Goal: Feedback & Contribution: Contribute content

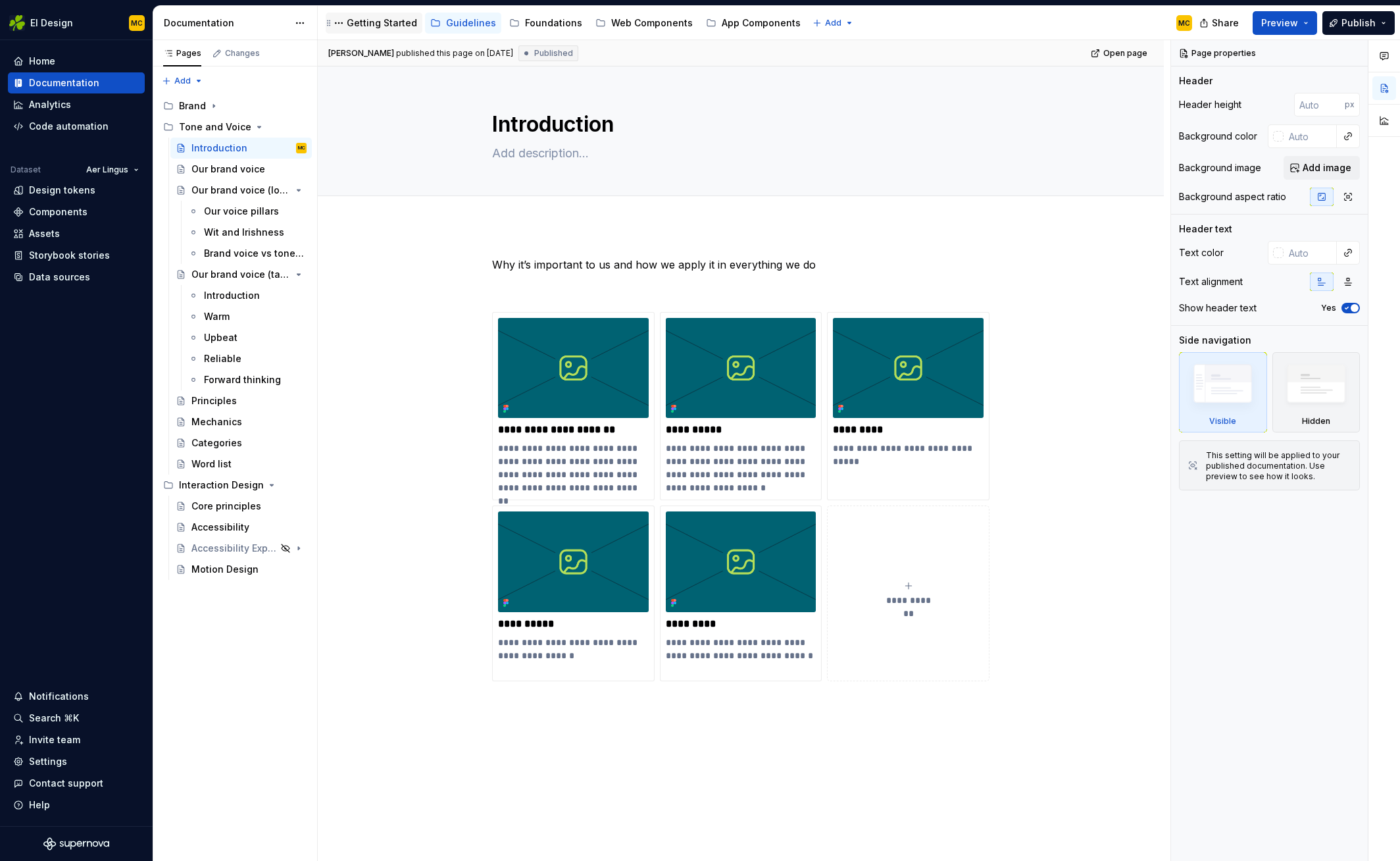
click at [385, 25] on div "Getting Started" at bounding box center [381, 23] width 70 height 14
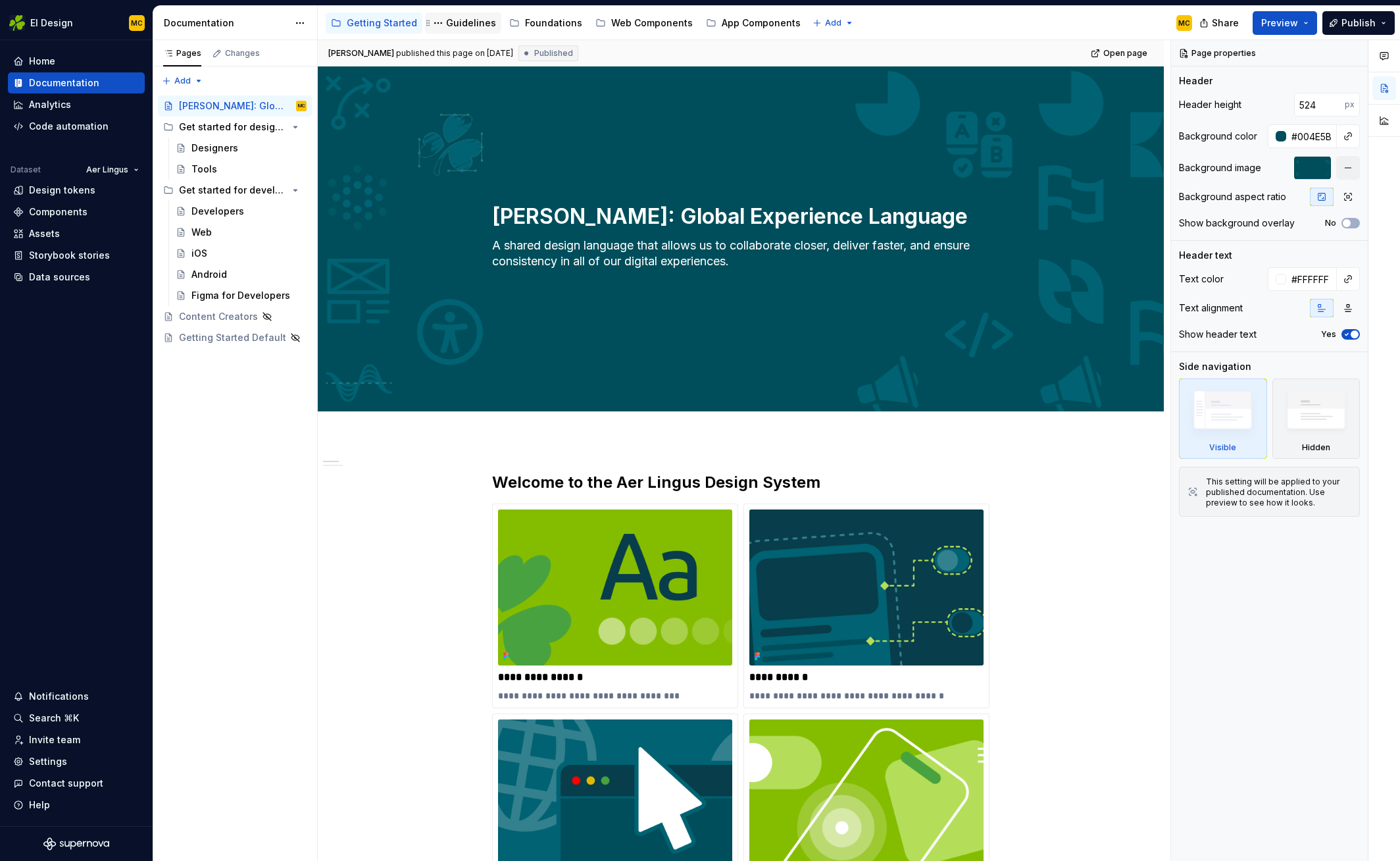
click at [464, 25] on div "Guidelines" at bounding box center [470, 23] width 50 height 14
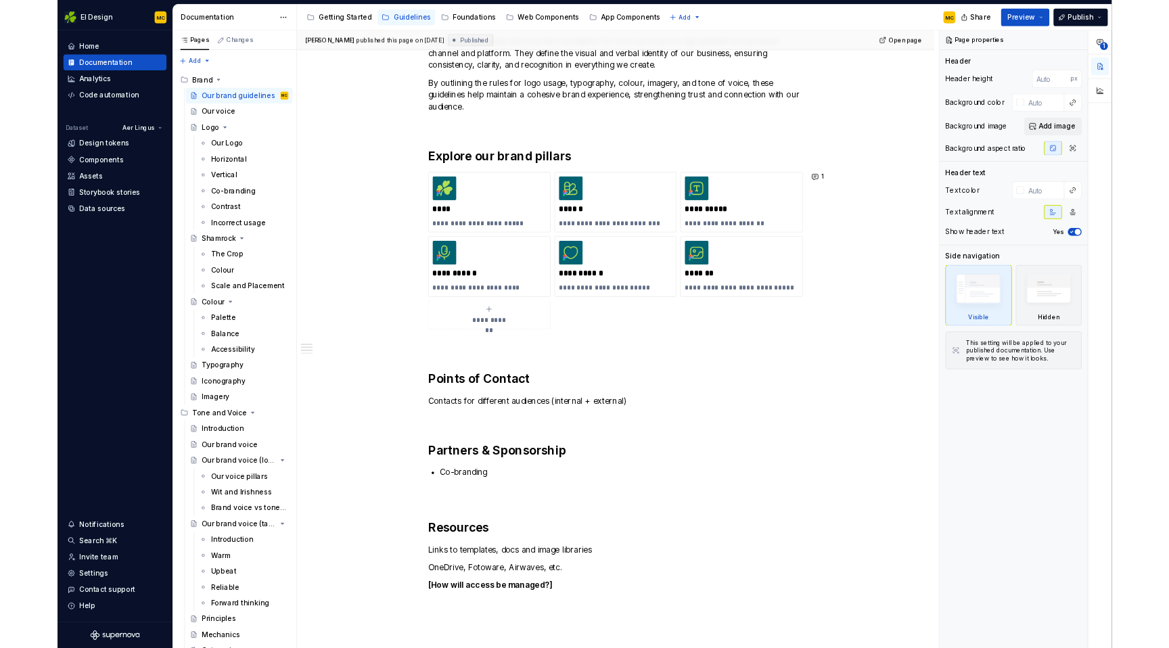
scroll to position [4, 0]
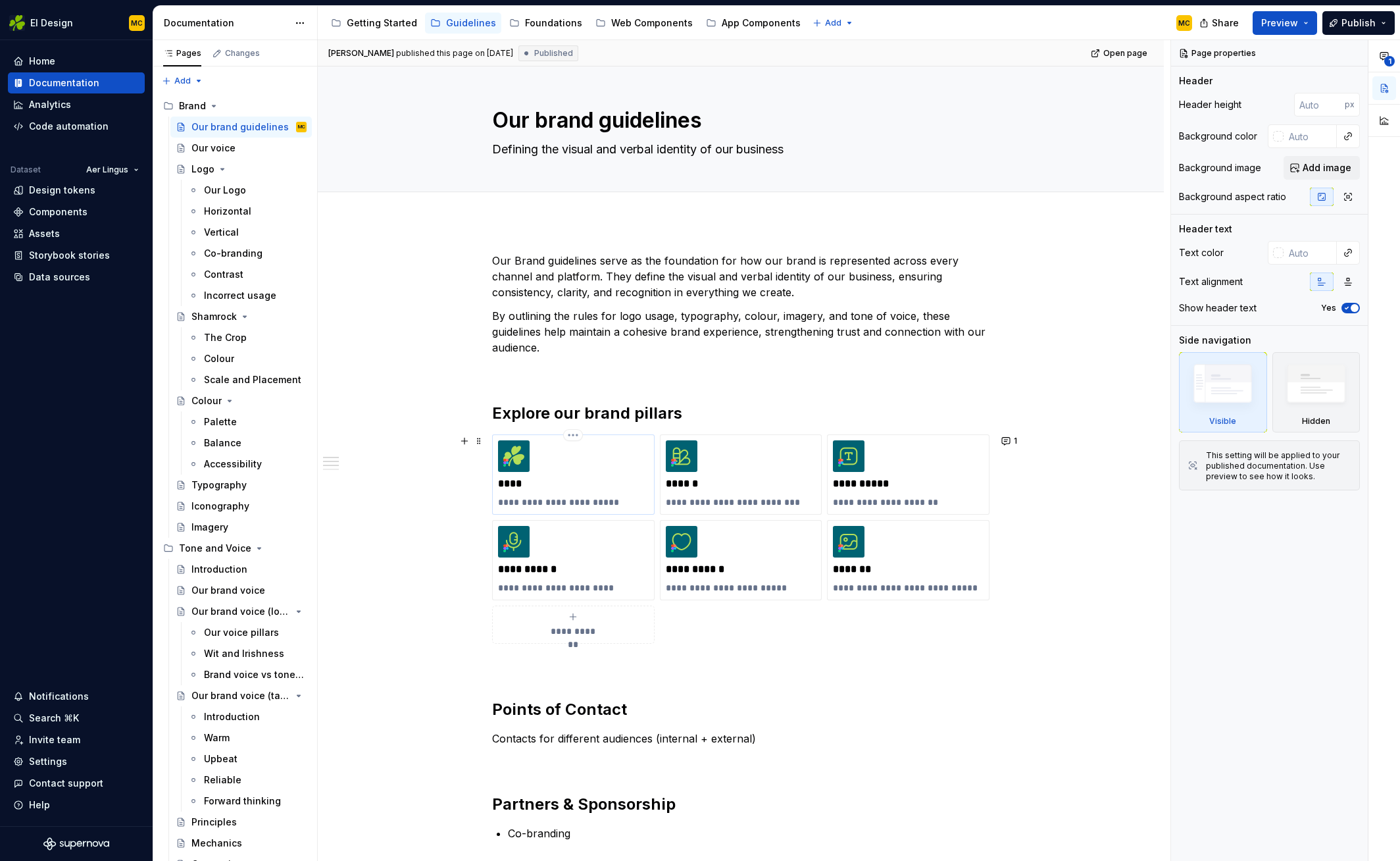
click at [588, 472] on div "**********" at bounding box center [573, 474] width 151 height 68
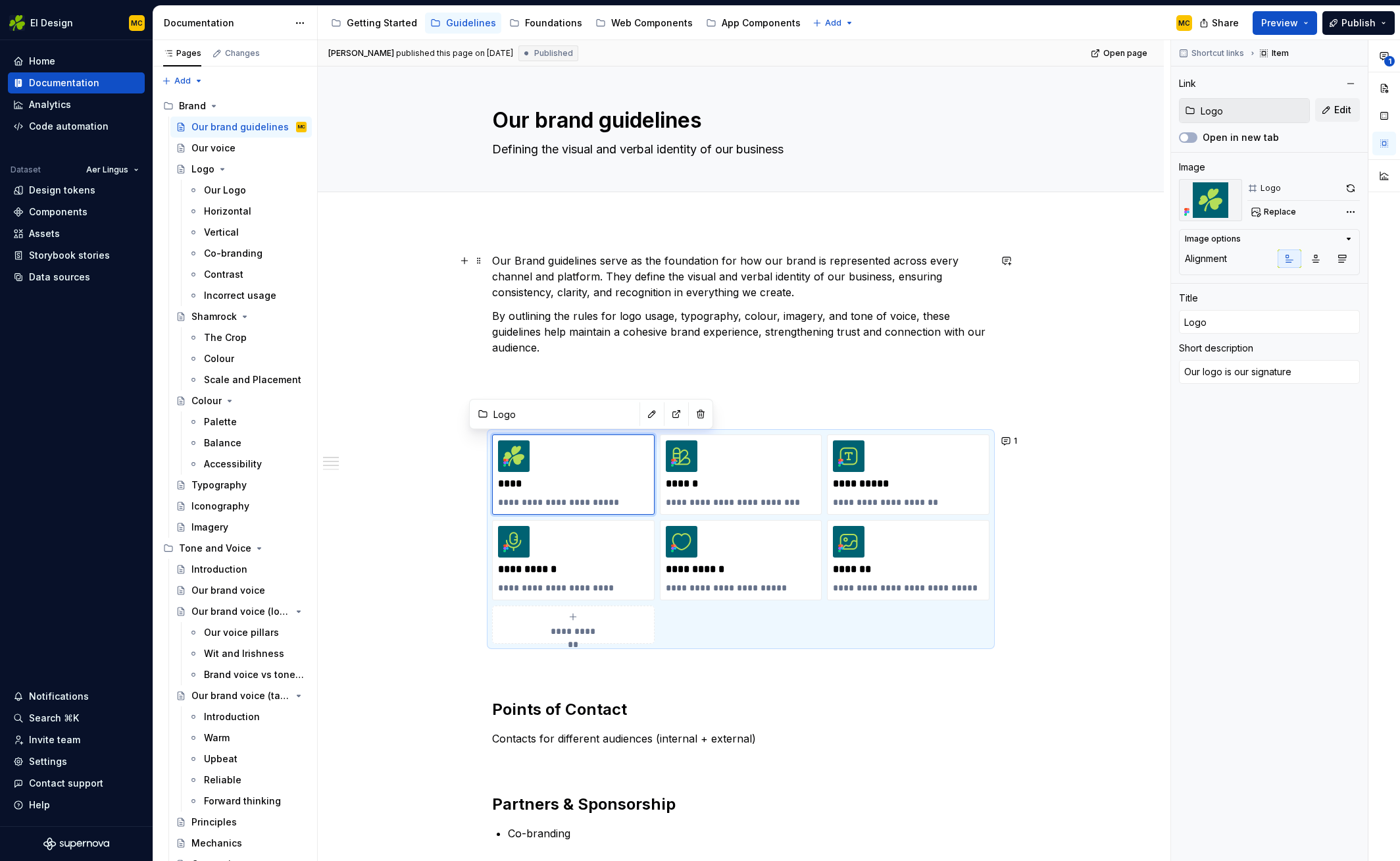
click at [440, 261] on div "**********" at bounding box center [741, 754] width 846 height 1067
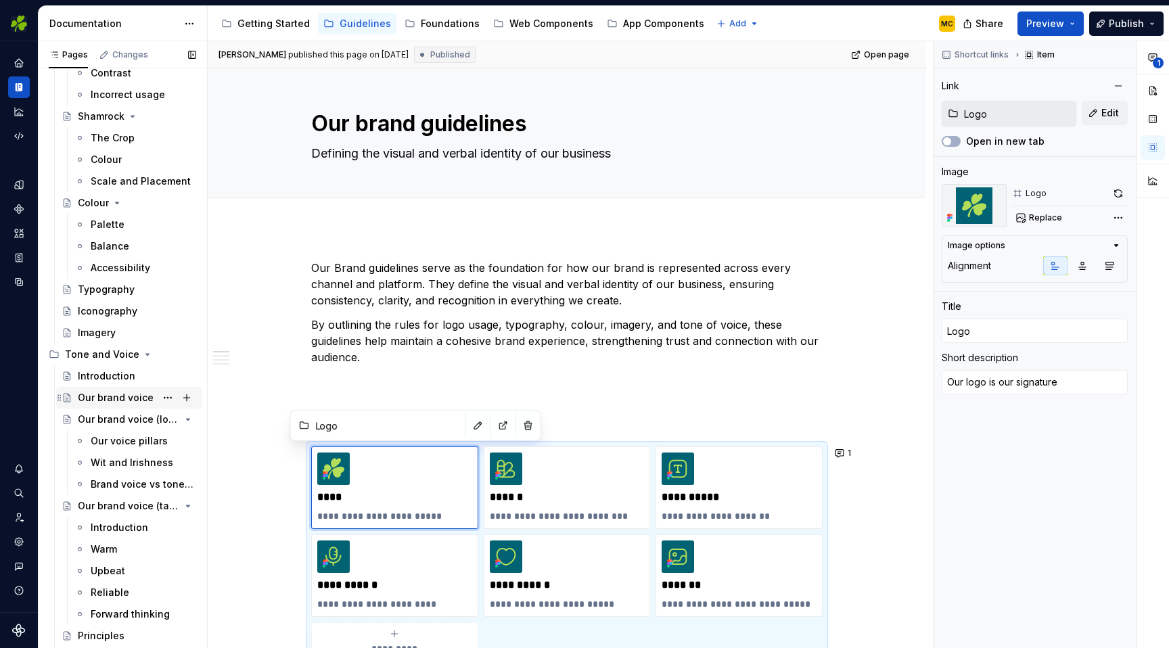
scroll to position [210, 0]
click at [113, 398] on div "Our brand voice" at bounding box center [116, 397] width 76 height 14
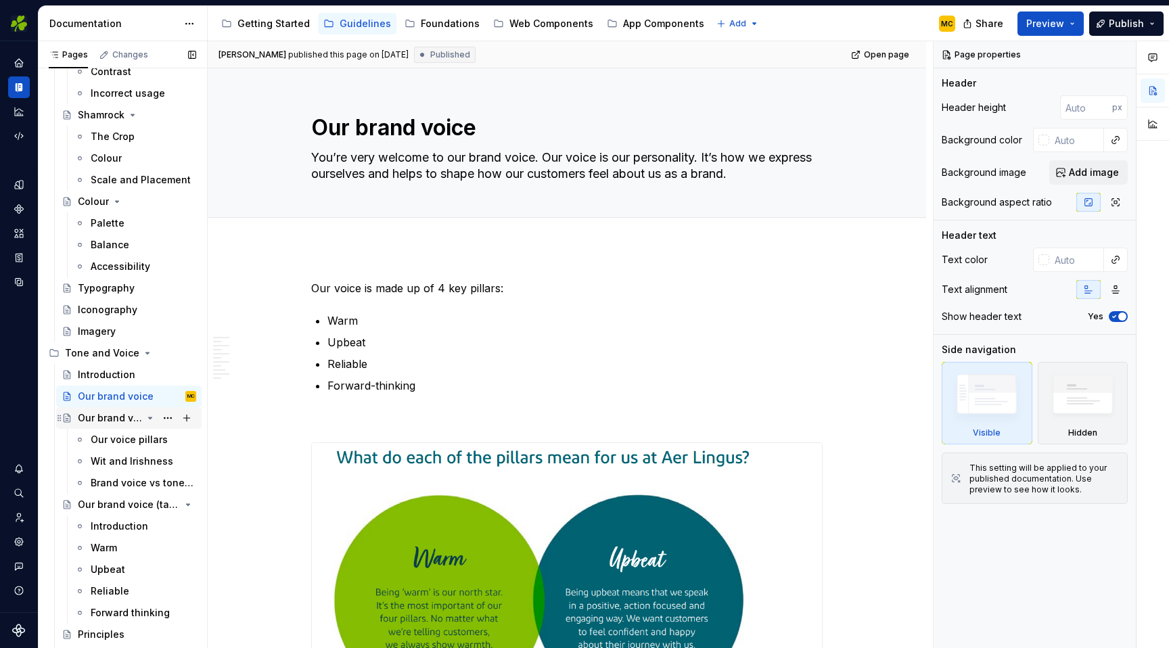
click at [108, 419] on div "Our brand voice (long)" at bounding box center [110, 418] width 64 height 14
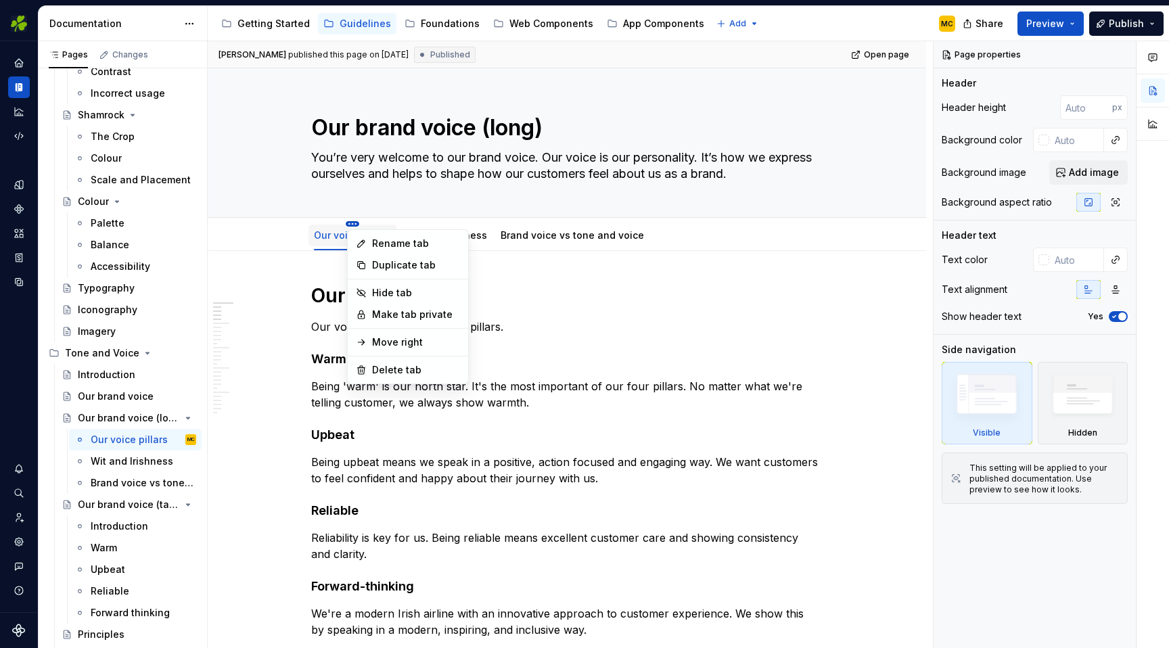
click at [351, 222] on html "EI Design MC Dataset Aer Lingus Documentation Accessibility guide for tree Page…" at bounding box center [584, 324] width 1169 height 648
type textarea "*"
click at [394, 247] on div "Rename tab" at bounding box center [416, 244] width 88 height 14
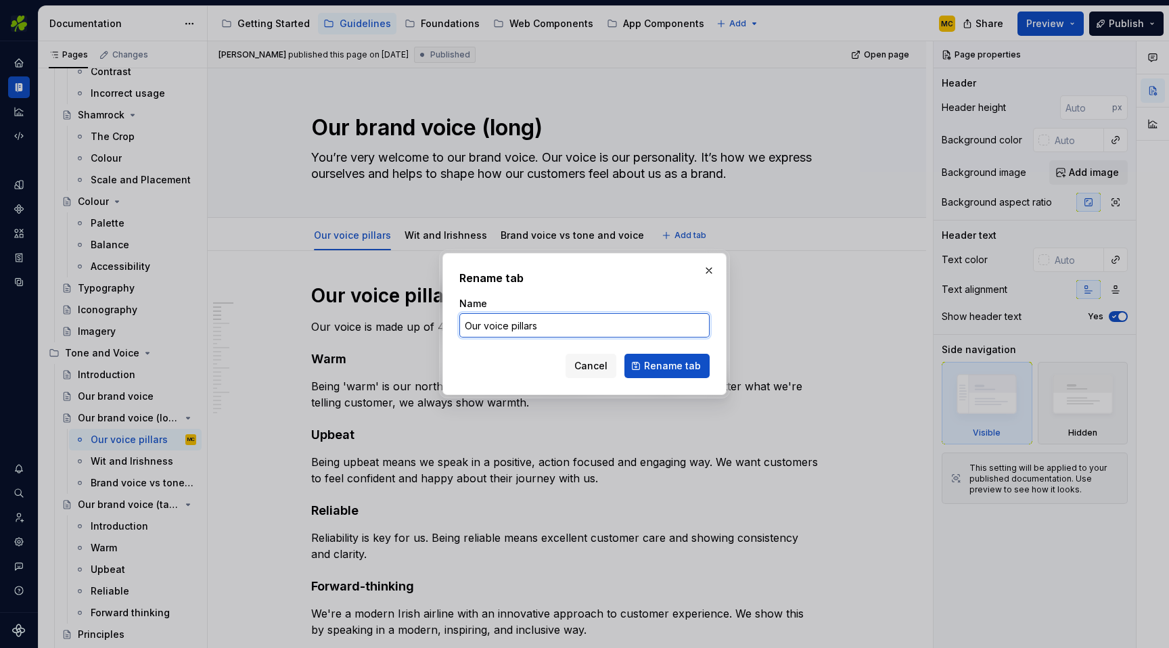
click at [582, 330] on input "Our voice pillars" at bounding box center [584, 325] width 250 height 24
type input "Our voice charc"
type textarea "*"
type input "Voice characteristics"
click button "Rename tab" at bounding box center [666, 366] width 85 height 24
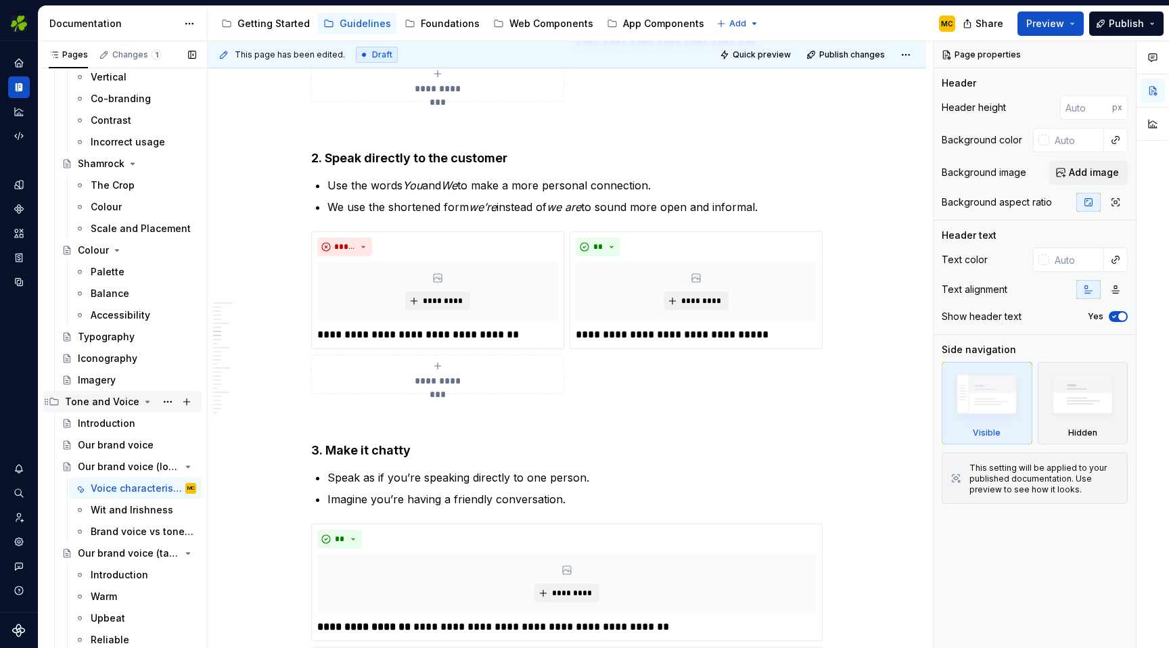
scroll to position [245, 0]
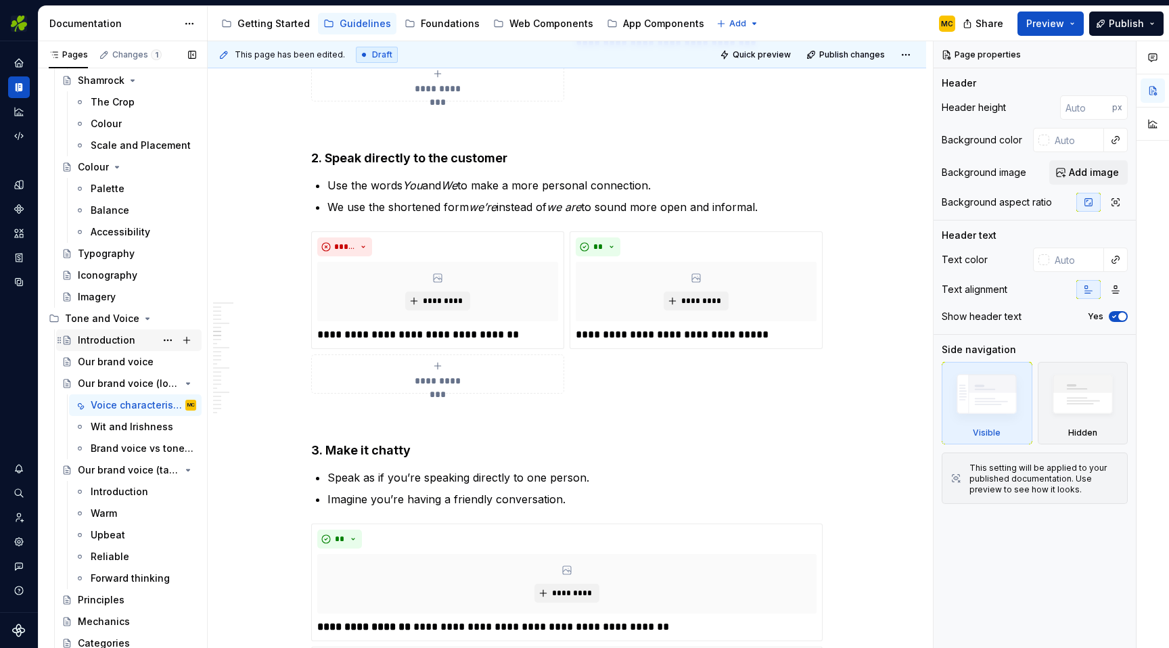
click at [105, 340] on div "Introduction" at bounding box center [106, 340] width 57 height 14
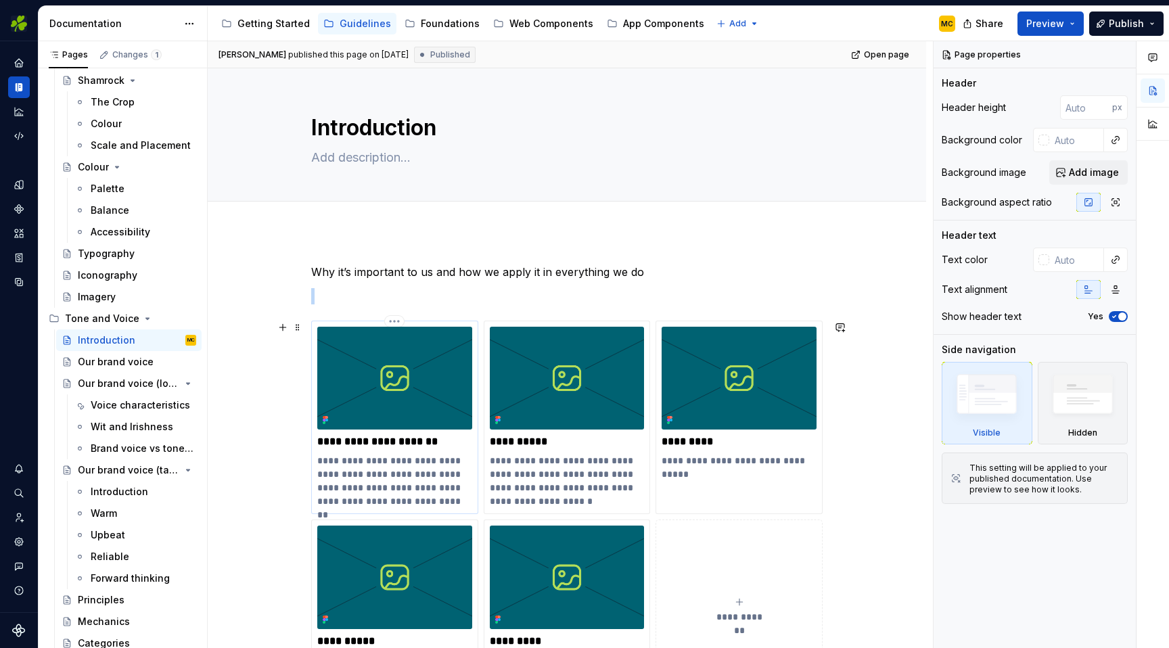
click at [469, 449] on div "**********" at bounding box center [394, 417] width 155 height 181
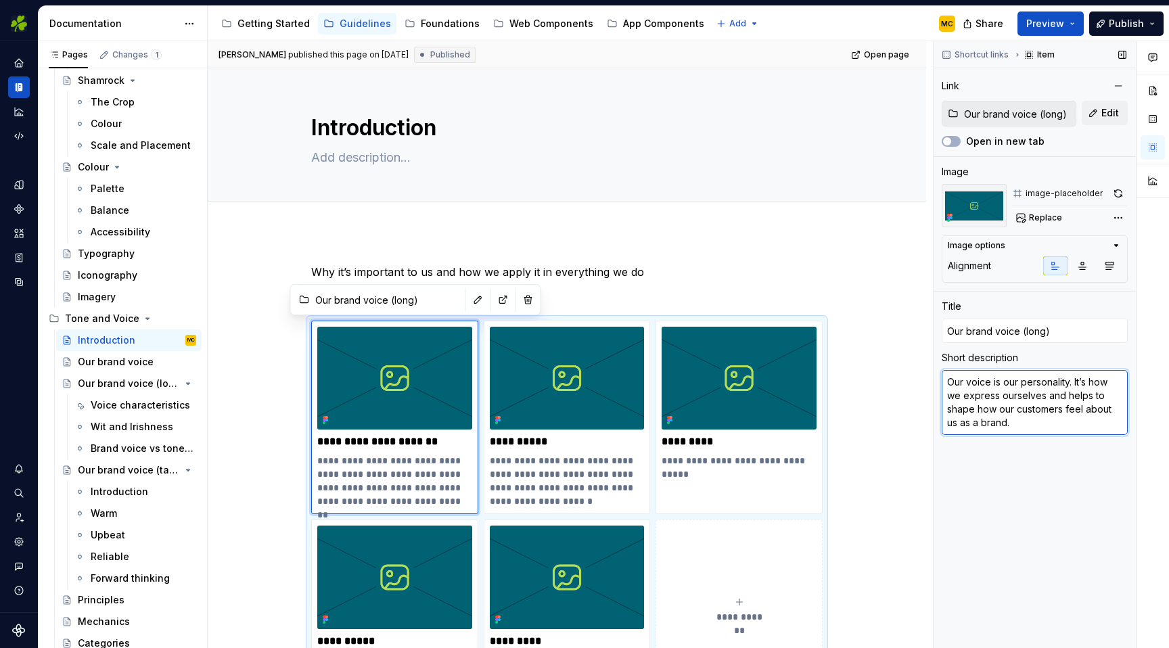
drag, startPoint x: 1040, startPoint y: 426, endPoint x: 1047, endPoint y: 429, distance: 7.3
click at [1012, 425] on textarea "Our voice is our personality. It’s how we express ourselves and helps to shape …" at bounding box center [1034, 402] width 186 height 65
drag, startPoint x: 1047, startPoint y: 428, endPoint x: 951, endPoint y: 381, distance: 106.5
click at [951, 381] on textarea "Our voice is our personality. It’s how we express ourselves and helps to shape …" at bounding box center [1034, 402] width 186 height 65
type textarea "*"
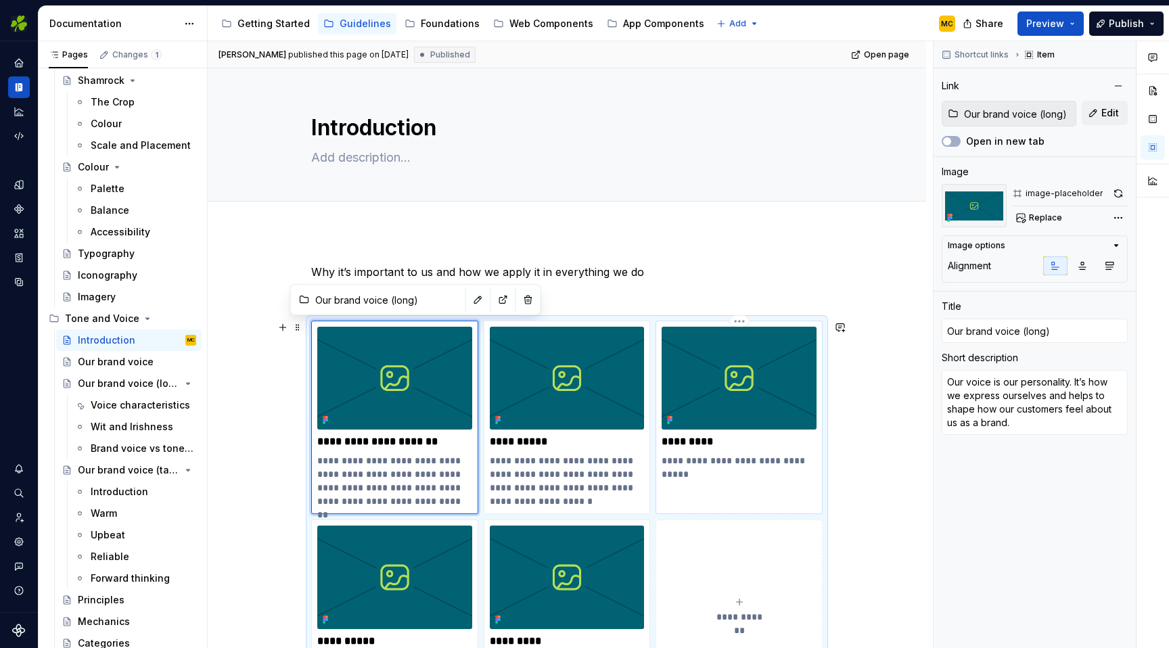
type input "Tone and Voice / Mechanics"
type input "Mechanics"
type textarea "Writing Mechanics and grammar rules"
click at [820, 422] on div "**********" at bounding box center [738, 417] width 167 height 193
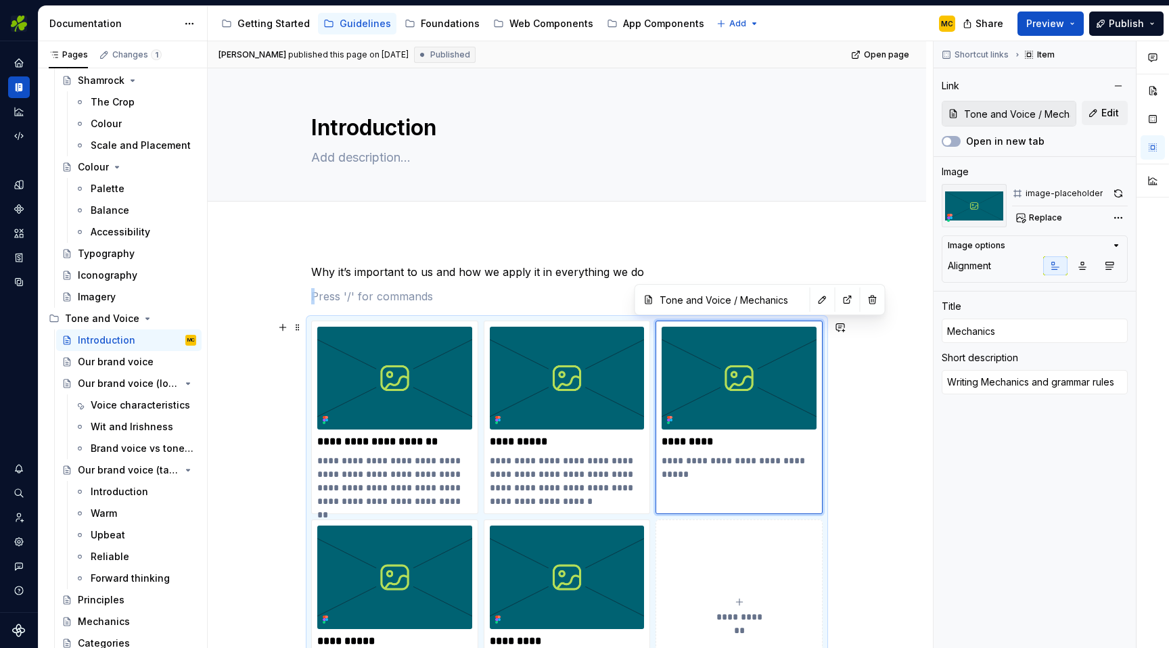
drag, startPoint x: 872, startPoint y: 434, endPoint x: 824, endPoint y: 421, distance: 50.5
click at [872, 434] on div "**********" at bounding box center [567, 570] width 718 height 679
drag, startPoint x: 611, startPoint y: 169, endPoint x: 541, endPoint y: 209, distance: 80.9
click at [611, 169] on div "Introduction" at bounding box center [566, 134] width 511 height 133
click at [1118, 24] on span "Publish" at bounding box center [1125, 24] width 35 height 14
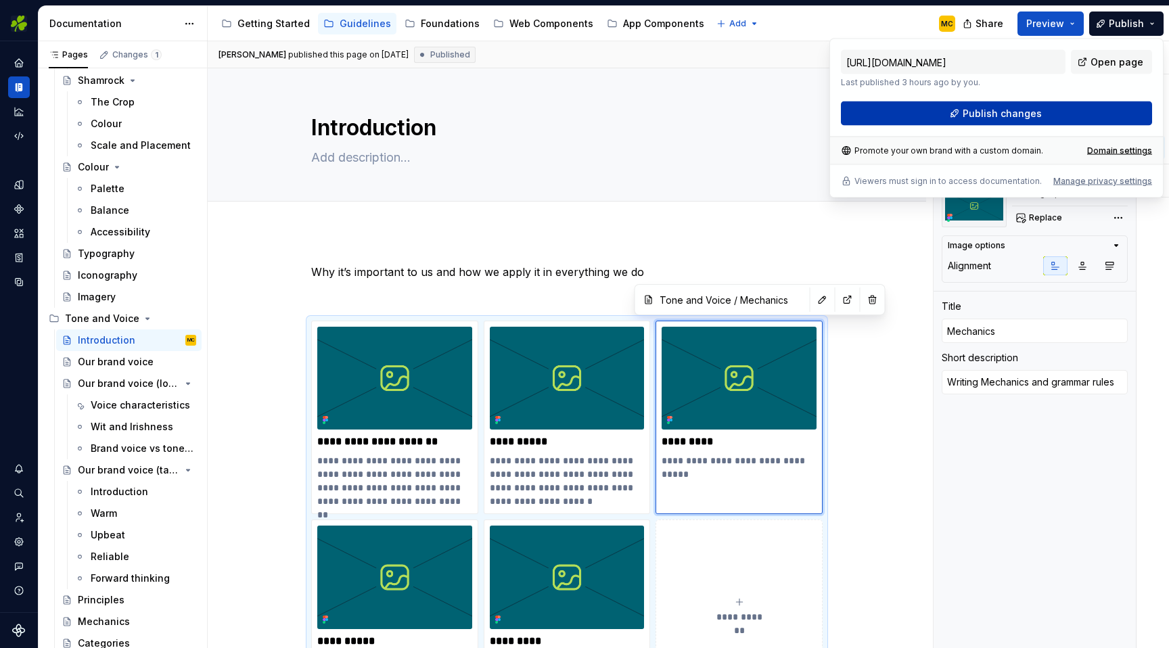
click at [1037, 110] on span "Publish changes" at bounding box center [1001, 114] width 79 height 14
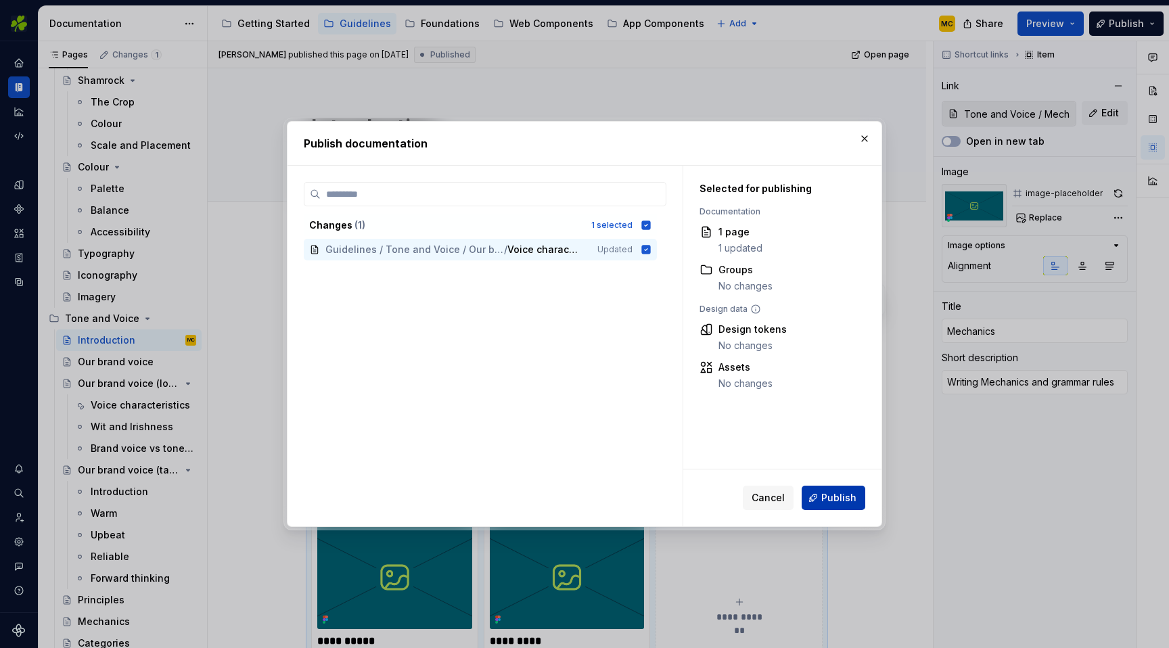
click at [842, 495] on span "Publish" at bounding box center [838, 498] width 35 height 14
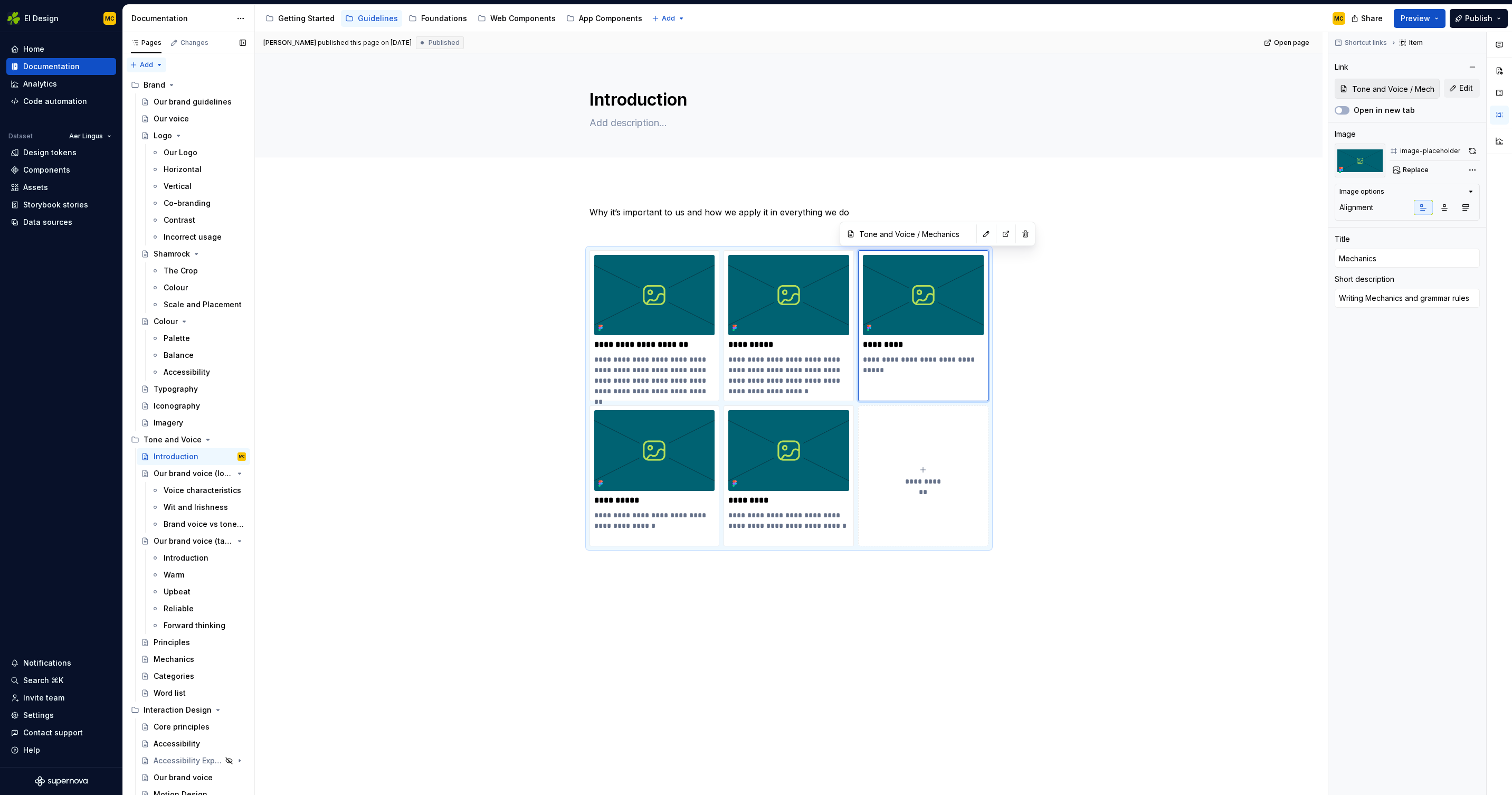
type textarea "*"
click at [158, 64] on div "Pages Changes Add Accessibility guide for tree Page tree. Navigate the tree wit…" at bounding box center [188, 415] width 132 height 768
click at [183, 100] on div "New group" at bounding box center [180, 102] width 69 height 11
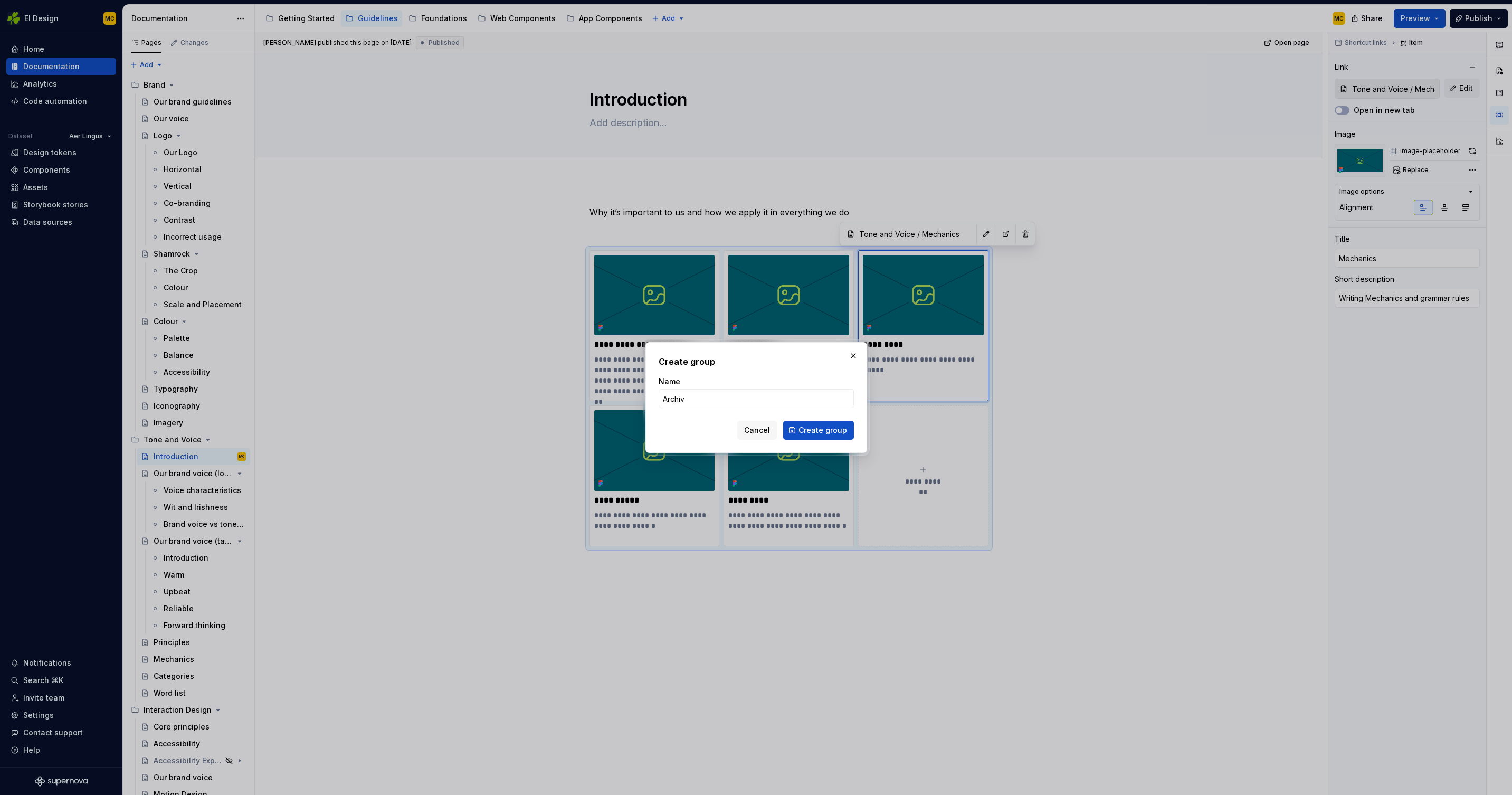
type input "Archive"
click button "Create group" at bounding box center [819, 430] width 71 height 19
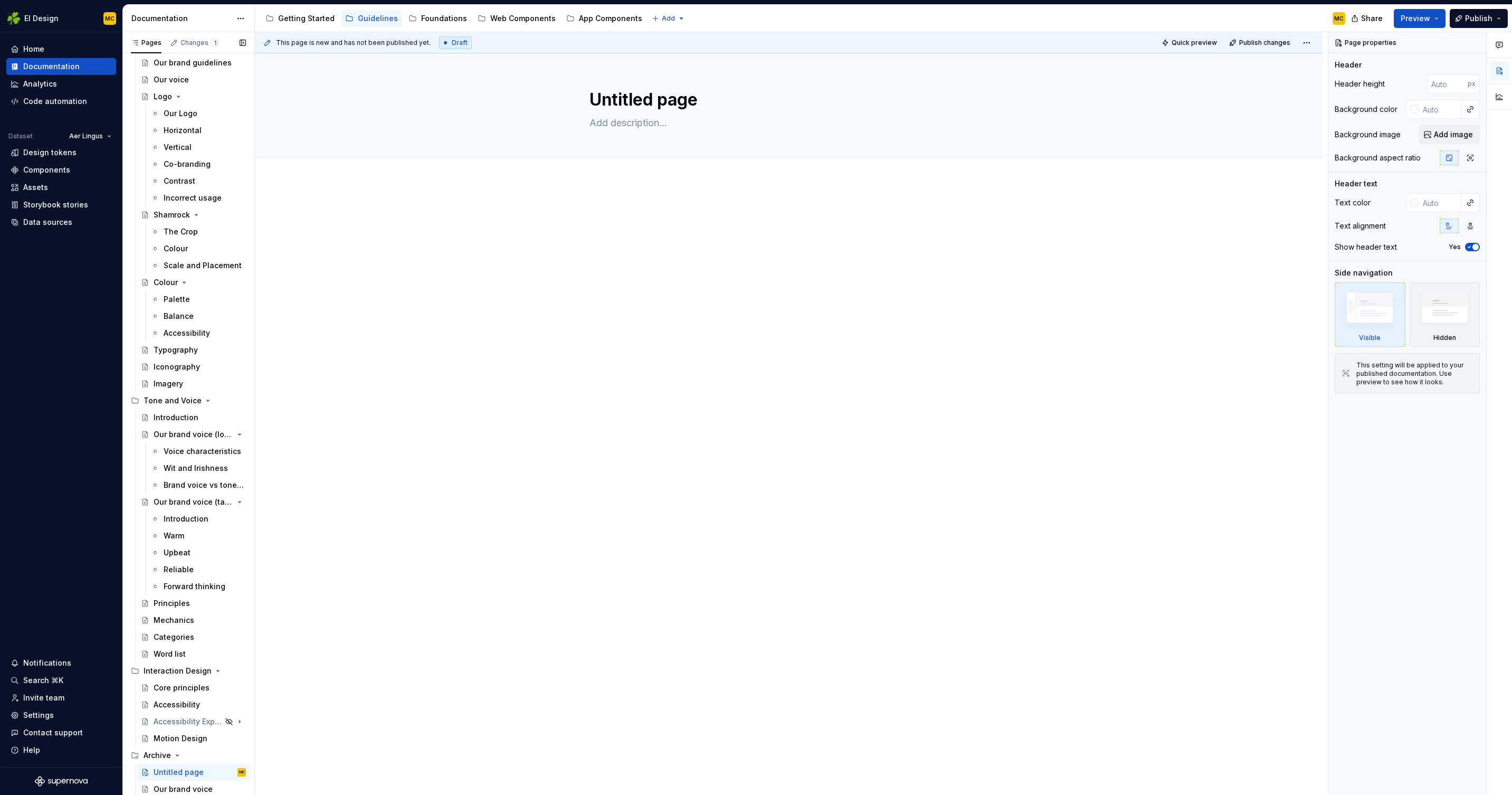
scroll to position [2, 0]
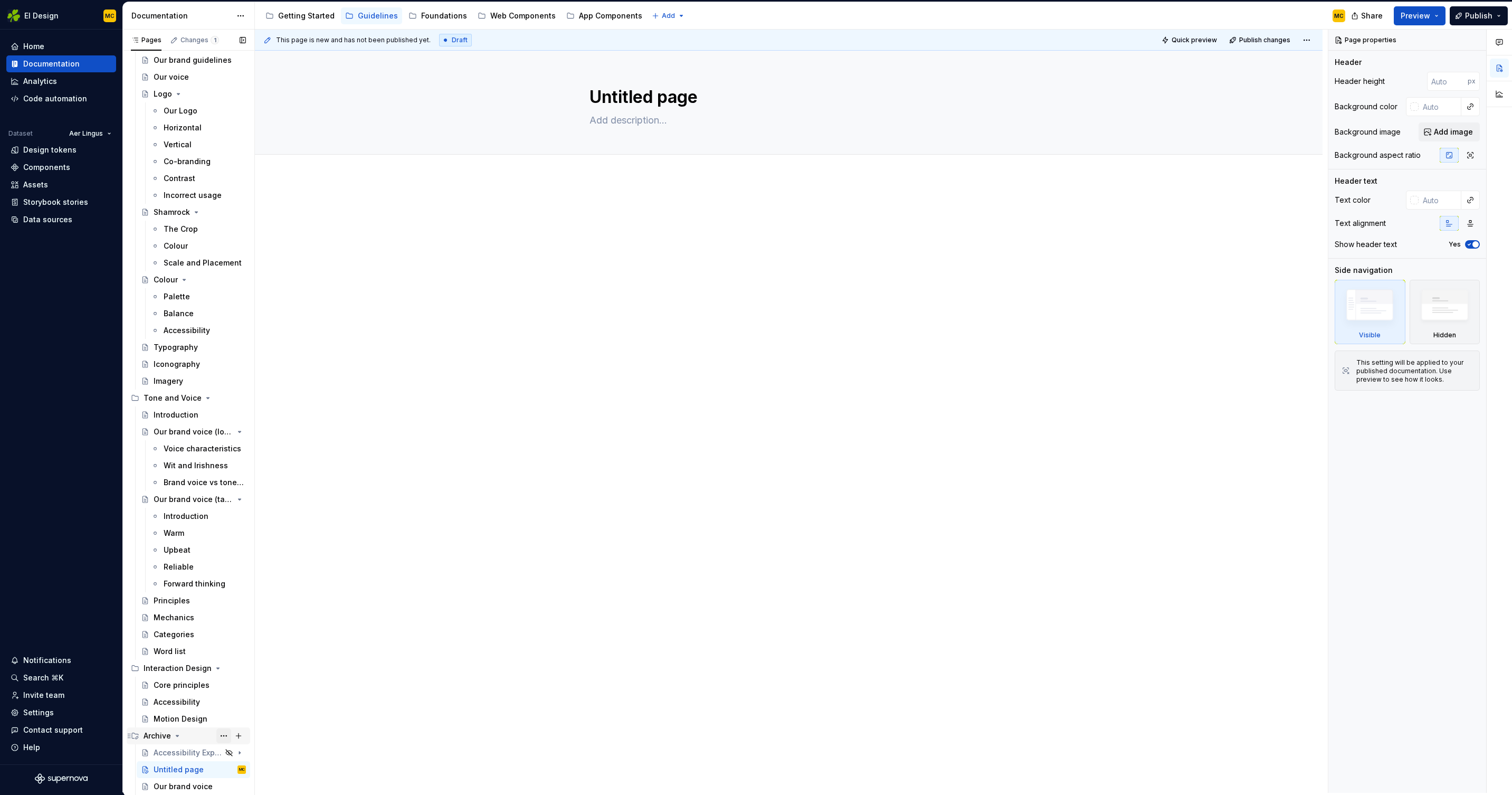
click at [222, 690] on button "Page tree" at bounding box center [223, 736] width 15 height 15
click at [265, 683] on div "Hide group" at bounding box center [287, 680] width 104 height 11
click at [224, 690] on button "Page tree" at bounding box center [223, 770] width 15 height 15
click at [256, 690] on div "Delete page" at bounding box center [287, 779] width 104 height 11
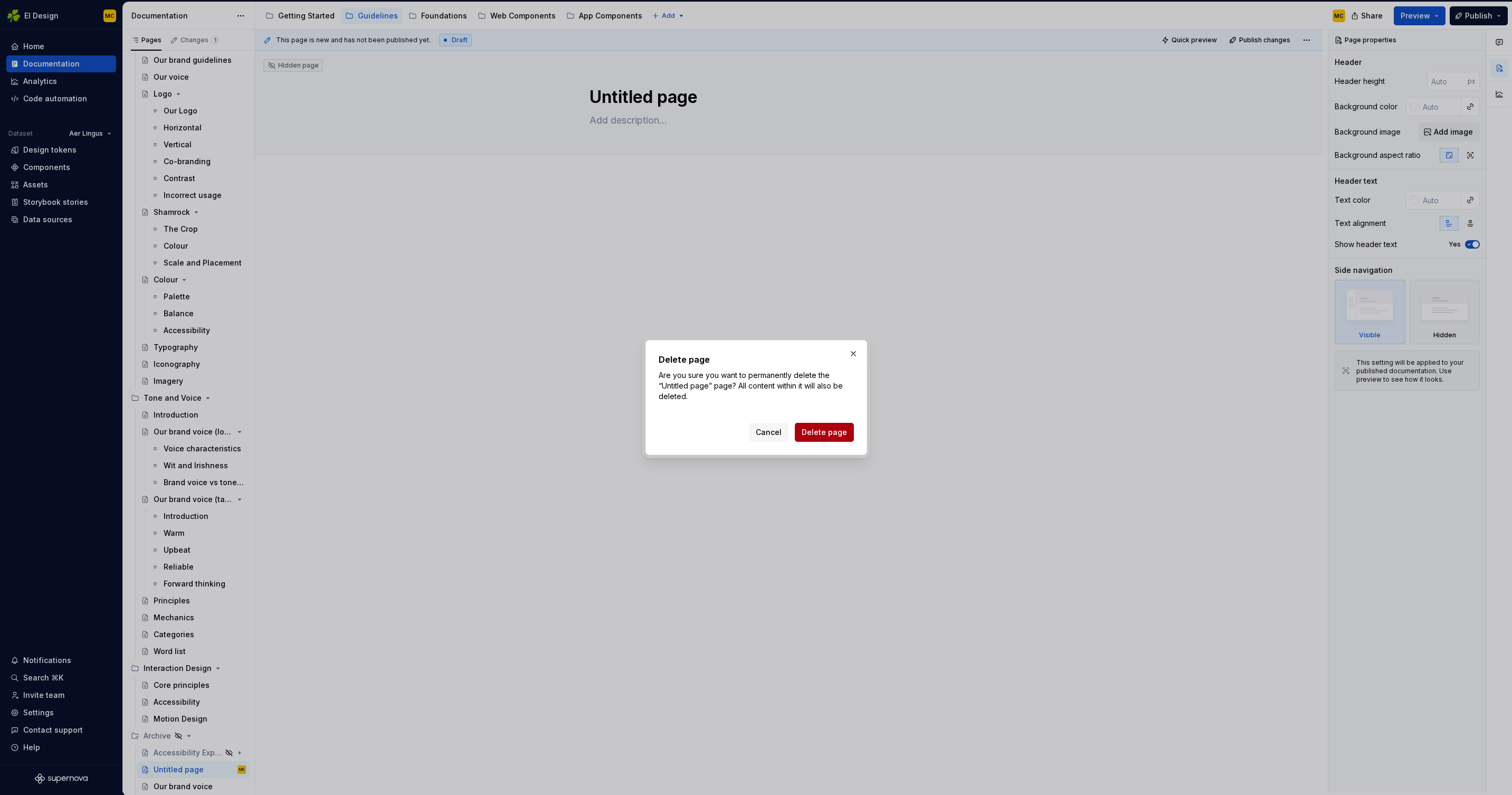
click at [841, 438] on button "Delete page" at bounding box center [824, 433] width 59 height 19
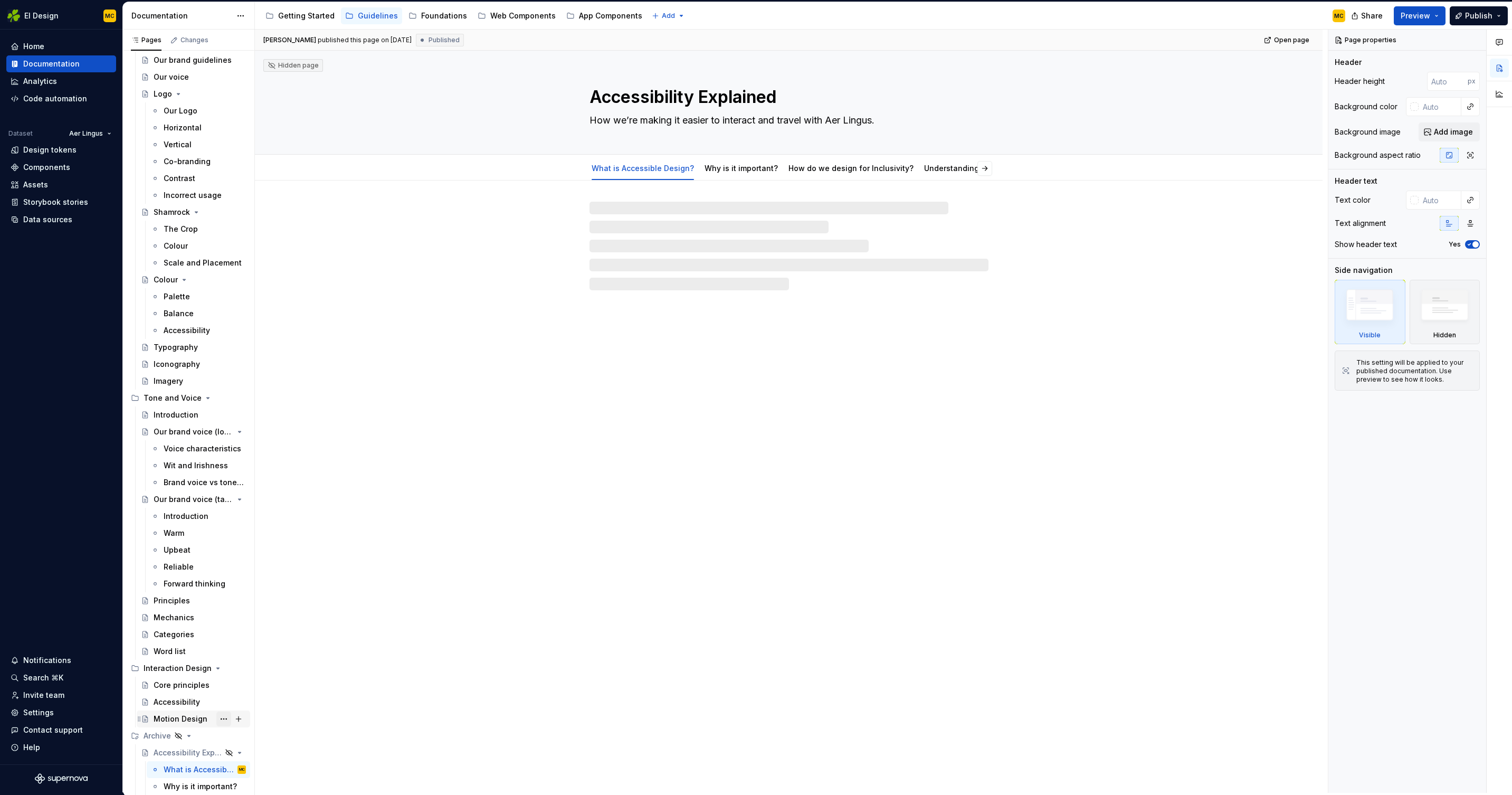
scroll to position [107, 0]
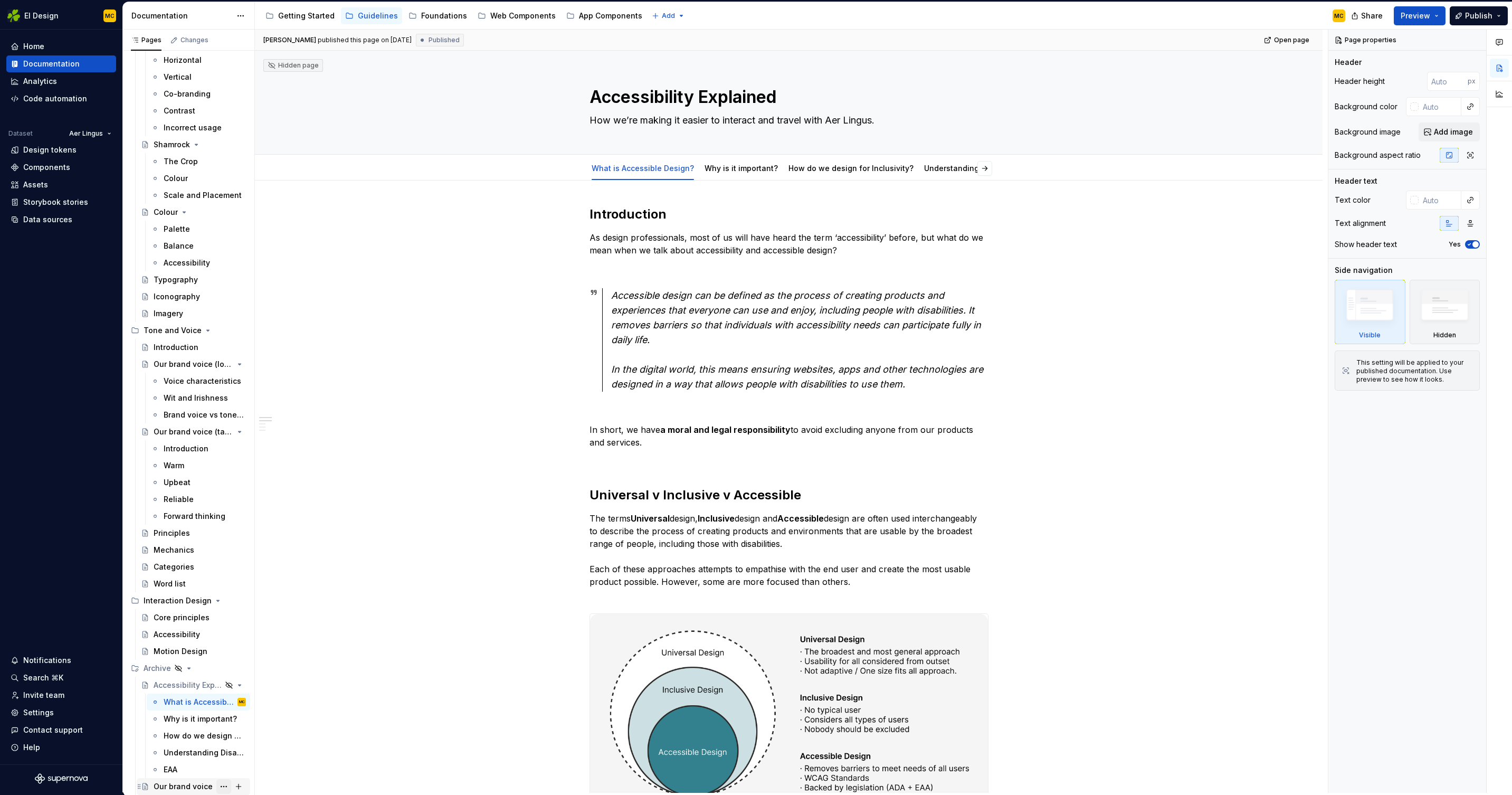
click at [226, 690] on button "Page tree" at bounding box center [223, 786] width 15 height 15
click at [283, 690] on div "Hide page" at bounding box center [287, 702] width 104 height 11
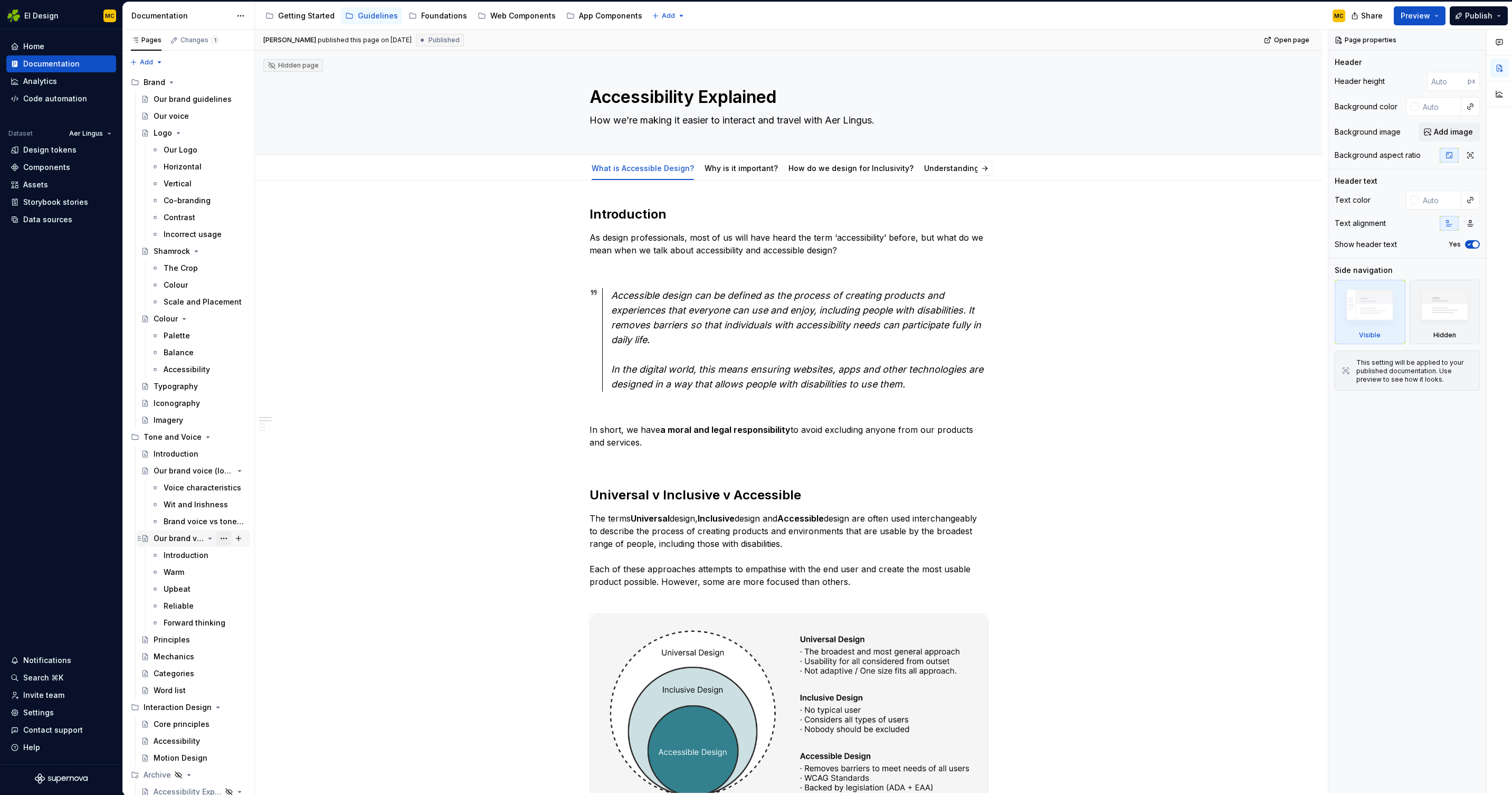
click at [222, 539] on button "Page tree" at bounding box center [223, 538] width 15 height 15
click at [265, 688] on div "Delete page" at bounding box center [287, 690] width 104 height 11
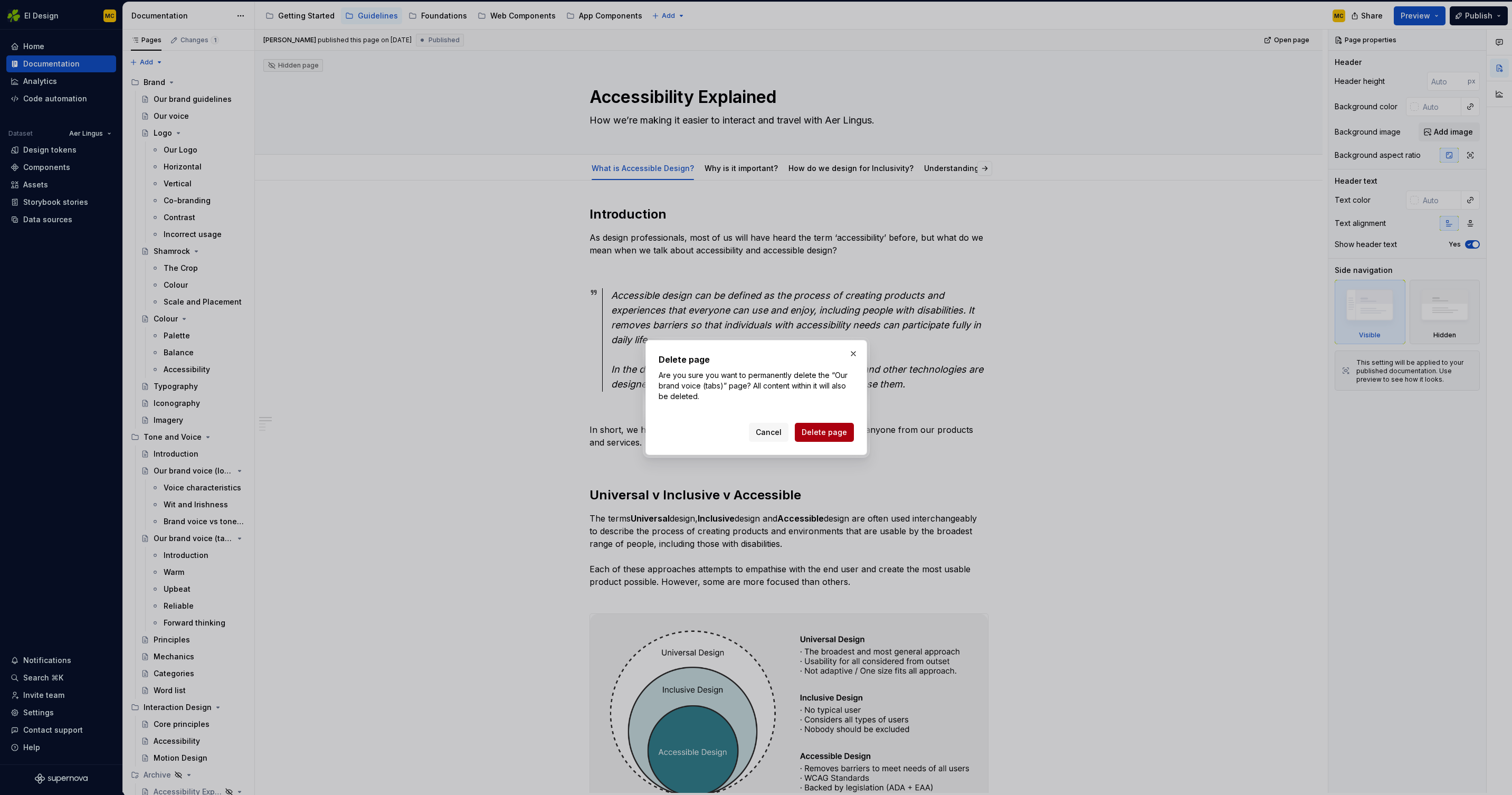
click at [834, 431] on span "Delete page" at bounding box center [824, 433] width 45 height 11
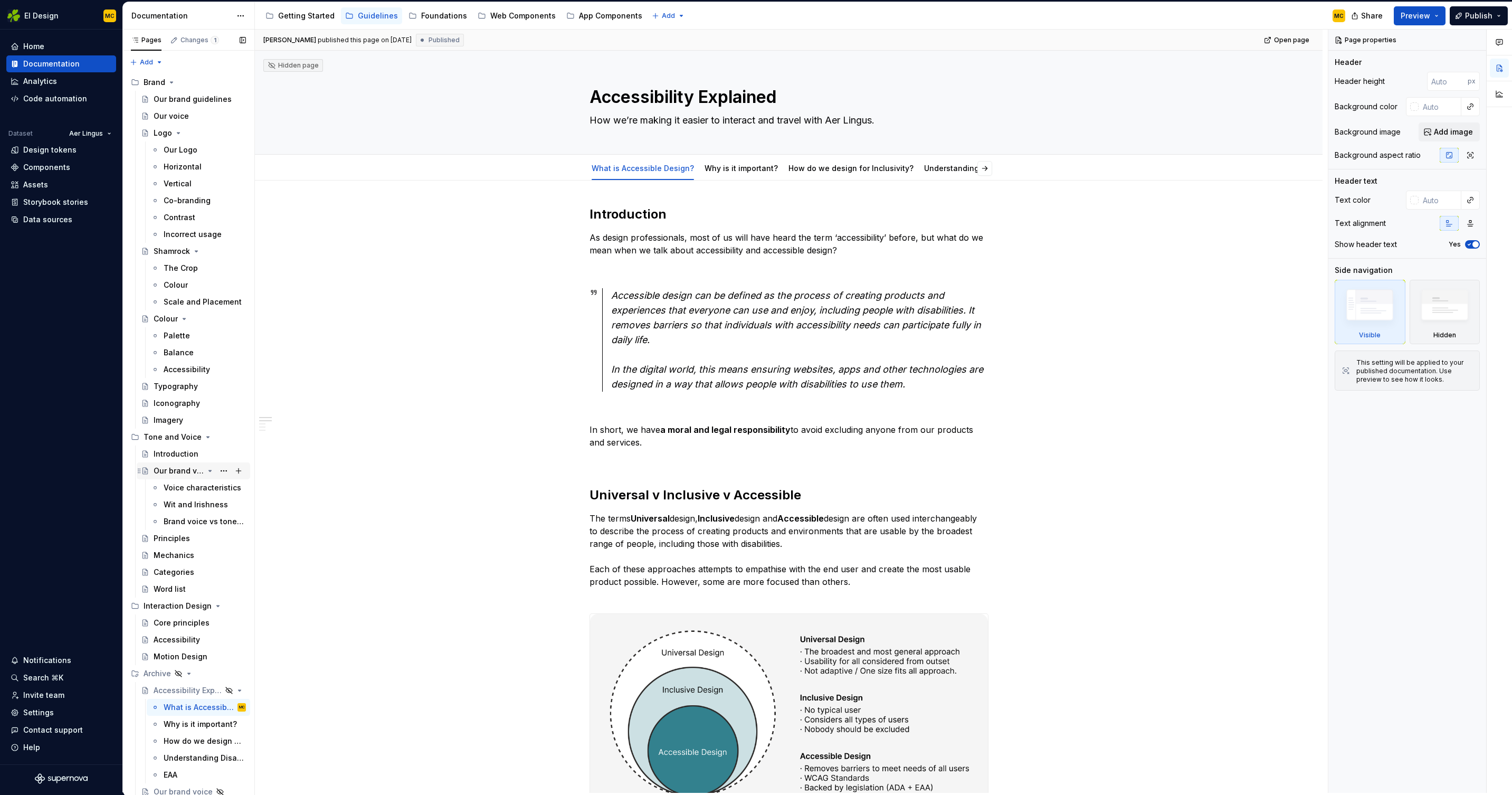
click at [180, 473] on div "Our brand voice (long)" at bounding box center [179, 471] width 50 height 11
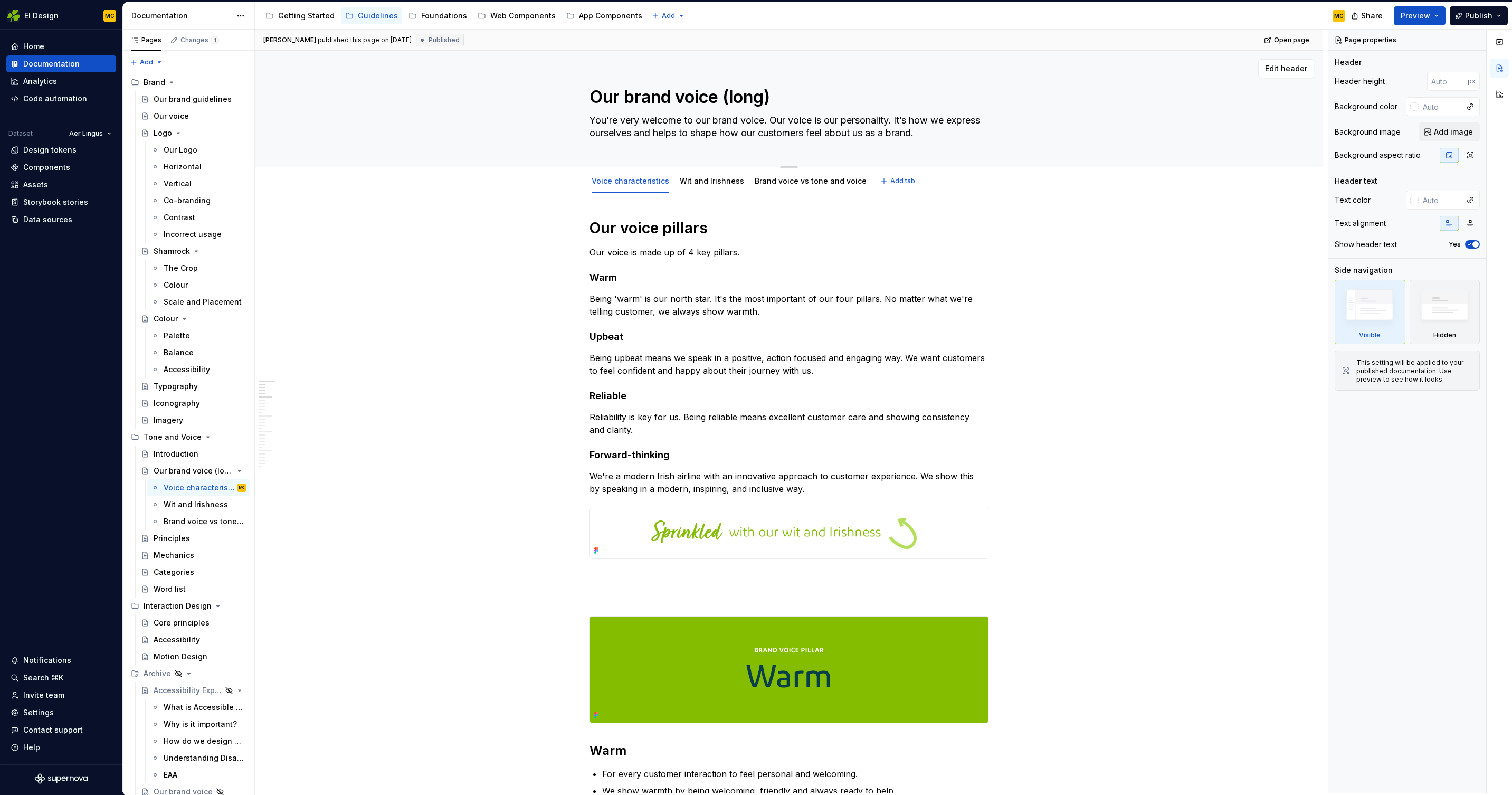
click at [806, 94] on textarea "Our brand voice (long)" at bounding box center [787, 97] width 399 height 25
type textarea "*"
type textarea "Our brand voice"
type textarea "*"
type textarea "Our brand voice"
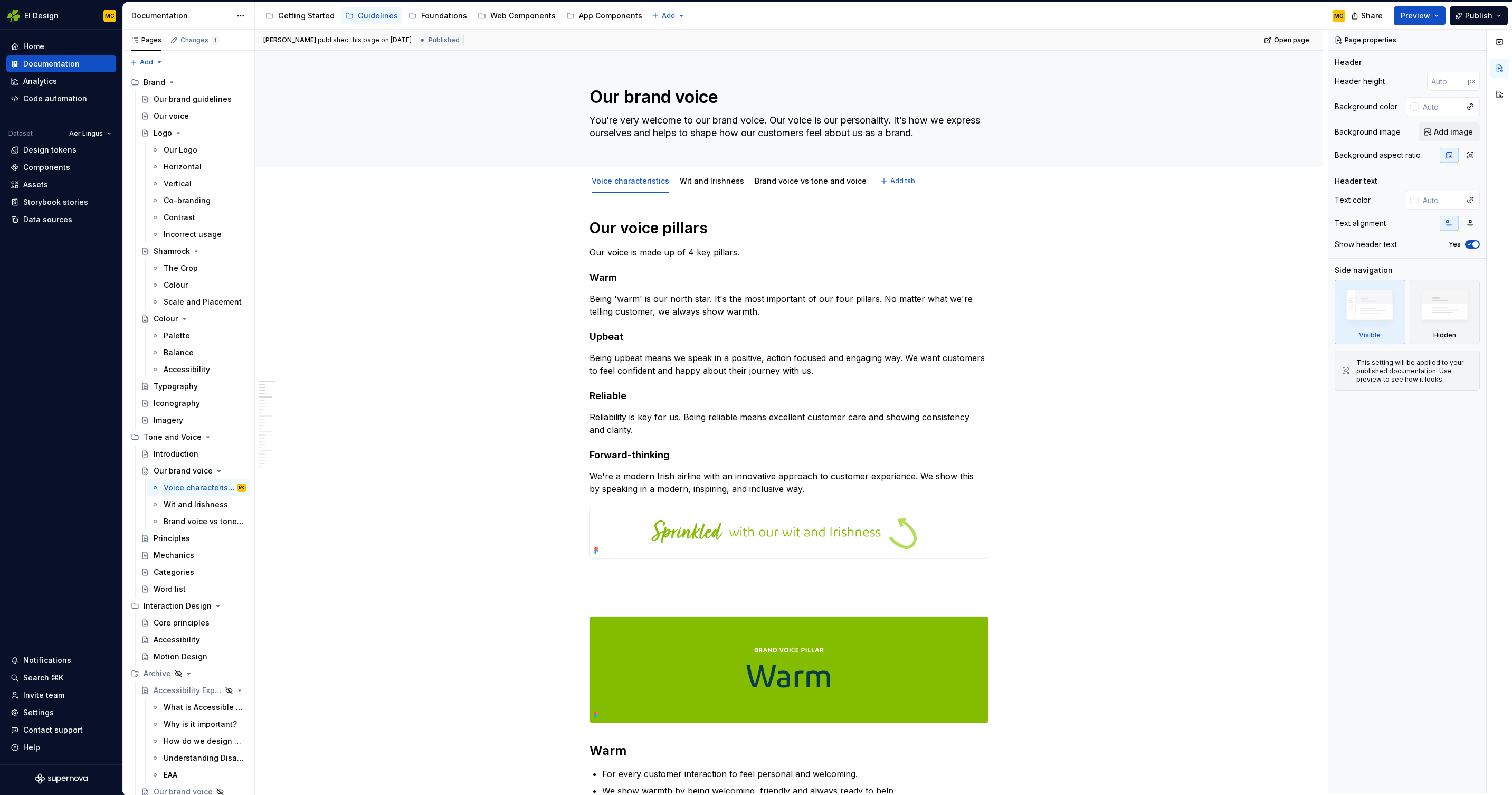
type textarea "*"
type textarea "Our brand voice"
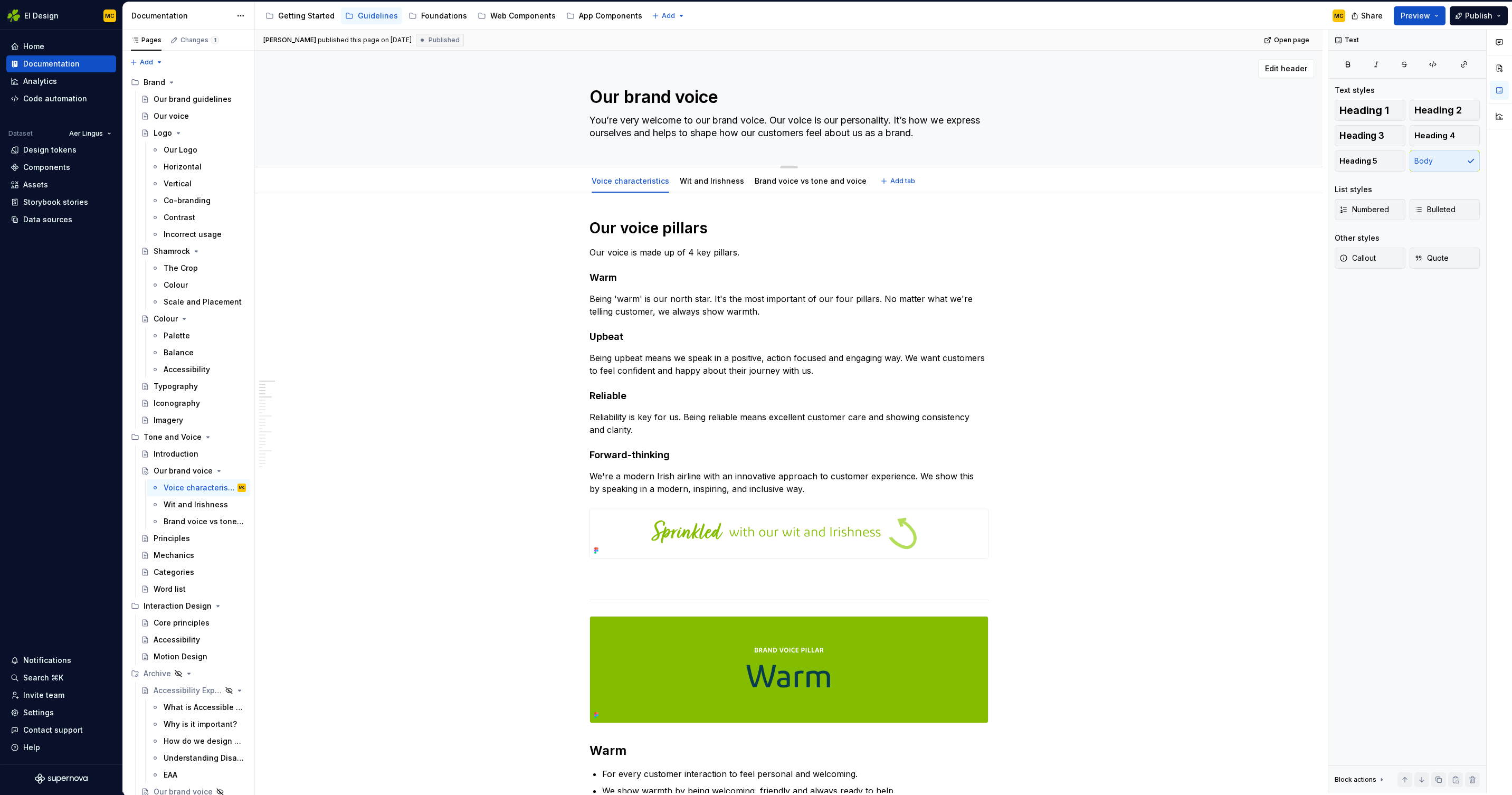
click at [979, 132] on textarea "You’re very welcome to our brand voice. Our voice is our personality. It’s how …" at bounding box center [787, 127] width 399 height 30
click at [212, 471] on icon "Page tree" at bounding box center [210, 471] width 9 height 9
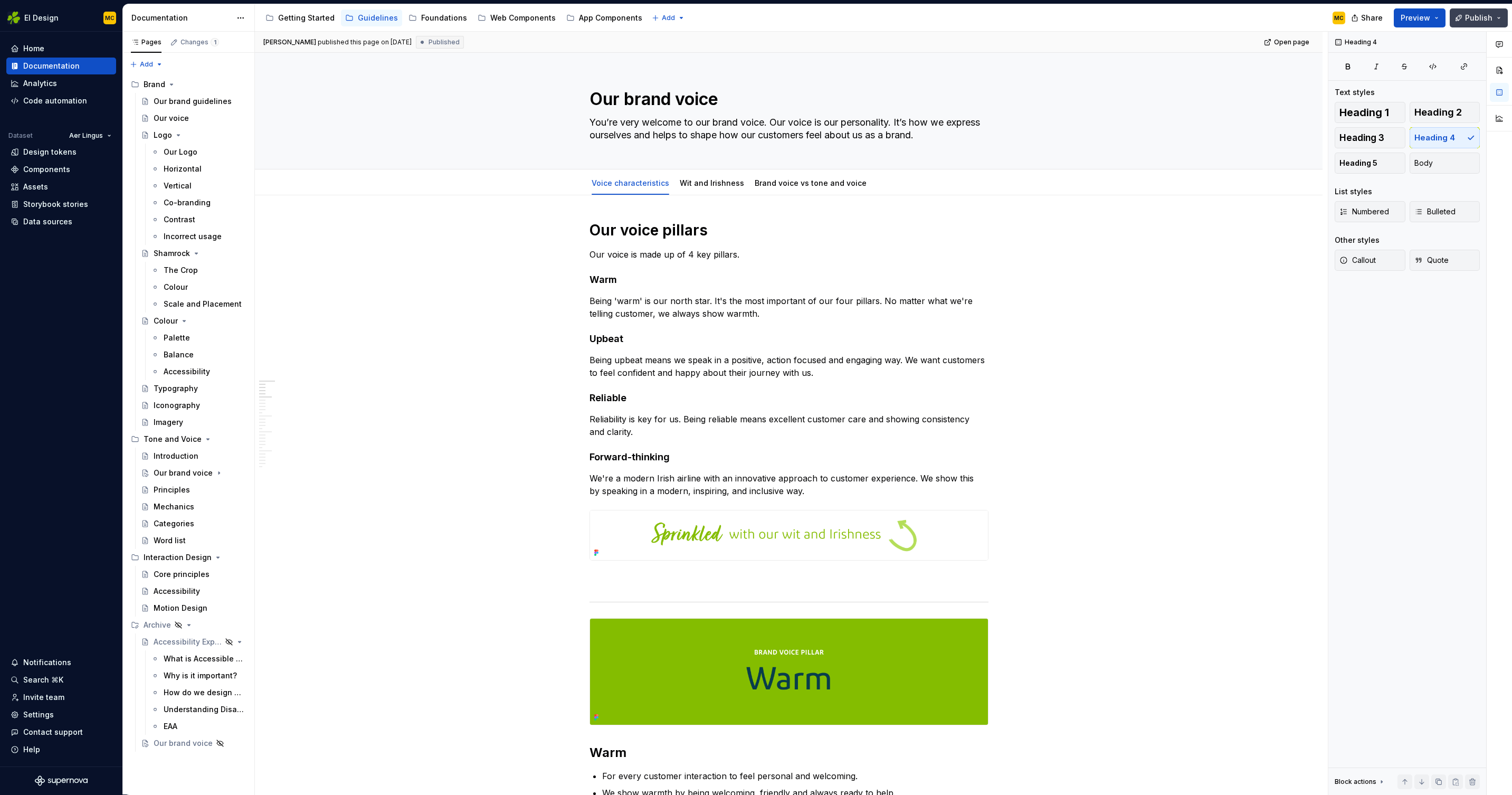
click at [1122, 19] on span "Publish" at bounding box center [1478, 18] width 27 height 11
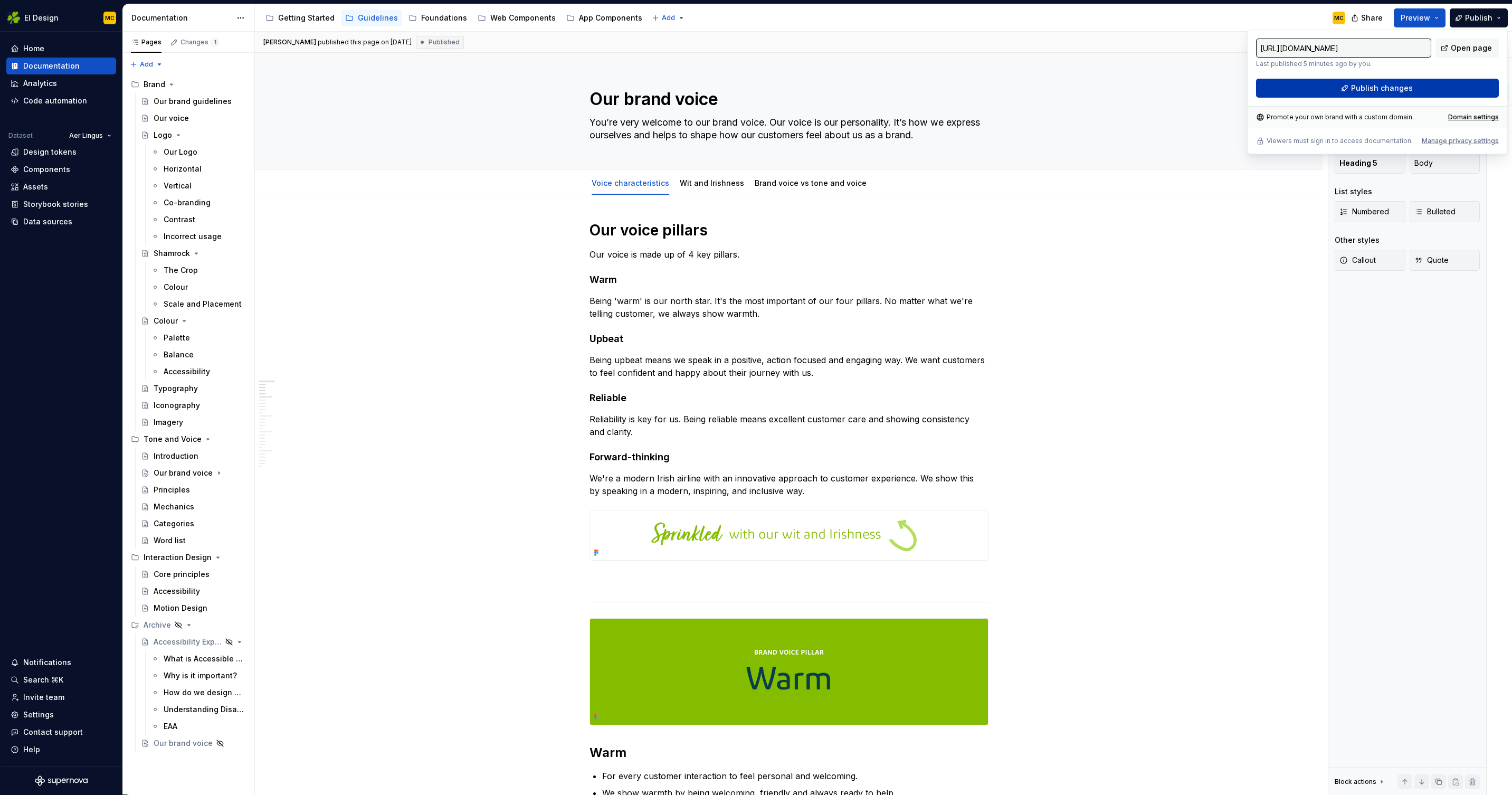
click at [1122, 91] on span "Publish changes" at bounding box center [1382, 88] width 62 height 11
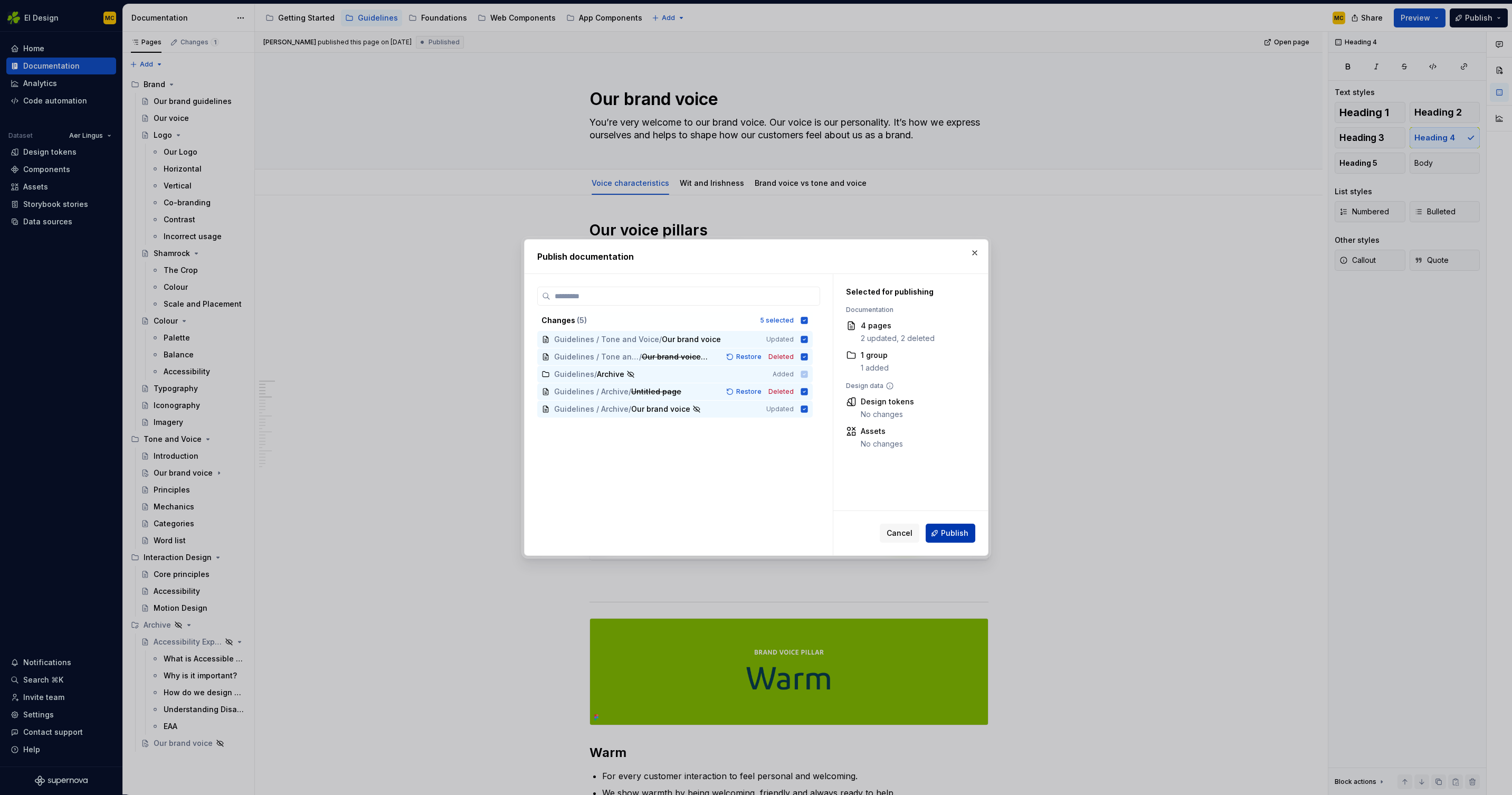
click at [968, 534] on button "Publish" at bounding box center [951, 533] width 50 height 19
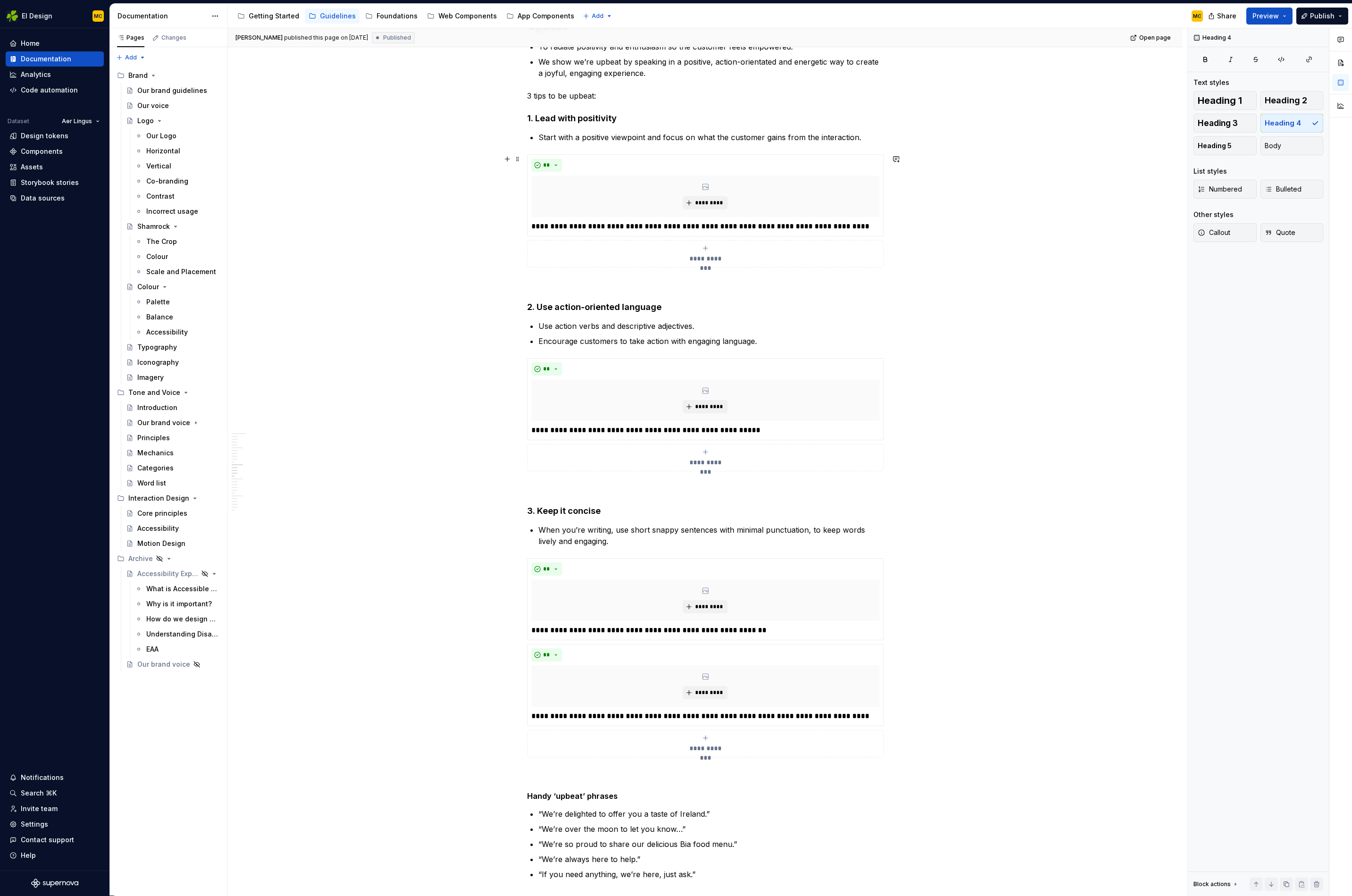
scroll to position [1906, 0]
click at [269, 16] on div "Getting Started" at bounding box center [274, 16] width 50 height 10
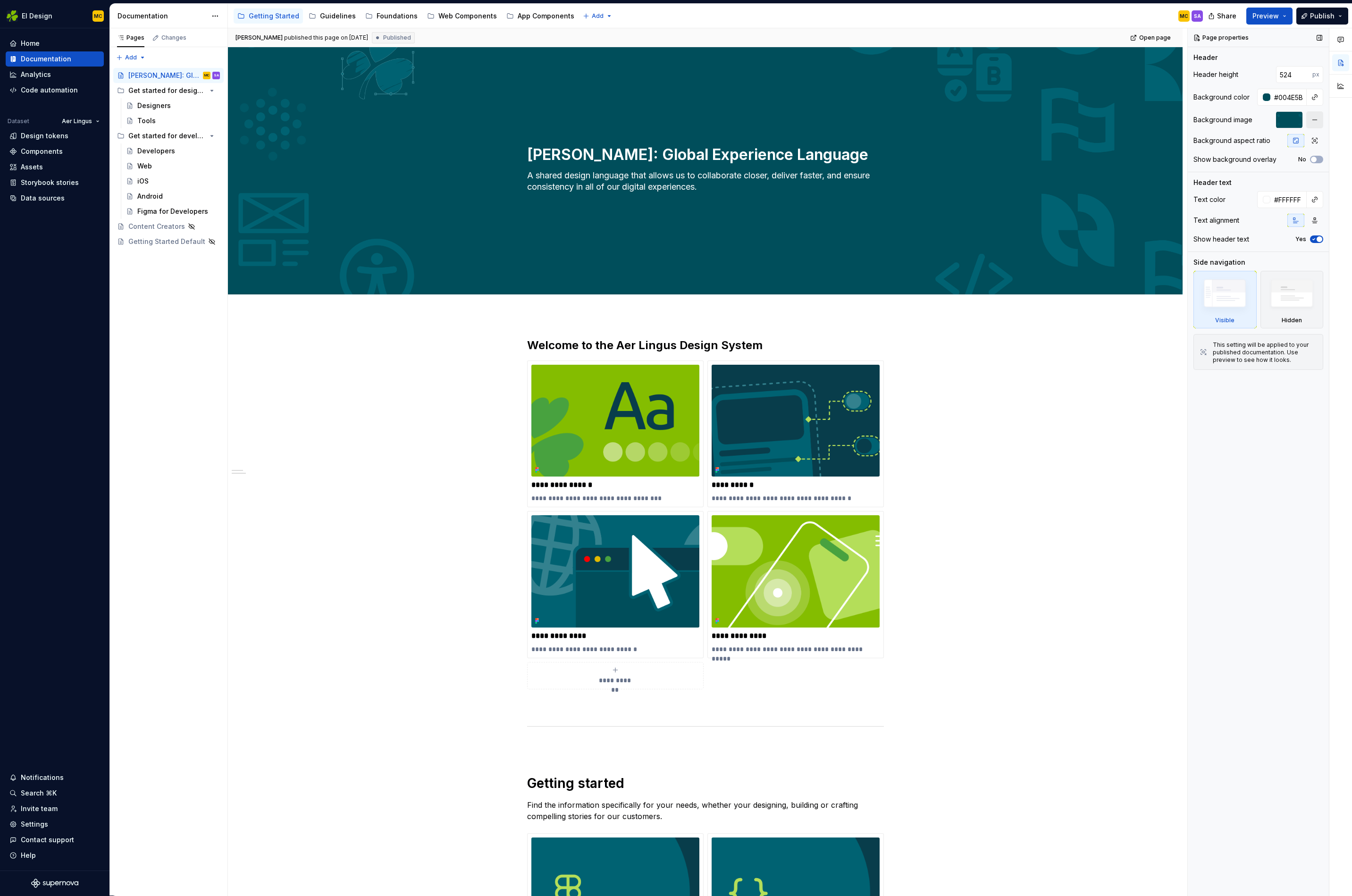
click at [1004, 121] on button "button" at bounding box center [1315, 120] width 17 height 17
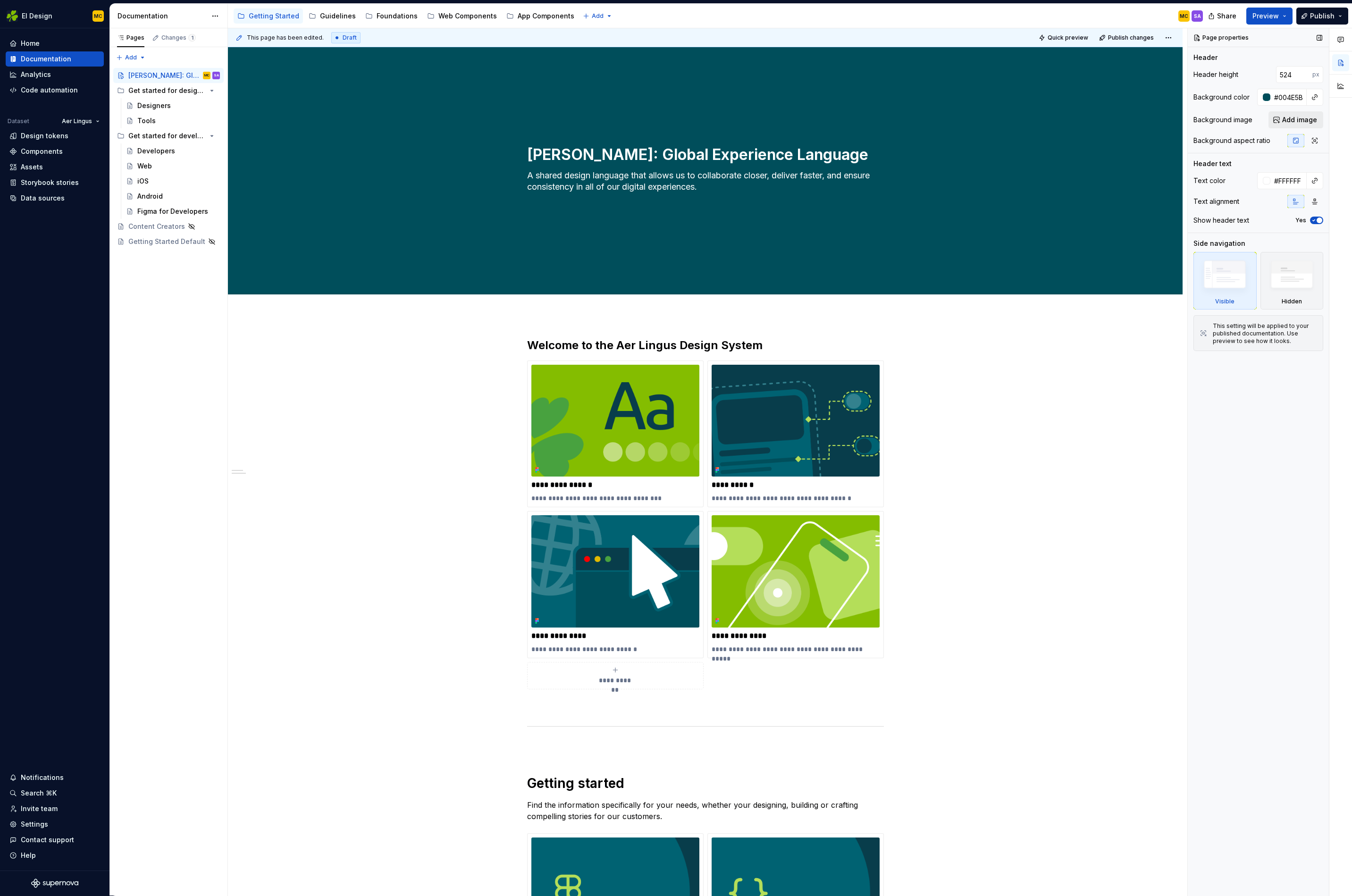
click at [1004, 121] on span "Add image" at bounding box center [1300, 120] width 35 height 10
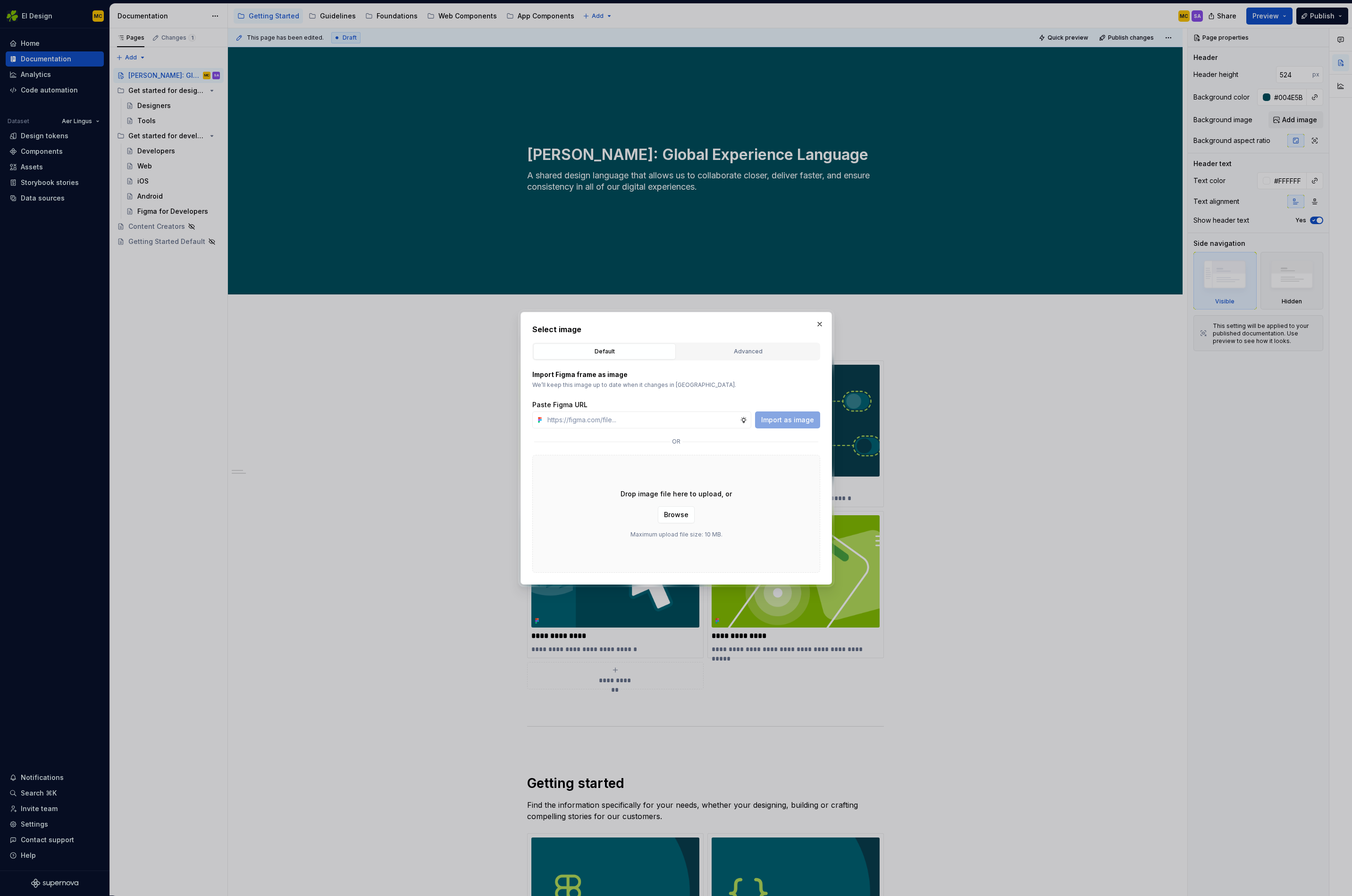
type textarea "*"
type input "https://www.figma.com/design/oWse5GFNay5D25WA7YViPS/Supernova-Images?node-id=60…"
click at [817, 419] on button "Import as image" at bounding box center [787, 420] width 65 height 17
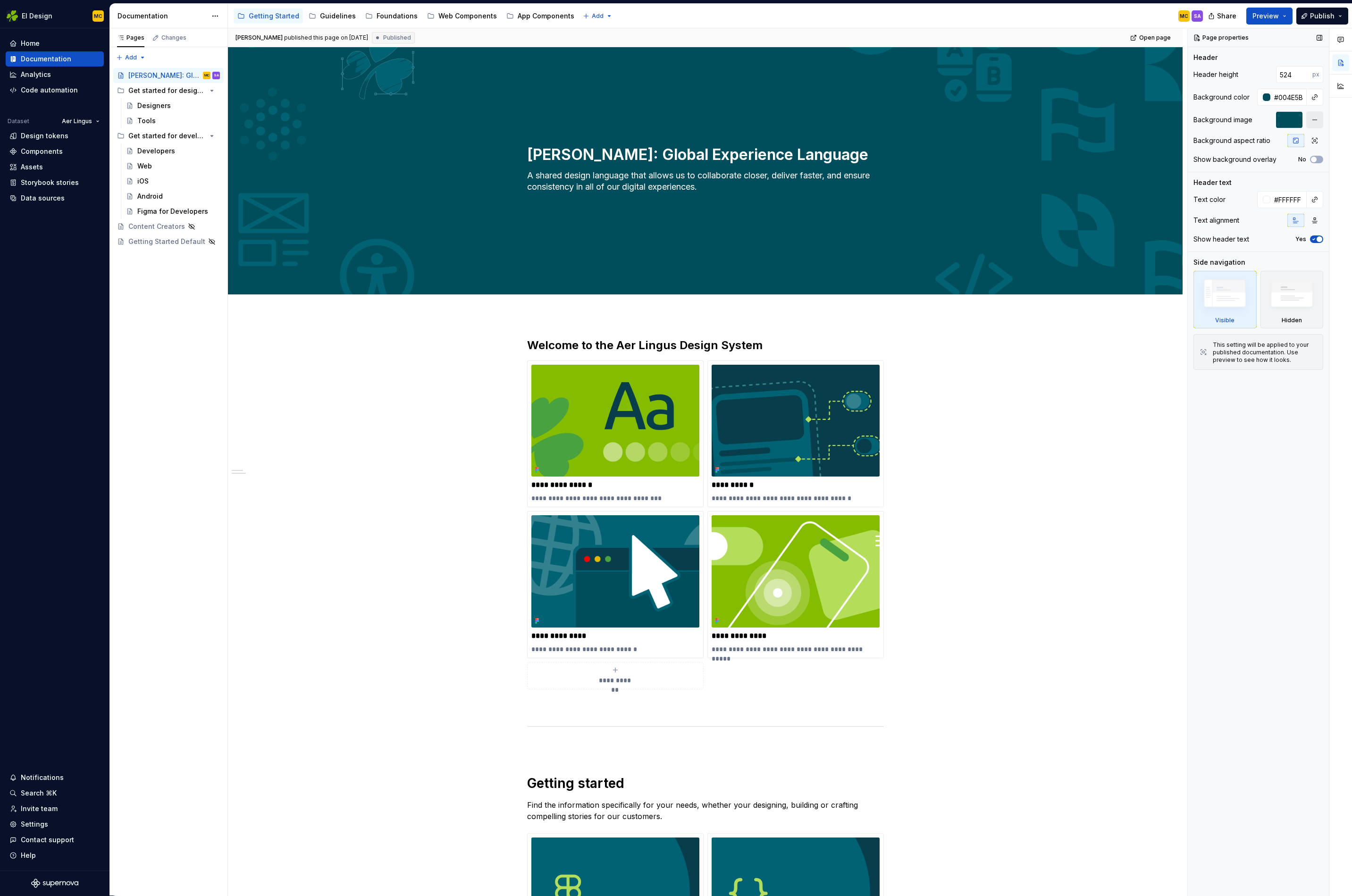
click at [1004, 117] on button "button" at bounding box center [1315, 120] width 17 height 17
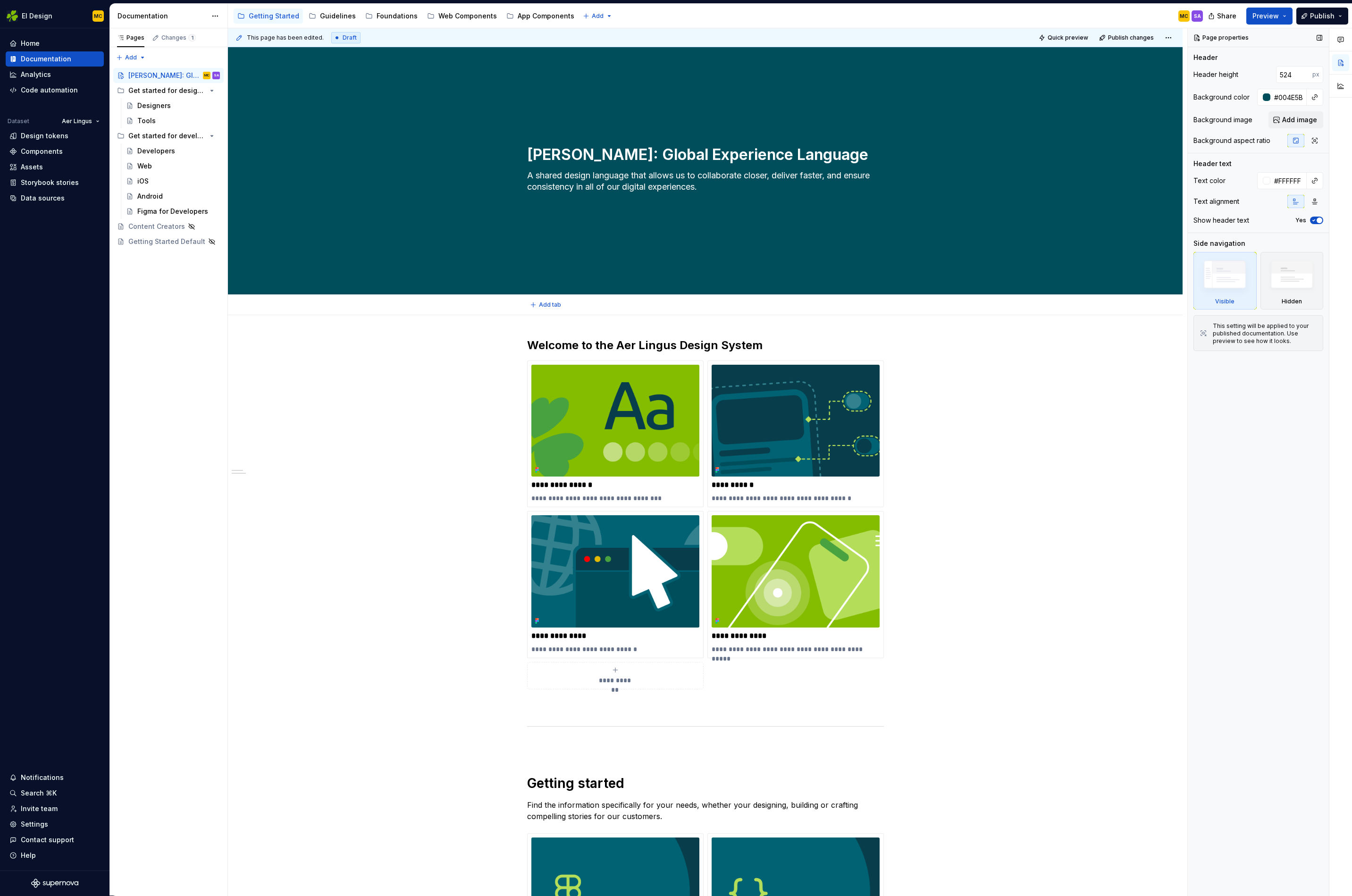
type textarea "*"
click at [1004, 124] on span "Add image" at bounding box center [1300, 120] width 35 height 10
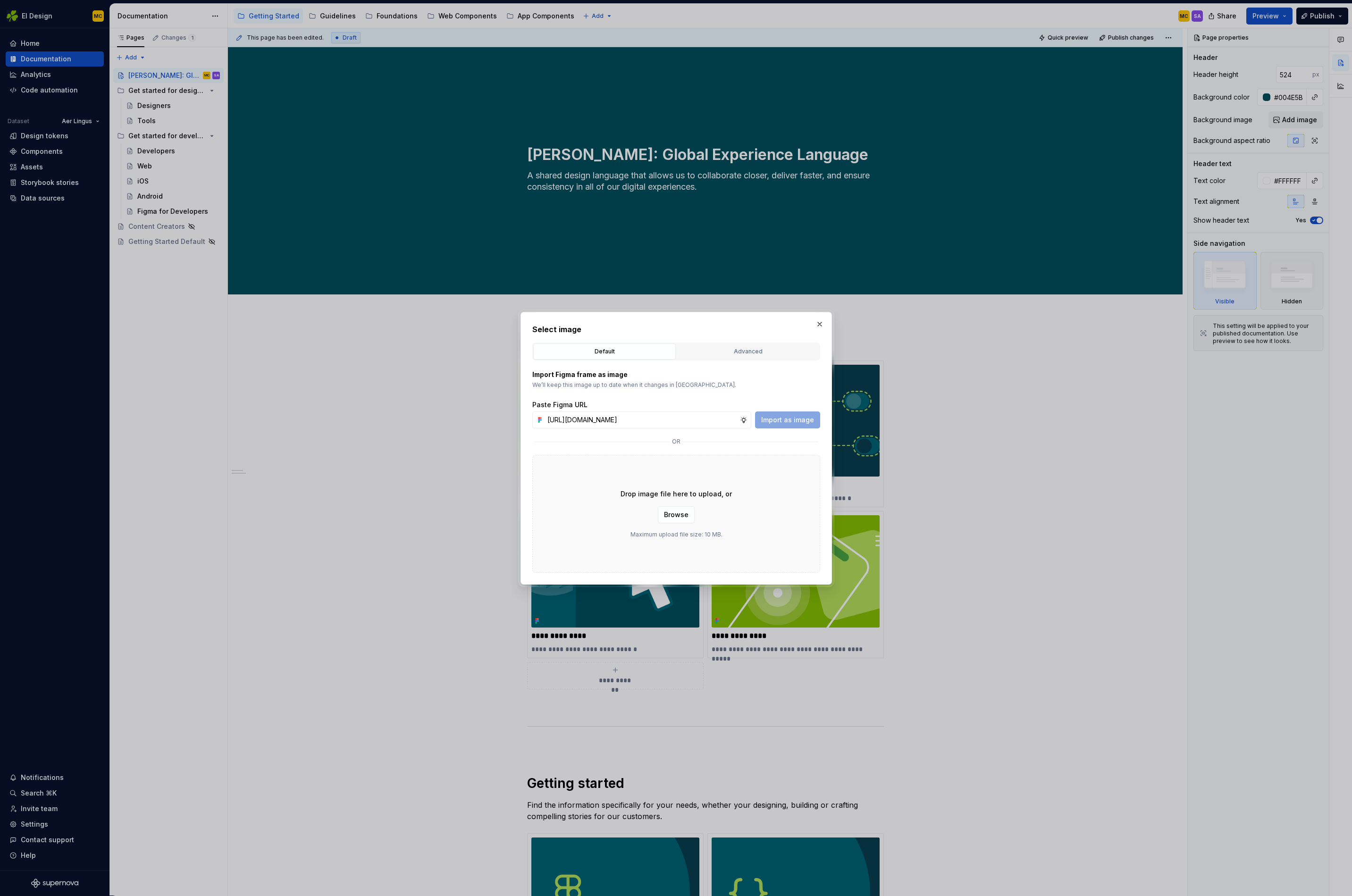
scroll to position [0, 210]
type input "https://www.figma.com/design/oWse5GFNay5D25WA7YViPS/Supernova-Images?node-id=60…"
click at [784, 423] on span "Import as image" at bounding box center [788, 420] width 53 height 10
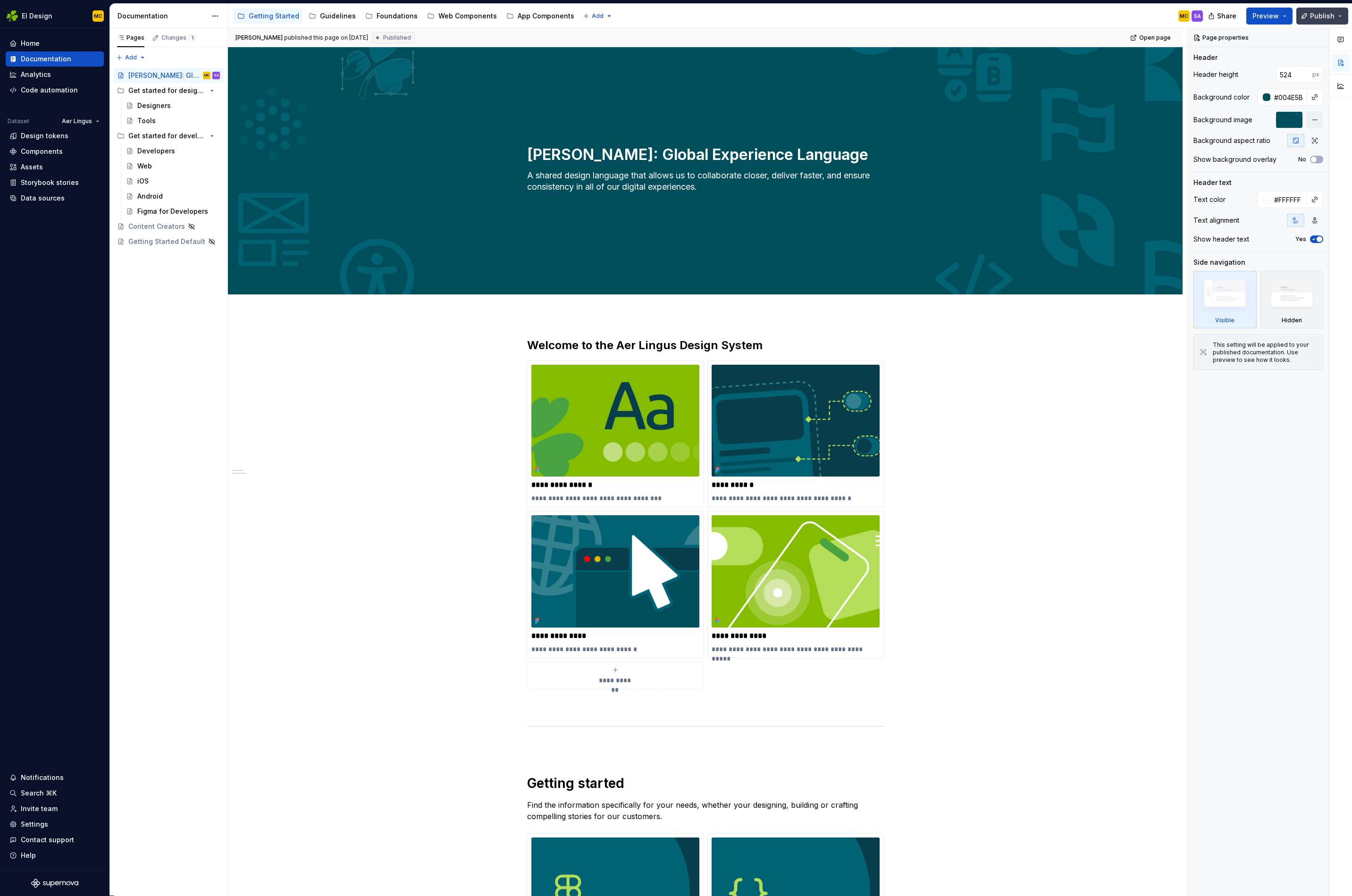
click at [1004, 20] on button "Publish" at bounding box center [1323, 16] width 52 height 17
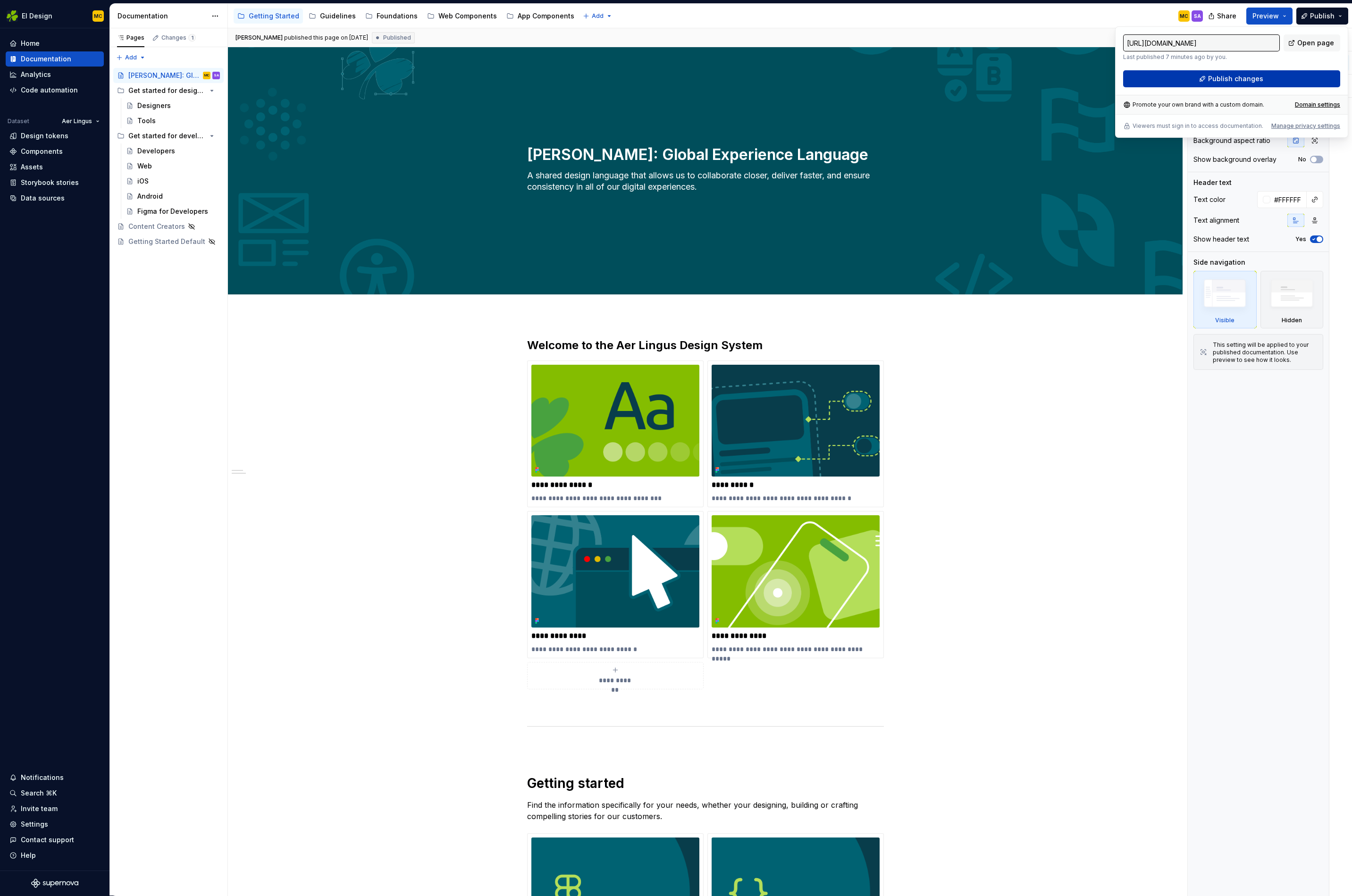
click at [1004, 74] on button "Publish changes" at bounding box center [1231, 79] width 217 height 17
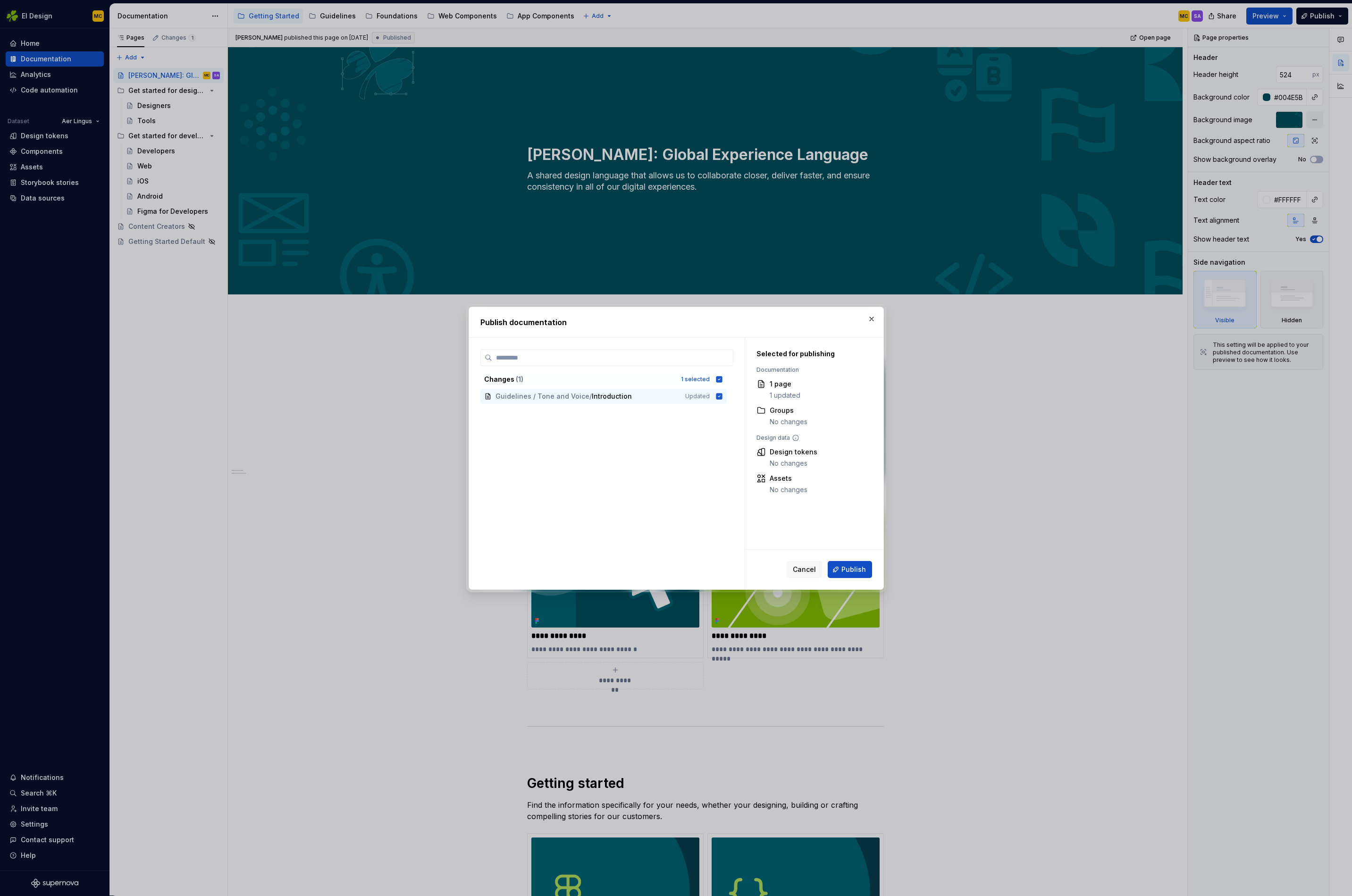
click at [871, 568] on button "Publish" at bounding box center [850, 569] width 45 height 17
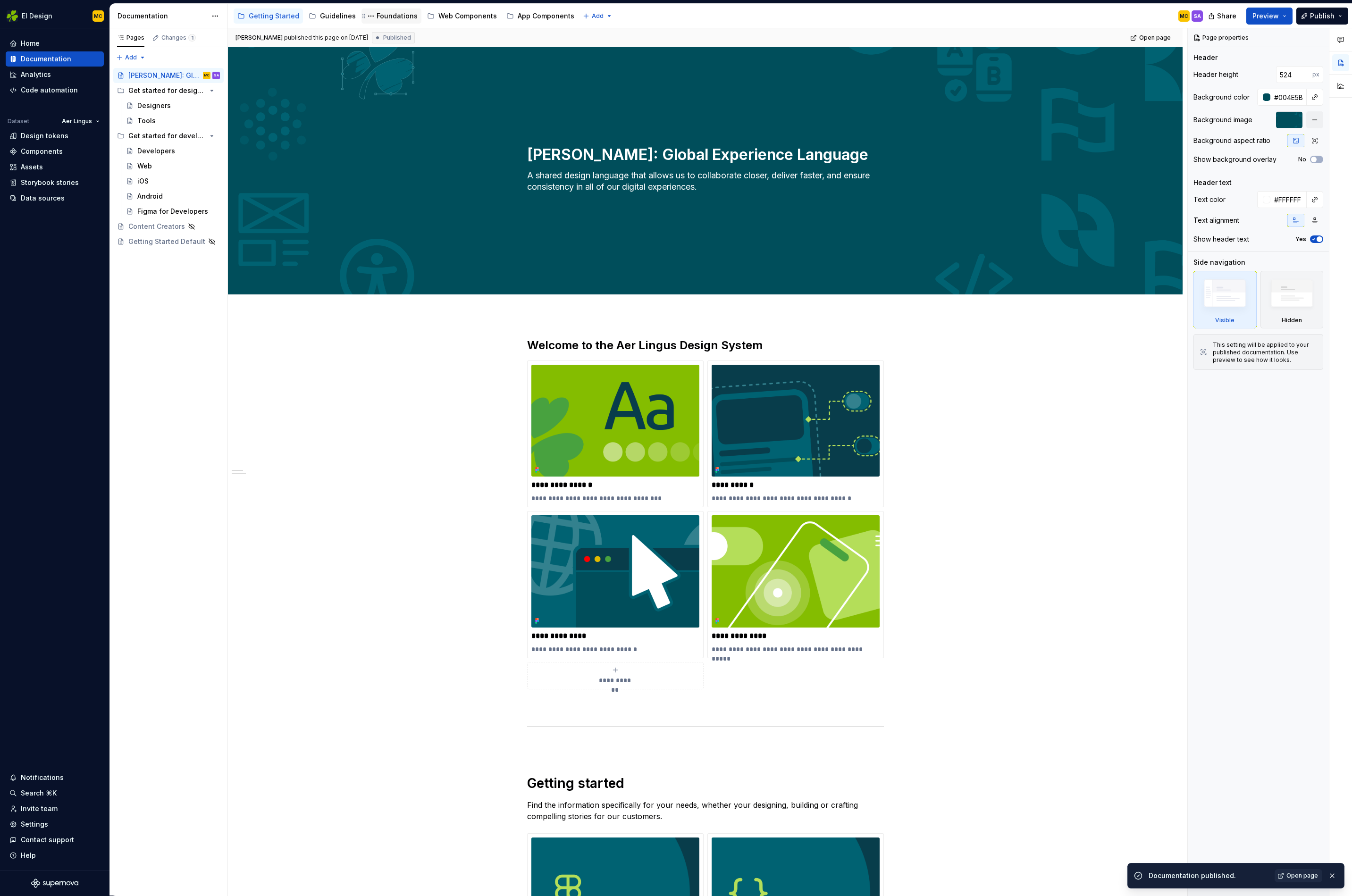
click at [395, 15] on div "Foundations" at bounding box center [397, 16] width 41 height 10
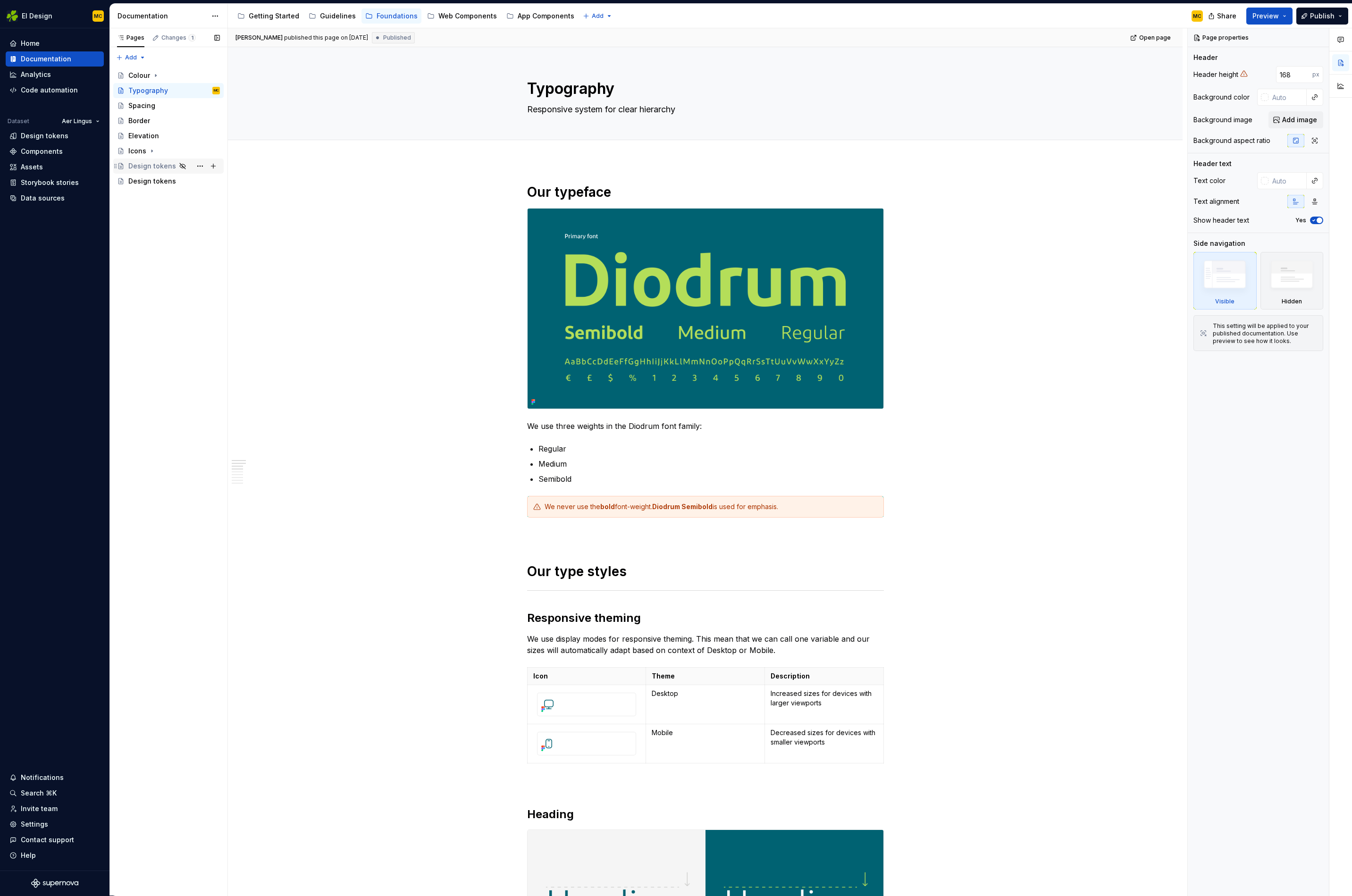
click at [158, 167] on div "Design tokens" at bounding box center [152, 166] width 47 height 10
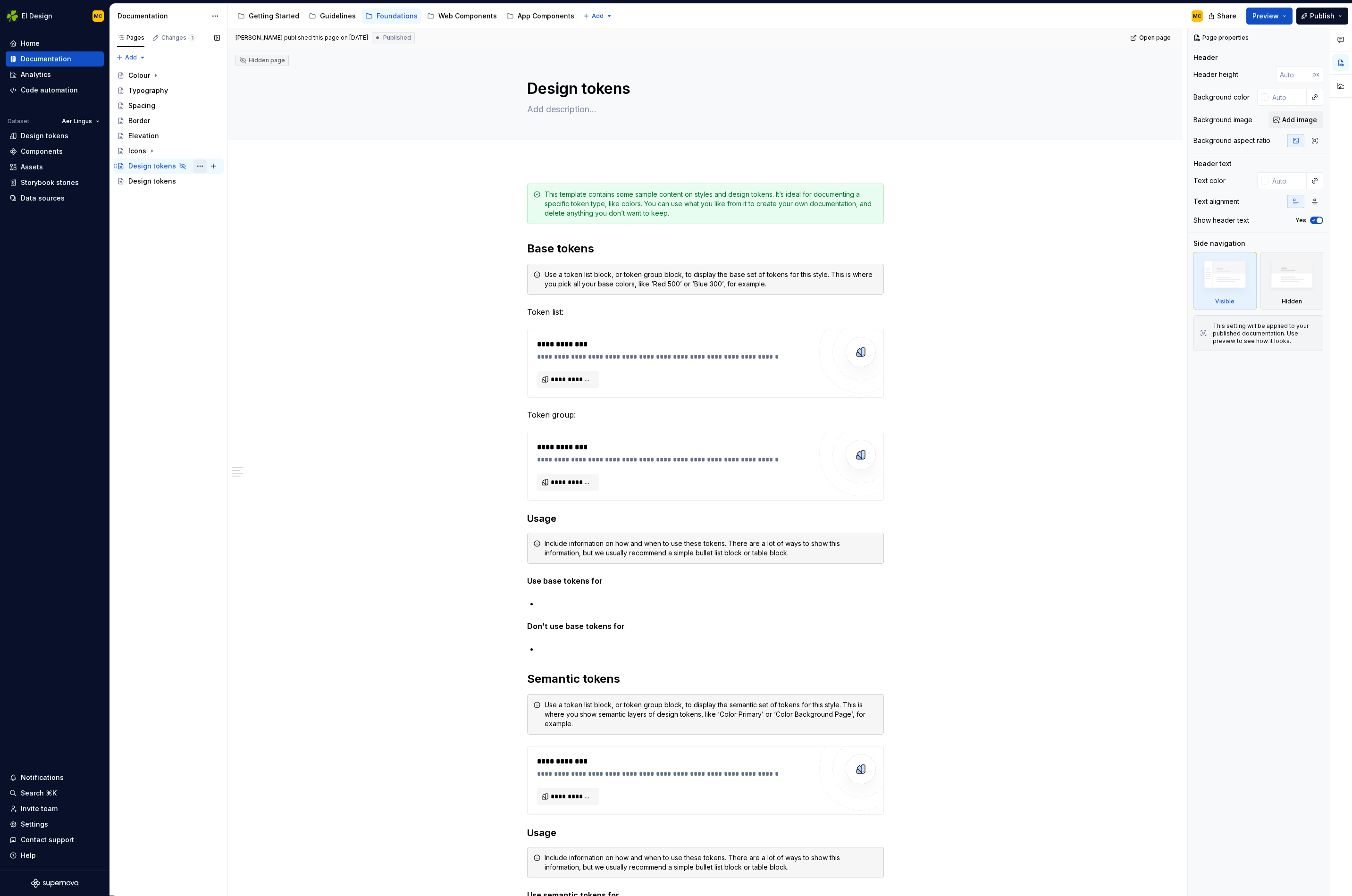
click at [200, 165] on button "Page tree" at bounding box center [200, 166] width 13 height 13
click at [234, 317] on div "Delete page" at bounding box center [257, 316] width 93 height 10
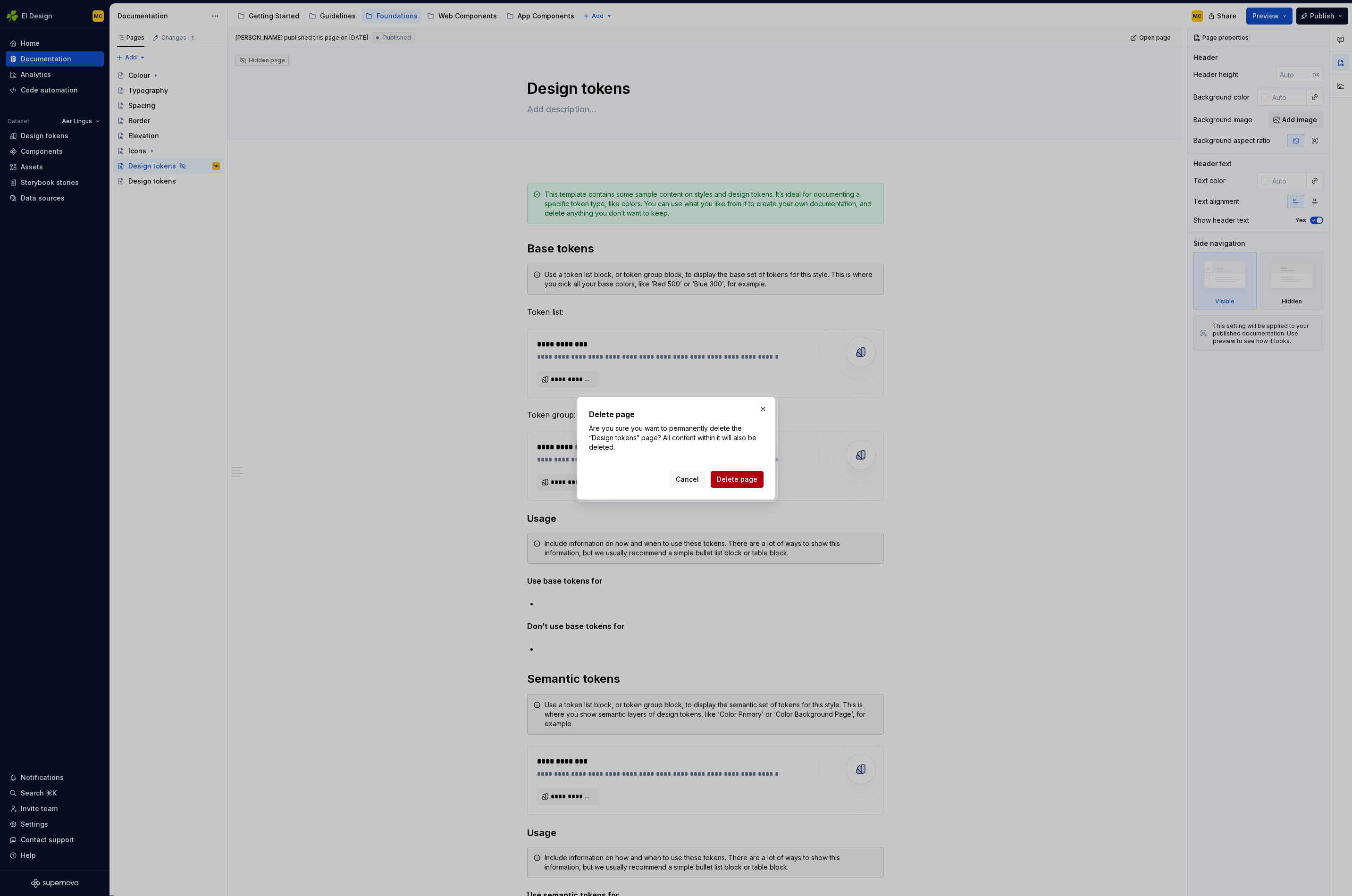
click at [735, 481] on span "Delete page" at bounding box center [737, 479] width 40 height 10
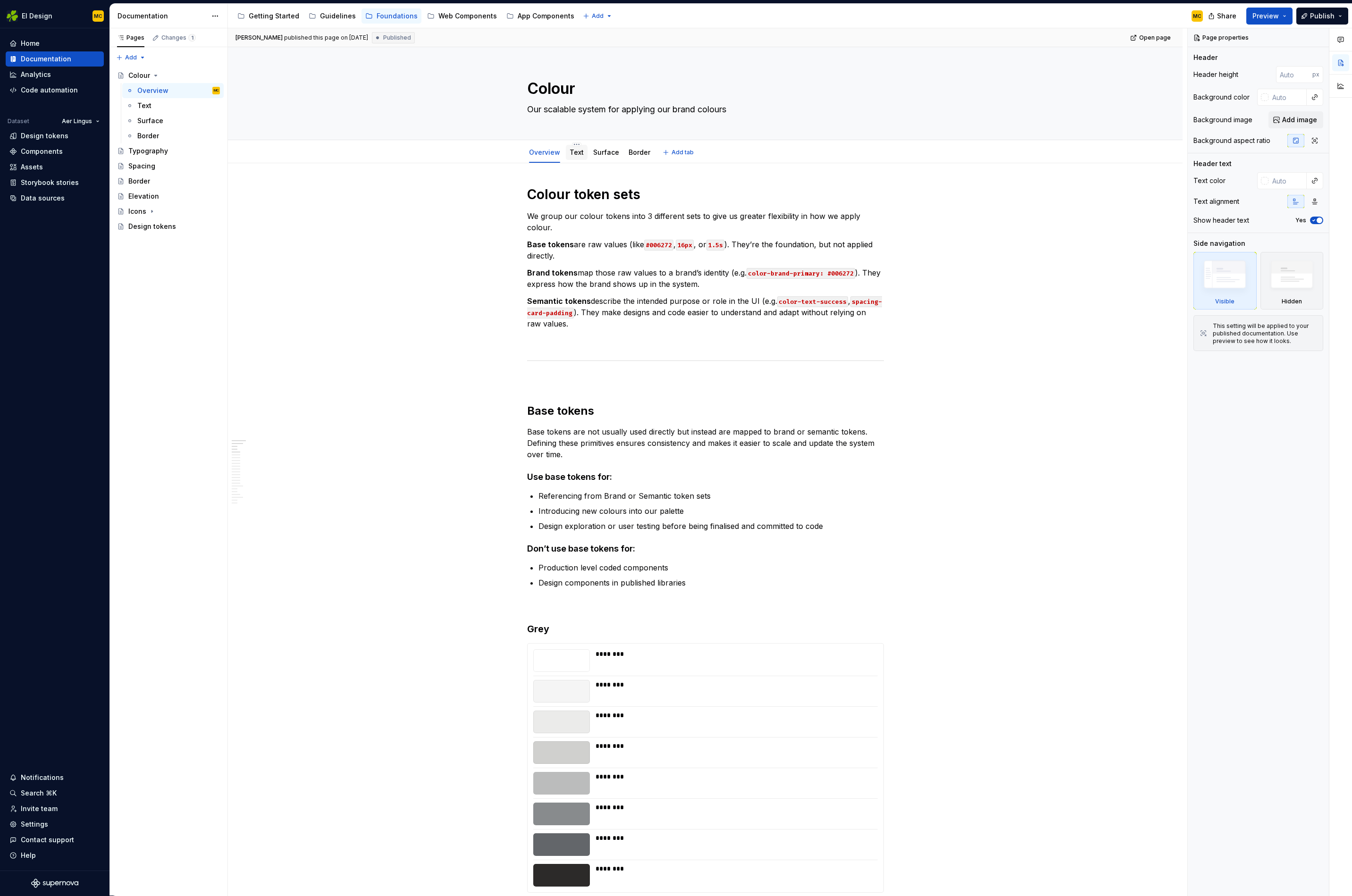
click at [576, 152] on link "Text" at bounding box center [577, 151] width 14 height 8
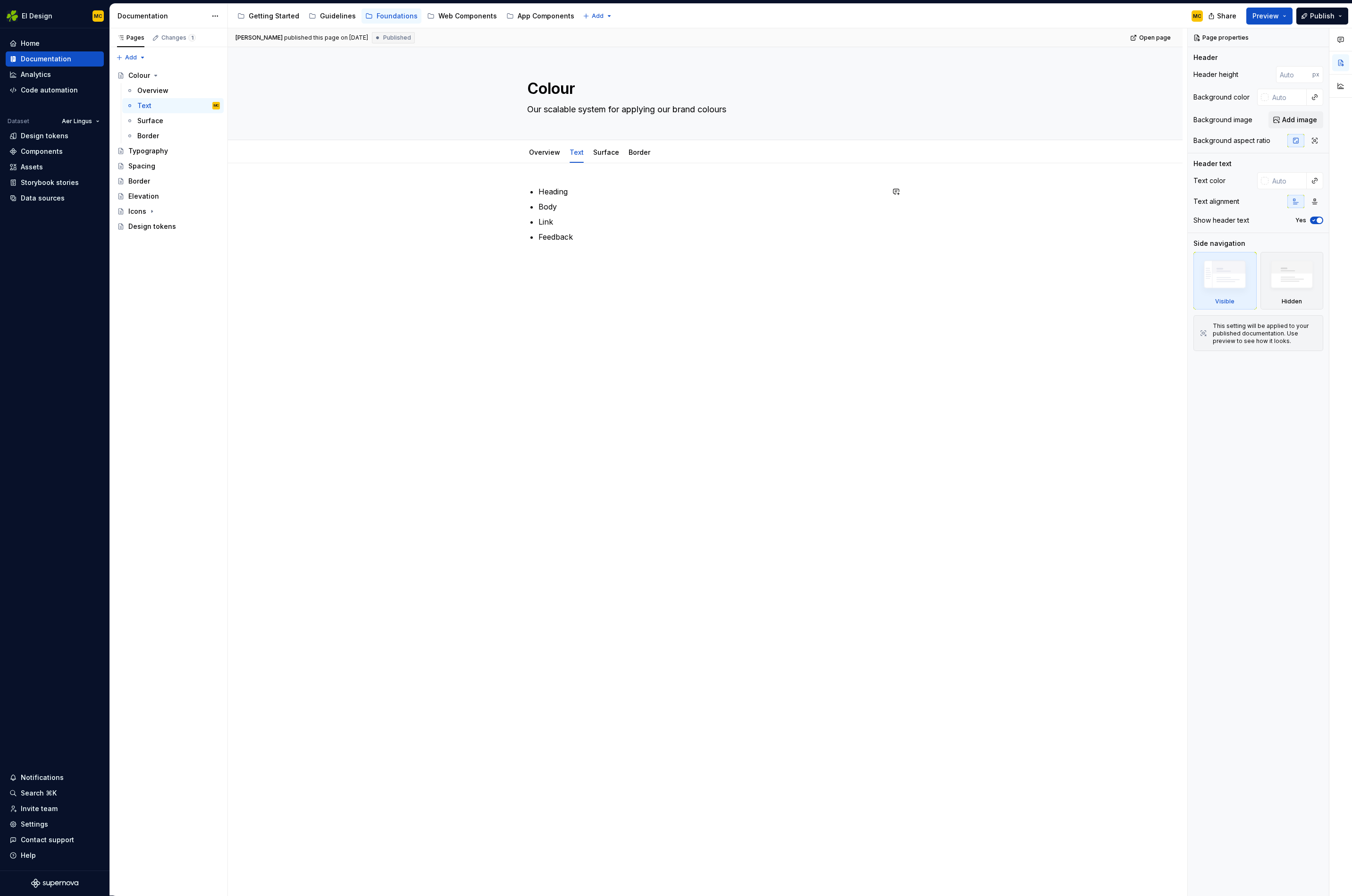
click at [624, 244] on div "Heading Body Link Feedback" at bounding box center [705, 219] width 357 height 68
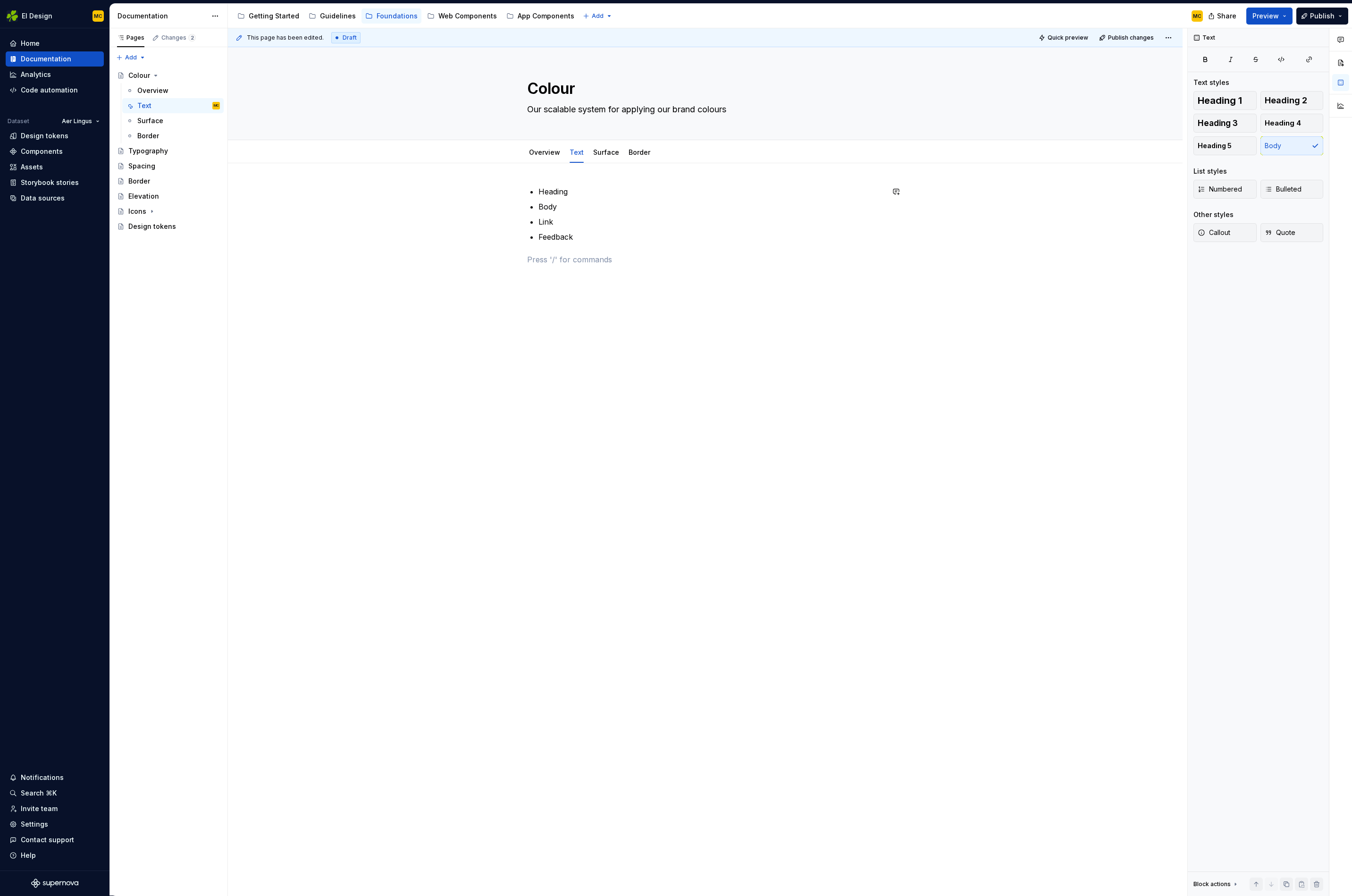
type textarea "*"
click at [607, 313] on div "Color ramps" at bounding box center [602, 318] width 87 height 10
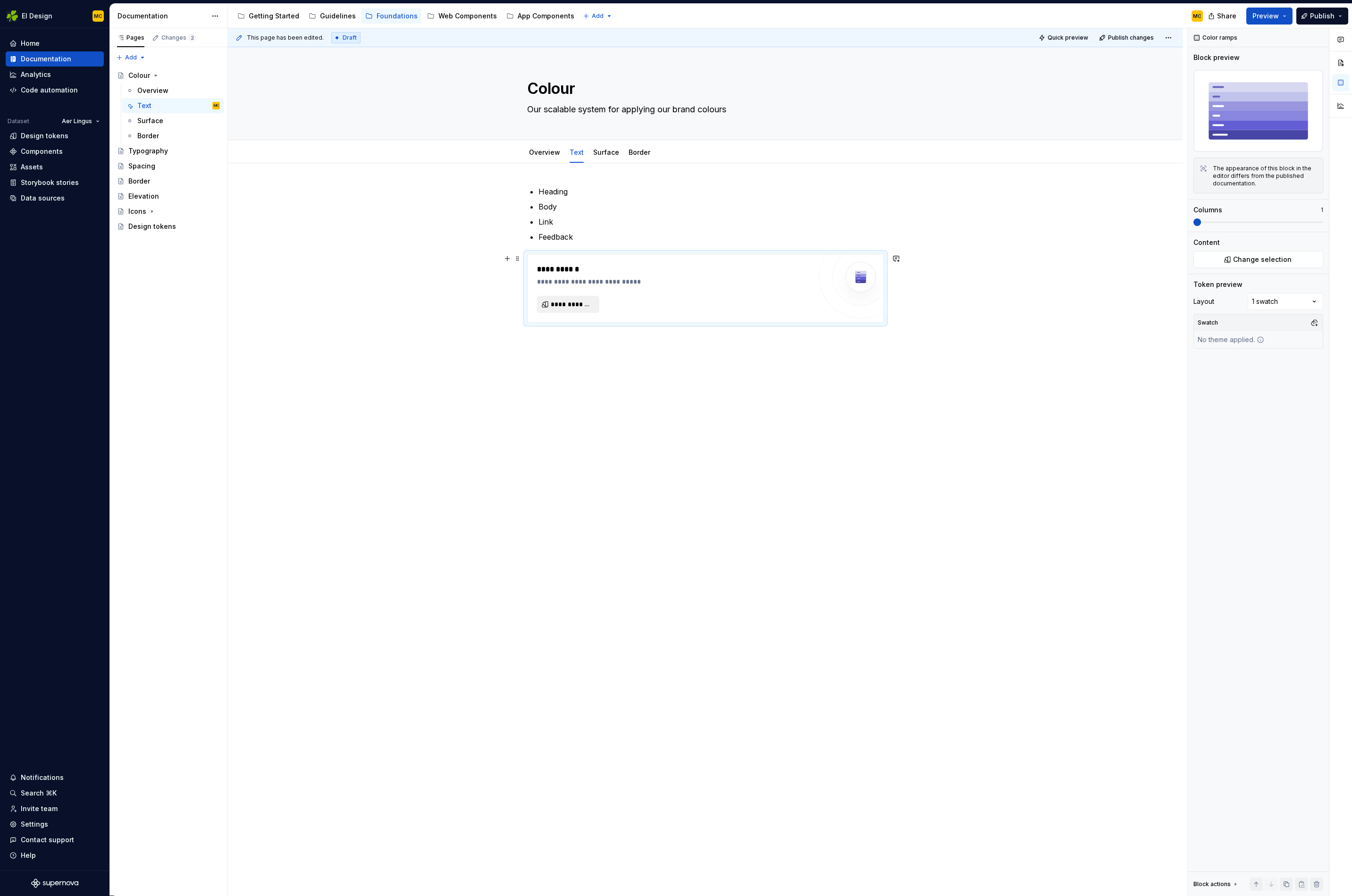
type textarea "*"
click at [578, 297] on button "**********" at bounding box center [568, 304] width 62 height 17
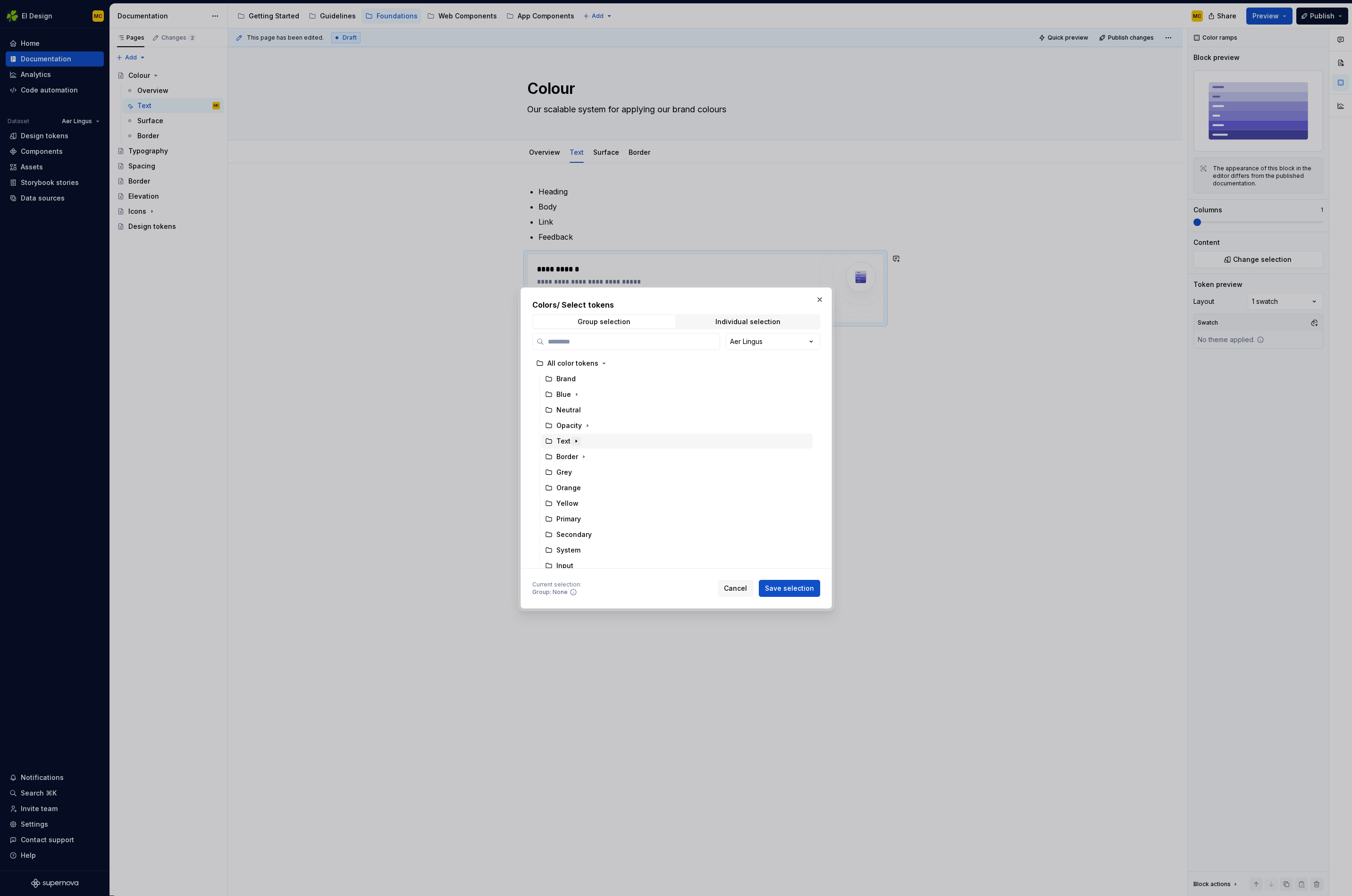
click at [576, 442] on icon "button" at bounding box center [576, 441] width 8 height 8
click at [577, 471] on div "Heading" at bounding box center [579, 472] width 28 height 10
click at [792, 590] on span "Save selection" at bounding box center [789, 589] width 49 height 10
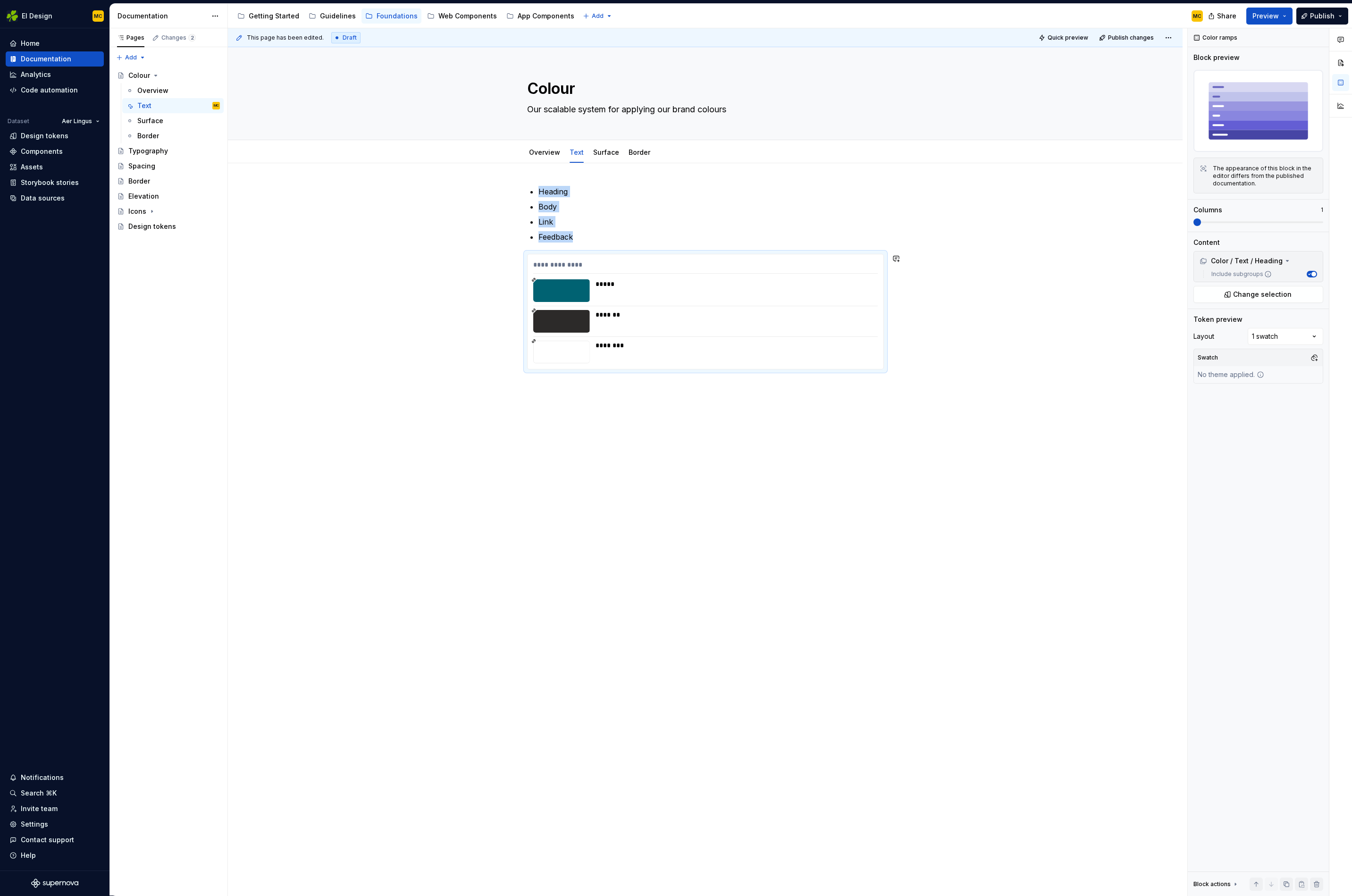
click at [613, 423] on div "**********" at bounding box center [706, 406] width 955 height 486
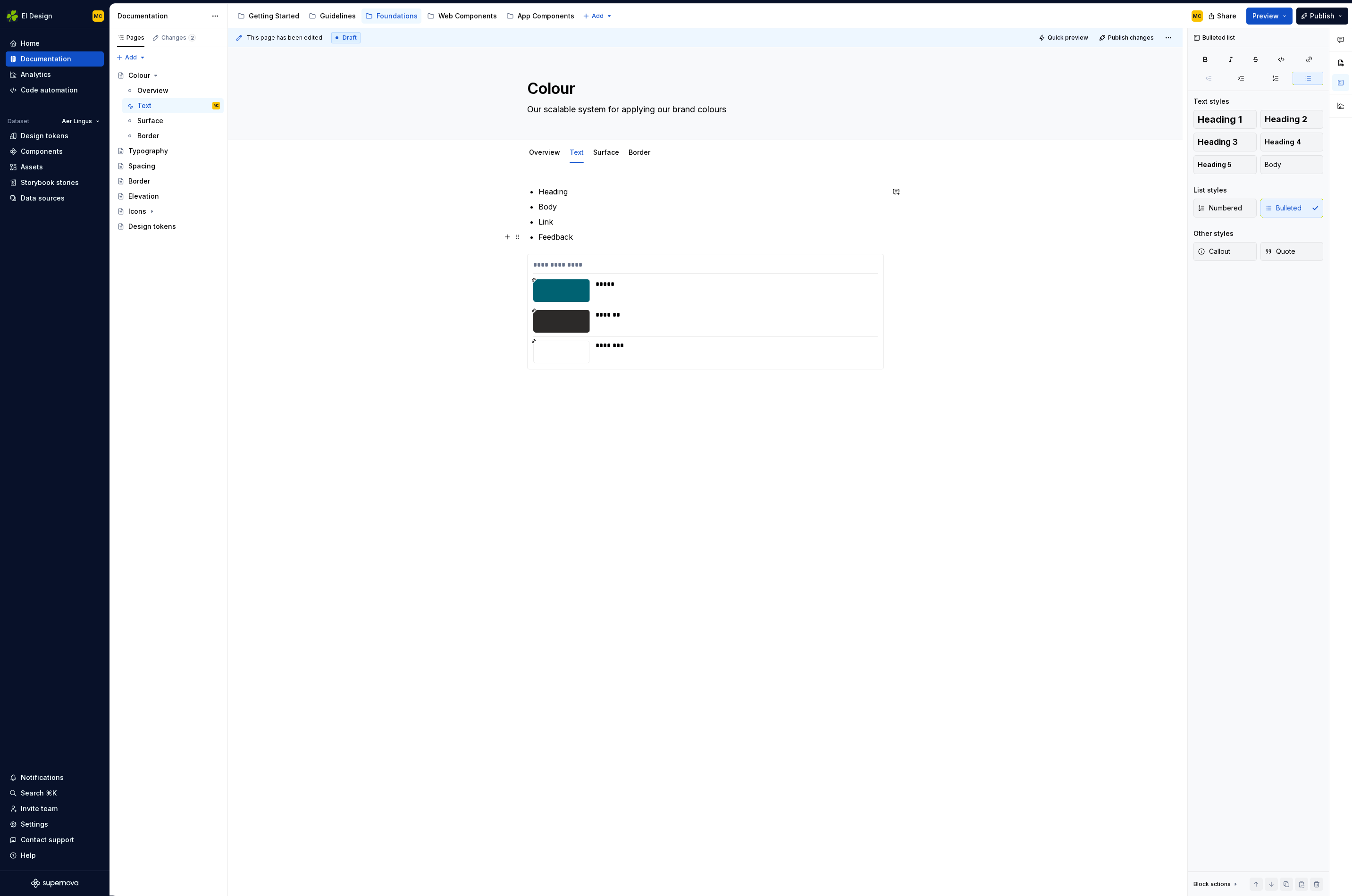
click at [602, 239] on p "Feedback" at bounding box center [711, 237] width 346 height 11
click at [644, 440] on div "**********" at bounding box center [706, 406] width 955 height 486
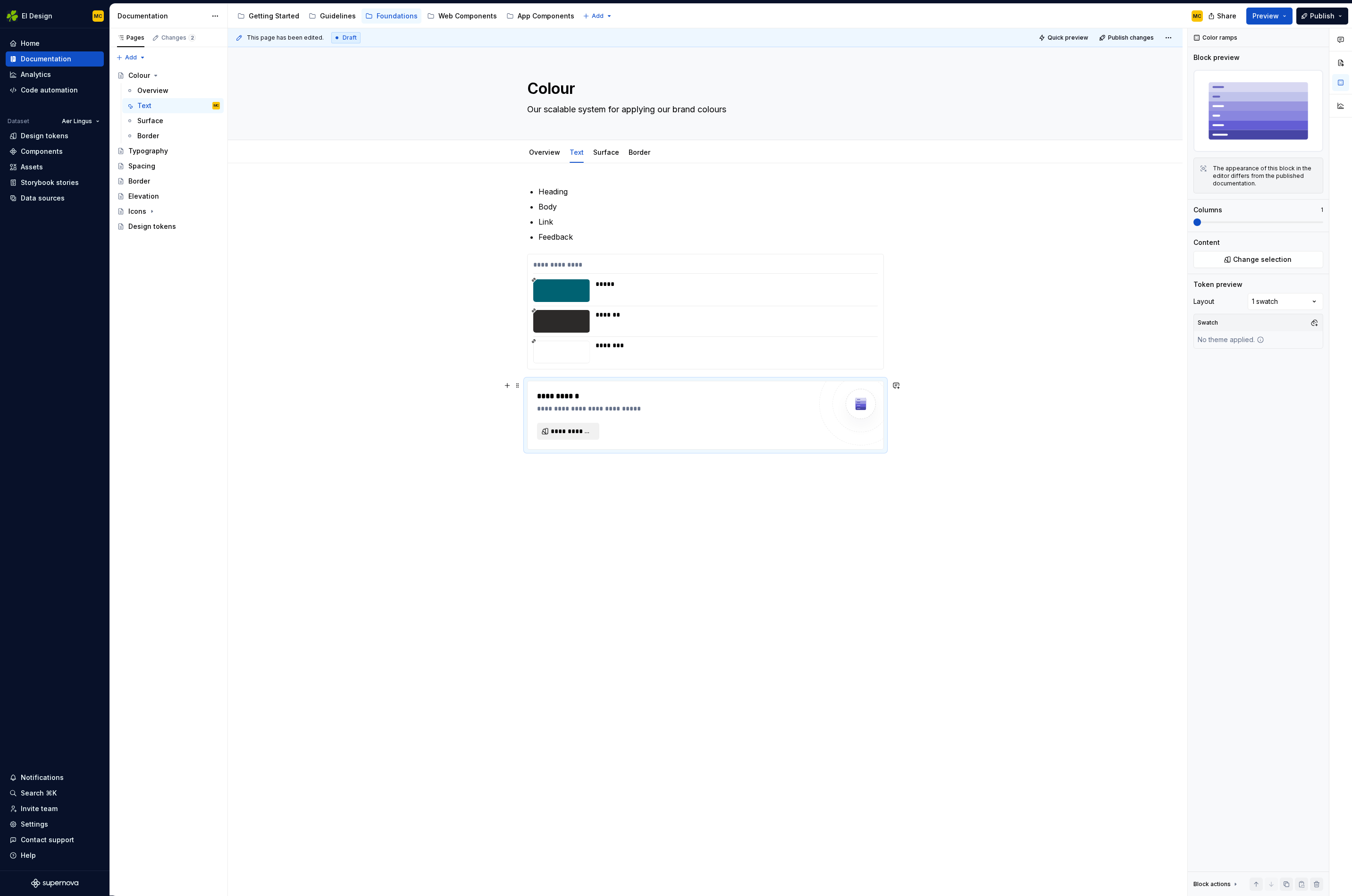
click at [586, 432] on span "**********" at bounding box center [572, 431] width 43 height 10
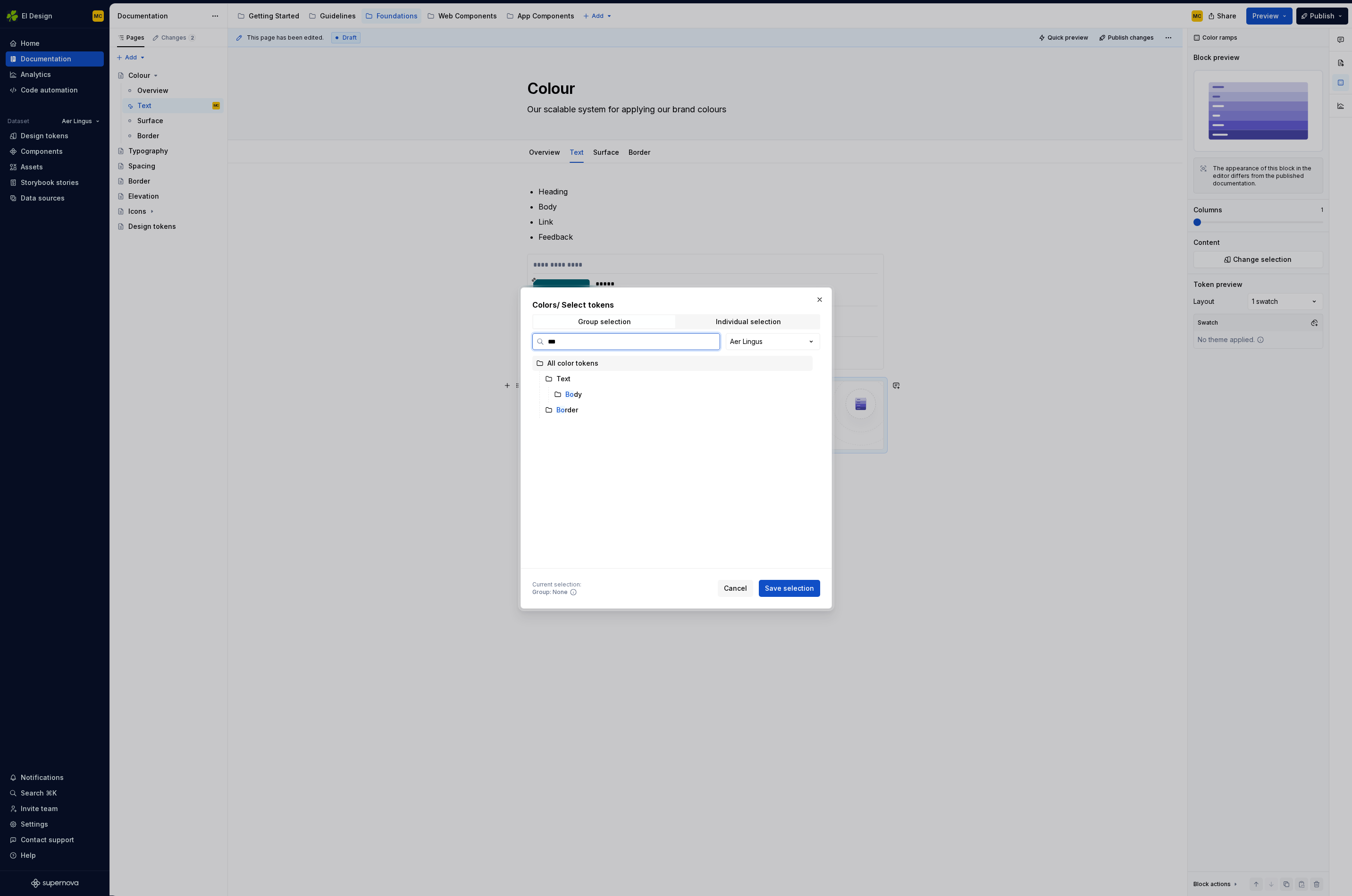
type input "****"
click at [623, 395] on div "Body" at bounding box center [682, 395] width 262 height 15
click at [798, 594] on button "Save selection" at bounding box center [789, 588] width 61 height 17
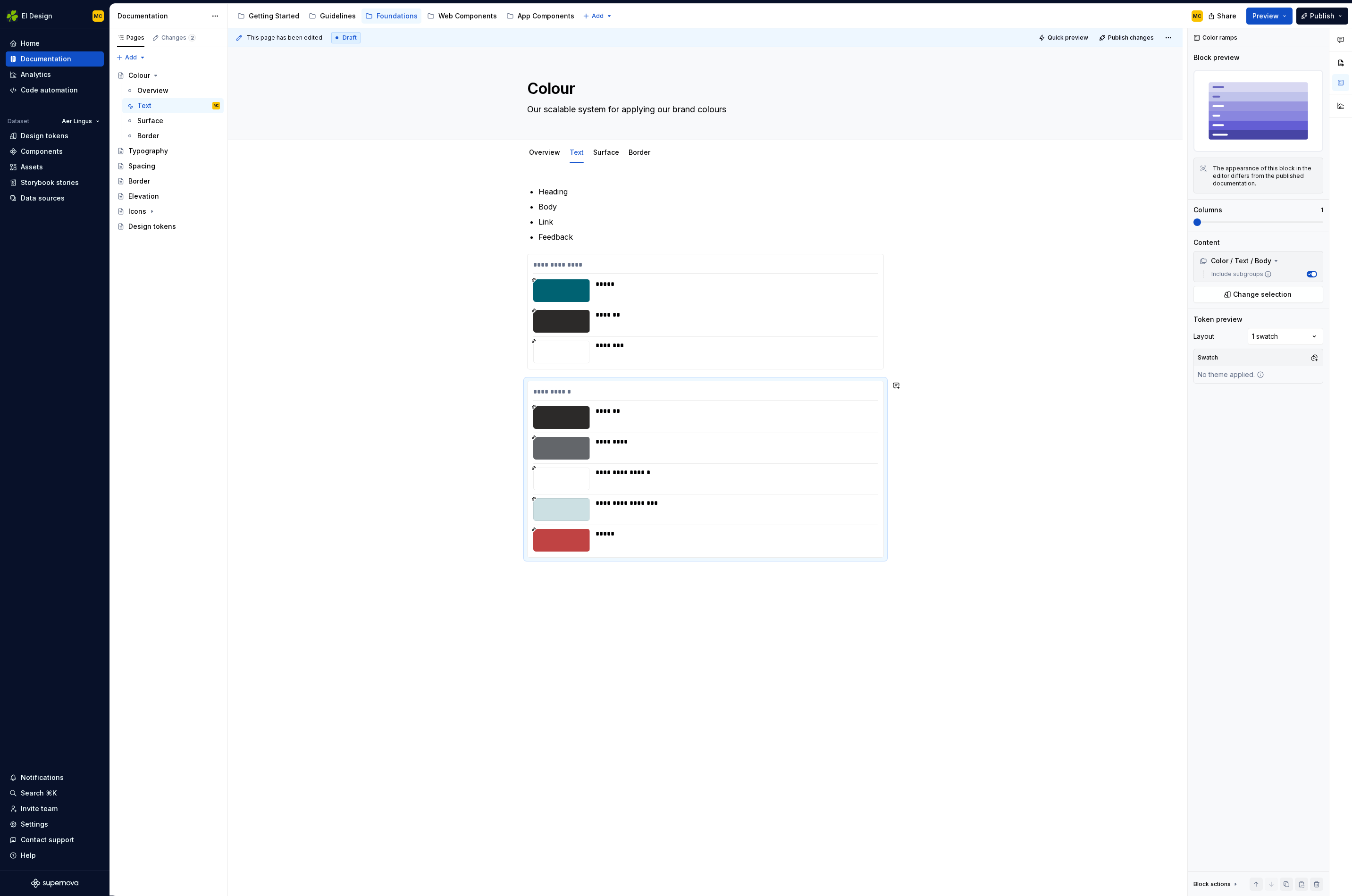
click at [676, 597] on div "**********" at bounding box center [706, 500] width 955 height 675
click at [643, 592] on div "**********" at bounding box center [706, 500] width 955 height 675
type textarea "*"
click at [593, 617] on span "**********" at bounding box center [572, 620] width 43 height 10
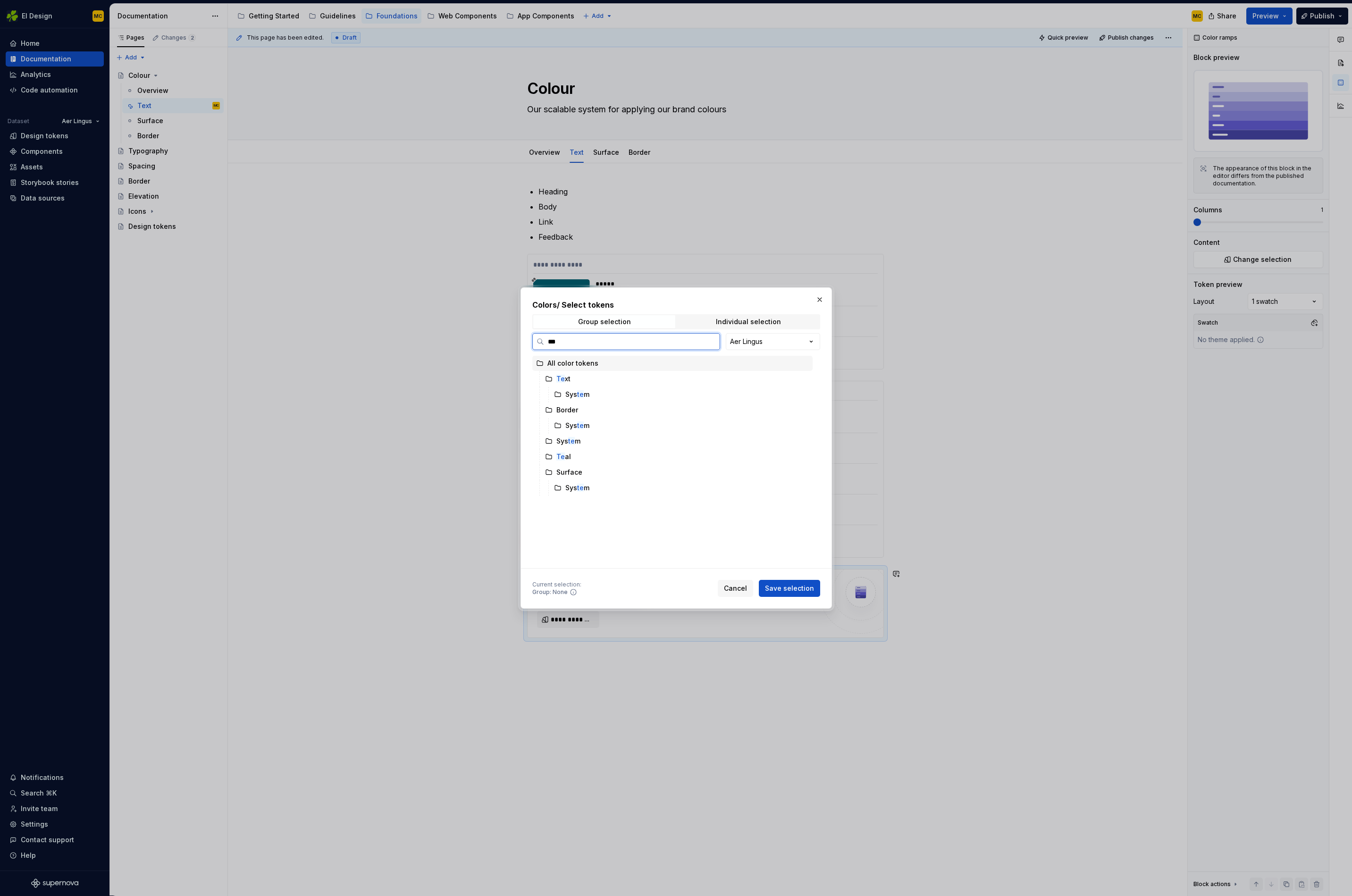
type input "****"
click at [711, 343] on input "****" at bounding box center [632, 342] width 176 height 10
click at [576, 441] on icon "button" at bounding box center [576, 441] width 1 height 2
click at [604, 456] on div "System" at bounding box center [682, 457] width 262 height 15
click at [799, 585] on span "Save selection" at bounding box center [789, 589] width 49 height 10
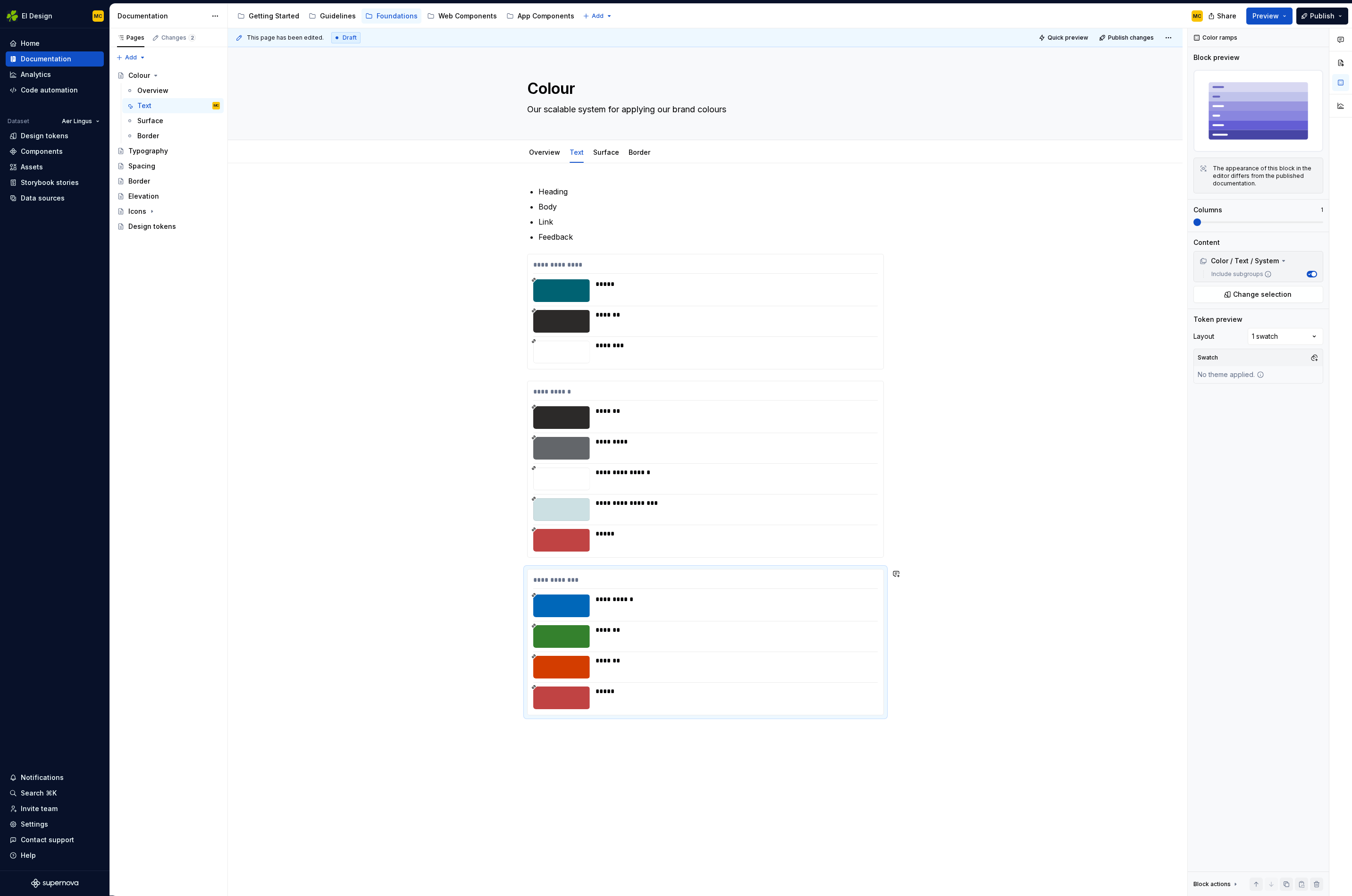
click at [588, 617] on div "**********" at bounding box center [706, 579] width 955 height 832
click at [646, 617] on div "**********" at bounding box center [706, 579] width 955 height 832
click at [584, 617] on button "**********" at bounding box center [568, 777] width 62 height 17
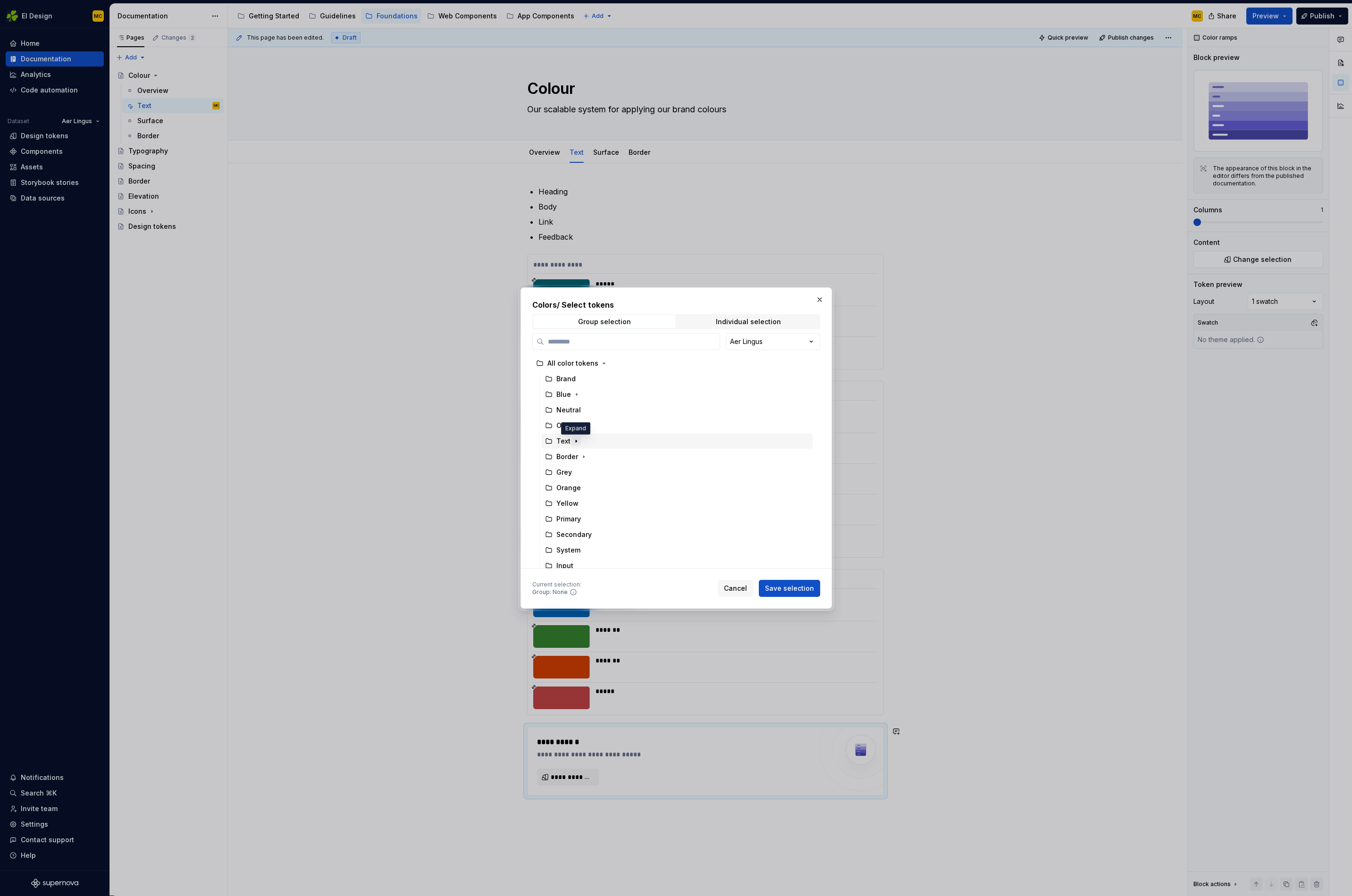
click at [578, 442] on icon "button" at bounding box center [576, 441] width 8 height 8
click at [593, 504] on div "Button" at bounding box center [682, 504] width 262 height 15
click at [801, 587] on span "Save selection" at bounding box center [789, 589] width 49 height 10
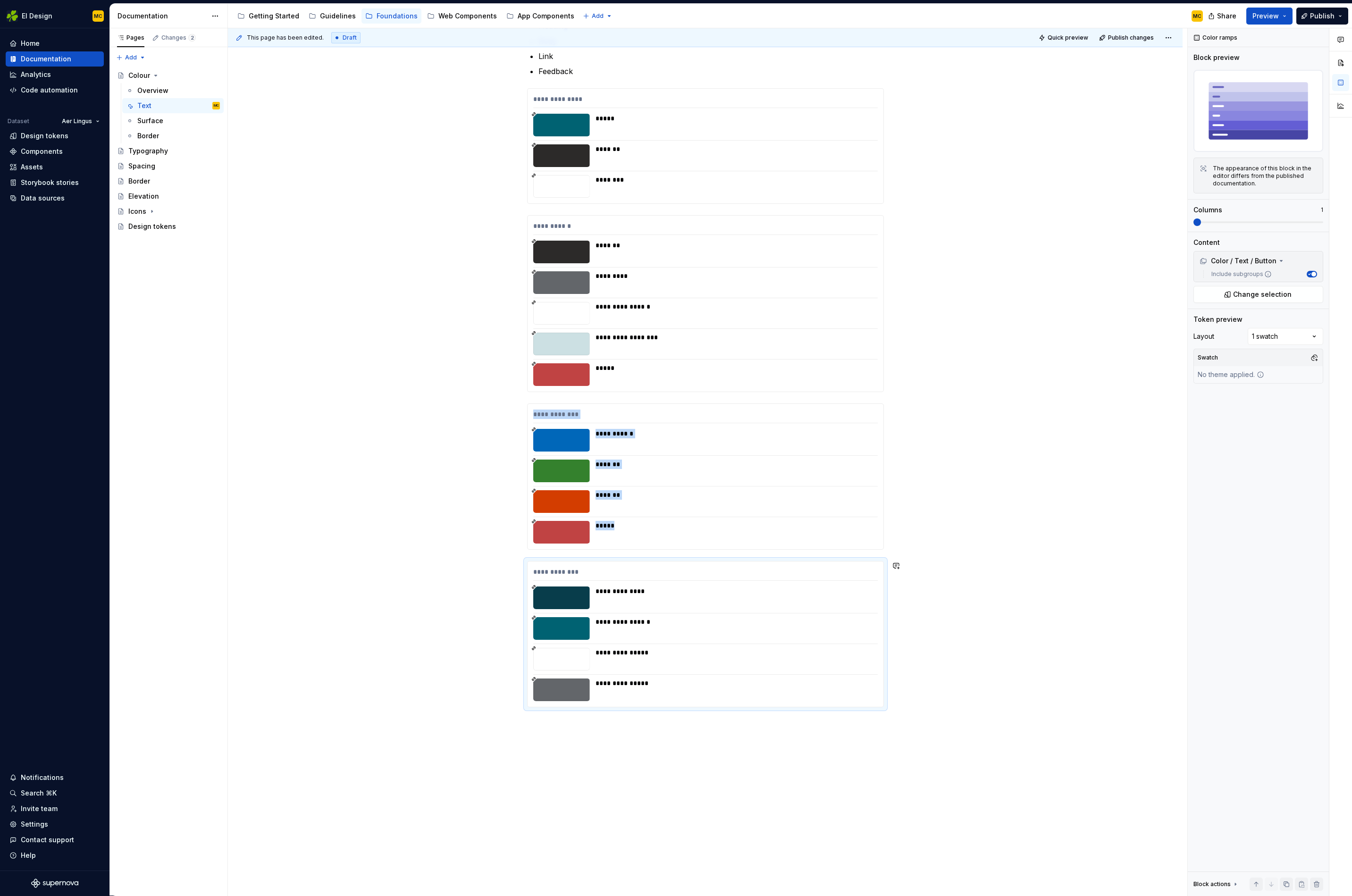
scroll to position [167, 0]
click at [582, 617] on div "**********" at bounding box center [706, 491] width 955 height 990
click at [704, 617] on div "**********" at bounding box center [706, 491] width 955 height 990
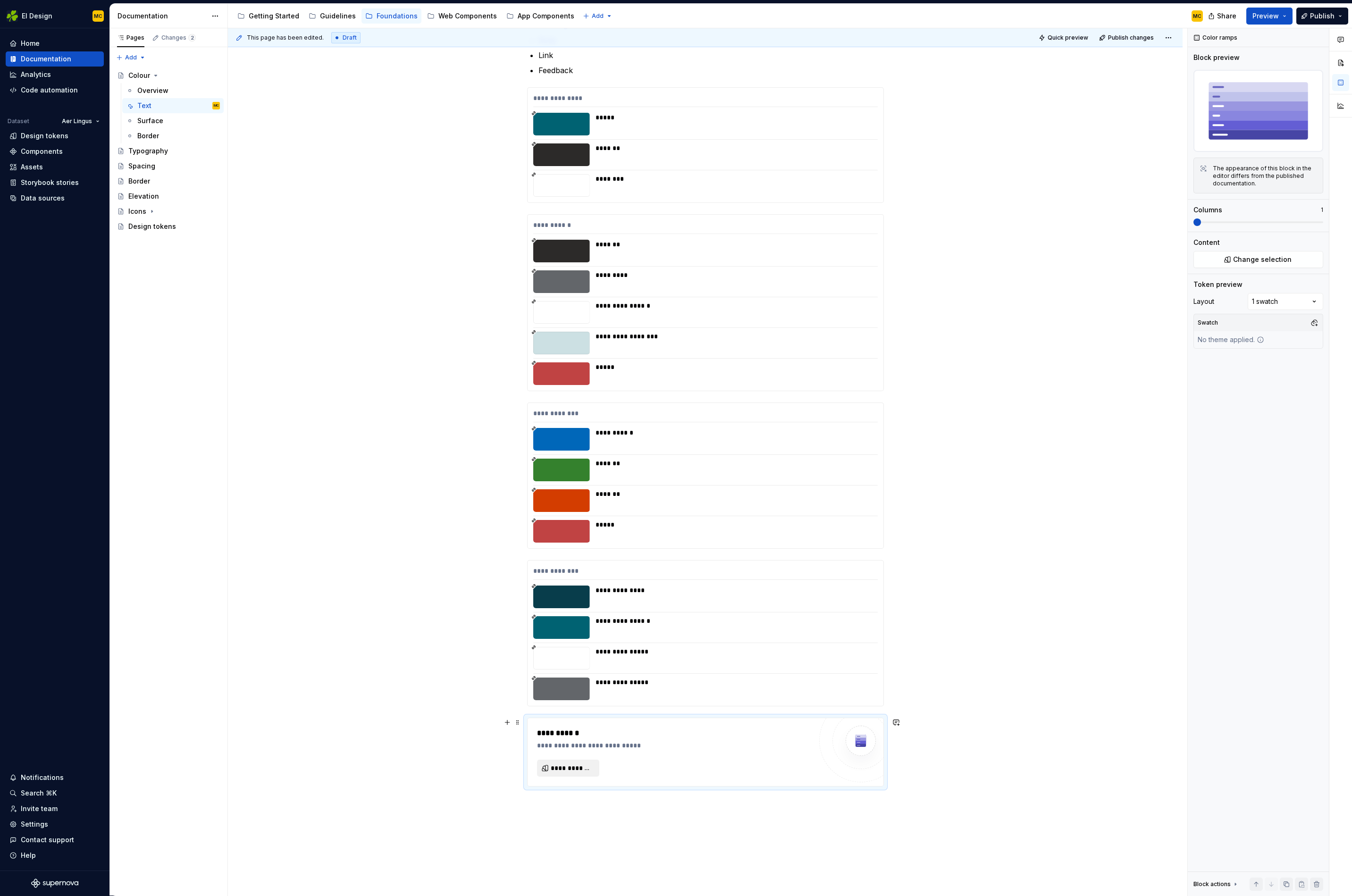
click at [584, 617] on span "**********" at bounding box center [572, 768] width 43 height 10
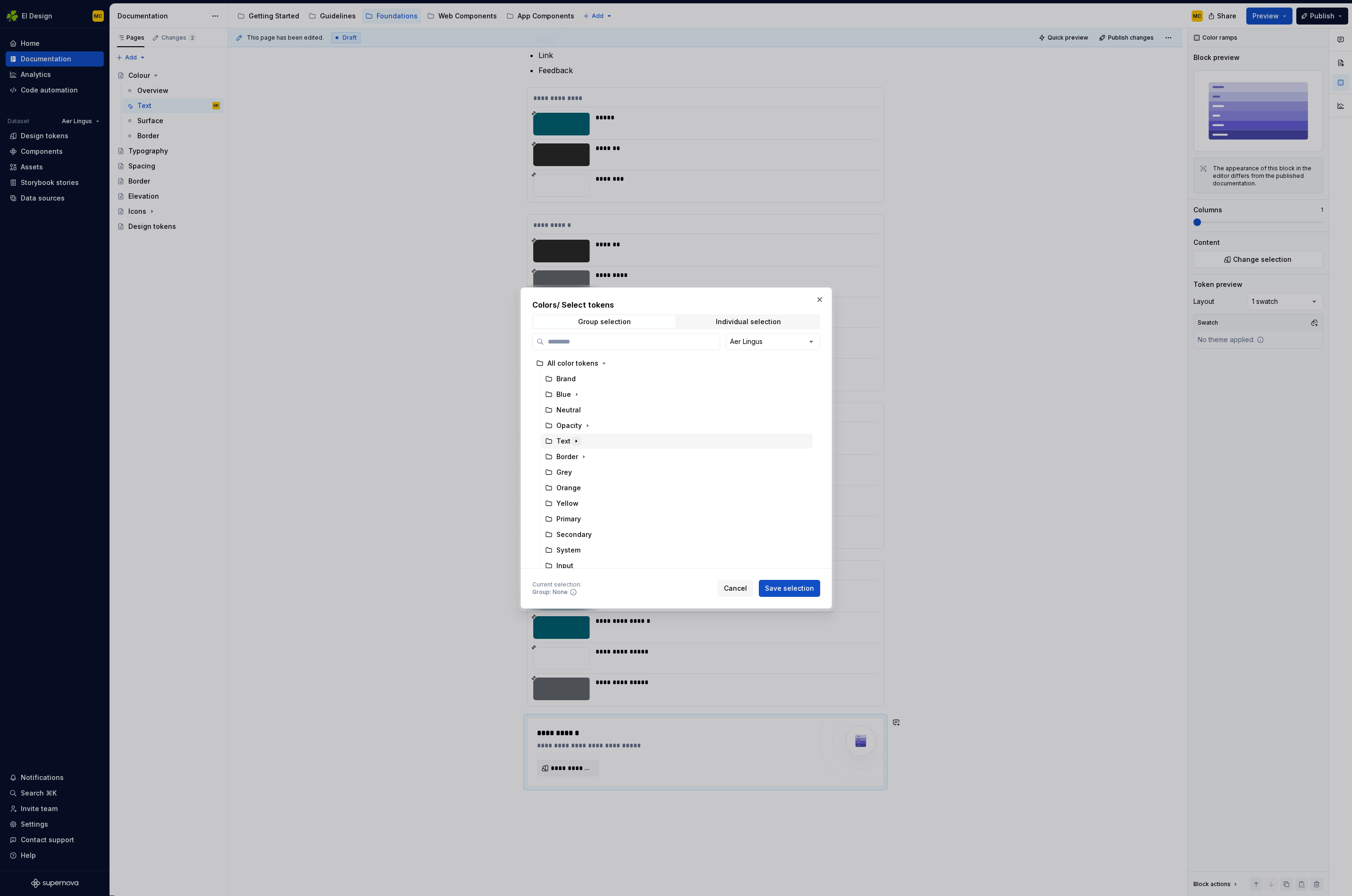
click at [577, 442] on icon "button" at bounding box center [576, 441] width 8 height 8
click at [606, 518] on div "Input" at bounding box center [682, 519] width 262 height 15
click at [782, 590] on span "Save selection" at bounding box center [789, 589] width 49 height 10
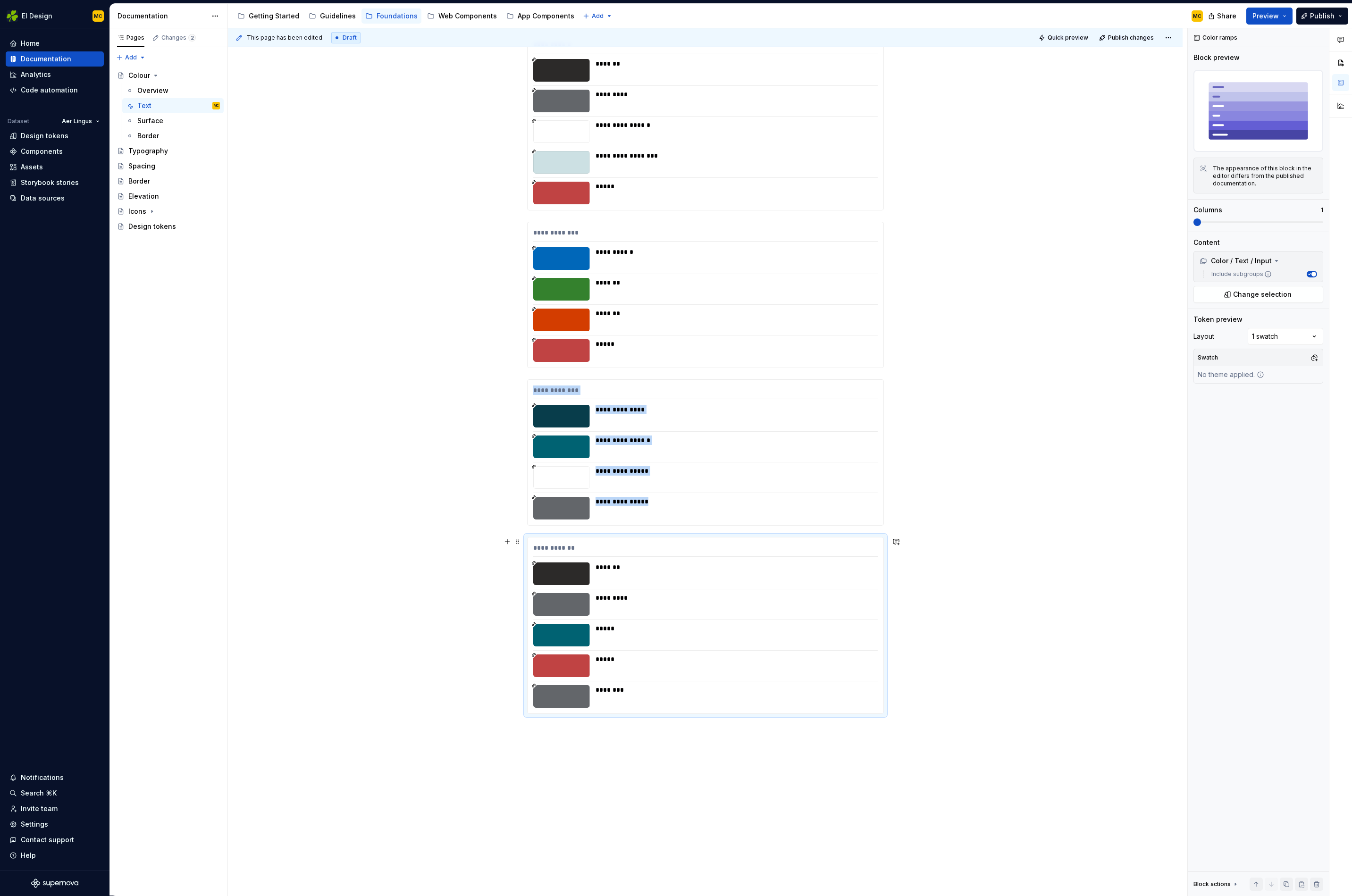
scroll to position [445, 0]
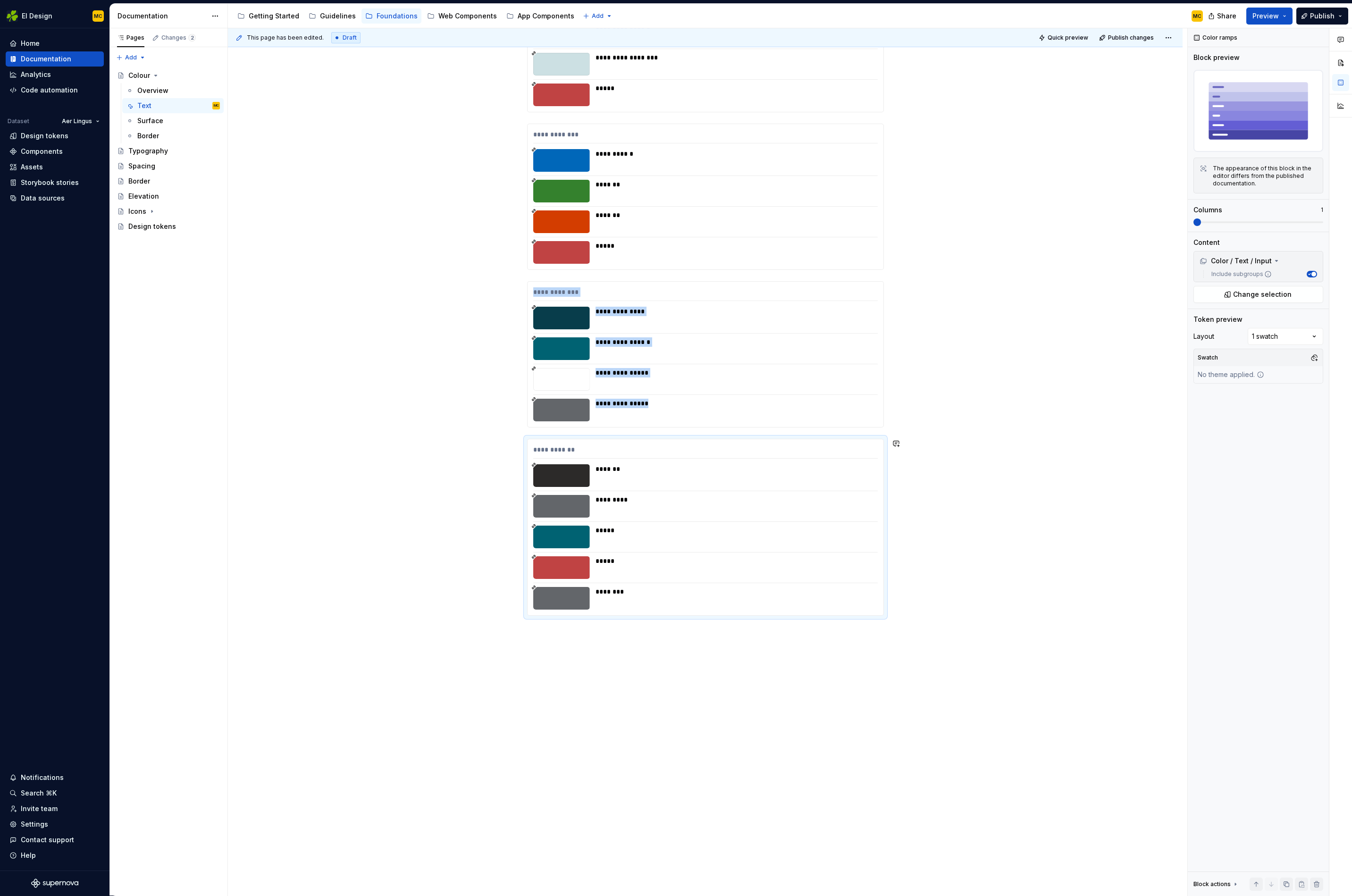
click at [625, 617] on div "**********" at bounding box center [706, 307] width 955 height 1179
click at [813, 617] on div "**********" at bounding box center [706, 307] width 955 height 1179
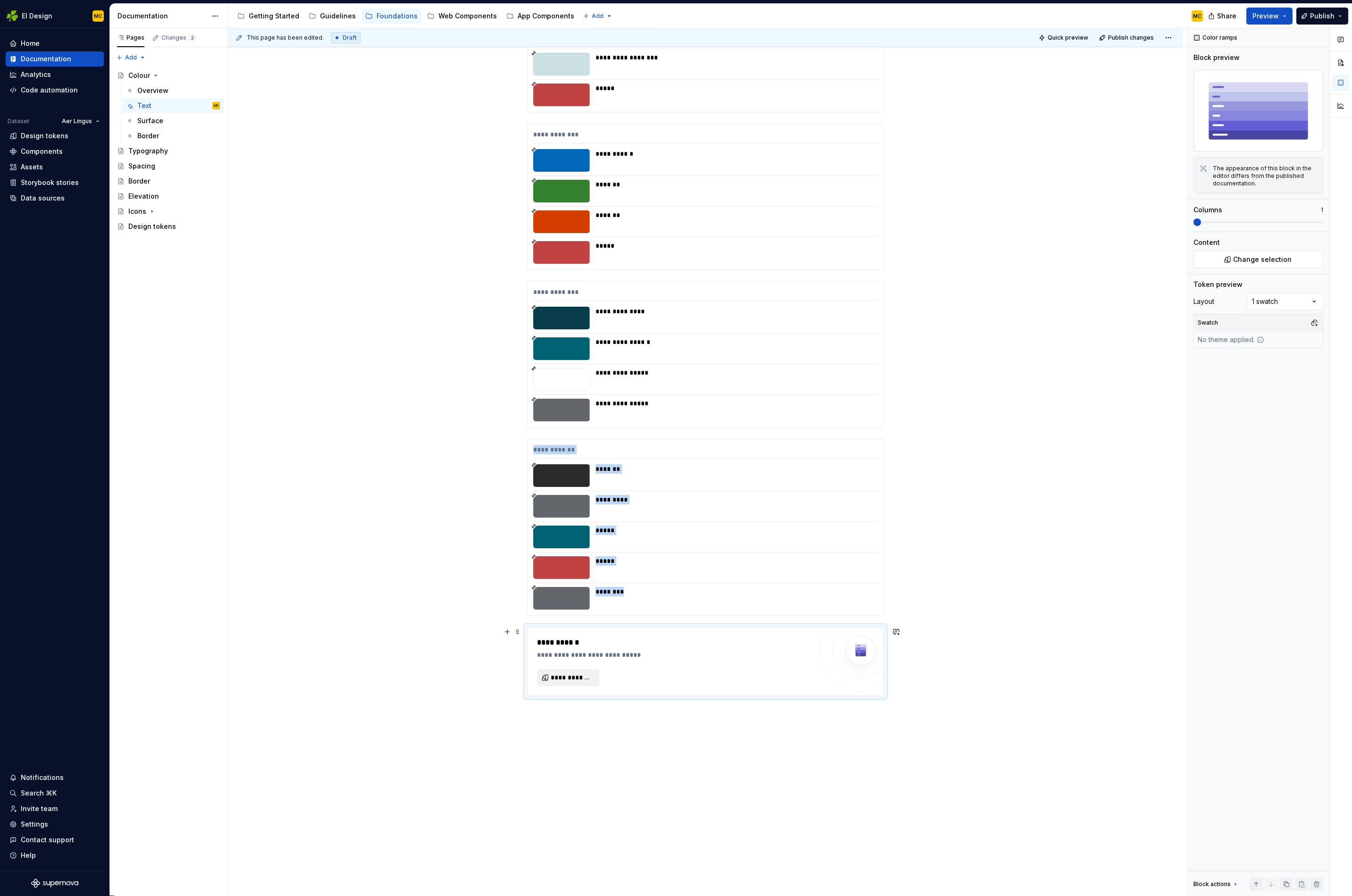
click at [587, 617] on span "**********" at bounding box center [572, 678] width 43 height 10
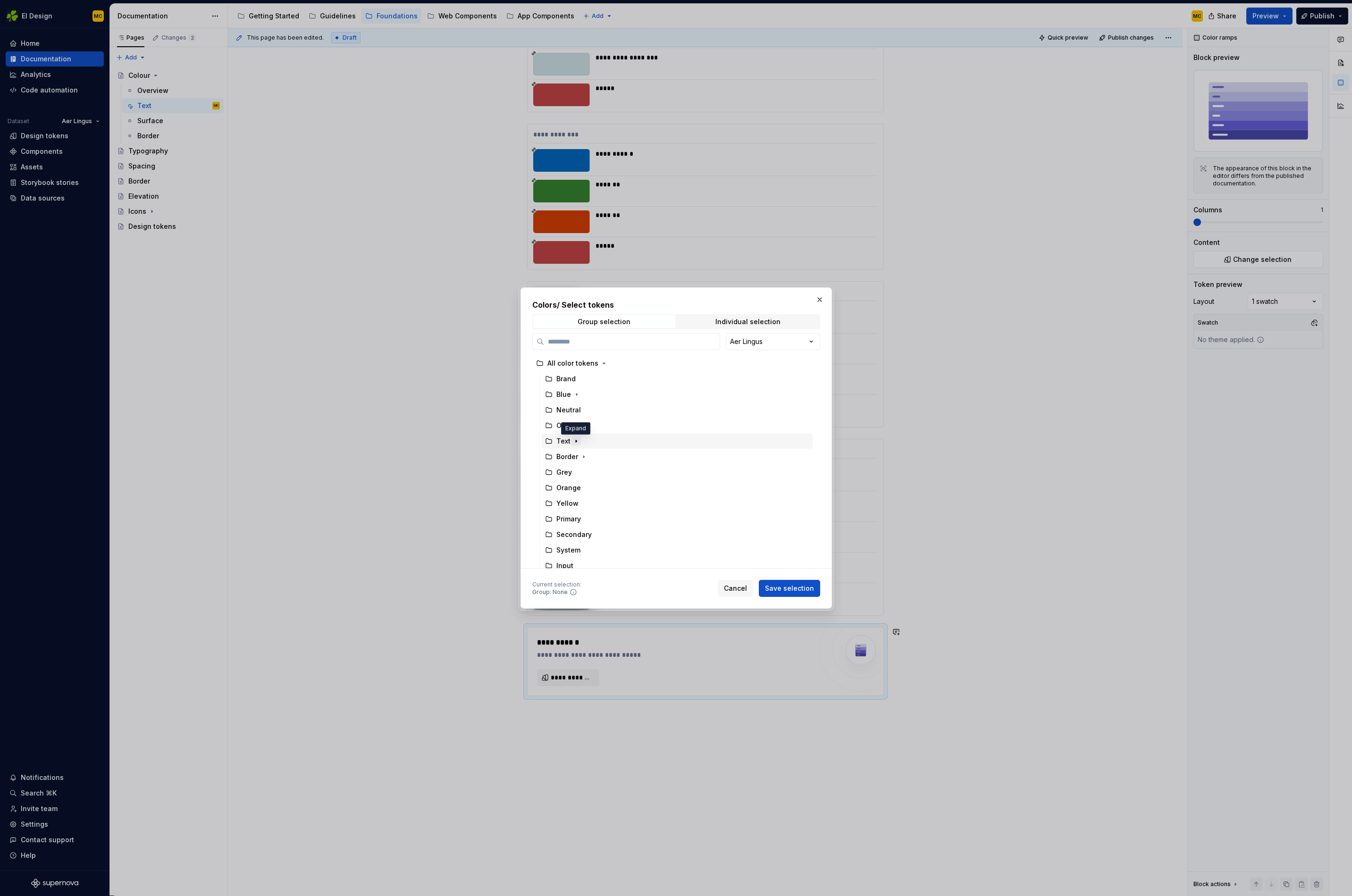
click at [573, 442] on icon "button" at bounding box center [576, 441] width 8 height 8
click at [586, 534] on div "Link" at bounding box center [682, 535] width 262 height 15
click at [795, 588] on span "Save selection" at bounding box center [789, 589] width 49 height 10
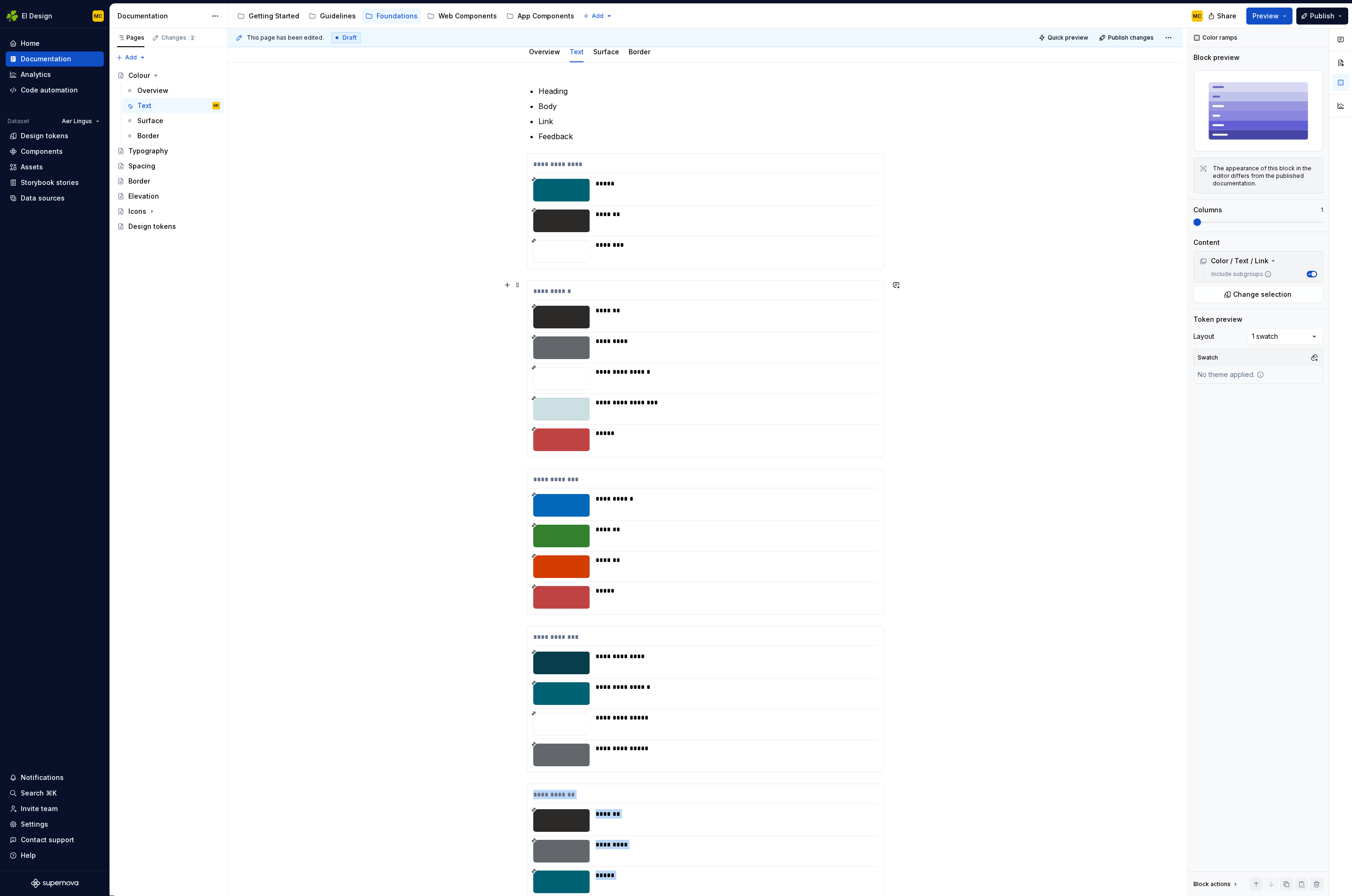
scroll to position [0, 0]
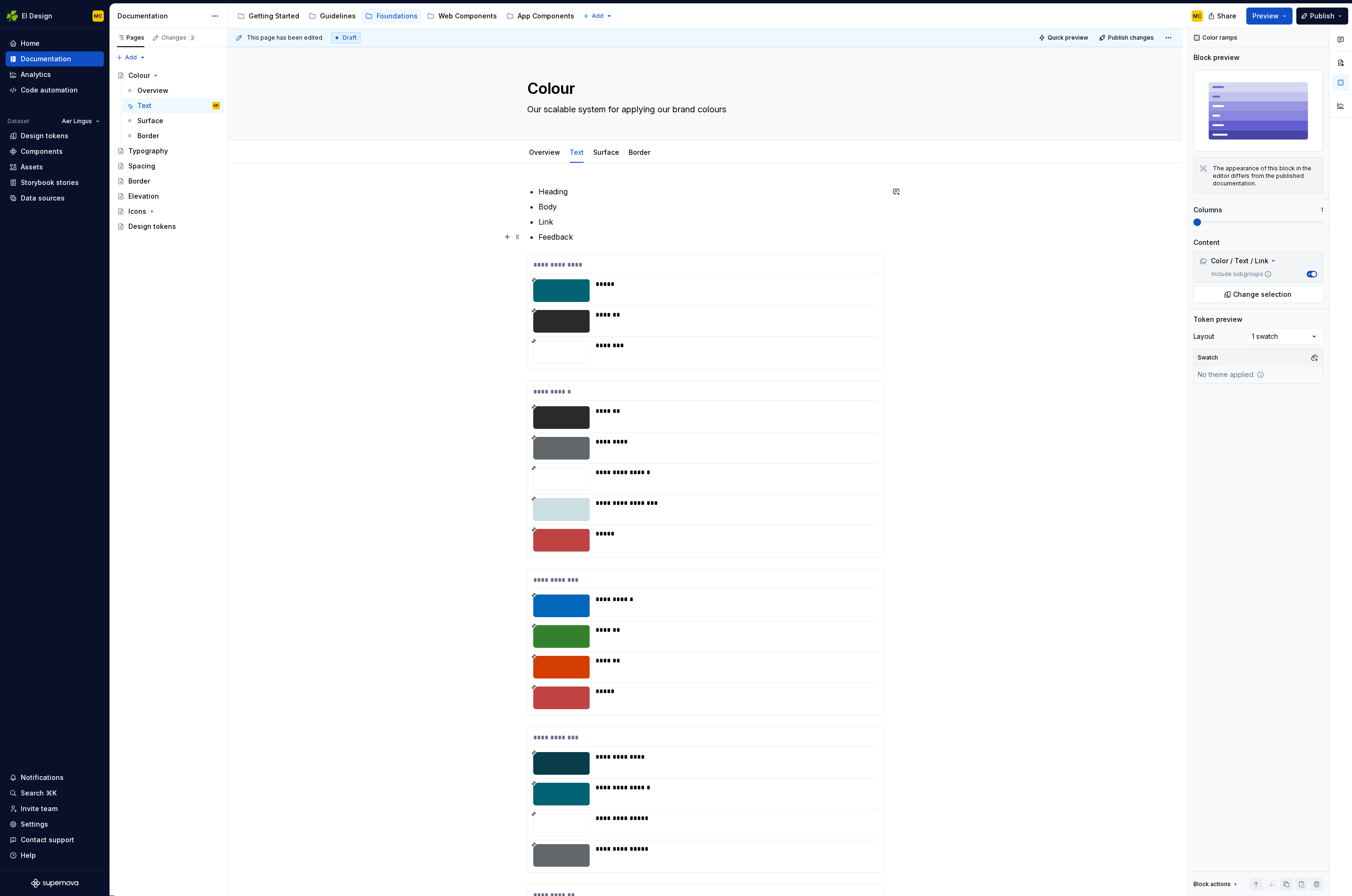
click at [587, 239] on p "Feedback" at bounding box center [711, 237] width 346 height 11
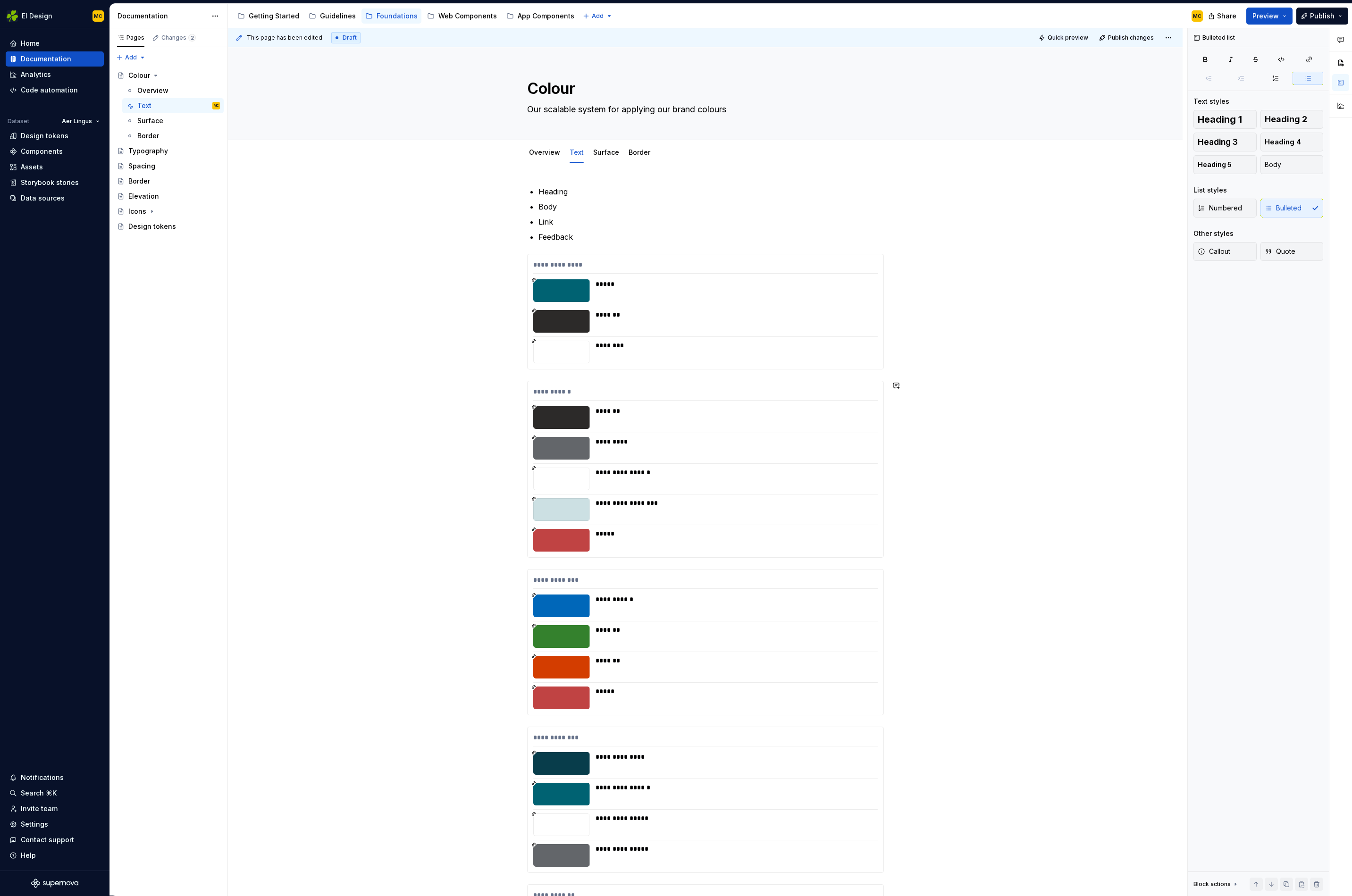
click at [868, 562] on div "**********" at bounding box center [705, 717] width 357 height 1063
click at [882, 546] on div "**********" at bounding box center [706, 469] width 356 height 176
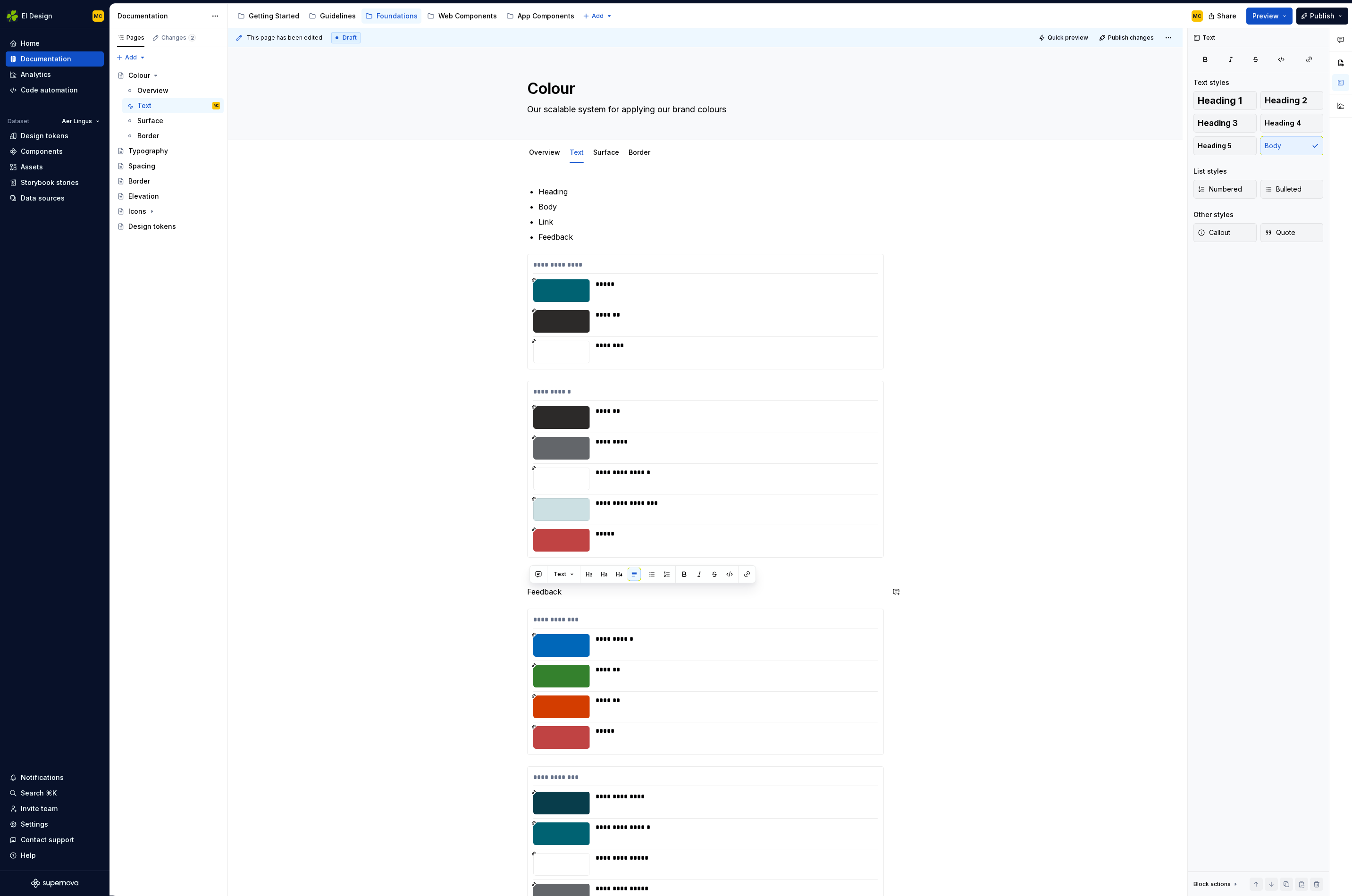
click at [595, 574] on div "Text" at bounding box center [643, 574] width 222 height 13
click at [592, 576] on button "button" at bounding box center [588, 574] width 13 height 13
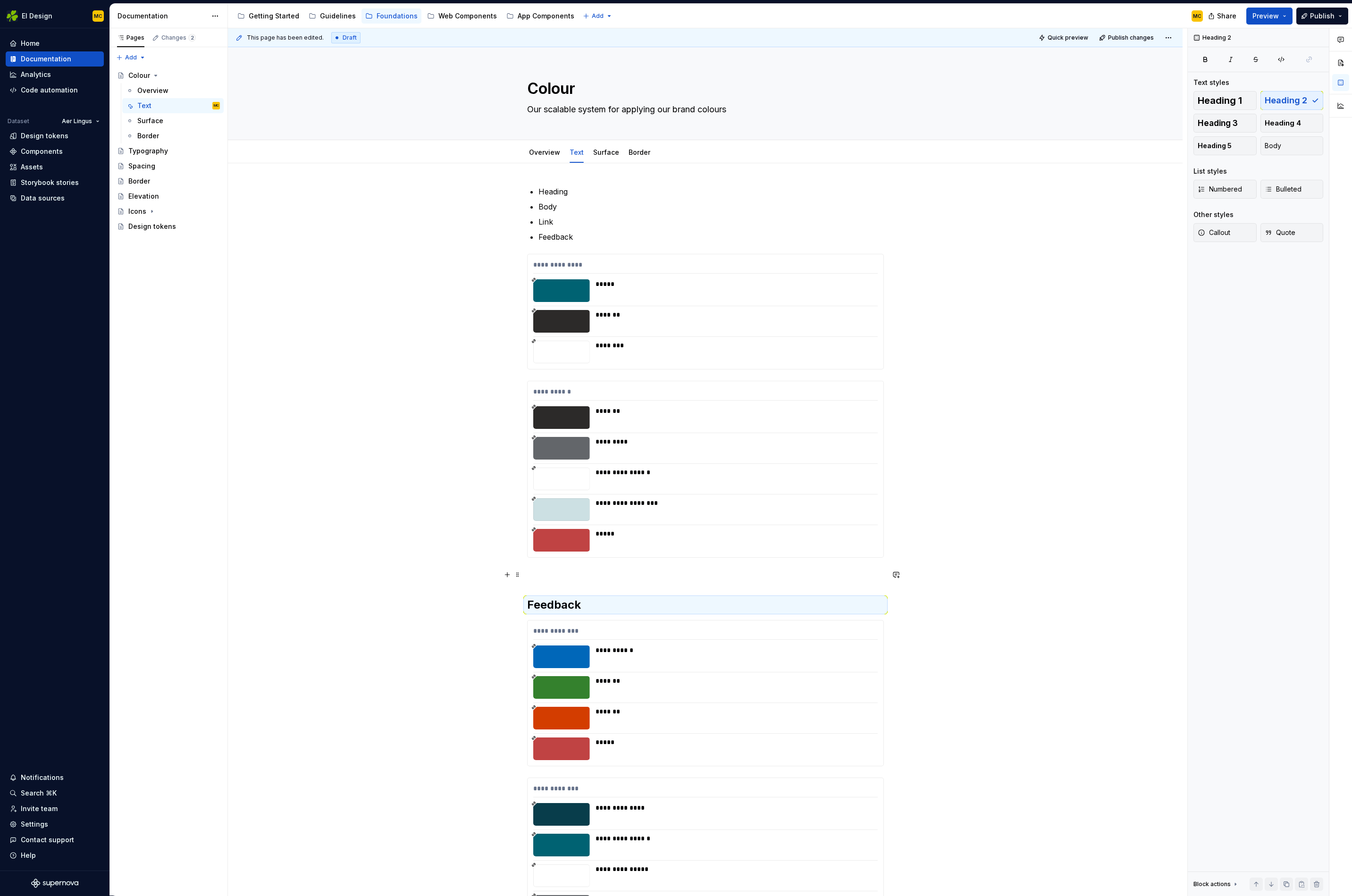
click at [660, 576] on p at bounding box center [705, 575] width 357 height 11
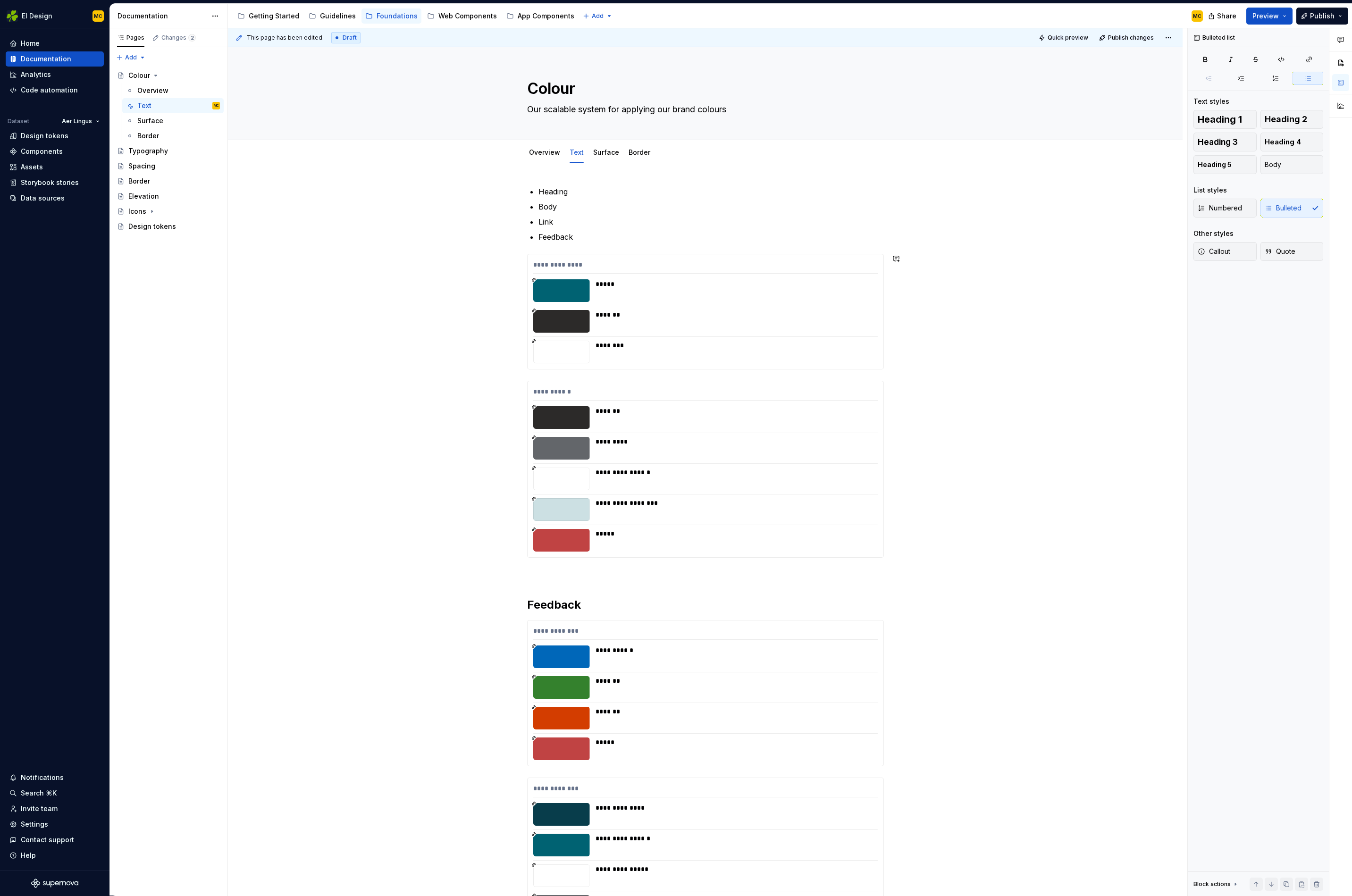
click at [588, 244] on div "**********" at bounding box center [705, 742] width 357 height 1114
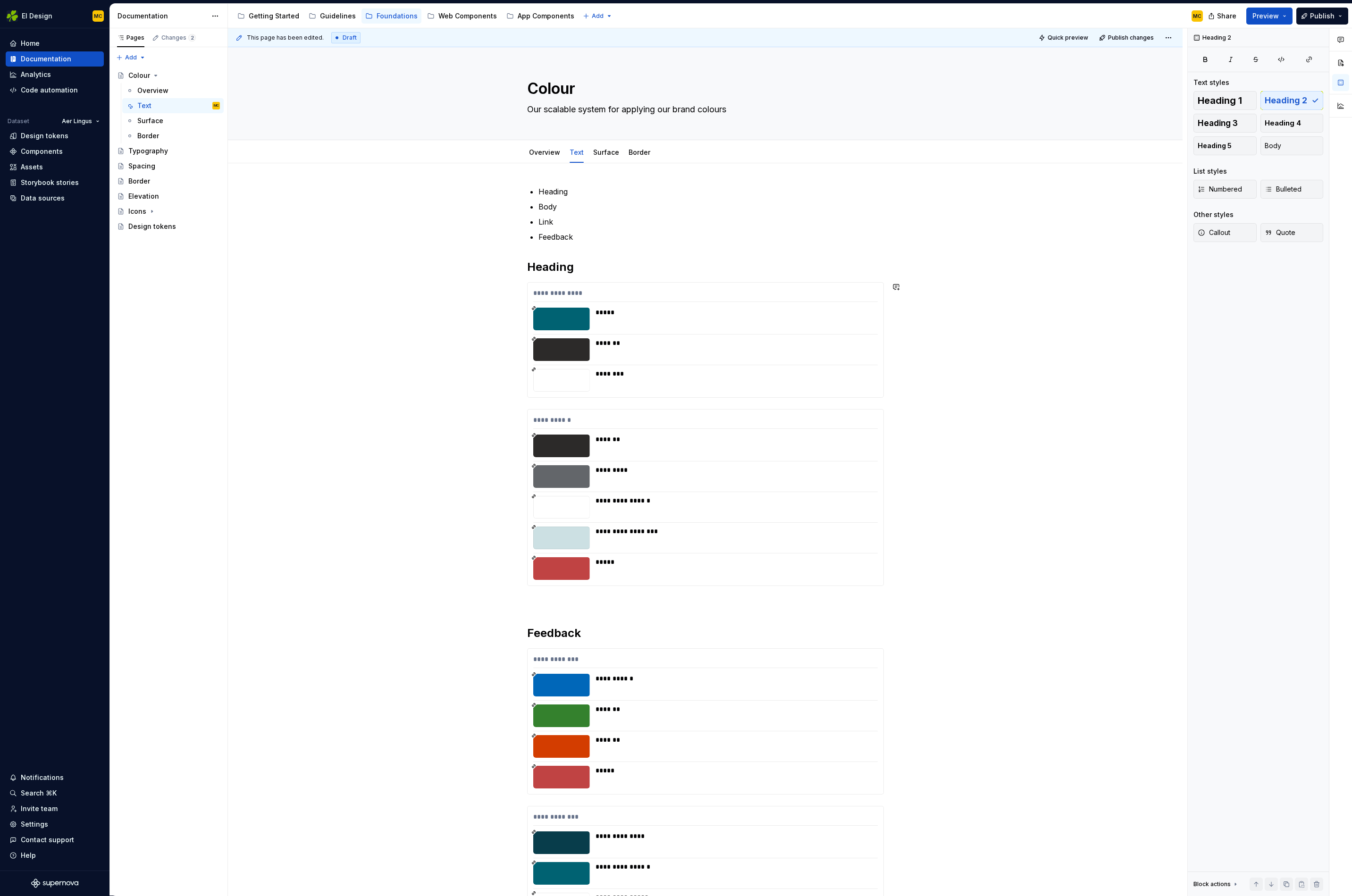
click at [602, 403] on div "**********" at bounding box center [705, 757] width 357 height 1143
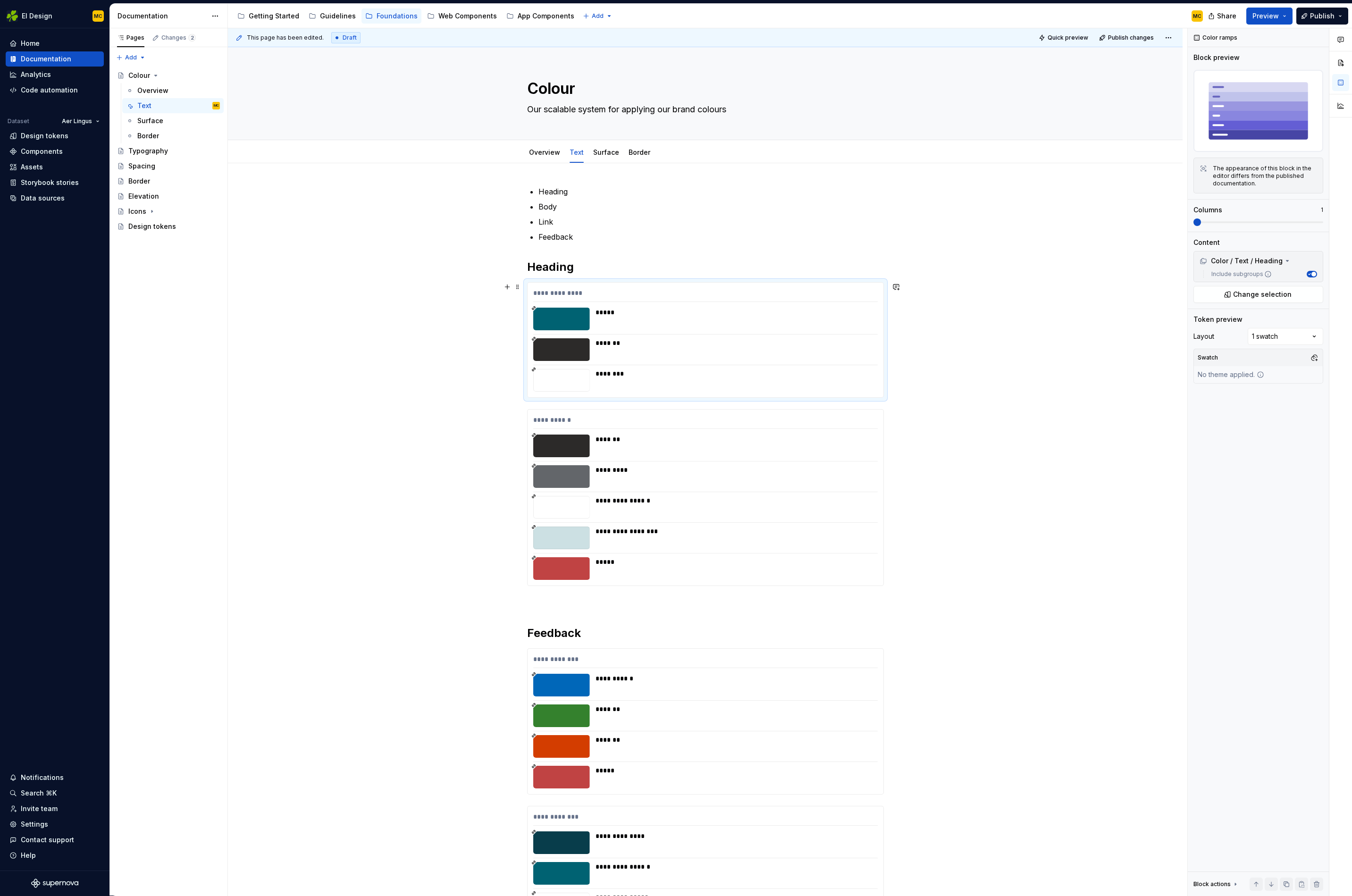
click at [880, 396] on div "**********" at bounding box center [706, 340] width 356 height 114
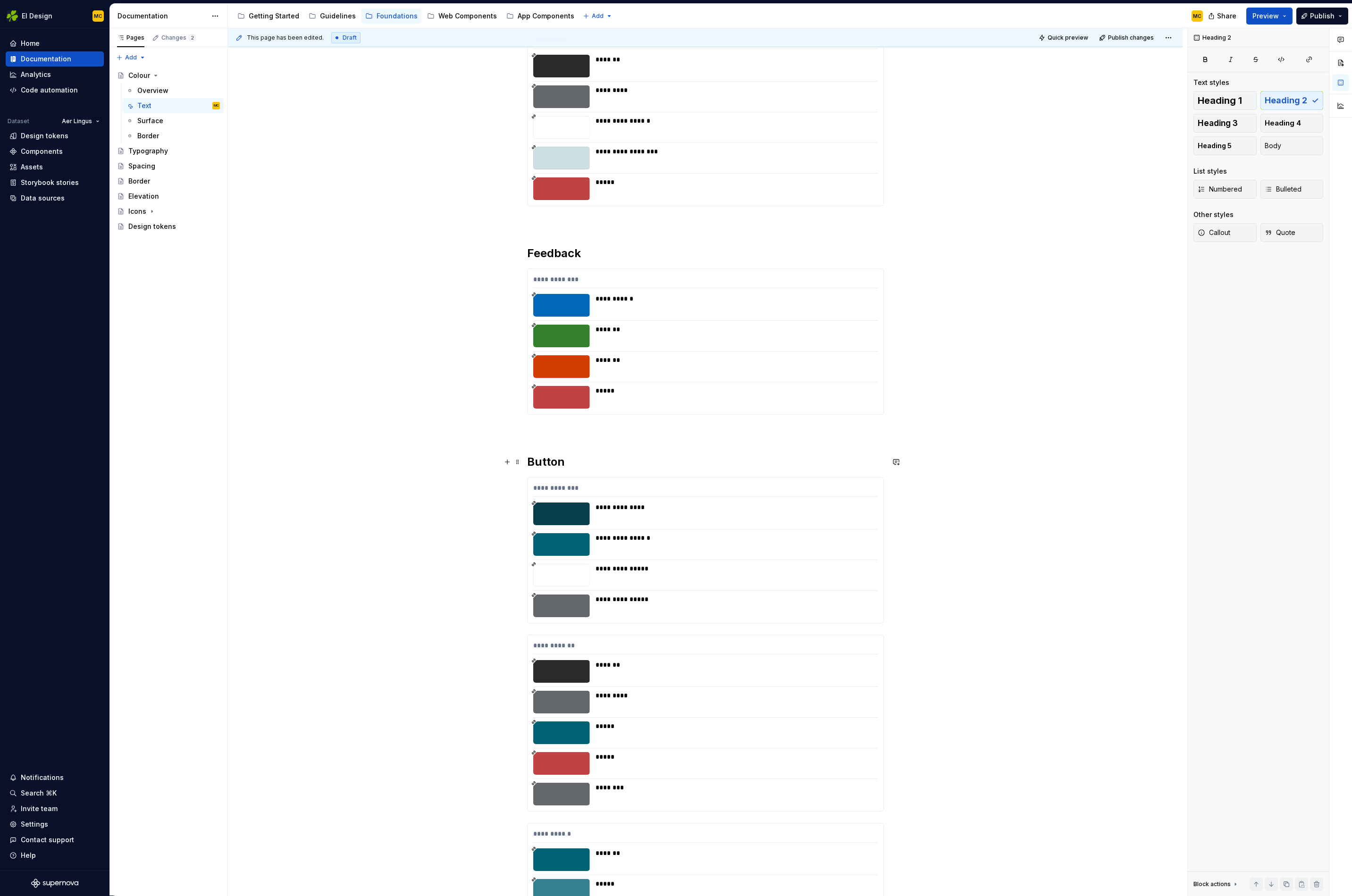
scroll to position [438, 0]
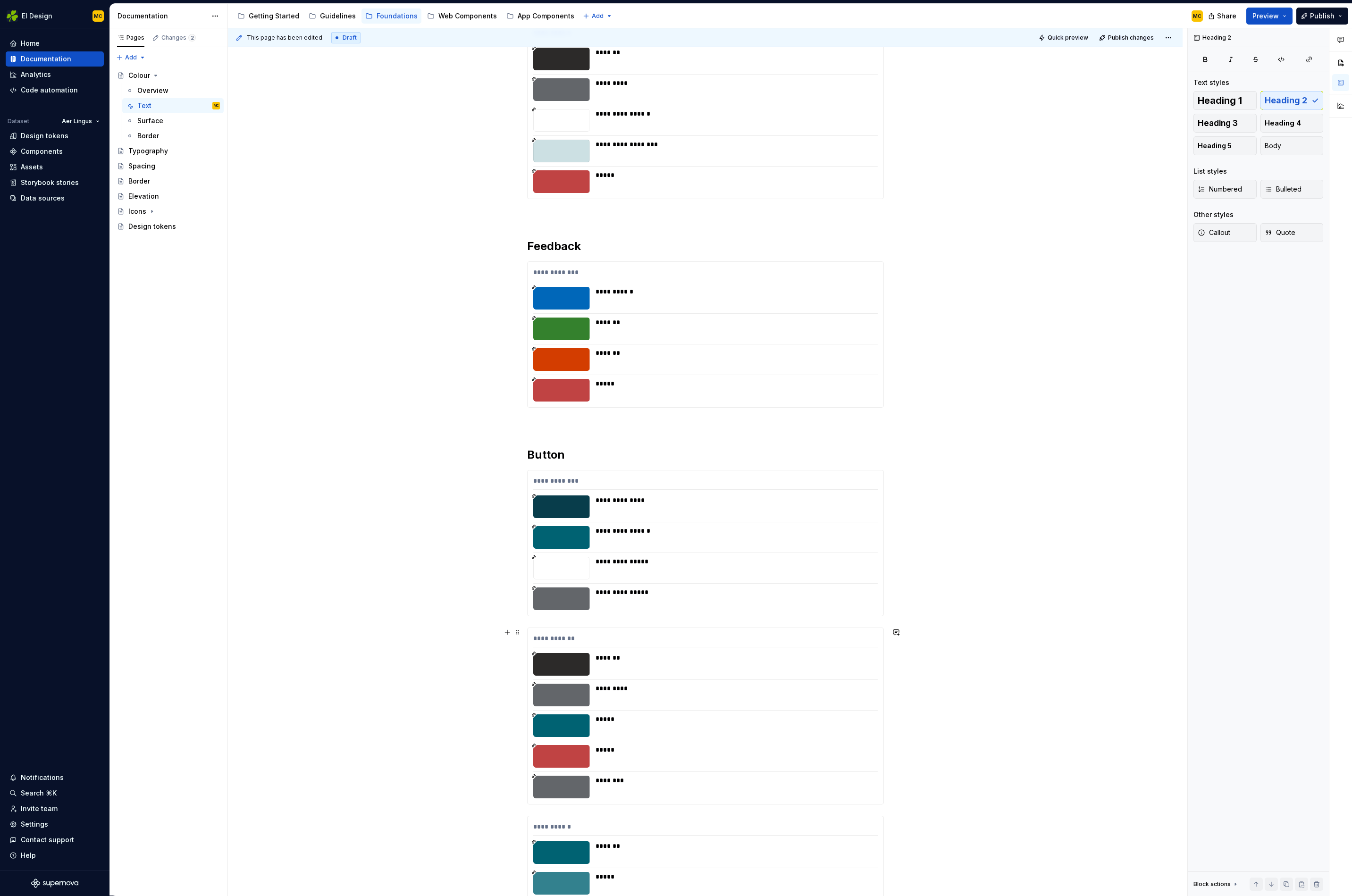
click at [693, 617] on div "**********" at bounding box center [706, 716] width 356 height 176
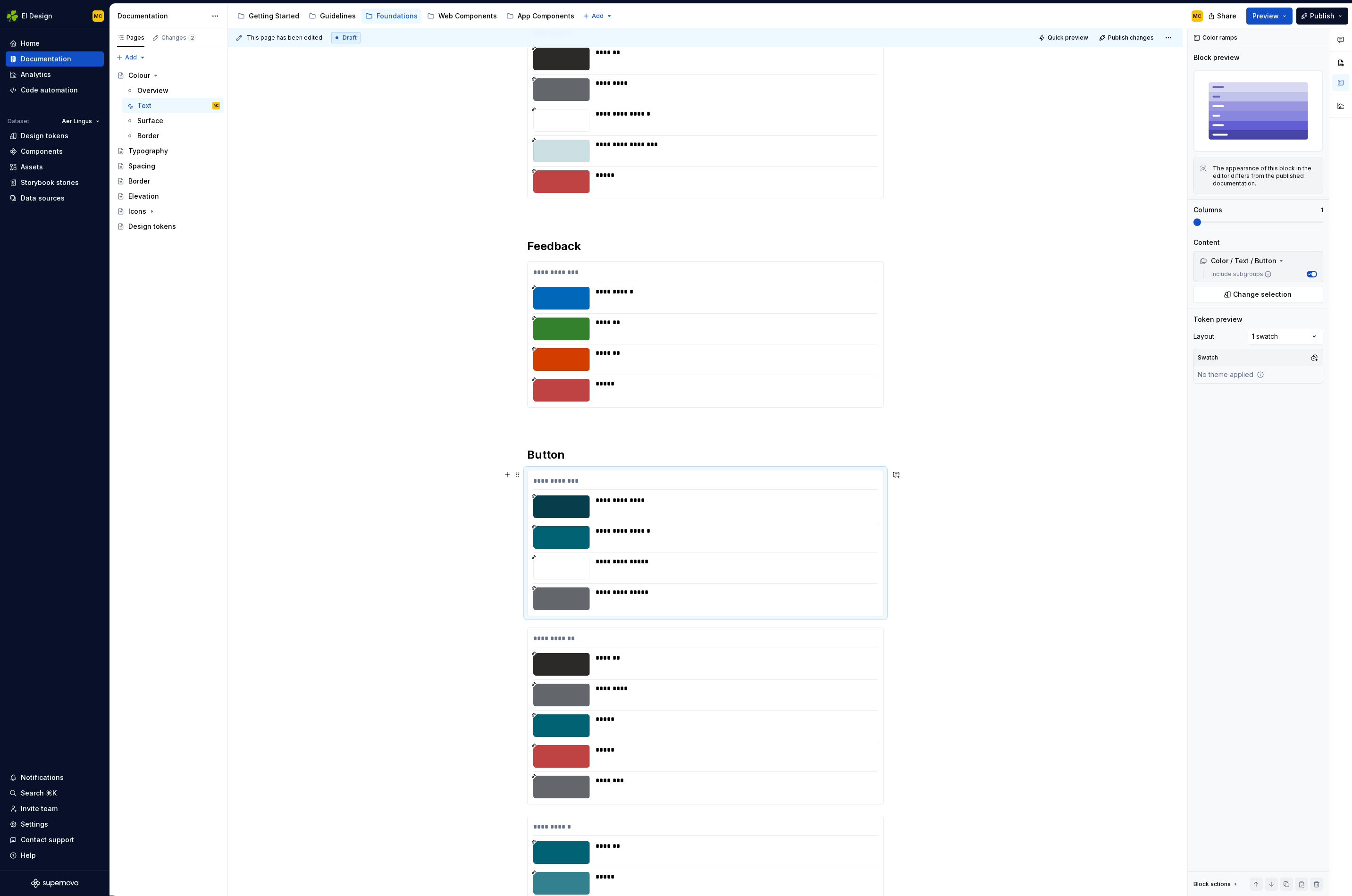
click at [854, 603] on div "**********" at bounding box center [734, 599] width 276 height 22
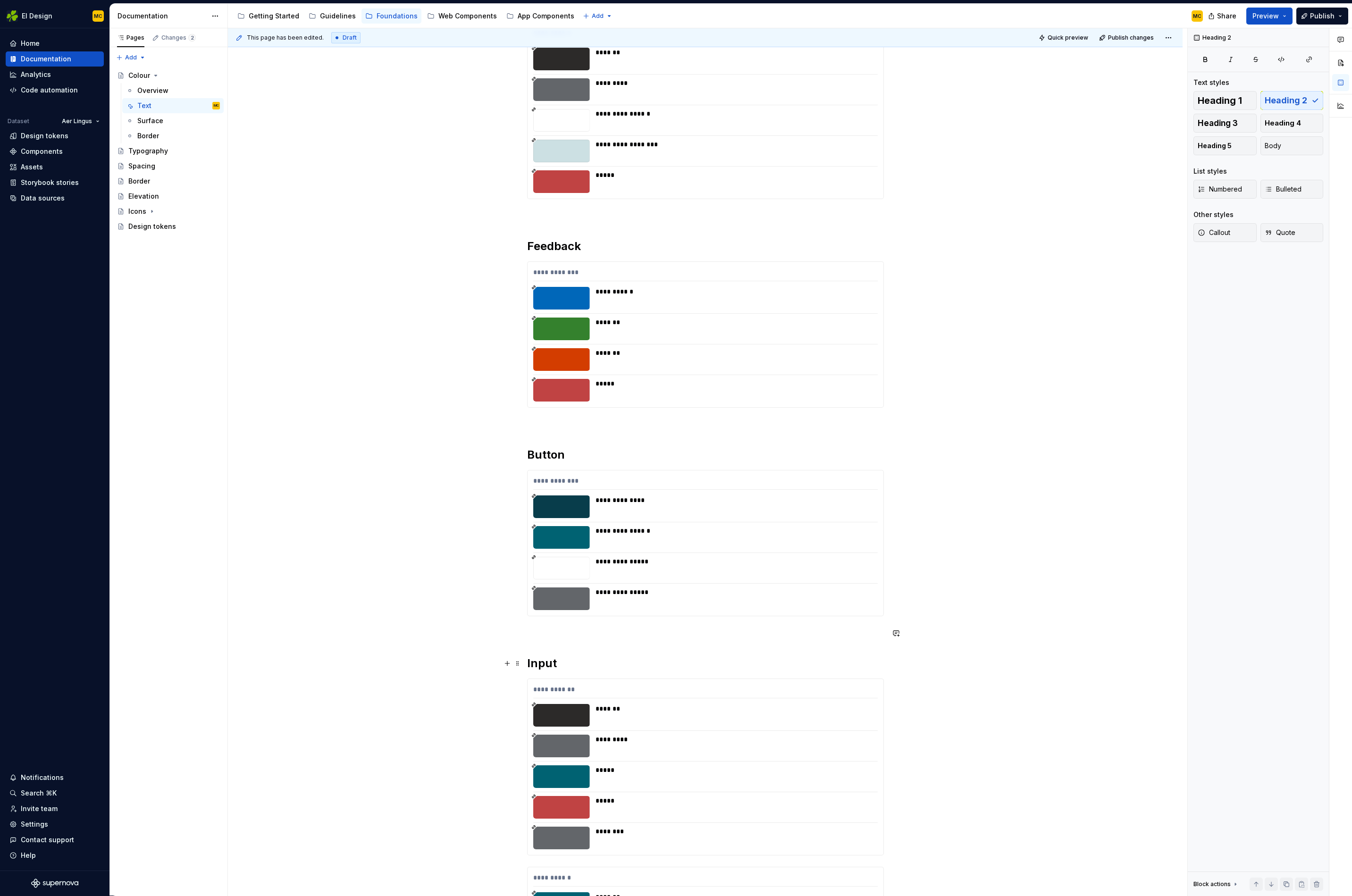
scroll to position [636, 0]
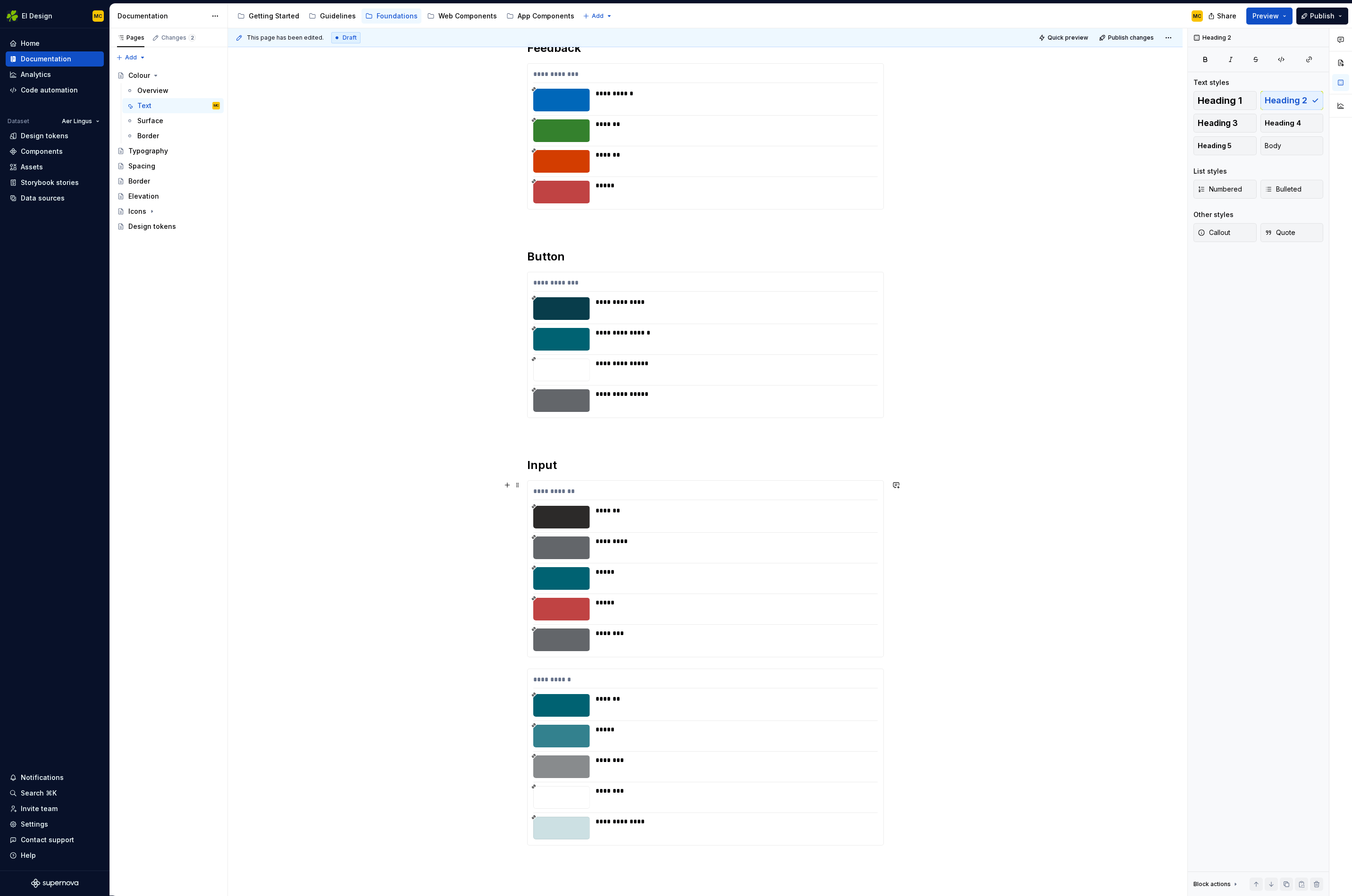
click at [660, 617] on div "**********" at bounding box center [706, 569] width 356 height 176
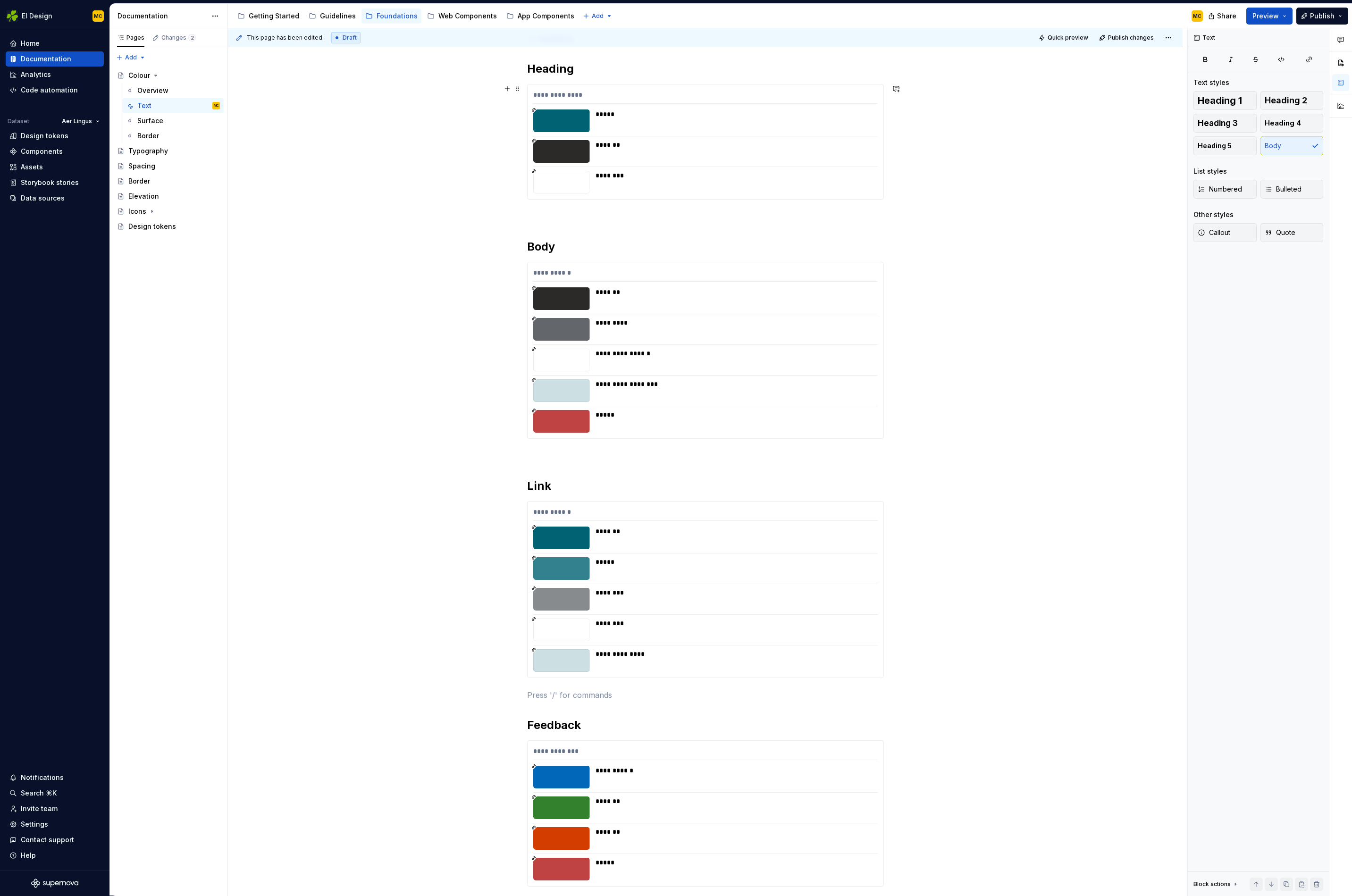
scroll to position [0, 0]
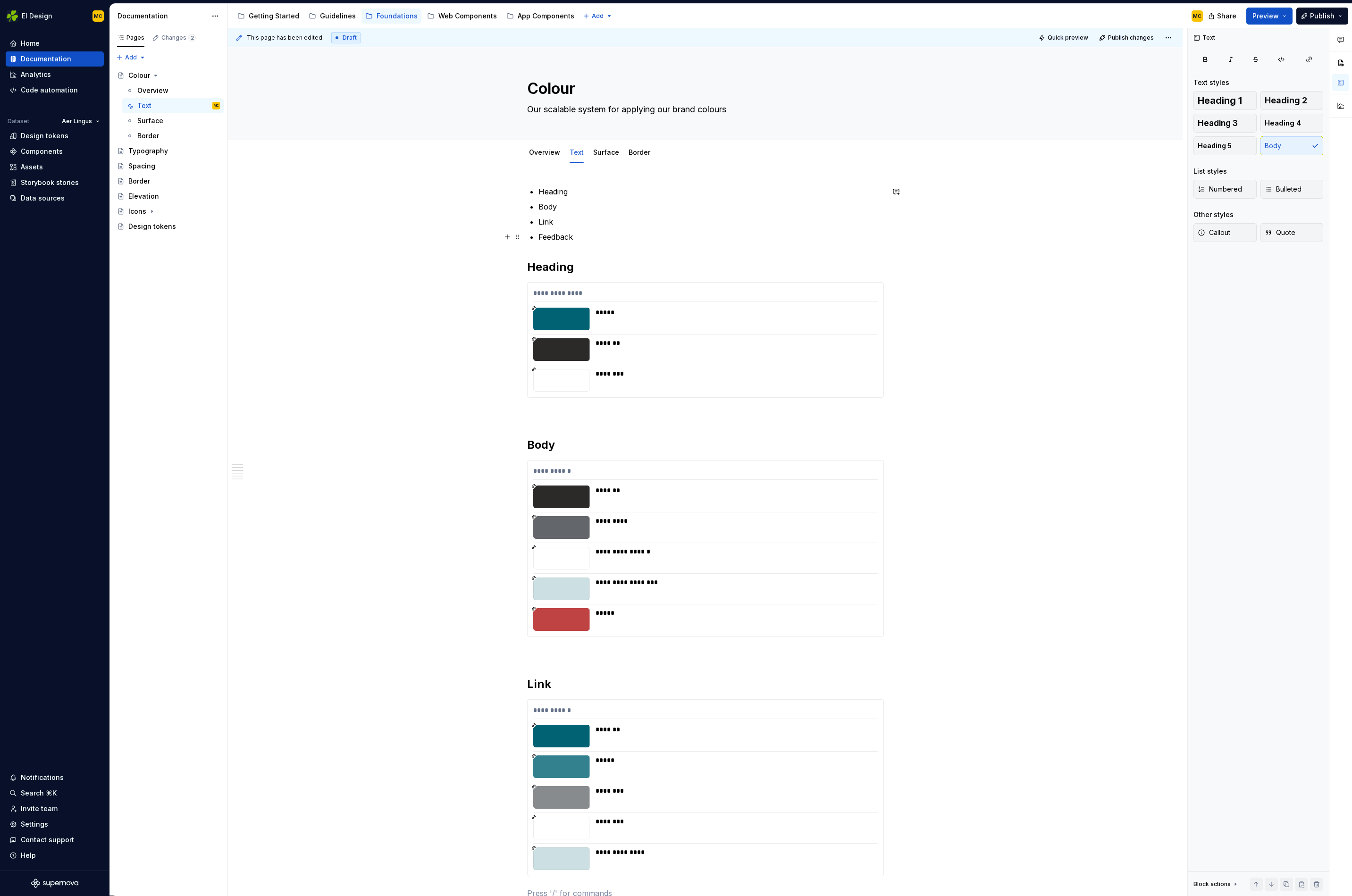
click at [692, 231] on p "Feedback" at bounding box center [711, 237] width 346 height 11
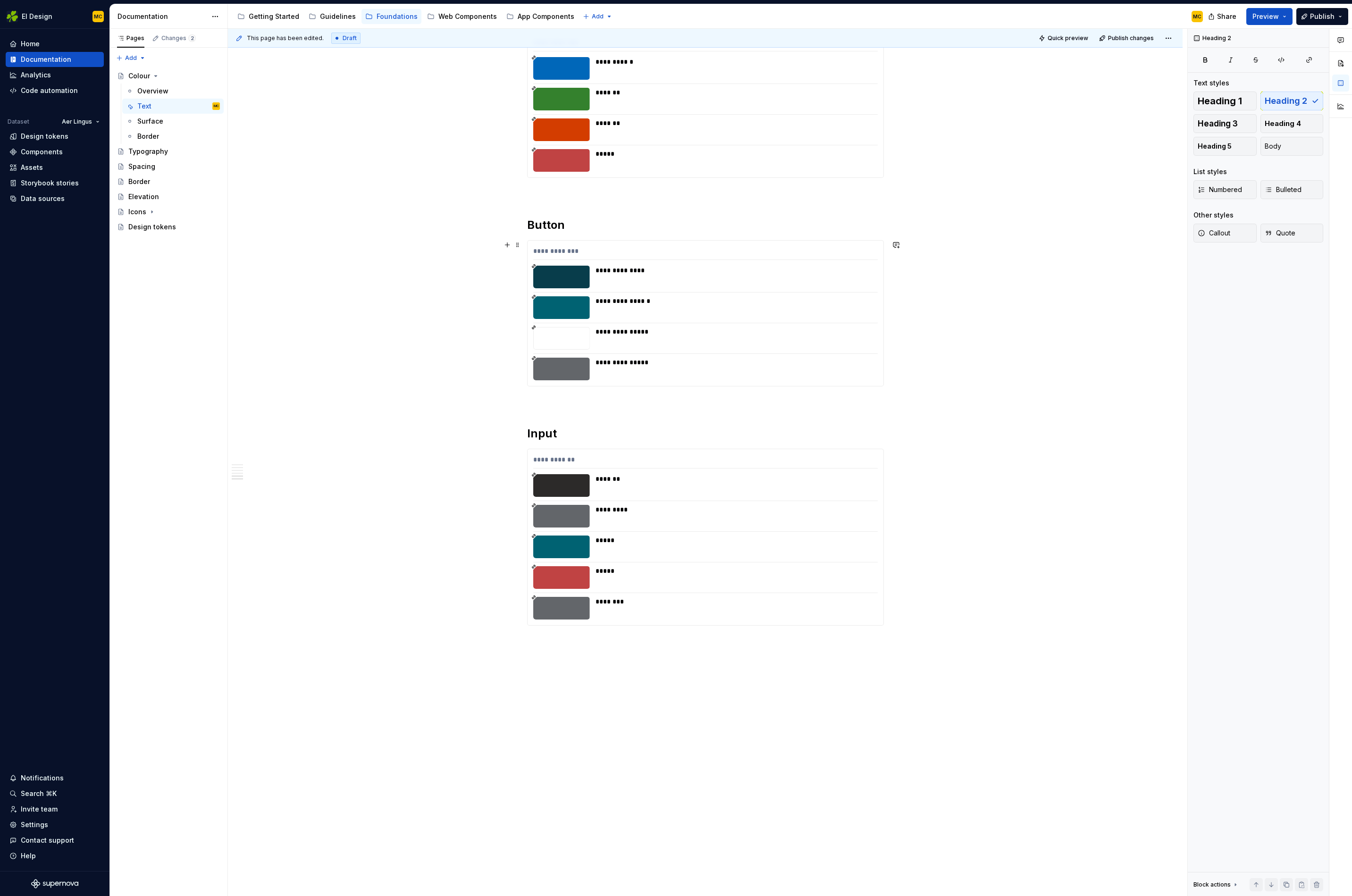
scroll to position [866, 0]
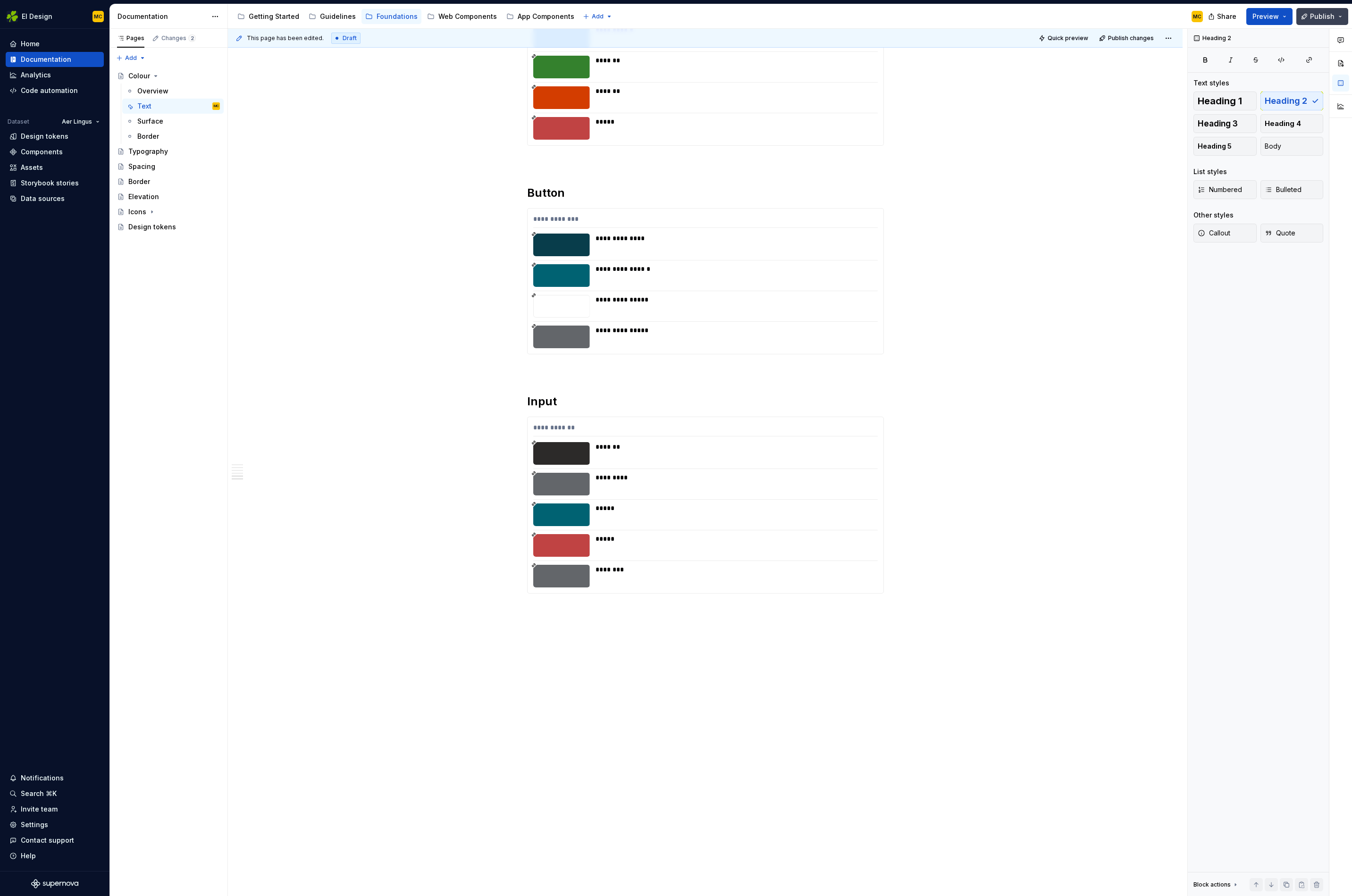
drag, startPoint x: 1316, startPoint y: 19, endPoint x: 1313, endPoint y: 24, distance: 5.8
click at [1004, 19] on span "Publish" at bounding box center [1322, 17] width 24 height 10
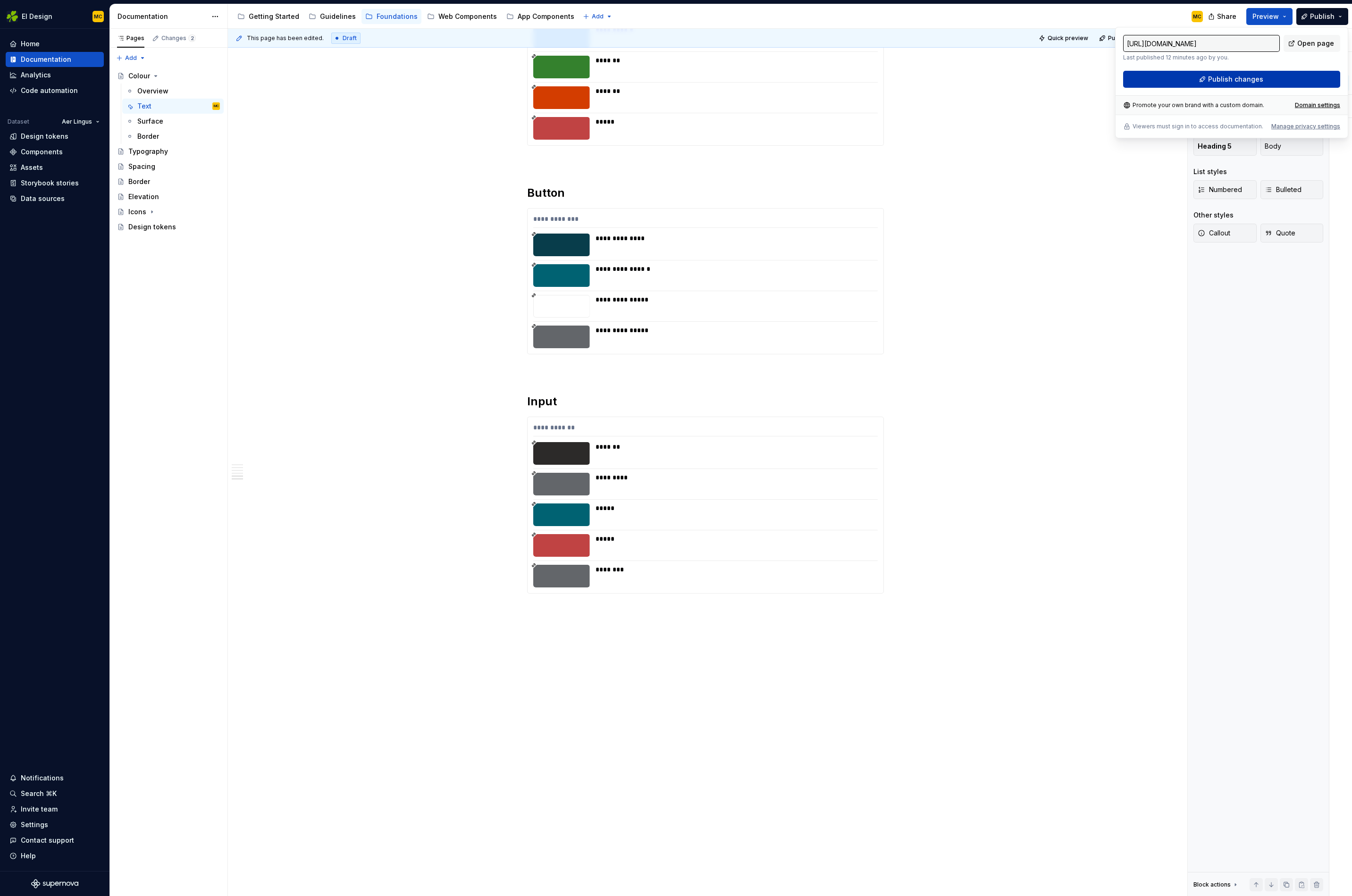
click at [1004, 79] on span "Publish changes" at bounding box center [1235, 80] width 55 height 10
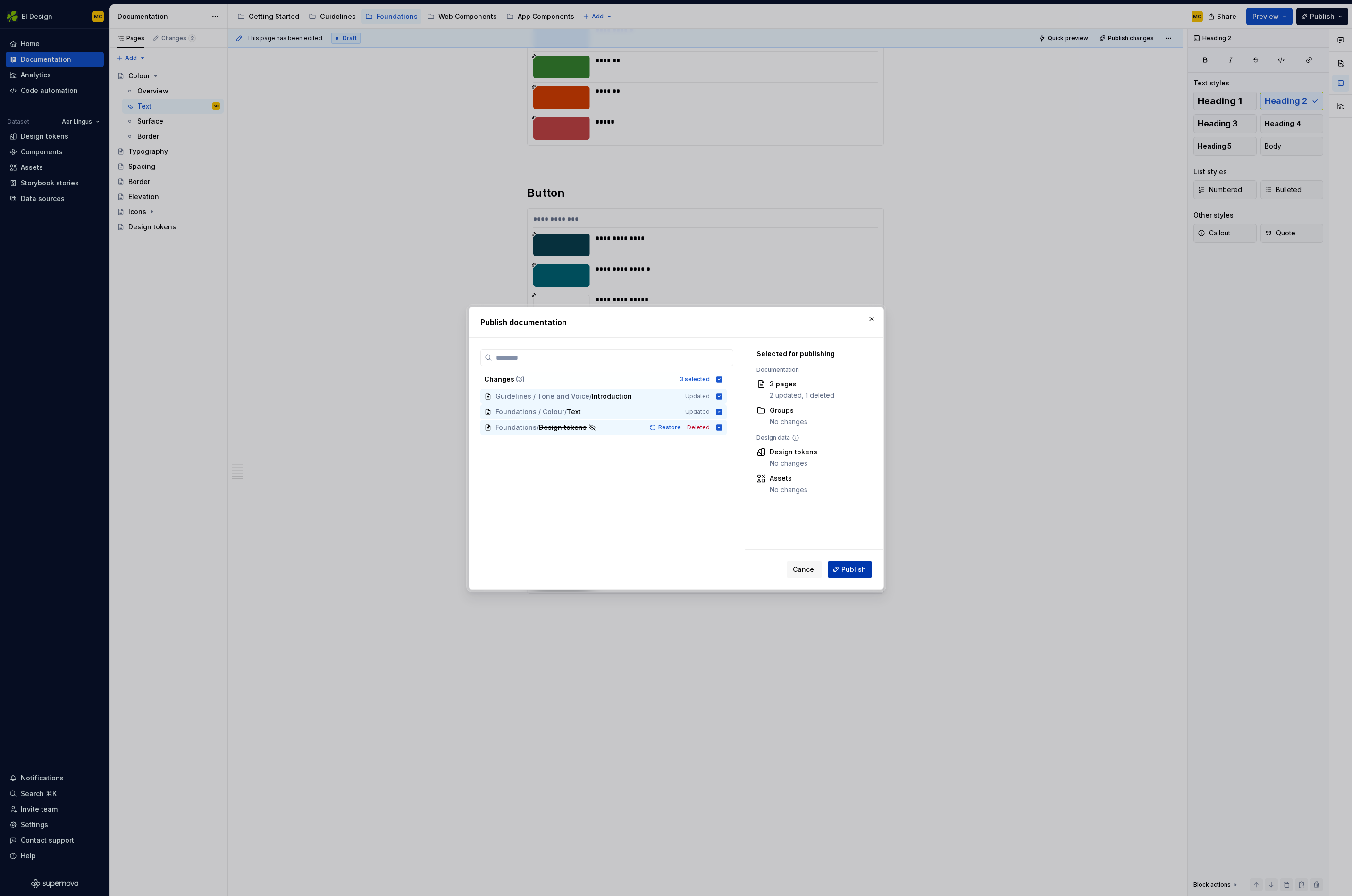
click at [853, 572] on span "Publish" at bounding box center [854, 569] width 24 height 10
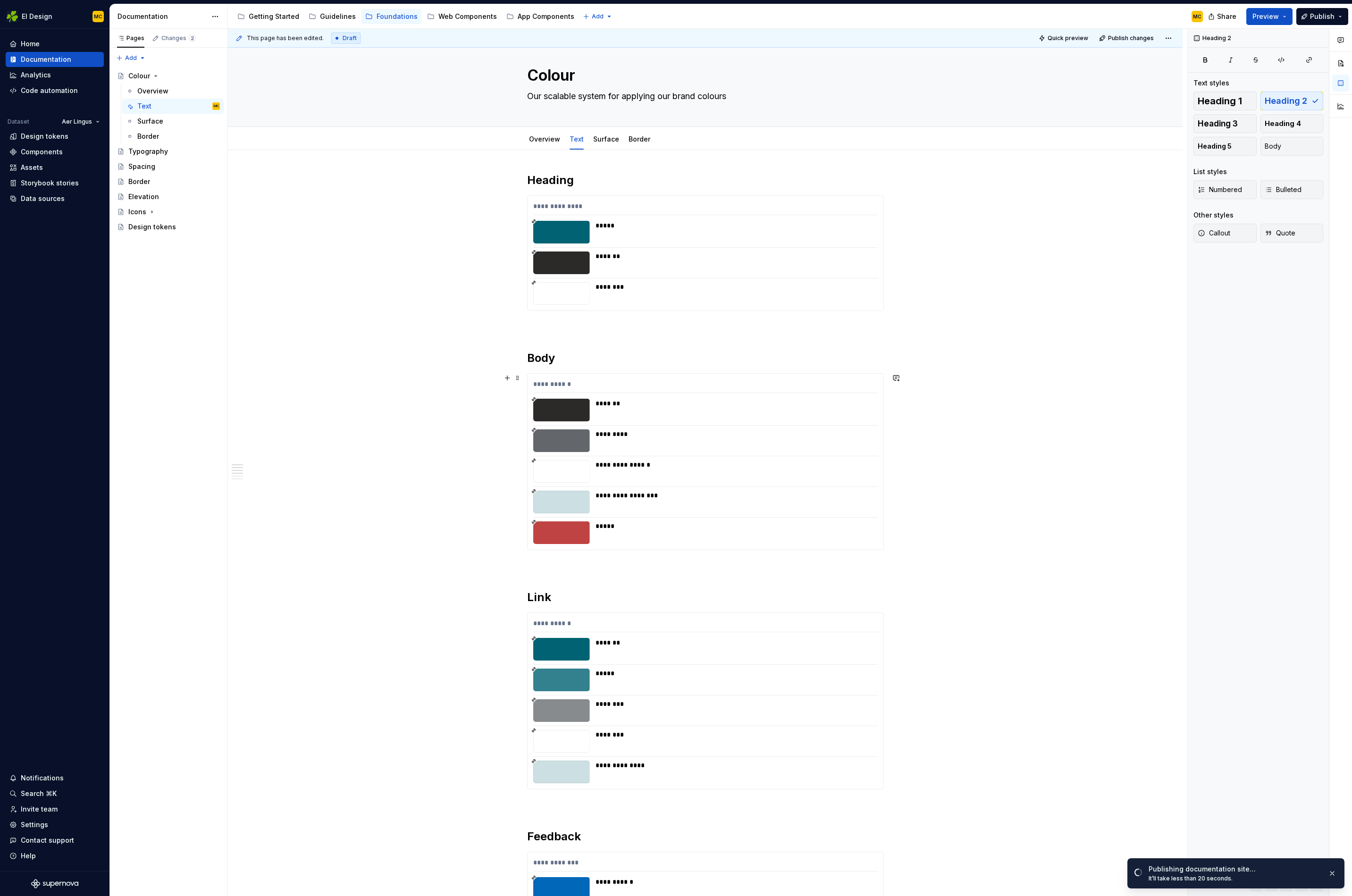
scroll to position [0, 0]
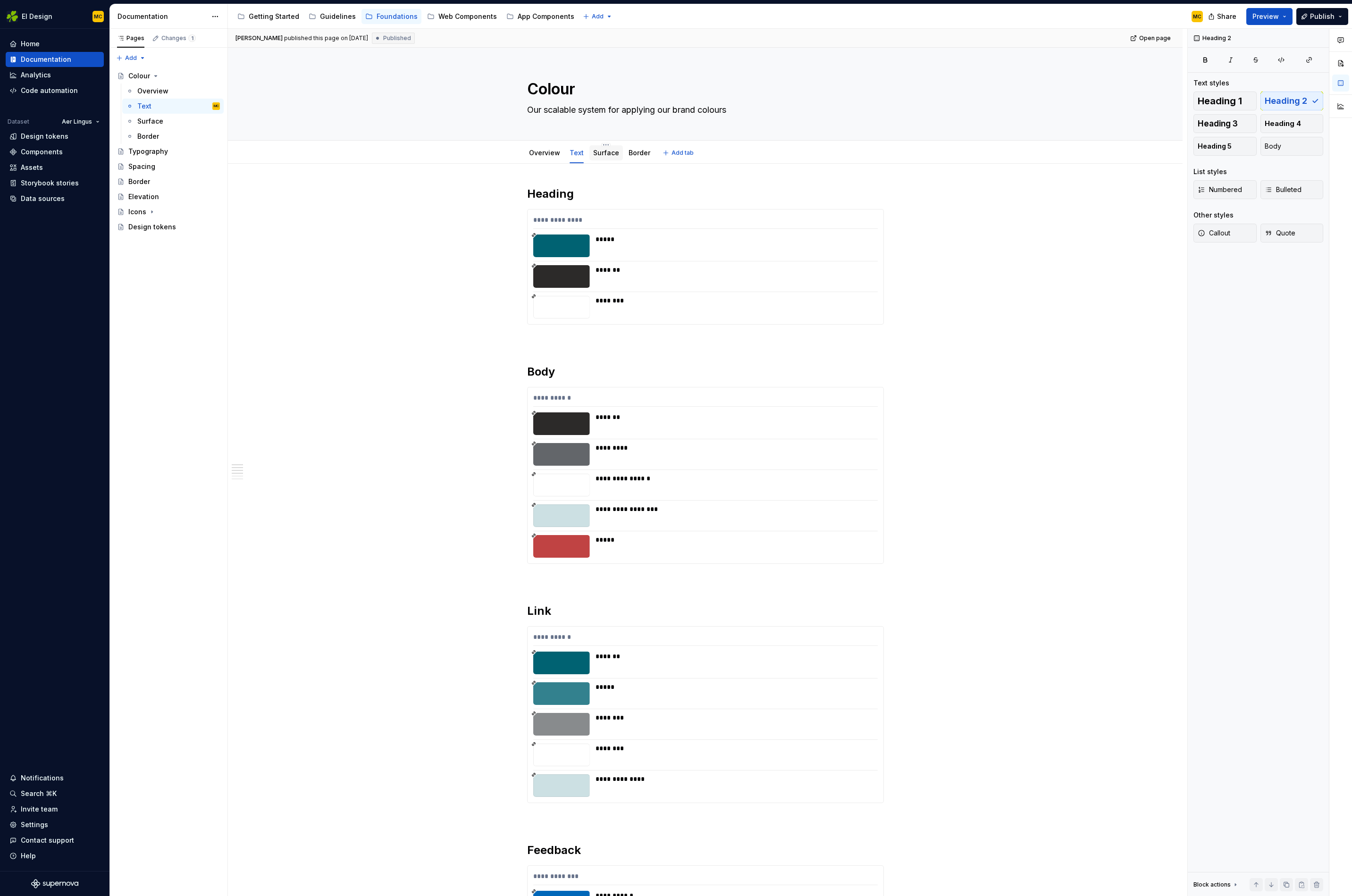
click at [616, 157] on div "Surface" at bounding box center [606, 153] width 26 height 10
click at [612, 158] on div "Surface" at bounding box center [606, 153] width 26 height 11
click at [609, 155] on link "Surface" at bounding box center [606, 152] width 26 height 8
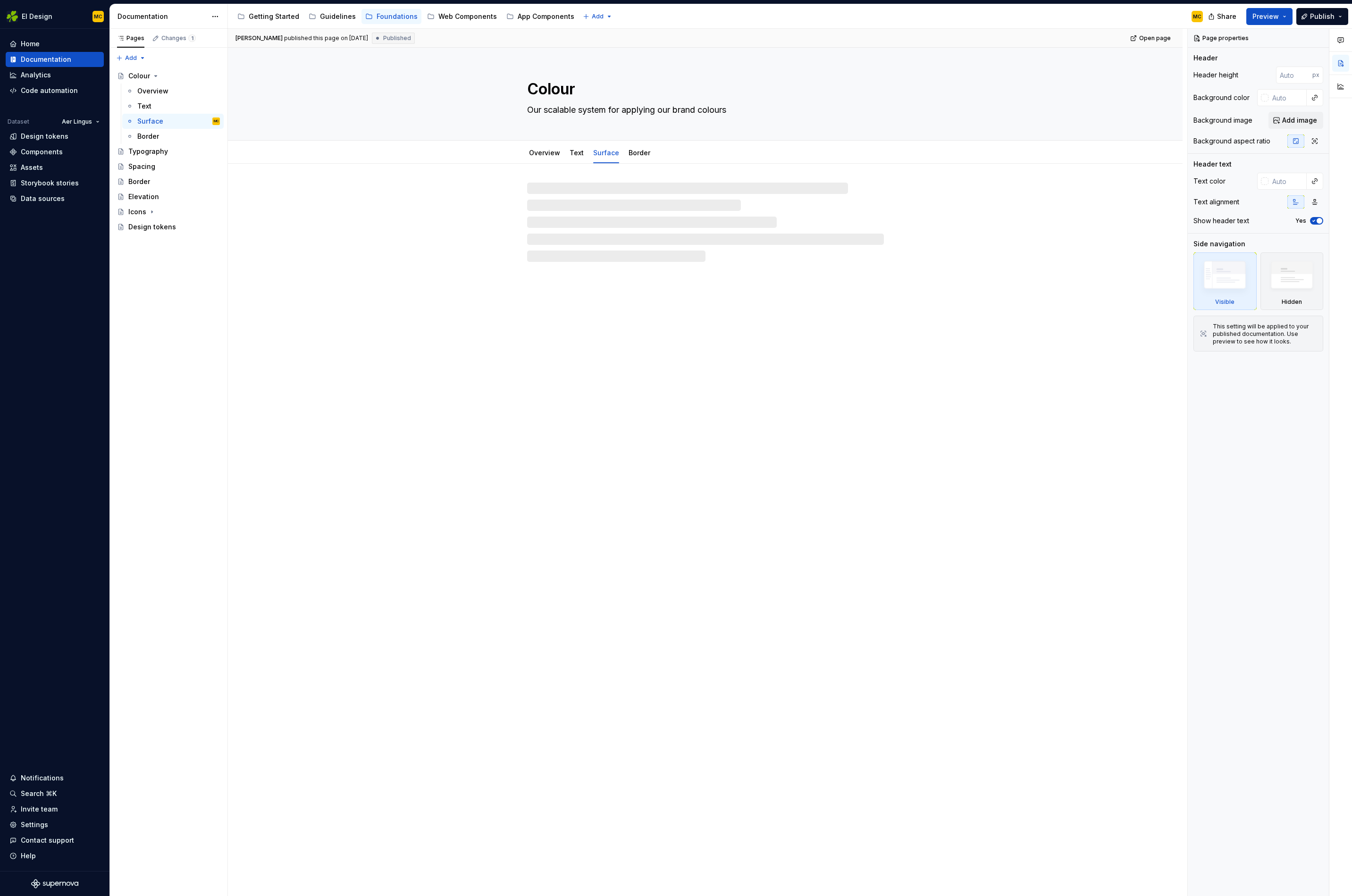
type textarea "*"
click at [599, 272] on div "Page Buttons Forms Feedback" at bounding box center [706, 343] width 955 height 359
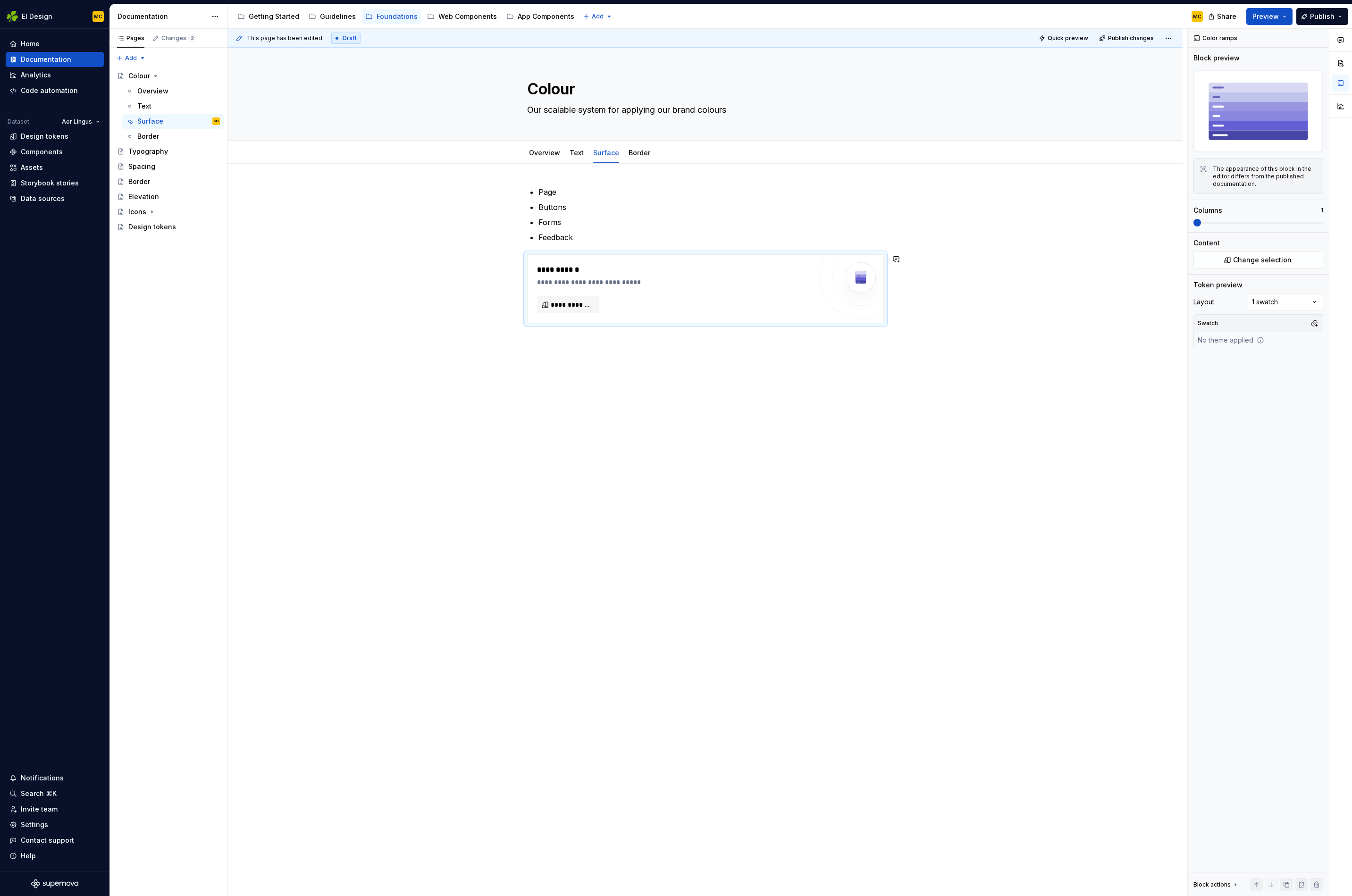
drag, startPoint x: 611, startPoint y: 374, endPoint x: 607, endPoint y: 368, distance: 7.2
click at [611, 374] on div "**********" at bounding box center [706, 384] width 955 height 440
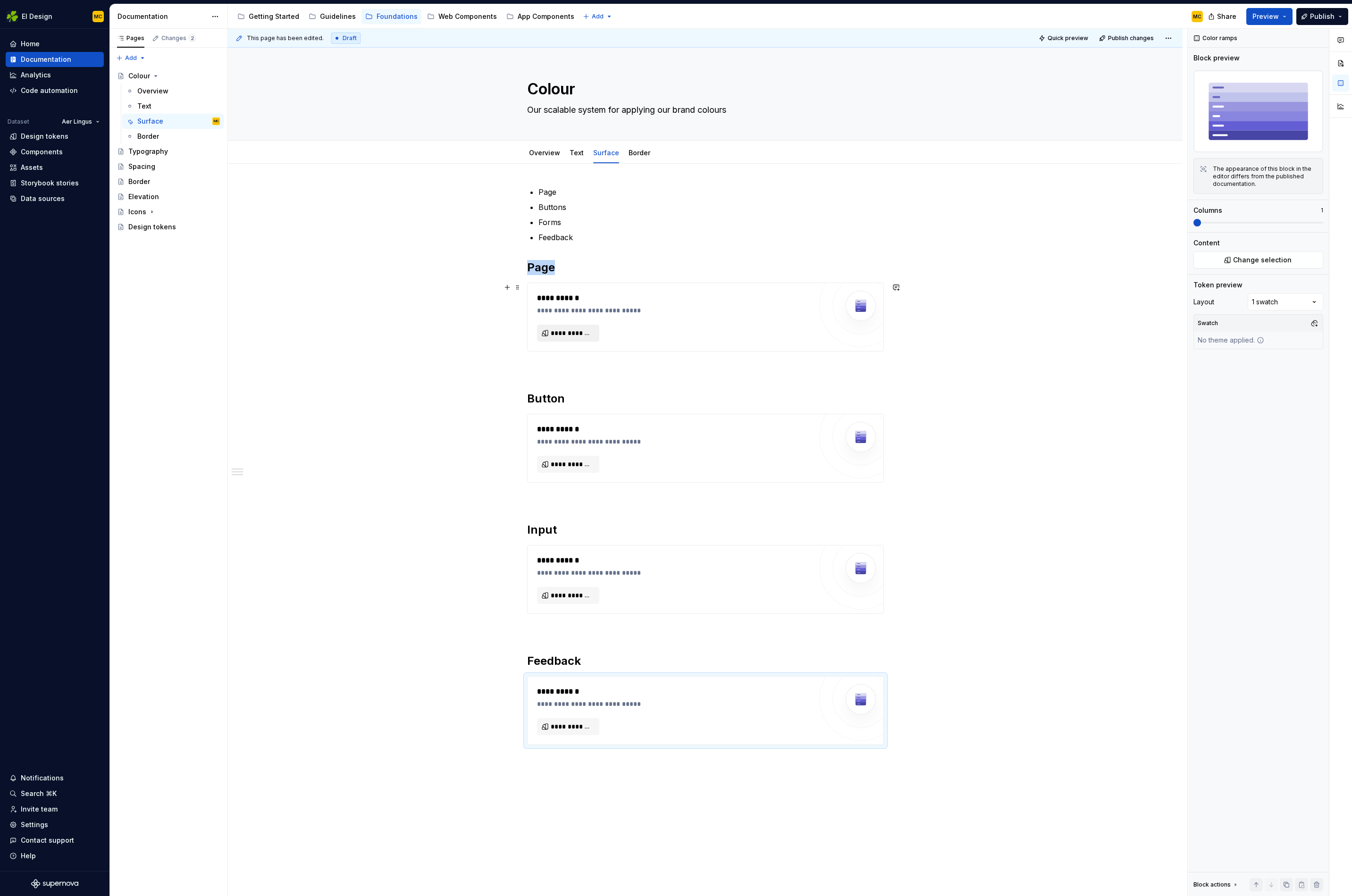
click at [575, 330] on span "**********" at bounding box center [572, 334] width 43 height 10
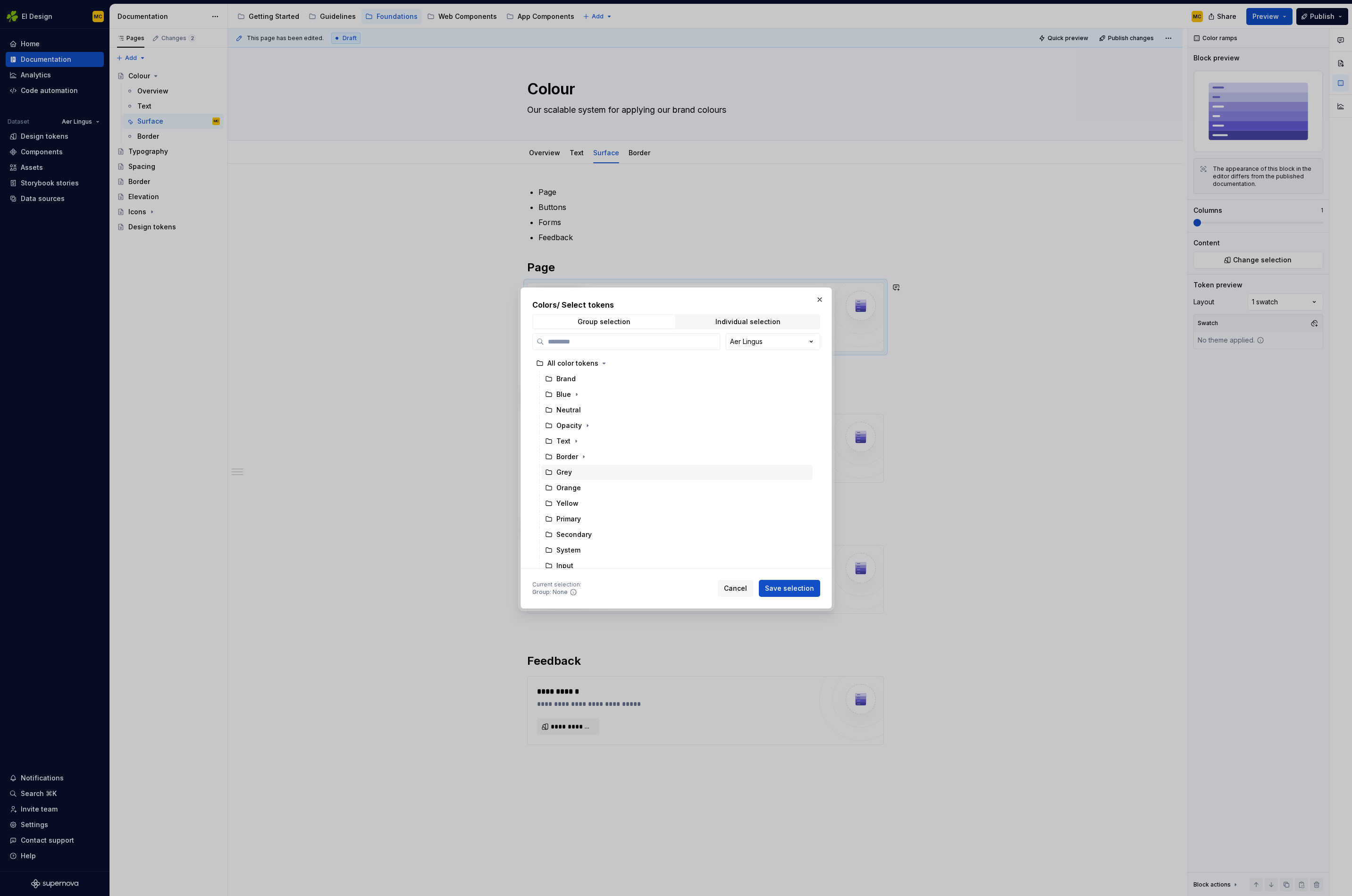
scroll to position [99, 0]
click at [590, 528] on icon "button" at bounding box center [588, 529] width 8 height 8
click at [611, 528] on div "Page" at bounding box center [682, 529] width 262 height 15
click at [797, 591] on span "Save selection" at bounding box center [789, 589] width 49 height 10
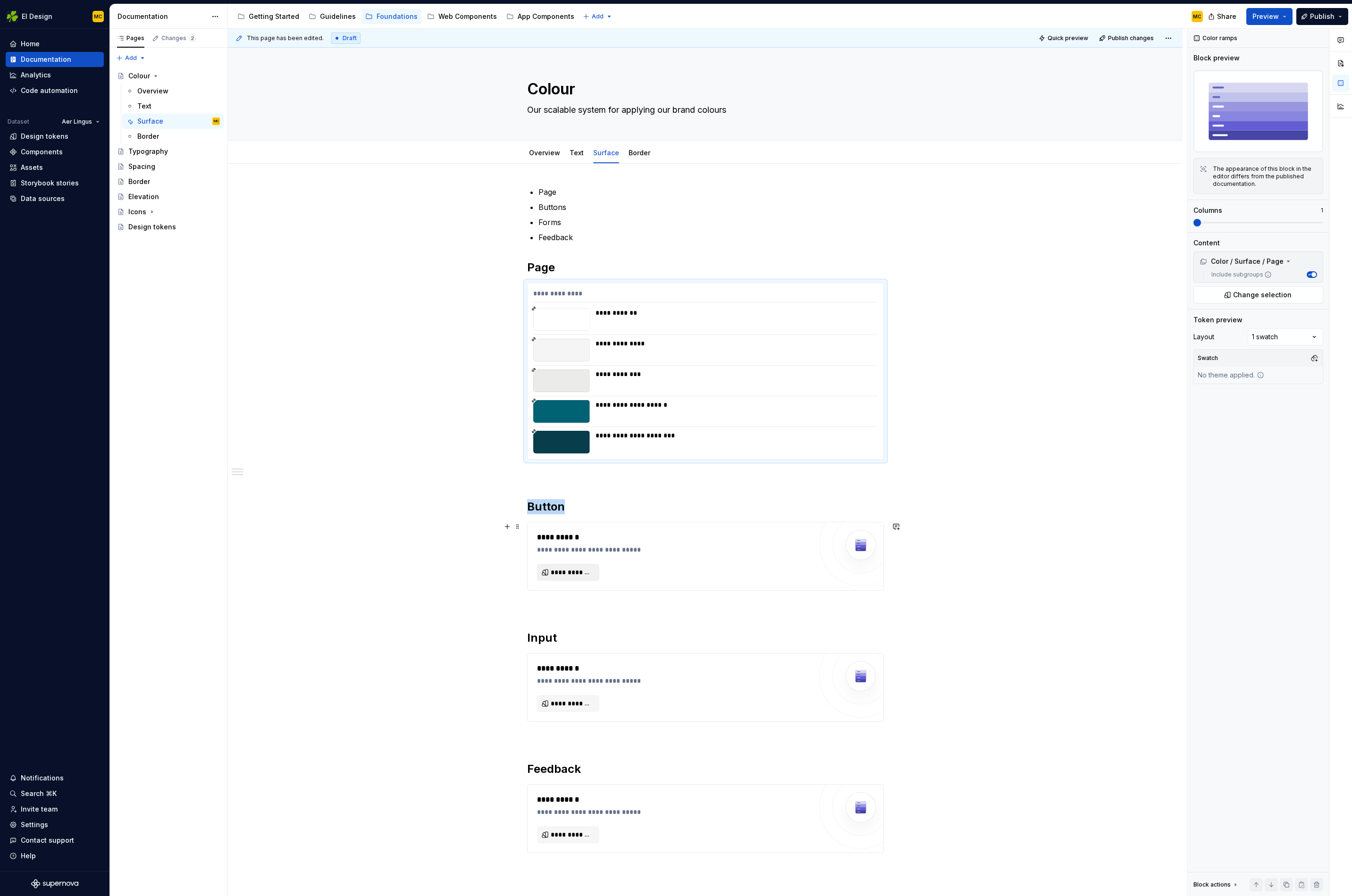
click at [591, 569] on span "**********" at bounding box center [572, 573] width 43 height 10
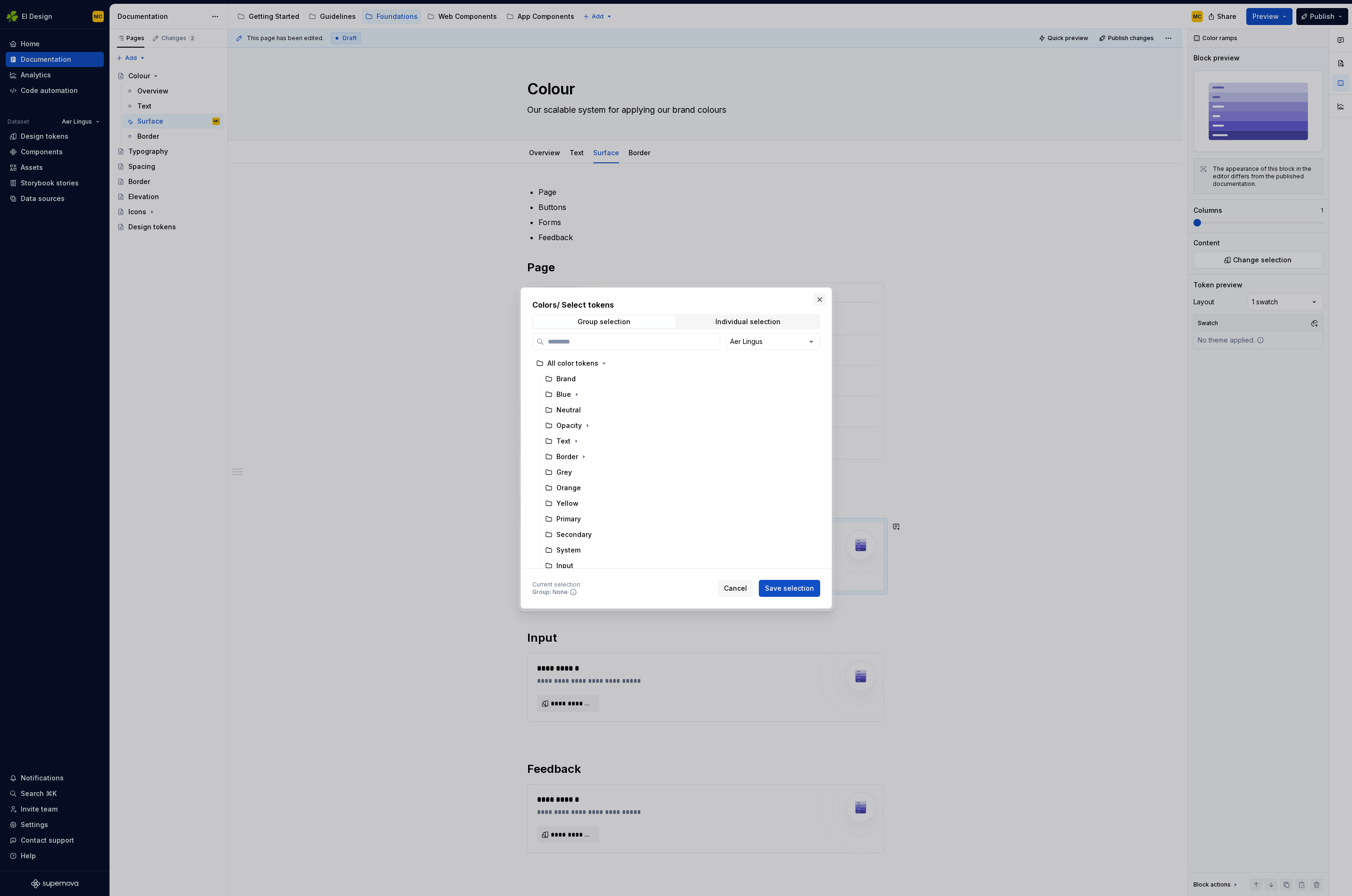
click at [816, 300] on button "button" at bounding box center [819, 299] width 13 height 13
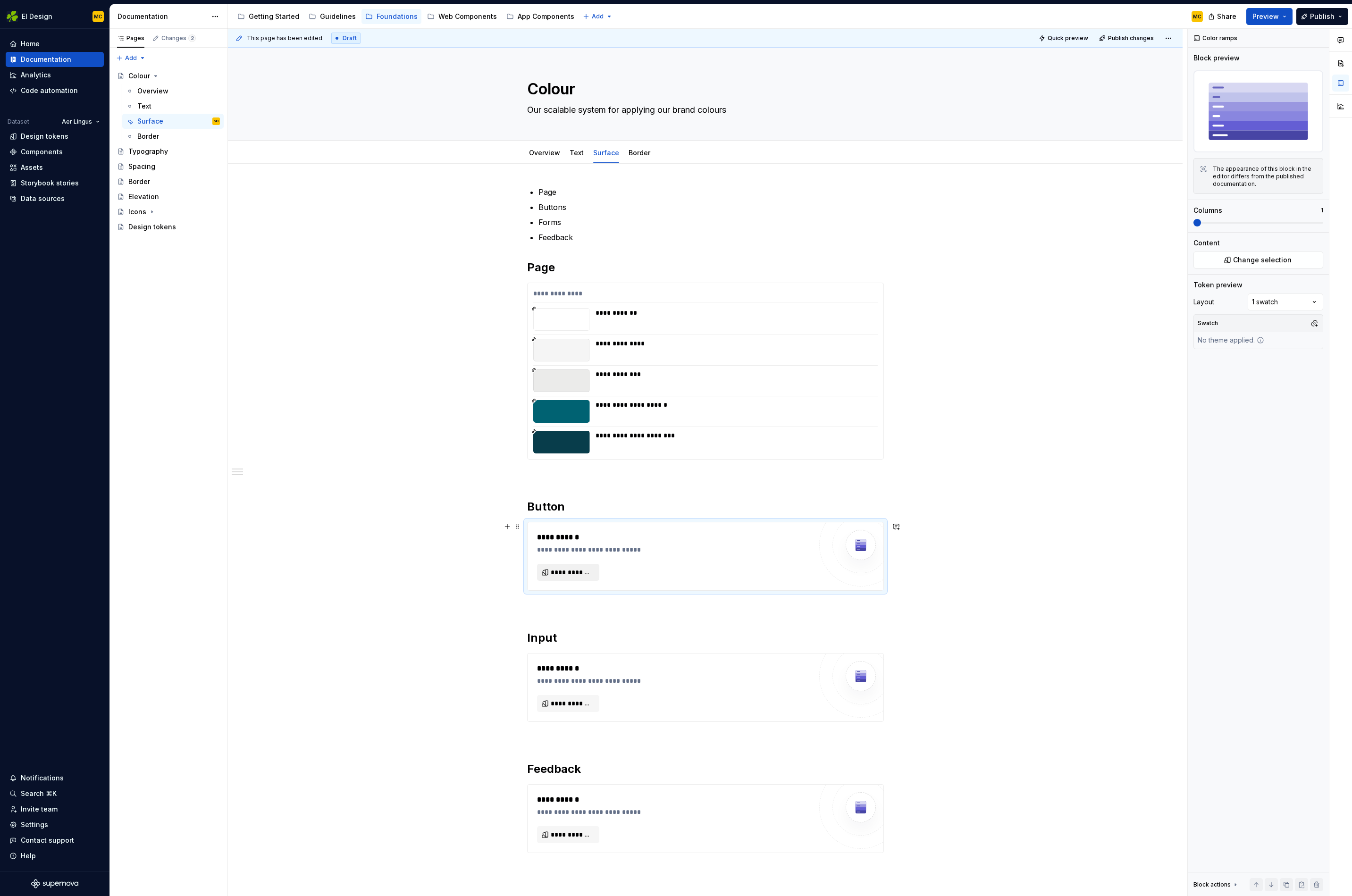
click at [586, 571] on span "**********" at bounding box center [572, 573] width 43 height 10
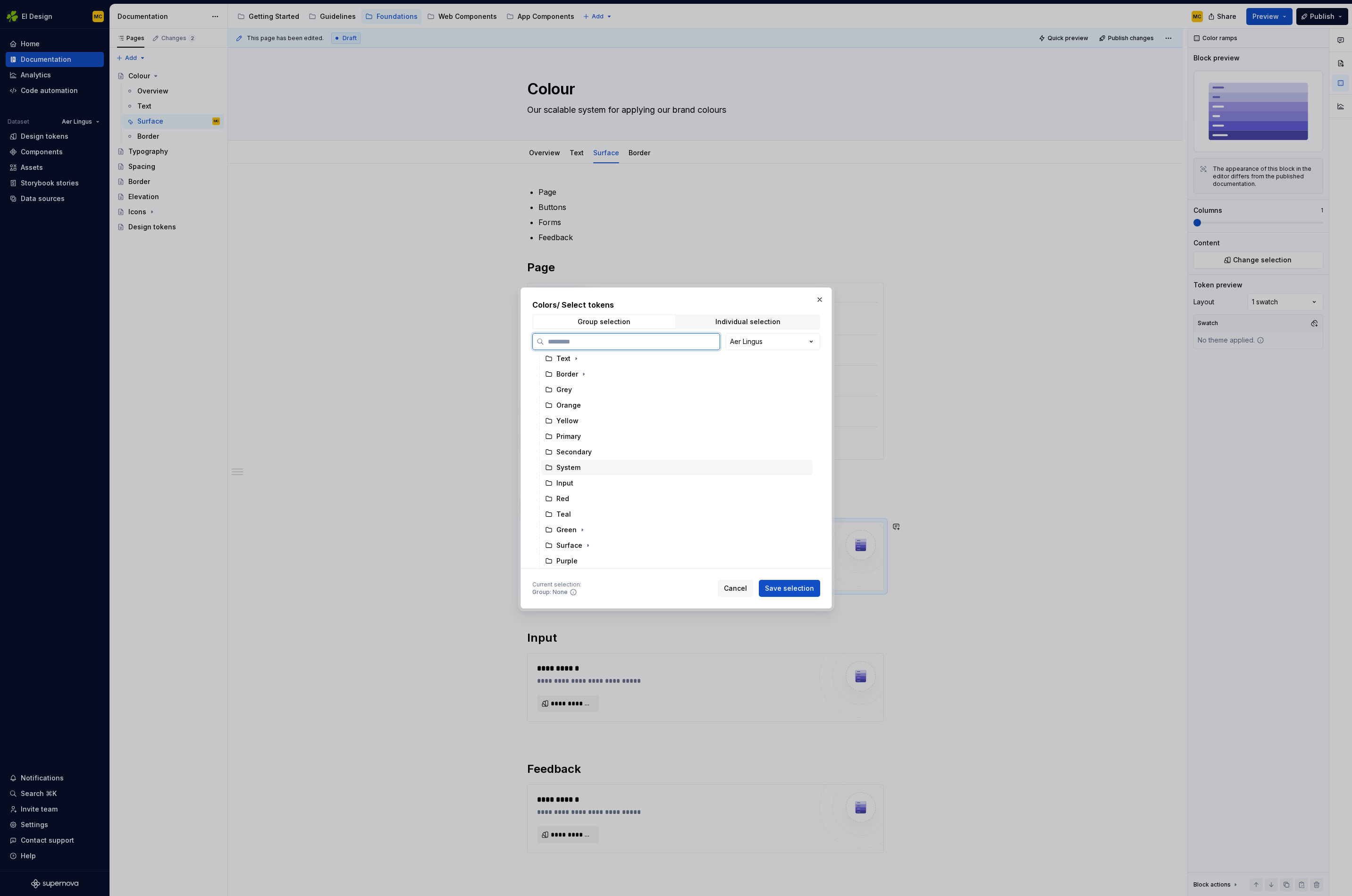
scroll to position [99, 0]
click at [584, 515] on icon "button" at bounding box center [582, 513] width 8 height 8
click at [584, 513] on icon "button" at bounding box center [582, 513] width 8 height 8
click at [588, 504] on div "Primary" at bounding box center [677, 505] width 272 height 15
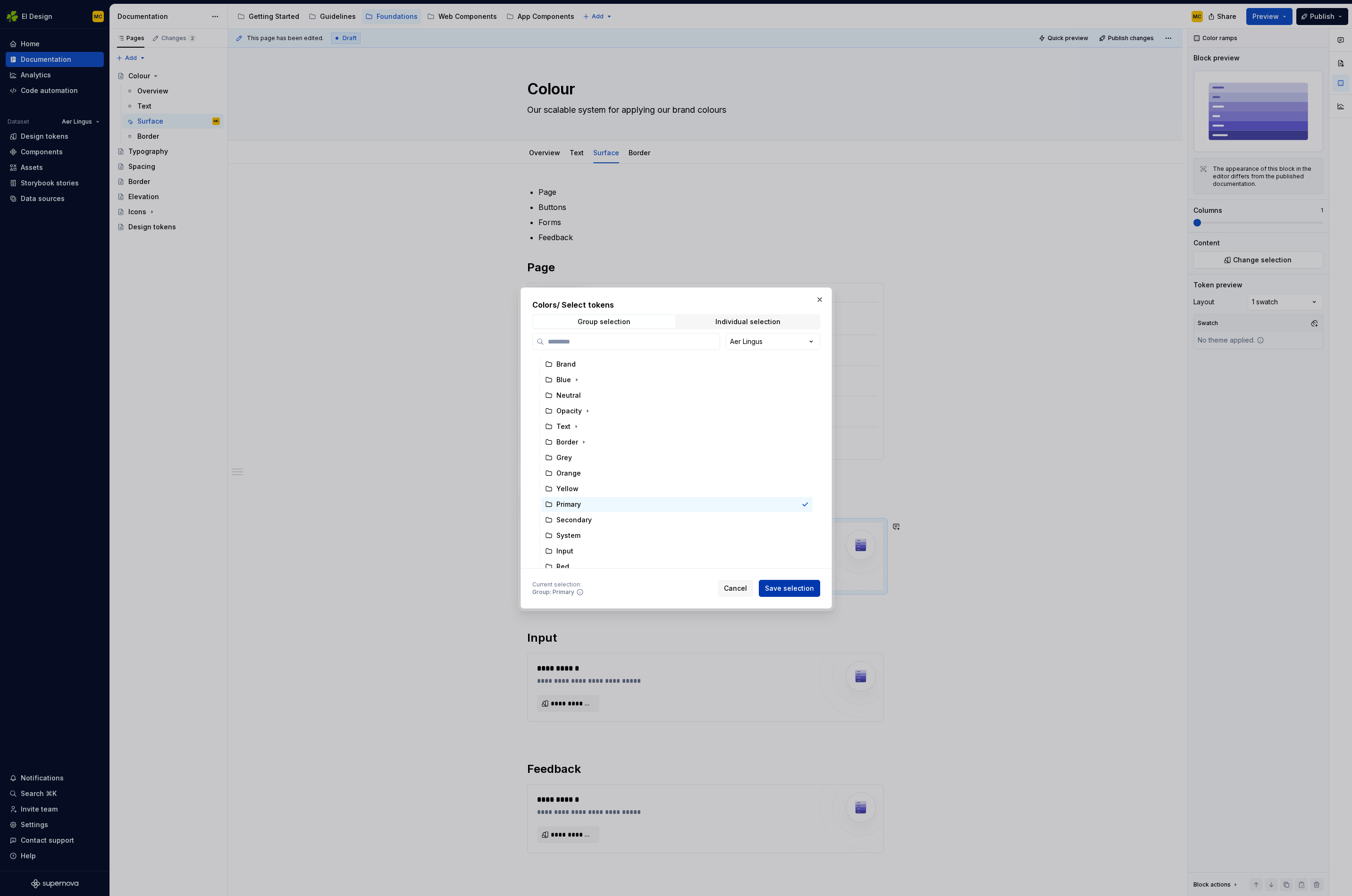
click at [783, 588] on span "Save selection" at bounding box center [789, 589] width 49 height 10
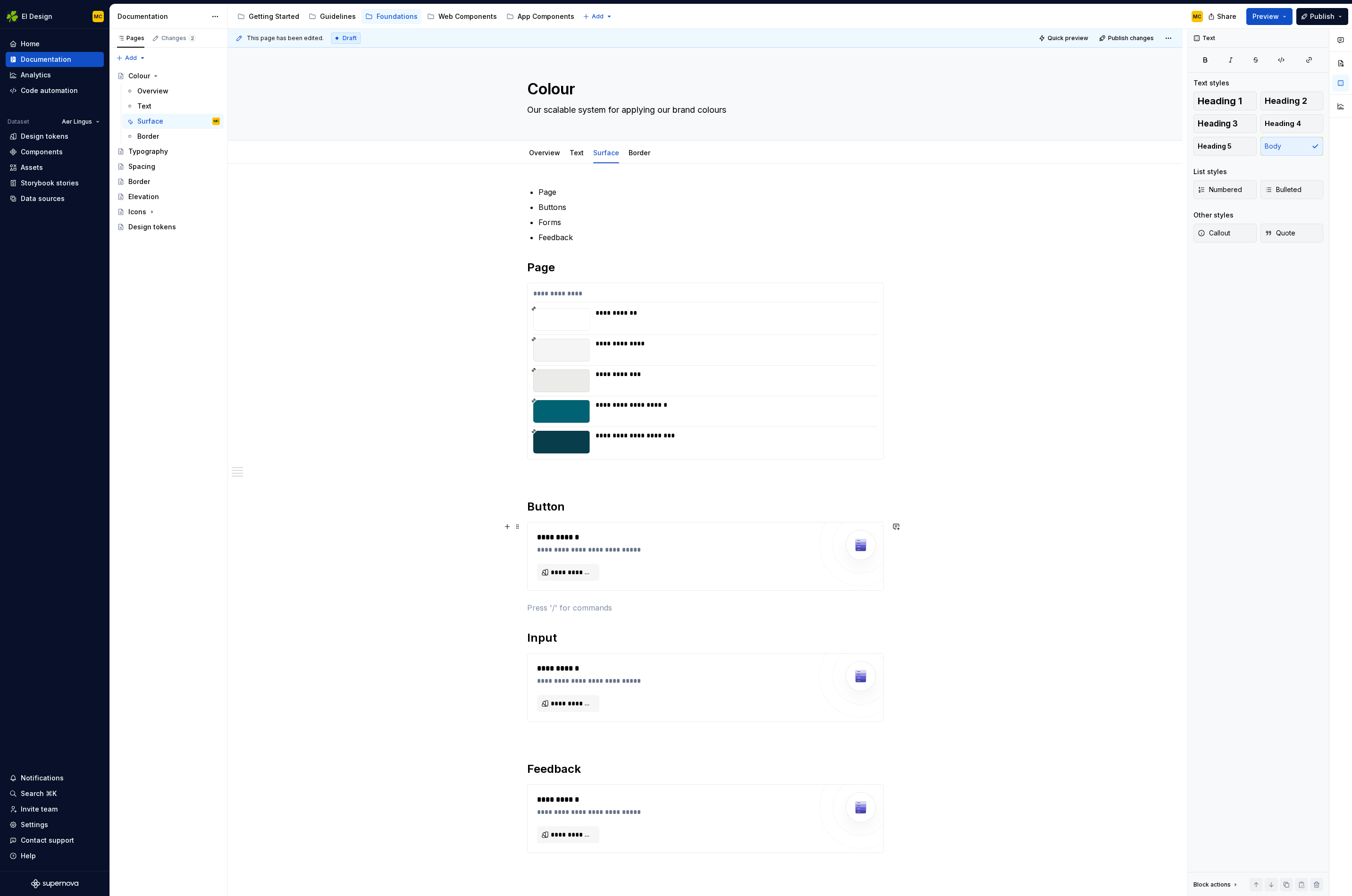
scroll to position [45, 0]
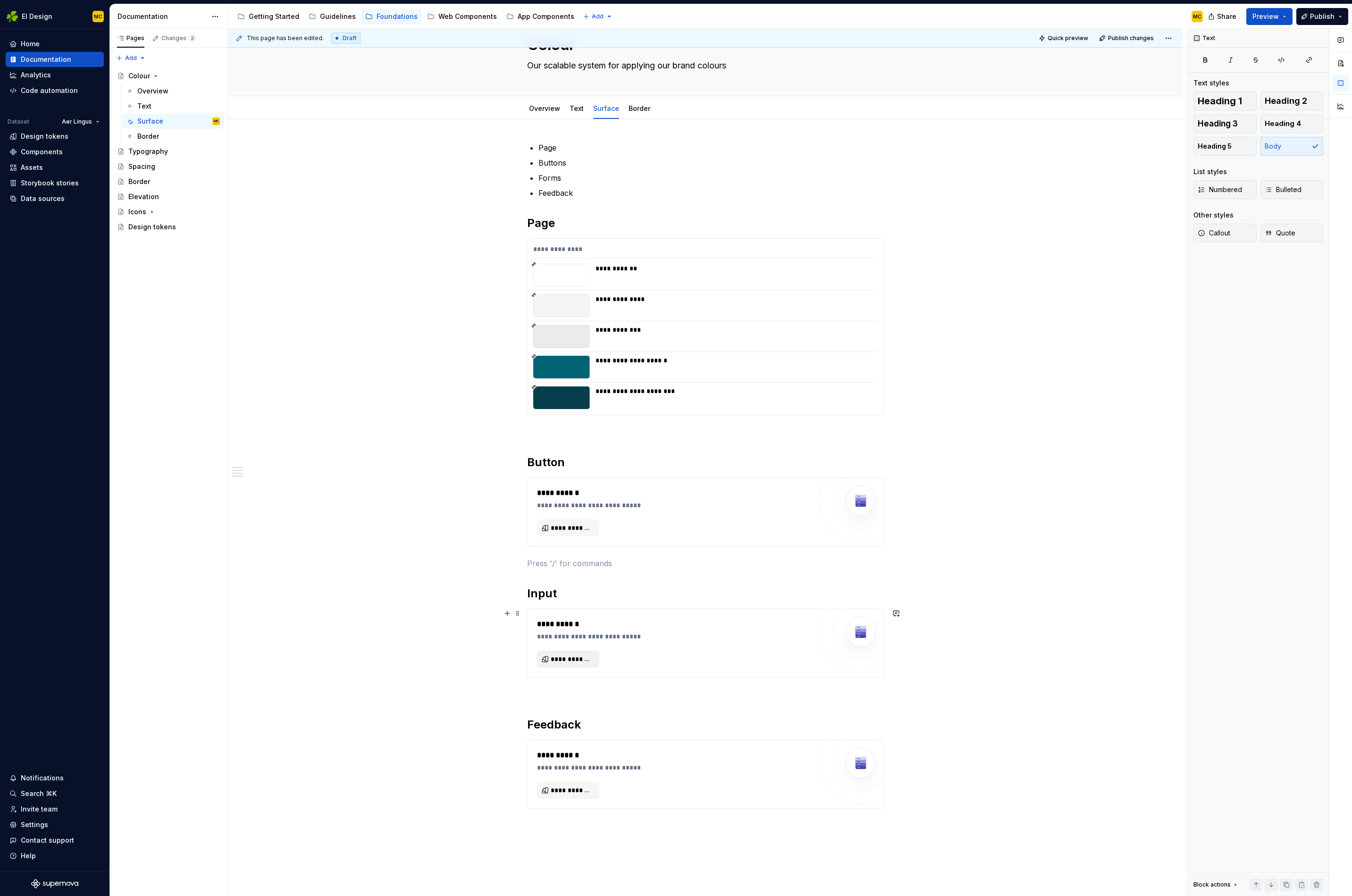
click at [579, 617] on span "**********" at bounding box center [572, 659] width 43 height 10
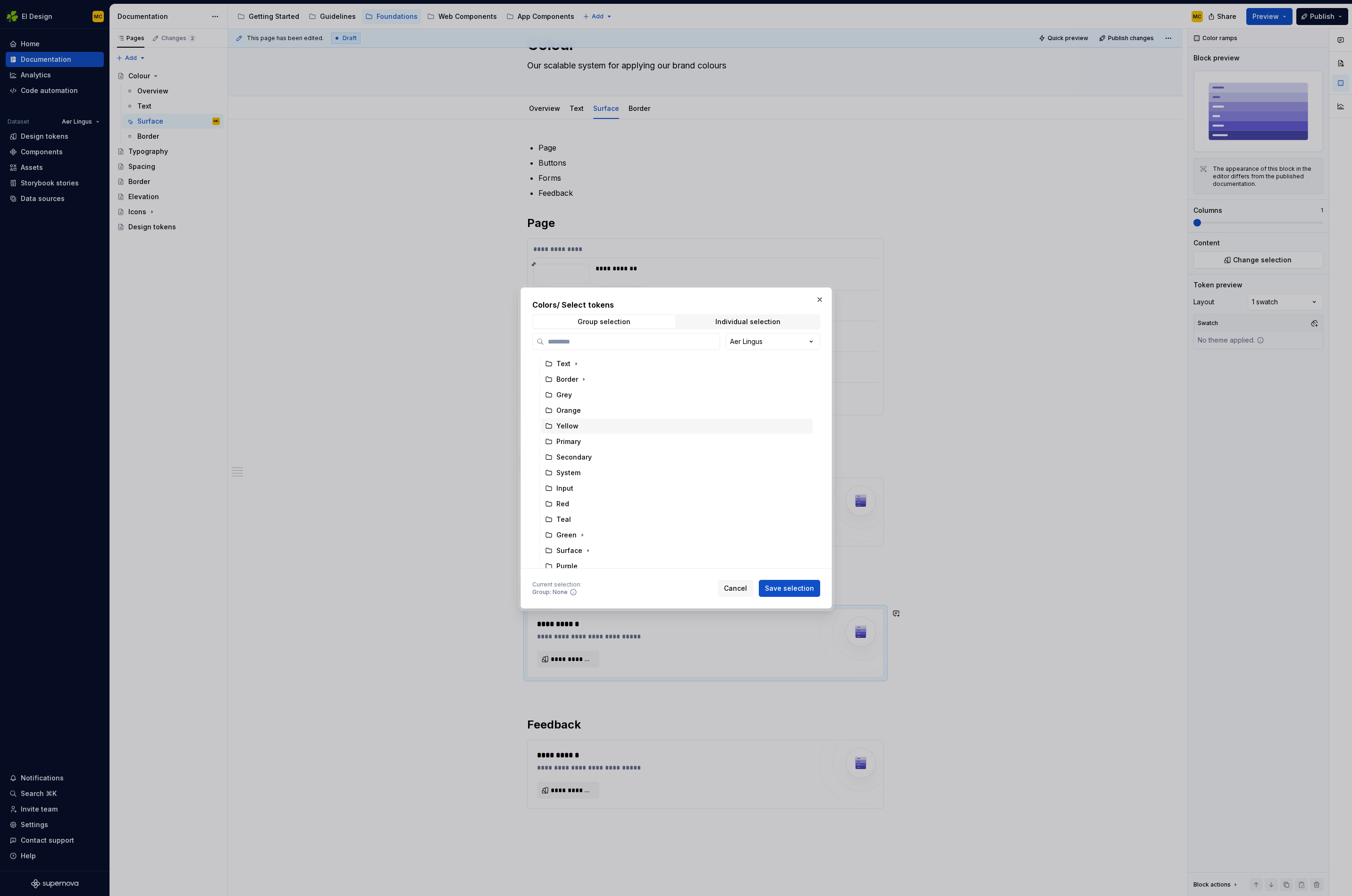
scroll to position [80, 0]
click at [581, 488] on div "Input" at bounding box center [677, 486] width 272 height 15
click at [785, 588] on span "Save selection" at bounding box center [789, 589] width 49 height 10
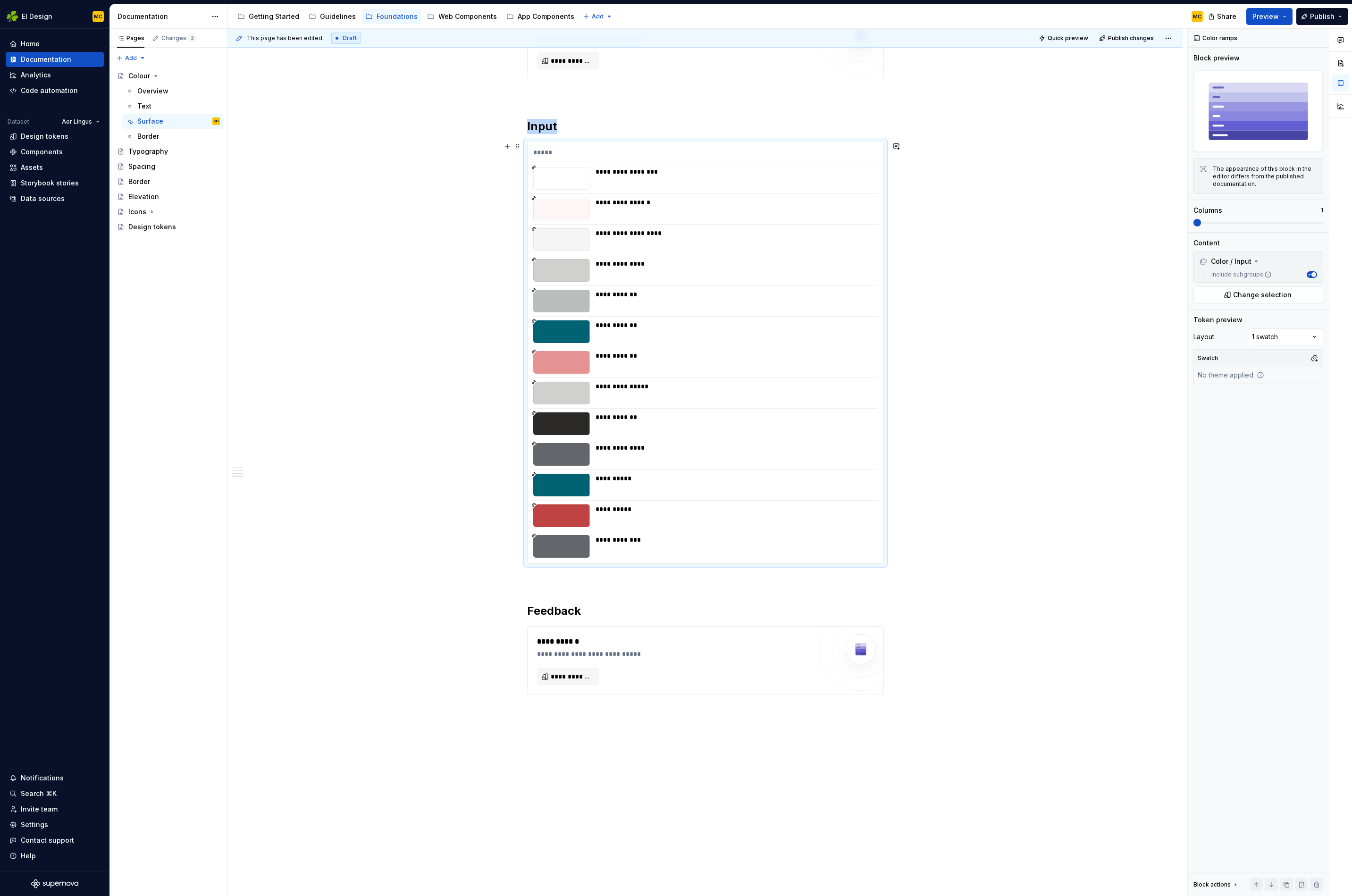
scroll to position [528, 0]
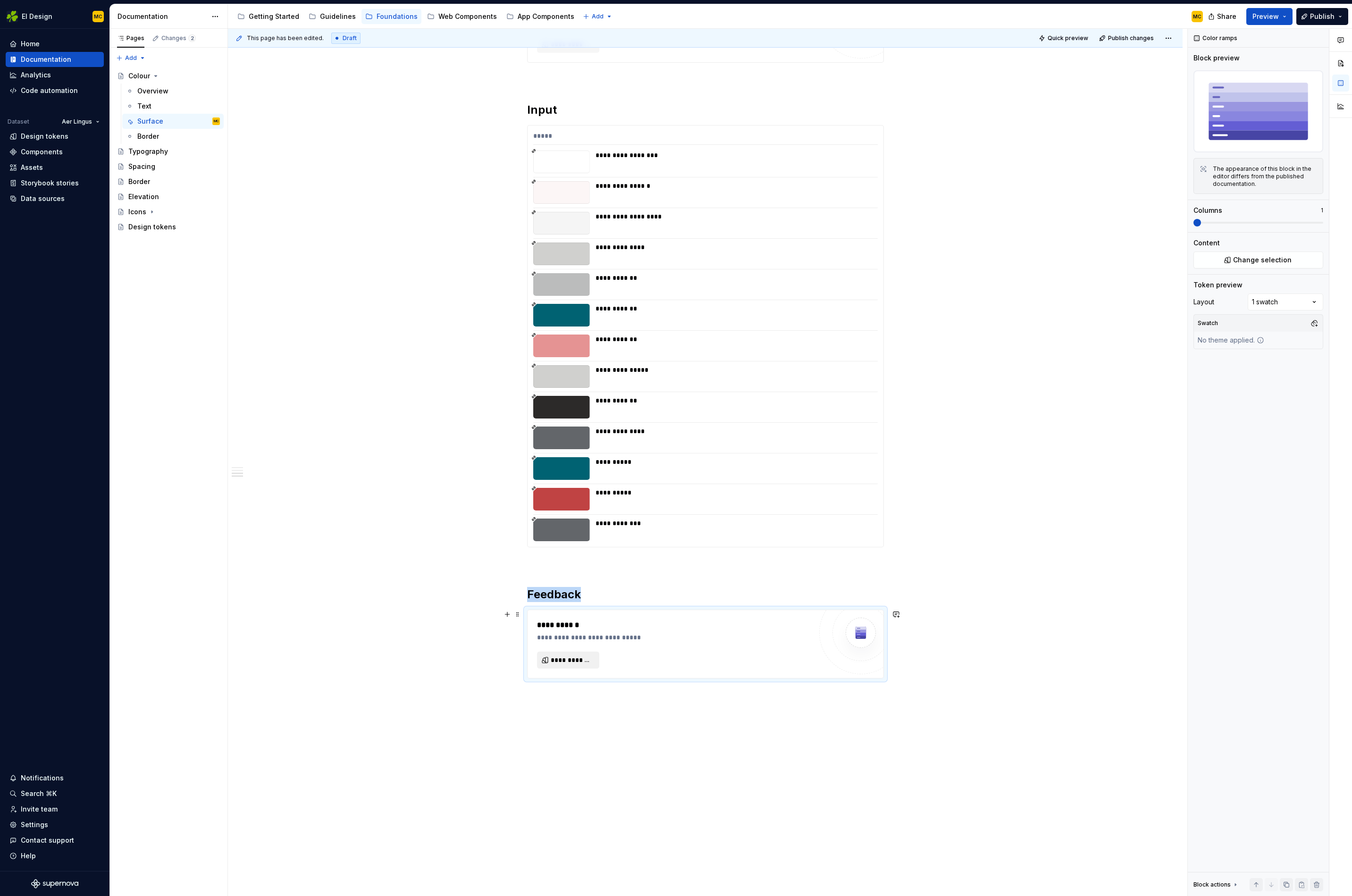
click at [564, 617] on span "**********" at bounding box center [572, 660] width 43 height 10
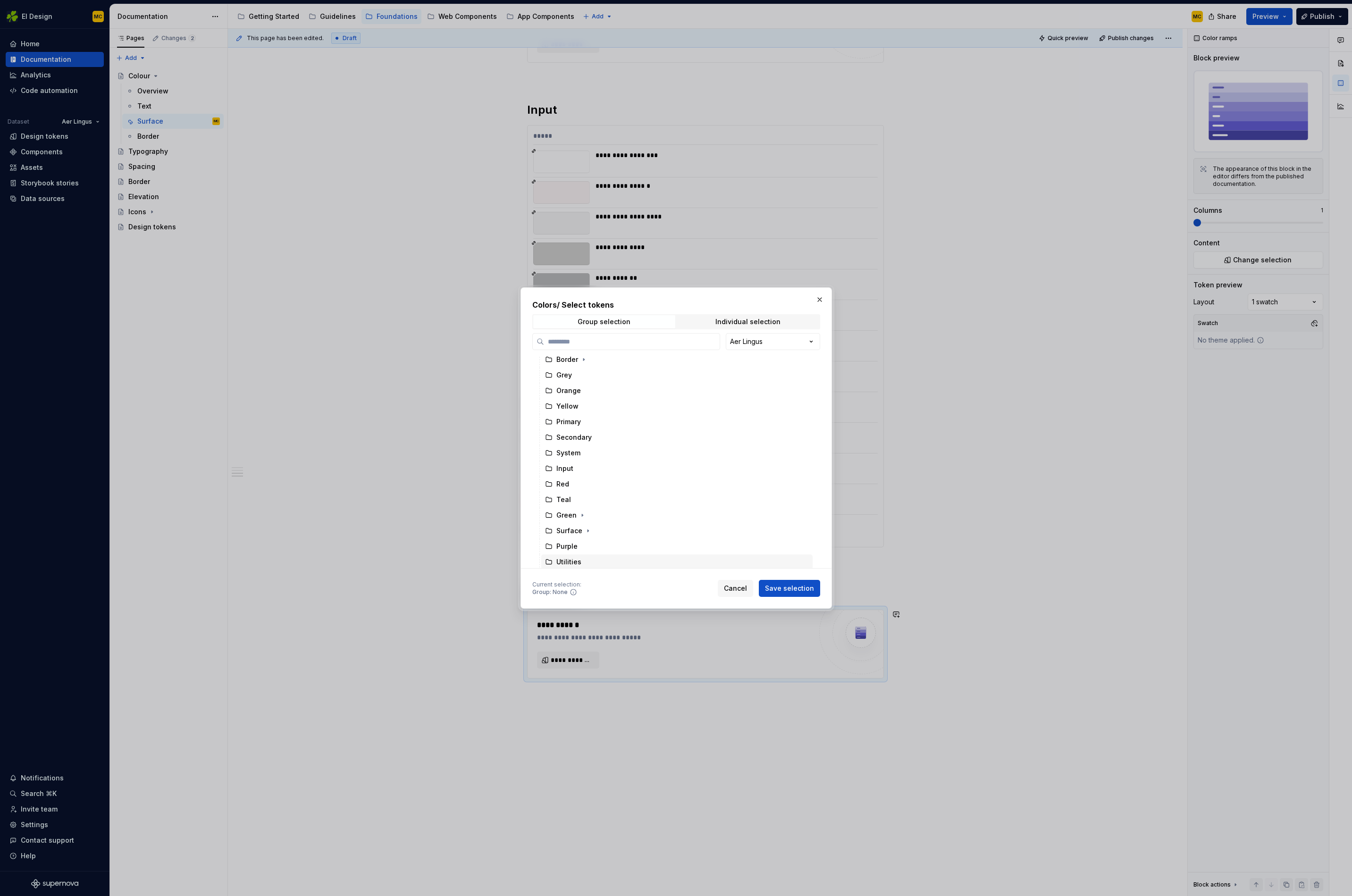
scroll to position [99, 0]
click at [582, 513] on icon "button" at bounding box center [582, 513] width 1 height 2
click at [585, 454] on div "System" at bounding box center [677, 451] width 272 height 15
click at [785, 590] on span "Save selection" at bounding box center [789, 589] width 49 height 10
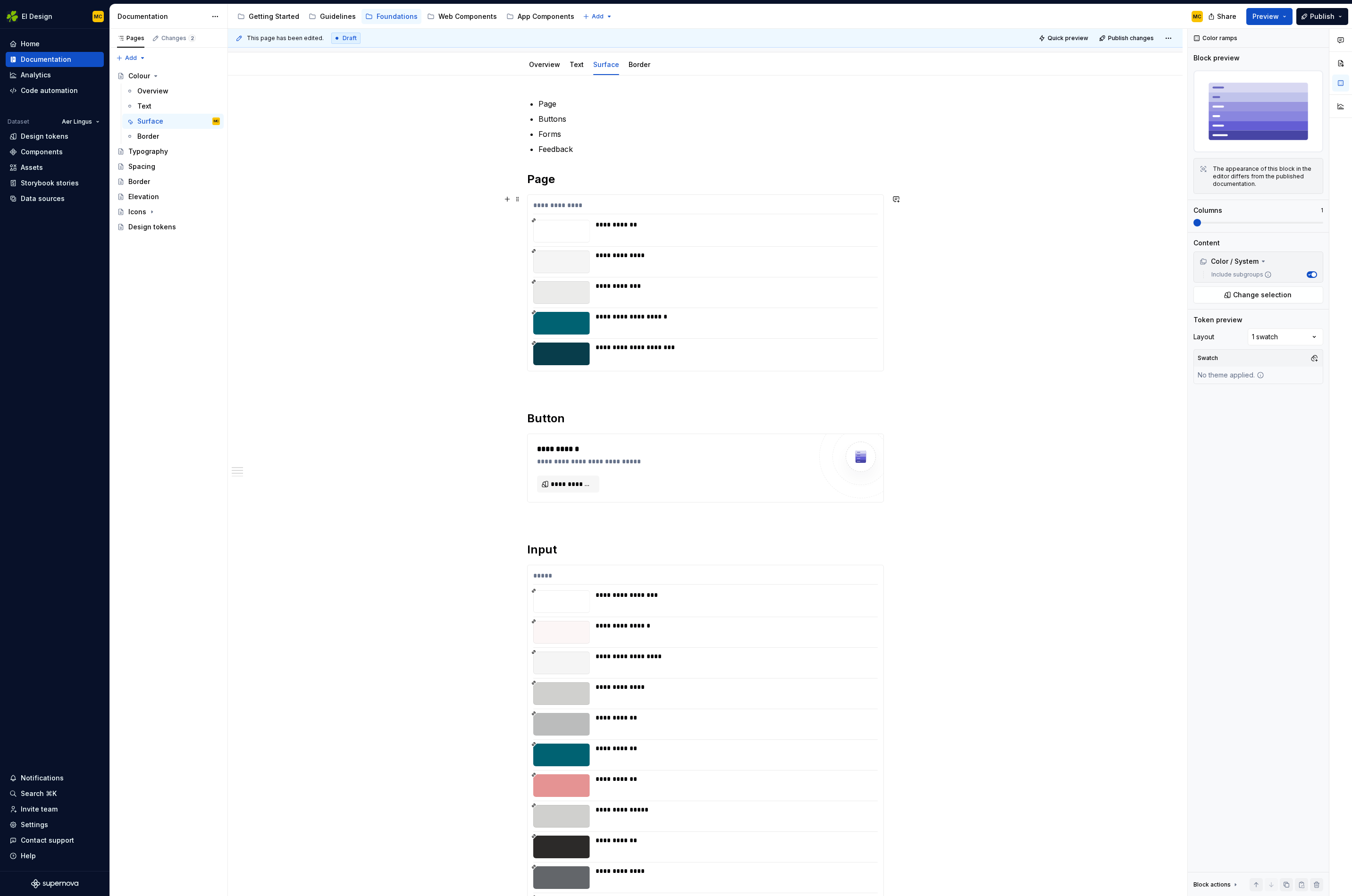
scroll to position [0, 0]
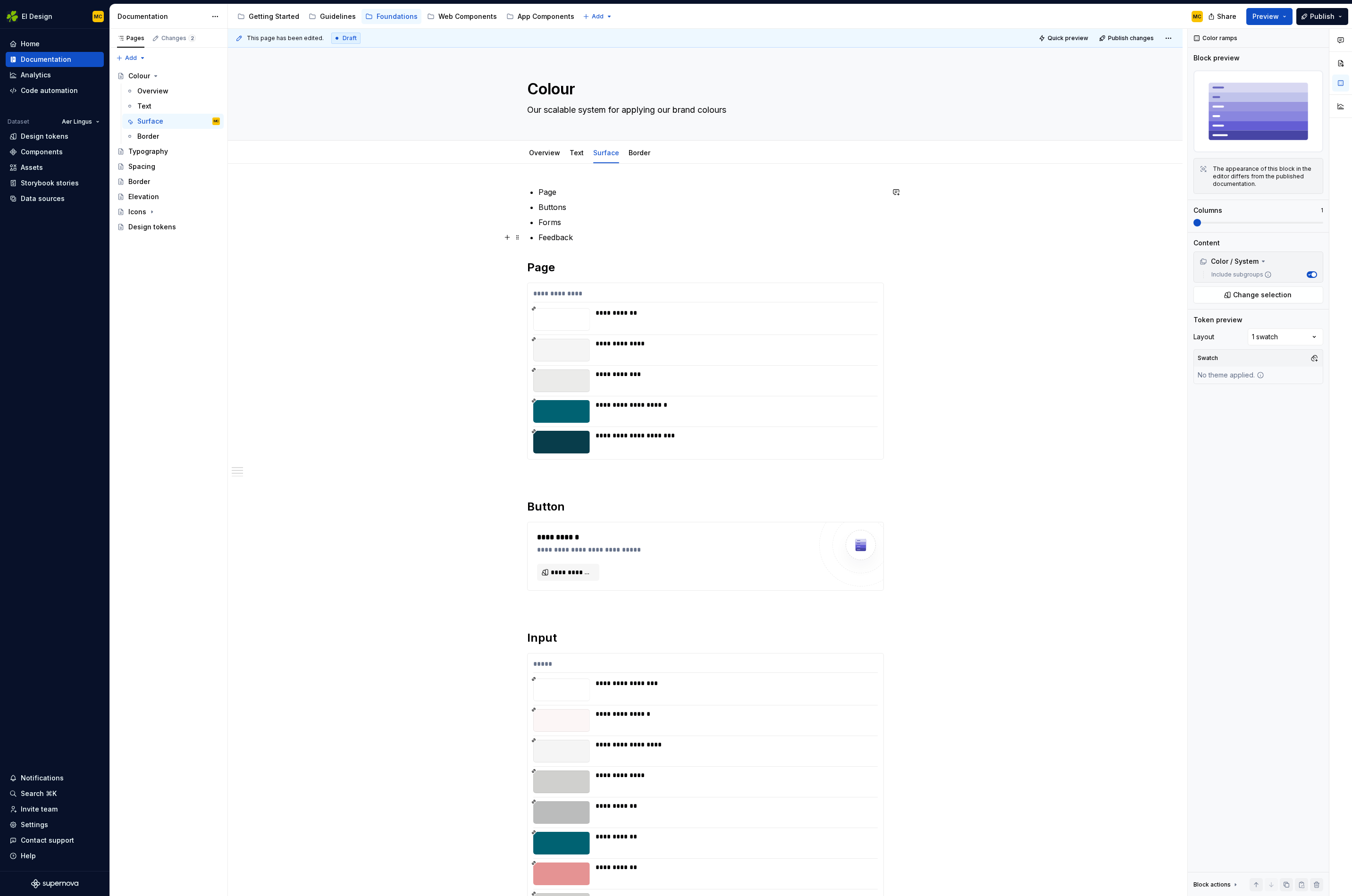
click at [648, 153] on link "Border" at bounding box center [639, 152] width 22 height 8
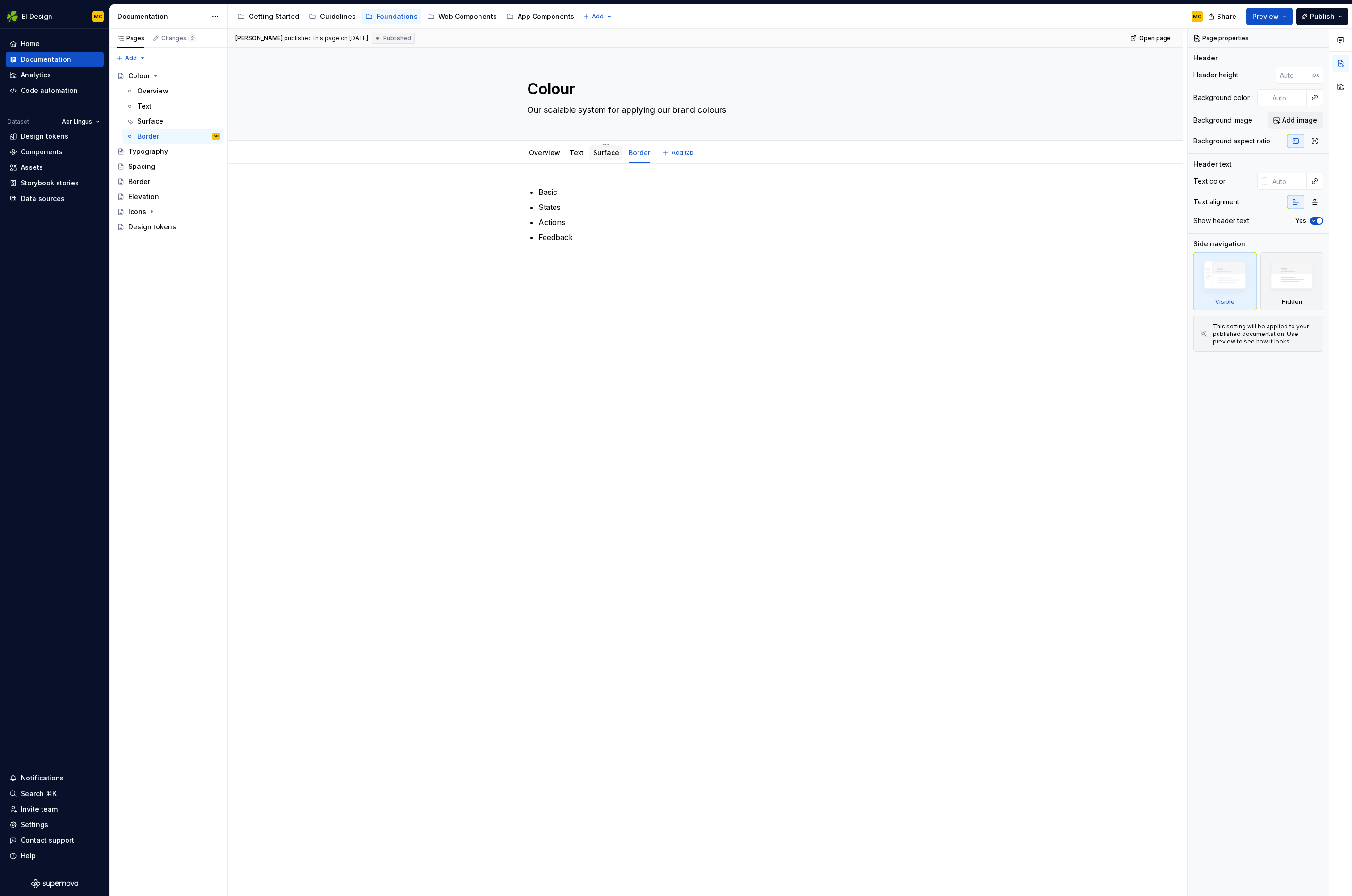
click at [606, 156] on link "Surface" at bounding box center [606, 152] width 26 height 8
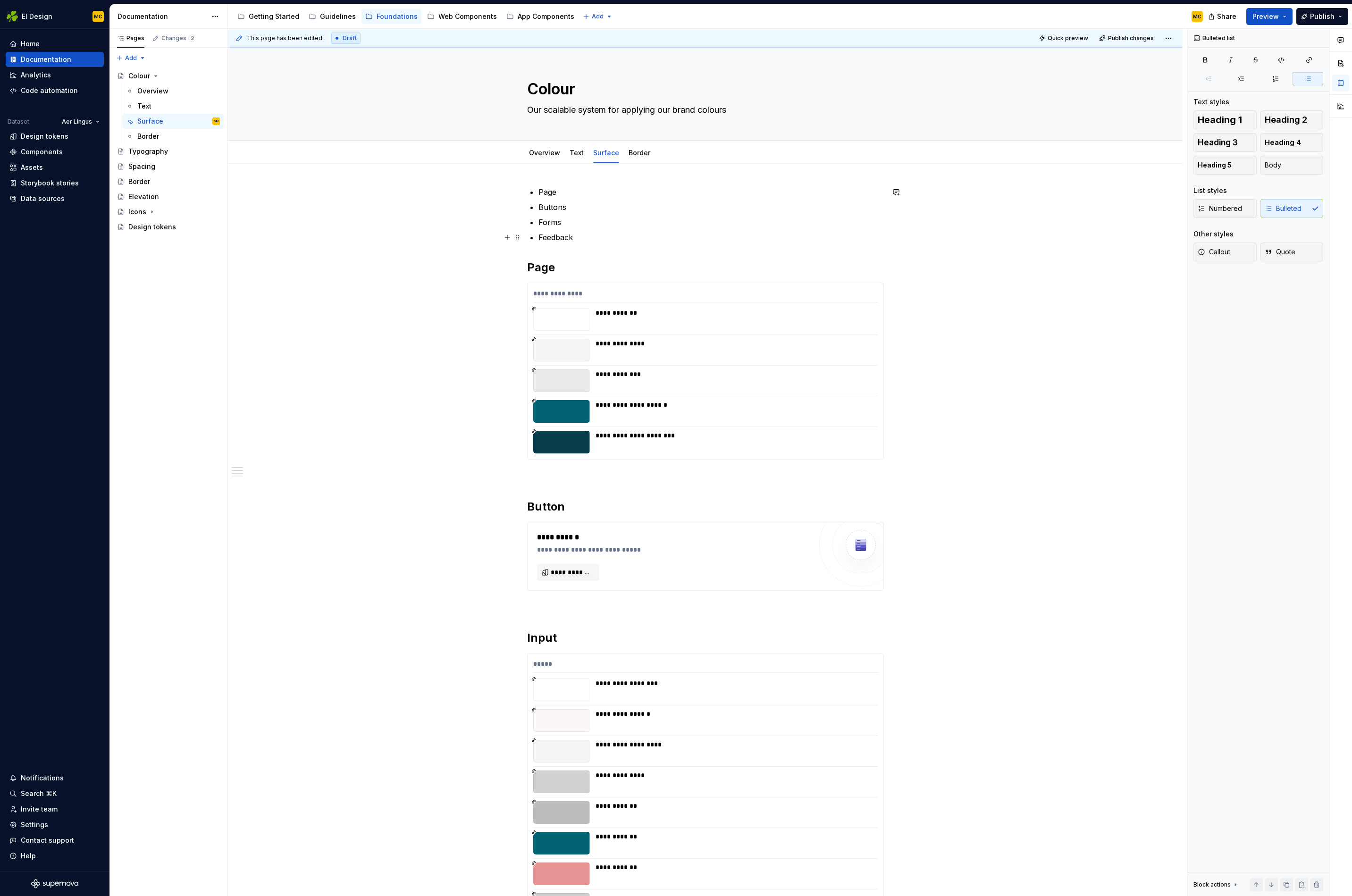
click at [599, 238] on p "Feedback" at bounding box center [711, 237] width 346 height 11
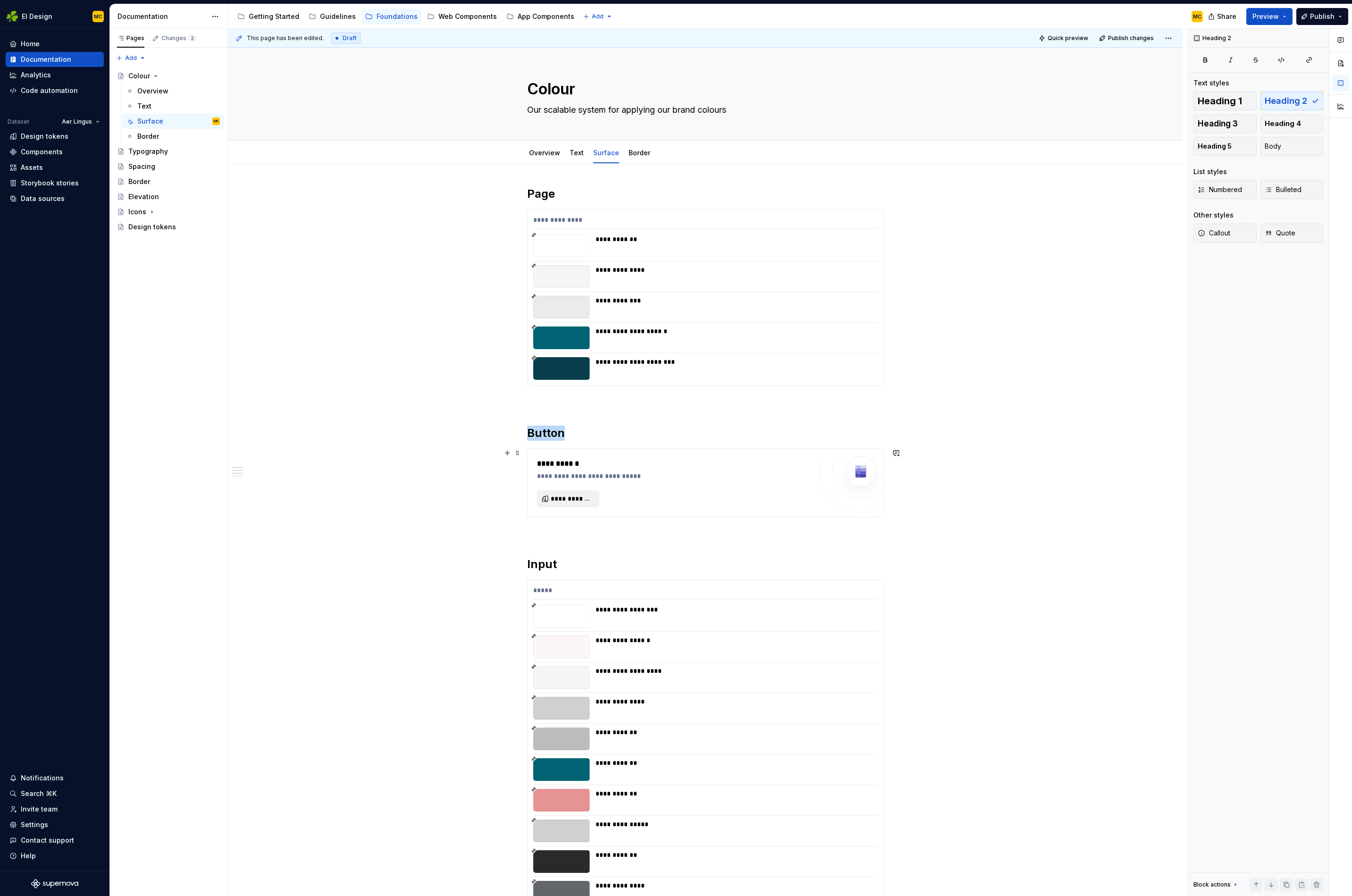
click at [593, 498] on span "**********" at bounding box center [572, 499] width 43 height 10
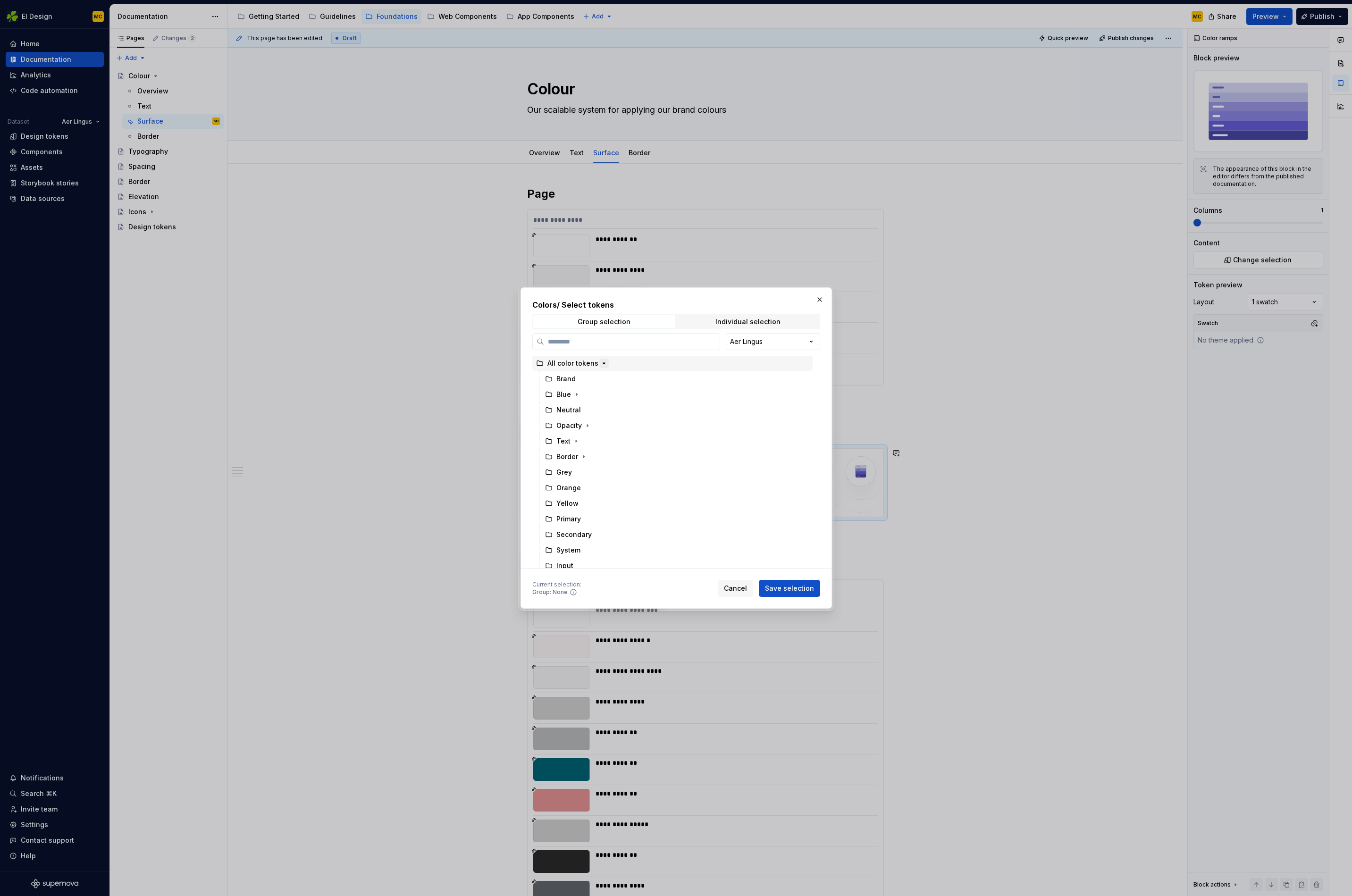
click at [600, 364] on icon "button" at bounding box center [604, 363] width 8 height 8
click at [577, 394] on icon "button" at bounding box center [577, 394] width 1 height 2
click at [586, 458] on icon "button" at bounding box center [588, 456] width 8 height 8
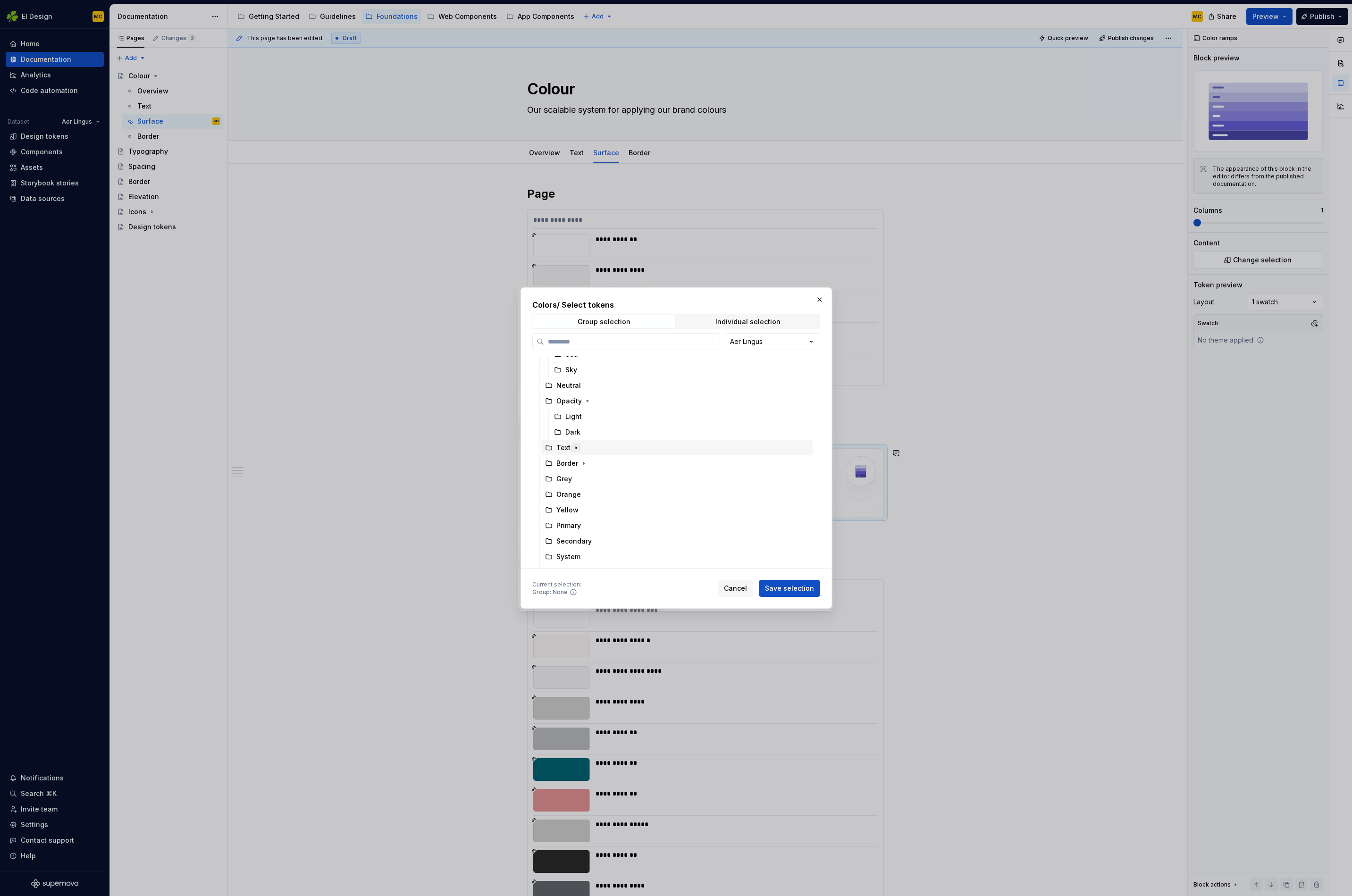
click at [576, 449] on icon "button" at bounding box center [576, 447] width 8 height 8
click at [586, 535] on icon "button" at bounding box center [584, 533] width 8 height 8
click at [597, 477] on div "System" at bounding box center [682, 473] width 262 height 15
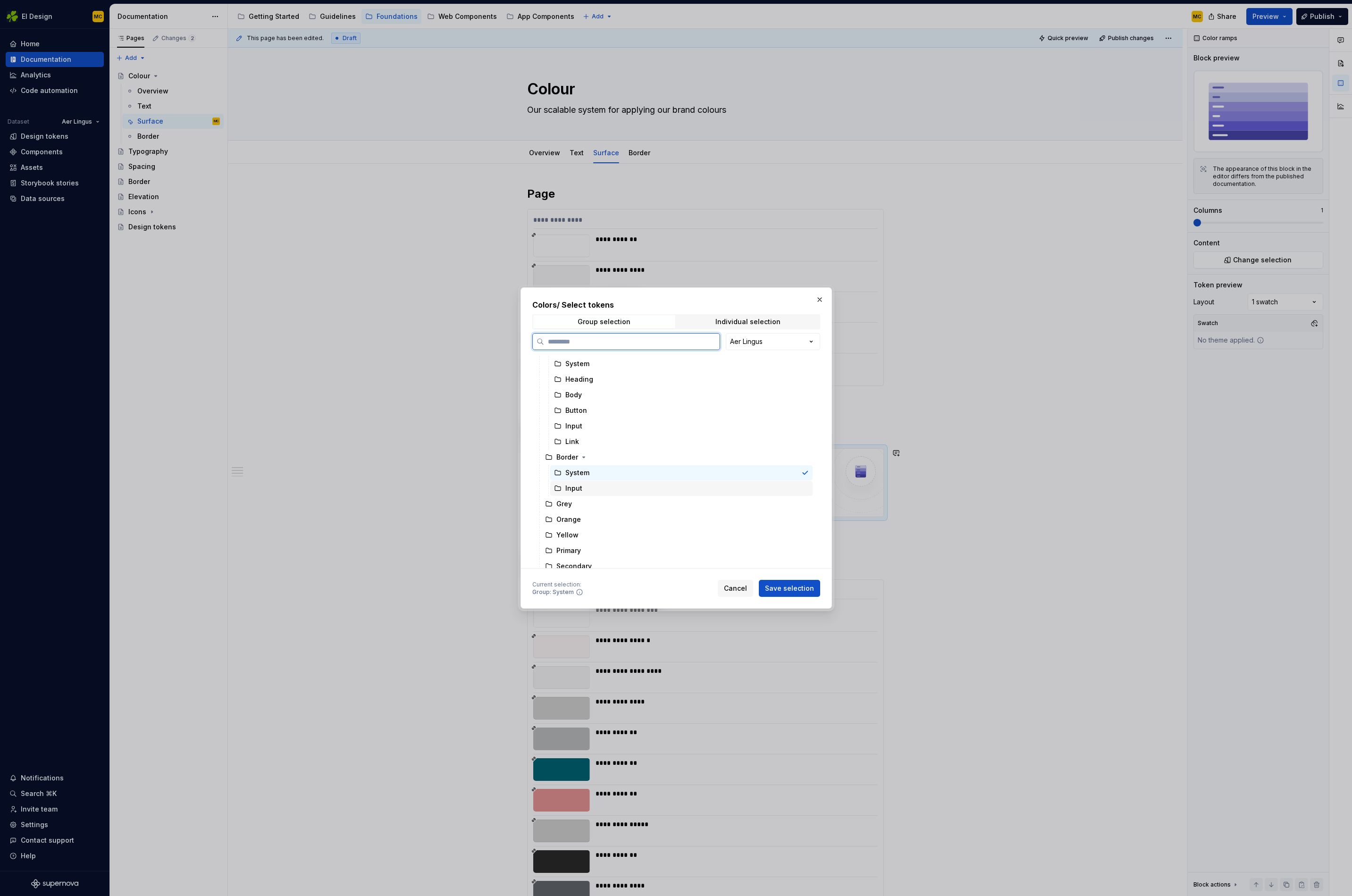
click at [594, 488] on div "Input" at bounding box center [682, 488] width 262 height 15
click at [613, 488] on div "Input" at bounding box center [682, 488] width 262 height 15
click at [592, 493] on div "Grey" at bounding box center [677, 493] width 272 height 15
click at [591, 507] on div "Orange" at bounding box center [677, 508] width 272 height 15
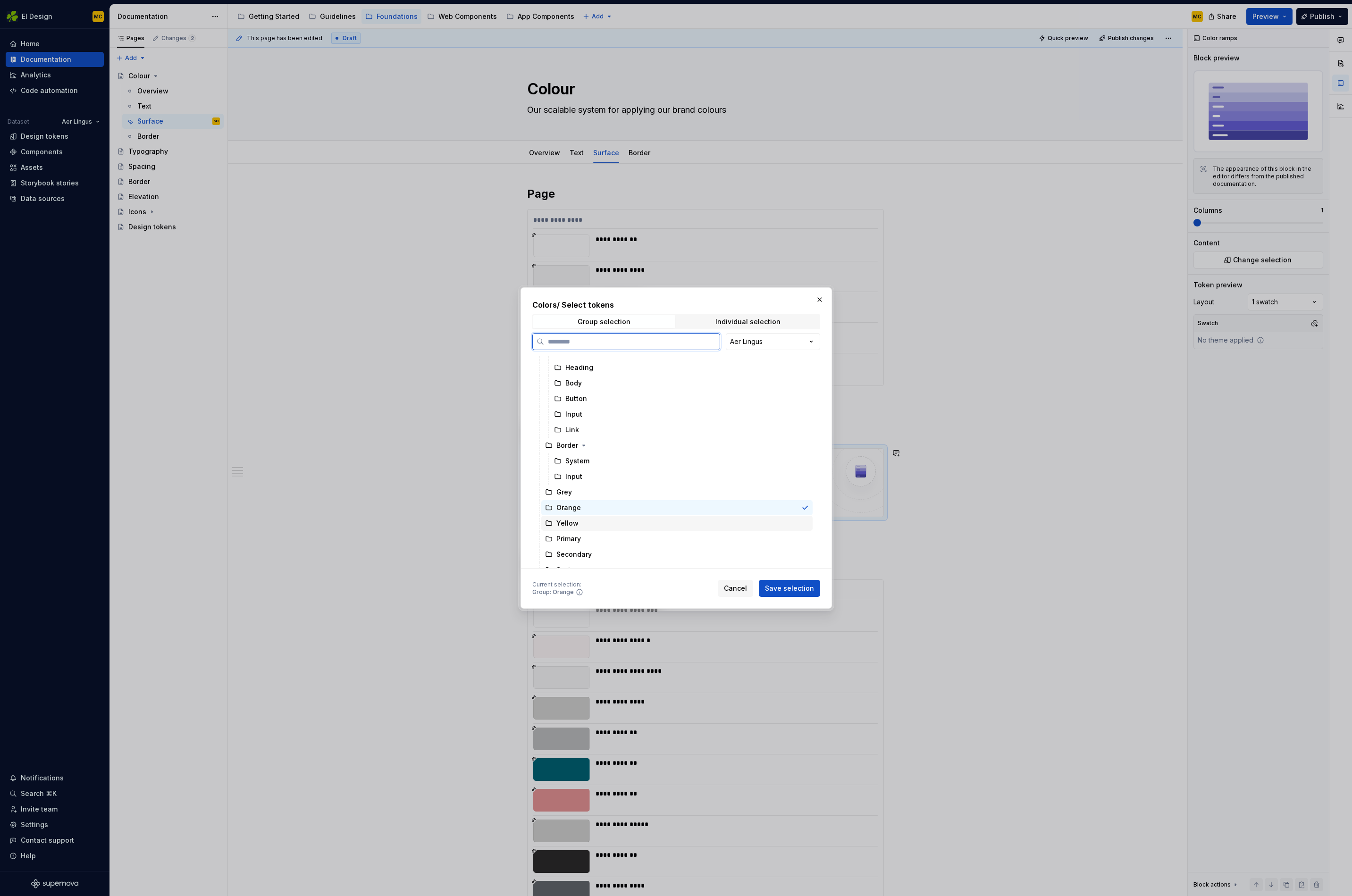
click at [590, 521] on div "Yellow" at bounding box center [677, 523] width 272 height 15
click at [595, 536] on div "Primary" at bounding box center [677, 539] width 272 height 15
click at [594, 553] on div "Secondary" at bounding box center [677, 555] width 272 height 15
click at [597, 509] on div "System" at bounding box center [677, 513] width 272 height 15
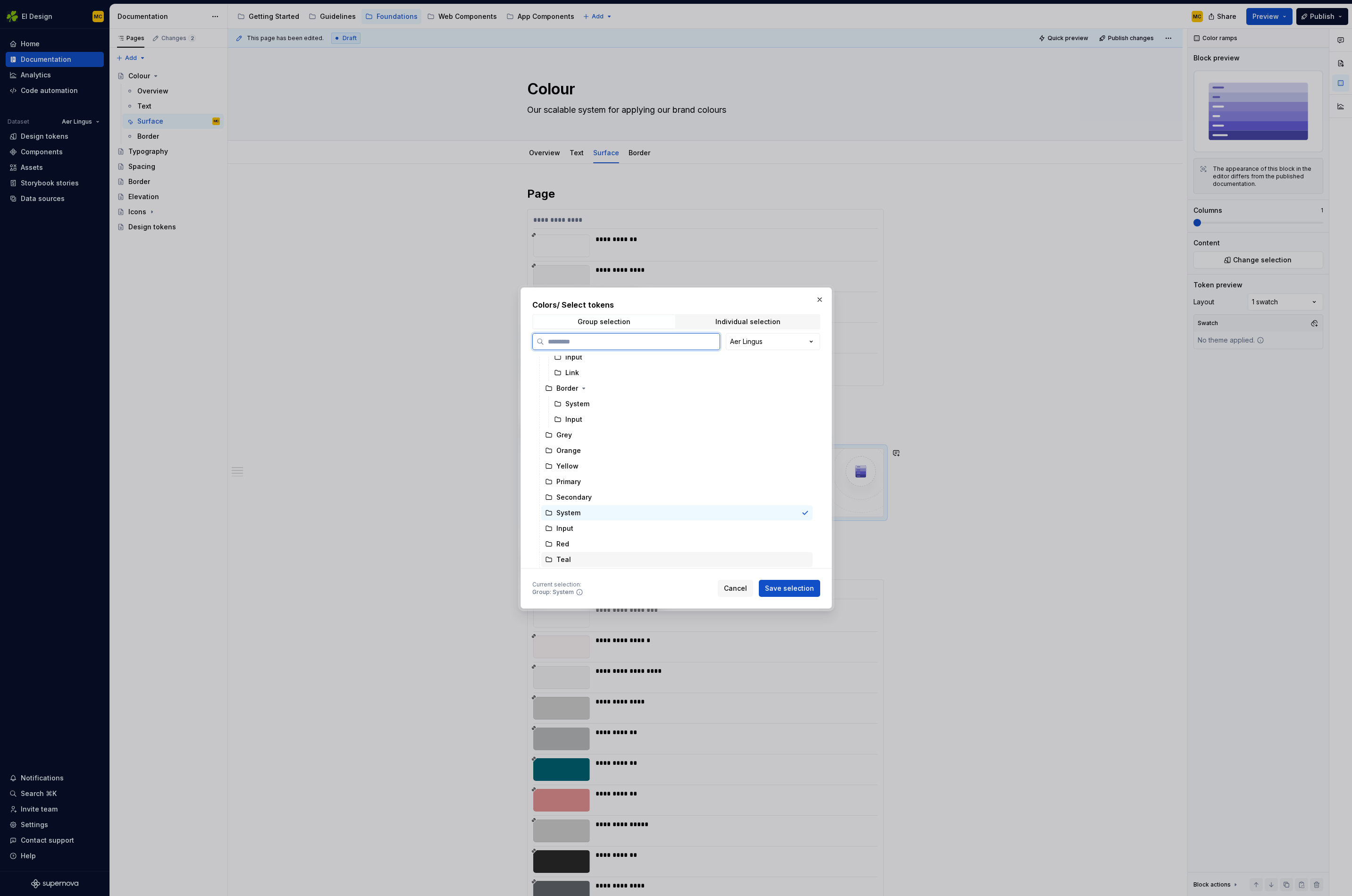
click at [587, 559] on div "Teal" at bounding box center [677, 560] width 272 height 15
click at [823, 297] on button "button" at bounding box center [819, 299] width 13 height 13
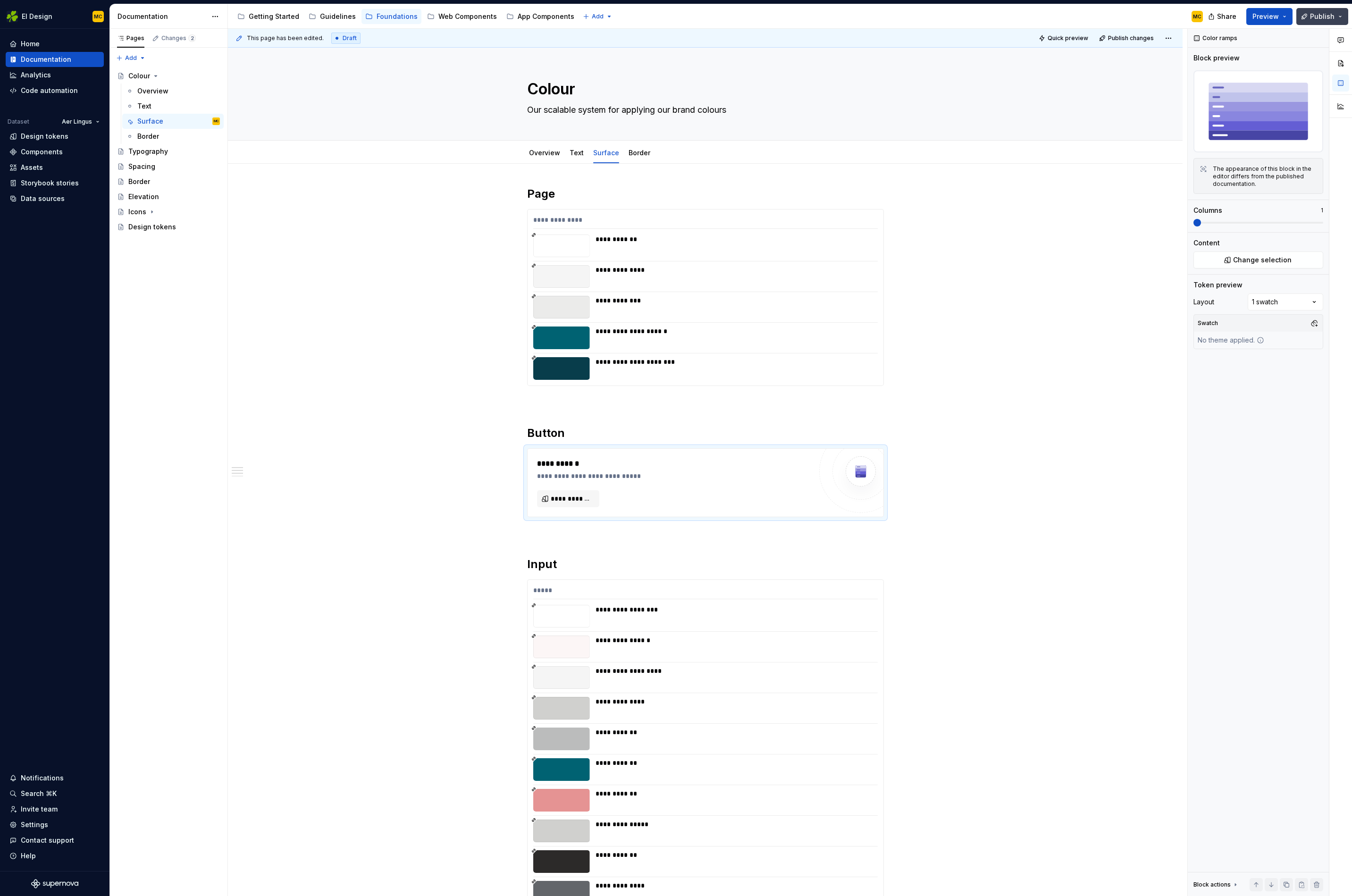
click at [1004, 18] on span "Publish" at bounding box center [1322, 17] width 24 height 10
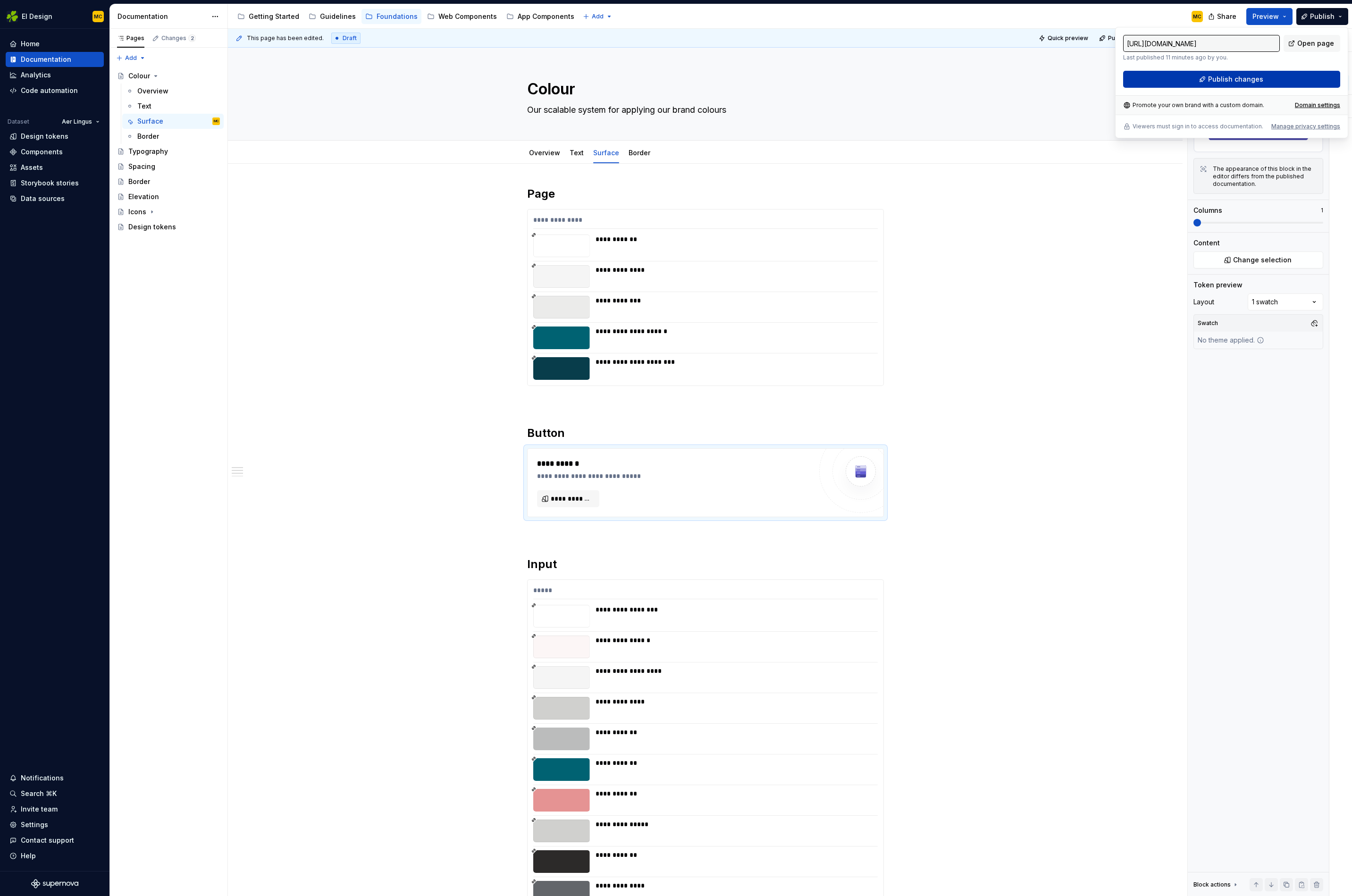
click at [1004, 77] on span "Publish changes" at bounding box center [1235, 80] width 55 height 10
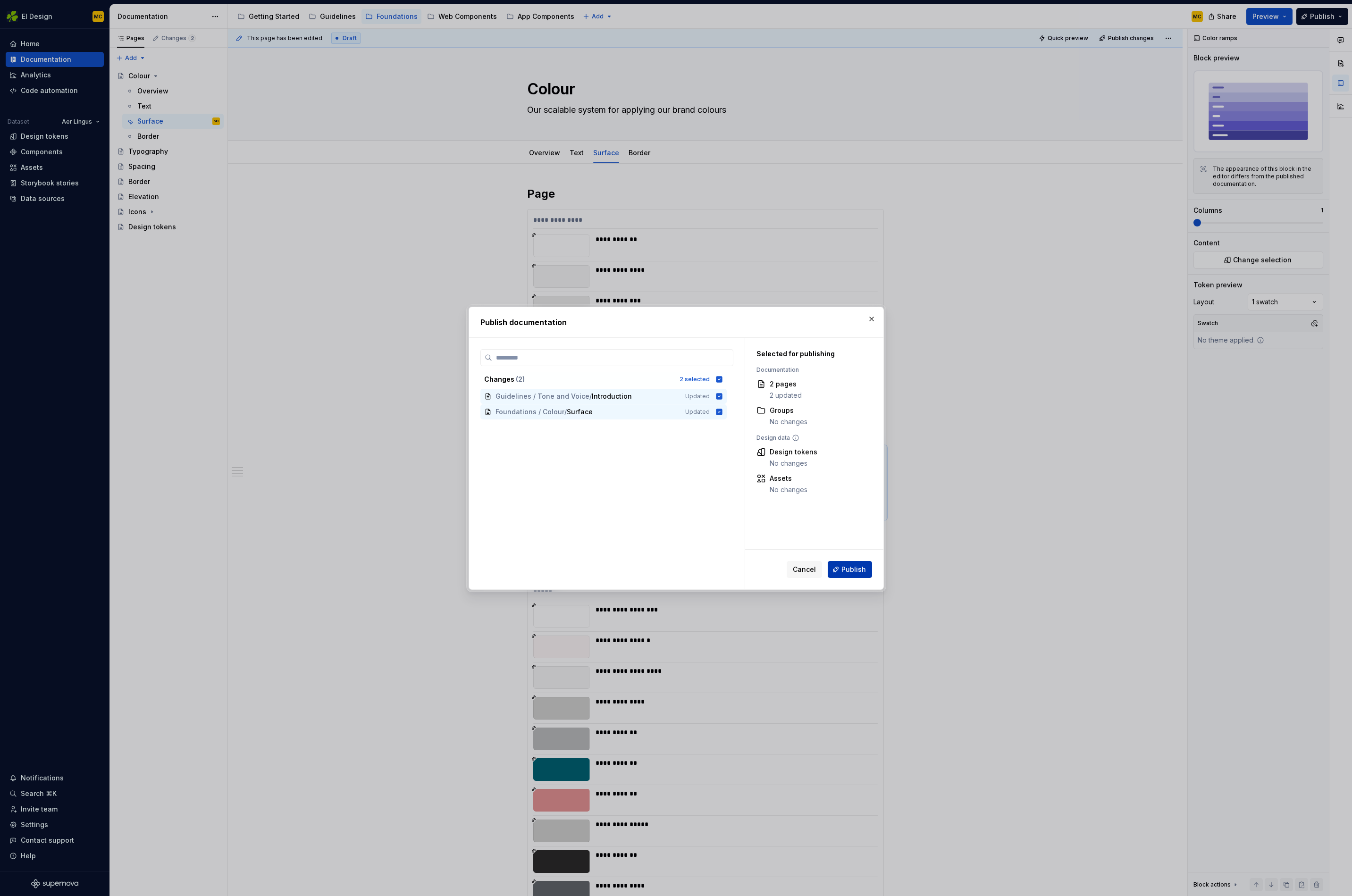
click at [862, 568] on span "Publish" at bounding box center [854, 569] width 24 height 10
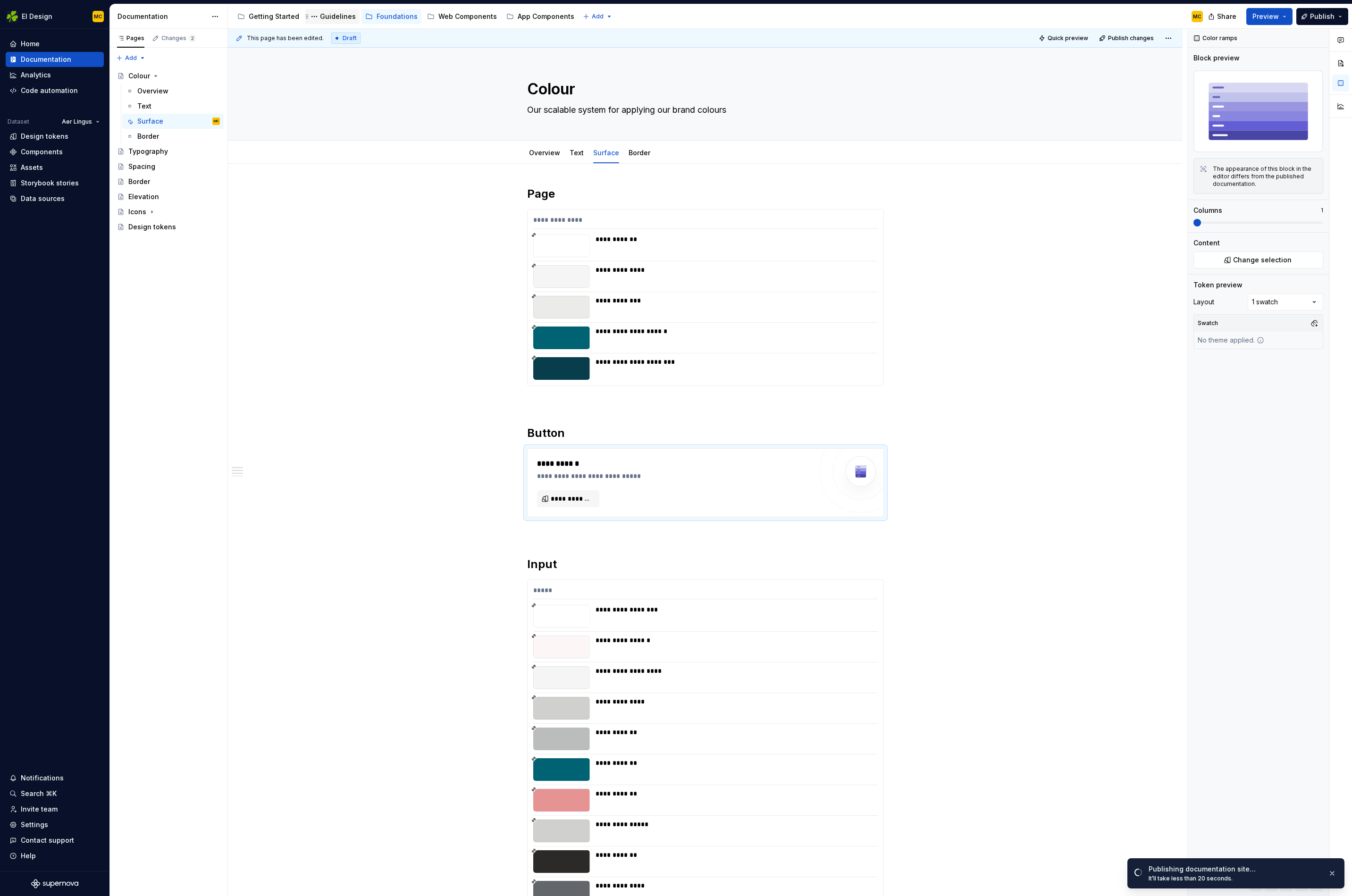
click at [323, 18] on div "Guidelines" at bounding box center [337, 17] width 36 height 10
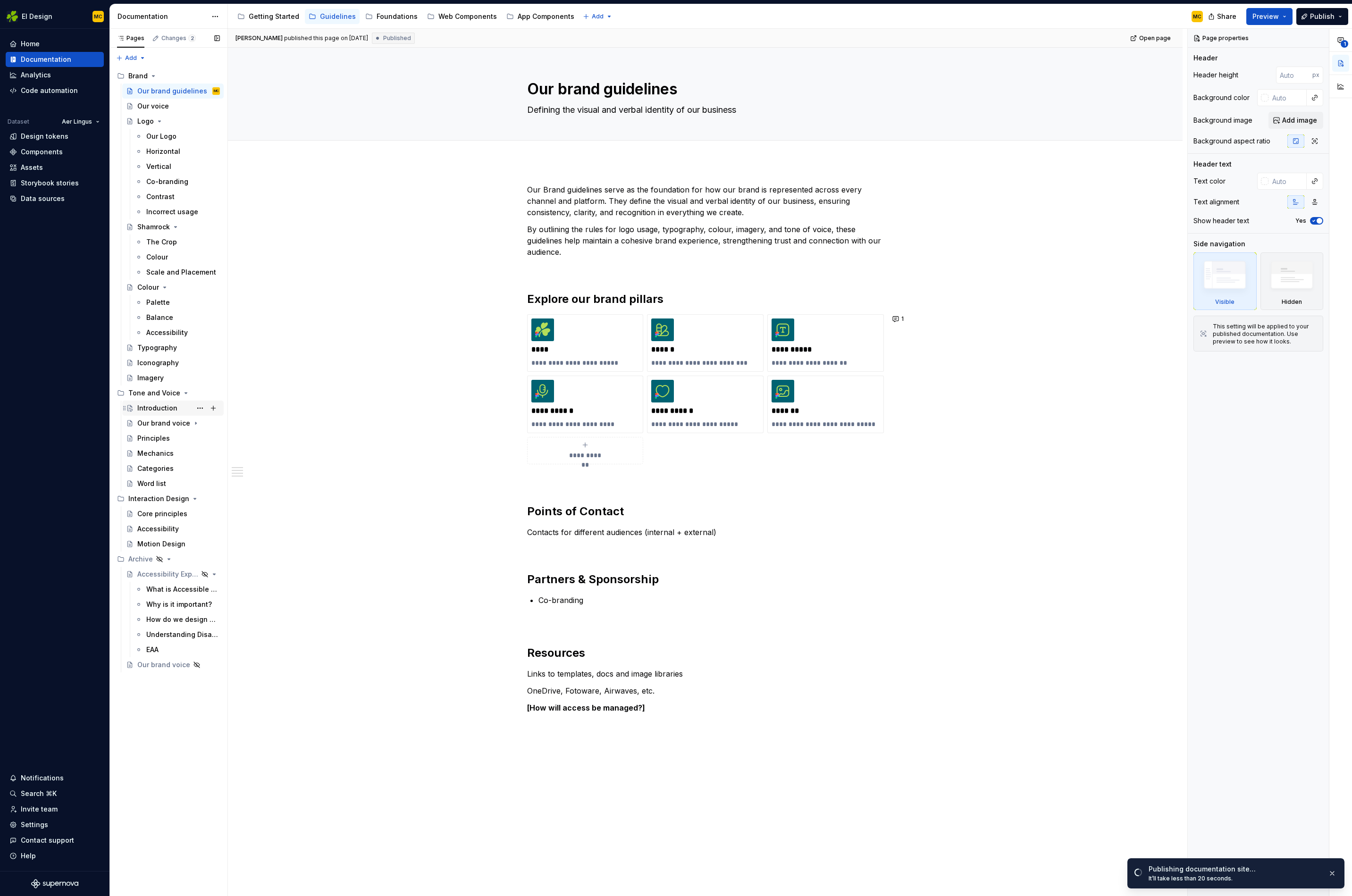
click at [154, 408] on div "Introduction" at bounding box center [157, 408] width 40 height 10
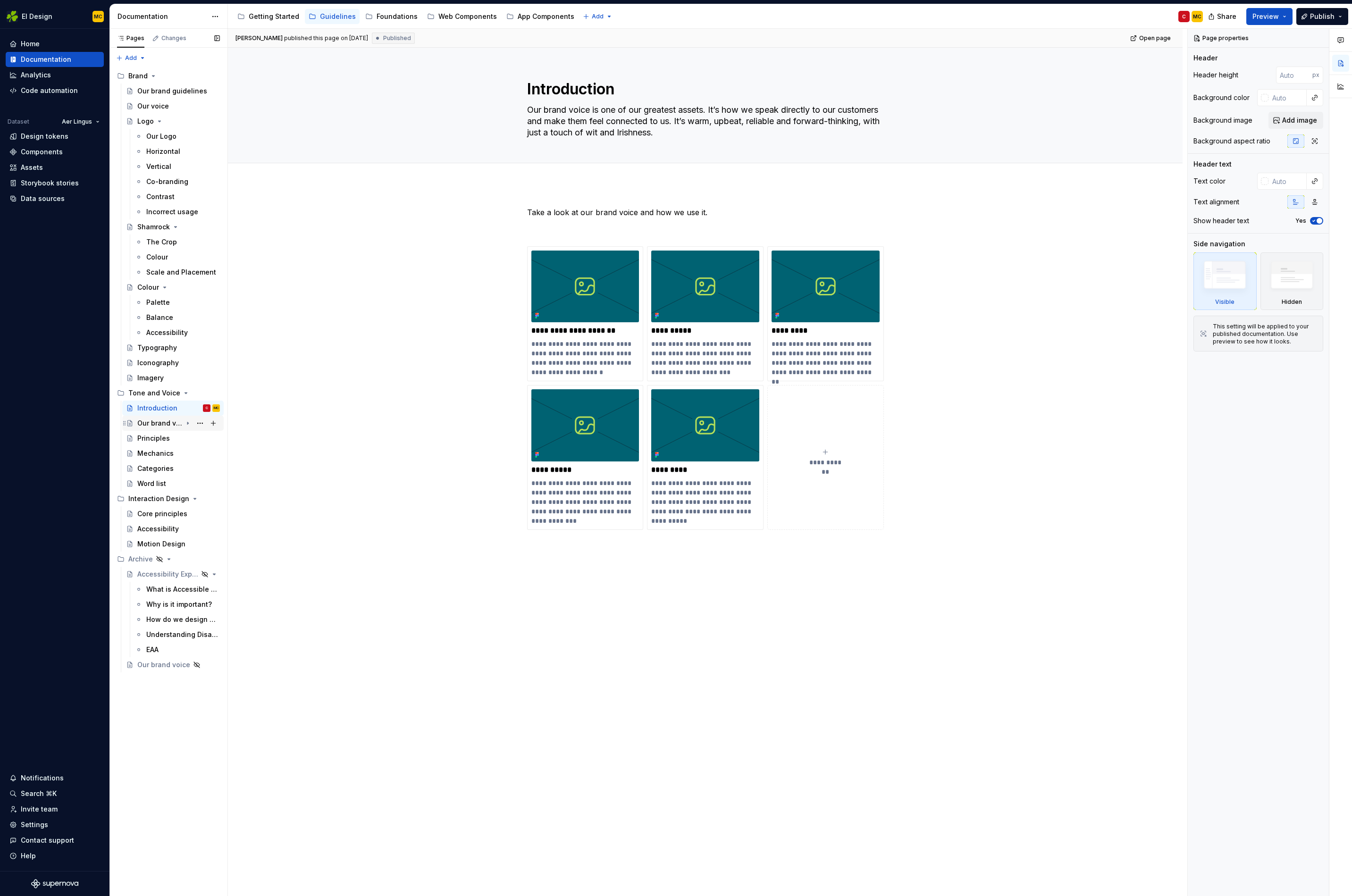
click at [158, 425] on div "Our brand voice" at bounding box center [160, 424] width 45 height 10
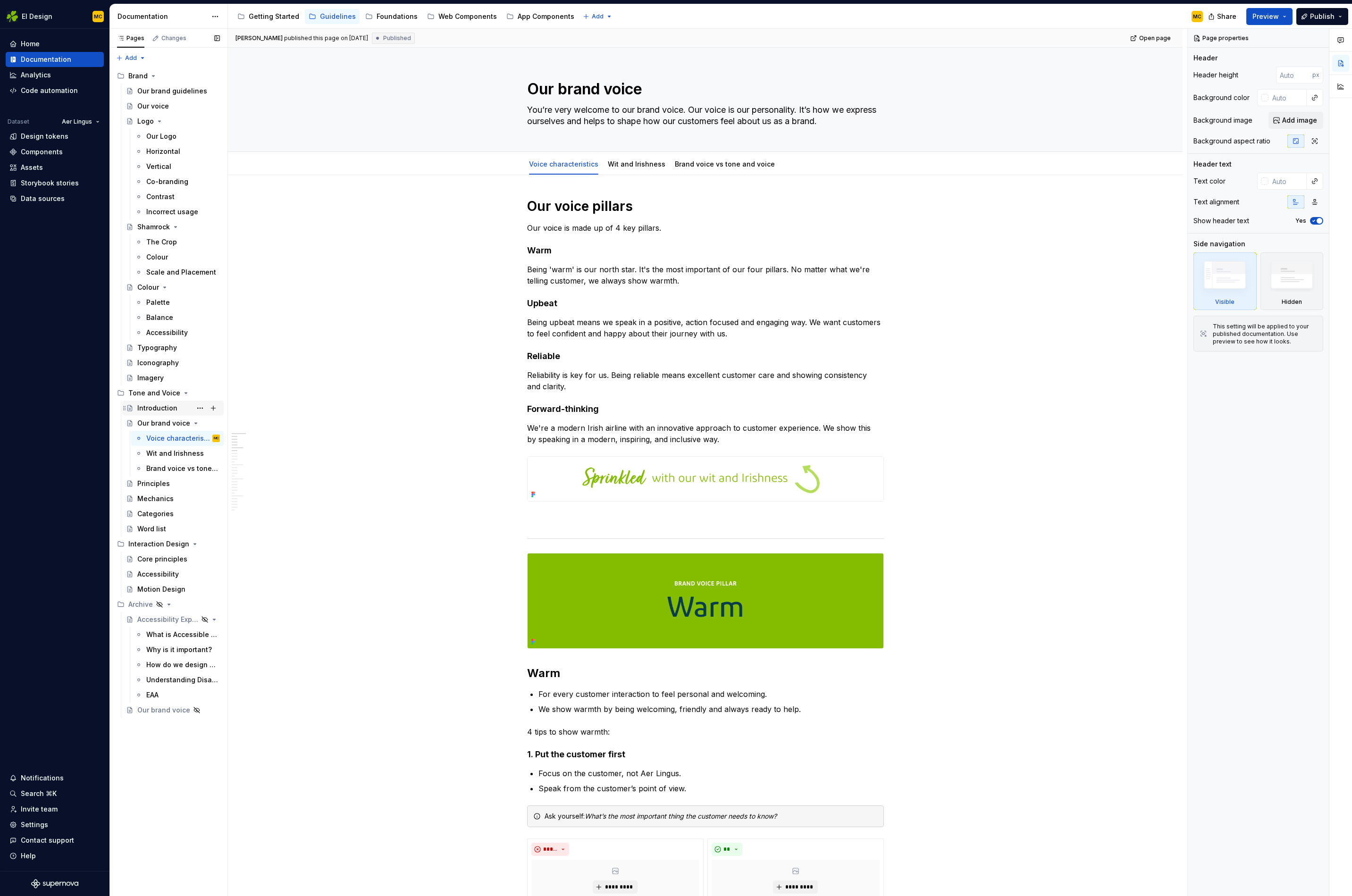
click at [161, 408] on div "Introduction" at bounding box center [157, 408] width 40 height 10
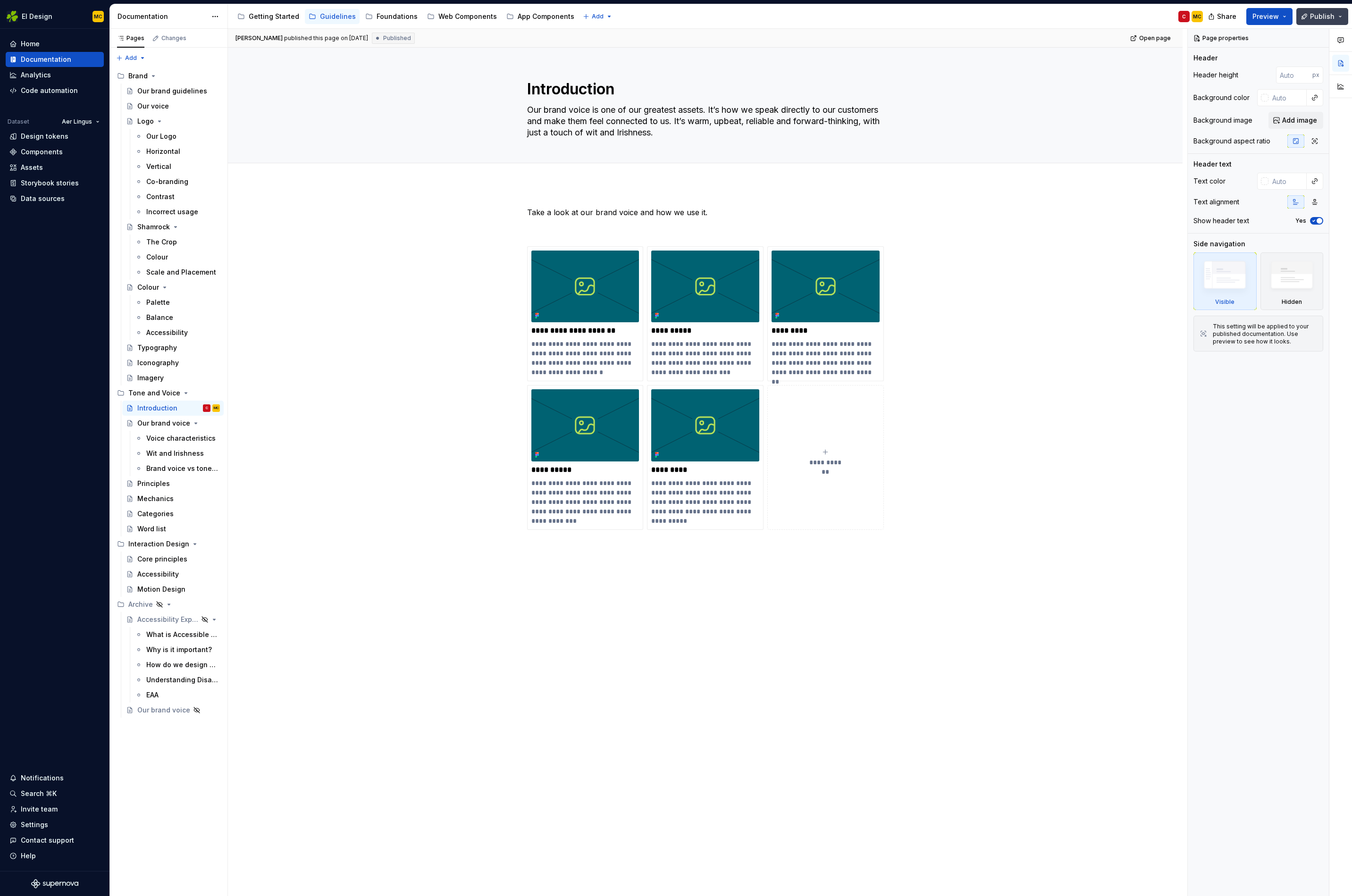
drag, startPoint x: 1307, startPoint y: 13, endPoint x: 1309, endPoint y: 20, distance: 7.3
click at [1004, 13] on button "Publish" at bounding box center [1323, 16] width 52 height 17
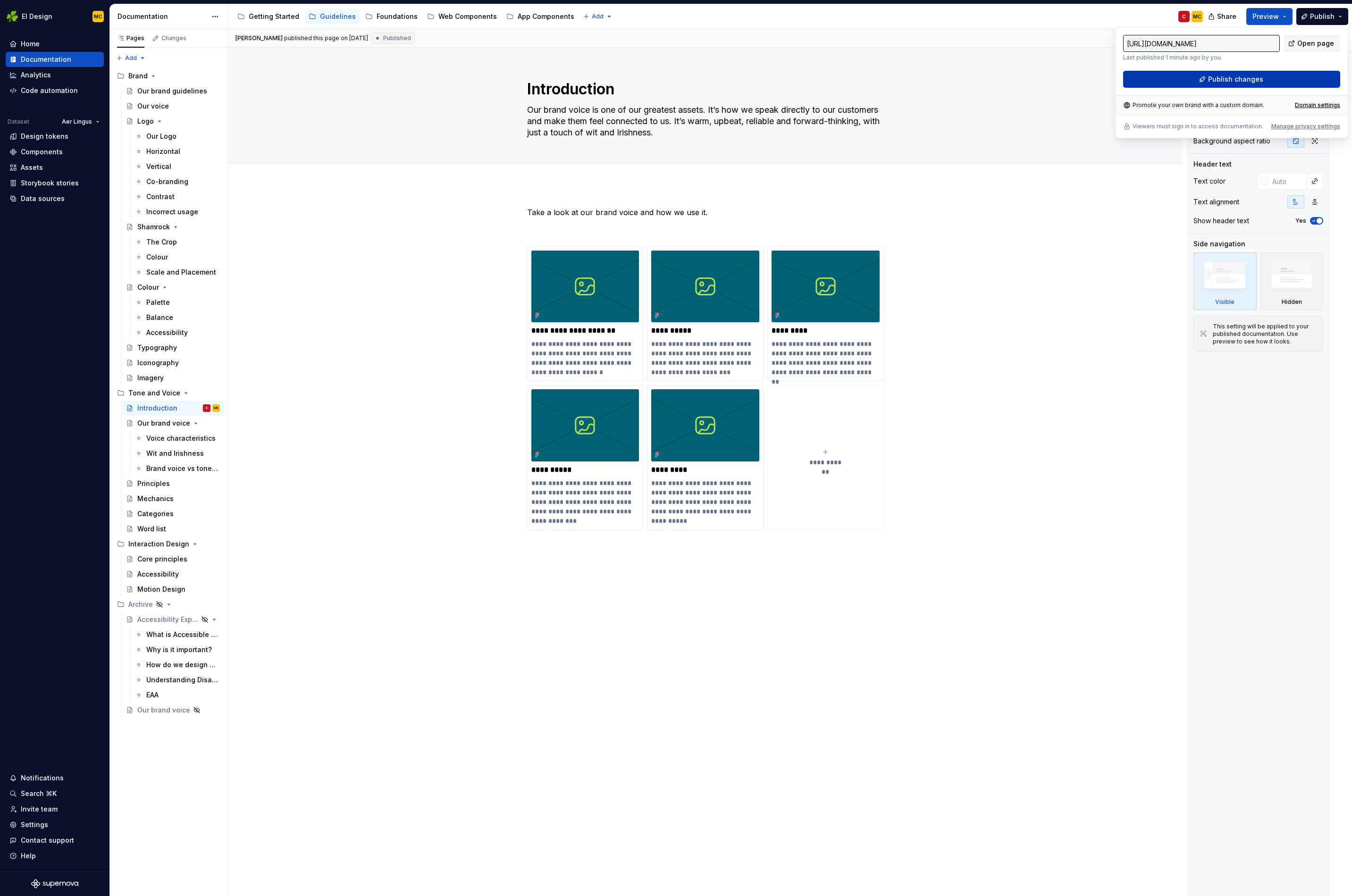
click at [1004, 75] on span "Publish changes" at bounding box center [1235, 80] width 55 height 10
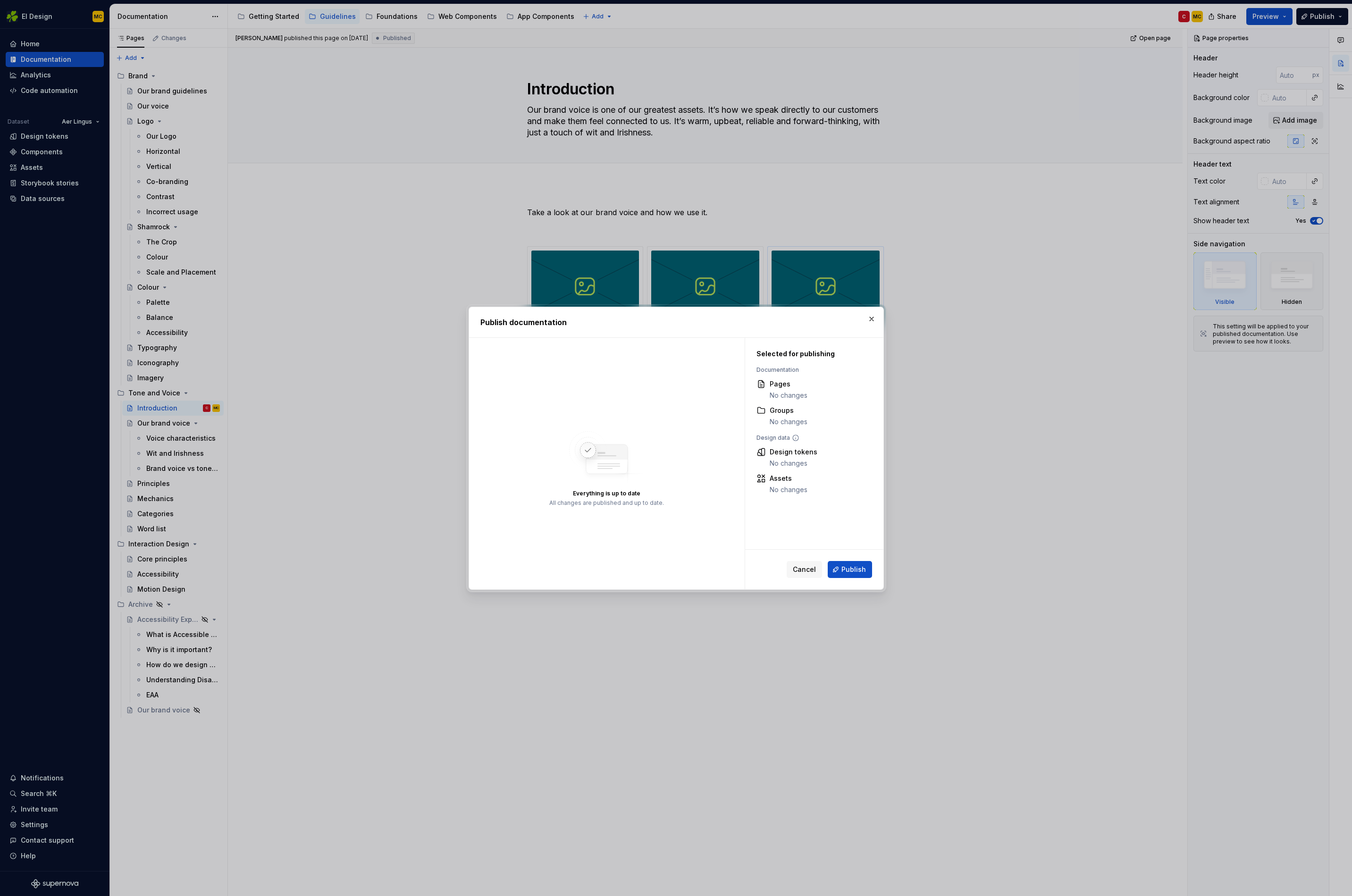
click at [871, 320] on button "button" at bounding box center [872, 319] width 13 height 13
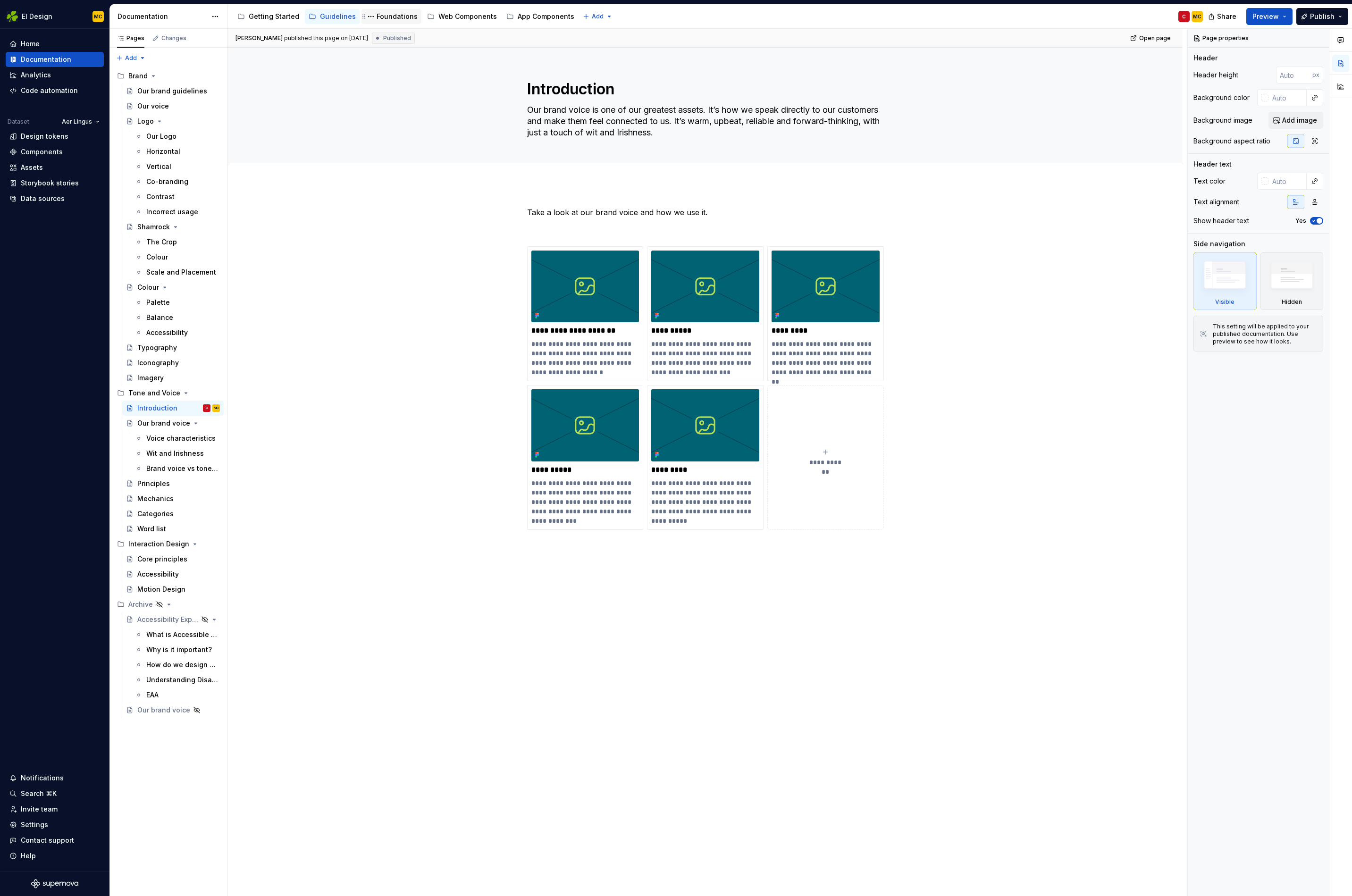
click at [403, 17] on div "Foundations" at bounding box center [397, 17] width 41 height 10
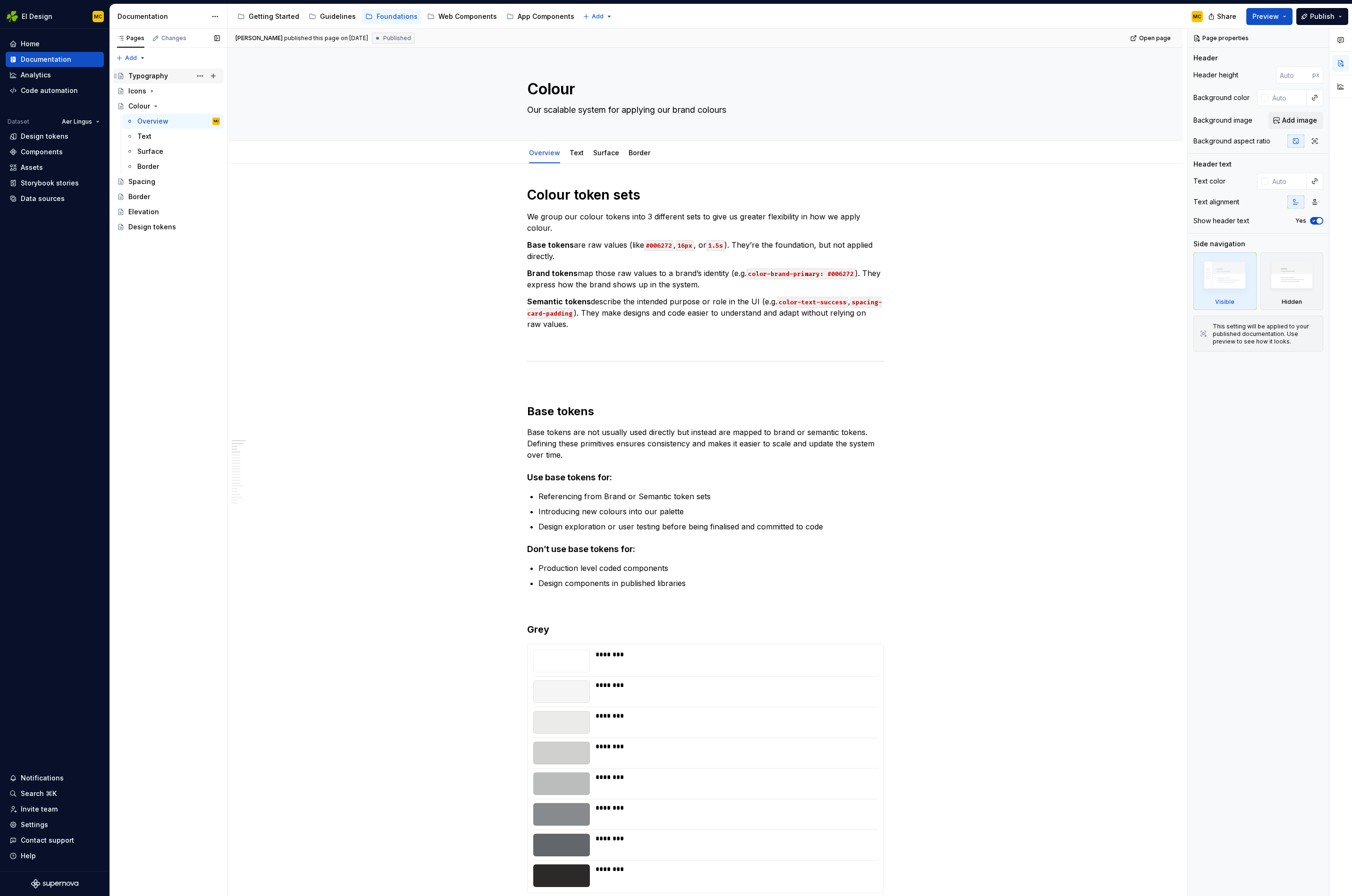
click at [159, 76] on div "Typography" at bounding box center [148, 76] width 40 height 10
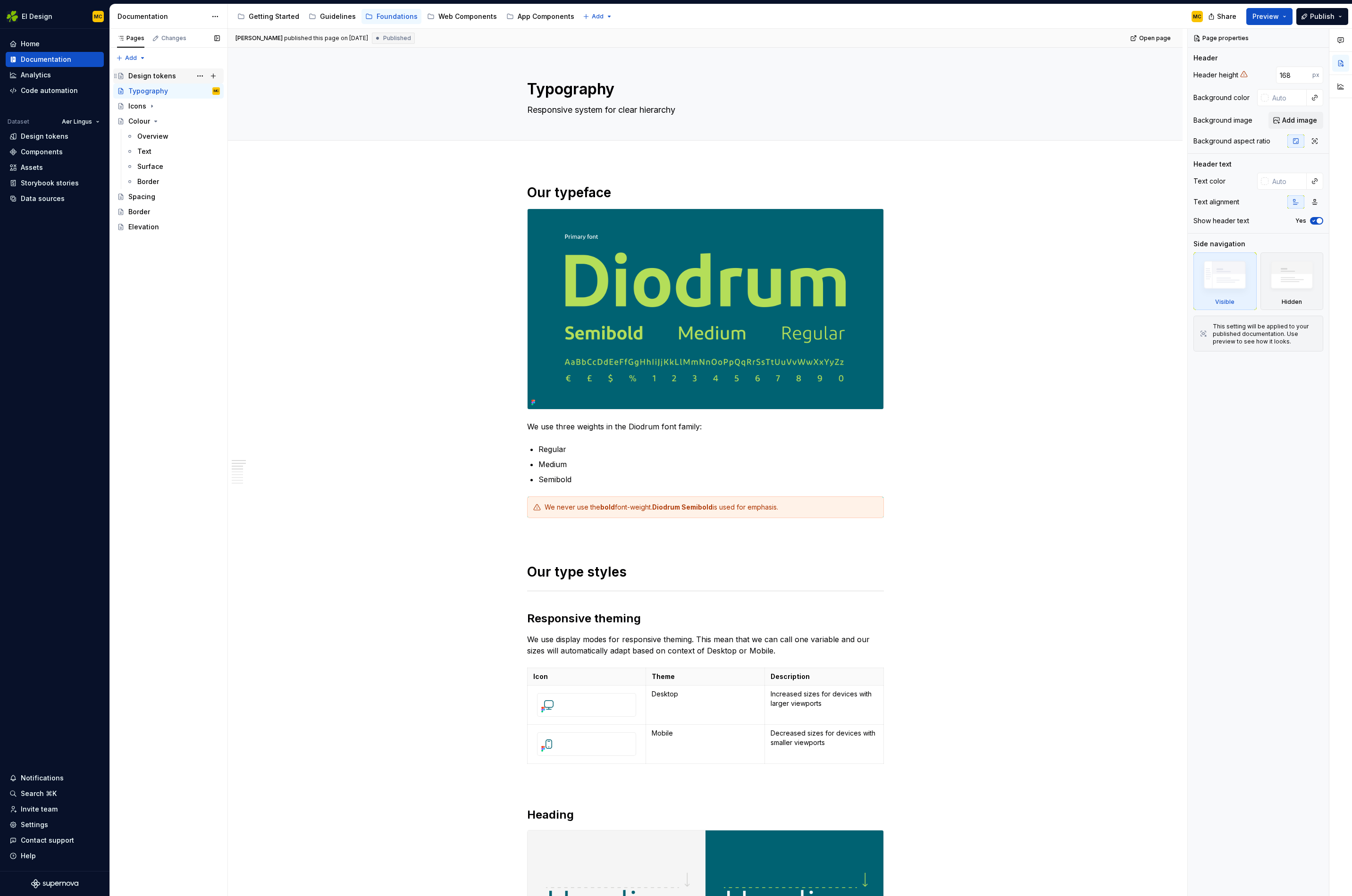
click at [157, 77] on div "Design tokens" at bounding box center [152, 76] width 47 height 10
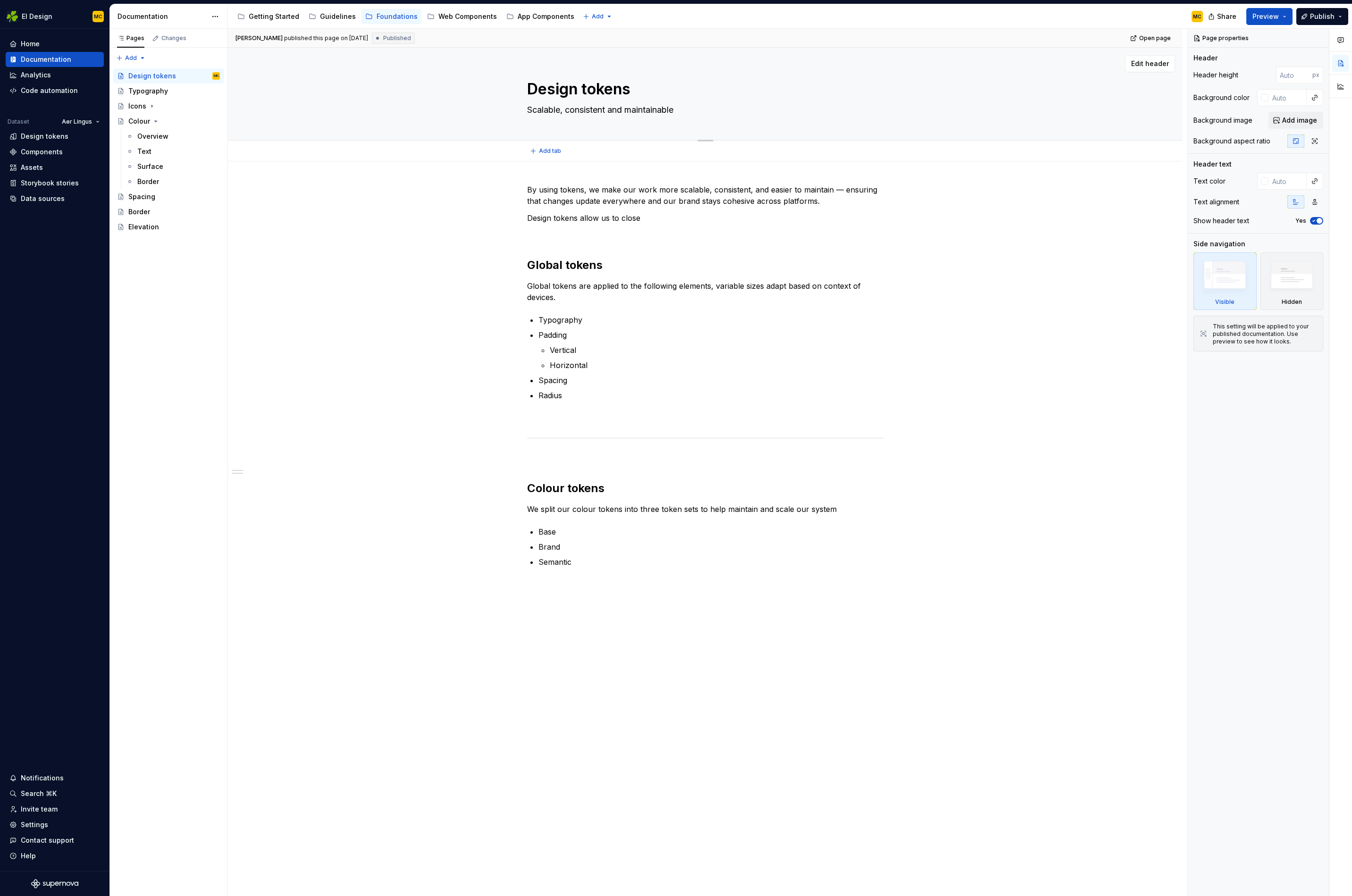
click at [602, 89] on textarea "Design tokens" at bounding box center [704, 89] width 357 height 22
type textarea "*"
type textarea "I"
type textarea "*"
type textarea "In"
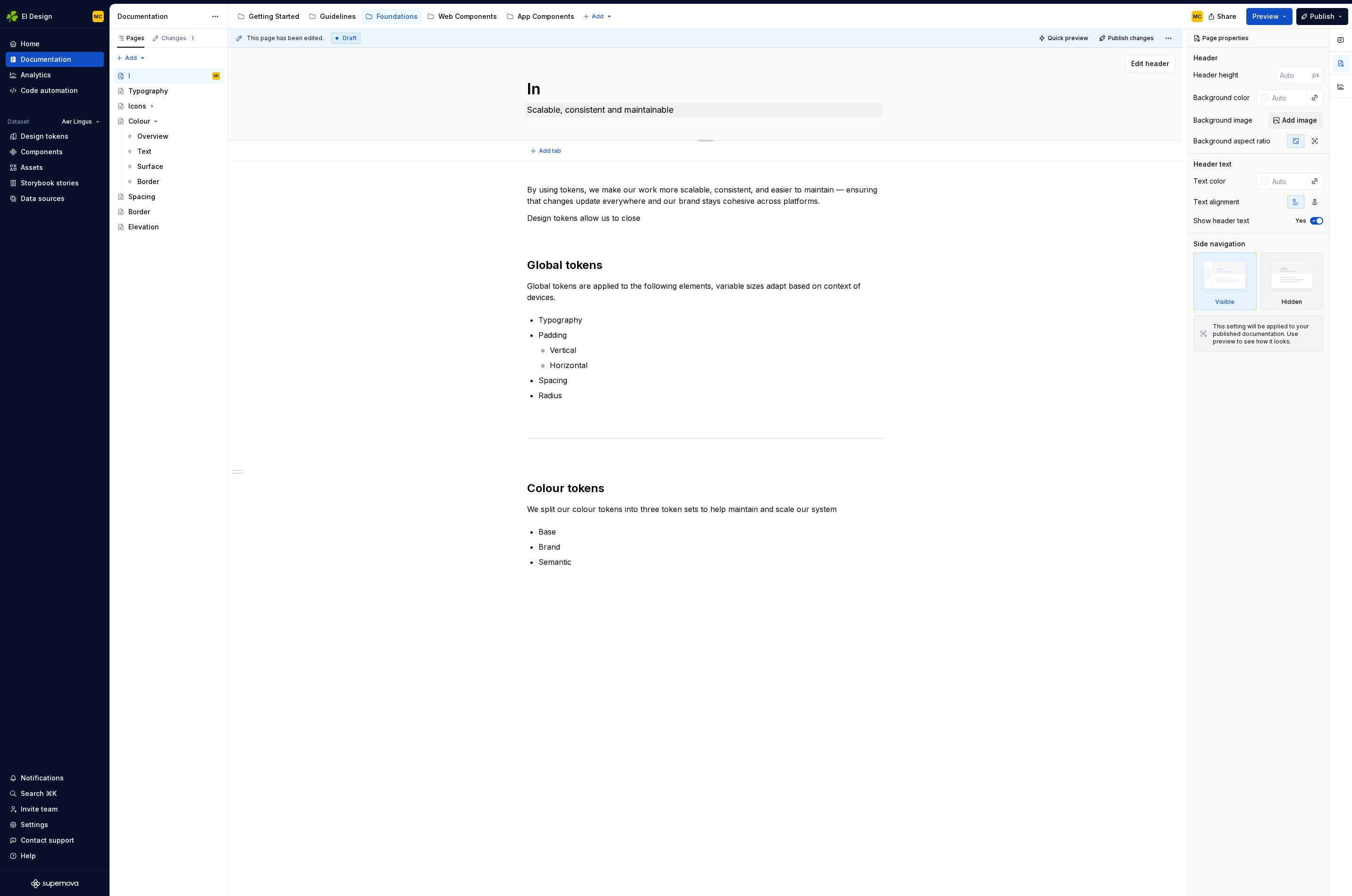
type textarea "*"
type textarea "Int"
type textarea "*"
type textarea "Intr"
type textarea "*"
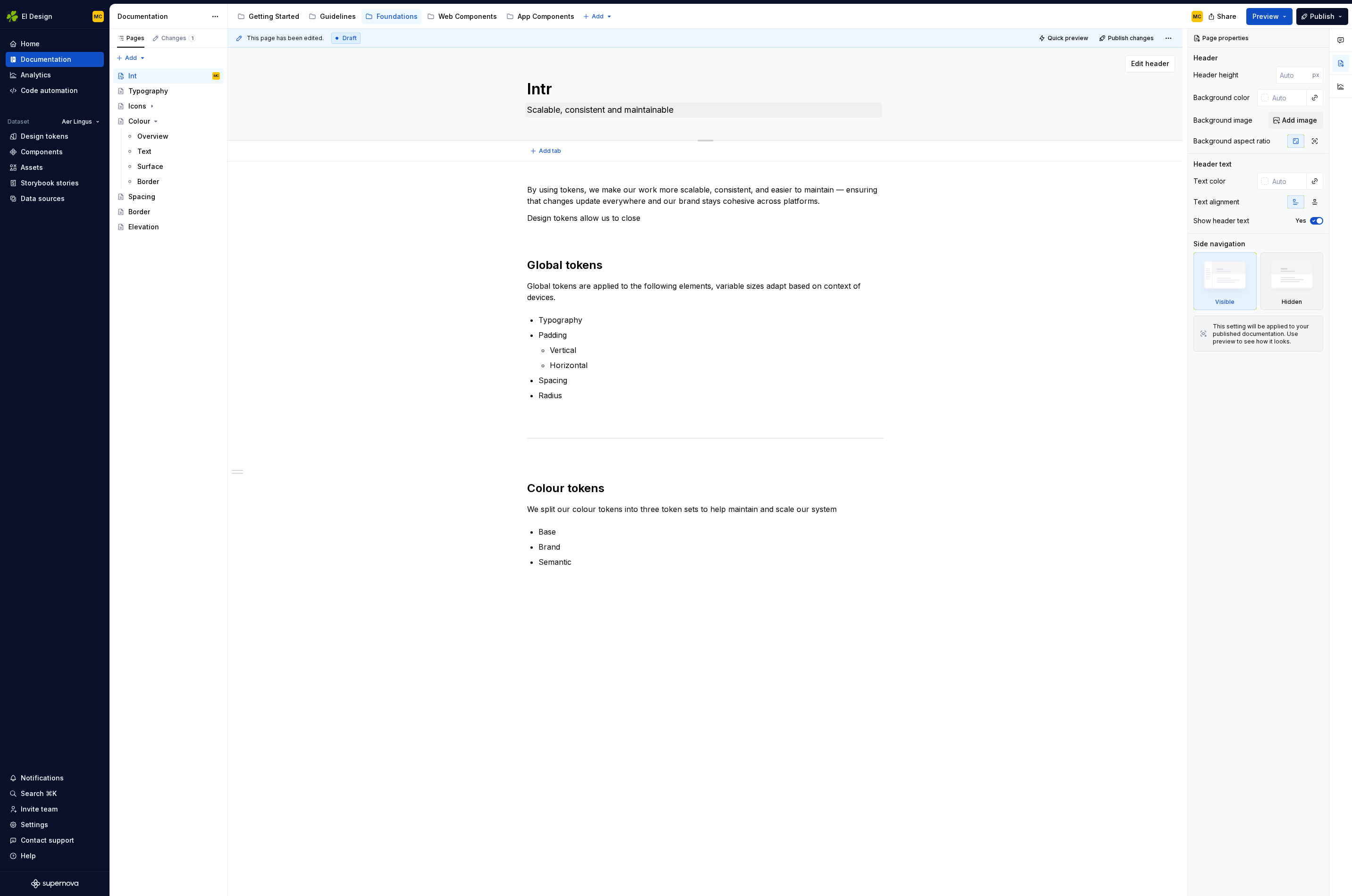
type textarea "Intro"
type textarea "*"
type textarea "Introd"
type textarea "*"
type textarea "Introdu"
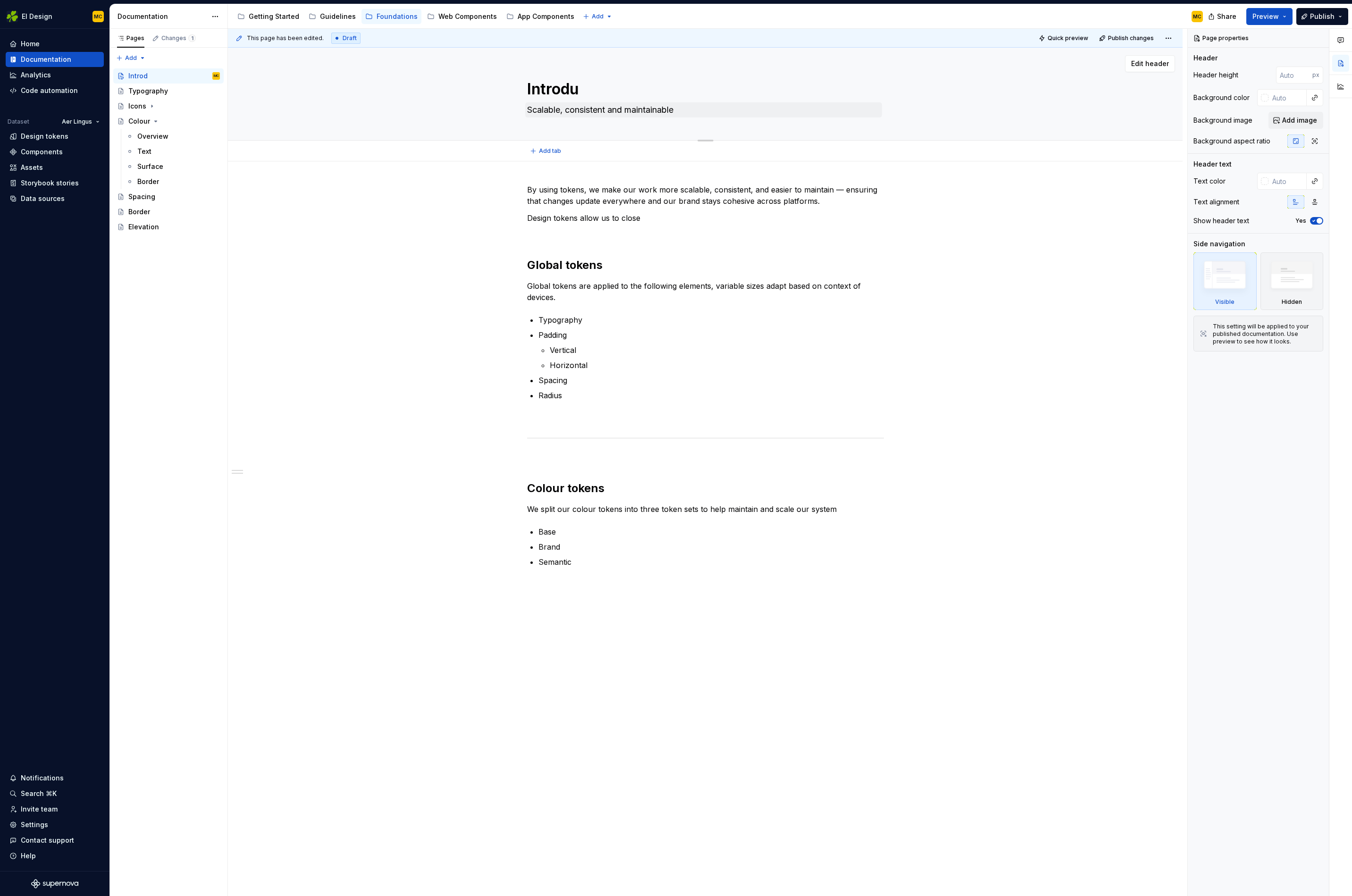
type textarea "*"
type textarea "Introduc"
type textarea "*"
type textarea "Introduct"
type textarea "*"
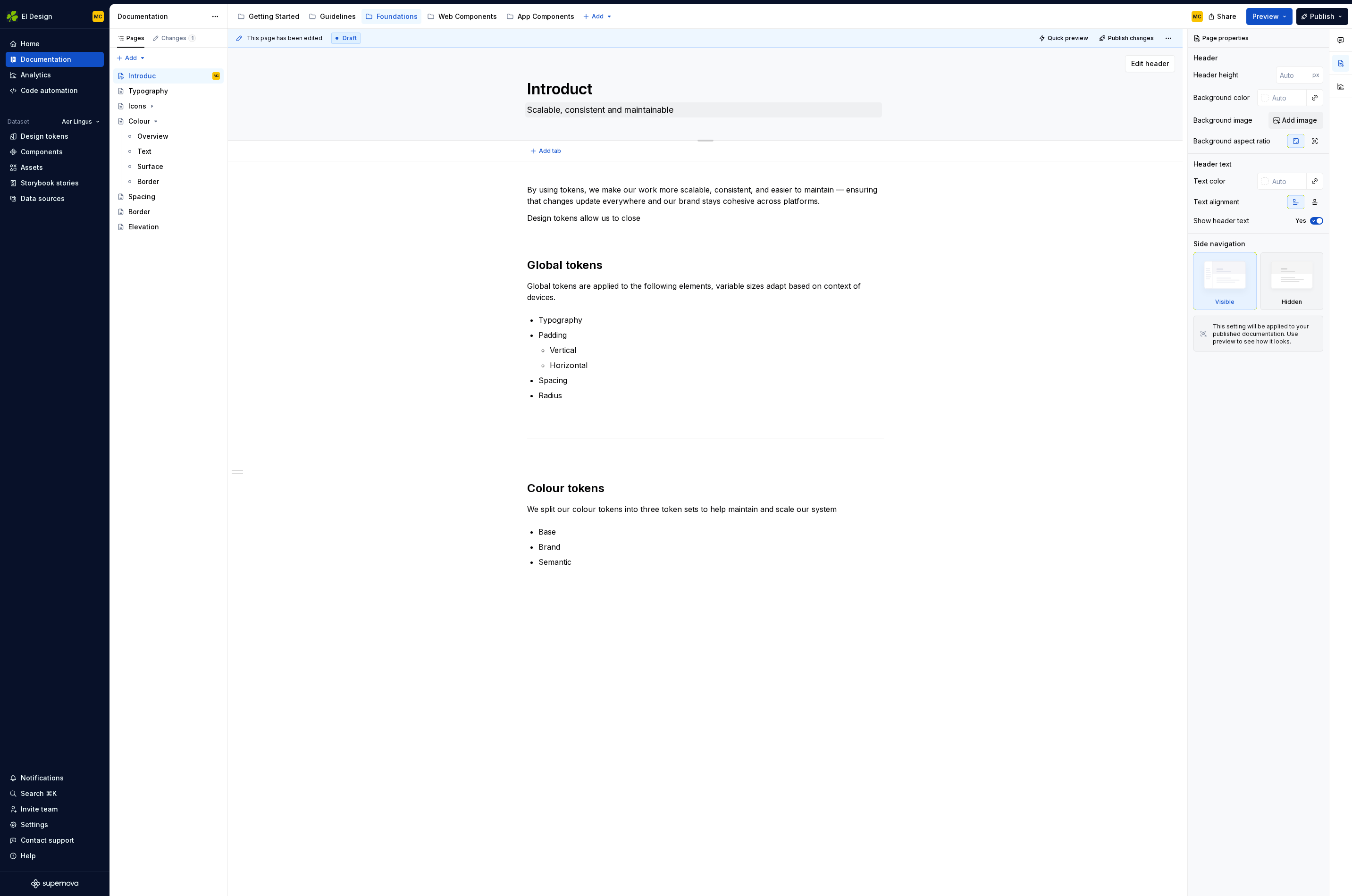
type textarea "Introducti"
type textarea "*"
type textarea "Introductio"
type textarea "*"
type textarea "Introduction"
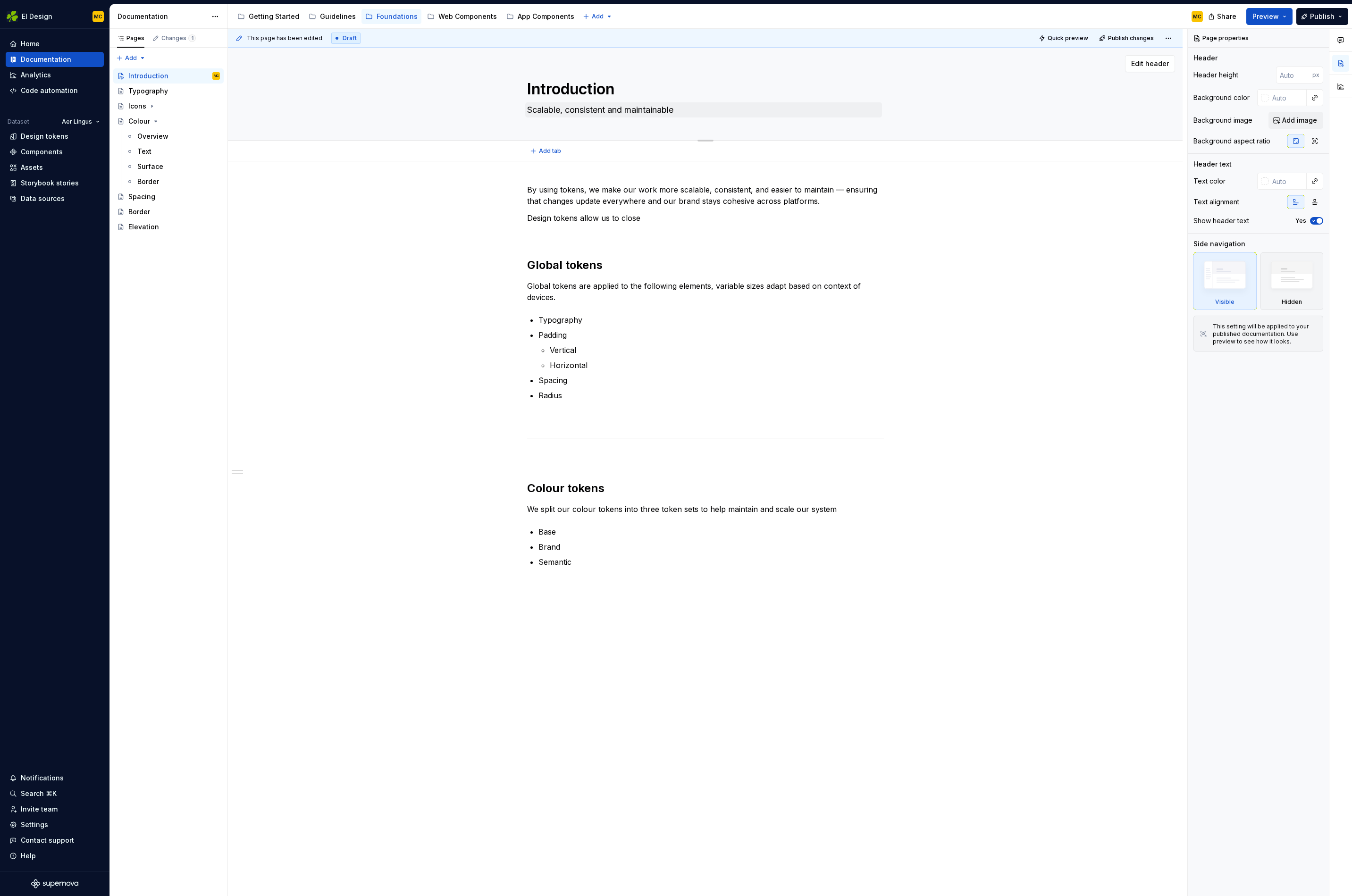
type textarea "*"
type textarea "Introduction"
type textarea "*"
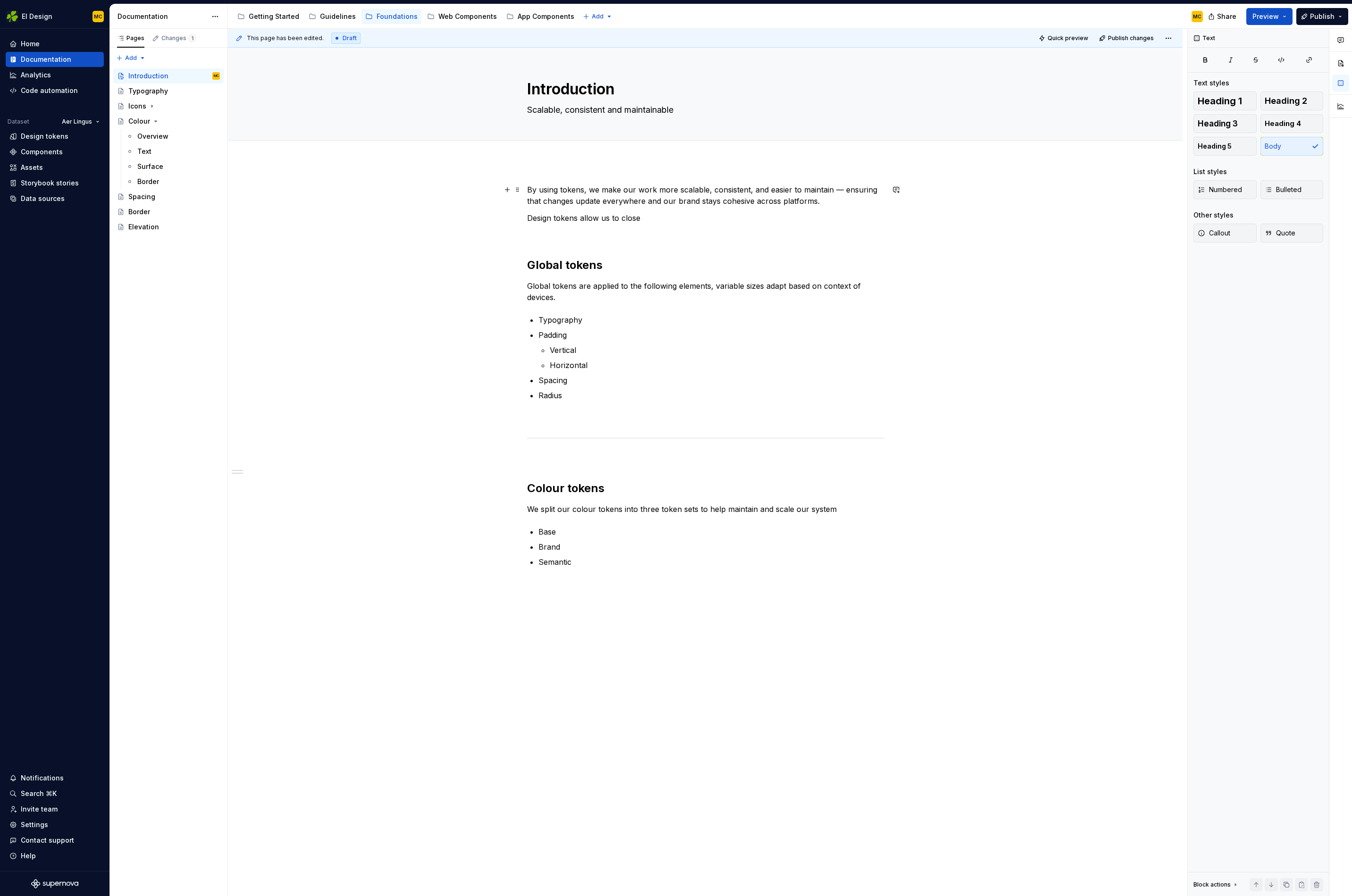
click at [639, 188] on p "By using tokens, we make our work more scalable, consistent, and easier to main…" at bounding box center [705, 195] width 357 height 22
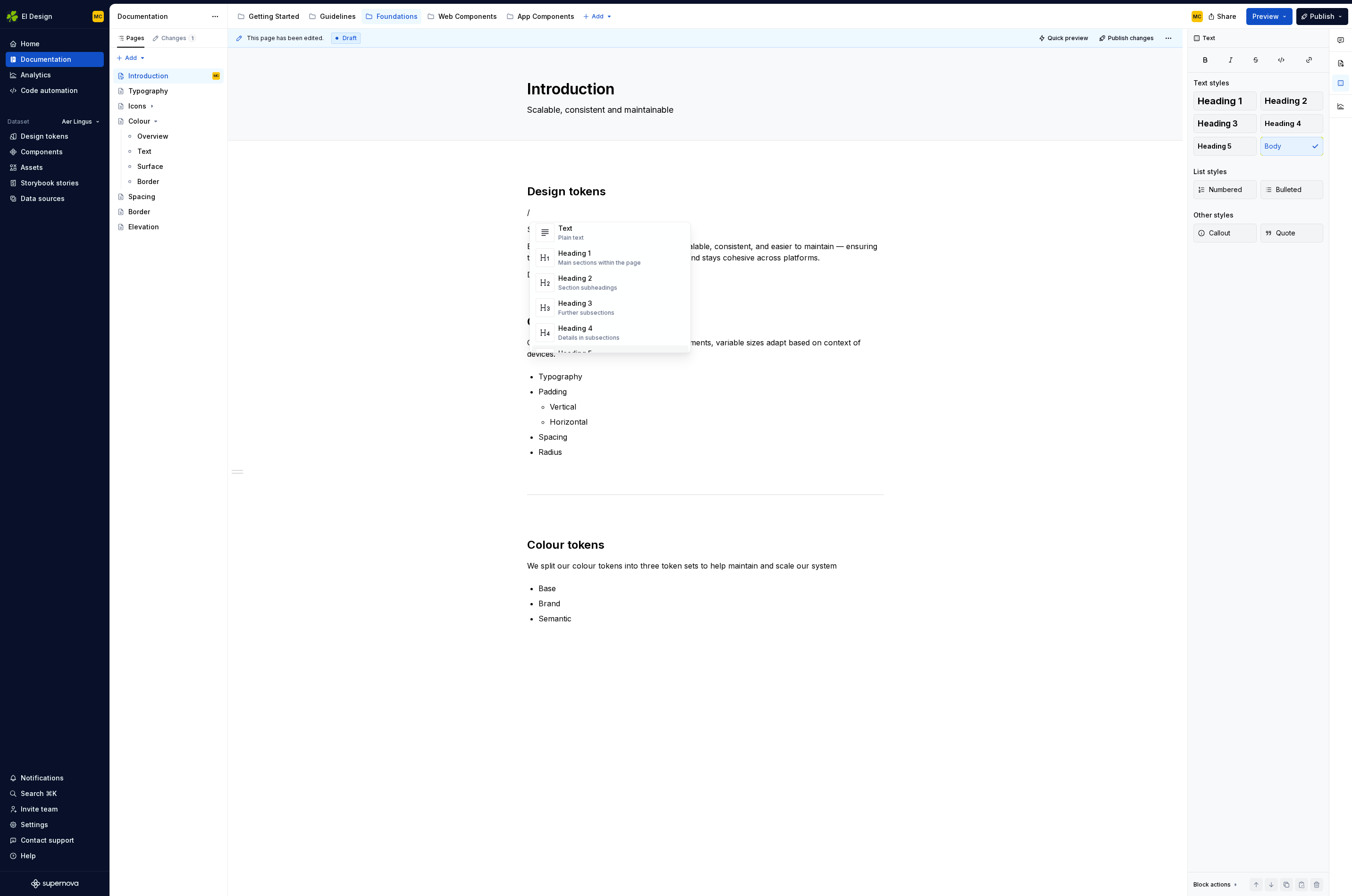
scroll to position [42, 0]
copy p "Scalable, consistent and maintainable"
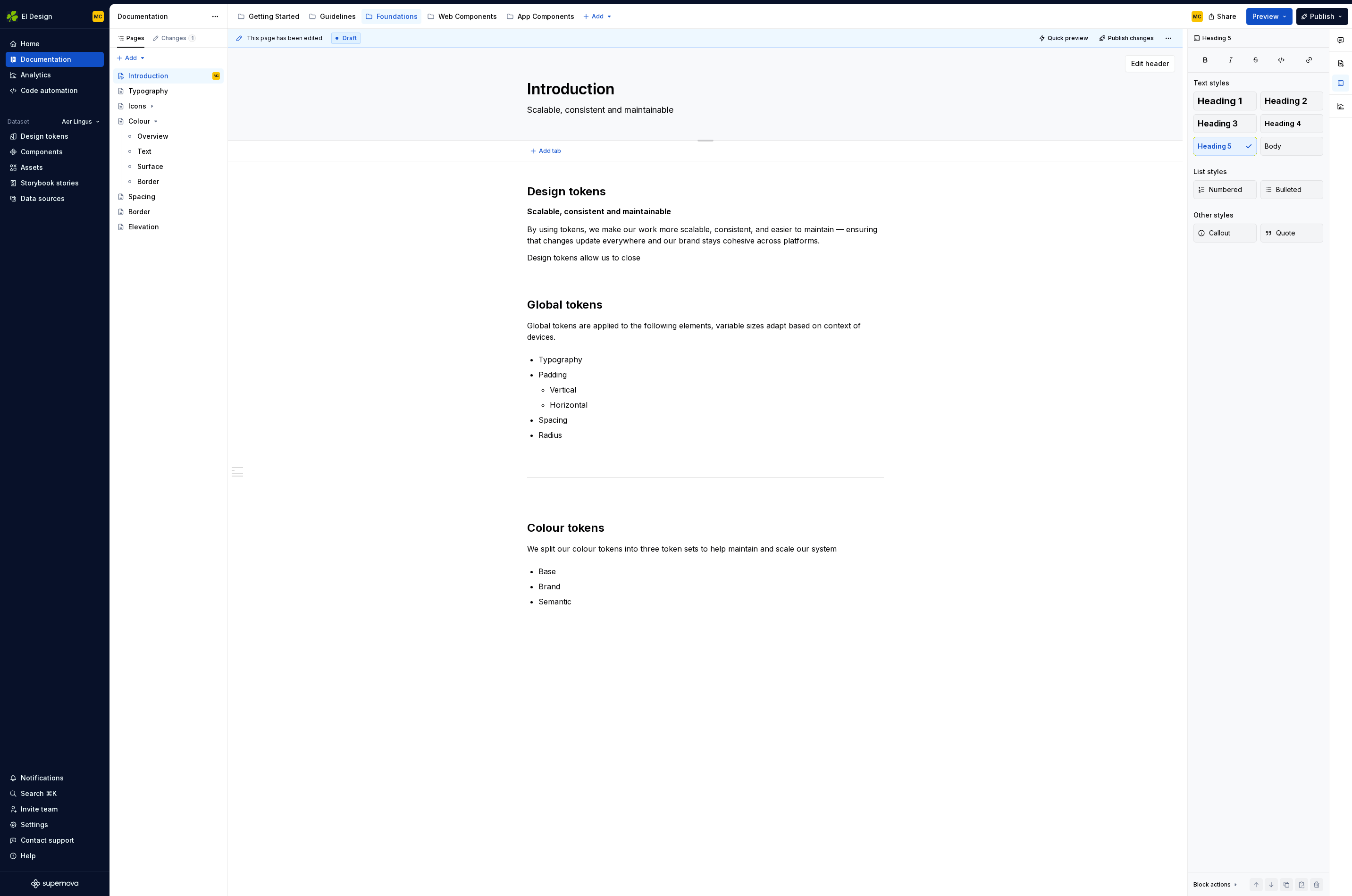
click at [695, 108] on textarea "Scalable, consistent and maintainable" at bounding box center [704, 110] width 357 height 15
click at [1004, 36] on span "Publish changes" at bounding box center [1131, 38] width 46 height 8
drag, startPoint x: 977, startPoint y: 274, endPoint x: 1105, endPoint y: 154, distance: 175.5
click at [1004, 17] on span "Publish" at bounding box center [1322, 17] width 24 height 10
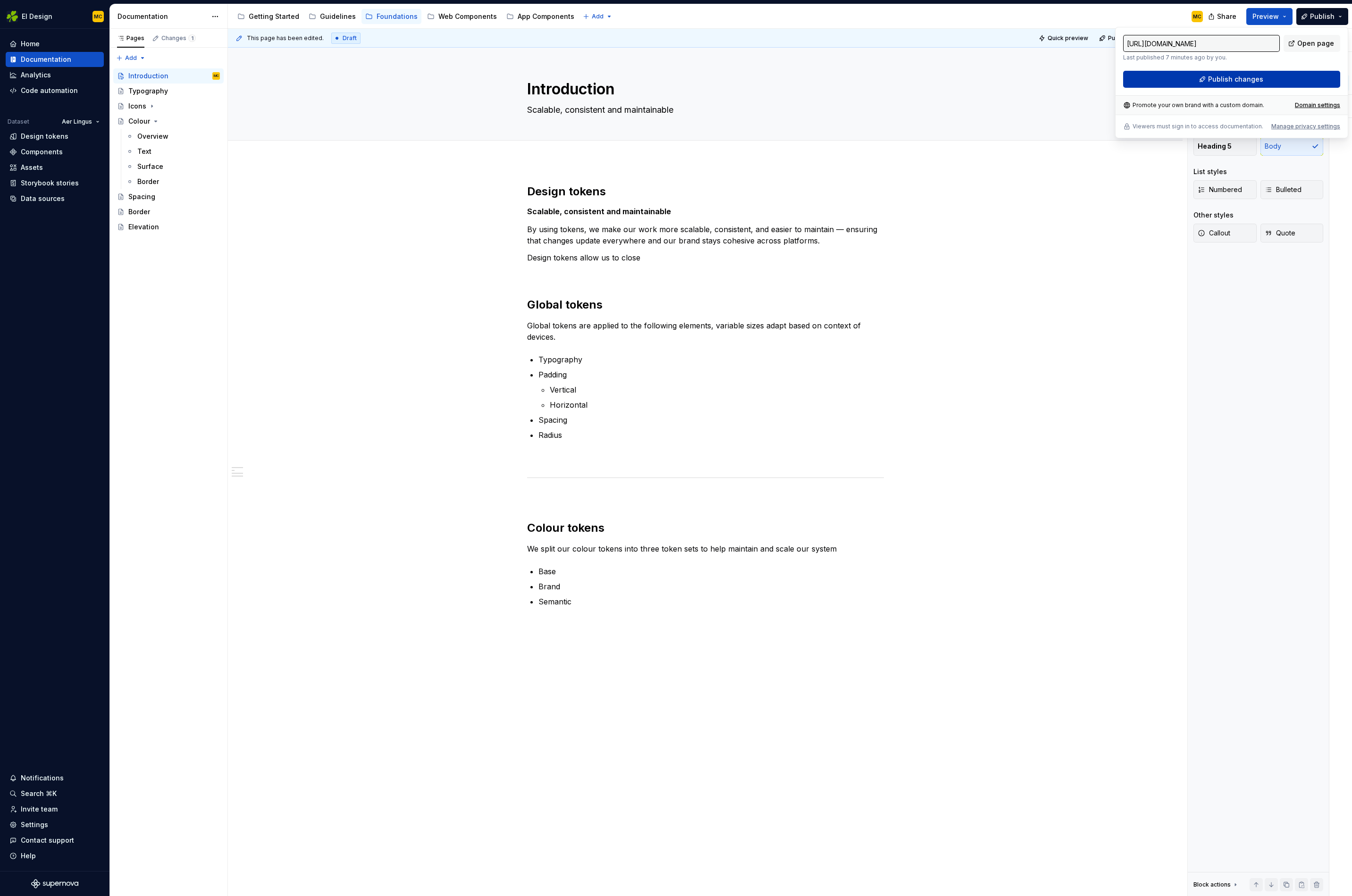
click at [1004, 76] on button "Publish changes" at bounding box center [1231, 79] width 217 height 17
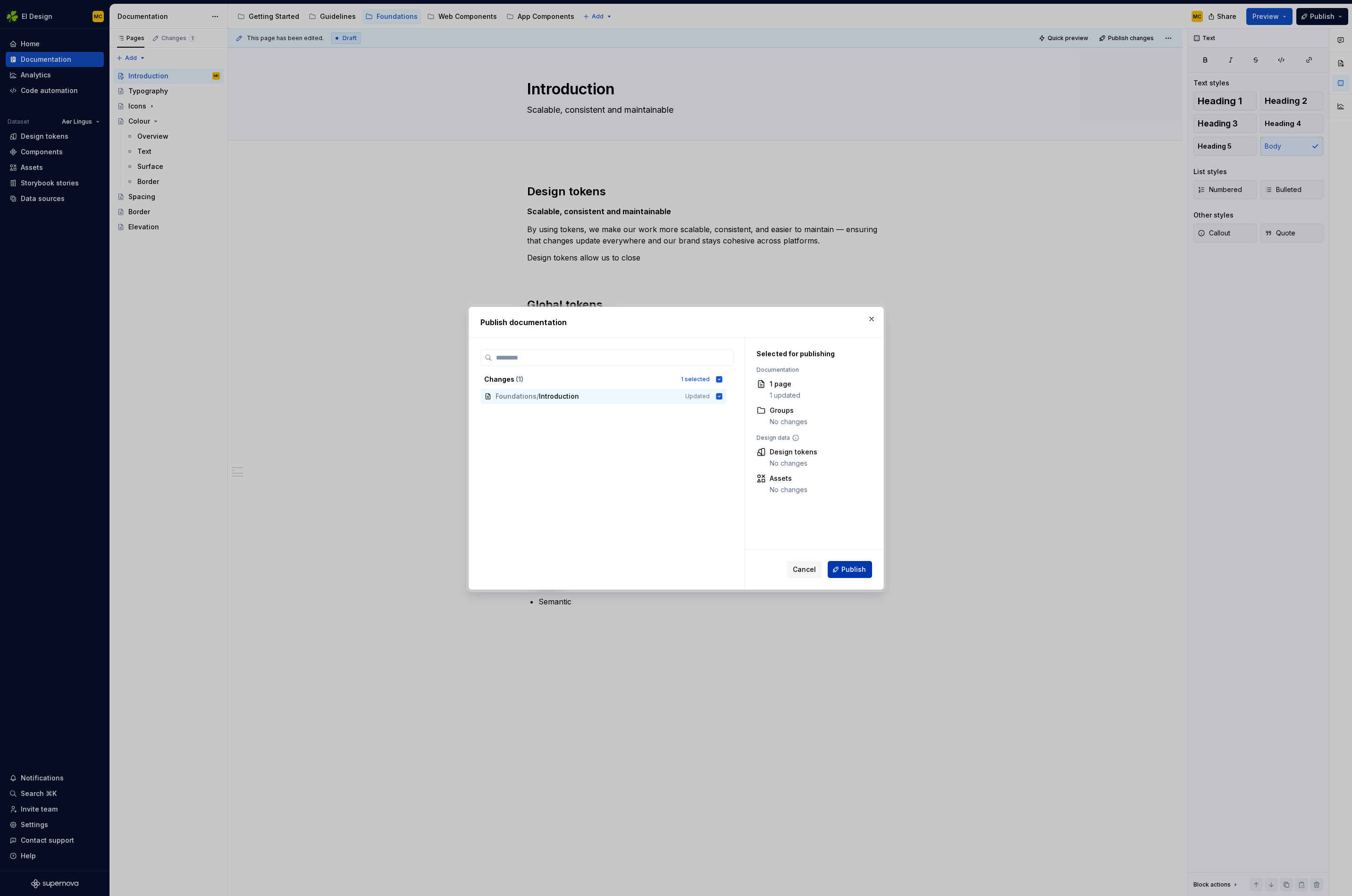
click at [855, 571] on span "Publish" at bounding box center [854, 569] width 24 height 10
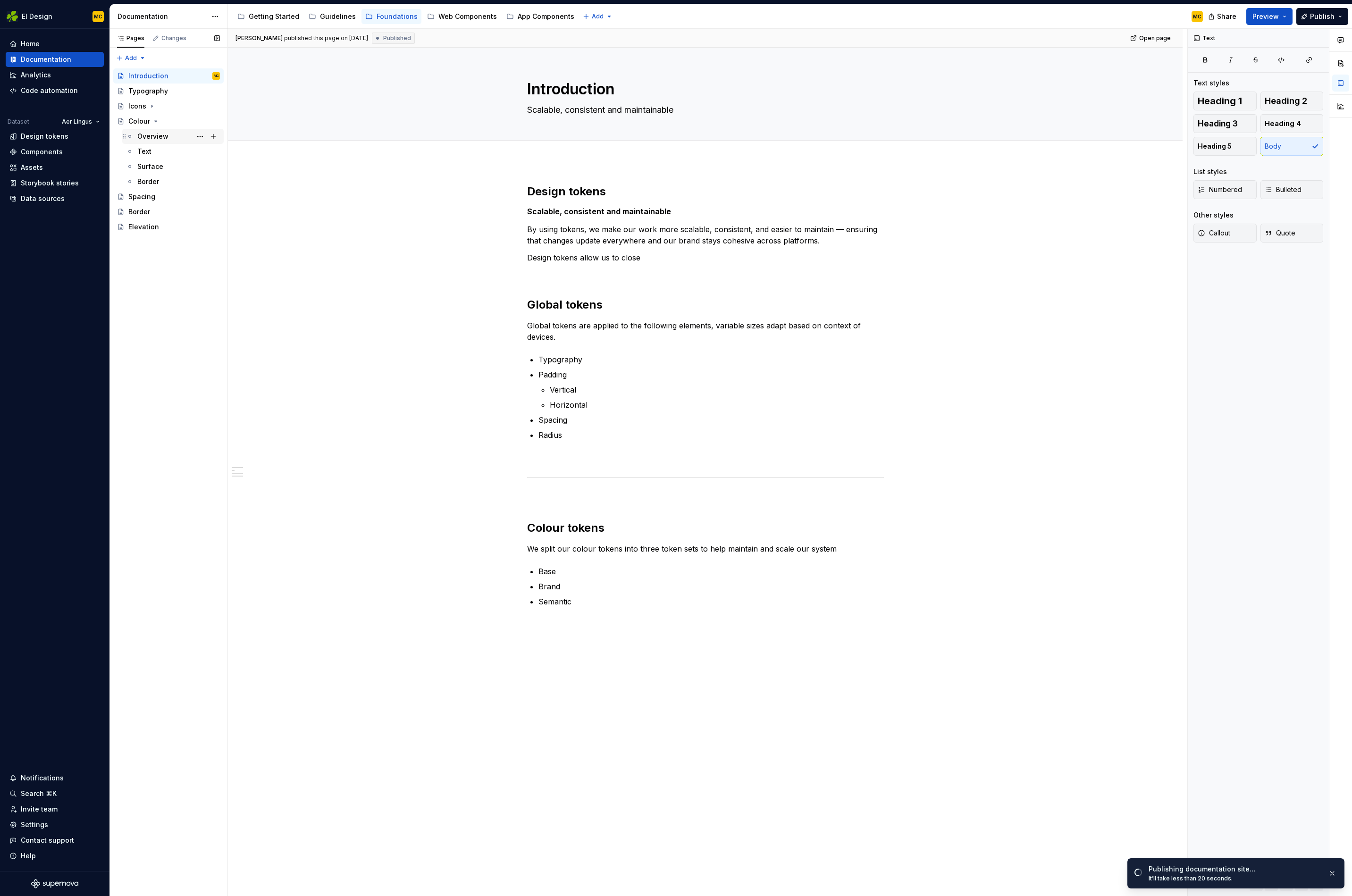
click at [171, 141] on div "Overview" at bounding box center [179, 136] width 82 height 13
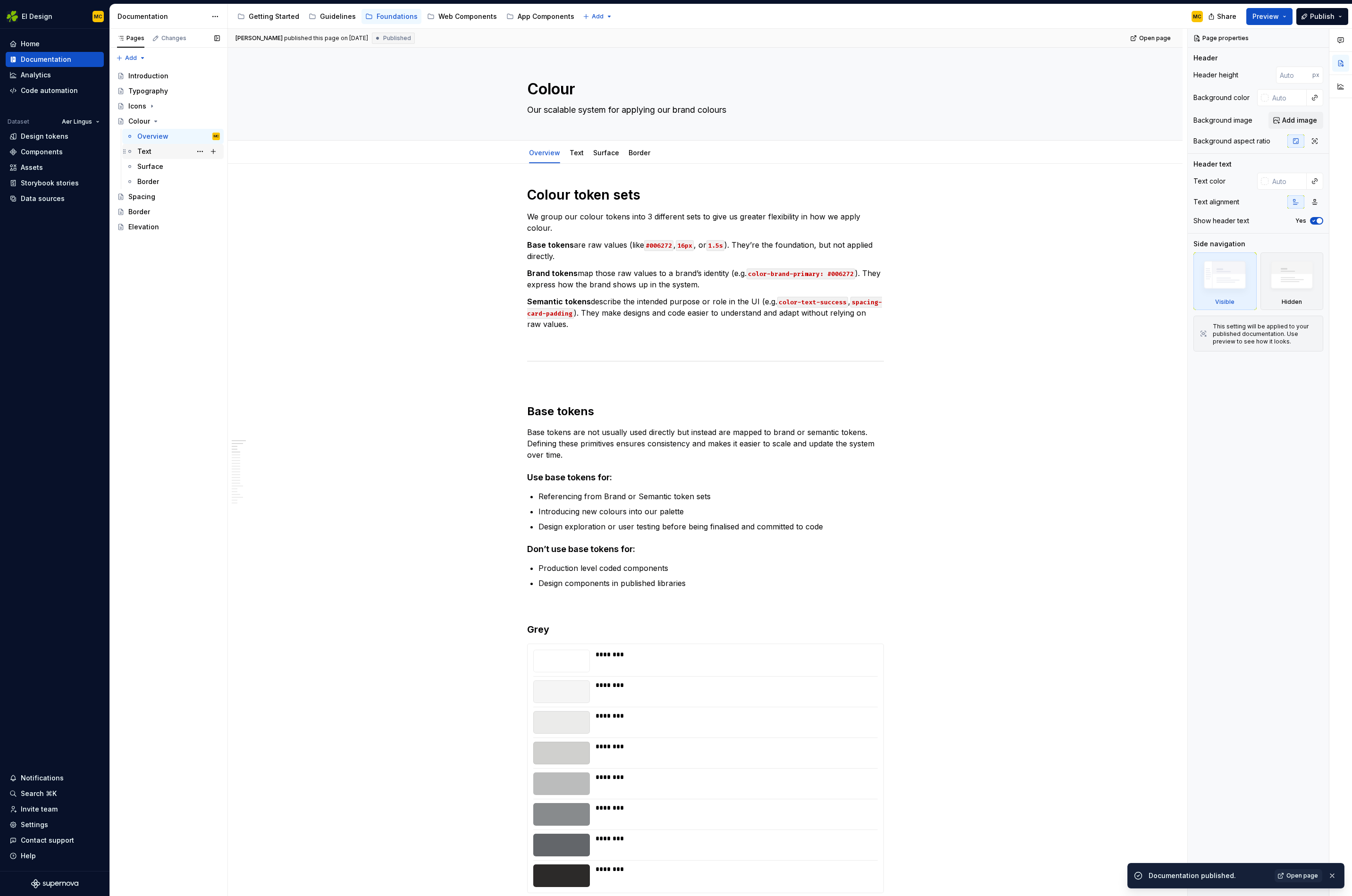
click at [167, 150] on div "Text" at bounding box center [179, 151] width 82 height 13
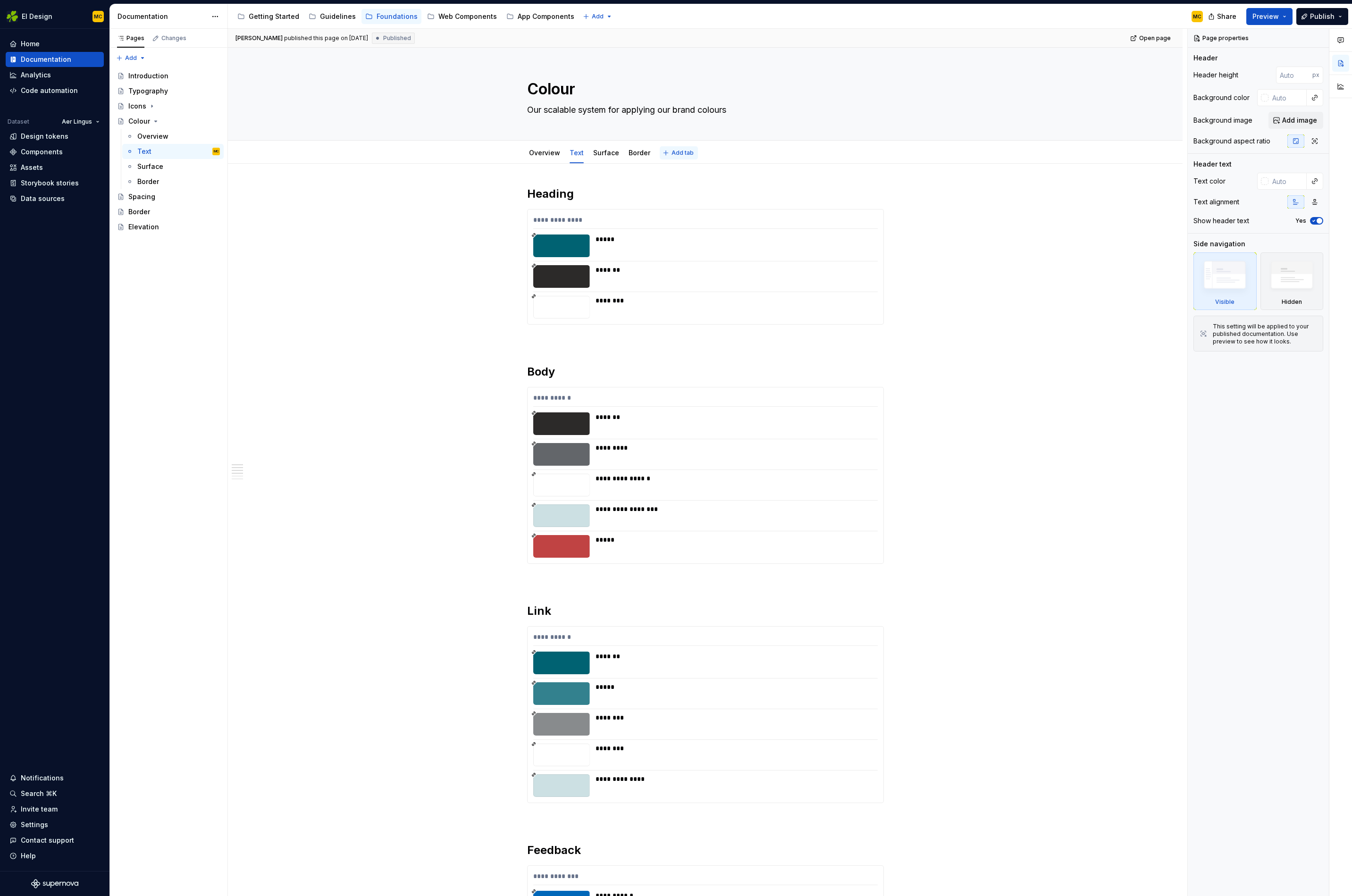
click at [690, 158] on button "Add tab" at bounding box center [678, 153] width 38 height 13
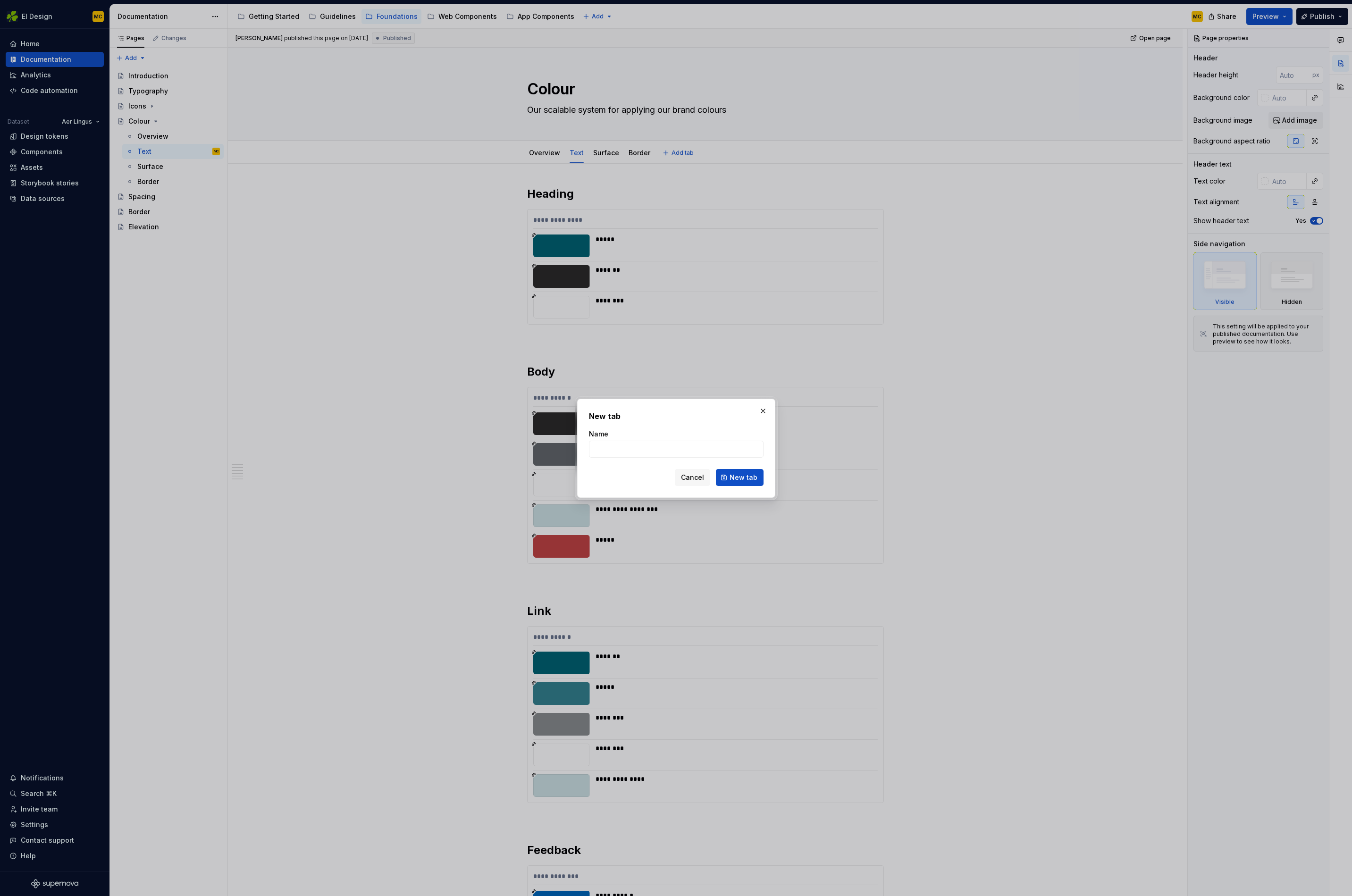
type textarea "*"
type input "Opacity"
click button "New tab" at bounding box center [740, 477] width 47 height 17
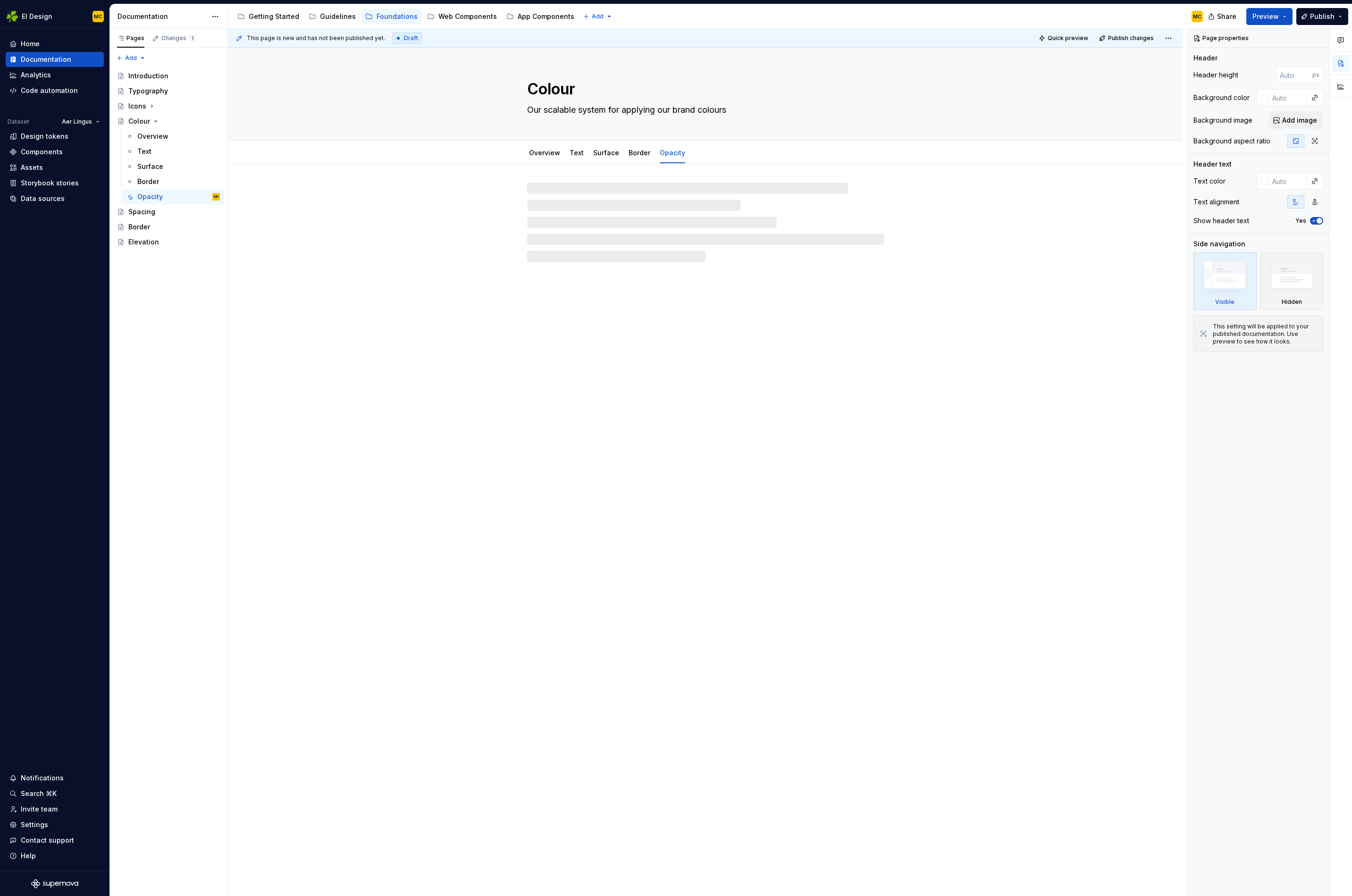
type textarea "*"
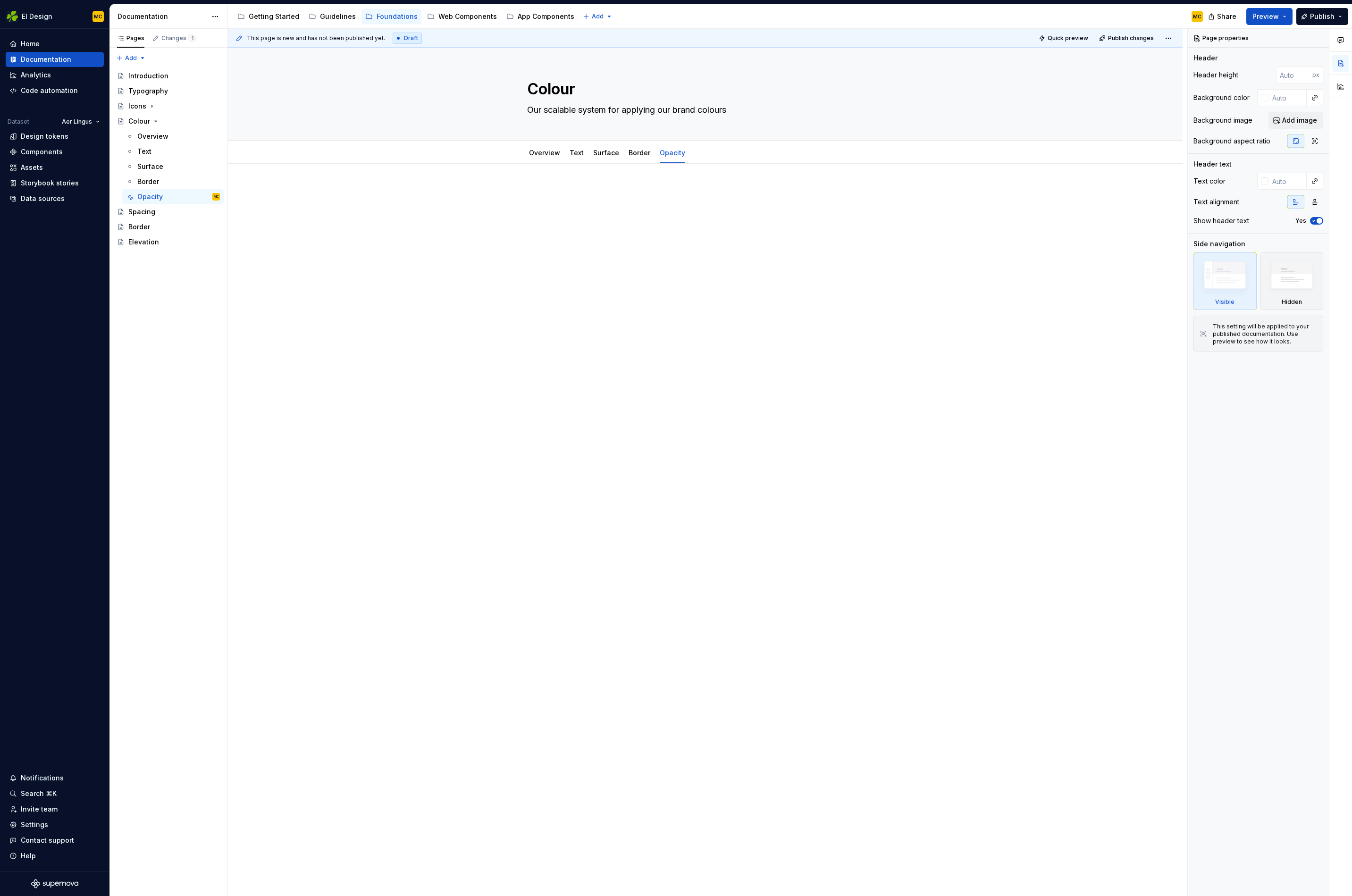
click at [591, 239] on div at bounding box center [706, 334] width 955 height 339
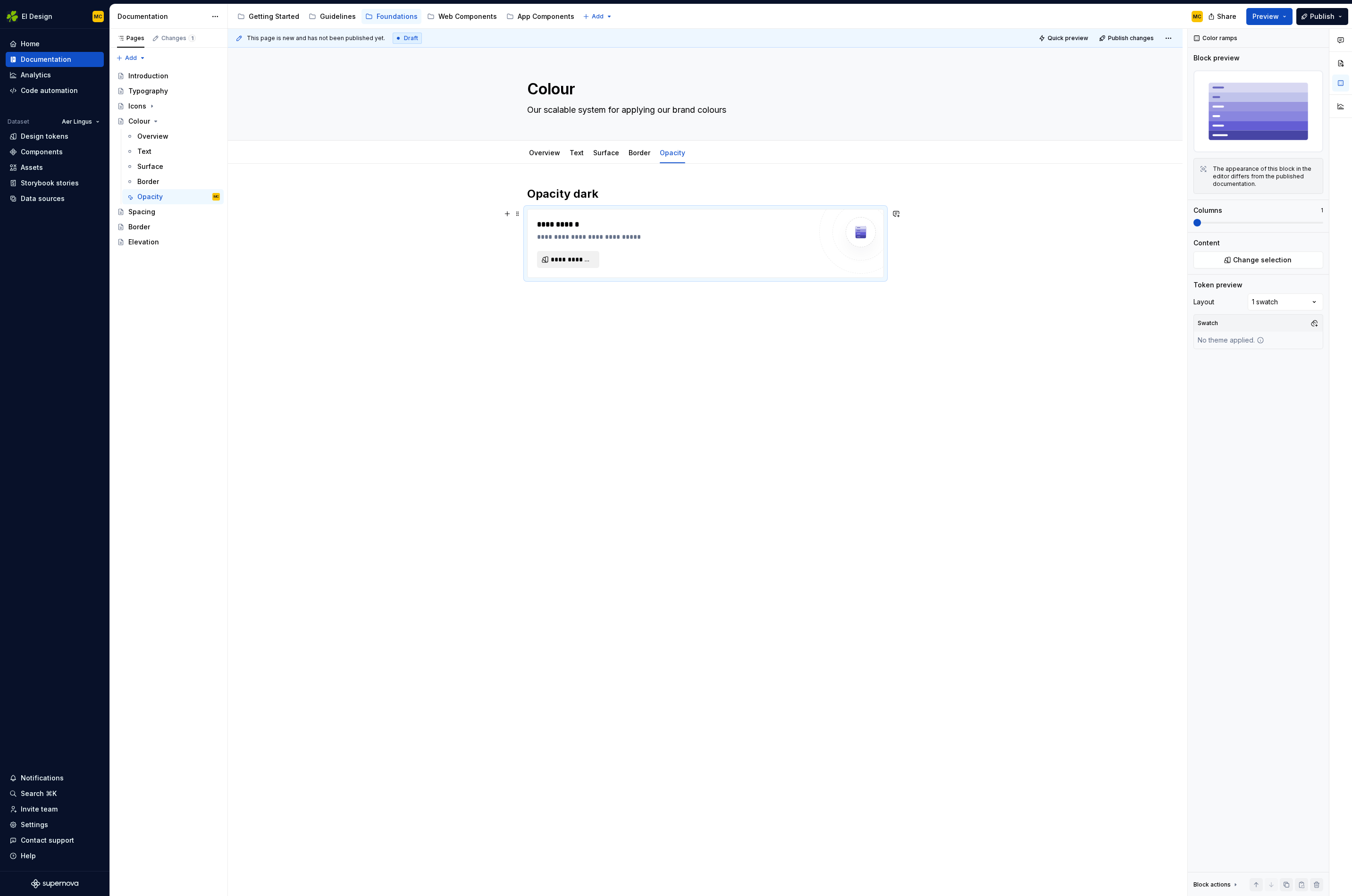
click at [559, 263] on span "**********" at bounding box center [572, 260] width 43 height 10
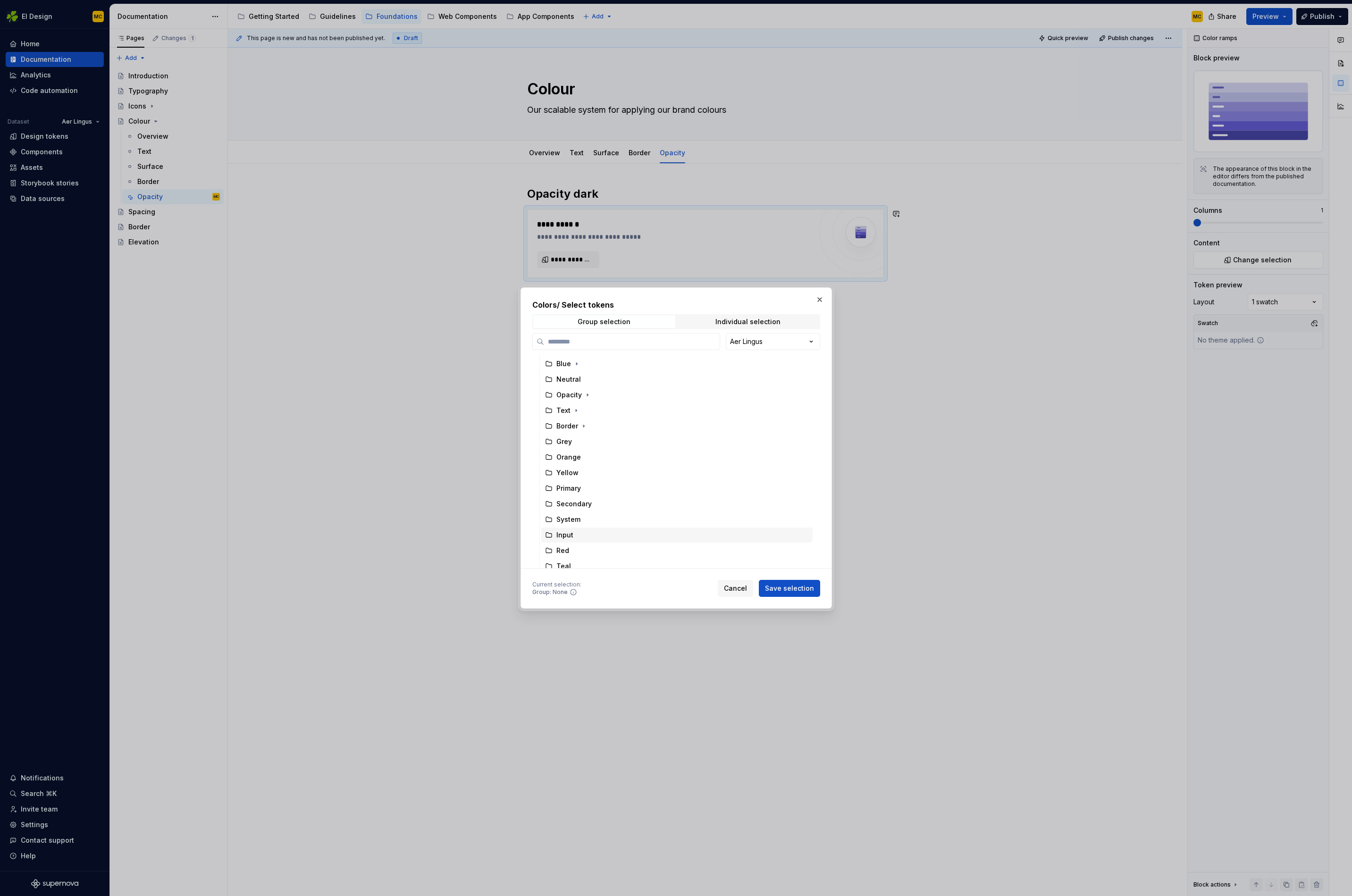
scroll to position [31, 0]
click at [586, 396] on icon "button" at bounding box center [588, 395] width 8 height 8
click at [579, 424] on div "Dark" at bounding box center [573, 426] width 15 height 10
click at [806, 582] on button "Save selection" at bounding box center [789, 588] width 61 height 17
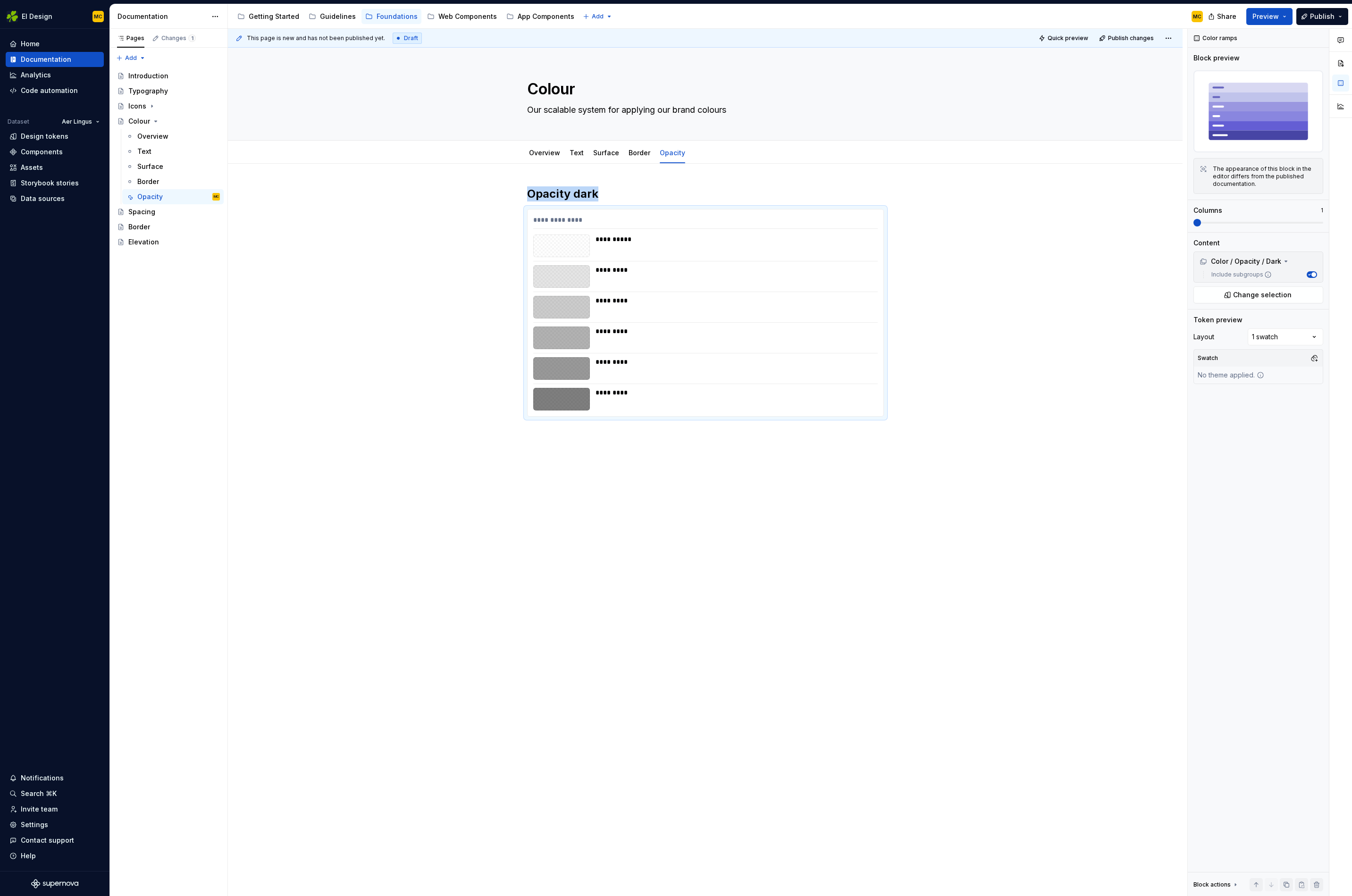
drag, startPoint x: 711, startPoint y: 505, endPoint x: 702, endPoint y: 496, distance: 12.7
click at [711, 505] on div "**********" at bounding box center [708, 463] width 960 height 868
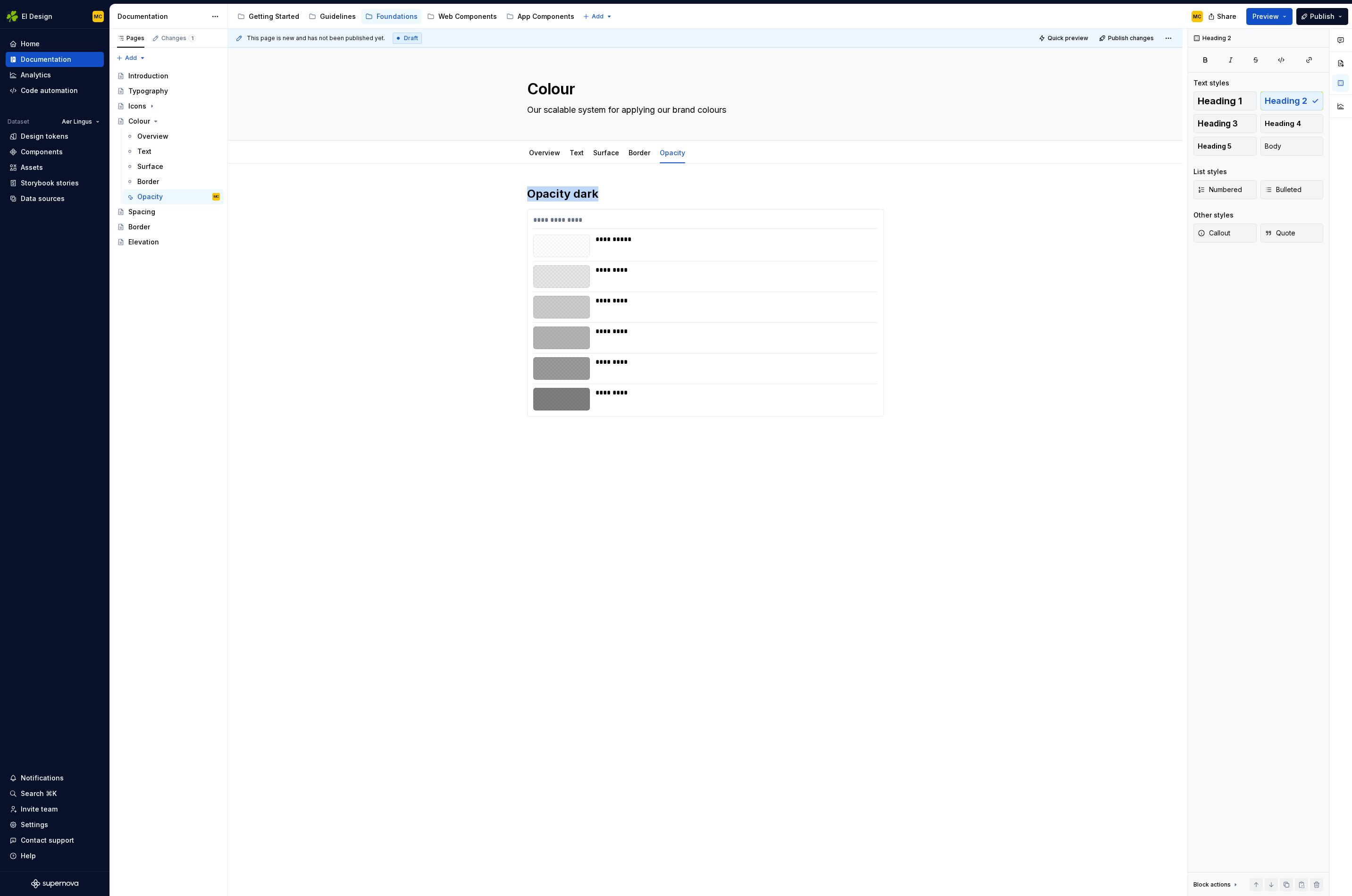
click at [675, 458] on div "**********" at bounding box center [706, 431] width 955 height 533
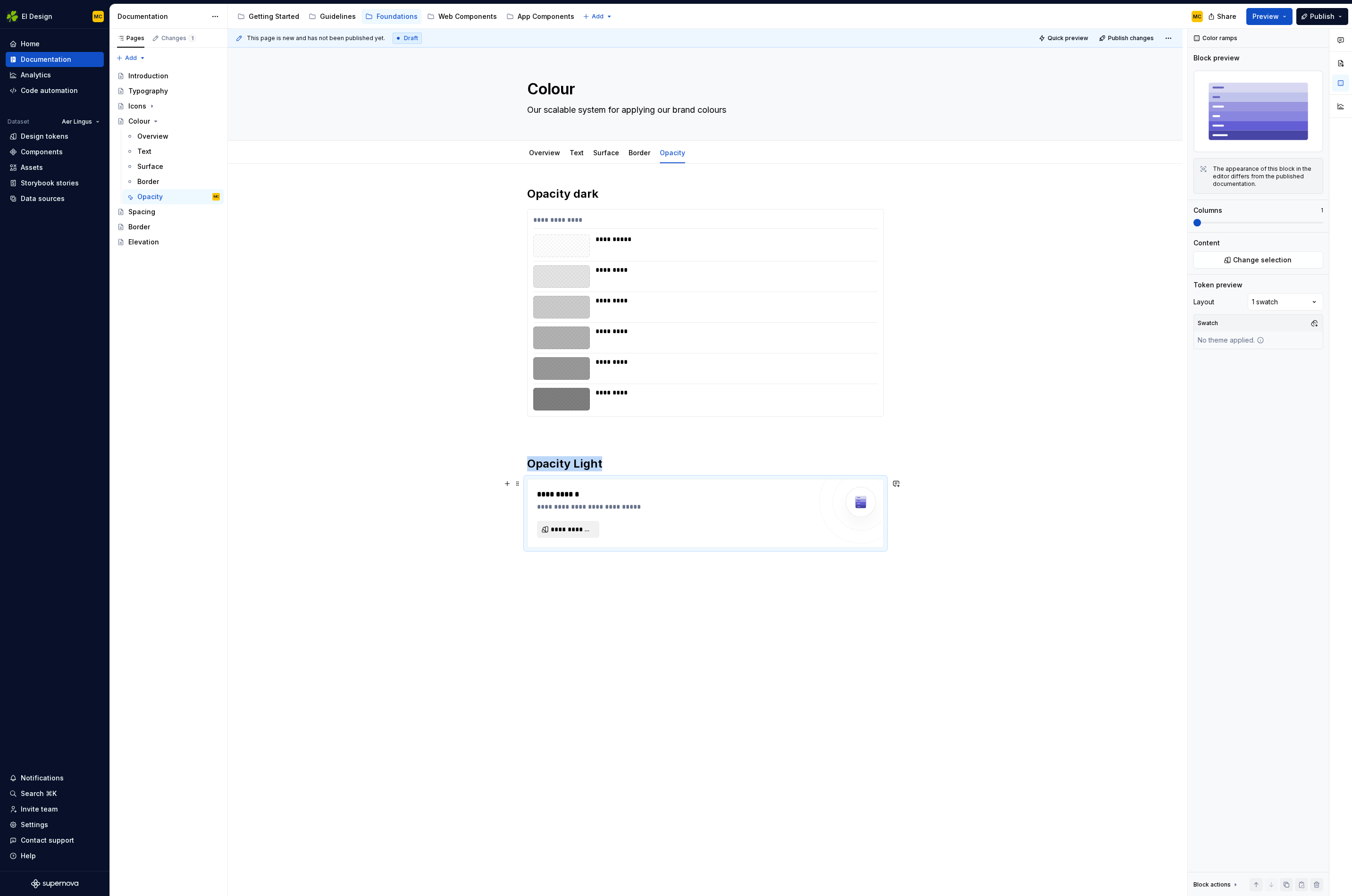
click at [575, 537] on button "**********" at bounding box center [568, 530] width 62 height 17
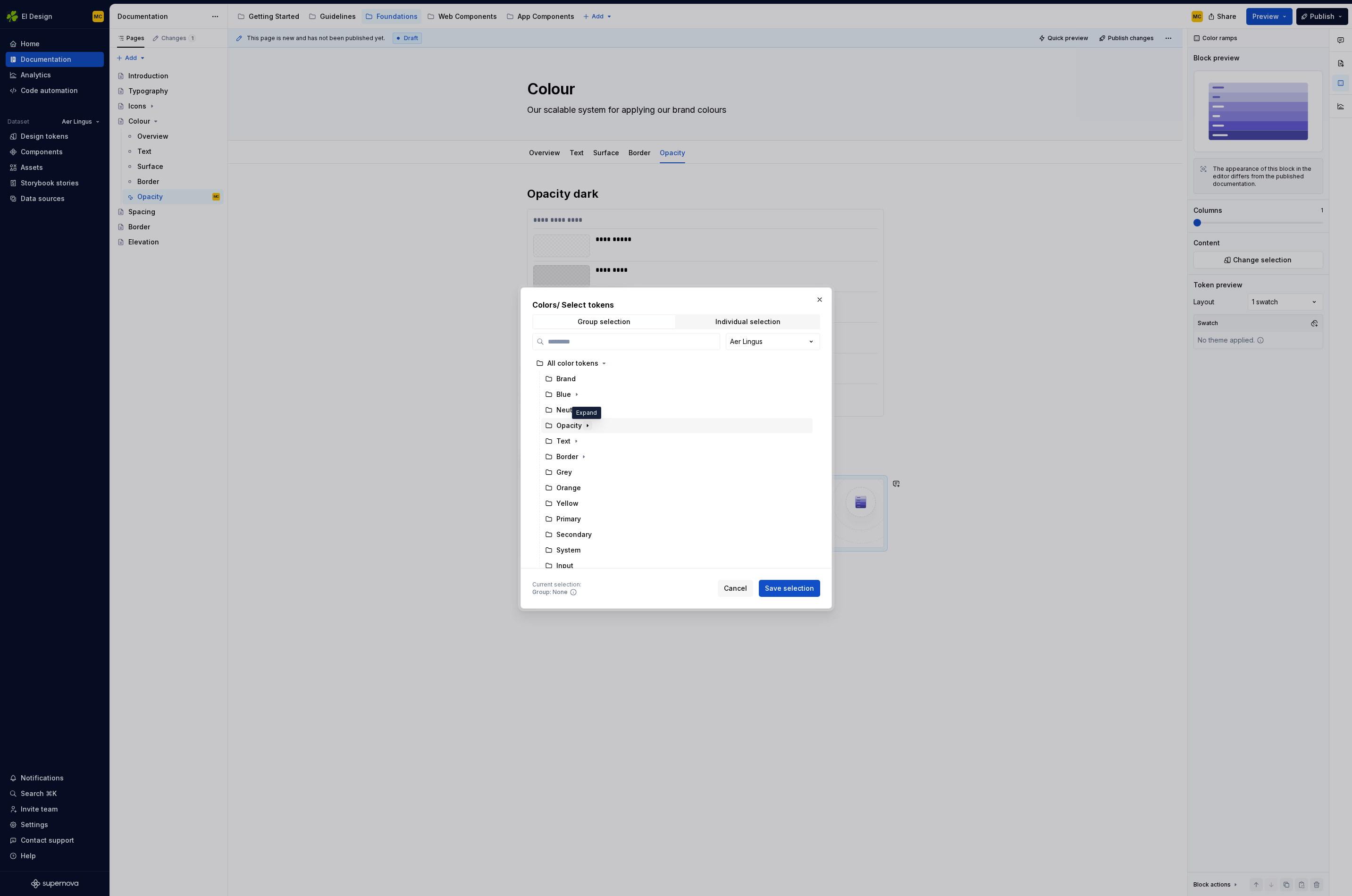
click at [584, 426] on icon "button" at bounding box center [588, 426] width 8 height 8
click at [591, 443] on div "Light" at bounding box center [682, 441] width 262 height 15
click at [794, 583] on button "Save selection" at bounding box center [789, 588] width 61 height 17
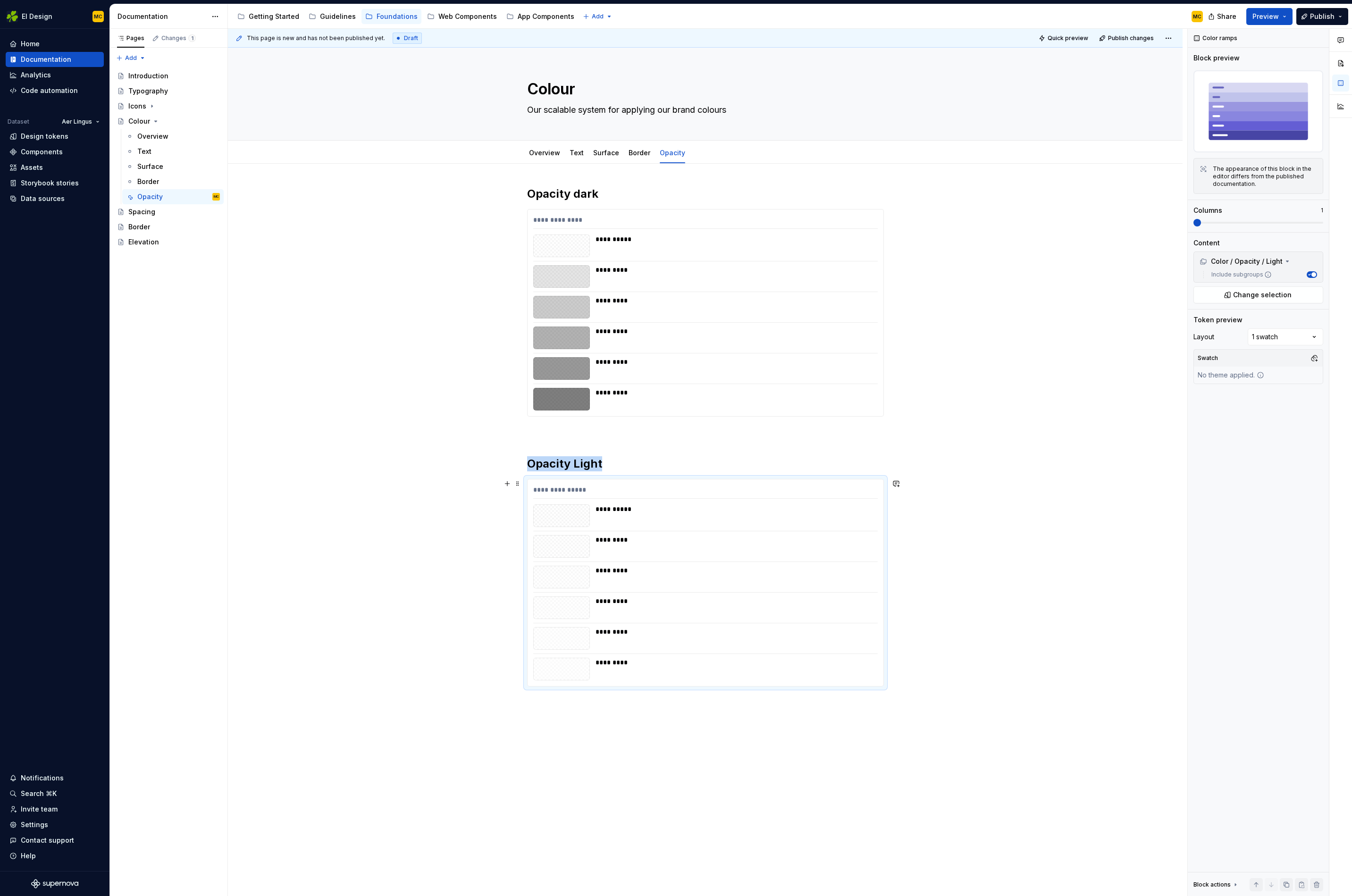
click at [1004, 520] on div "**********" at bounding box center [706, 565] width 955 height 803
click at [1004, 20] on span "Publish" at bounding box center [1322, 17] width 24 height 10
click at [1004, 73] on span "Publish changes" at bounding box center [1235, 70] width 55 height 10
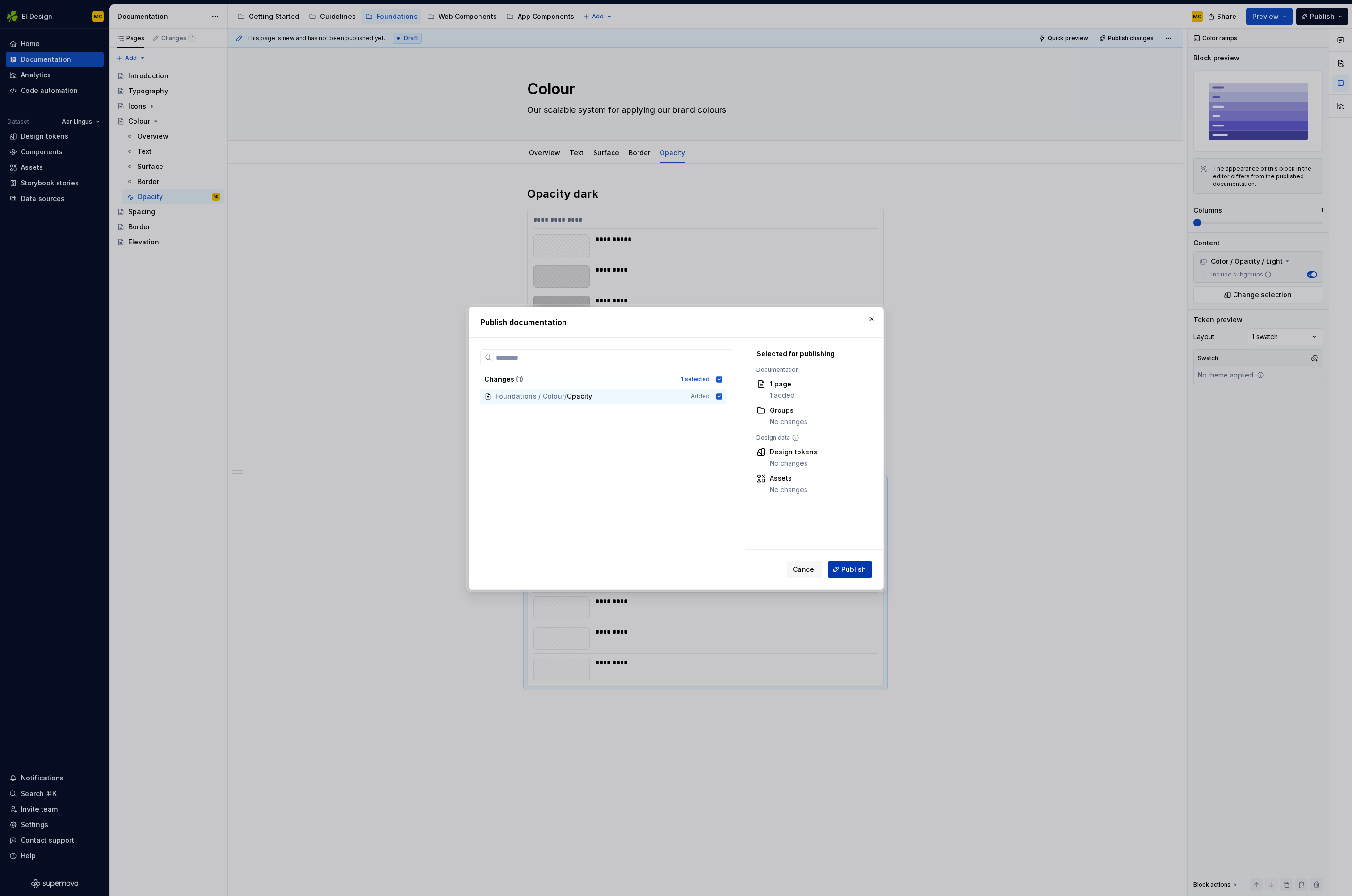
click at [849, 572] on span "Publish" at bounding box center [854, 569] width 24 height 10
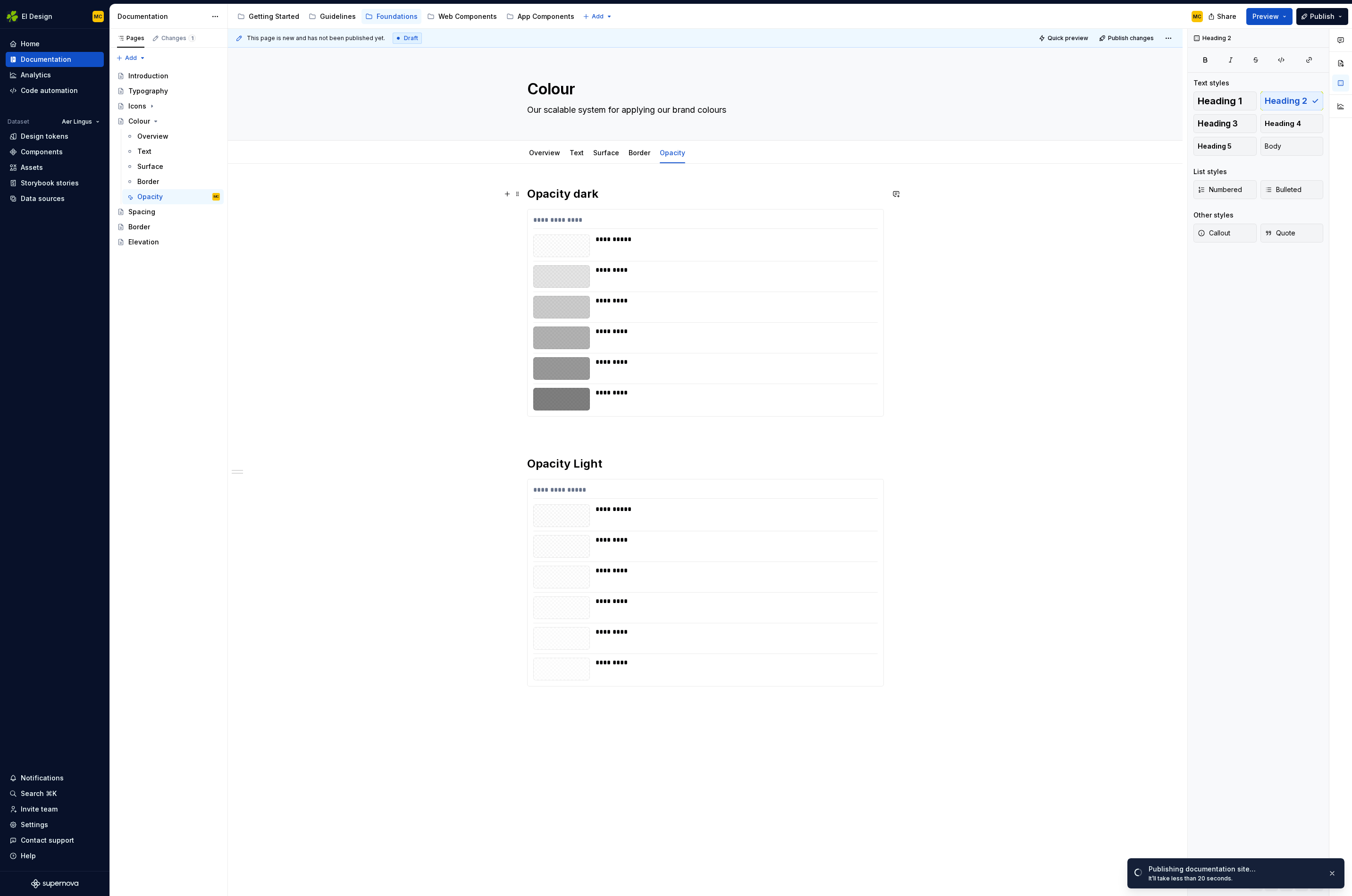
click at [580, 195] on h2 "Opacity dark" at bounding box center [705, 194] width 357 height 15
click at [575, 465] on h2 "Opacity Light" at bounding box center [705, 464] width 357 height 15
click at [484, 500] on div "**********" at bounding box center [706, 565] width 955 height 803
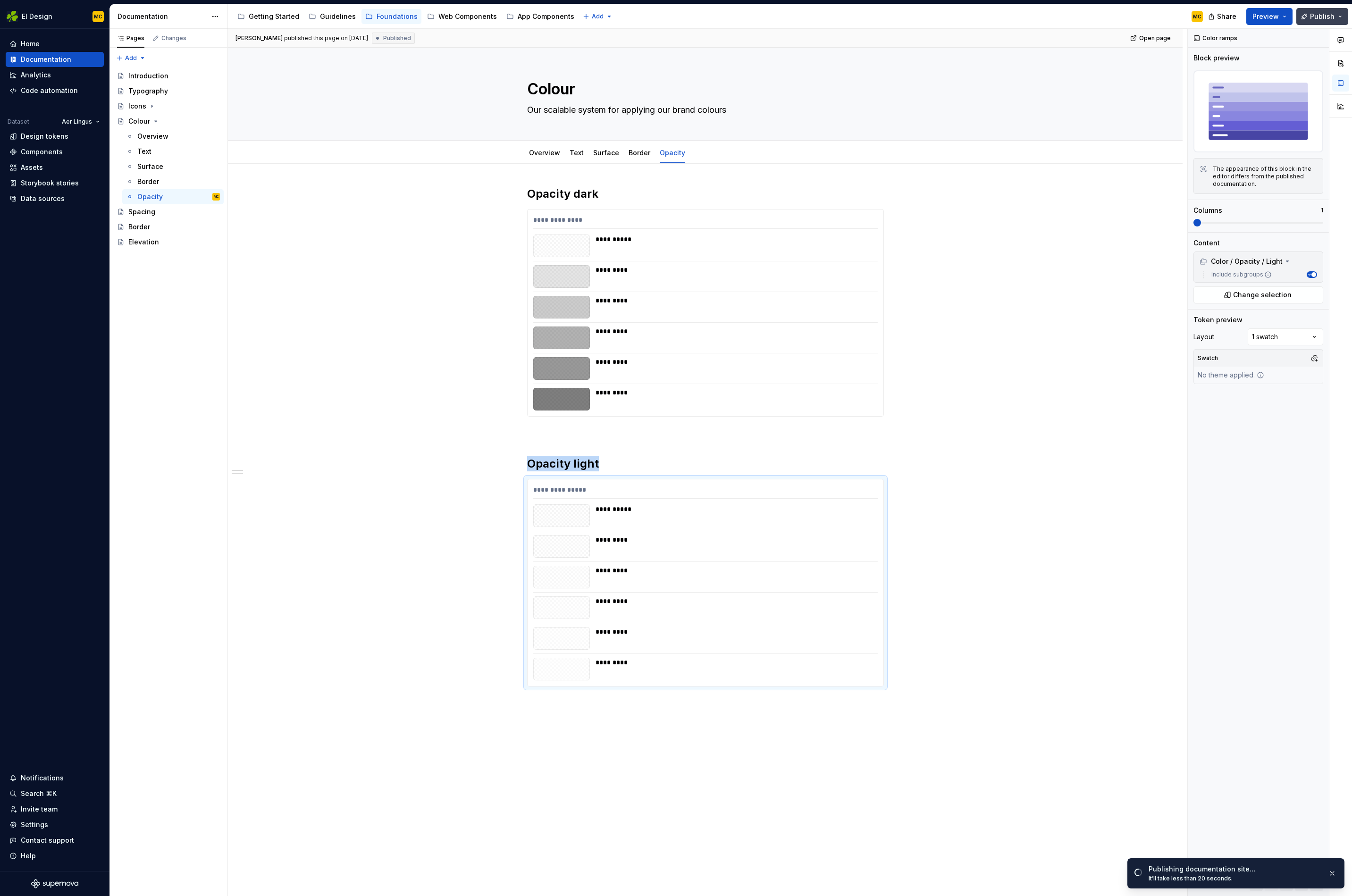
click at [1004, 18] on span "Publish" at bounding box center [1322, 17] width 24 height 10
click at [1004, 135] on div "Colour Our scalable system for applying our brand colours" at bounding box center [706, 94] width 879 height 93
click at [1004, 17] on span "Publish" at bounding box center [1322, 17] width 24 height 10
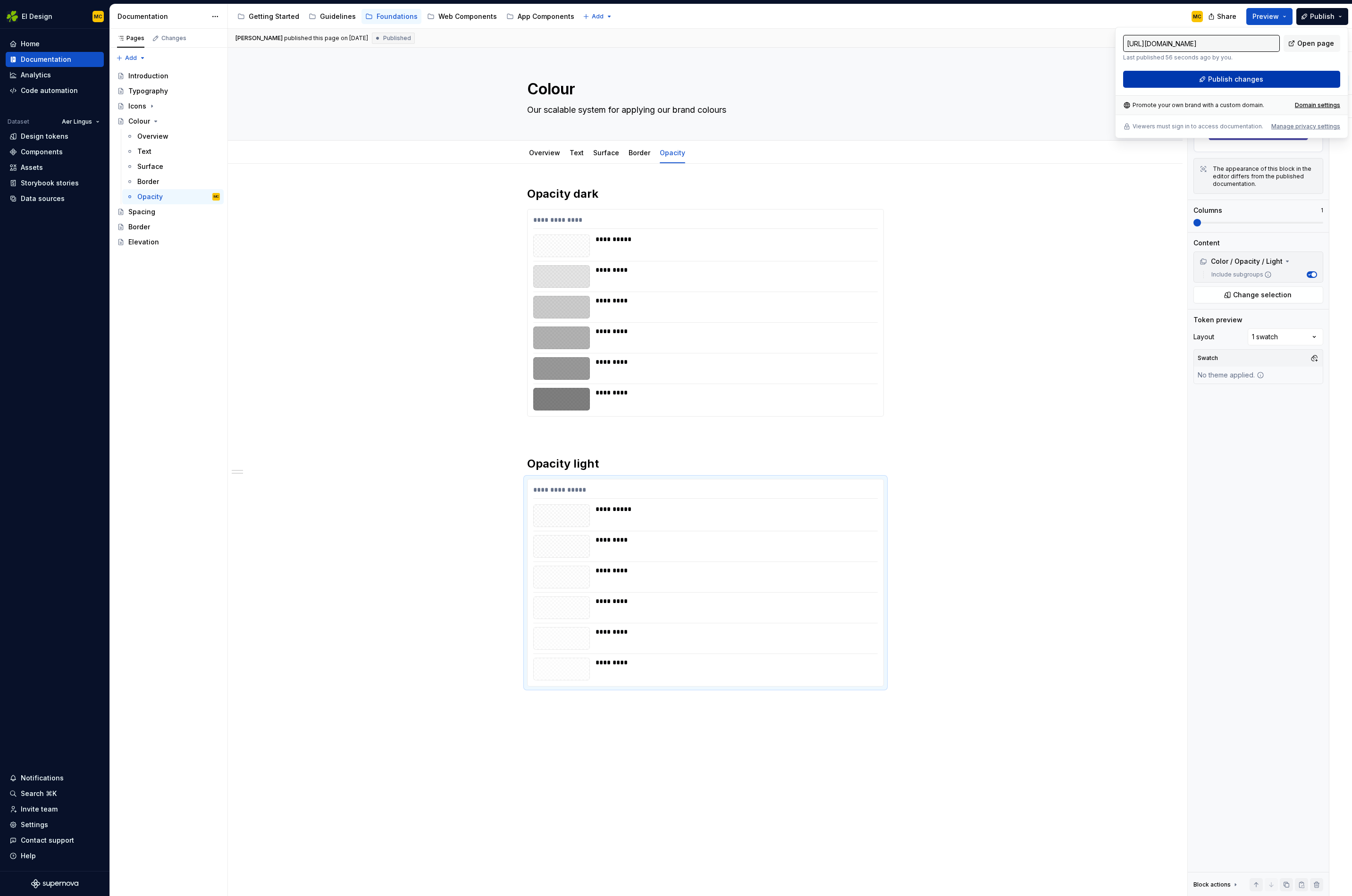
click at [1004, 75] on button "Publish changes" at bounding box center [1231, 79] width 217 height 17
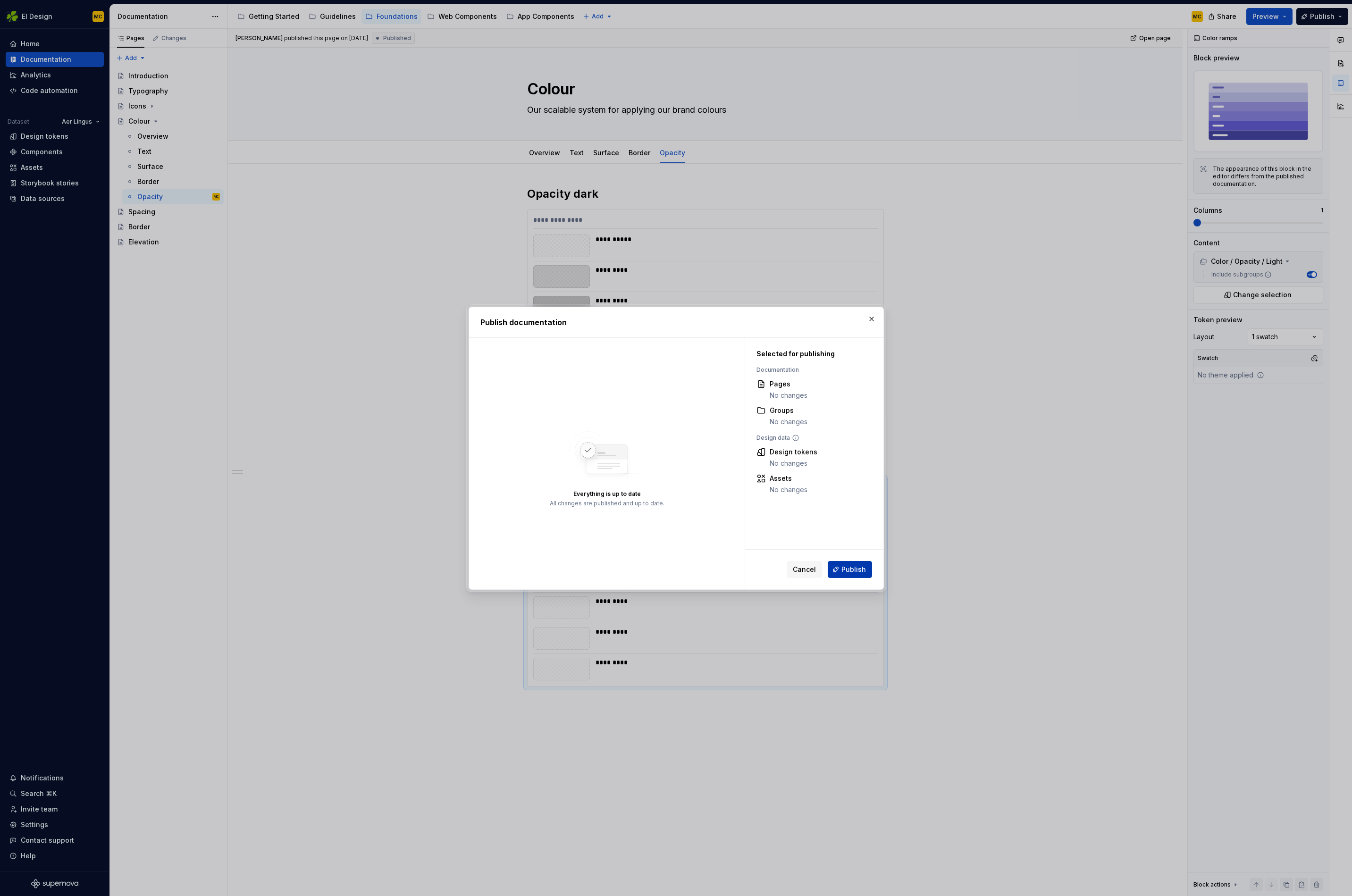
click at [857, 572] on span "Publish" at bounding box center [854, 569] width 24 height 10
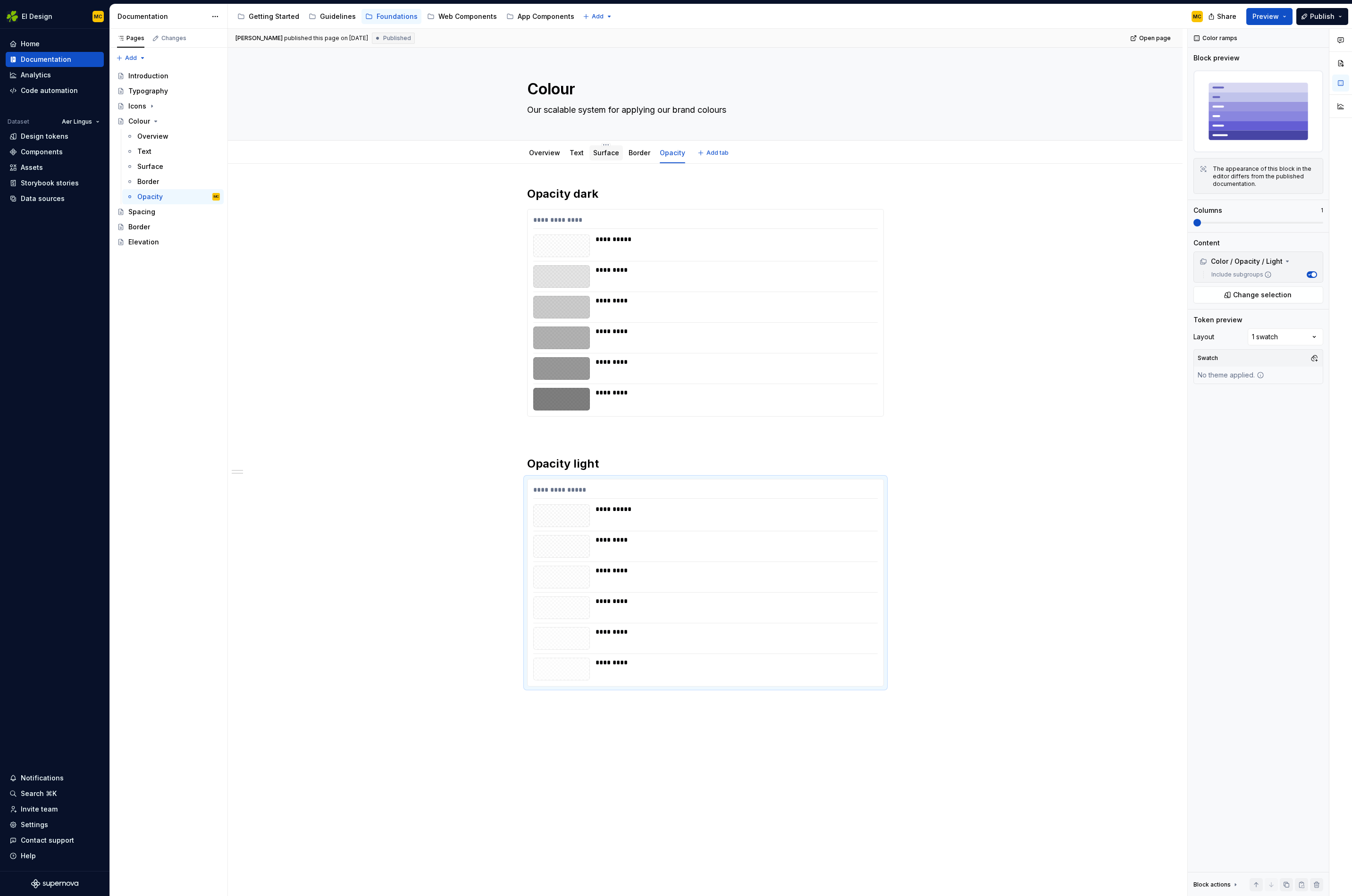
click at [614, 152] on link "Surface" at bounding box center [606, 152] width 26 height 8
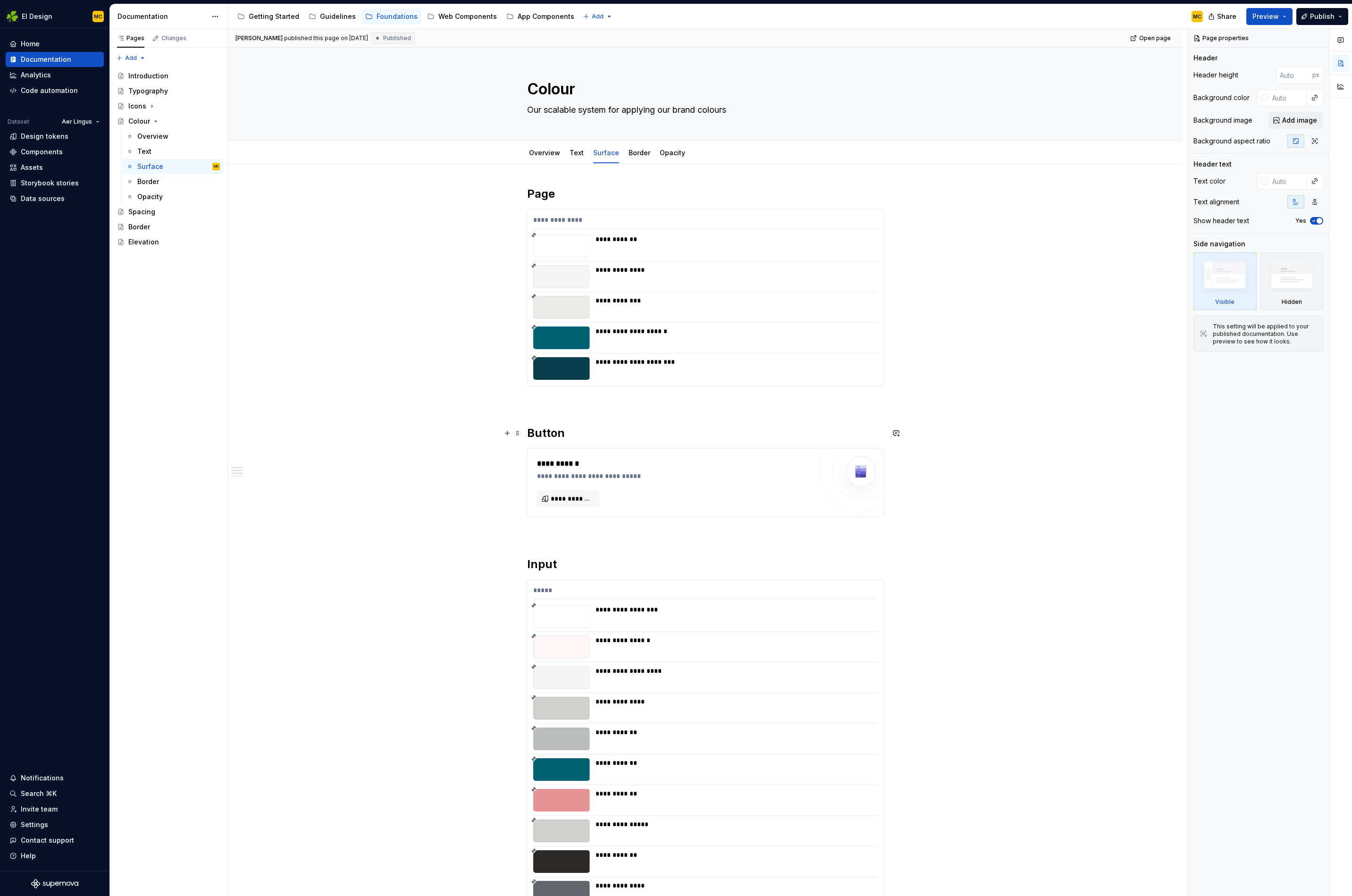
click at [595, 436] on h2 "Button" at bounding box center [705, 433] width 357 height 15
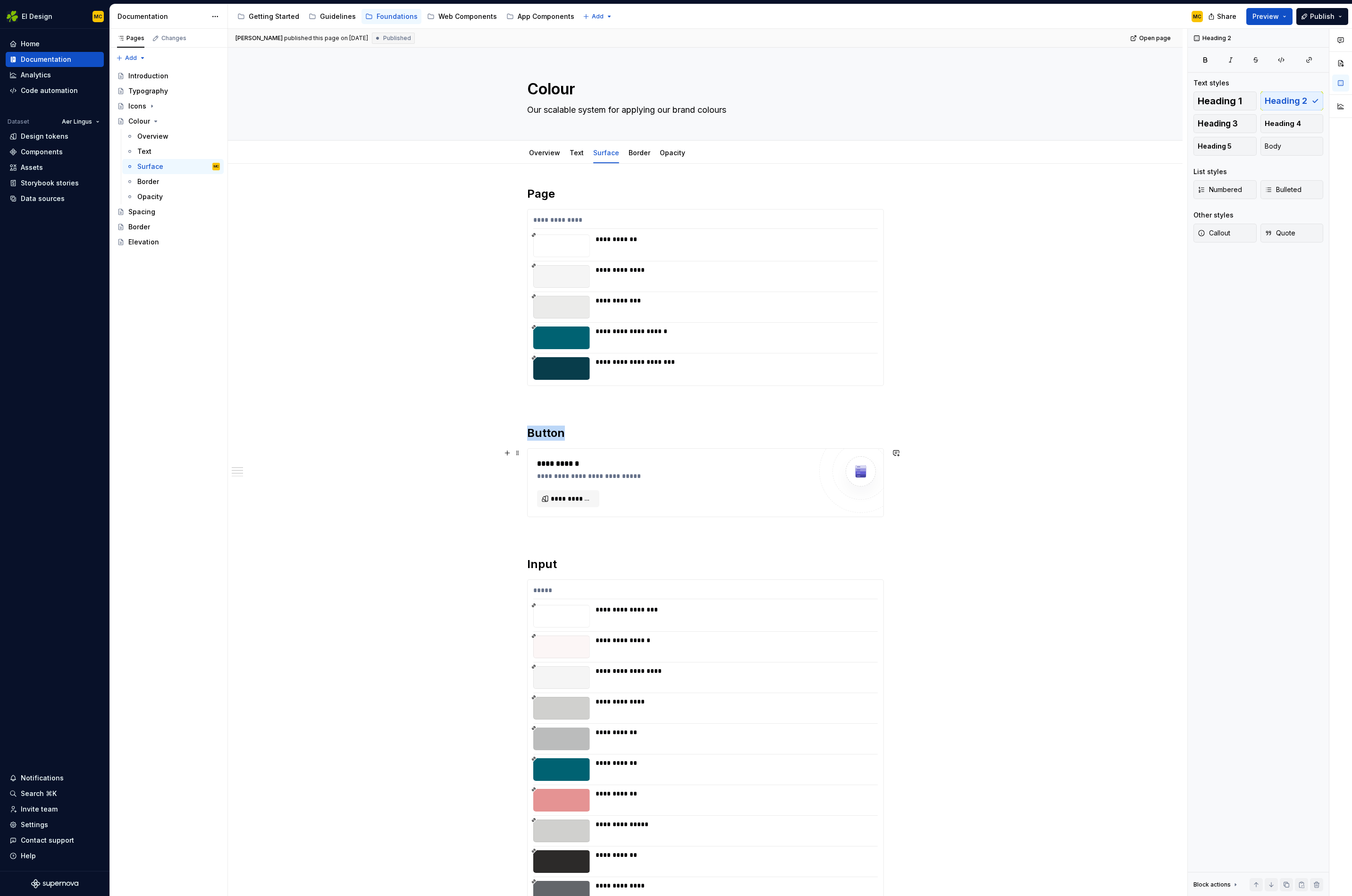
click at [881, 494] on div at bounding box center [861, 471] width 83 height 83
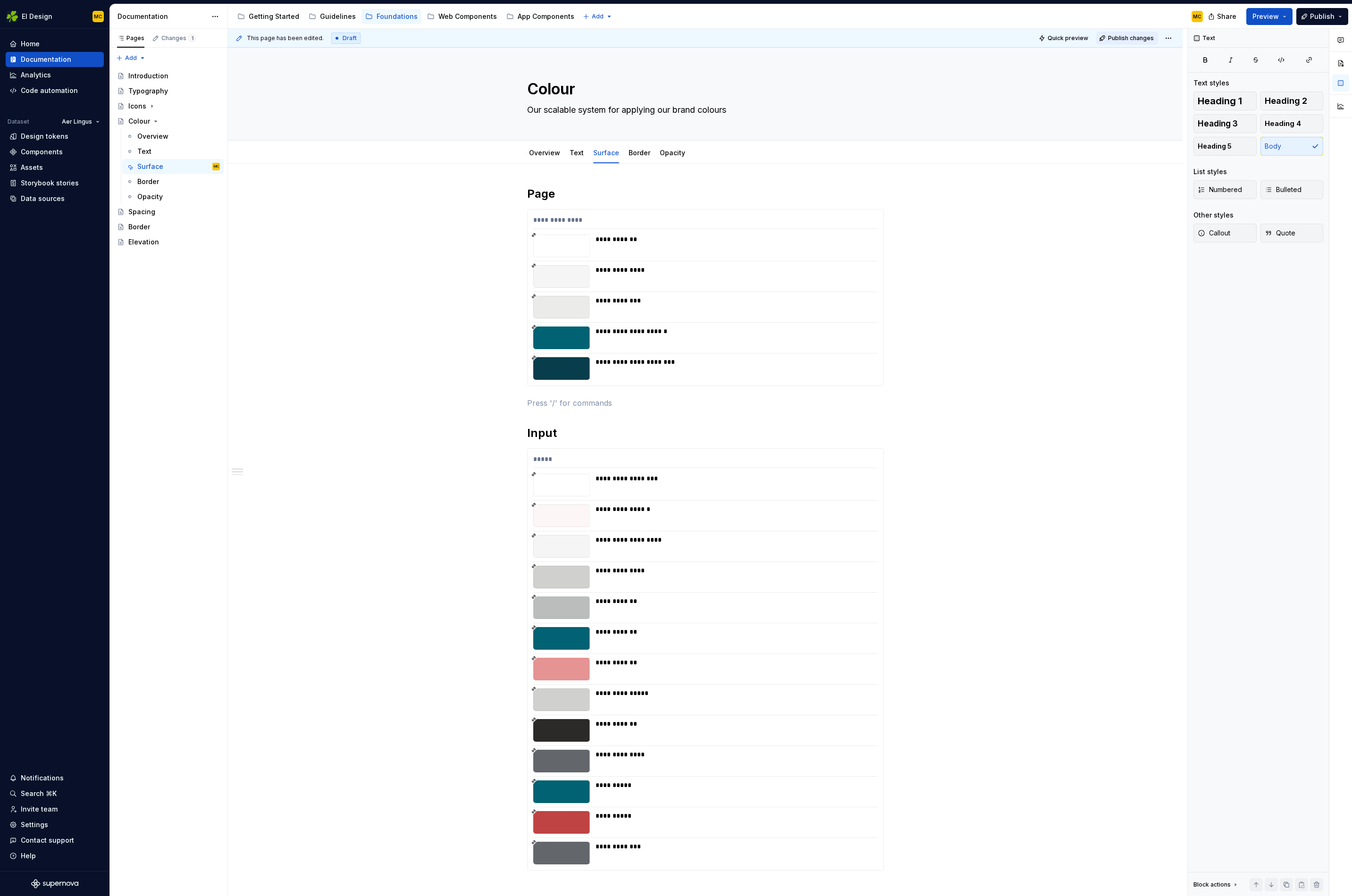
click at [1004, 33] on button "Publish changes" at bounding box center [1127, 38] width 62 height 13
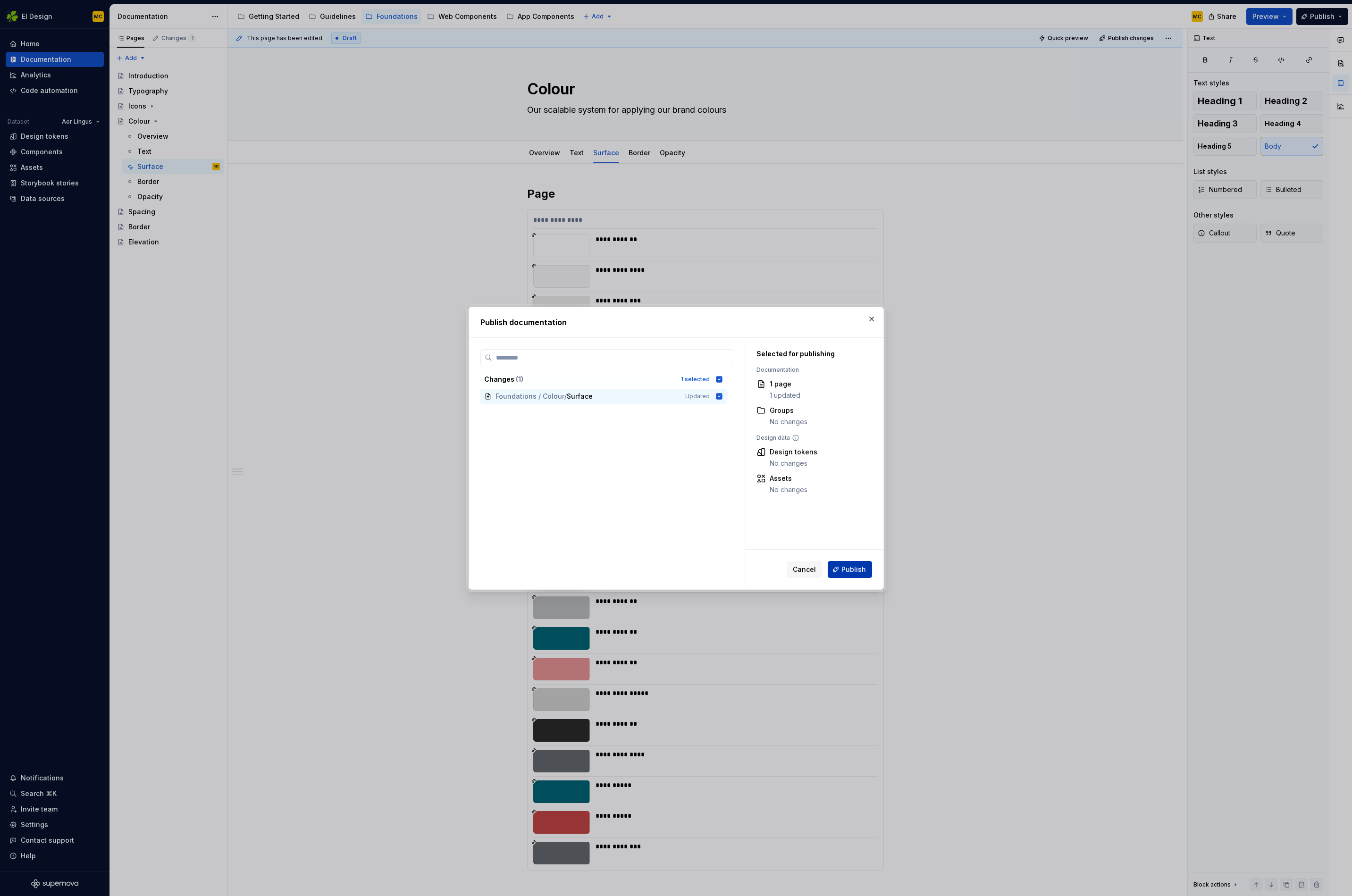
click at [863, 565] on span "Publish" at bounding box center [854, 569] width 24 height 10
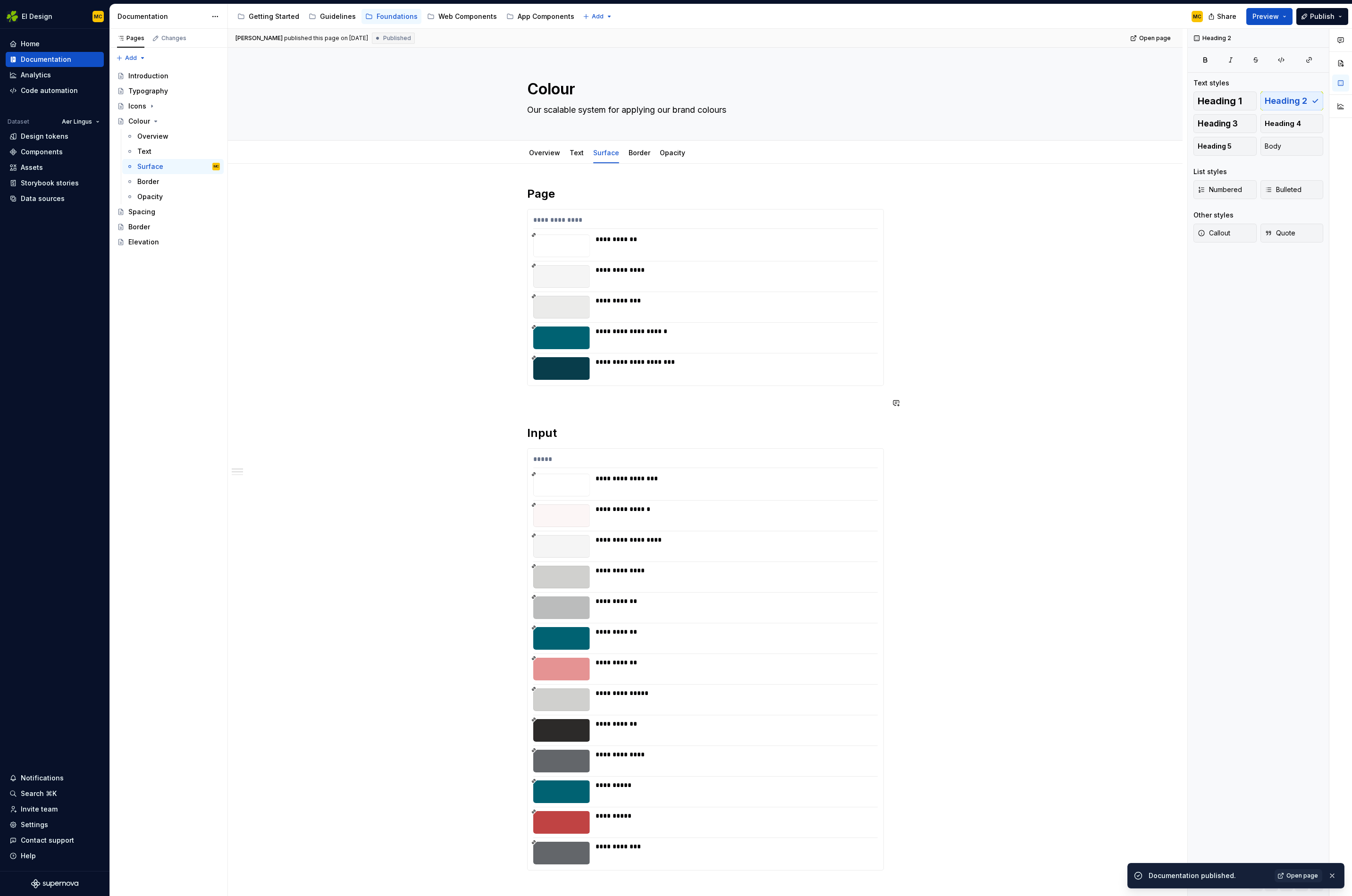
click at [574, 411] on div "**********" at bounding box center [705, 755] width 357 height 1138
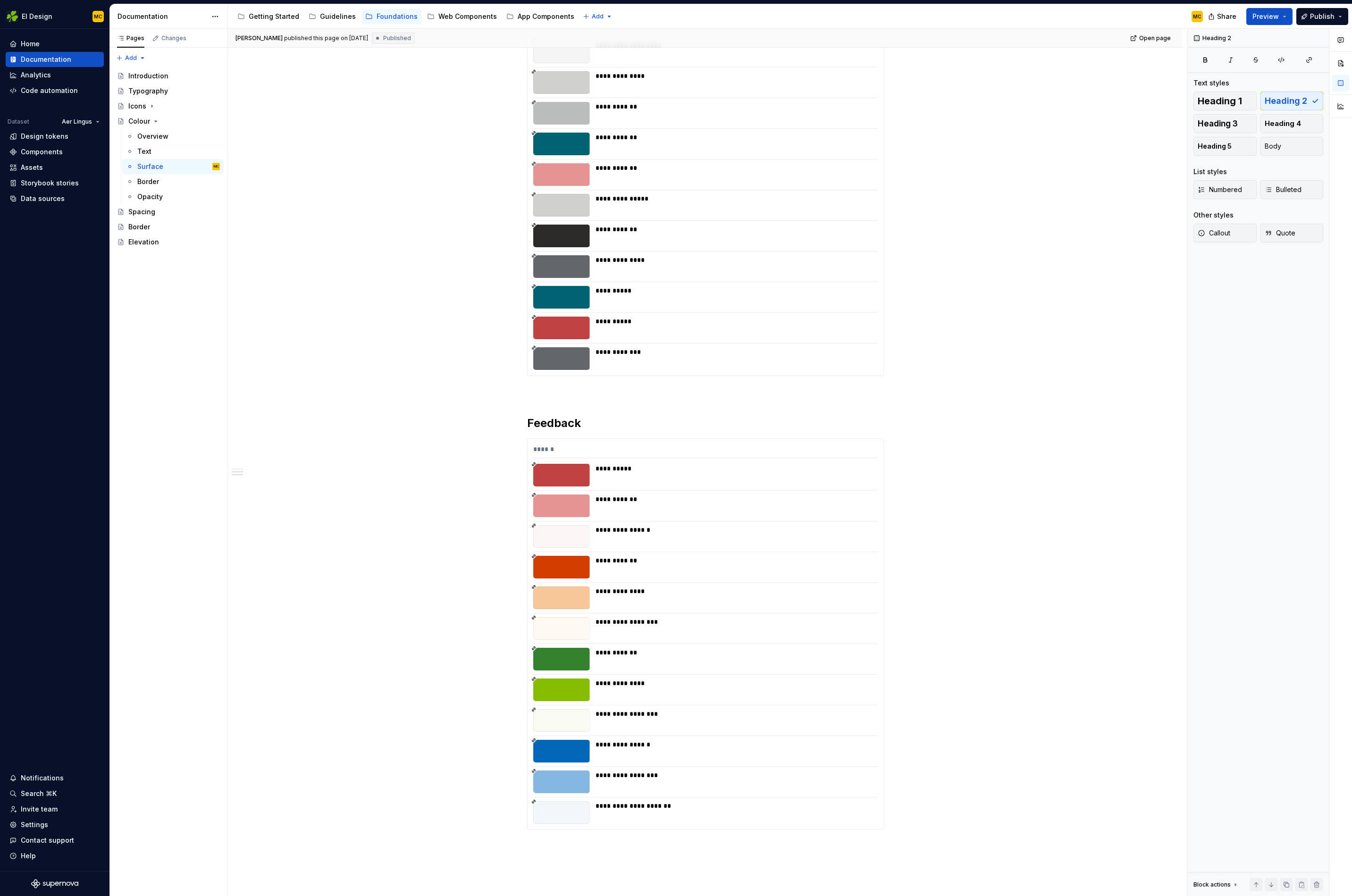
scroll to position [622, 0]
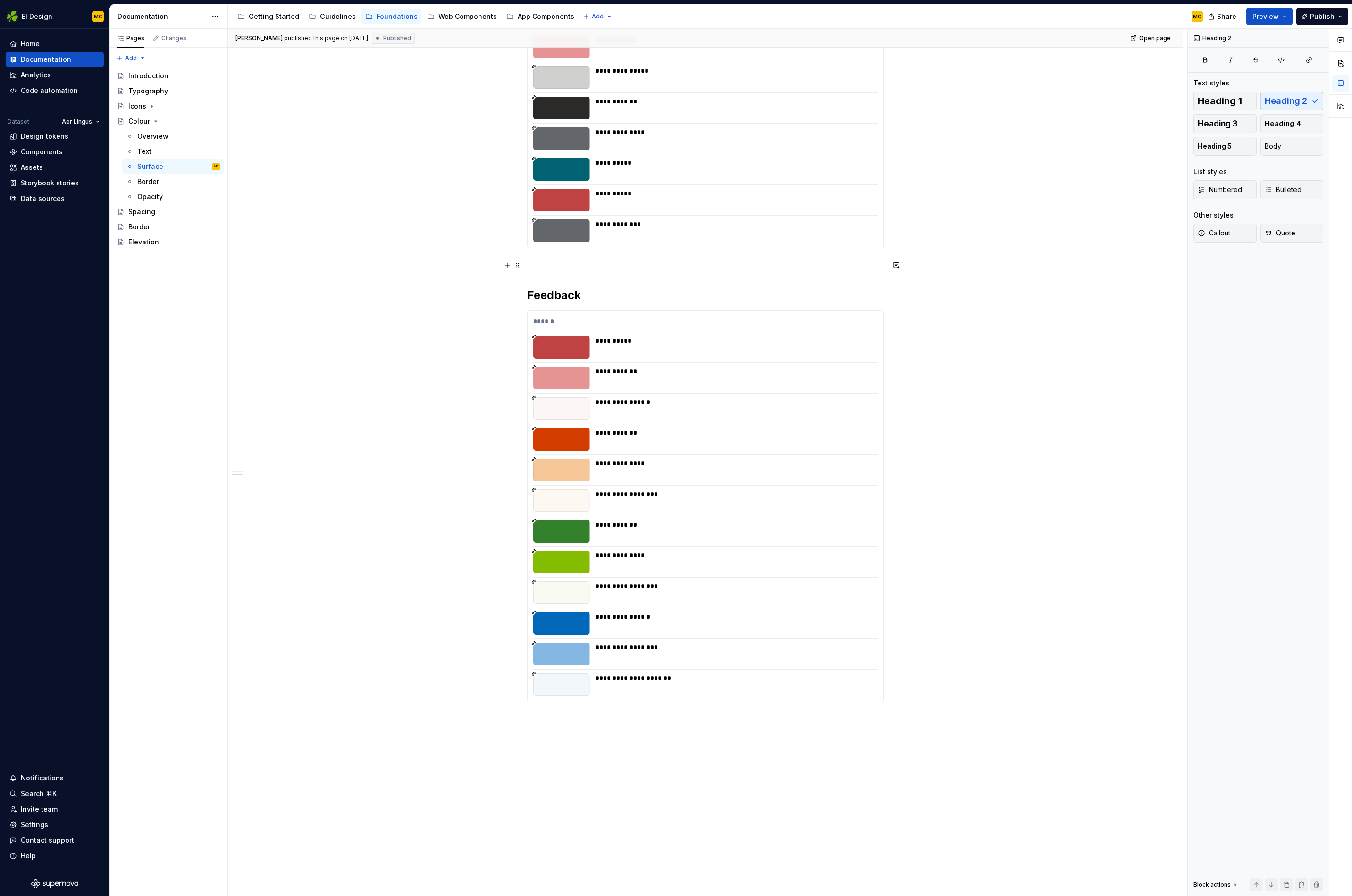
click at [566, 270] on p at bounding box center [705, 265] width 357 height 11
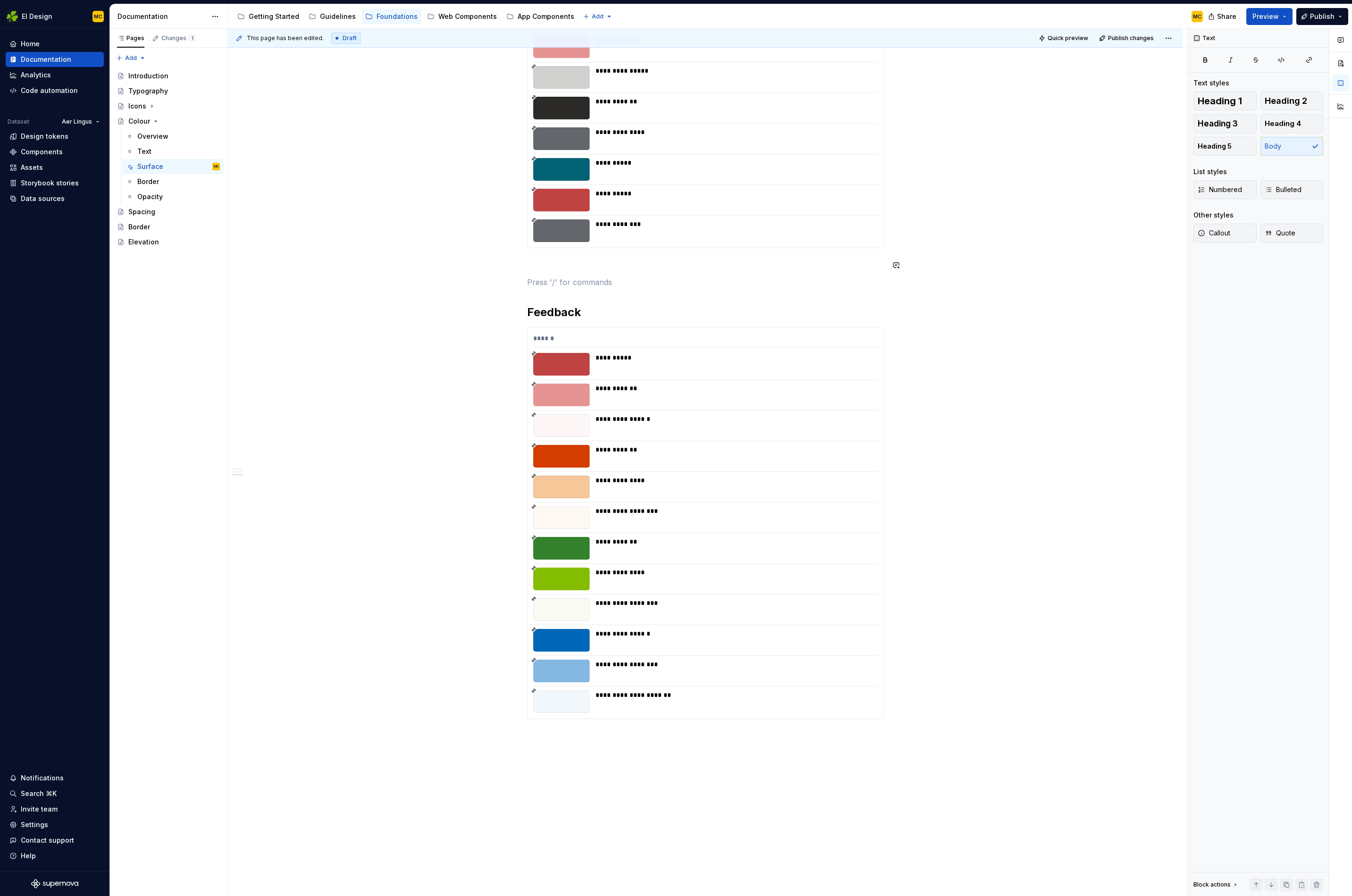
type textarea "*"
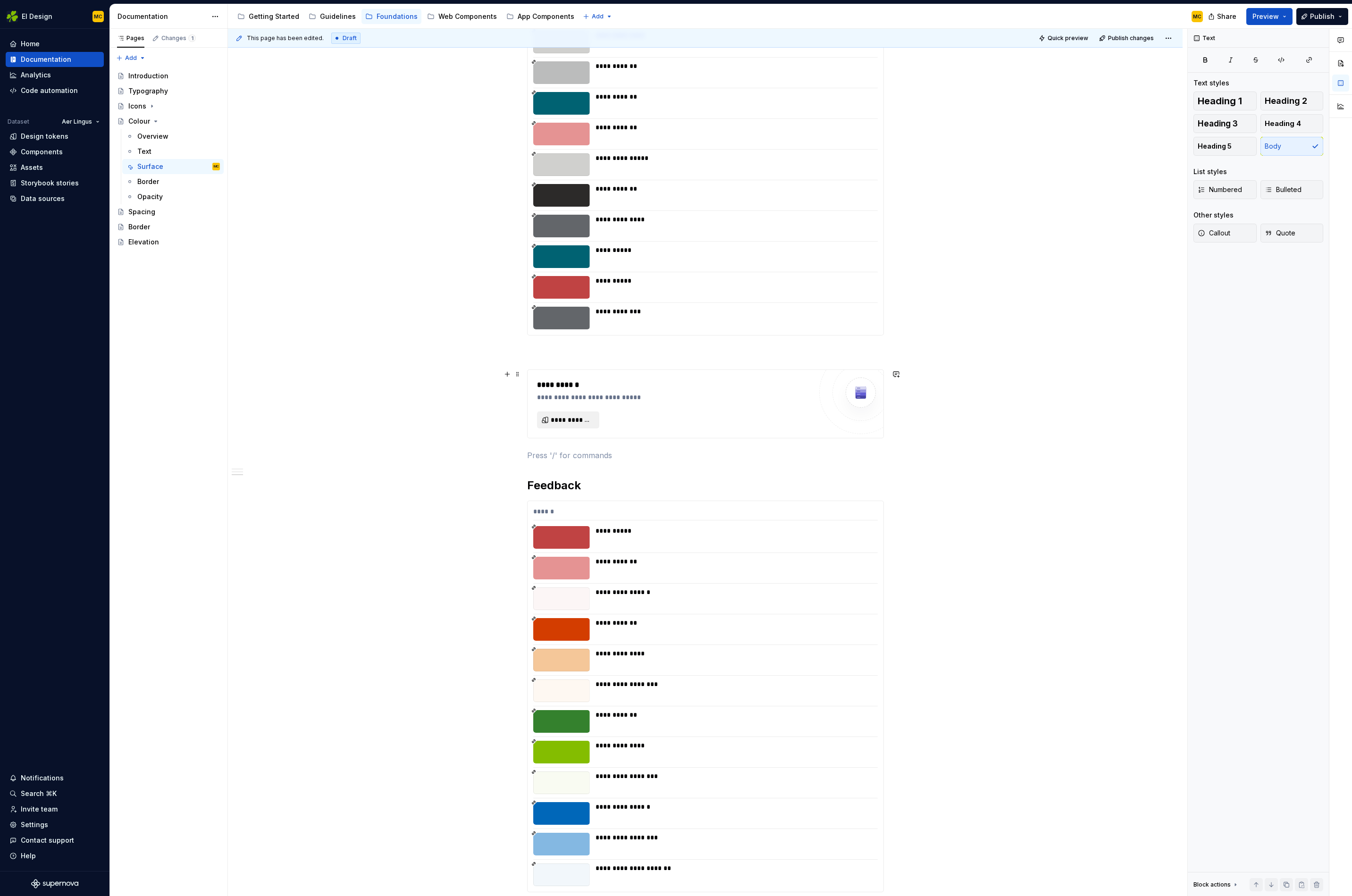
scroll to position [536, 0]
click at [577, 421] on span "**********" at bounding box center [572, 419] width 43 height 10
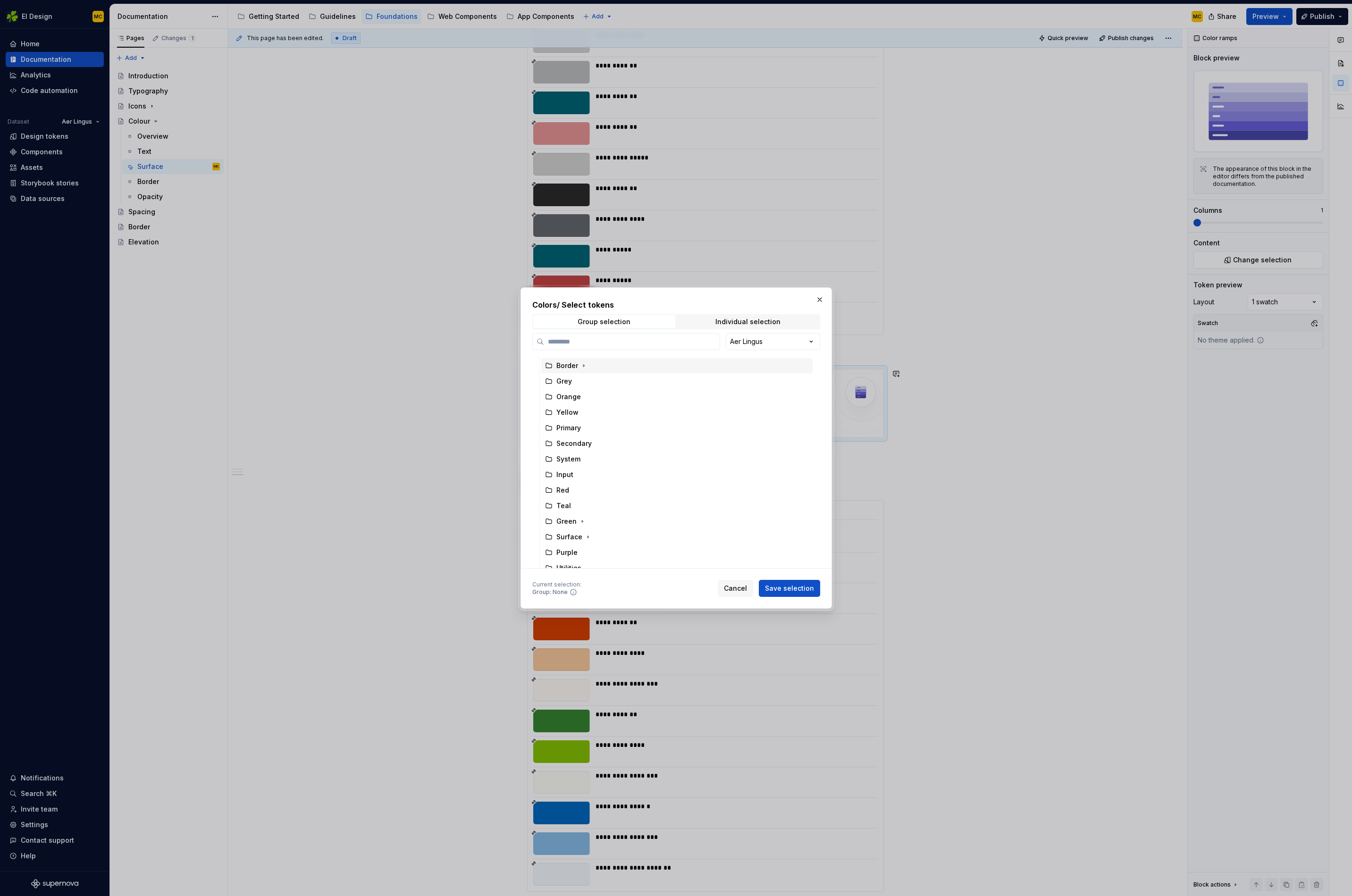
scroll to position [99, 0]
click at [819, 301] on button "button" at bounding box center [819, 299] width 13 height 13
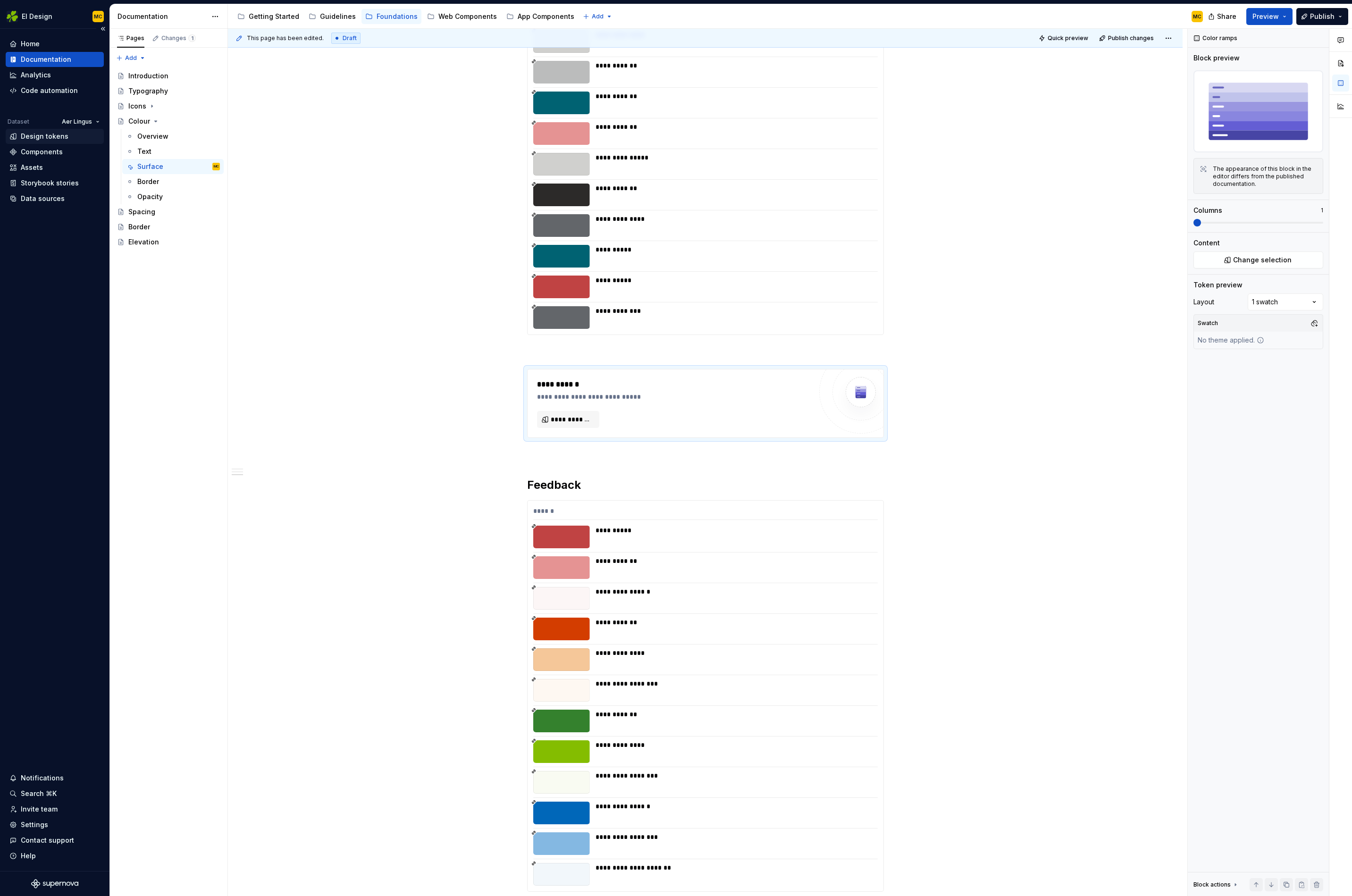
click at [46, 134] on div "Design tokens" at bounding box center [45, 137] width 47 height 10
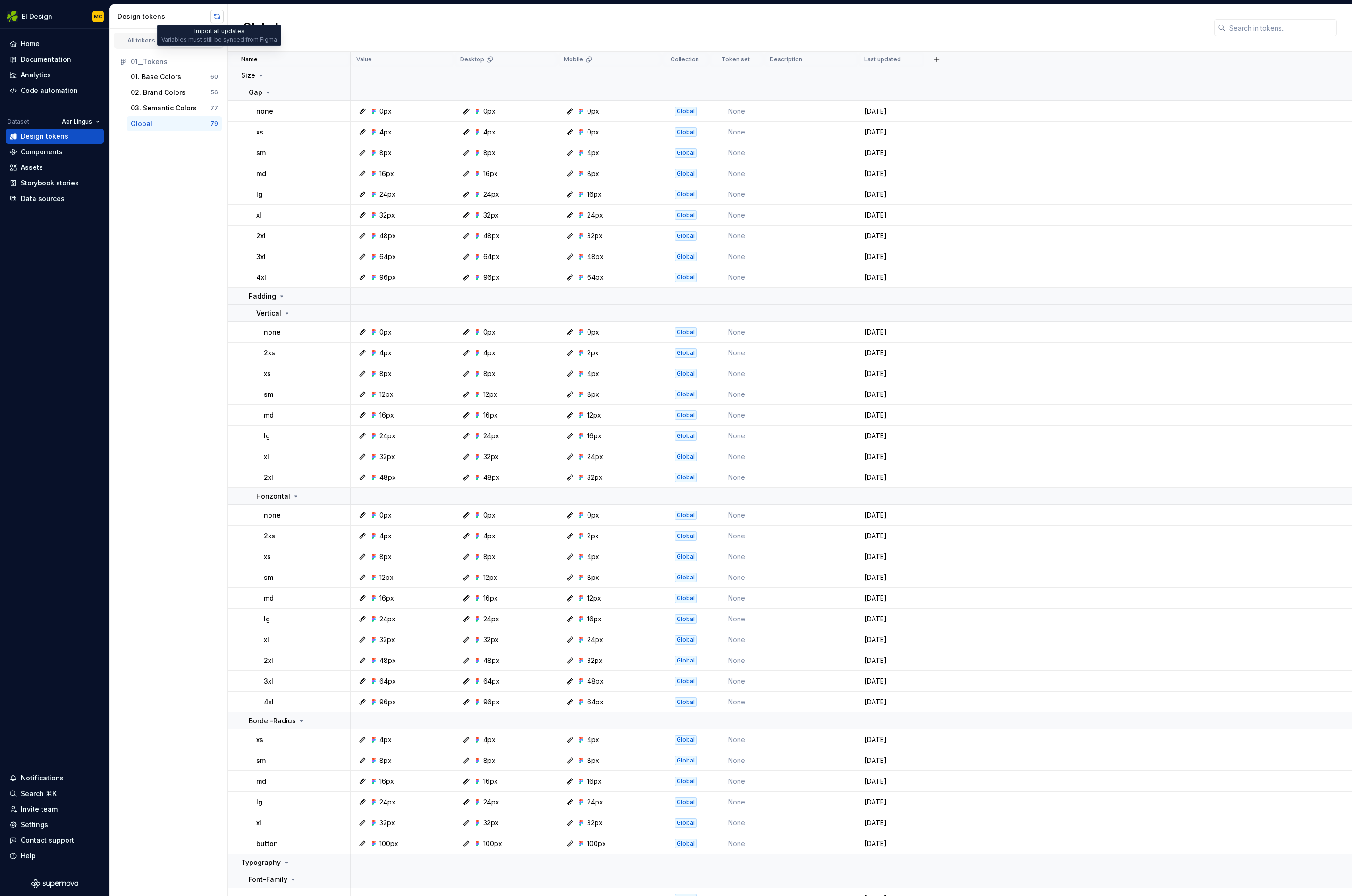
click at [215, 16] on button "button" at bounding box center [217, 16] width 13 height 13
click at [170, 107] on div "03. Semantic Colors" at bounding box center [163, 108] width 66 height 10
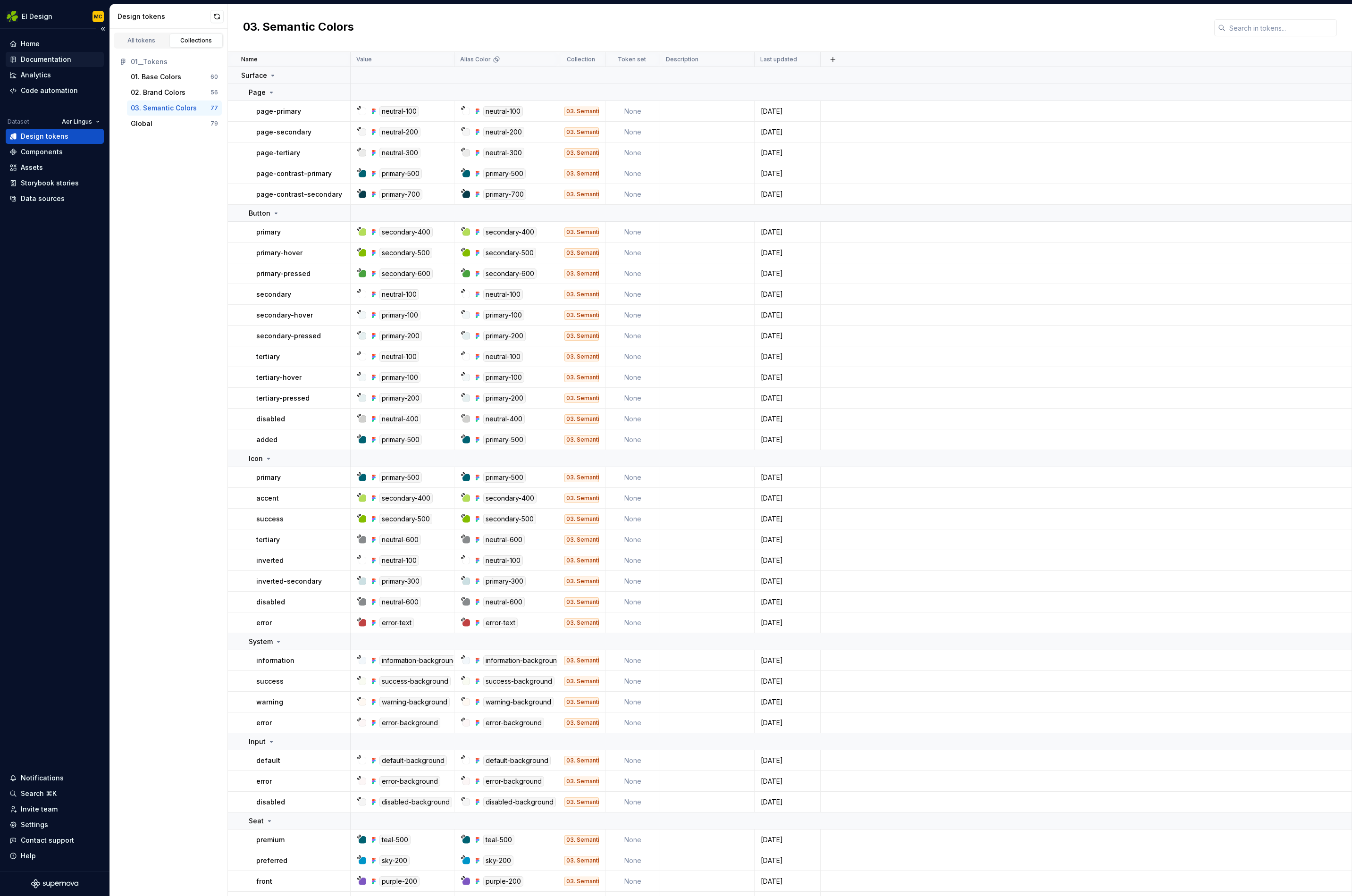
click at [38, 61] on div "Documentation" at bounding box center [46, 59] width 50 height 10
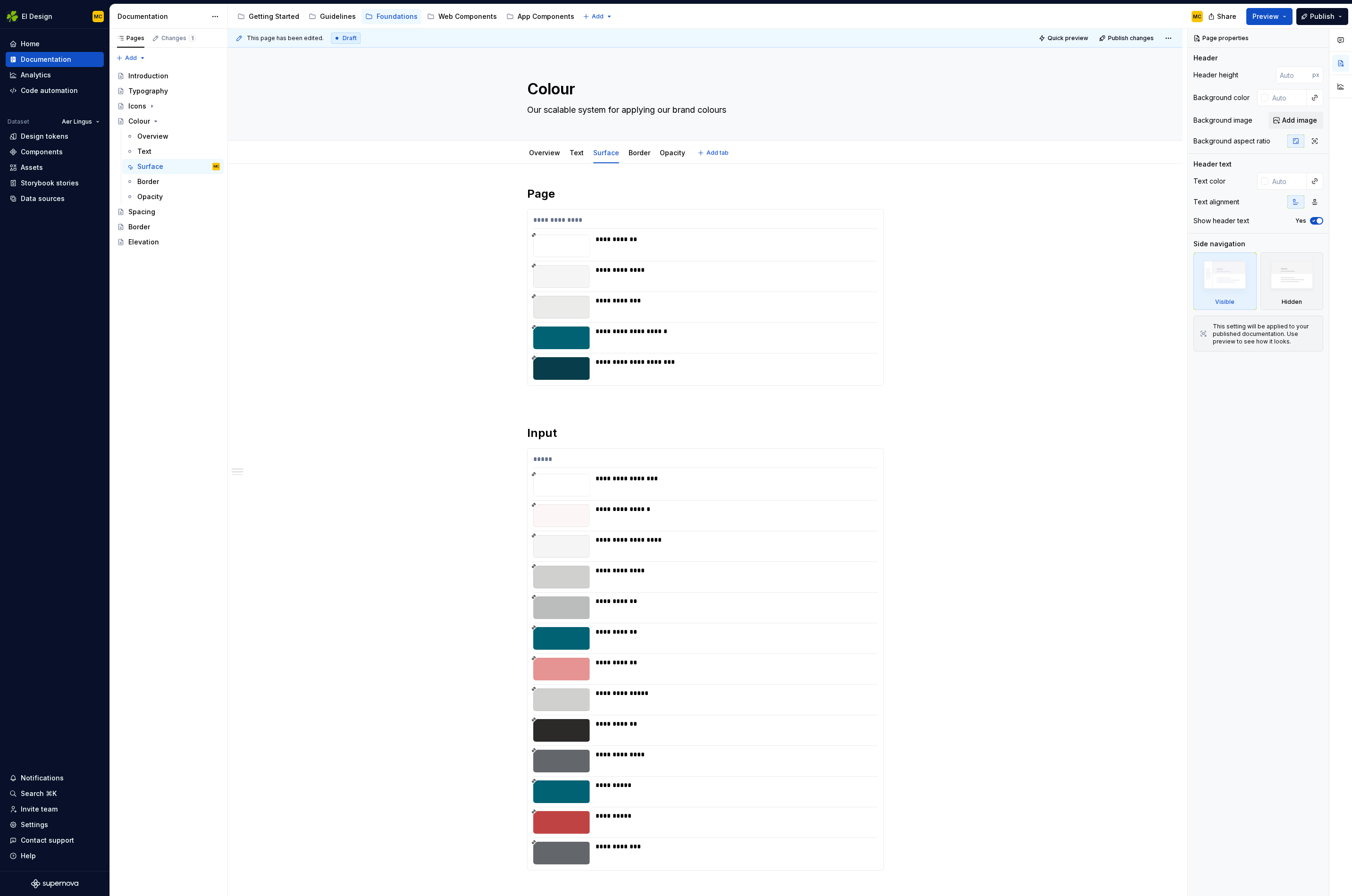
type textarea "*"
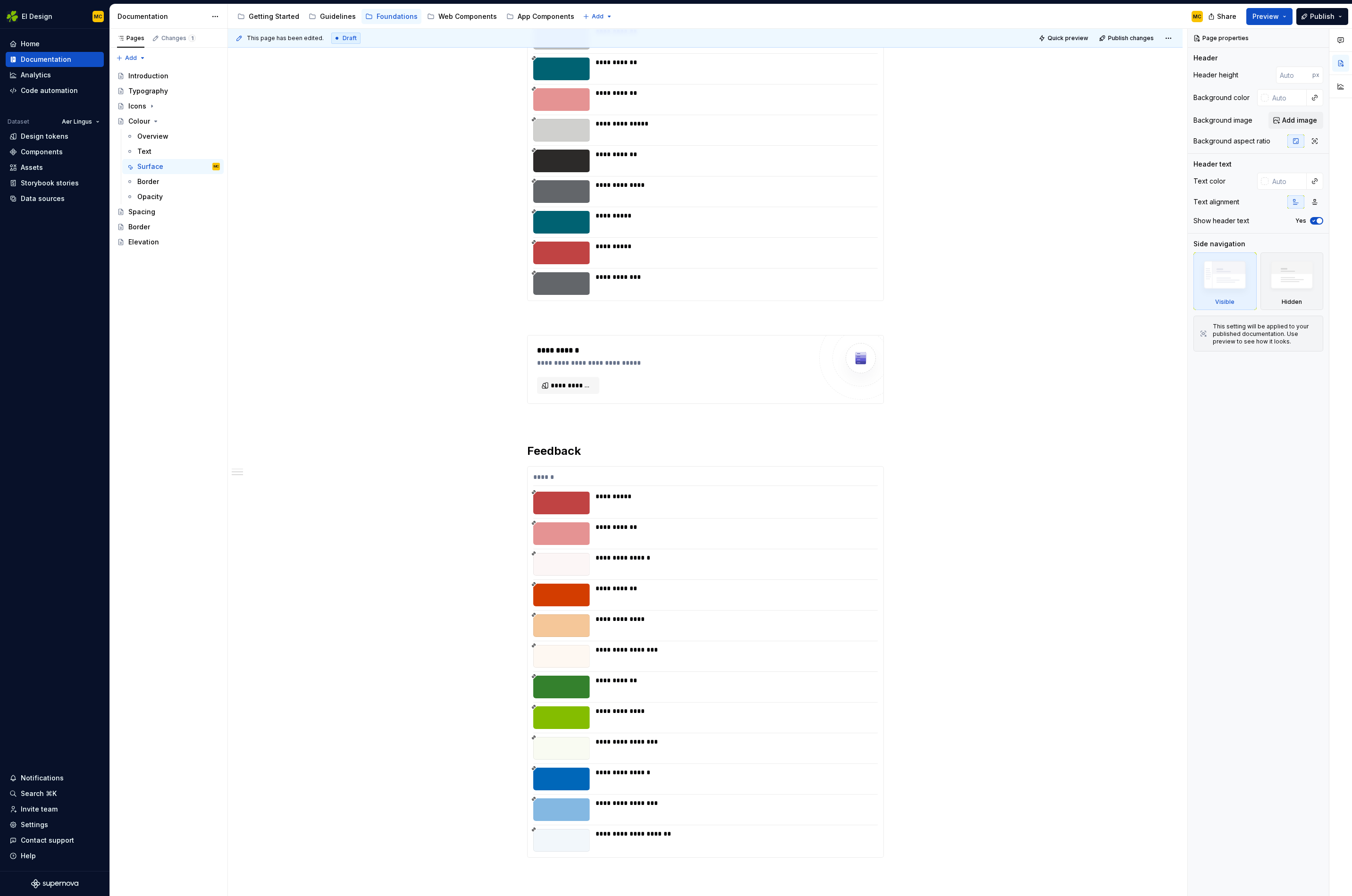
scroll to position [682, 0]
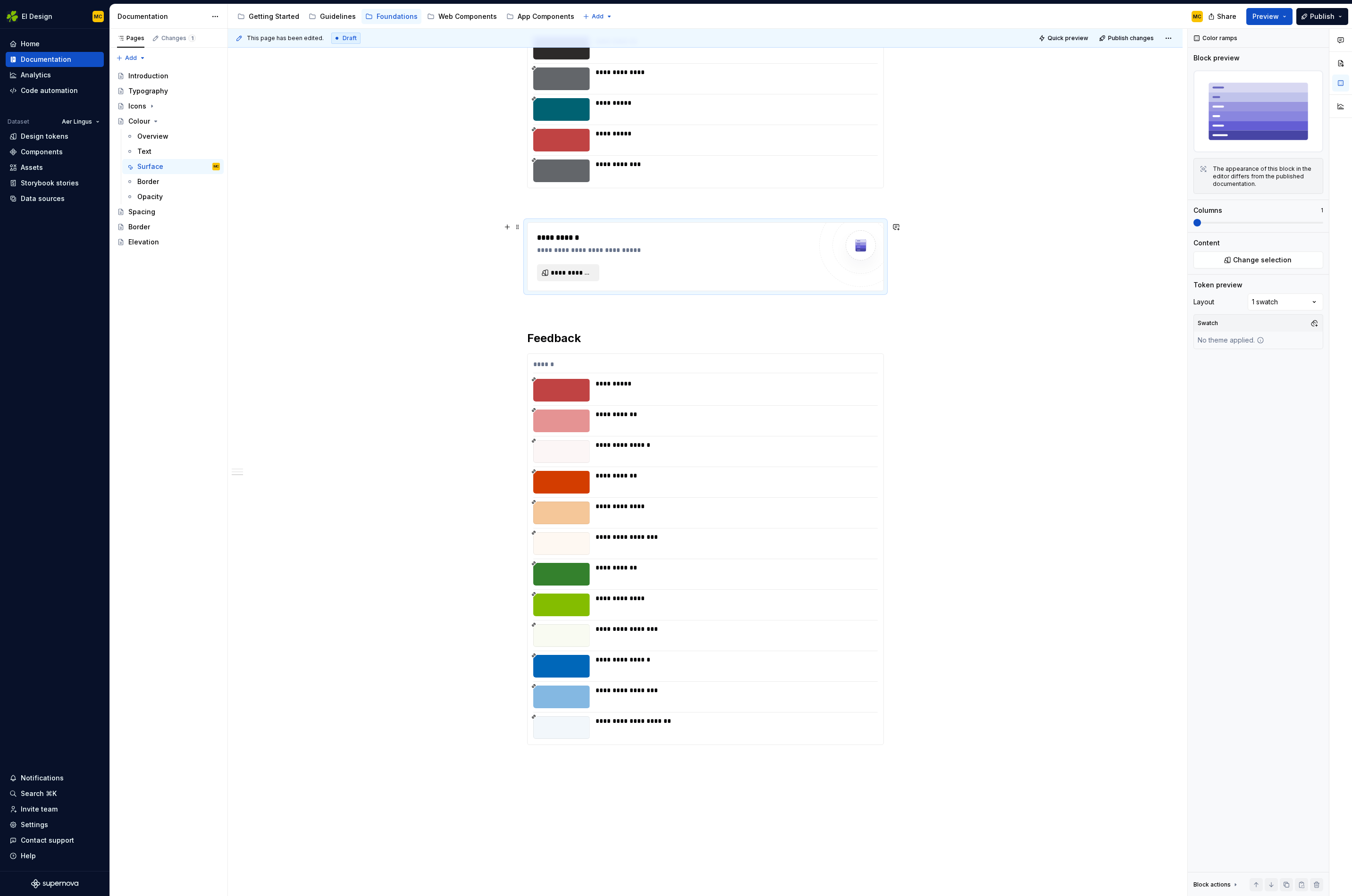
click at [575, 274] on span "**********" at bounding box center [572, 273] width 43 height 10
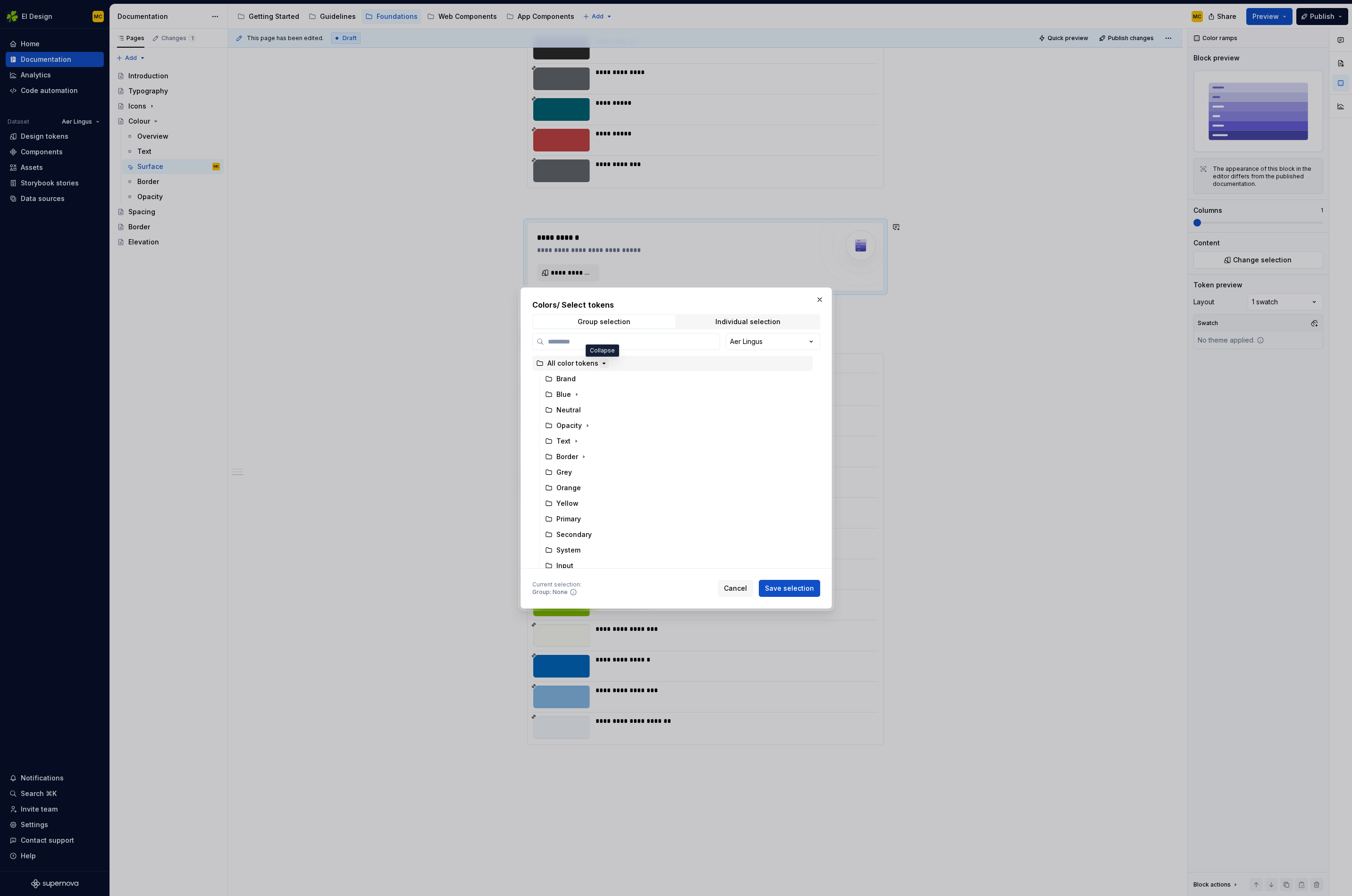
click at [600, 366] on icon "button" at bounding box center [604, 363] width 8 height 8
click at [587, 341] on input "search" at bounding box center [632, 342] width 176 height 10
type input "******"
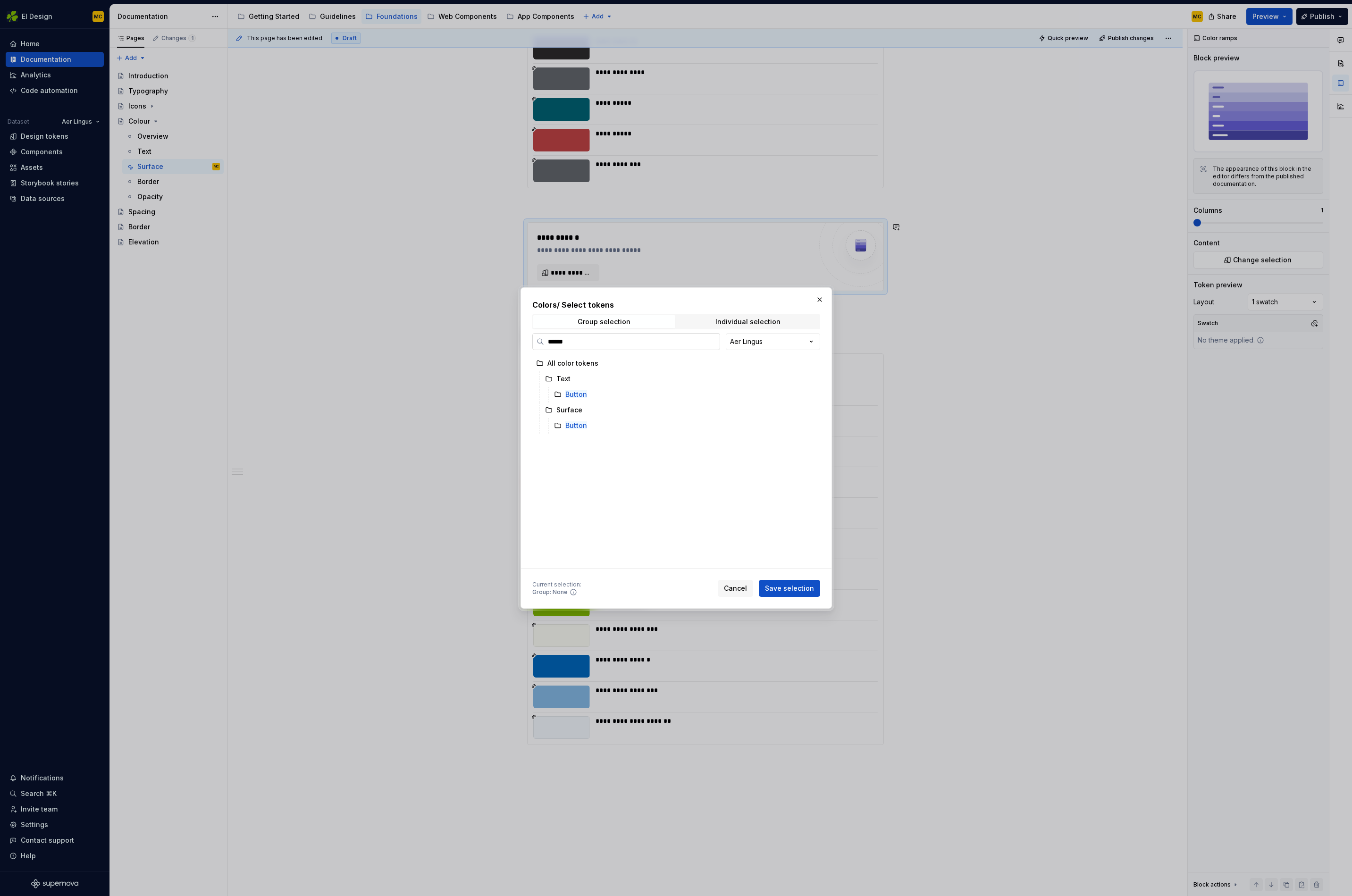
click at [709, 340] on input "******" at bounding box center [632, 342] width 176 height 10
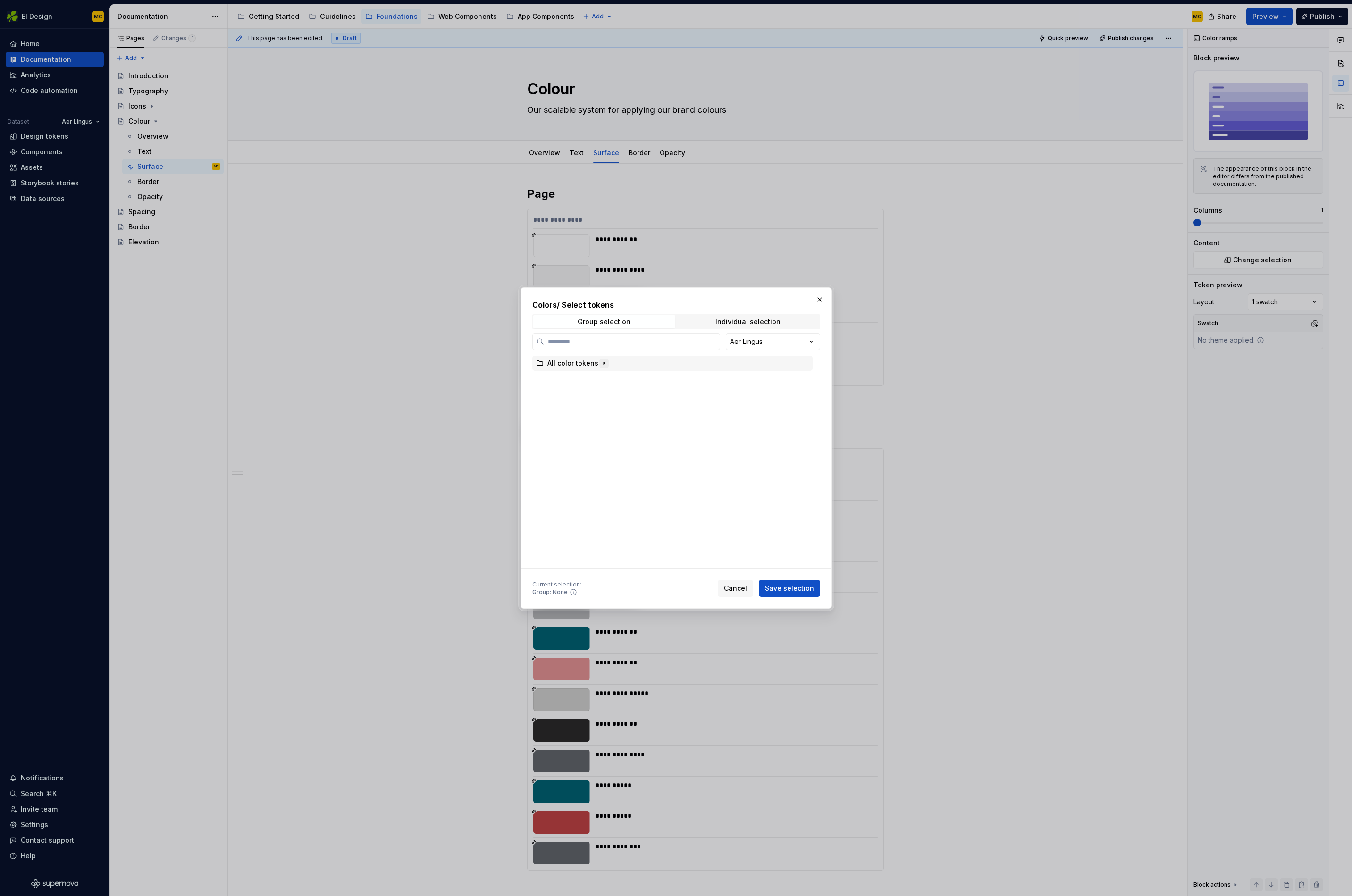
scroll to position [682, 0]
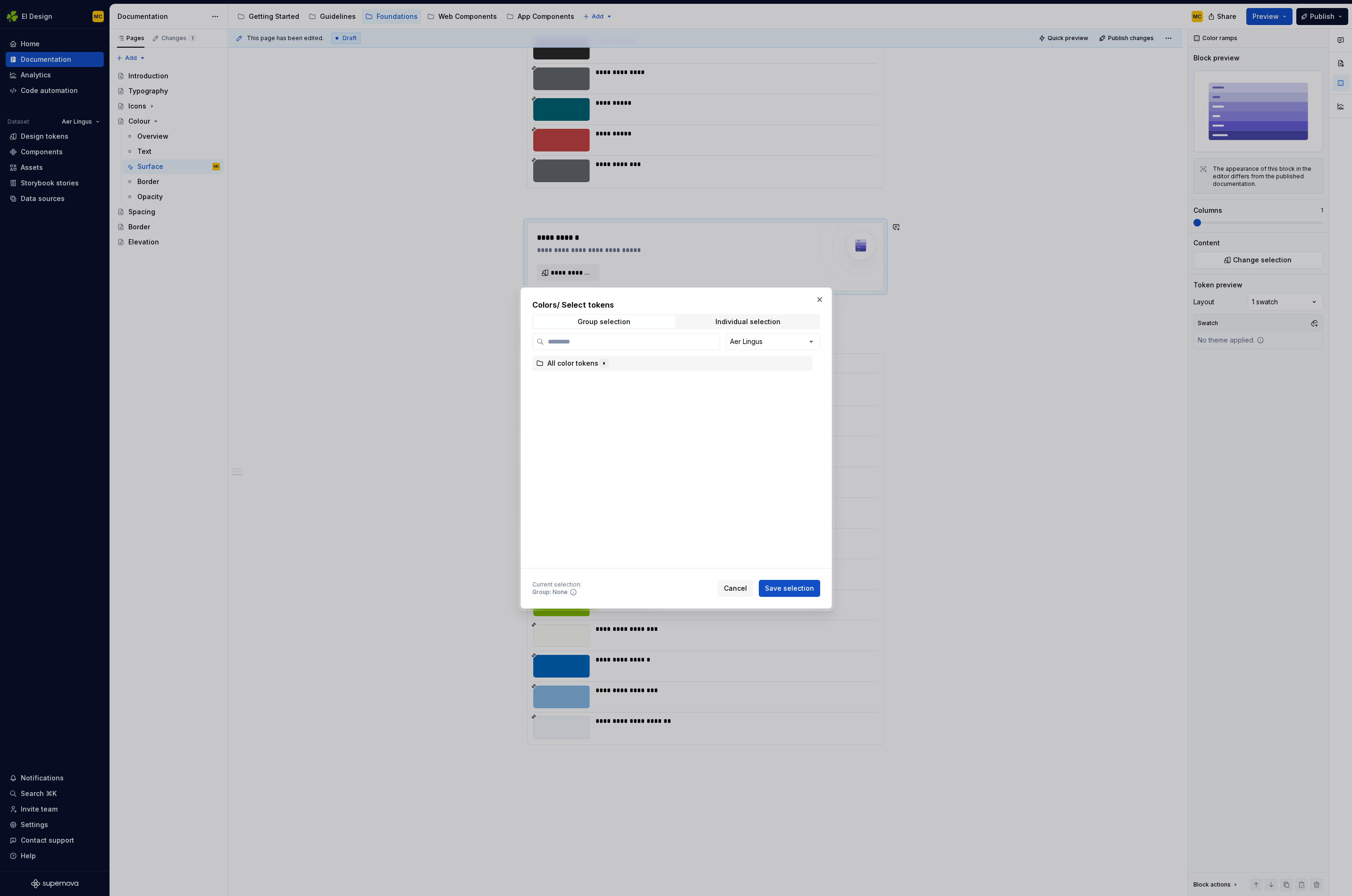
click at [602, 366] on icon "button" at bounding box center [604, 363] width 8 height 8
click at [588, 531] on icon "button" at bounding box center [588, 529] width 8 height 8
click at [601, 452] on div "Button" at bounding box center [682, 451] width 262 height 15
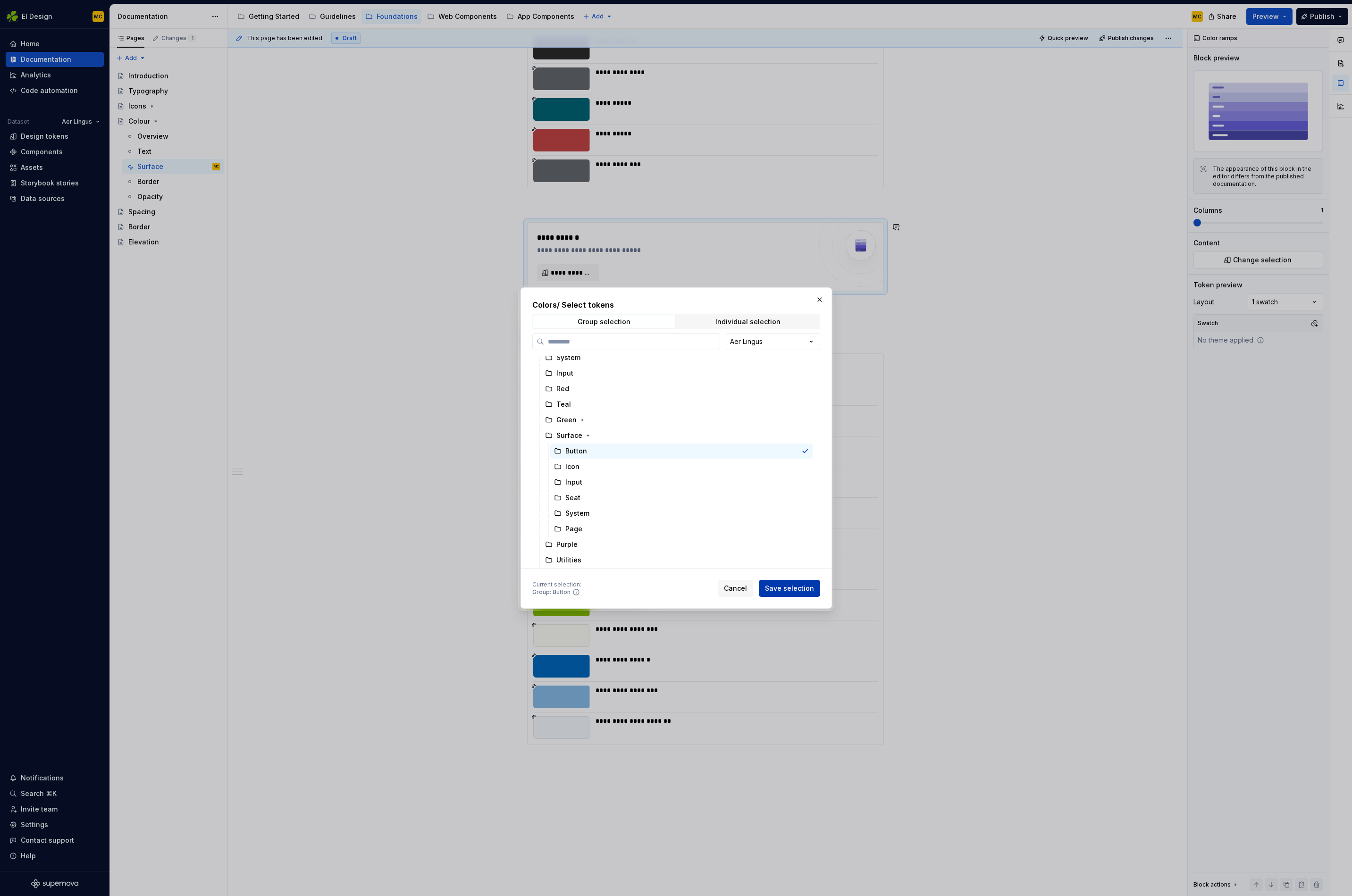
click at [786, 588] on span "Save selection" at bounding box center [789, 589] width 49 height 10
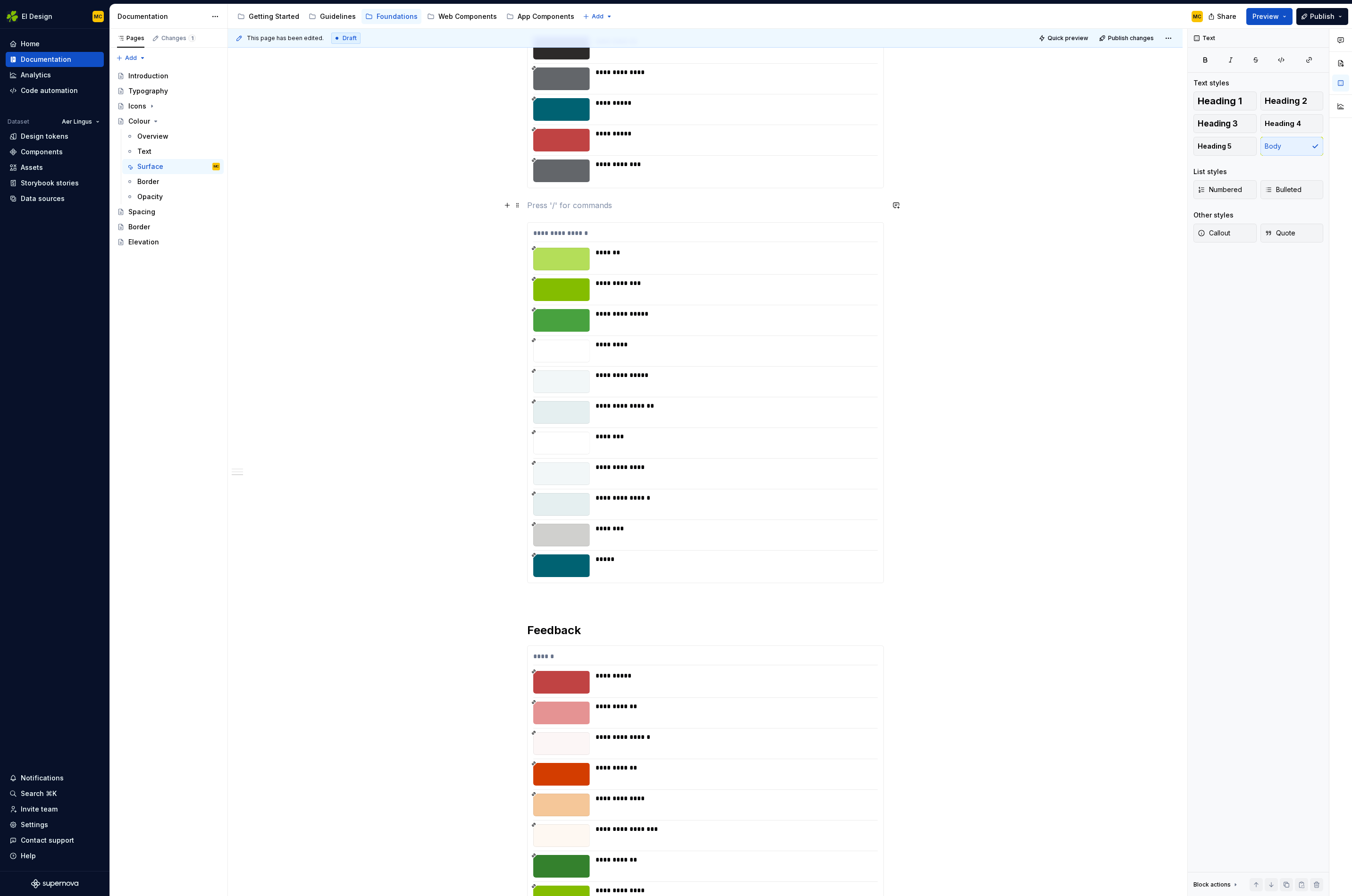
click at [550, 206] on p at bounding box center [705, 205] width 357 height 11
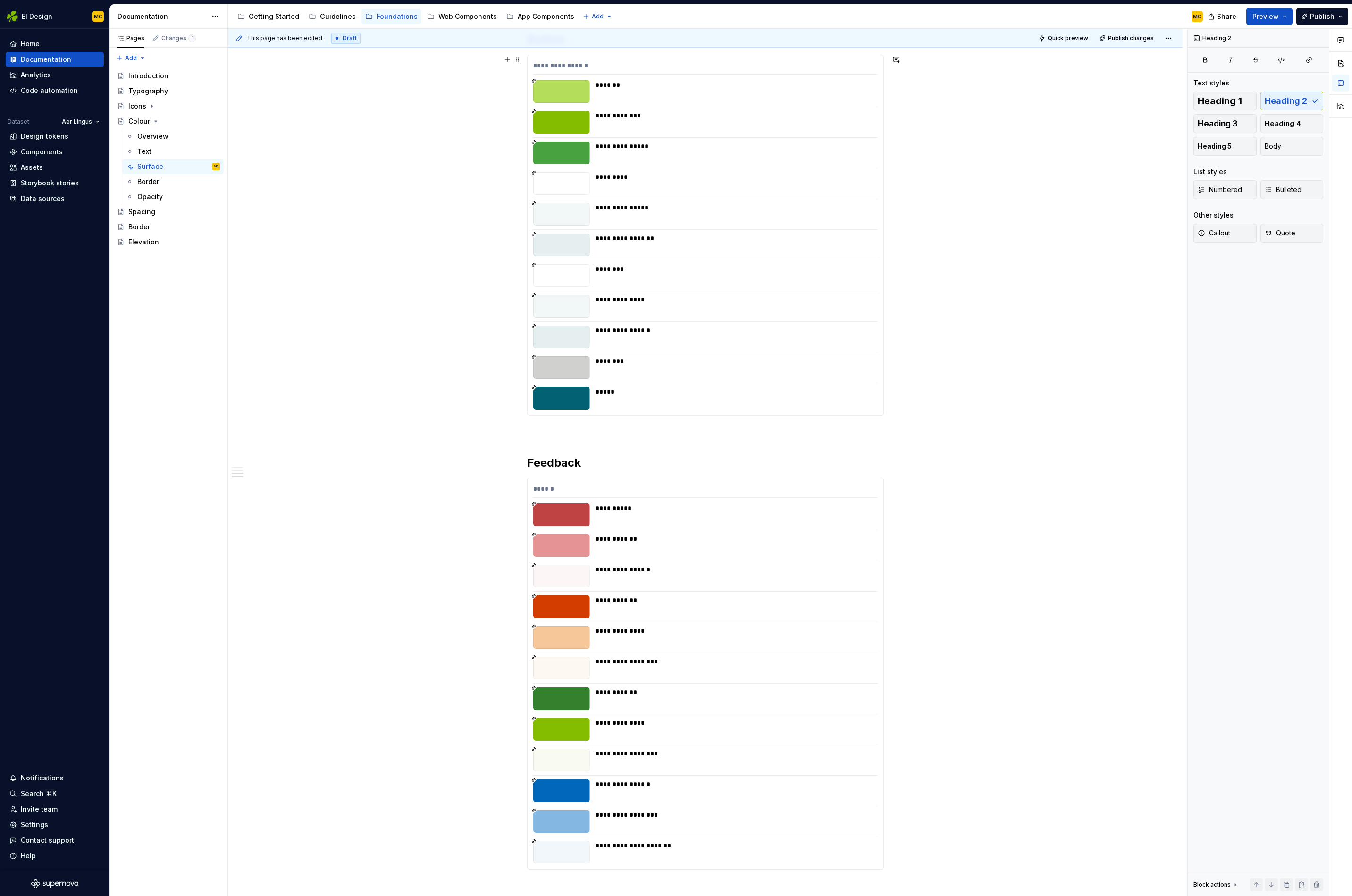
scroll to position [1132, 0]
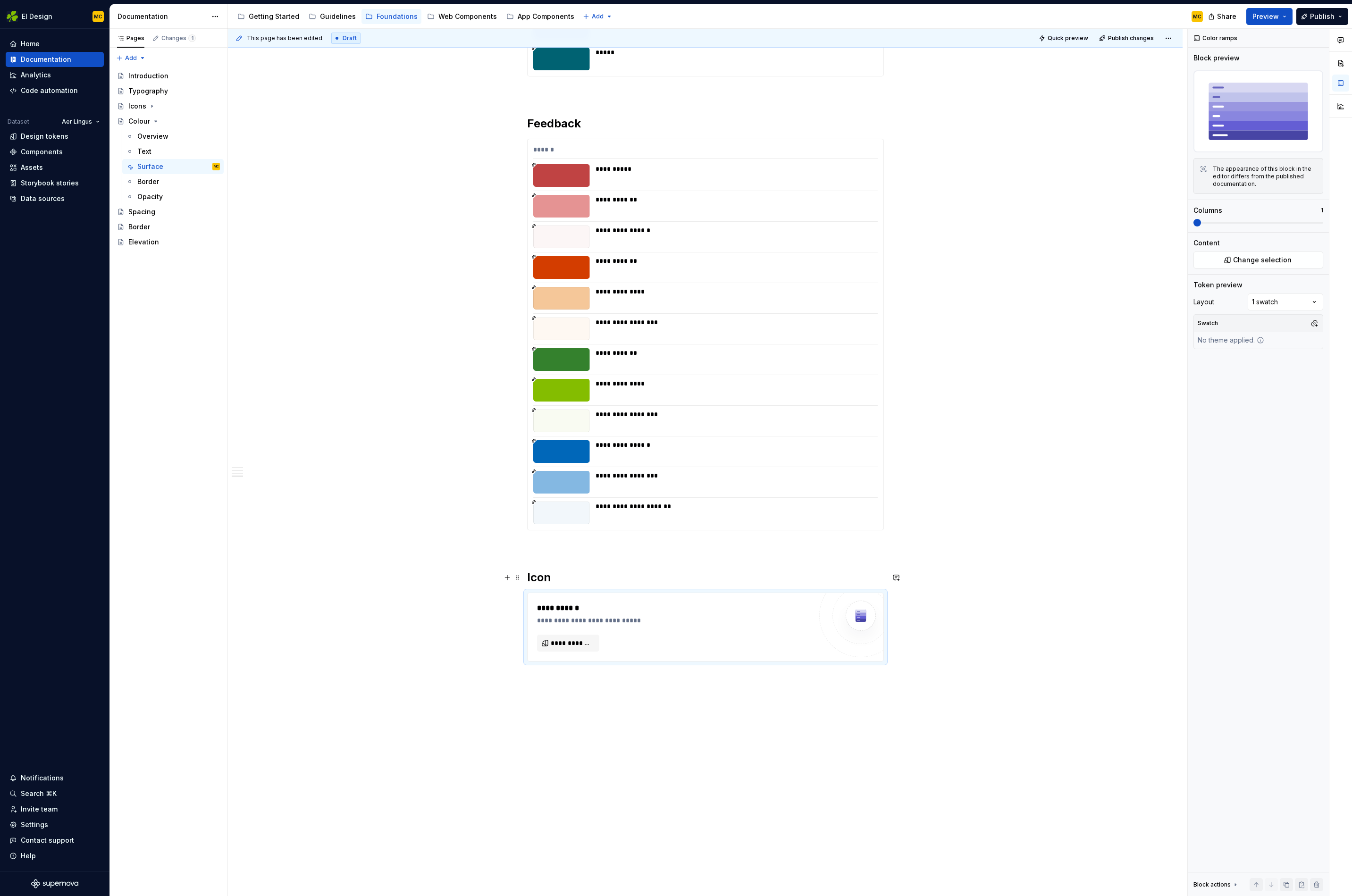
scroll to position [1238, 0]
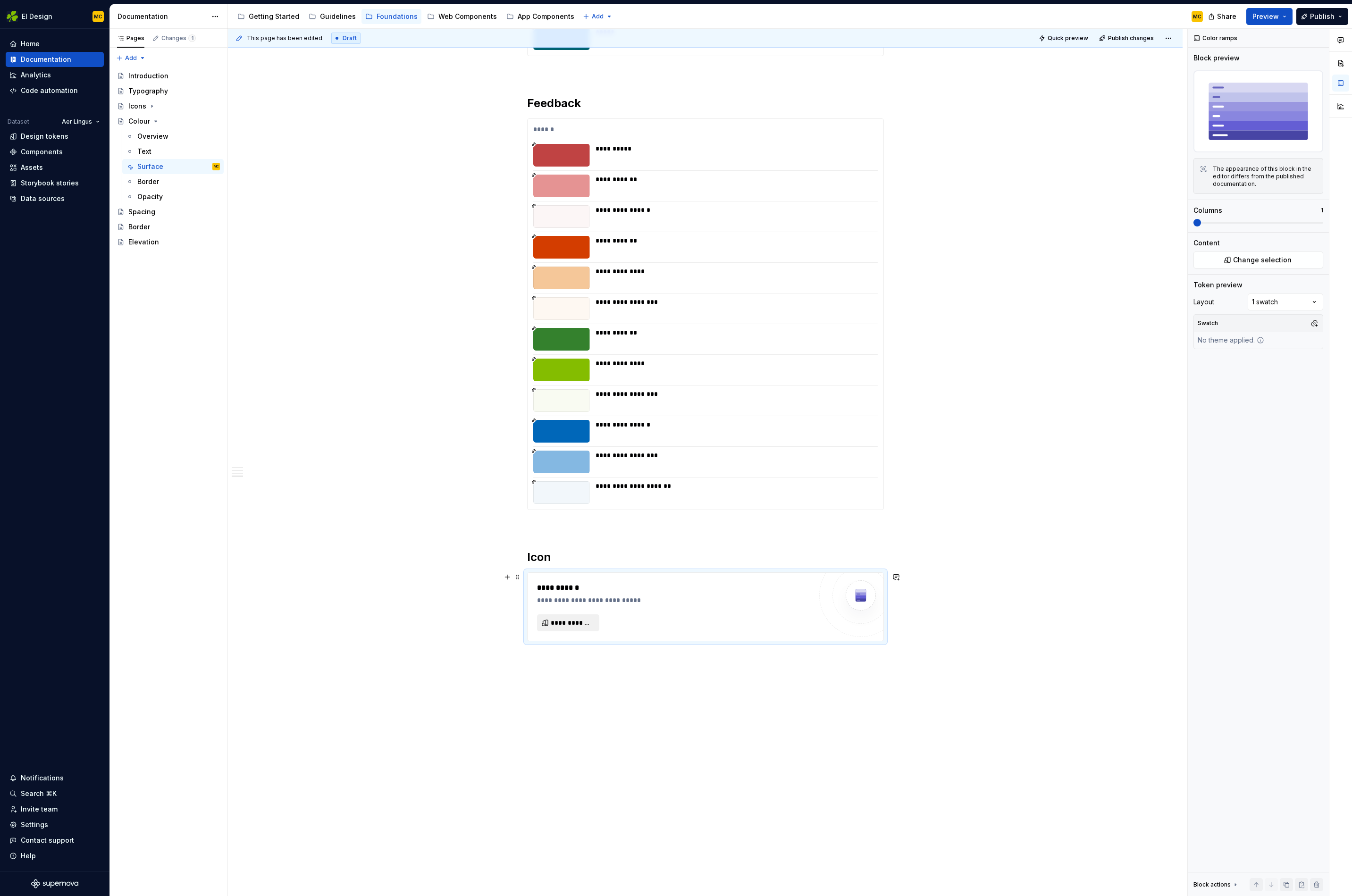
click at [575, 625] on span "**********" at bounding box center [572, 623] width 43 height 10
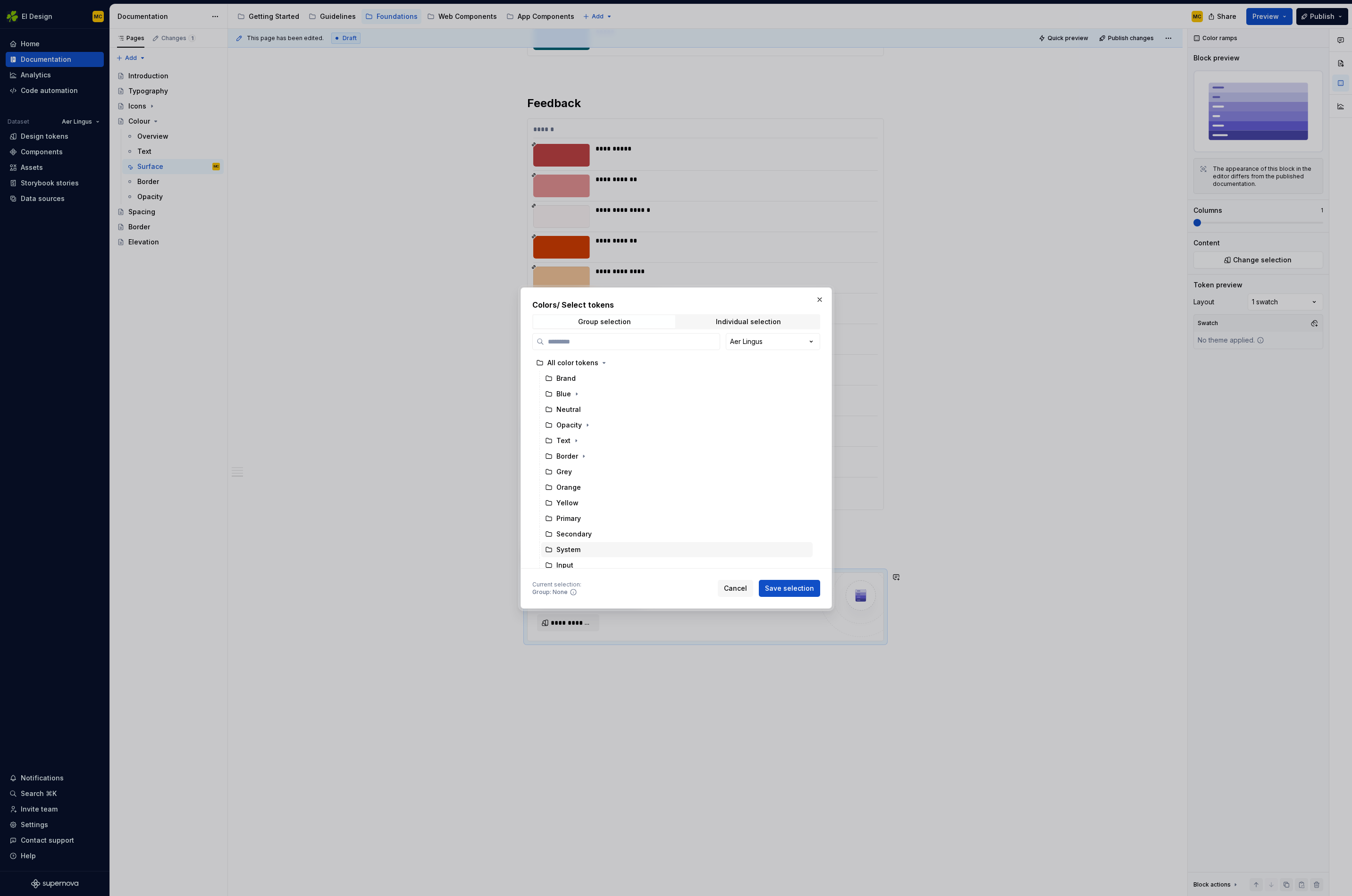
scroll to position [99, 0]
click at [587, 530] on icon "button" at bounding box center [588, 529] width 8 height 8
click at [612, 470] on div "Icon" at bounding box center [682, 467] width 262 height 15
click at [795, 588] on span "Save selection" at bounding box center [789, 589] width 49 height 10
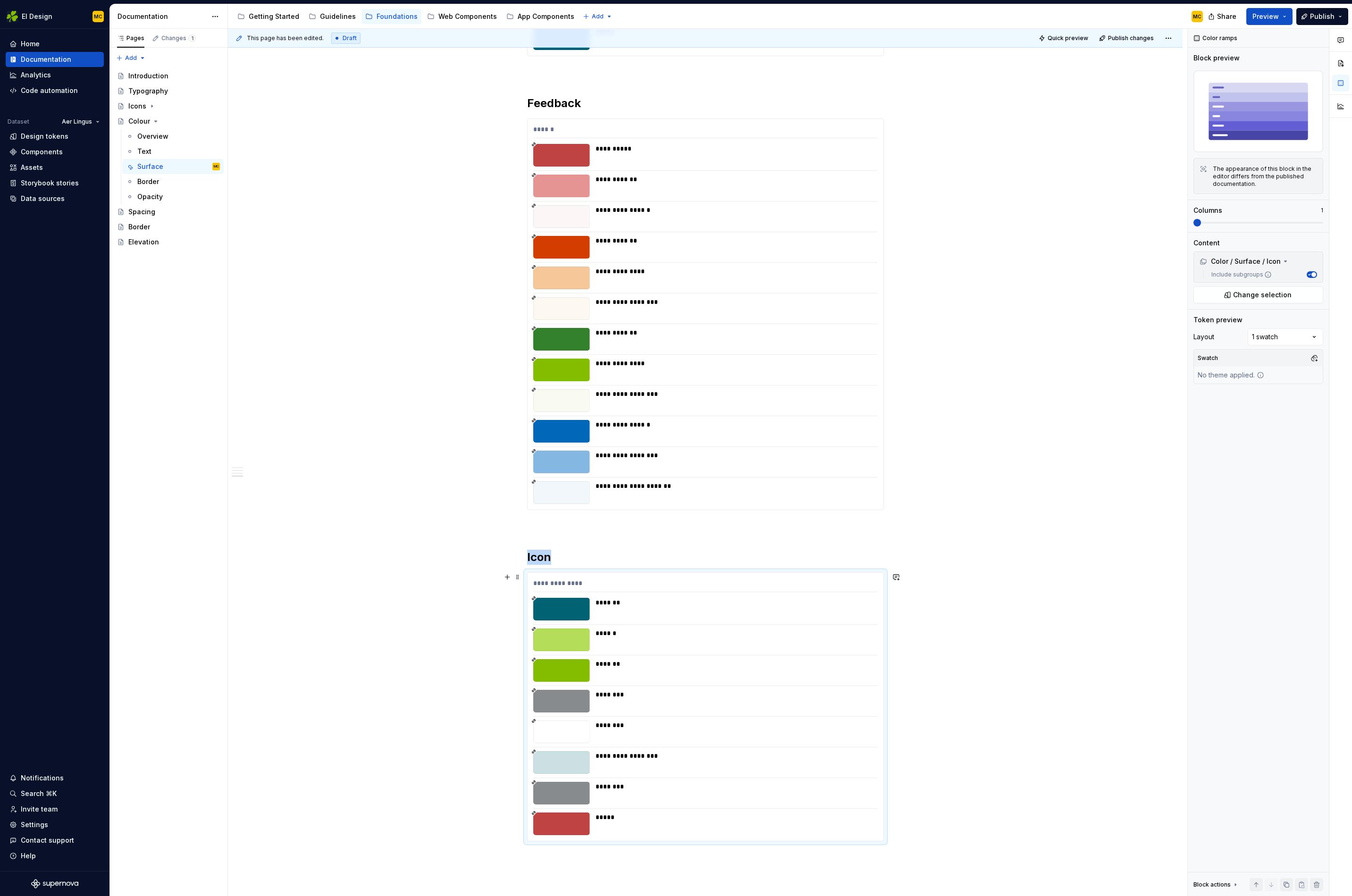
scroll to position [1123, 0]
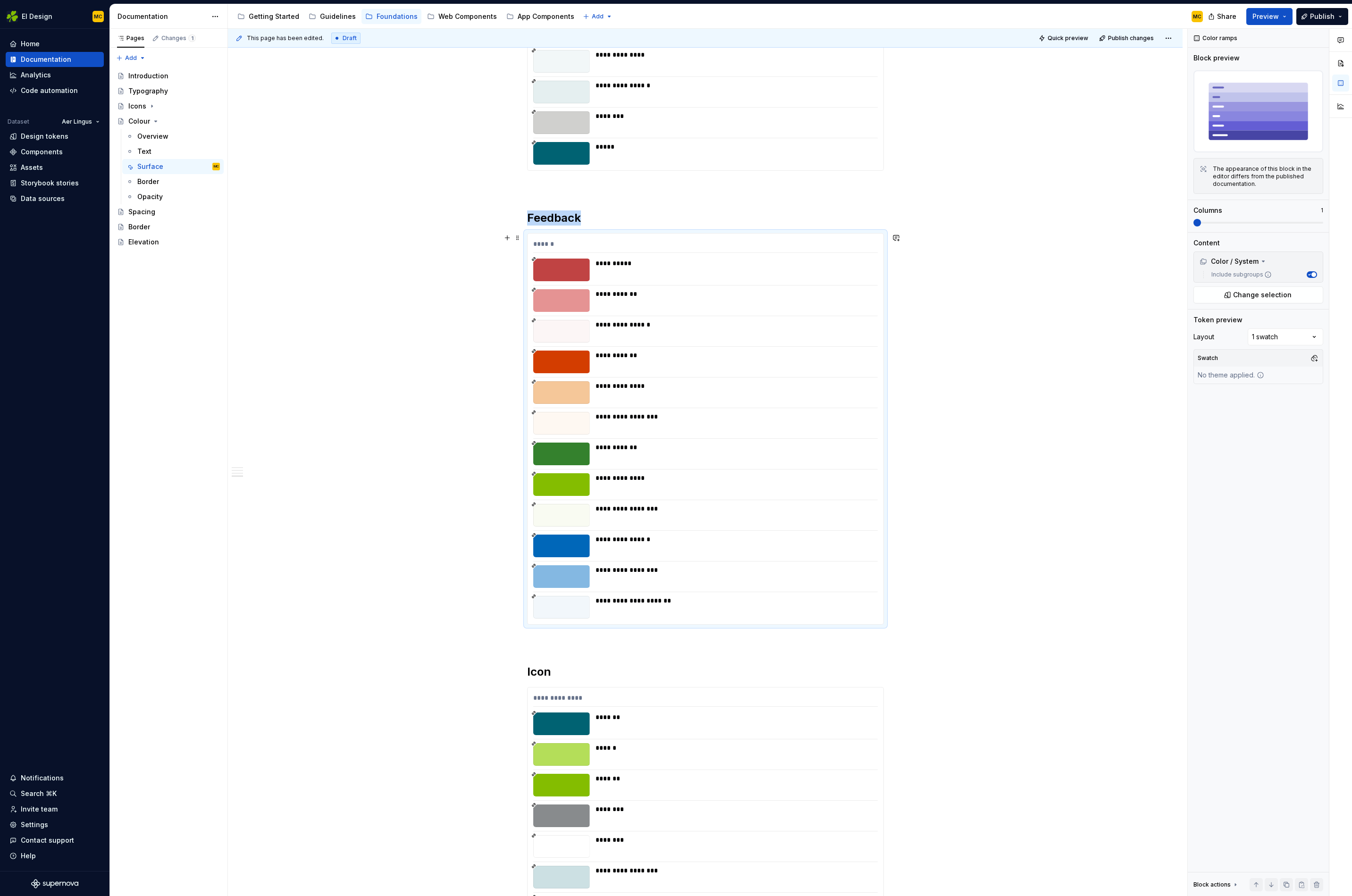
click at [629, 240] on div "******" at bounding box center [706, 246] width 345 height 14
click at [1270, 298] on span "Change selection" at bounding box center [1263, 295] width 59 height 10
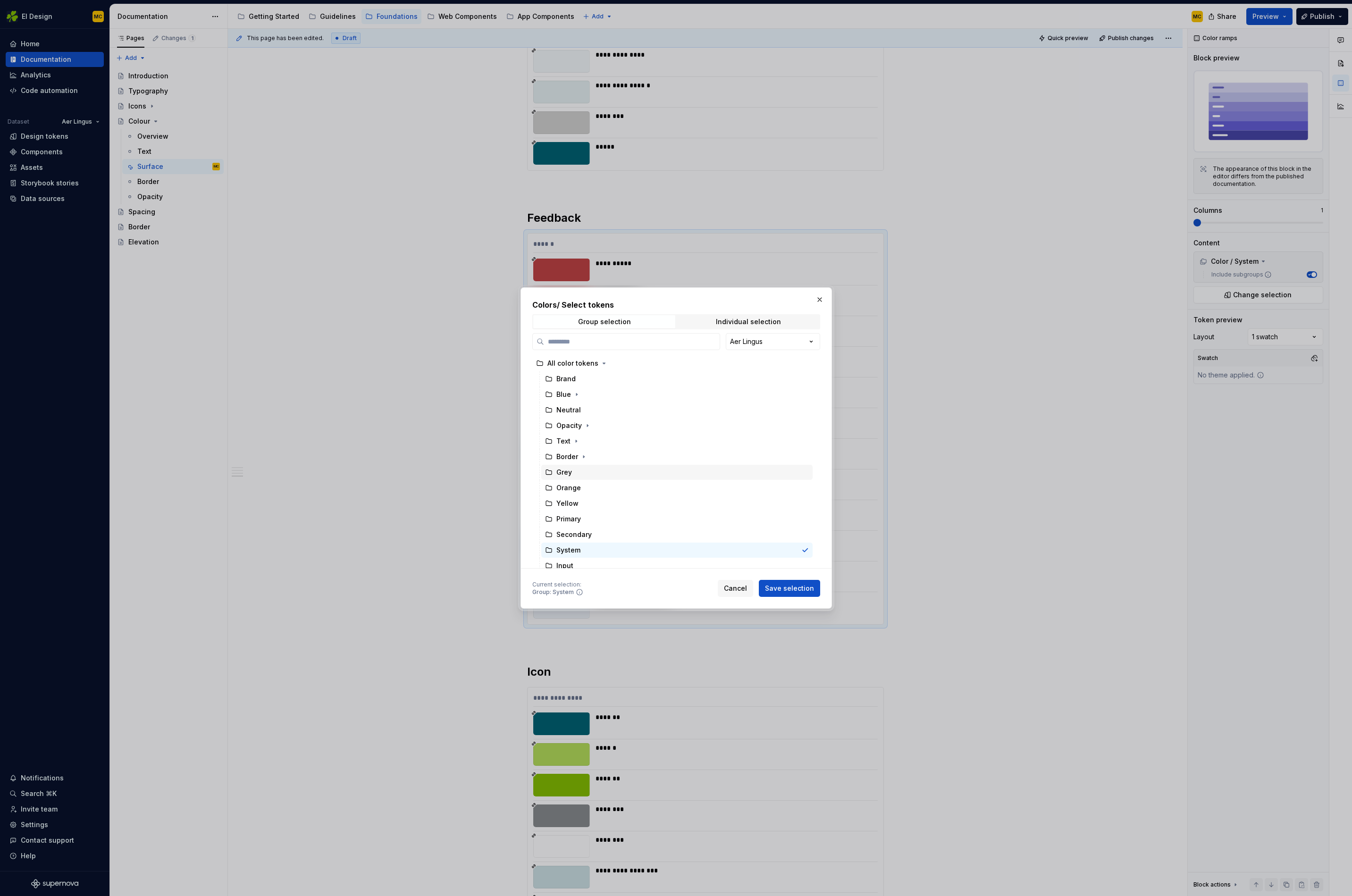
scroll to position [99, 0]
click at [586, 528] on icon "button" at bounding box center [588, 529] width 8 height 8
click at [586, 512] on div "System" at bounding box center [577, 514] width 24 height 10
click at [786, 588] on span "Save selection" at bounding box center [789, 589] width 49 height 10
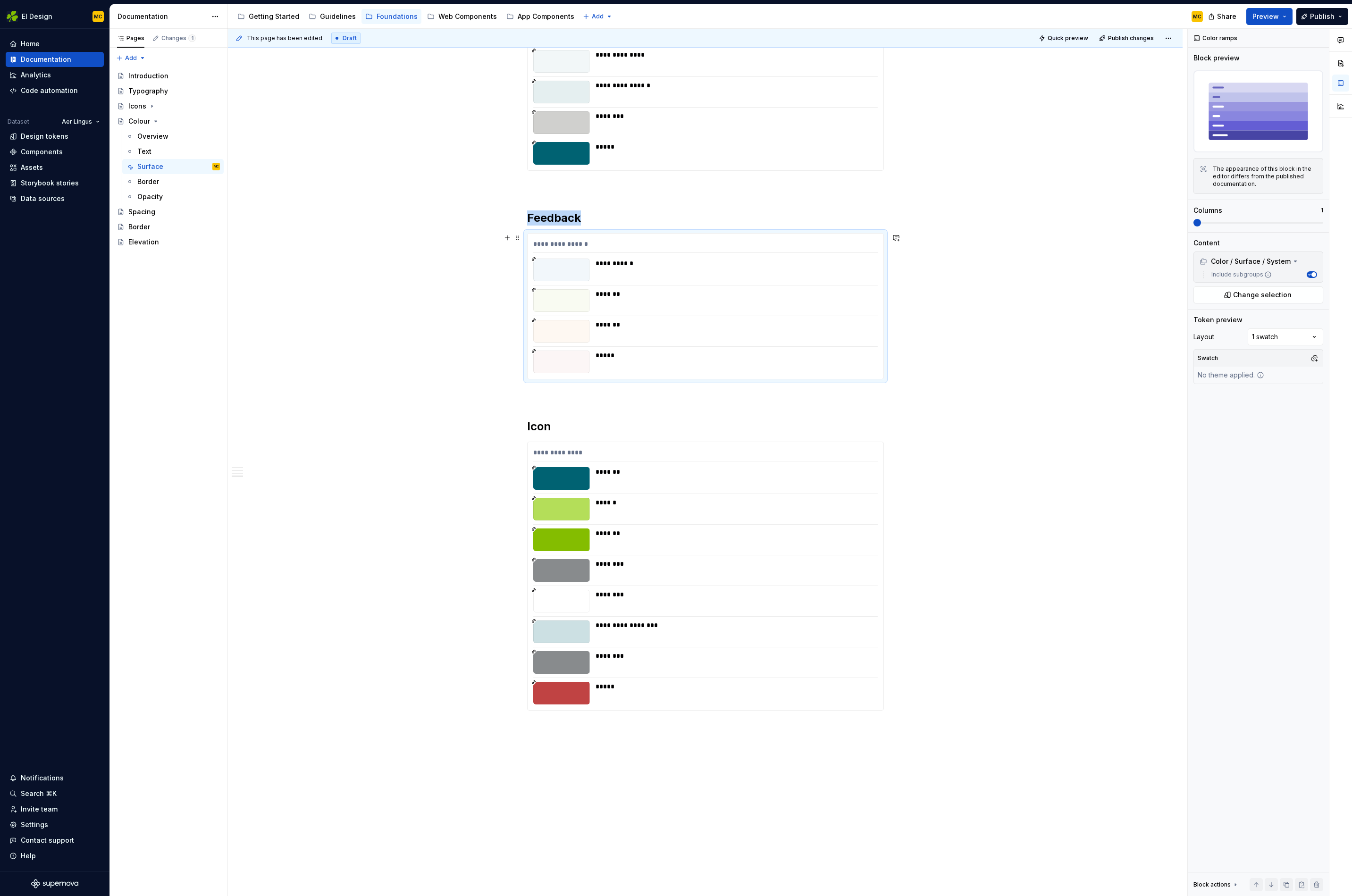
click at [986, 365] on div "**********" at bounding box center [706, 15] width 955 height 1950
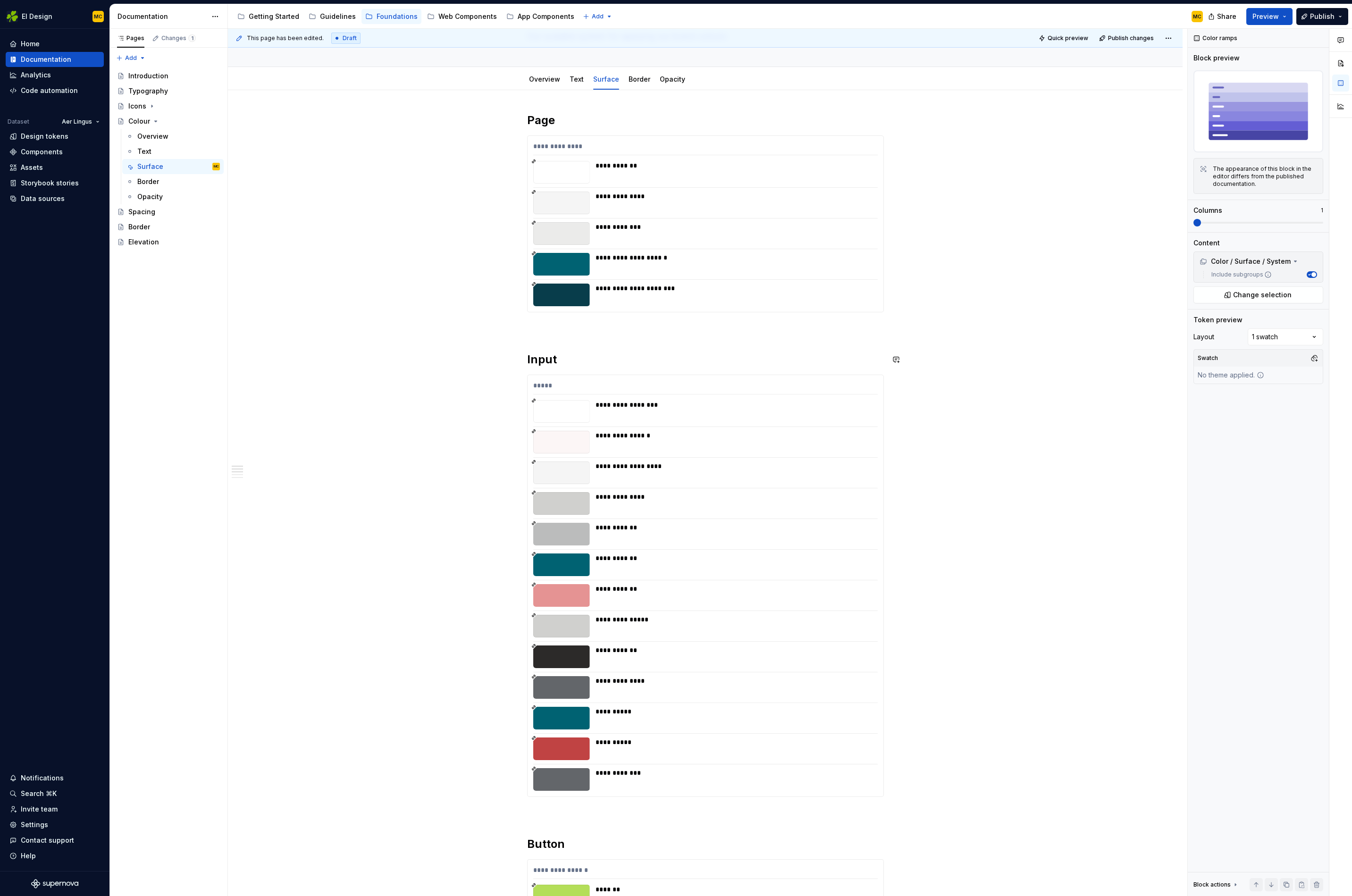
scroll to position [86, 0]
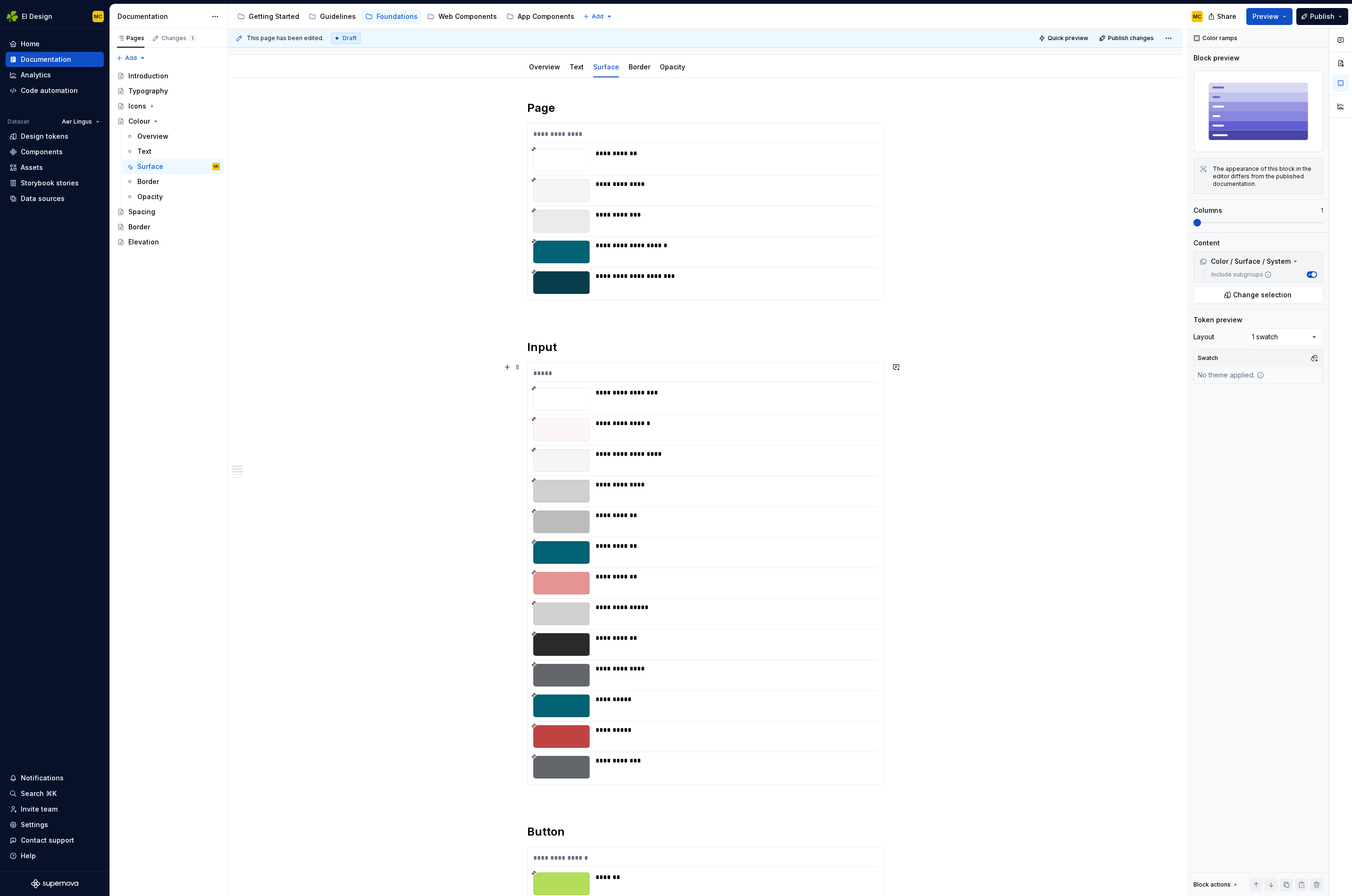
click at [838, 362] on div "**********" at bounding box center [705, 573] width 357 height 422
click at [1258, 299] on span "Change selection" at bounding box center [1263, 295] width 59 height 10
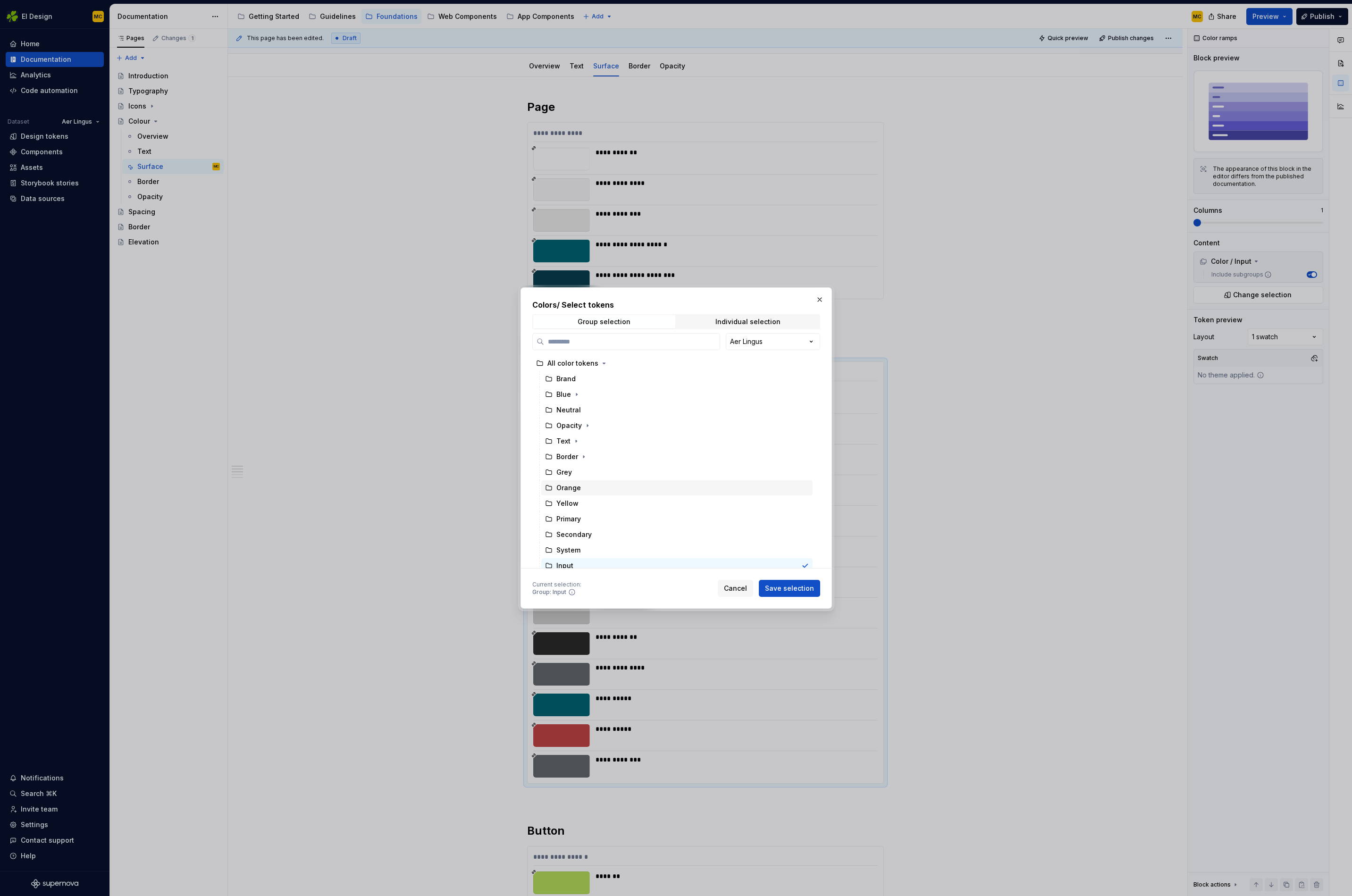
scroll to position [99, 0]
click at [586, 527] on icon "button" at bounding box center [588, 529] width 8 height 8
click at [591, 484] on div "Input" at bounding box center [682, 482] width 262 height 15
click at [794, 588] on span "Save selection" at bounding box center [789, 589] width 49 height 10
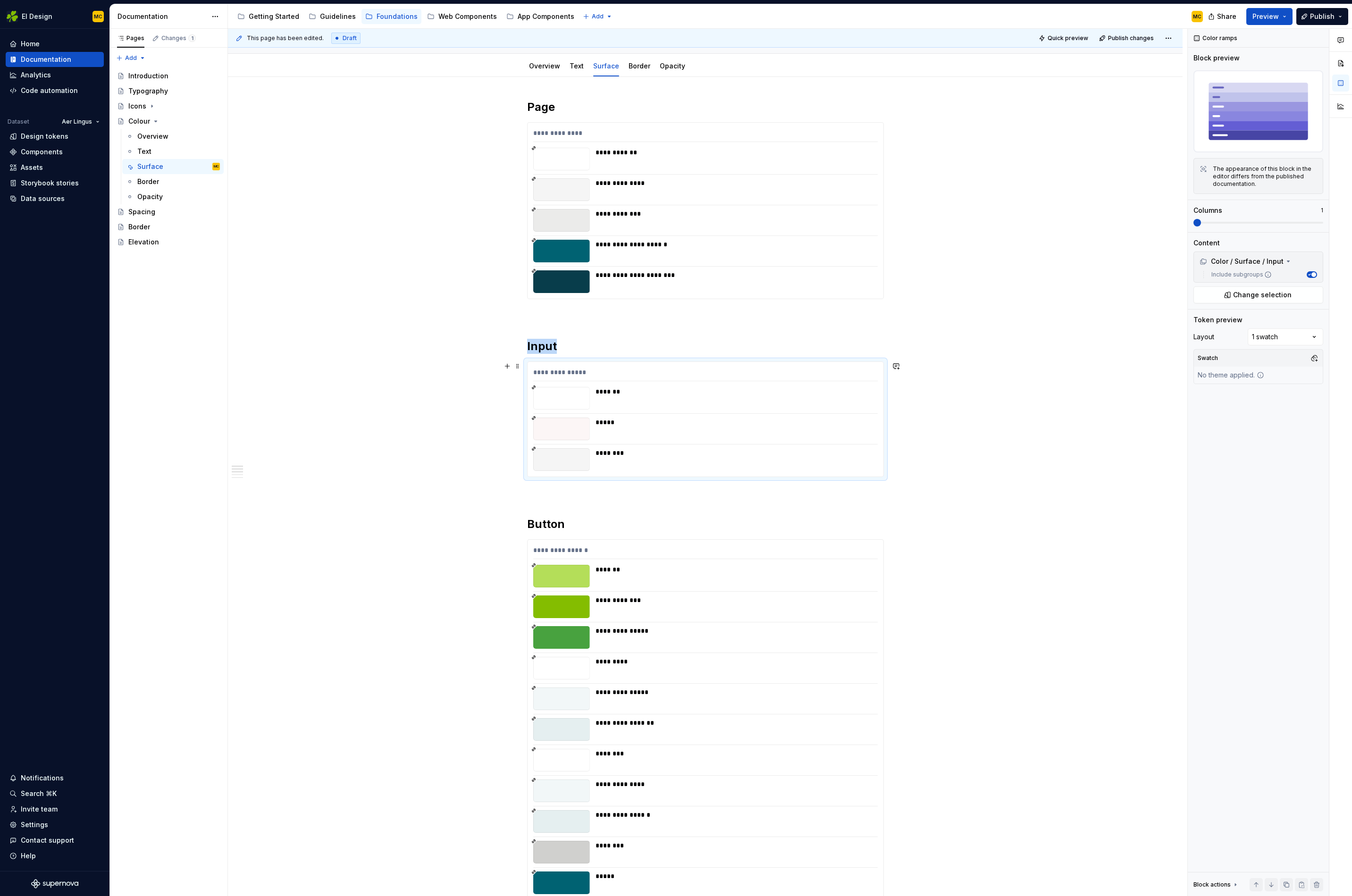
click at [988, 440] on div "**********" at bounding box center [706, 898] width 955 height 1643
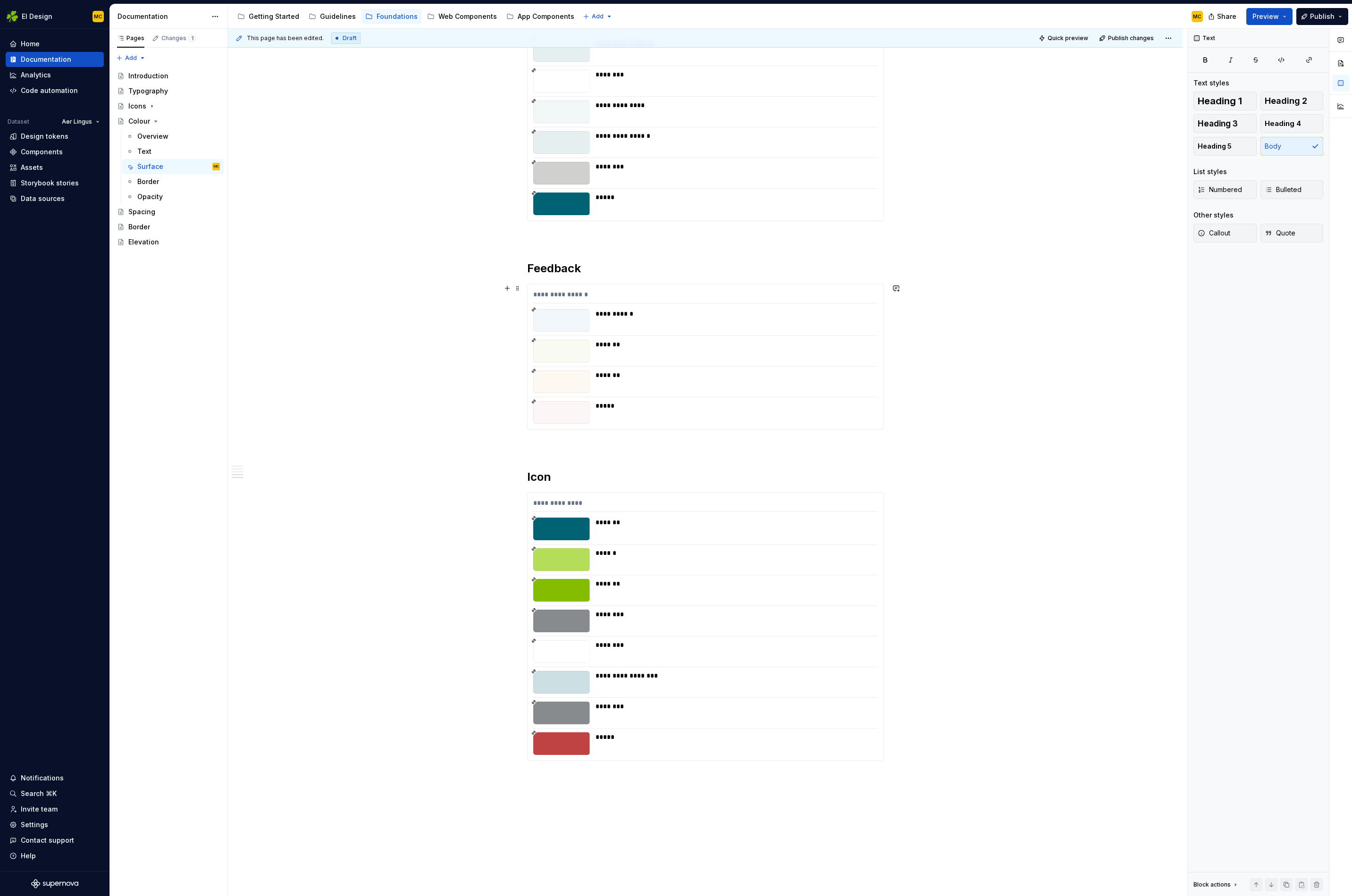
scroll to position [911, 0]
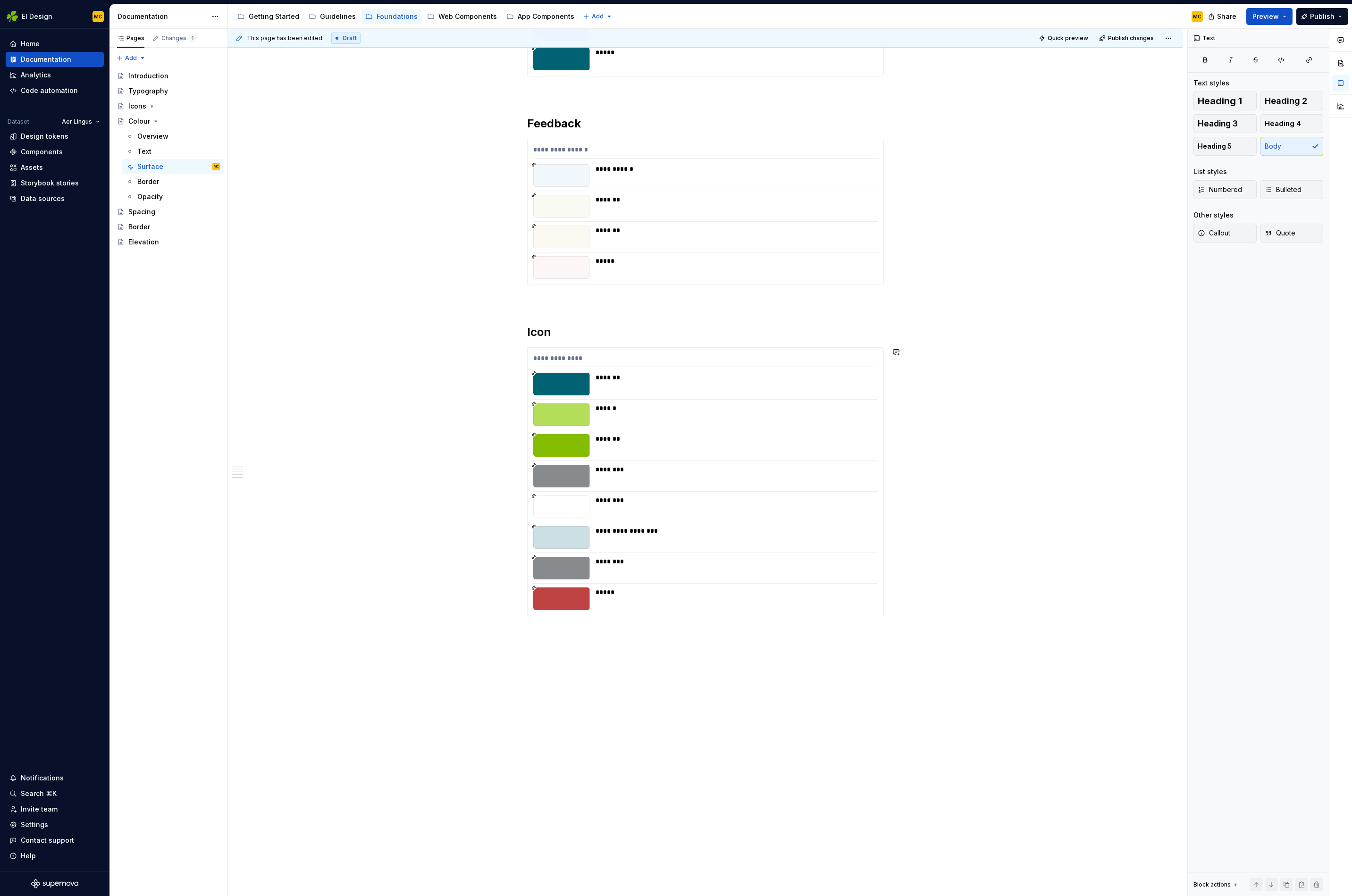
click at [685, 675] on div "**********" at bounding box center [706, 74] width 955 height 1643
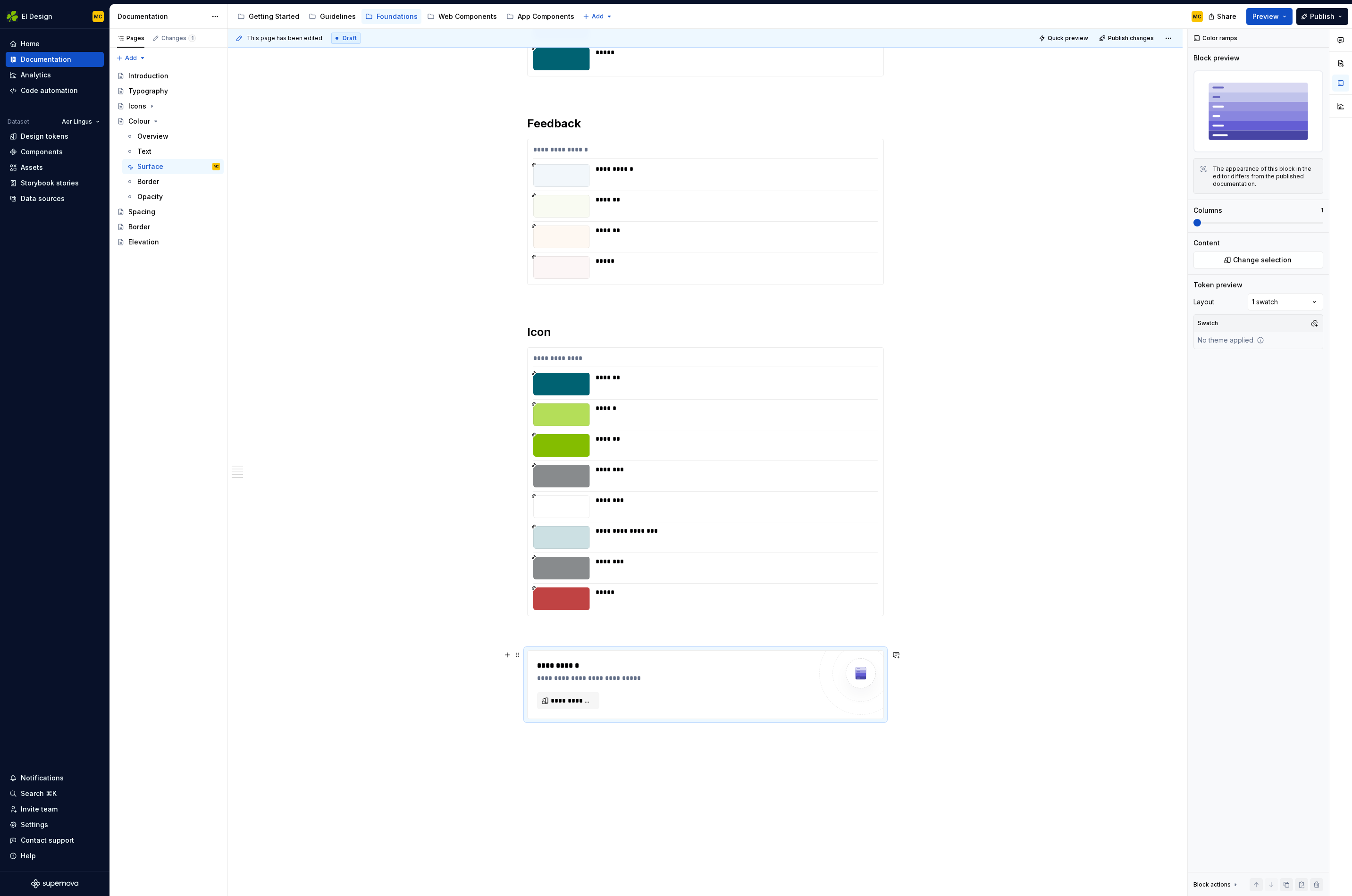
click at [581, 715] on div "**********" at bounding box center [706, 685] width 356 height 68
click at [582, 709] on div "**********" at bounding box center [675, 685] width 275 height 49
click at [582, 701] on span "**********" at bounding box center [572, 701] width 43 height 10
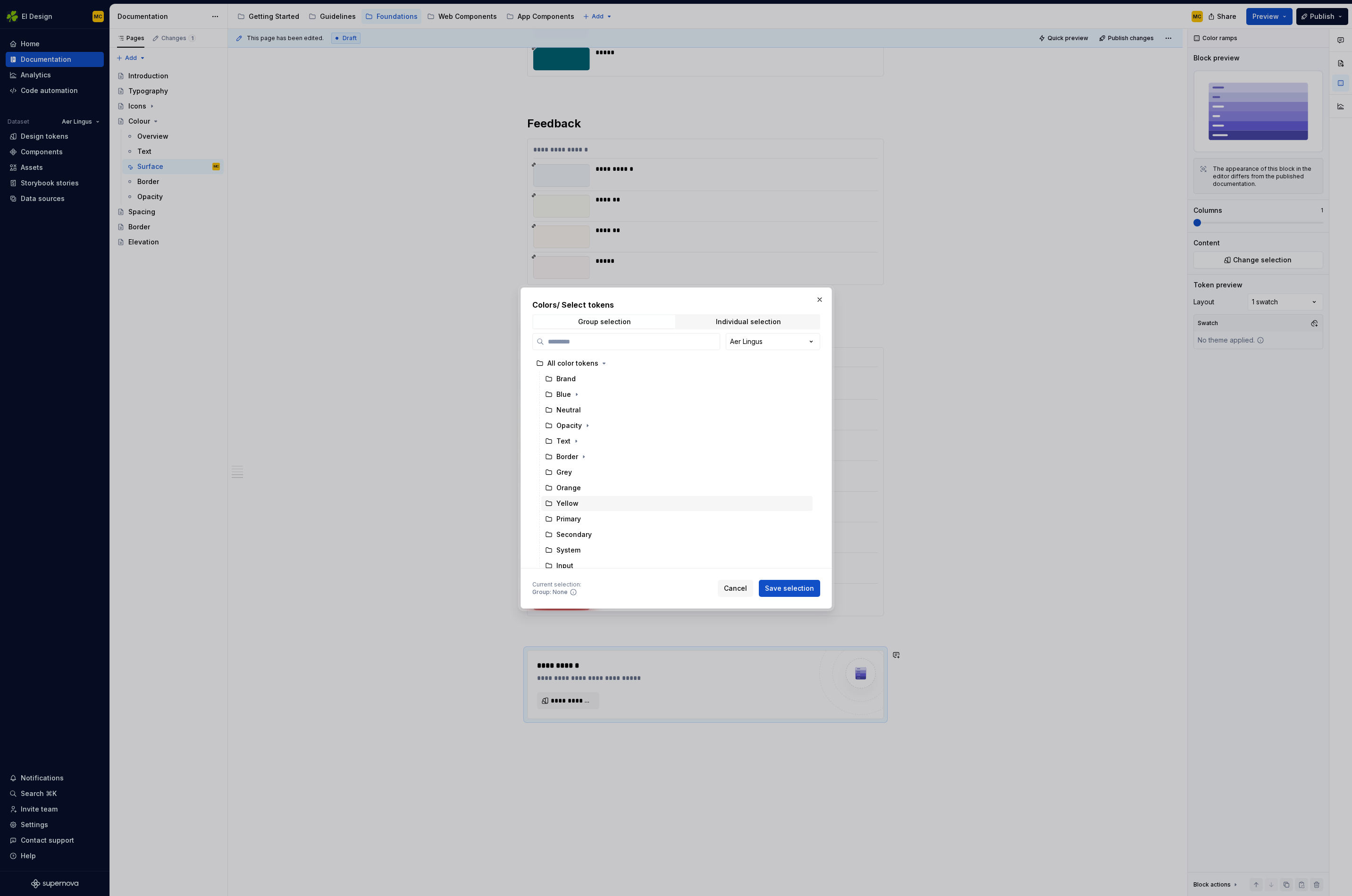
scroll to position [99, 0]
click at [587, 531] on icon "button" at bounding box center [588, 529] width 8 height 8
click at [599, 498] on div "Seat" at bounding box center [682, 498] width 262 height 15
click at [775, 587] on span "Save selection" at bounding box center [789, 589] width 49 height 10
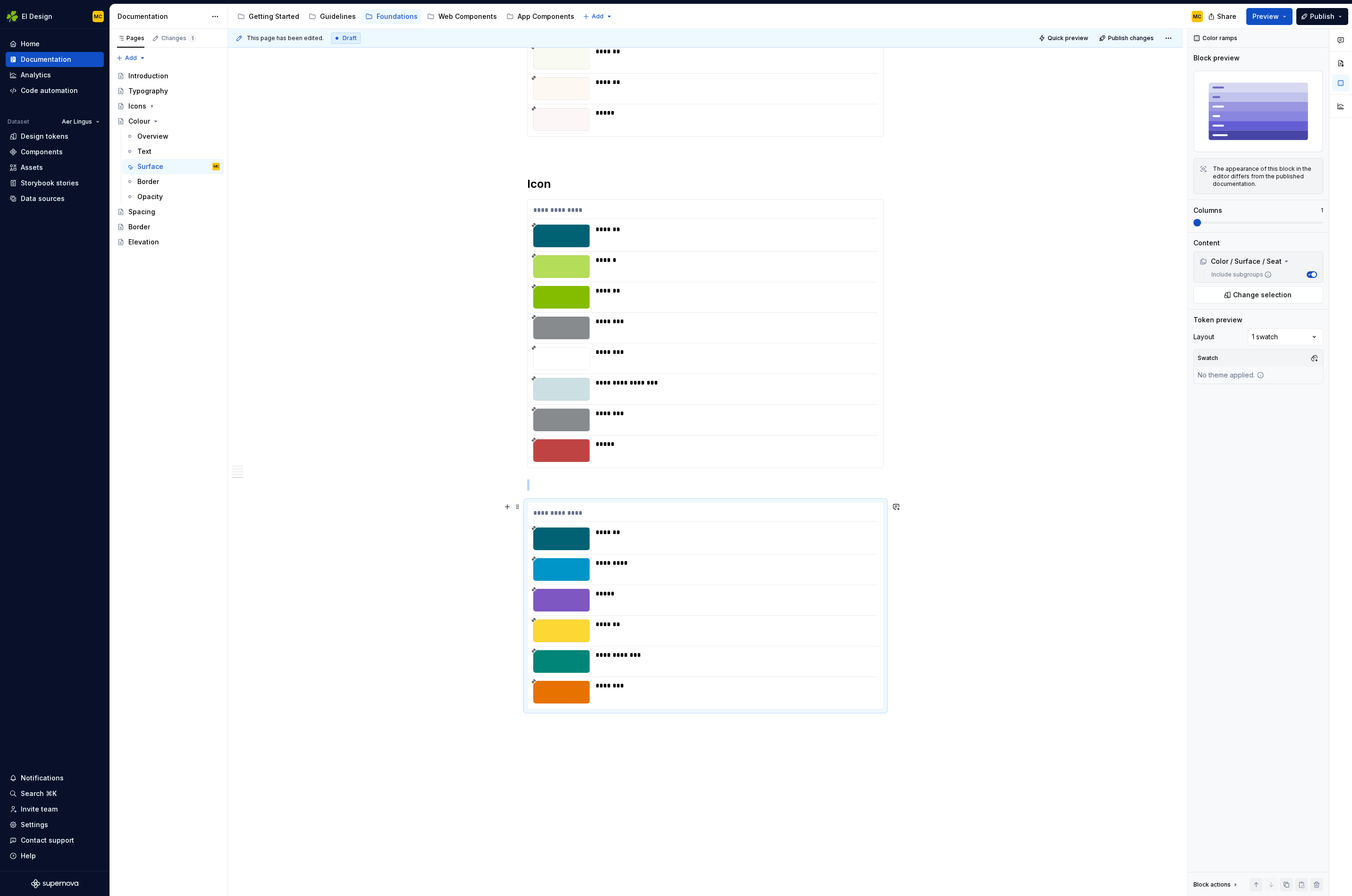
scroll to position [1152, 0]
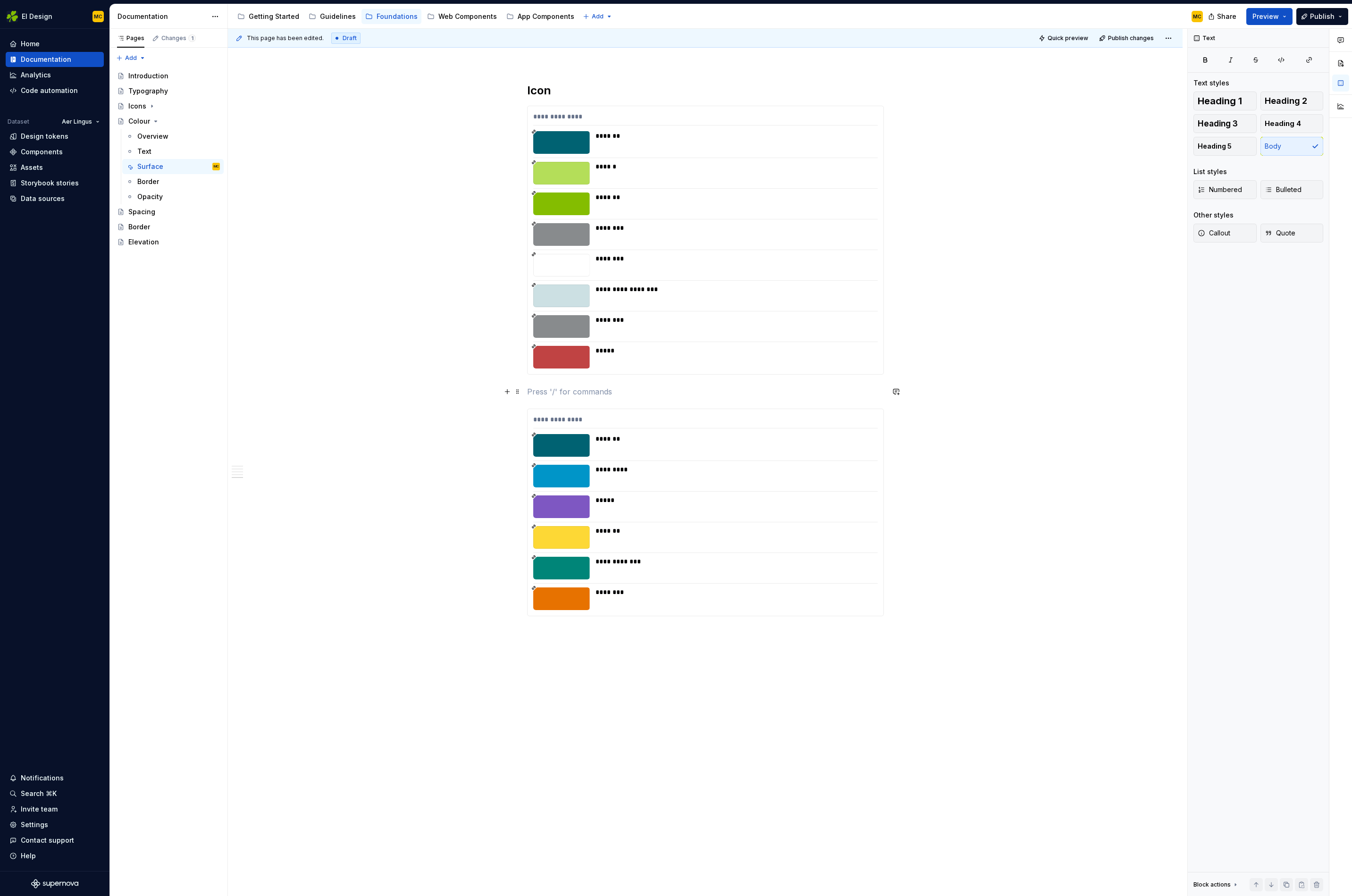
click at [661, 391] on p at bounding box center [705, 391] width 357 height 11
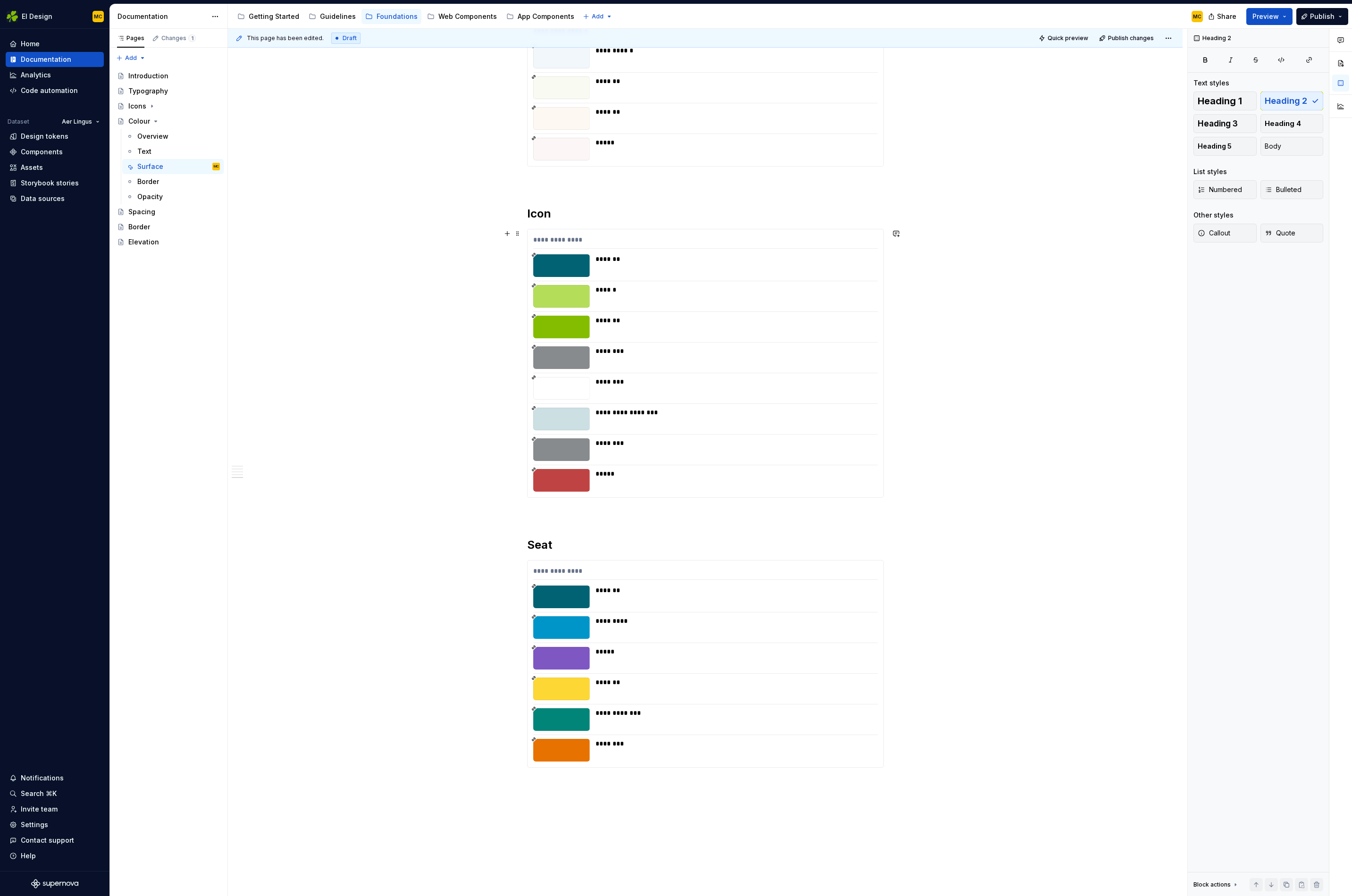
scroll to position [1024, 0]
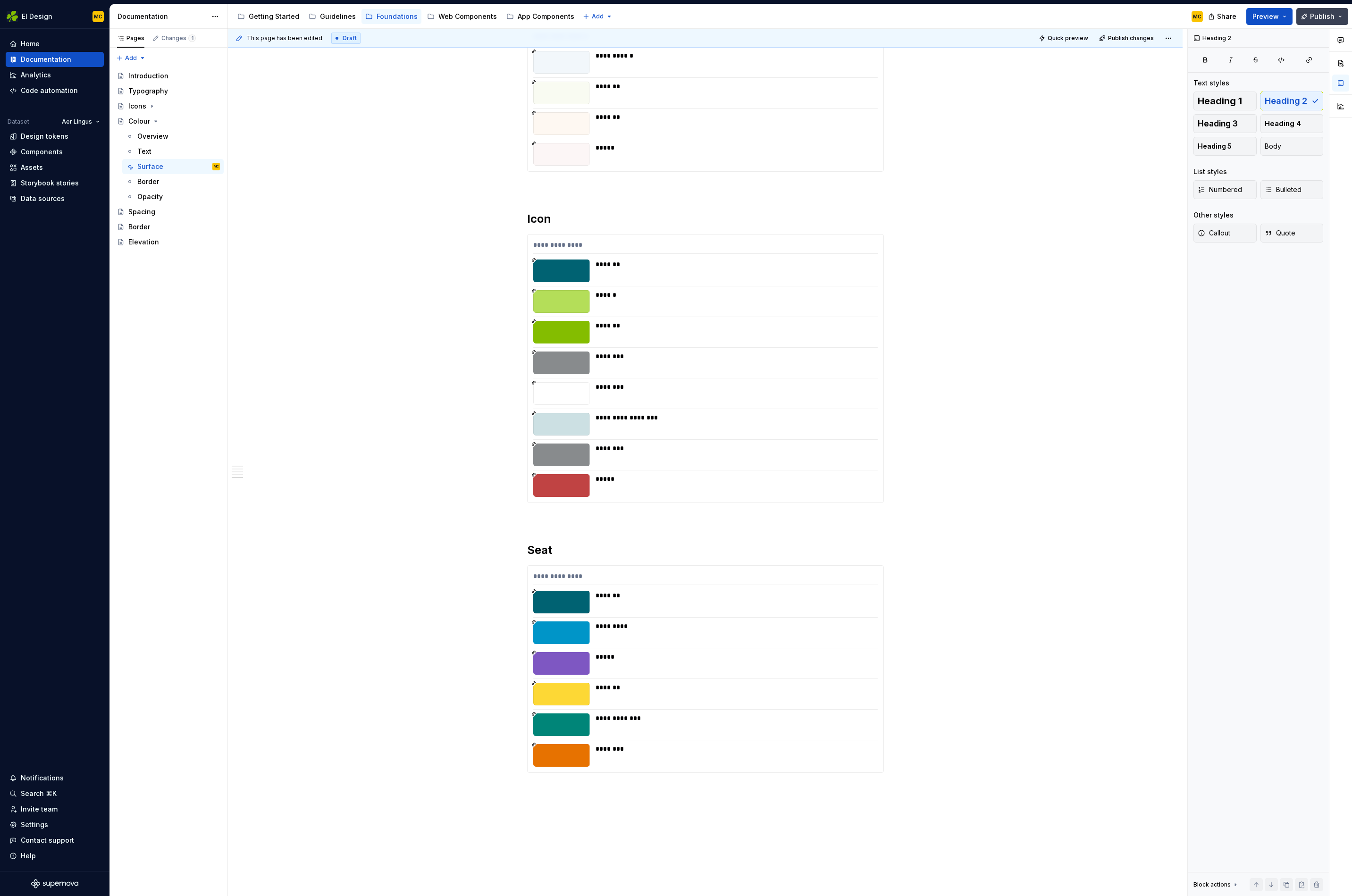
click at [1321, 15] on span "Publish" at bounding box center [1322, 17] width 24 height 10
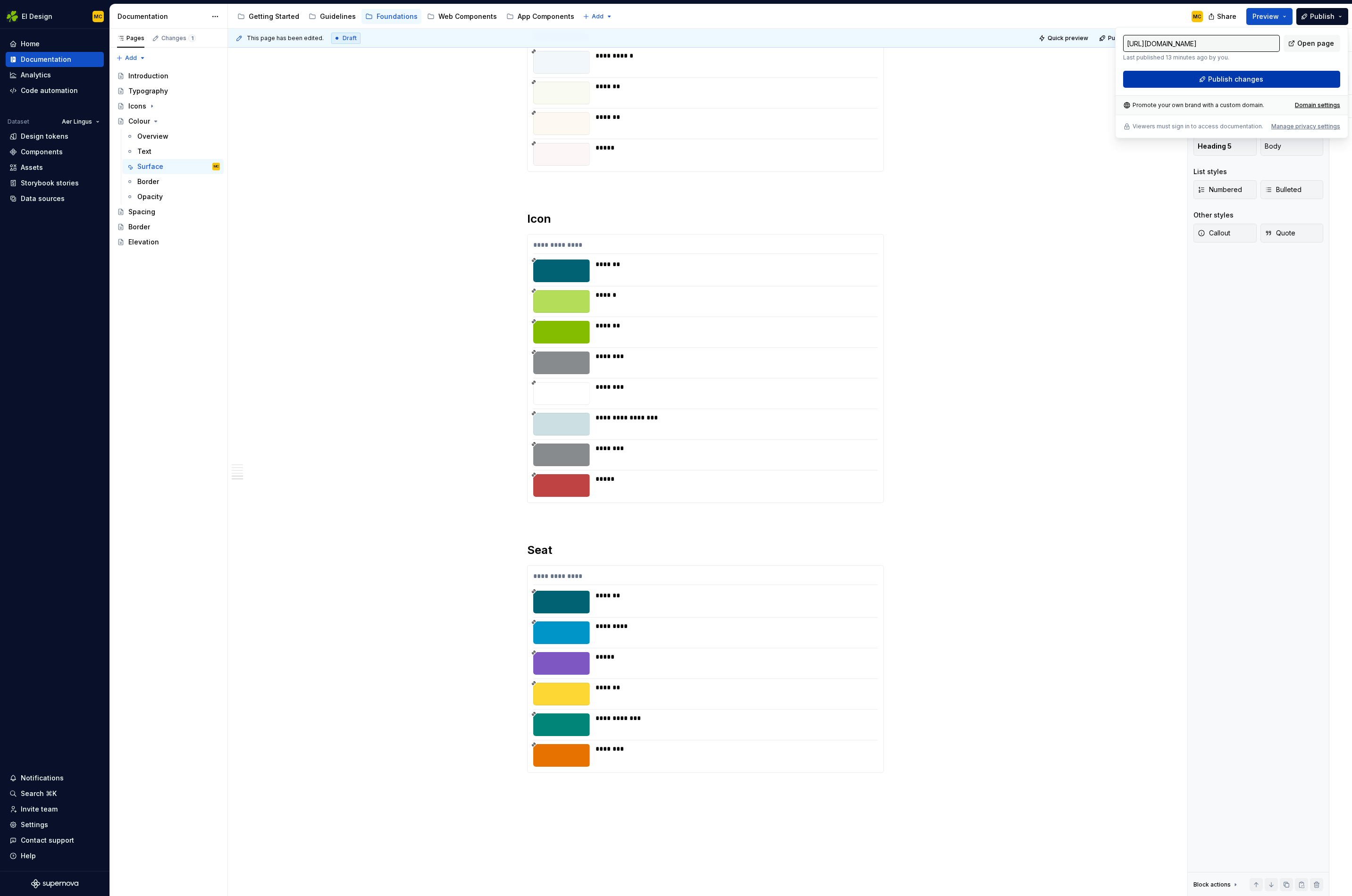
click at [1245, 79] on span "Publish changes" at bounding box center [1235, 80] width 55 height 10
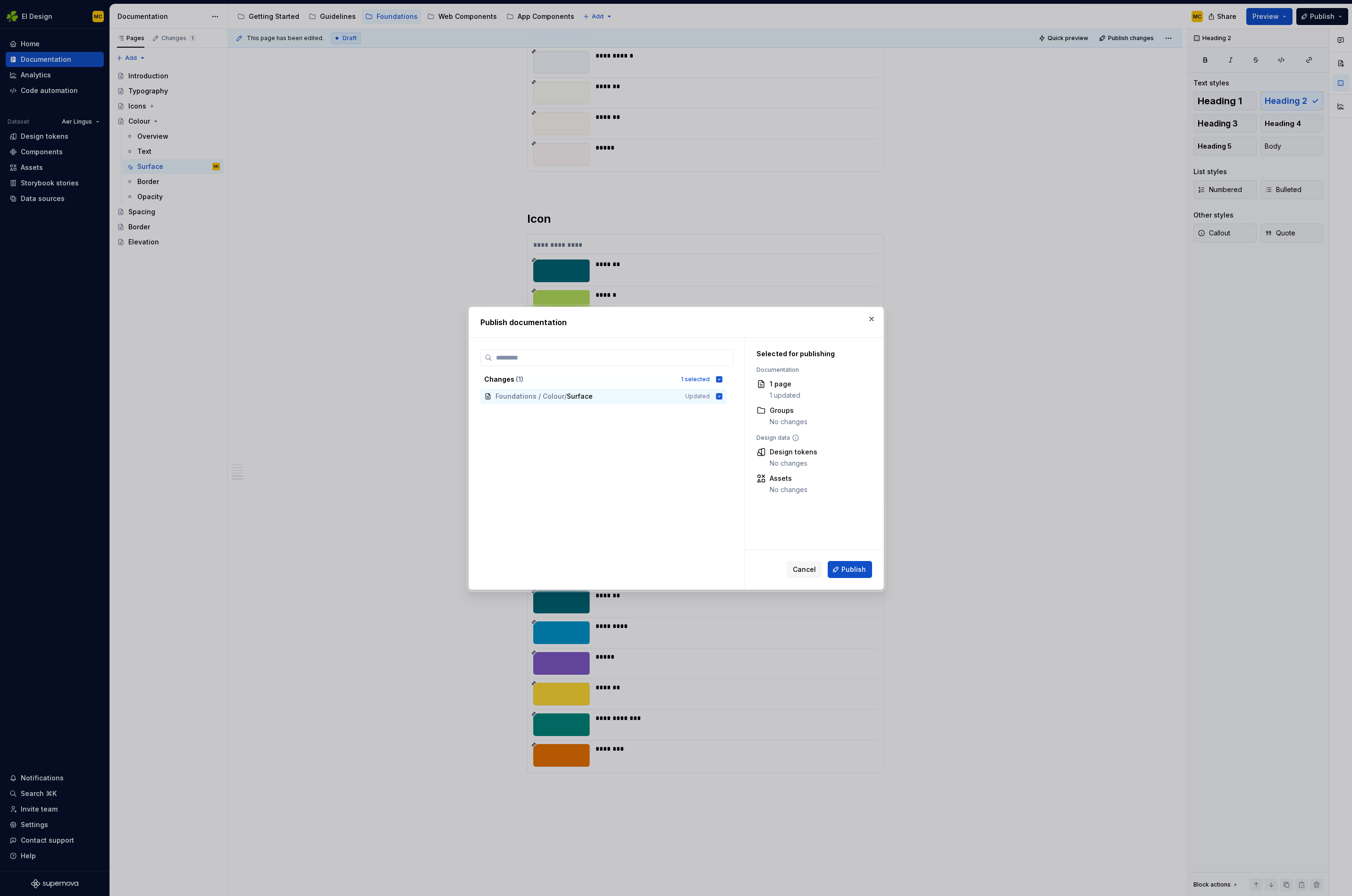
drag, startPoint x: 847, startPoint y: 568, endPoint x: 842, endPoint y: 562, distance: 7.8
click at [847, 568] on span "Publish" at bounding box center [854, 569] width 24 height 10
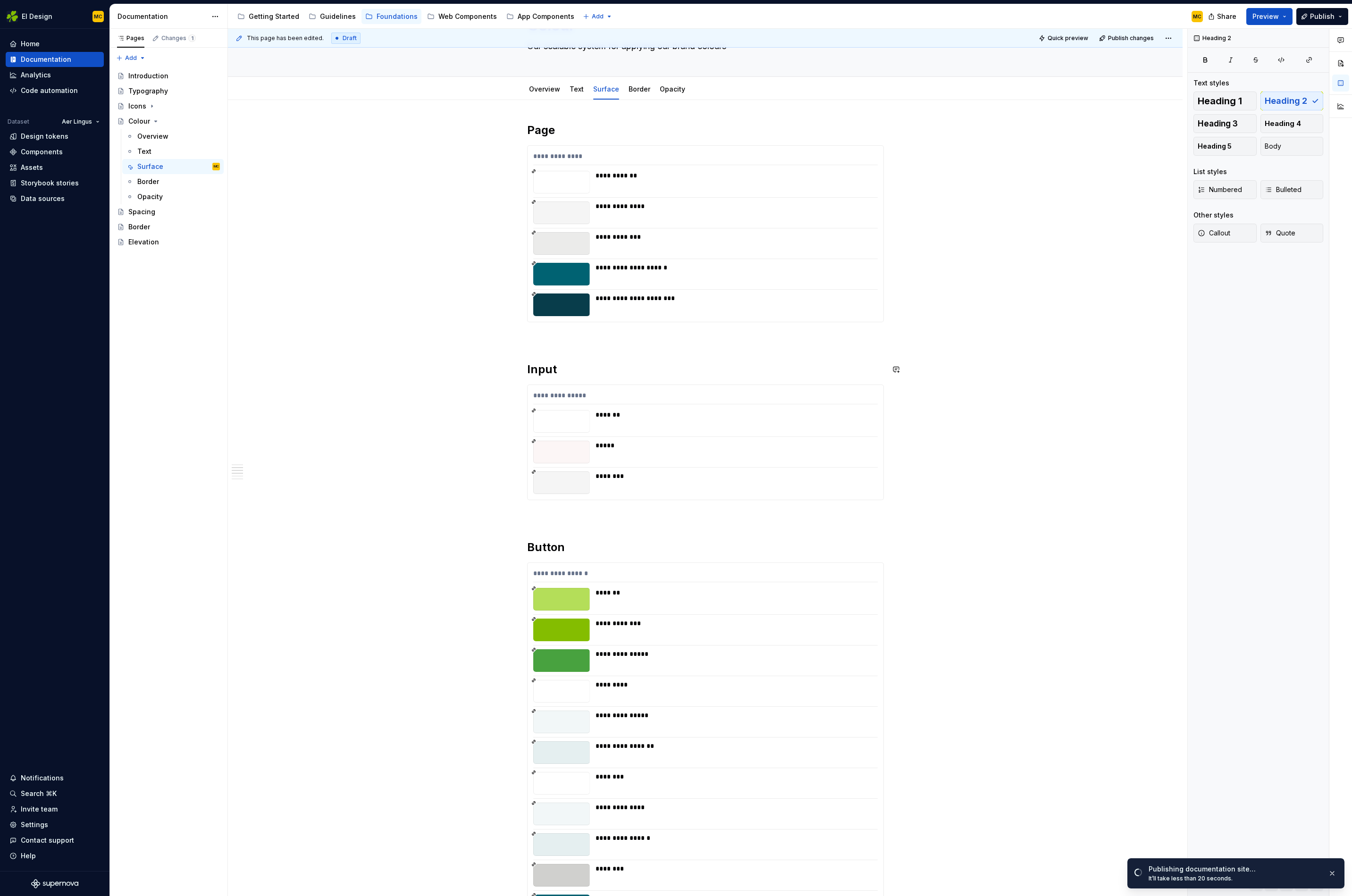
scroll to position [0, 0]
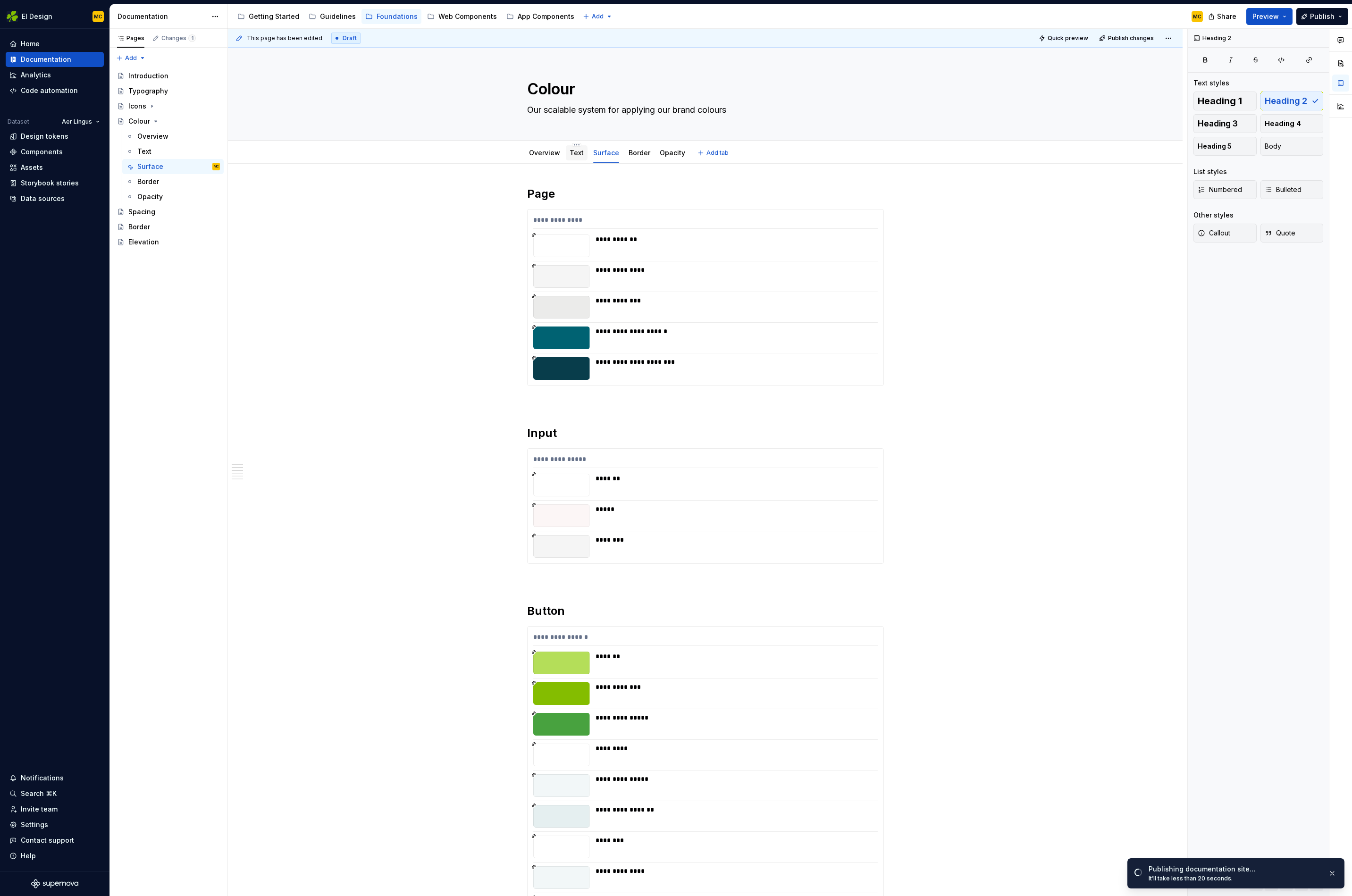
click at [586, 158] on div "Text" at bounding box center [577, 153] width 22 height 15
click at [581, 157] on div "Text" at bounding box center [577, 153] width 14 height 10
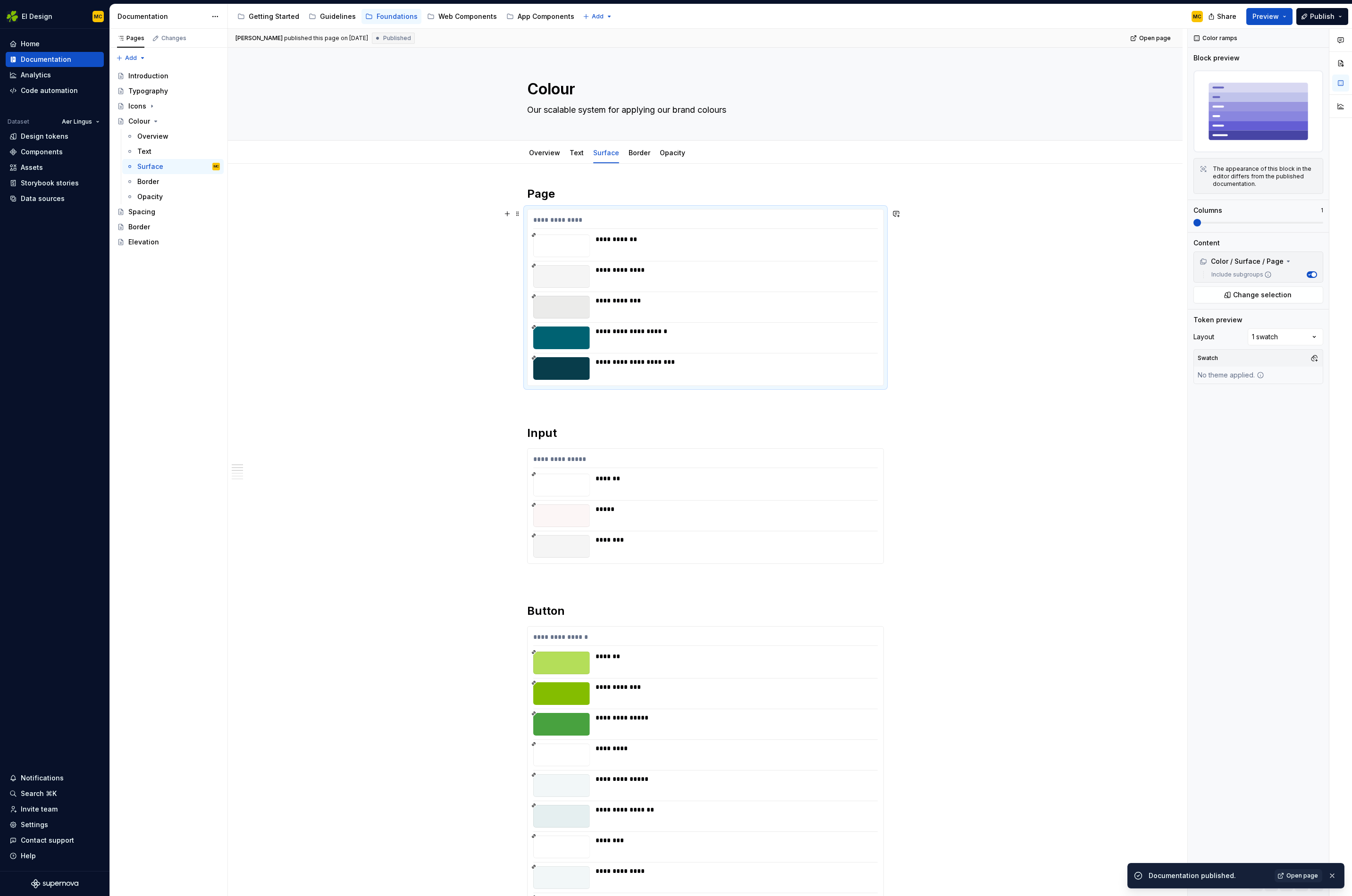
click at [718, 218] on div "**********" at bounding box center [706, 222] width 345 height 14
click at [1194, 224] on span at bounding box center [1197, 223] width 8 height 8
drag, startPoint x: 1013, startPoint y: 346, endPoint x: 974, endPoint y: 373, distance: 47.4
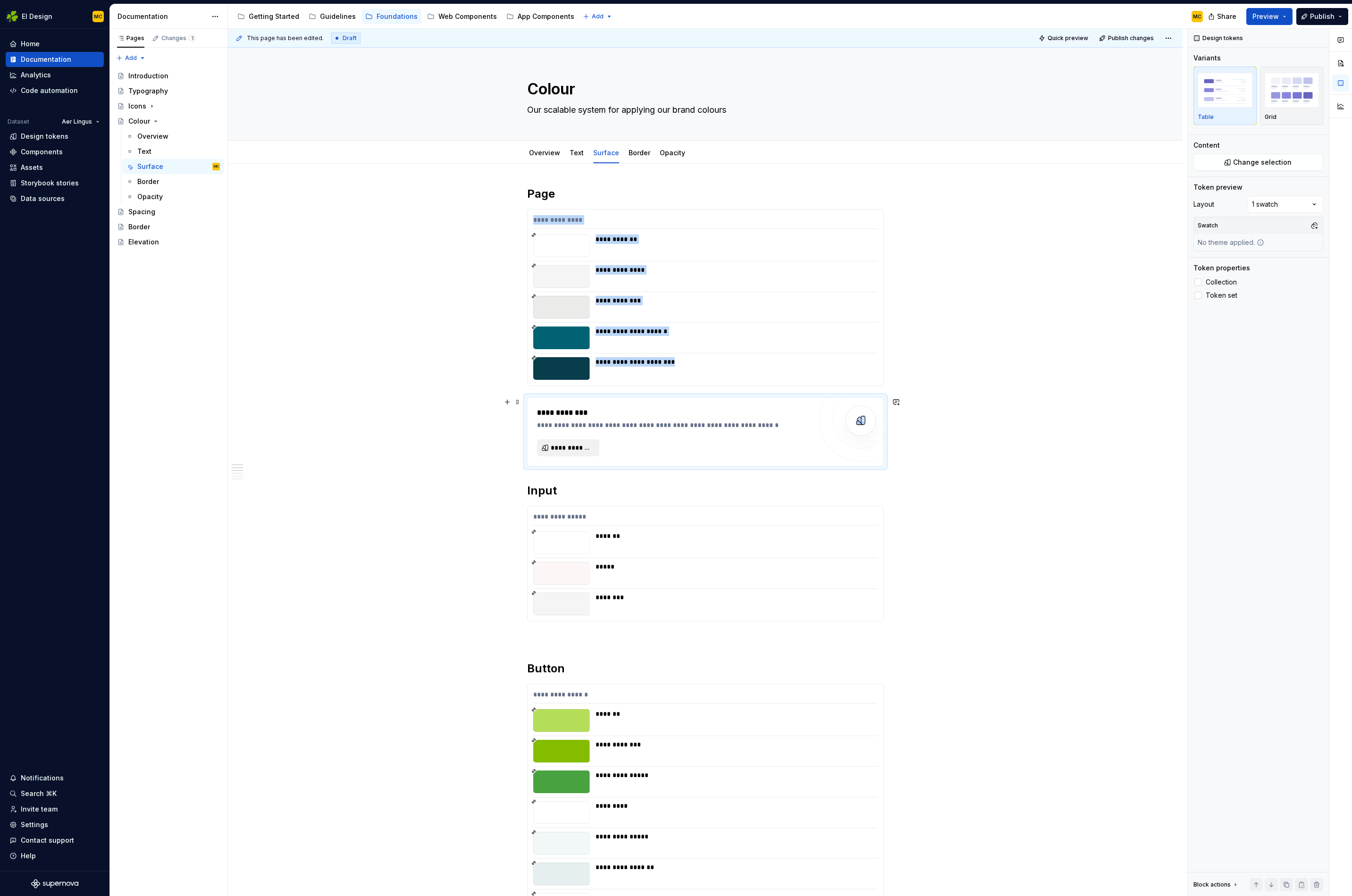
click at [580, 454] on button "**********" at bounding box center [568, 448] width 62 height 17
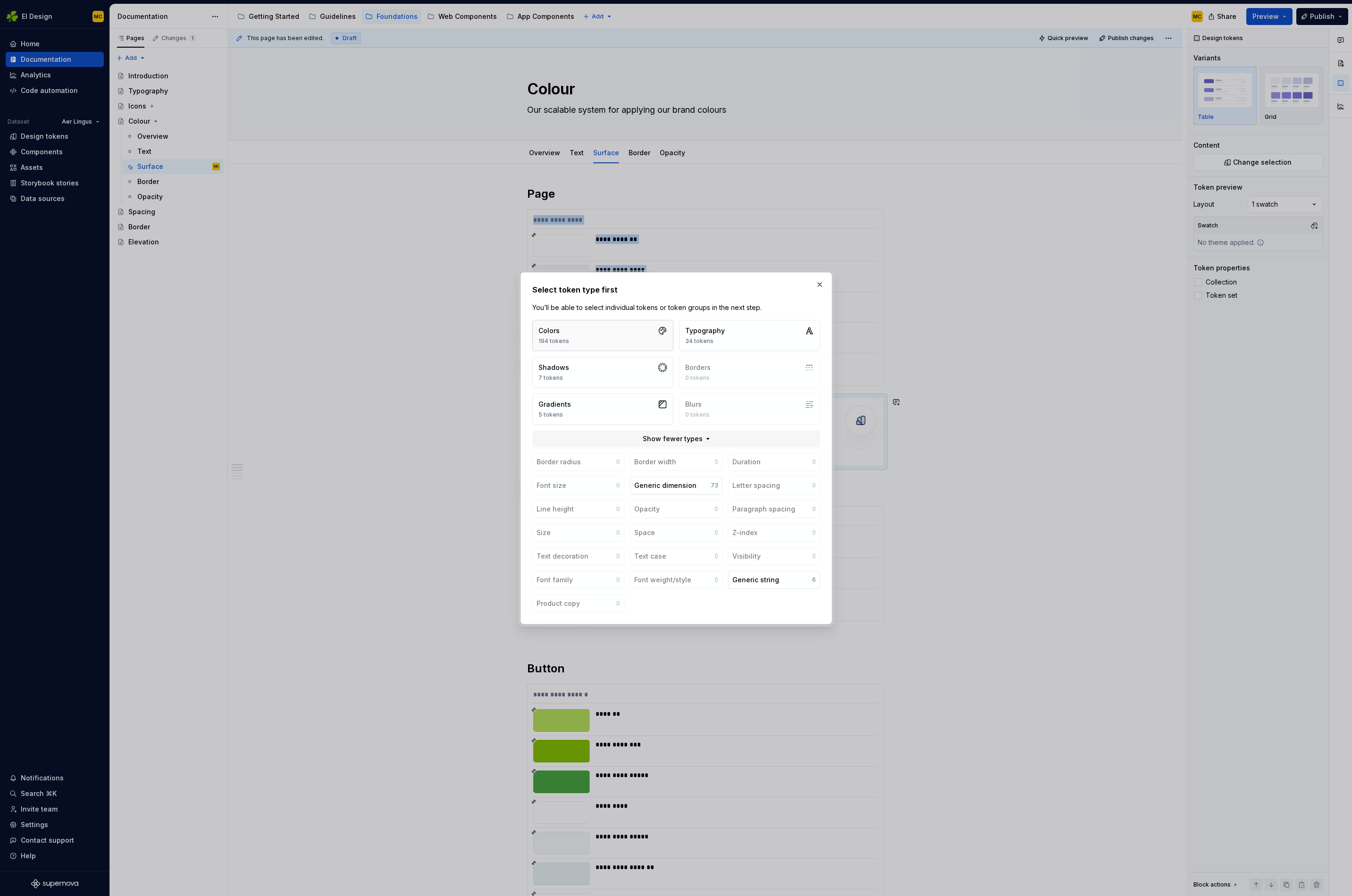
click at [622, 333] on button "Colors 194 tokens" at bounding box center [603, 335] width 141 height 31
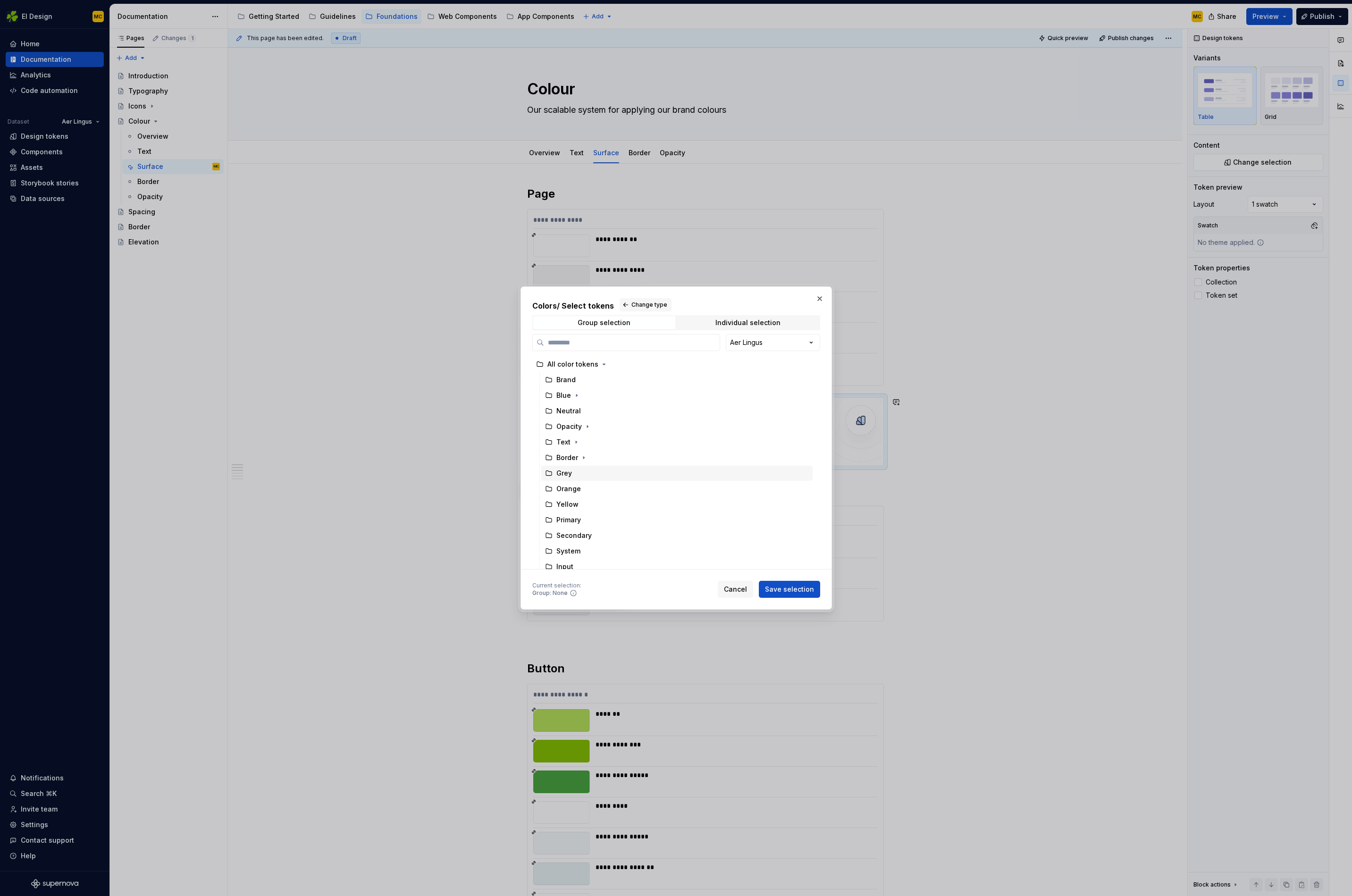
scroll to position [99, 0]
click at [585, 531] on icon "button" at bounding box center [588, 530] width 8 height 8
click at [595, 530] on div "Page" at bounding box center [682, 530] width 262 height 15
click at [805, 587] on span "Save selection" at bounding box center [789, 590] width 49 height 10
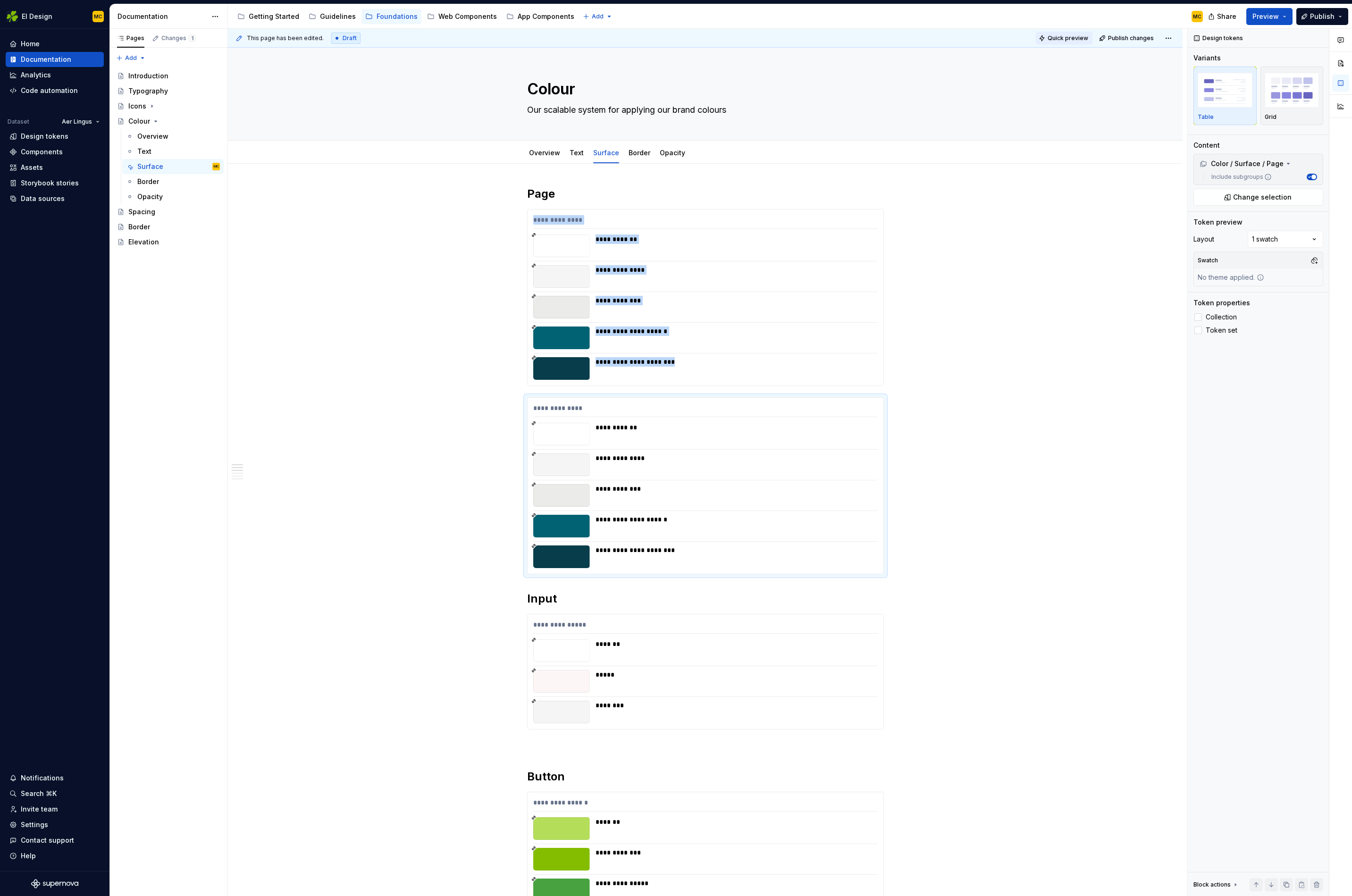
click at [1088, 41] on span "Quick preview" at bounding box center [1068, 38] width 40 height 8
click at [1293, 117] on div "Grid" at bounding box center [1292, 117] width 54 height 8
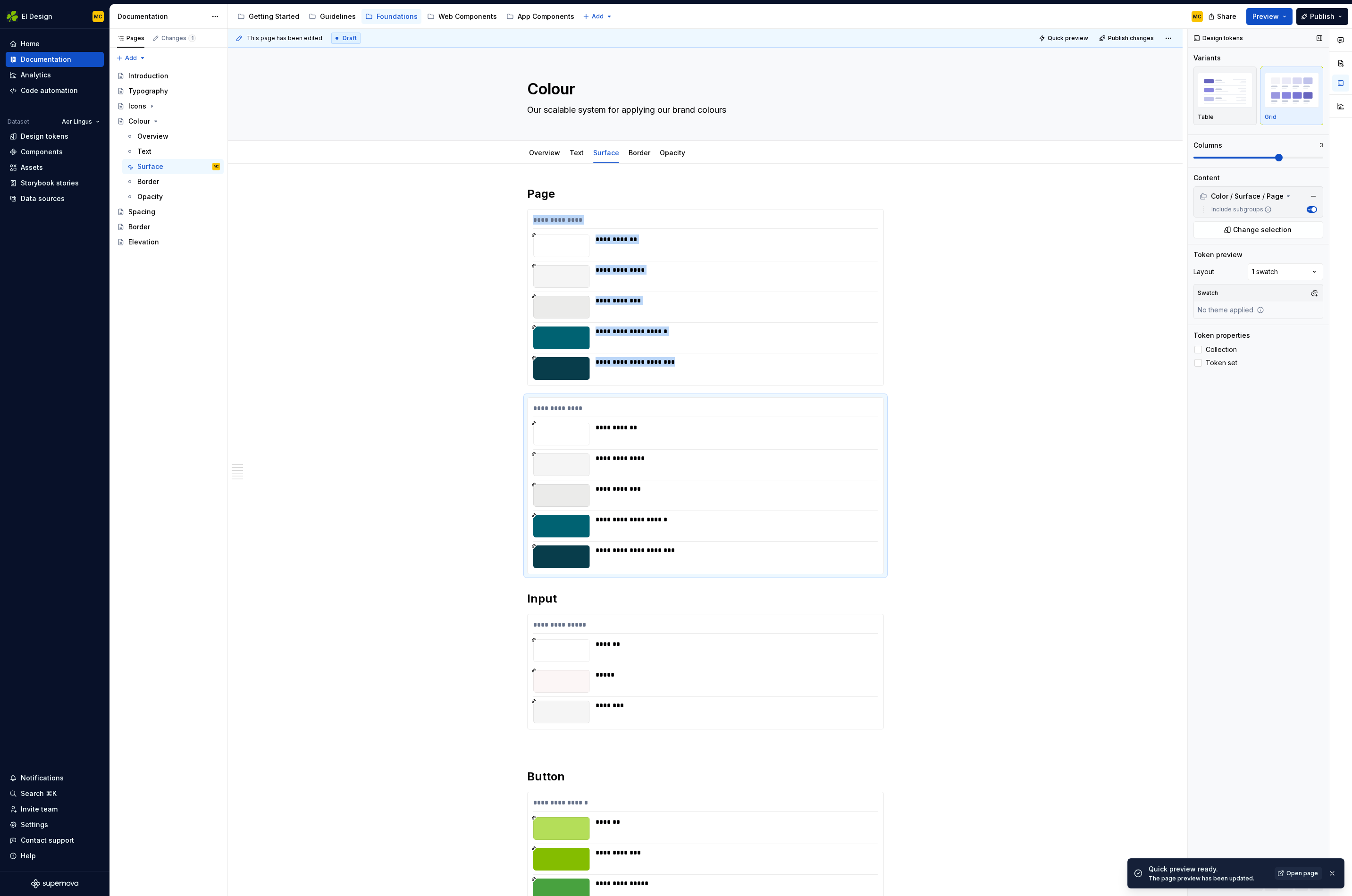
click at [1283, 156] on span at bounding box center [1279, 157] width 8 height 8
click at [805, 220] on div "**********" at bounding box center [706, 222] width 345 height 14
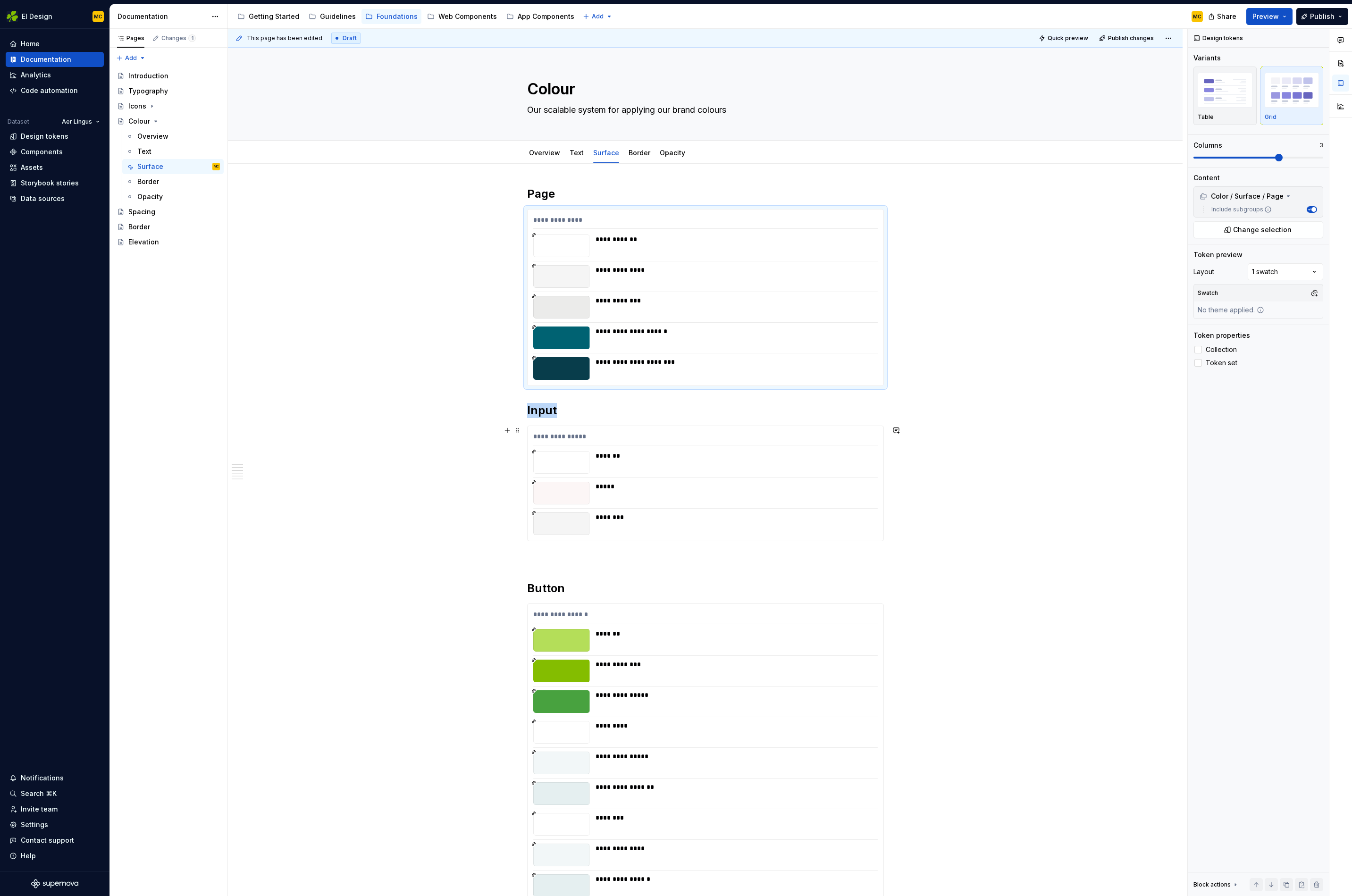
click at [776, 431] on div "**********" at bounding box center [706, 484] width 356 height 114
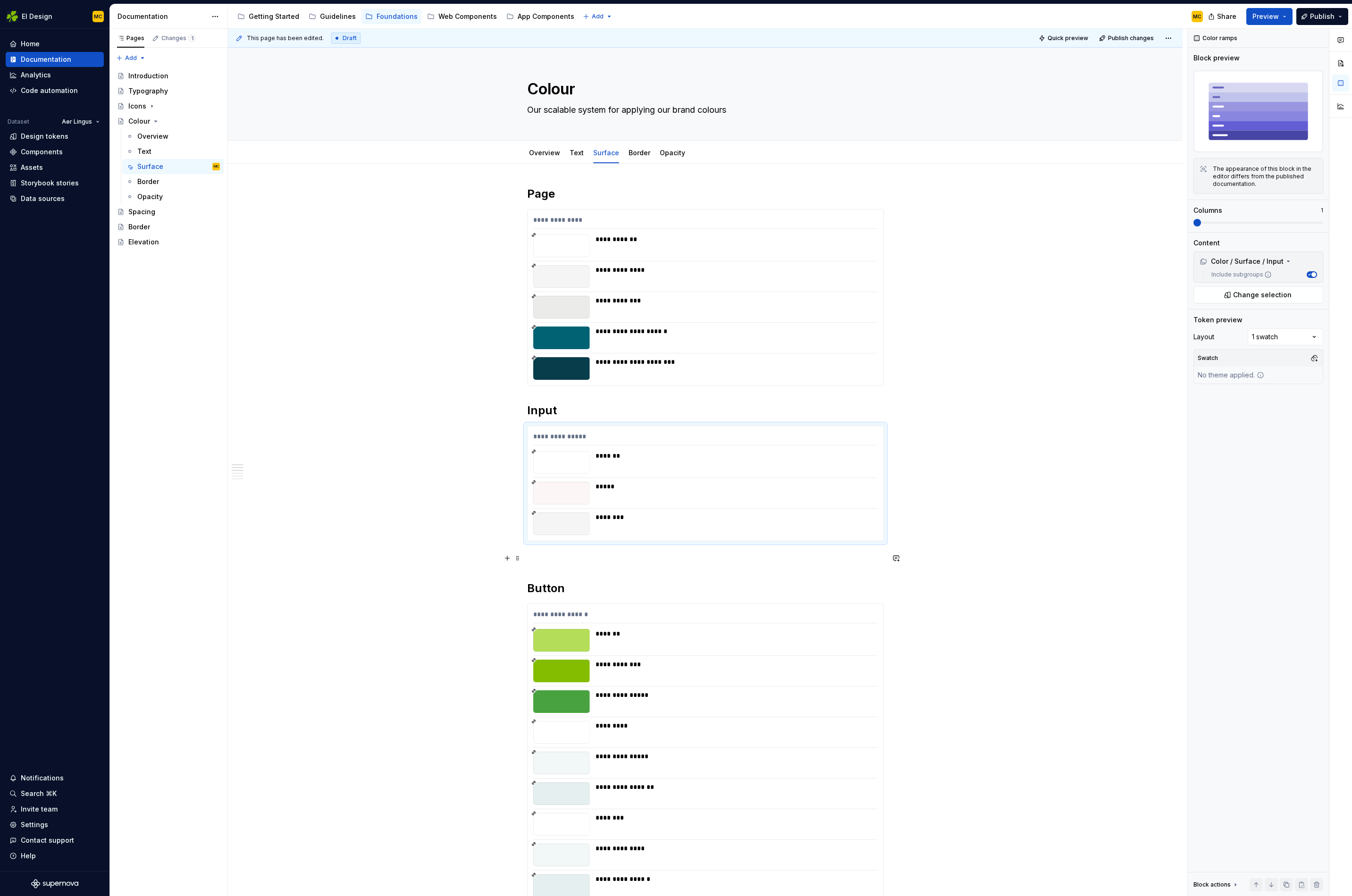
click at [689, 555] on p at bounding box center [705, 558] width 357 height 11
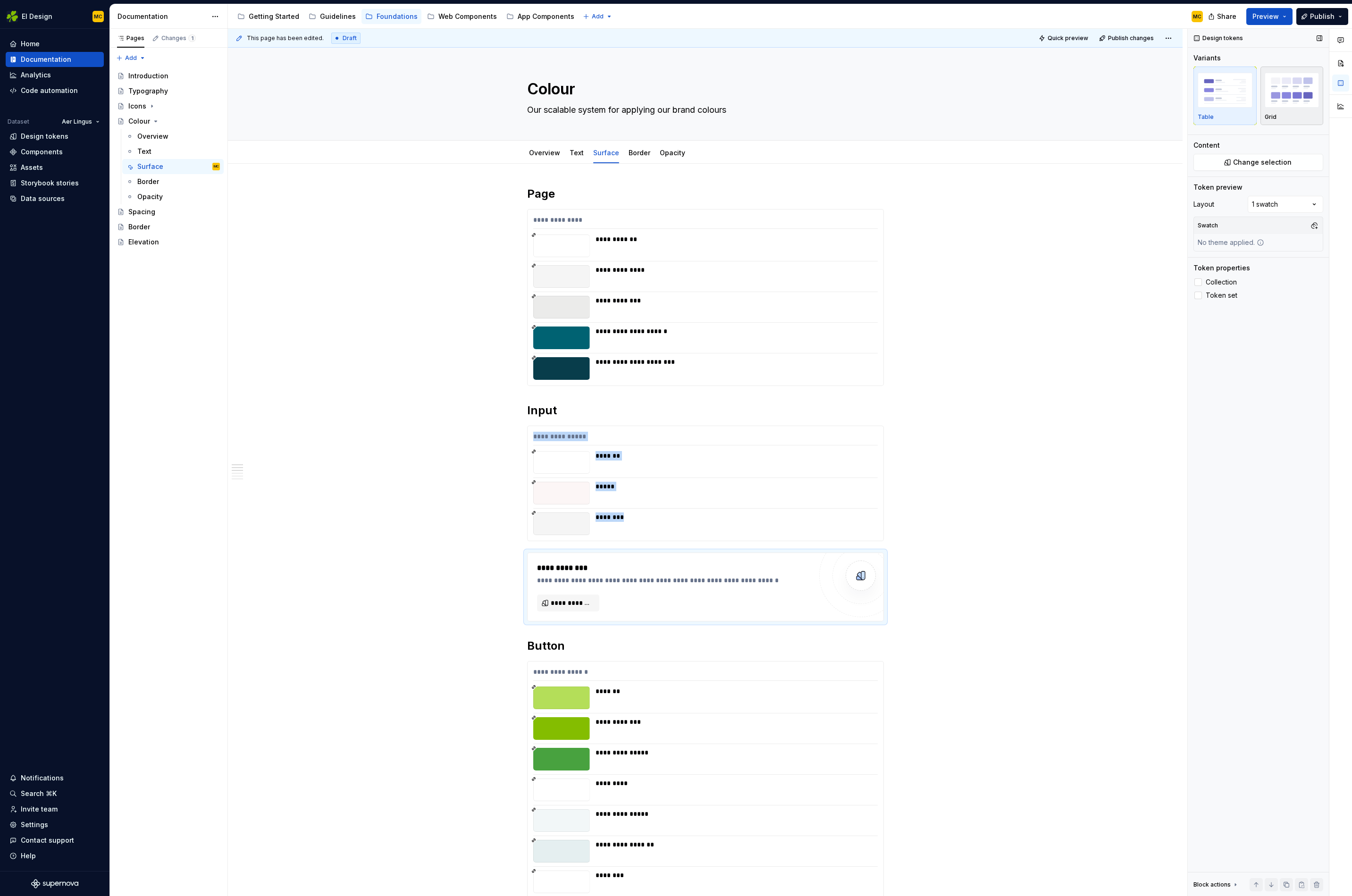
click at [1298, 91] on img "button" at bounding box center [1292, 89] width 54 height 34
click at [1281, 160] on span at bounding box center [1279, 157] width 8 height 8
click at [1256, 195] on span "Change selection" at bounding box center [1263, 195] width 59 height 10
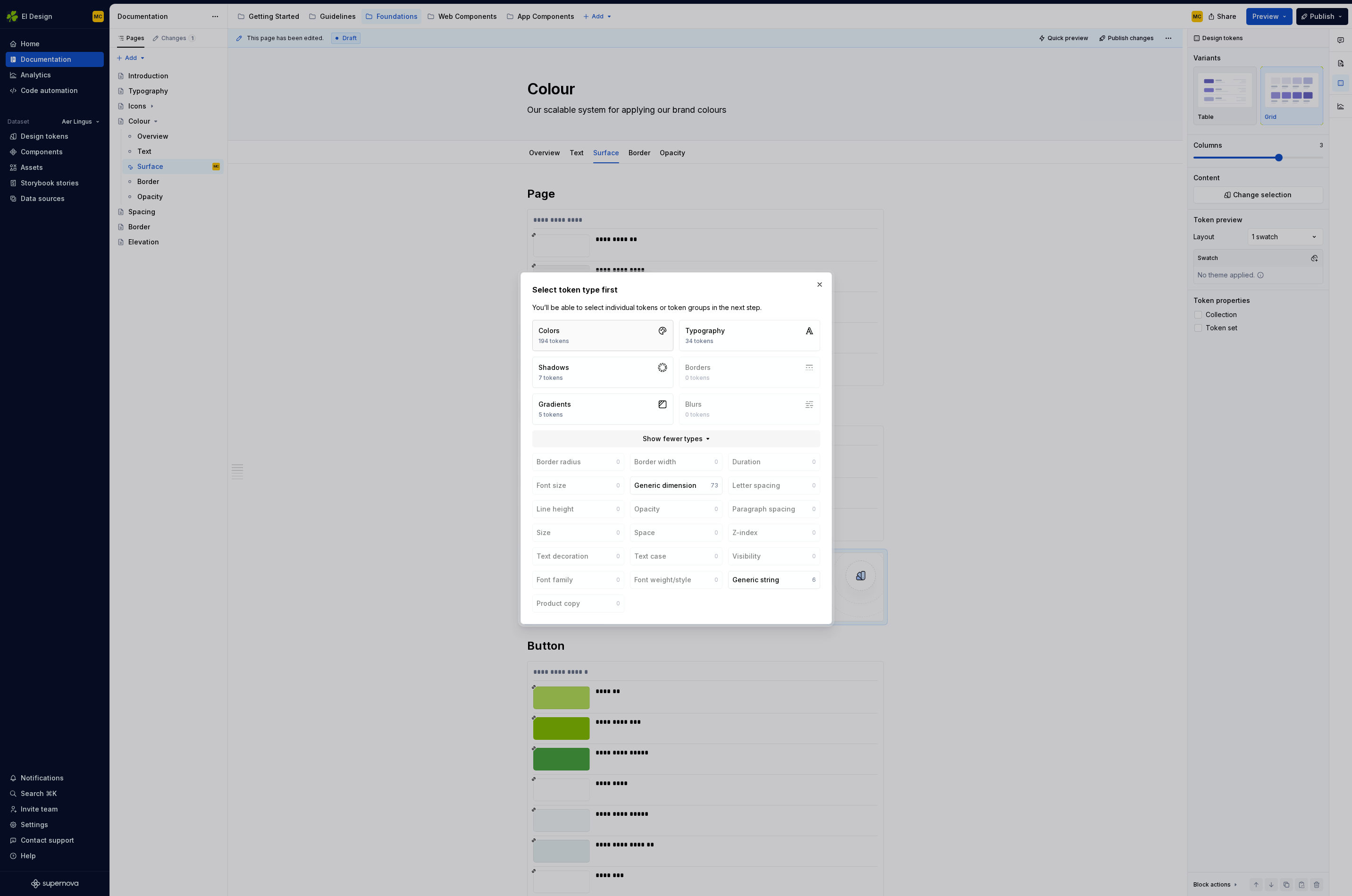
click at [629, 324] on button "Colors 194 tokens" at bounding box center [603, 335] width 141 height 31
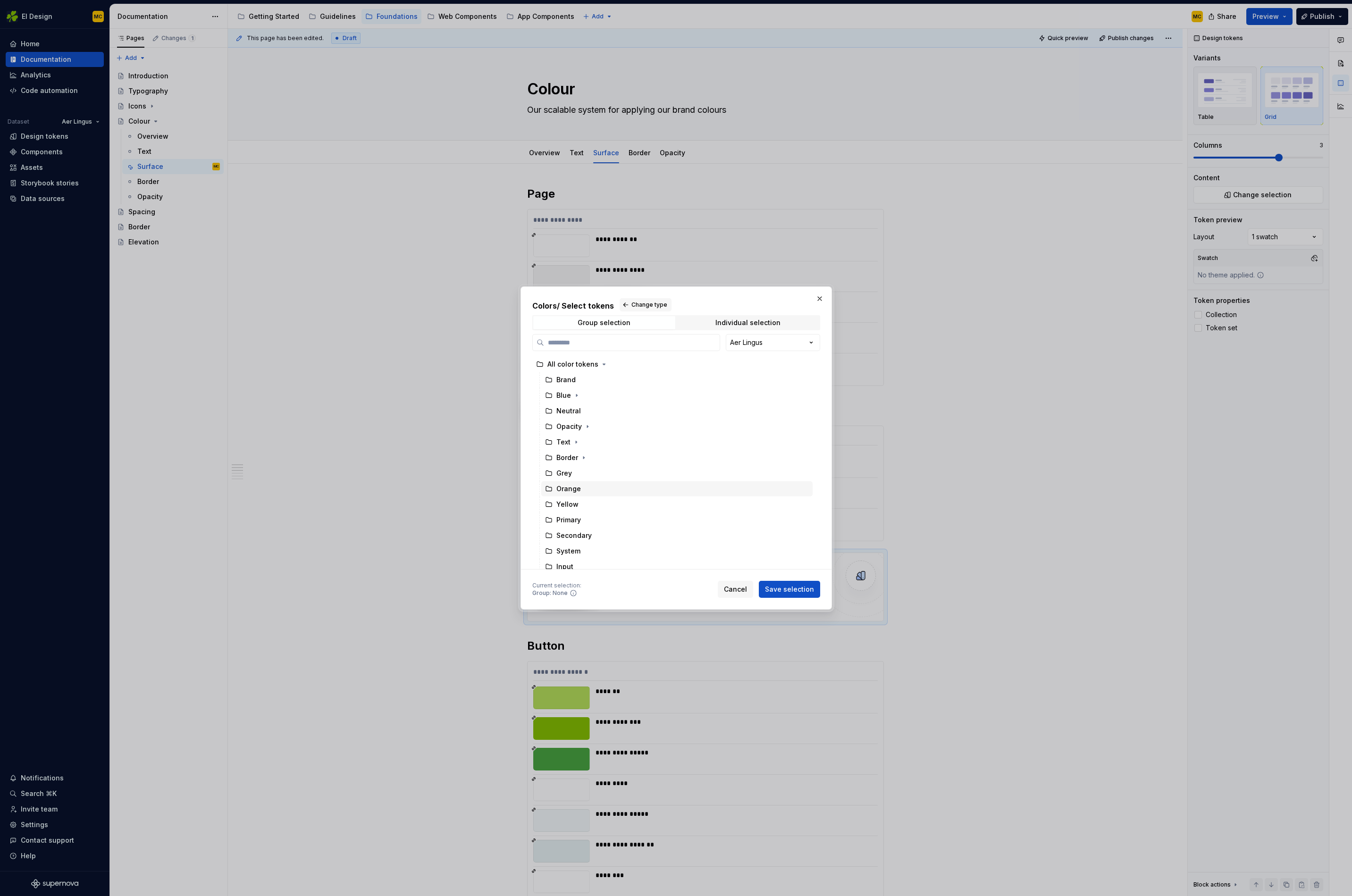
scroll to position [99, 0]
click at [586, 529] on icon "button" at bounding box center [588, 530] width 8 height 8
click at [595, 483] on div "Input" at bounding box center [682, 484] width 262 height 15
drag, startPoint x: 722, startPoint y: 301, endPoint x: 838, endPoint y: 282, distance: 117.5
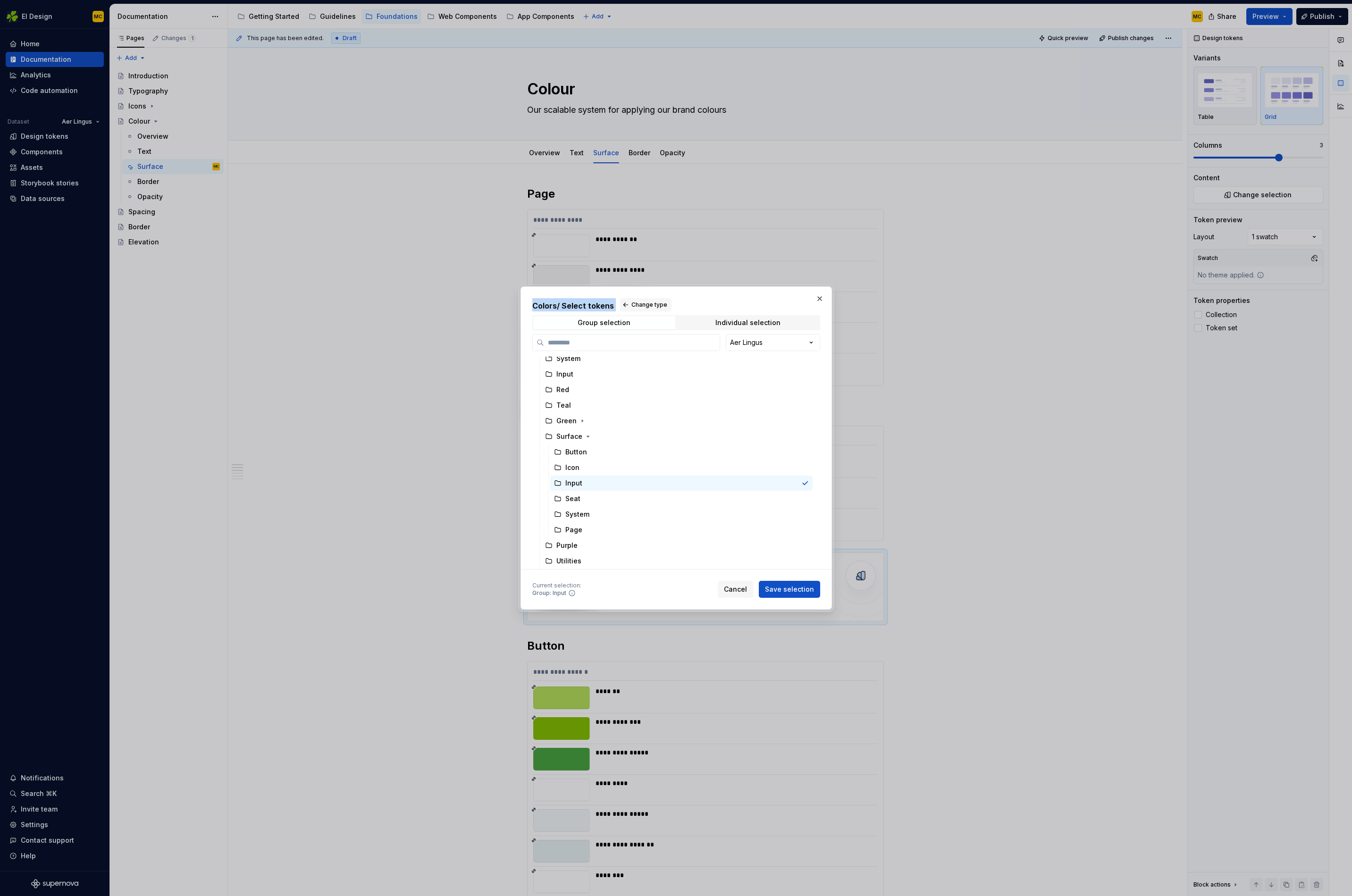
click at [838, 282] on div "Colors / Select tokens Change type Group selection Individual selection Aer Lin…" at bounding box center [676, 448] width 1352 height 896
click at [797, 585] on span "Save selection" at bounding box center [789, 590] width 49 height 10
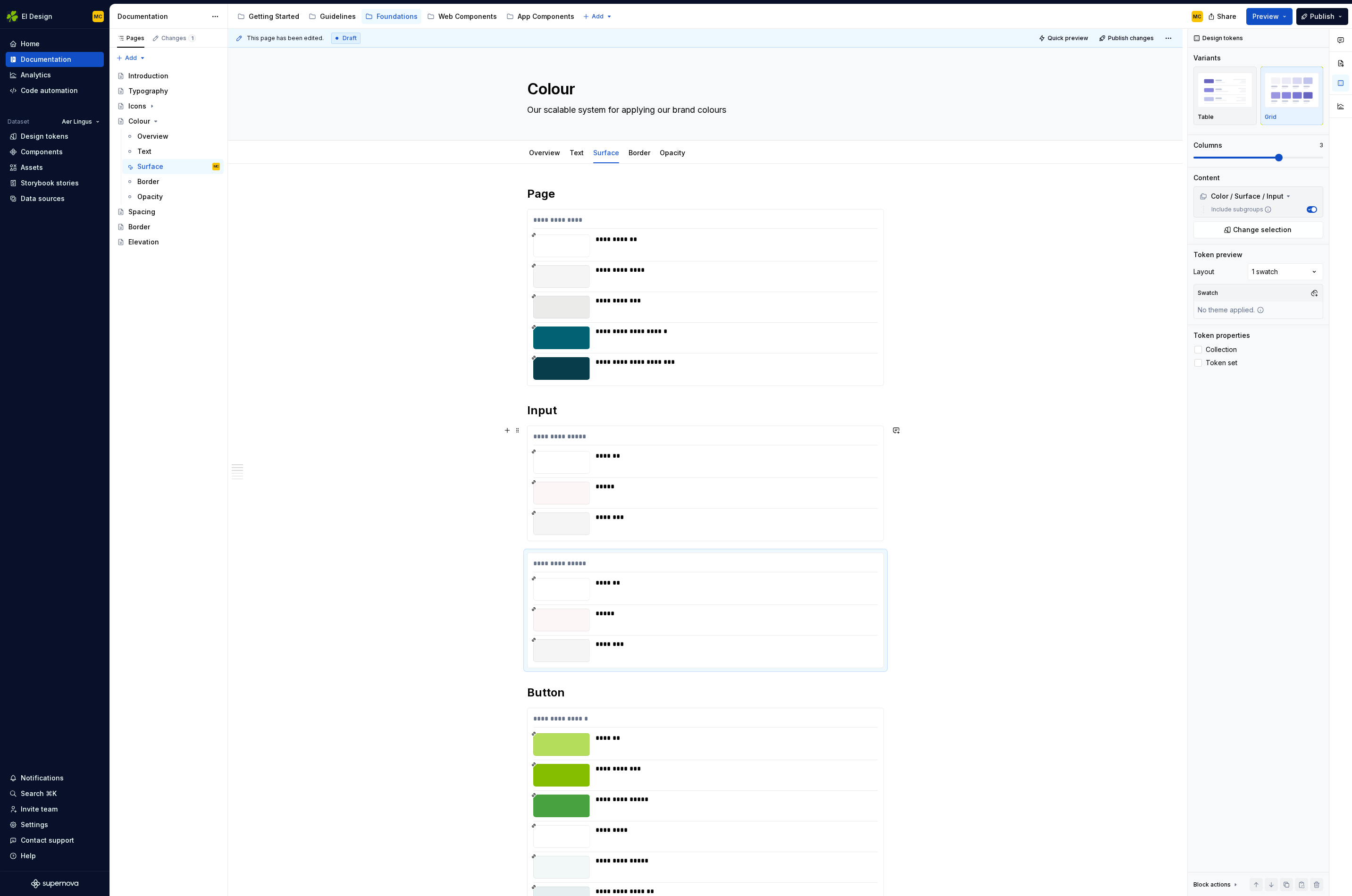
click at [663, 428] on div "**********" at bounding box center [706, 484] width 356 height 114
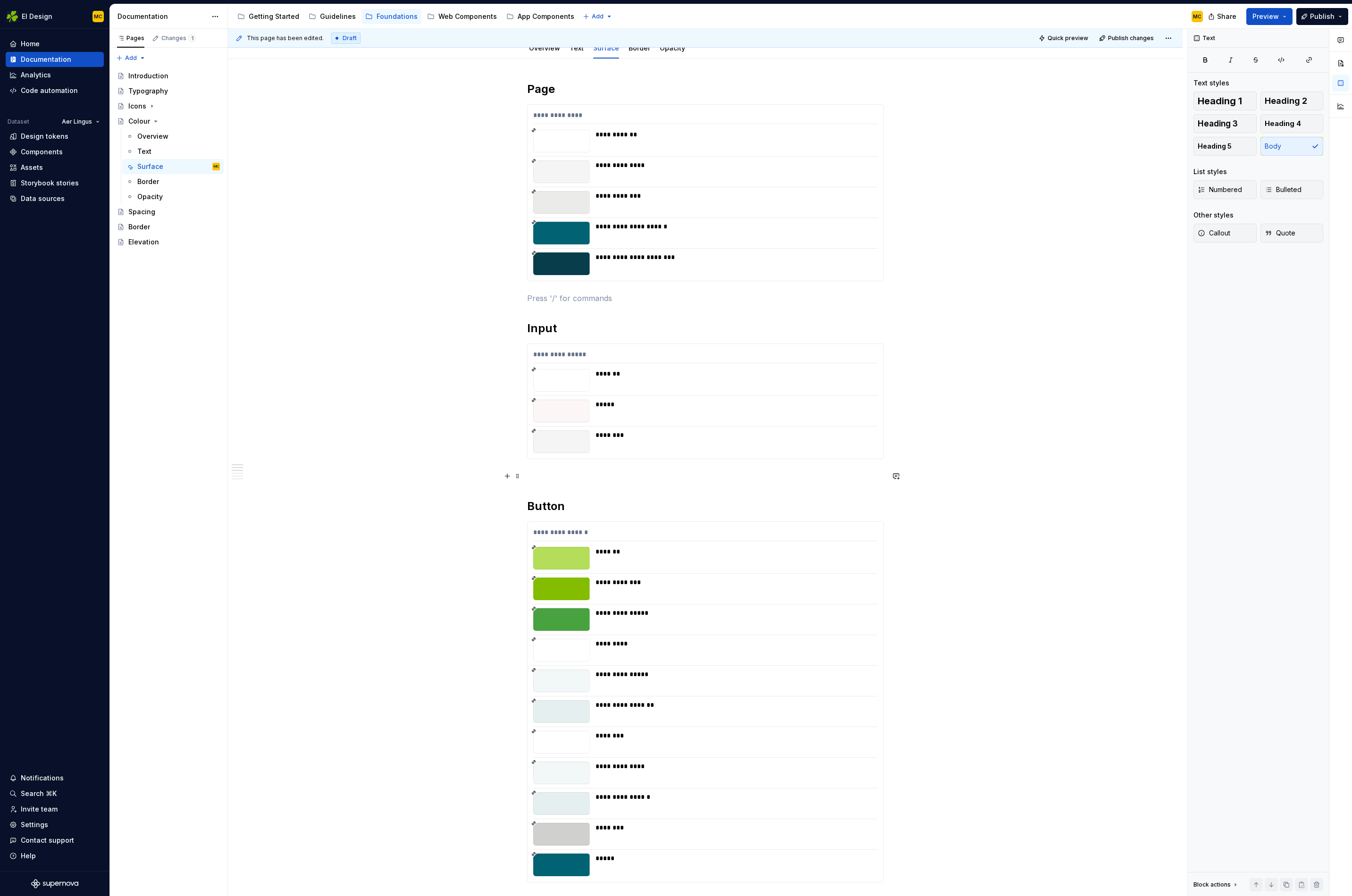
scroll to position [196, 0]
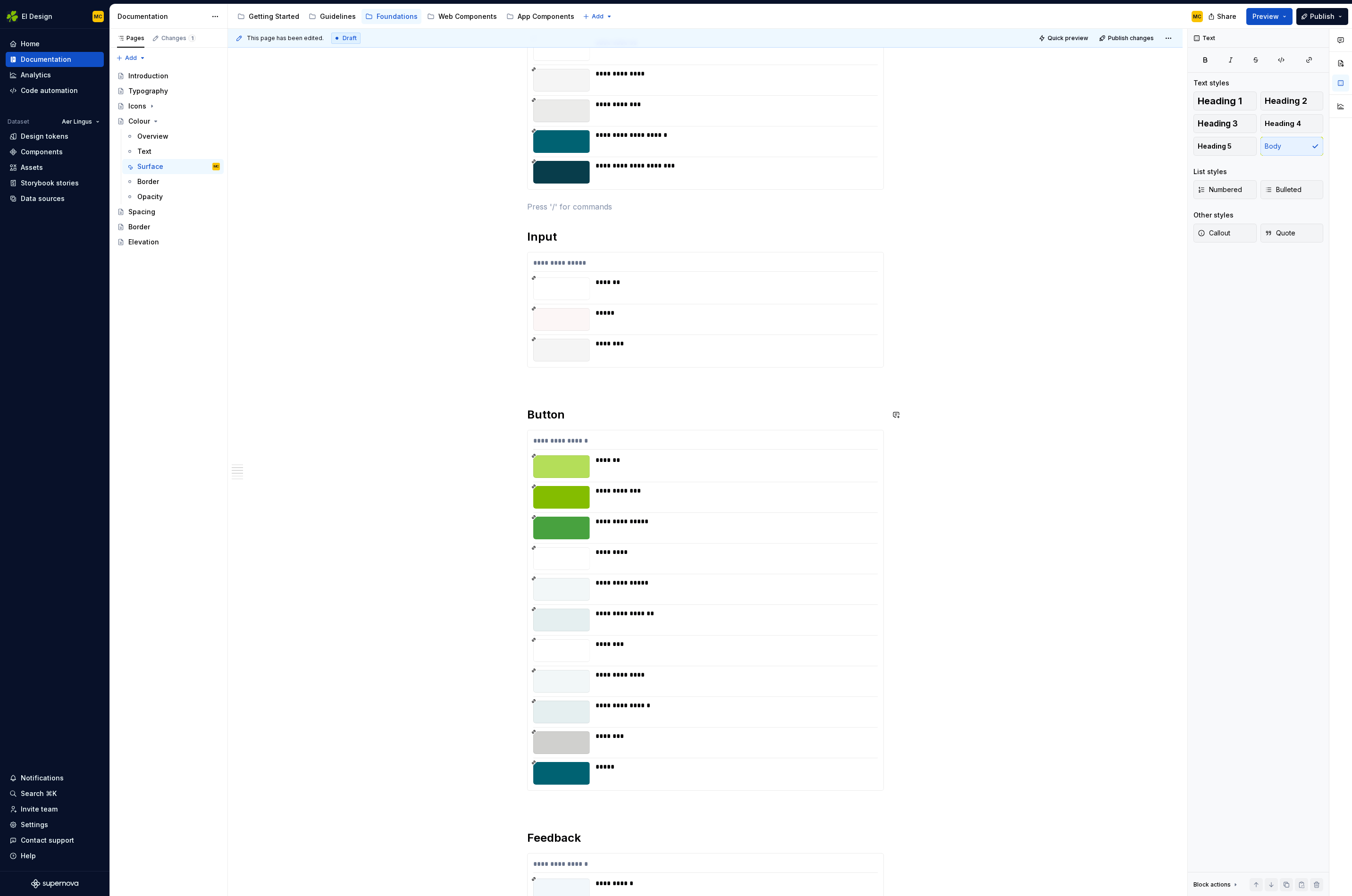
click at [712, 394] on div "**********" at bounding box center [705, 796] width 357 height 1611
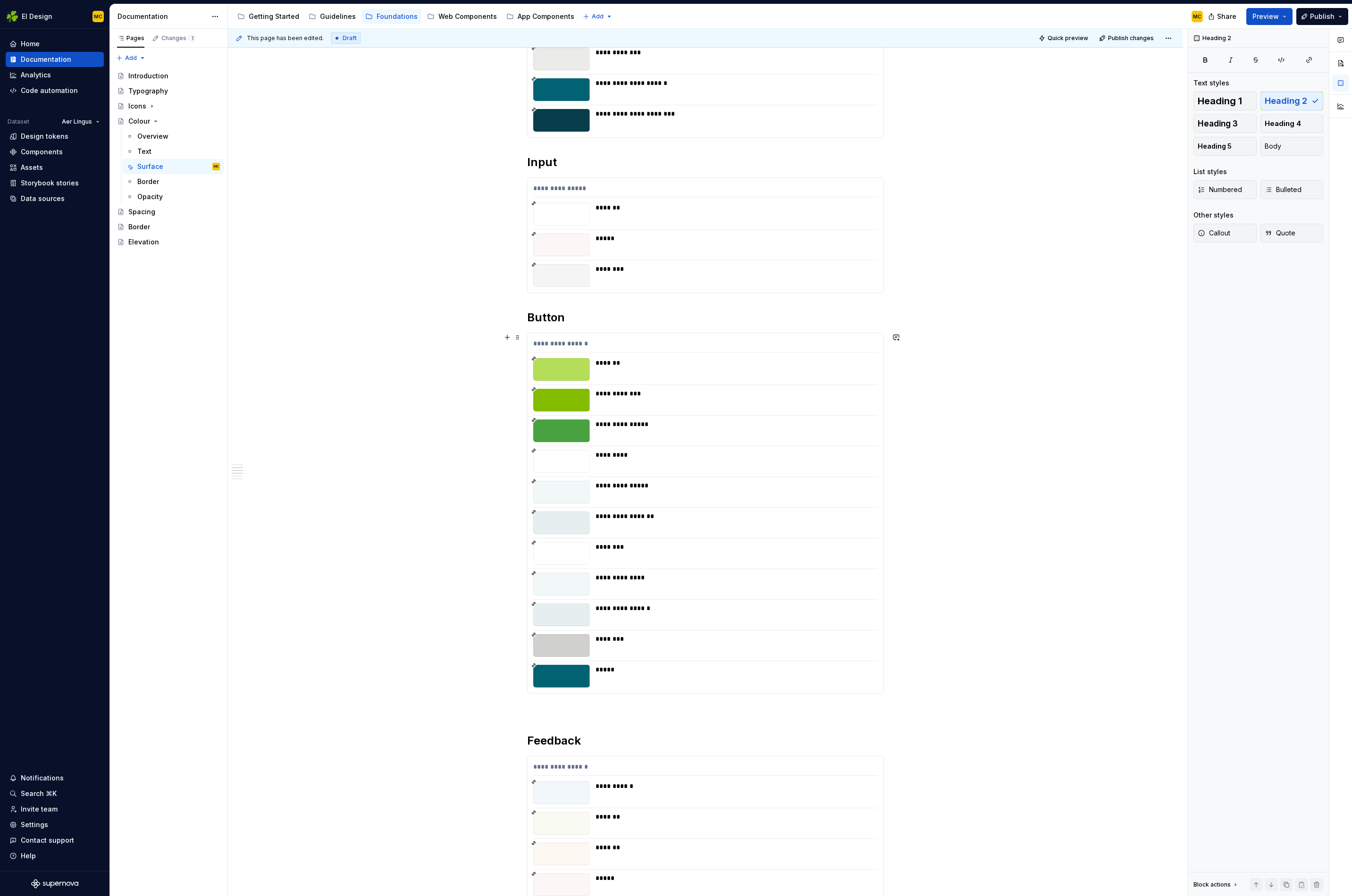
scroll to position [248, 0]
click at [627, 703] on div "**********" at bounding box center [705, 720] width 357 height 1565
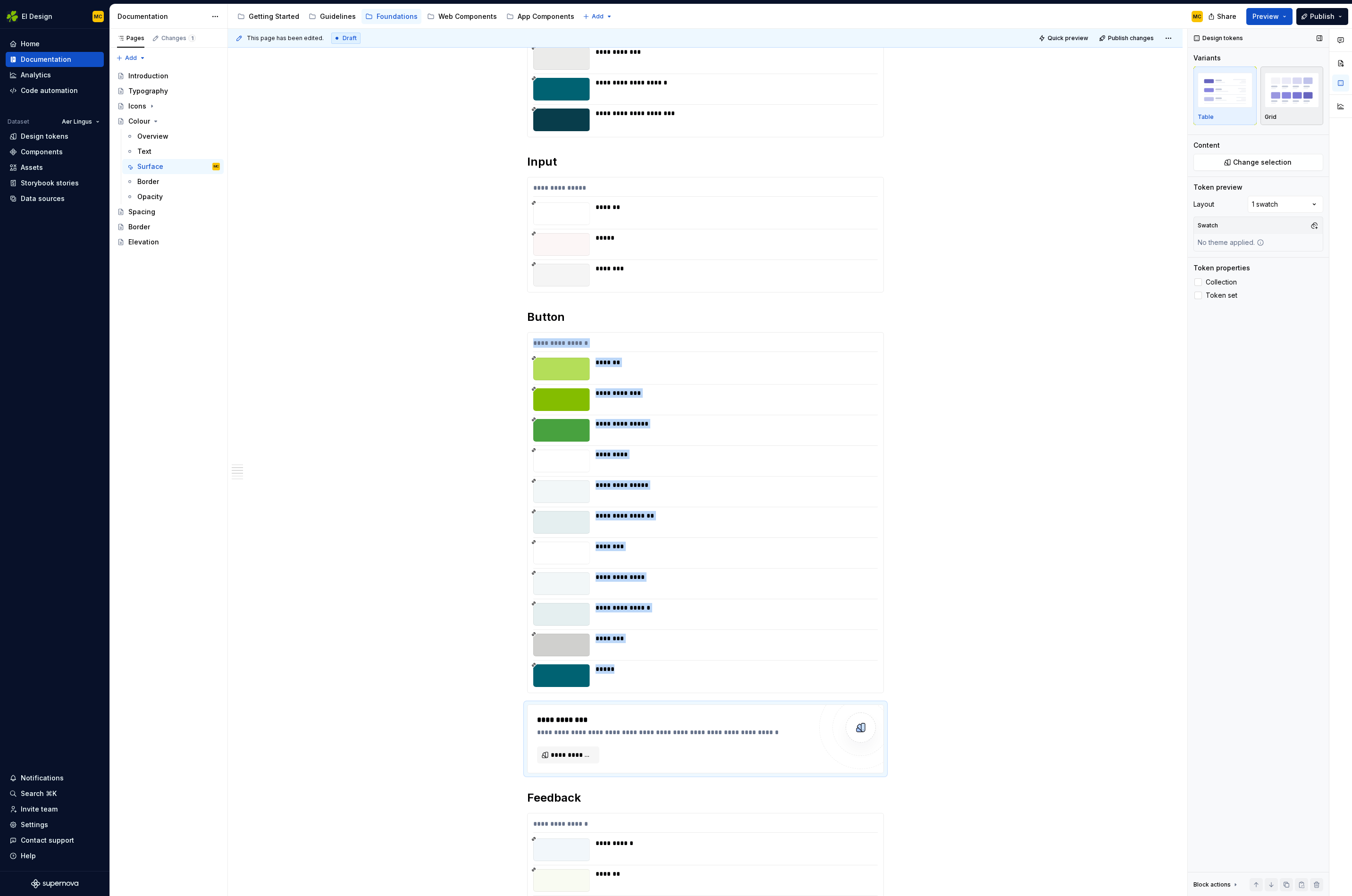
click at [1288, 91] on img "button" at bounding box center [1292, 89] width 54 height 34
click at [1279, 155] on span at bounding box center [1279, 157] width 8 height 8
click at [570, 758] on span "**********" at bounding box center [572, 755] width 43 height 10
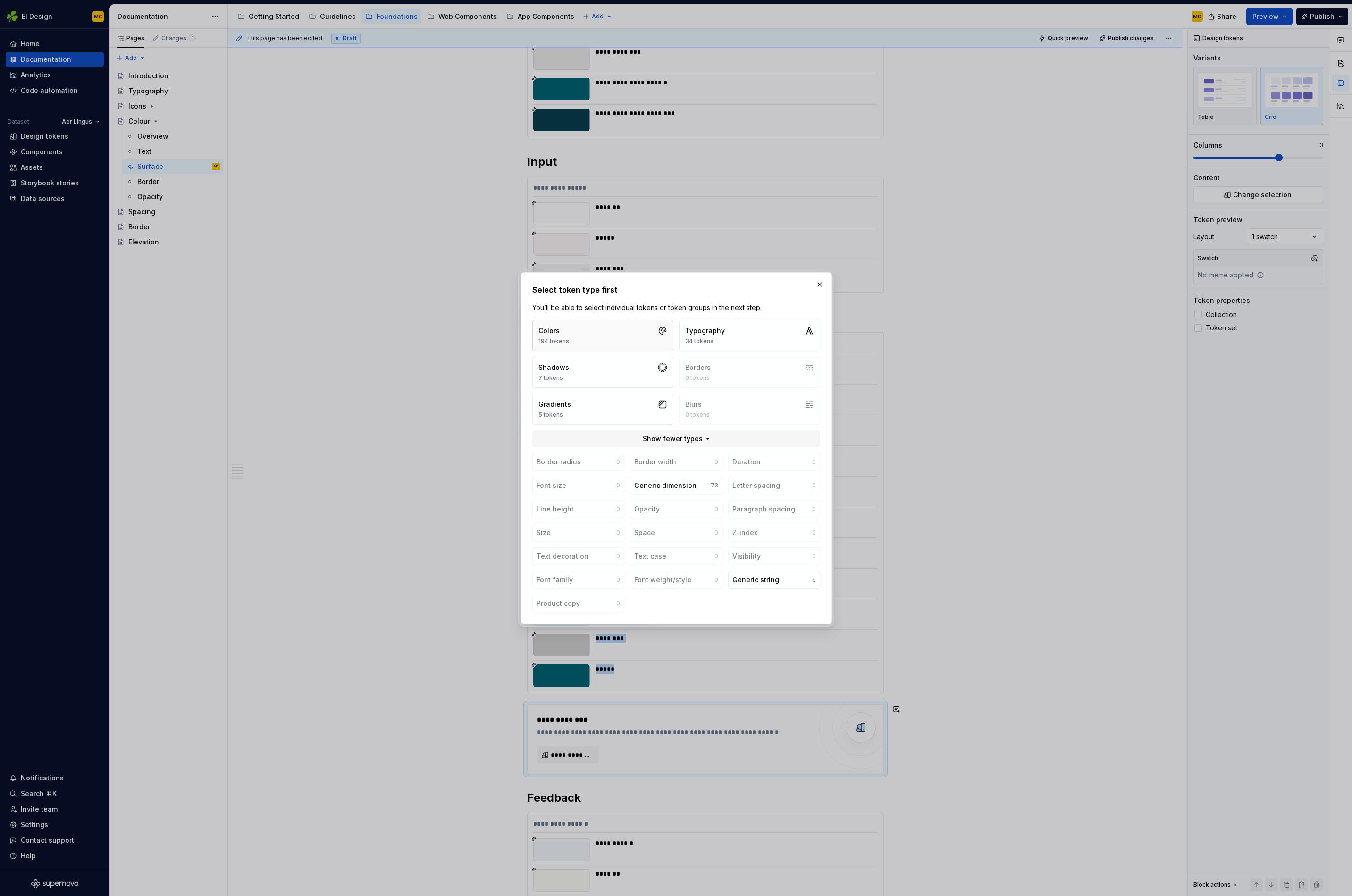
click at [650, 348] on button "Colors 194 tokens" at bounding box center [603, 335] width 141 height 31
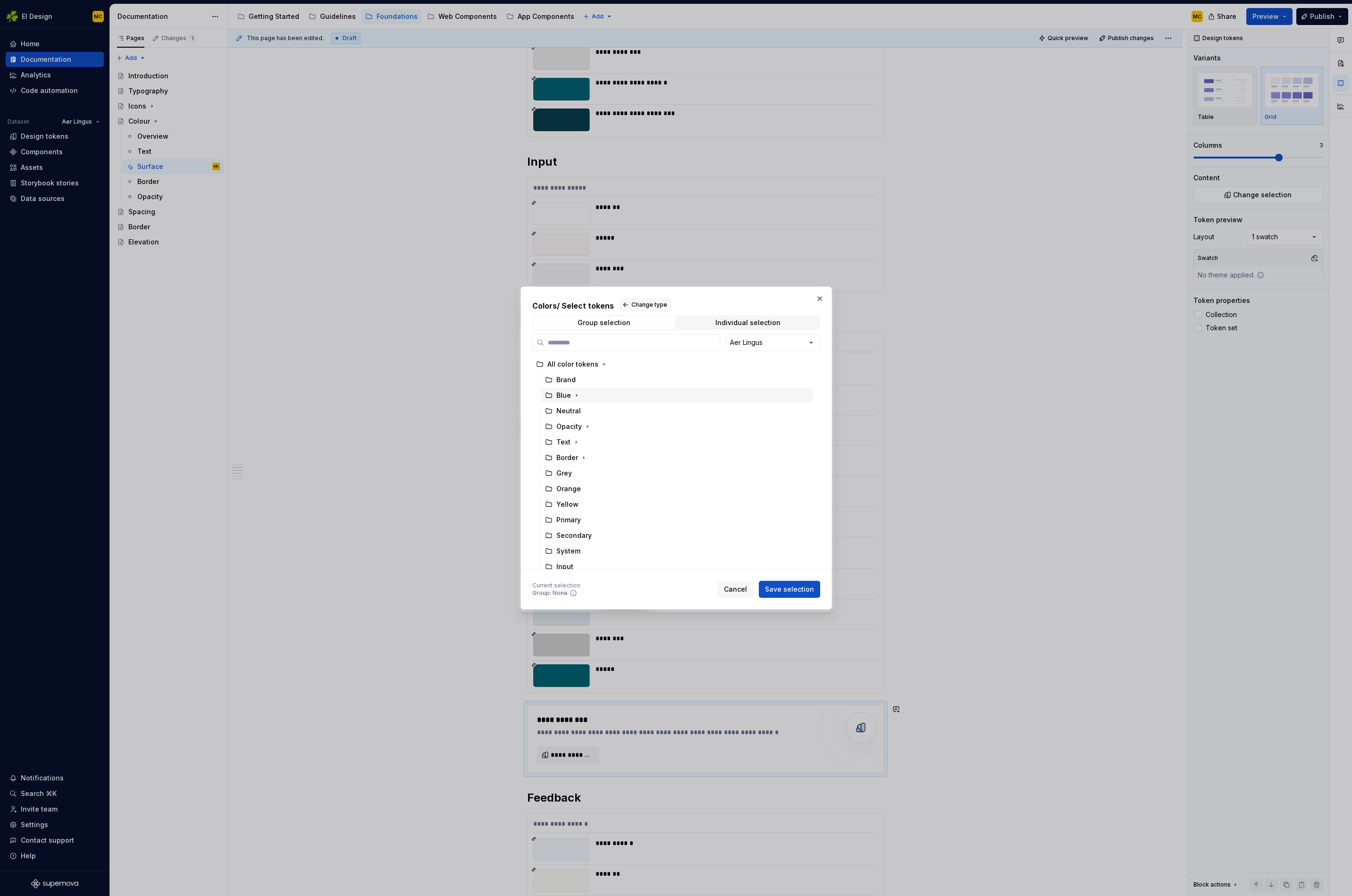
scroll to position [99, 0]
click at [590, 528] on icon "button" at bounding box center [588, 530] width 8 height 8
click at [586, 549] on div "Button" at bounding box center [576, 546] width 22 height 10
click at [775, 585] on span "Save selection" at bounding box center [789, 590] width 49 height 10
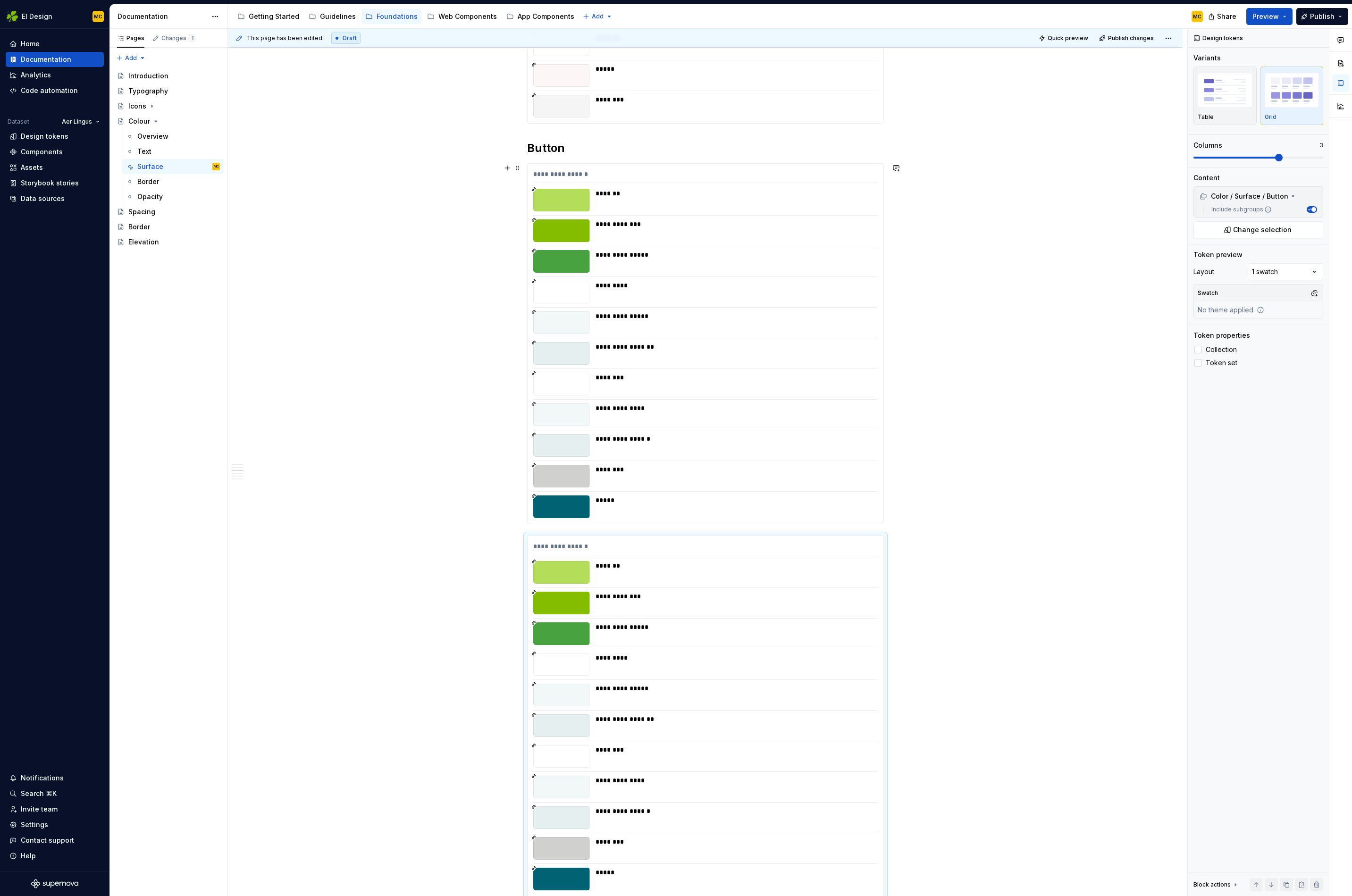
click at [802, 492] on div "**********" at bounding box center [706, 344] width 356 height 360
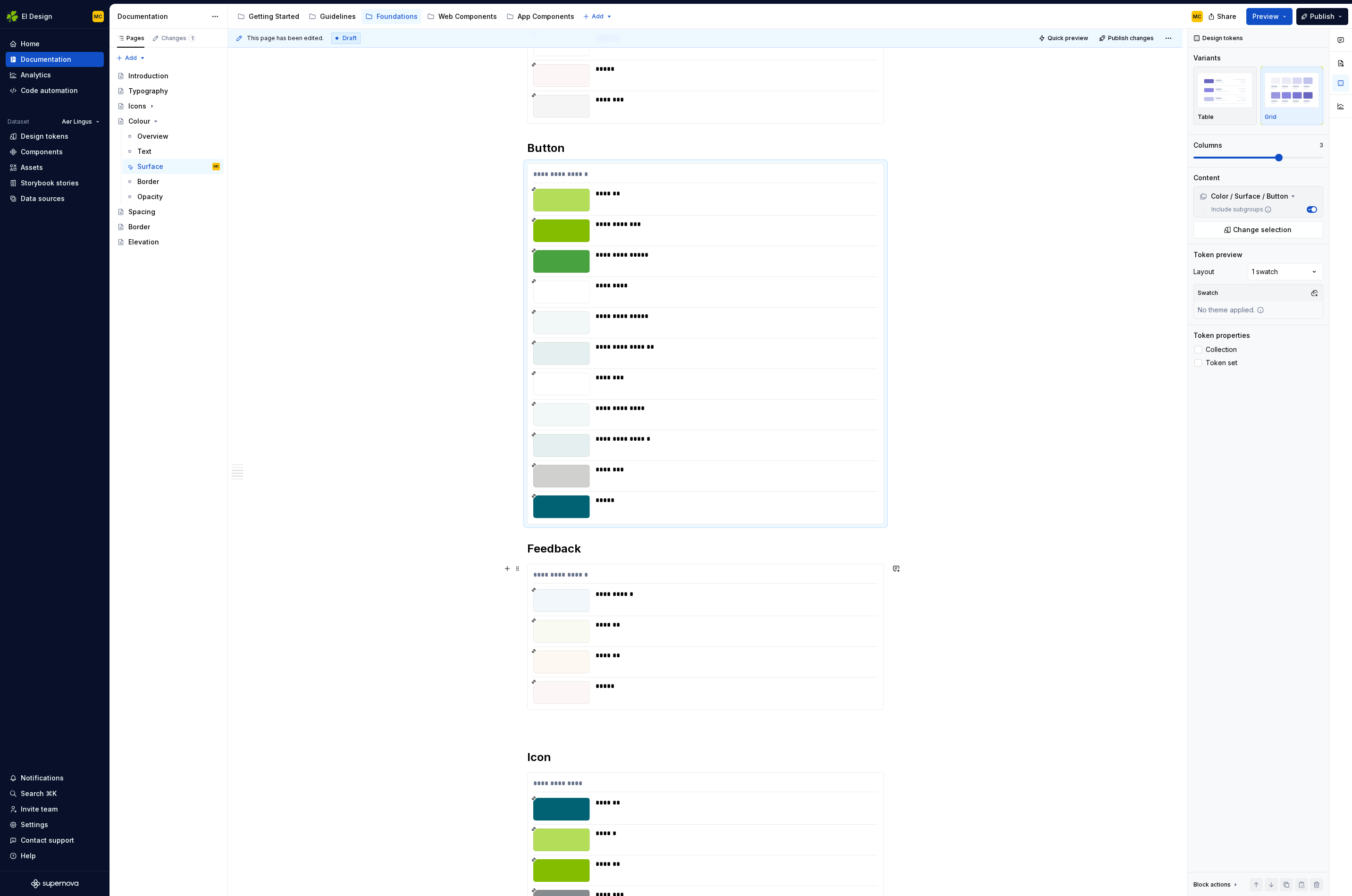
click at [678, 581] on div "**********" at bounding box center [706, 577] width 345 height 14
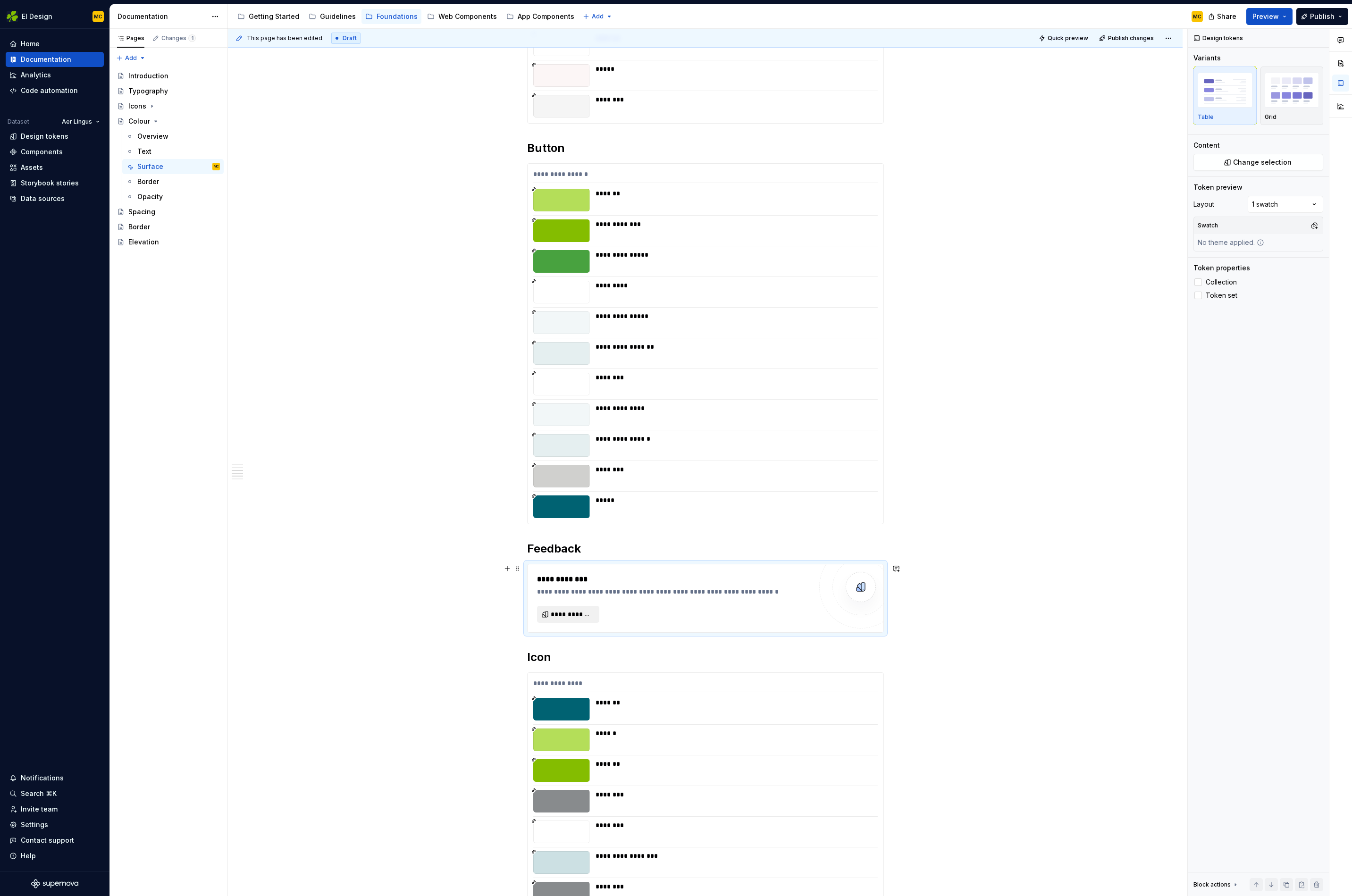
click at [593, 616] on span "**********" at bounding box center [572, 615] width 43 height 10
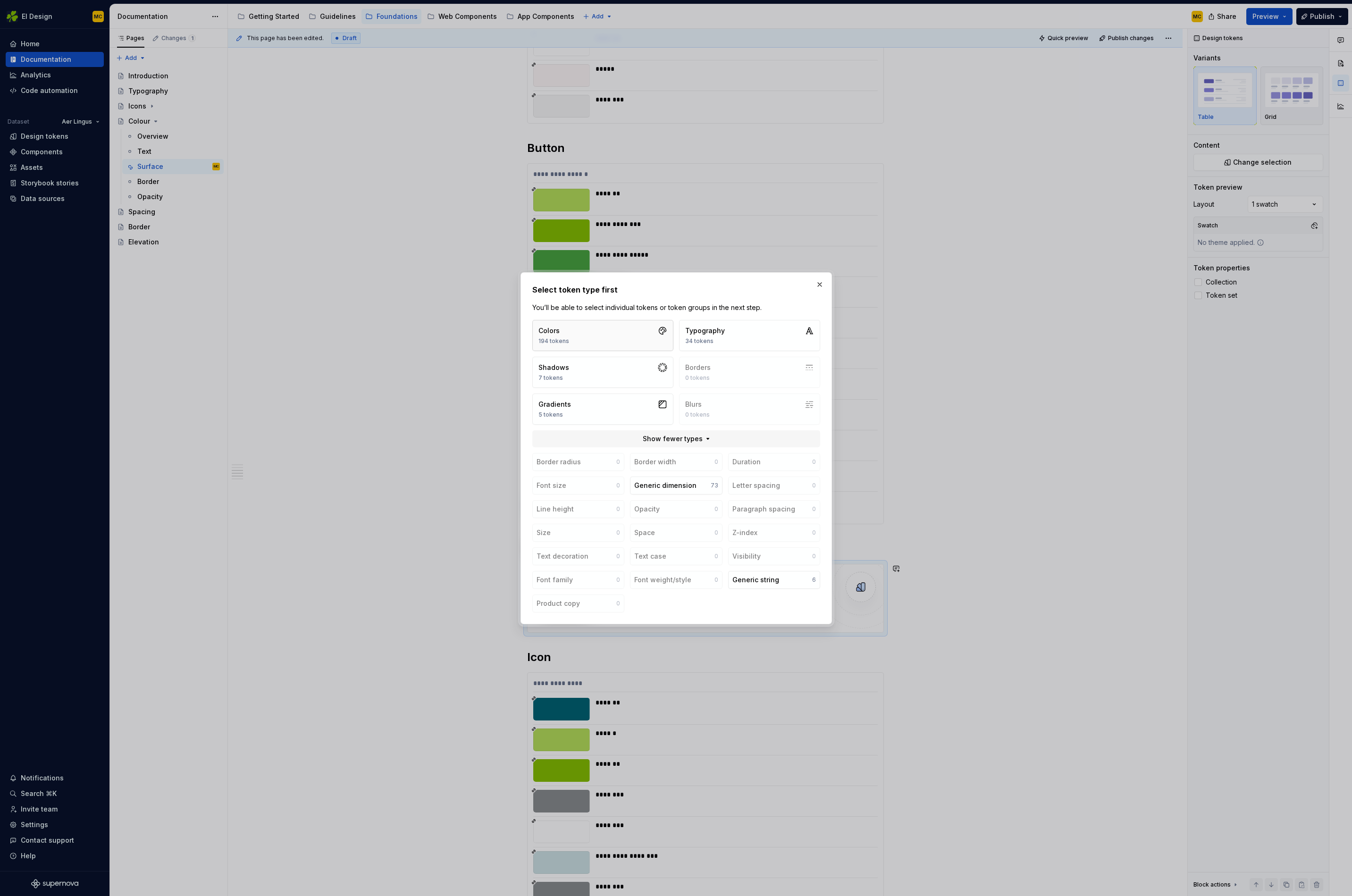
click at [642, 333] on button "Colors 194 tokens" at bounding box center [603, 335] width 141 height 31
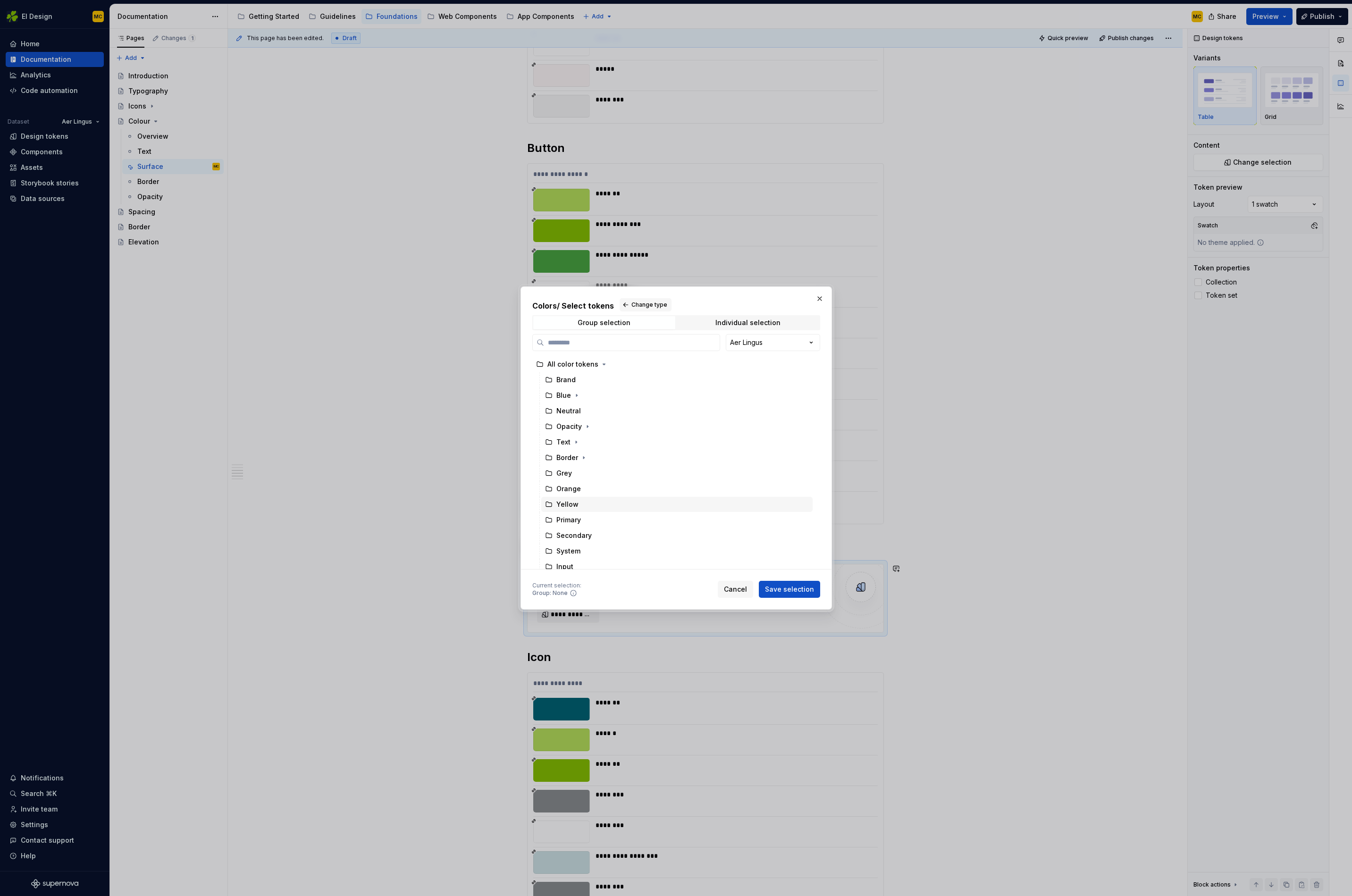
scroll to position [99, 0]
click at [587, 529] on icon "button" at bounding box center [588, 530] width 8 height 8
click at [590, 514] on div "System" at bounding box center [682, 514] width 262 height 15
click at [794, 590] on span "Save selection" at bounding box center [789, 590] width 49 height 10
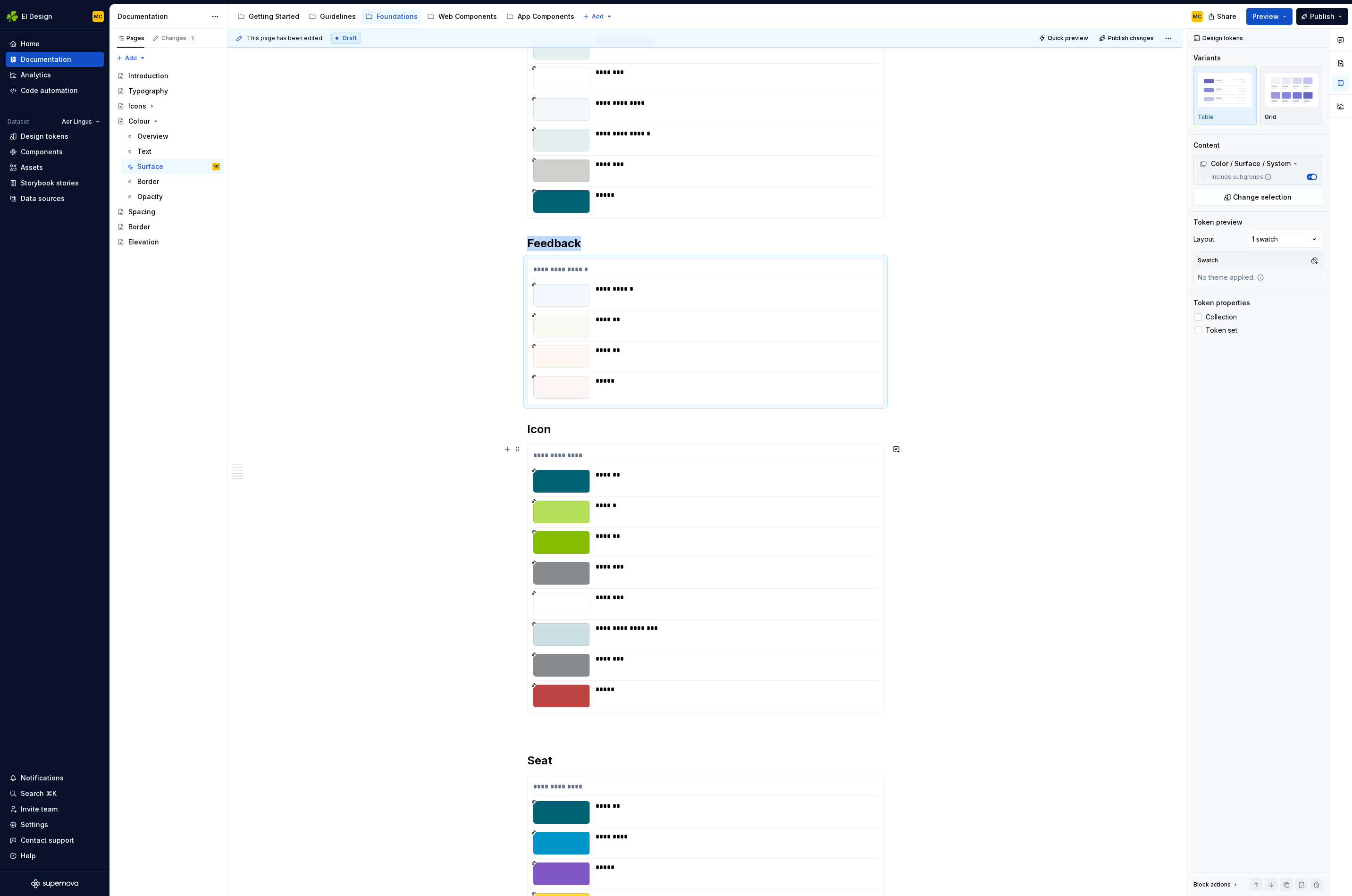
scroll to position [724, 0]
click at [641, 456] on div "**********" at bounding box center [706, 456] width 345 height 14
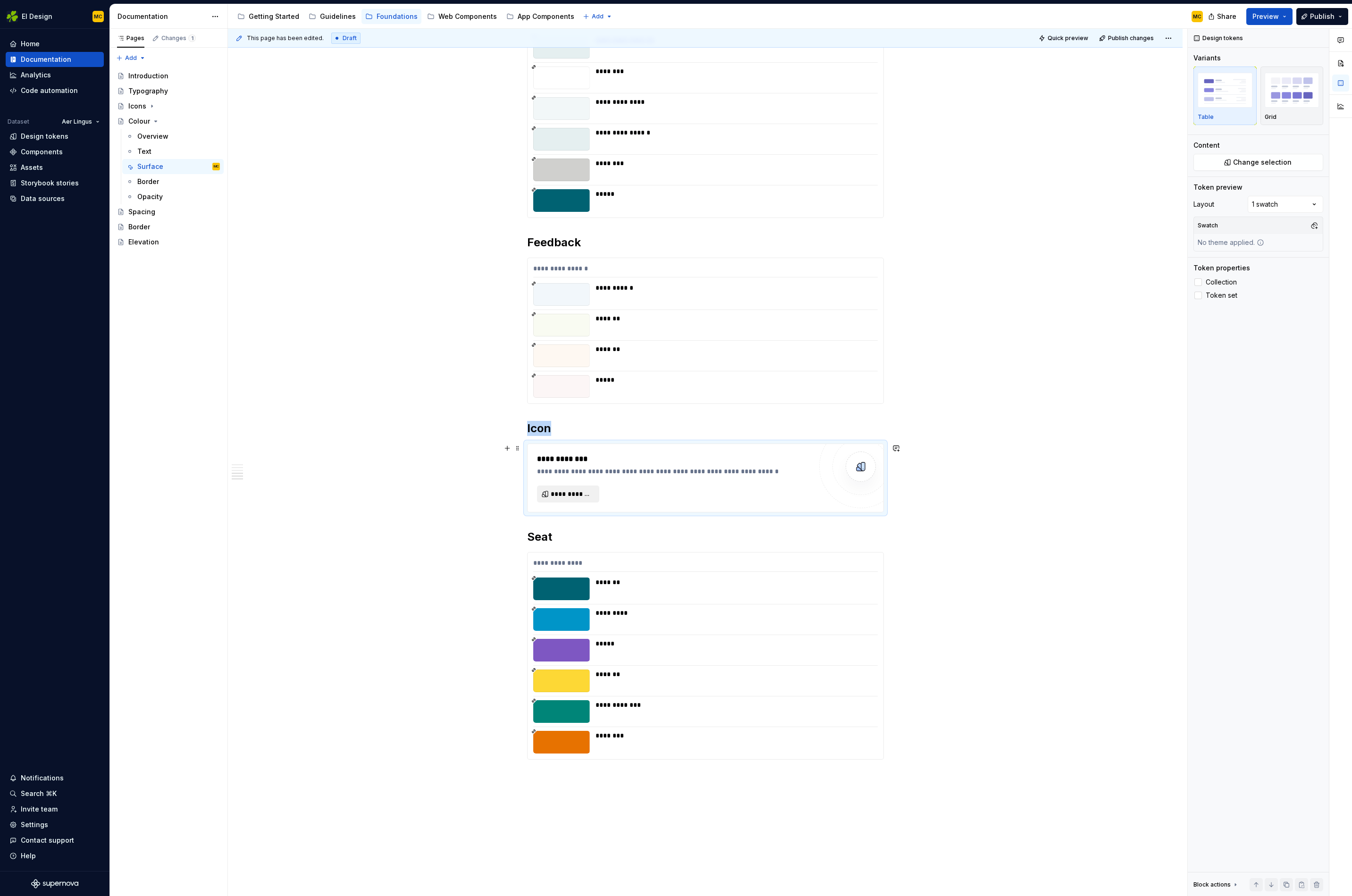
click at [578, 499] on button "**********" at bounding box center [568, 494] width 62 height 17
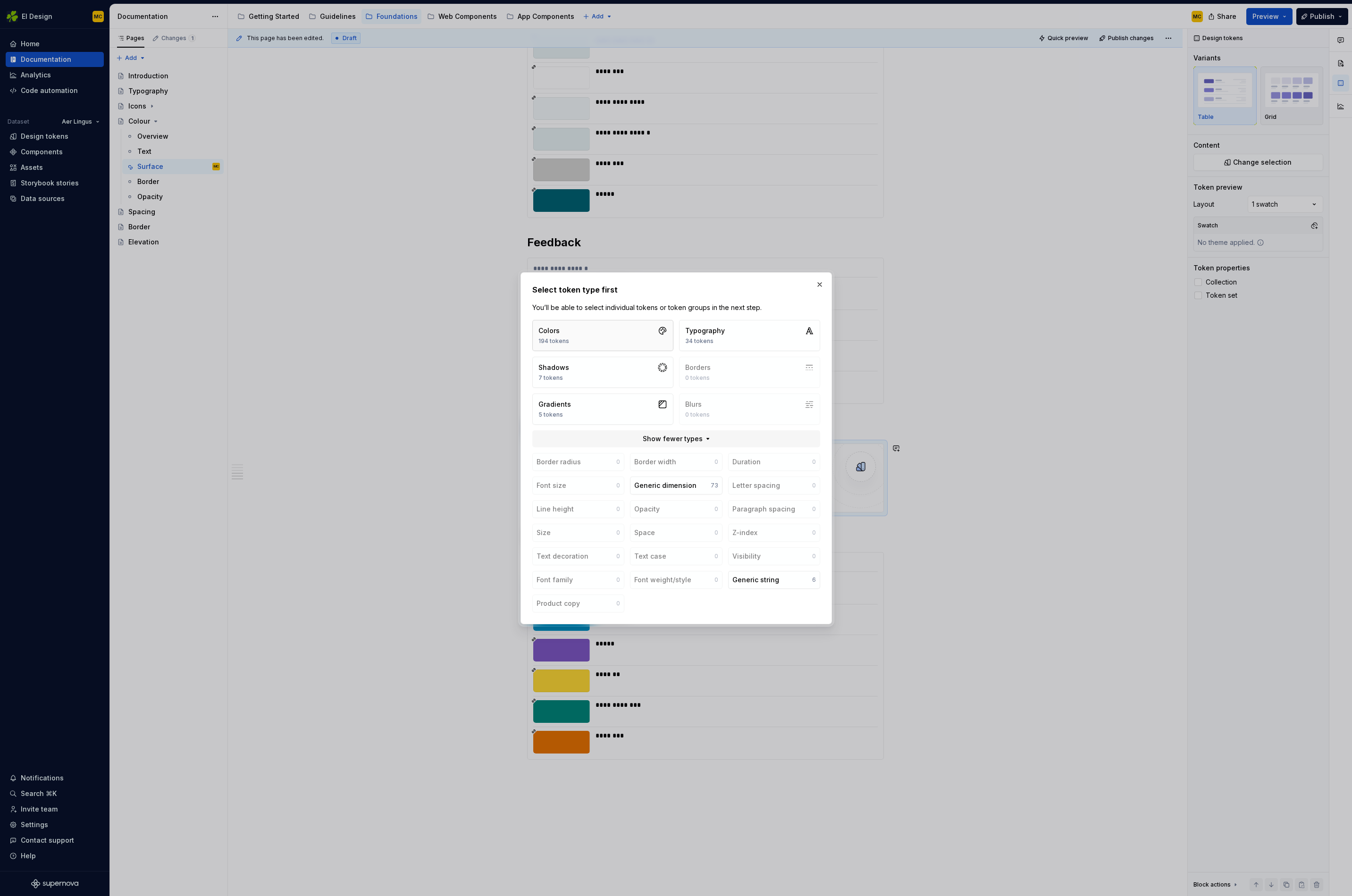
click at [613, 341] on button "Colors 194 tokens" at bounding box center [603, 335] width 141 height 31
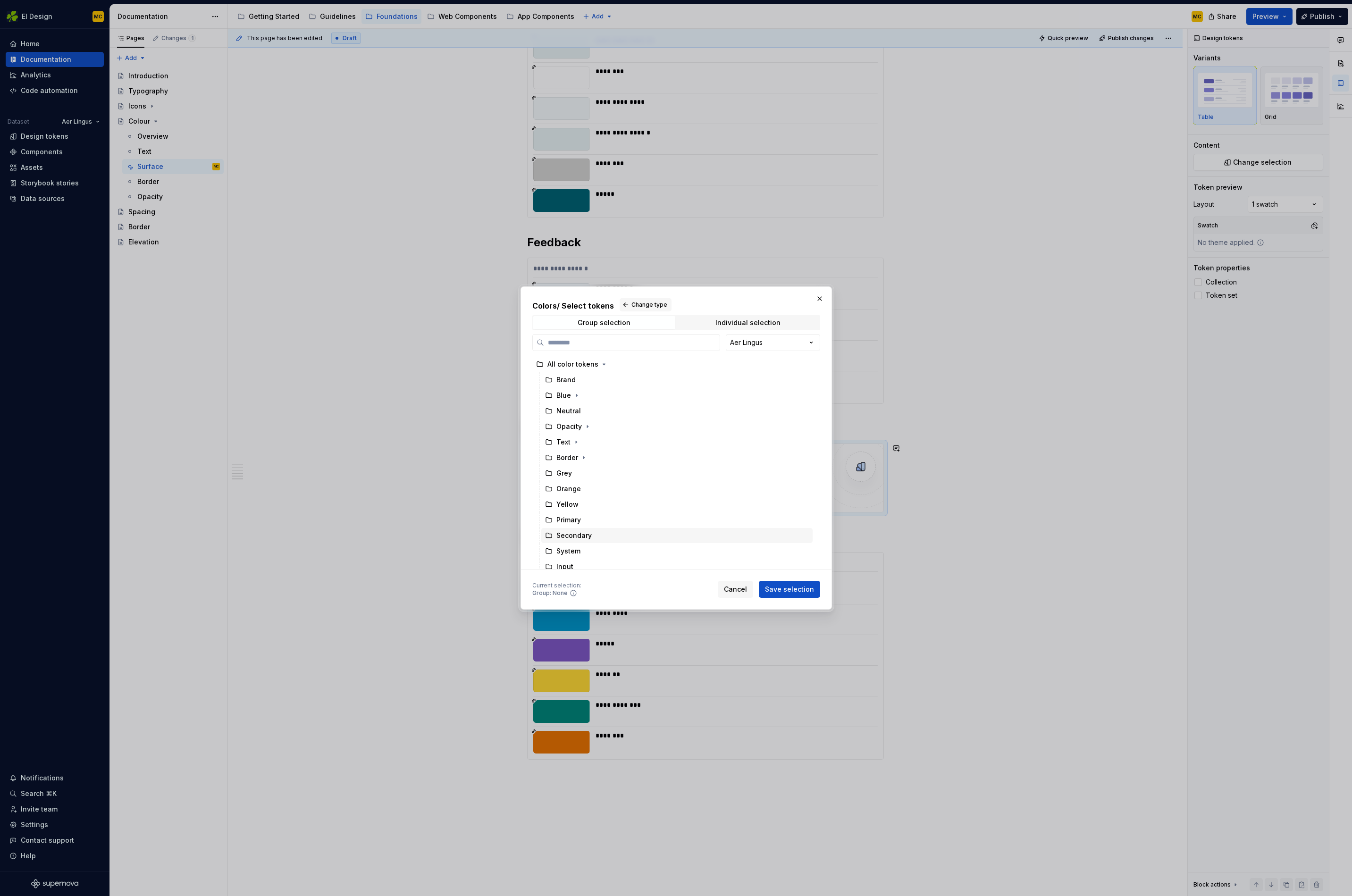
scroll to position [99, 0]
click at [586, 531] on icon "button" at bounding box center [588, 530] width 8 height 8
click at [585, 505] on div "Icon" at bounding box center [682, 502] width 262 height 15
click at [791, 595] on button "Save selection" at bounding box center [789, 589] width 61 height 17
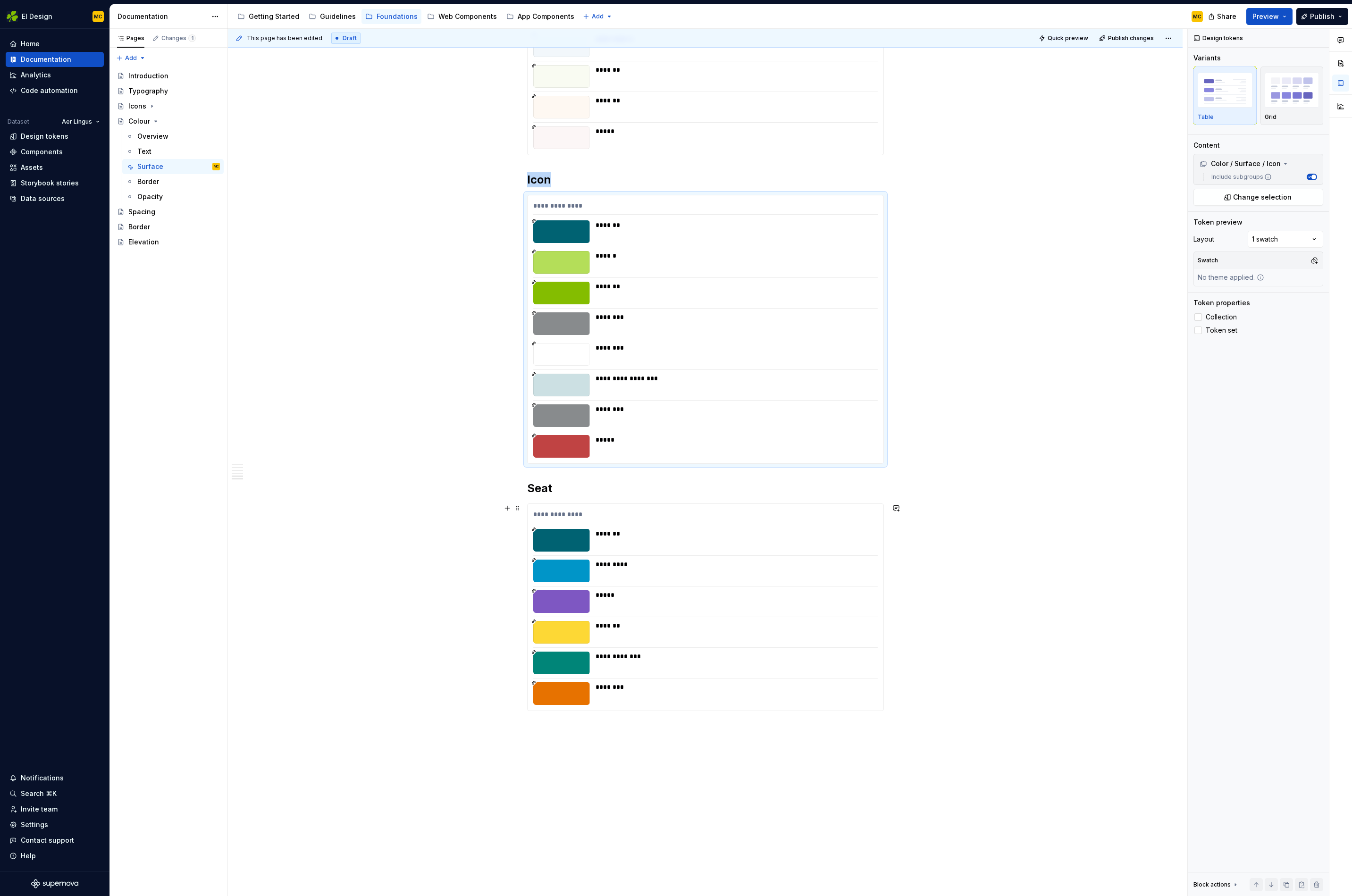
scroll to position [979, 0]
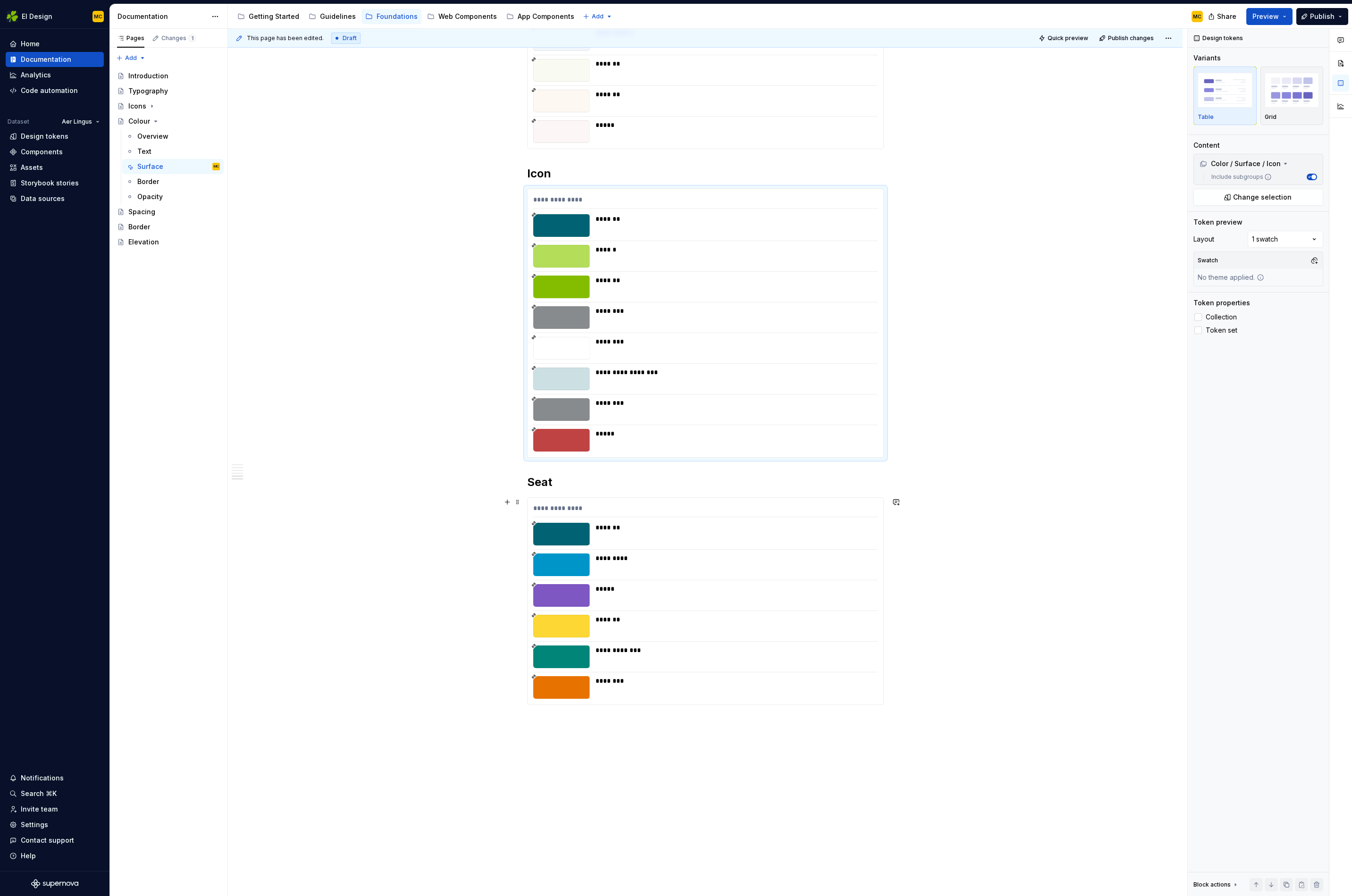
click at [586, 504] on div "**********" at bounding box center [706, 511] width 345 height 14
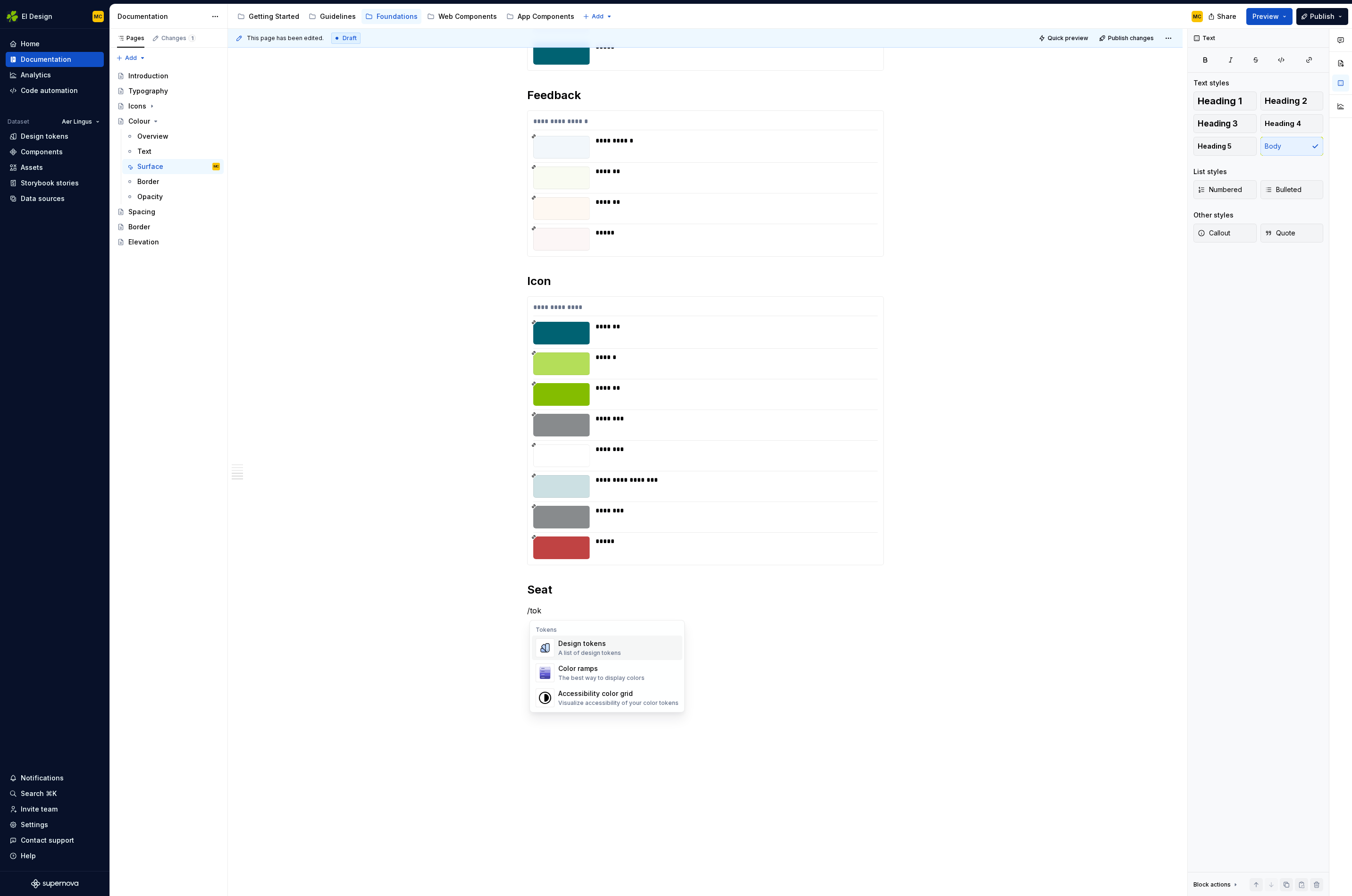
scroll to position [929, 0]
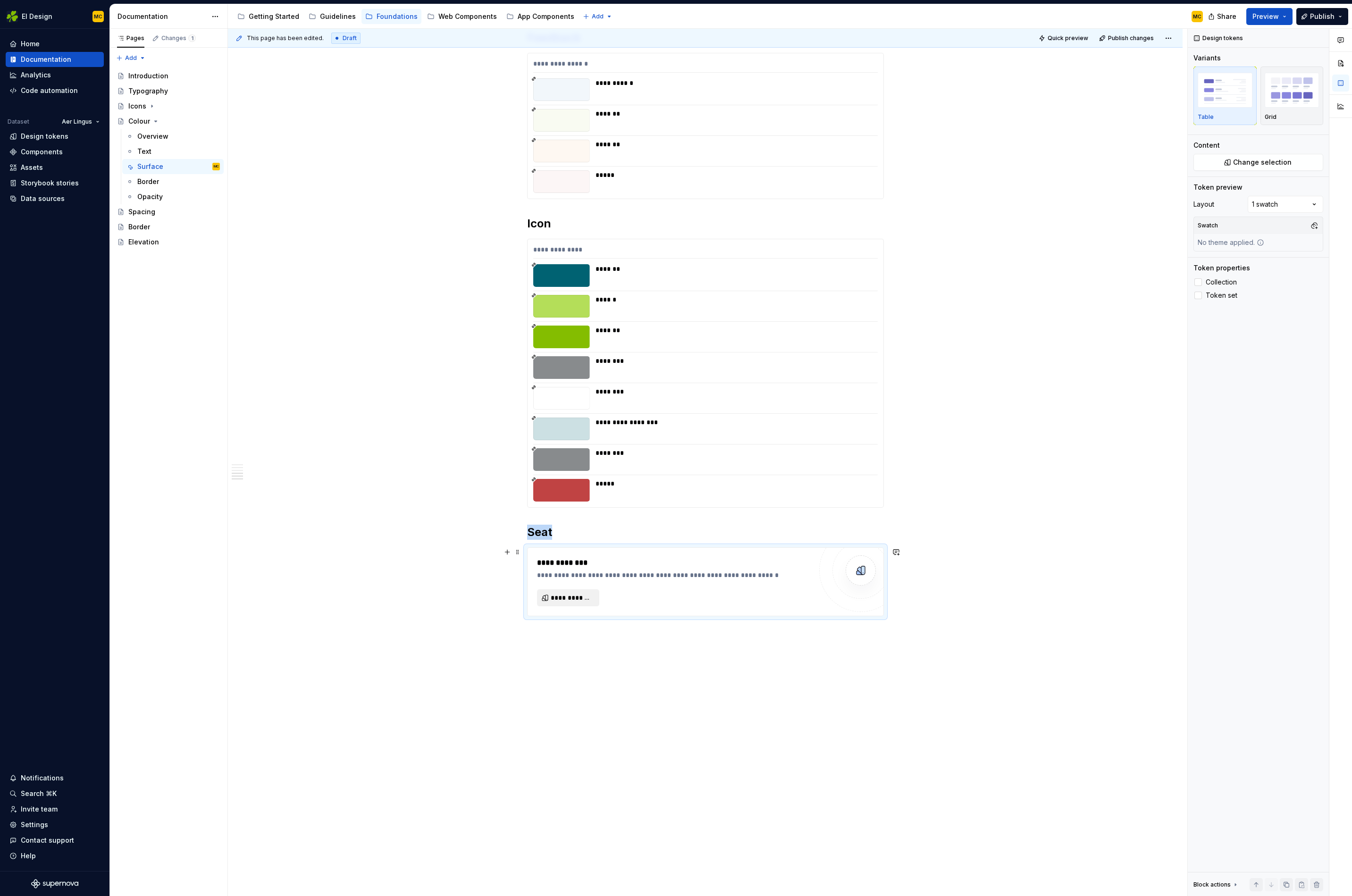
click at [584, 598] on span "**********" at bounding box center [572, 598] width 43 height 10
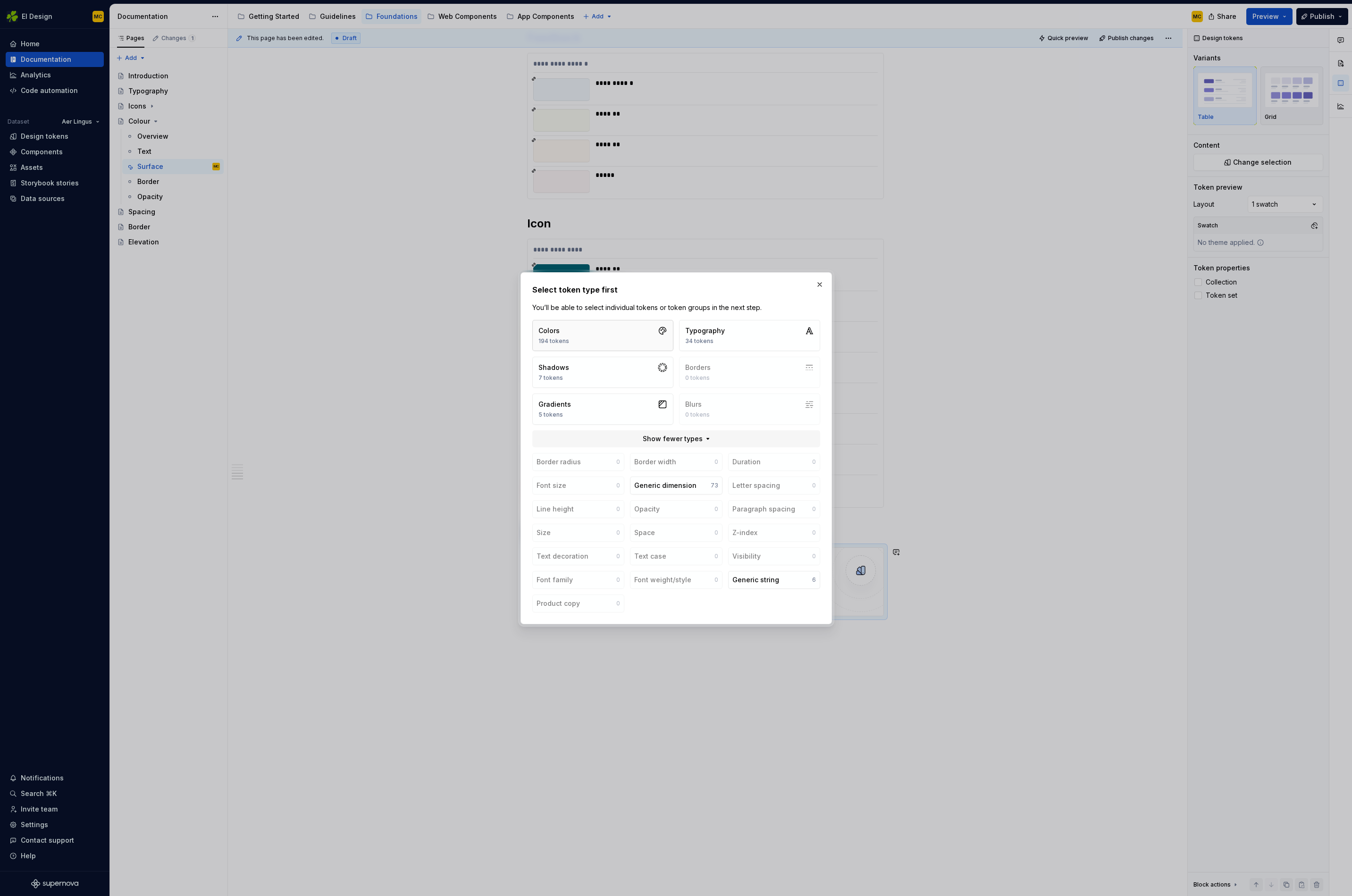
click at [595, 324] on button "Colors 194 tokens" at bounding box center [603, 335] width 141 height 31
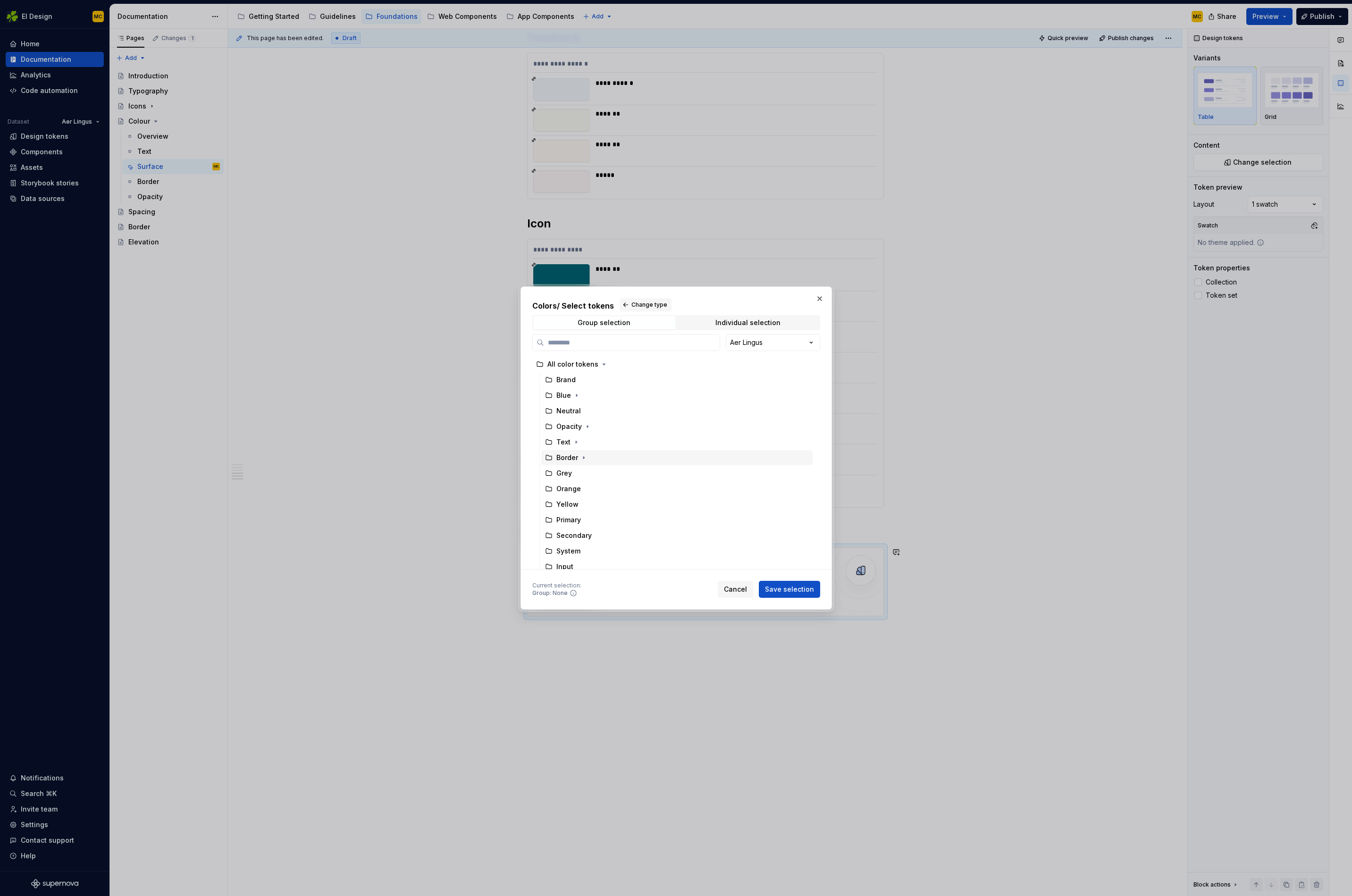
scroll to position [99, 0]
click at [586, 532] on icon "button" at bounding box center [588, 530] width 8 height 8
click at [596, 504] on div "Seat" at bounding box center [682, 499] width 262 height 15
click at [795, 594] on span "Save selection" at bounding box center [789, 590] width 49 height 10
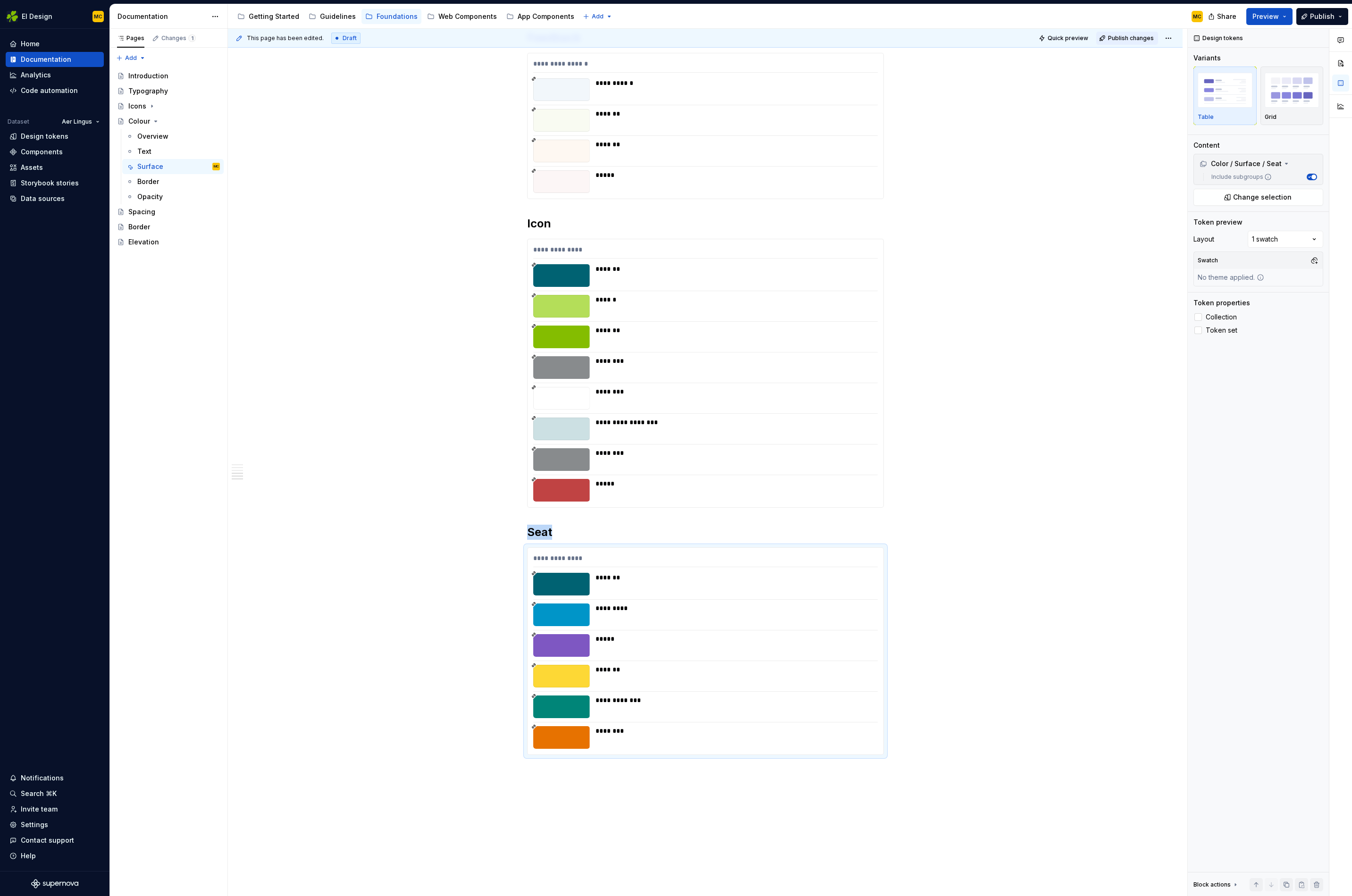
click at [1135, 39] on span "Publish changes" at bounding box center [1131, 38] width 46 height 8
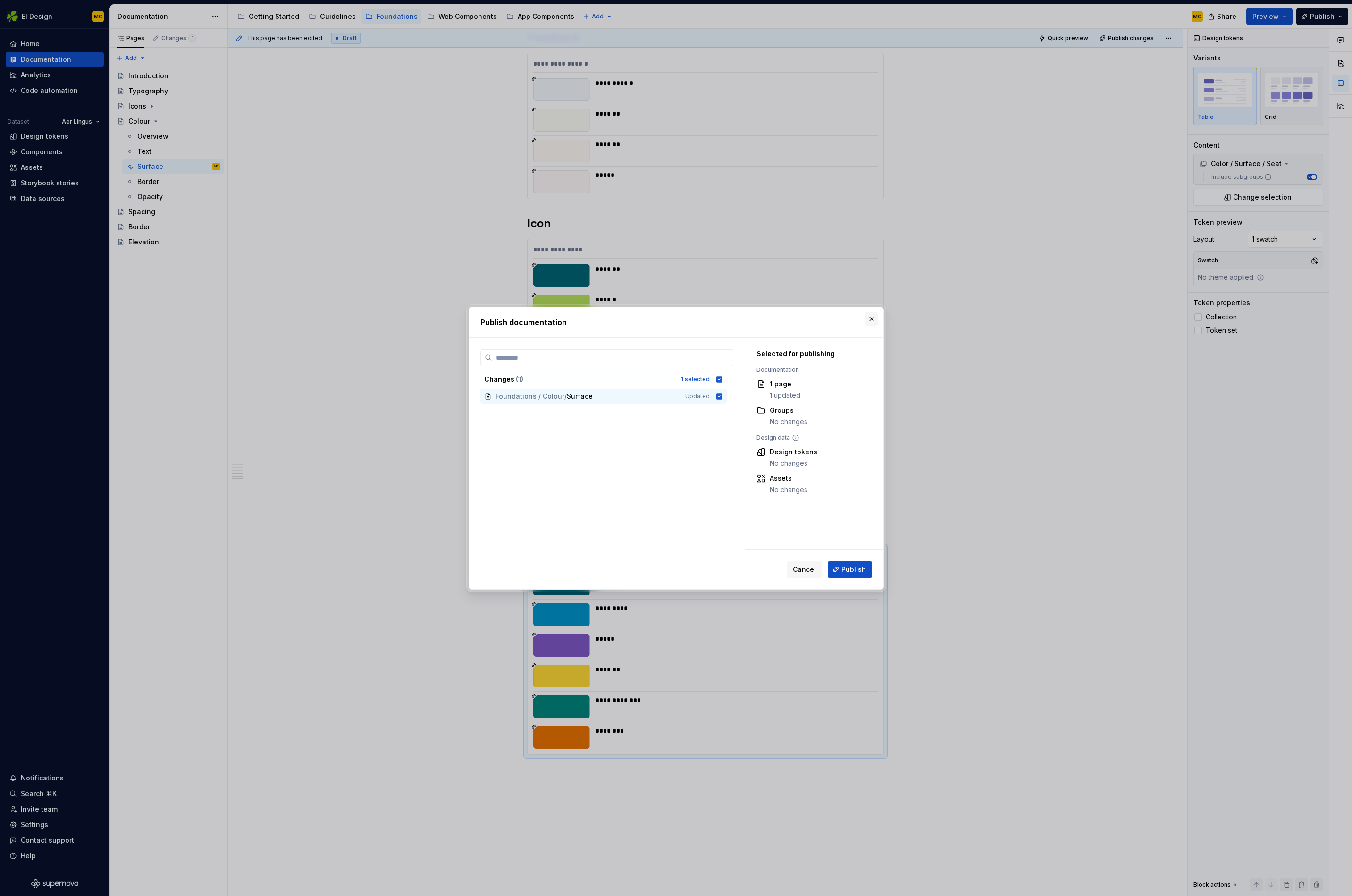
click at [872, 318] on button "button" at bounding box center [872, 319] width 13 height 13
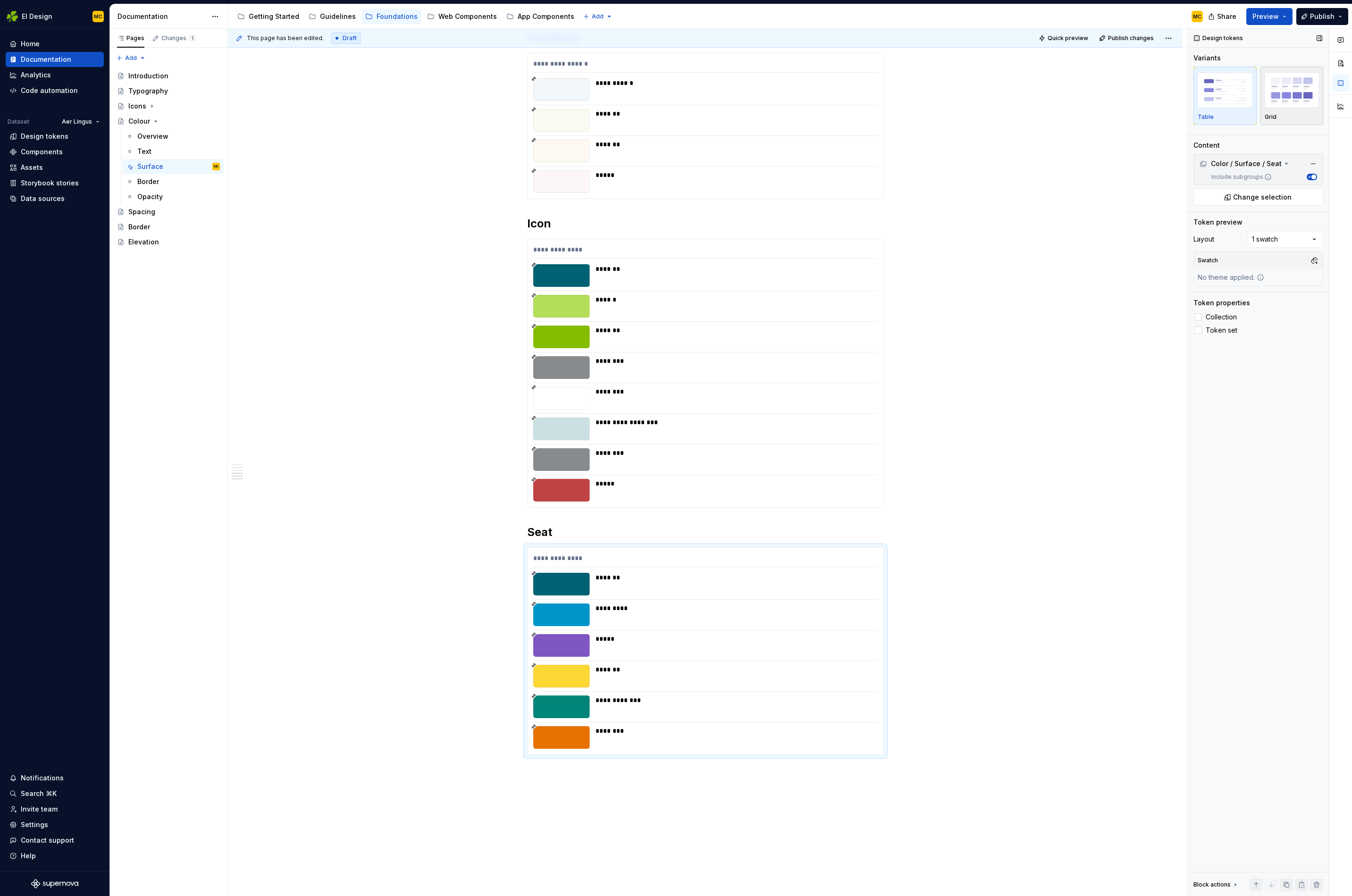
click at [1287, 111] on div "Grid" at bounding box center [1292, 96] width 54 height 50
click at [1275, 159] on span at bounding box center [1279, 157] width 8 height 8
click at [862, 250] on div "**********" at bounding box center [706, 252] width 345 height 14
click at [1293, 101] on img "button" at bounding box center [1292, 89] width 54 height 34
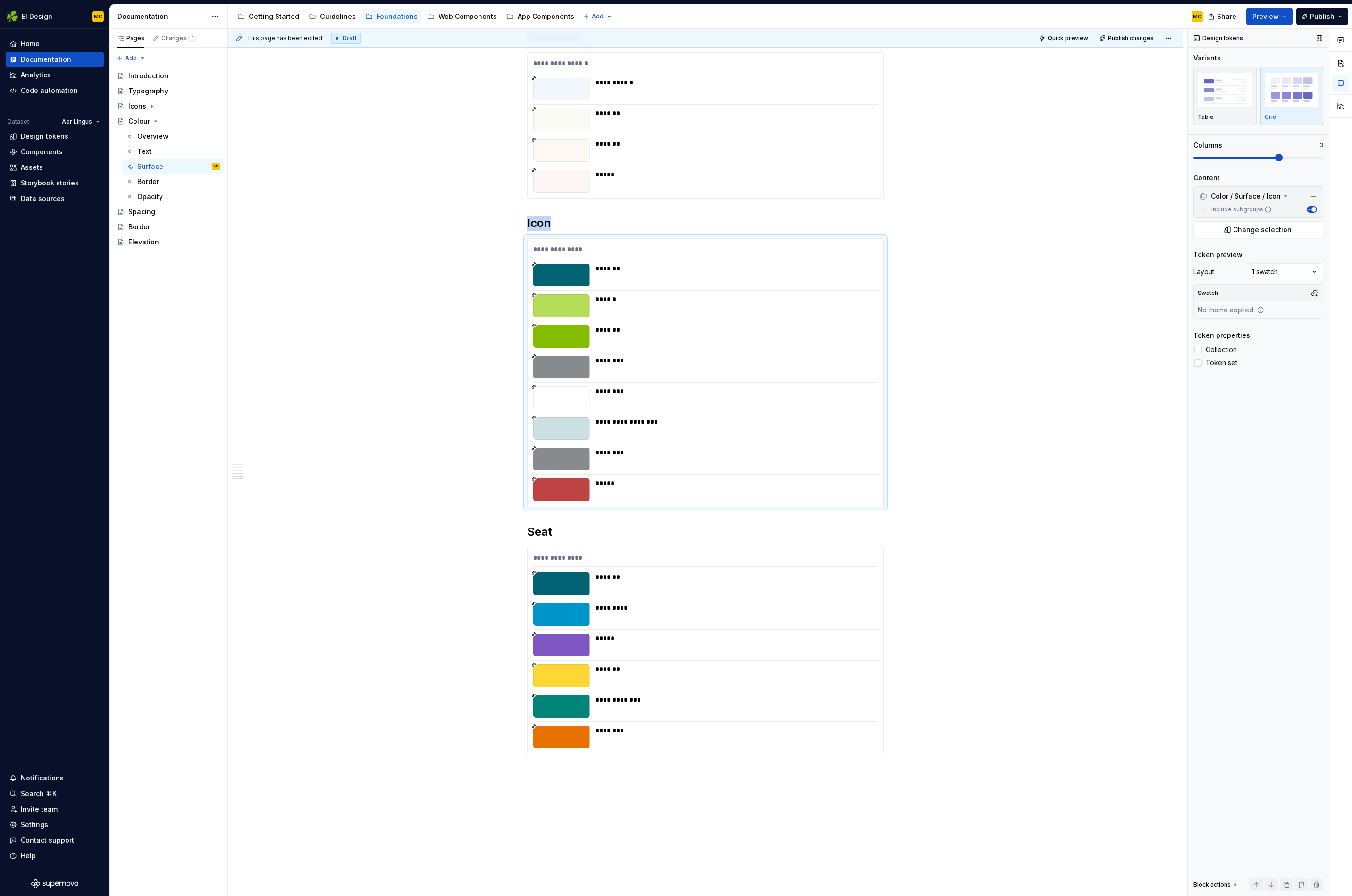
click at [1271, 158] on span at bounding box center [1258, 158] width 130 height 2
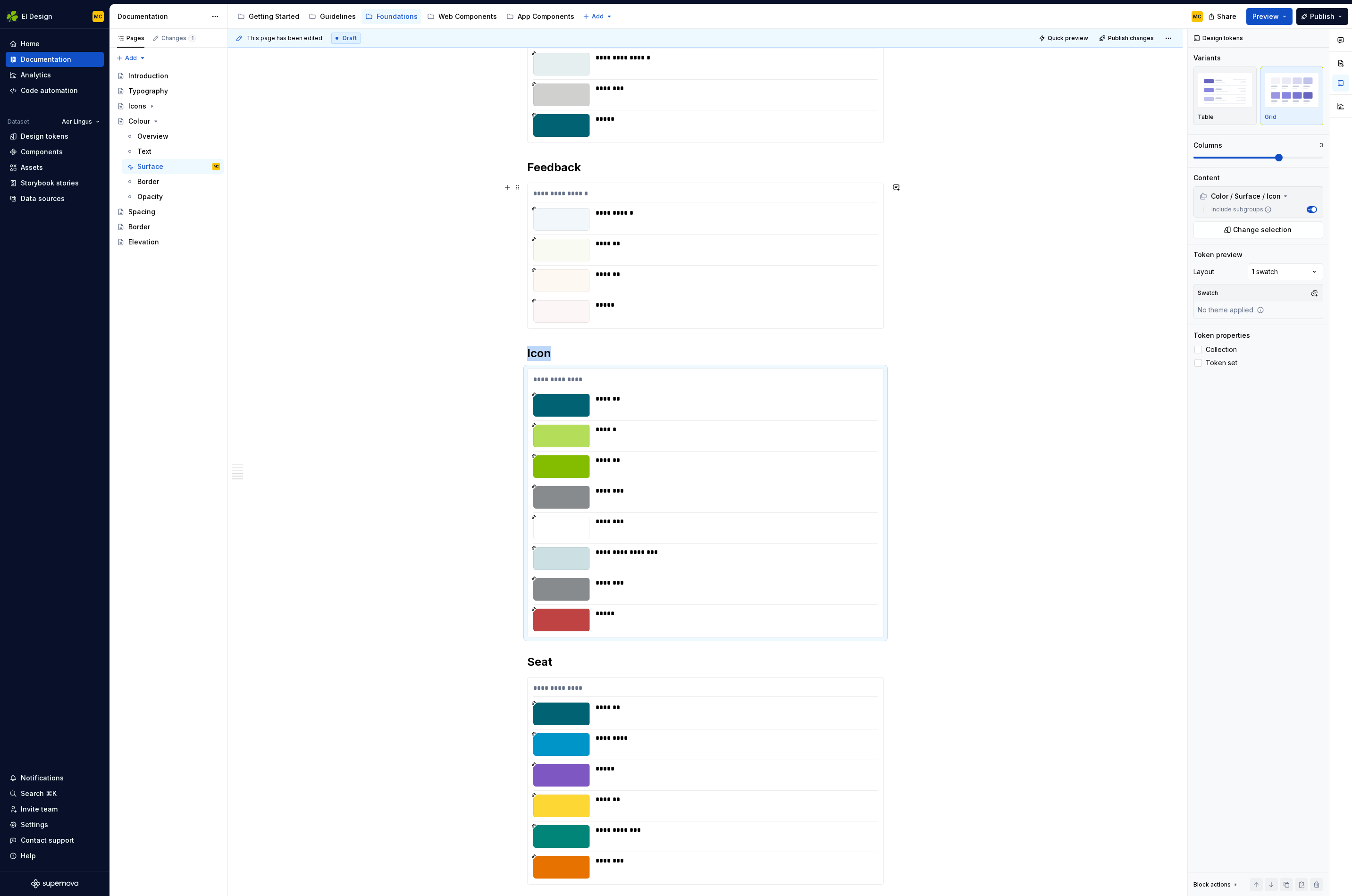
scroll to position [798, 0]
click at [863, 197] on div "**********" at bounding box center [706, 196] width 345 height 14
drag, startPoint x: 1285, startPoint y: 109, endPoint x: 1278, endPoint y: 128, distance: 20.2
click at [1284, 110] on div "Grid" at bounding box center [1292, 96] width 54 height 50
click at [1323, 157] on span at bounding box center [1258, 157] width 130 height 8
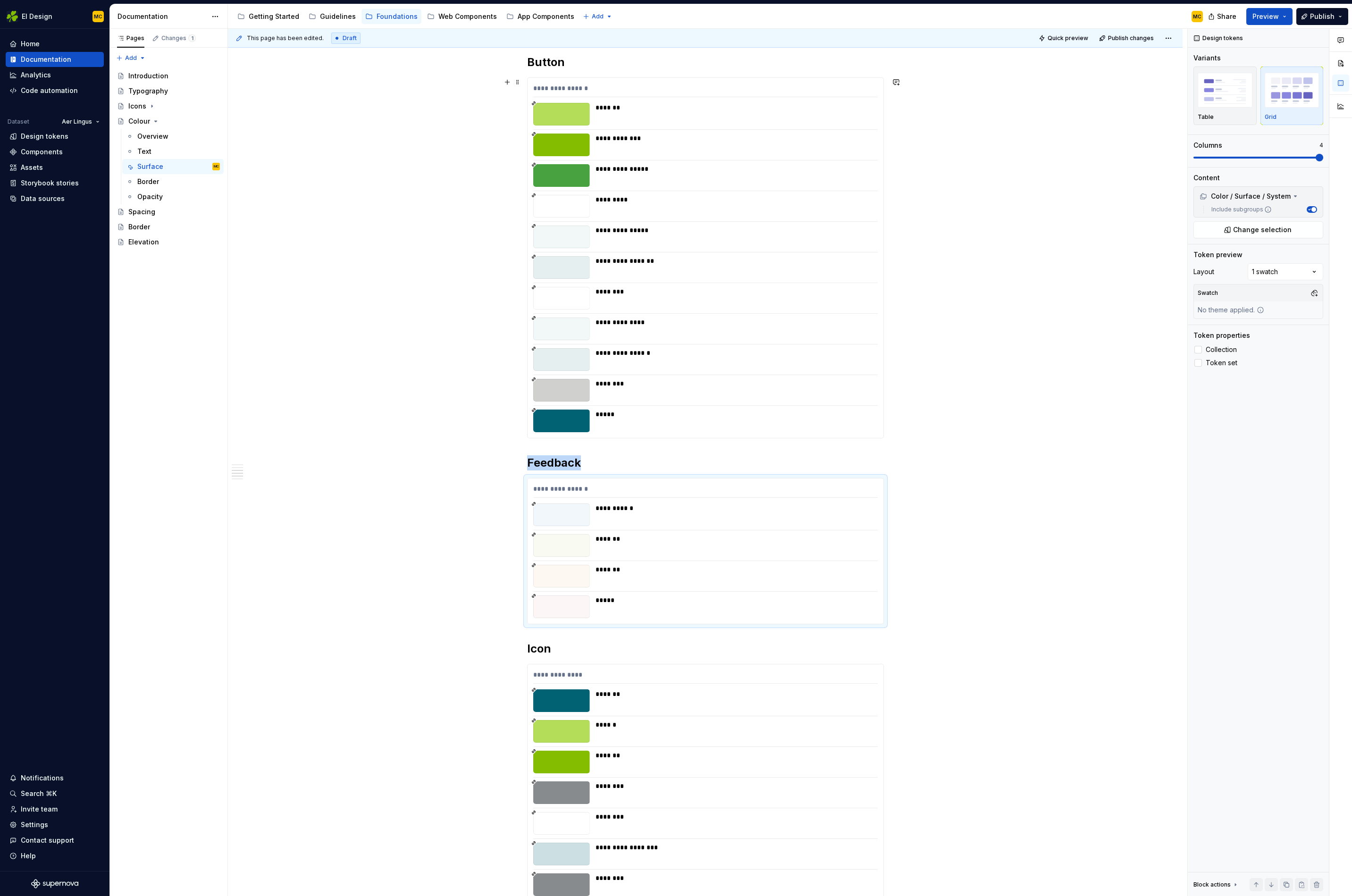
scroll to position [483, 0]
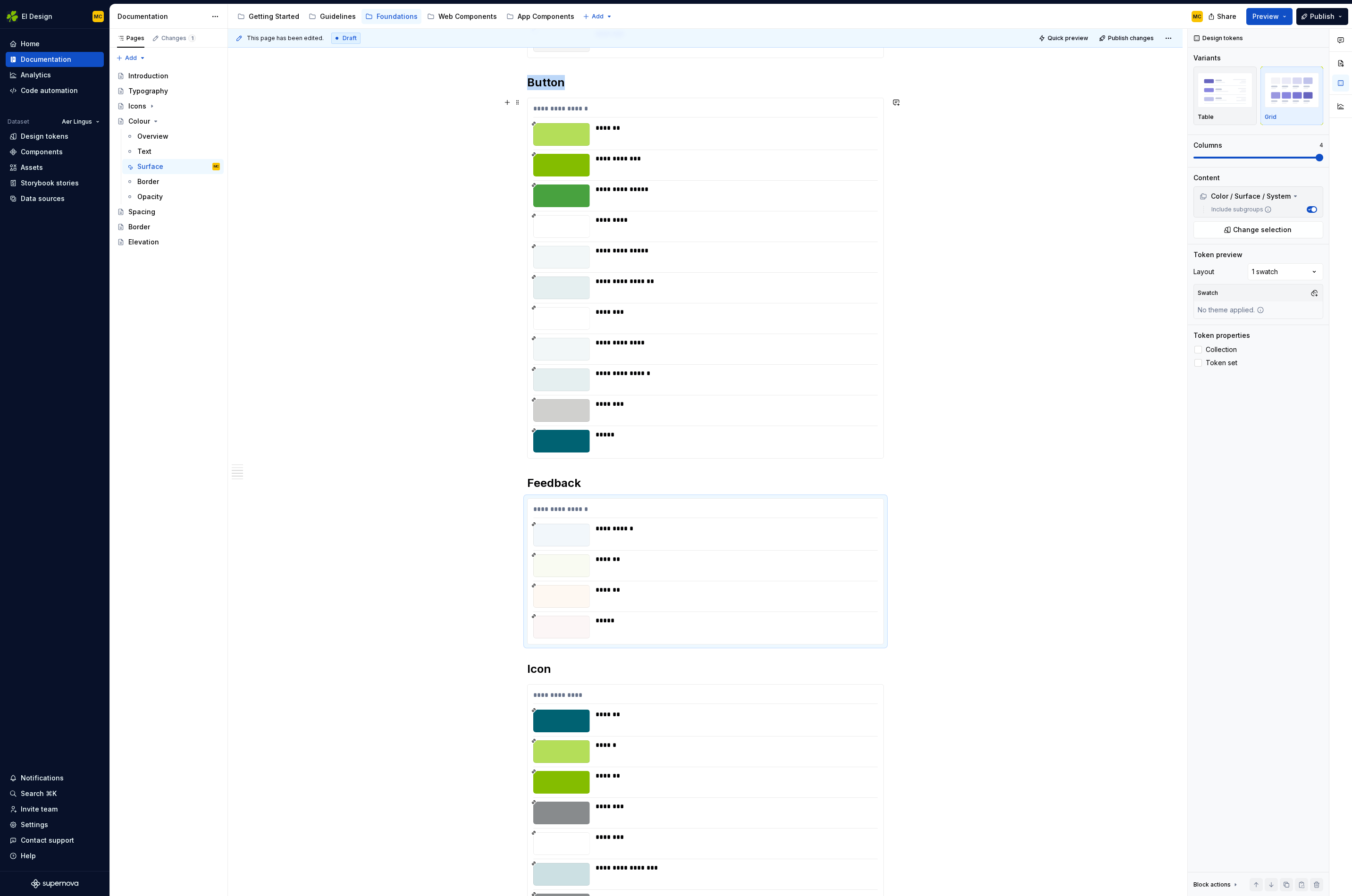
click at [815, 221] on div "*********" at bounding box center [734, 220] width 276 height 10
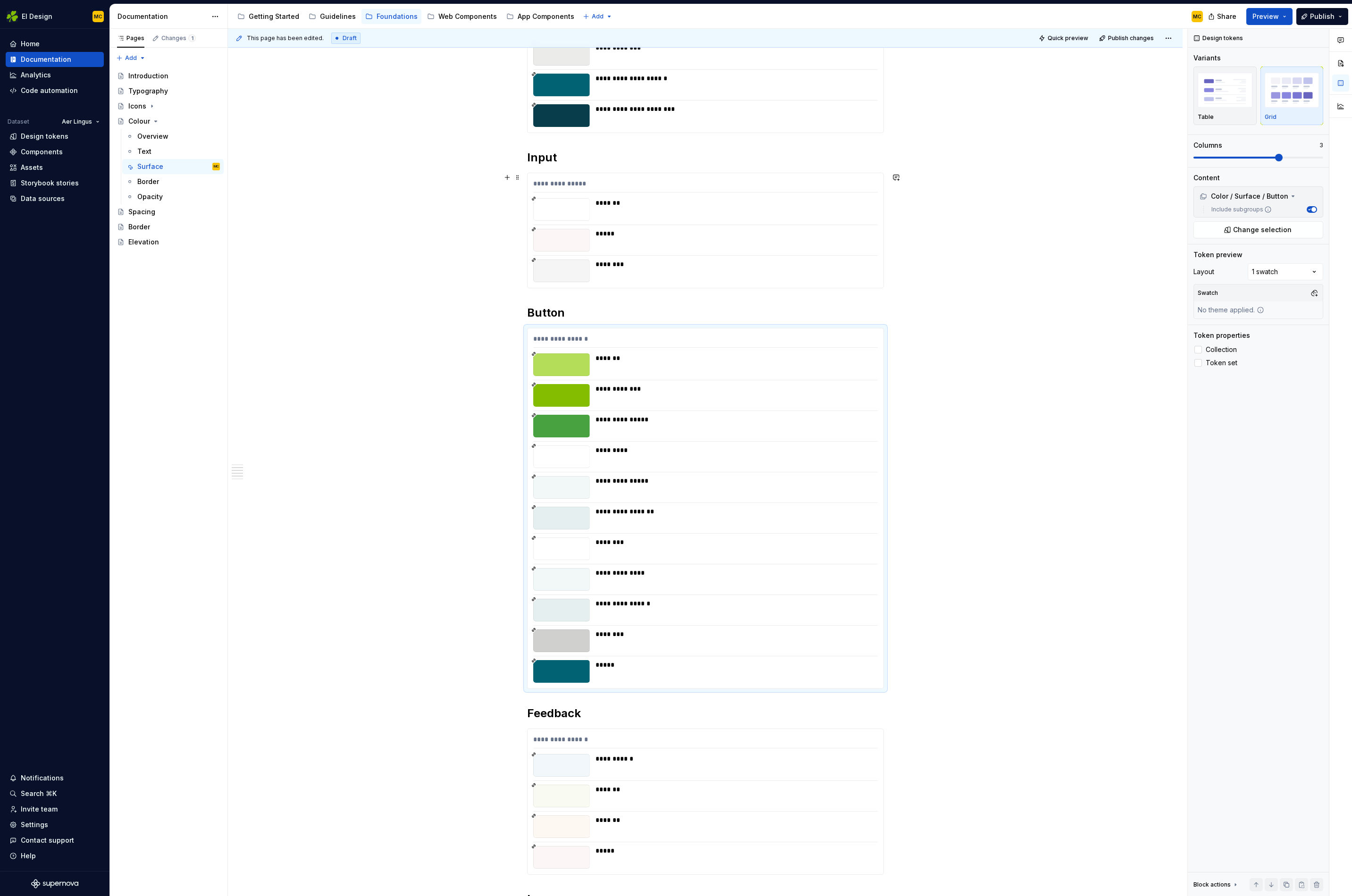
scroll to position [248, 0]
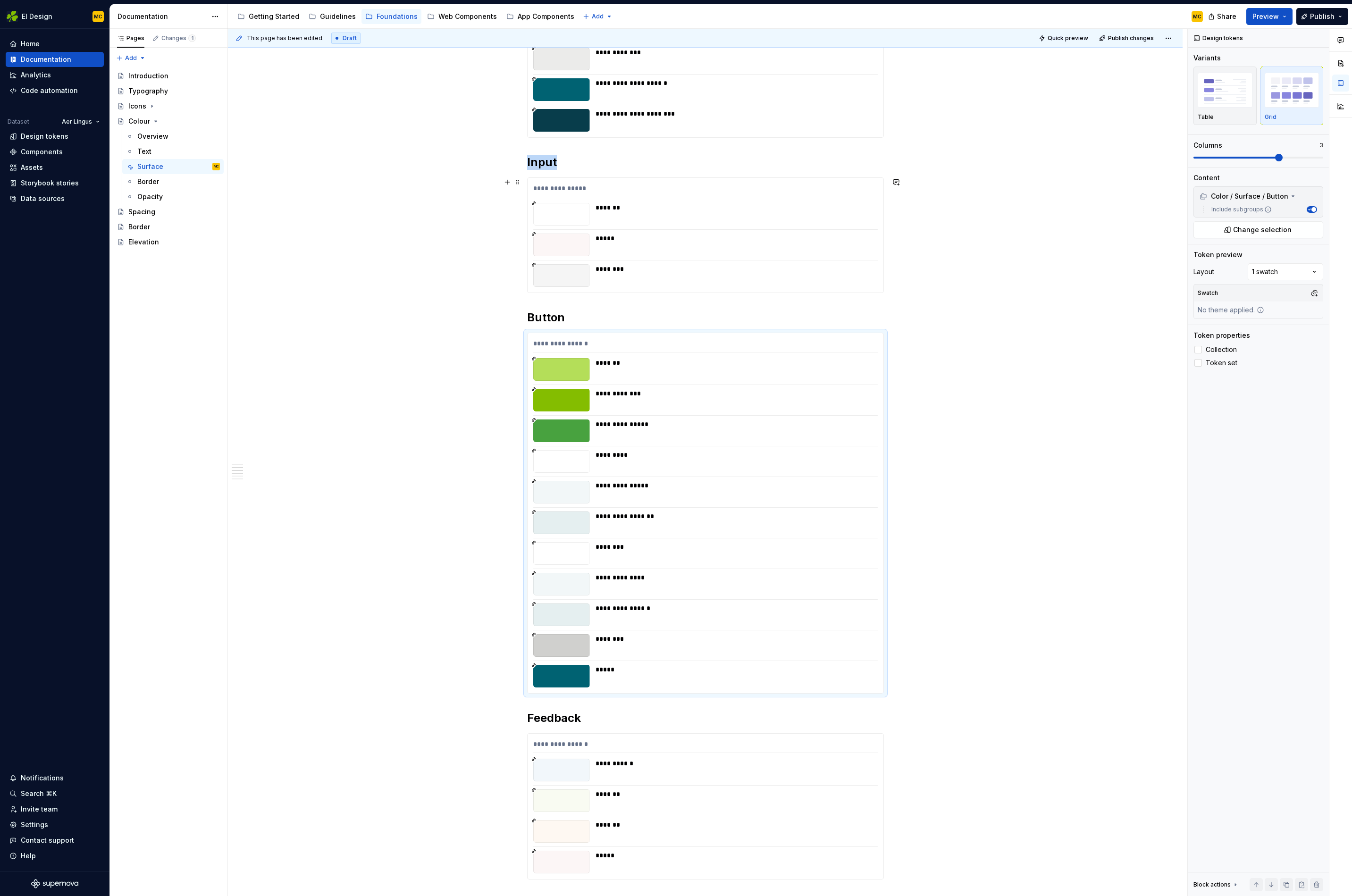
click at [815, 220] on div "*******" at bounding box center [734, 214] width 276 height 22
click at [1141, 38] on span "Publish changes" at bounding box center [1131, 38] width 46 height 8
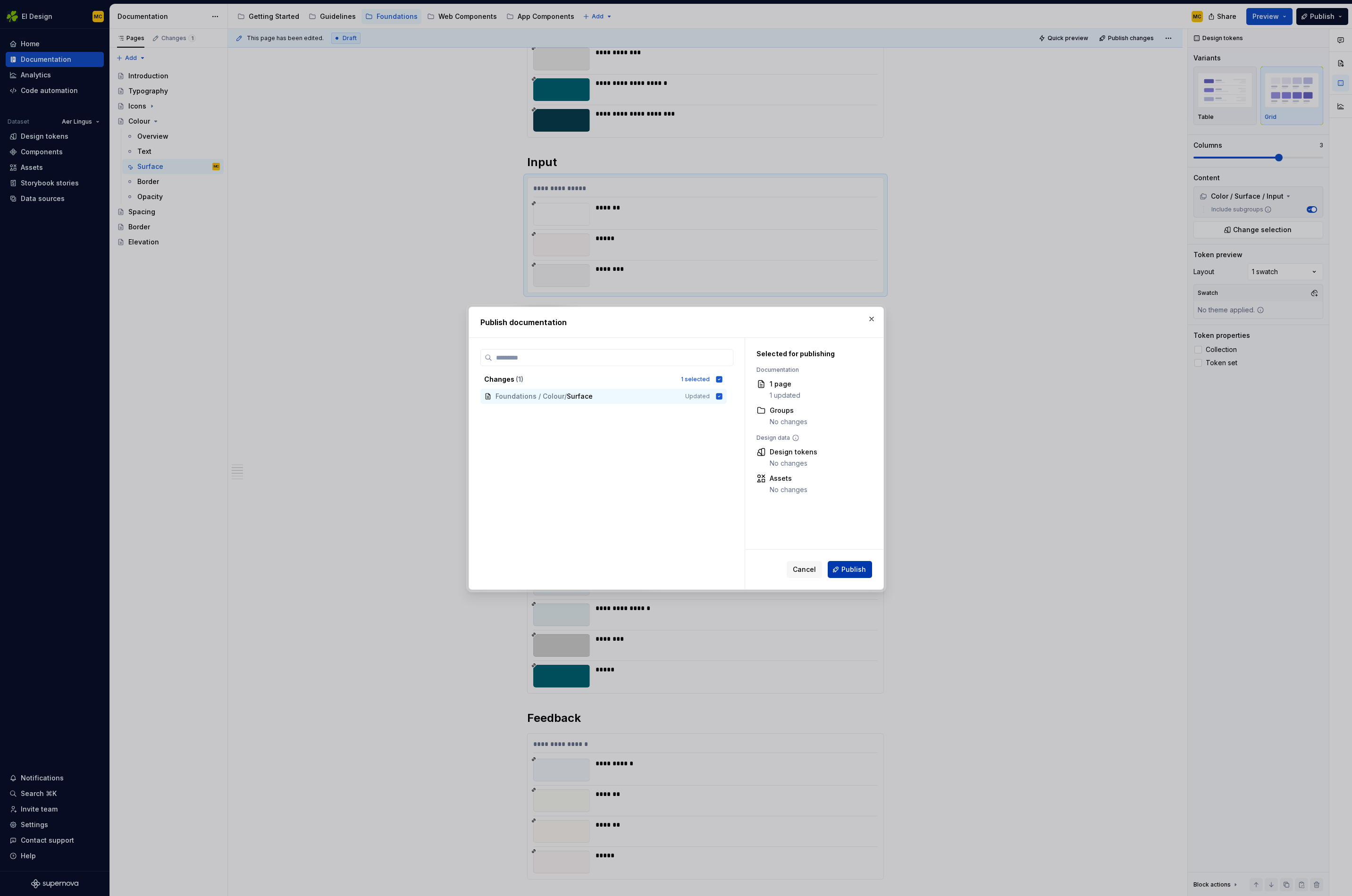
click at [858, 568] on span "Publish" at bounding box center [854, 569] width 24 height 10
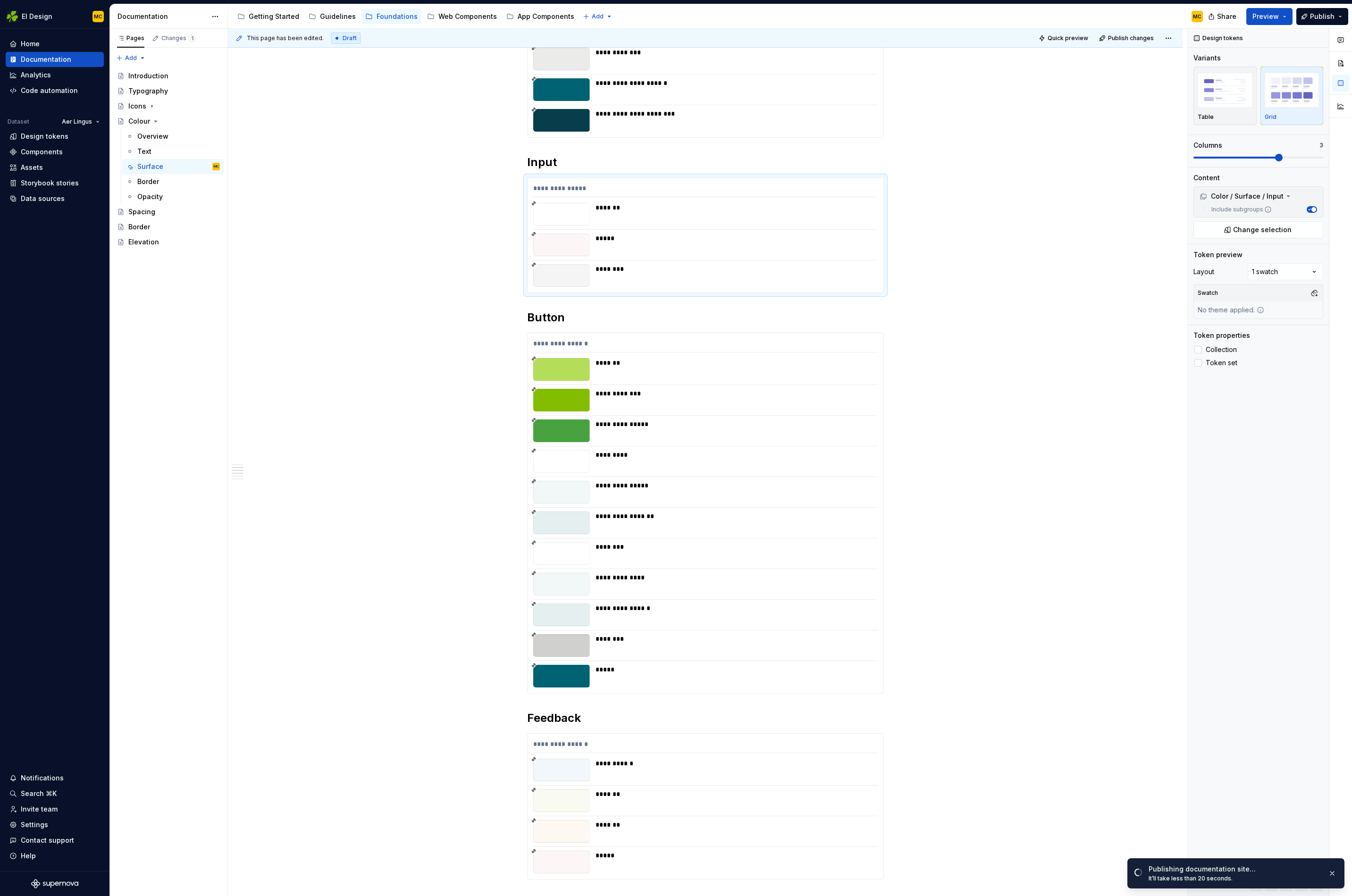
scroll to position [0, 0]
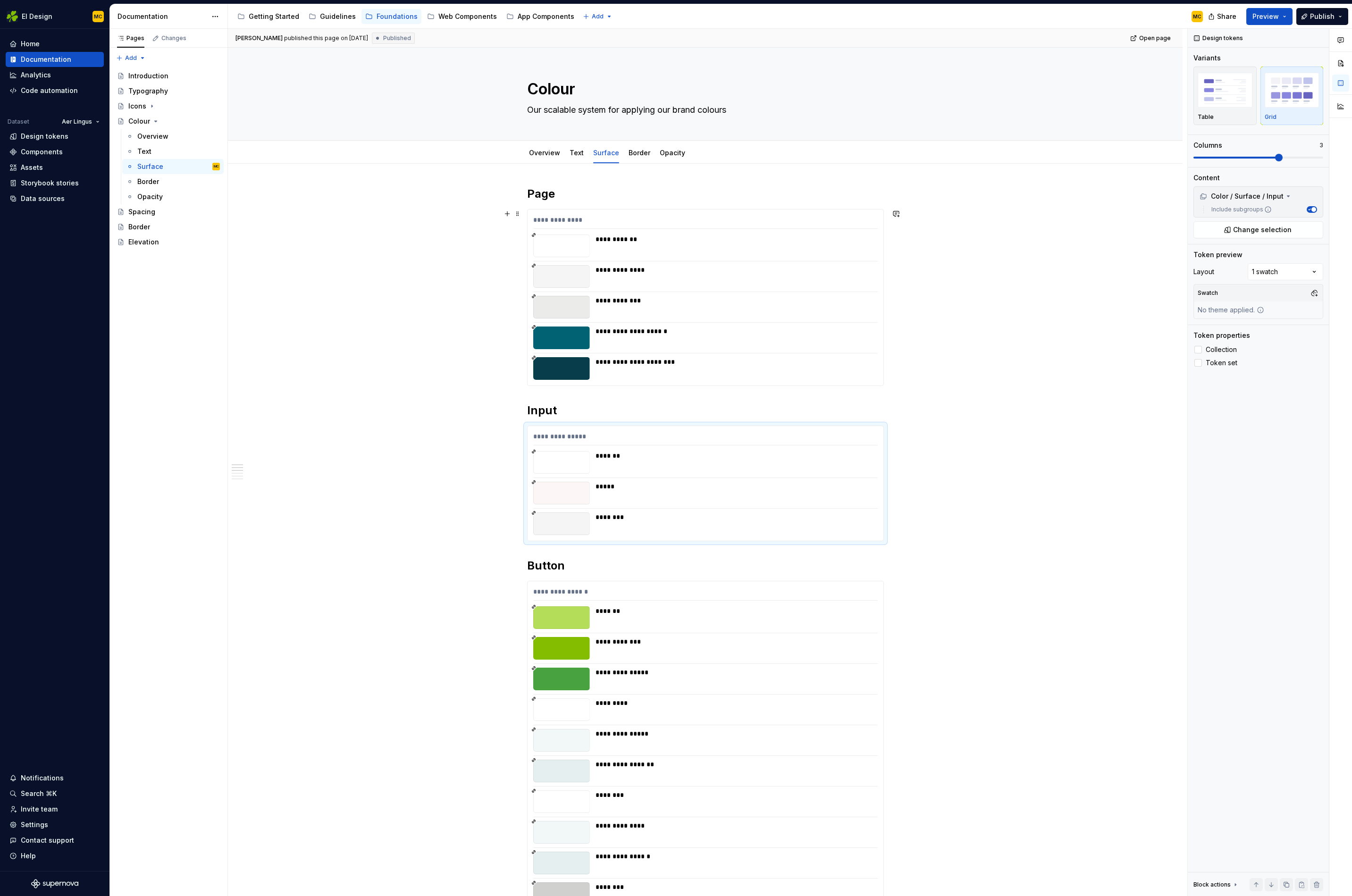
click at [614, 386] on div "**********" at bounding box center [705, 298] width 357 height 177
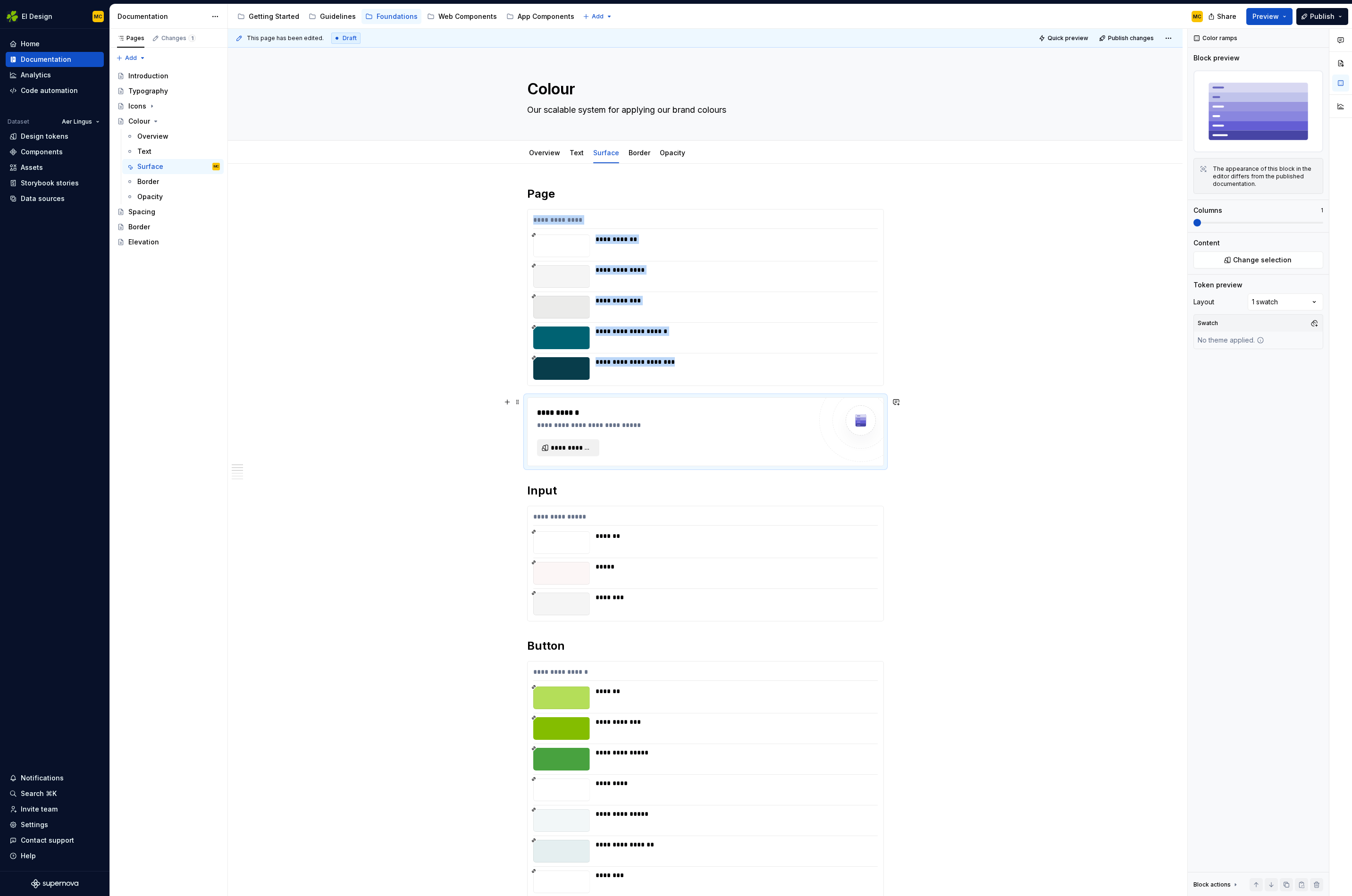
click at [578, 451] on span "**********" at bounding box center [572, 448] width 43 height 10
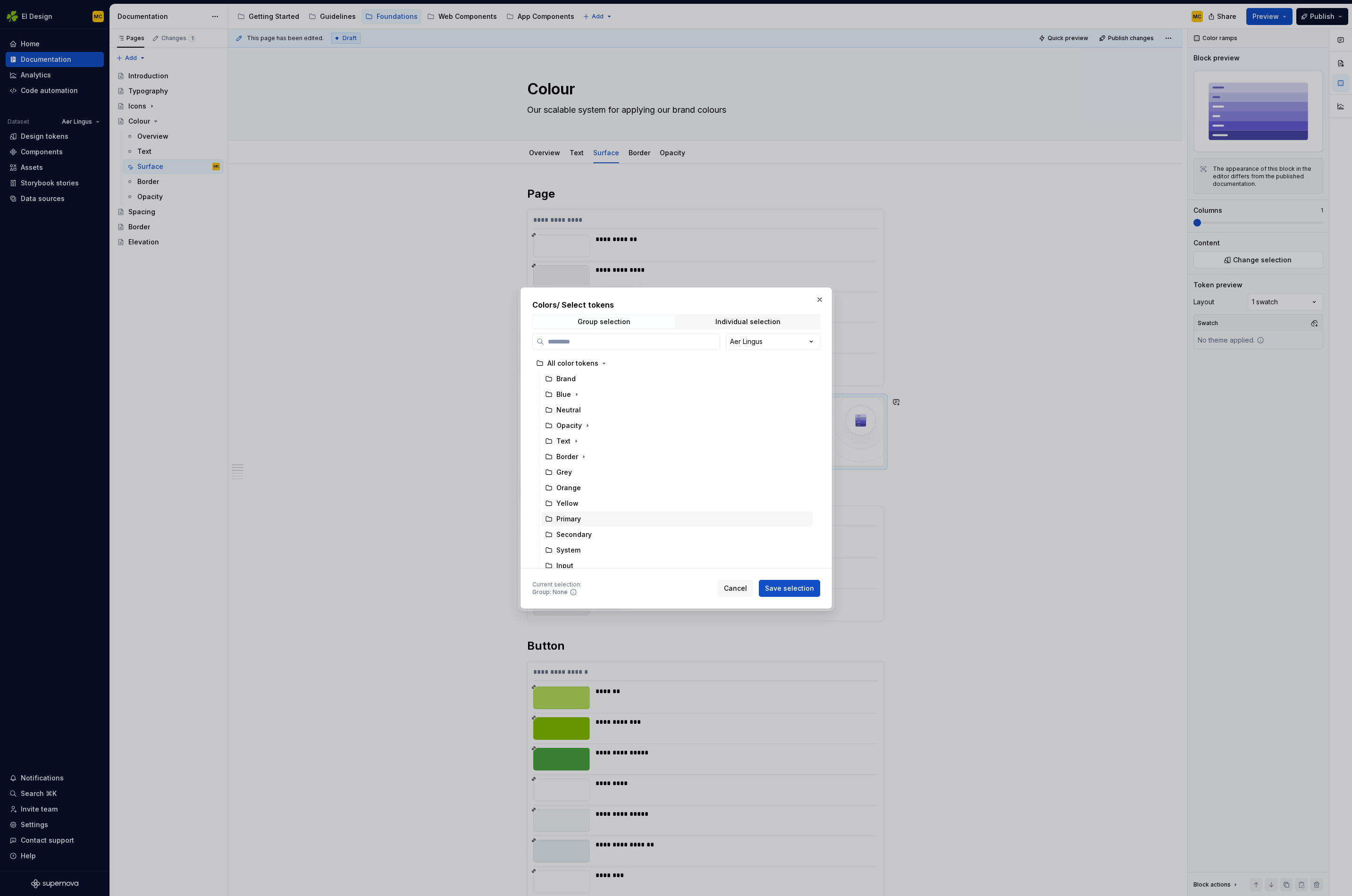
scroll to position [99, 0]
click at [587, 530] on icon "button" at bounding box center [588, 529] width 8 height 8
click at [579, 532] on div "Page" at bounding box center [574, 529] width 17 height 10
click at [812, 588] on span "Save selection" at bounding box center [789, 589] width 49 height 10
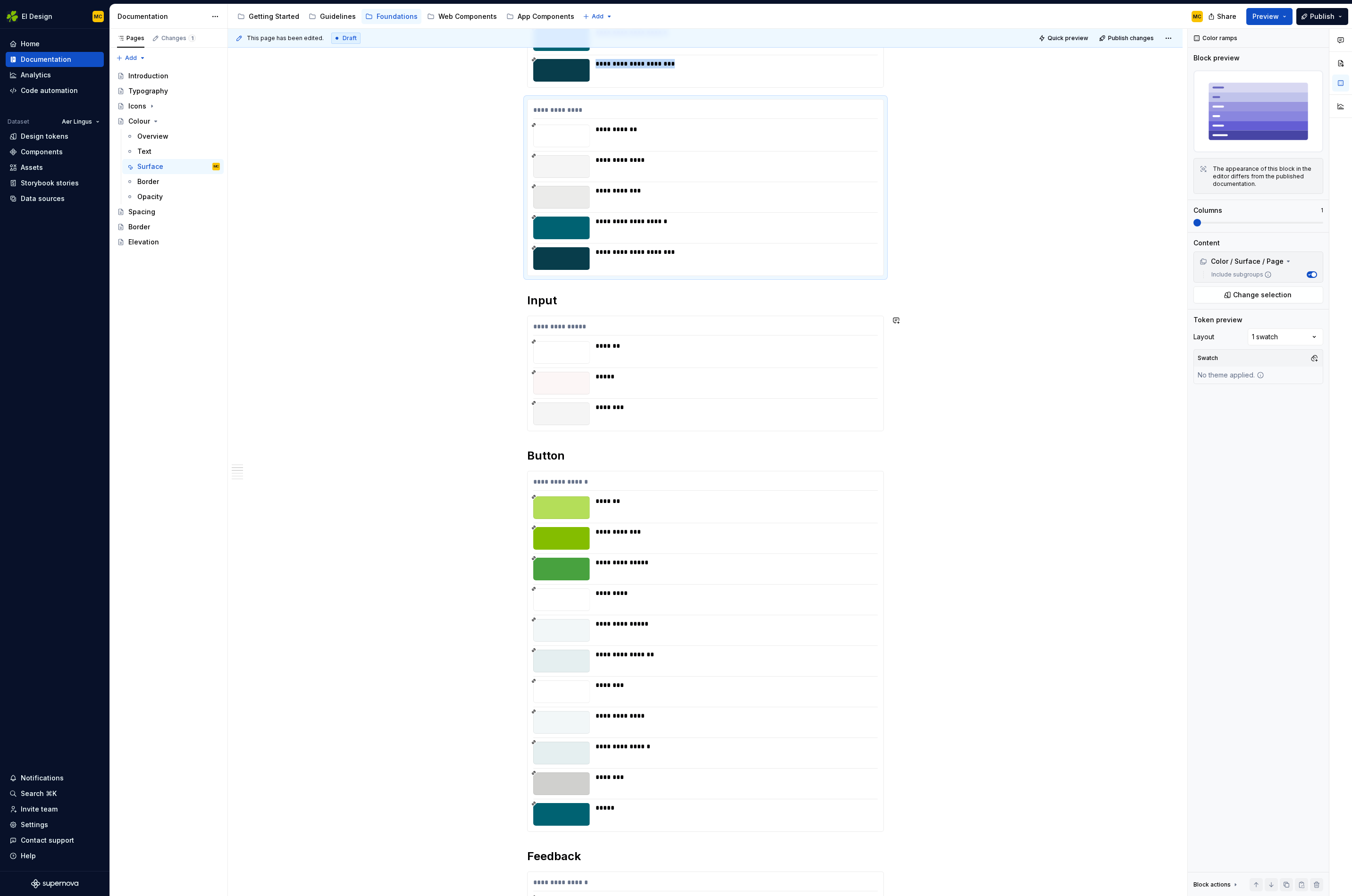
scroll to position [327, 0]
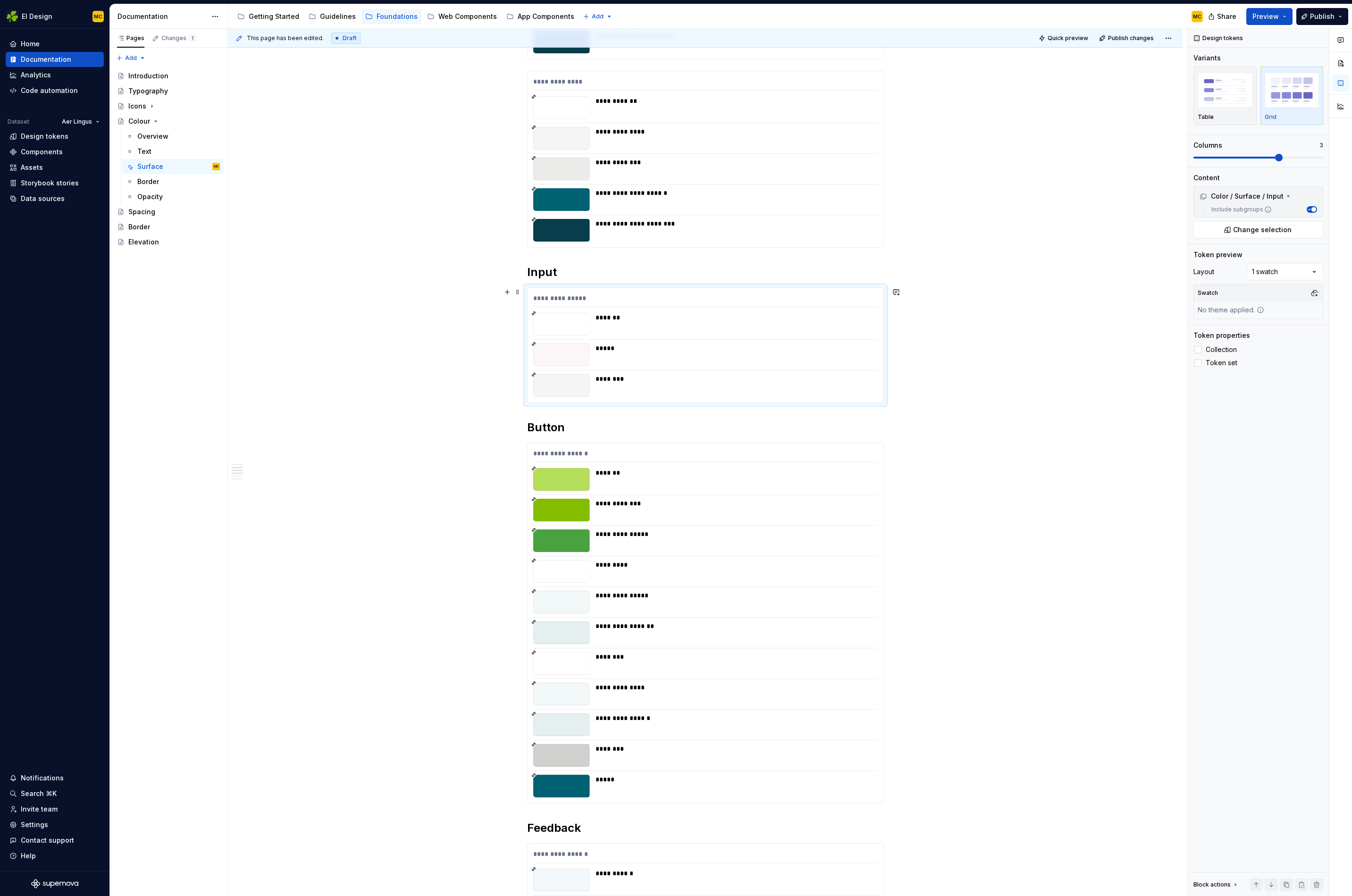
click at [715, 399] on div "**********" at bounding box center [706, 345] width 356 height 114
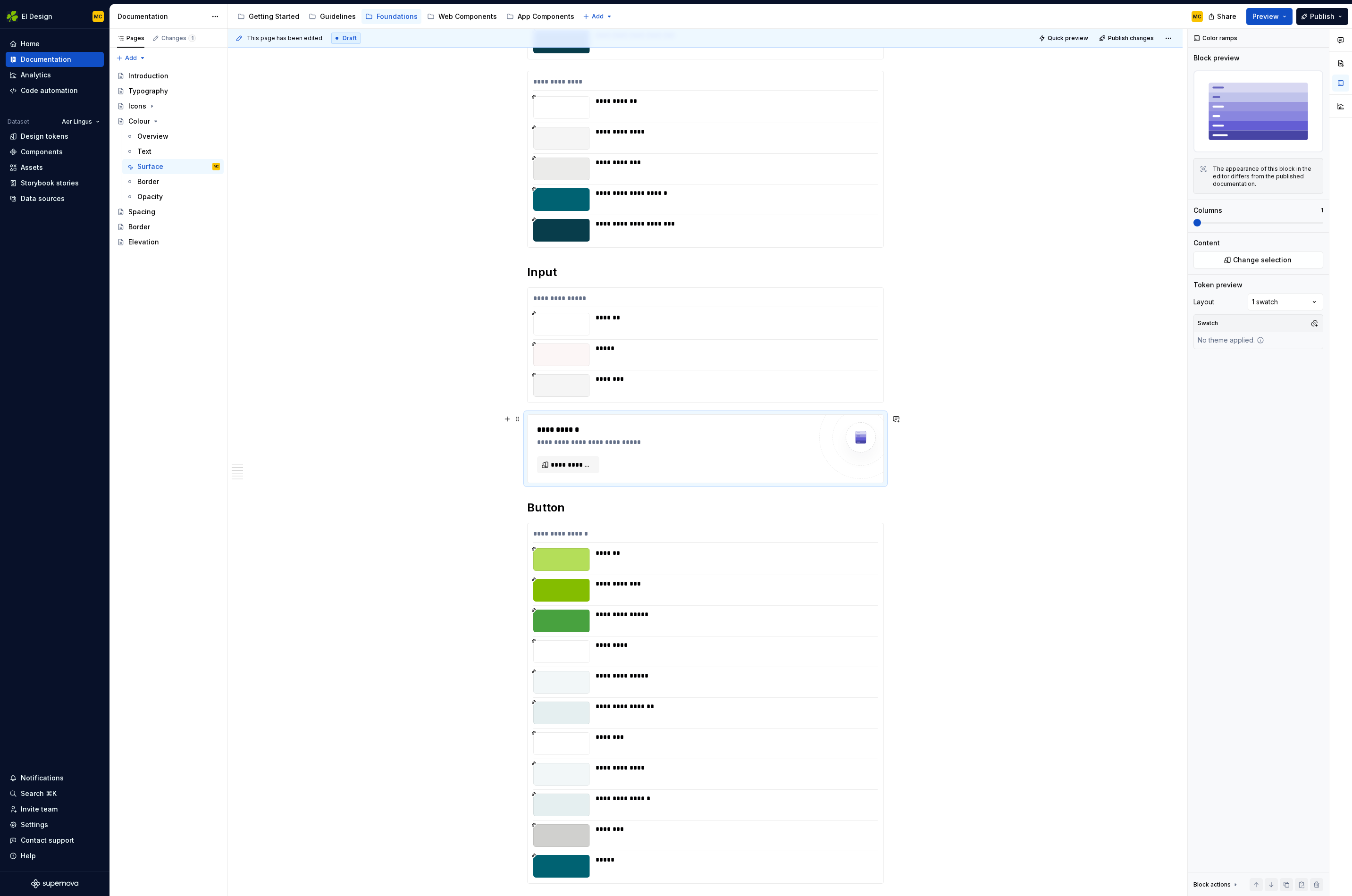
click at [563, 474] on div "**********" at bounding box center [706, 448] width 356 height 68
click at [565, 465] on span "**********" at bounding box center [572, 465] width 43 height 10
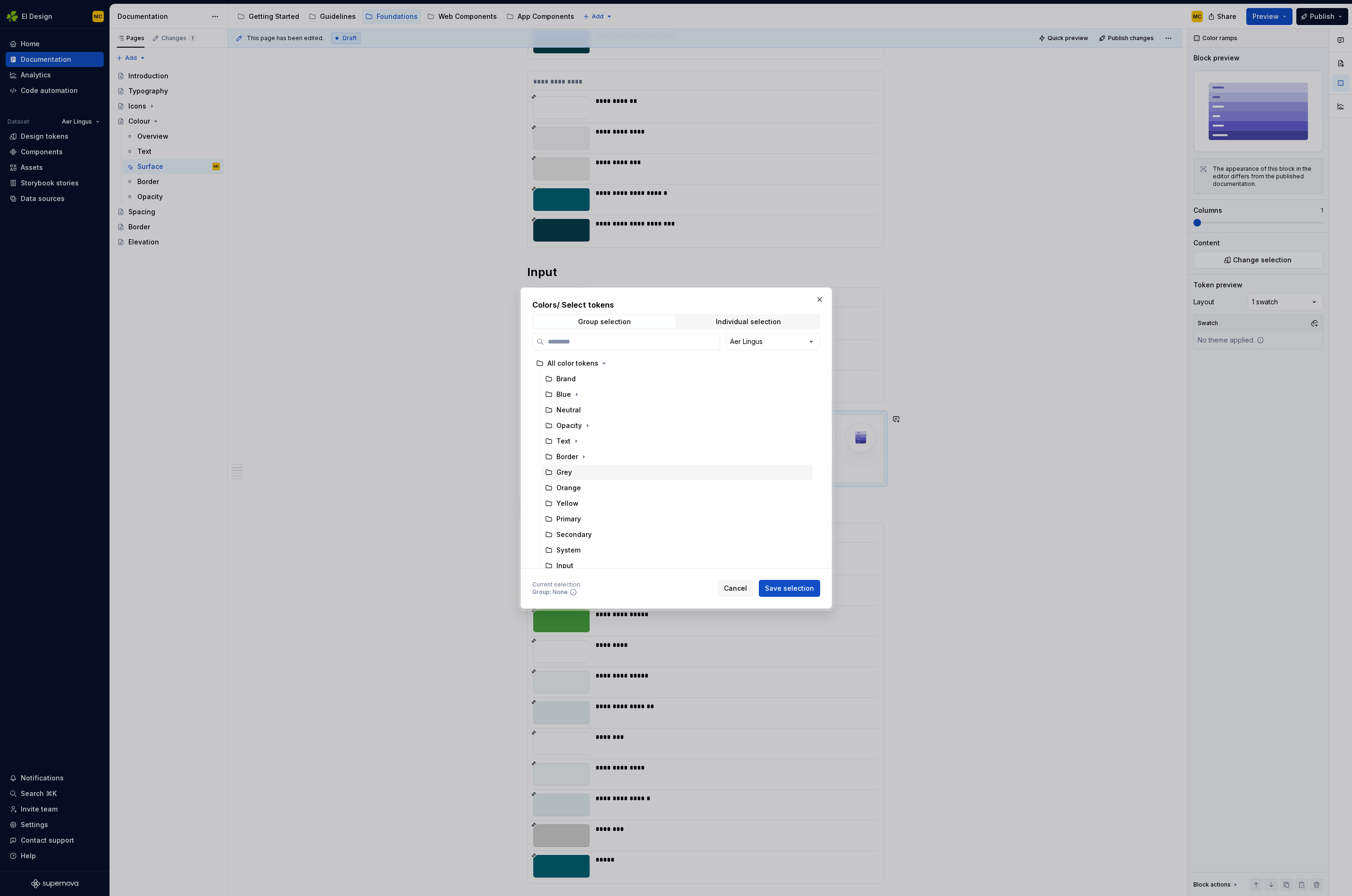
scroll to position [99, 0]
click at [587, 531] on icon "button" at bounding box center [588, 529] width 8 height 8
click at [590, 507] on div "Input" at bounding box center [682, 503] width 262 height 15
click at [808, 590] on span "Save selection" at bounding box center [789, 589] width 49 height 10
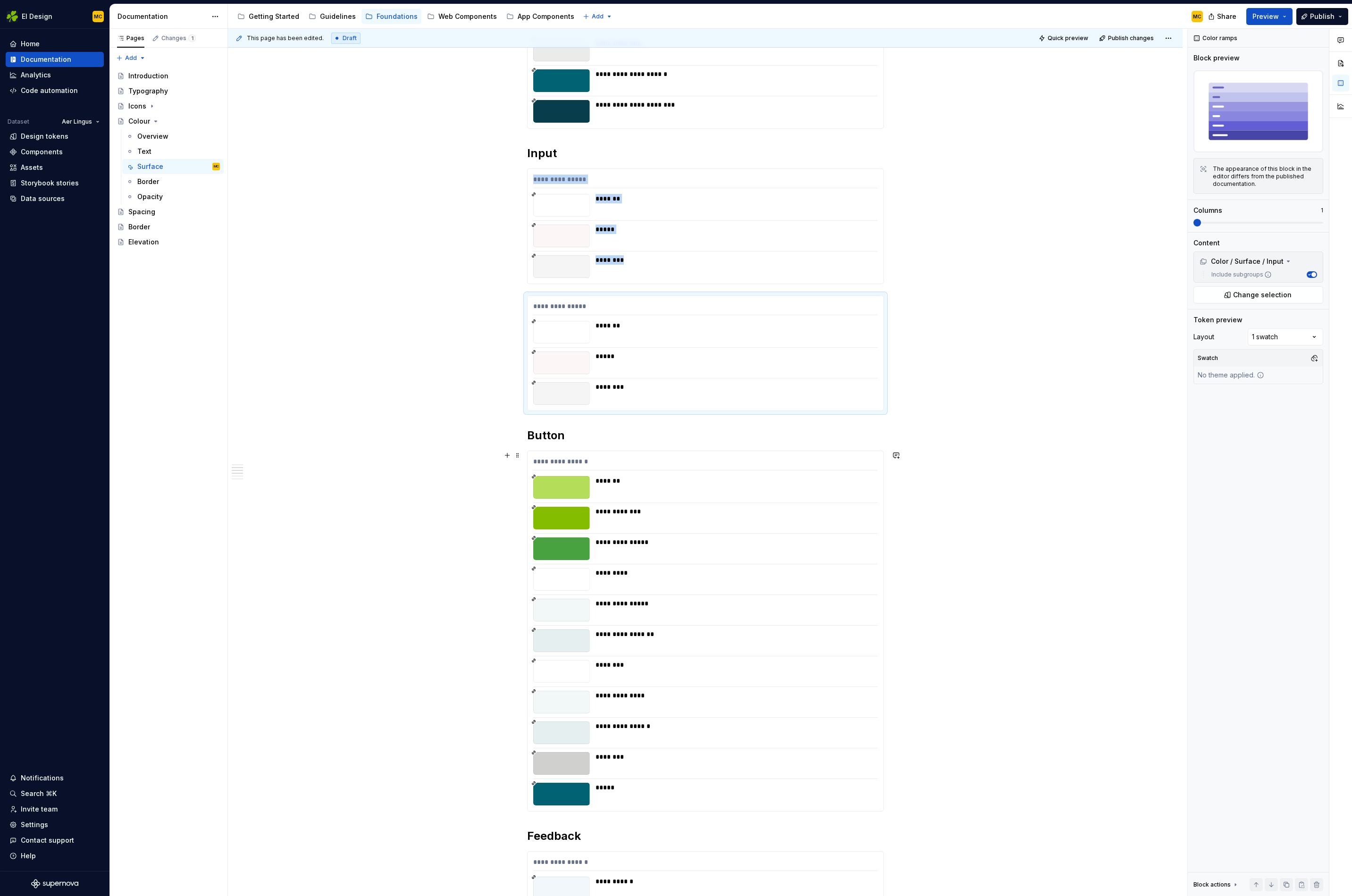
scroll to position [458, 0]
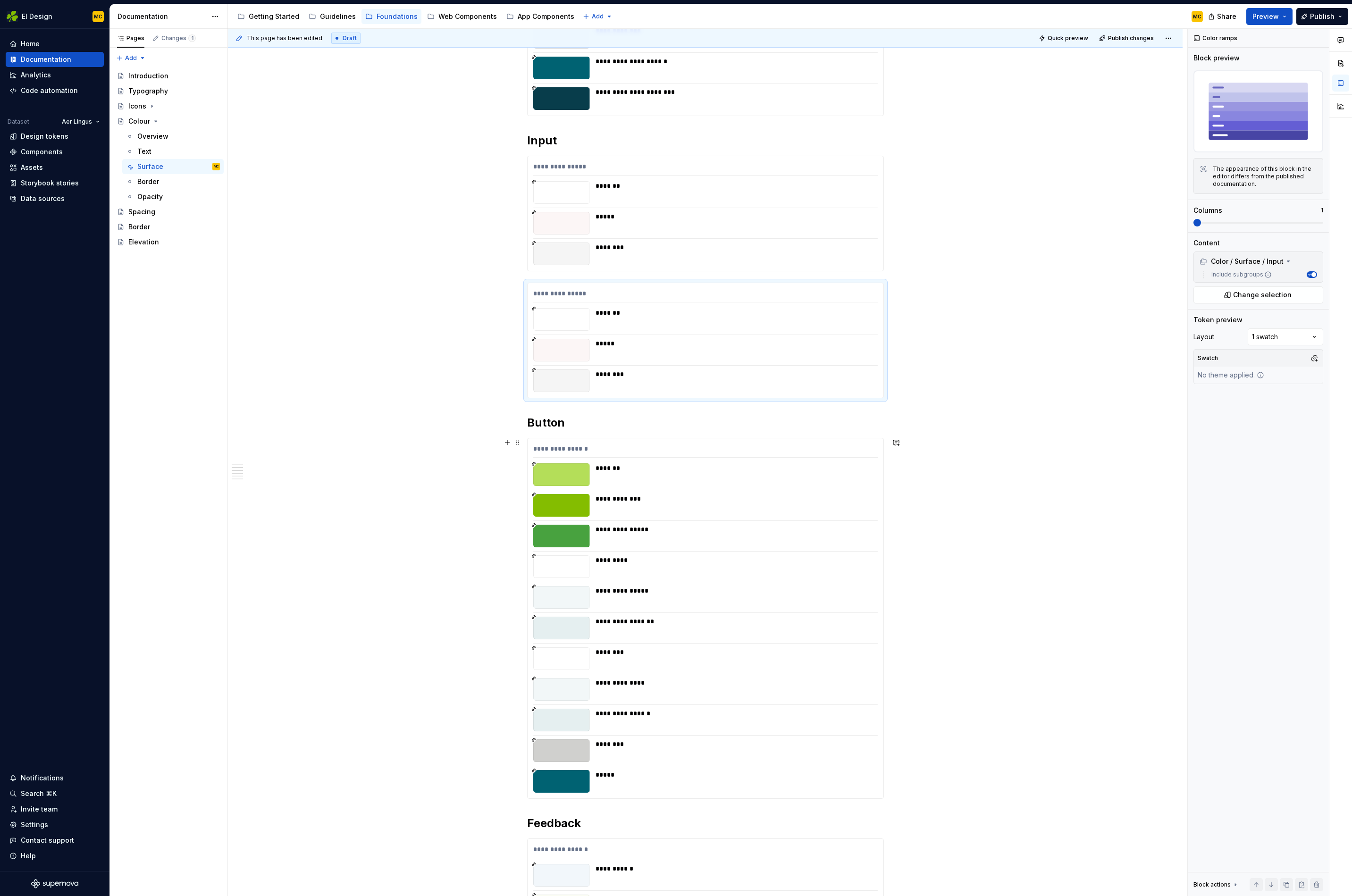
click at [751, 620] on div "**********" at bounding box center [734, 622] width 276 height 10
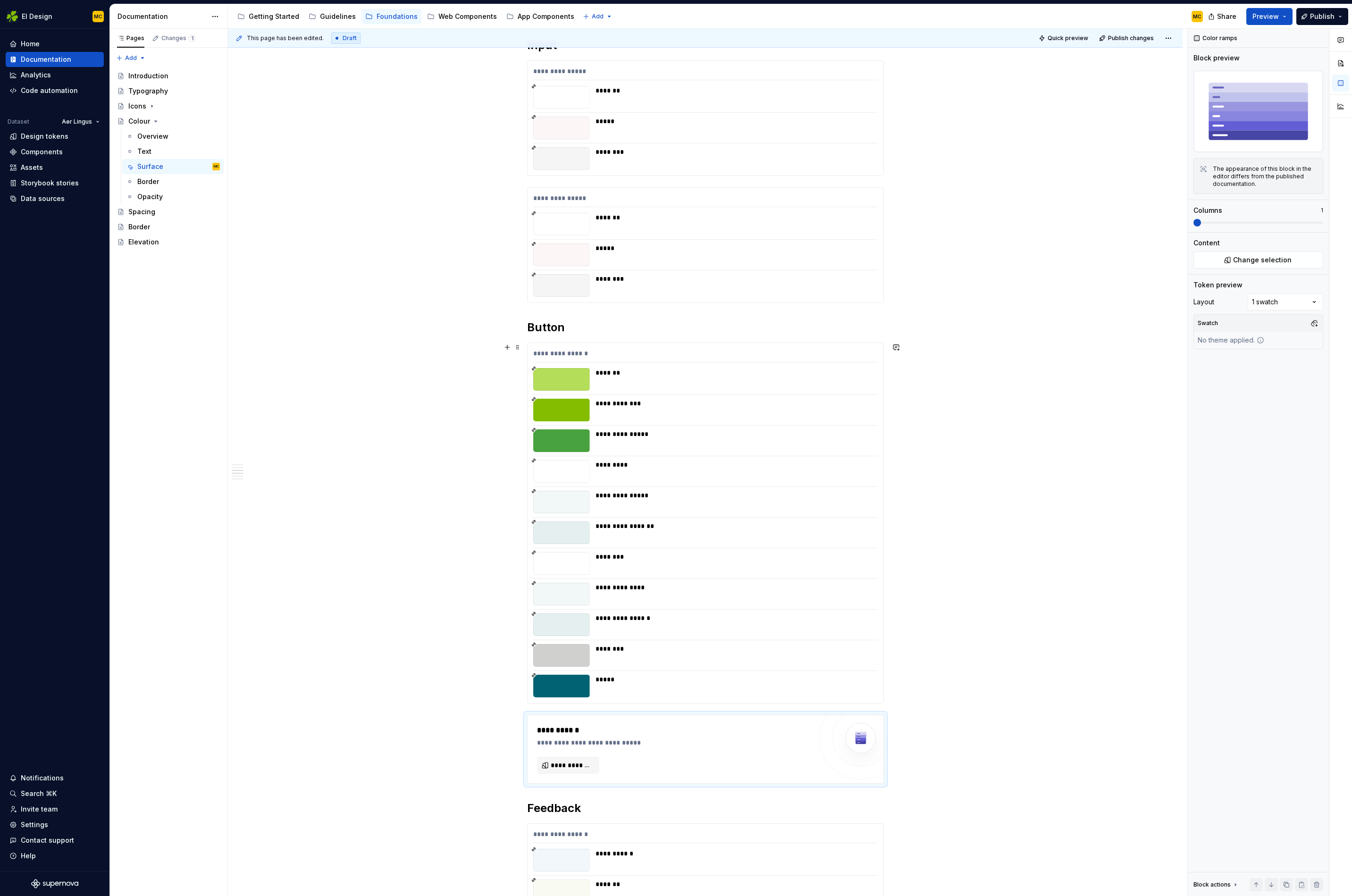
scroll to position [639, 0]
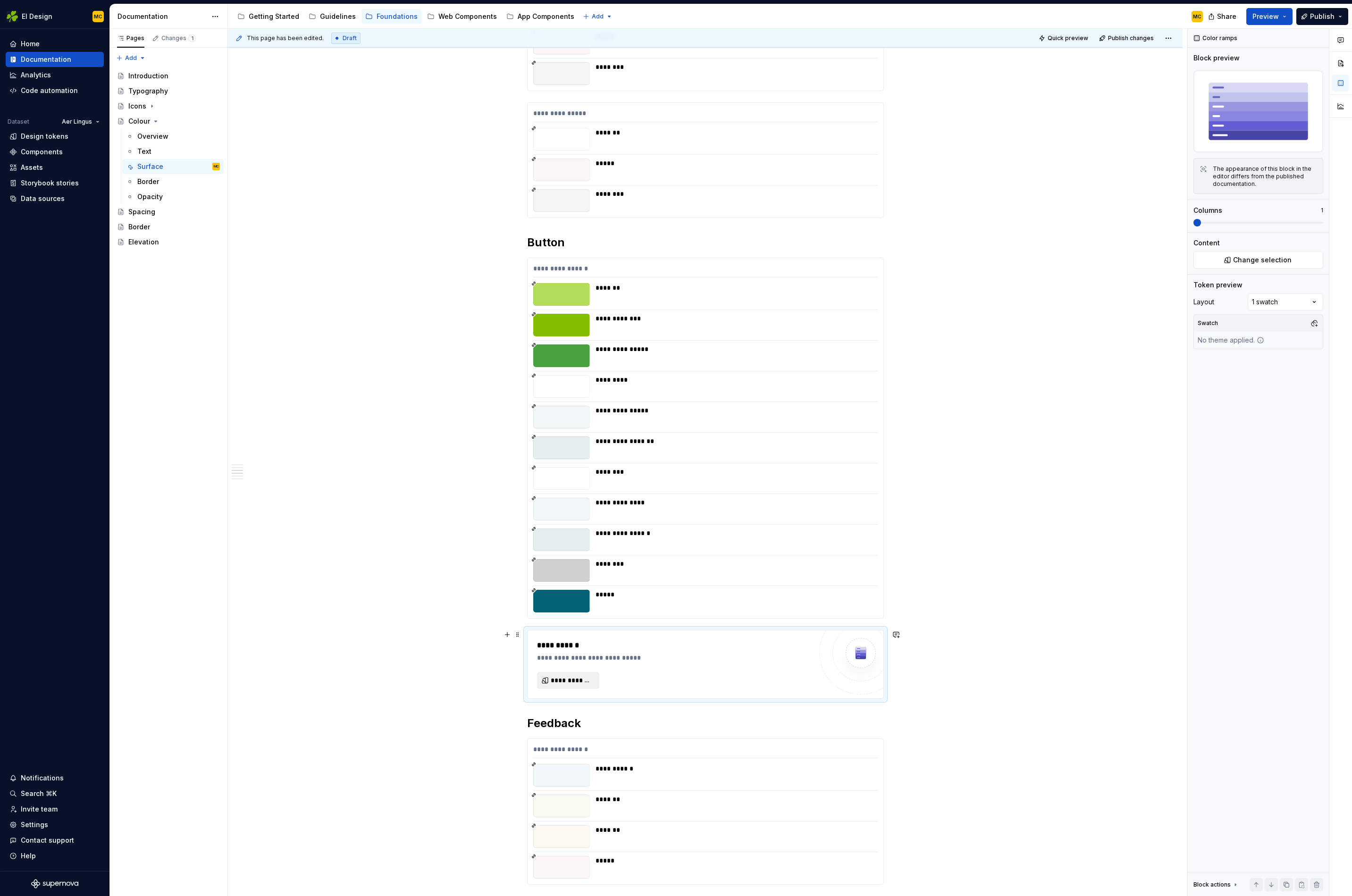
click at [593, 675] on span "**********" at bounding box center [572, 680] width 43 height 10
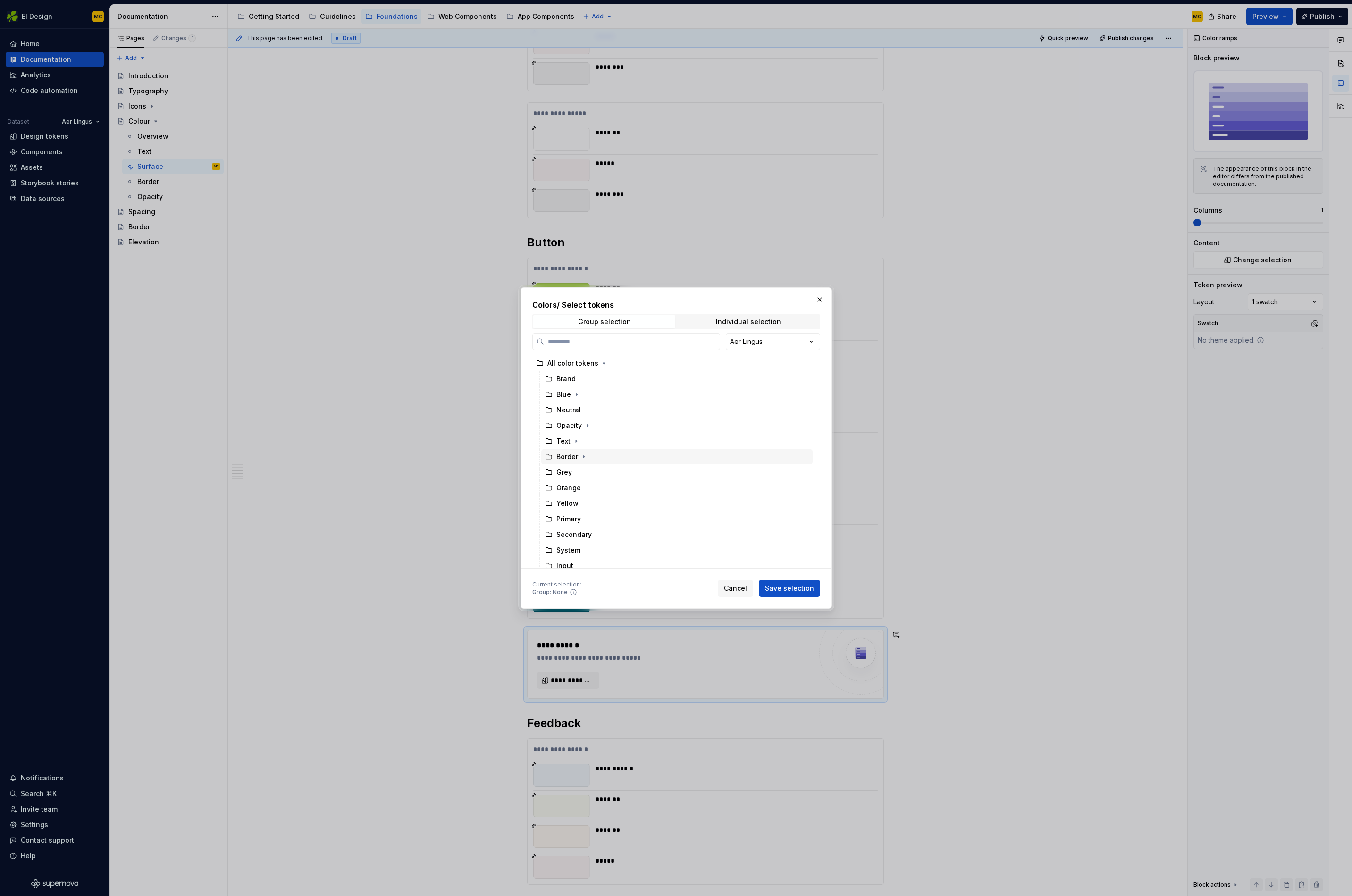
scroll to position [99, 0]
click at [587, 530] on icon "button" at bounding box center [588, 529] width 8 height 8
click at [586, 551] on div "Button" at bounding box center [682, 545] width 262 height 15
click at [772, 591] on span "Save selection" at bounding box center [789, 589] width 49 height 10
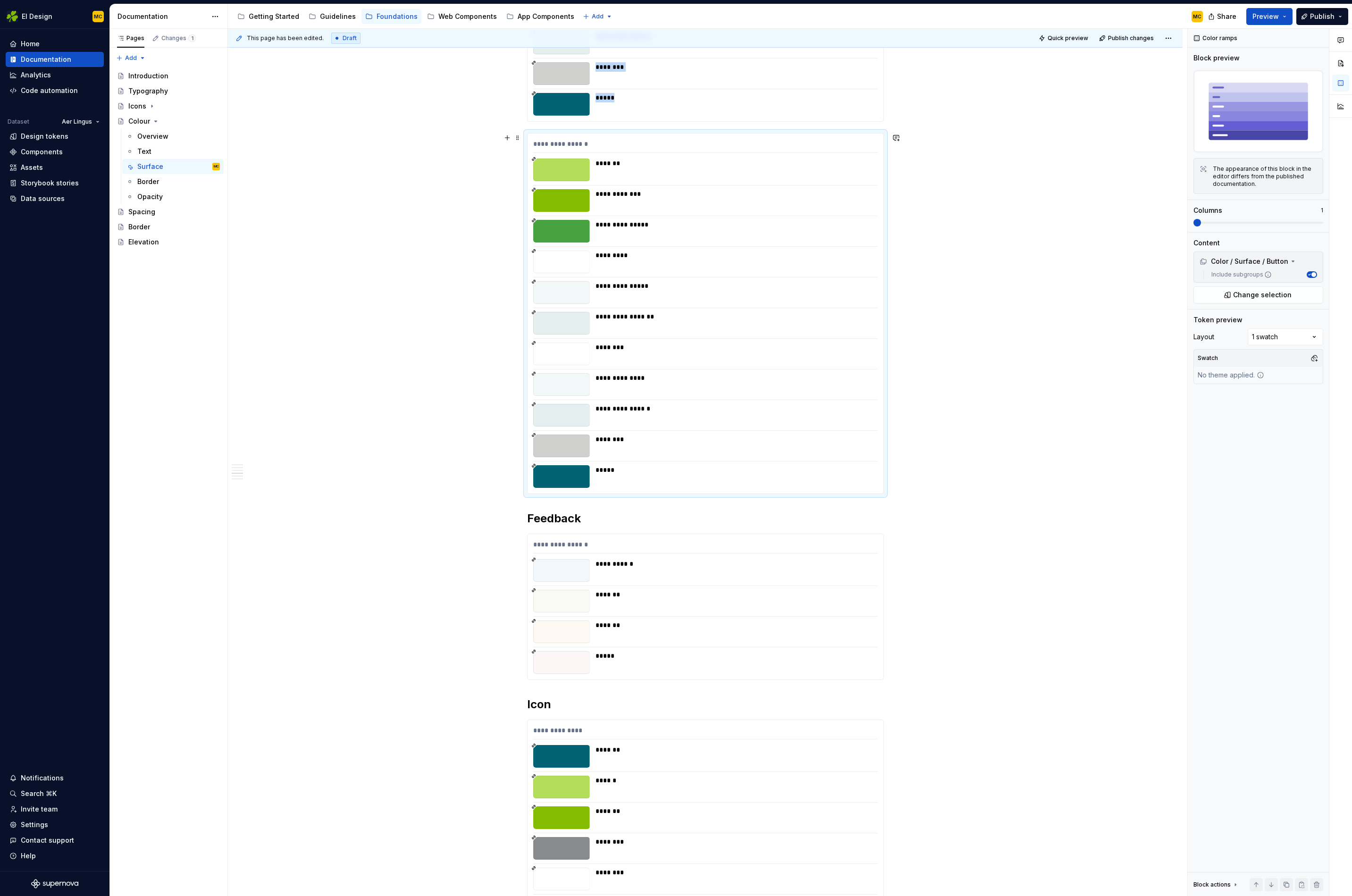
scroll to position [1269, 0]
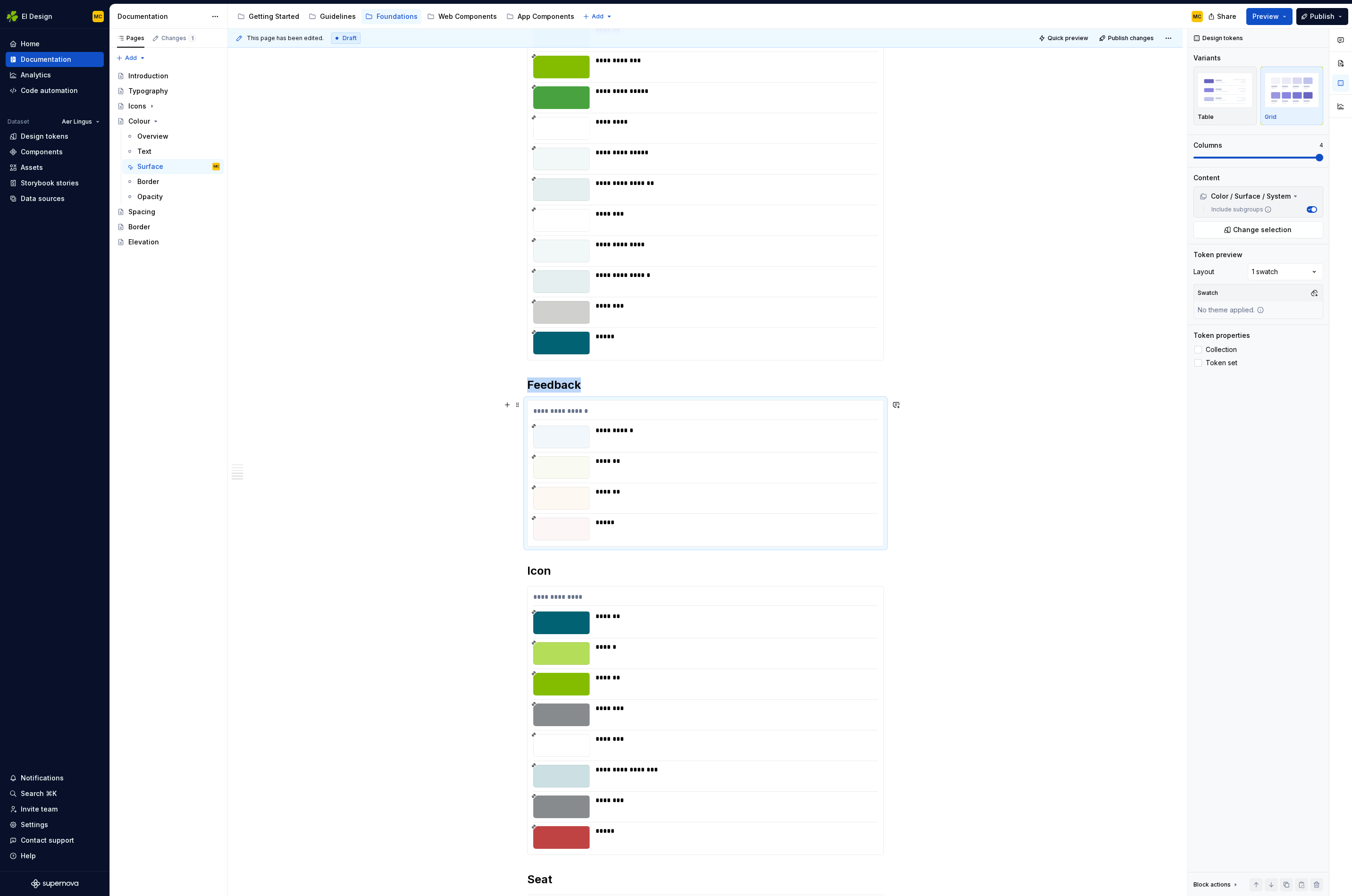
click at [711, 520] on div "*****" at bounding box center [734, 523] width 276 height 10
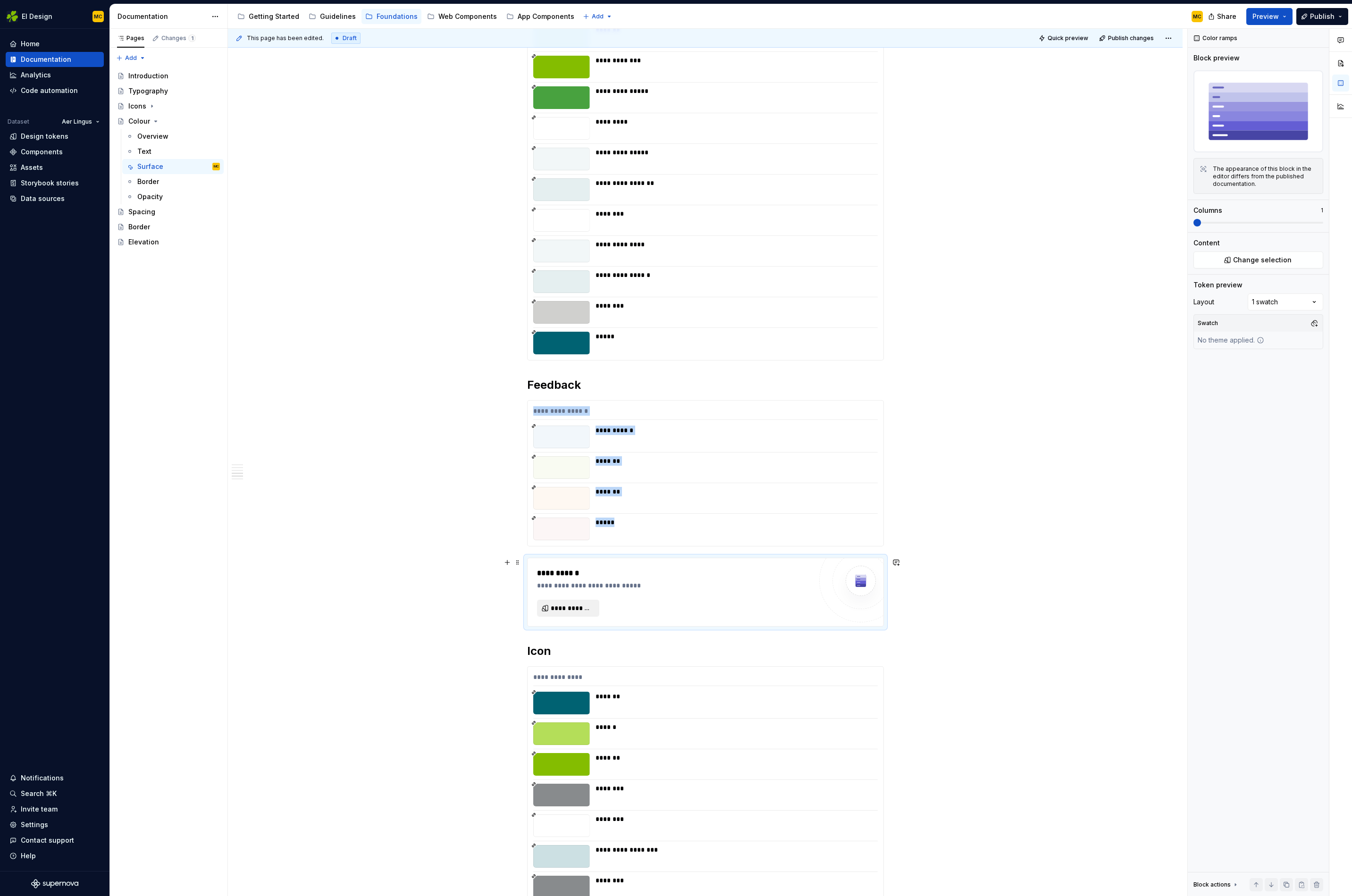
click at [565, 610] on span "**********" at bounding box center [572, 608] width 43 height 10
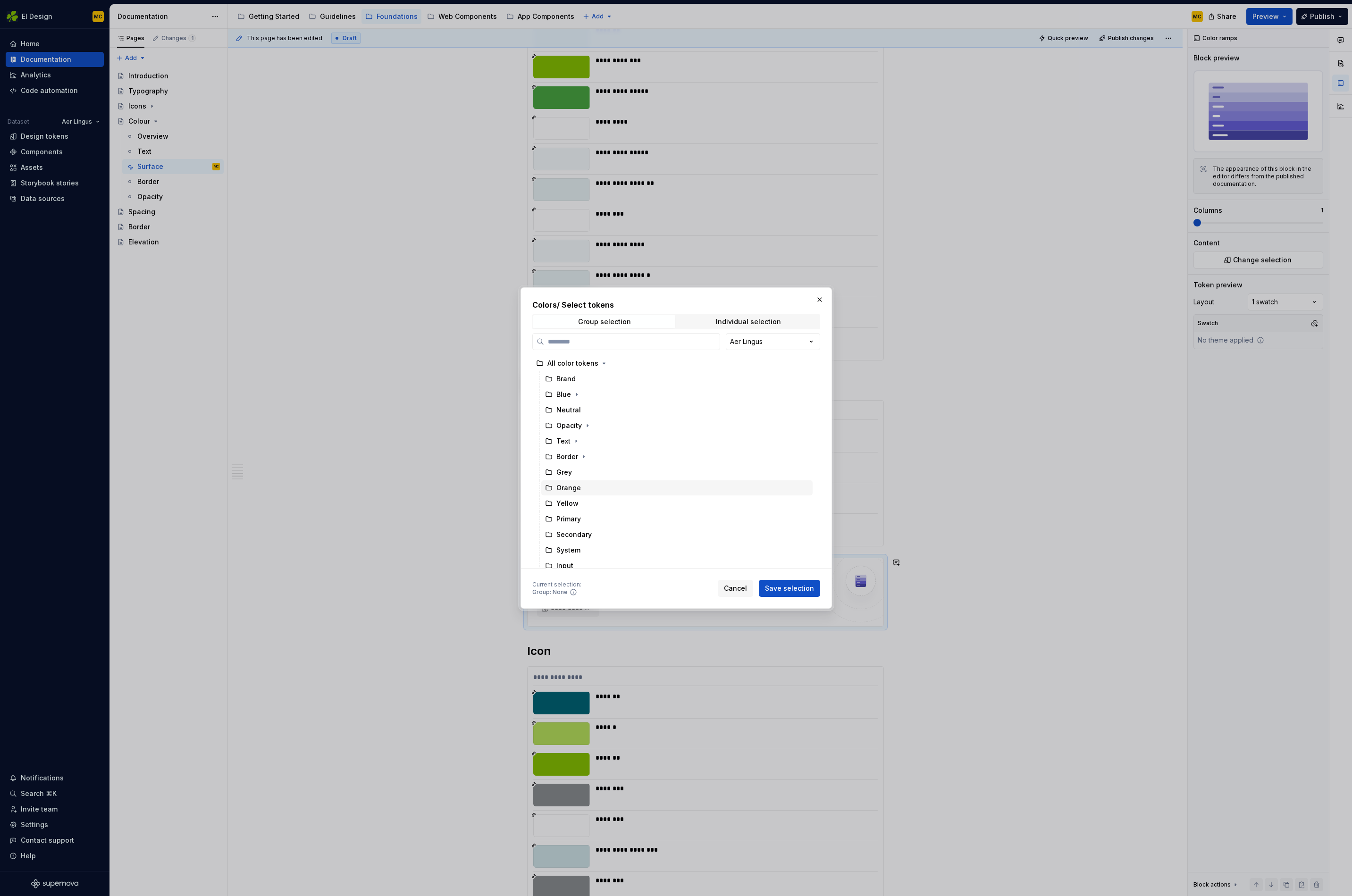
scroll to position [99, 0]
click at [588, 529] on icon "button" at bounding box center [588, 529] width 8 height 8
click at [824, 299] on button "button" at bounding box center [819, 299] width 13 height 13
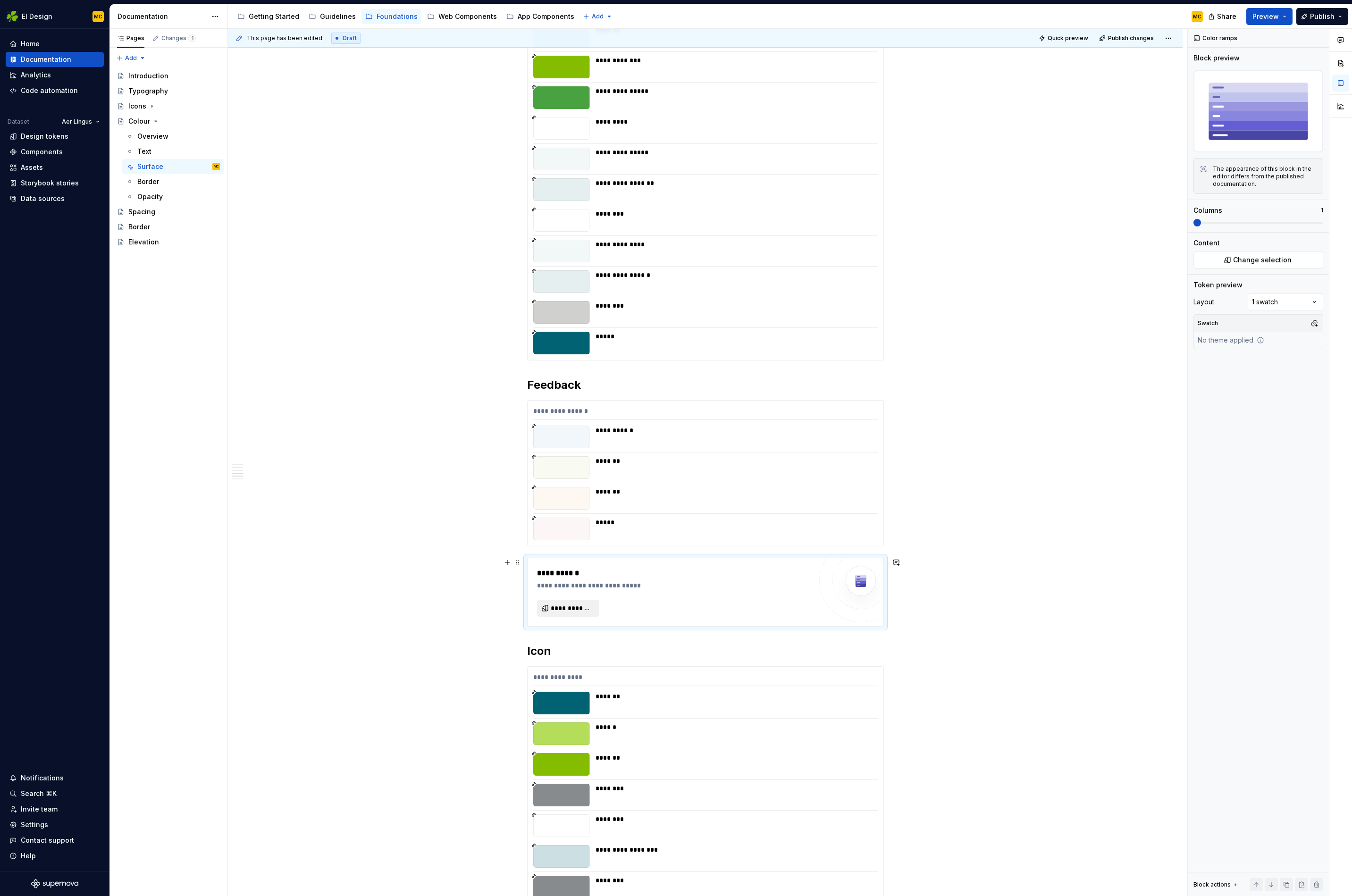
click at [570, 606] on span "**********" at bounding box center [572, 608] width 43 height 10
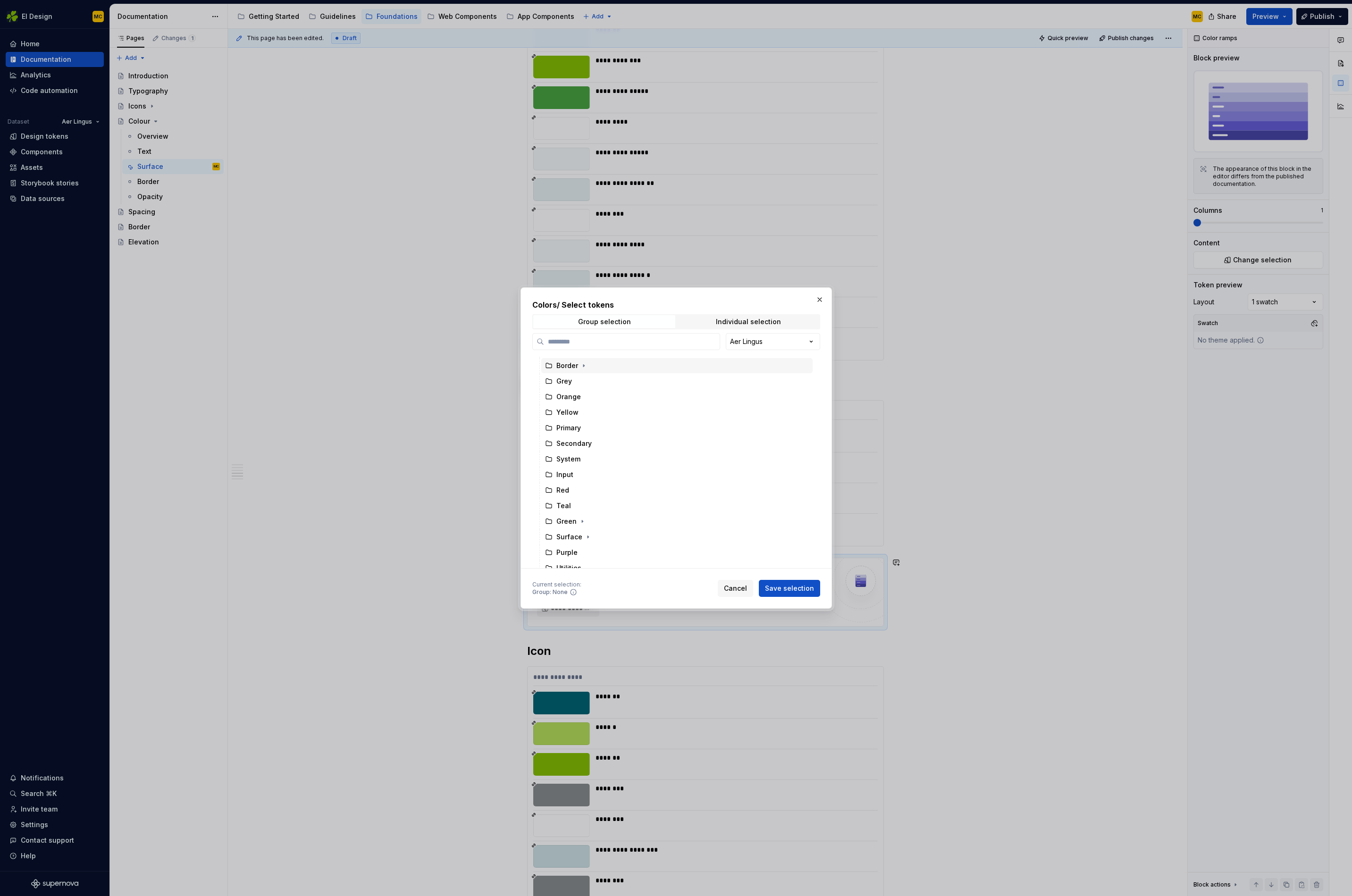
scroll to position [99, 0]
click at [584, 528] on icon "button" at bounding box center [588, 529] width 8 height 8
drag, startPoint x: 606, startPoint y: 511, endPoint x: 613, endPoint y: 516, distance: 8.6
click at [605, 511] on div "System" at bounding box center [682, 514] width 262 height 15
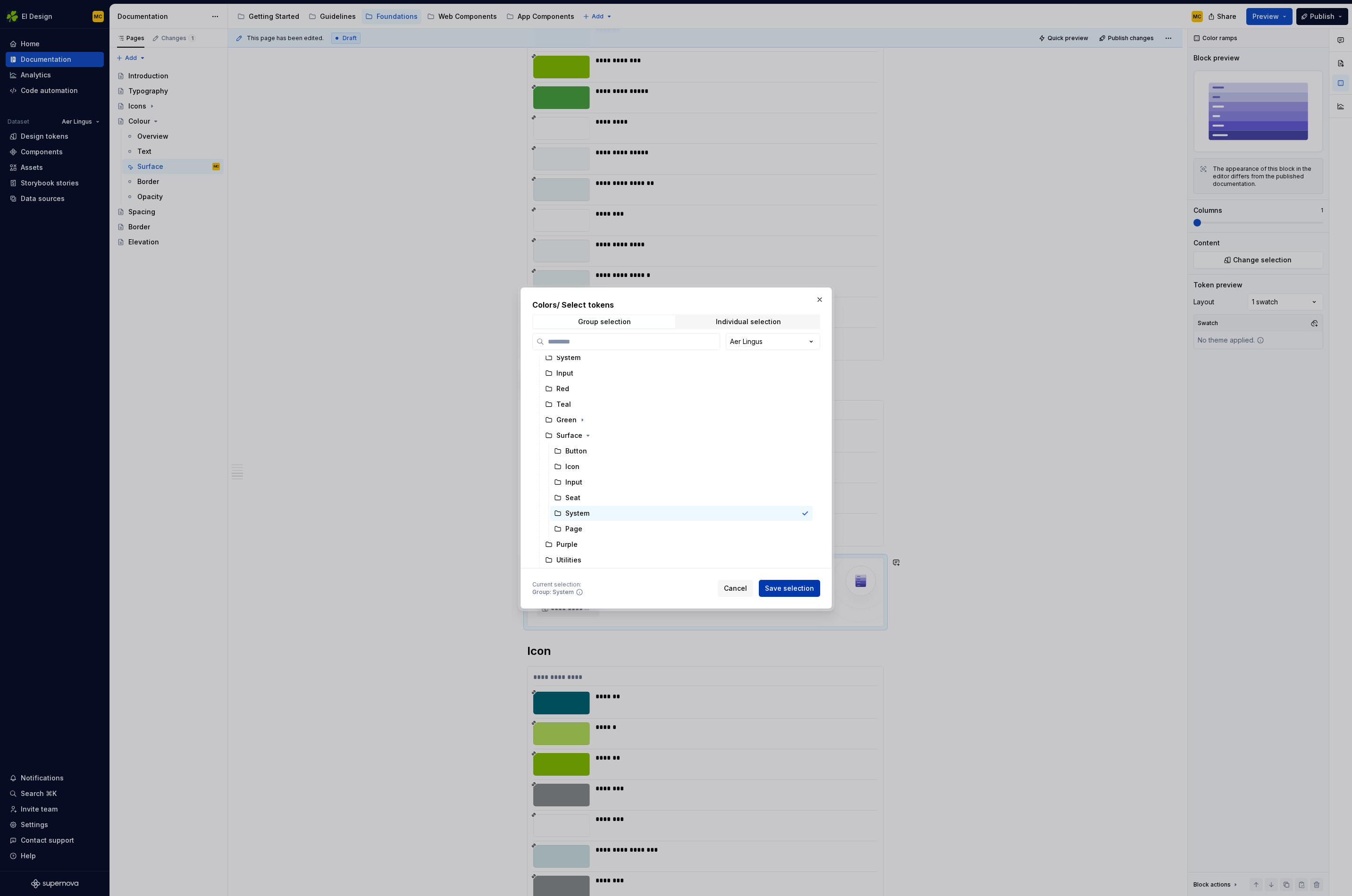
click at [808, 587] on span "Save selection" at bounding box center [789, 589] width 49 height 10
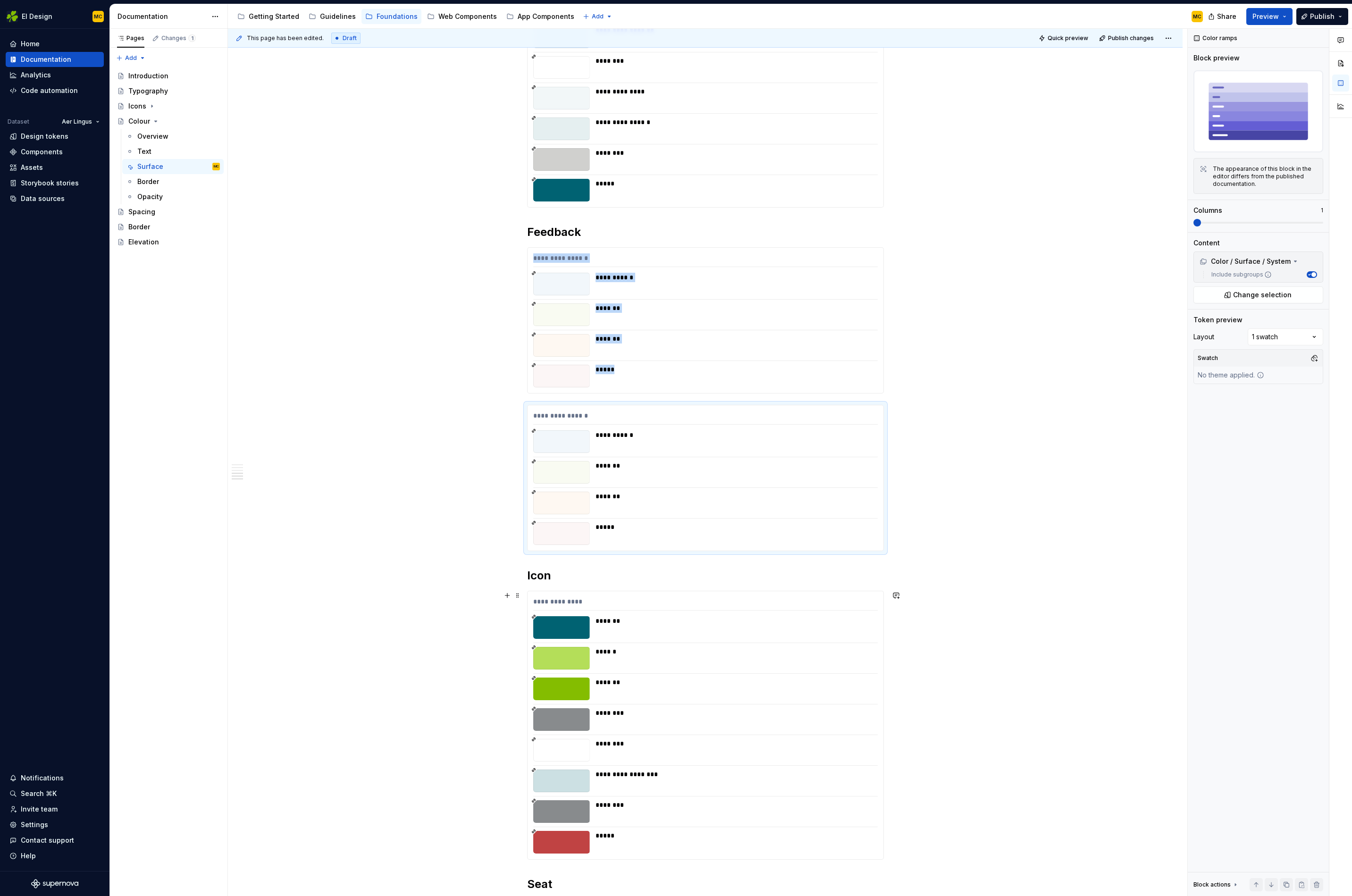
scroll to position [1437, 0]
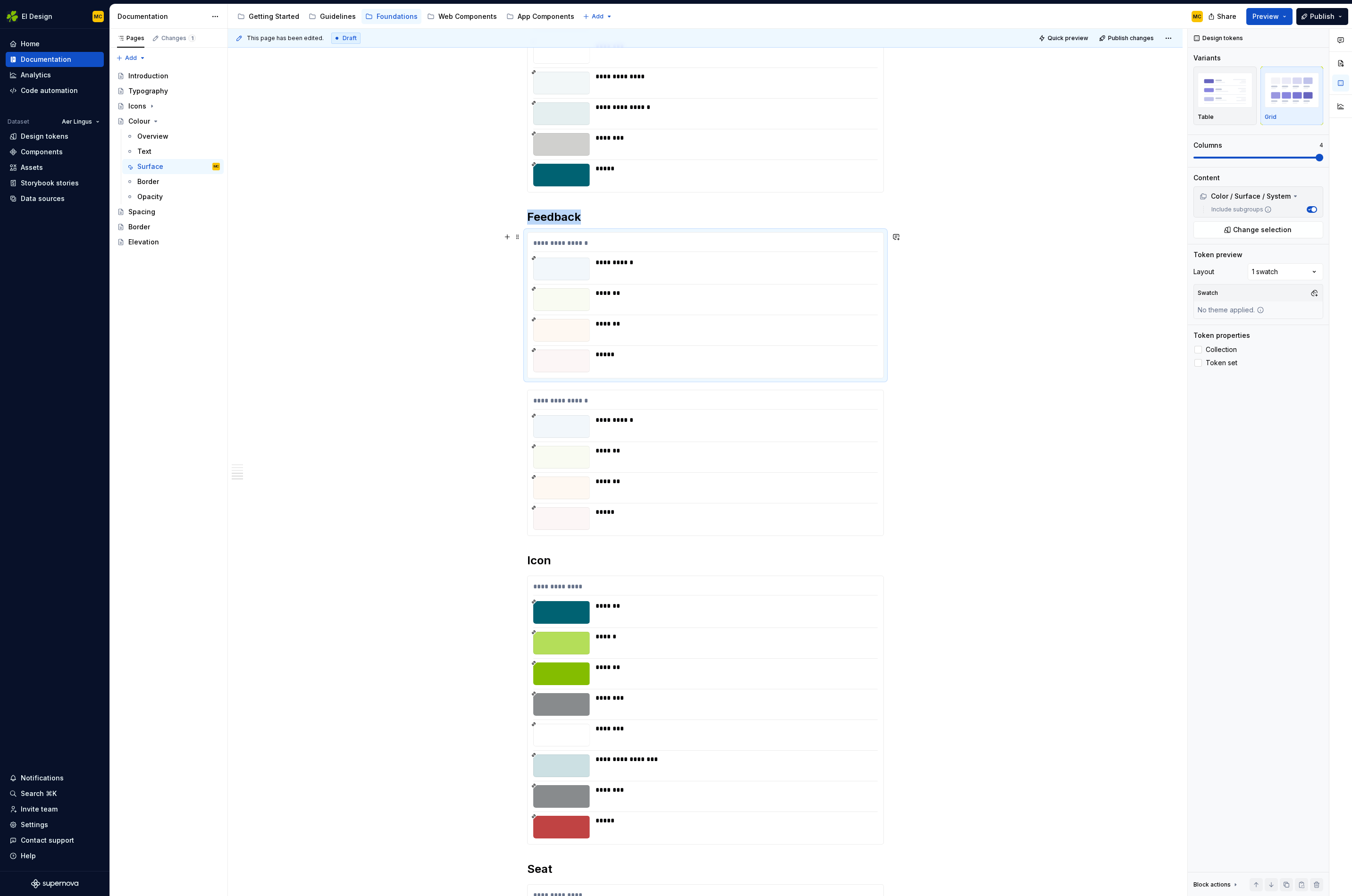
click at [728, 341] on div "*******" at bounding box center [734, 330] width 276 height 22
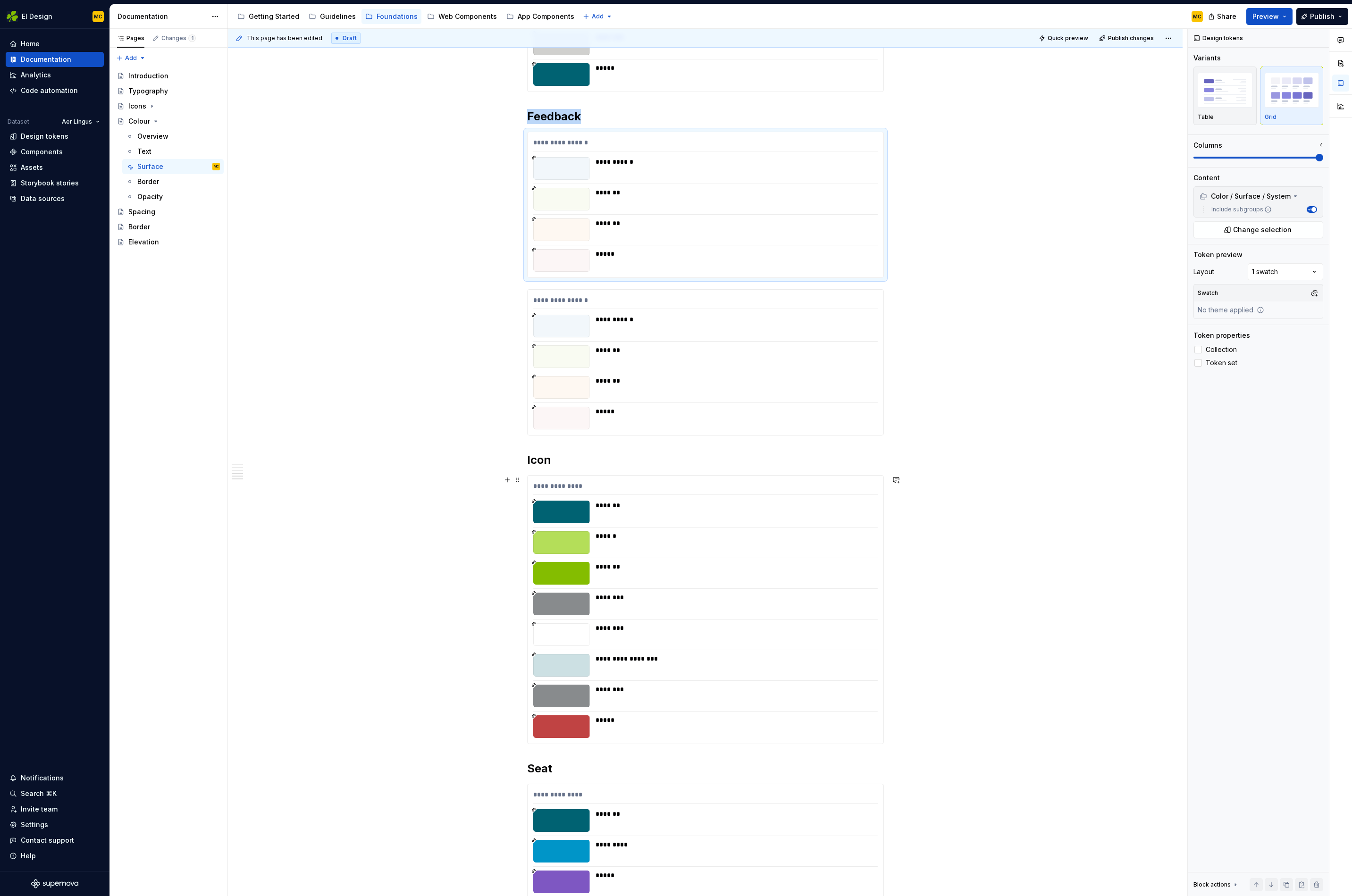
scroll to position [1545, 0]
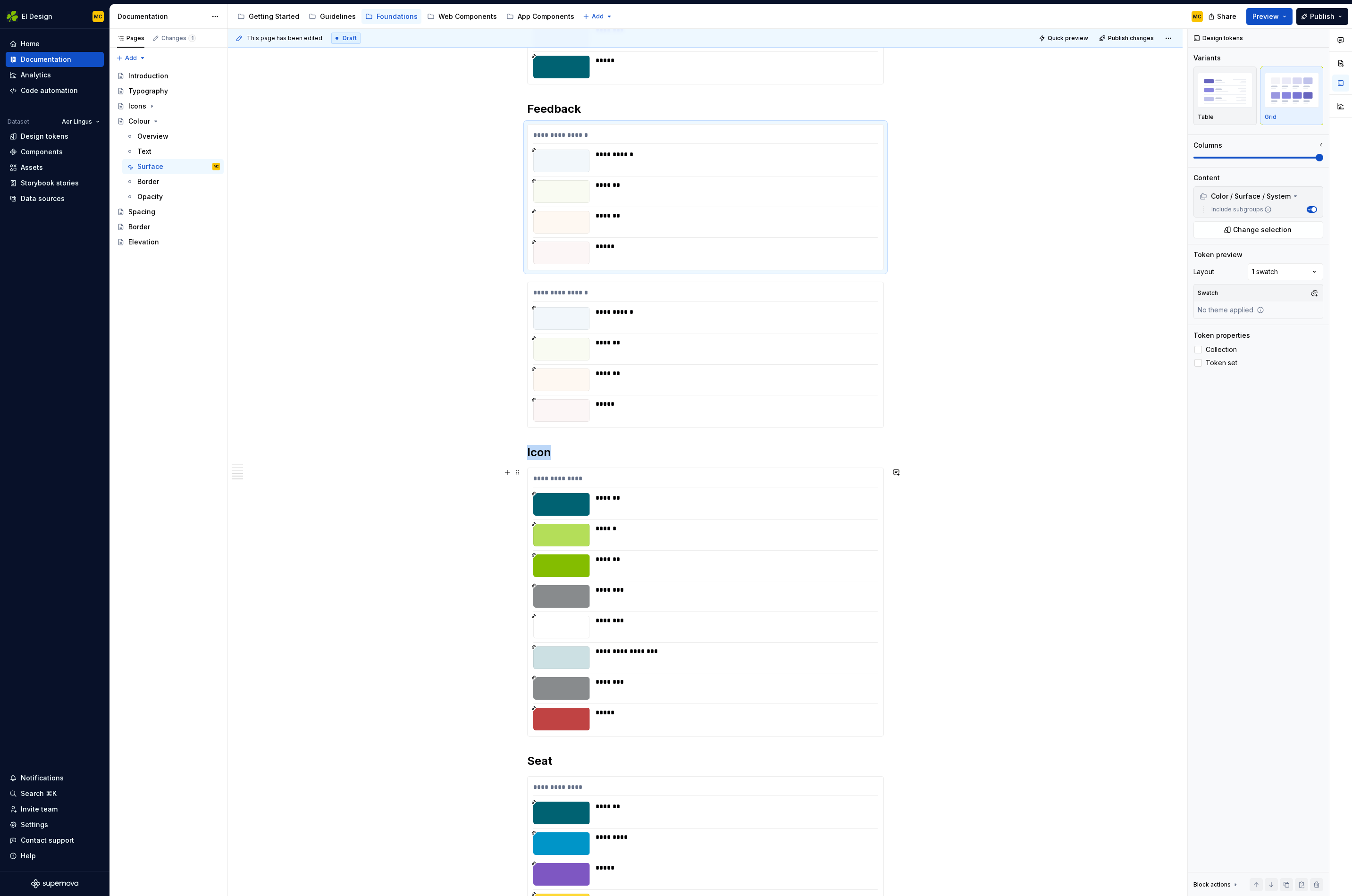
click at [741, 533] on div "******" at bounding box center [734, 535] width 276 height 22
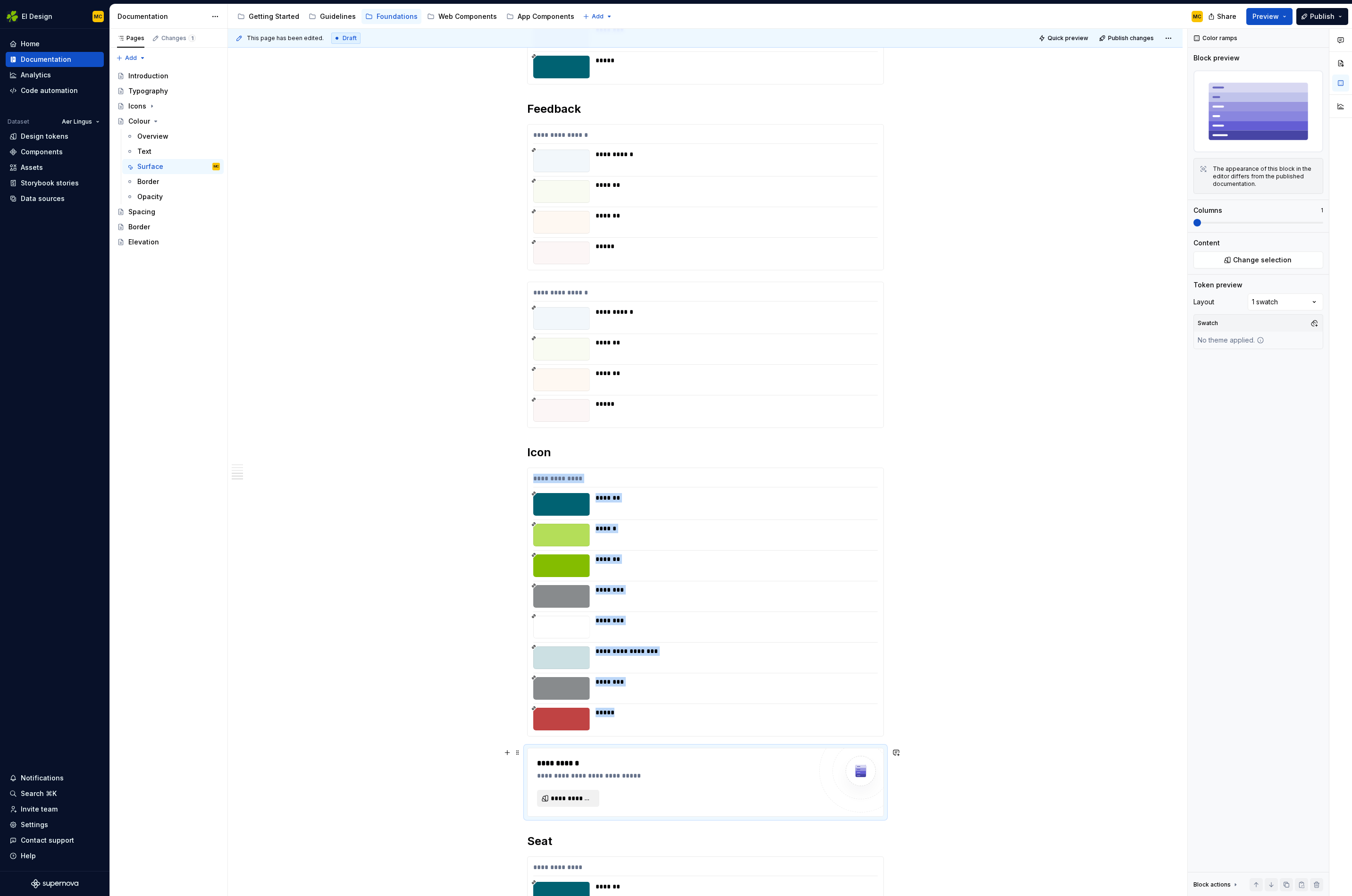
click at [585, 798] on span "**********" at bounding box center [572, 798] width 43 height 10
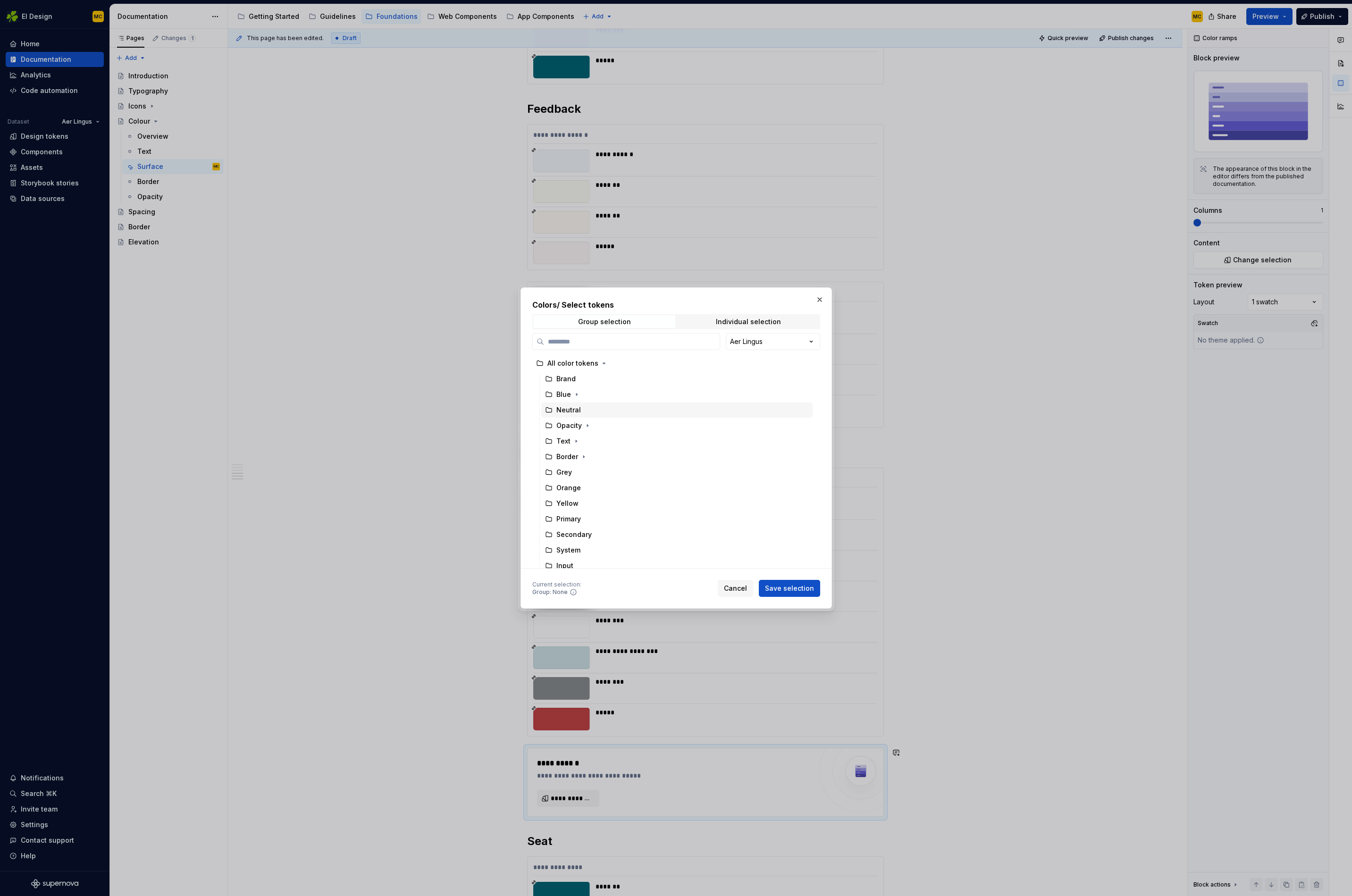
scroll to position [99, 0]
click at [590, 529] on icon "button" at bounding box center [588, 529] width 8 height 8
drag, startPoint x: 586, startPoint y: 556, endPoint x: 625, endPoint y: 564, distance: 39.8
click at [586, 556] on div "Icon" at bounding box center [682, 560] width 262 height 15
click at [801, 593] on button "Save selection" at bounding box center [789, 588] width 61 height 17
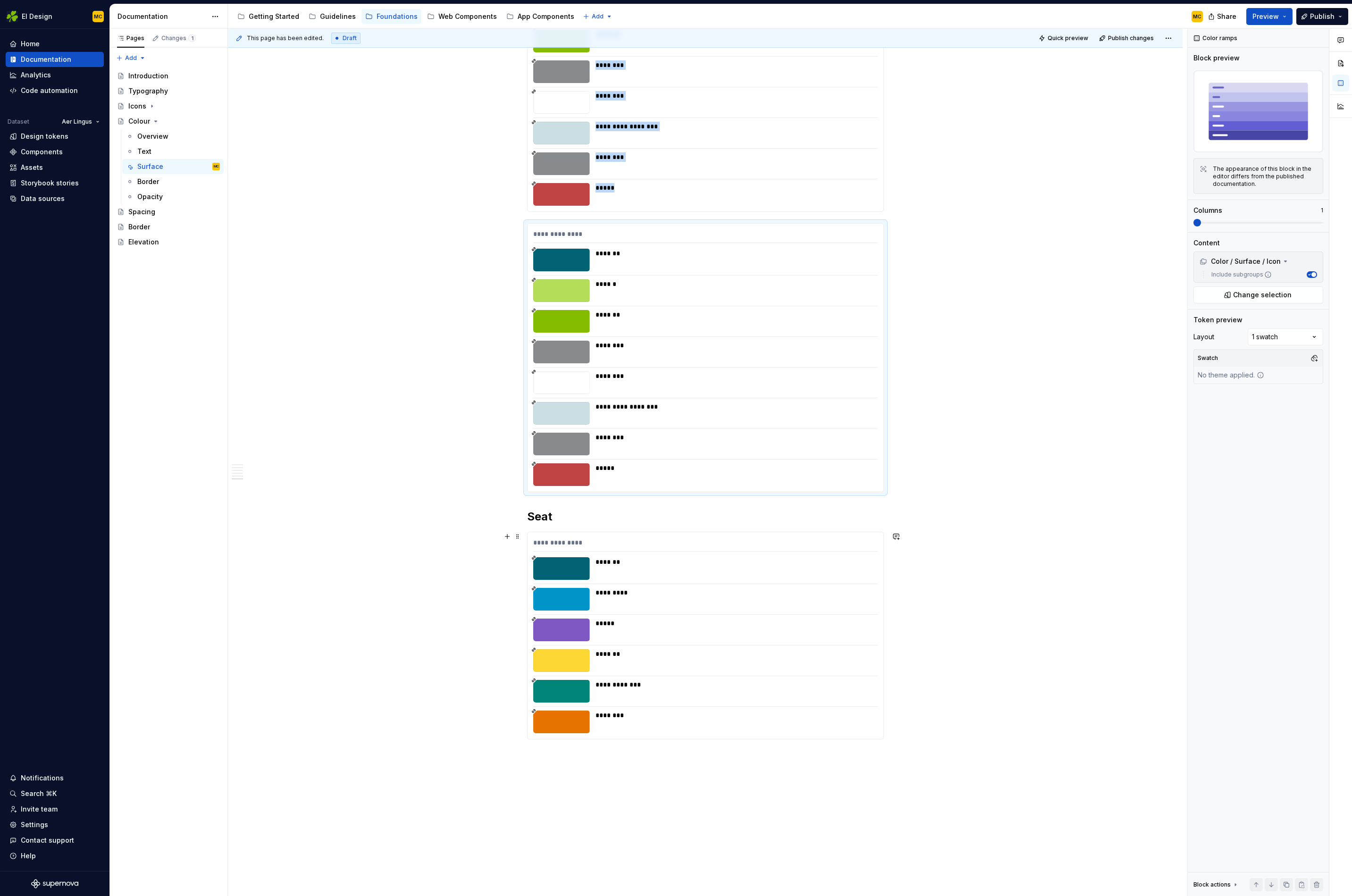
scroll to position [2114, 0]
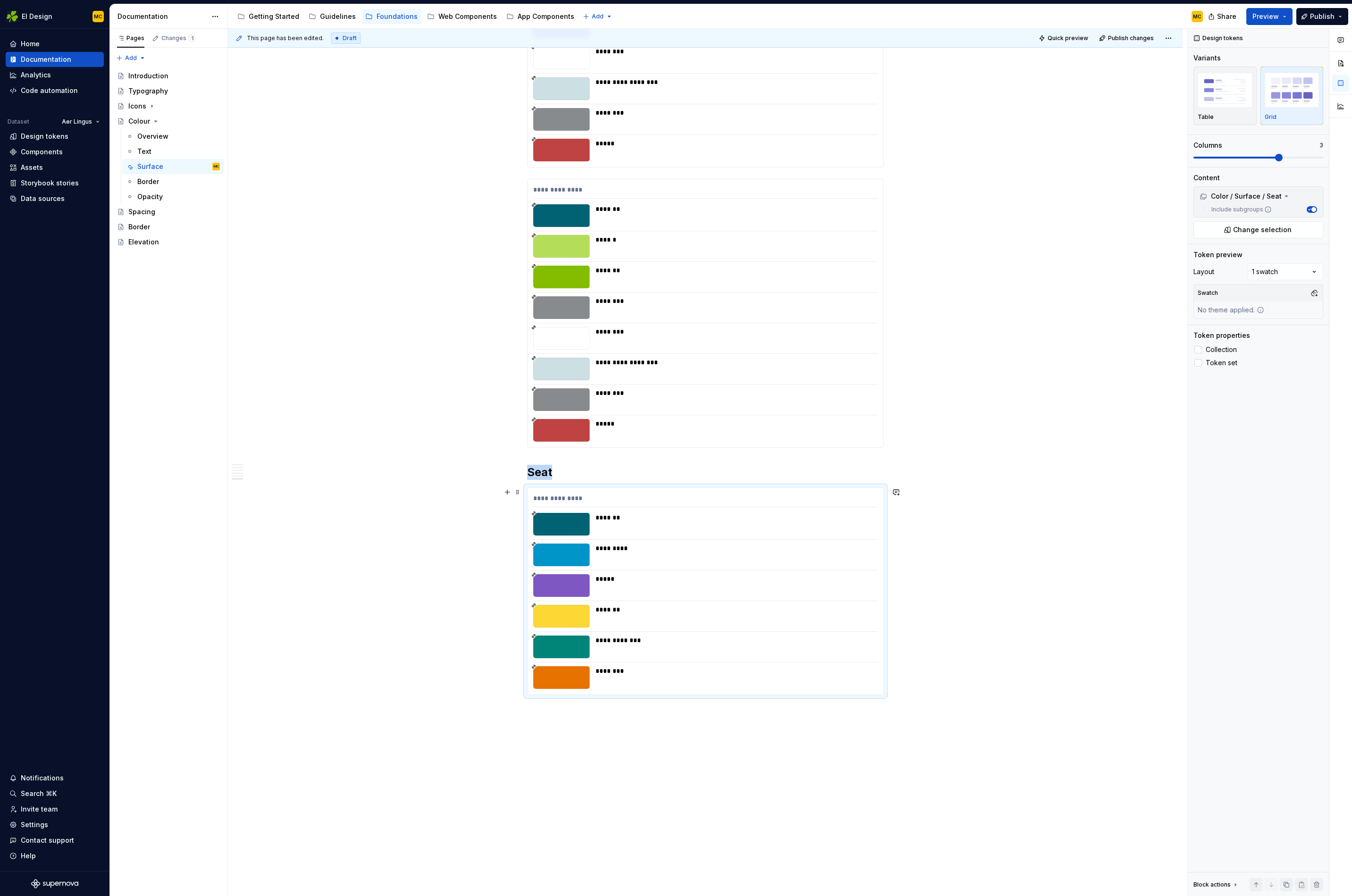
click at [714, 579] on div "*****" at bounding box center [734, 579] width 276 height 10
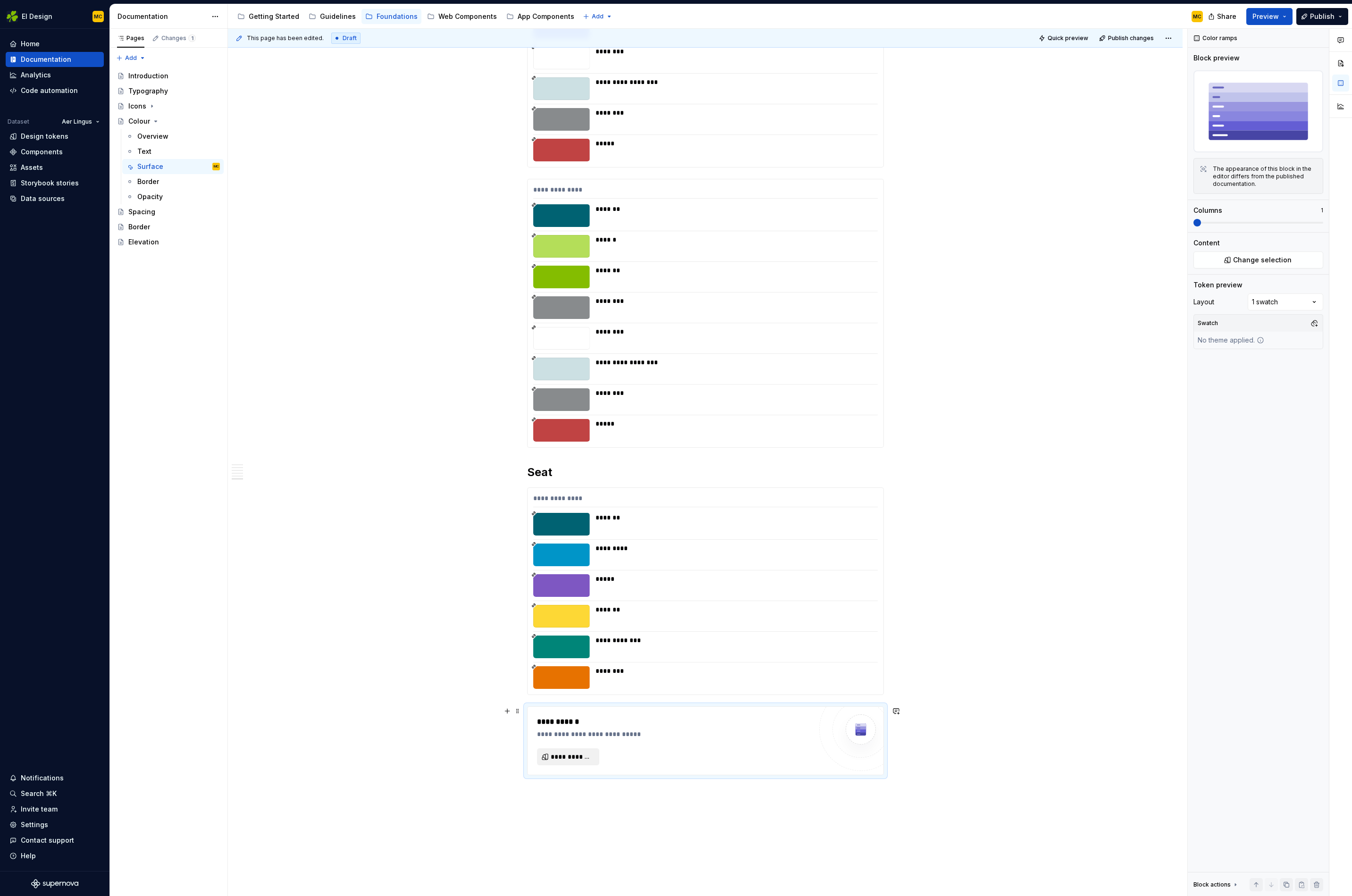
click at [575, 761] on button "**********" at bounding box center [568, 757] width 62 height 17
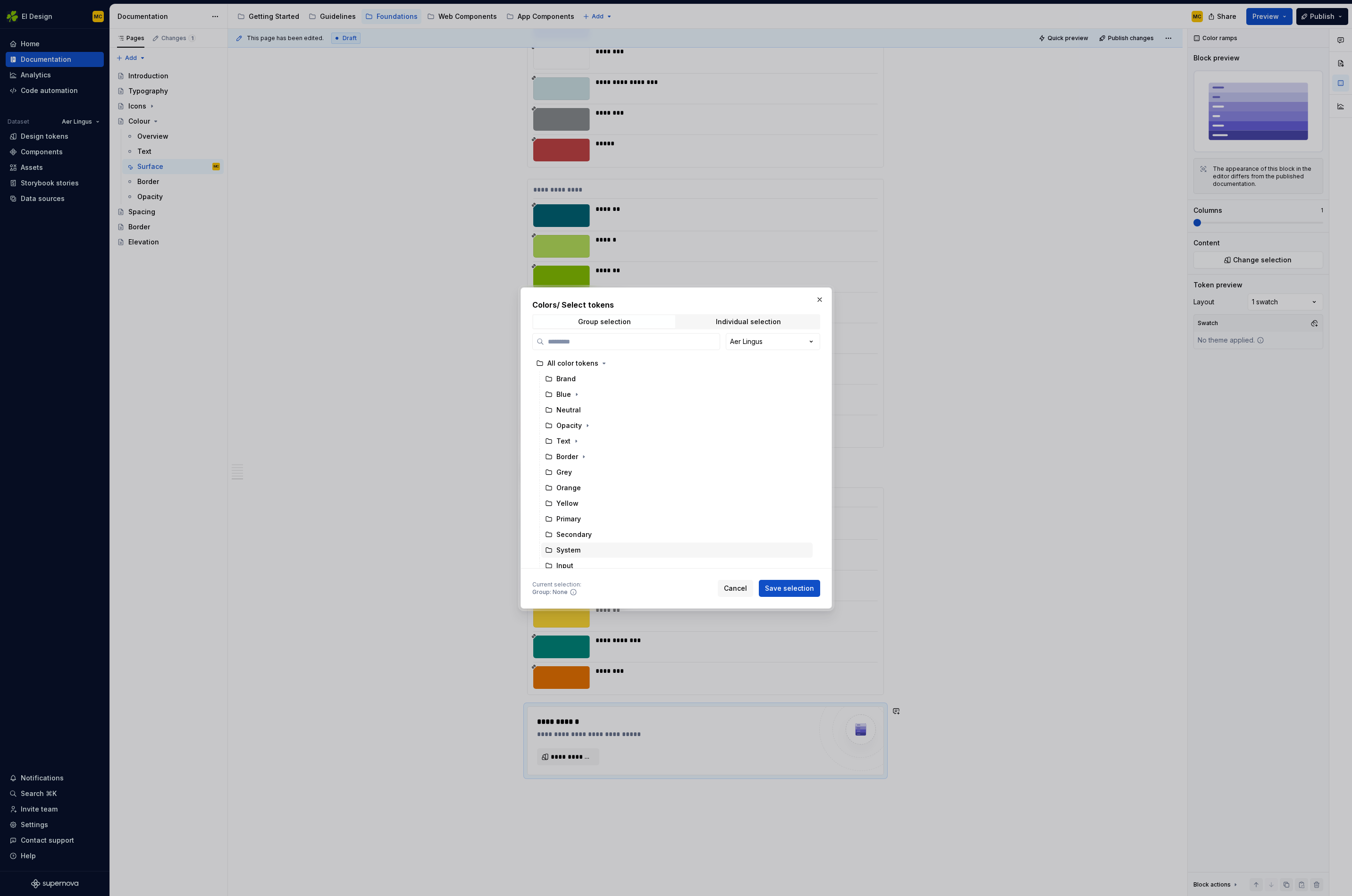
scroll to position [99, 0]
click at [586, 531] on icon "button" at bounding box center [588, 529] width 8 height 8
drag, startPoint x: 590, startPoint y: 515, endPoint x: 597, endPoint y: 502, distance: 14.8
click at [597, 502] on div "All color tokens Brand Blue Neutral Opacity Text Border Grey Orange Yellow Prim…" at bounding box center [674, 366] width 282 height 405
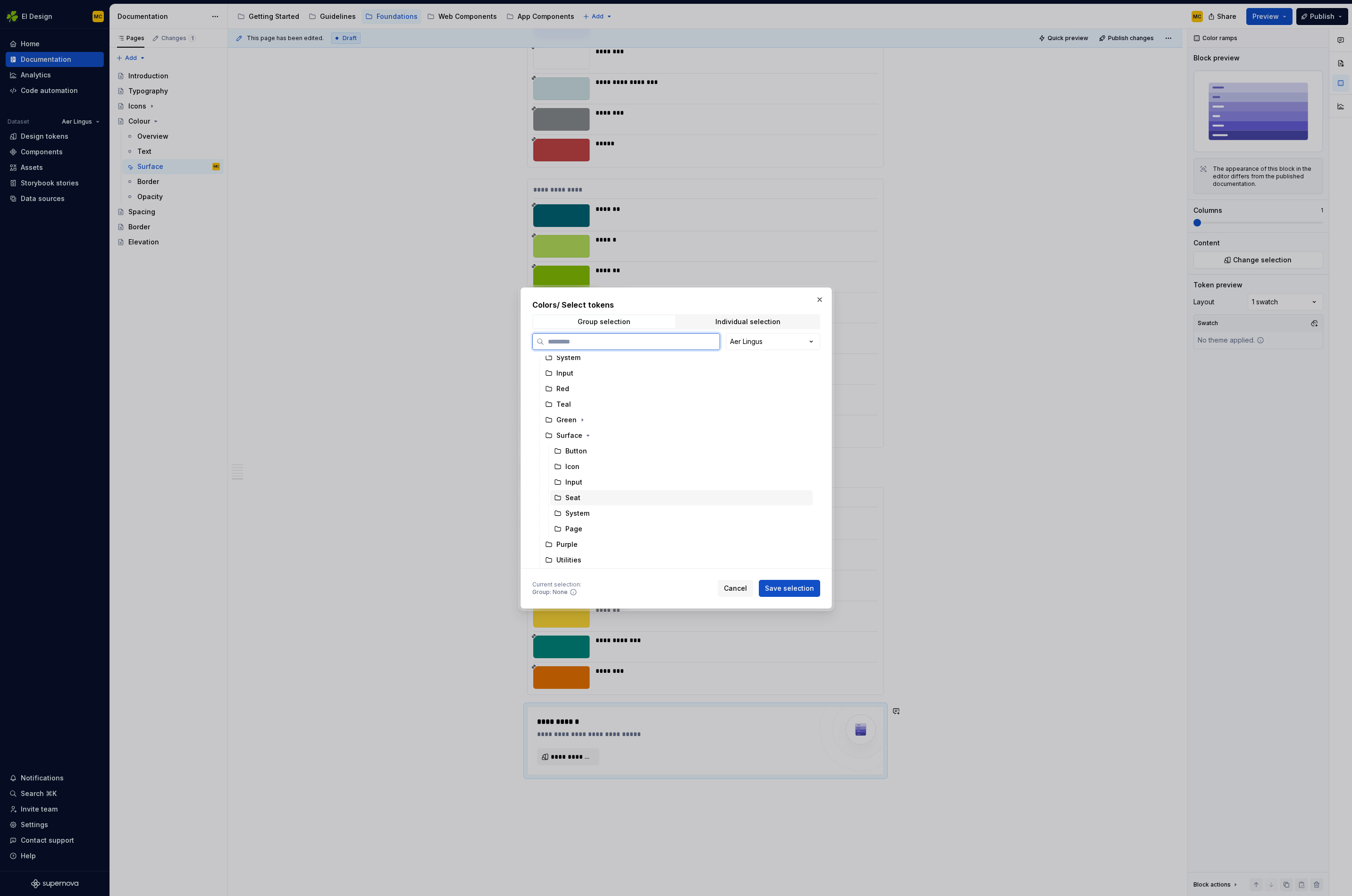
click at [597, 500] on div "Seat" at bounding box center [682, 498] width 262 height 15
click at [786, 588] on span "Save selection" at bounding box center [789, 589] width 49 height 10
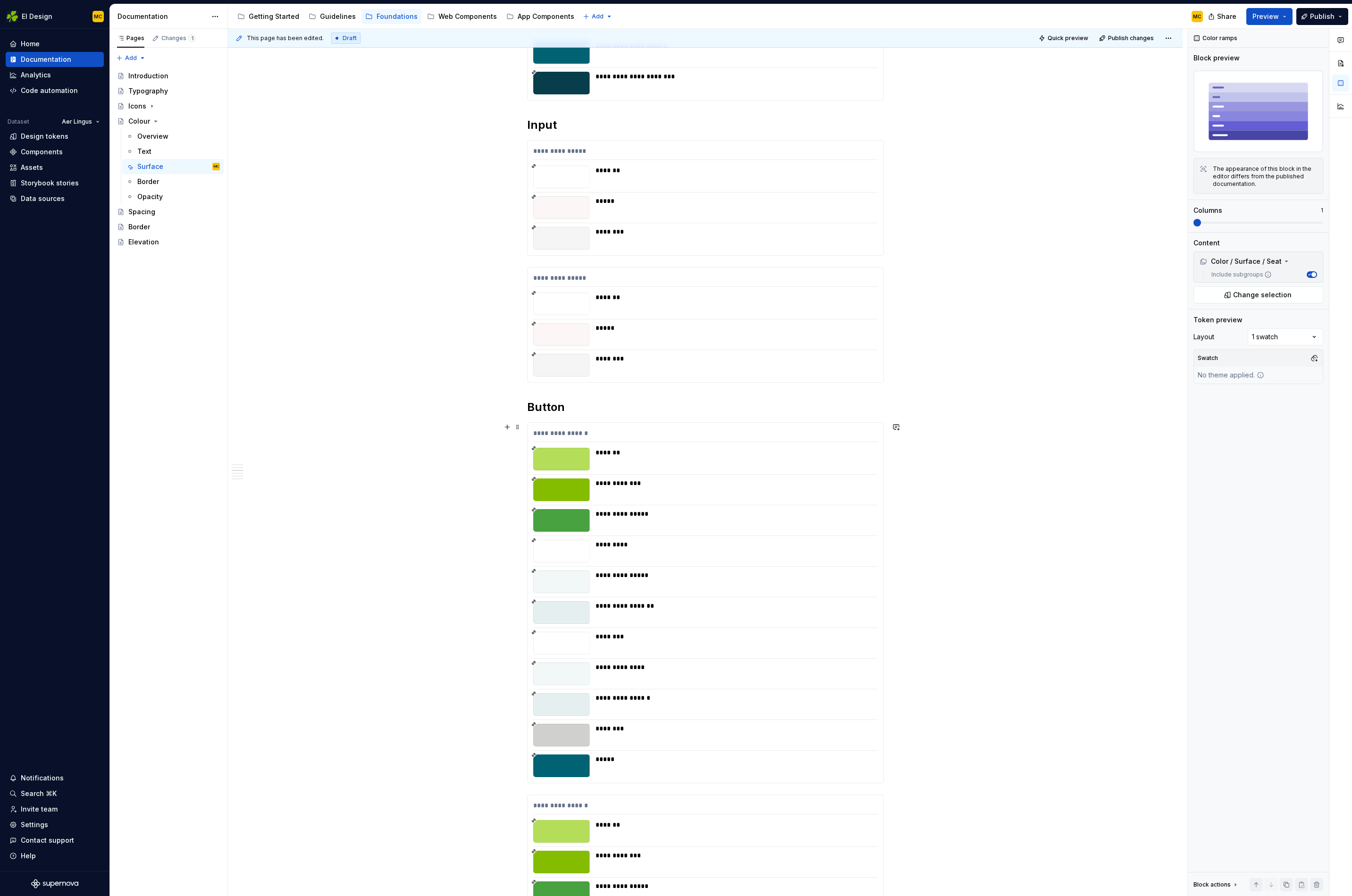
scroll to position [0, 0]
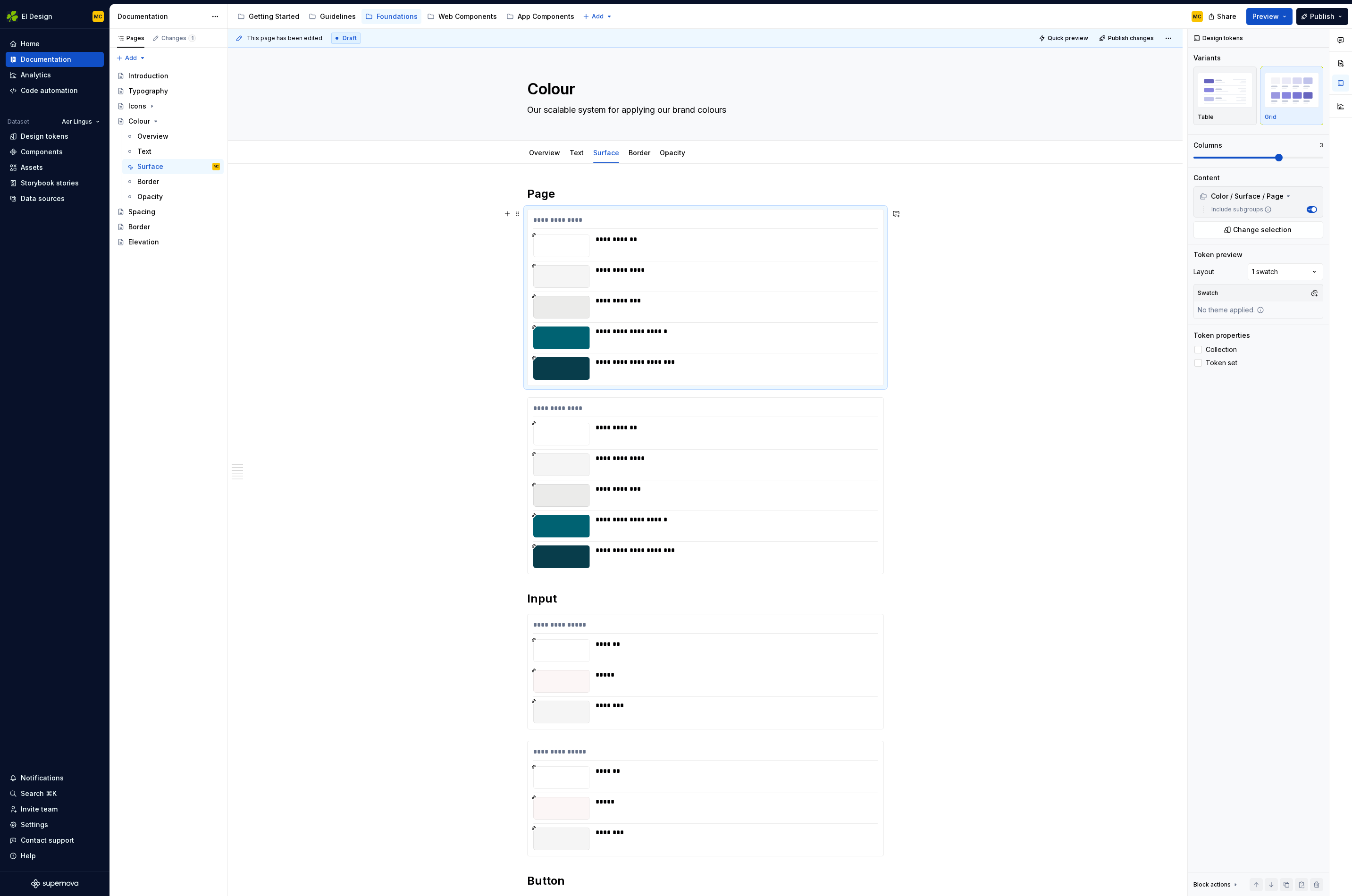
click at [718, 350] on div "**********" at bounding box center [706, 297] width 356 height 176
click at [1229, 101] on img "button" at bounding box center [1225, 89] width 54 height 34
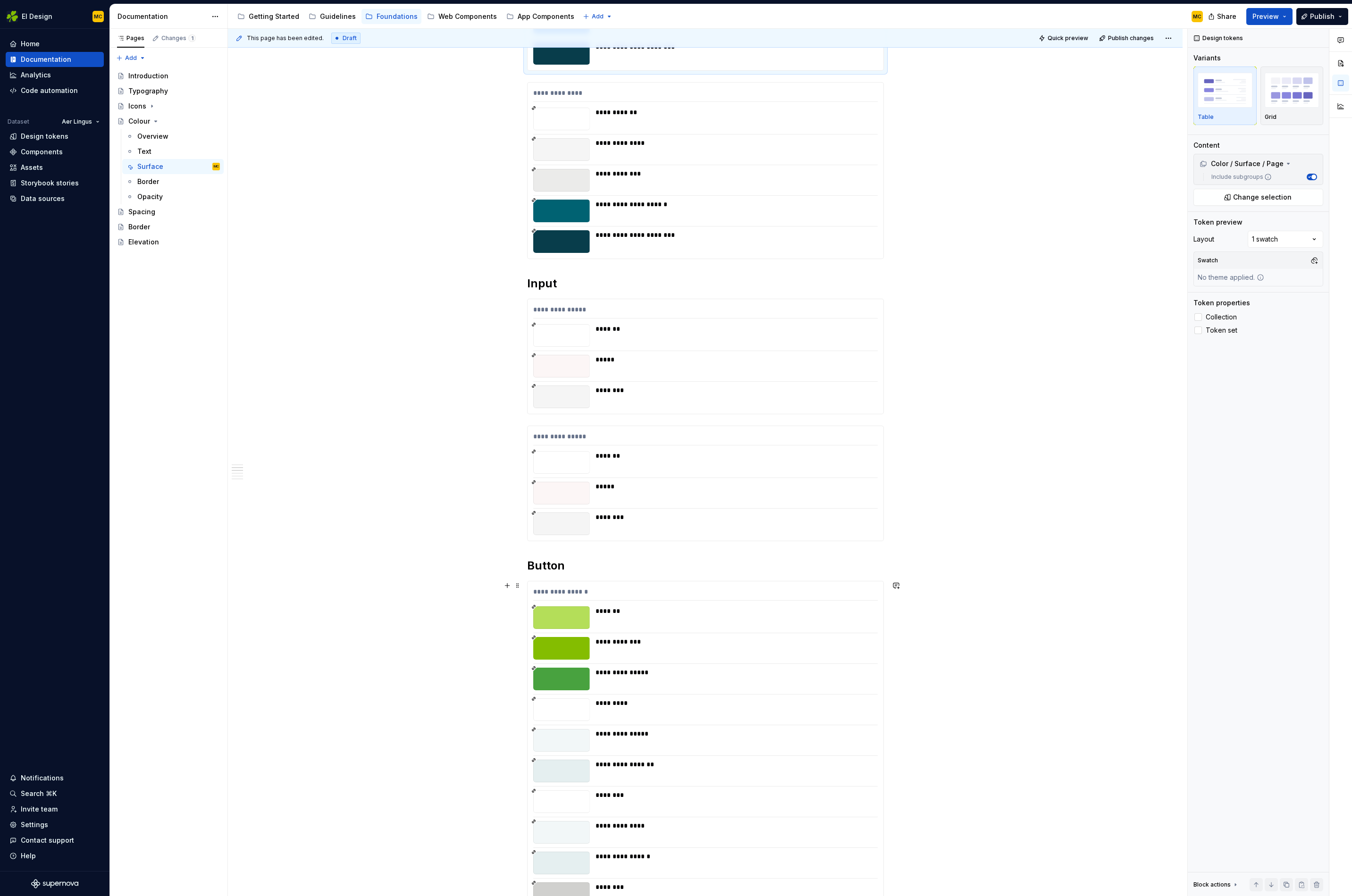
scroll to position [554, 0]
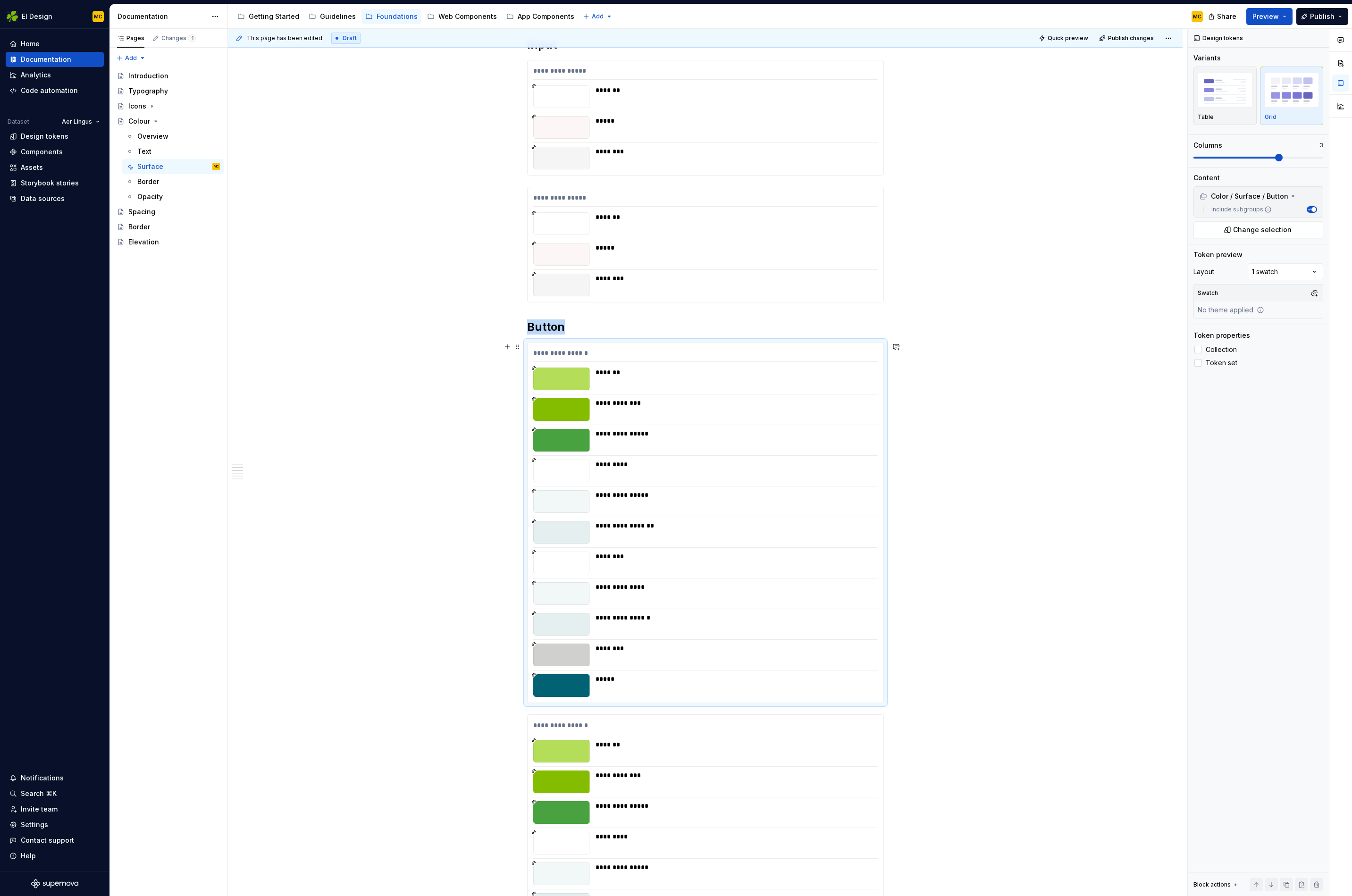
click at [779, 448] on div "**********" at bounding box center [734, 440] width 276 height 22
click at [1241, 107] on div "button" at bounding box center [1225, 89] width 54 height 38
click at [1064, 36] on span "Quick preview" at bounding box center [1068, 38] width 40 height 8
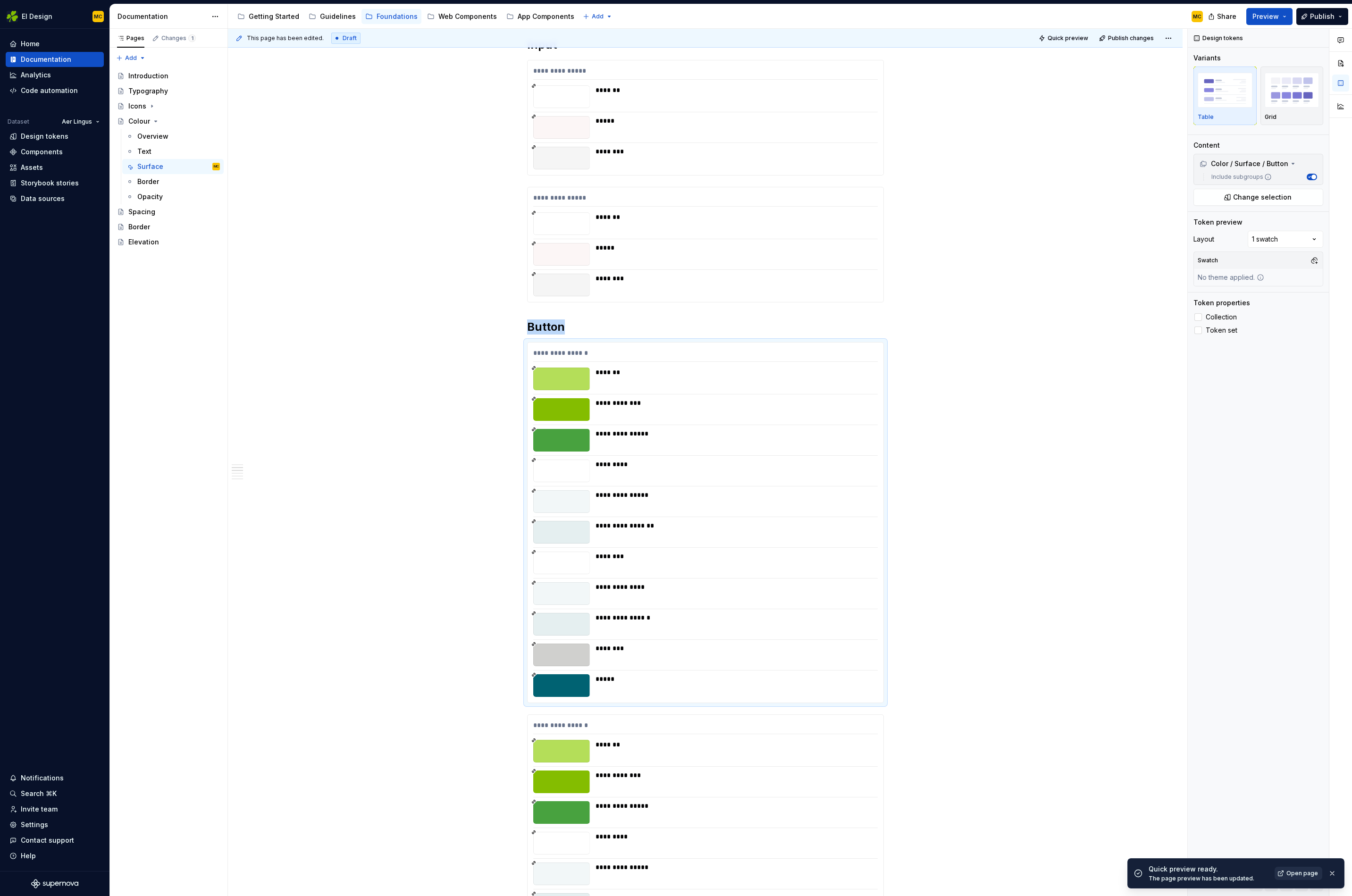
click at [1291, 873] on span "Open page" at bounding box center [1302, 873] width 31 height 8
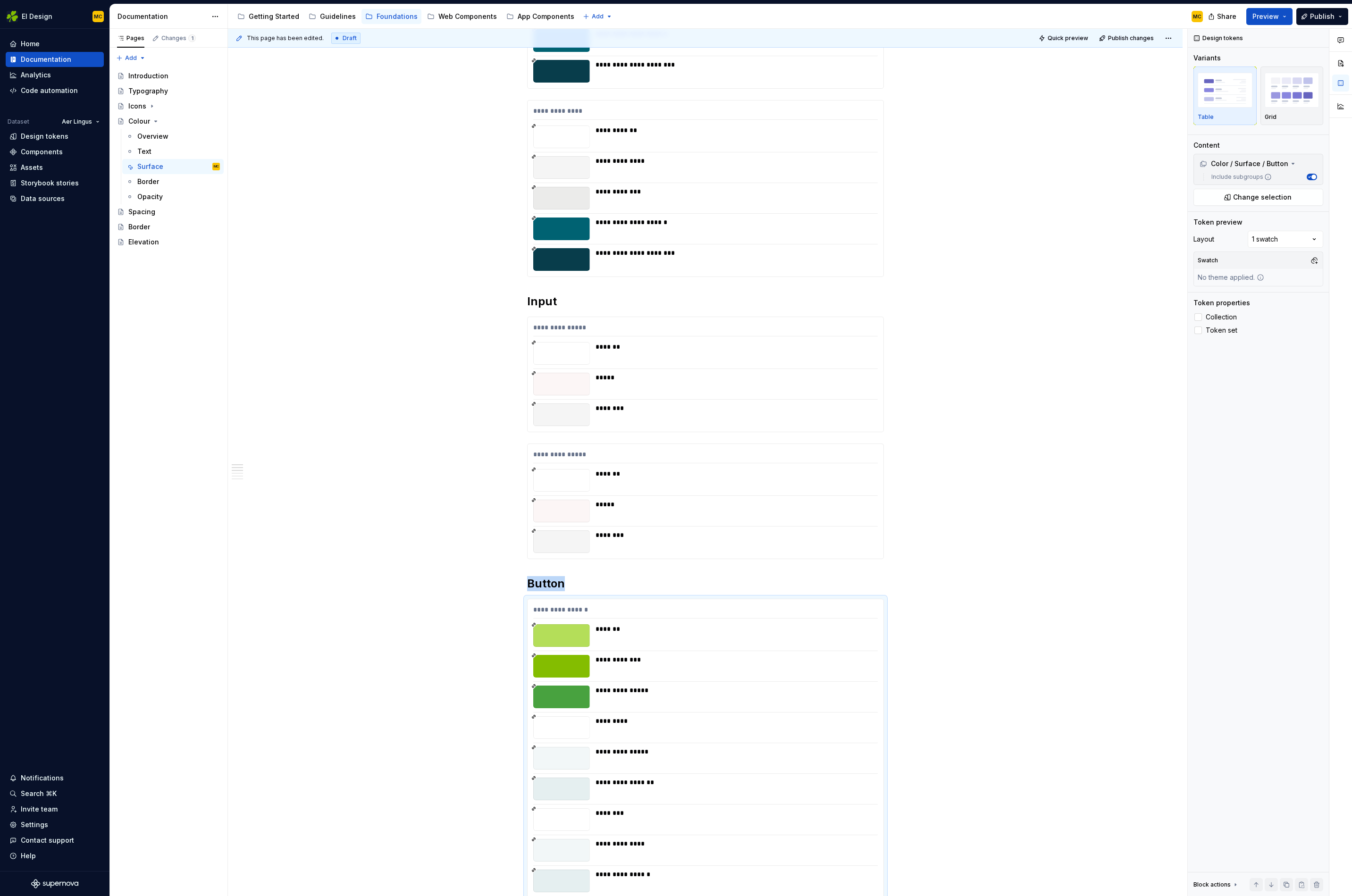
scroll to position [0, 0]
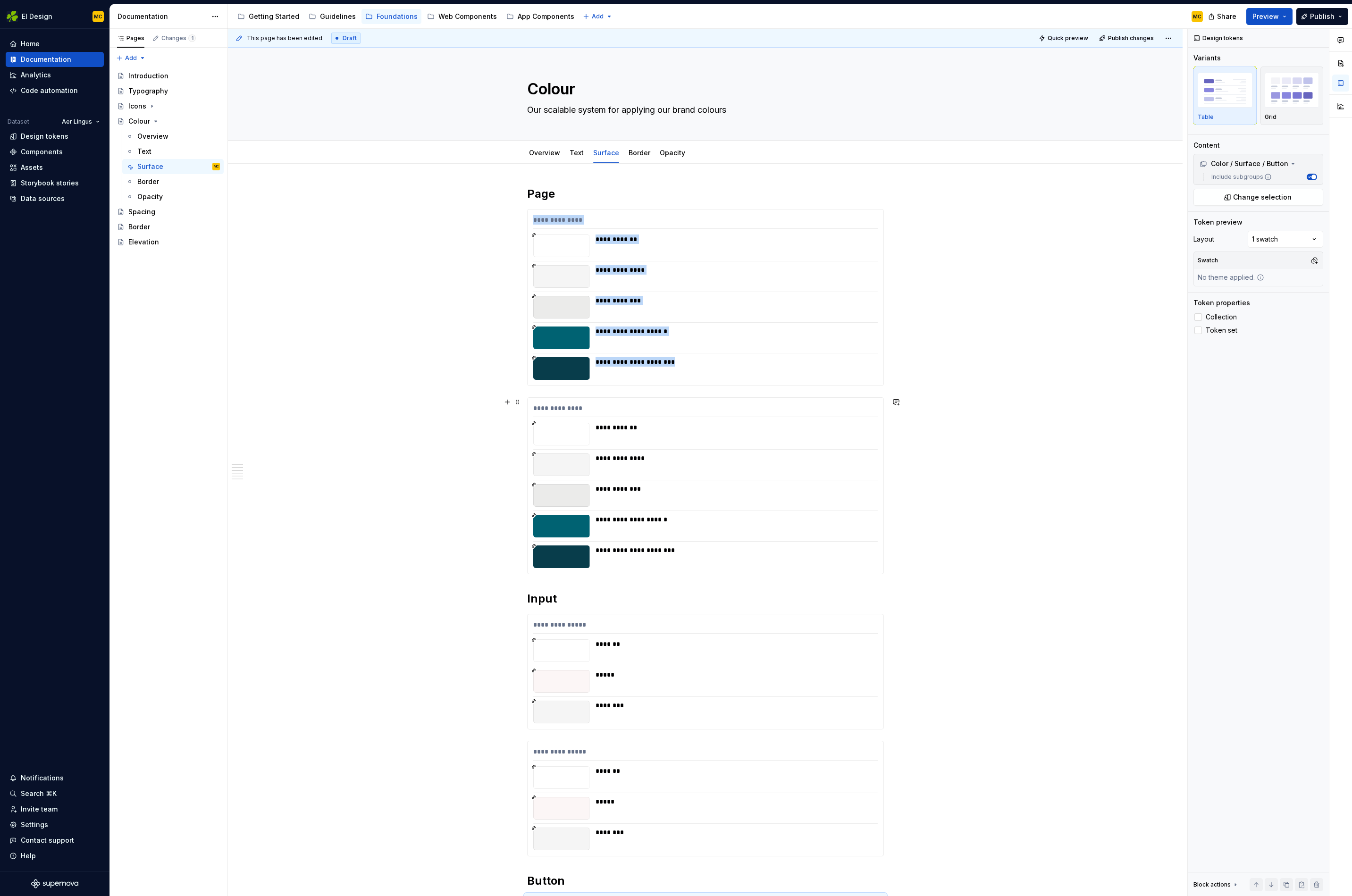
click at [789, 445] on div "**********" at bounding box center [734, 434] width 276 height 22
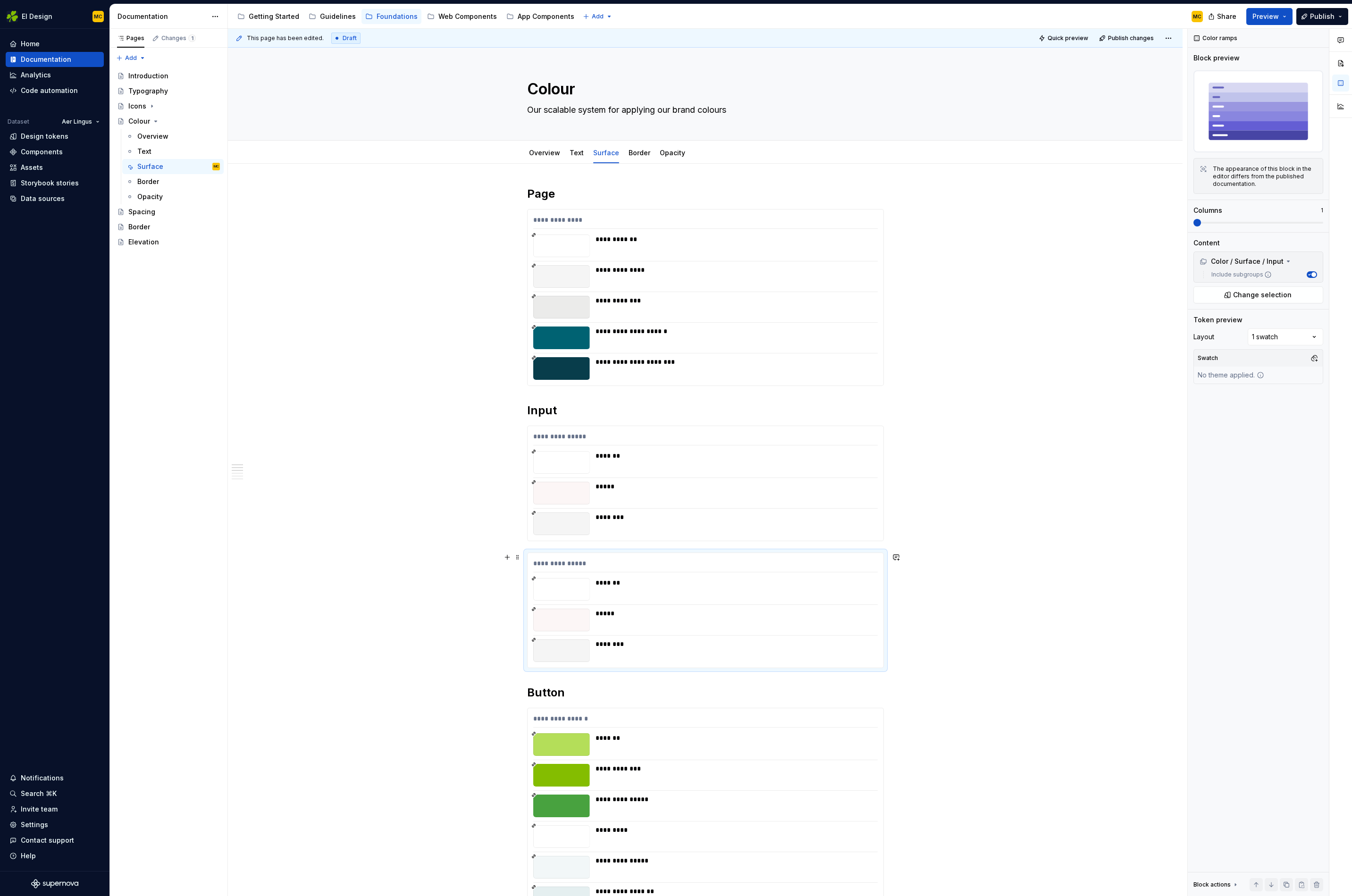
click at [686, 592] on div "*******" at bounding box center [734, 589] width 276 height 22
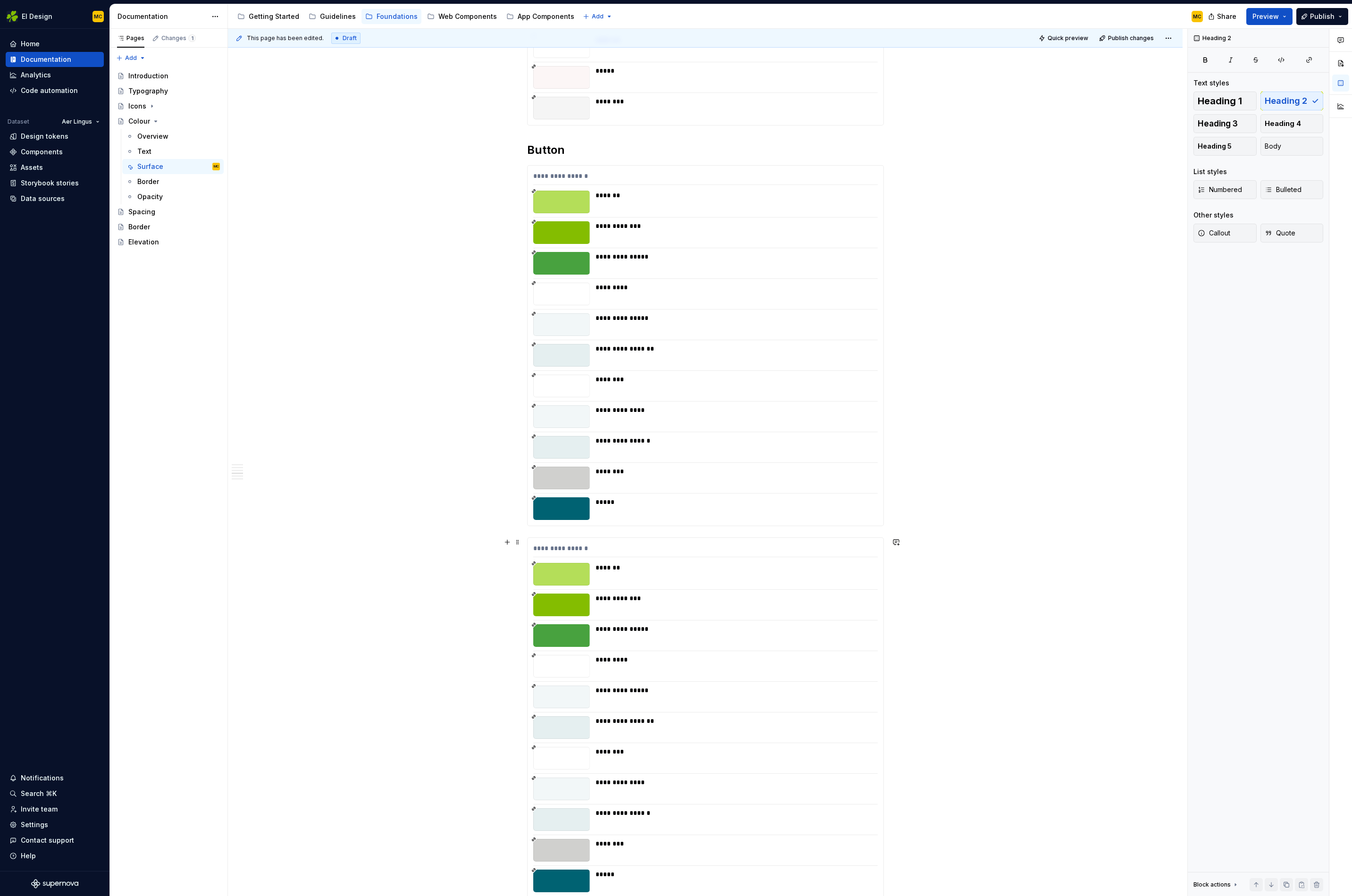
scroll to position [674, 0]
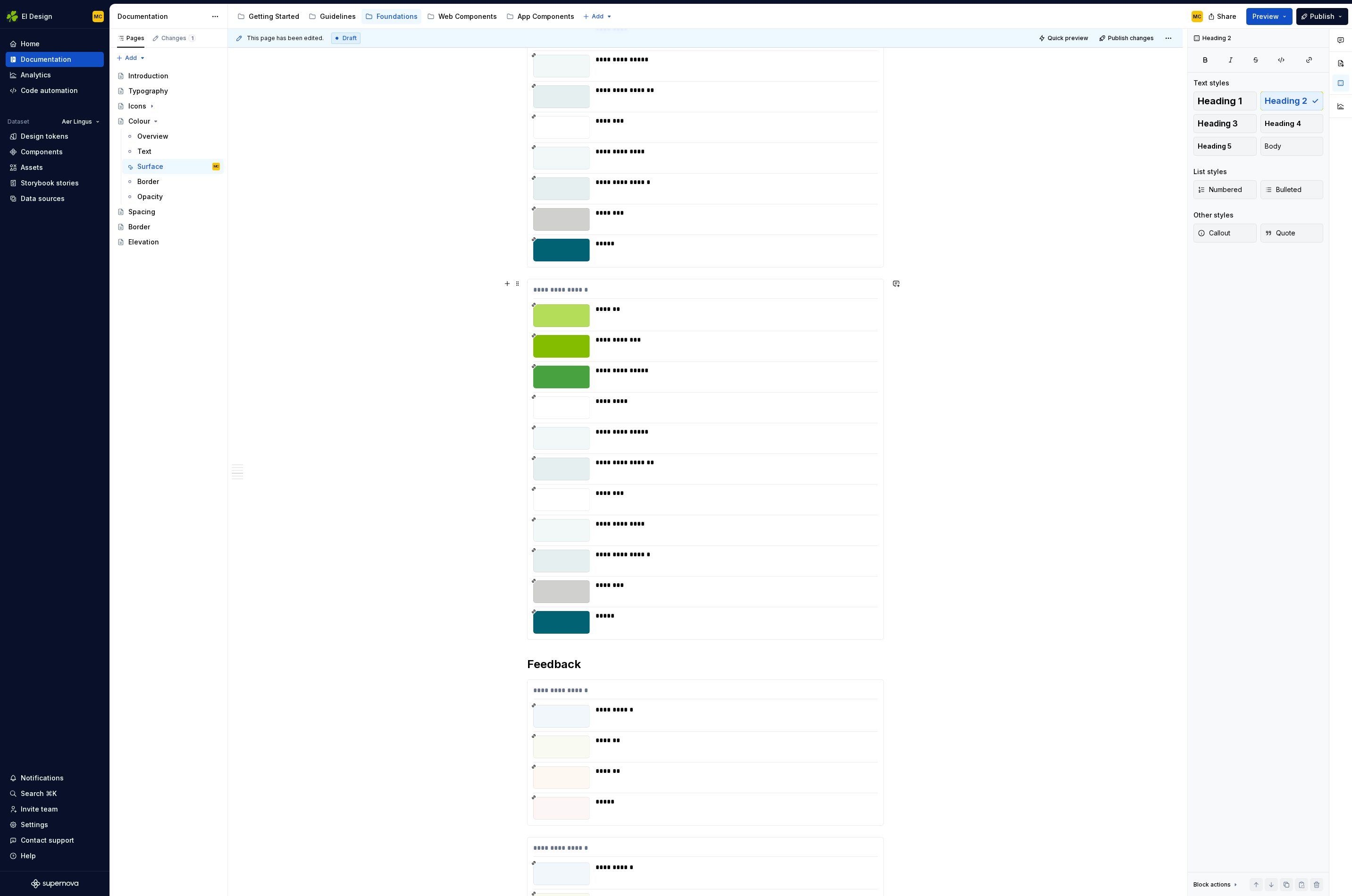
click at [689, 505] on div "********" at bounding box center [734, 500] width 276 height 22
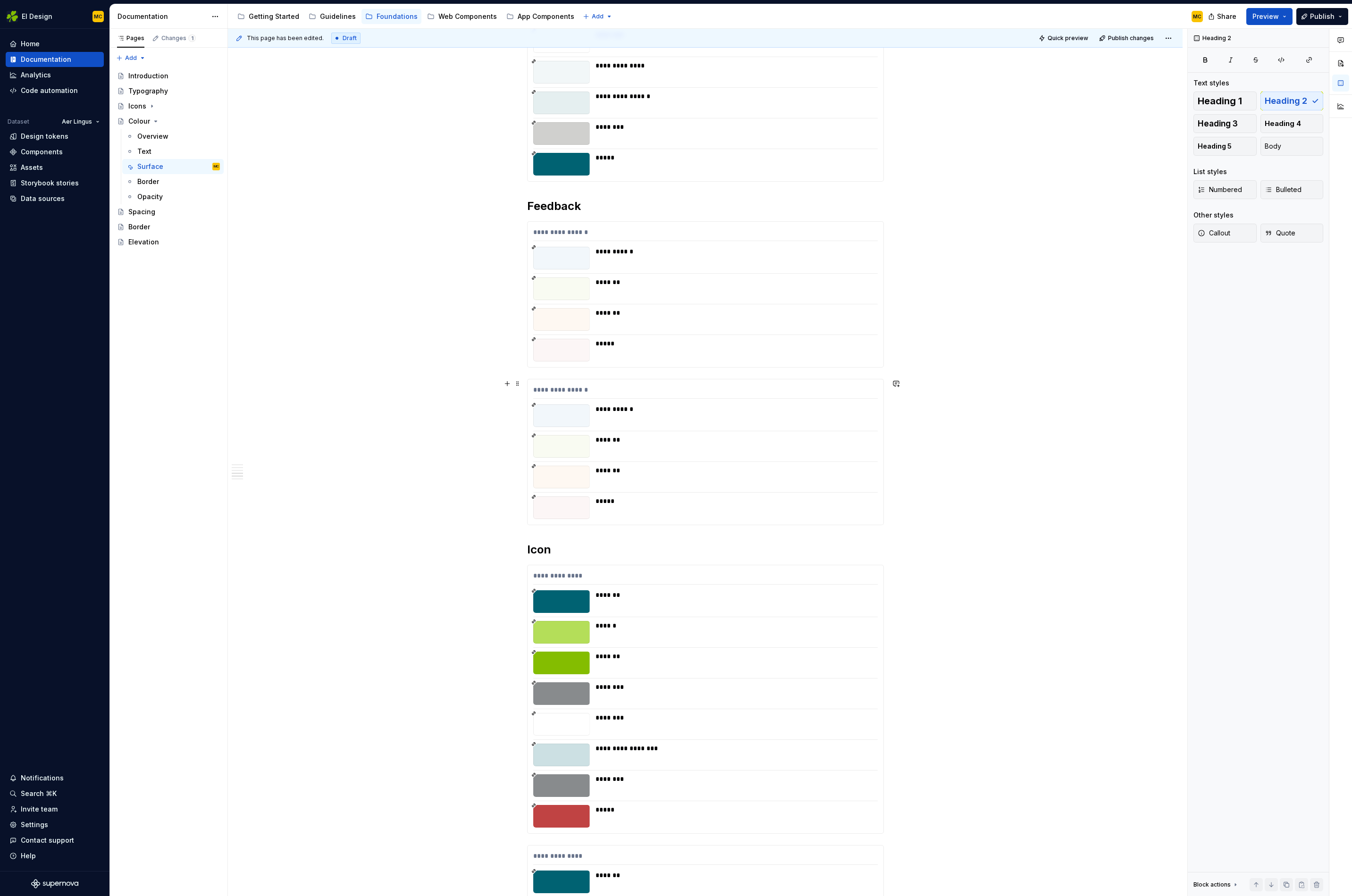
scroll to position [768, 0]
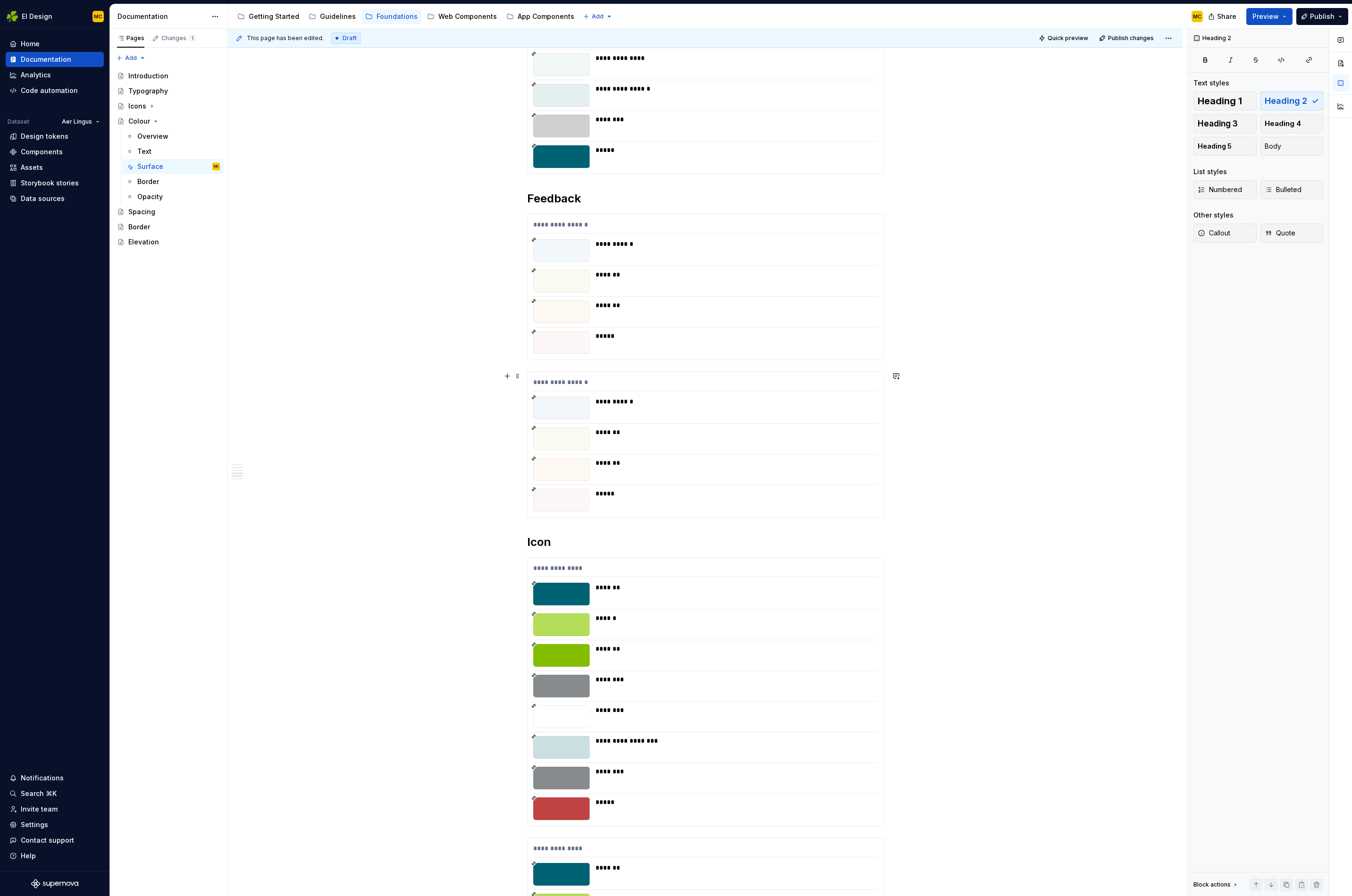
click at [667, 440] on div "*******" at bounding box center [734, 439] width 276 height 22
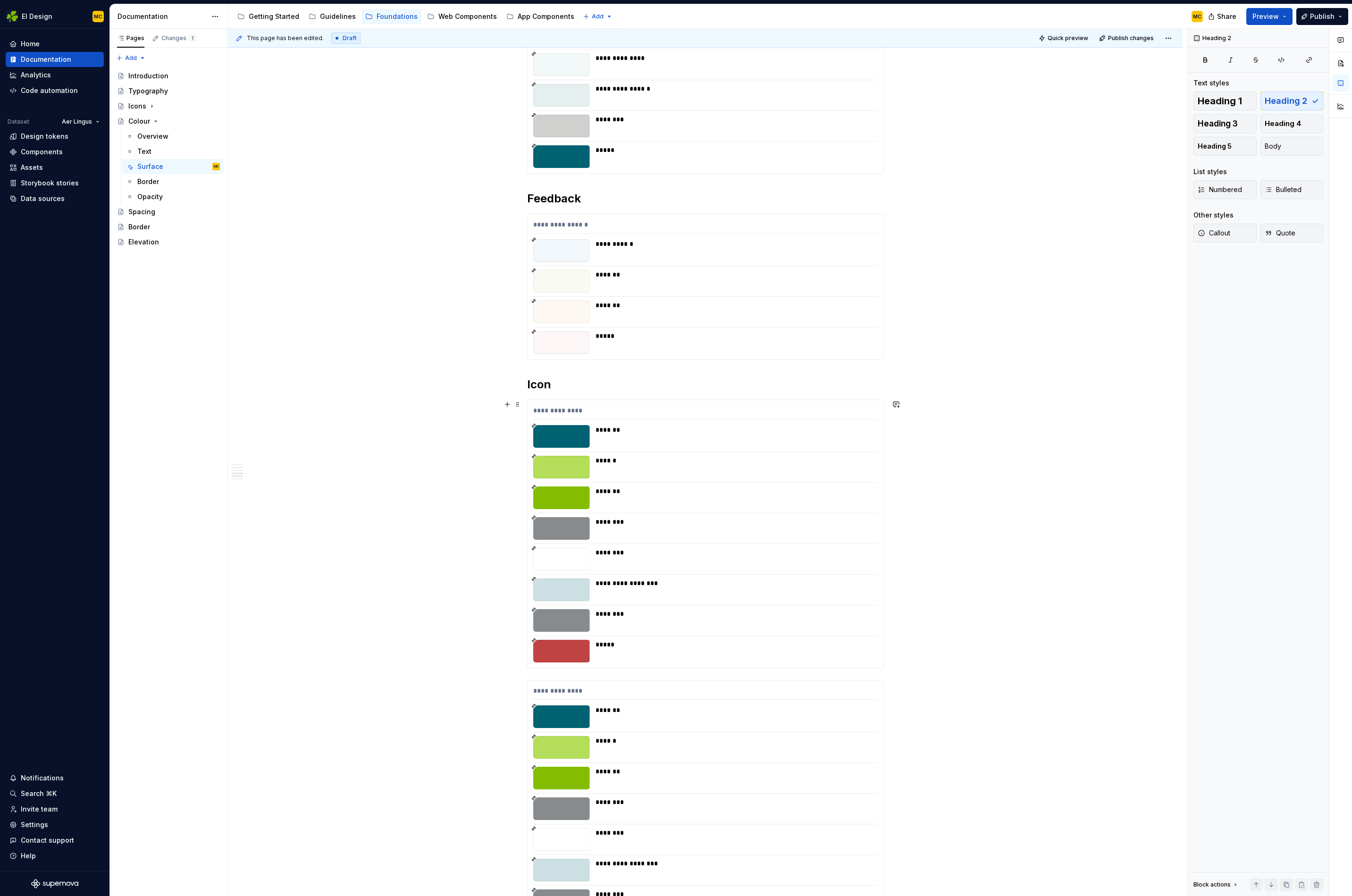
scroll to position [859, 0]
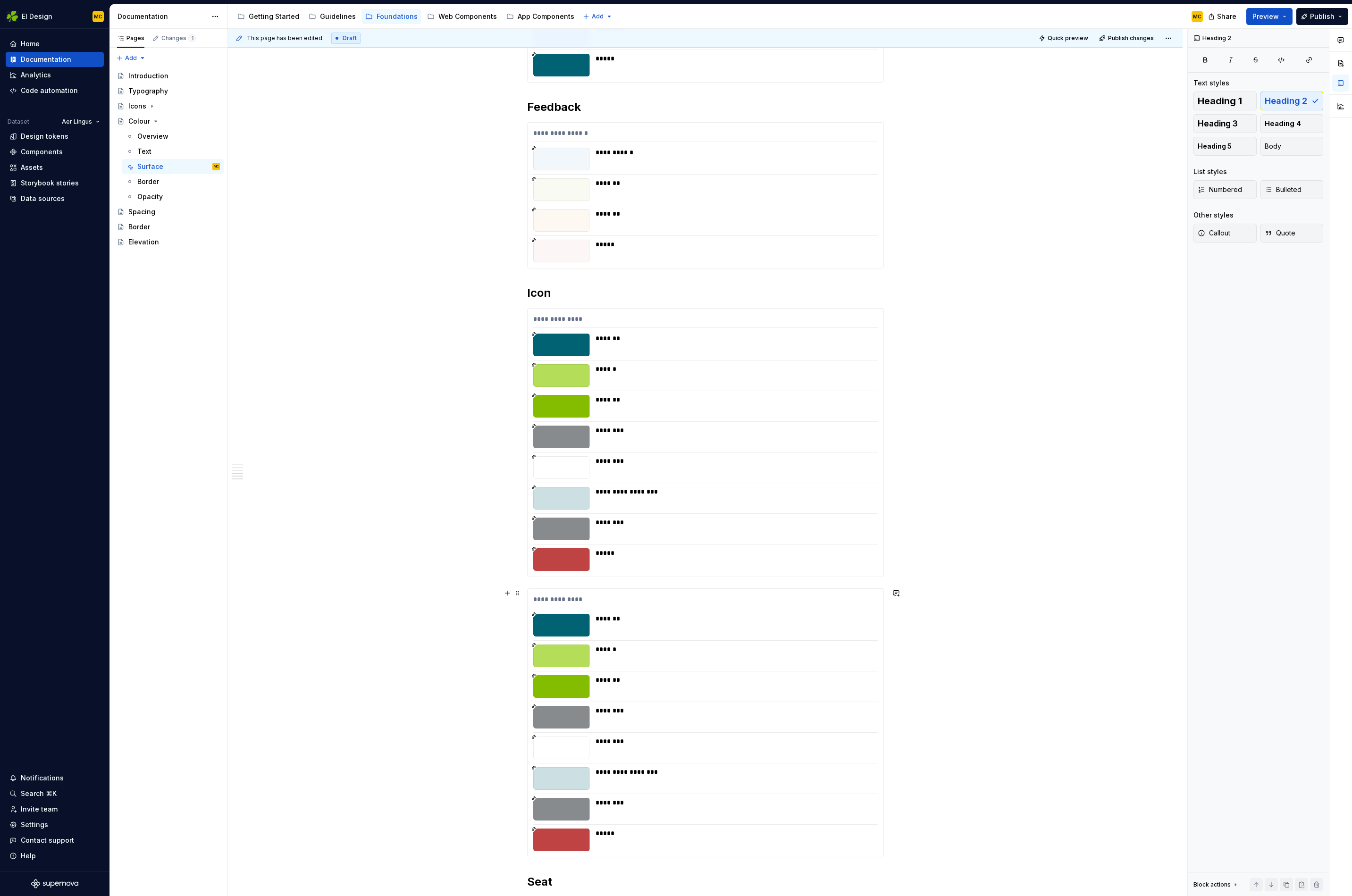
click at [688, 613] on div "**********" at bounding box center [706, 723] width 356 height 268
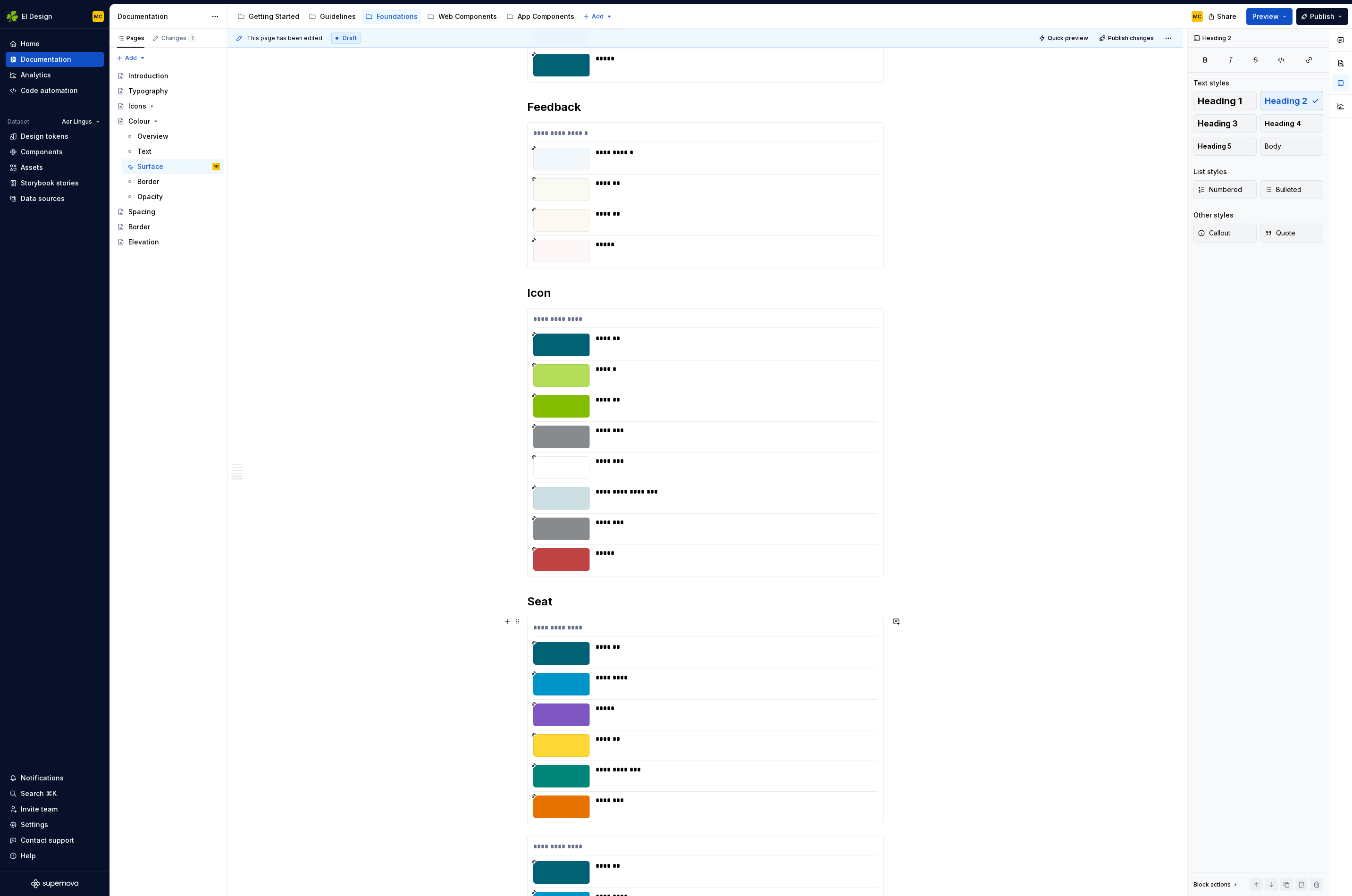
scroll to position [1120, 0]
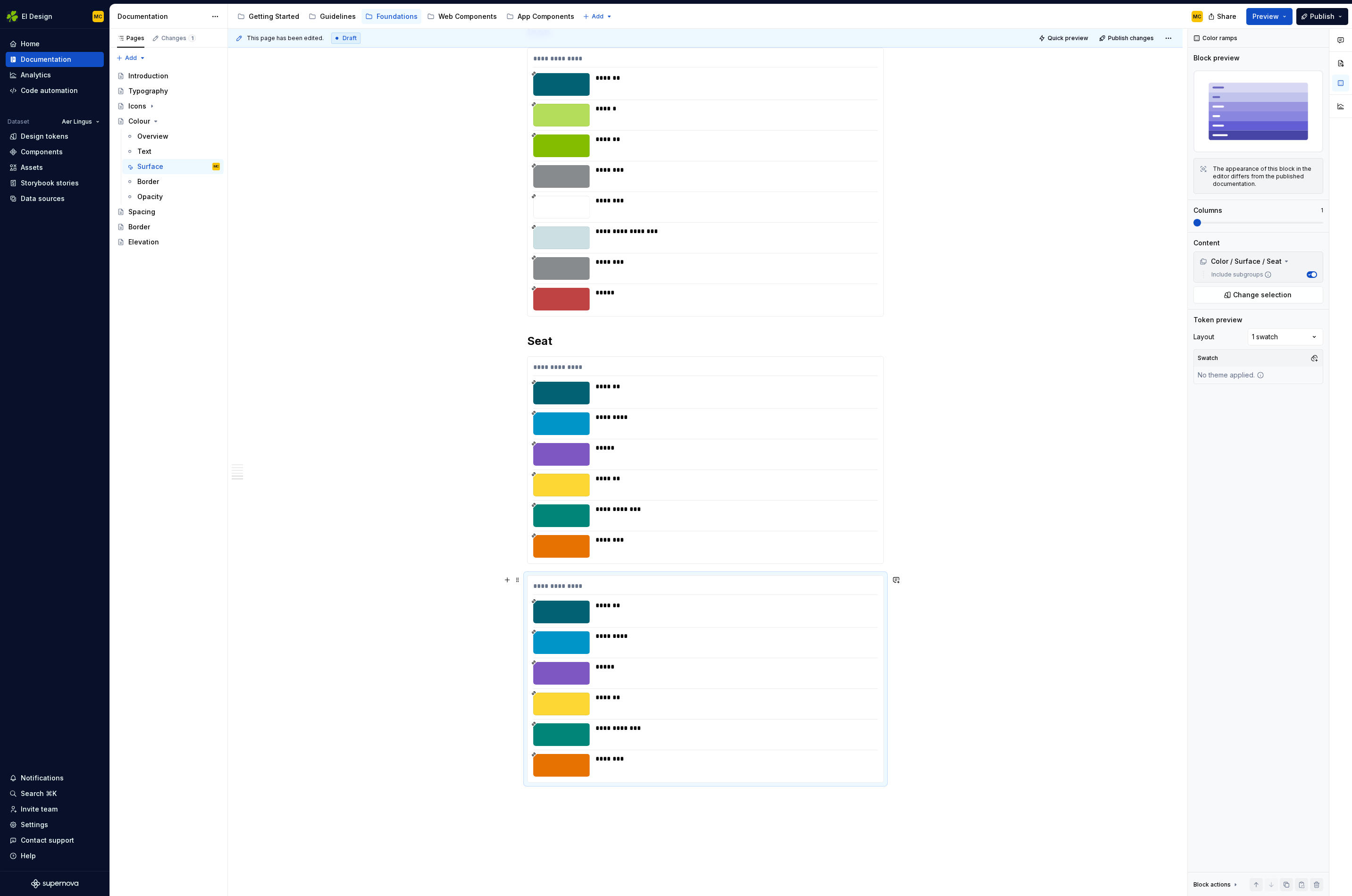
click at [681, 658] on div at bounding box center [706, 658] width 345 height 1
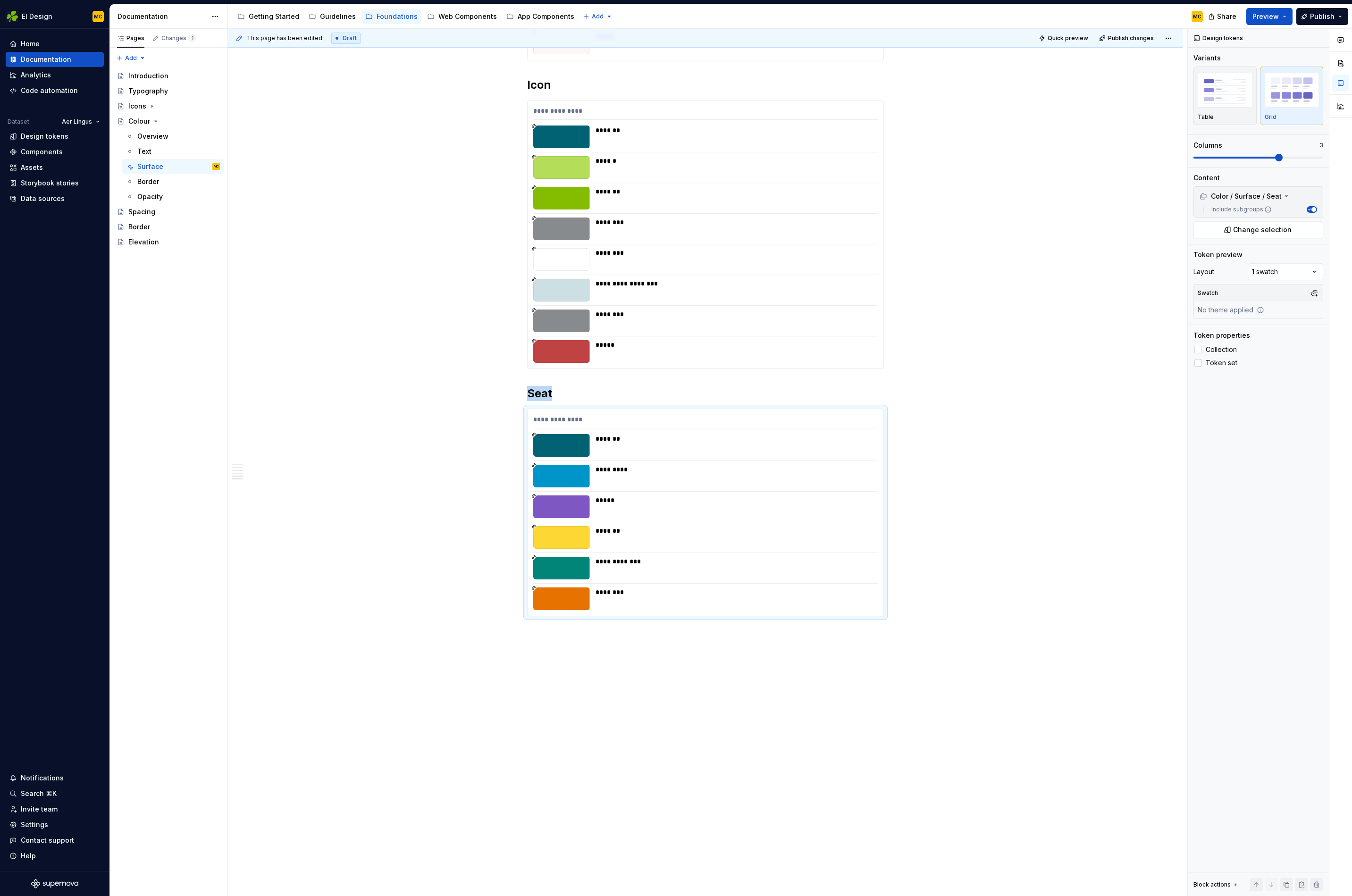
scroll to position [1068, 0]
click at [734, 517] on div "*****" at bounding box center [734, 507] width 276 height 22
click at [1203, 101] on img "button" at bounding box center [1225, 89] width 54 height 34
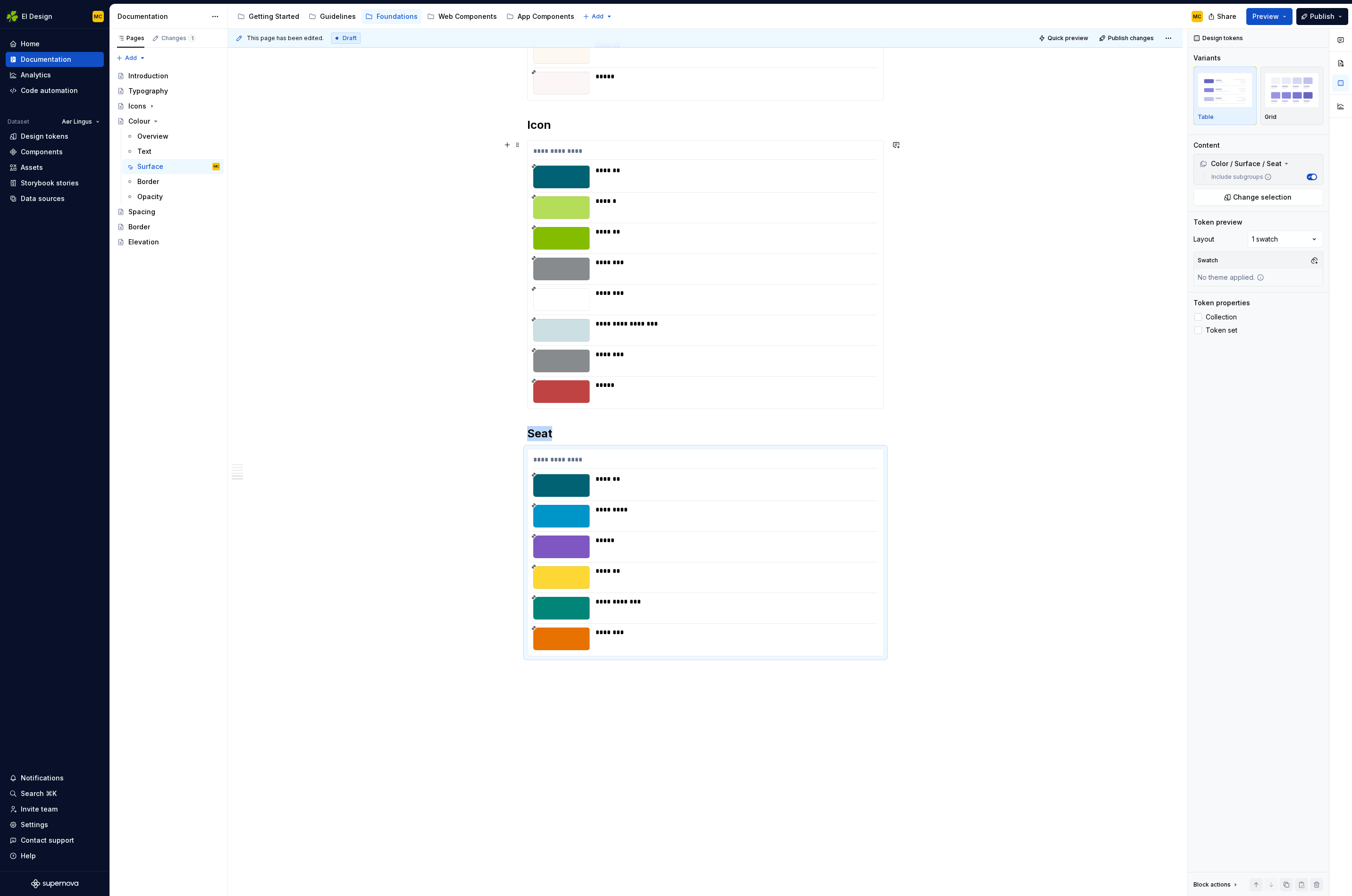
scroll to position [1023, 0]
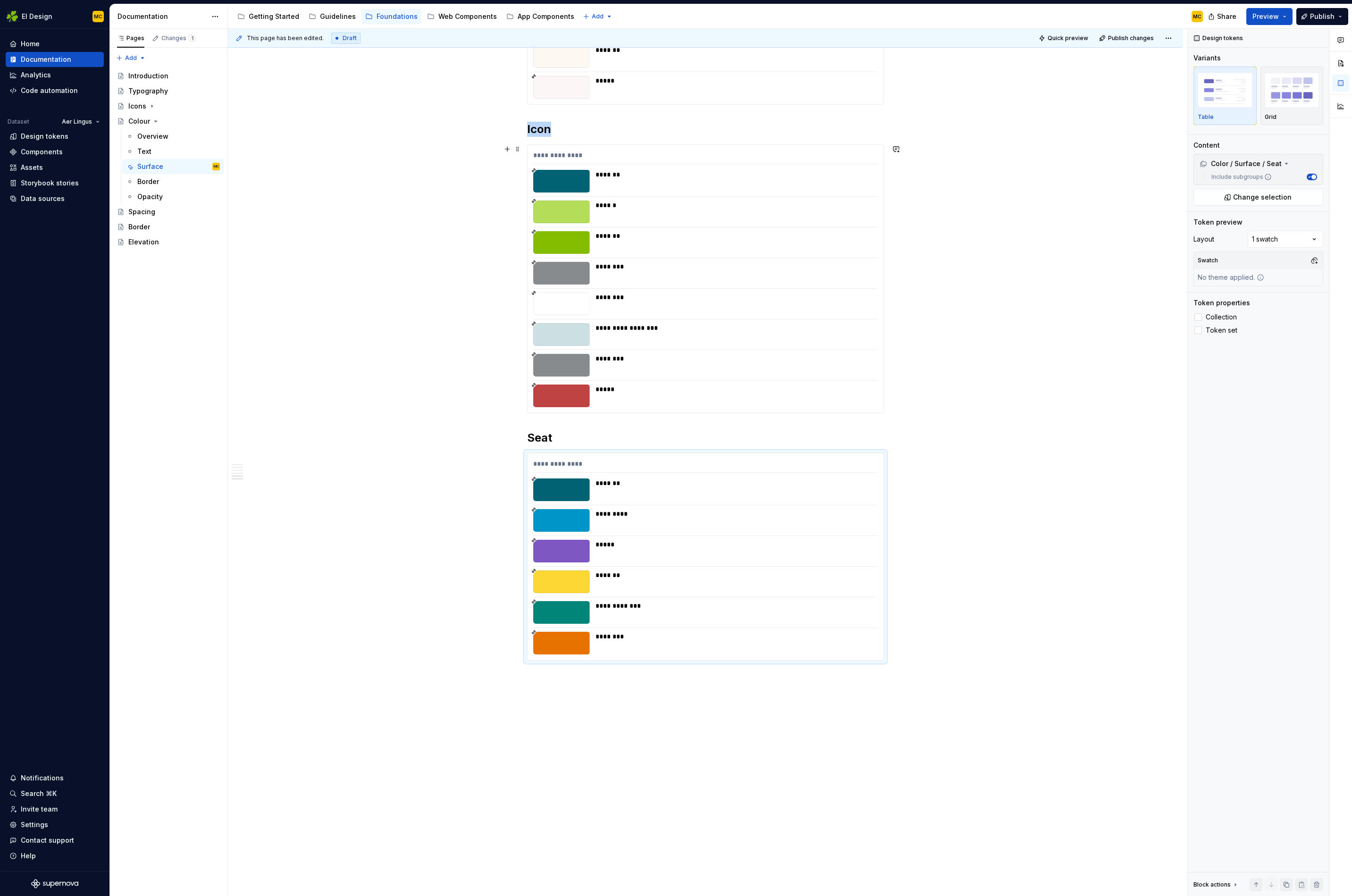
click at [779, 364] on div "********" at bounding box center [734, 365] width 276 height 22
click at [1212, 114] on p "Table" at bounding box center [1205, 117] width 16 height 8
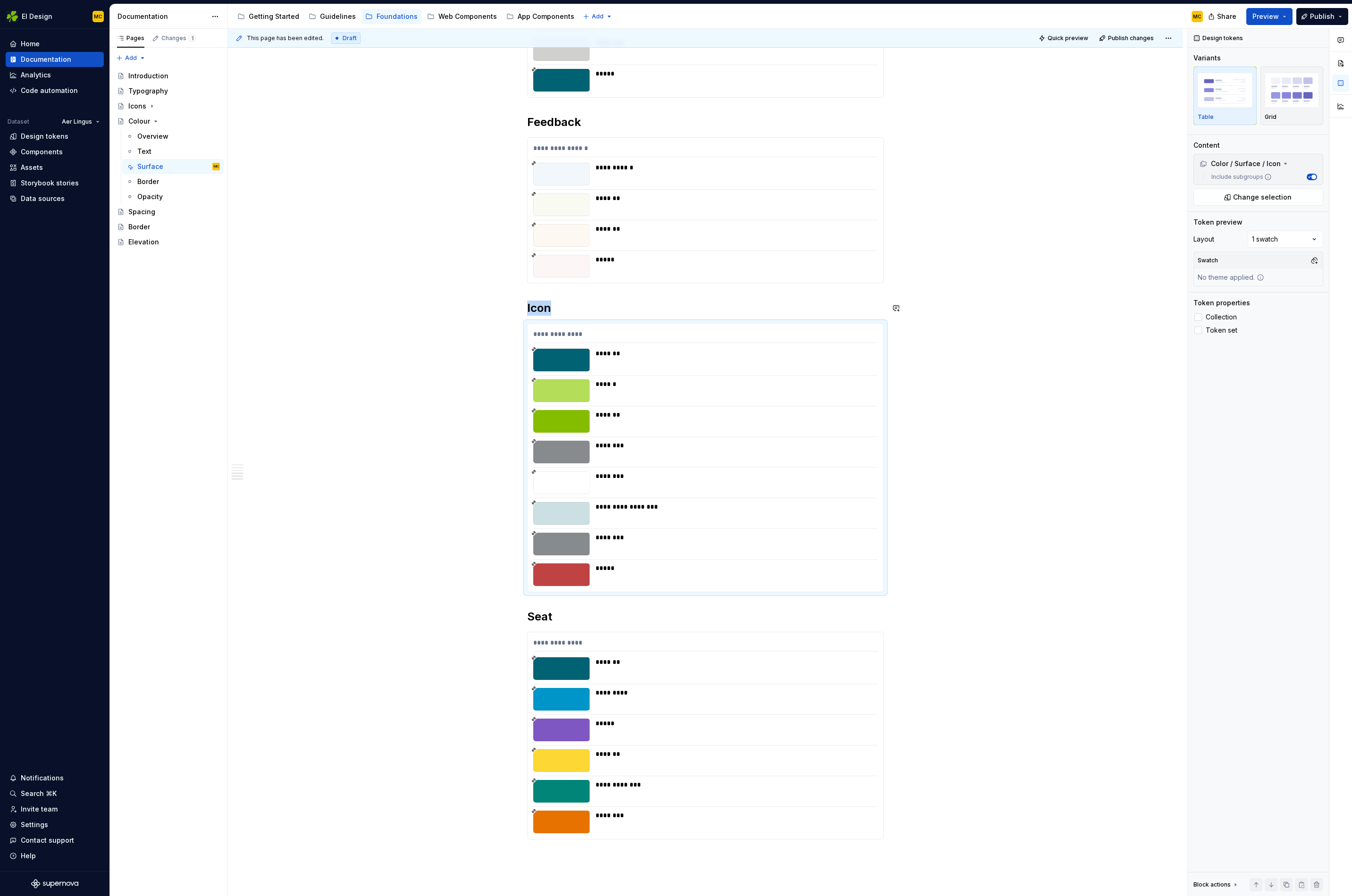
scroll to position [830, 0]
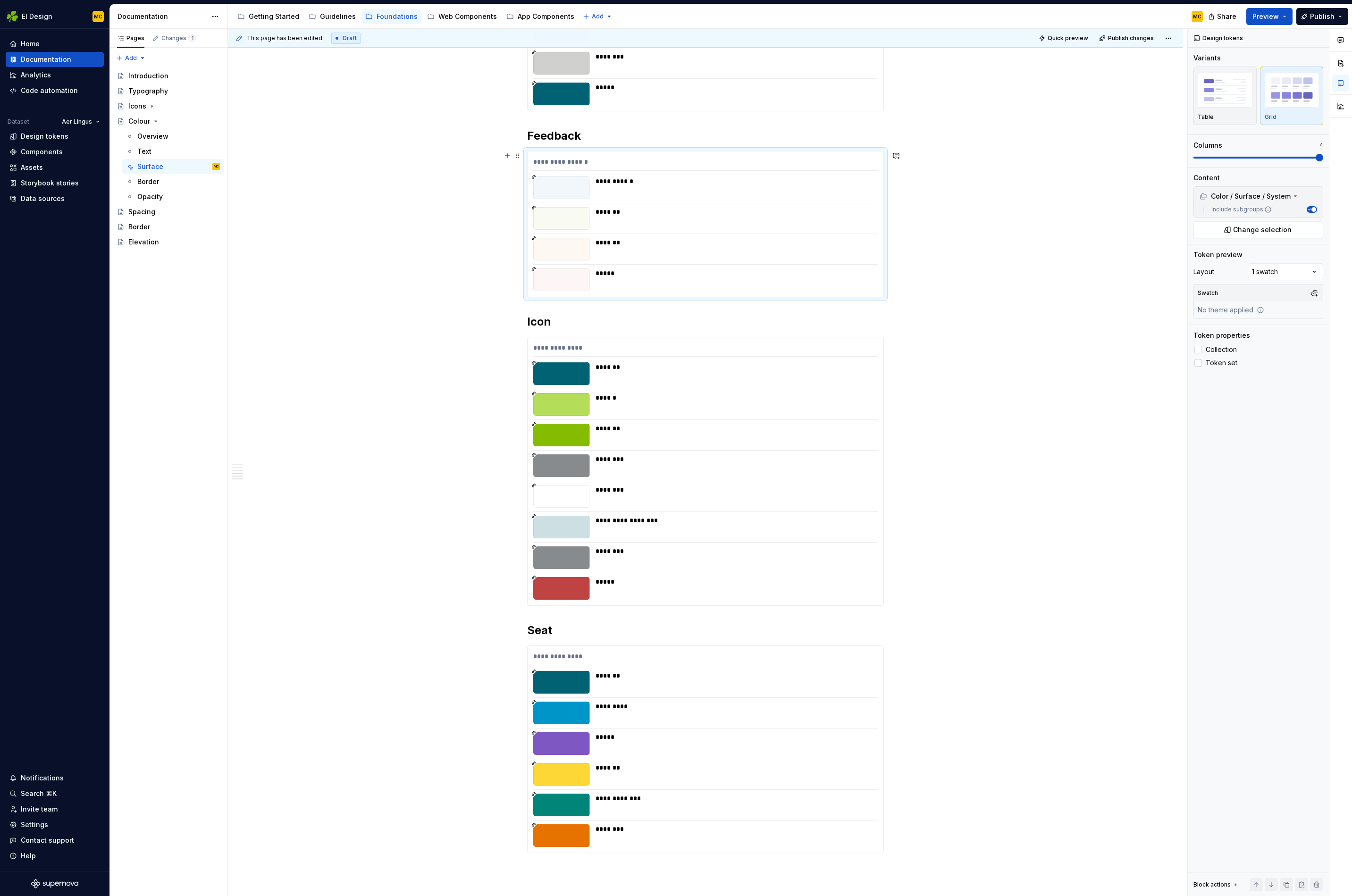
click at [715, 230] on div "*******" at bounding box center [734, 218] width 276 height 22
click at [1205, 93] on img "button" at bounding box center [1225, 89] width 54 height 34
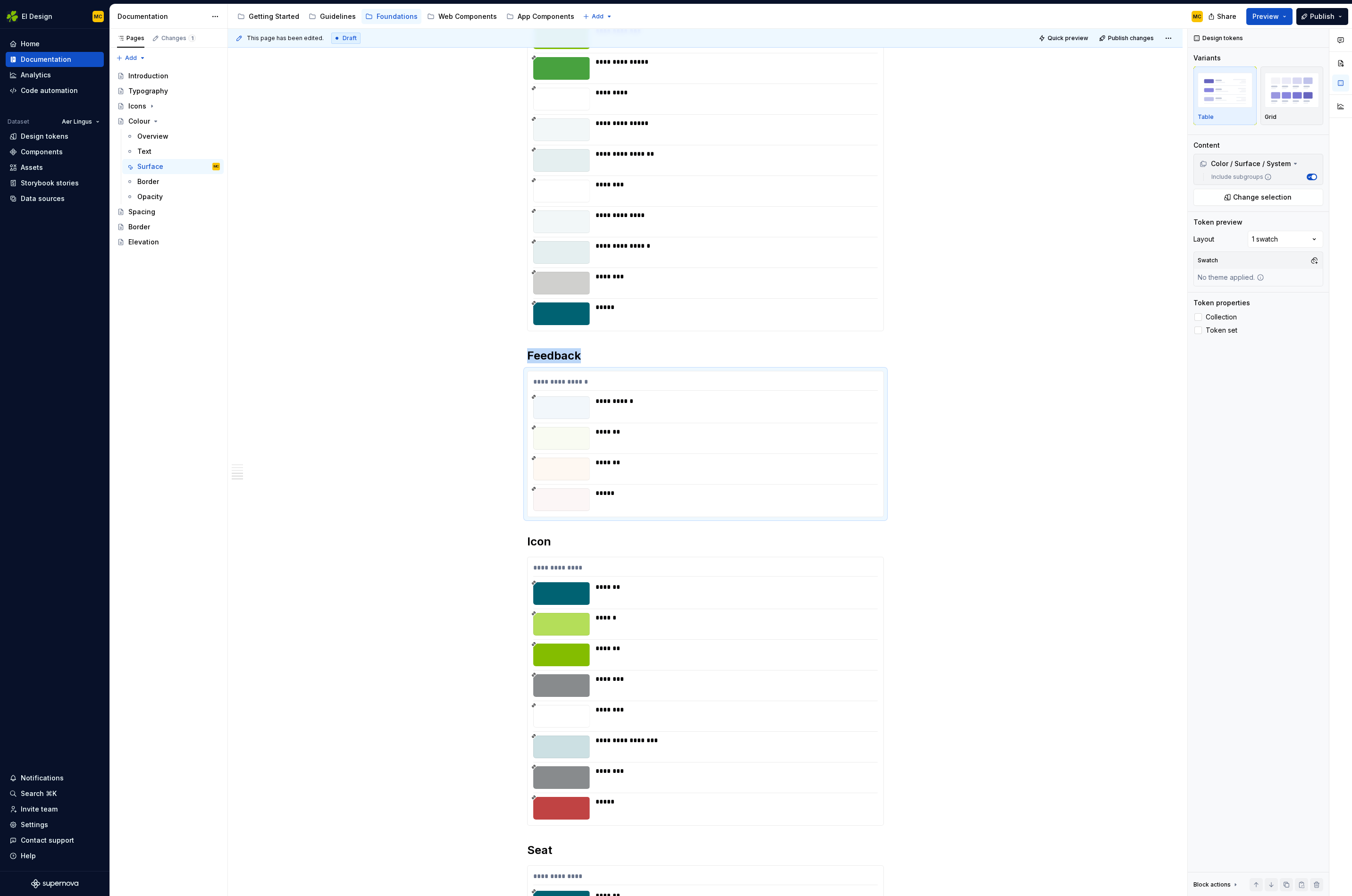
scroll to position [566, 0]
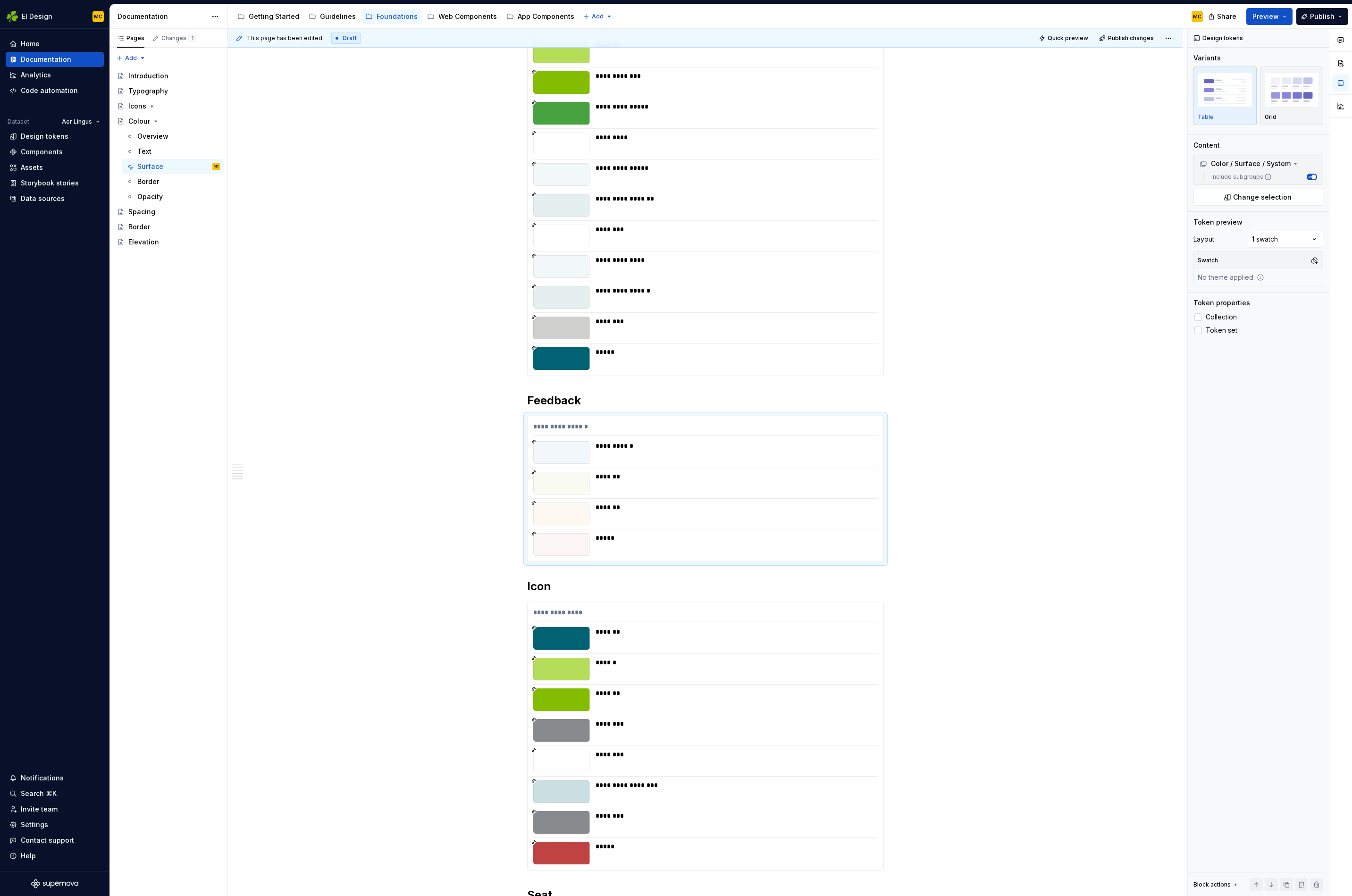
click at [753, 276] on div "**********" at bounding box center [734, 267] width 276 height 22
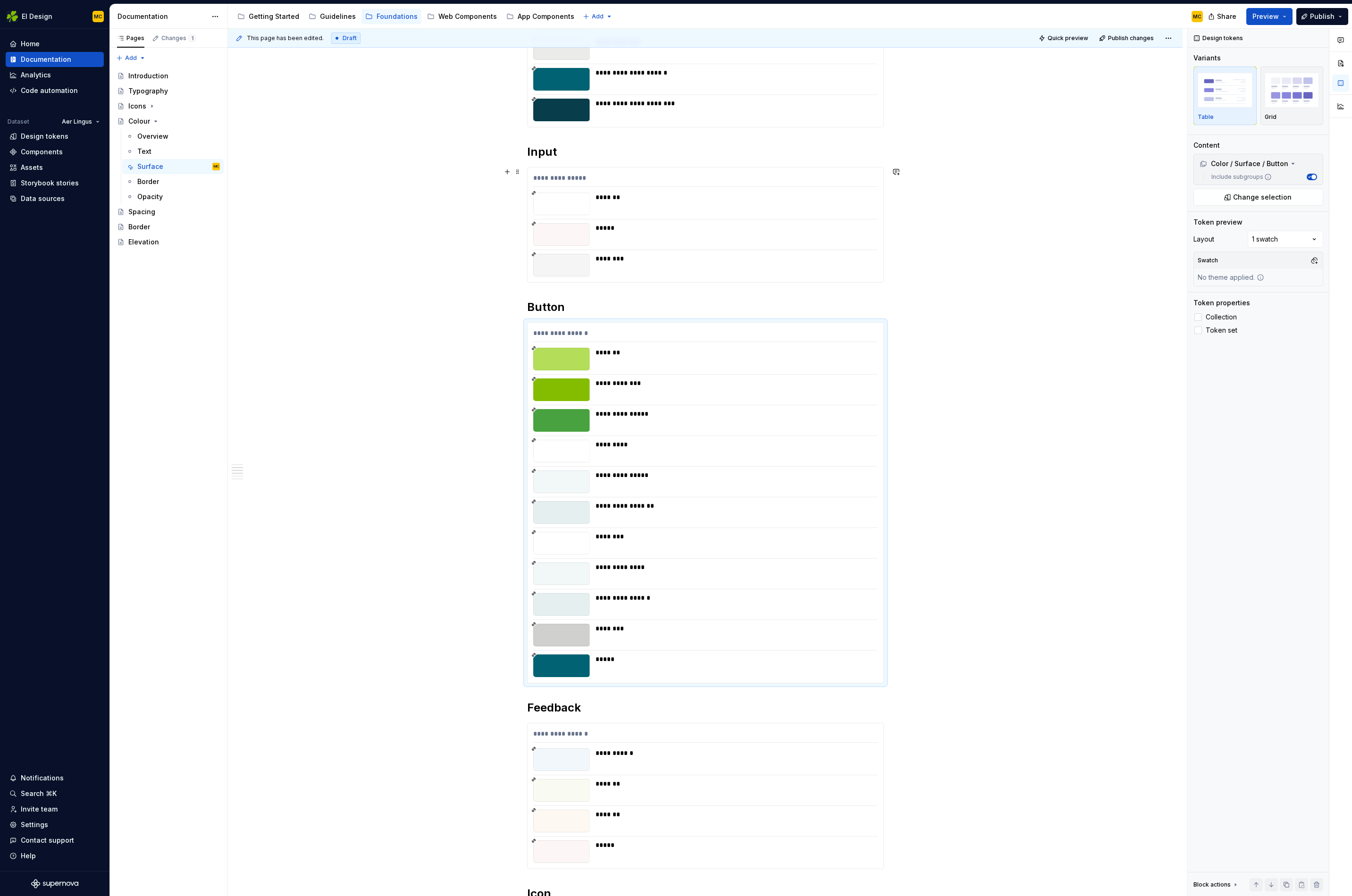
scroll to position [207, 0]
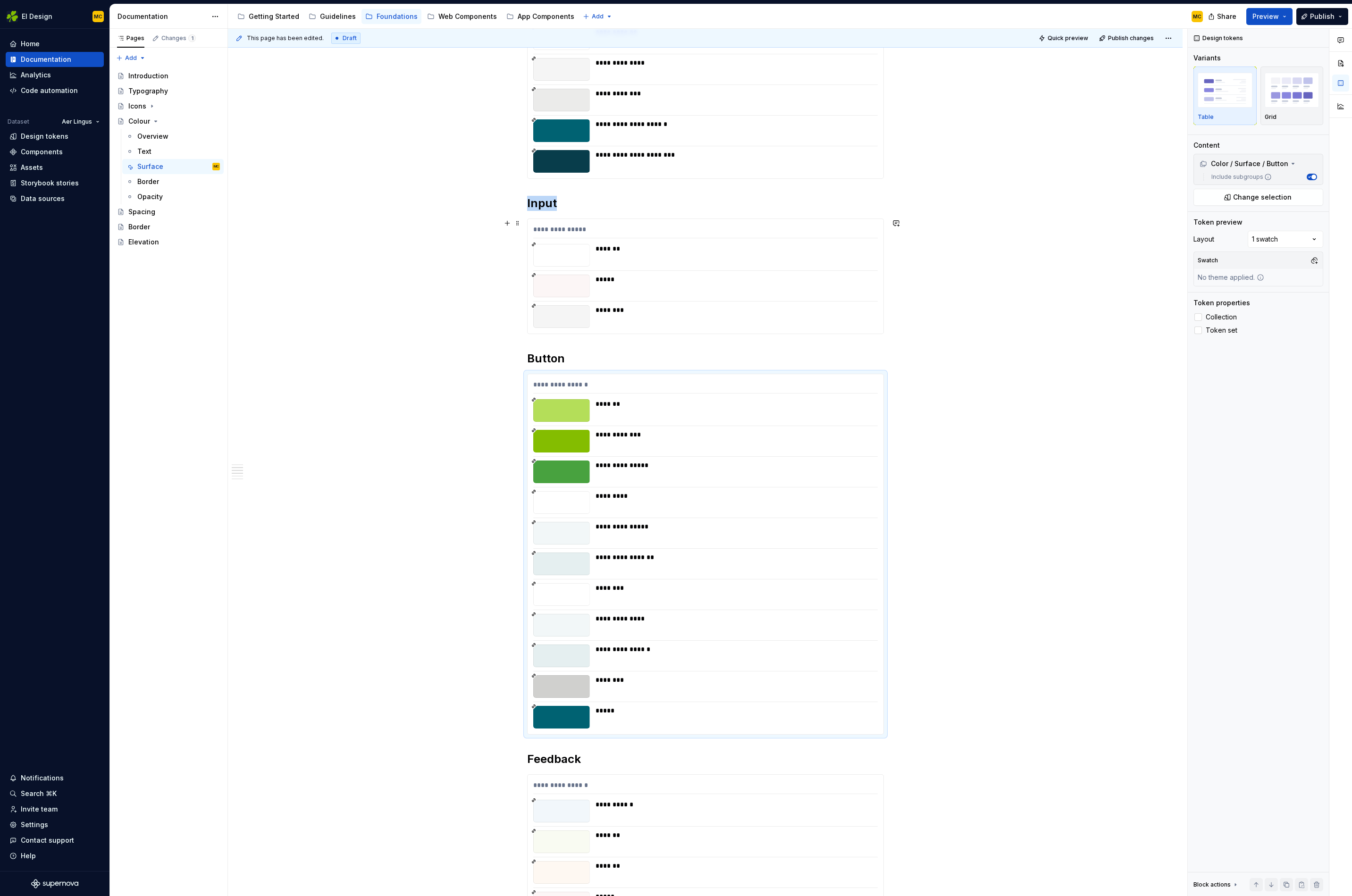
click at [768, 269] on div "**********" at bounding box center [706, 276] width 356 height 114
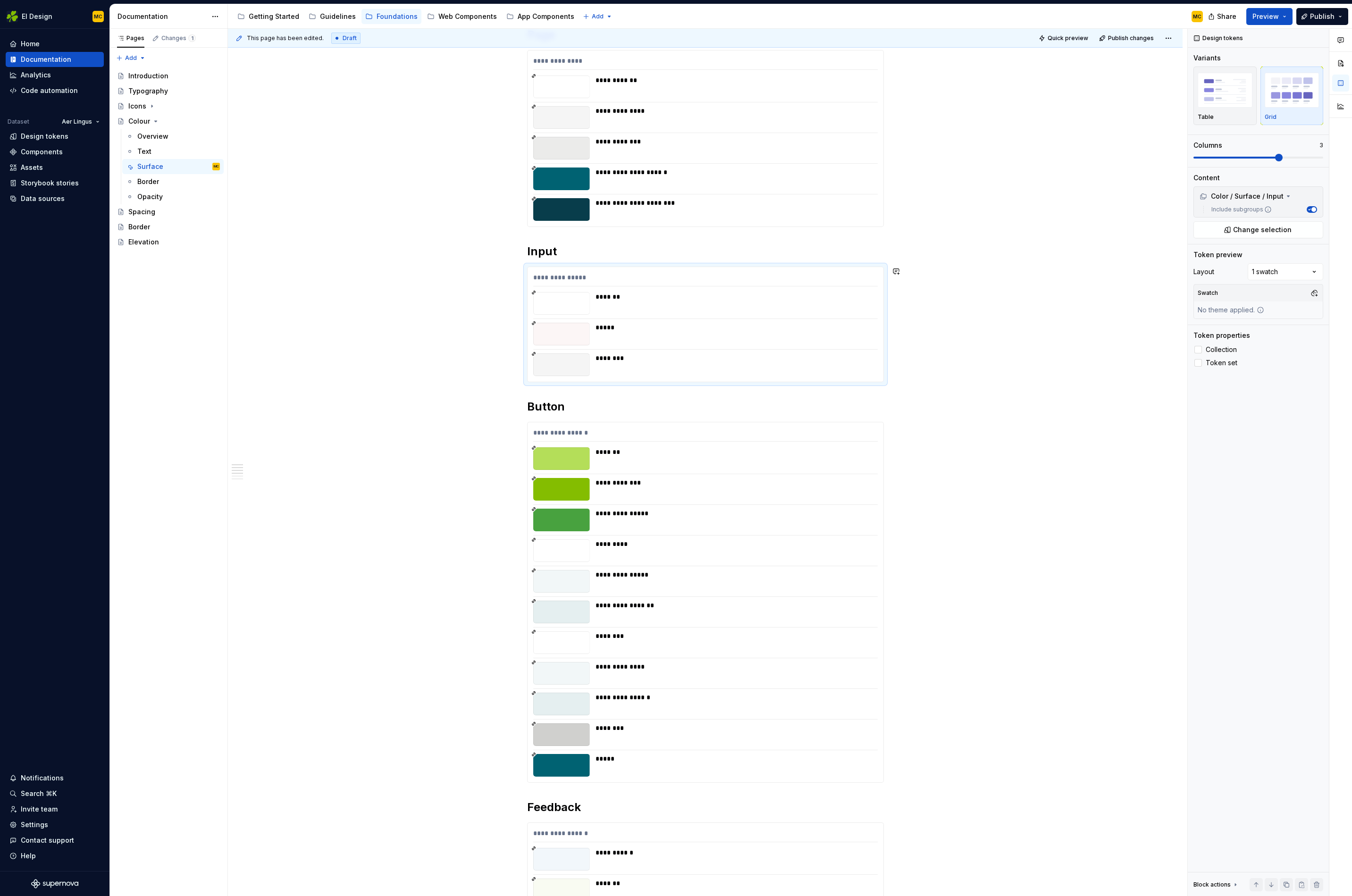
scroll to position [155, 0]
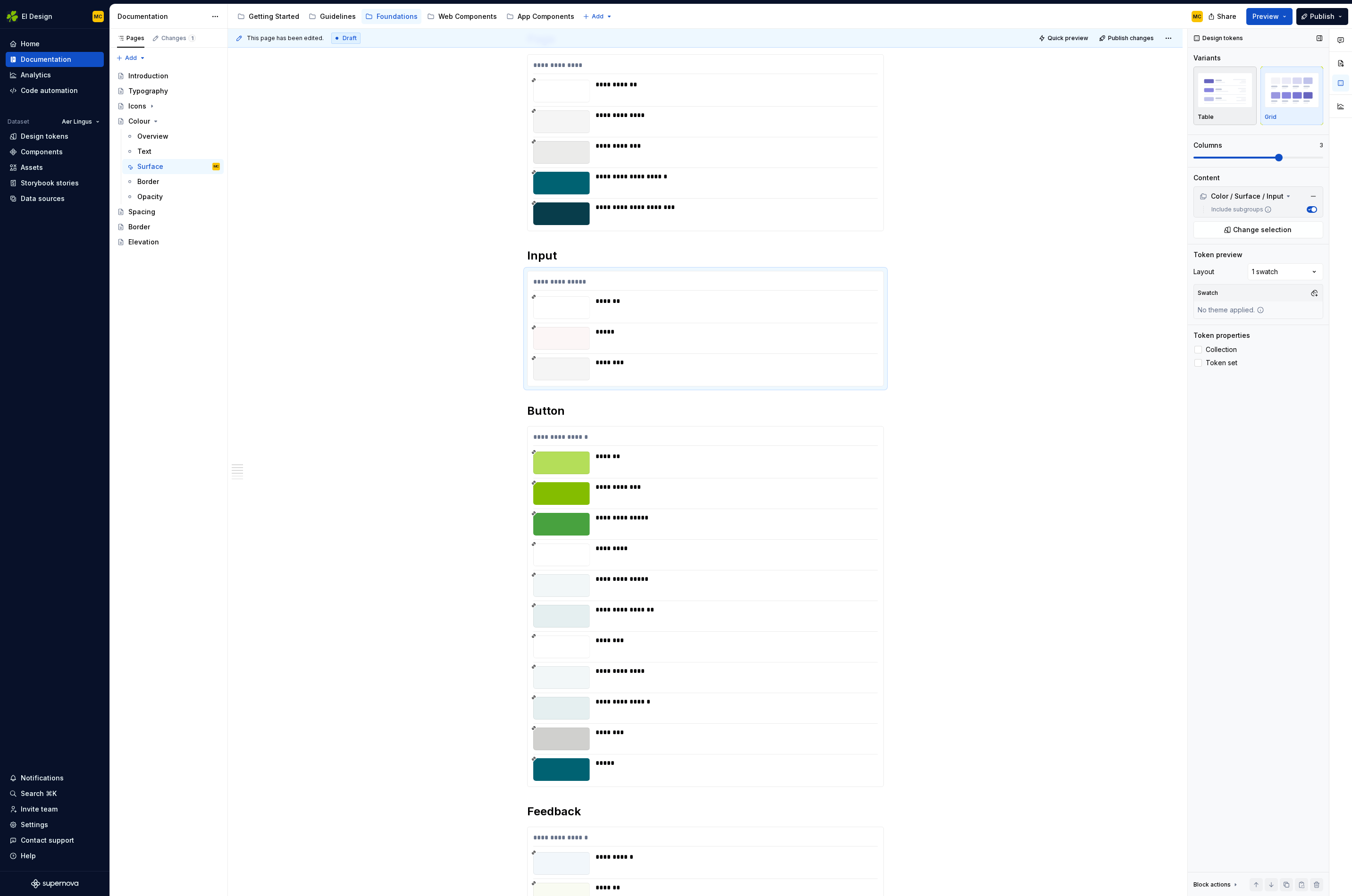
click at [1244, 96] on img "button" at bounding box center [1225, 89] width 54 height 34
click at [796, 179] on div "**********" at bounding box center [734, 177] width 276 height 10
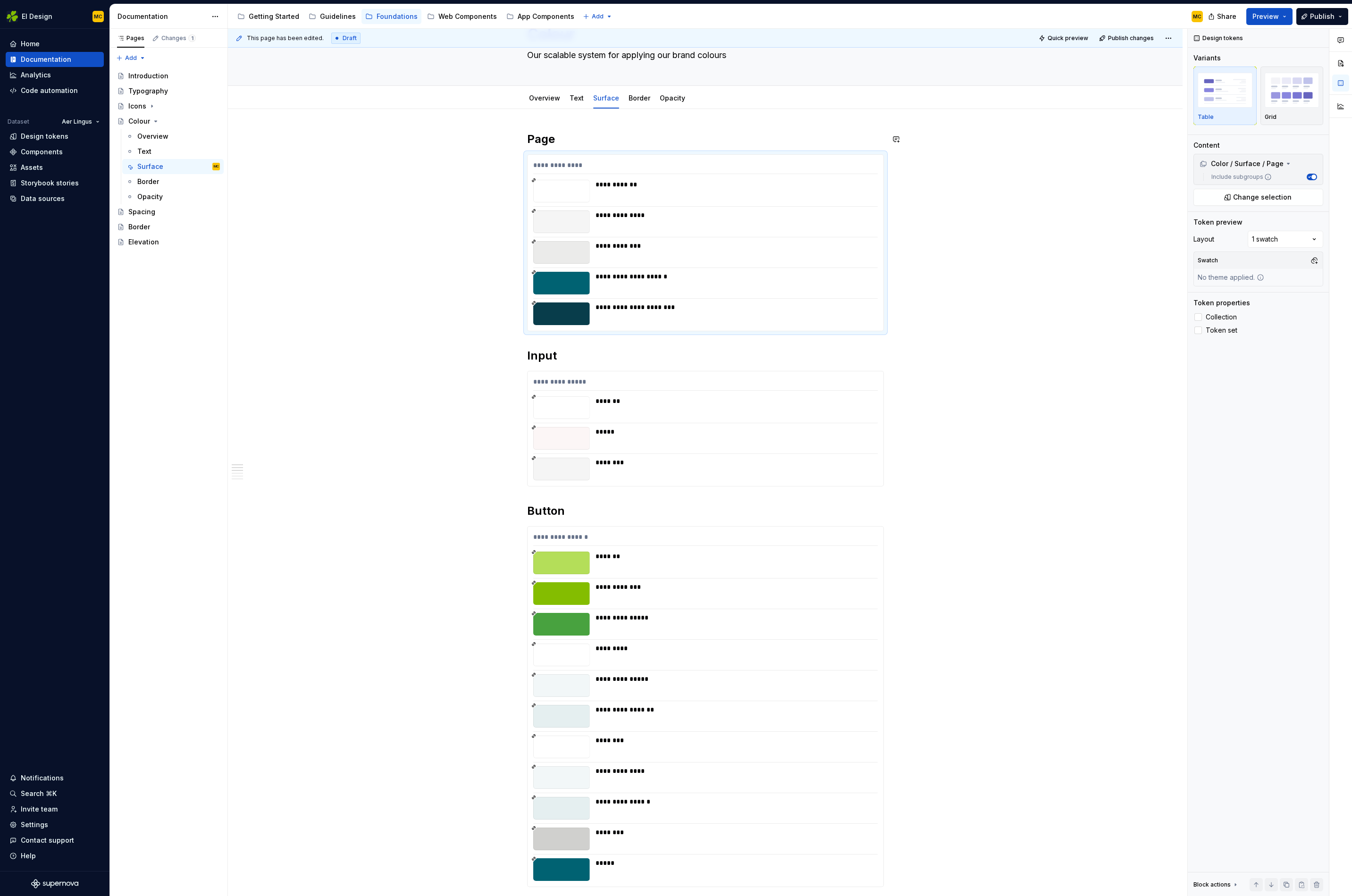
scroll to position [0, 0]
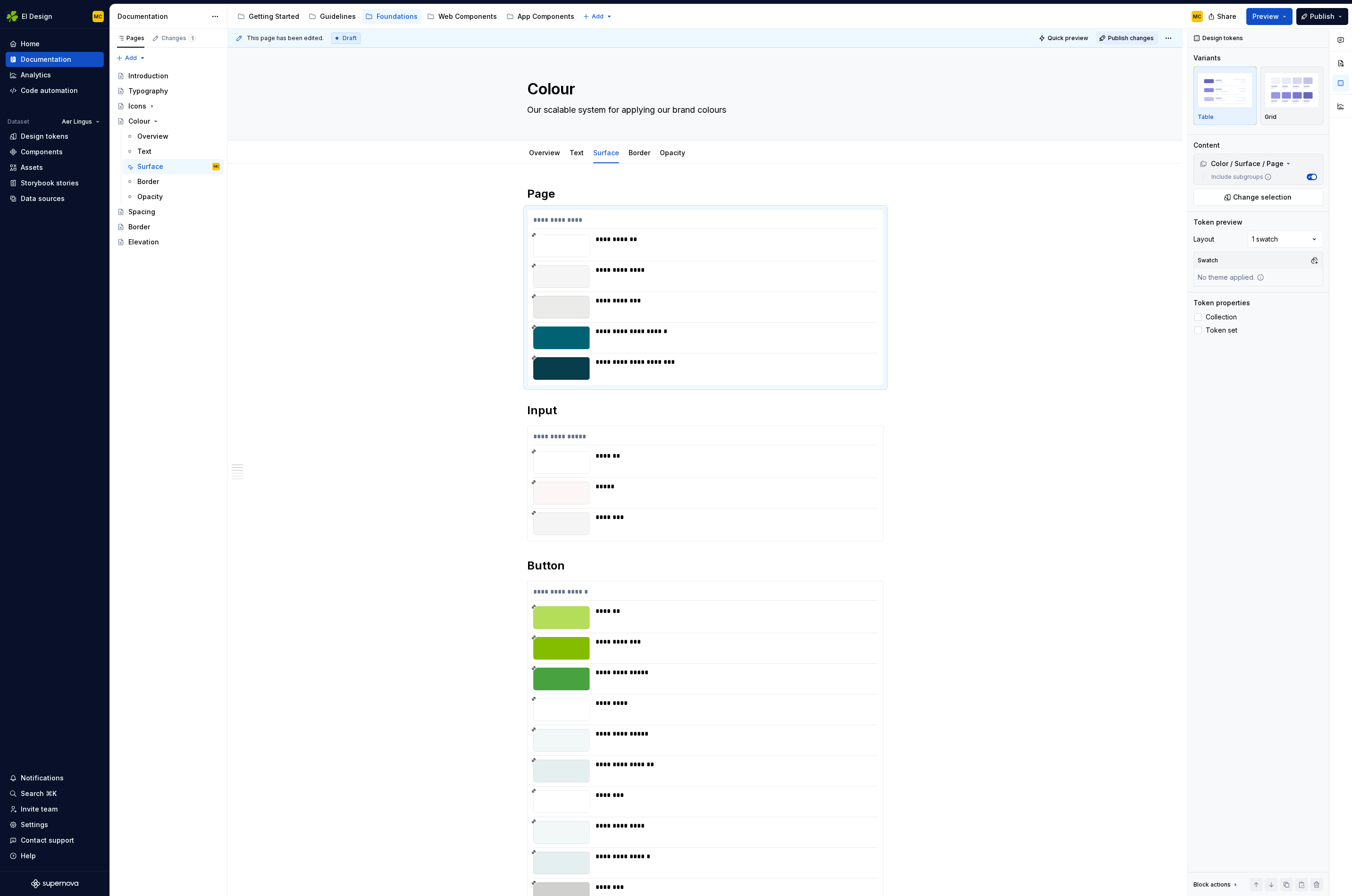
click at [1140, 38] on span "Publish changes" at bounding box center [1131, 38] width 46 height 8
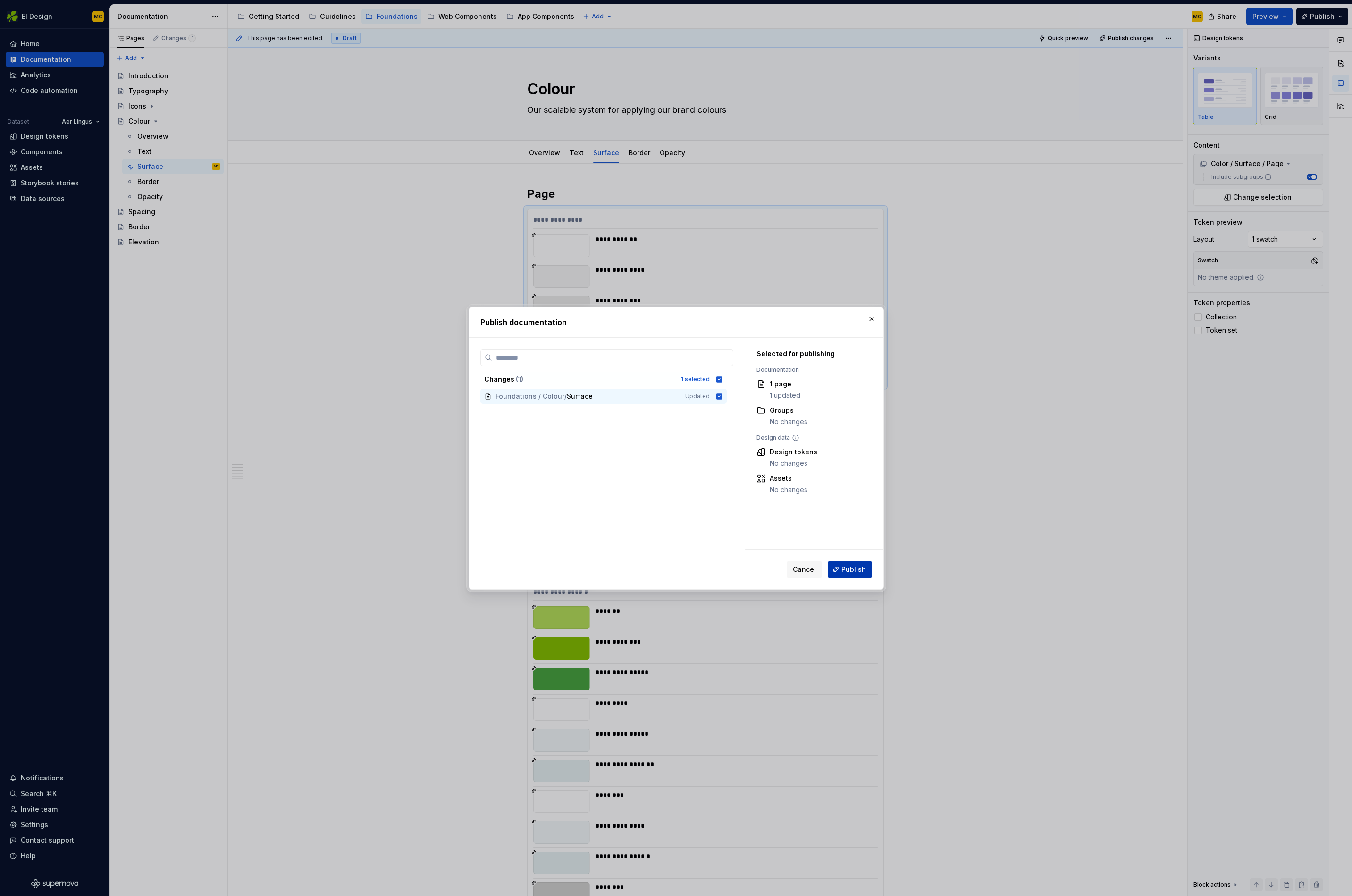
click at [852, 565] on span "Publish" at bounding box center [854, 569] width 24 height 10
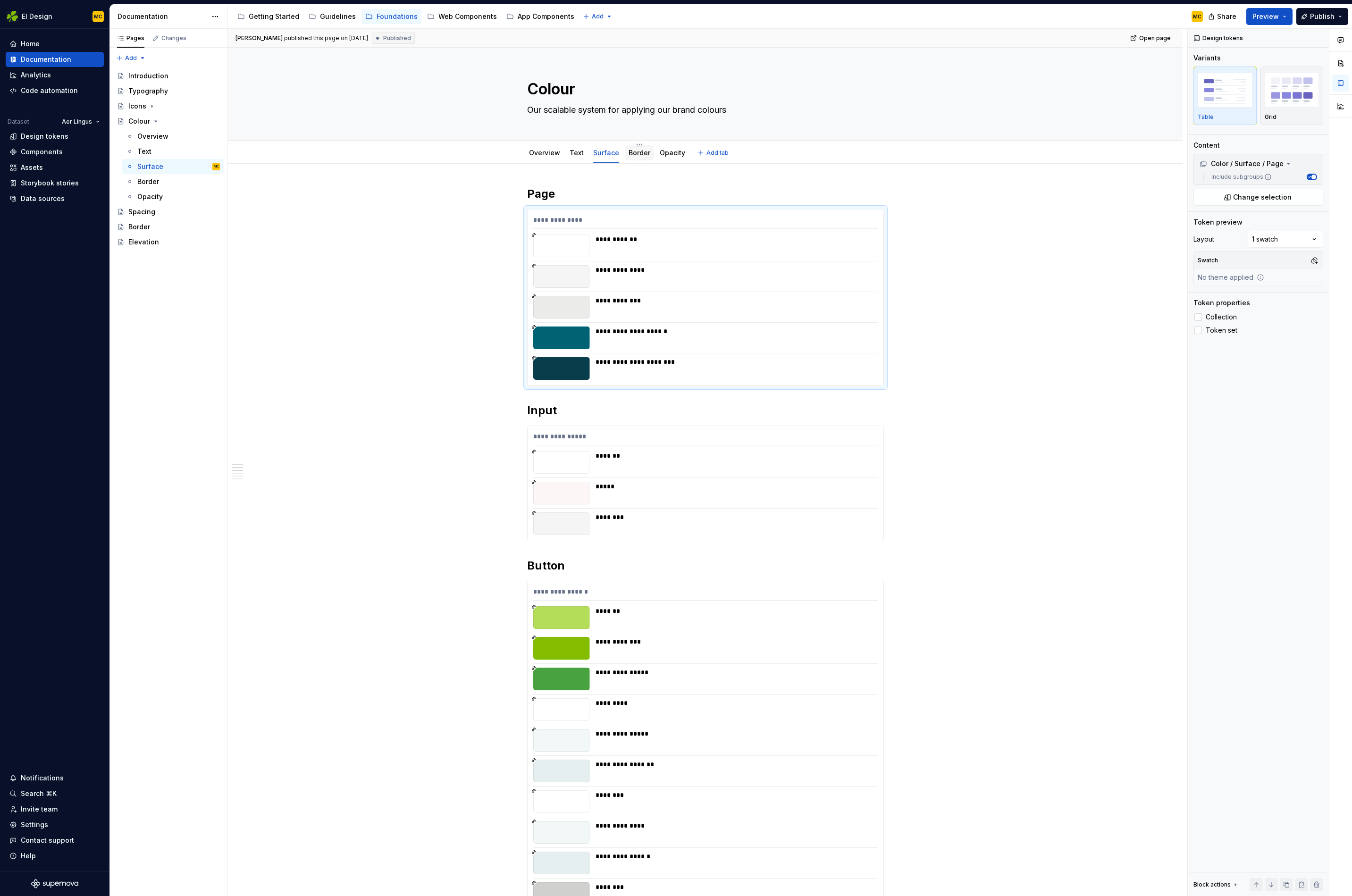
click at [645, 157] on div "Border" at bounding box center [639, 153] width 22 height 10
click at [639, 158] on div "Border" at bounding box center [639, 153] width 22 height 11
click at [639, 151] on link "Border" at bounding box center [639, 152] width 22 height 8
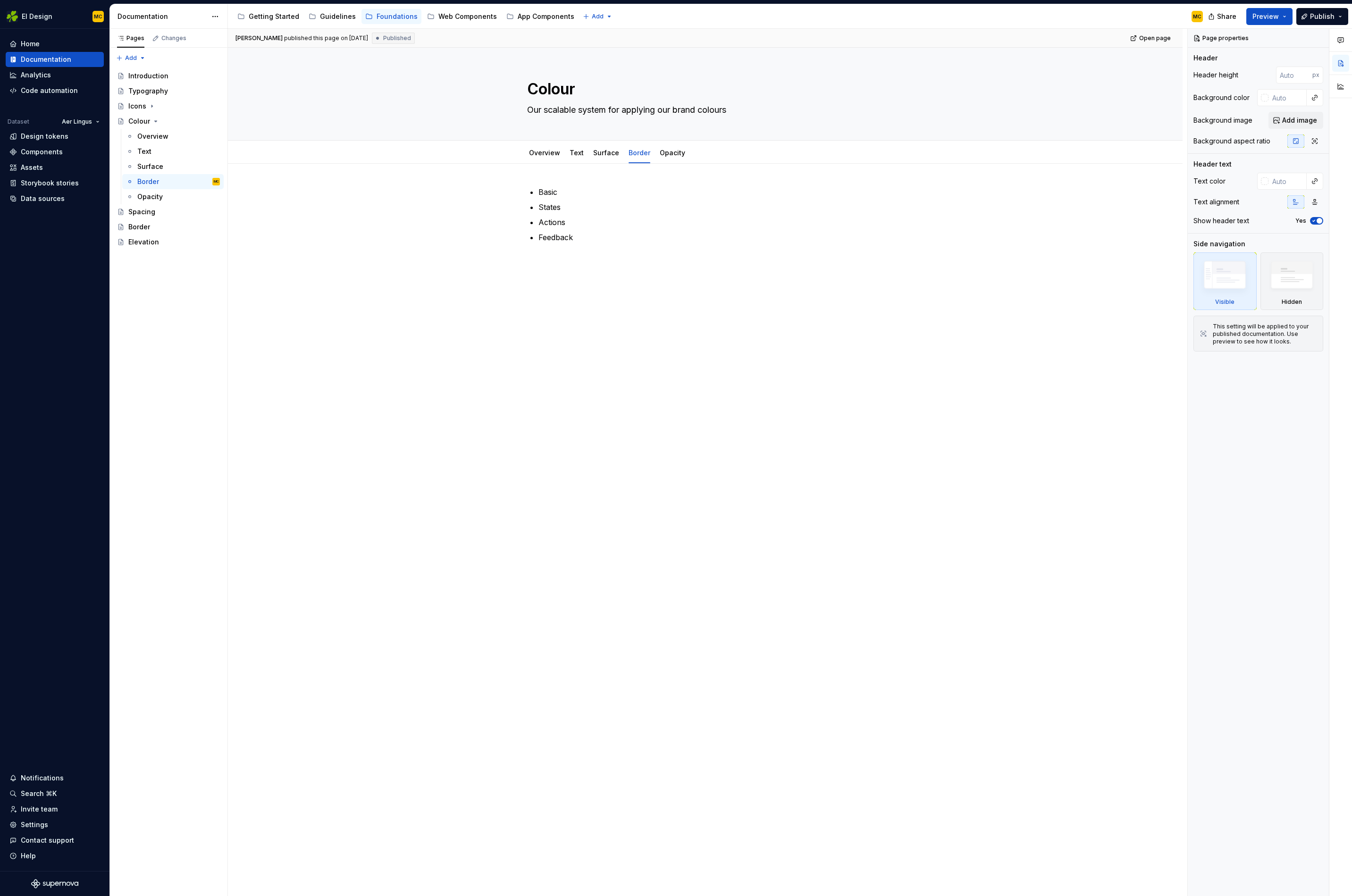
type textarea "*"
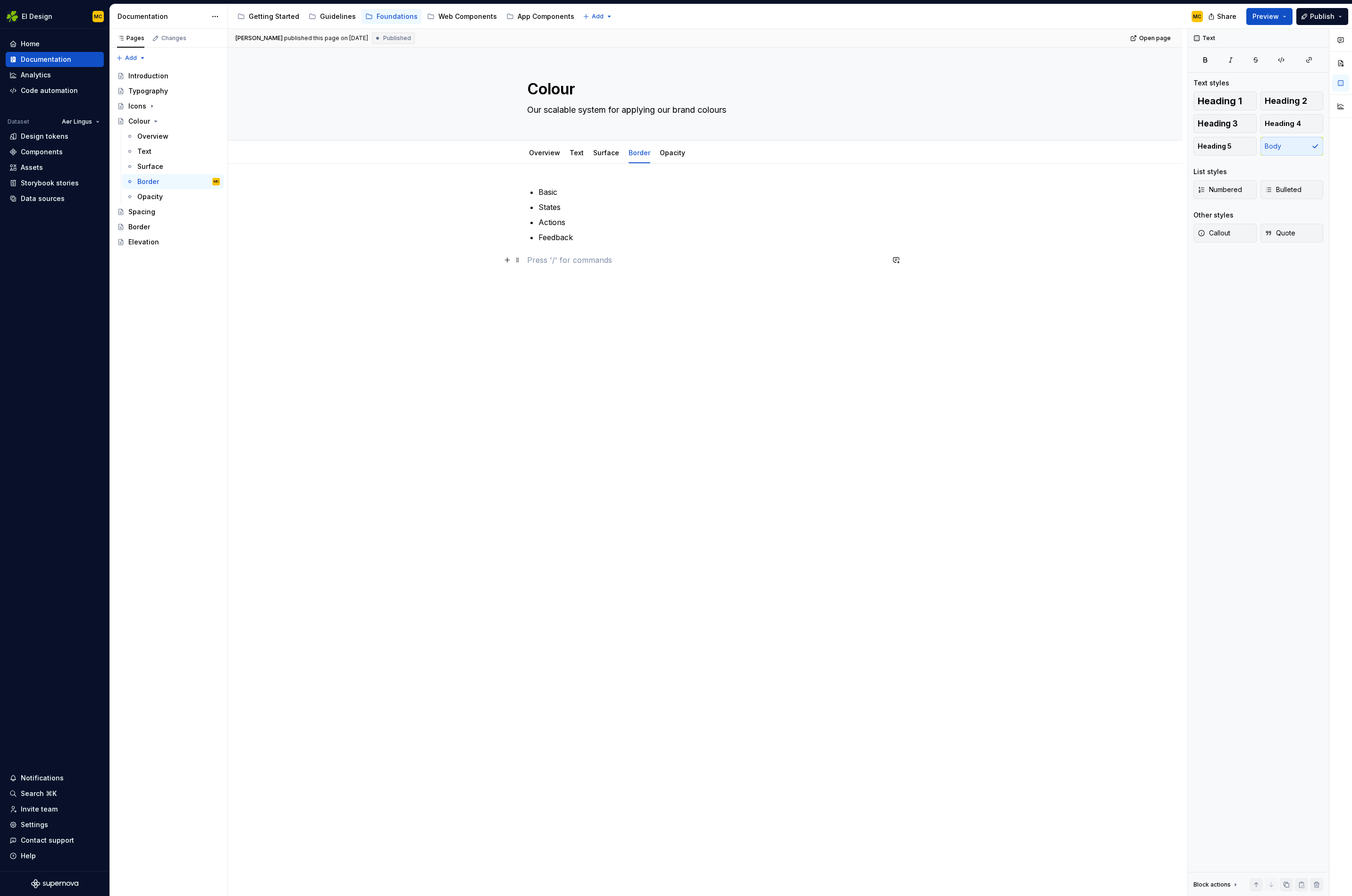
click at [644, 254] on p at bounding box center [705, 260] width 357 height 11
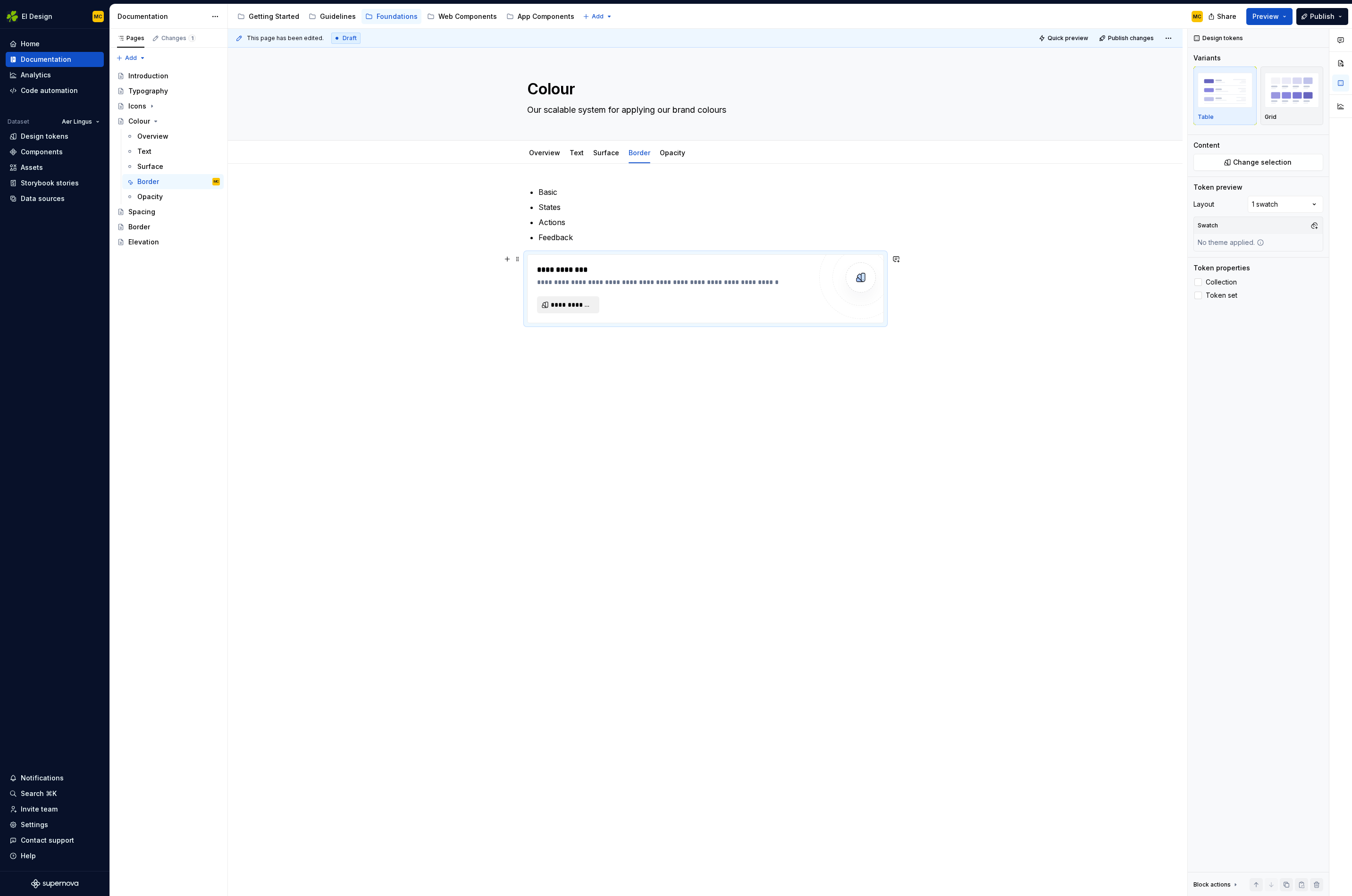
click at [588, 302] on span "**********" at bounding box center [572, 305] width 43 height 10
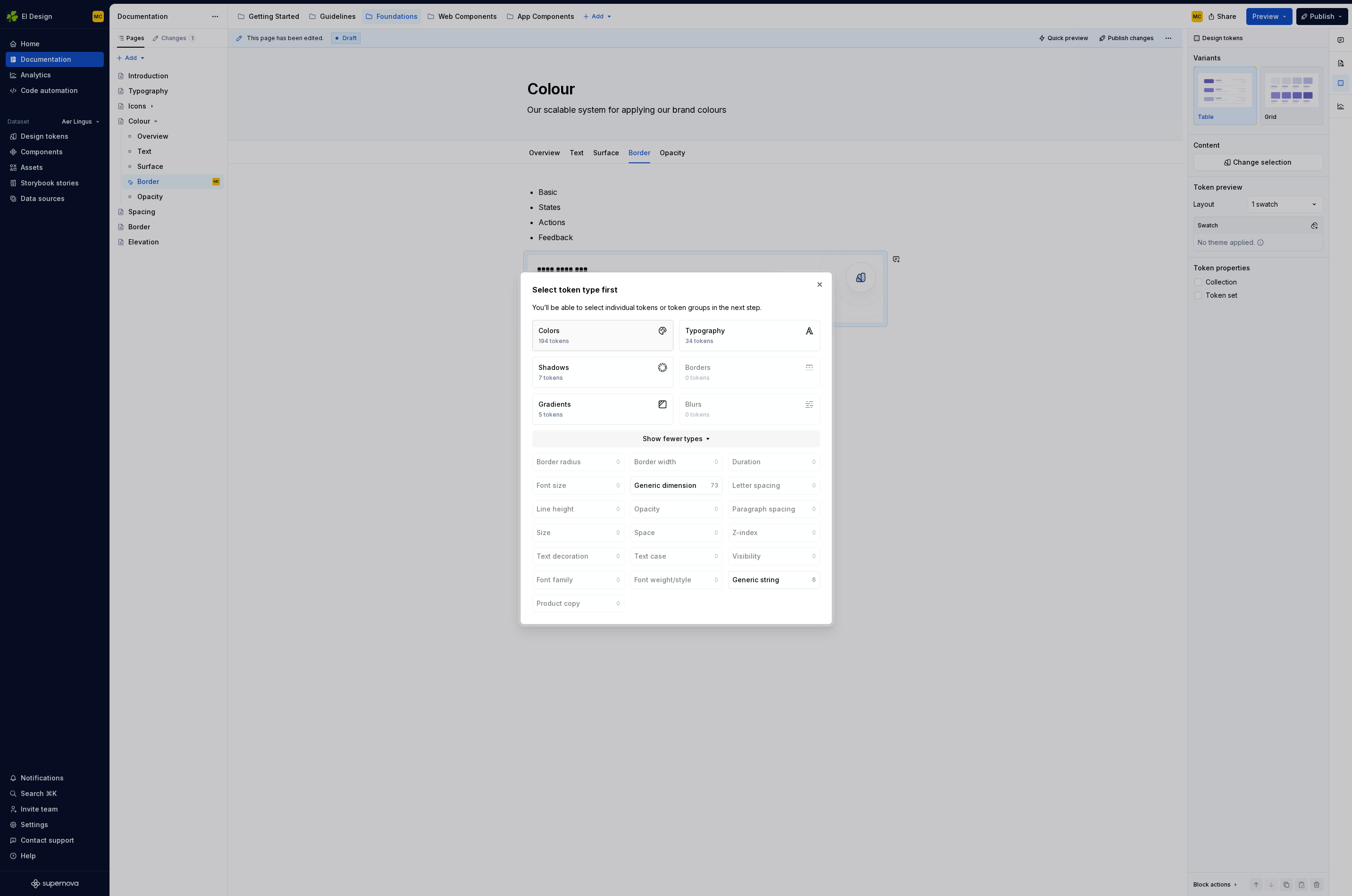
click at [595, 329] on button "Colors 194 tokens" at bounding box center [603, 335] width 141 height 31
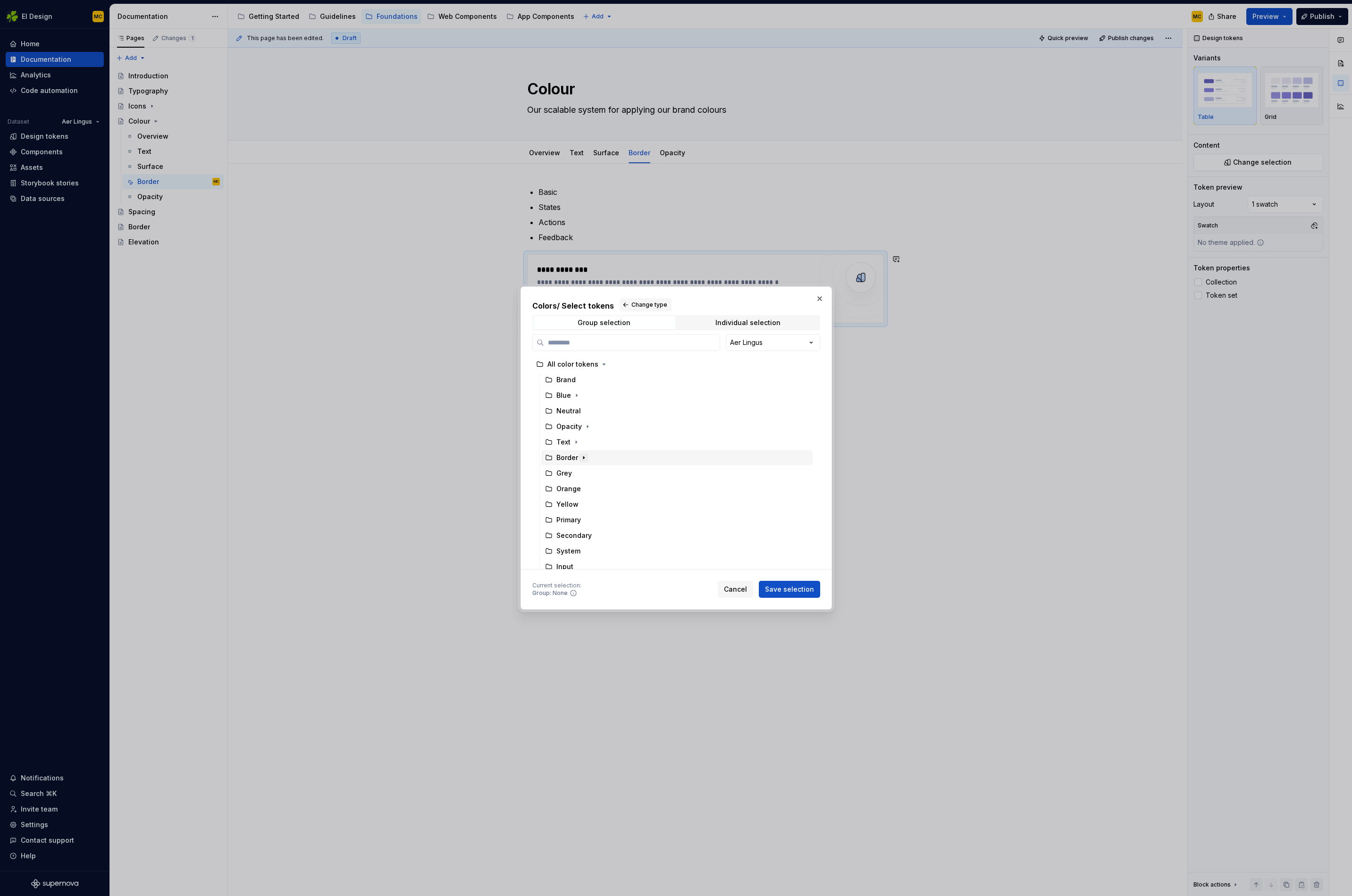
click at [586, 455] on icon "button" at bounding box center [584, 458] width 8 height 8
click at [590, 488] on div "Input" at bounding box center [682, 489] width 262 height 15
click at [793, 588] on span "Save selection" at bounding box center [789, 590] width 49 height 10
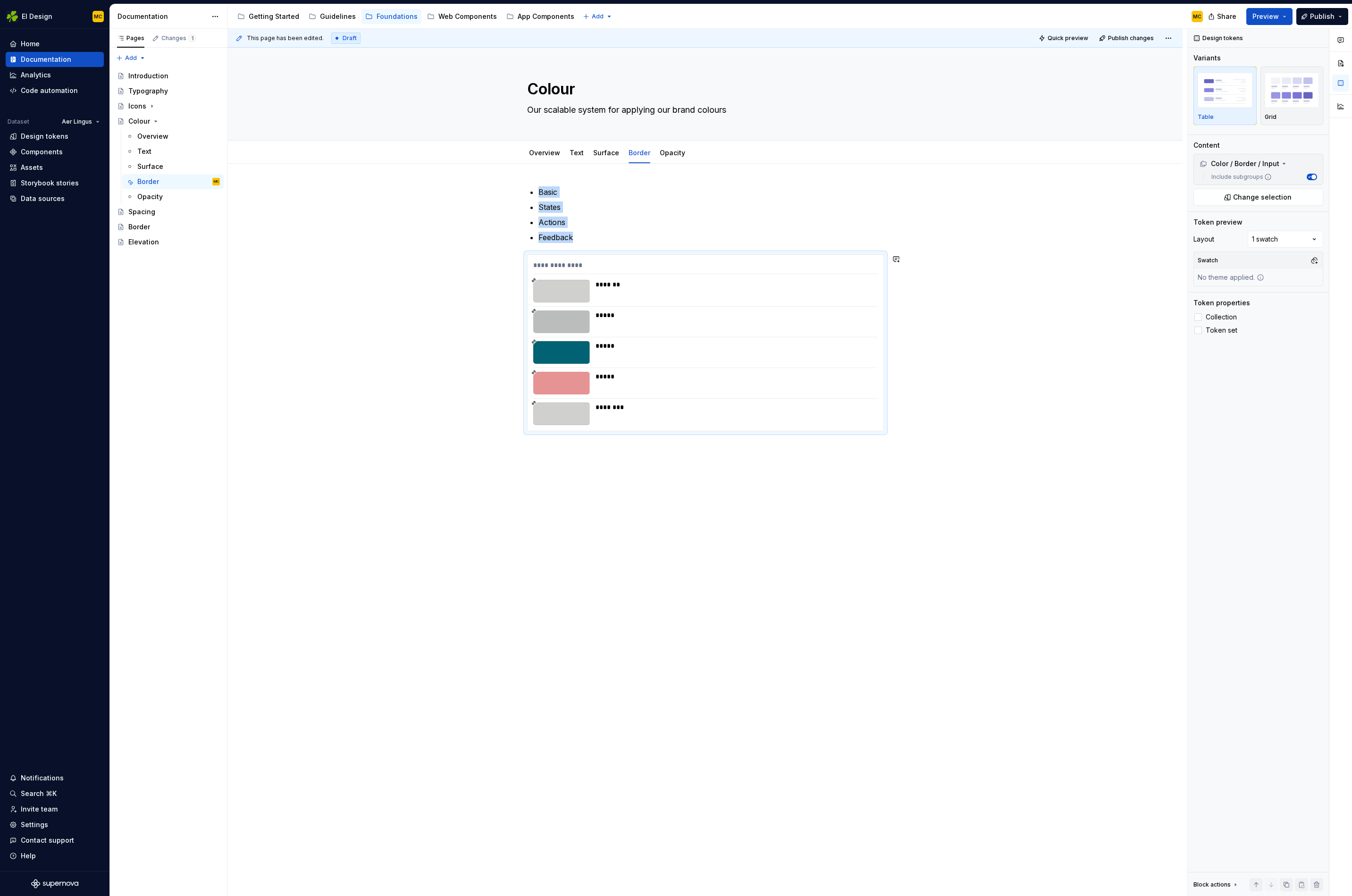
click at [632, 474] on div "**********" at bounding box center [706, 438] width 955 height 548
click at [651, 476] on div "**********" at bounding box center [706, 438] width 955 height 548
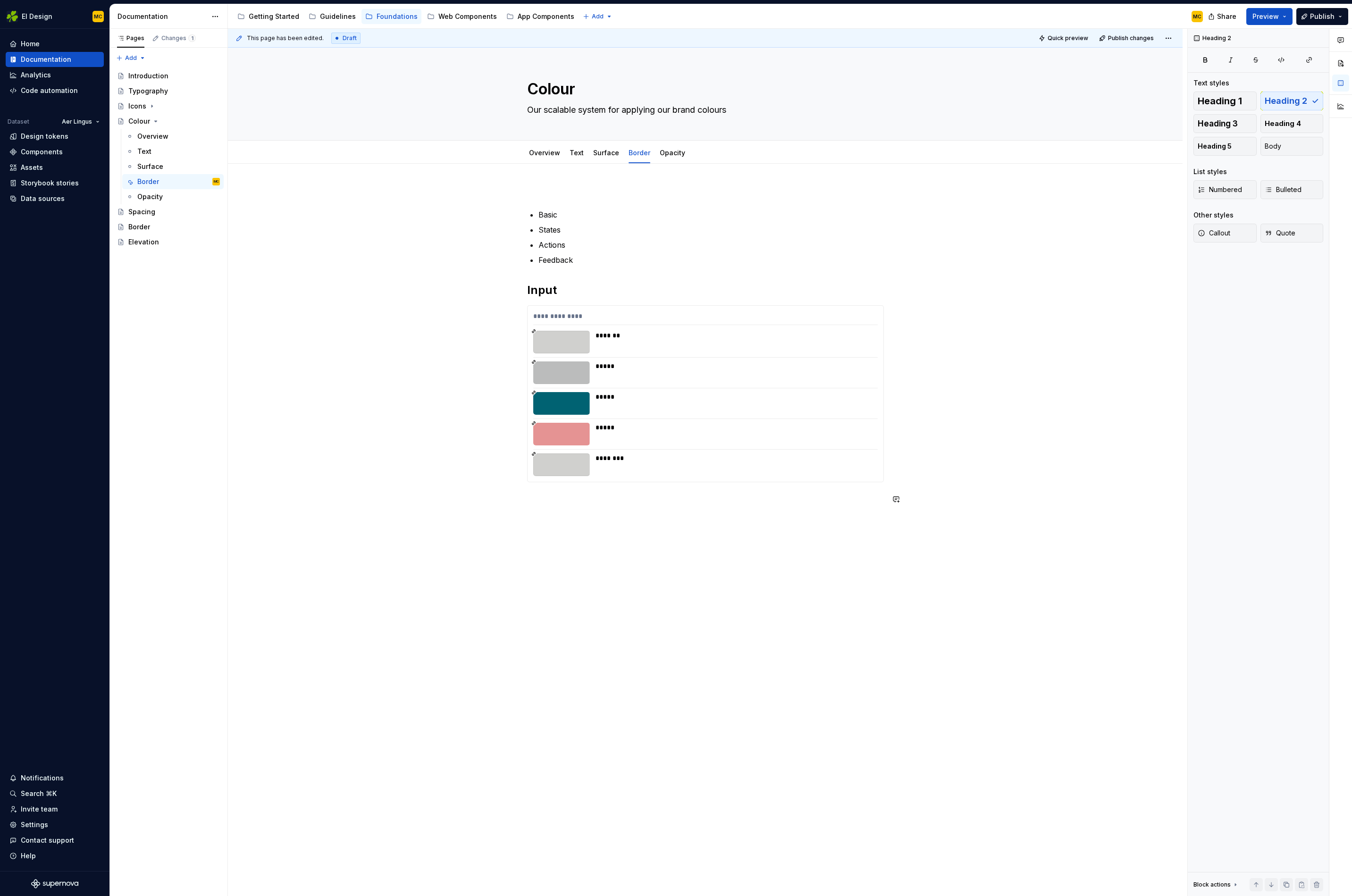
click at [683, 525] on div "**********" at bounding box center [706, 475] width 955 height 622
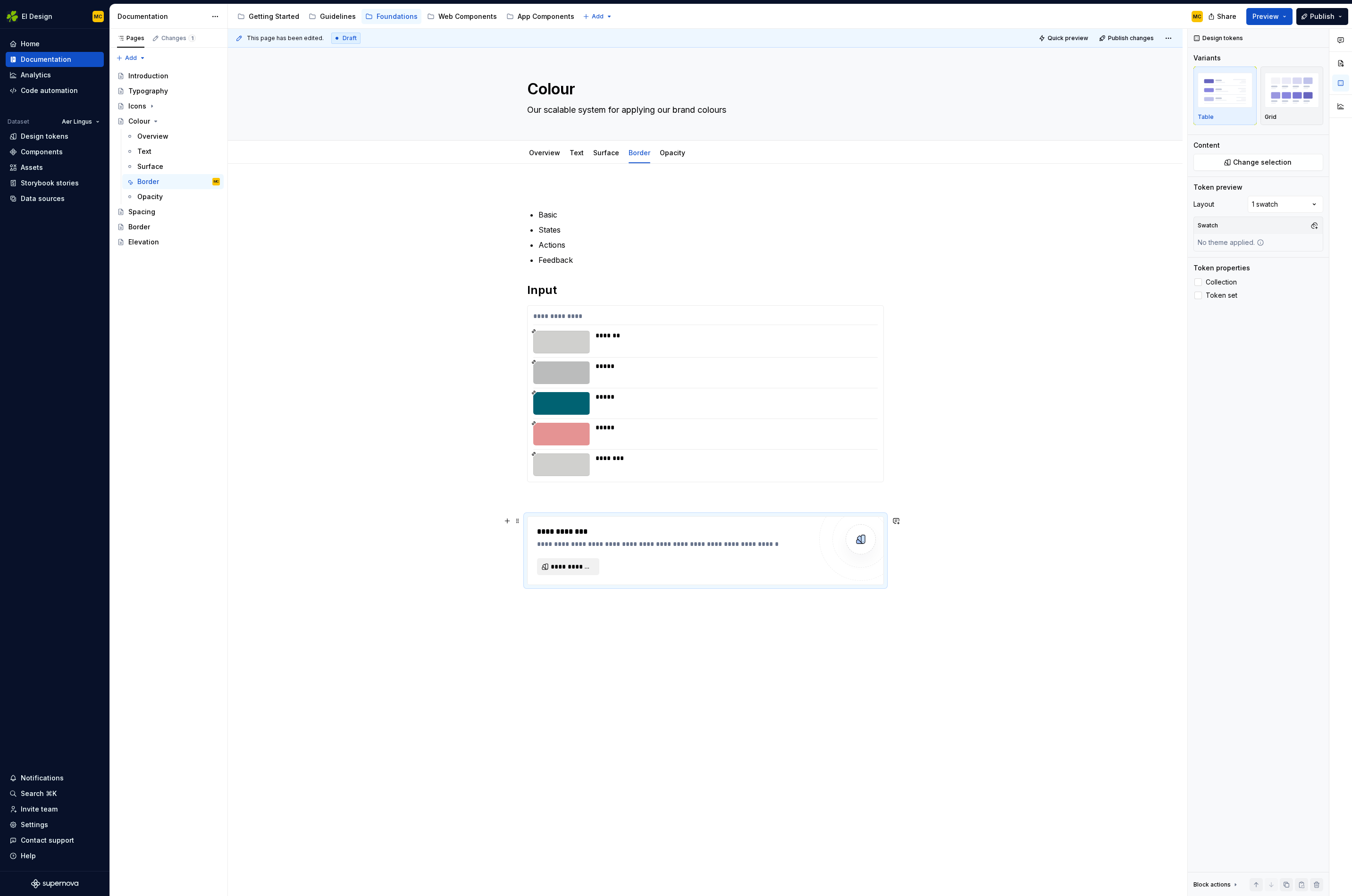
click at [577, 567] on span "**********" at bounding box center [572, 567] width 43 height 10
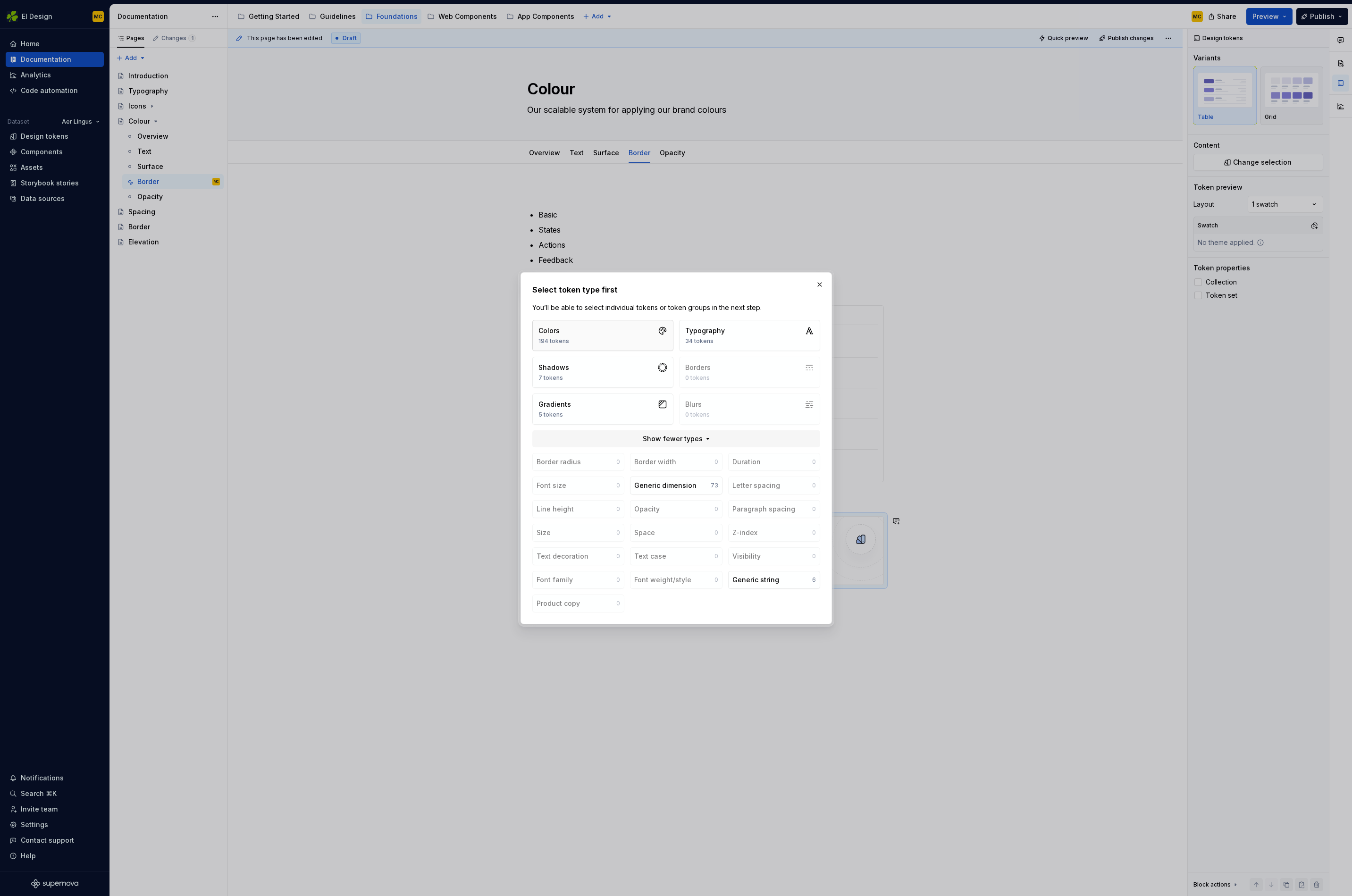
click at [633, 324] on button "Colors 194 tokens" at bounding box center [603, 335] width 141 height 31
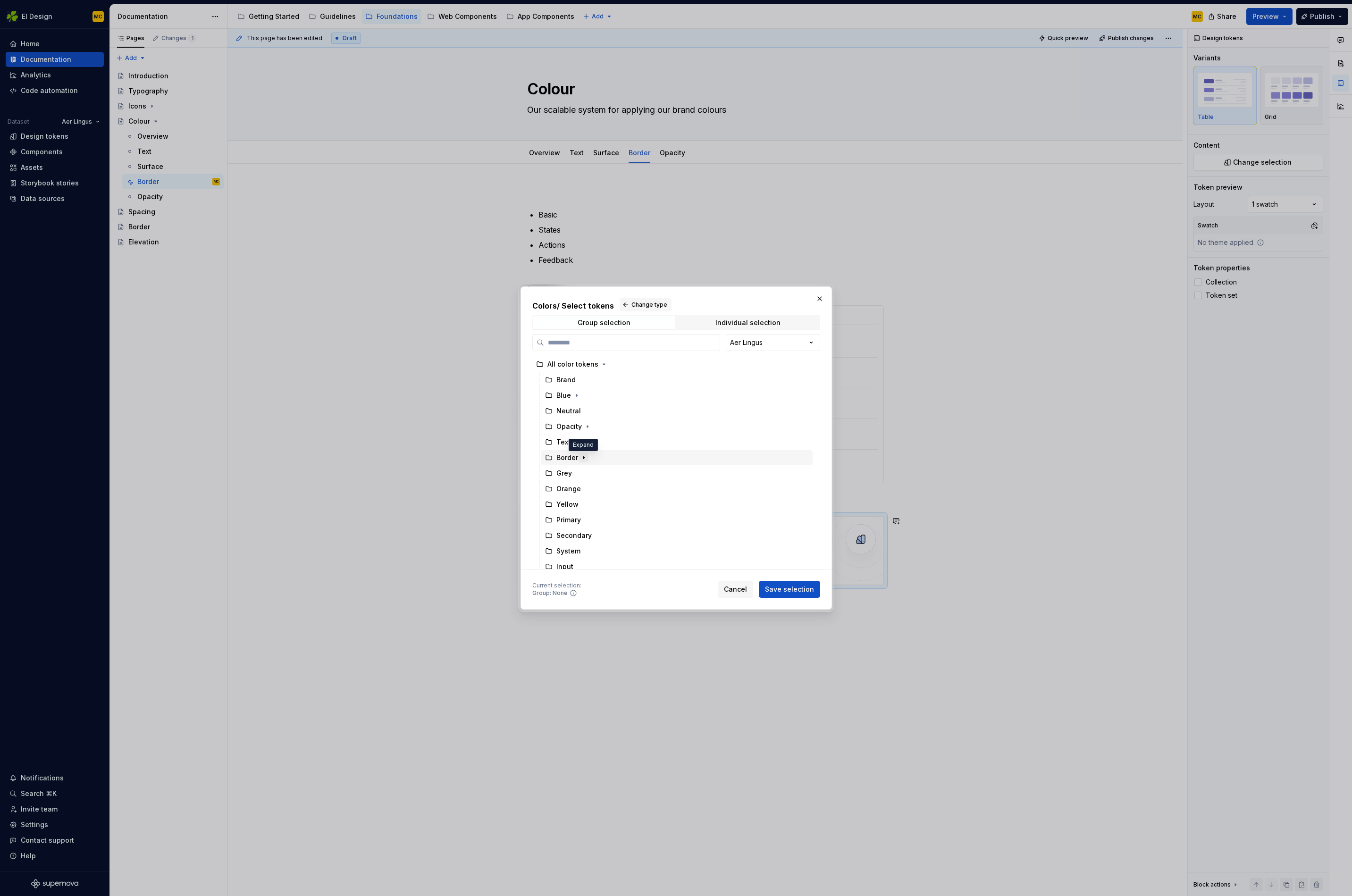
click at [584, 458] on icon "button" at bounding box center [584, 458] width 1 height 2
click at [586, 476] on div "System" at bounding box center [577, 474] width 24 height 10
click at [783, 592] on span "Save selection" at bounding box center [789, 590] width 49 height 10
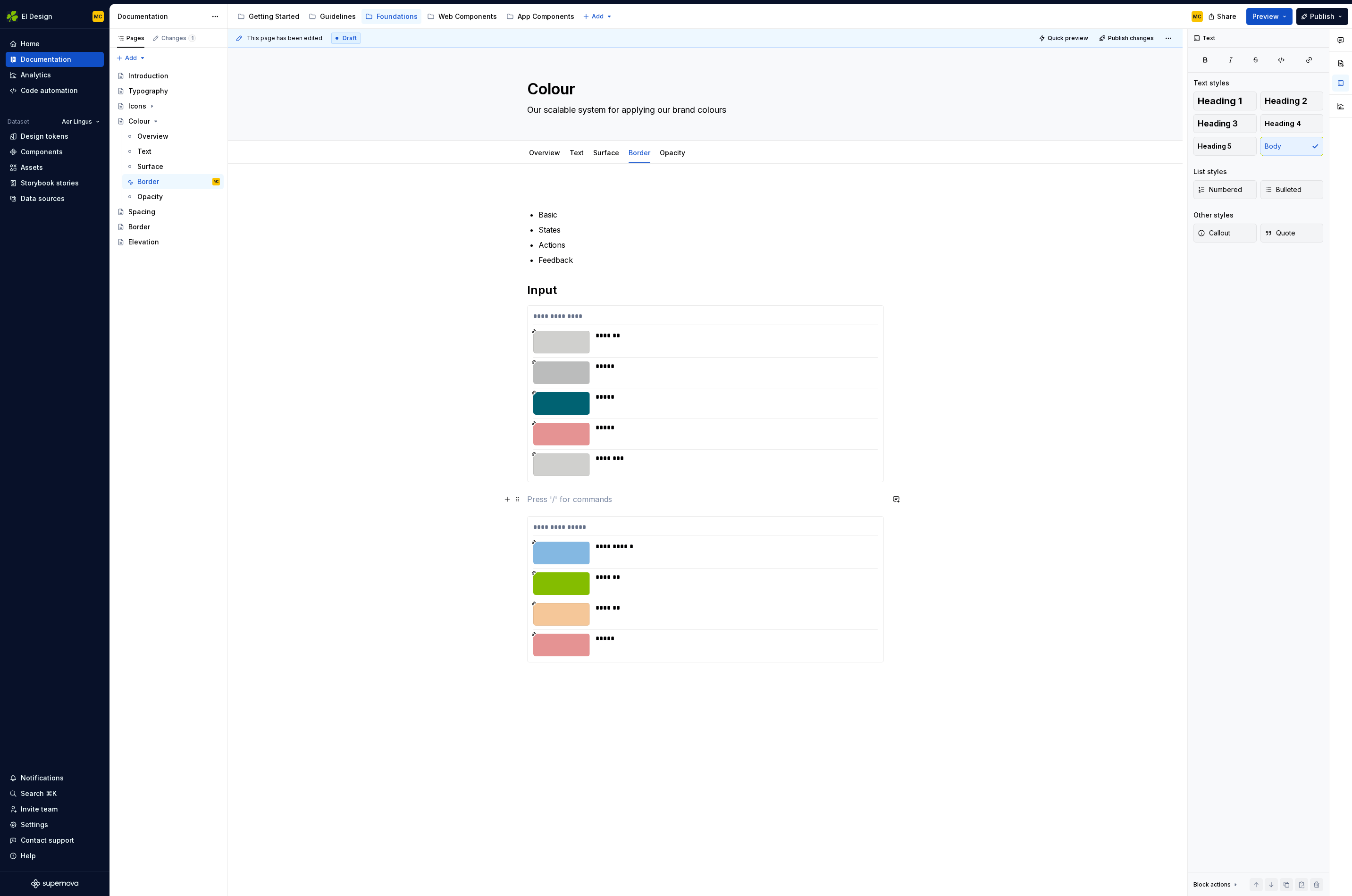
click at [607, 502] on p at bounding box center [705, 499] width 357 height 11
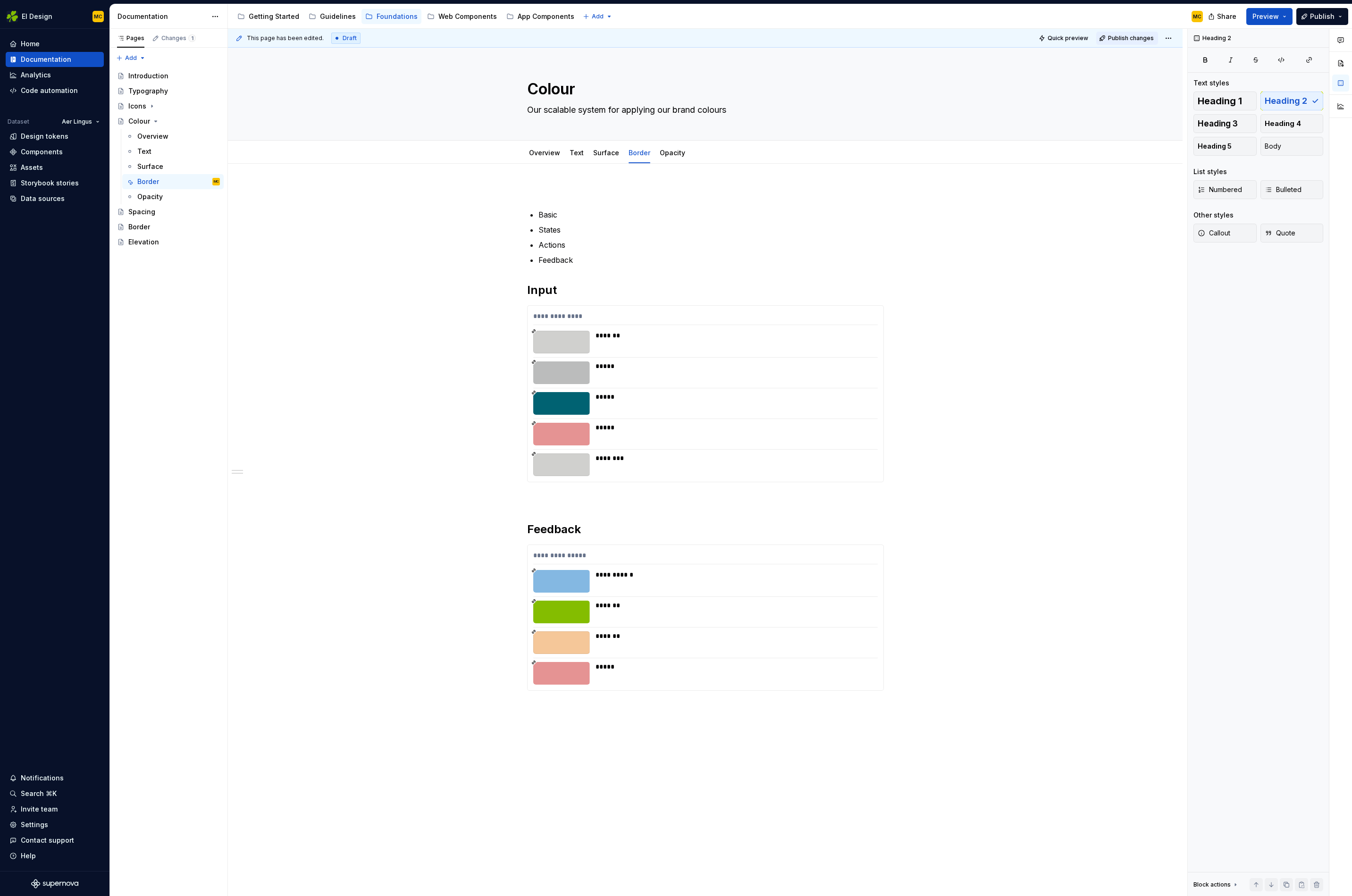
click at [1129, 39] on span "Publish changes" at bounding box center [1131, 38] width 46 height 8
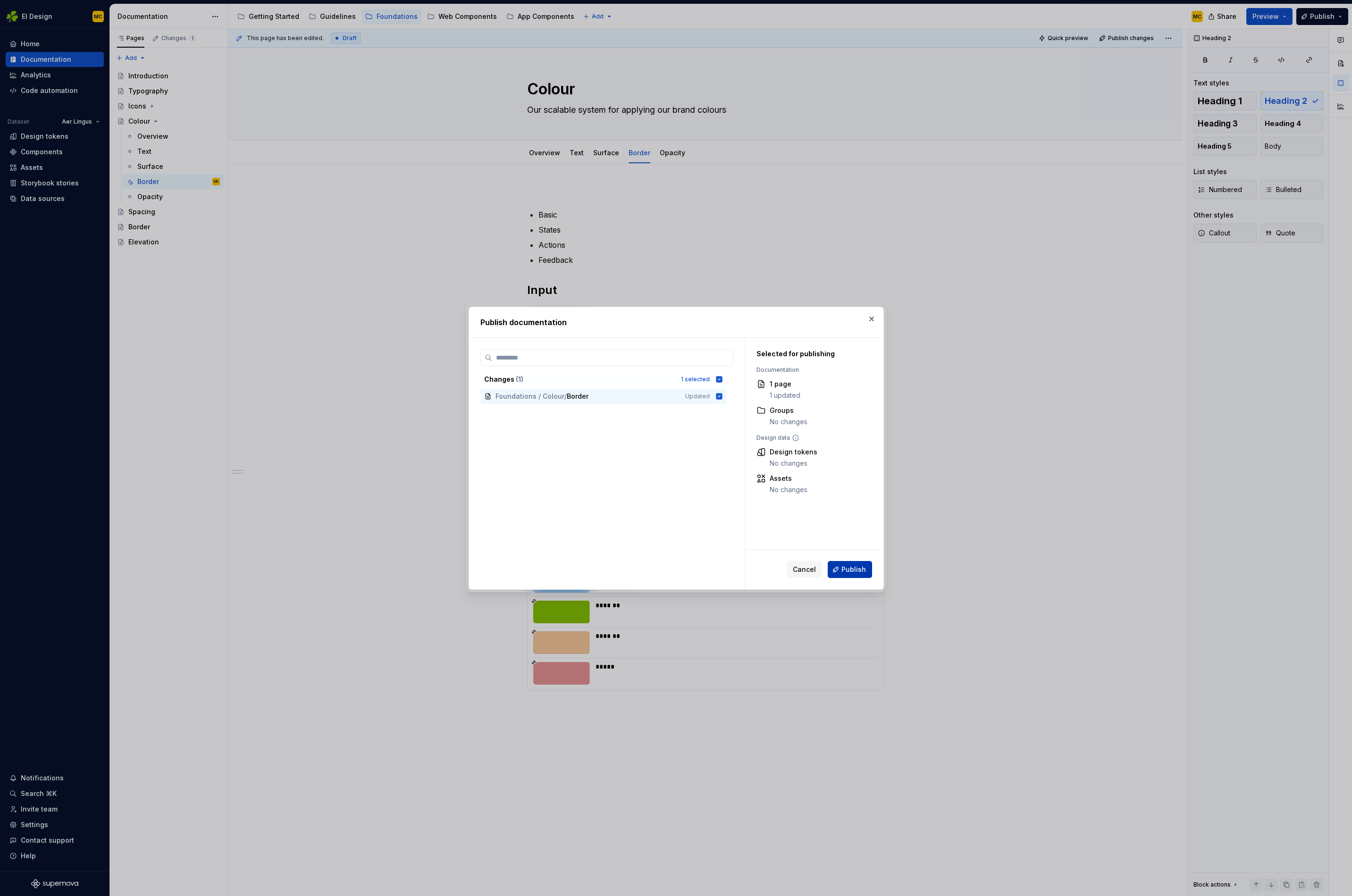
click at [851, 567] on span "Publish" at bounding box center [854, 569] width 24 height 10
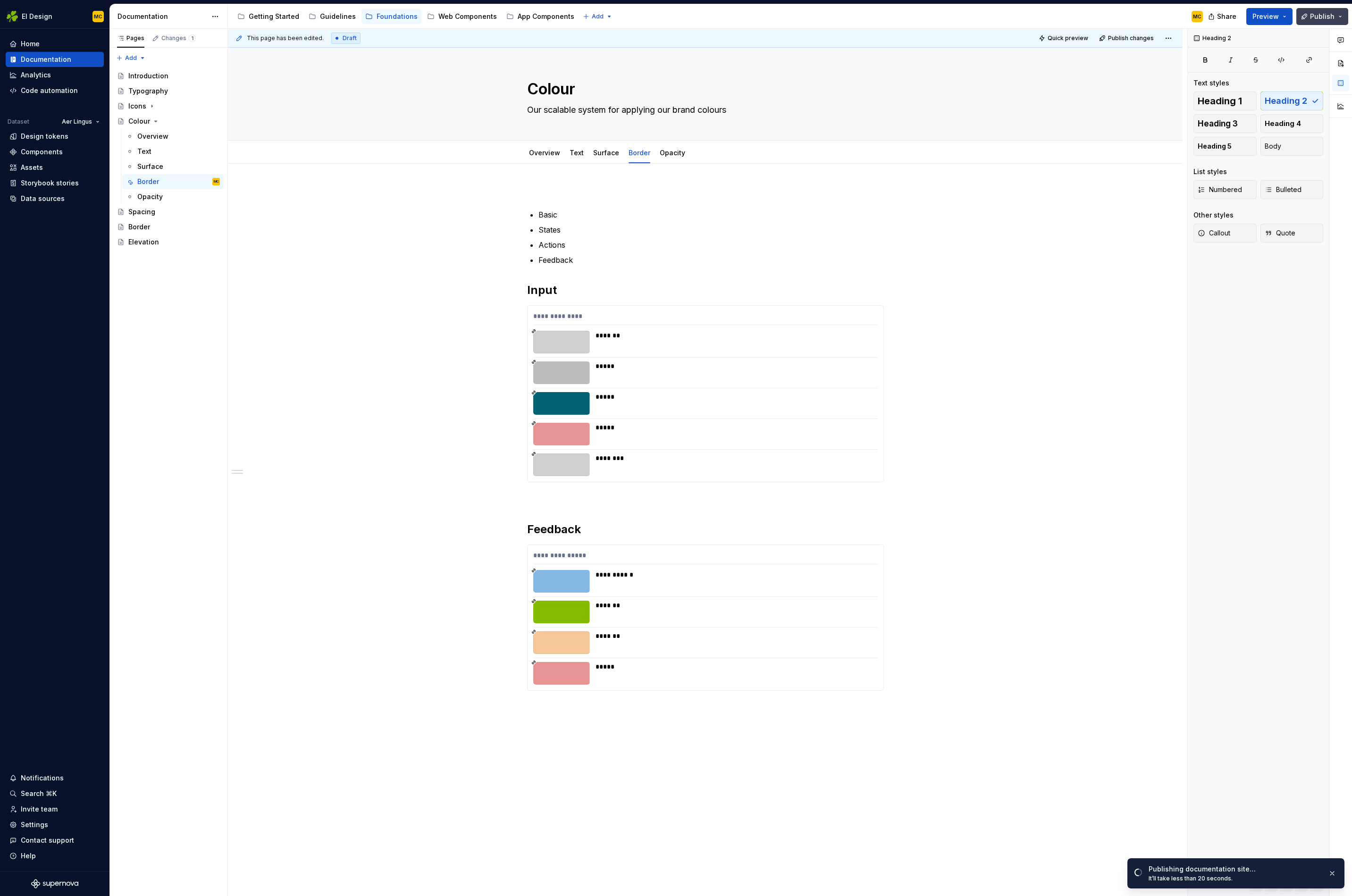
click at [1316, 13] on span "Publish" at bounding box center [1322, 17] width 24 height 10
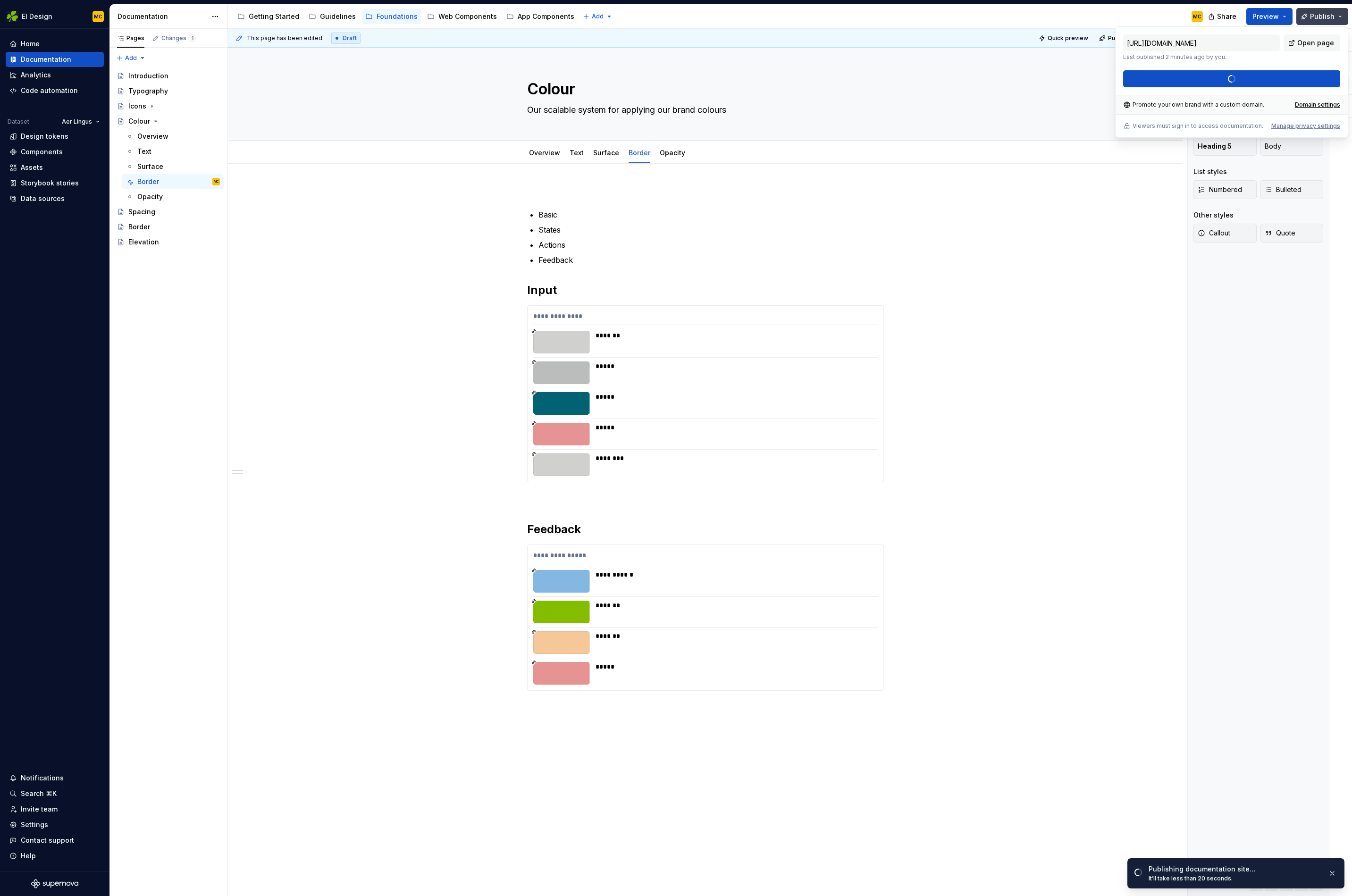
click at [1316, 13] on span "Publish" at bounding box center [1322, 17] width 24 height 10
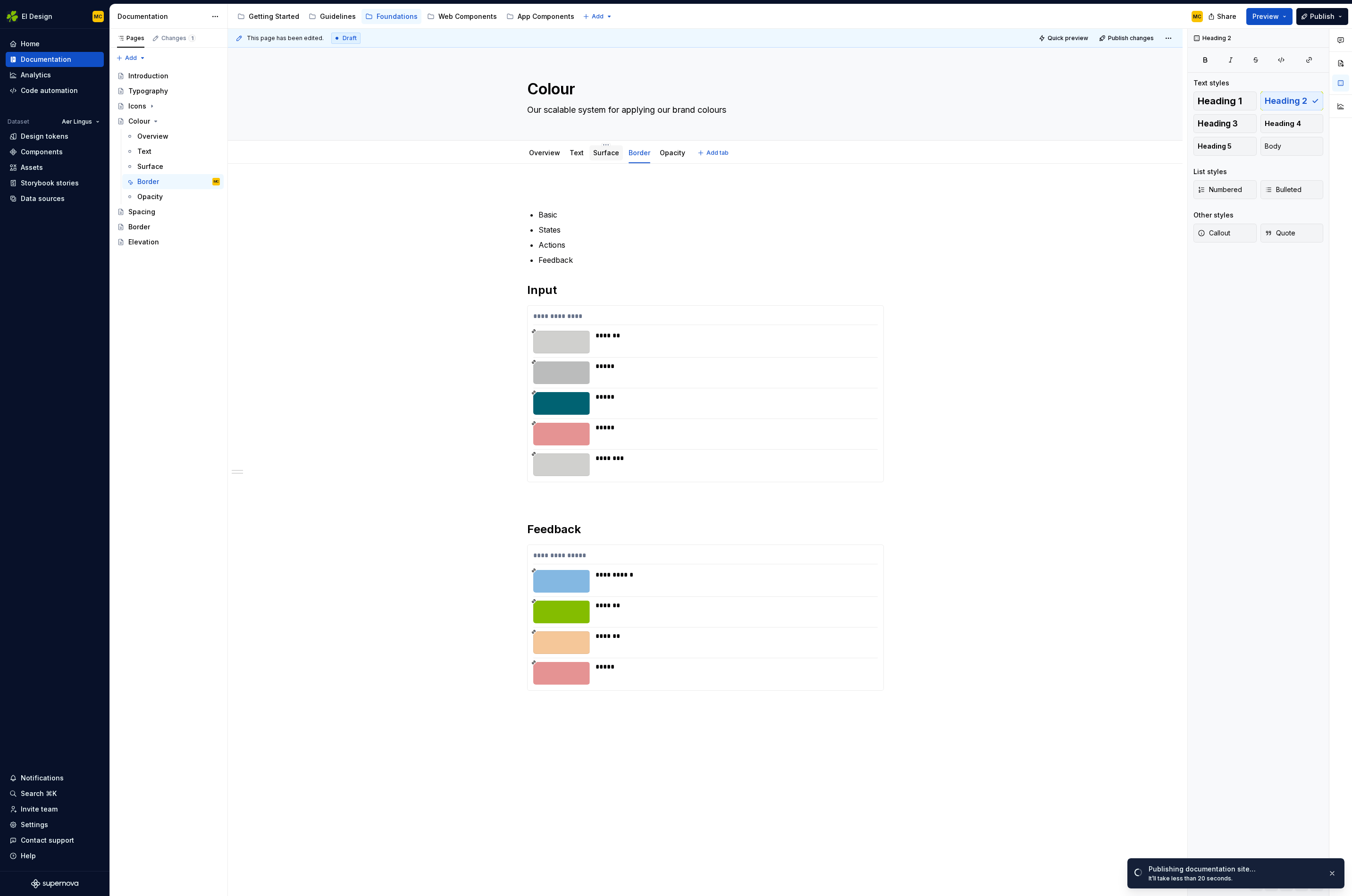
click at [614, 154] on link "Surface" at bounding box center [606, 152] width 26 height 8
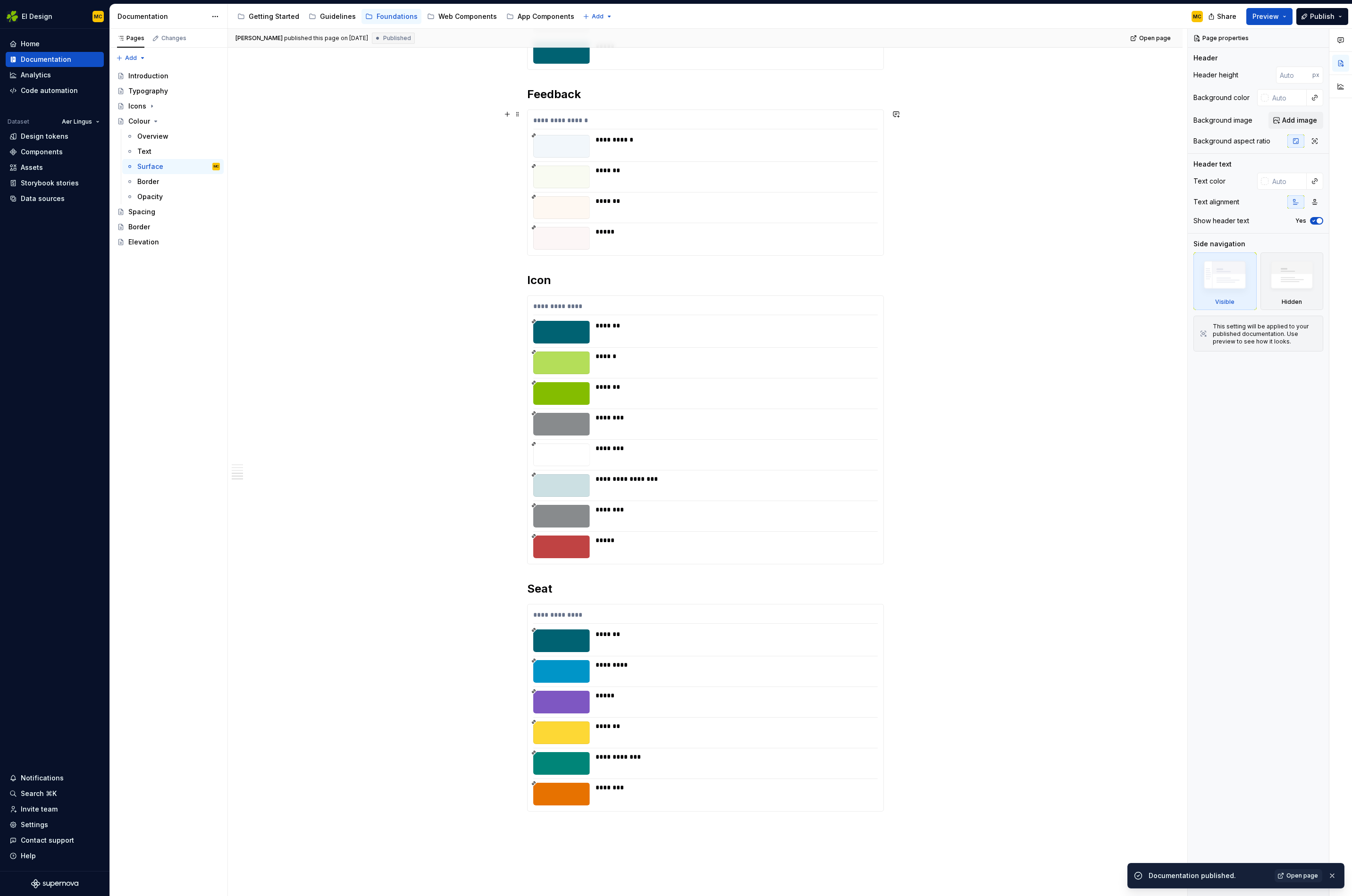
scroll to position [885, 0]
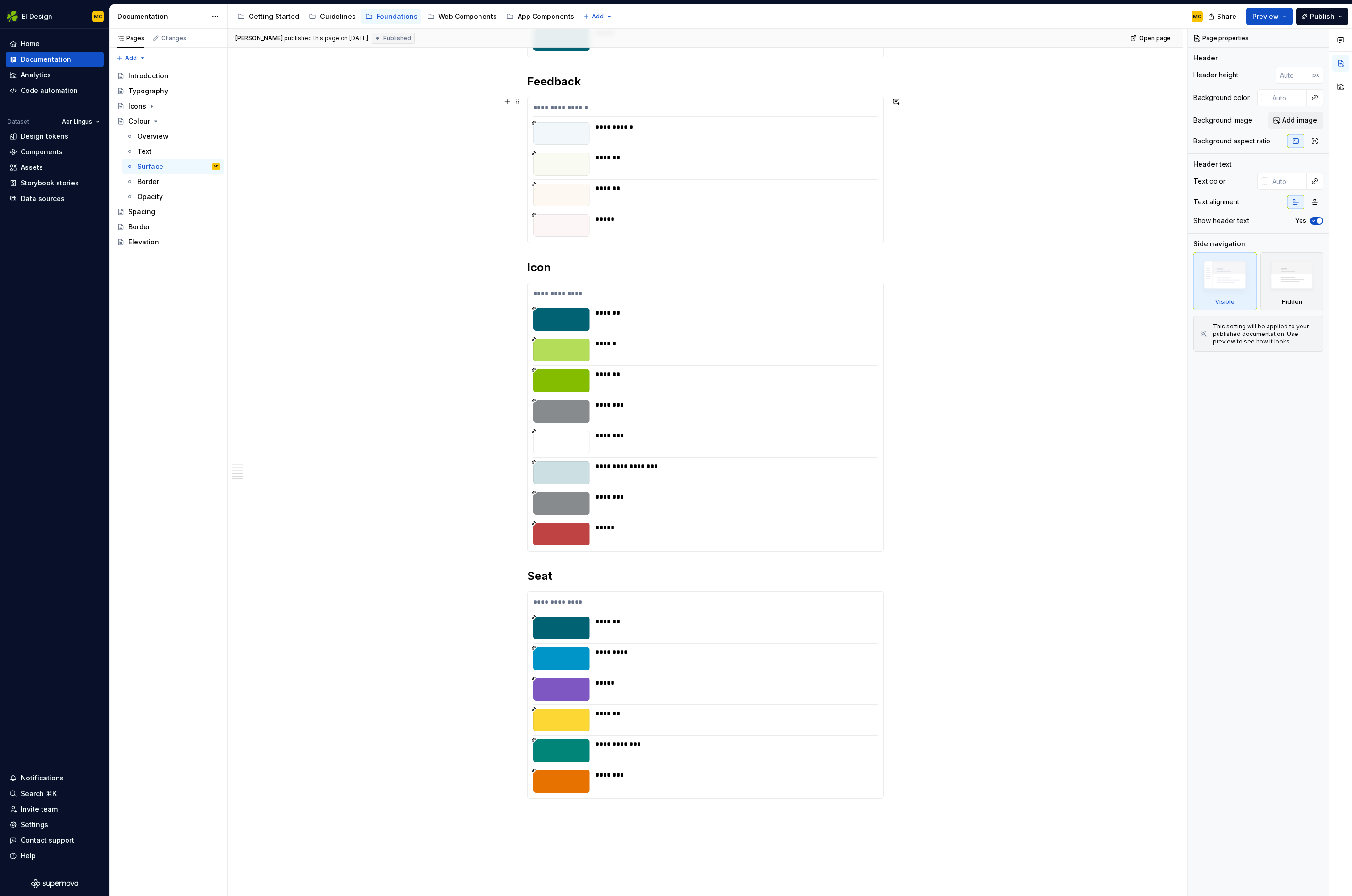
click at [450, 233] on div "**********" at bounding box center [706, 179] width 955 height 1800
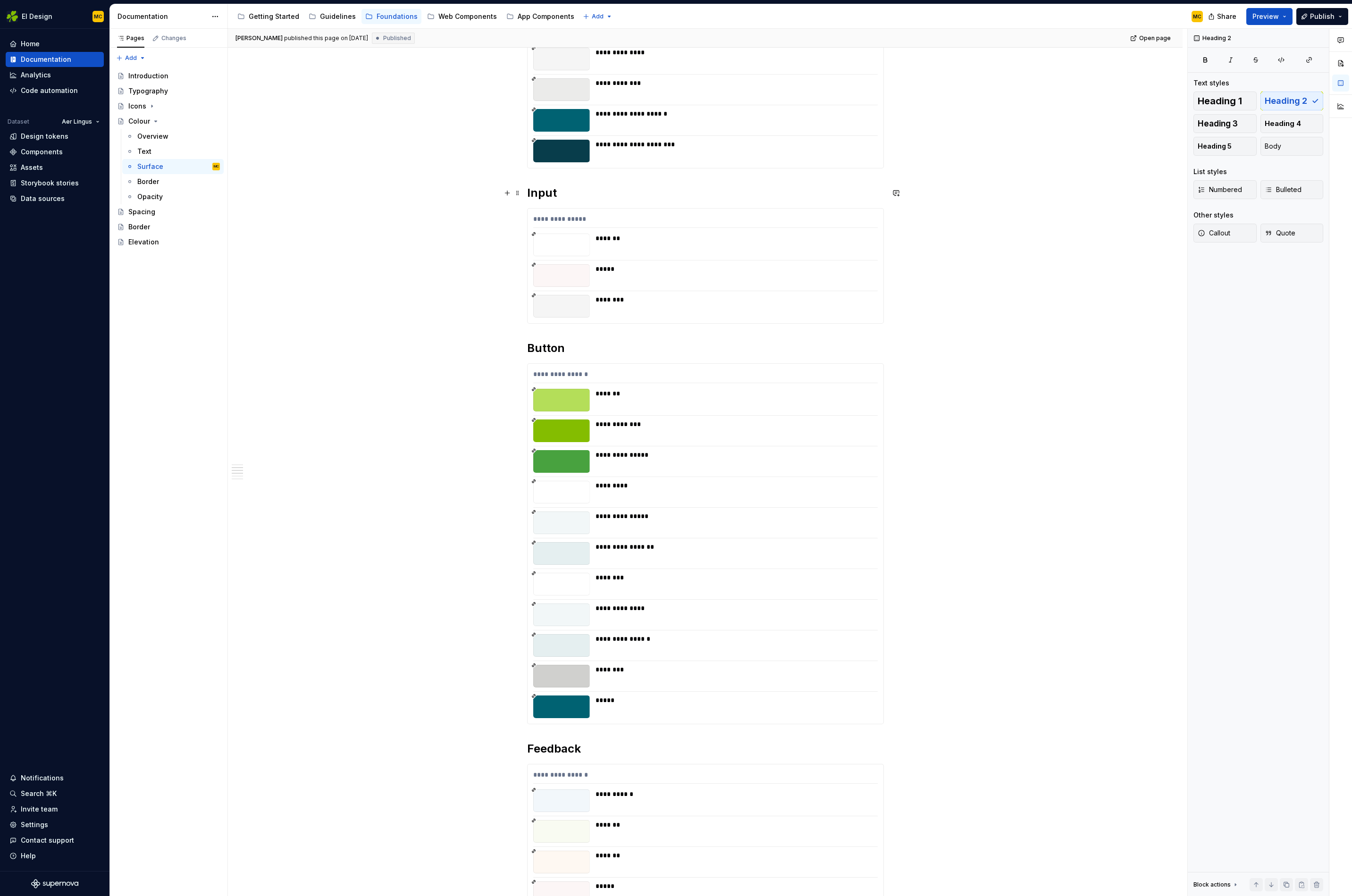
scroll to position [193, 0]
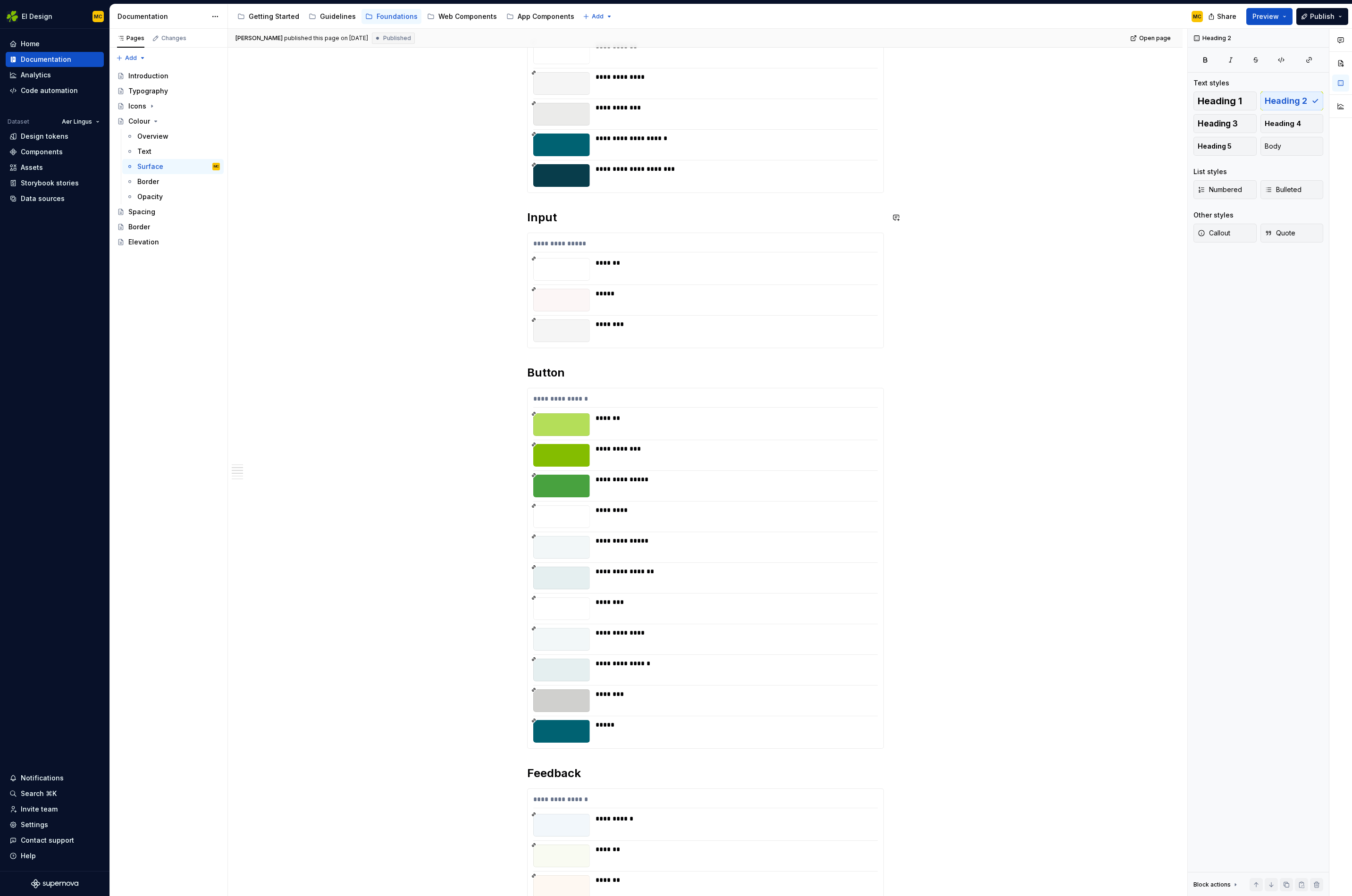
type textarea "*"
click at [41, 132] on div "Design tokens" at bounding box center [45, 137] width 47 height 10
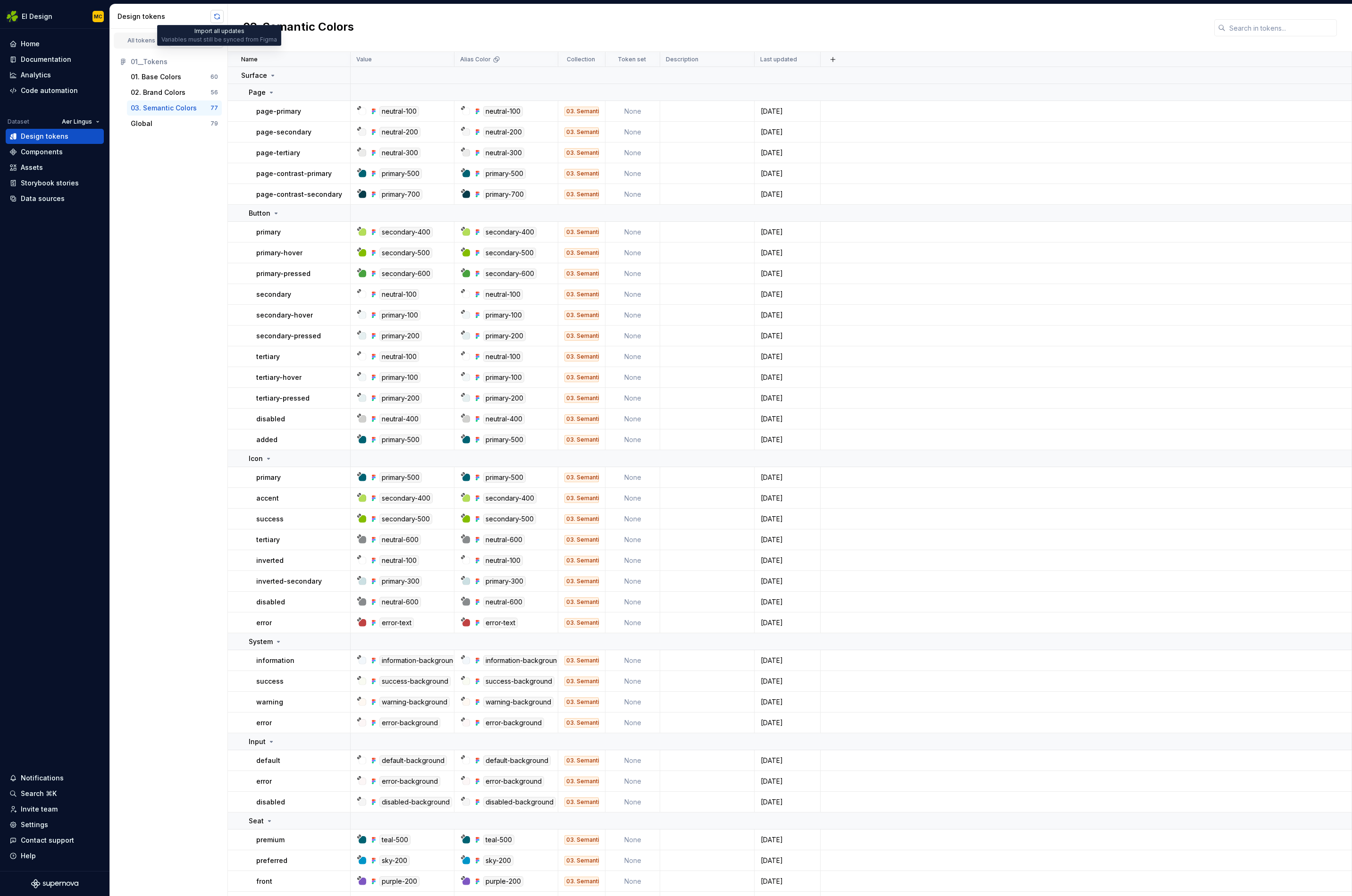
click at [216, 18] on button "button" at bounding box center [217, 16] width 13 height 13
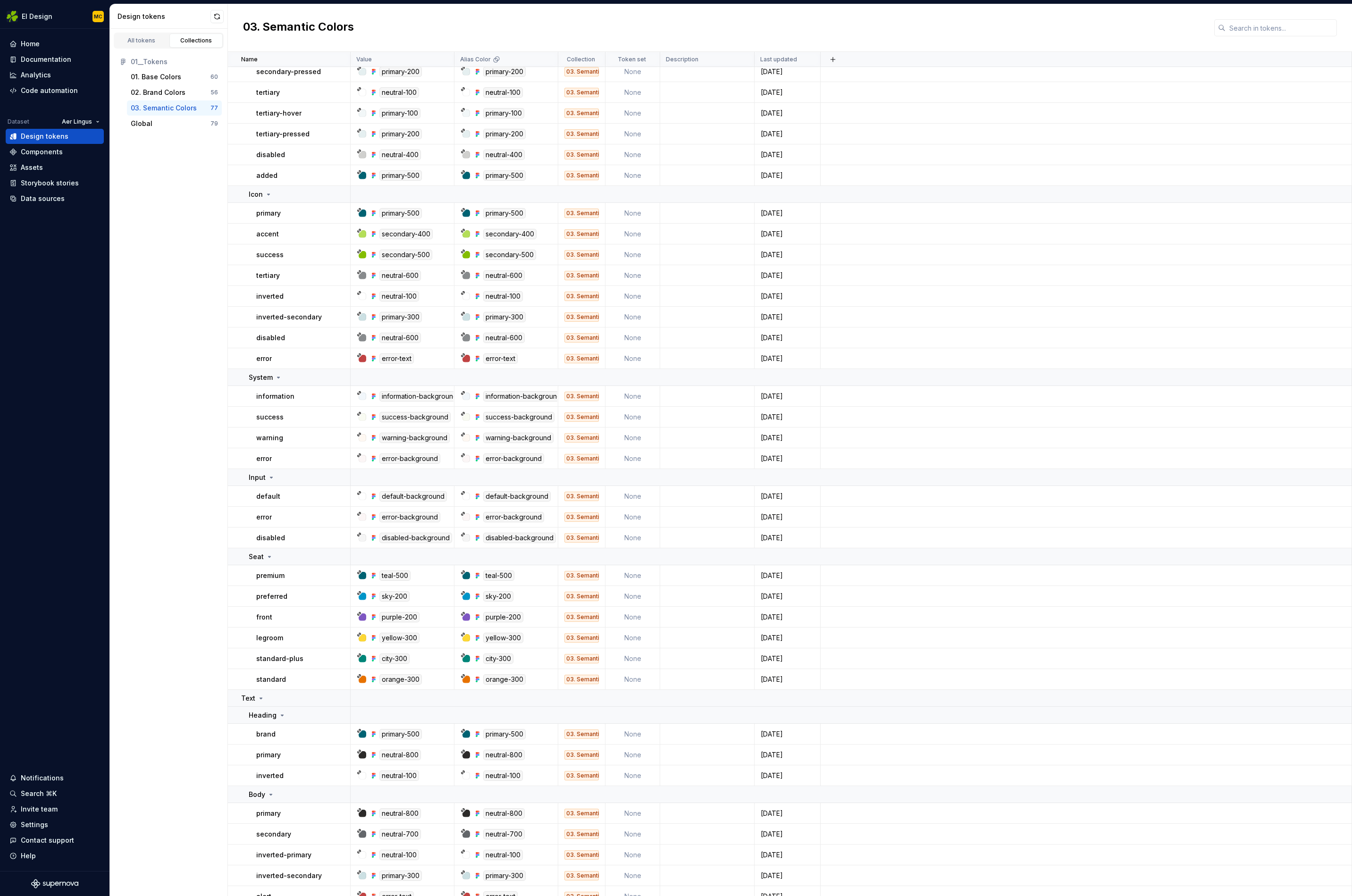
scroll to position [263, 0]
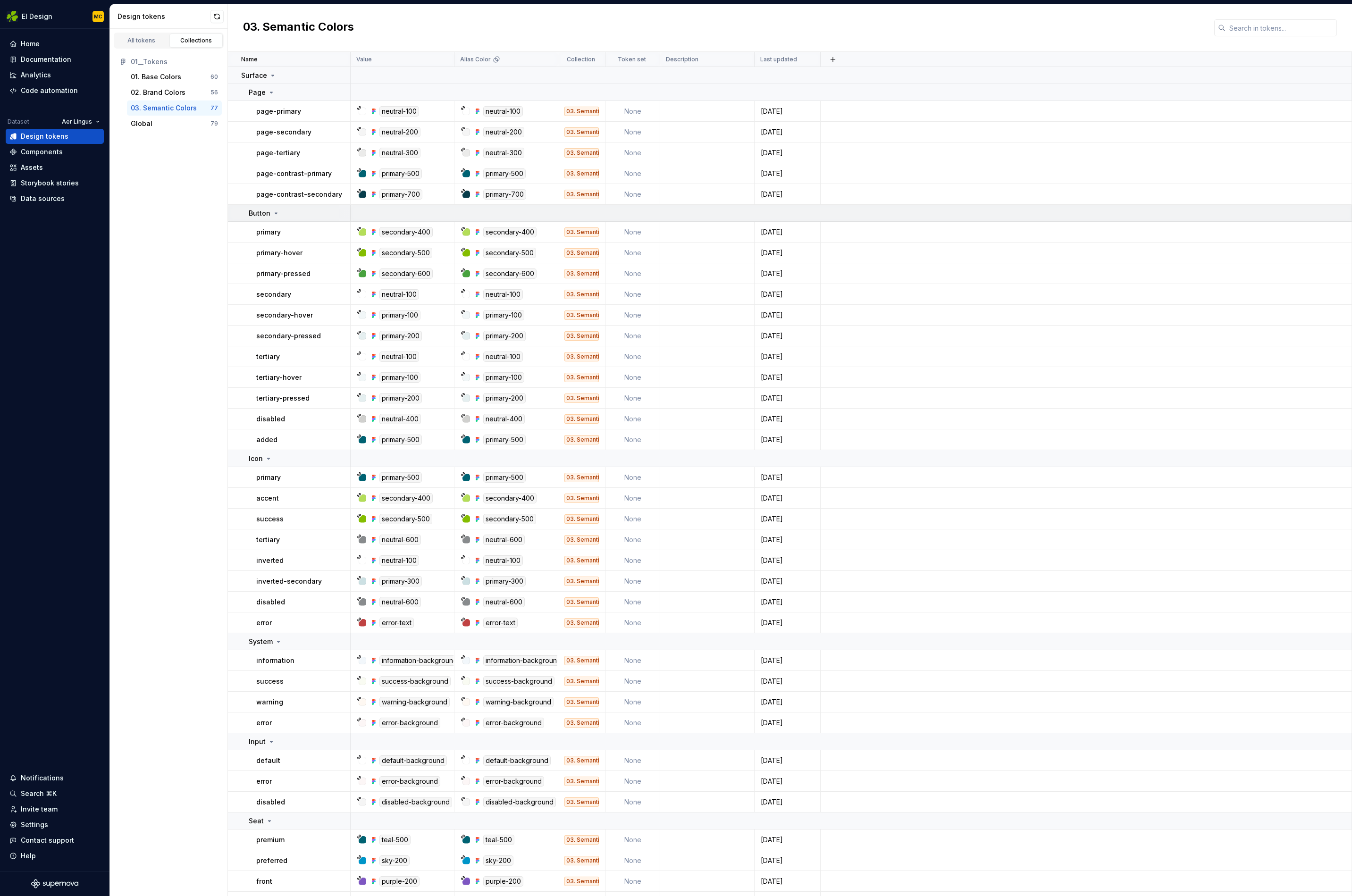
scroll to position [43, 0]
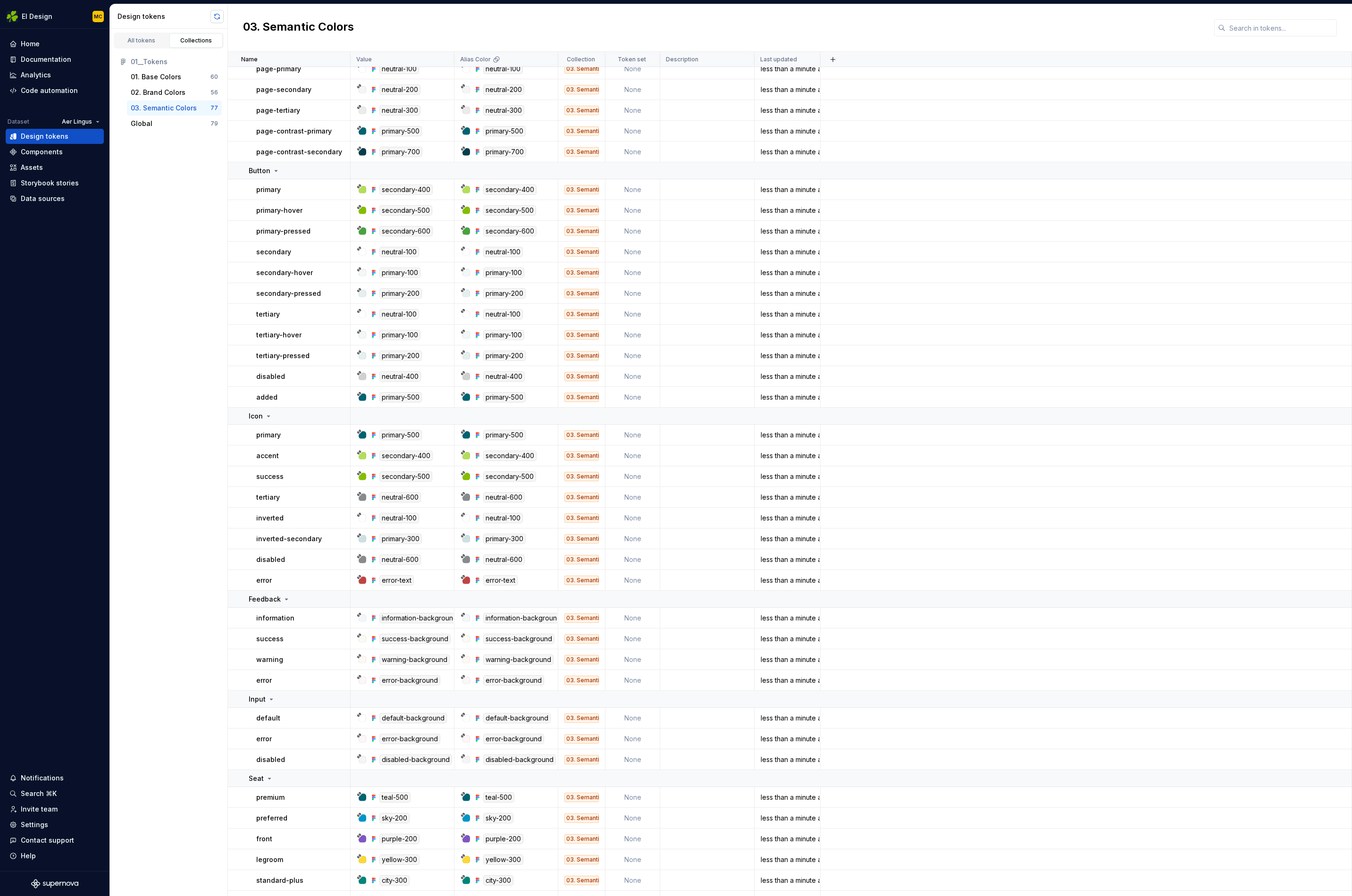
click at [213, 15] on button "button" at bounding box center [217, 16] width 13 height 13
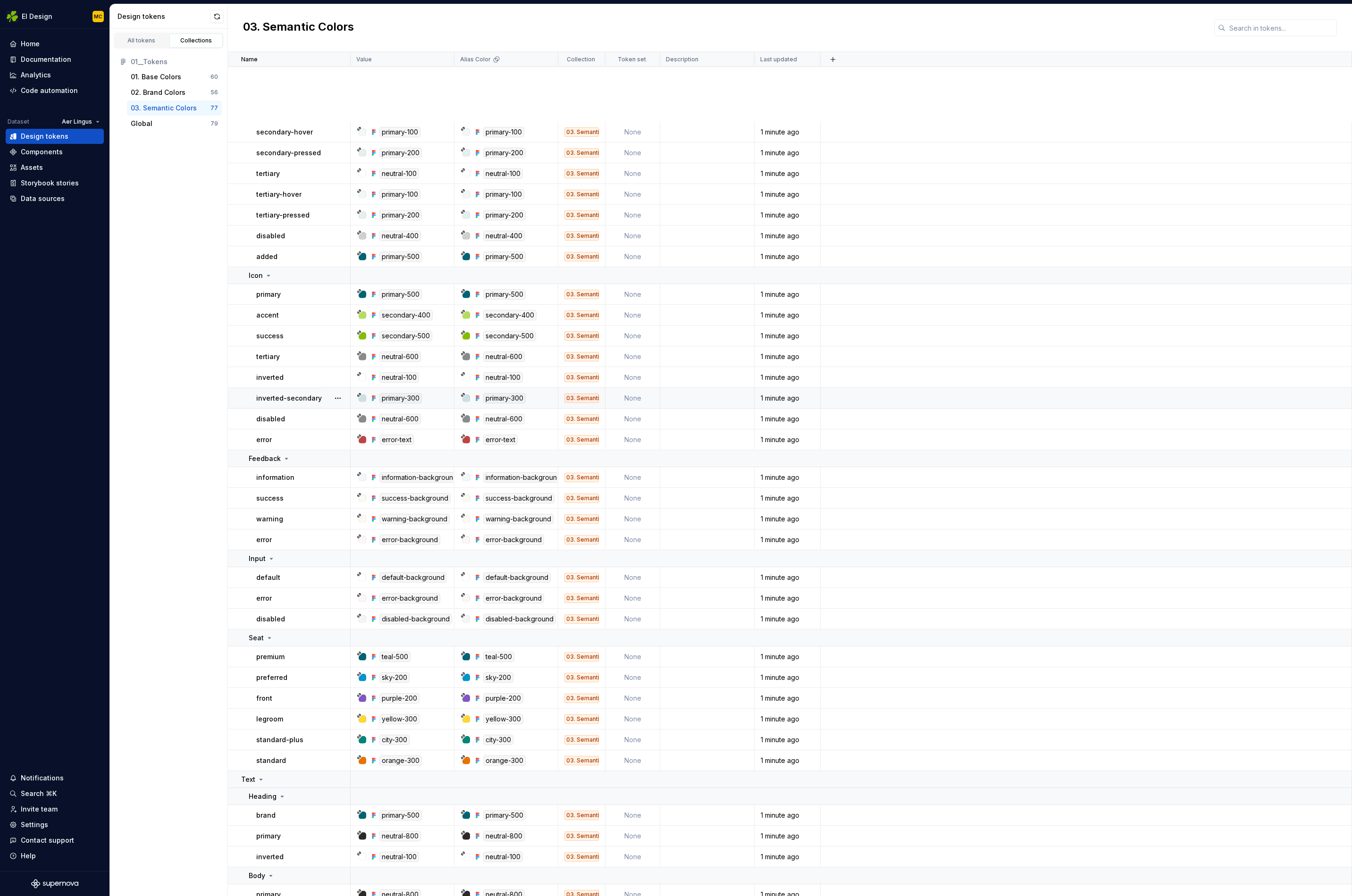
scroll to position [0, 0]
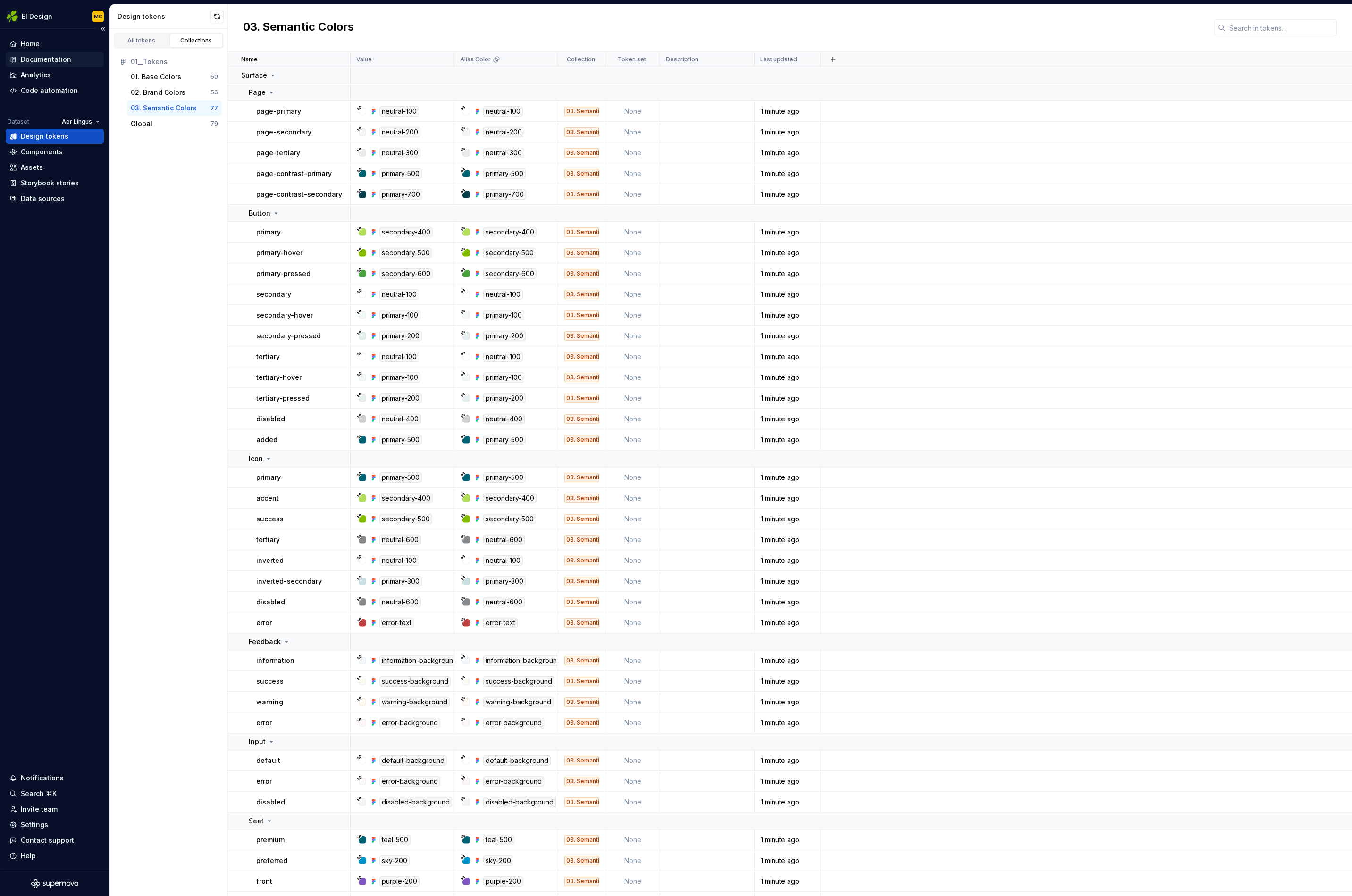
click at [52, 61] on div "Documentation" at bounding box center [46, 59] width 50 height 10
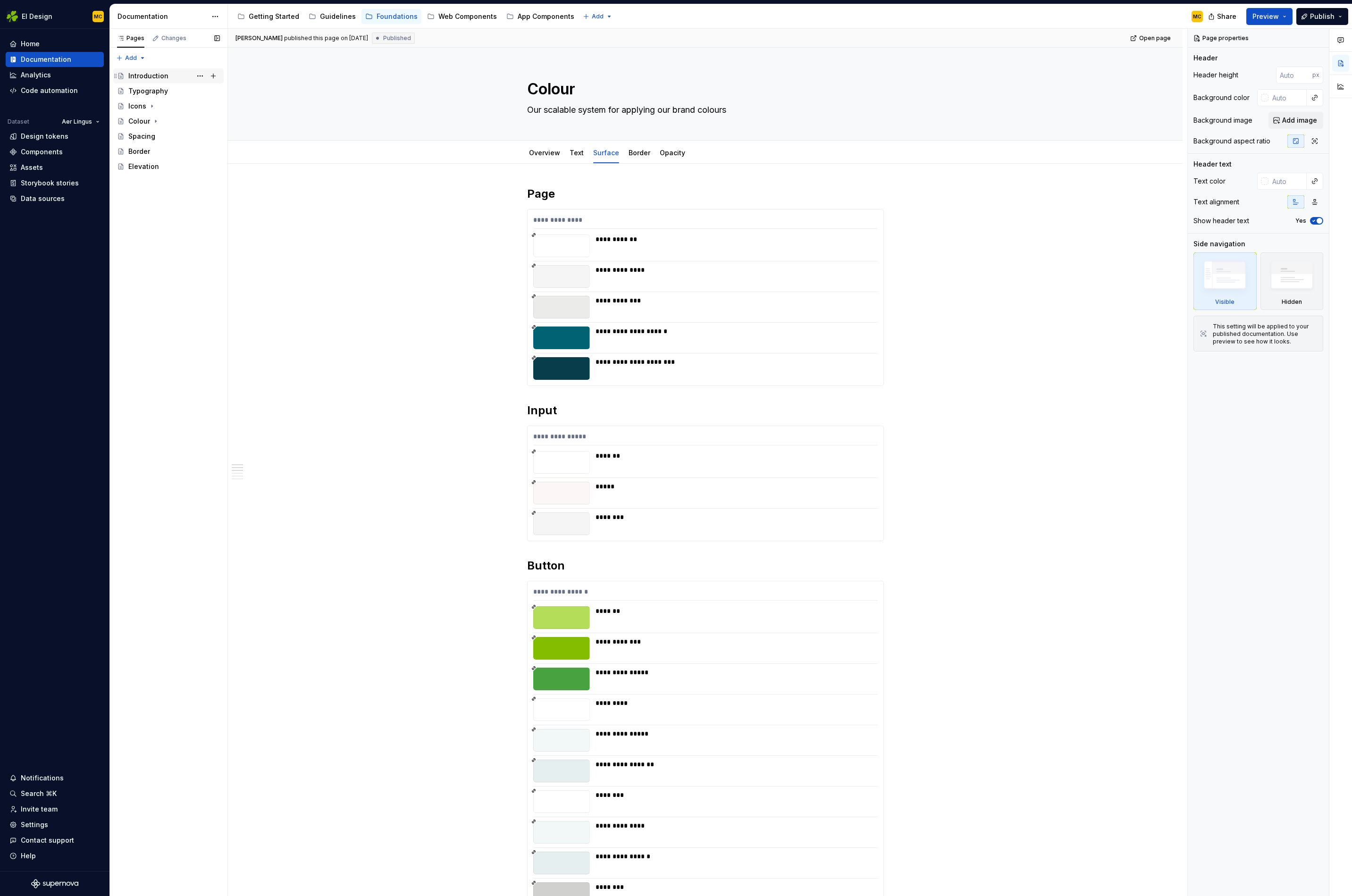
click at [141, 77] on div "Introduction" at bounding box center [148, 76] width 40 height 10
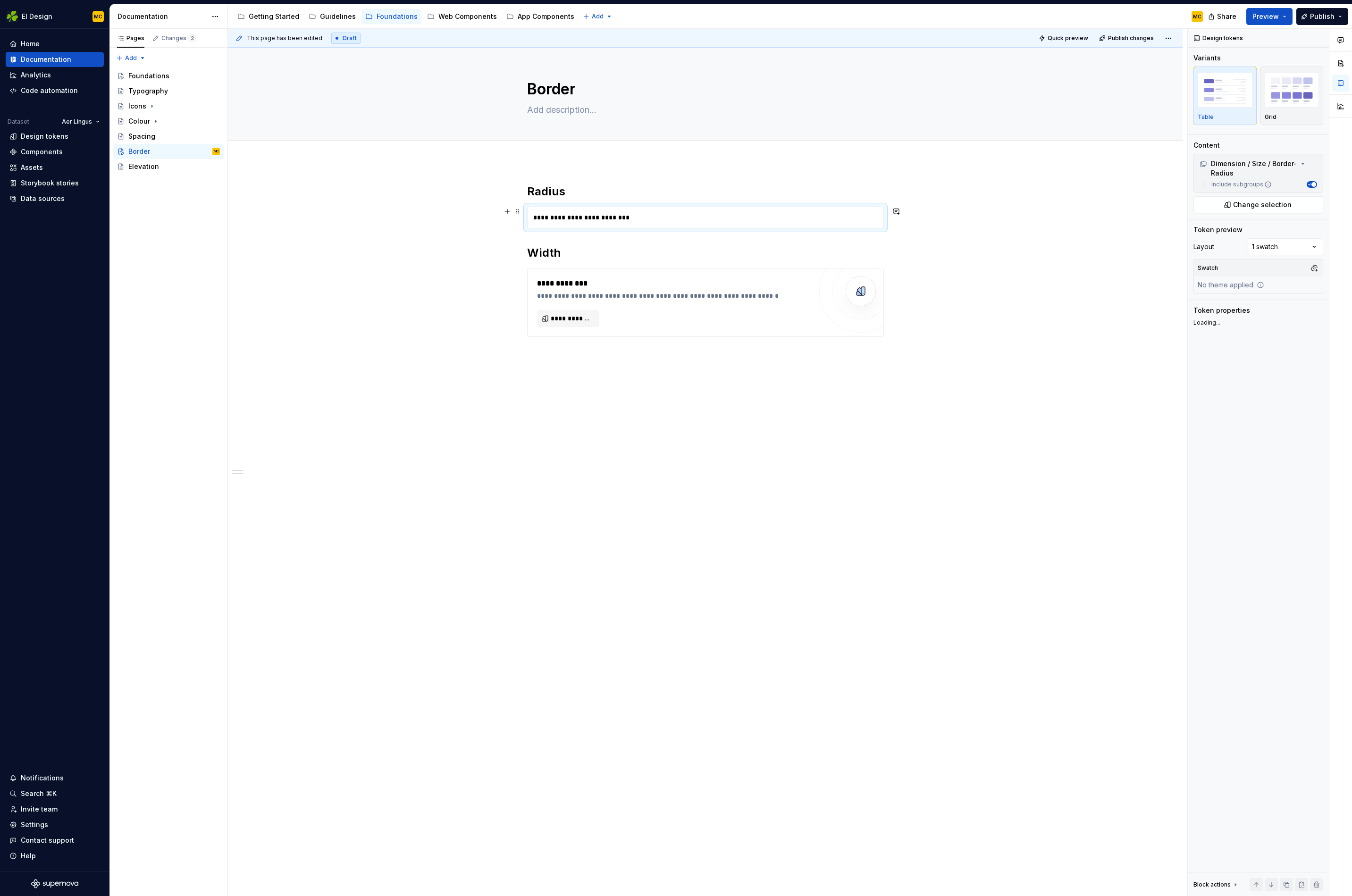
click at [637, 218] on div "**********" at bounding box center [706, 218] width 356 height 21
click at [1265, 207] on span "Change selection" at bounding box center [1263, 205] width 59 height 10
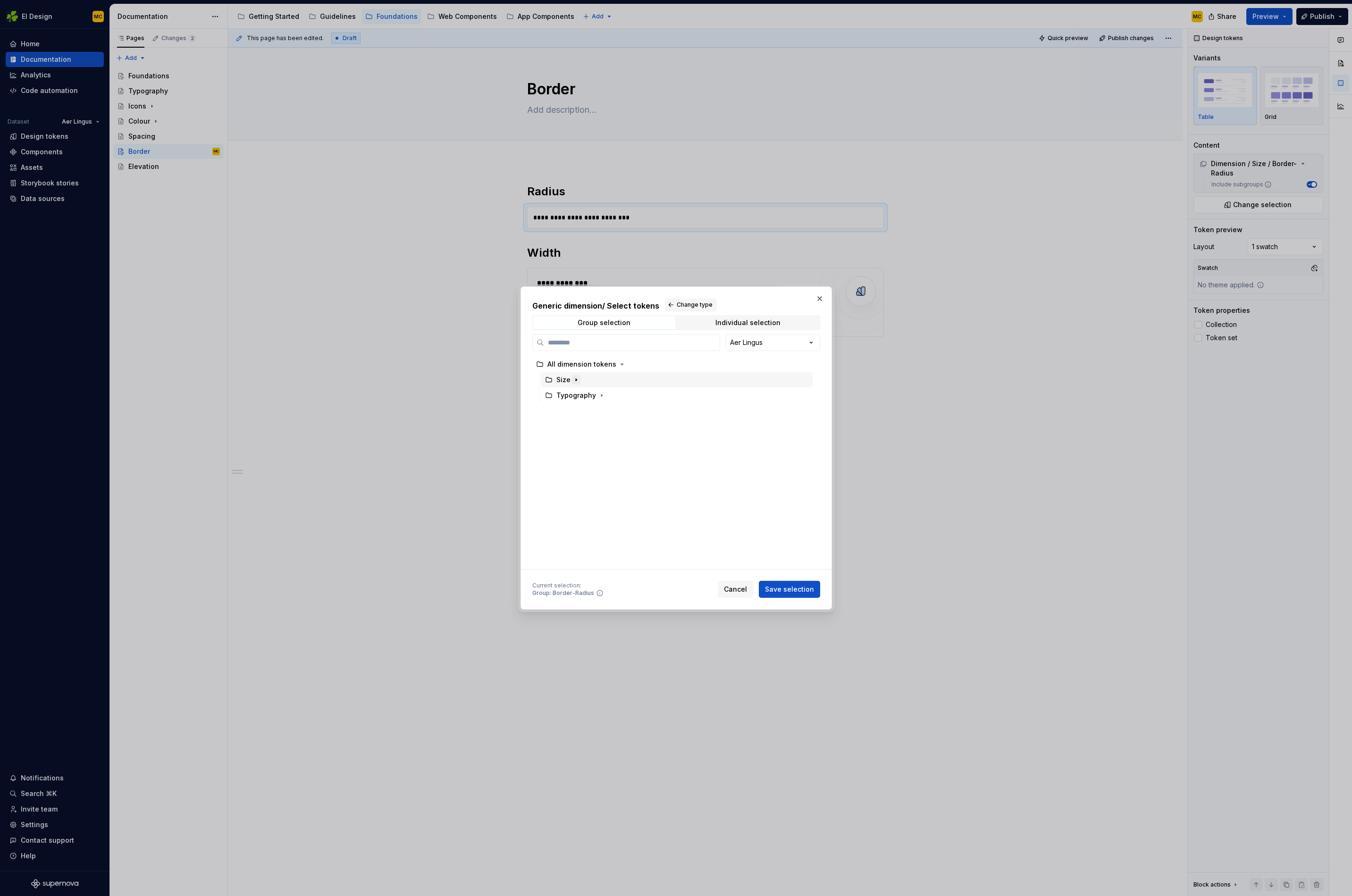
click at [579, 380] on icon "button" at bounding box center [576, 380] width 8 height 8
click at [820, 299] on button "button" at bounding box center [819, 299] width 13 height 13
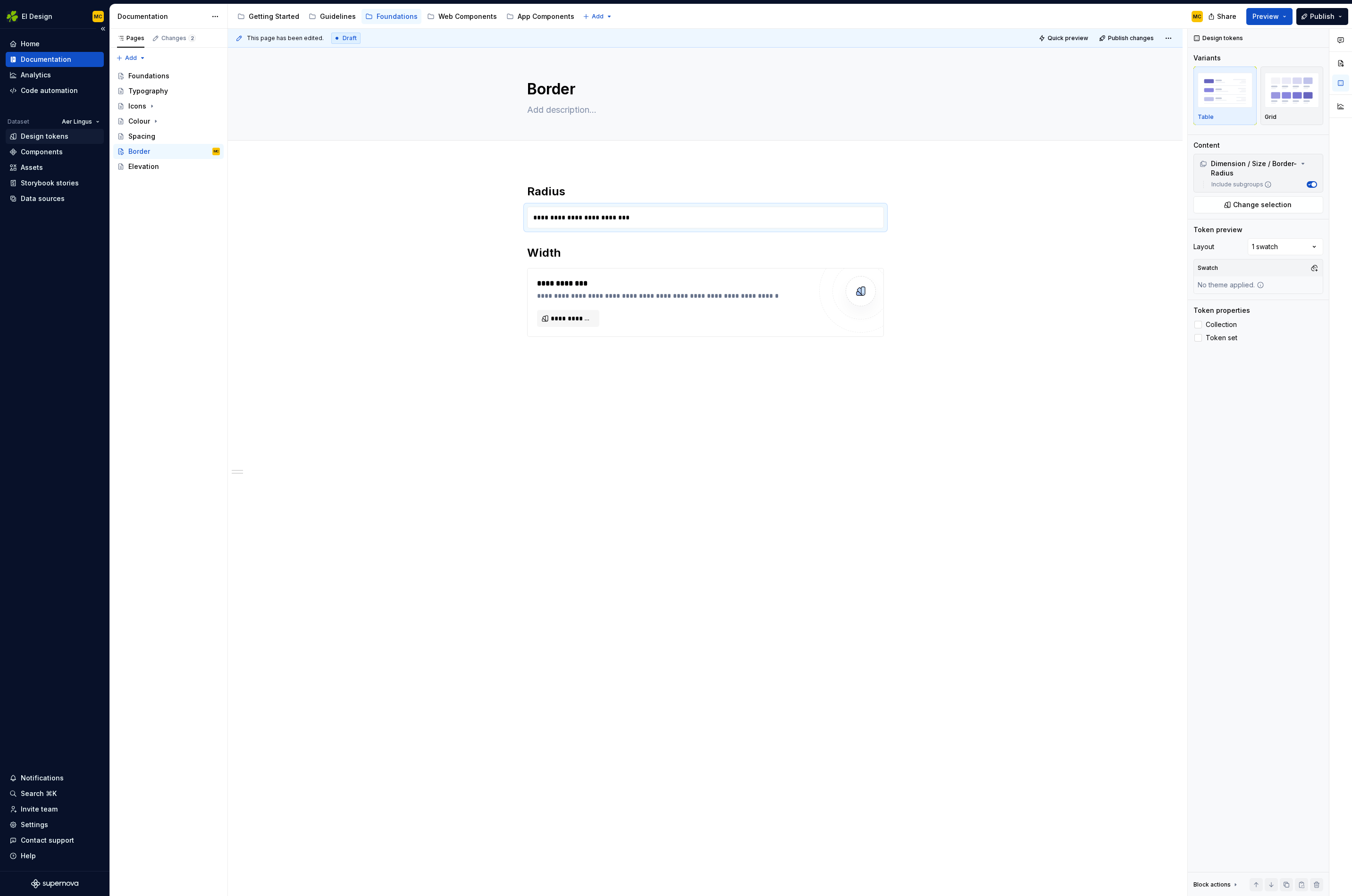
click at [56, 135] on div "Design tokens" at bounding box center [45, 137] width 47 height 10
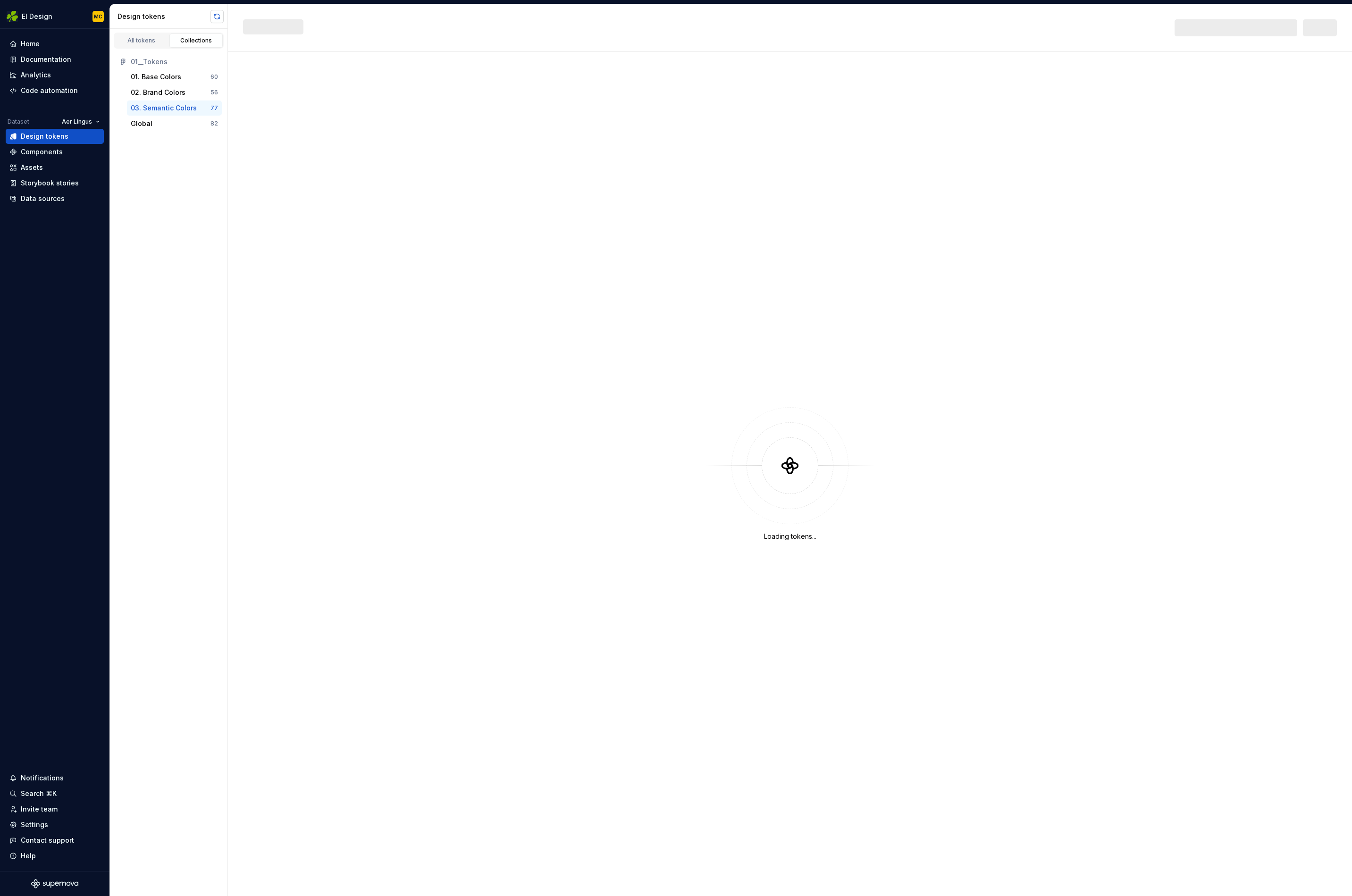
click at [218, 16] on button "button" at bounding box center [217, 16] width 13 height 13
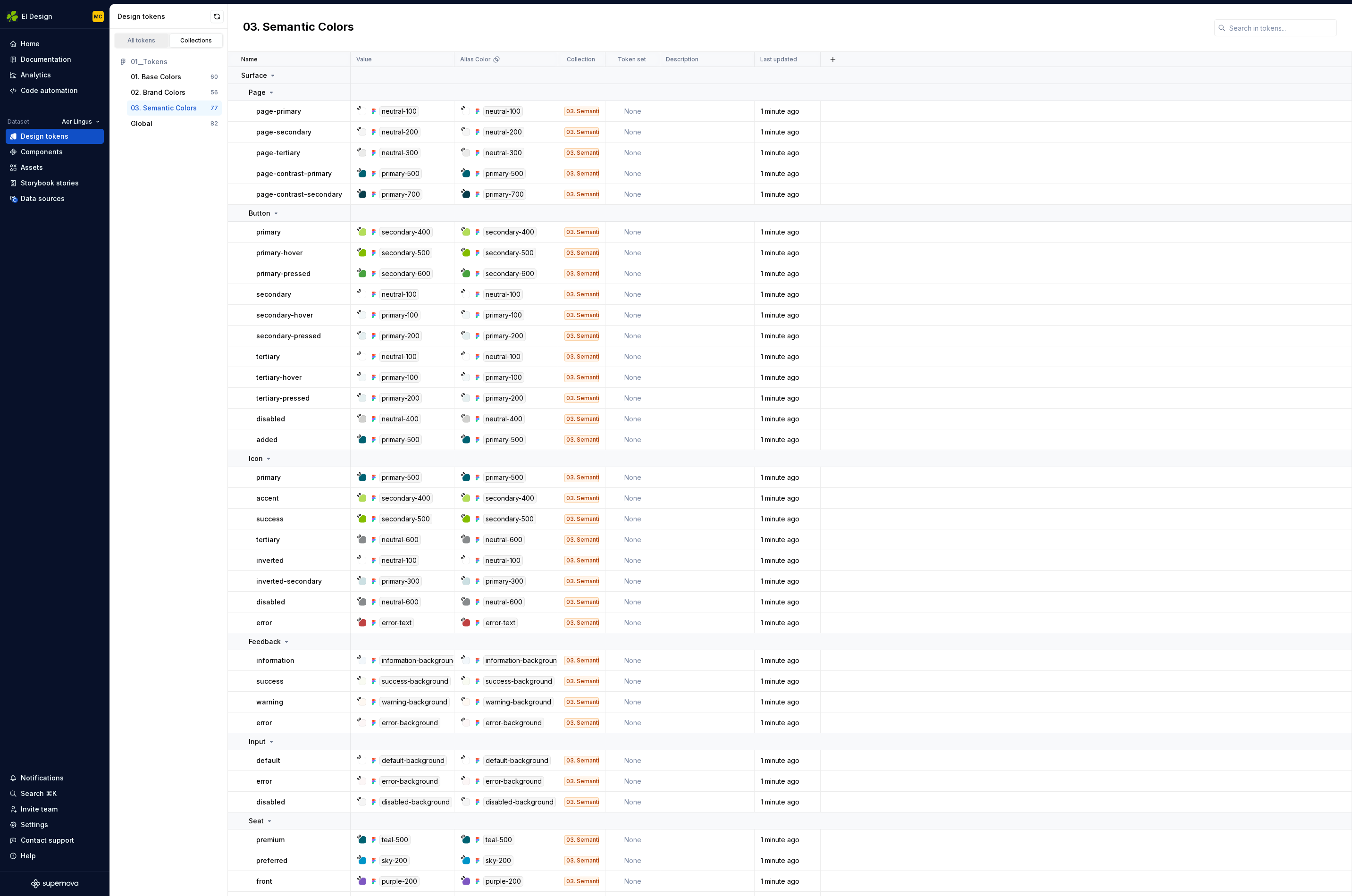
click at [151, 41] on div "All tokens" at bounding box center [142, 40] width 47 height 8
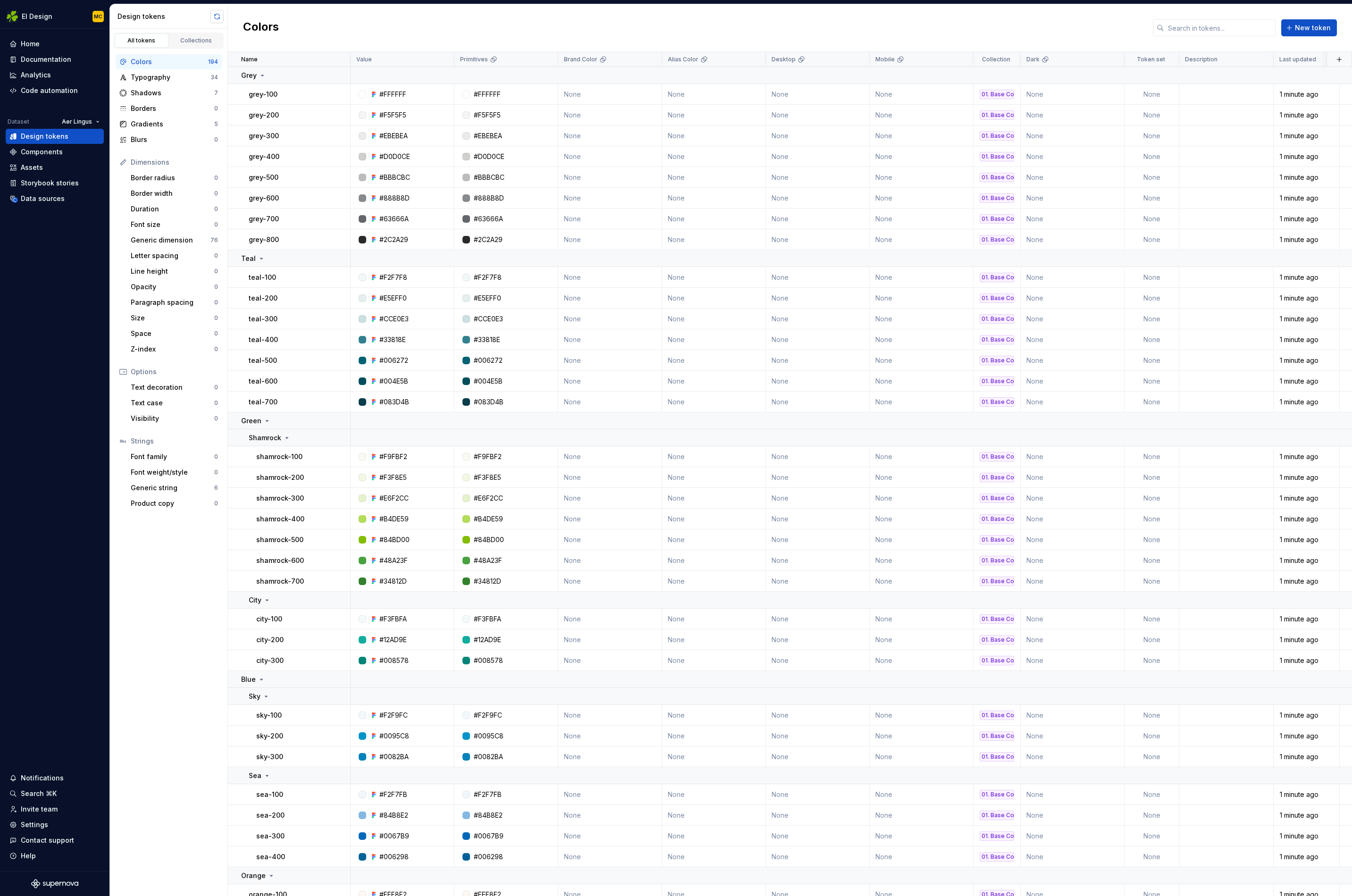
click at [215, 16] on button "button" at bounding box center [217, 16] width 13 height 13
click at [215, 17] on button "button" at bounding box center [217, 16] width 13 height 13
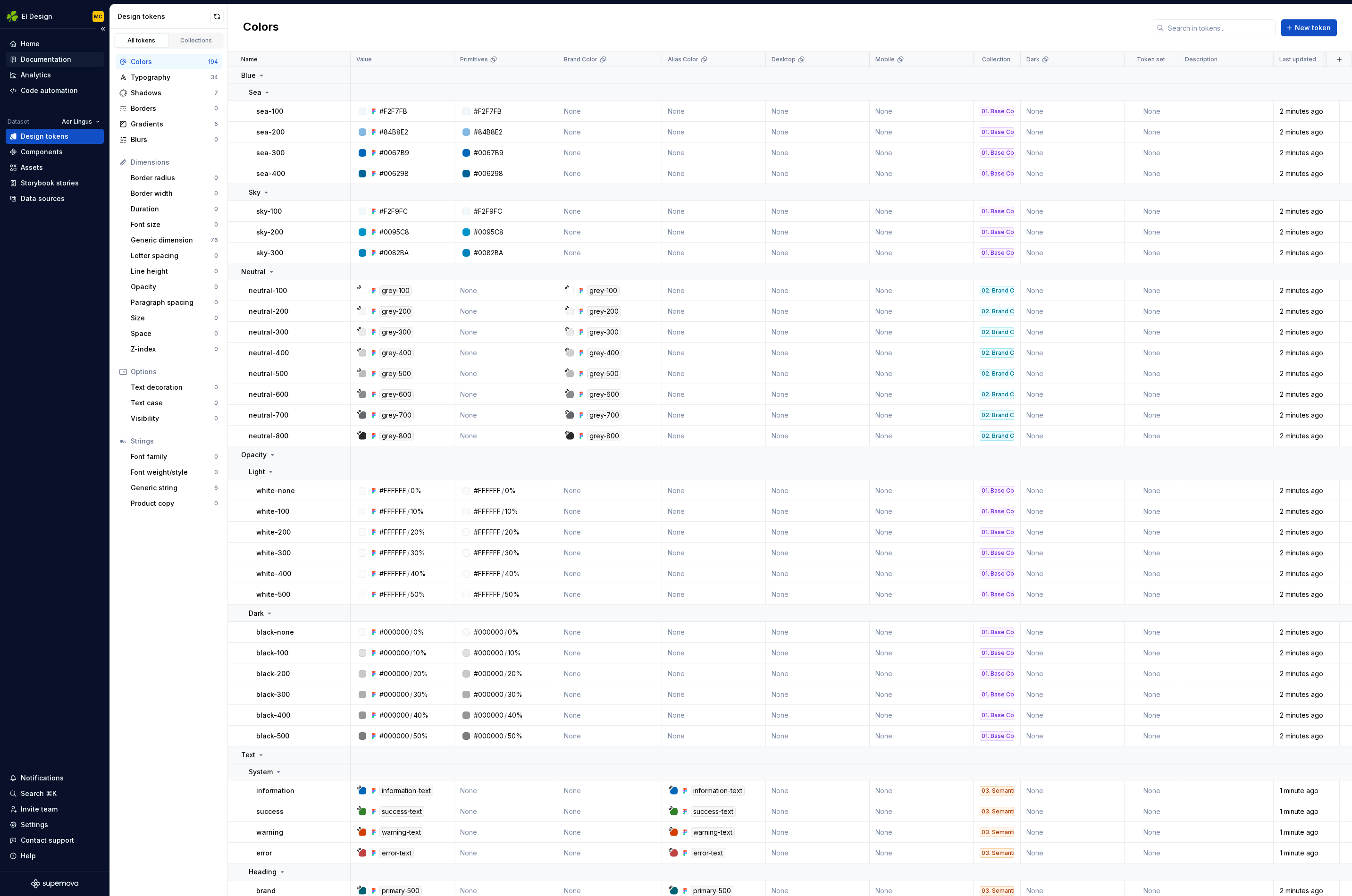
click at [31, 63] on div "Documentation" at bounding box center [46, 59] width 50 height 10
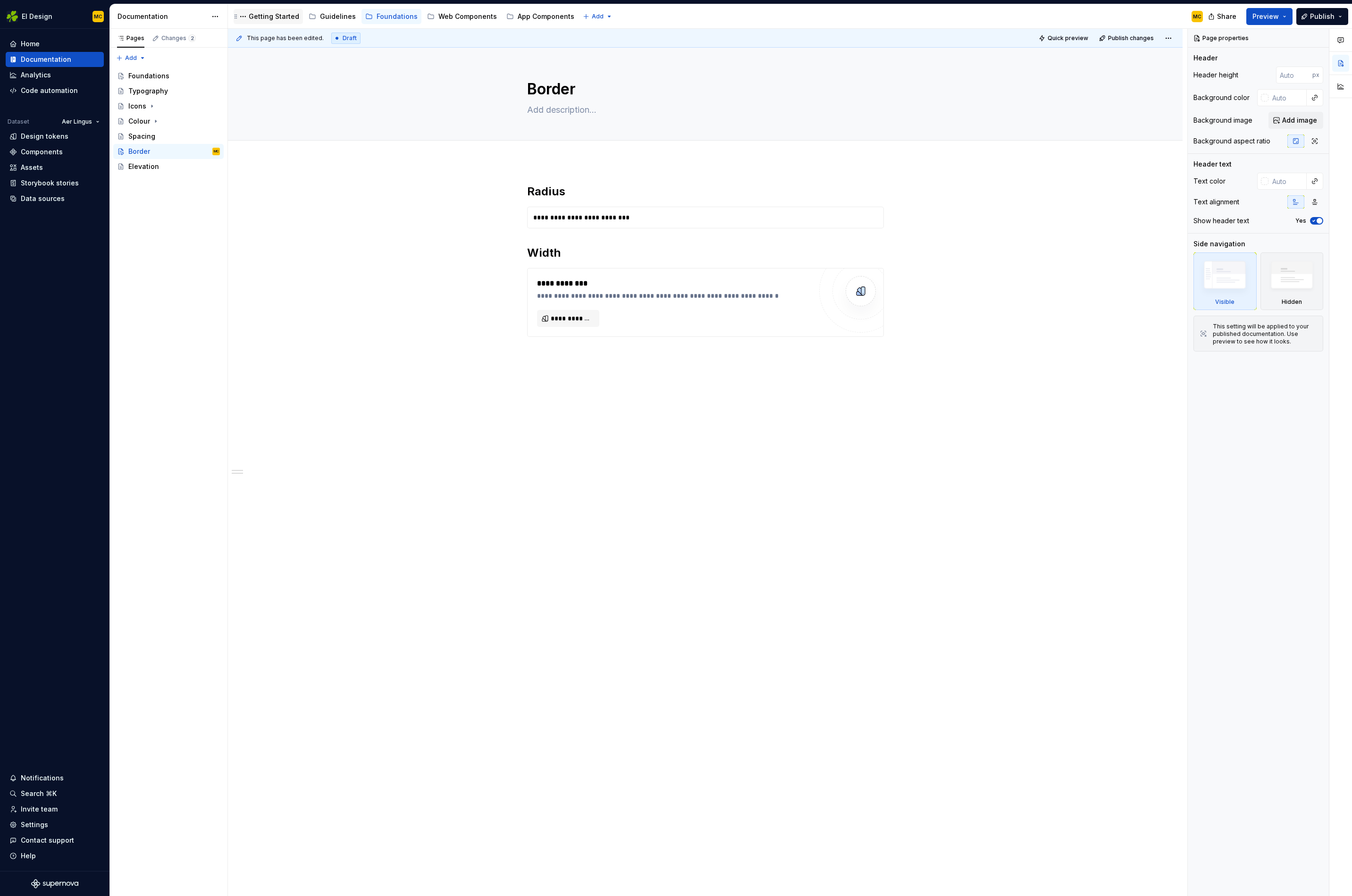
click at [290, 17] on div "Getting Started" at bounding box center [274, 17] width 50 height 10
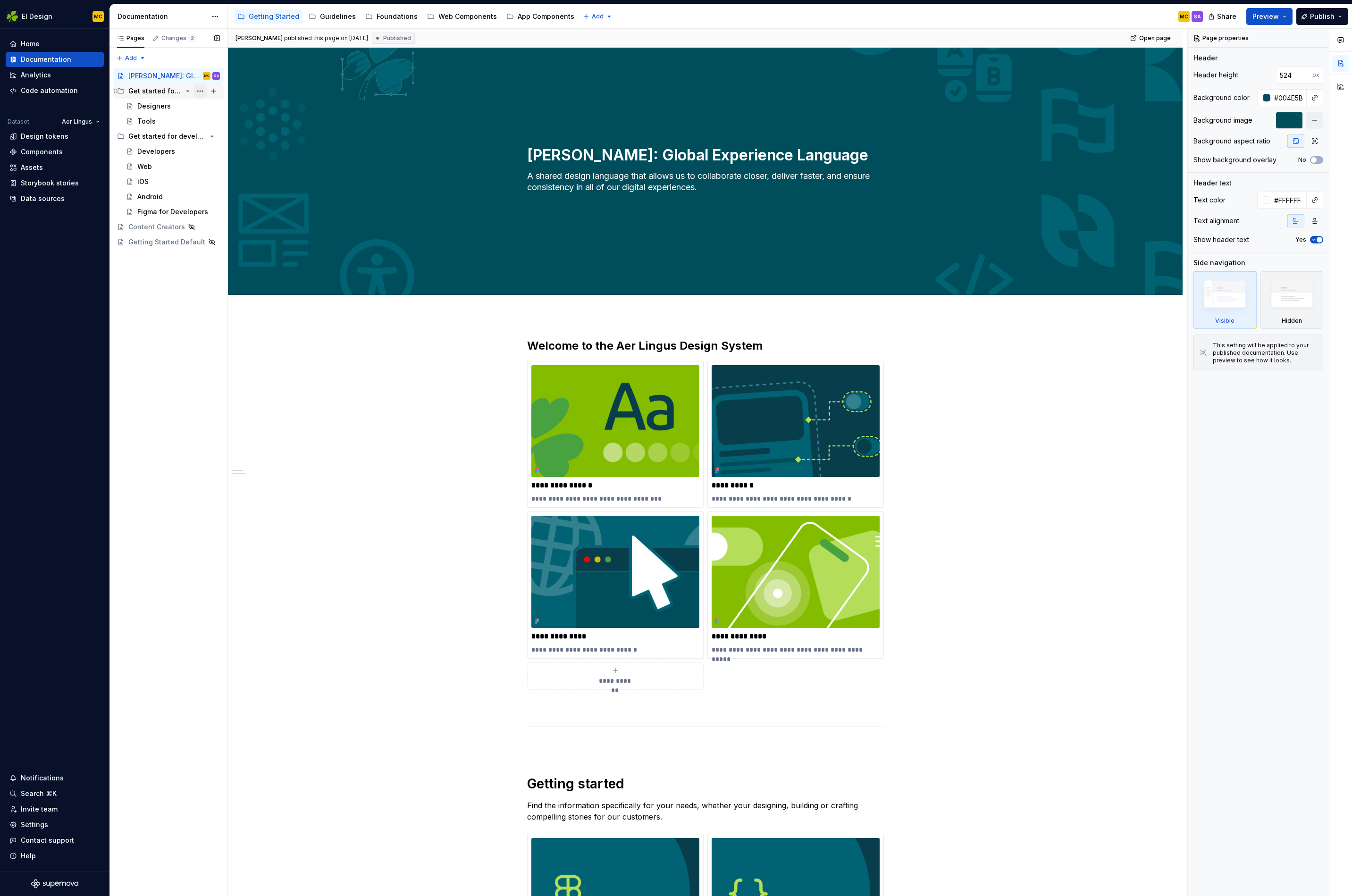
click at [201, 90] on button "Page tree" at bounding box center [200, 91] width 13 height 13
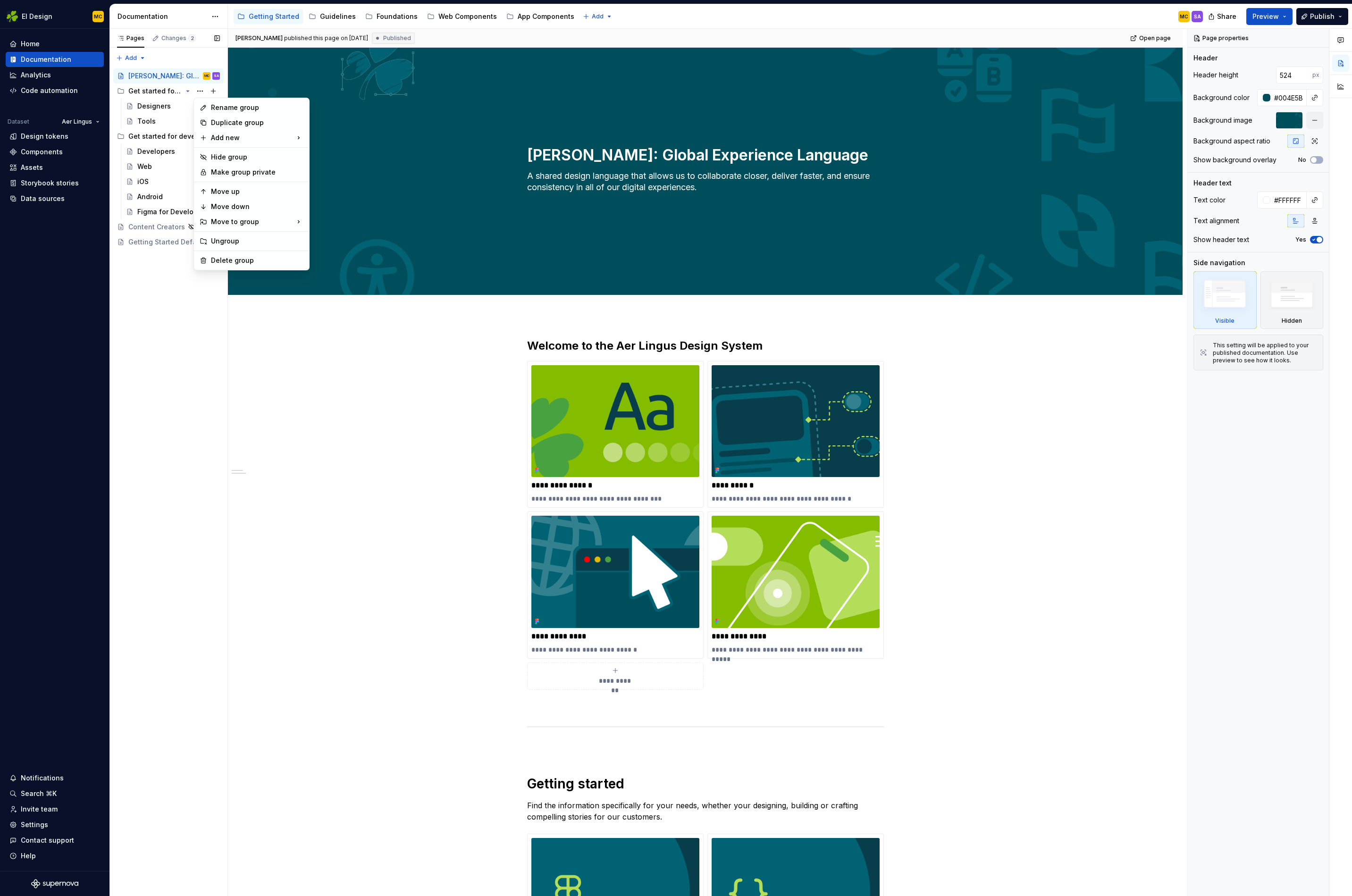
click at [202, 92] on div "Pages Changes 2 Add Accessibility guide for tree Page tree. Navigate the tree w…" at bounding box center [168, 463] width 118 height 868
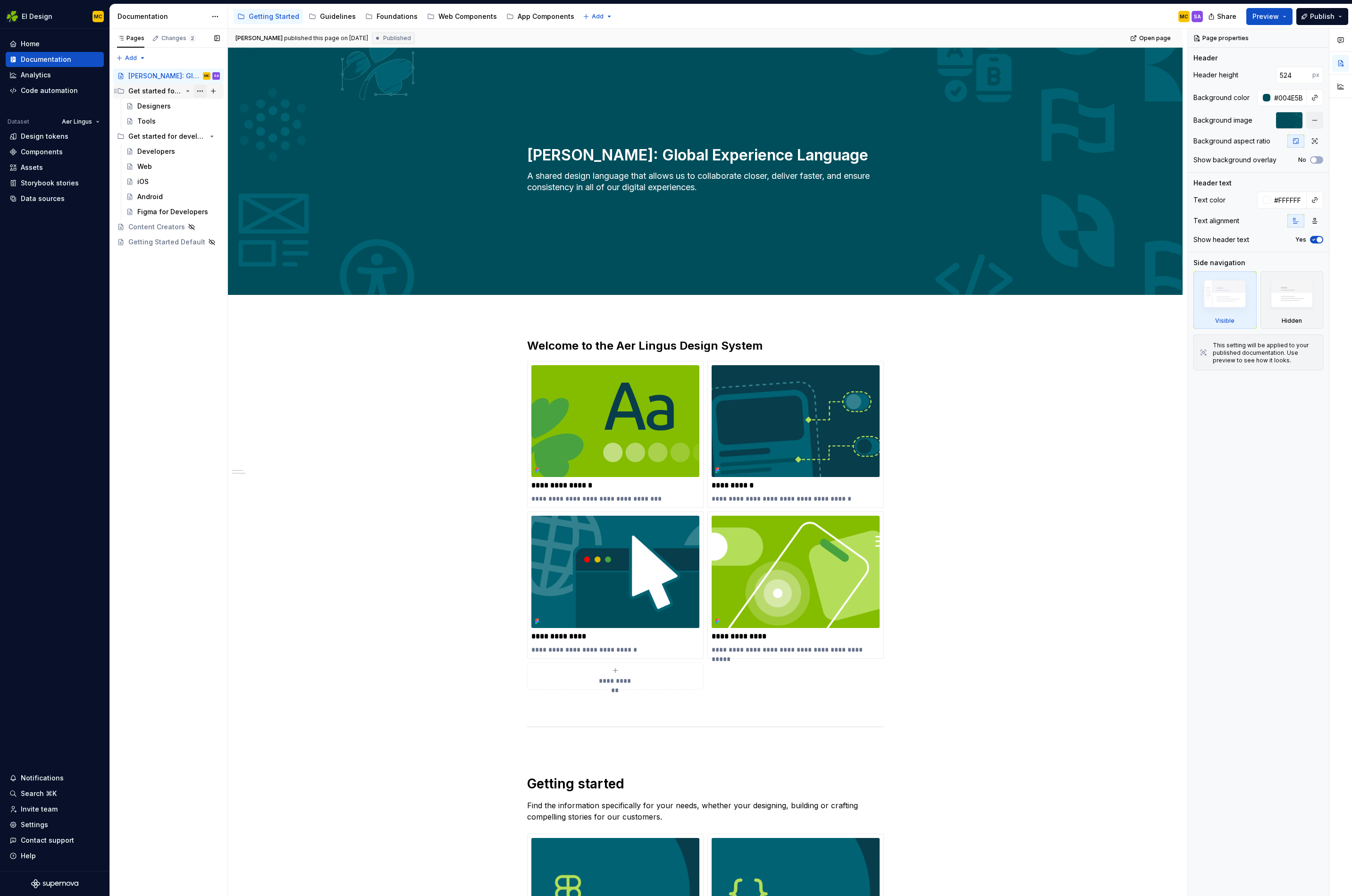
click at [200, 93] on button "Page tree" at bounding box center [200, 91] width 13 height 13
type textarea "*"
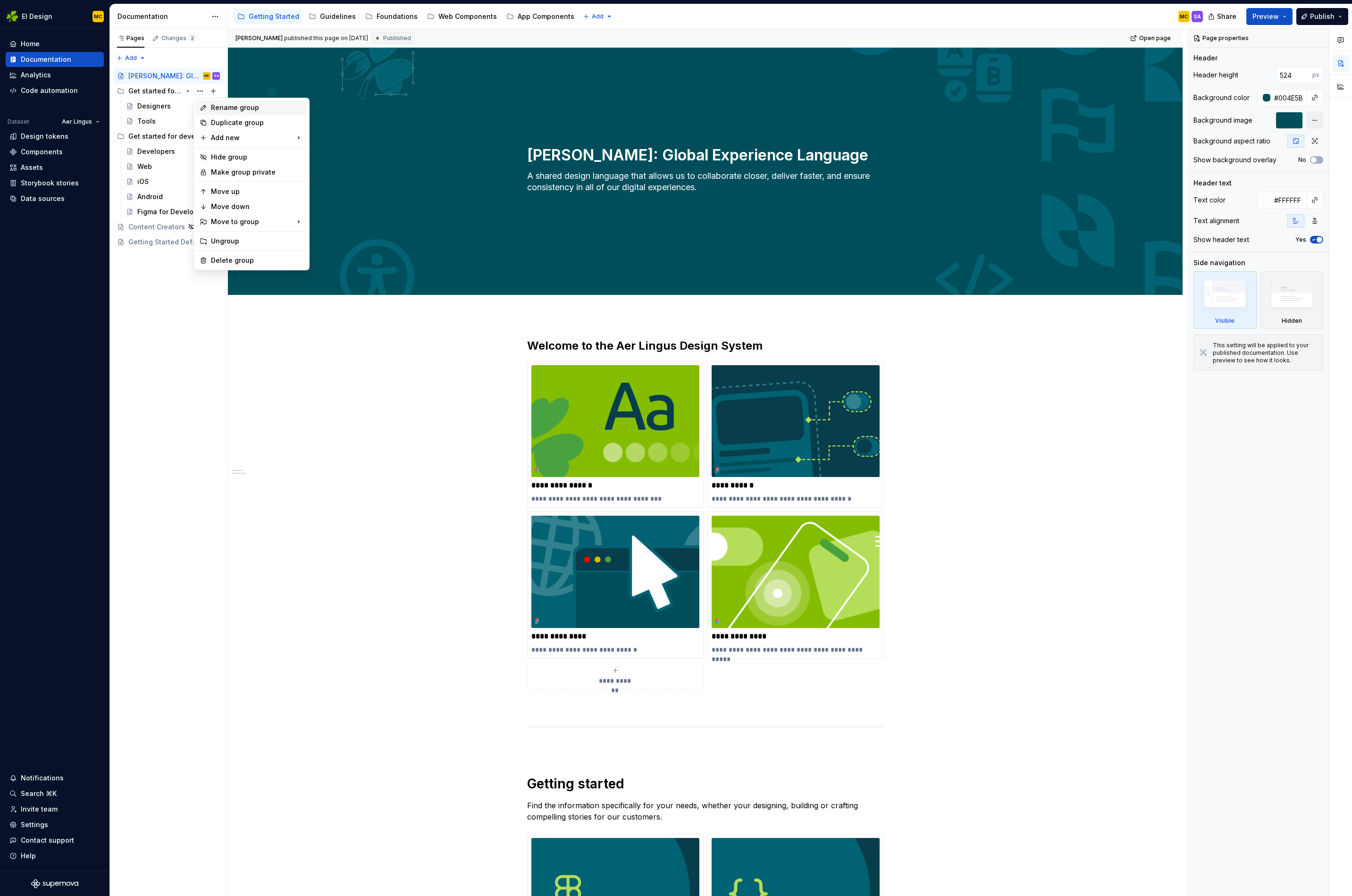
click at [219, 109] on div "Rename group" at bounding box center [257, 107] width 93 height 10
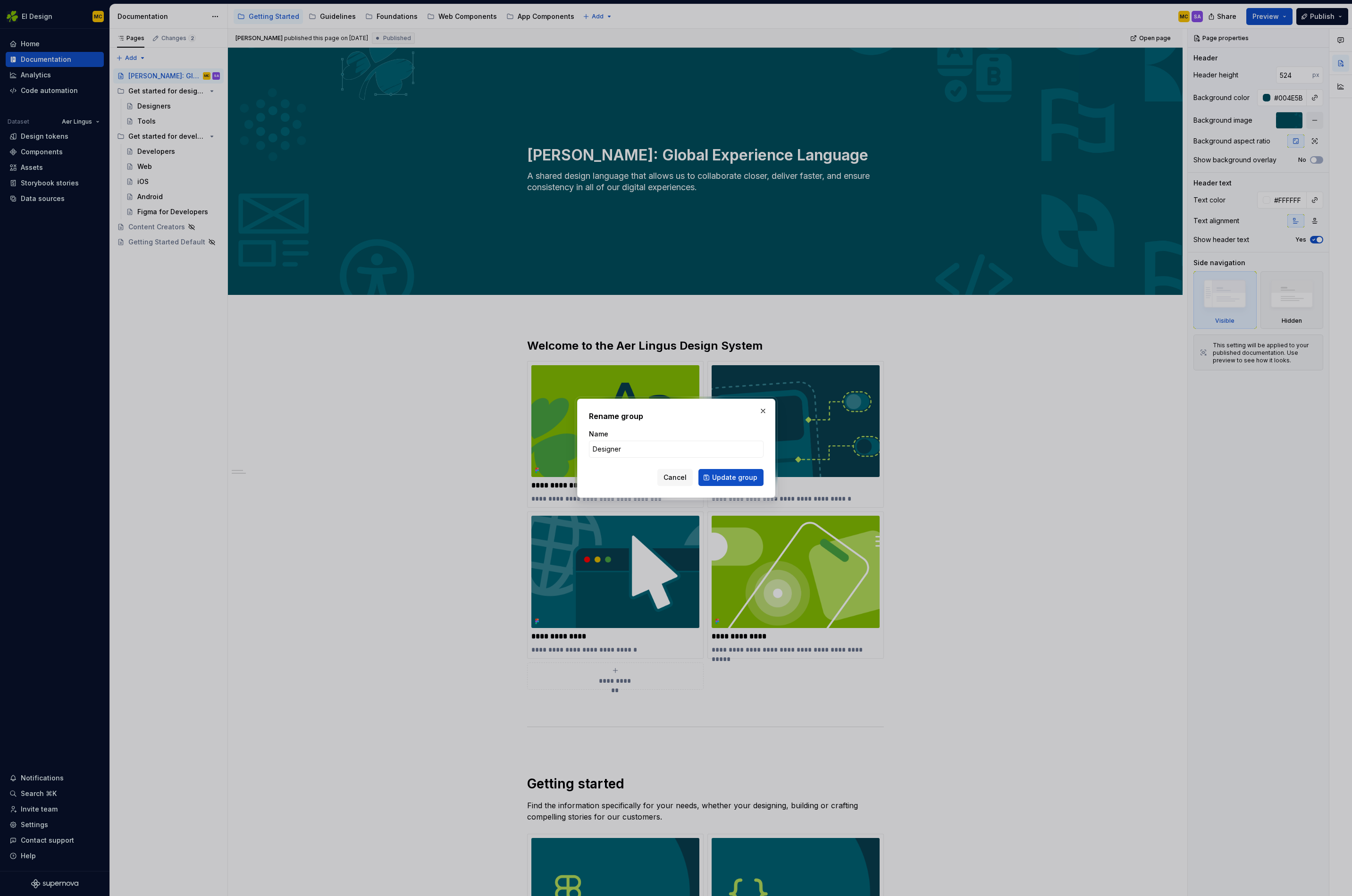
type input "Designers"
click button "Update group" at bounding box center [731, 477] width 65 height 17
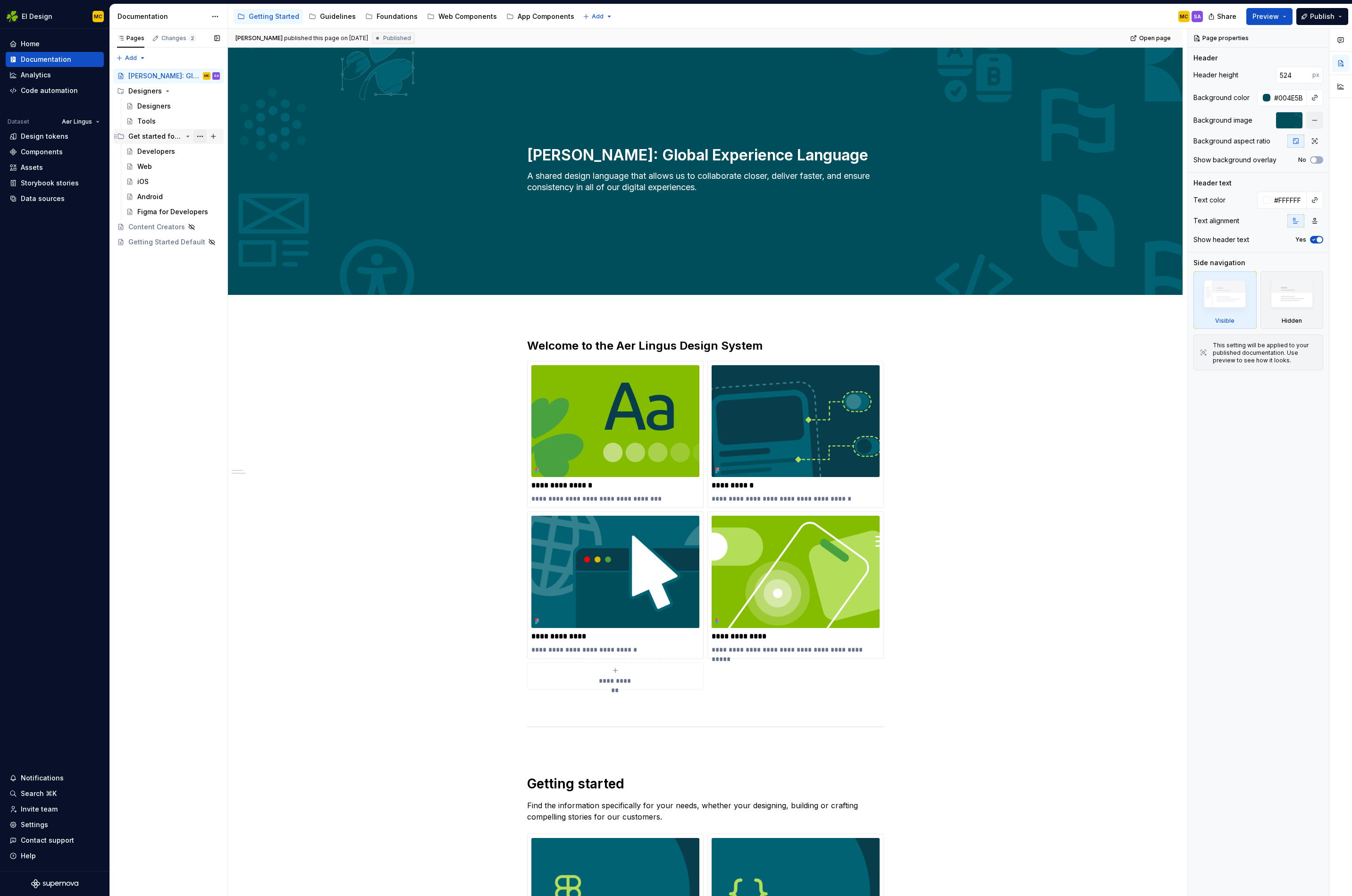
click at [202, 137] on button "Page tree" at bounding box center [200, 136] width 13 height 13
type textarea "*"
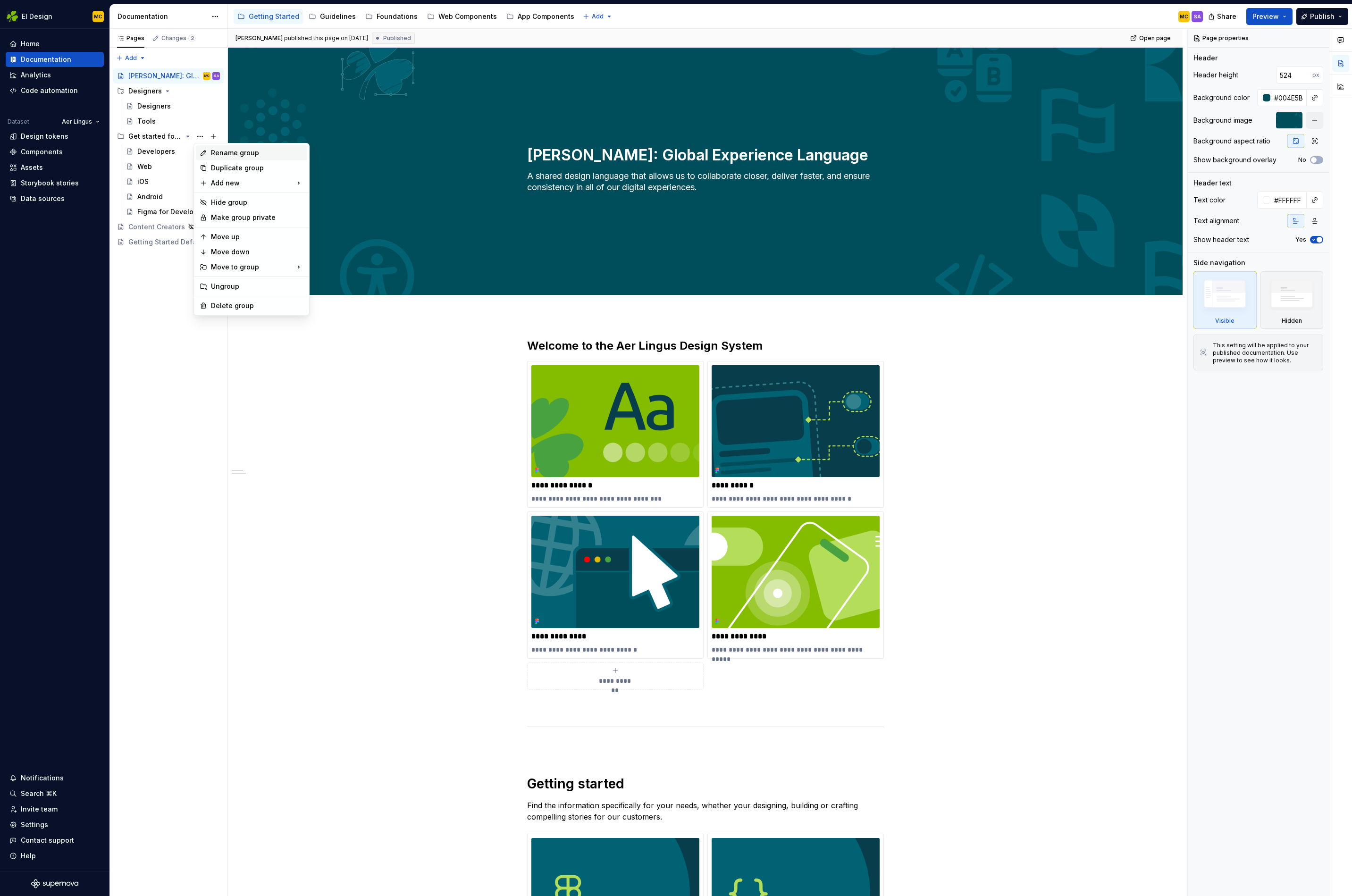
click at [225, 154] on div "Rename group" at bounding box center [257, 153] width 93 height 10
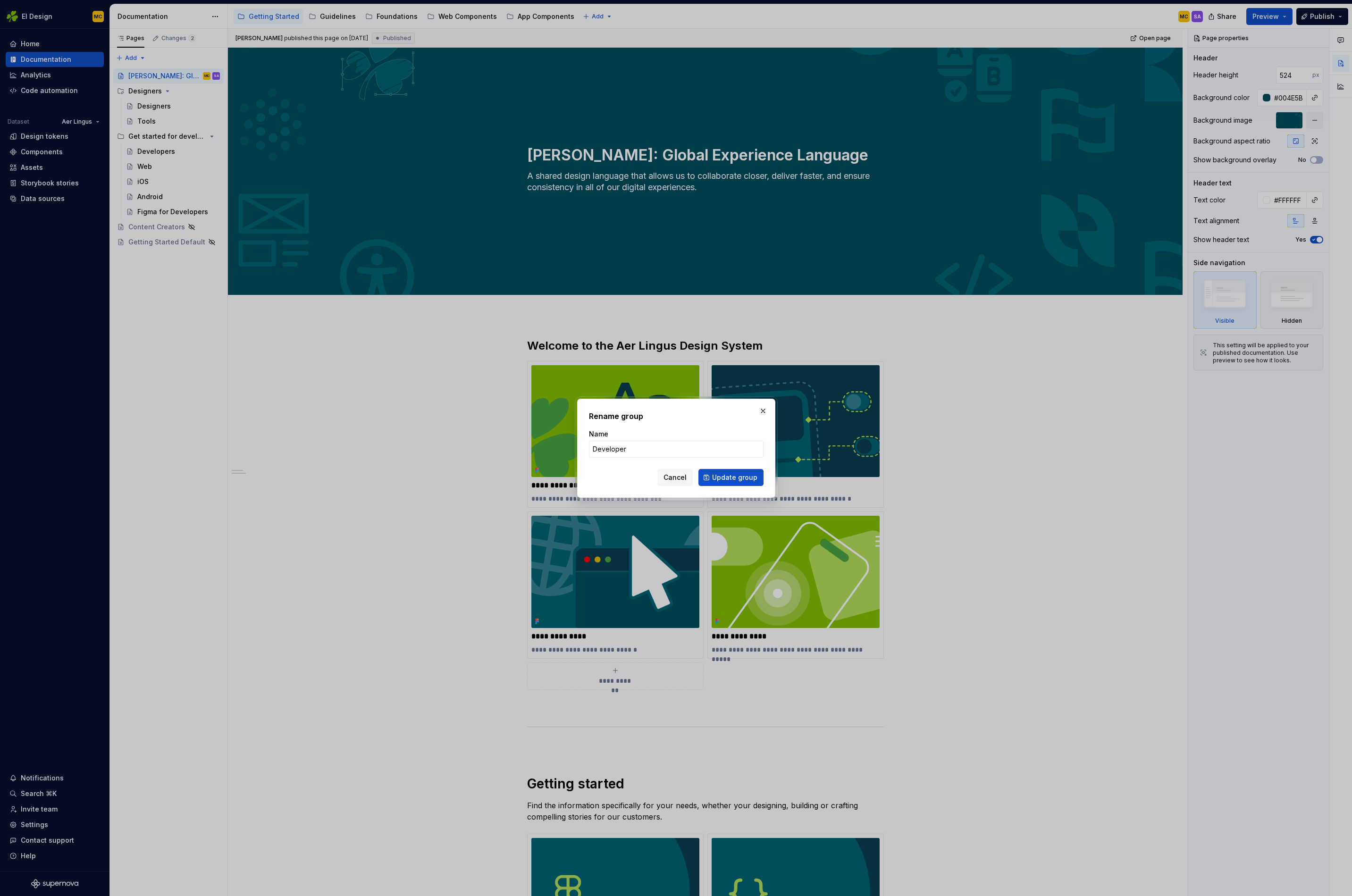
type input "Developers"
click button "Update group" at bounding box center [731, 477] width 65 height 17
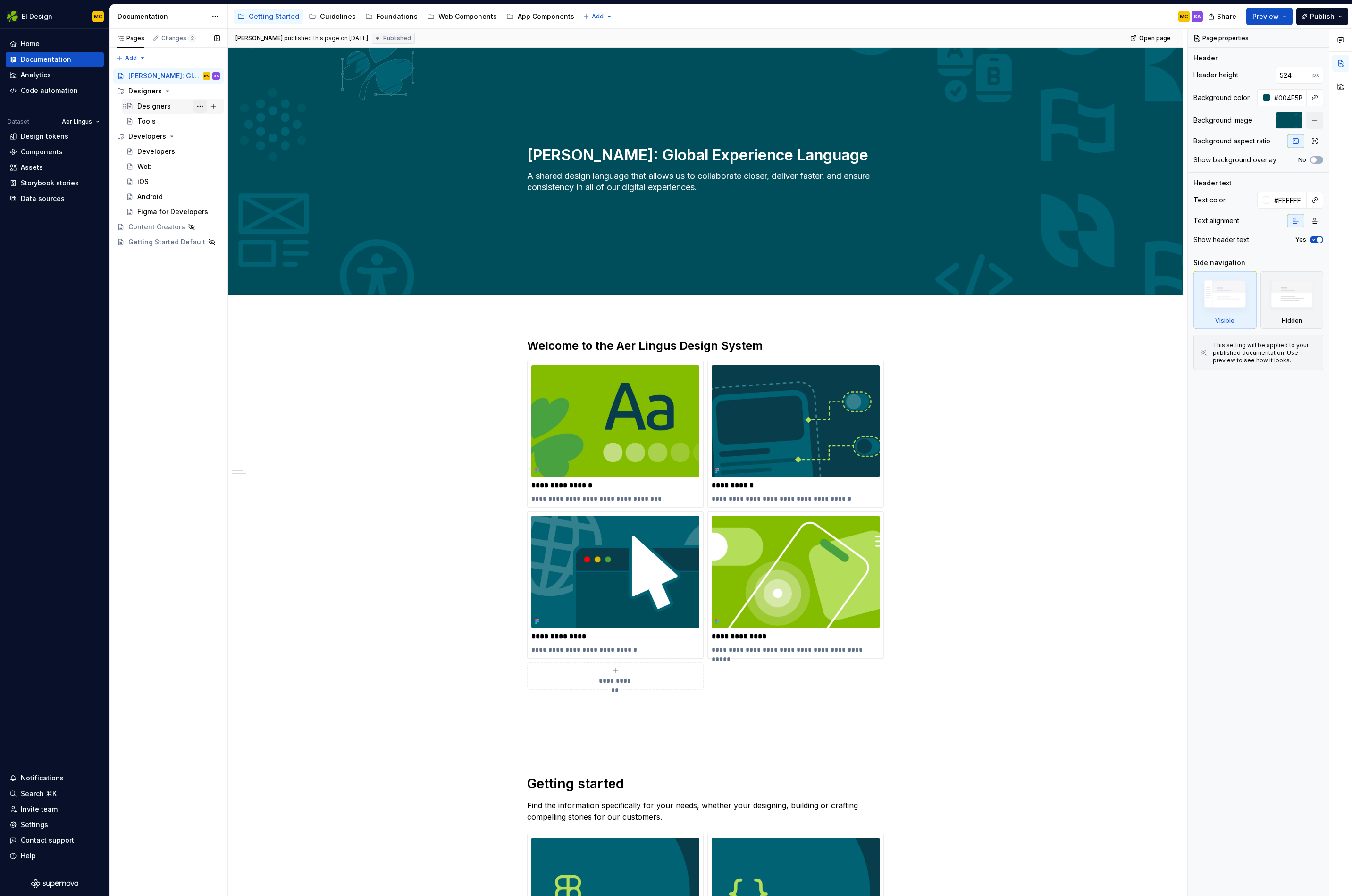
click at [198, 105] on button "Page tree" at bounding box center [200, 106] width 13 height 13
type textarea "*"
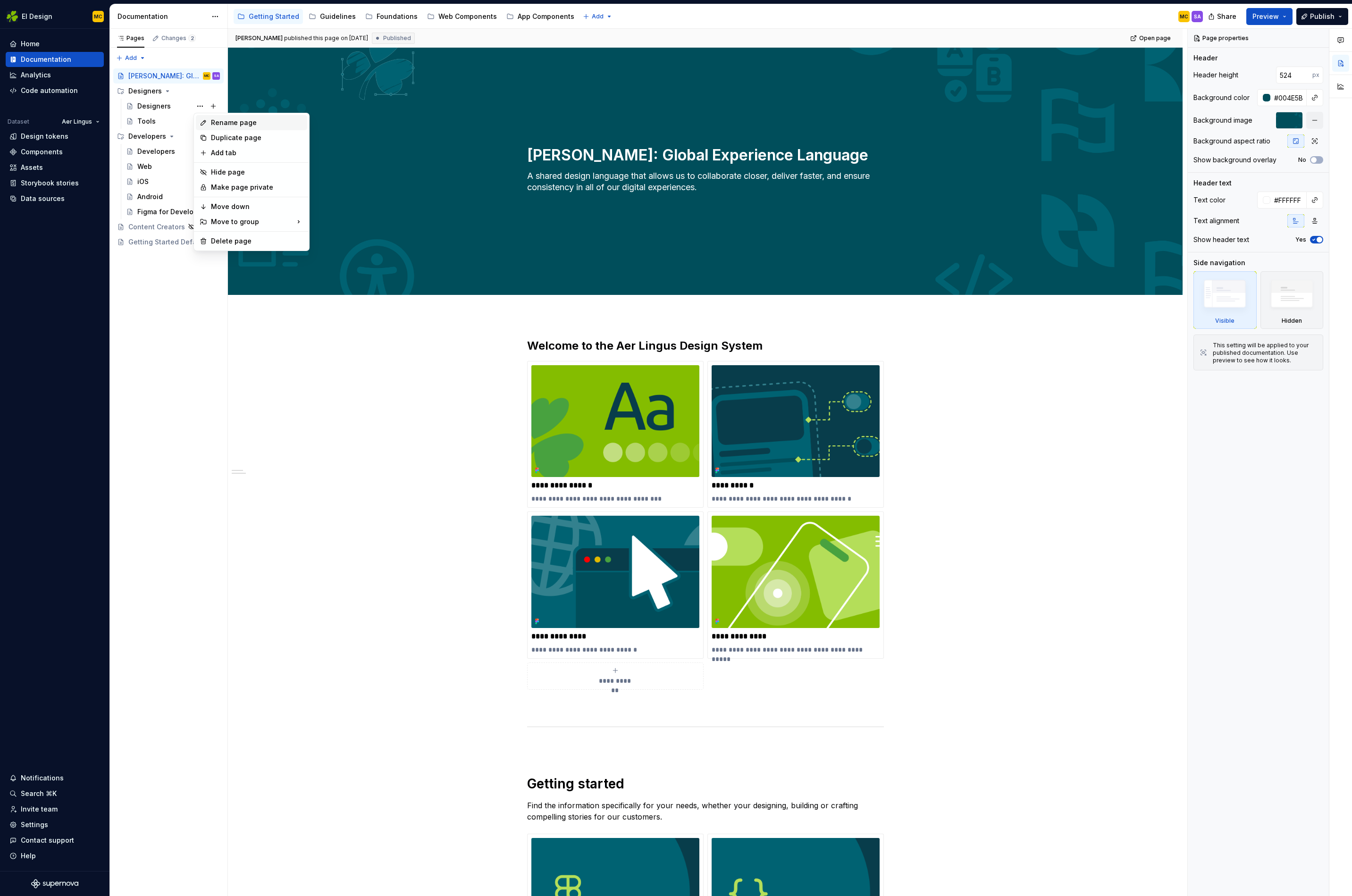
click at [223, 121] on div "Rename page" at bounding box center [257, 123] width 93 height 10
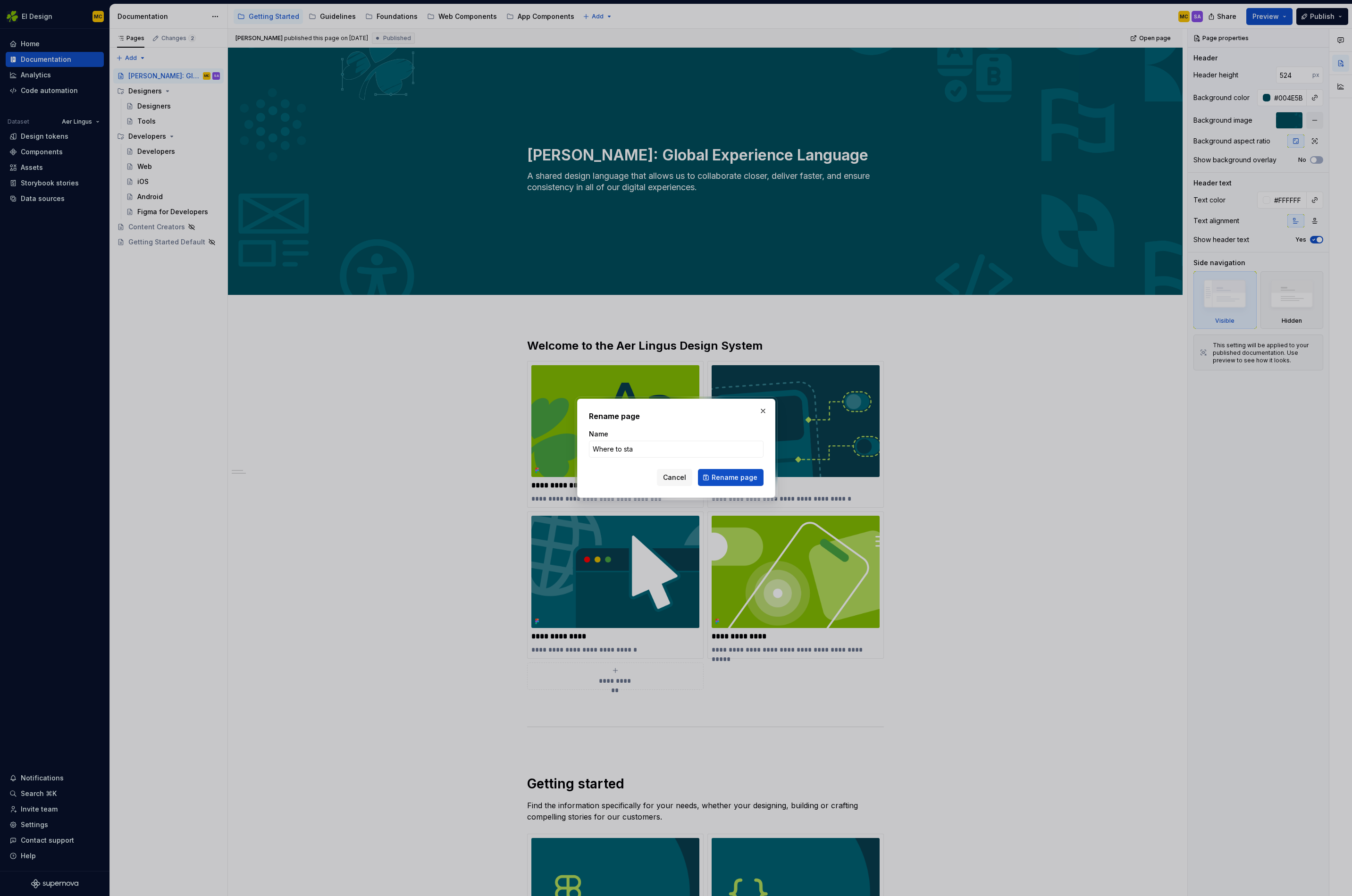
type input "Where to stat"
type textarea "*"
type input "Where to sta"
type textarea "*"
type input "Start designing"
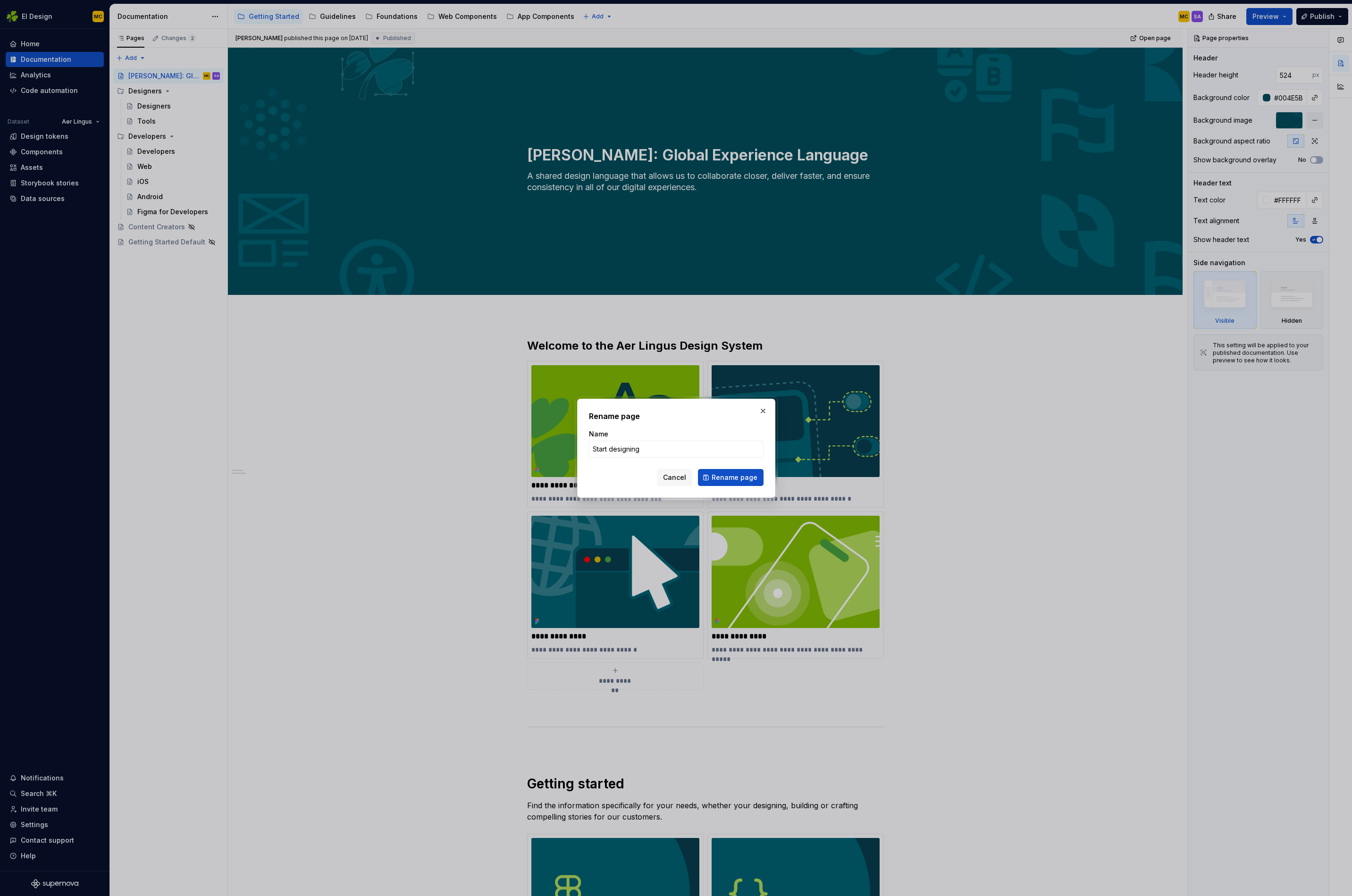
click button "Rename page" at bounding box center [731, 477] width 66 height 17
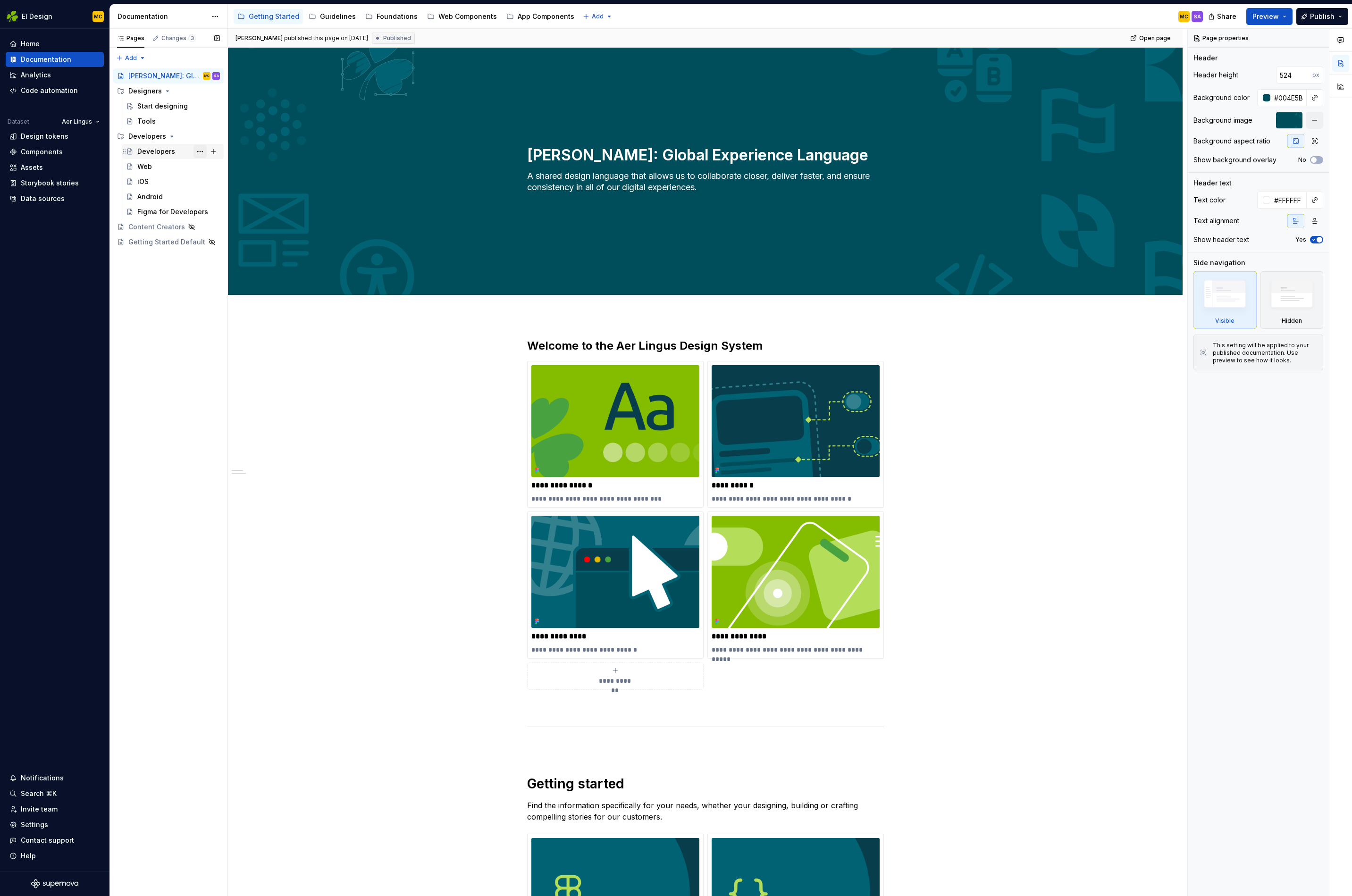
click at [198, 151] on button "Page tree" at bounding box center [200, 151] width 13 height 13
type textarea "*"
click at [231, 169] on div "Rename page" at bounding box center [257, 168] width 93 height 10
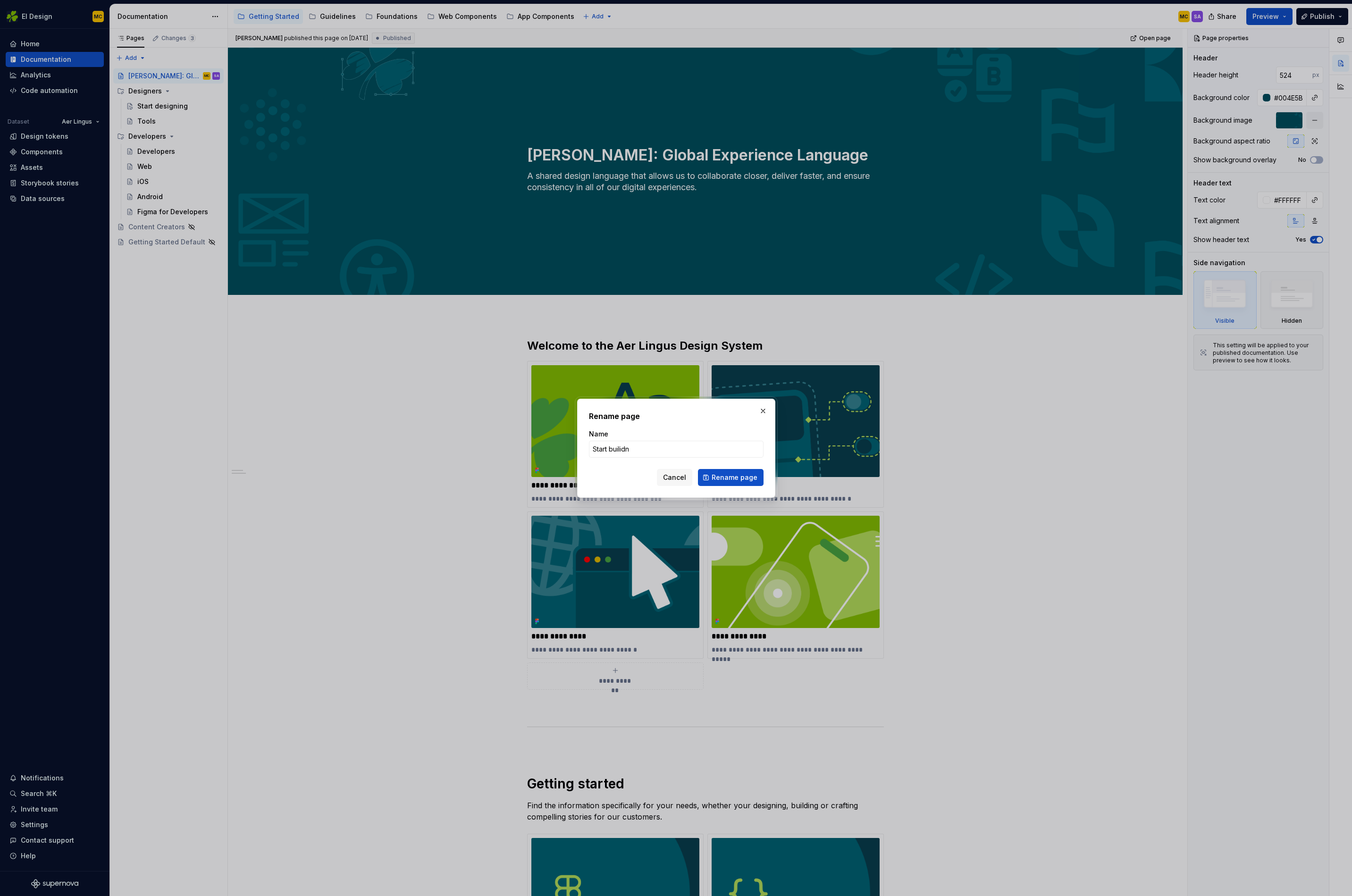
type input "Start builidng"
click button "Rename page" at bounding box center [731, 477] width 66 height 17
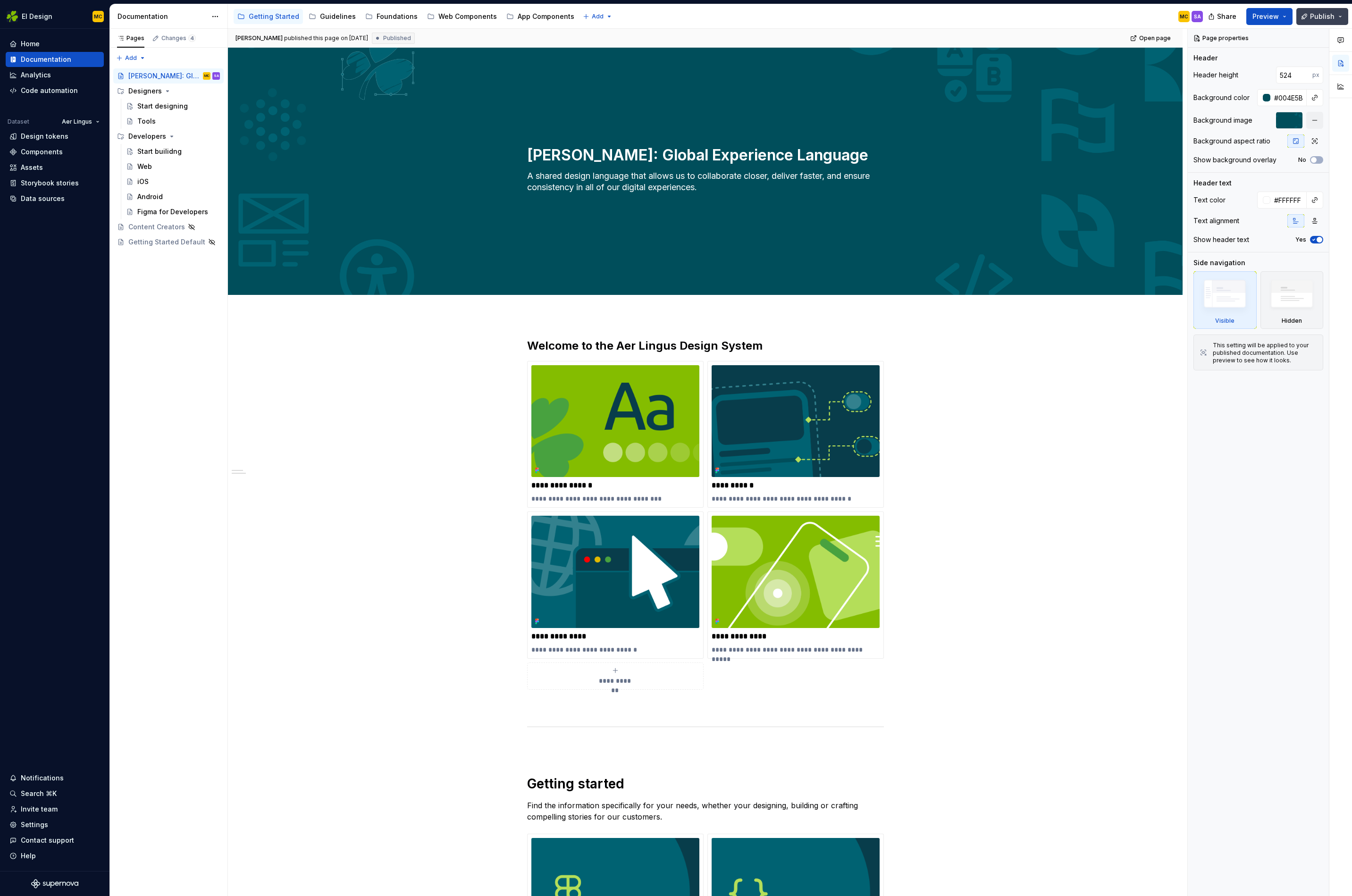
click at [1321, 19] on span "Publish" at bounding box center [1322, 17] width 24 height 10
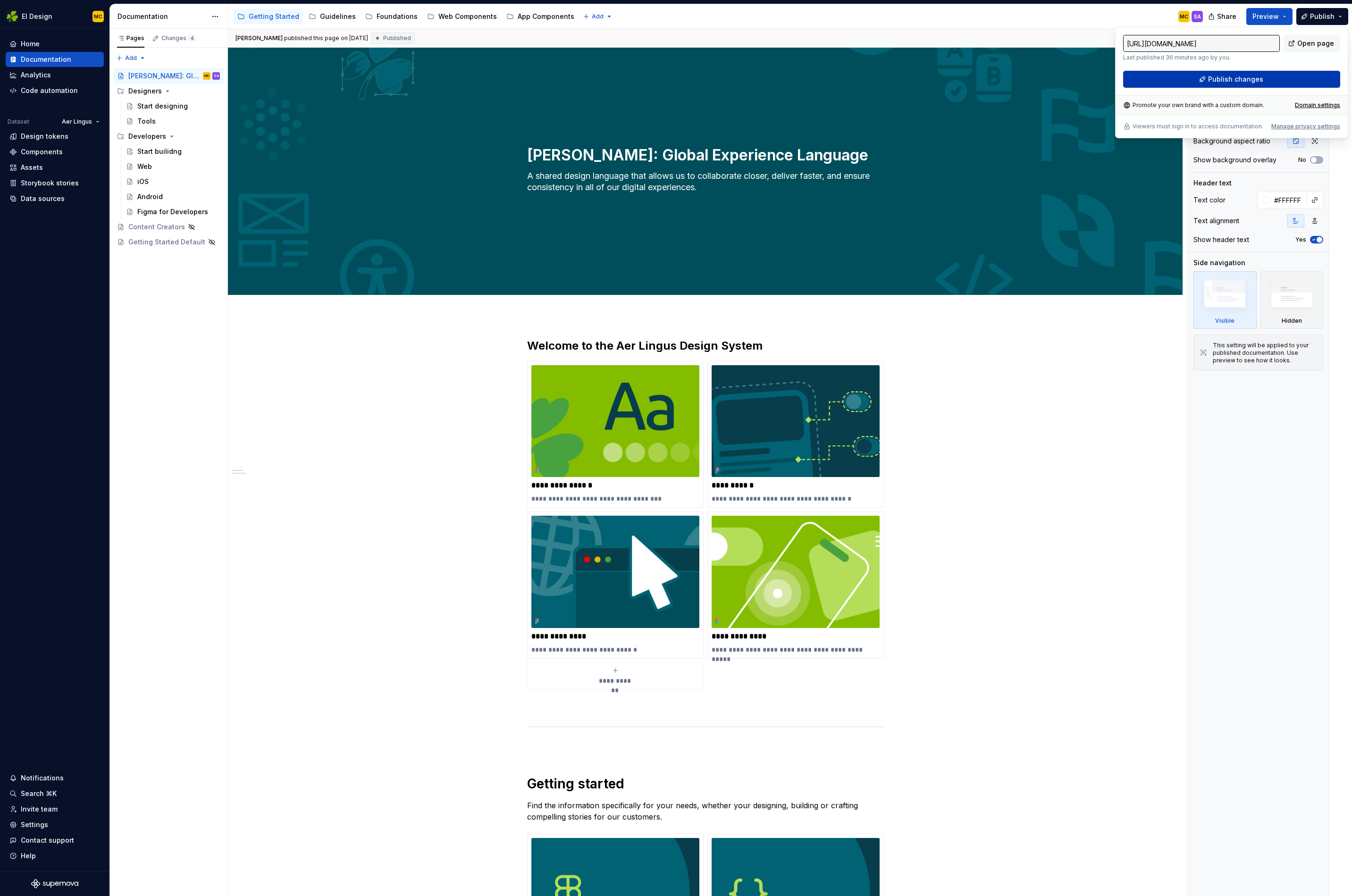
click at [1239, 80] on span "Publish changes" at bounding box center [1235, 80] width 55 height 10
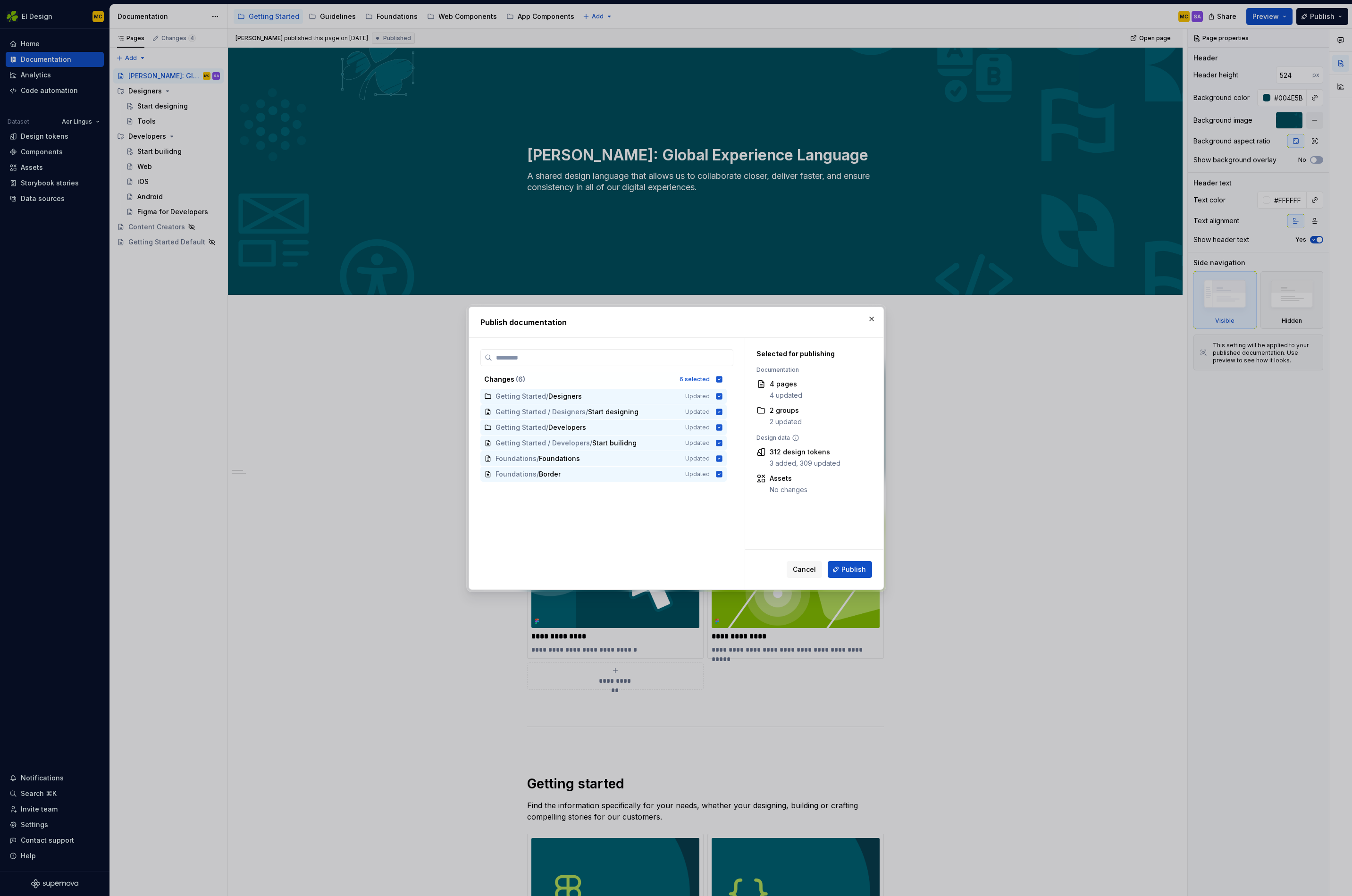
click at [847, 568] on span "Publish" at bounding box center [854, 569] width 24 height 10
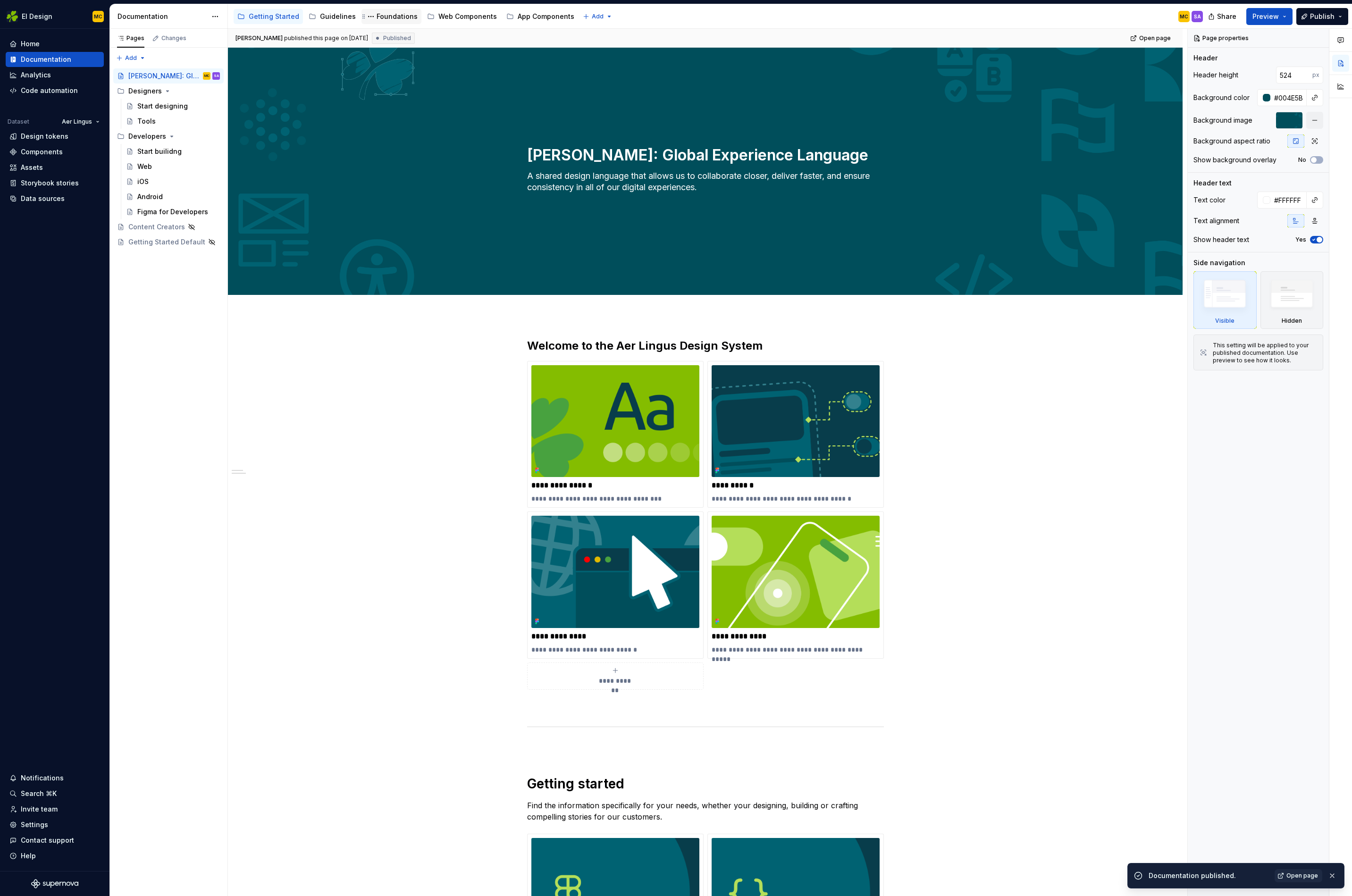
click at [390, 19] on div "Foundations" at bounding box center [397, 17] width 41 height 10
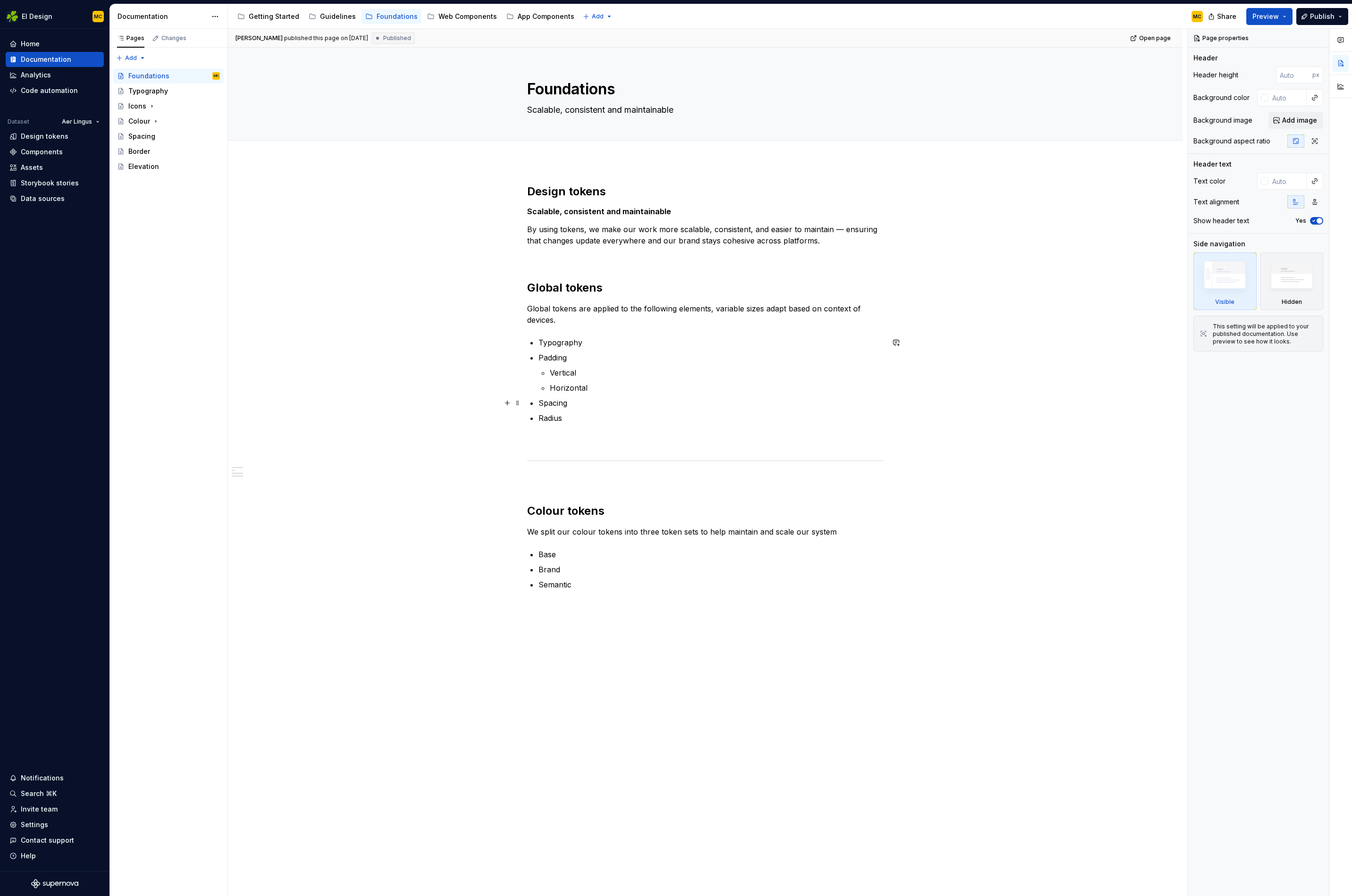
type textarea "*"
click at [600, 416] on p "Radius" at bounding box center [711, 418] width 346 height 11
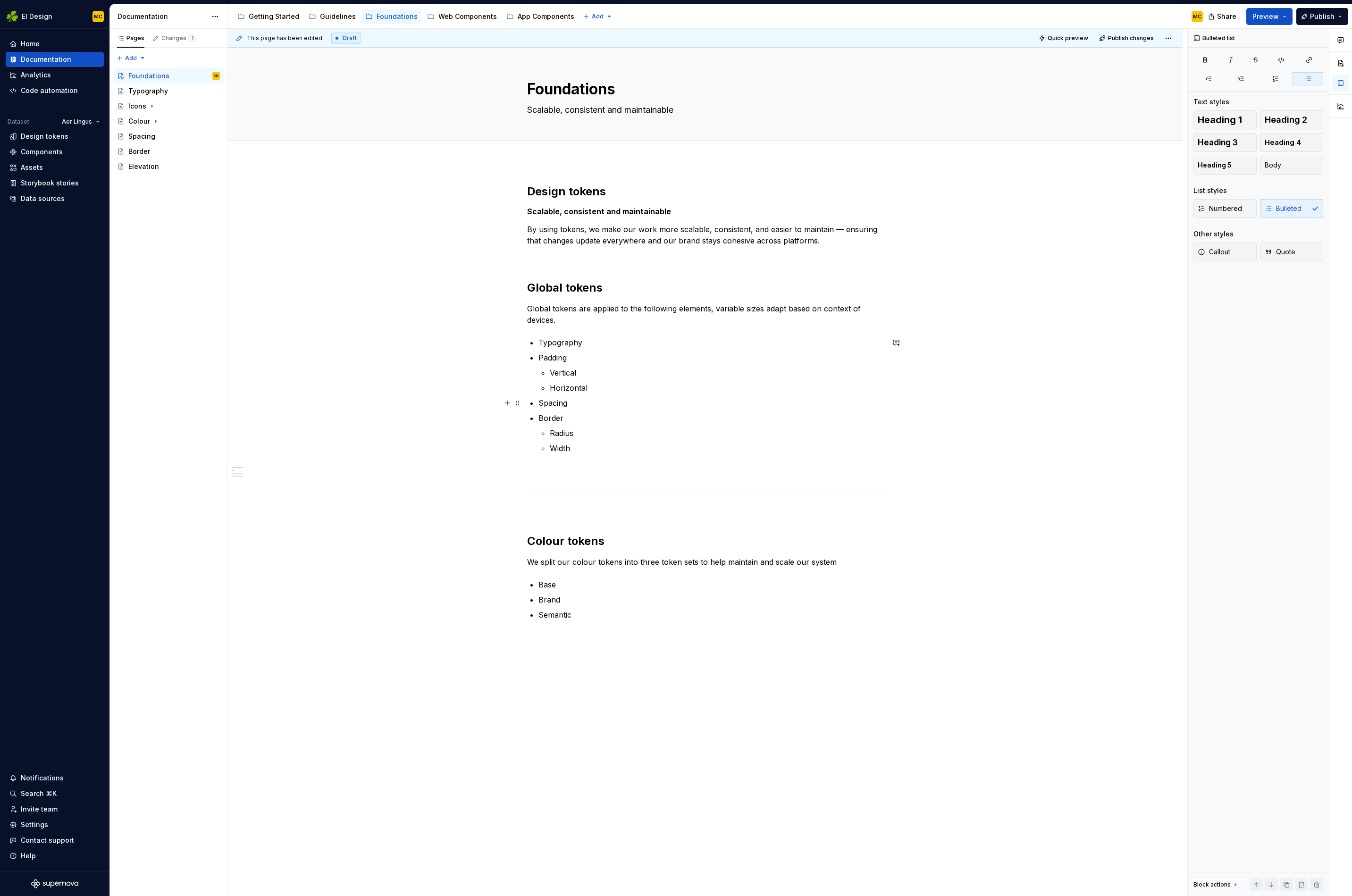
click at [587, 407] on p "Spacing" at bounding box center [711, 403] width 346 height 11
click at [1016, 416] on div "Design tokens Scalable, consistent and maintainable By using tokens, we make ou…" at bounding box center [706, 542] width 955 height 762
click at [582, 410] on ul "Typography Padding Vertical Horizontal Spacing Border Radius Width" at bounding box center [711, 396] width 346 height 117
click at [581, 405] on p "Spacing" at bounding box center [711, 403] width 346 height 11
click at [670, 460] on div "Design tokens Scalable, consistent and maintainable By using tokens, we make ou…" at bounding box center [705, 414] width 357 height 459
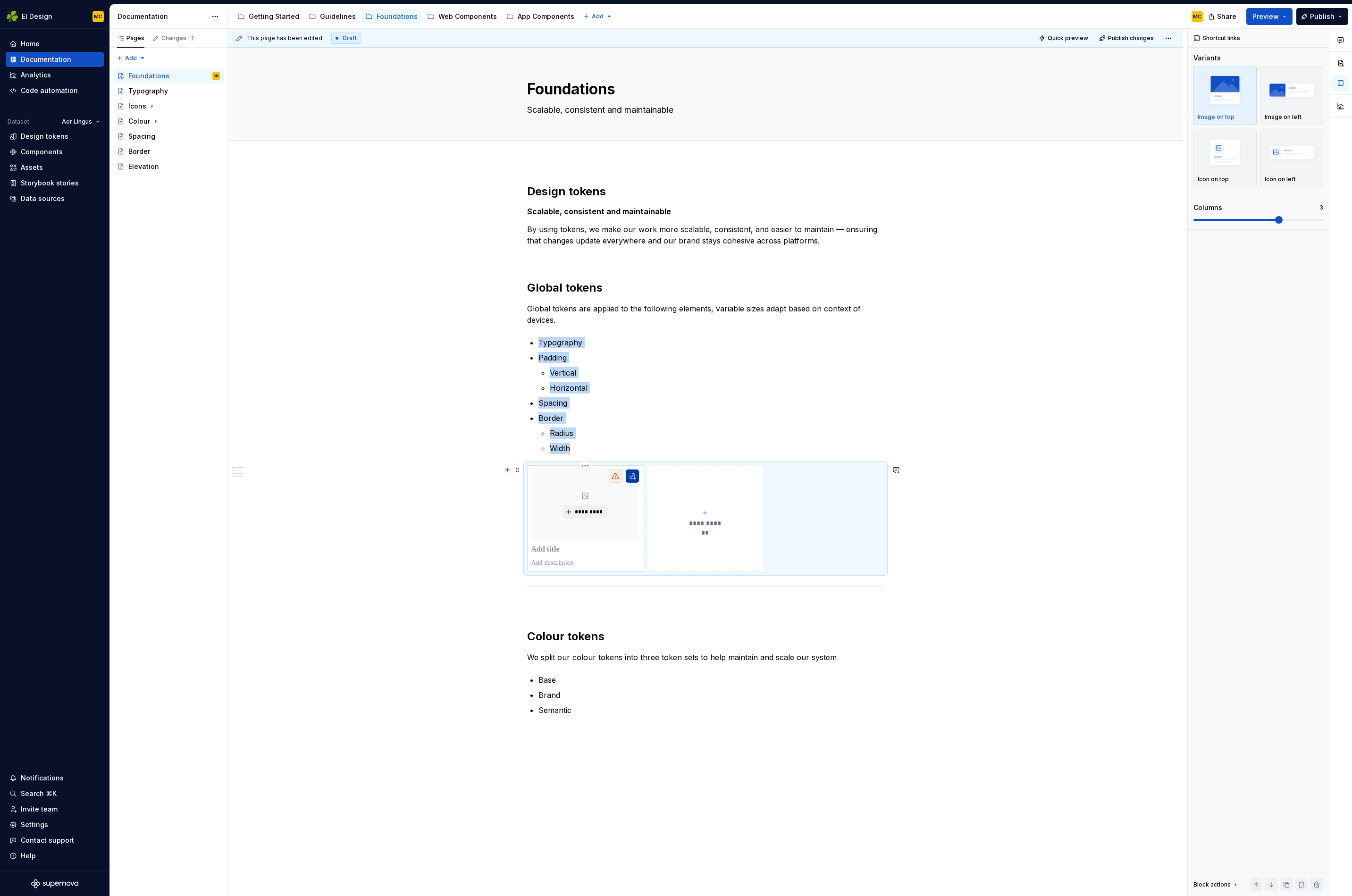
click at [637, 476] on button "button" at bounding box center [632, 476] width 13 height 13
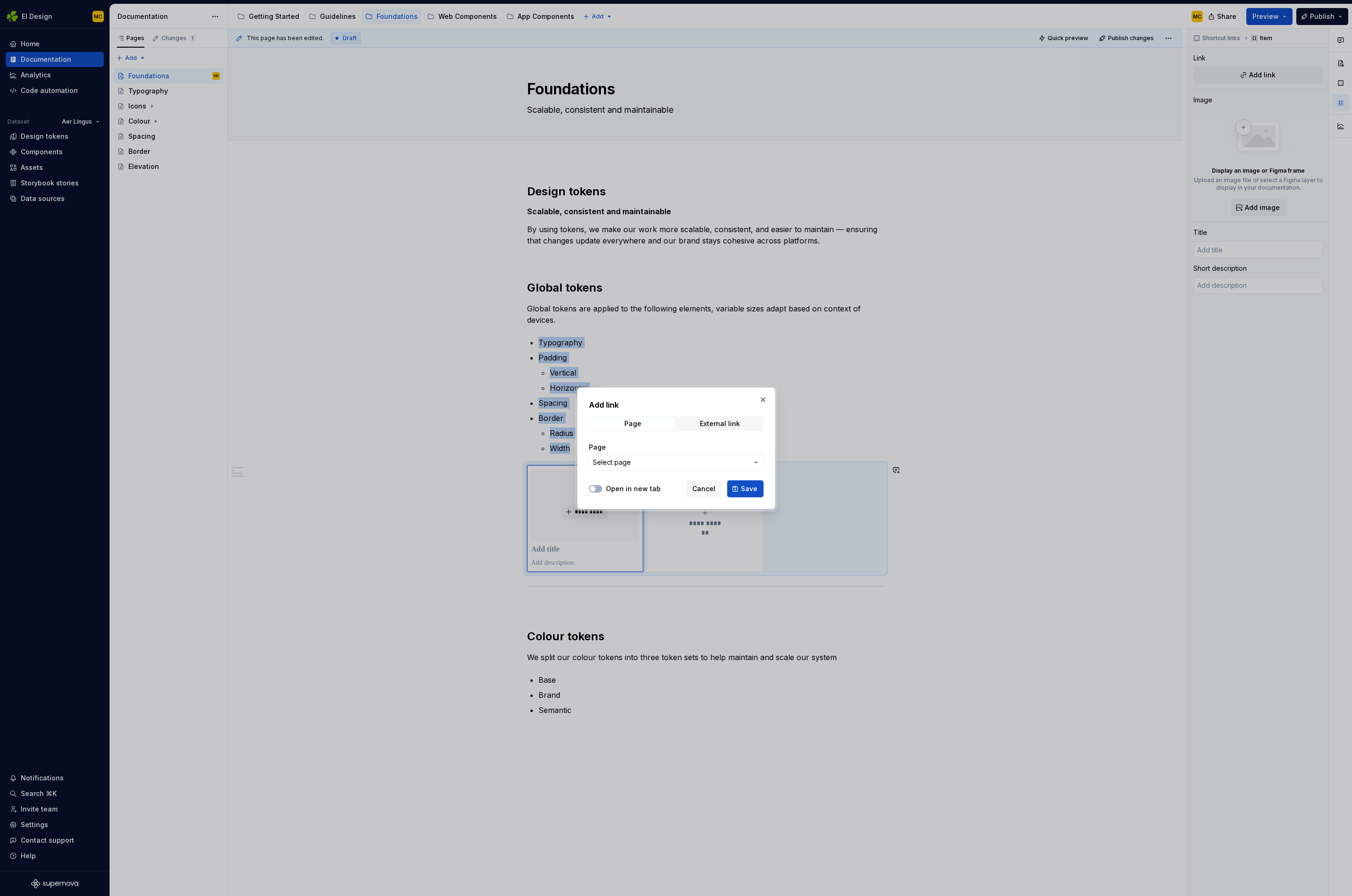
click at [678, 462] on span "Select page" at bounding box center [670, 463] width 156 height 10
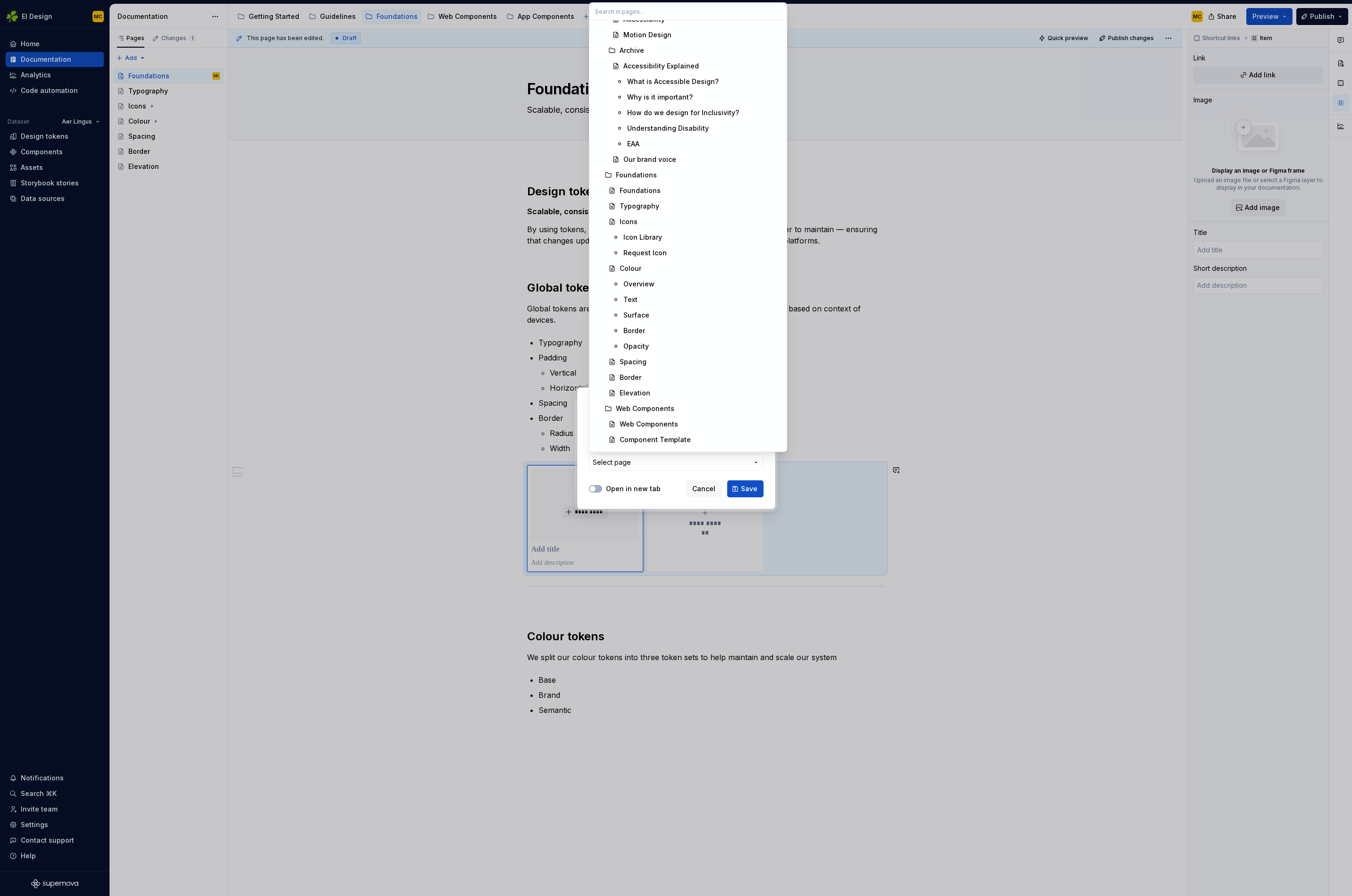
scroll to position [738, 0]
click at [661, 224] on div "Typography" at bounding box center [700, 227] width 161 height 10
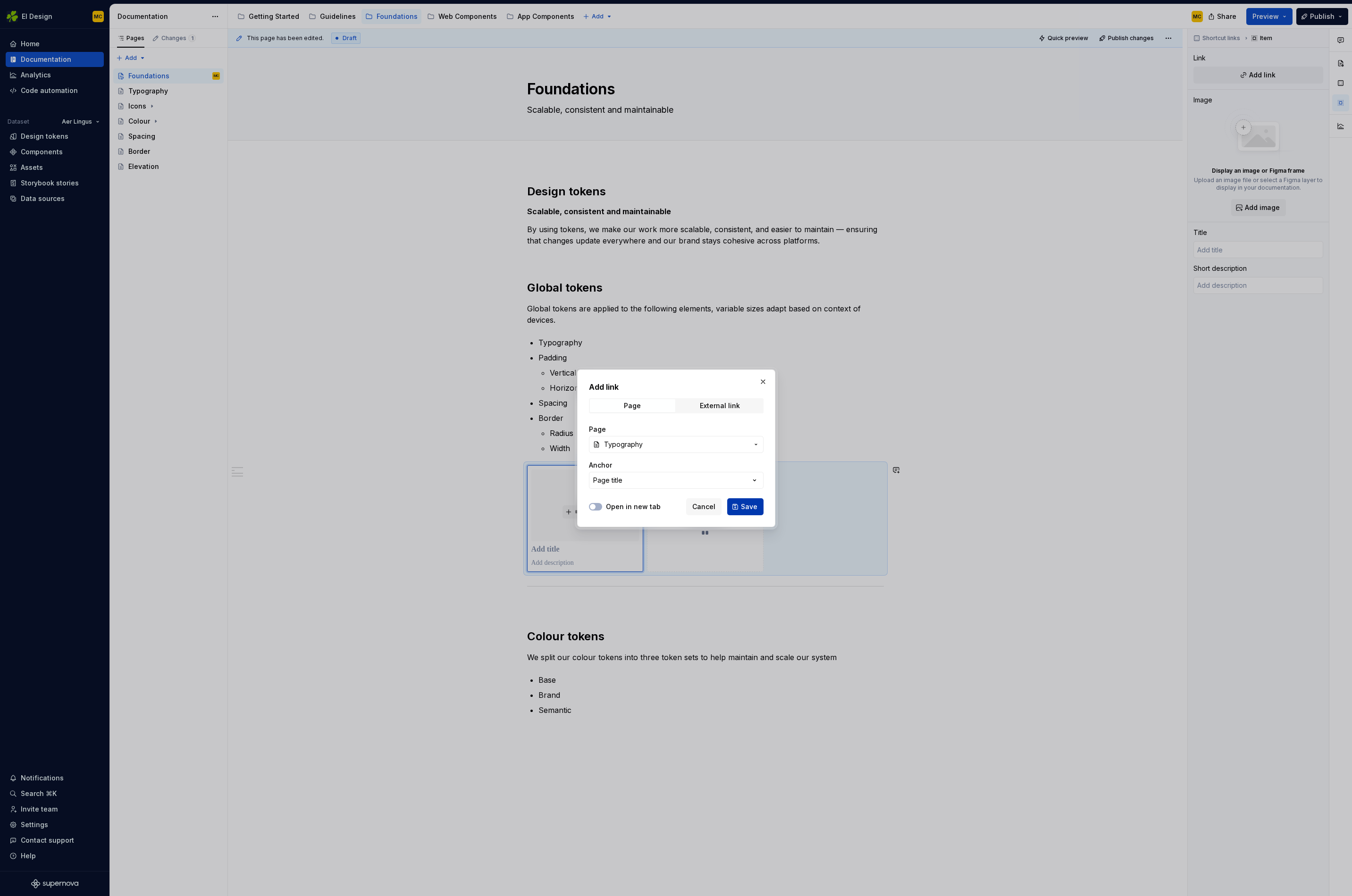
click at [743, 506] on span "Save" at bounding box center [750, 507] width 17 height 10
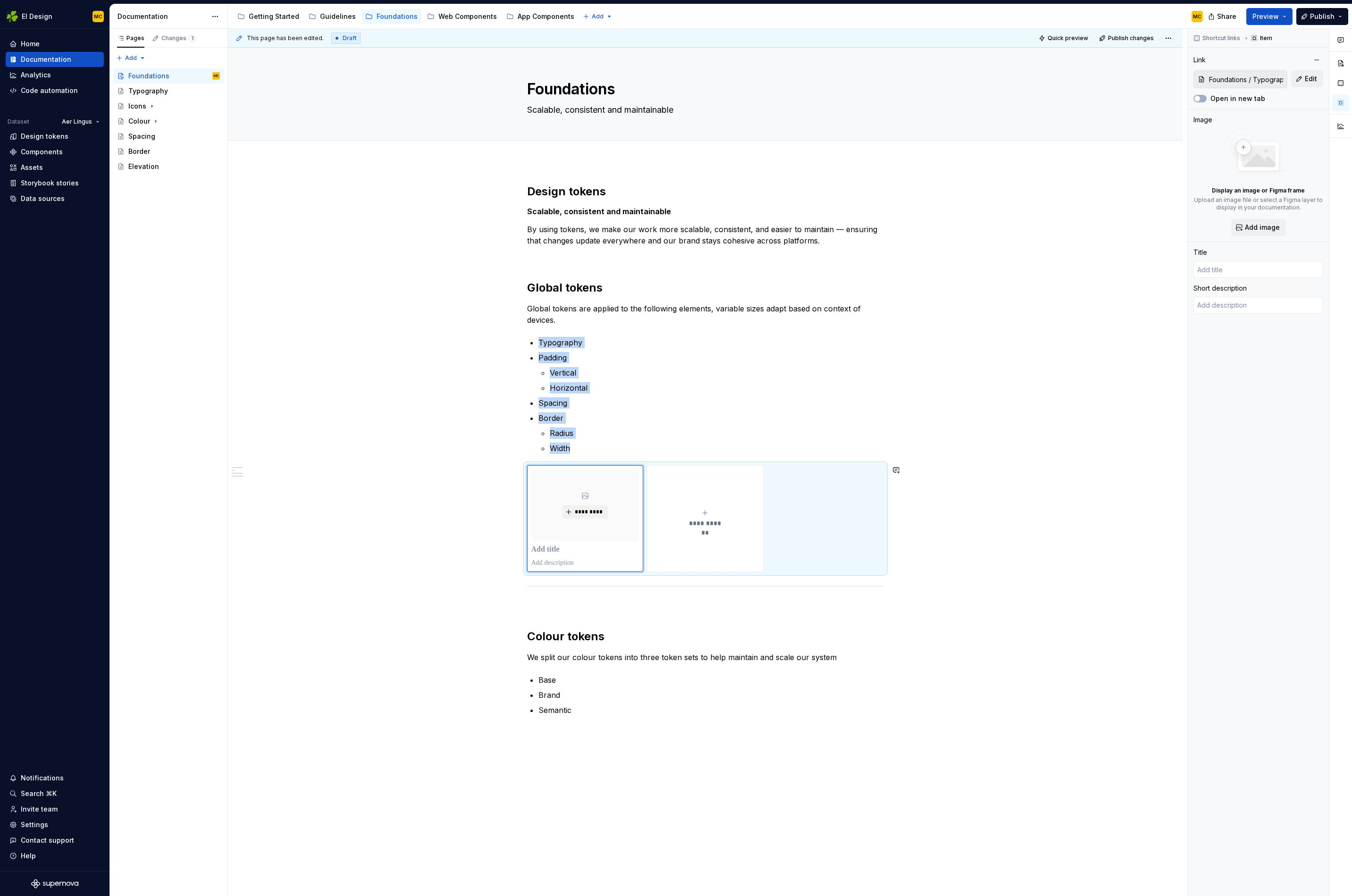
type textarea "*"
type input "Typography"
type textarea "Responsive system for clear hierarchy"
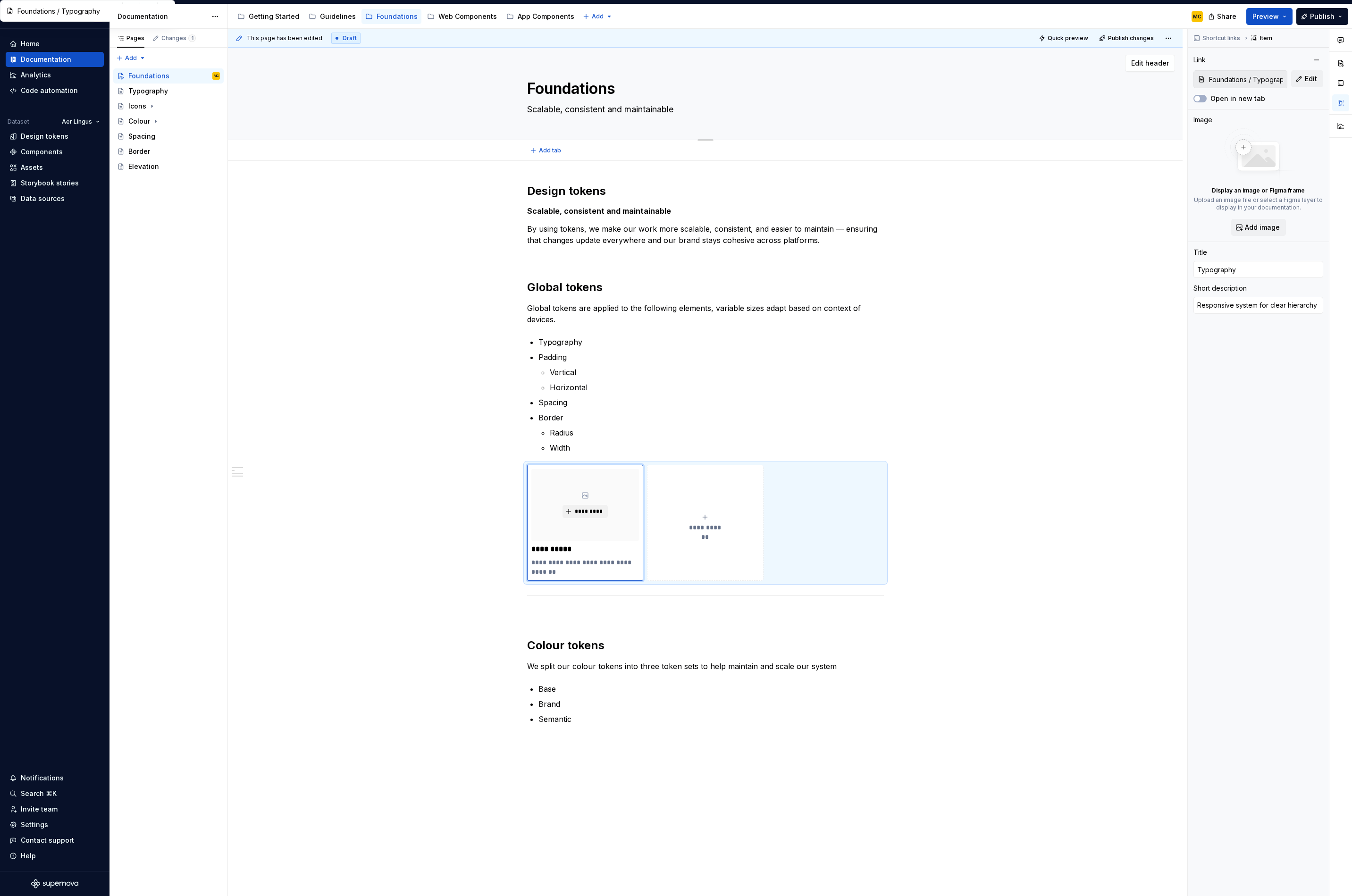
click at [621, 89] on textarea "Foundations" at bounding box center [704, 89] width 357 height 22
click at [705, 553] on button "**********" at bounding box center [705, 523] width 117 height 116
type textarea "*"
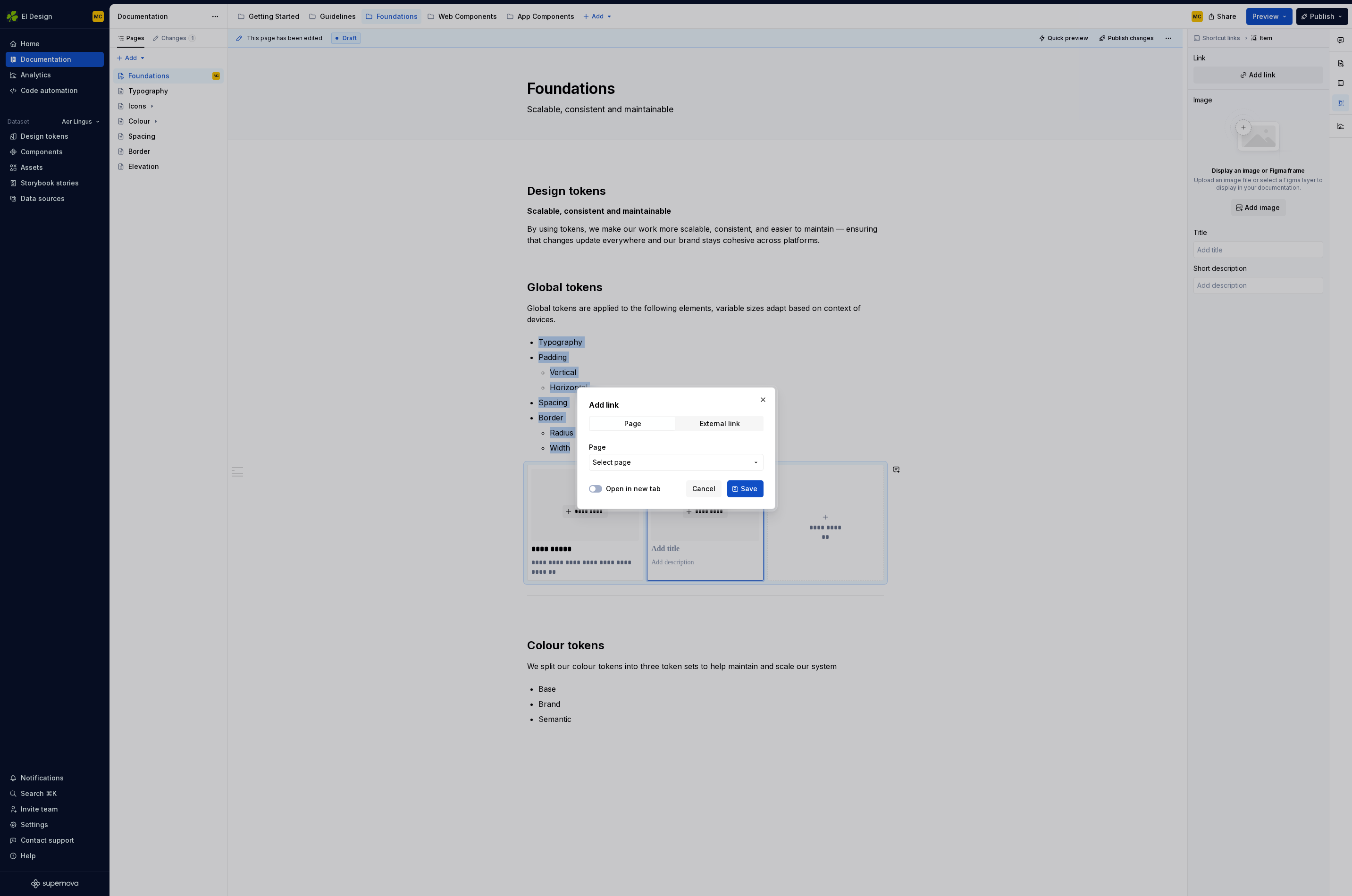
click at [707, 461] on span "Select page" at bounding box center [670, 463] width 156 height 10
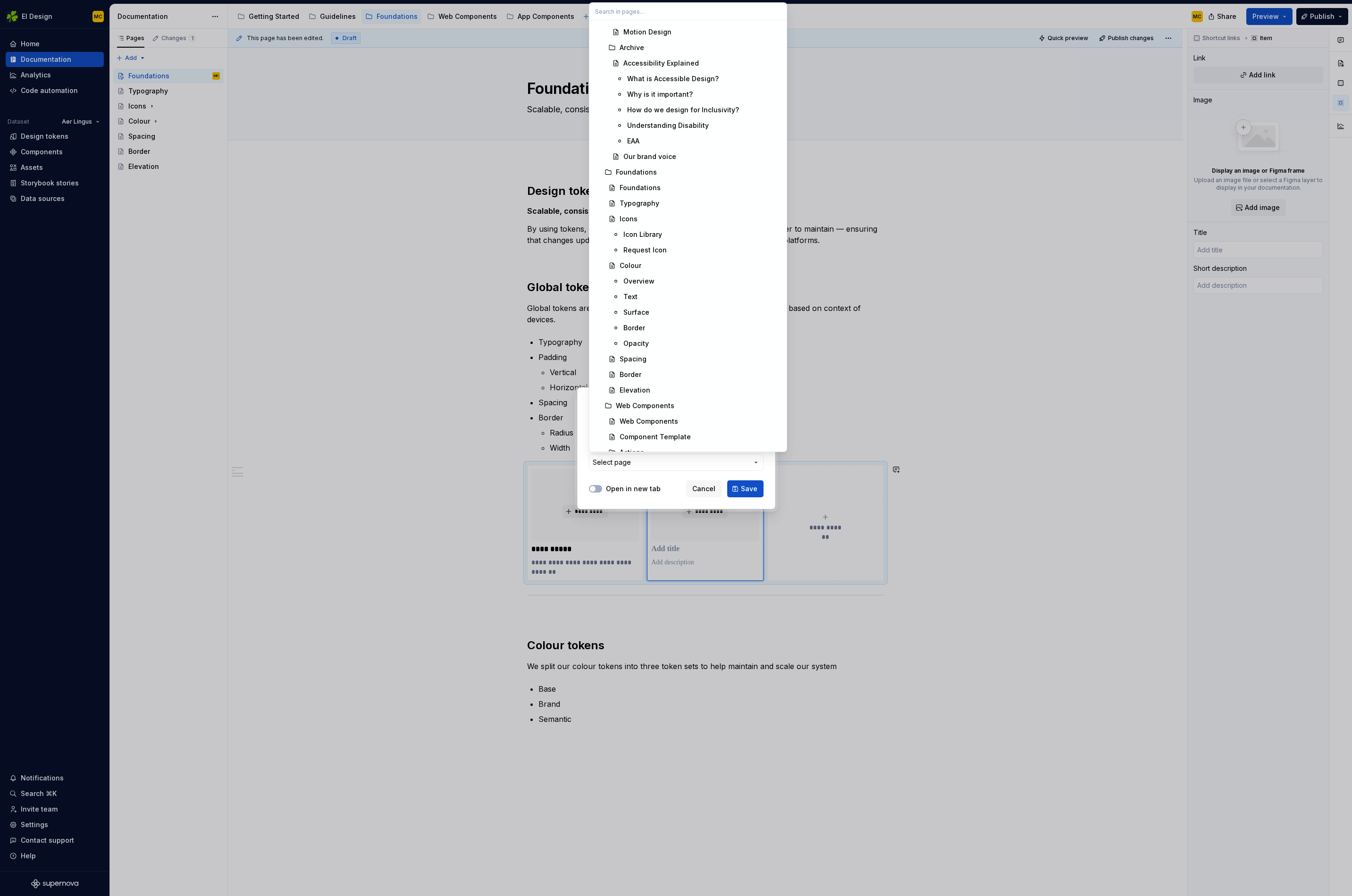
scroll to position [760, 0]
click at [674, 360] on div "Spacing" at bounding box center [700, 360] width 161 height 10
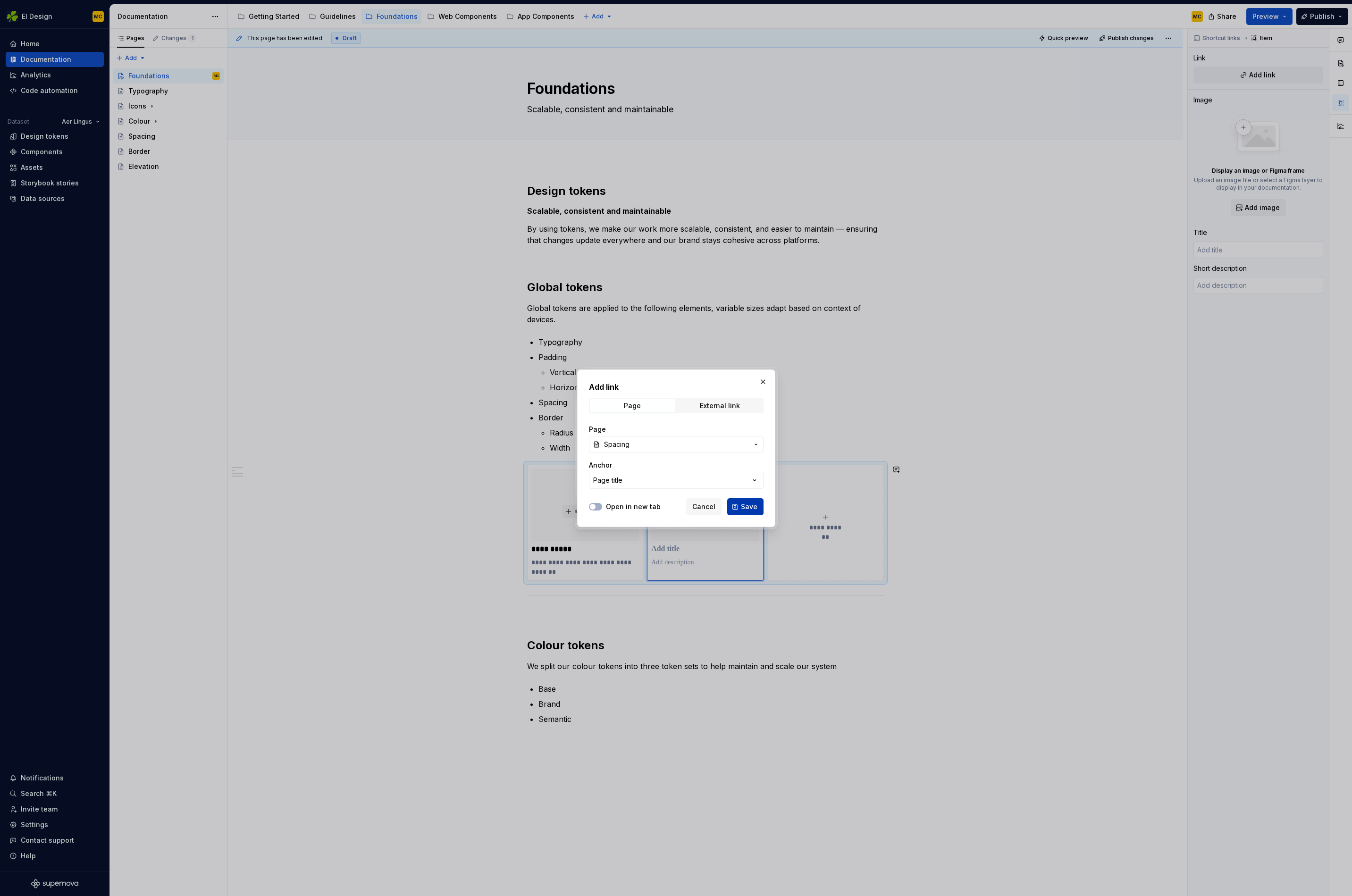
click at [744, 504] on span "Save" at bounding box center [750, 507] width 17 height 10
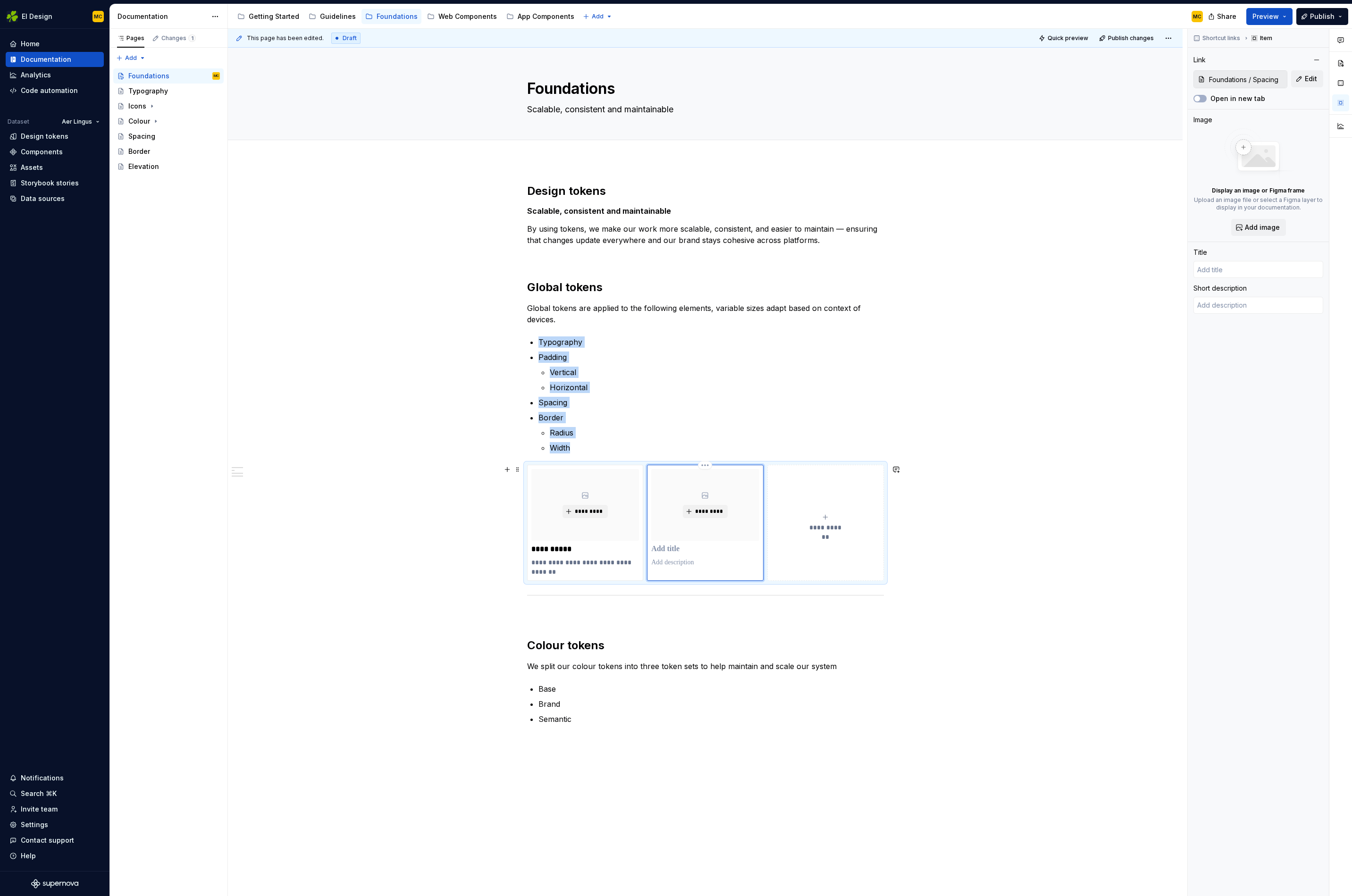
type textarea "*"
type input "Spacing"
type textarea "Apply to margins, paddings and space between to elements. Responsive tokens cre…"
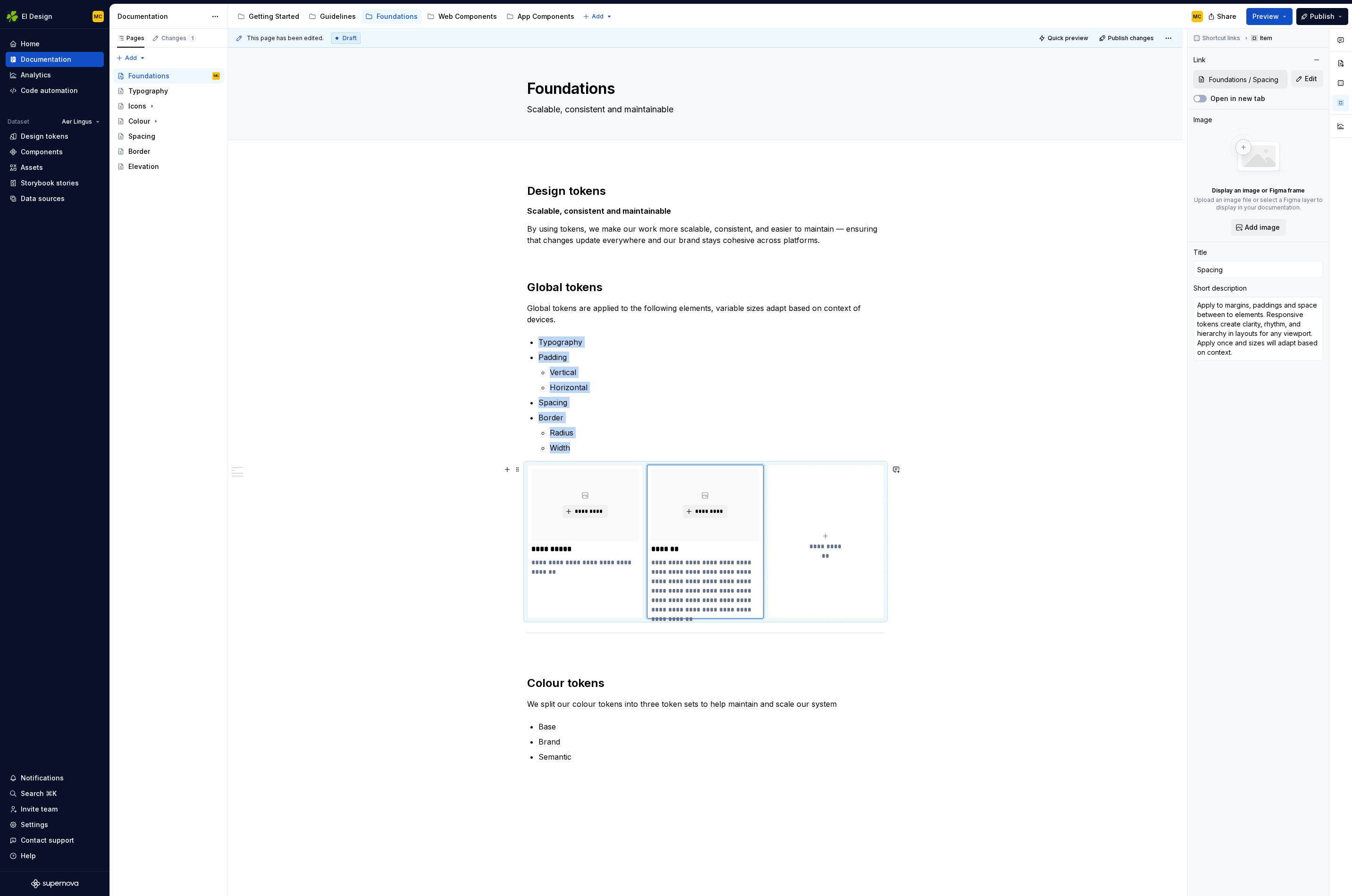
click at [827, 537] on icon "submit" at bounding box center [825, 537] width 4 height 4
type textarea "*"
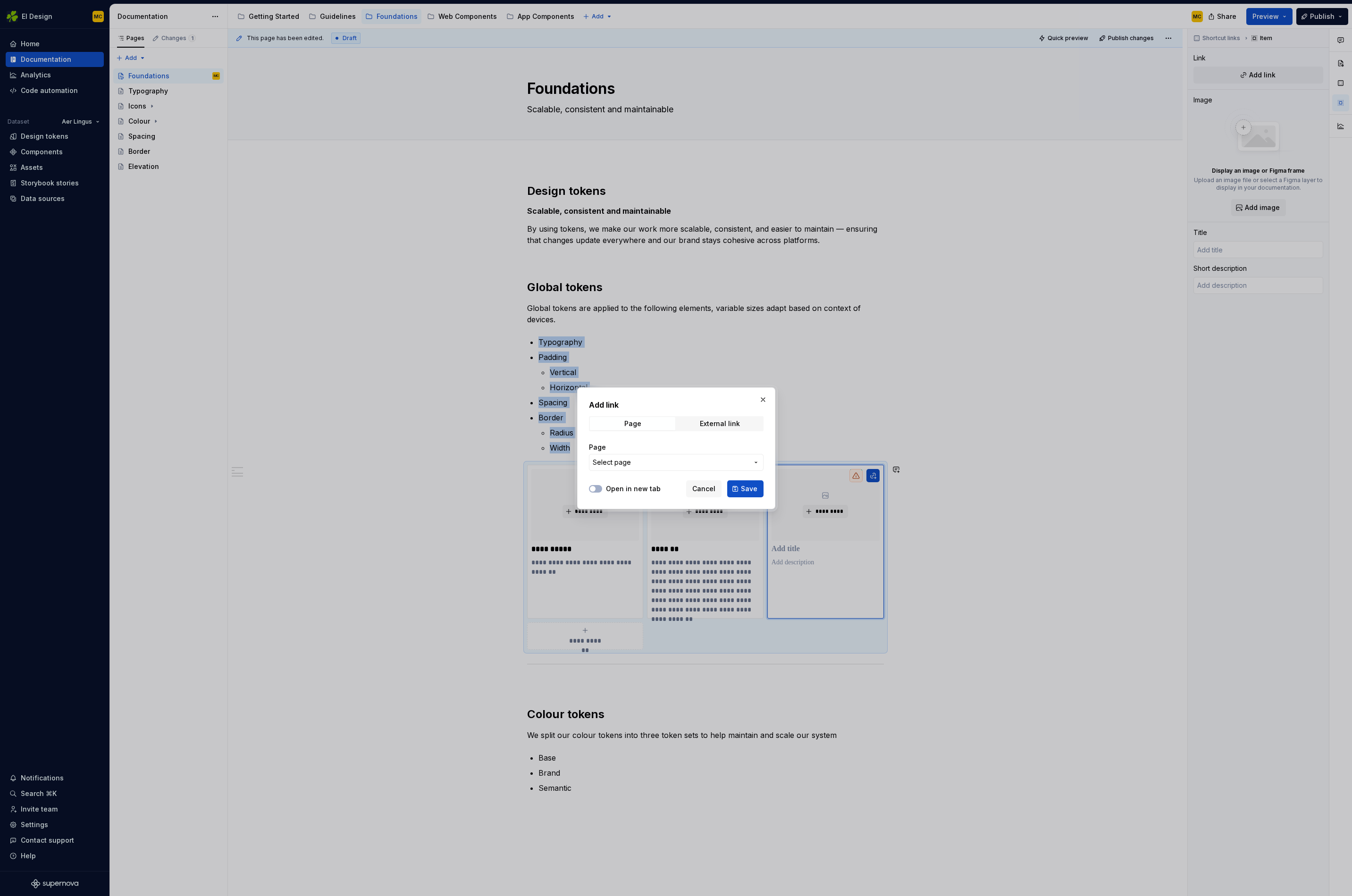
click at [673, 463] on span "Select page" at bounding box center [670, 463] width 156 height 10
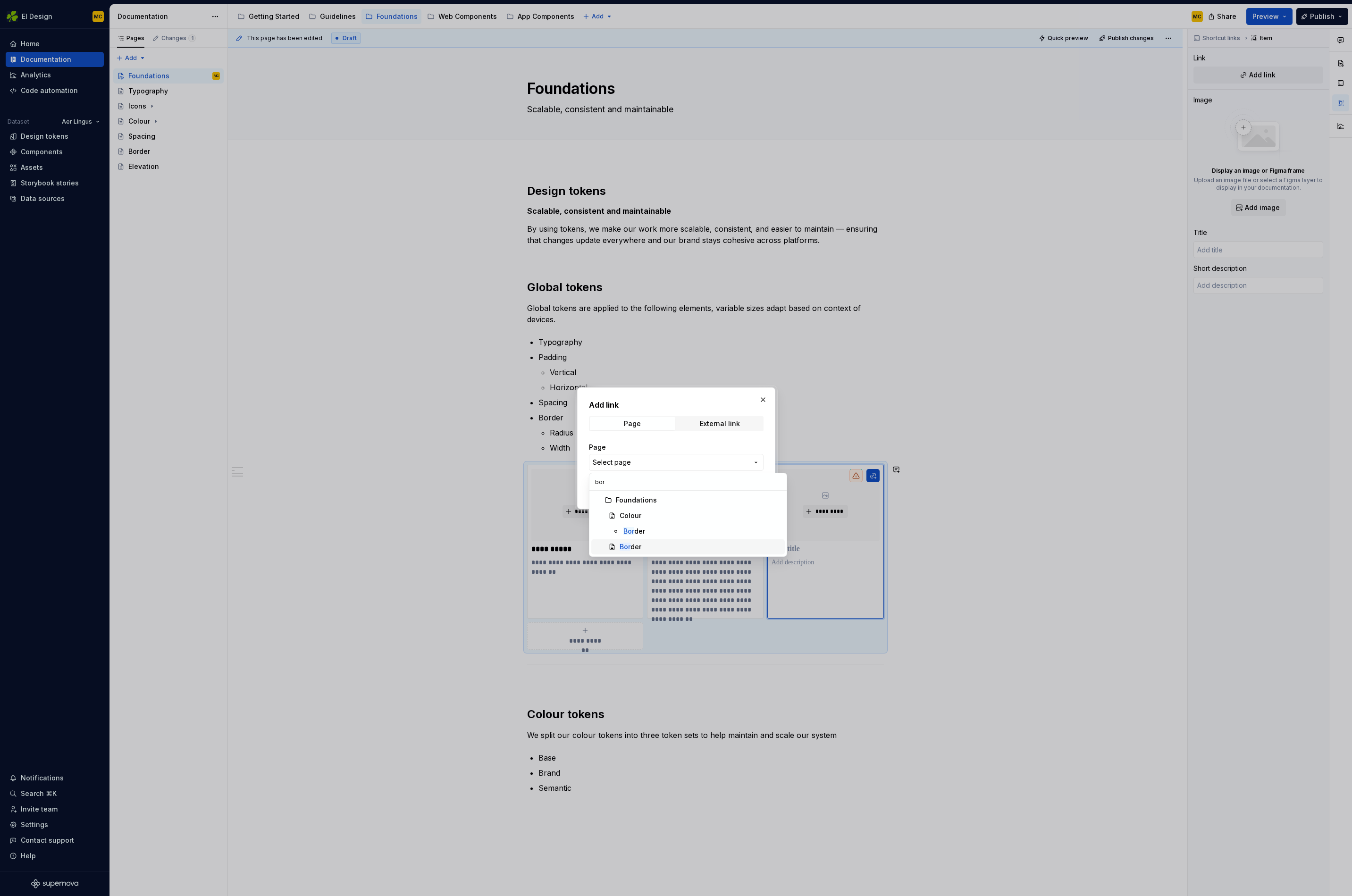
type input "bor"
click at [653, 543] on div "Bor der" at bounding box center [700, 547] width 161 height 10
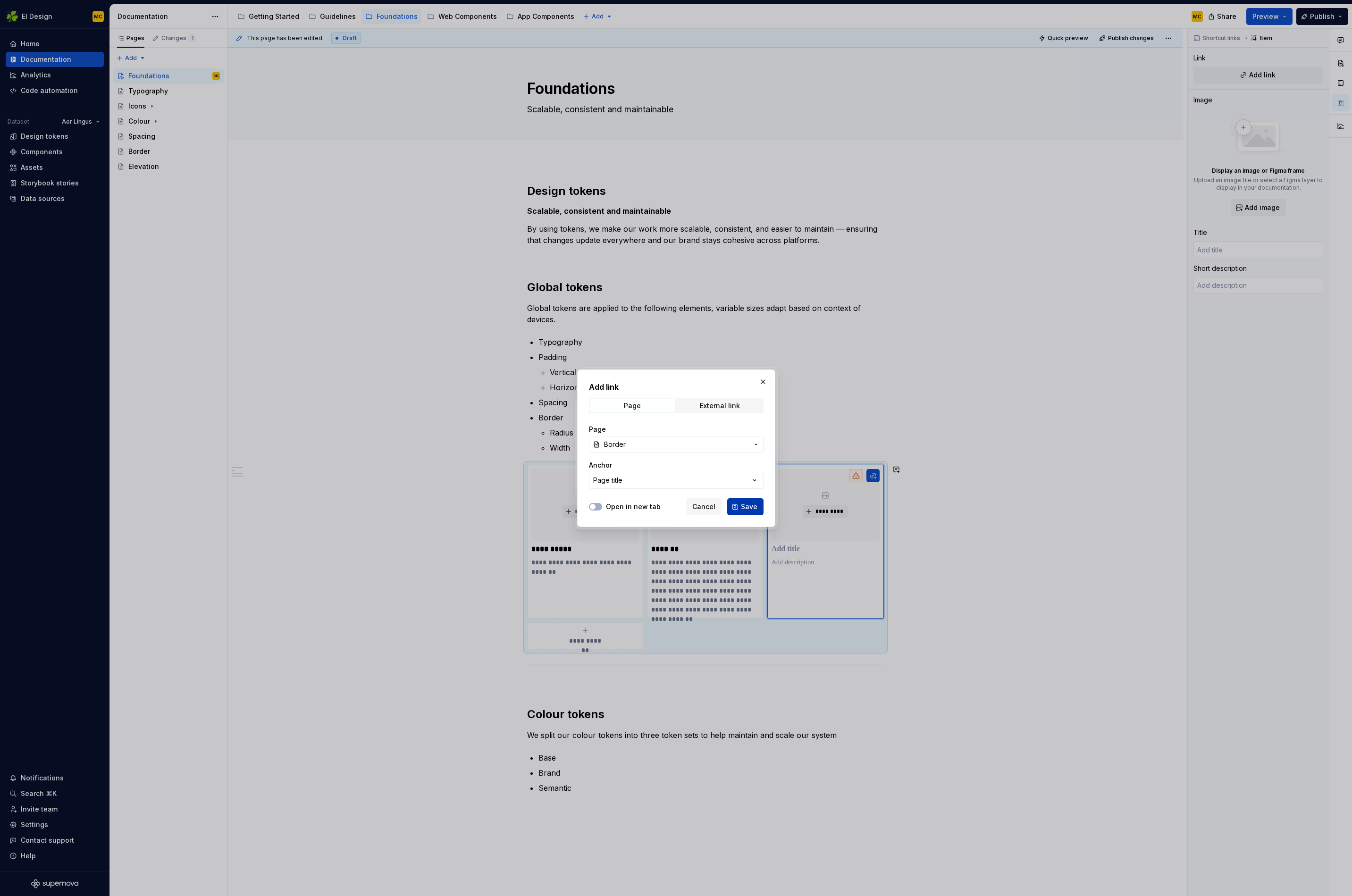
click at [745, 506] on span "Save" at bounding box center [750, 507] width 17 height 10
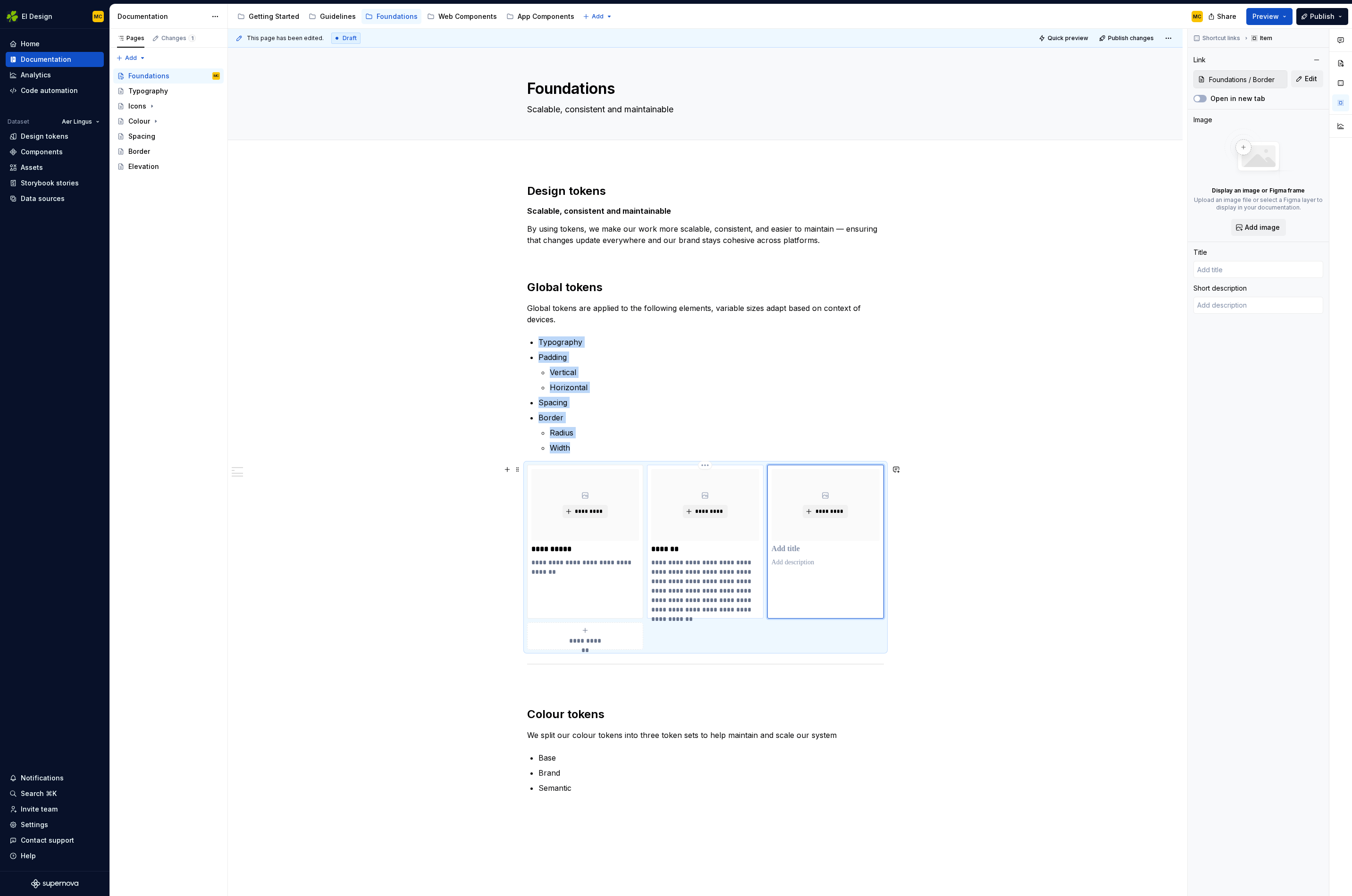
type textarea "*"
type input "Border"
click at [587, 638] on span "**********" at bounding box center [585, 641] width 41 height 10
type textarea "*"
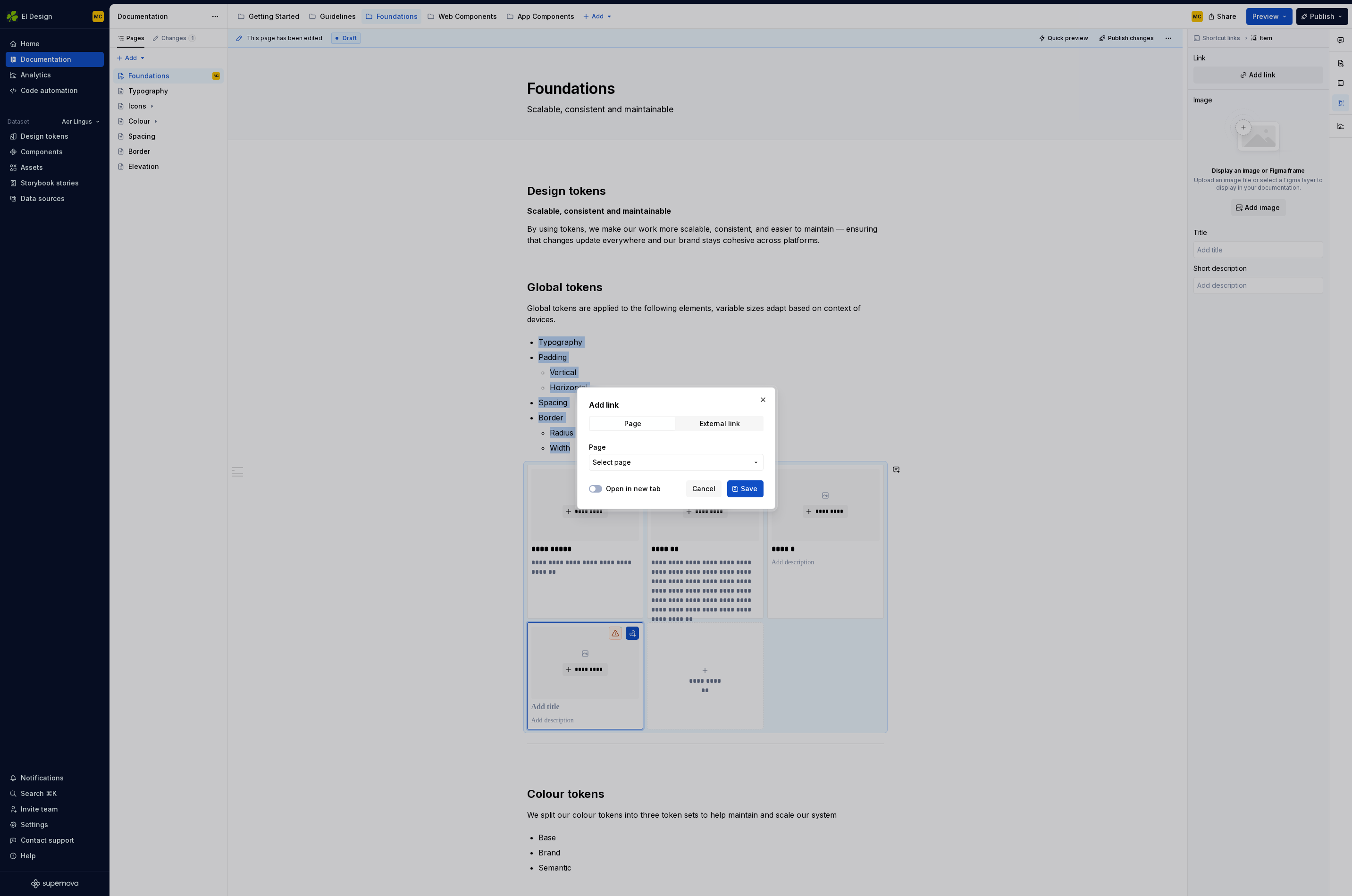
click at [638, 458] on span "Select page" at bounding box center [670, 463] width 156 height 10
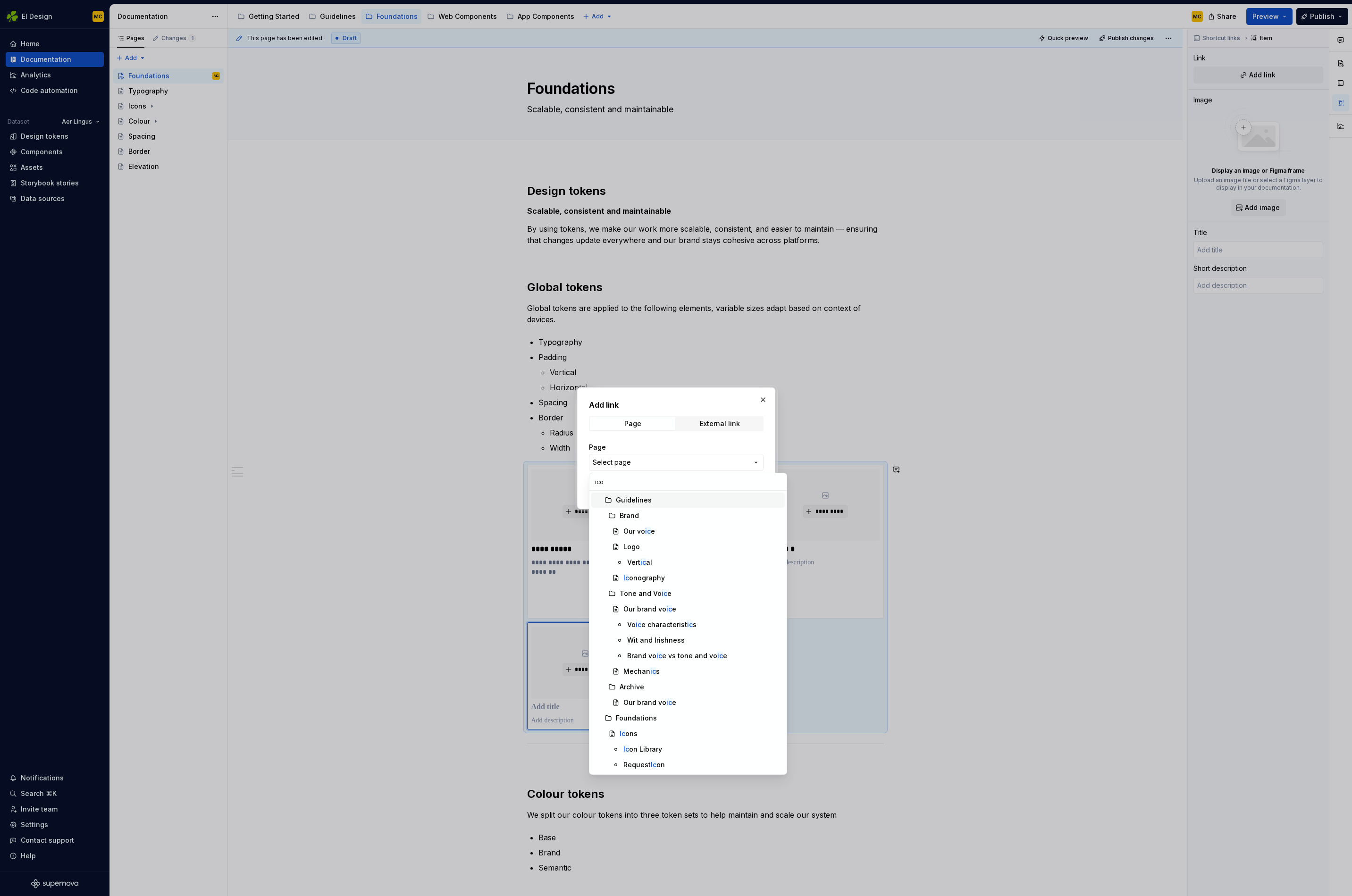
type input "icon"
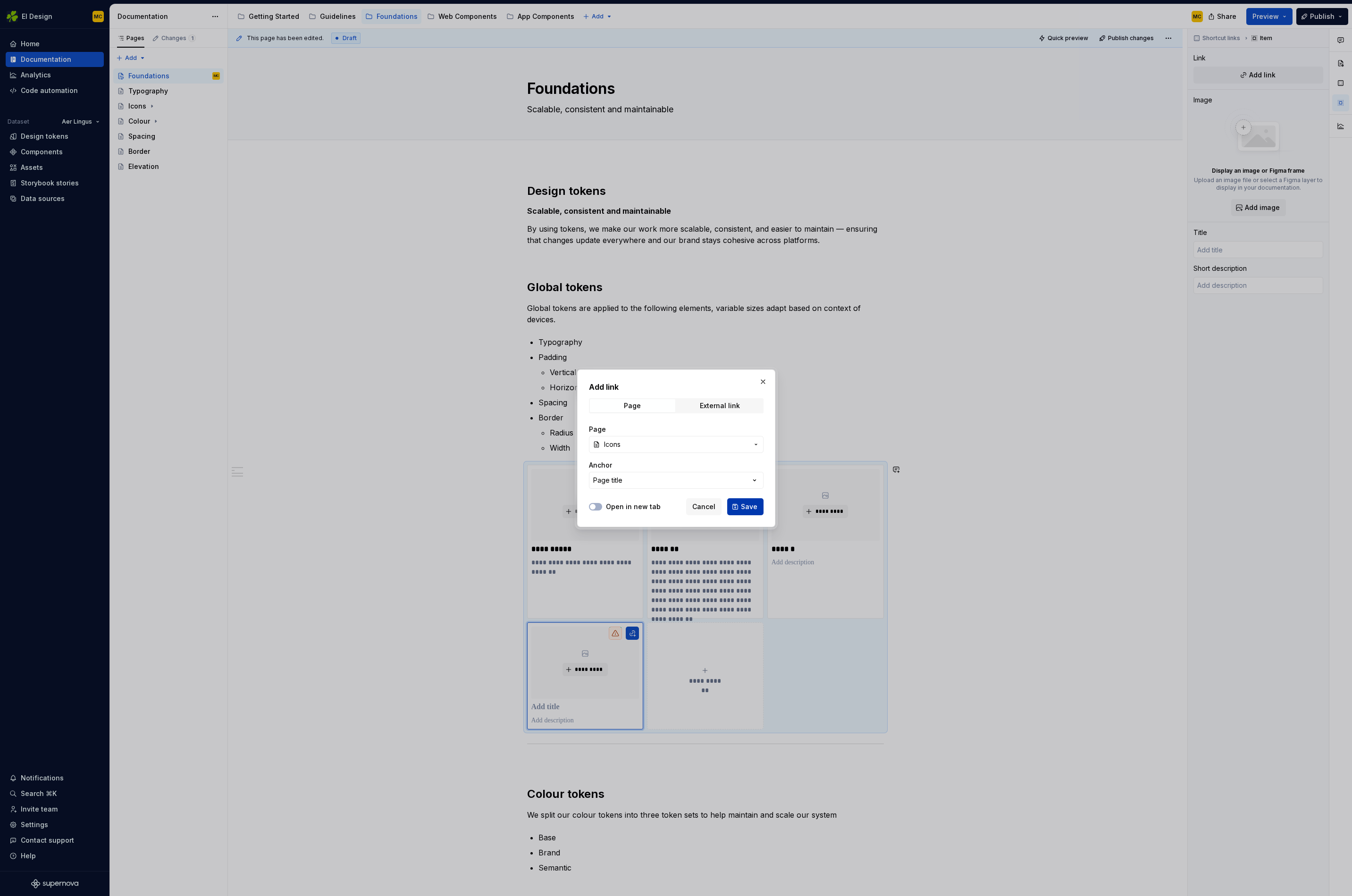
click at [748, 508] on span "Save" at bounding box center [750, 507] width 17 height 10
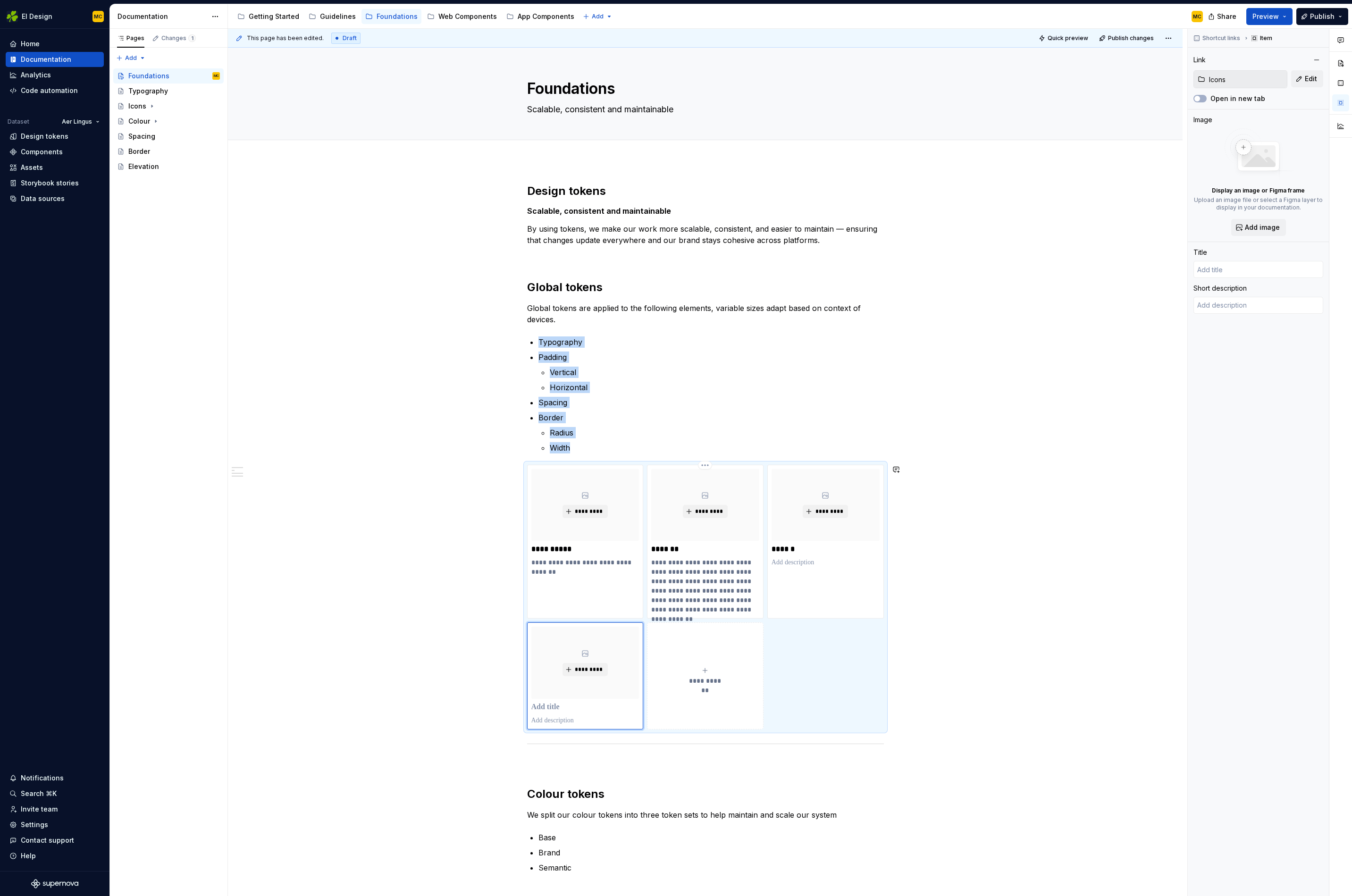
type textarea "*"
type input "Icons"
type textarea "Search our library or request new icon"
click at [600, 448] on p "Width" at bounding box center [717, 448] width 334 height 11
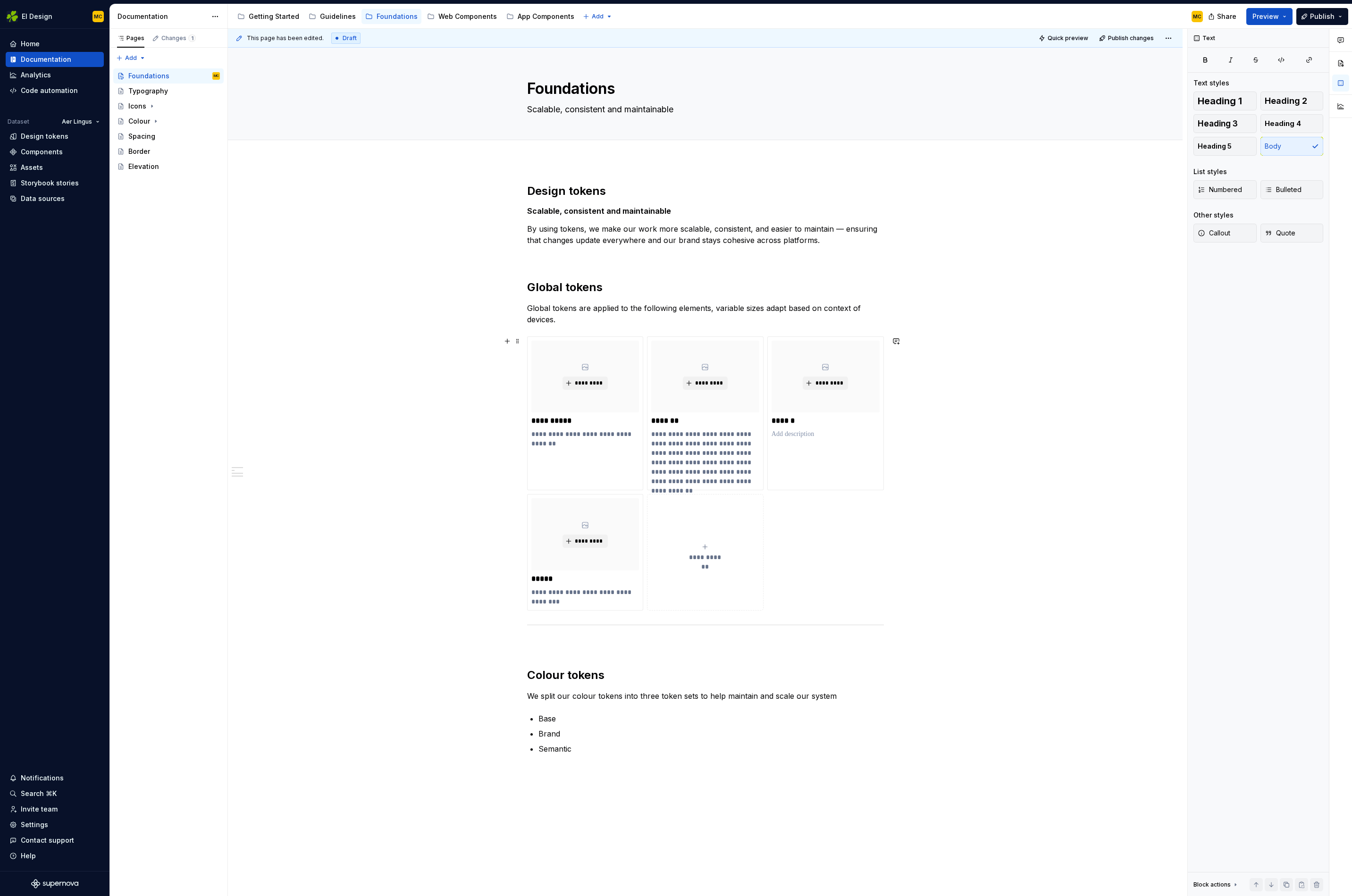
click at [827, 558] on div "**********" at bounding box center [705, 473] width 357 height 274
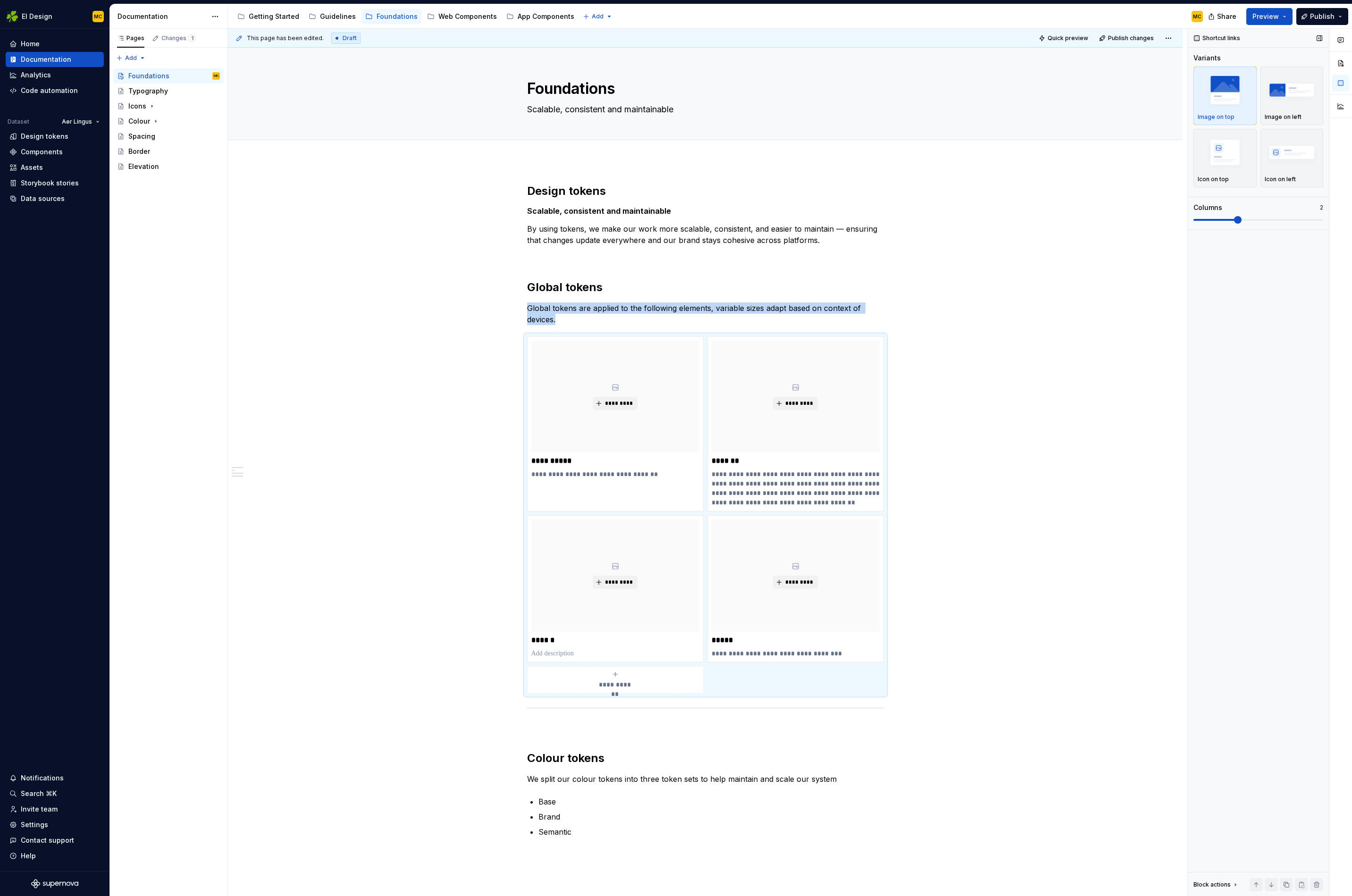
click at [1242, 224] on span at bounding box center [1238, 220] width 8 height 8
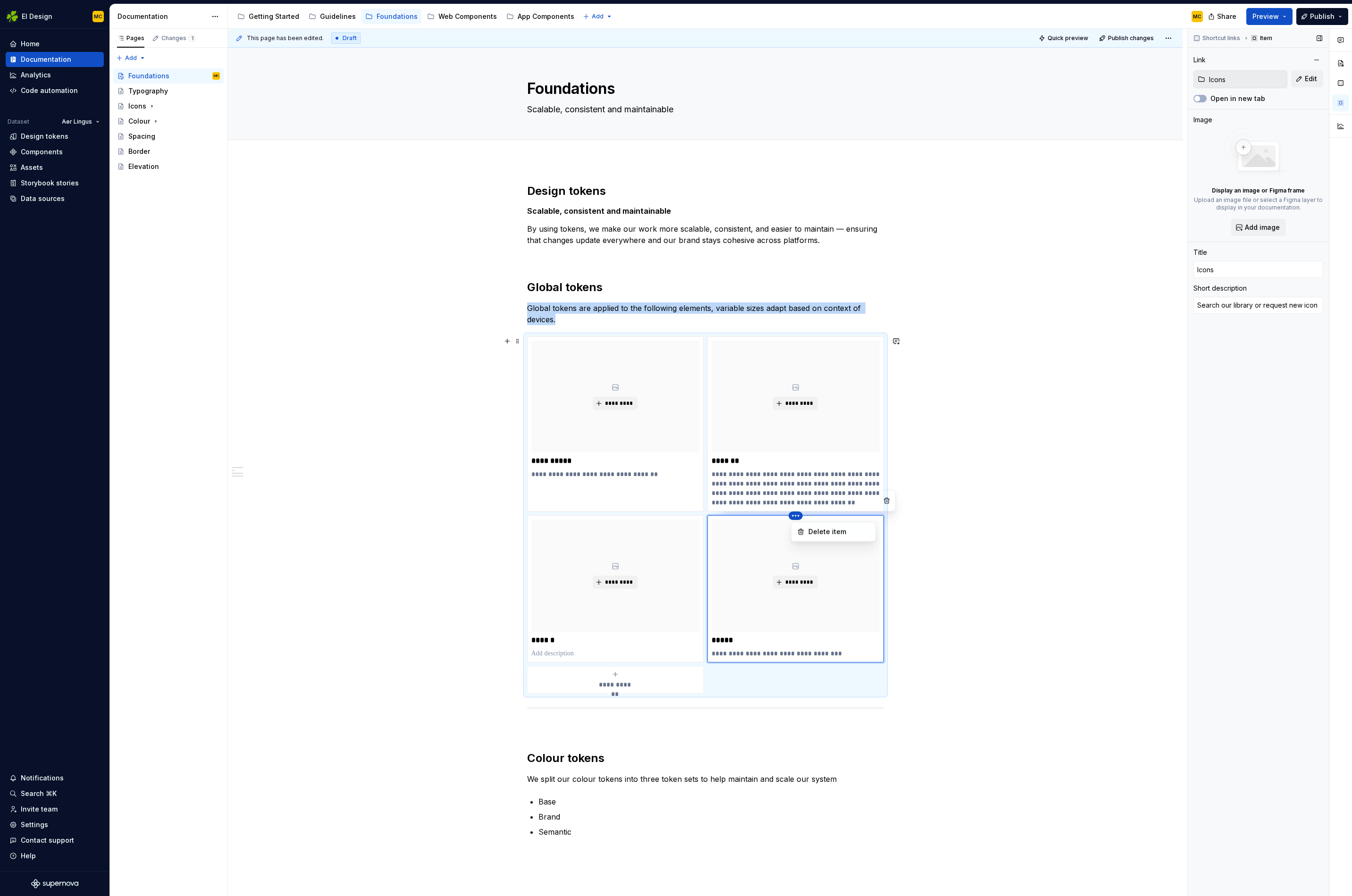
click at [741, 348] on html "EI Design MC Home Documentation Analytics Code automation Dataset Aer Lingus De…" at bounding box center [676, 448] width 1352 height 896
click at [794, 338] on html "EI Design MC Home Documentation Analytics Code automation Dataset Aer Lingus De…" at bounding box center [676, 448] width 1352 height 896
type textarea "*"
type input "Foundations / Spacing"
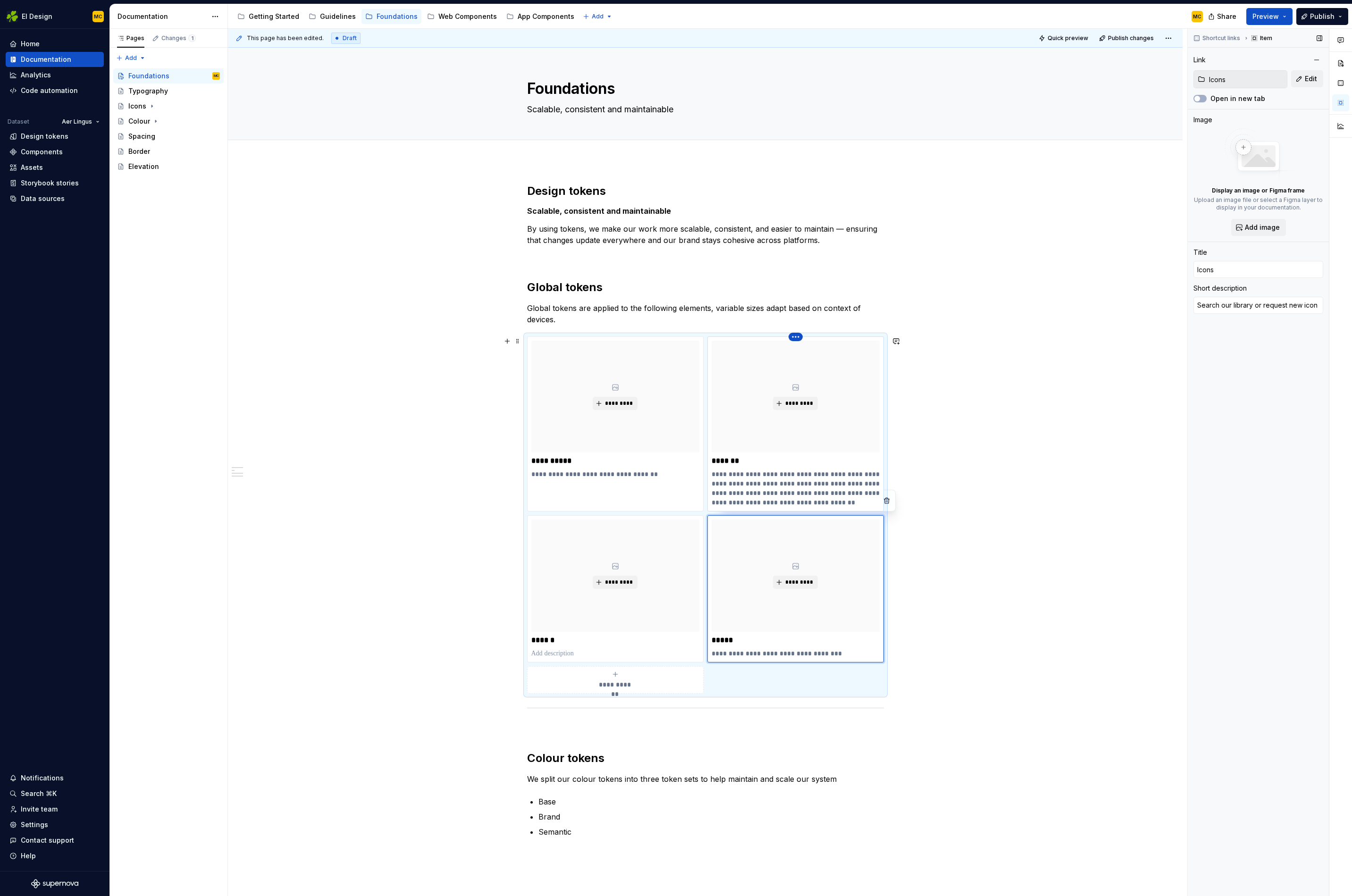
type input "Spacing"
type textarea "Apply to margins, paddings and space between to elements. Responsive tokens cre…"
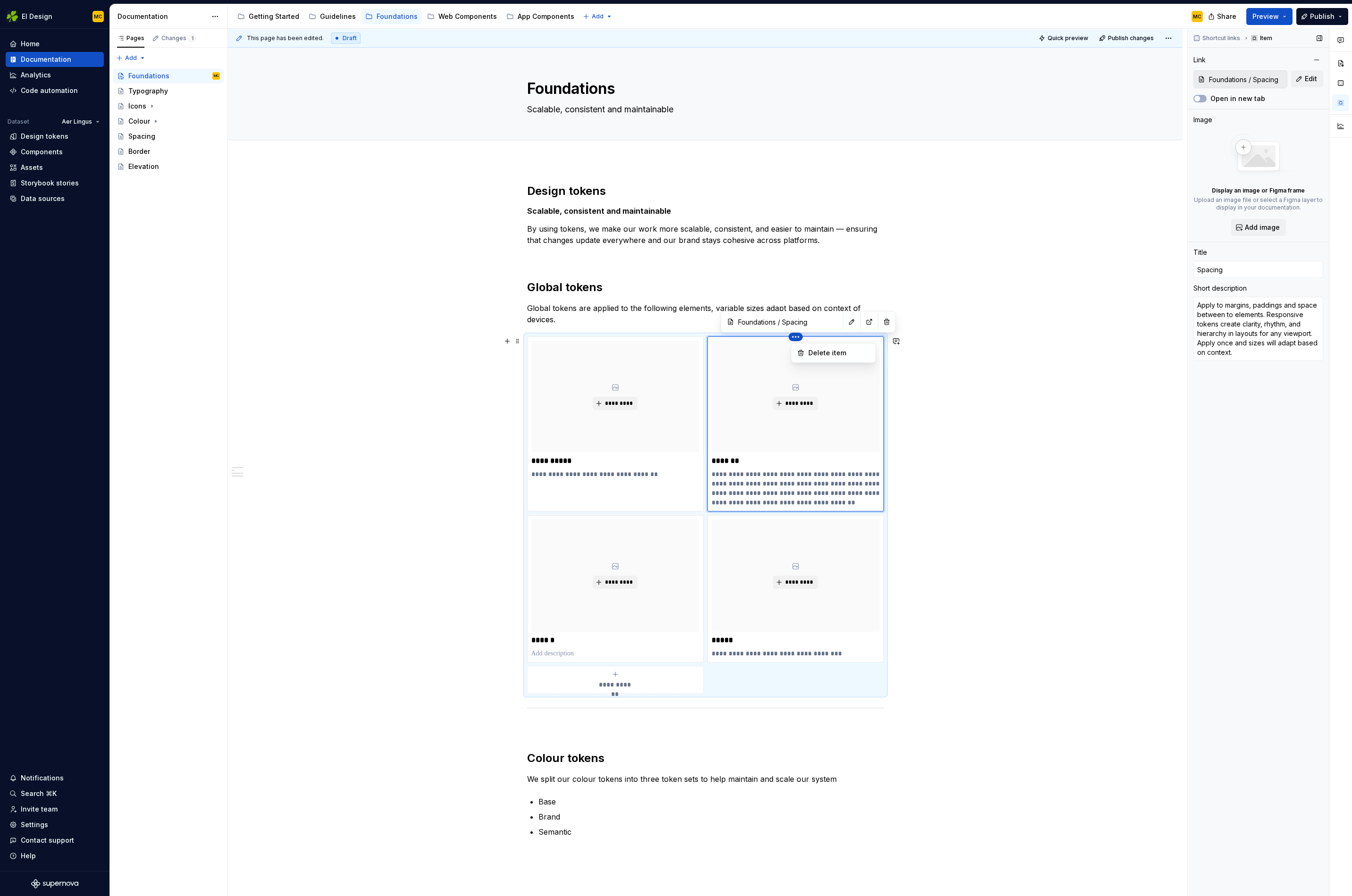
drag, startPoint x: 794, startPoint y: 338, endPoint x: 763, endPoint y: 502, distance: 166.9
click at [723, 574] on html "EI Design MC Home Documentation Analytics Code automation Dataset Aer Lingus De…" at bounding box center [676, 448] width 1352 height 896
drag, startPoint x: 792, startPoint y: 454, endPoint x: 784, endPoint y: 498, distance: 44.7
click at [740, 600] on html "EI Design MC Home Documentation Analytics Code automation Dataset Aer Lingus De…" at bounding box center [676, 448] width 1352 height 896
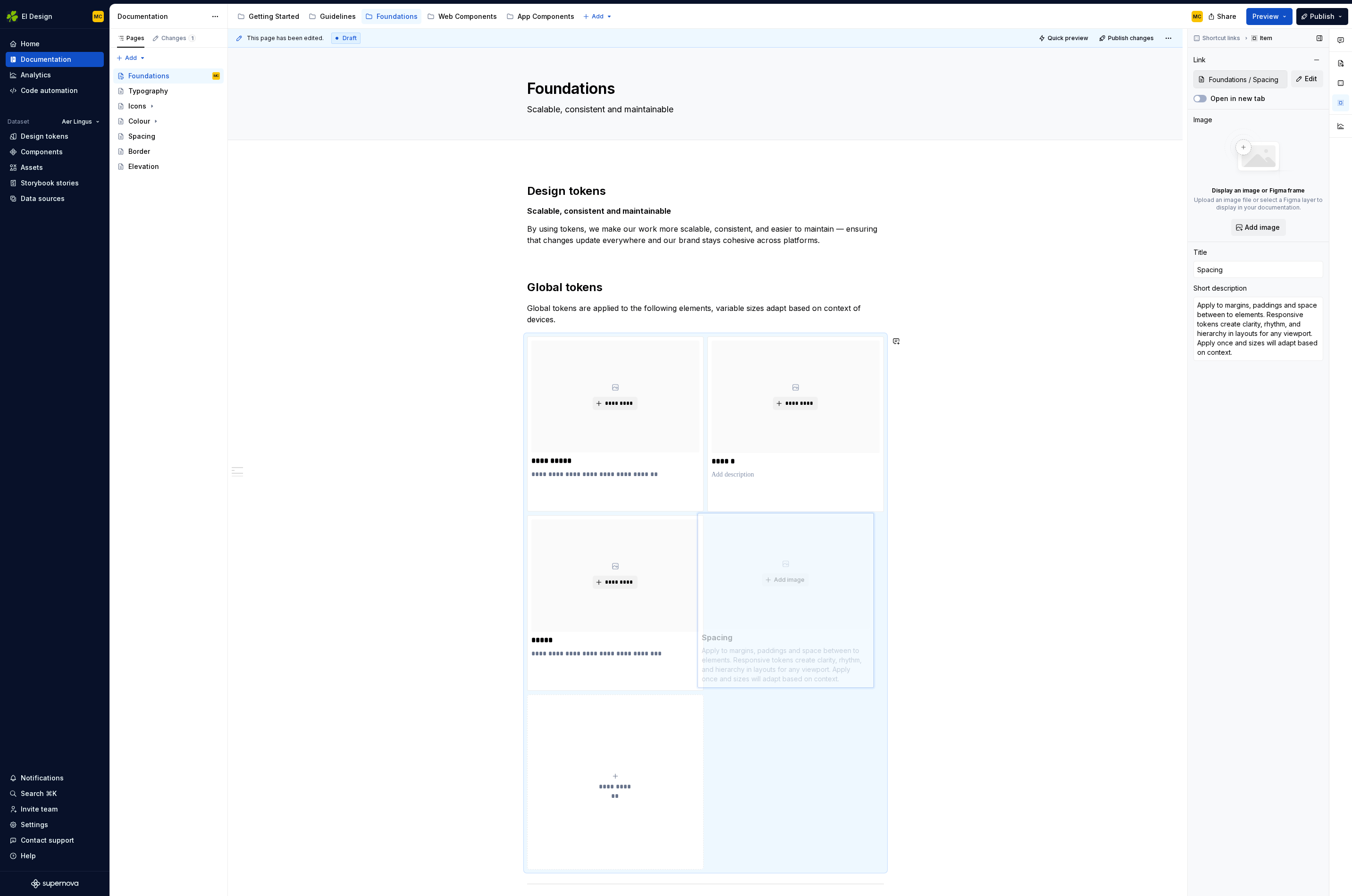
drag, startPoint x: 794, startPoint y: 461, endPoint x: 775, endPoint y: 627, distance: 167.1
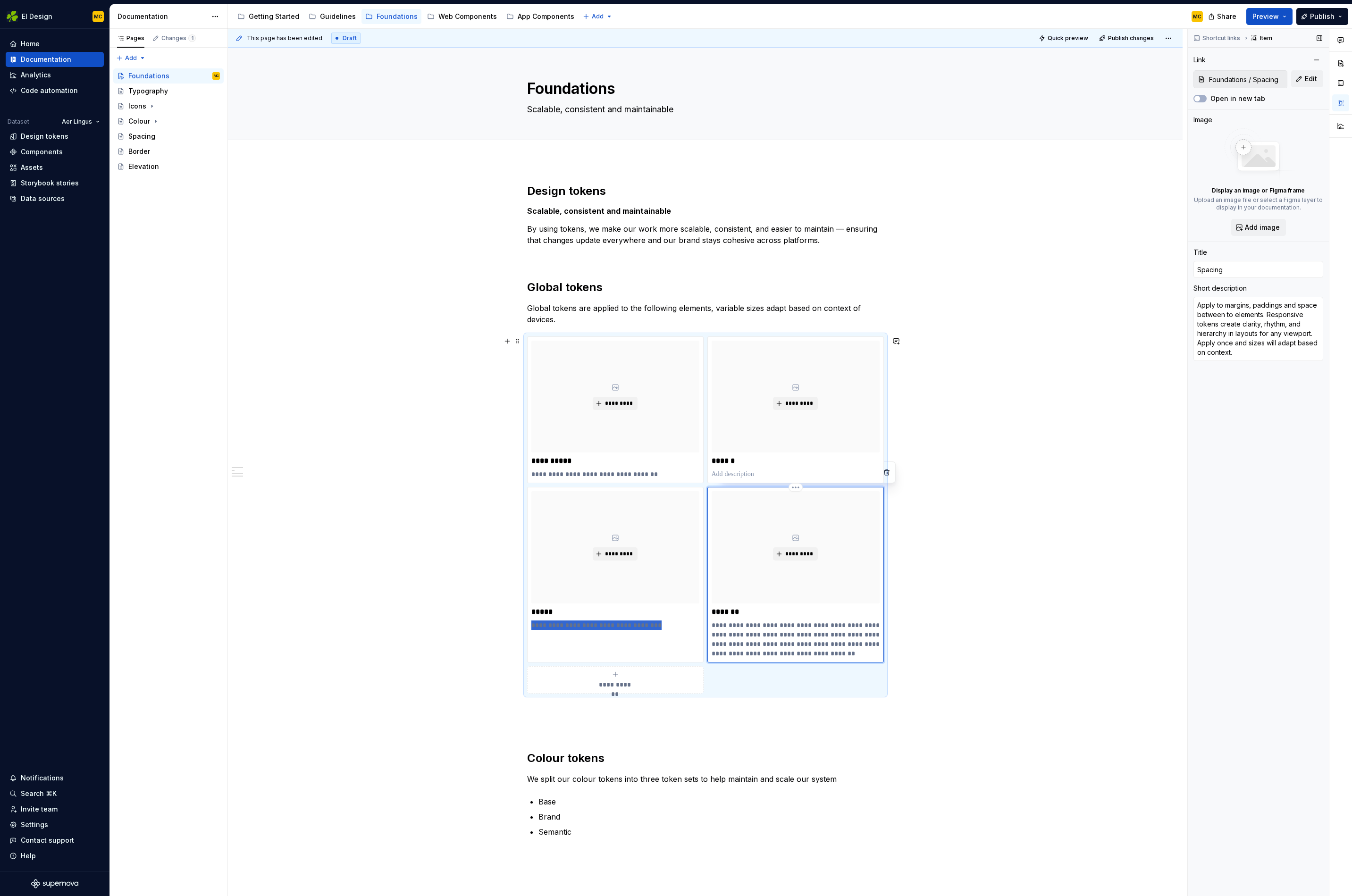
drag, startPoint x: 681, startPoint y: 629, endPoint x: 714, endPoint y: 506, distance: 127.3
click at [720, 498] on div "**********" at bounding box center [705, 515] width 357 height 357
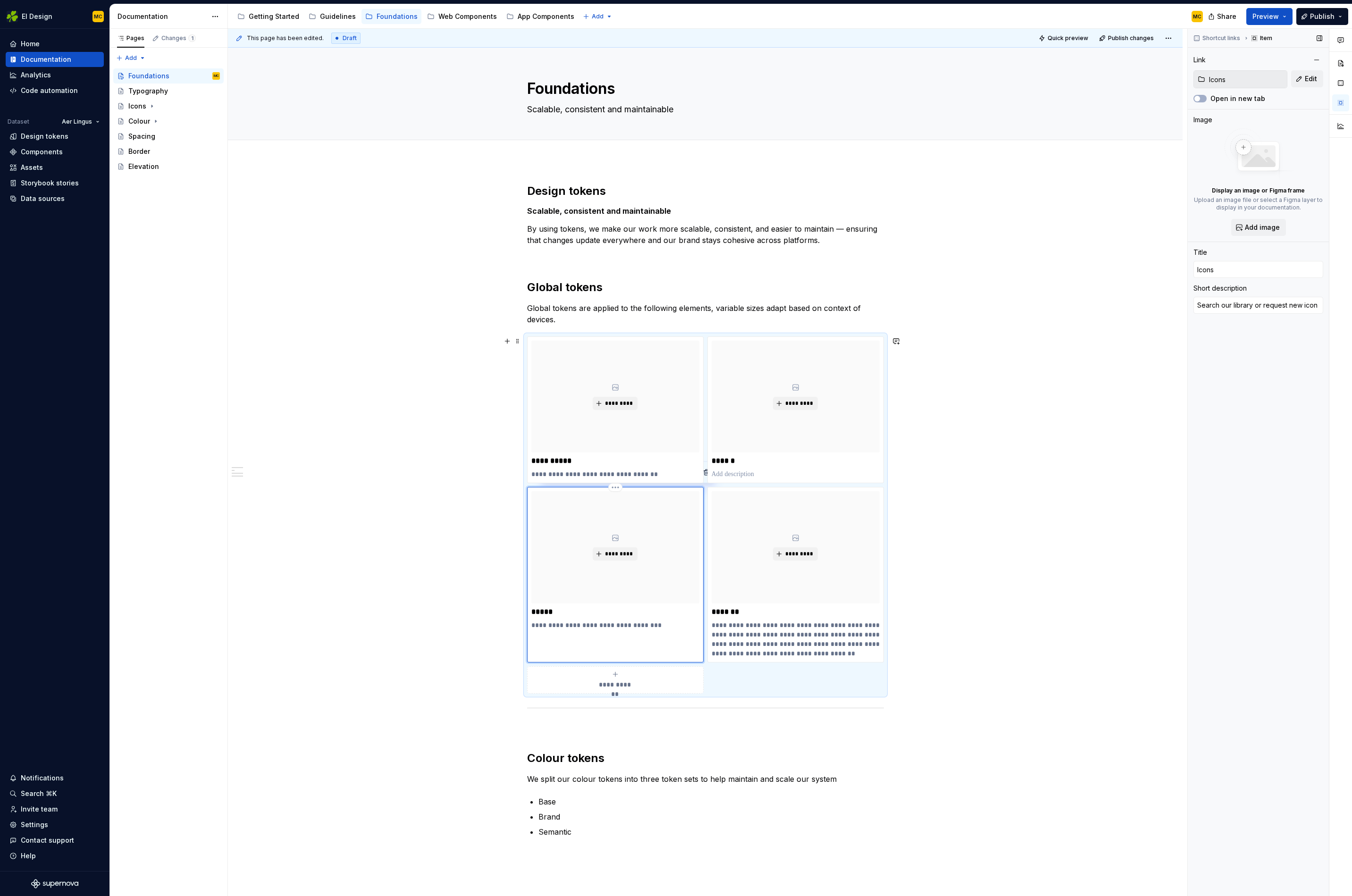
scroll to position [29, 0]
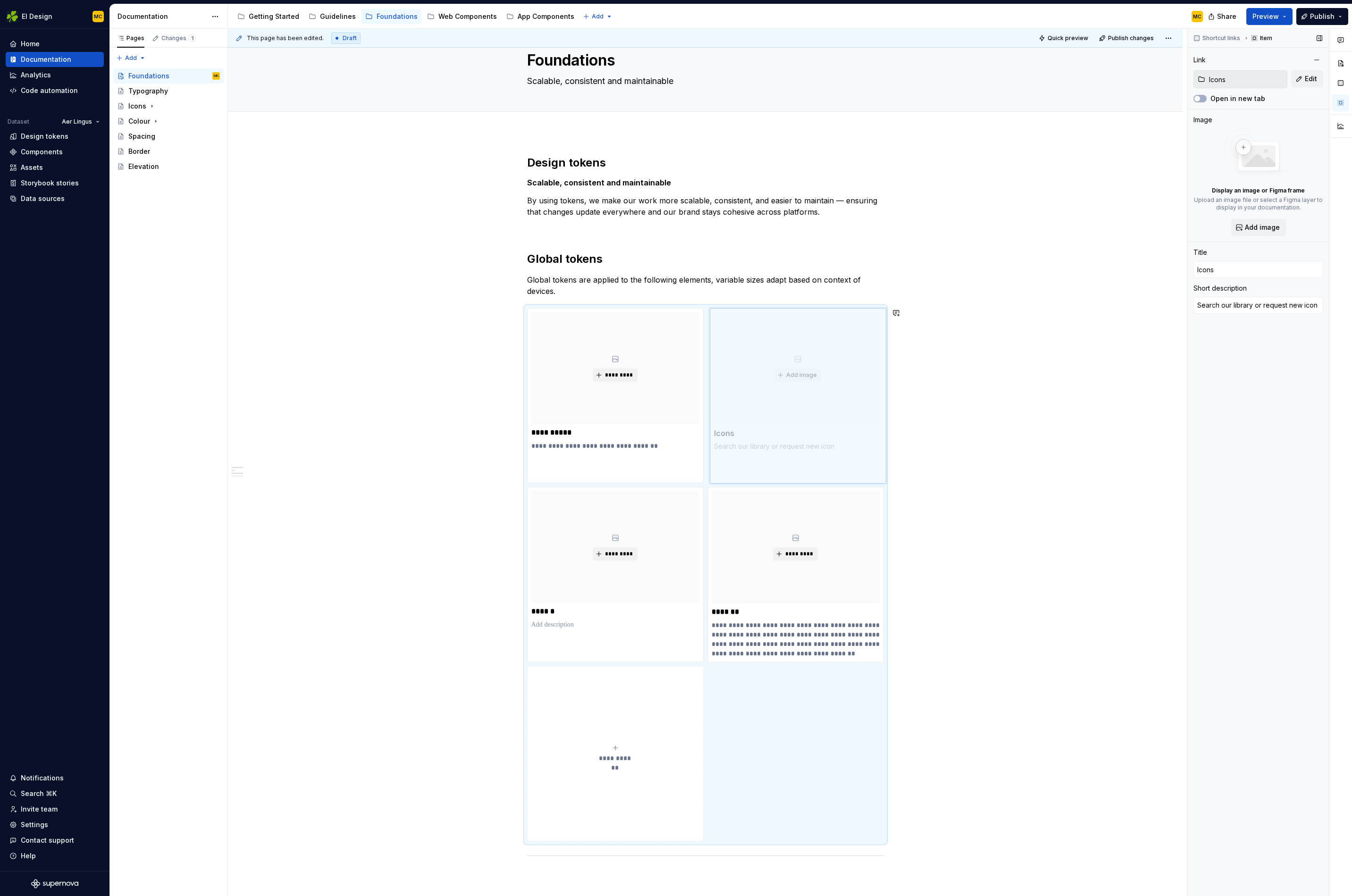
drag, startPoint x: 672, startPoint y: 606, endPoint x: 839, endPoint y: 428, distance: 244.1
click at [839, 428] on body "EI Design MC Home Documentation Analytics Code automation Dataset Aer Lingus De…" at bounding box center [676, 448] width 1352 height 896
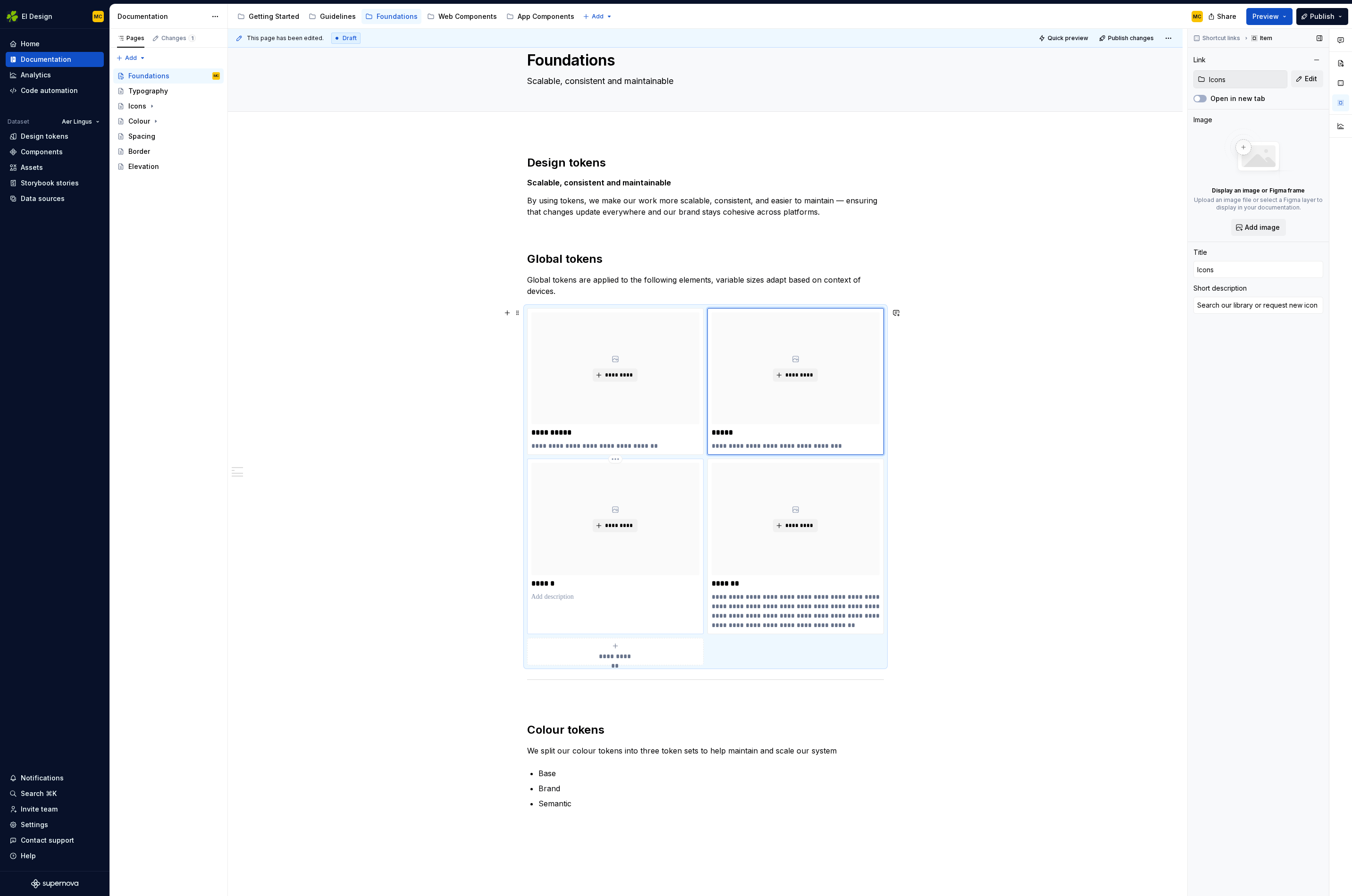
click at [581, 600] on p at bounding box center [615, 597] width 168 height 10
type textarea "*"
type input "Foundations / Border"
type input "Border"
click at [745, 616] on p "**********" at bounding box center [796, 611] width 168 height 38
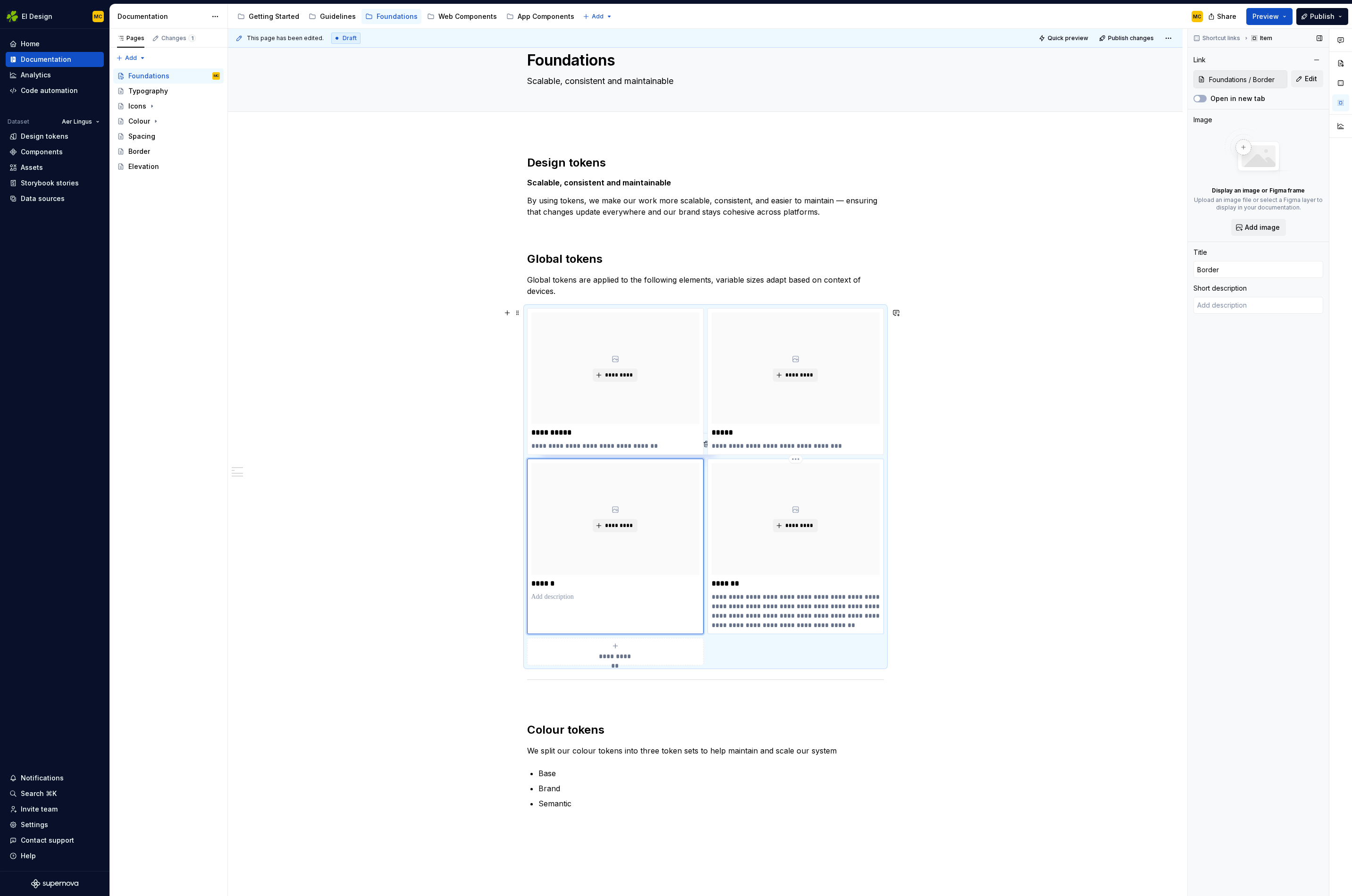
type textarea "*"
type input "Foundations / Spacing"
type input "Spacing"
type textarea "Apply to margins, paddings and space between to elements. Responsive tokens cre…"
type input "Foundations / Spacing"
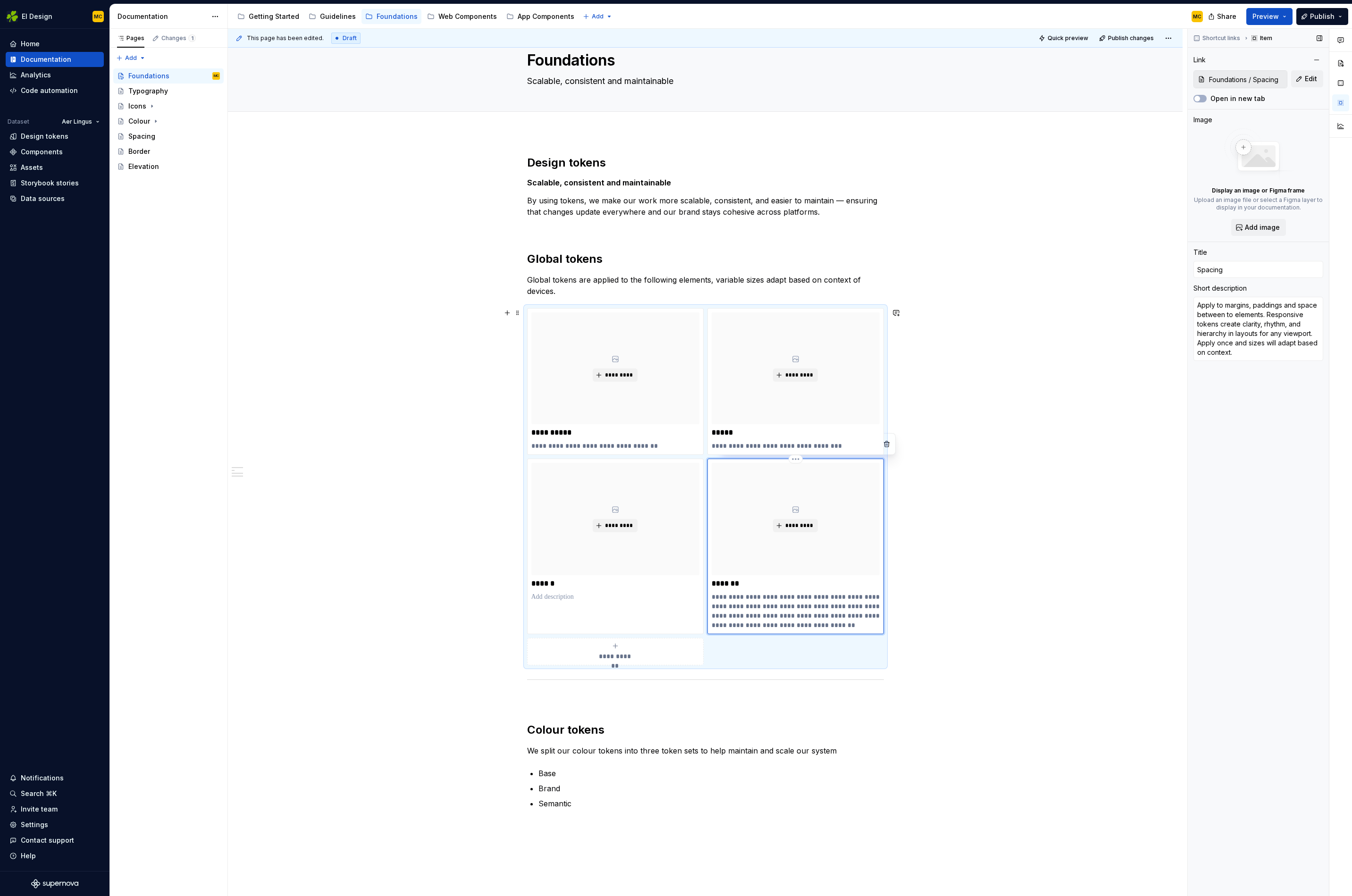
drag, startPoint x: 833, startPoint y: 625, endPoint x: 838, endPoint y: 627, distance: 5.4
click at [833, 625] on p "**********" at bounding box center [796, 611] width 168 height 38
type textarea "*"
type textarea "M"
type textarea "*"
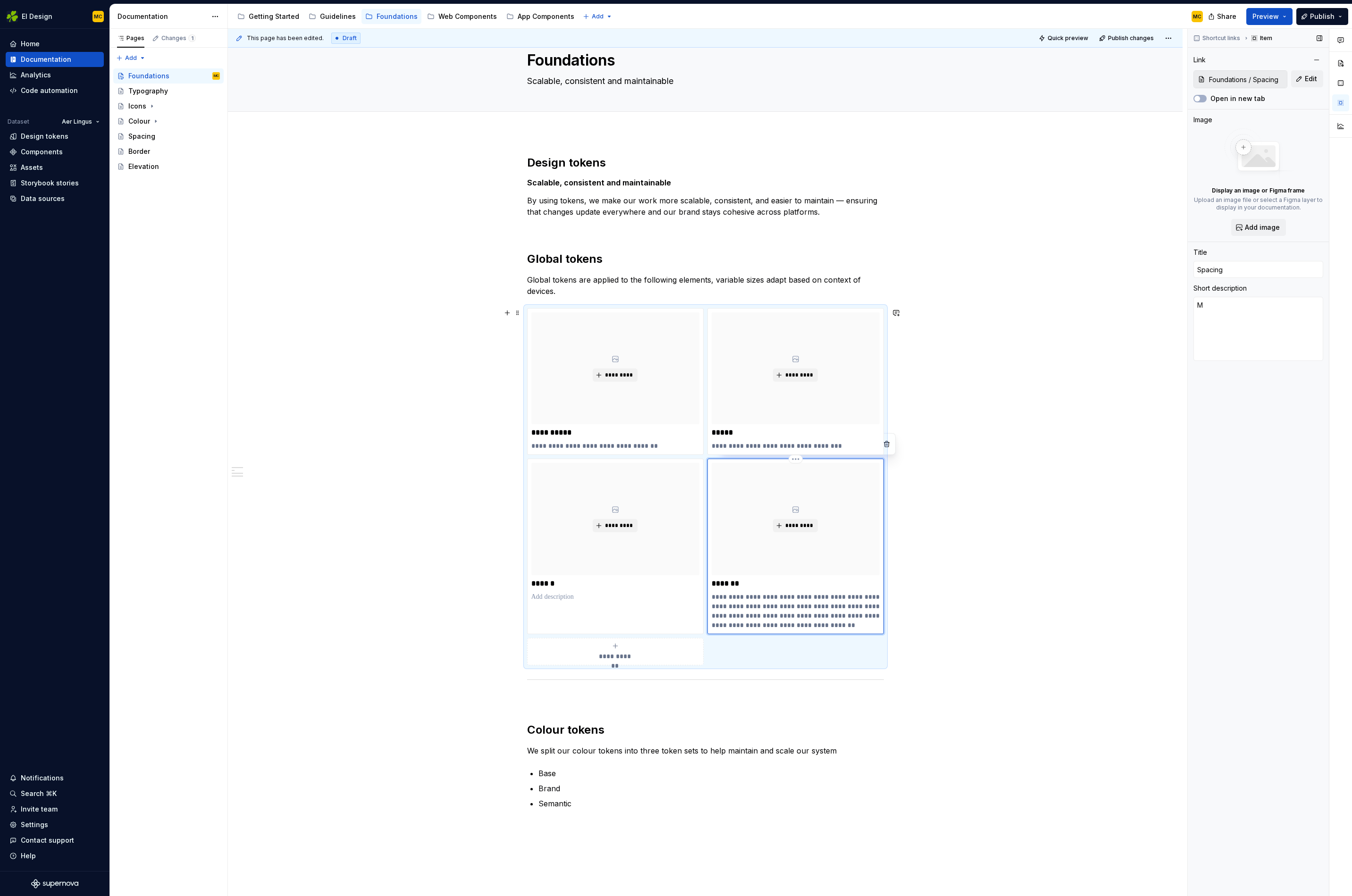
type textarea "Ma"
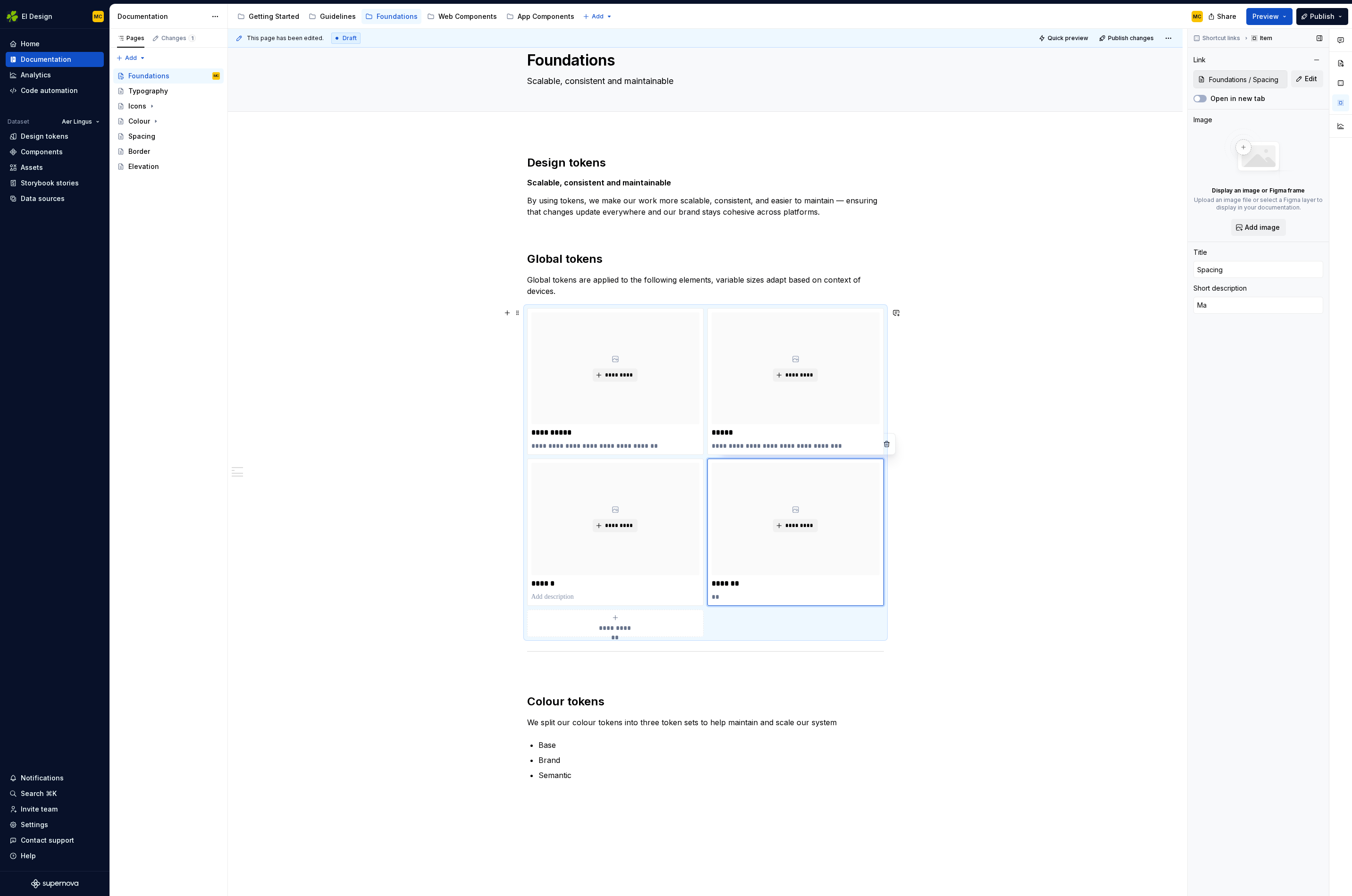
type textarea "*"
type textarea "Mar"
type textarea "*"
type textarea "Marg"
type textarea "*"
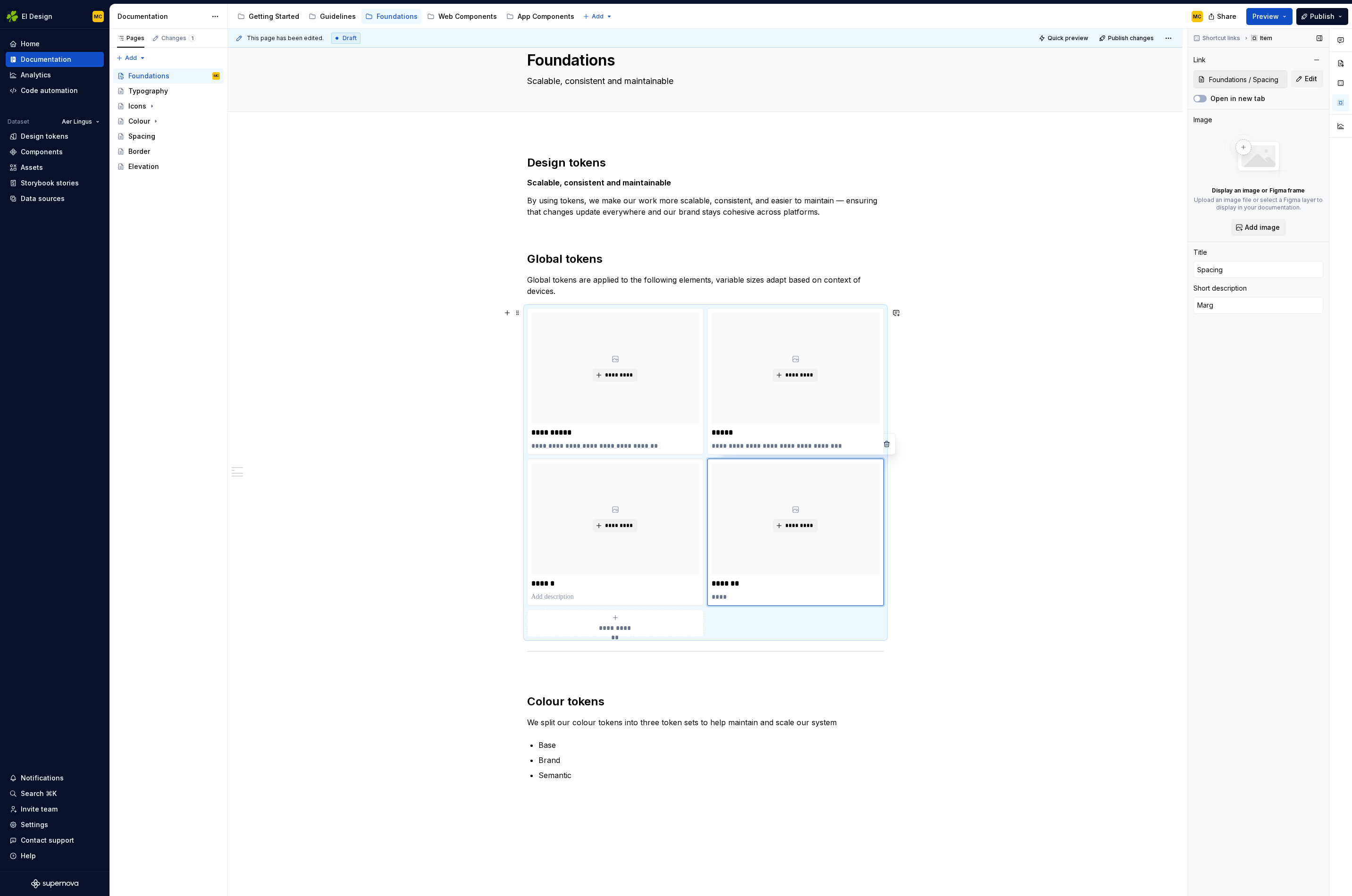
type textarea "Margi"
type textarea "*"
type textarea "Margin"
type textarea "*"
type textarea "Margins"
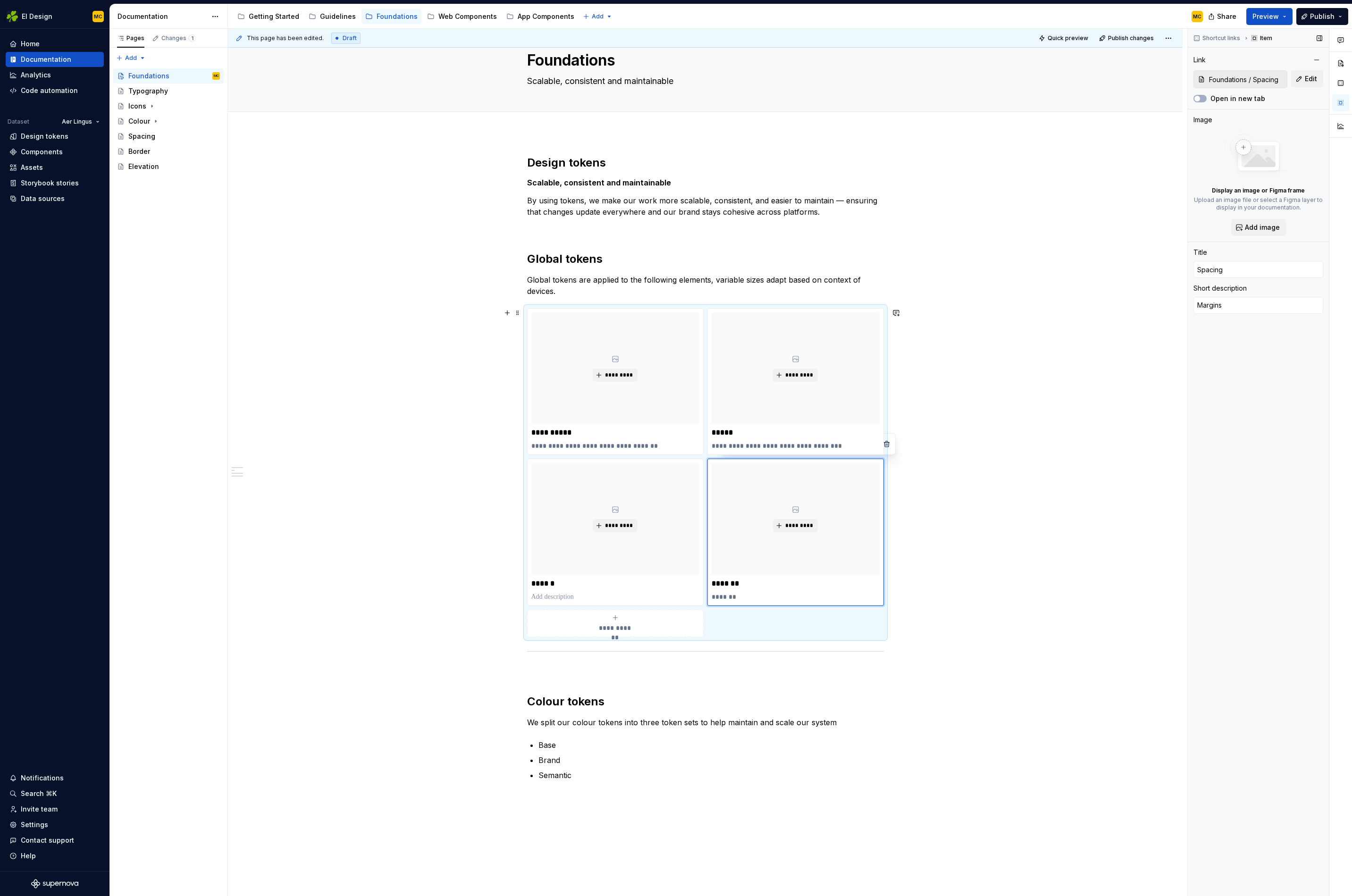
type textarea "*"
type textarea "Margins,"
type textarea "*"
type textarea "Margins,"
type textarea "*"
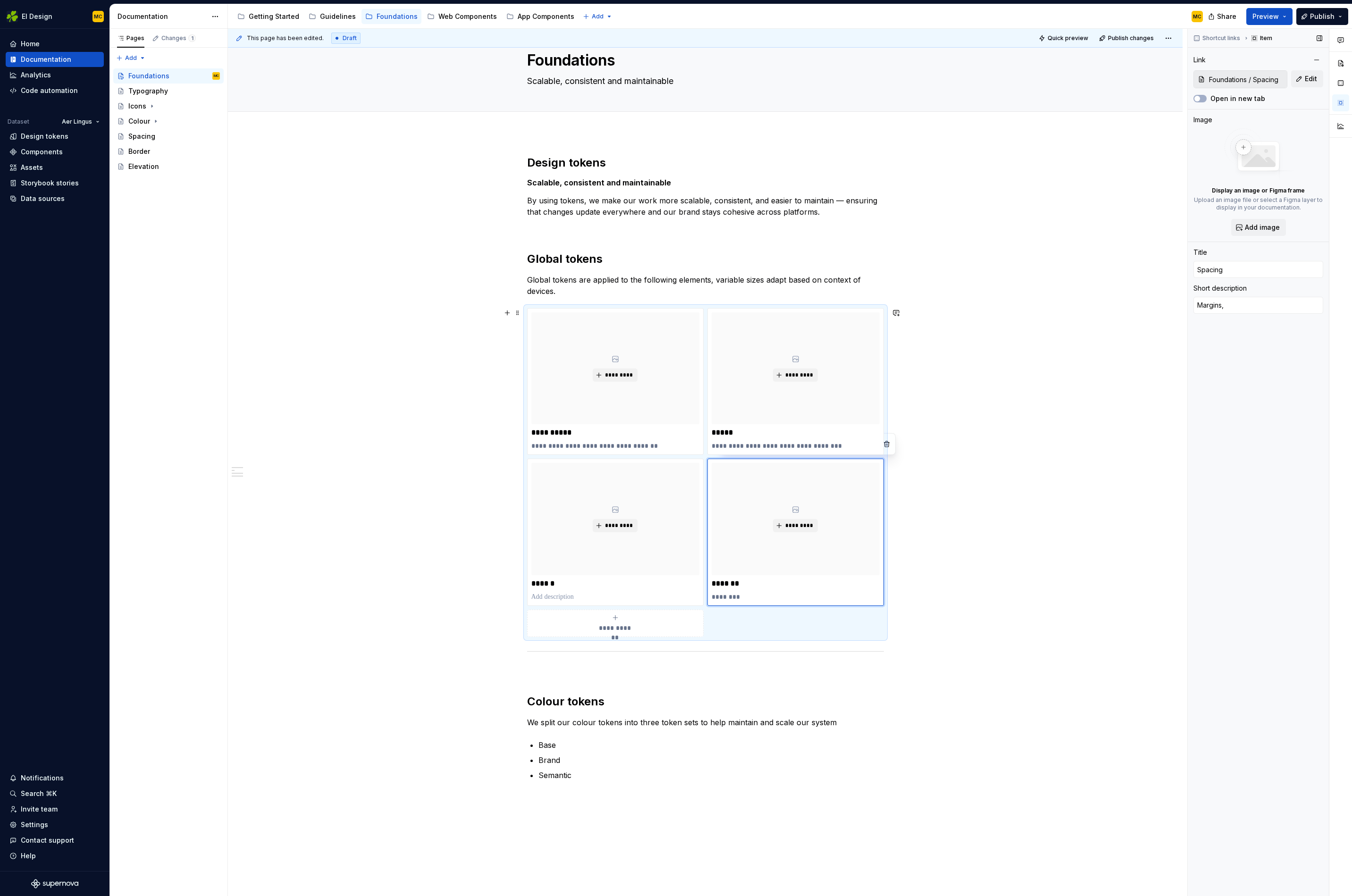
type textarea "Margins, p"
type textarea "*"
type textarea "Margins, pa"
type textarea "*"
type textarea "Margins, paf"
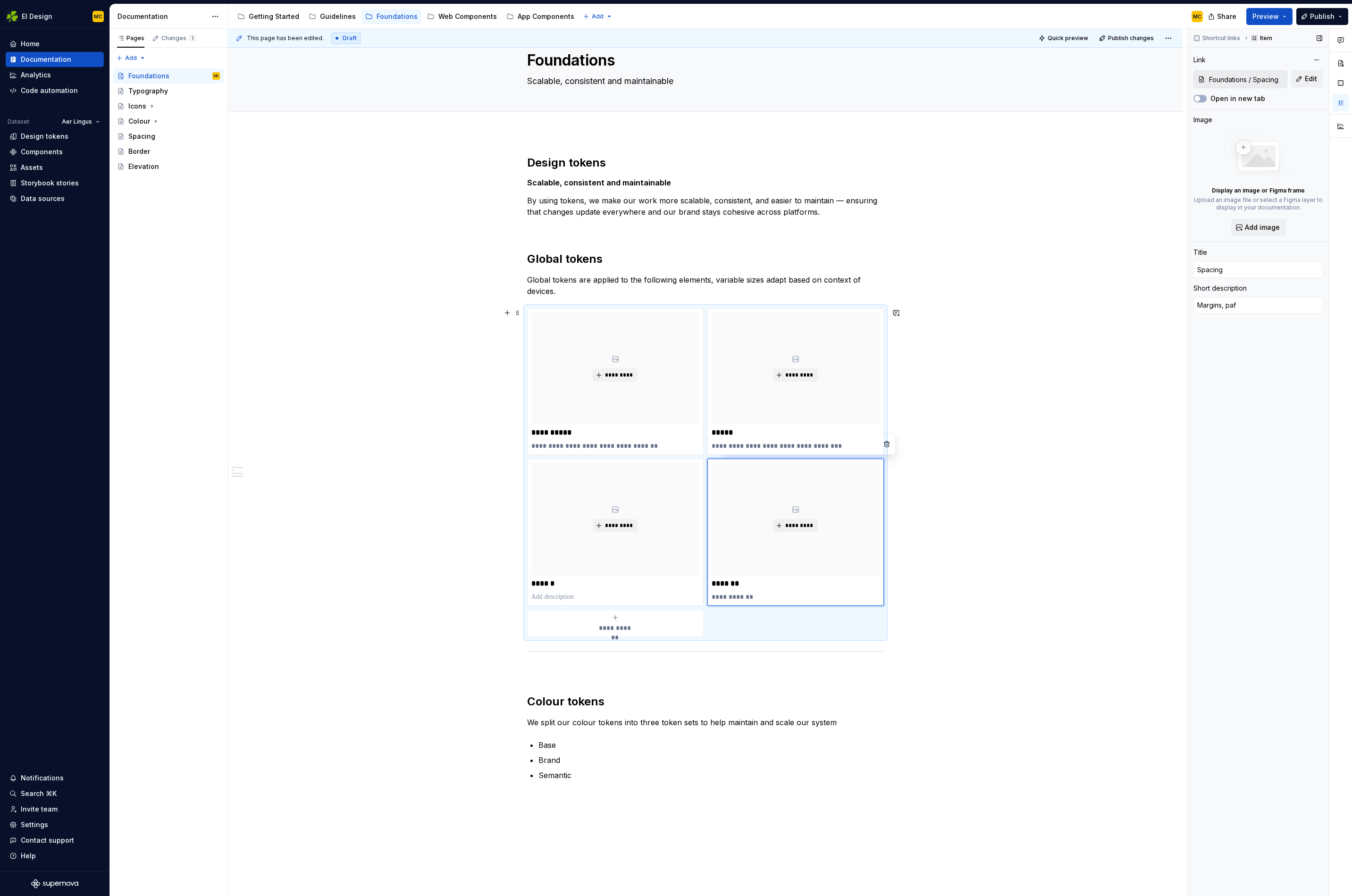
type textarea "*"
type textarea "Margins, pa"
type textarea "*"
type textarea "Margins, pad"
type textarea "*"
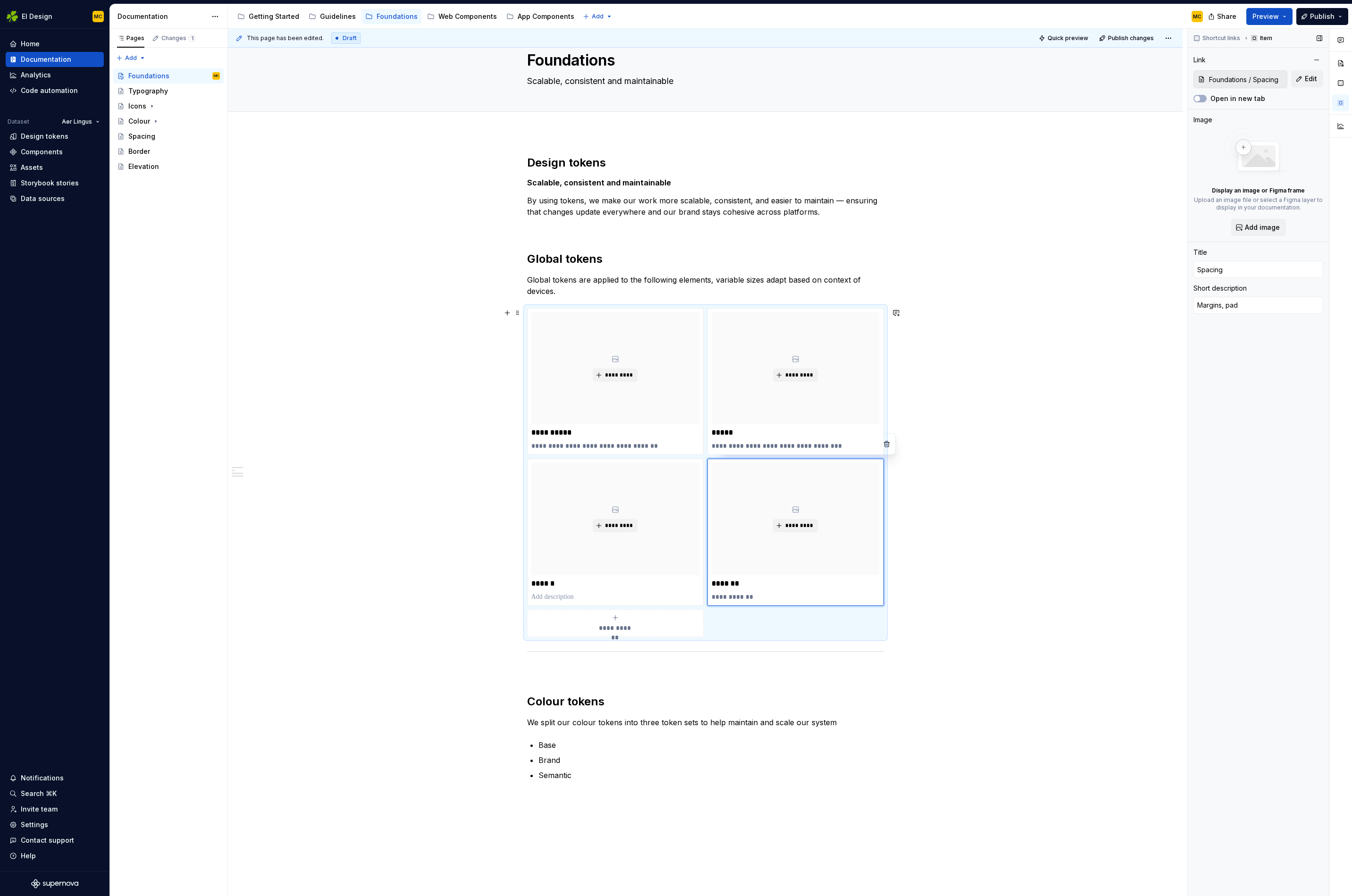
type textarea "Margins, padd"
type textarea "*"
type textarea "Margins, paddi"
type textarea "*"
type textarea "Margins, paddin"
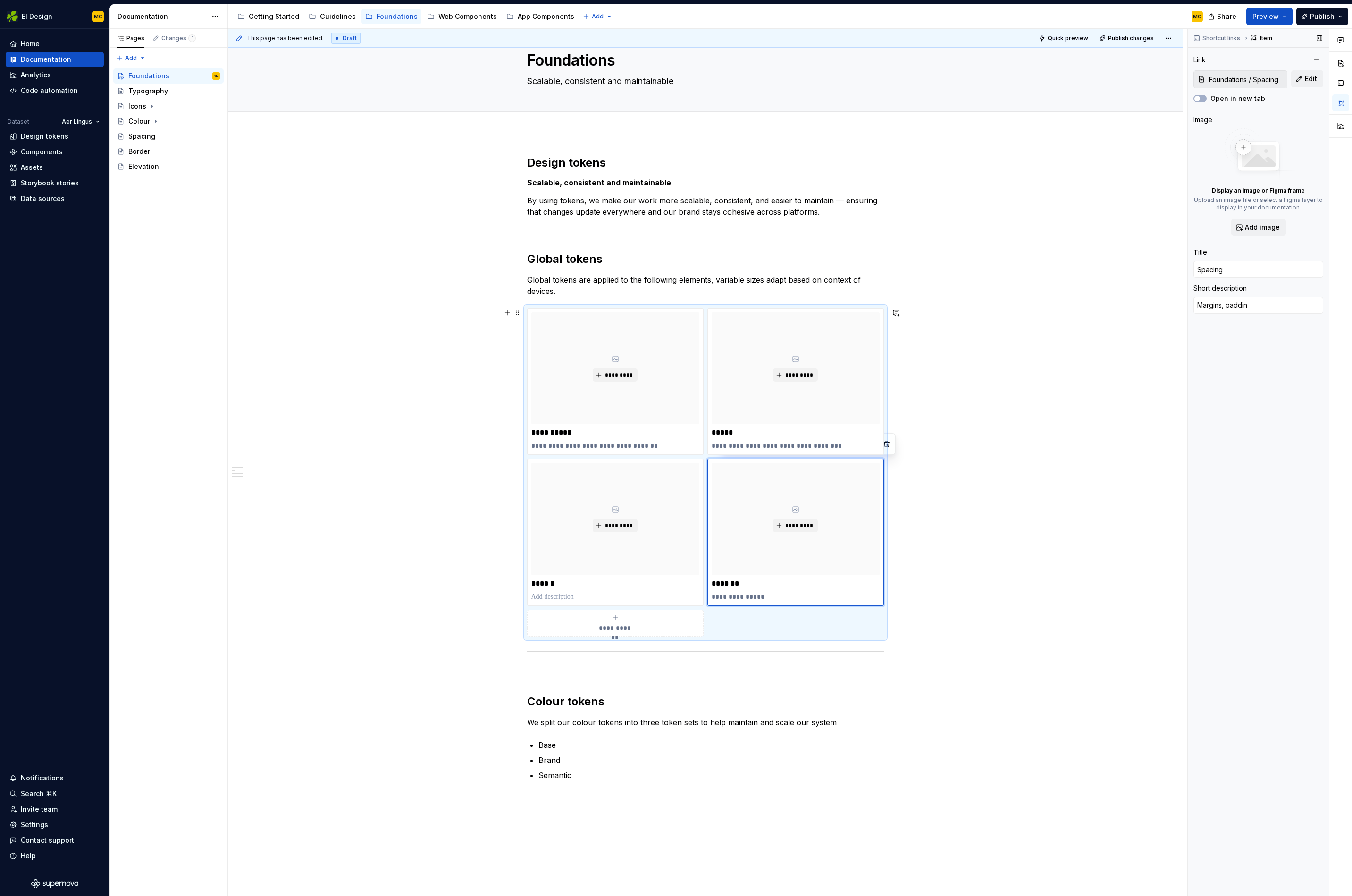
type textarea "*"
type textarea "Margins, padding"
type textarea "*"
type textarea "Margins, paddings"
type textarea "*"
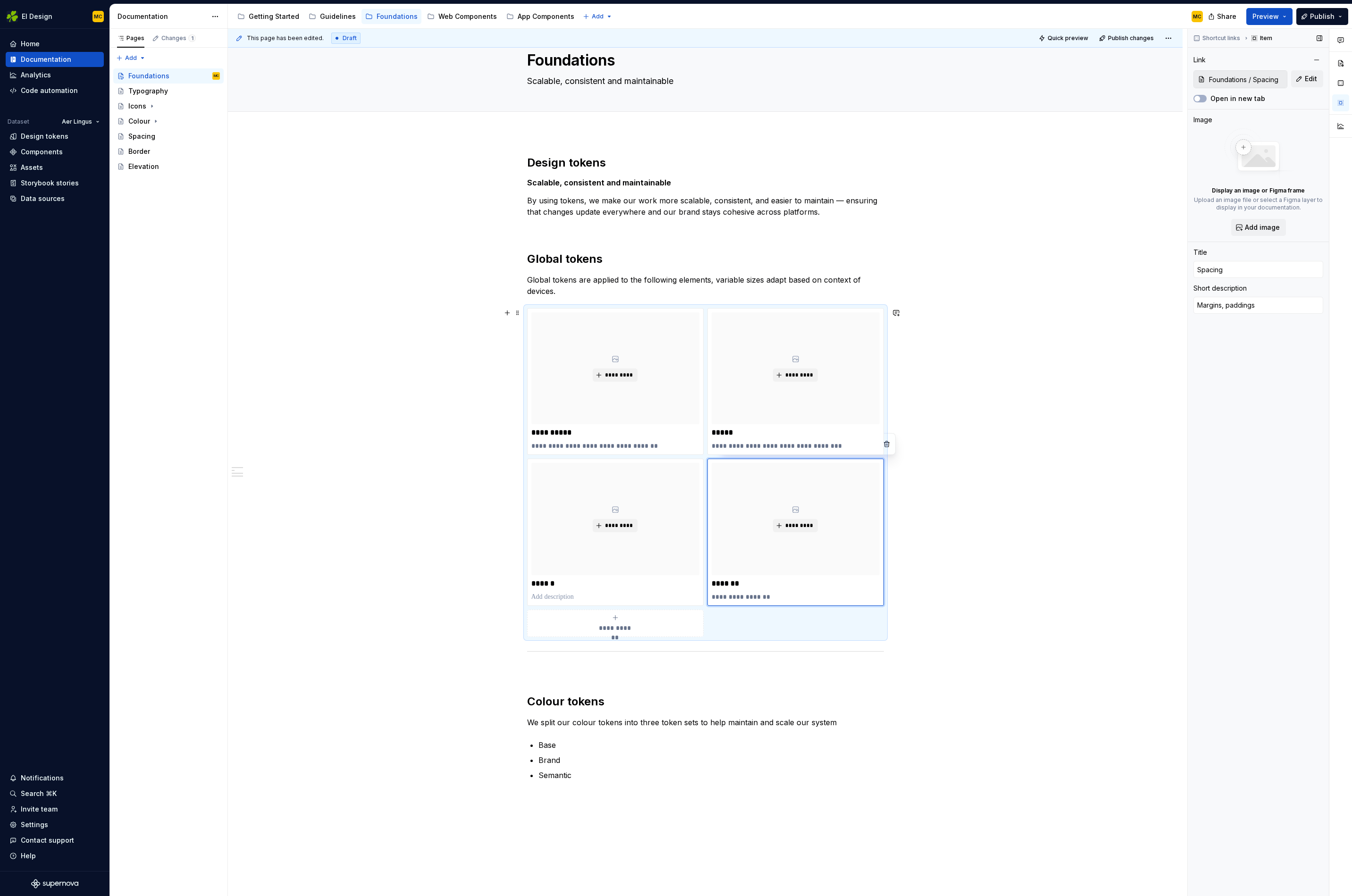
type textarea "Margins, paddings"
type textarea "*"
type textarea "C"
type textarea "*"
type textarea "Cr"
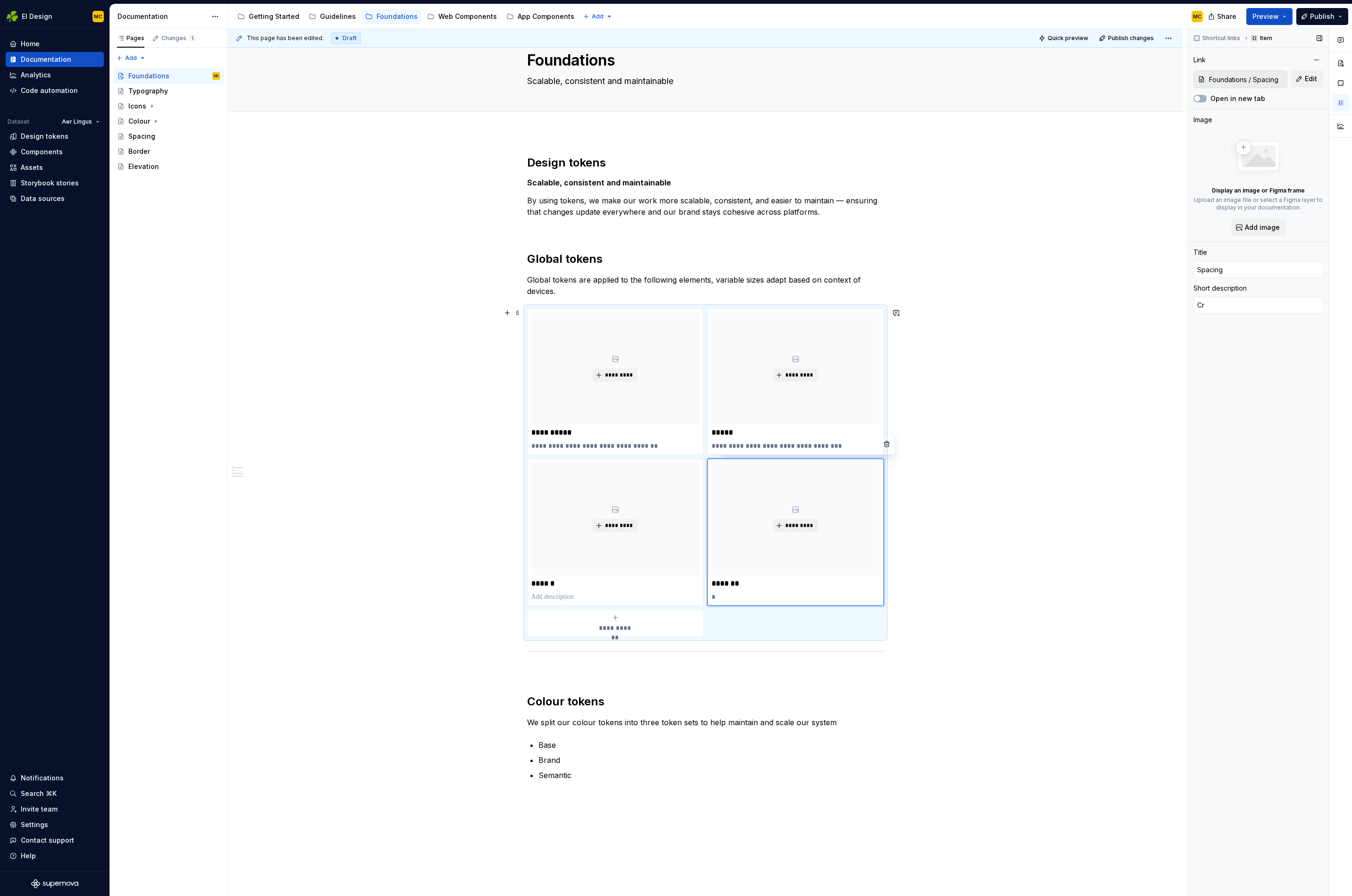
type textarea "*"
type textarea "Cre"
type textarea "*"
type textarea "Crea"
type textarea "*"
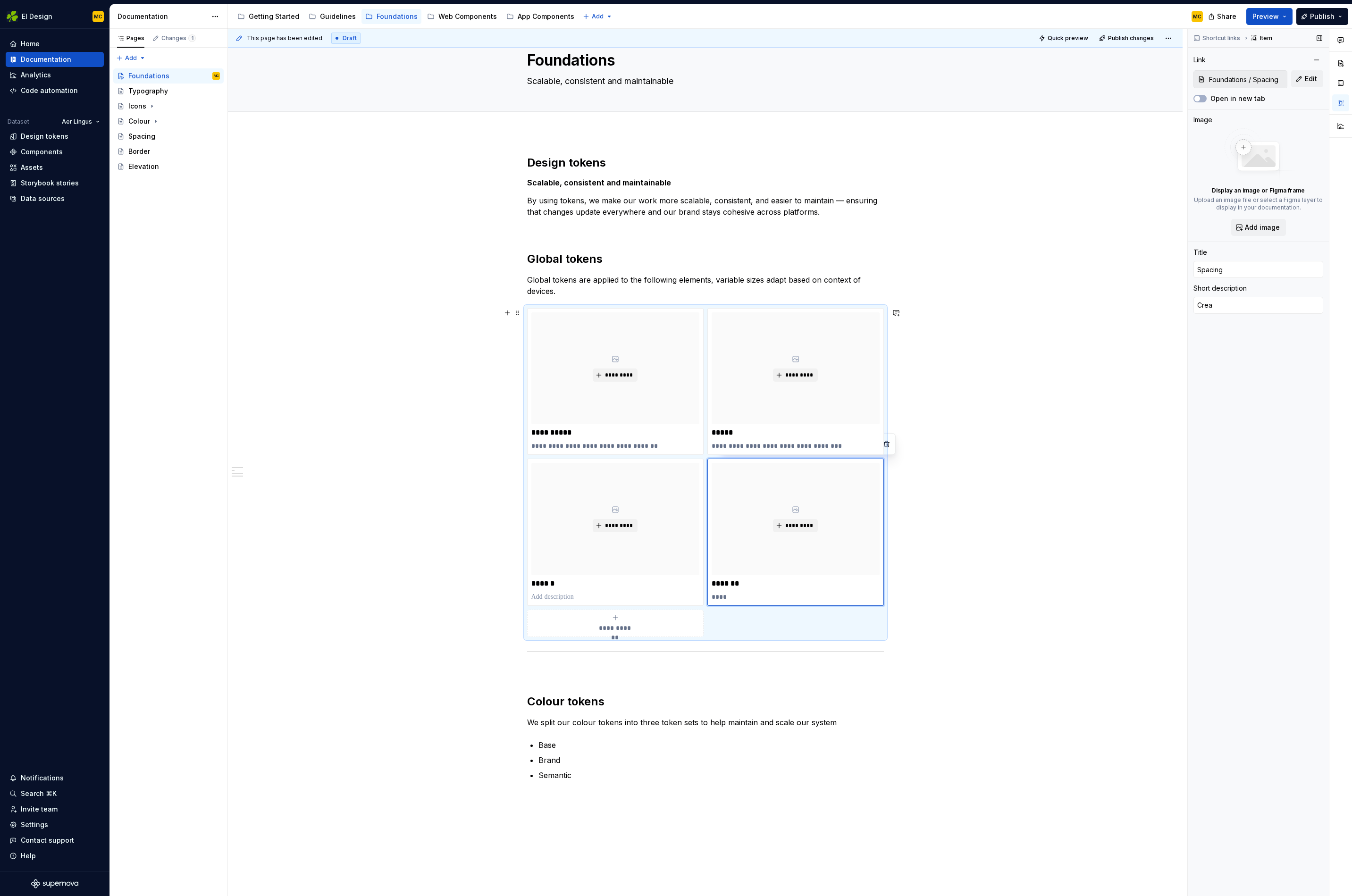
type textarea "Creat"
type textarea "*"
type textarea "Create"
type textarea "*"
type textarea "Create"
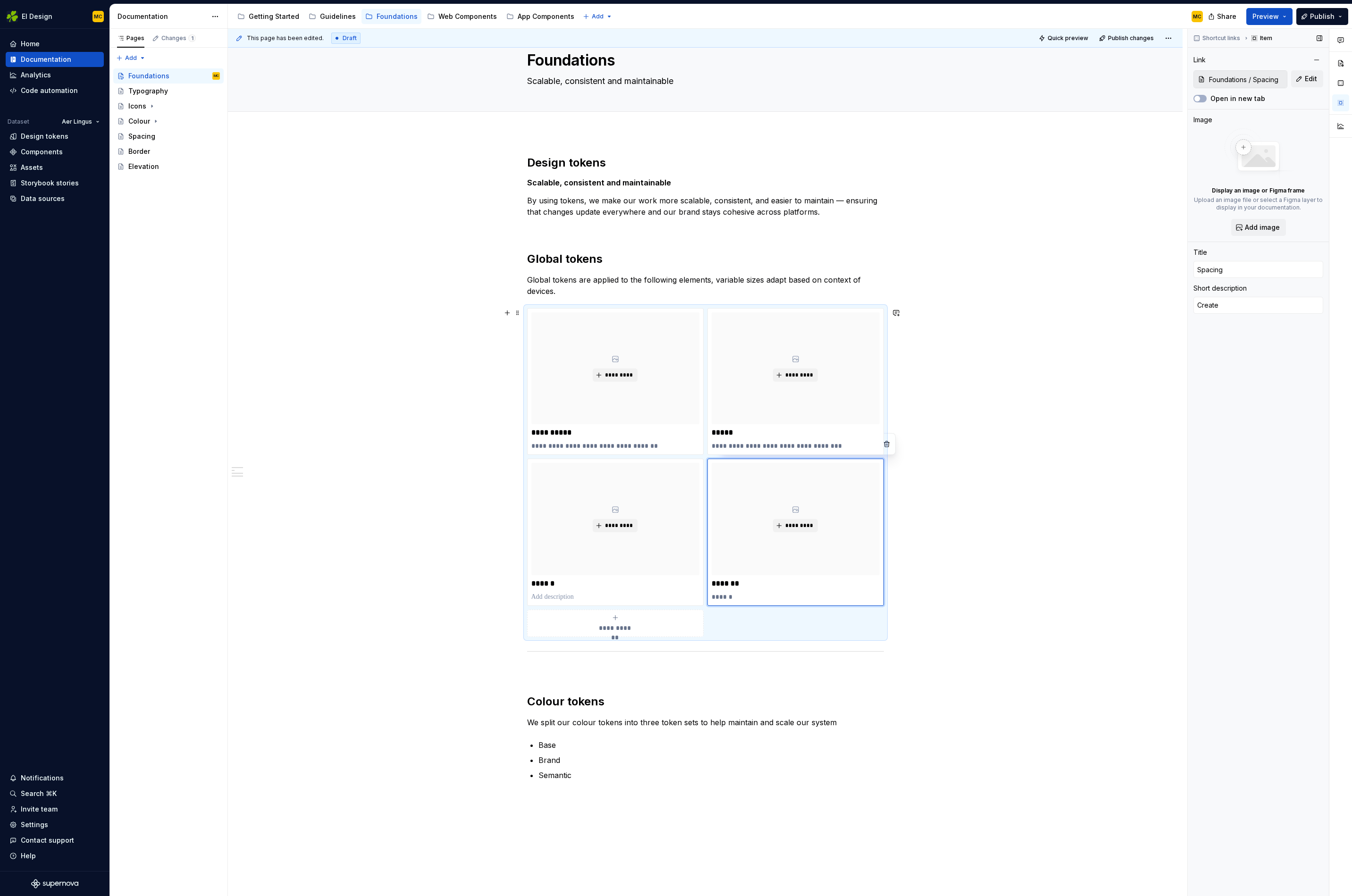
type textarea "*"
type textarea "Create b"
type textarea "*"
type textarea "Create br"
type textarea "*"
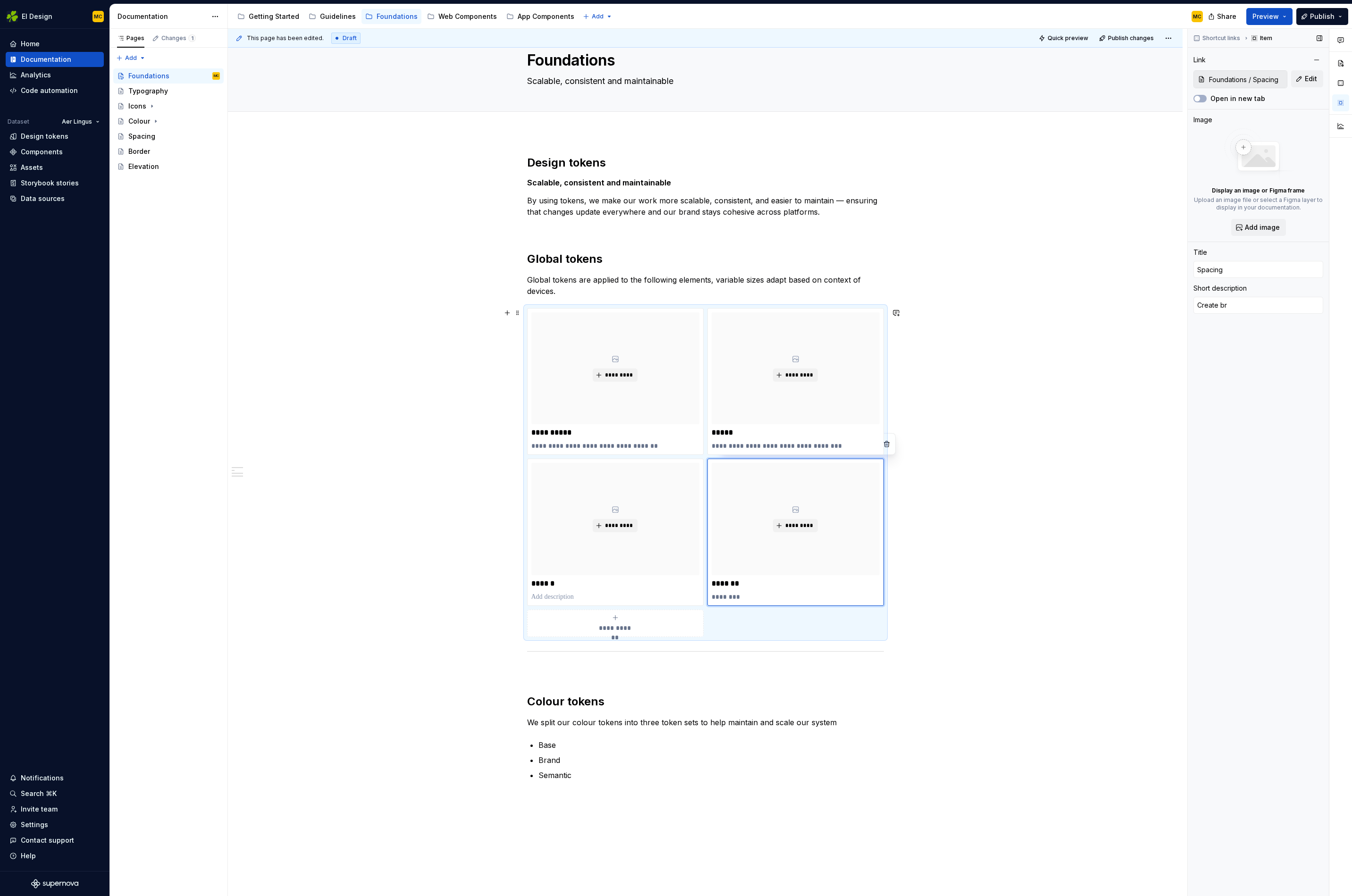
type textarea "Create bre"
type textarea "*"
type textarea "Create brea"
type textarea "*"
type textarea "Create breat"
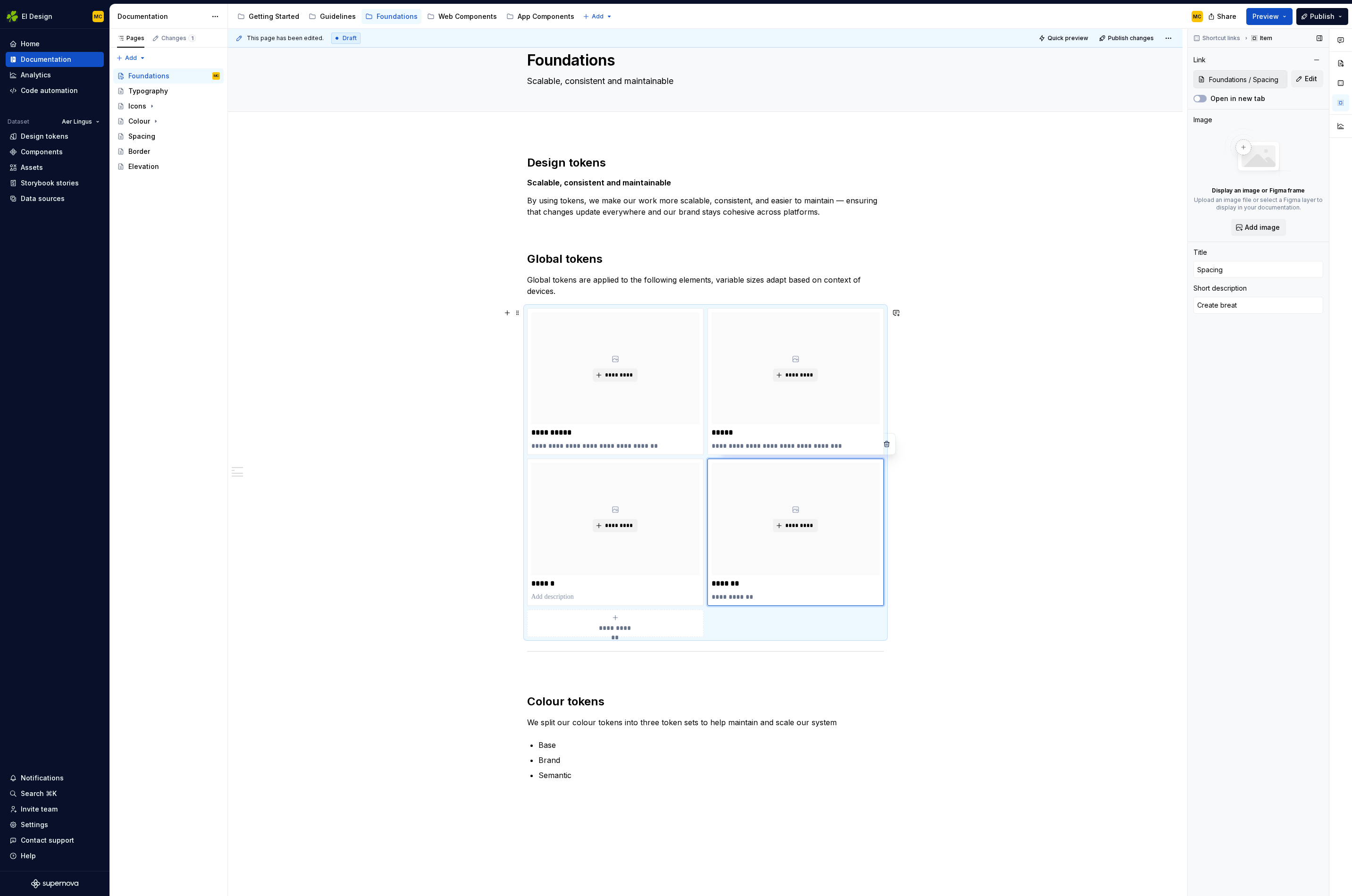
type textarea "*"
type textarea "Create breath"
type textarea "*"
type textarea "Create breathi"
type textarea "*"
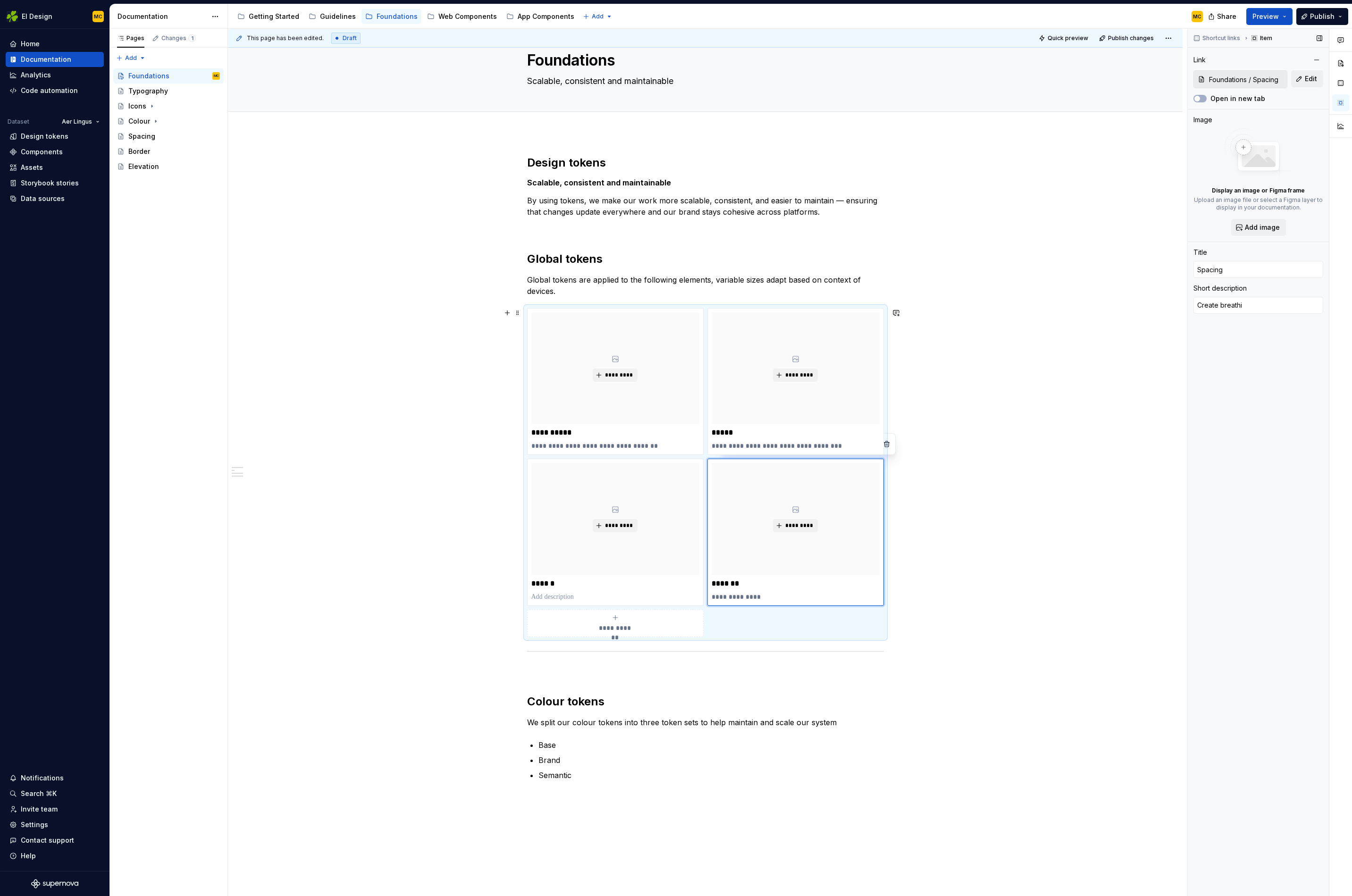
type textarea "Create breathin"
type textarea "*"
type textarea "Create breathing"
type textarea "*"
type textarea "Create breathing"
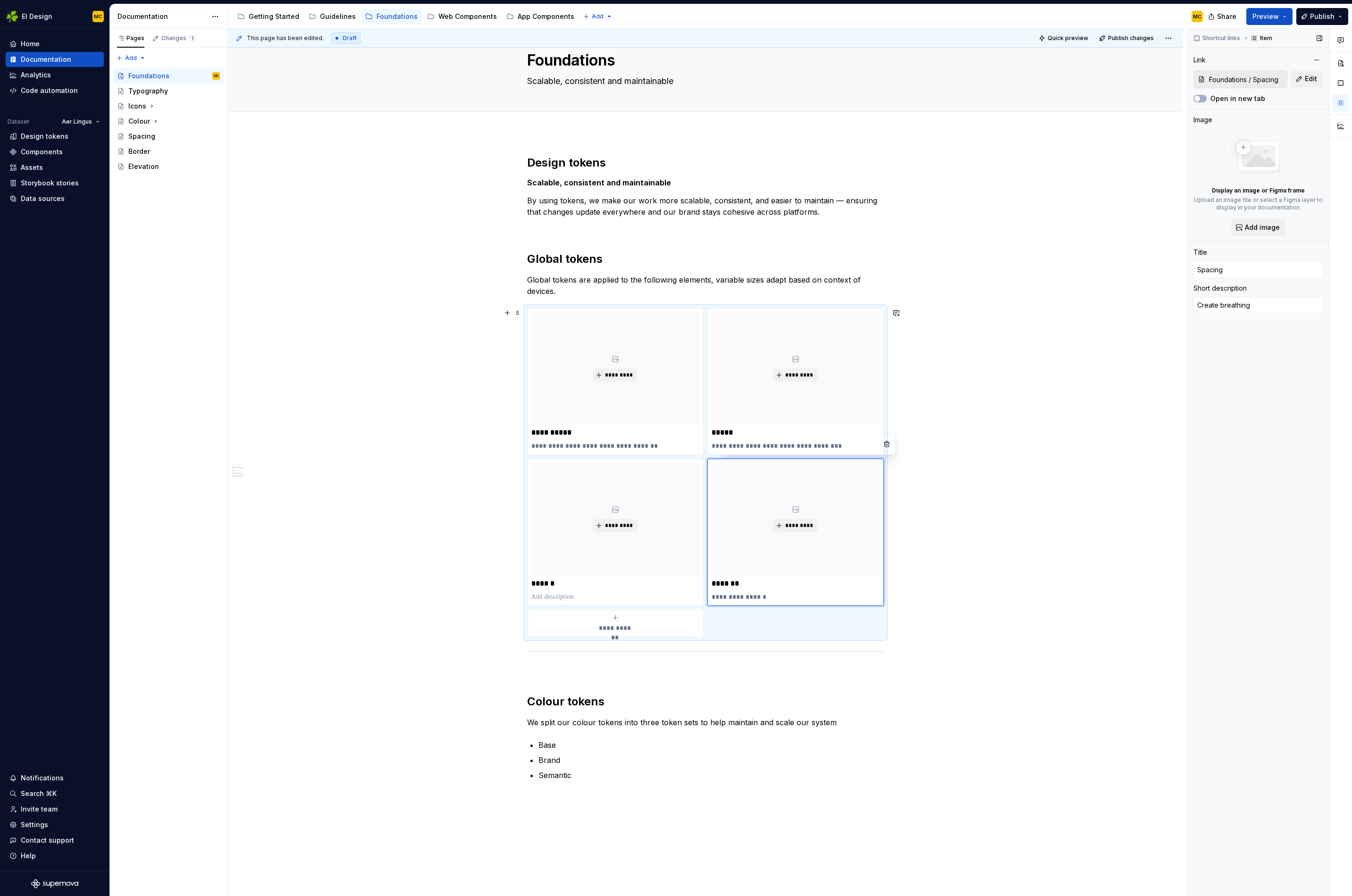
type textarea "*"
type textarea "Create breathing r"
type textarea "*"
type textarea "Create breathing ro"
type textarea "*"
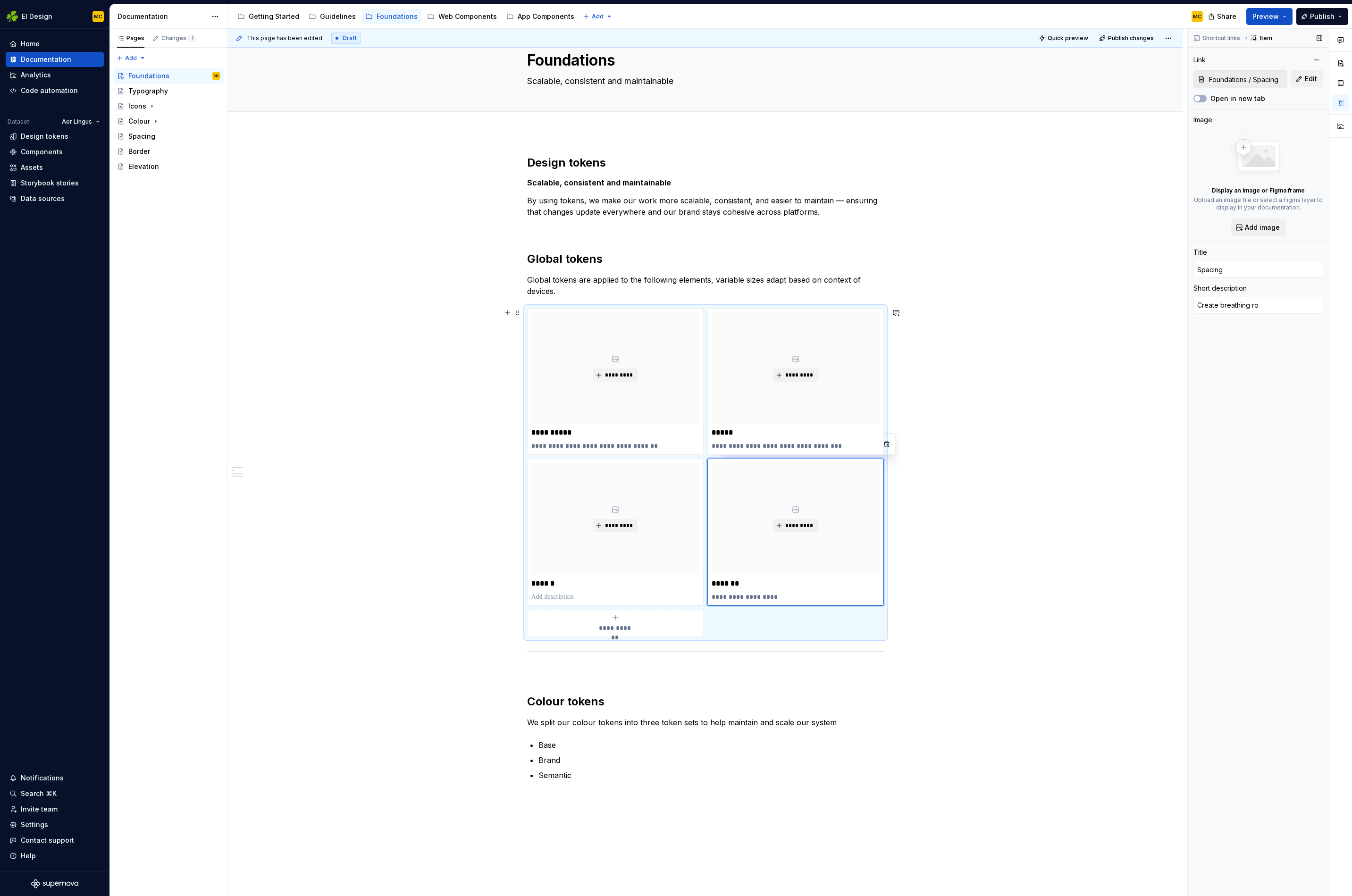
type textarea "Create breathing roo"
type textarea "*"
type textarea "Create breathing room"
type textarea "*"
type textarea "Create breathing"
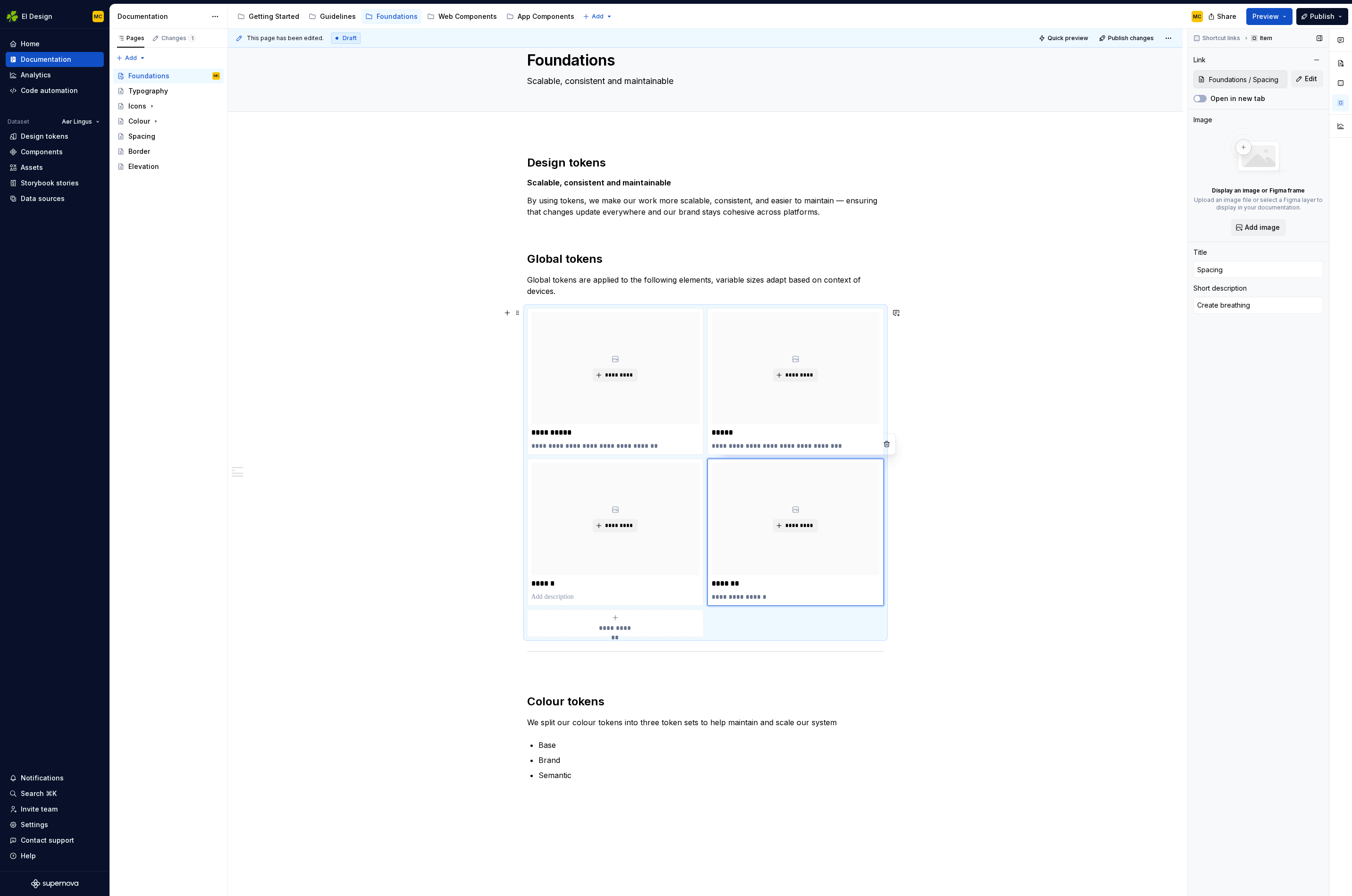
type textarea "*"
type textarea "Create"
type textarea "*"
type textarea "Margins, paddings"
type textarea "*"
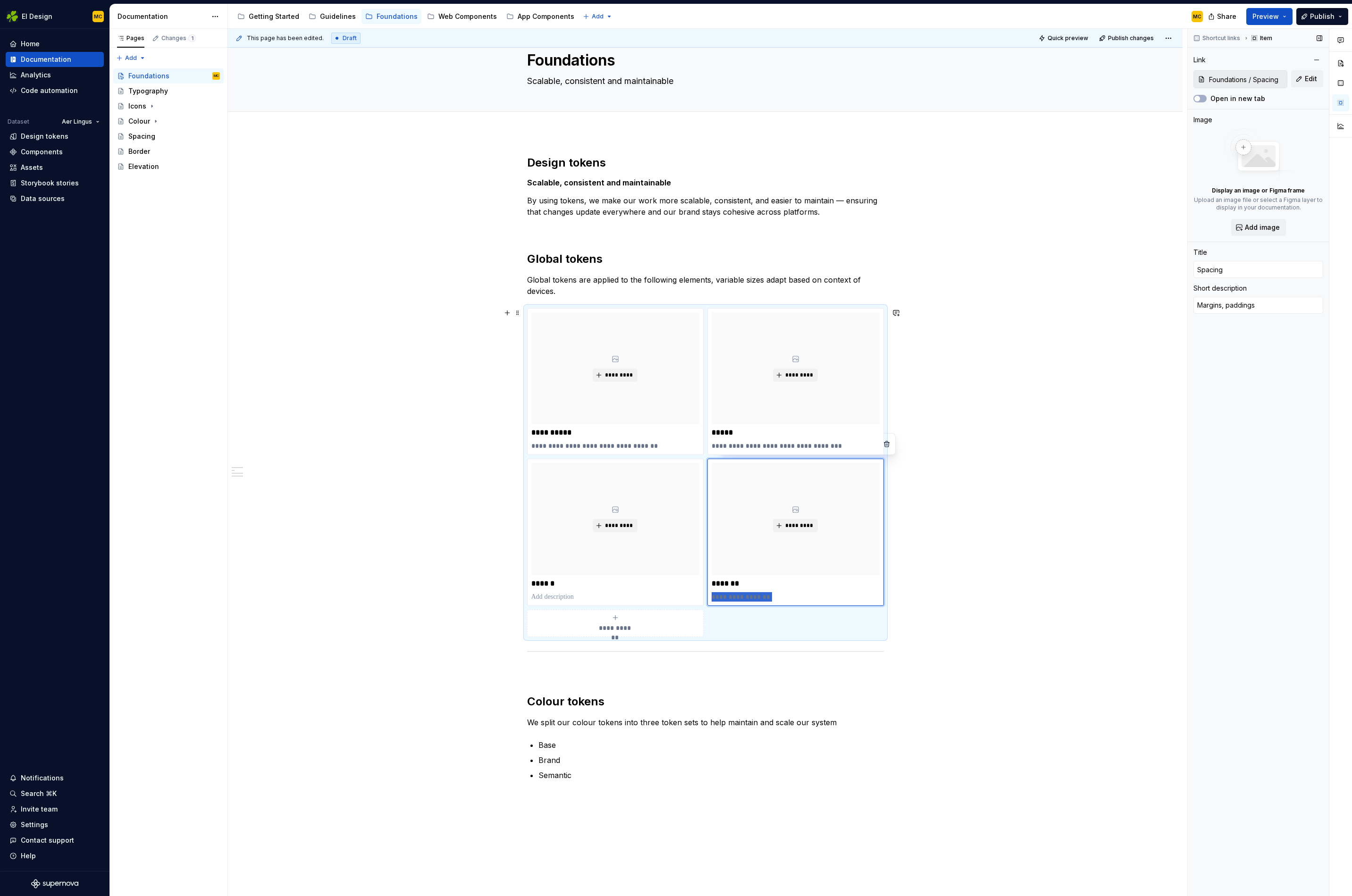
type textarea "Margins, pa"
type textarea "*"
type textarea "Apply to margins, paddings and space between to elements. Responsive tokens cre…"
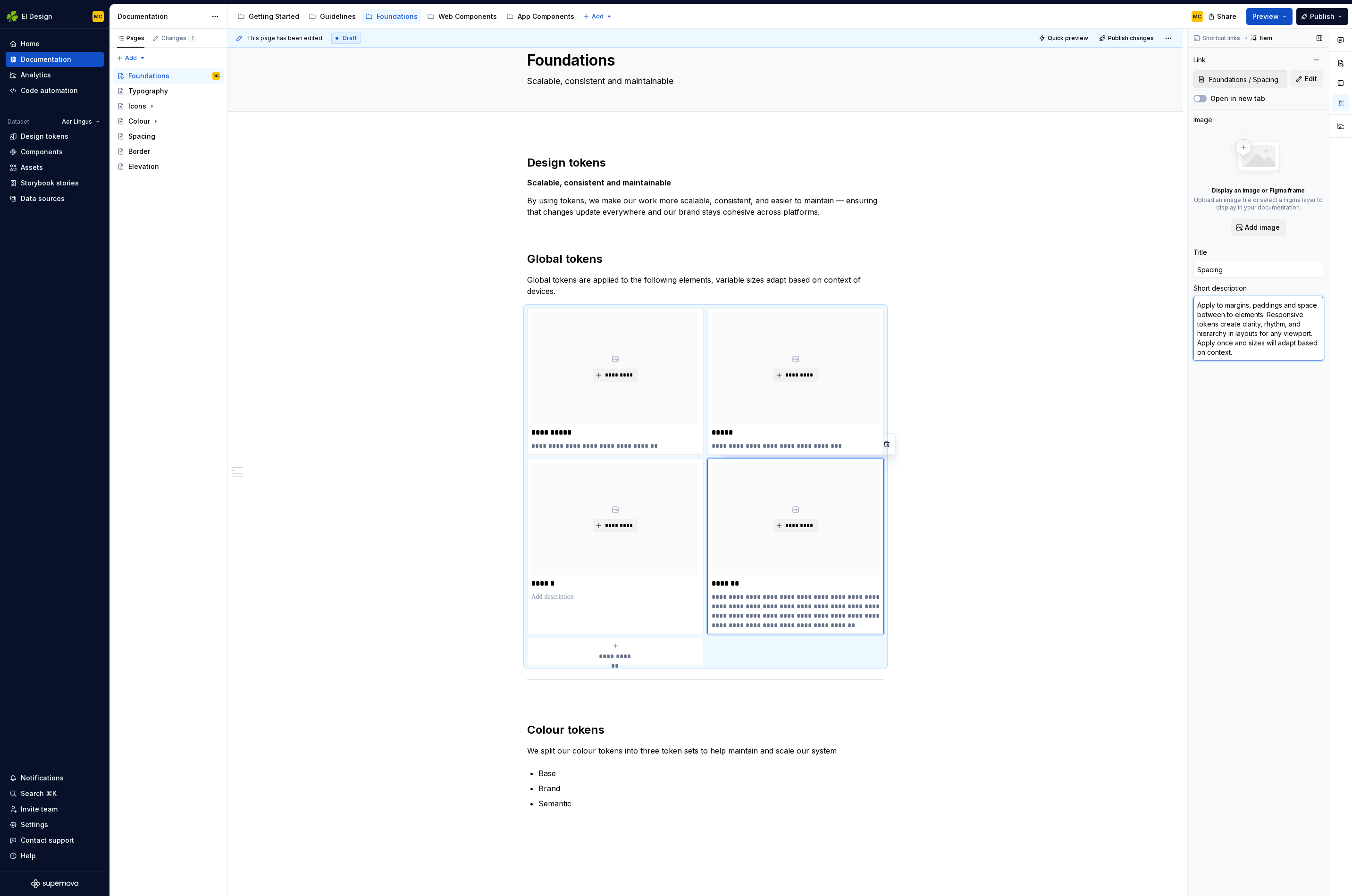
click at [1240, 307] on textarea "Apply to margins, paddings and space between to elements. Responsive tokens cre…" at bounding box center [1258, 329] width 130 height 64
type textarea "*"
type textarea "Apply to margins, paddings and space between to elements."
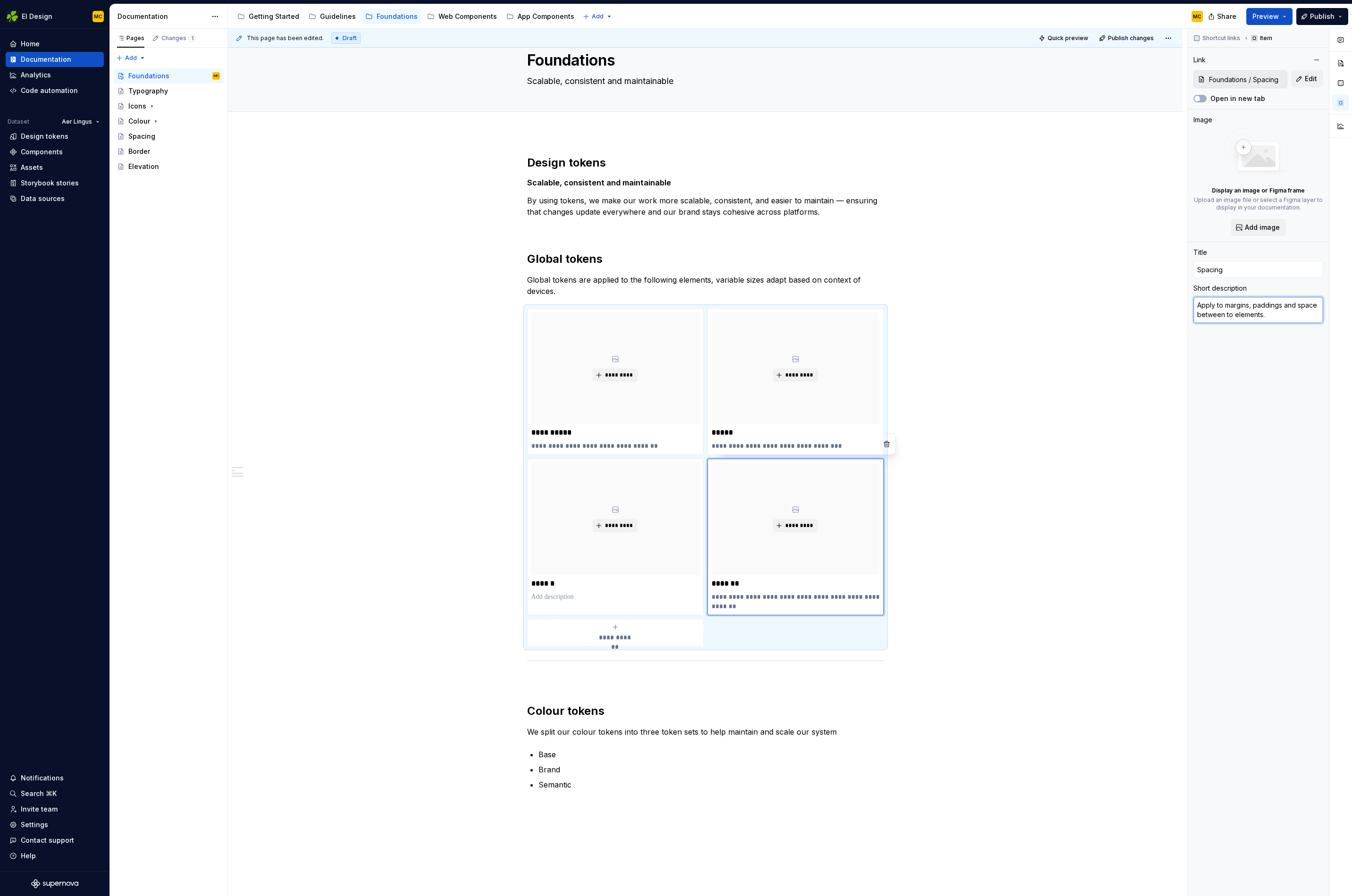
drag, startPoint x: 1230, startPoint y: 306, endPoint x: 1183, endPoint y: 301, distance: 47.3
click at [1183, 301] on div "**********" at bounding box center [790, 463] width 1124 height 868
type textarea "*"
type textarea "Margins, paddings and space between to elements."
click at [1013, 428] on div "**********" at bounding box center [706, 608] width 955 height 951
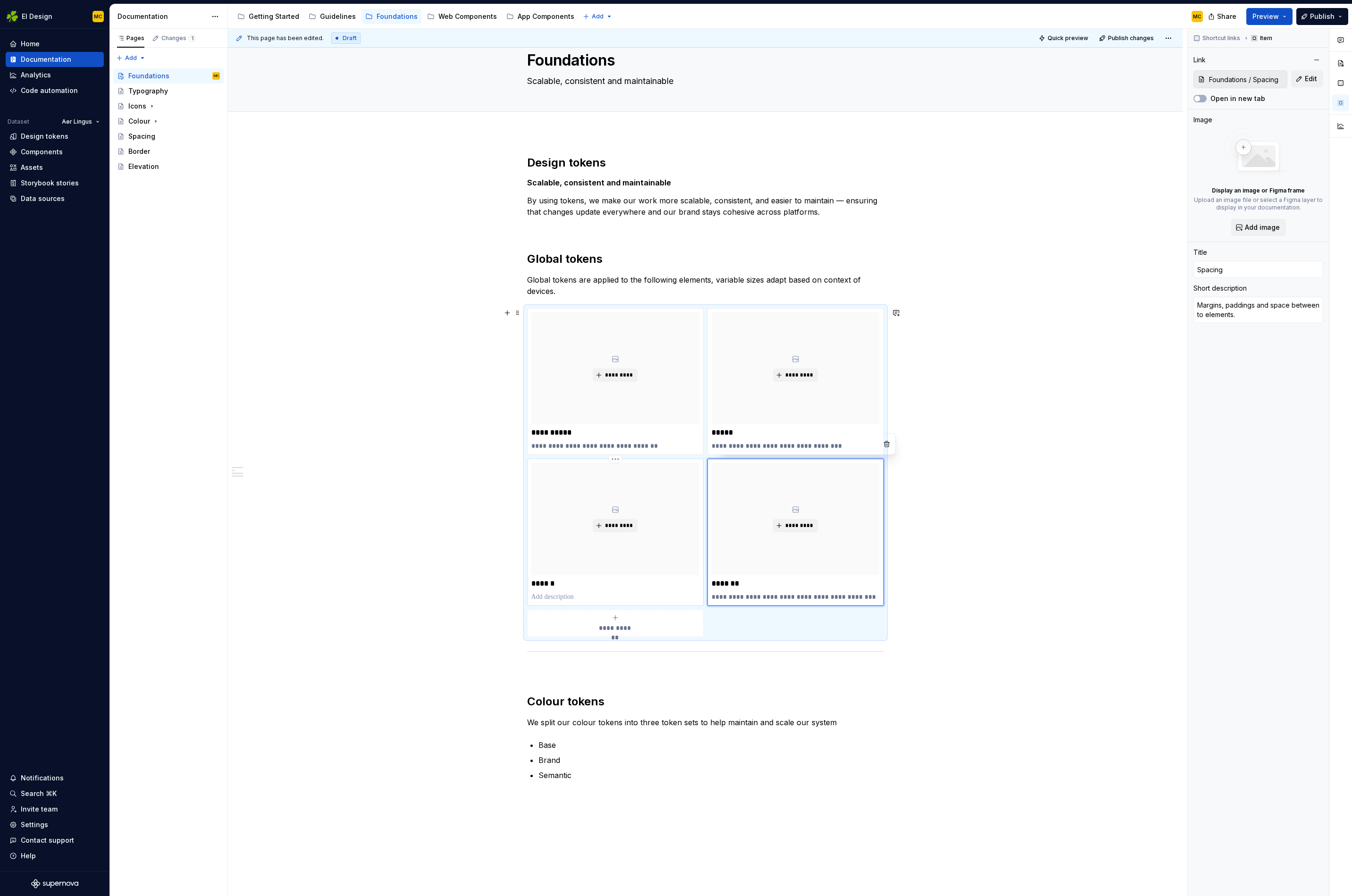
click at [638, 582] on p "******" at bounding box center [615, 584] width 168 height 10
type textarea "*"
type input "Foundations / Border"
type input "Border"
type input "Foundations / Border"
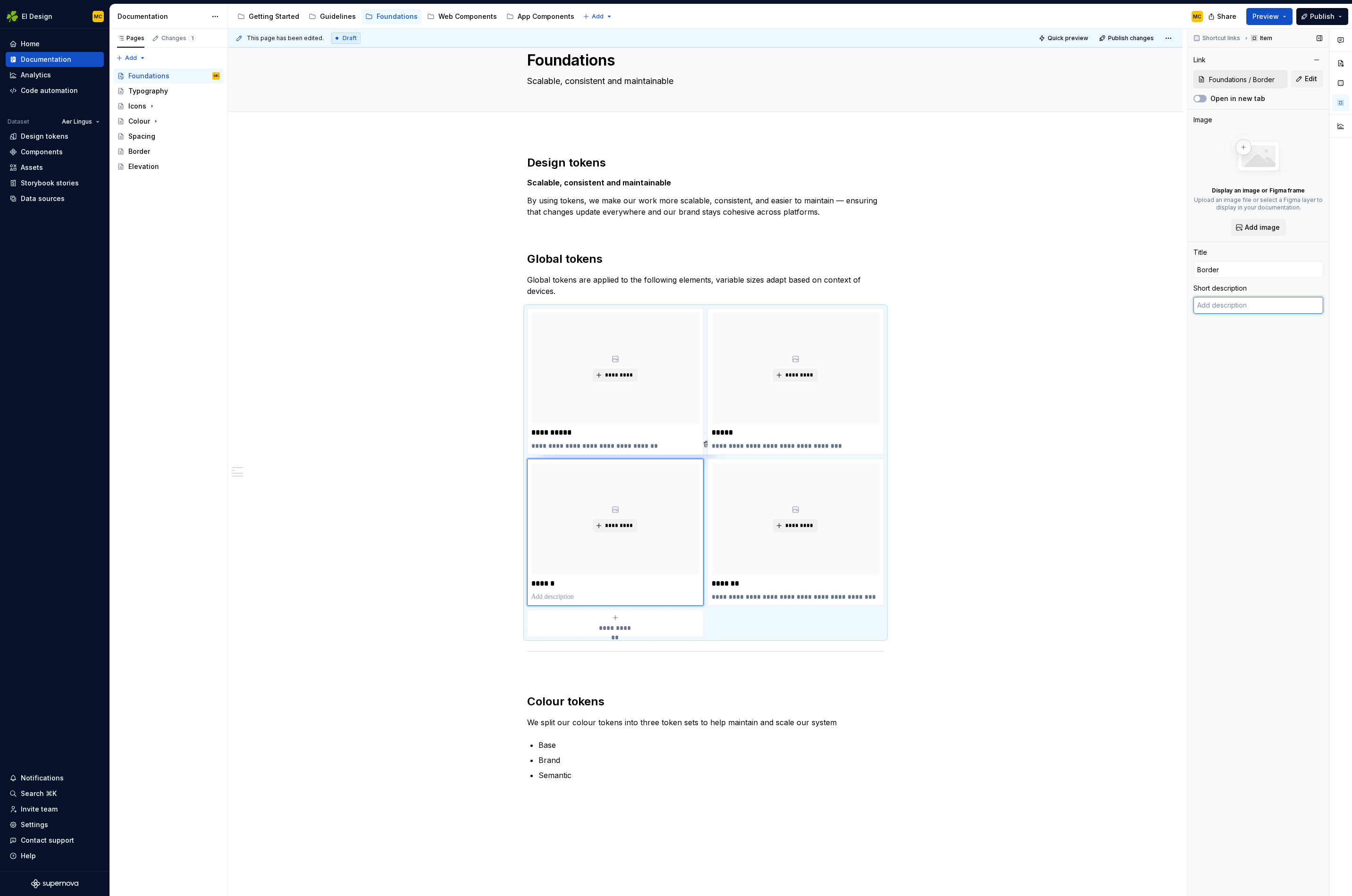
click at [1224, 304] on textarea at bounding box center [1258, 305] width 130 height 17
type textarea "*"
type textarea "W"
type textarea "*"
type textarea "Wi"
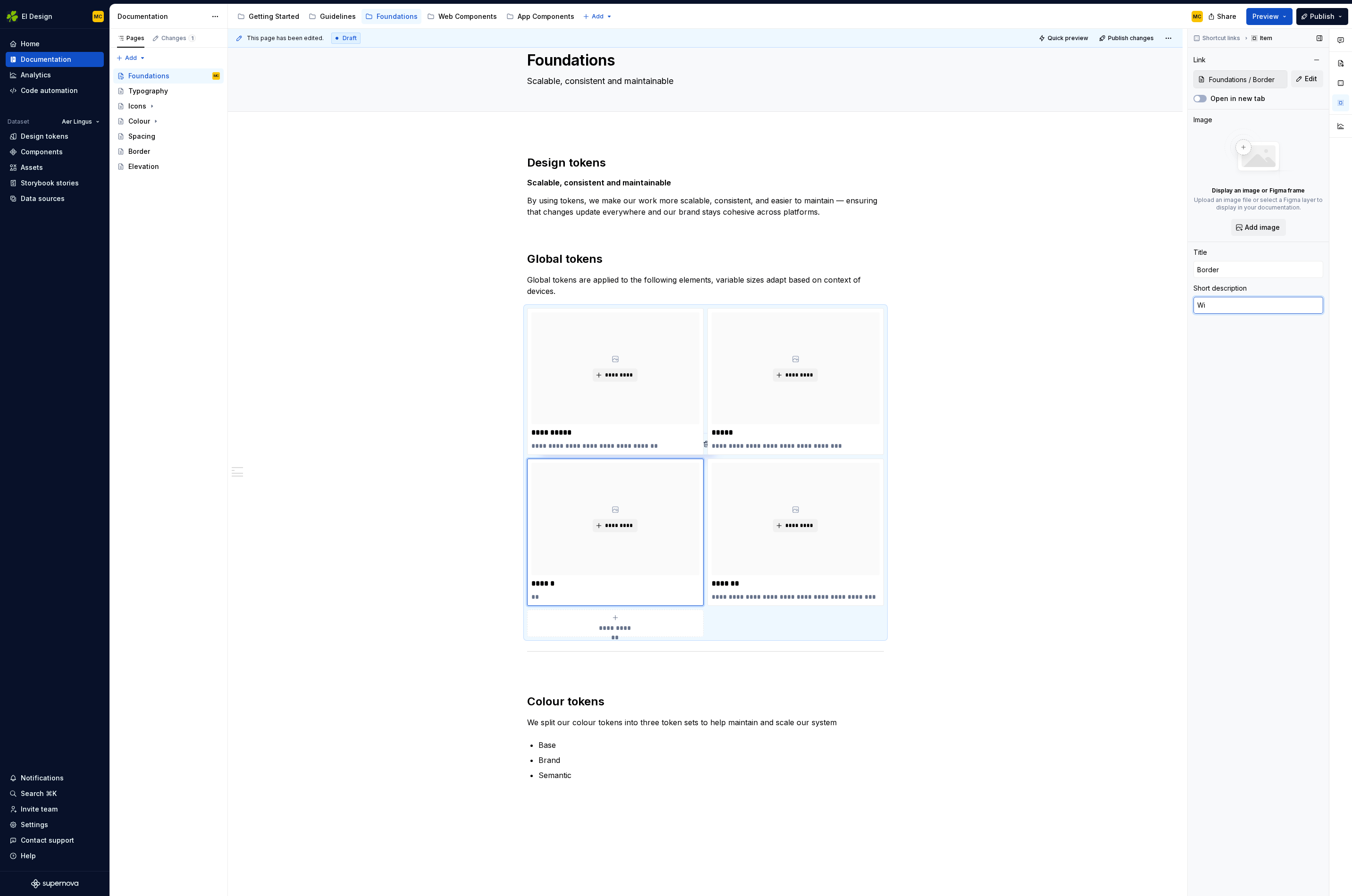
type textarea "*"
type textarea "Wid"
type textarea "*"
type textarea "Widt"
type textarea "*"
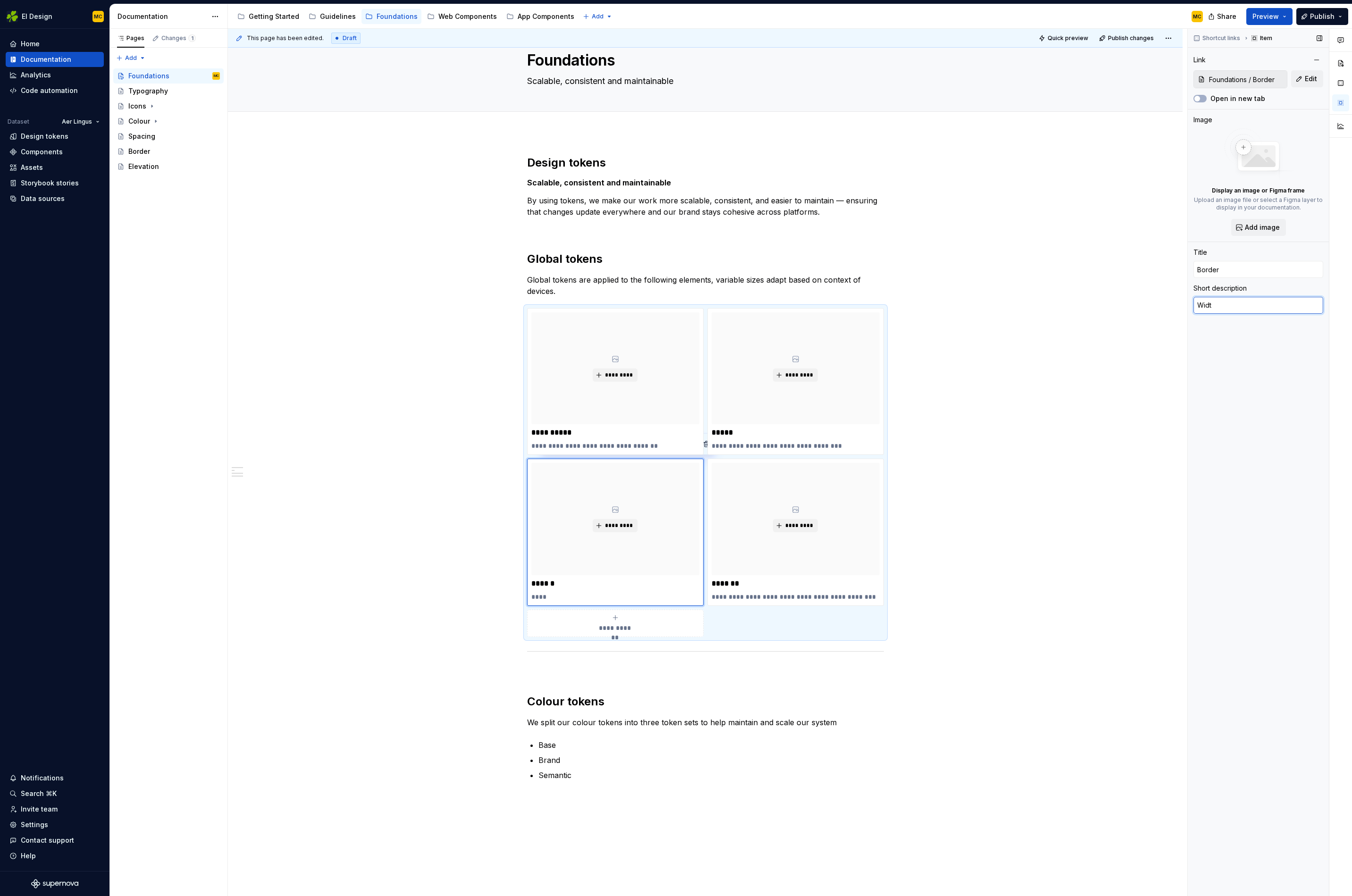
type textarea "Width"
type textarea "*"
type textarea "Widths"
type textarea "*"
type textarea "Widths"
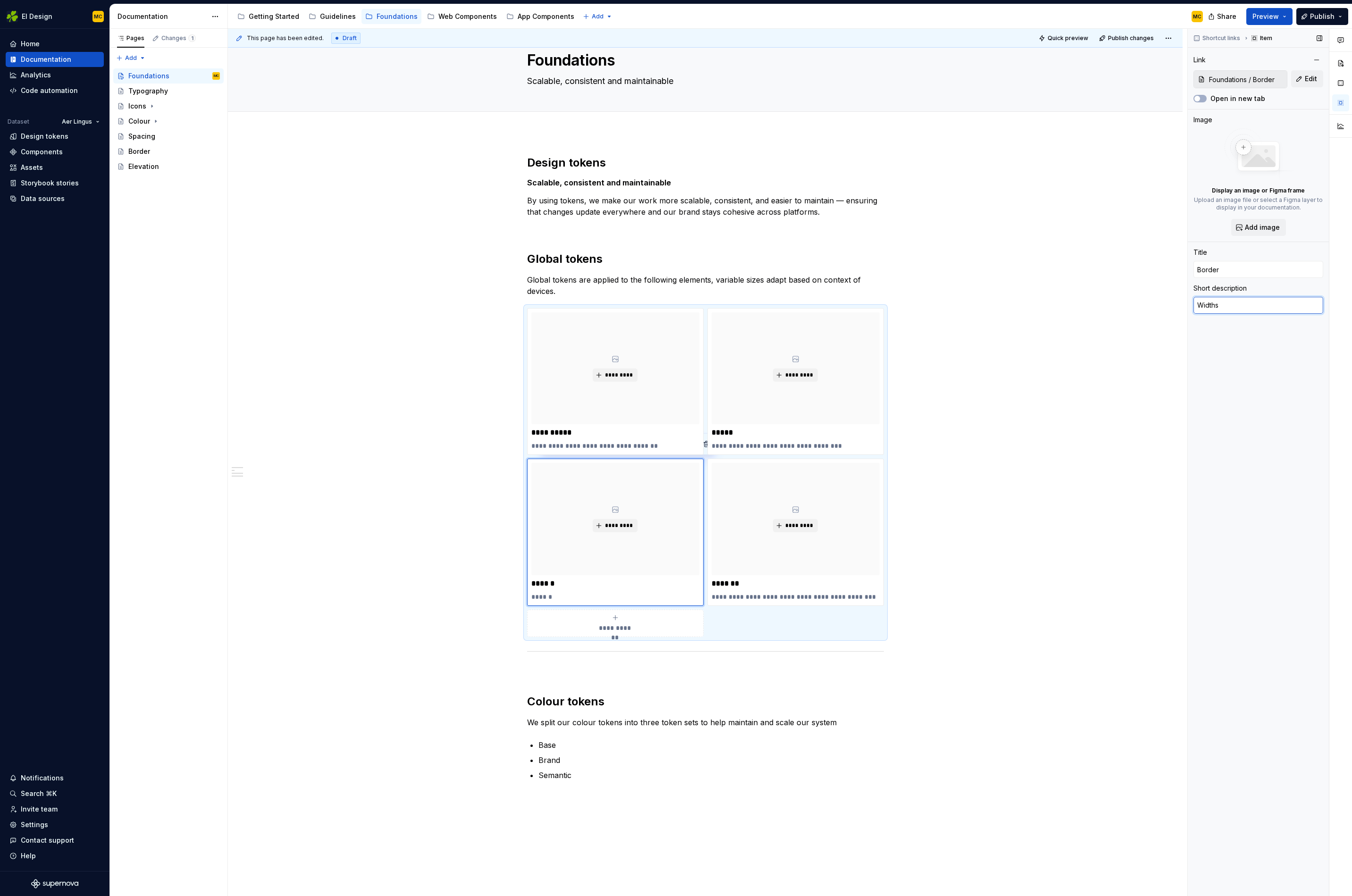
type textarea "*"
type textarea "Widths an"
type textarea "*"
type textarea "Widths and"
type textarea "*"
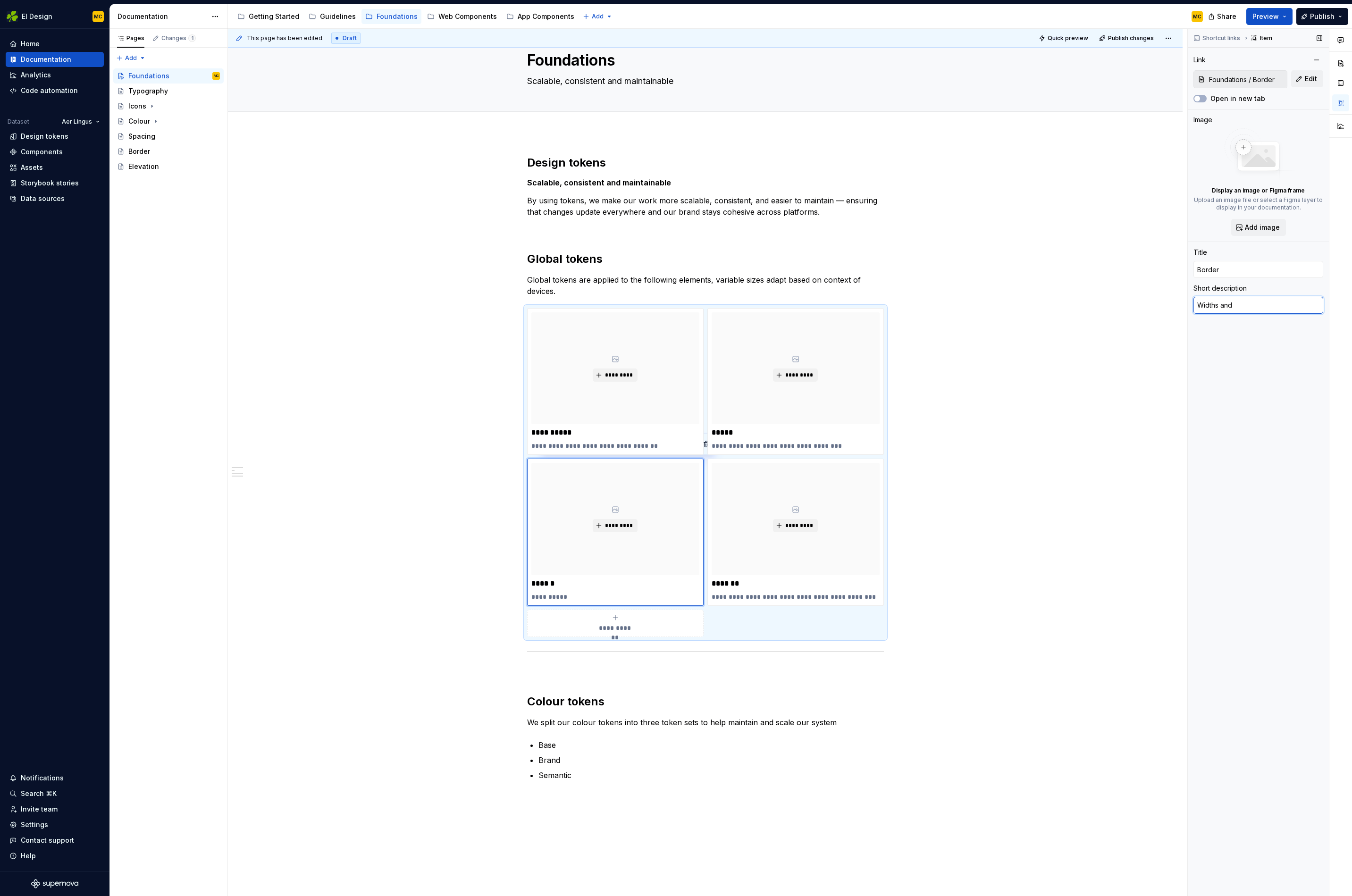
type textarea "Widths and"
type textarea "*"
type textarea "R"
type textarea "*"
type textarea "Ro"
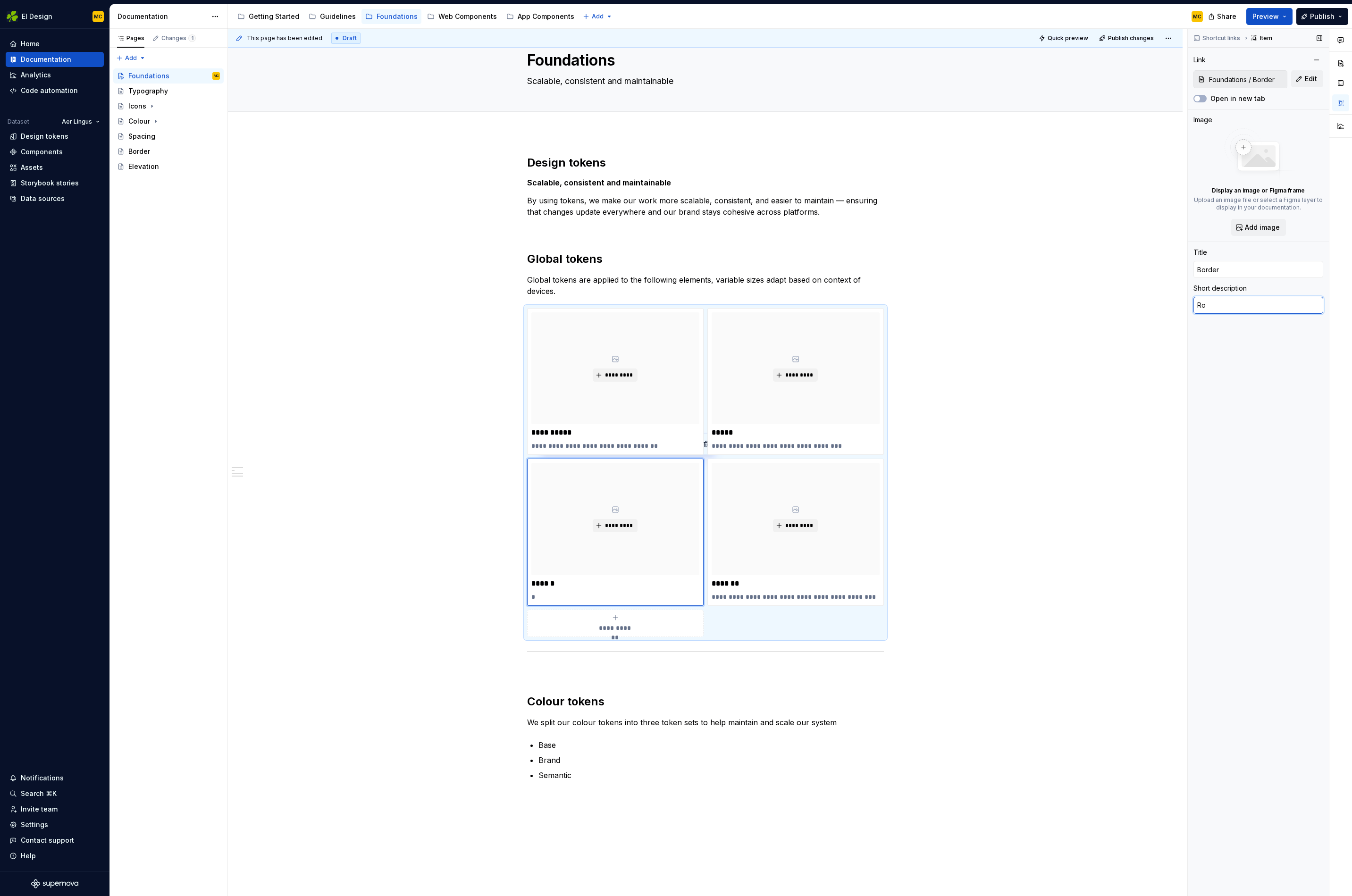
type textarea "*"
type textarea "Rou"
type textarea "*"
type textarea "Roun"
type textarea "*"
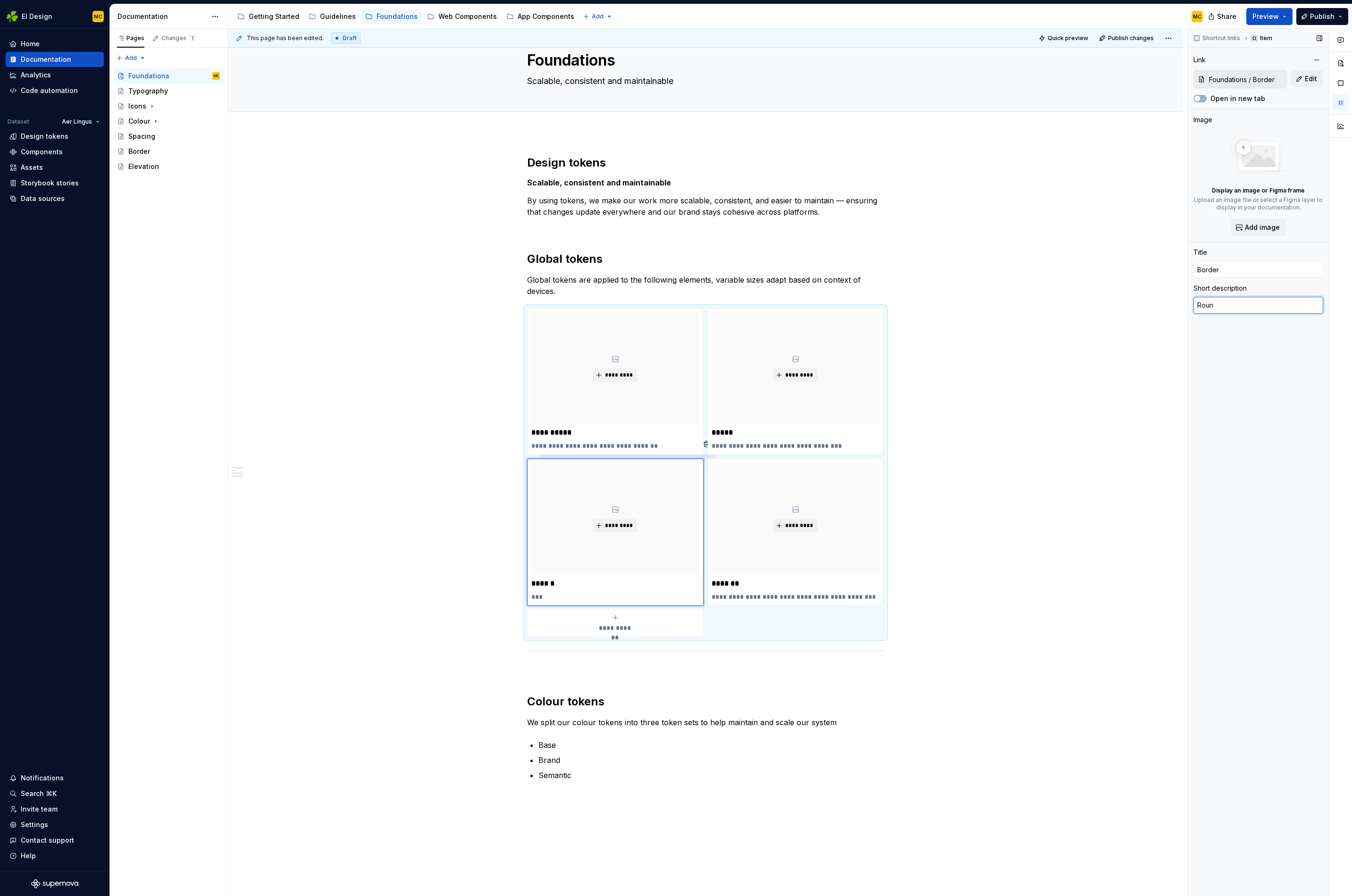
type textarea "Round"
type textarea "*"
type textarea "Rounde"
type textarea "*"
type textarea "Rounded"
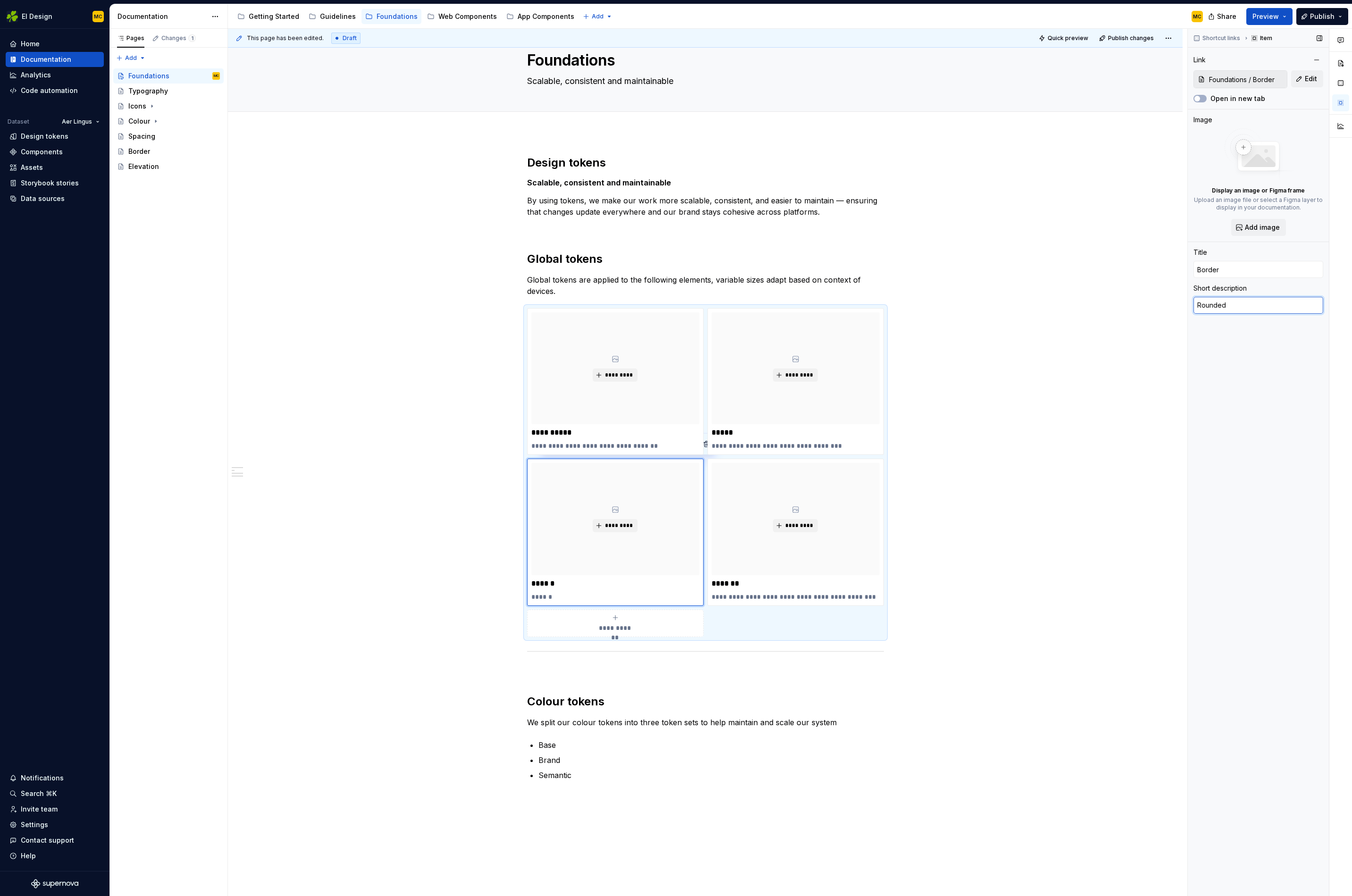
type textarea "*"
type textarea "Rounded"
type textarea "*"
type textarea "Rounded e"
type textarea "*"
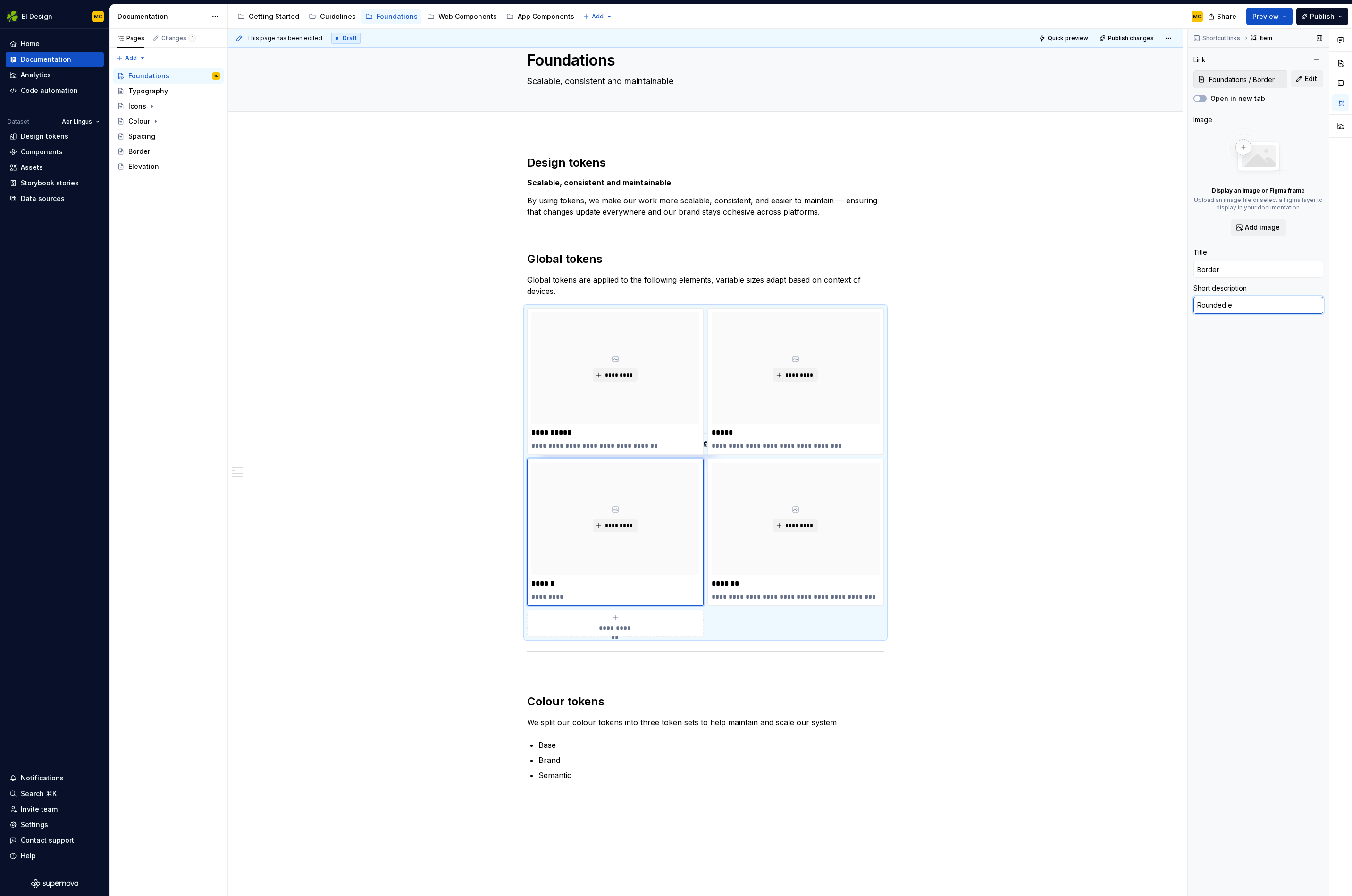
type textarea "Rounded eg"
type textarea "*"
type textarea "Rounded e"
type textarea "*"
type textarea "Rounded ed"
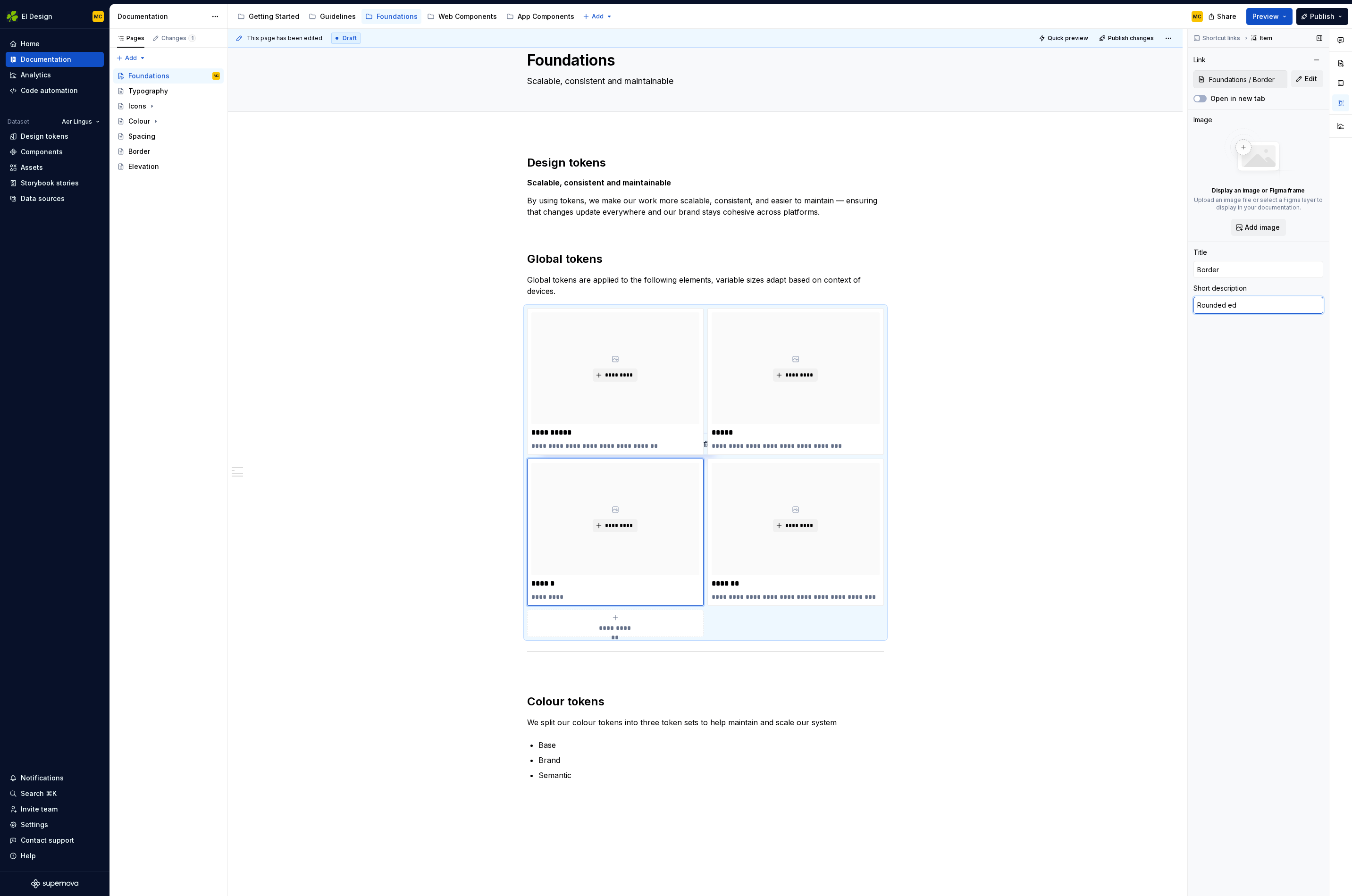
type textarea "*"
type textarea "Rounded edg"
type textarea "*"
type textarea "Rounded edge"
click at [846, 585] on p "*******" at bounding box center [796, 584] width 168 height 10
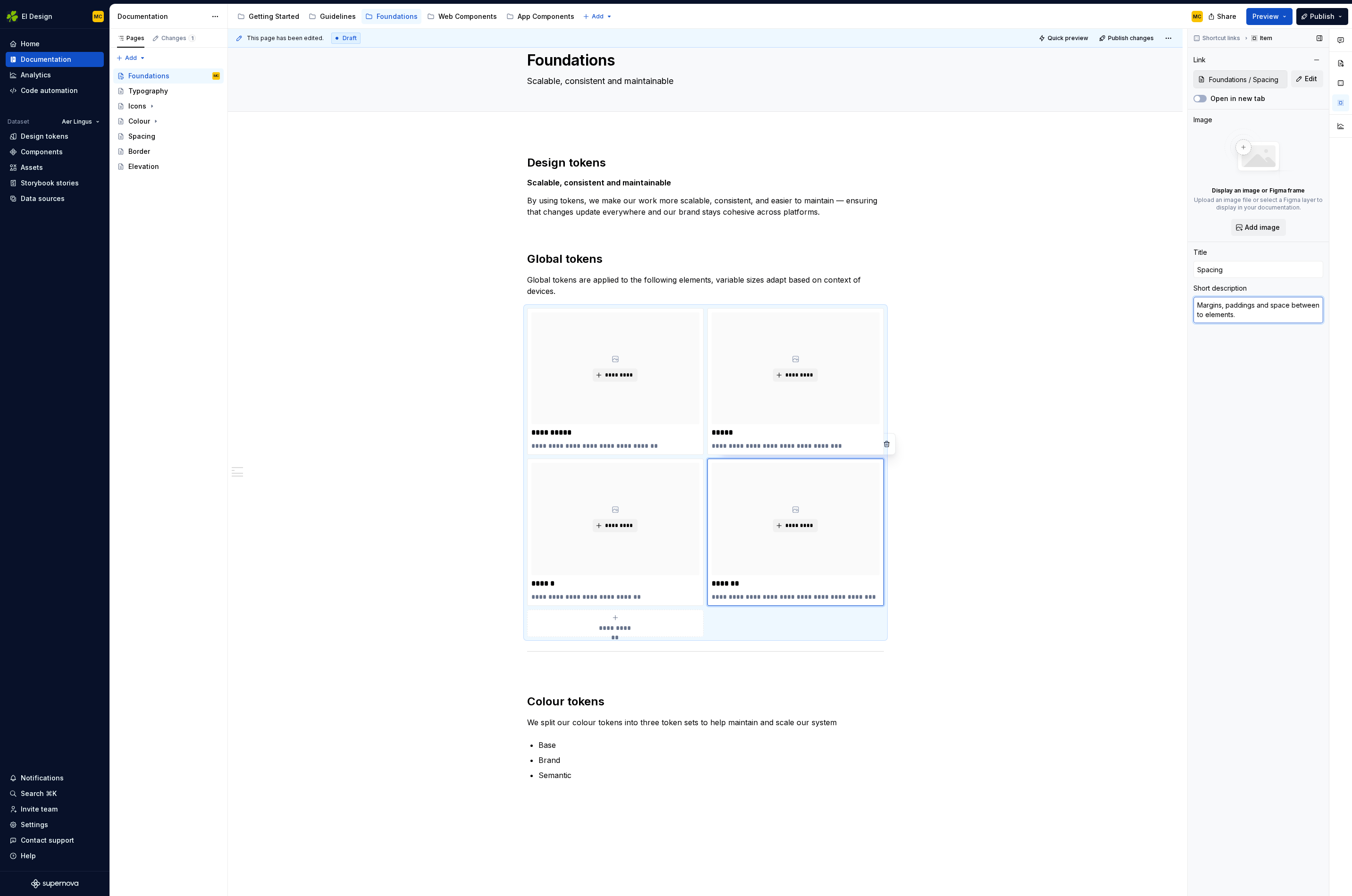
click at [1247, 316] on textarea "Margins, paddings and space between to elements." at bounding box center [1258, 310] width 130 height 27
click at [1011, 447] on div "**********" at bounding box center [706, 608] width 955 height 951
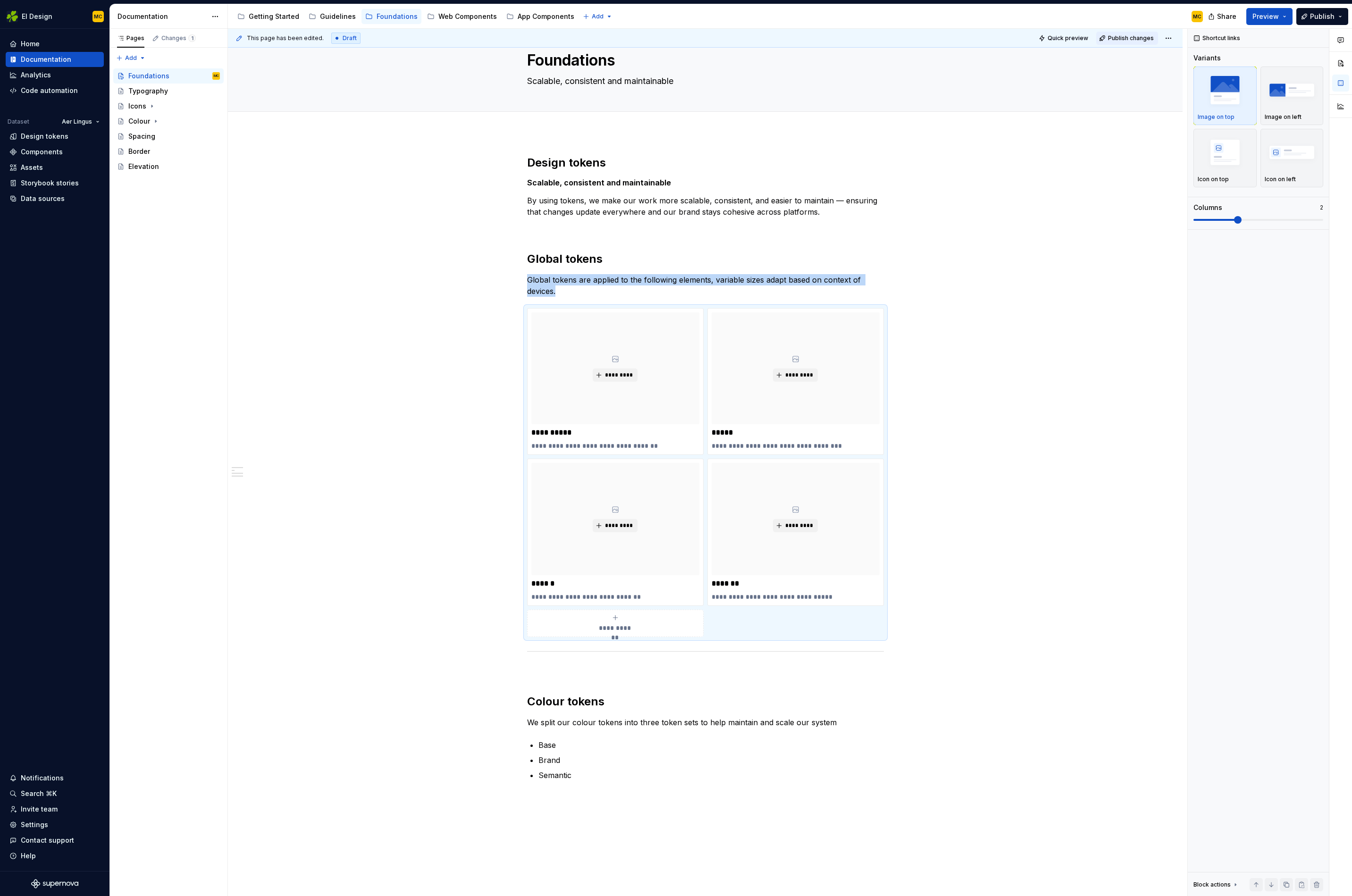
click at [1138, 38] on span "Publish changes" at bounding box center [1131, 38] width 46 height 8
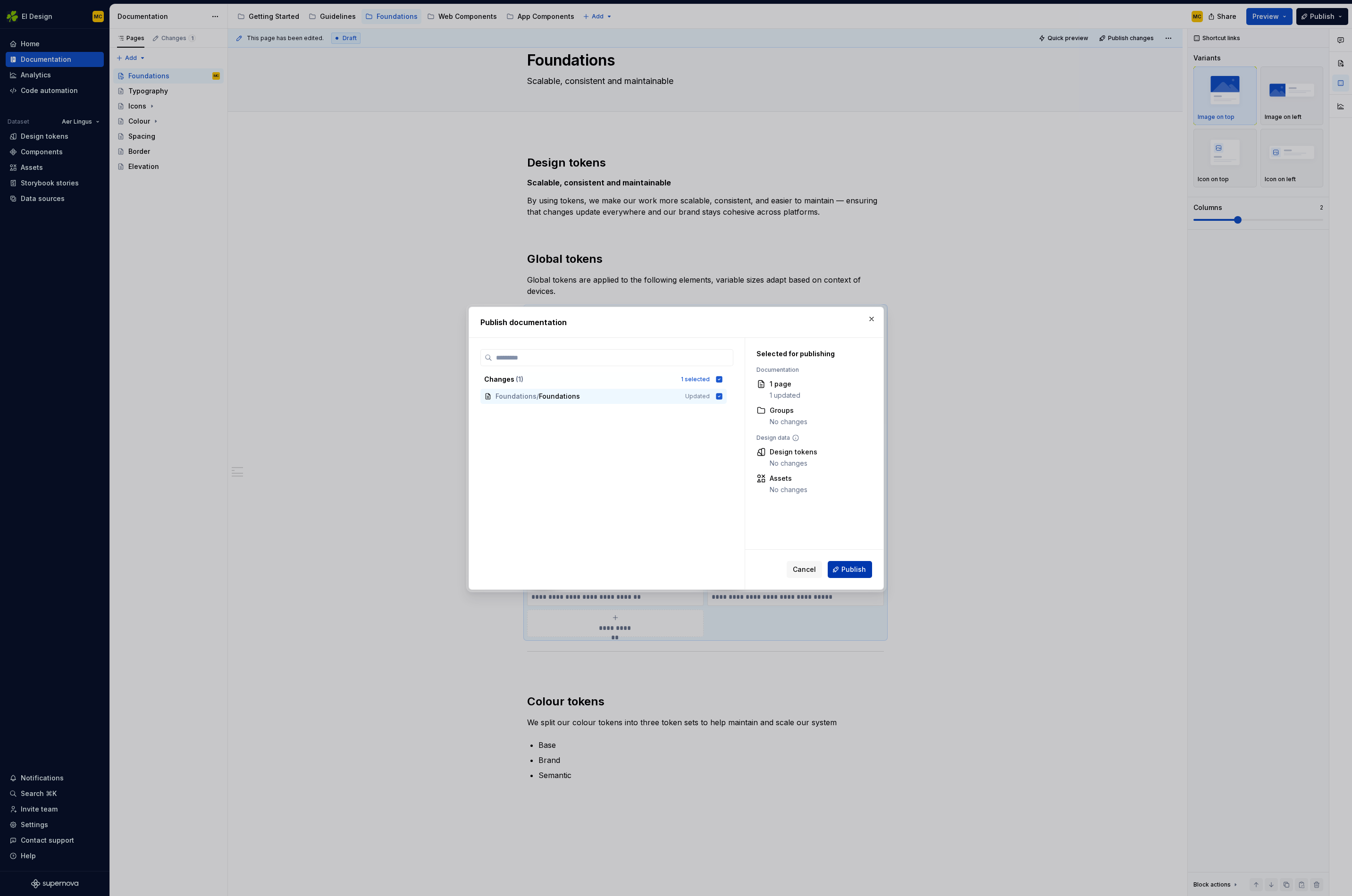
click at [854, 565] on span "Publish" at bounding box center [854, 569] width 24 height 10
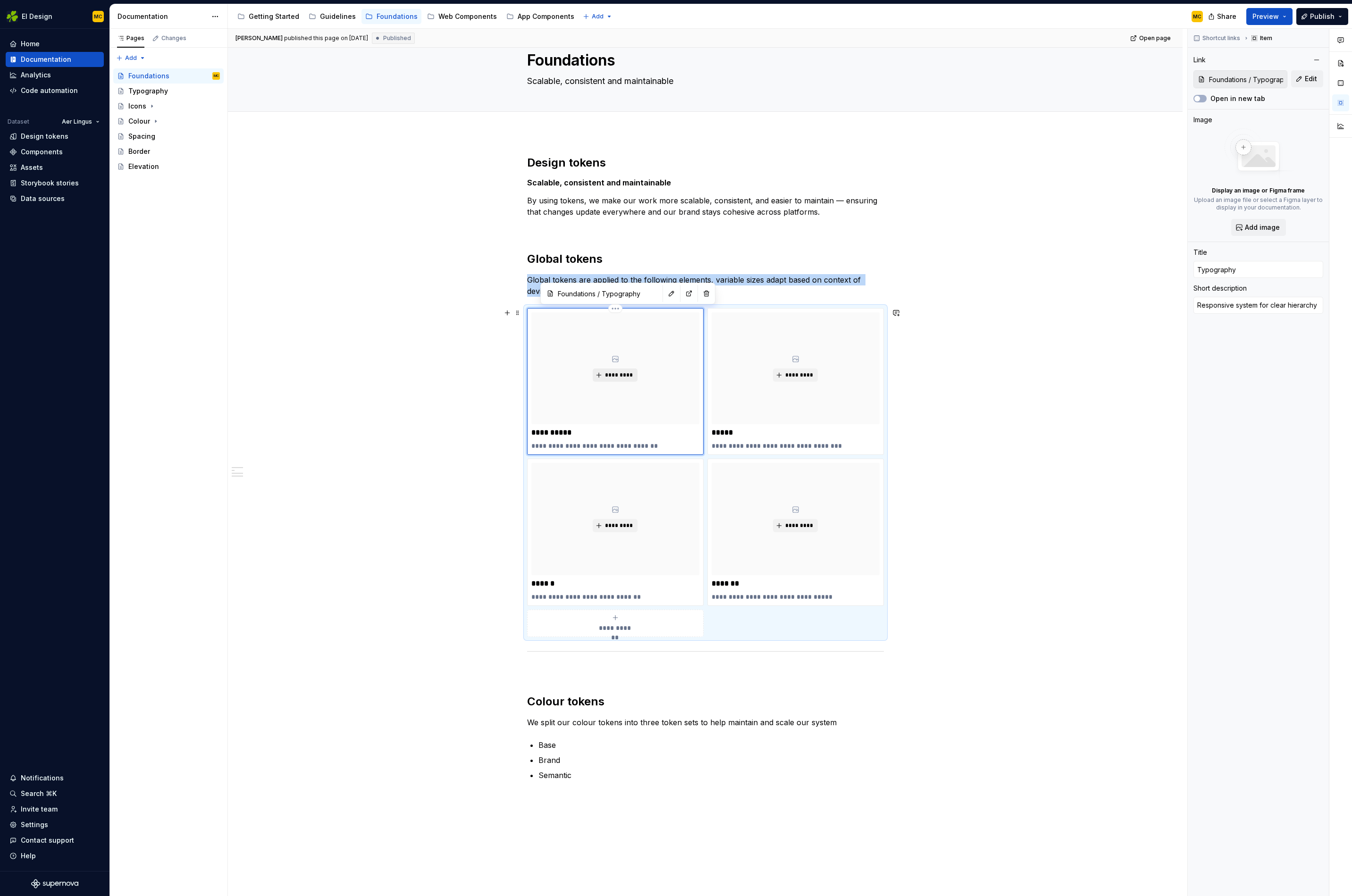
click at [625, 373] on span "*********" at bounding box center [618, 375] width 29 height 8
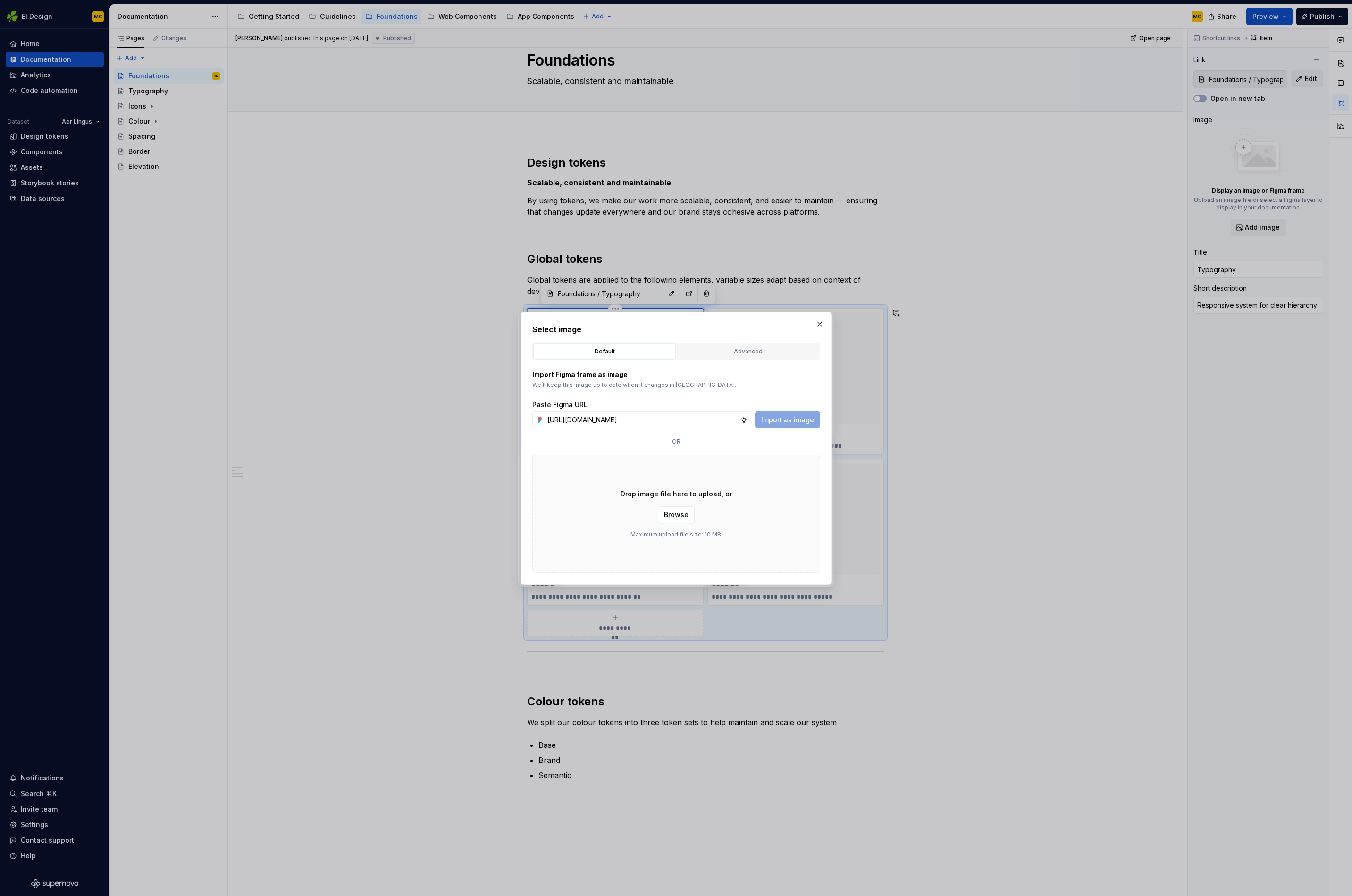
scroll to position [0, 205]
click at [809, 415] on span "Import as image" at bounding box center [788, 420] width 53 height 10
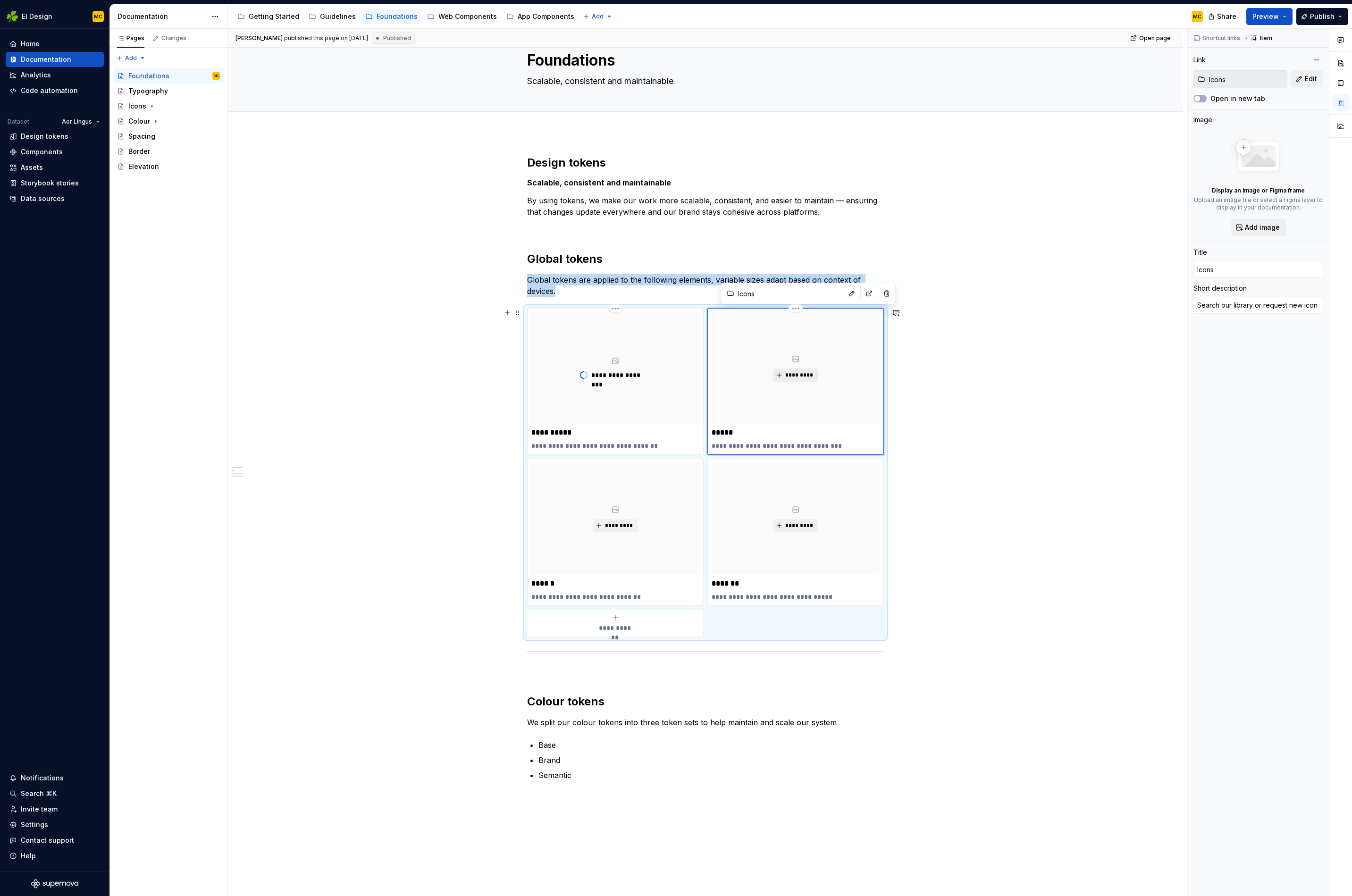
click at [817, 378] on button "*********" at bounding box center [796, 375] width 45 height 13
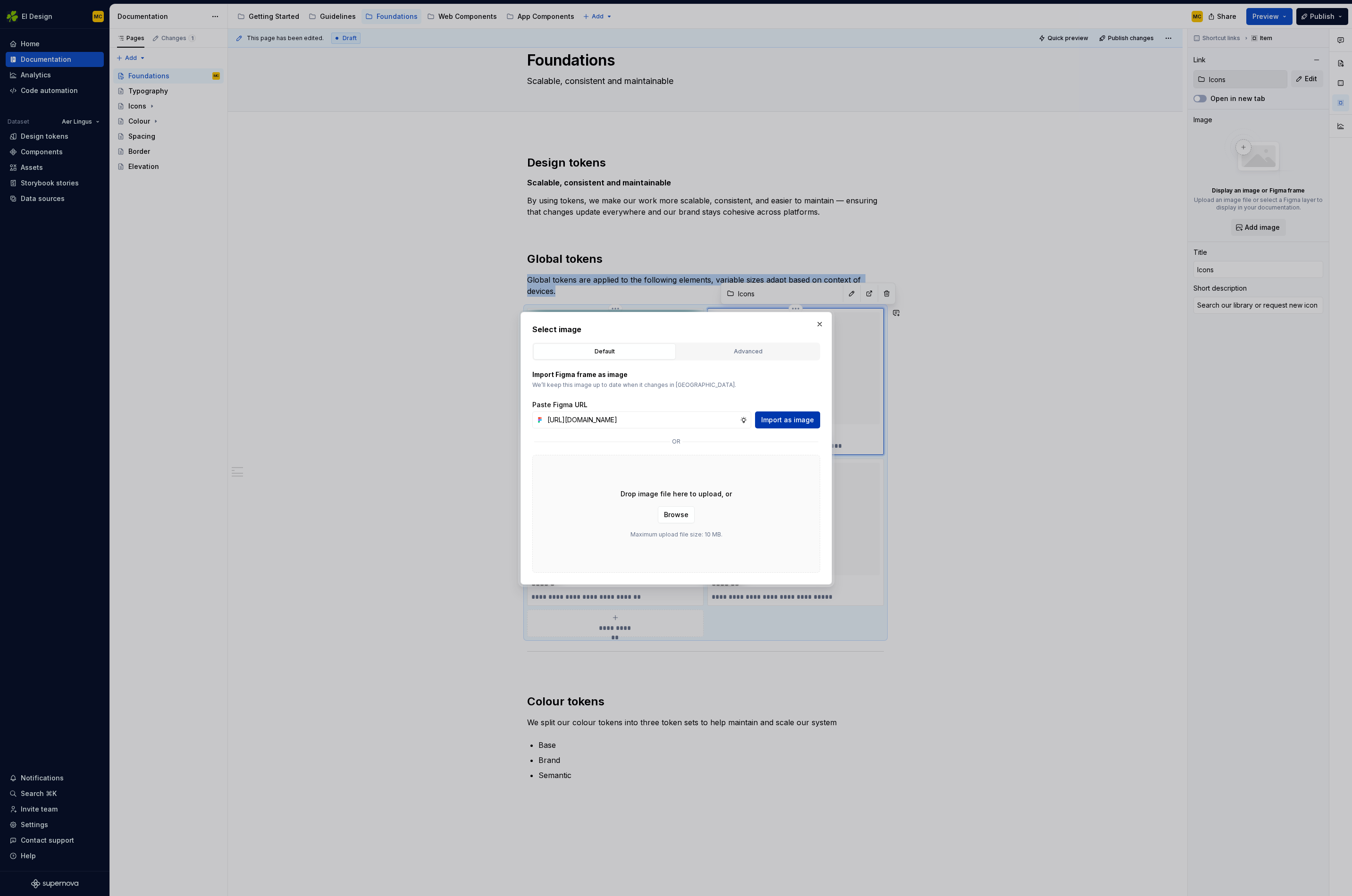
click at [798, 416] on span "Import as image" at bounding box center [788, 420] width 53 height 10
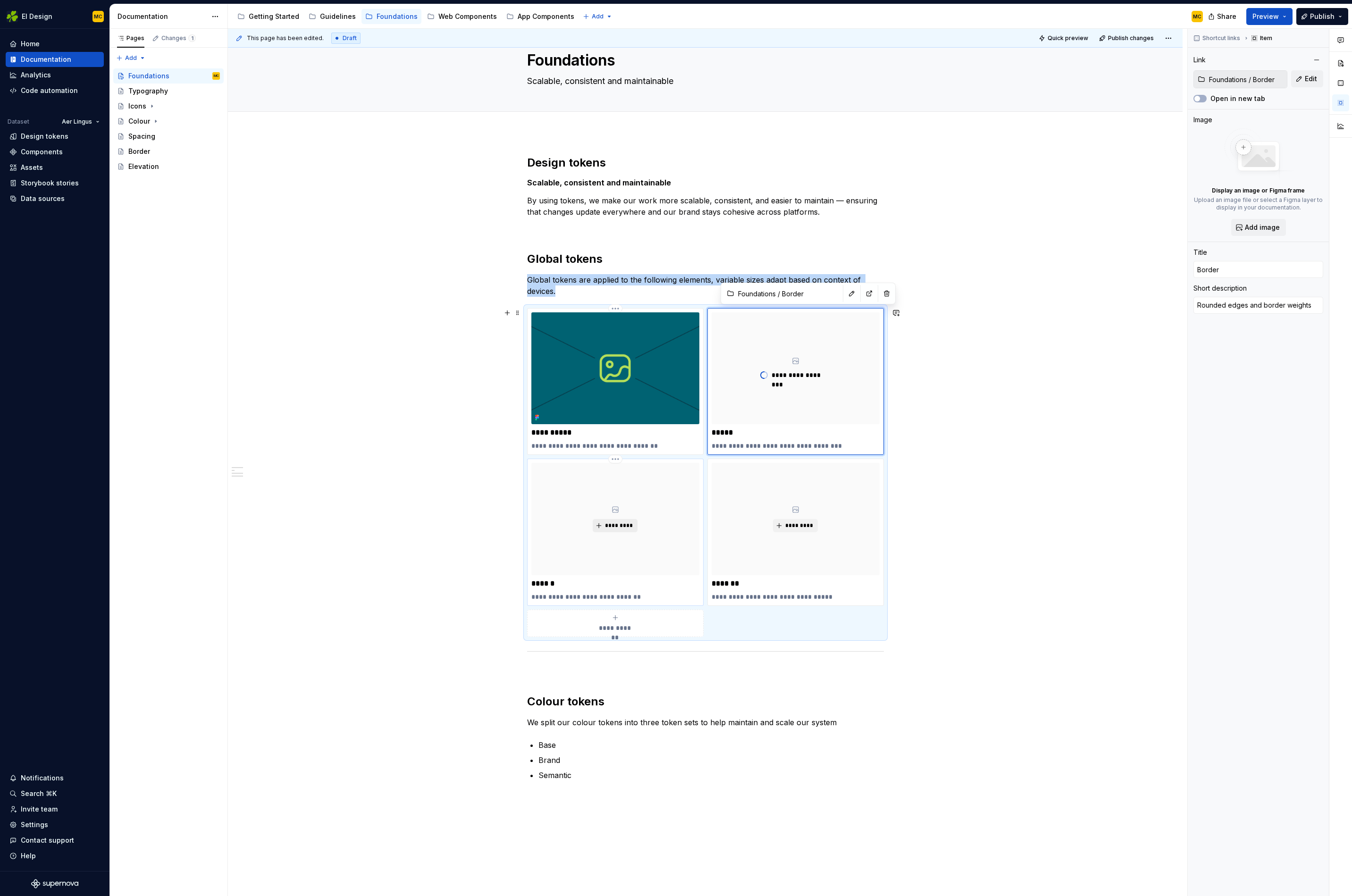
click at [625, 525] on span "*********" at bounding box center [618, 525] width 29 height 8
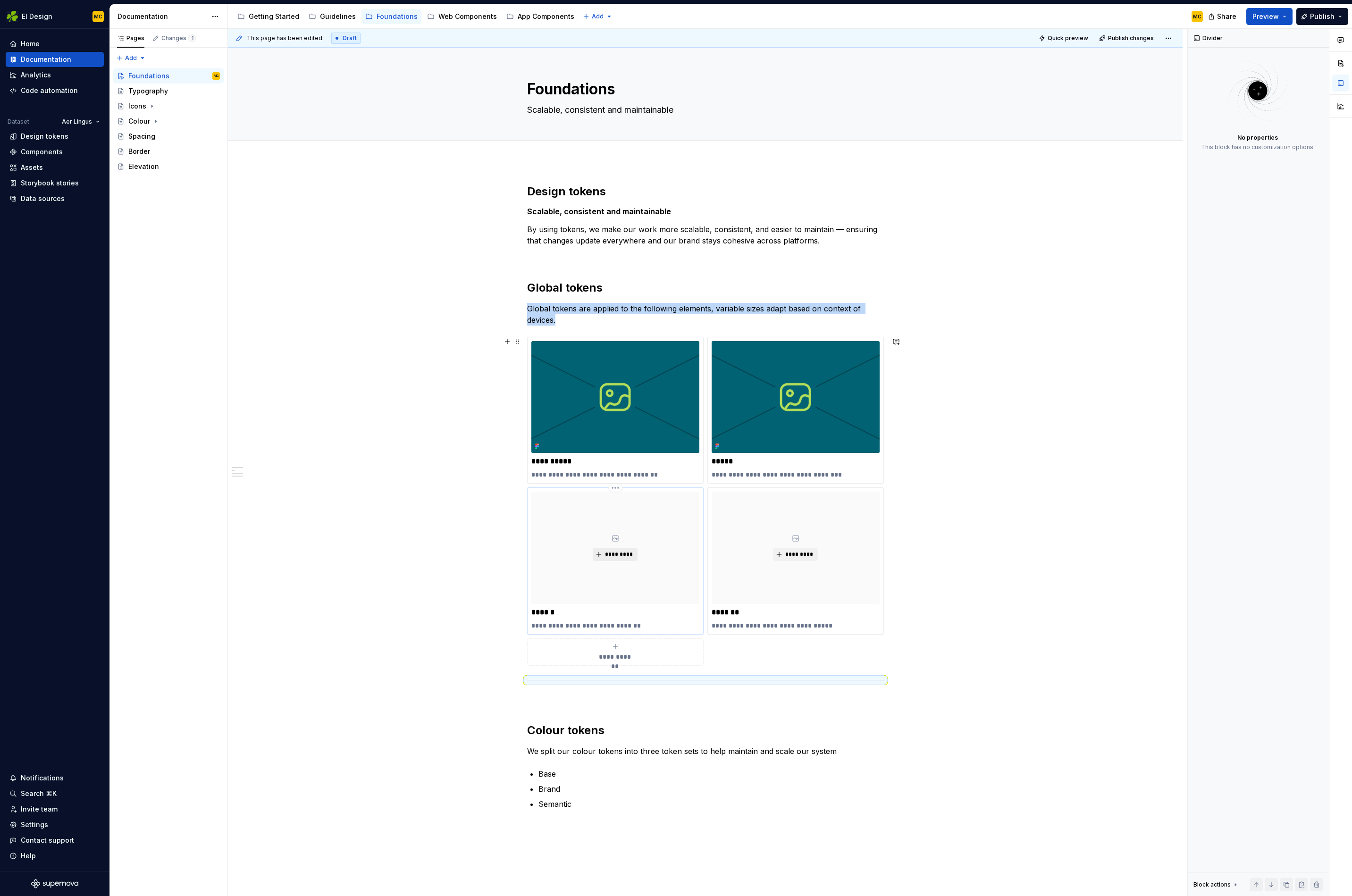
click at [610, 554] on span "*********" at bounding box center [618, 554] width 29 height 8
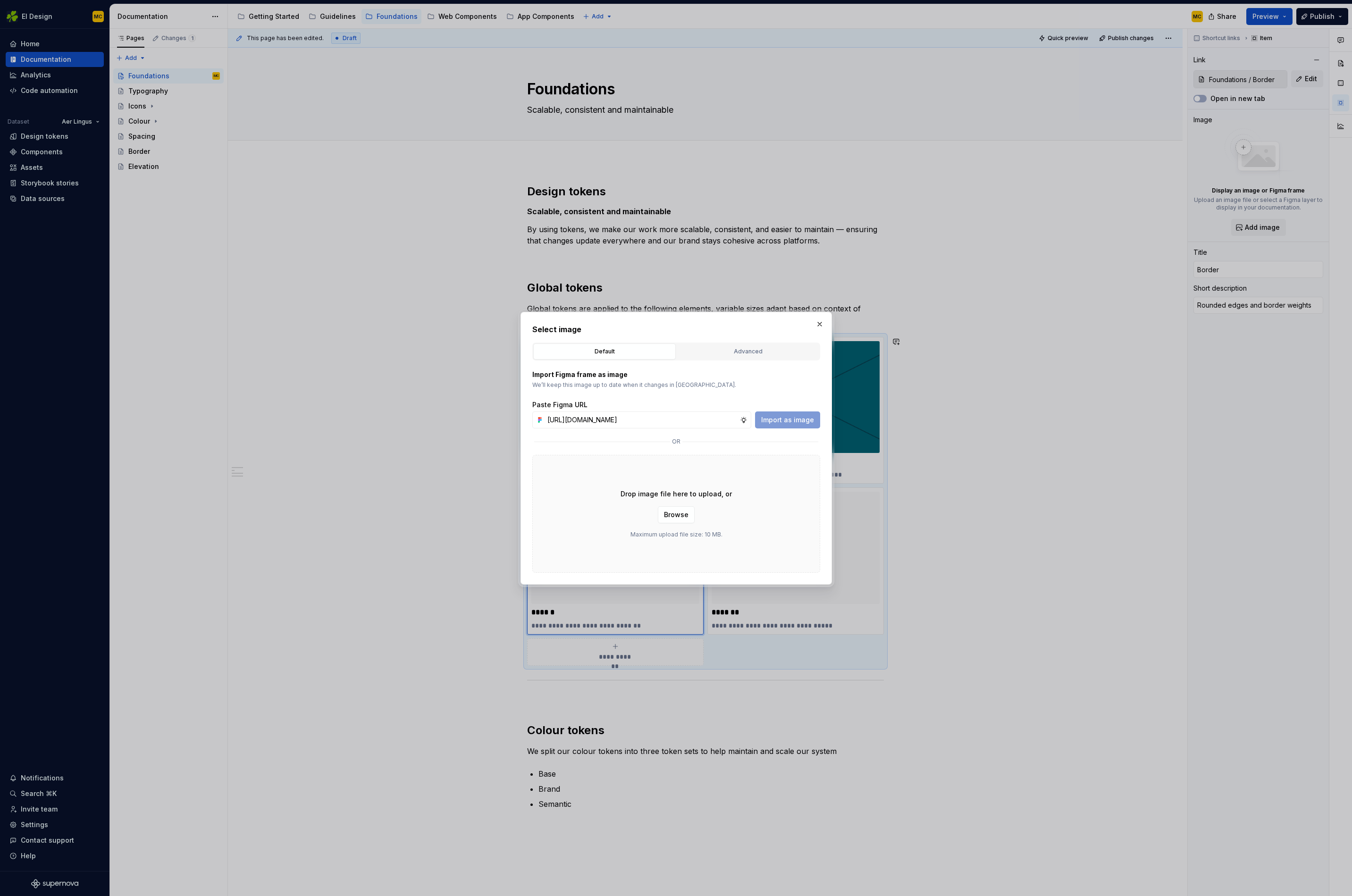
scroll to position [0, 205]
click at [777, 424] on span "Import as image" at bounding box center [788, 420] width 53 height 10
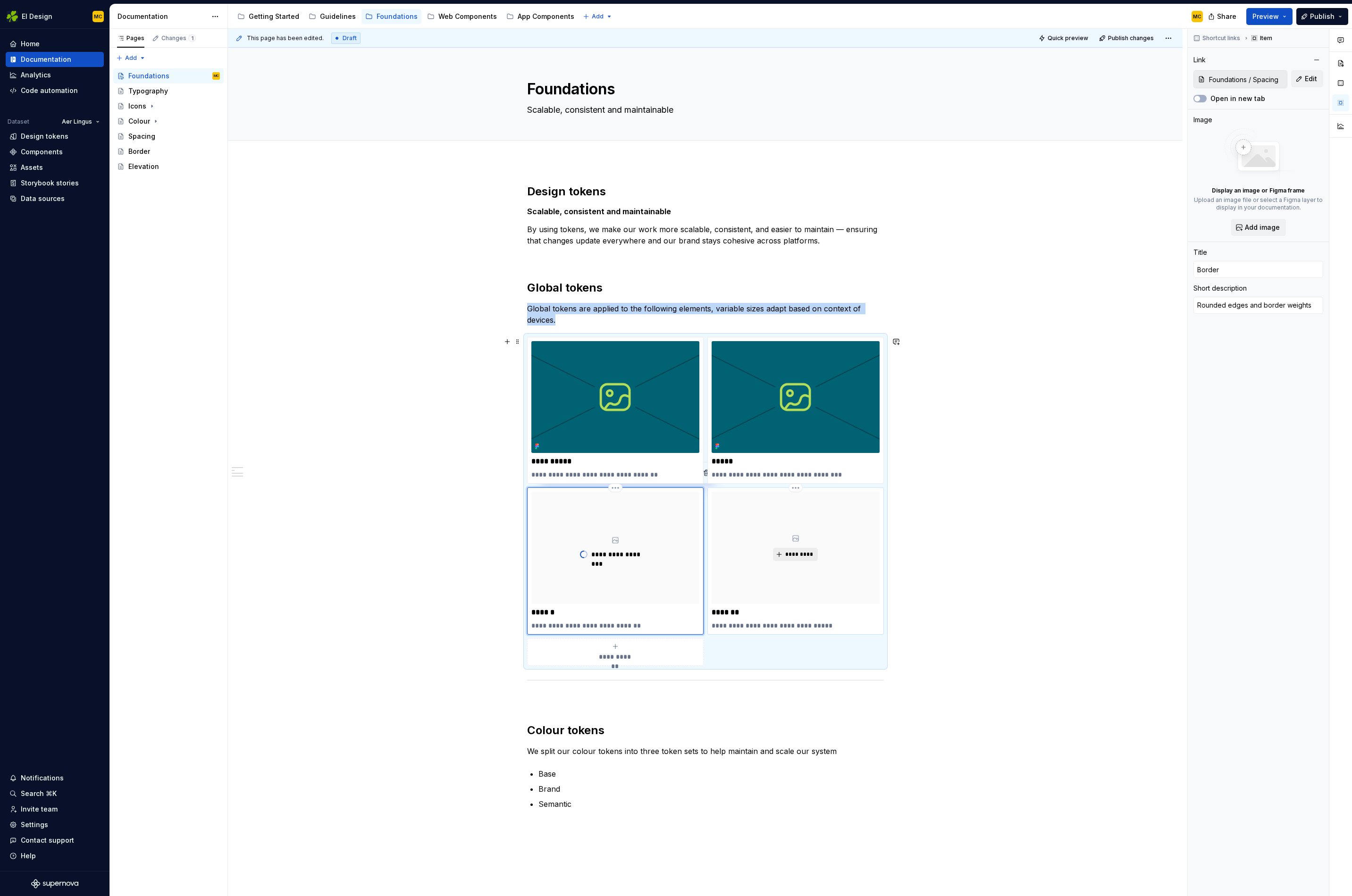
click at [801, 554] on span "*********" at bounding box center [799, 554] width 29 height 8
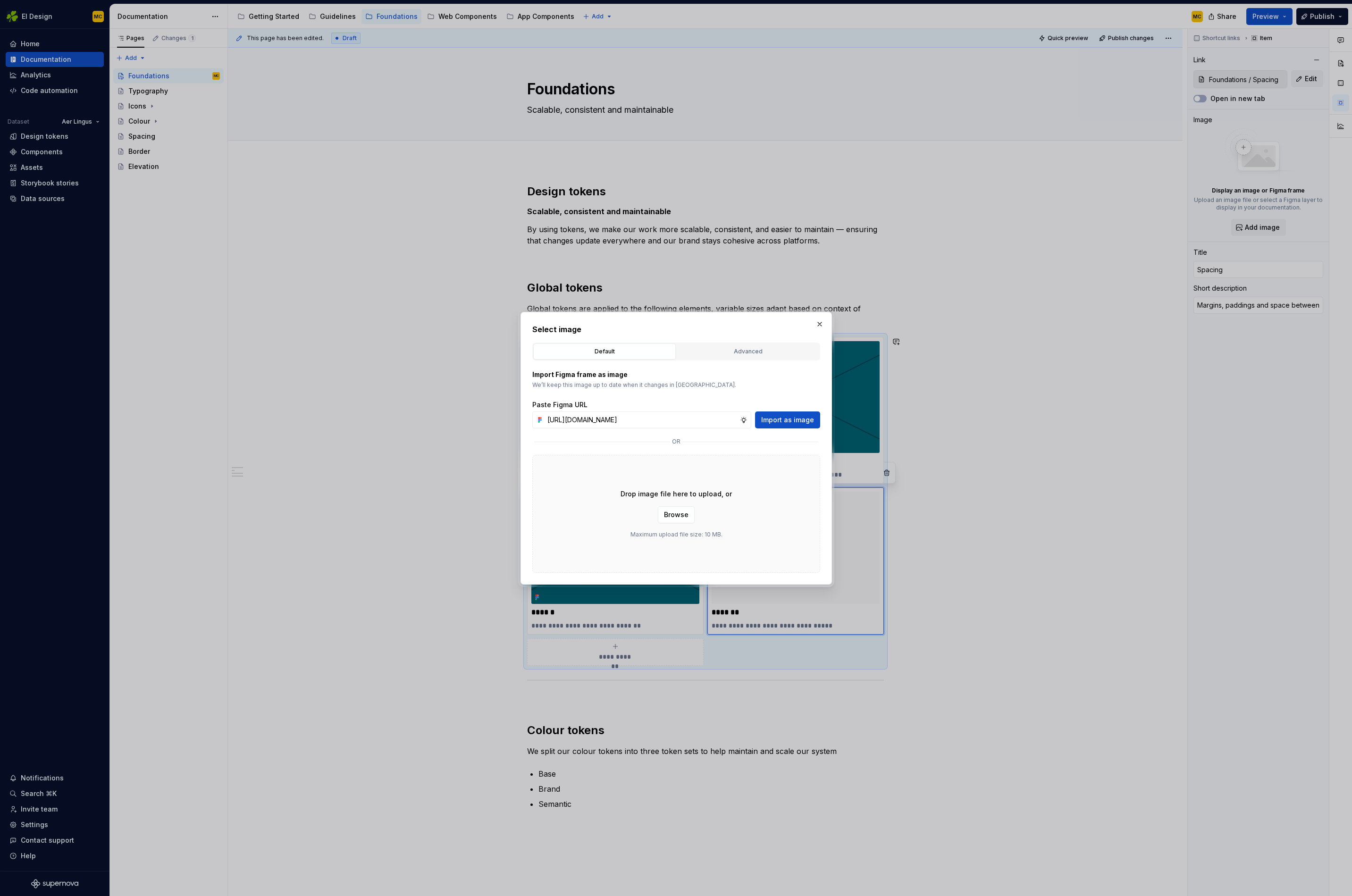
scroll to position [0, 205]
click at [789, 417] on span "Import as image" at bounding box center [788, 420] width 53 height 10
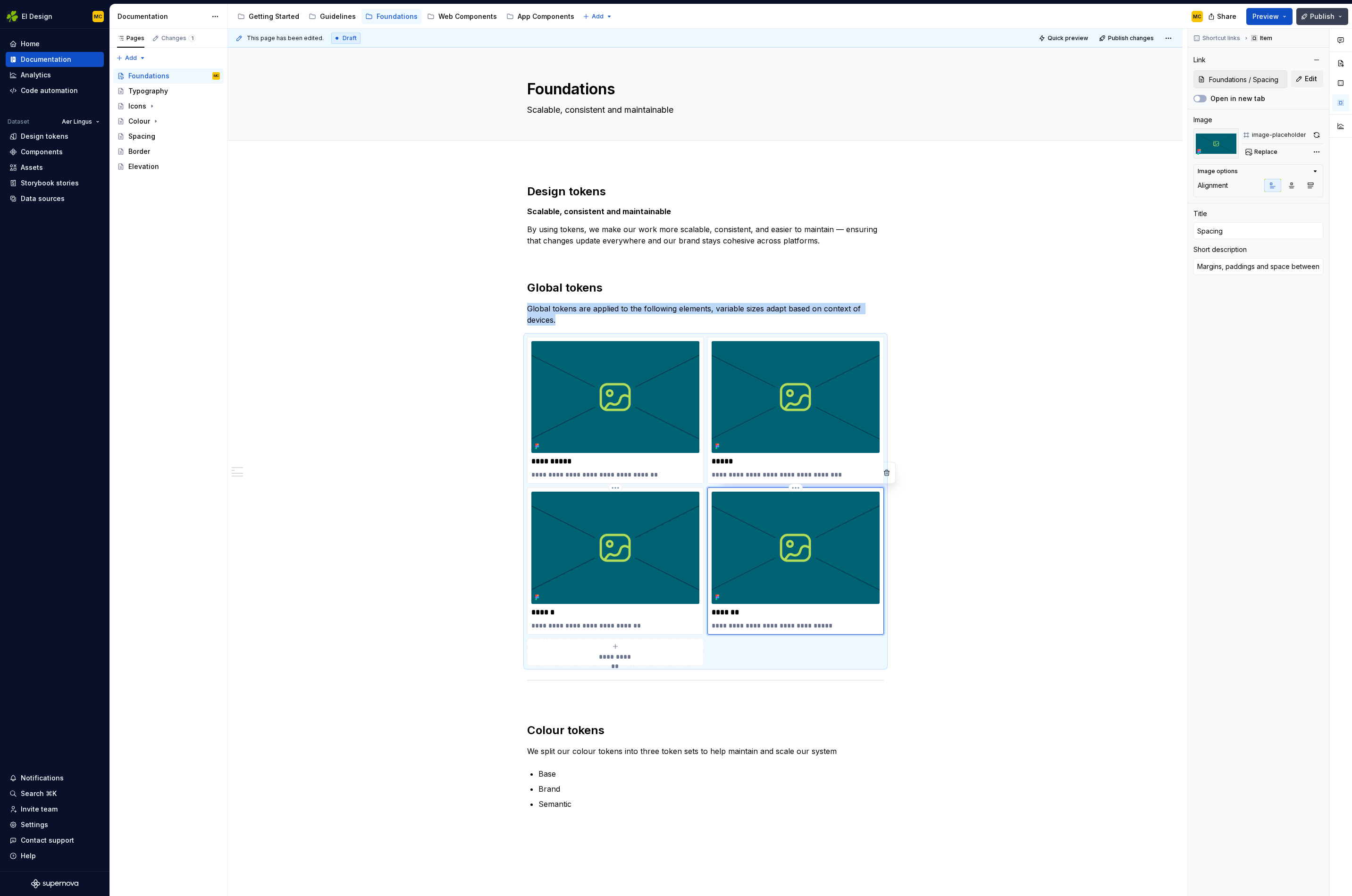
click at [1314, 15] on span "Publish" at bounding box center [1322, 17] width 24 height 10
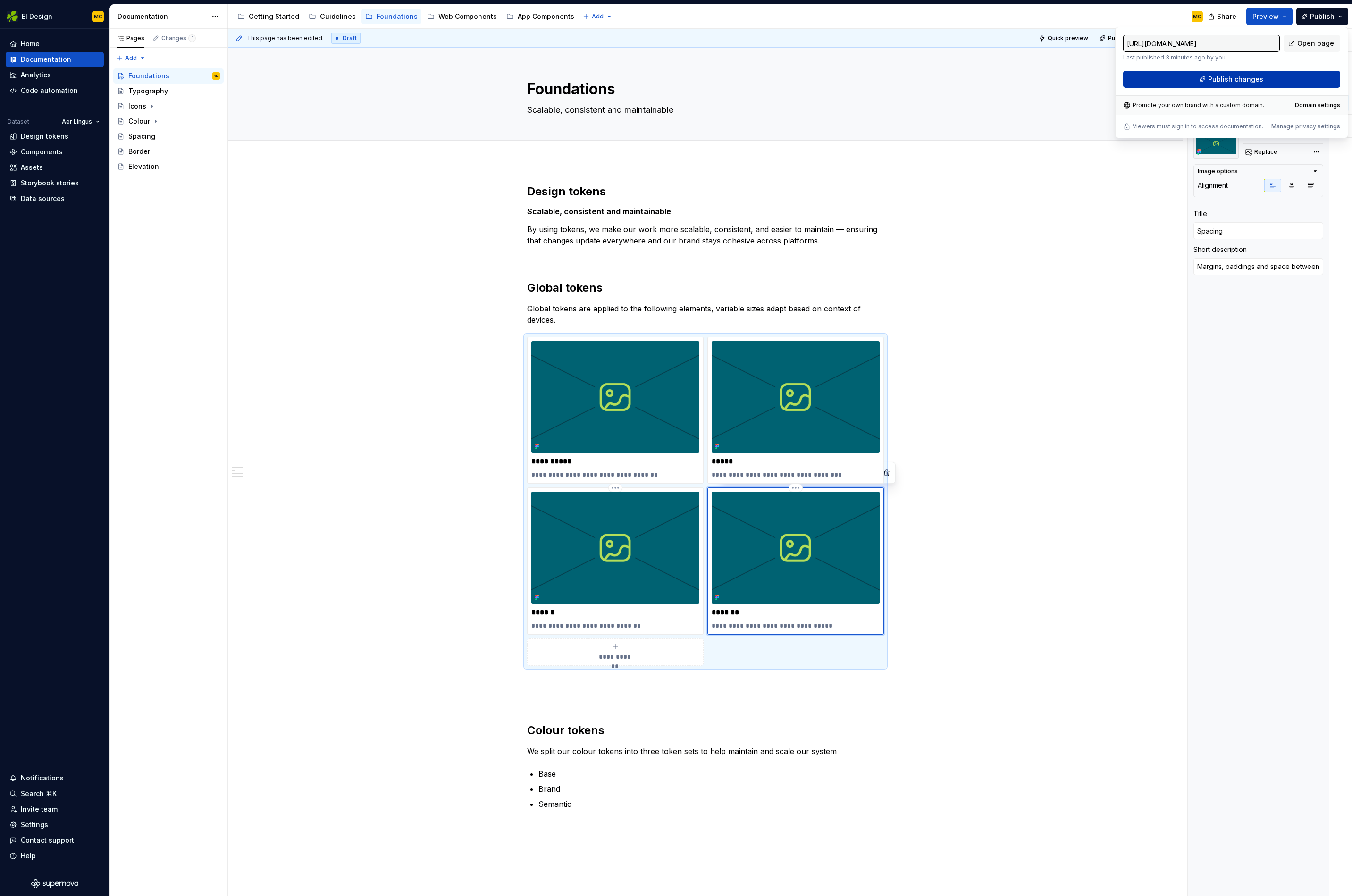
click at [1243, 82] on span "Publish changes" at bounding box center [1235, 80] width 55 height 10
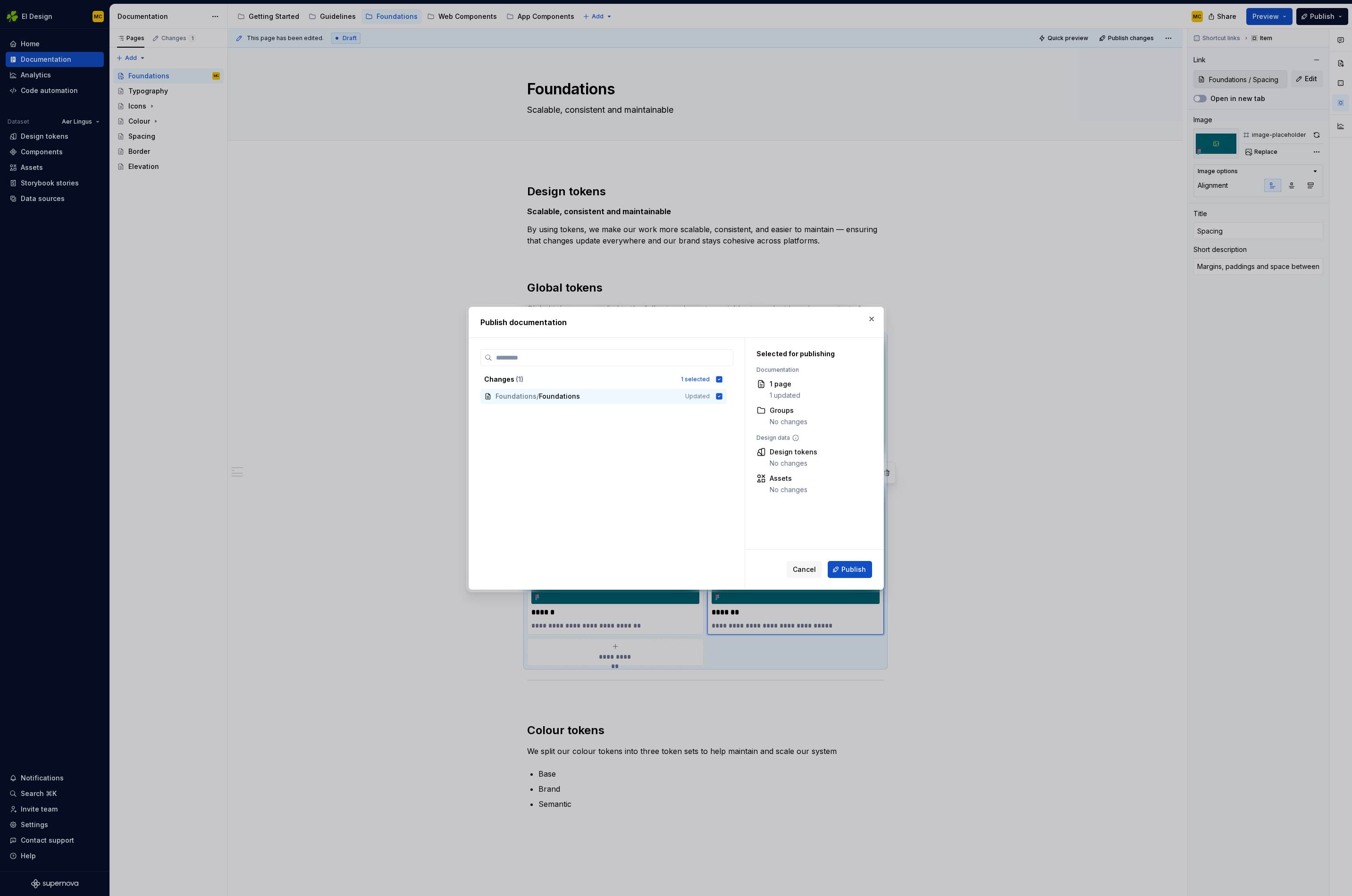
click at [853, 571] on span "Publish" at bounding box center [854, 569] width 24 height 10
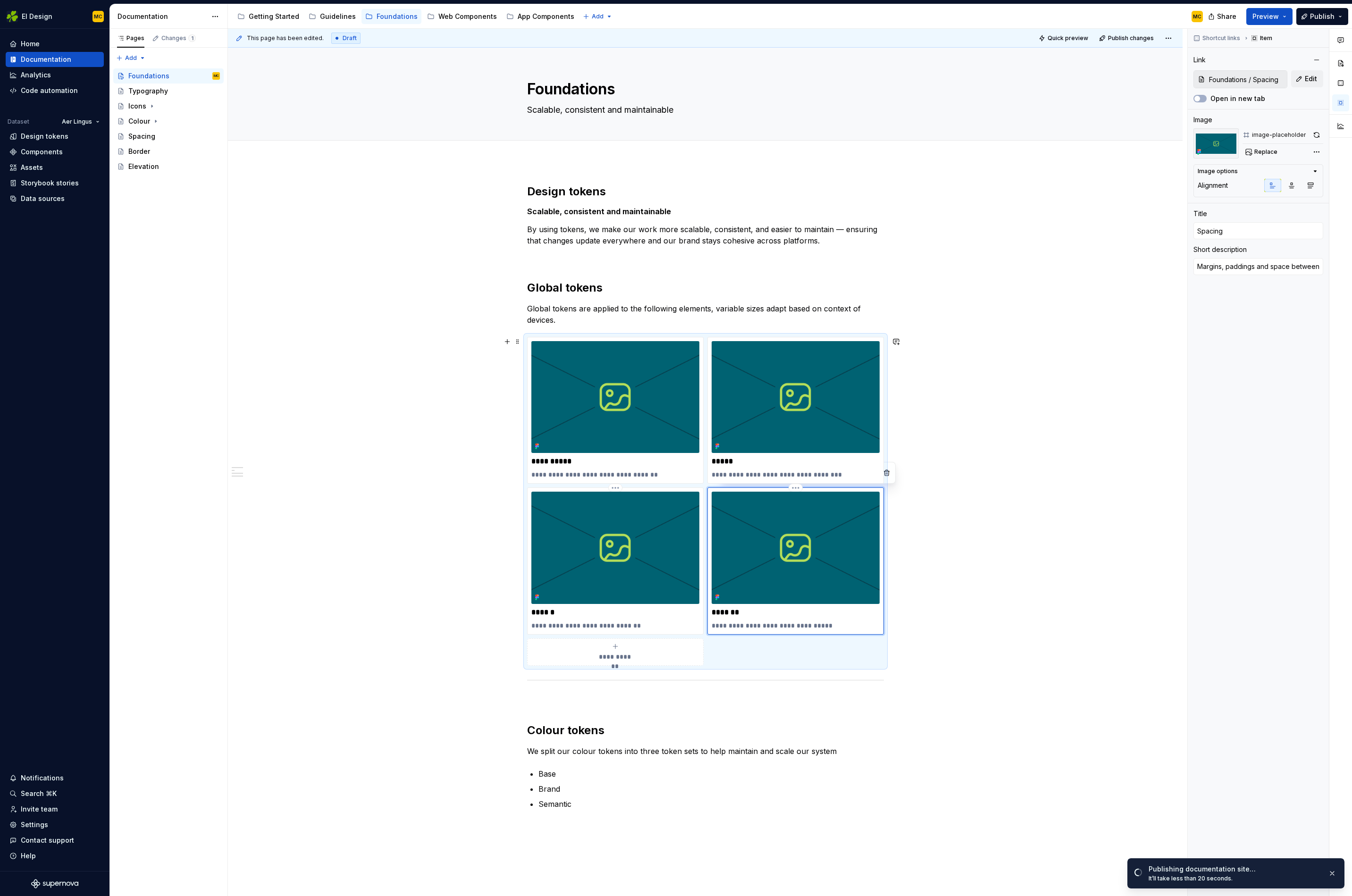
scroll to position [3, 0]
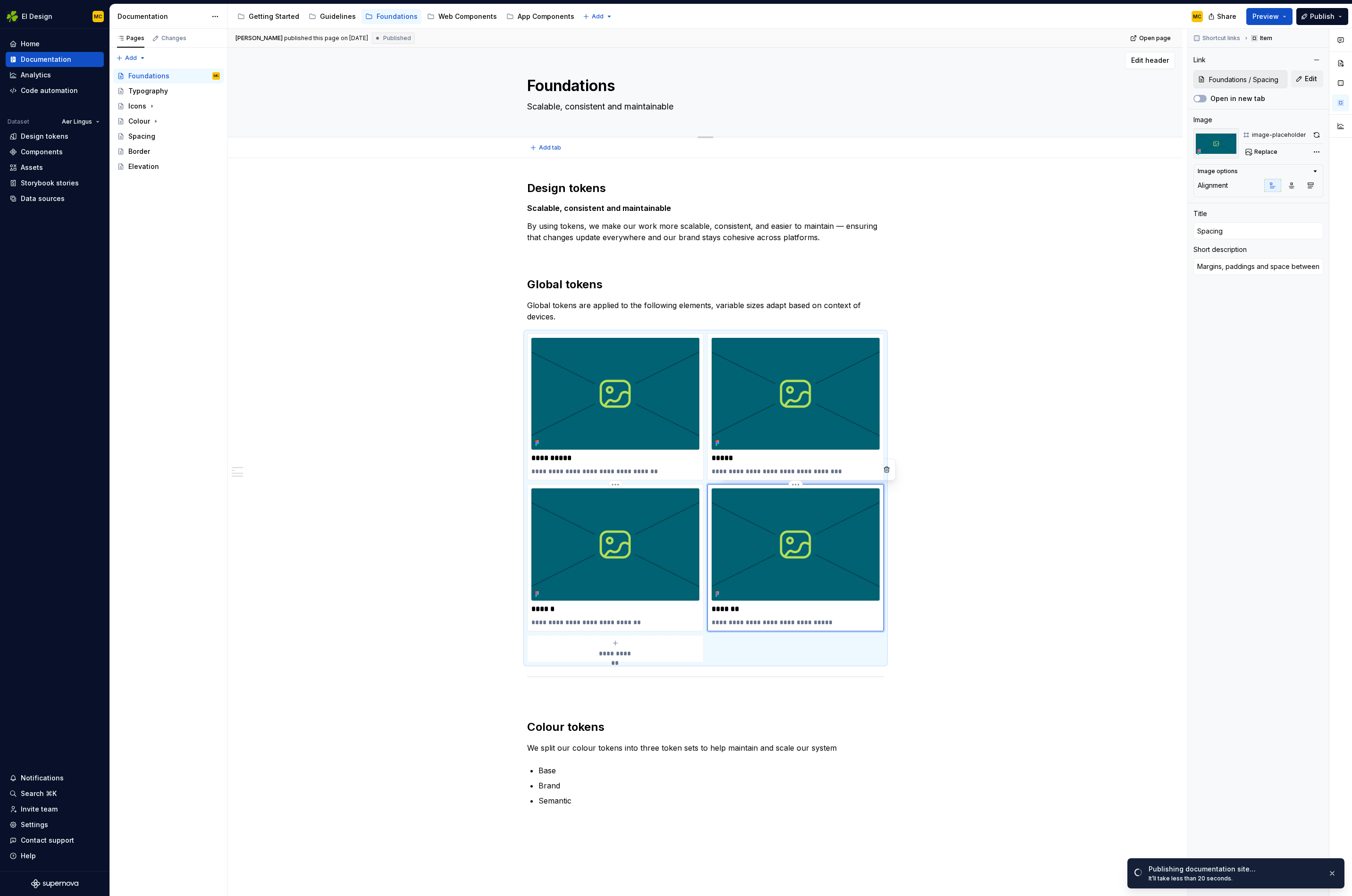
click at [708, 112] on textarea "Scalable, consistent and maintainable" at bounding box center [704, 107] width 357 height 15
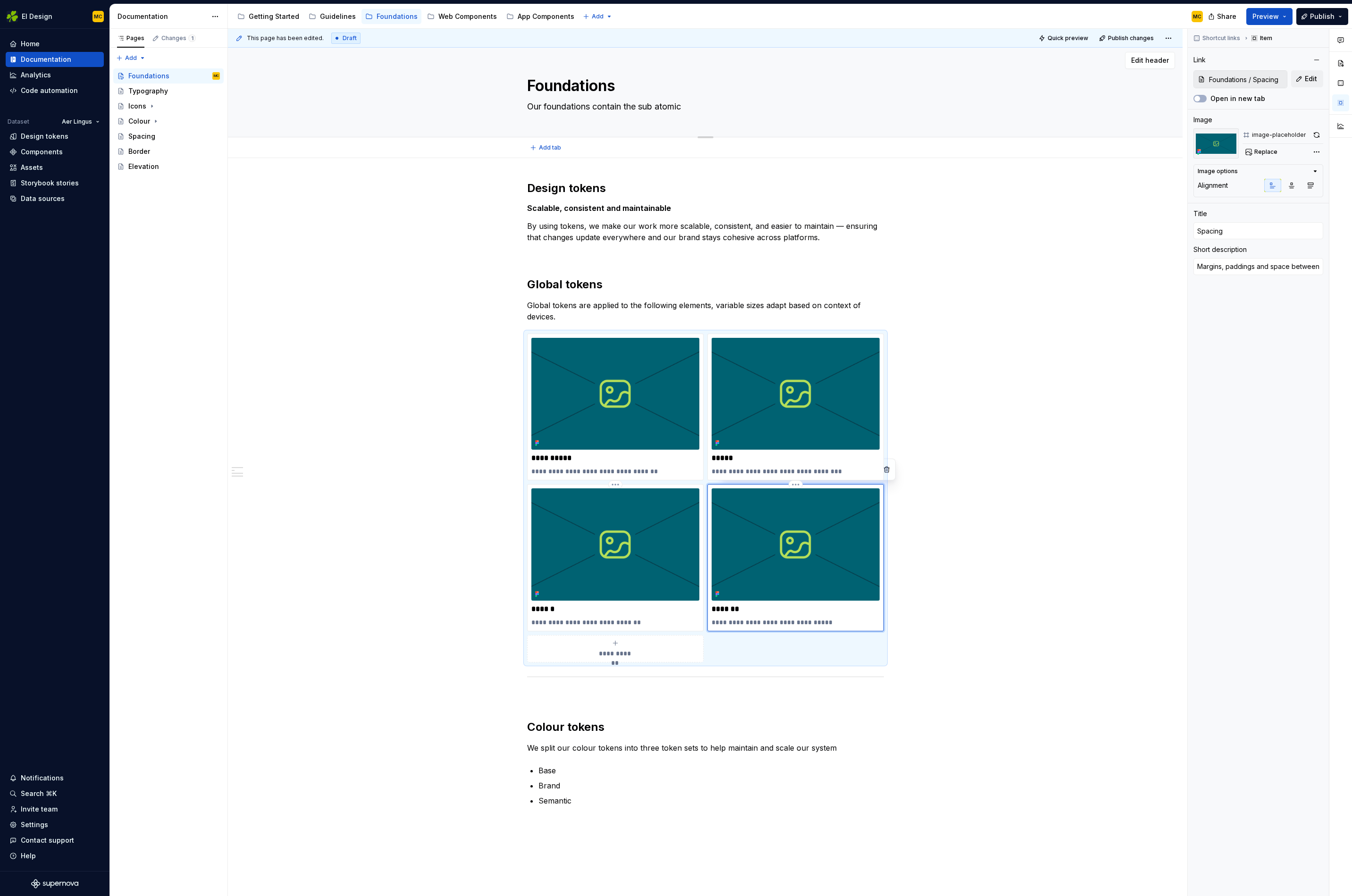
click at [717, 107] on textarea "Our foundations contain the sub atomic" at bounding box center [704, 107] width 357 height 15
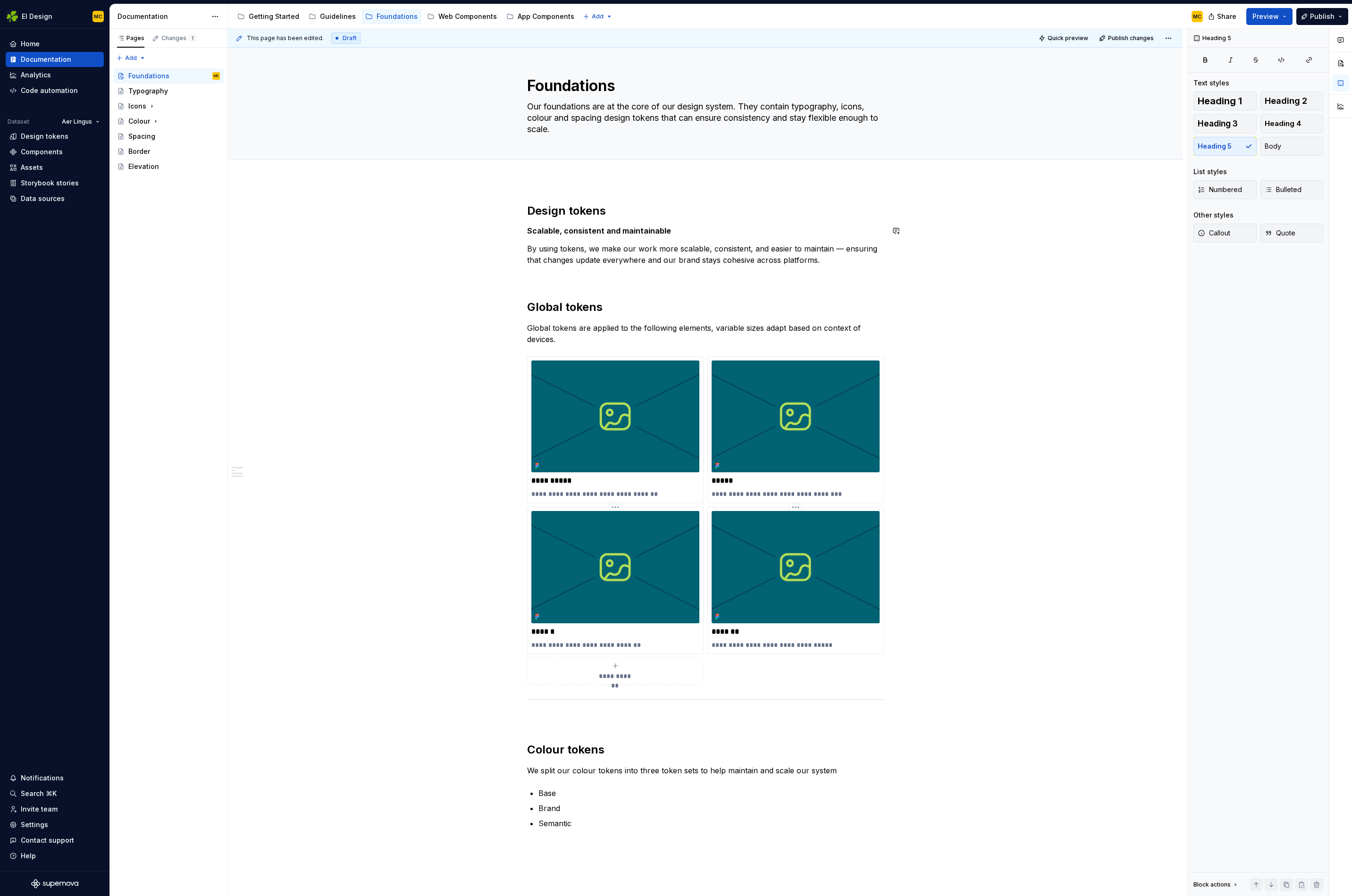
click at [683, 225] on div "**********" at bounding box center [705, 527] width 357 height 648
click at [627, 210] on h2 "Design tokens" at bounding box center [705, 211] width 357 height 15
click at [693, 231] on h5 "Scalable, consistent and maintainable" at bounding box center [705, 231] width 357 height 10
click at [845, 264] on p "By using tokens, we make our work more scalable, consistent, and easier to main…" at bounding box center [705, 254] width 357 height 22
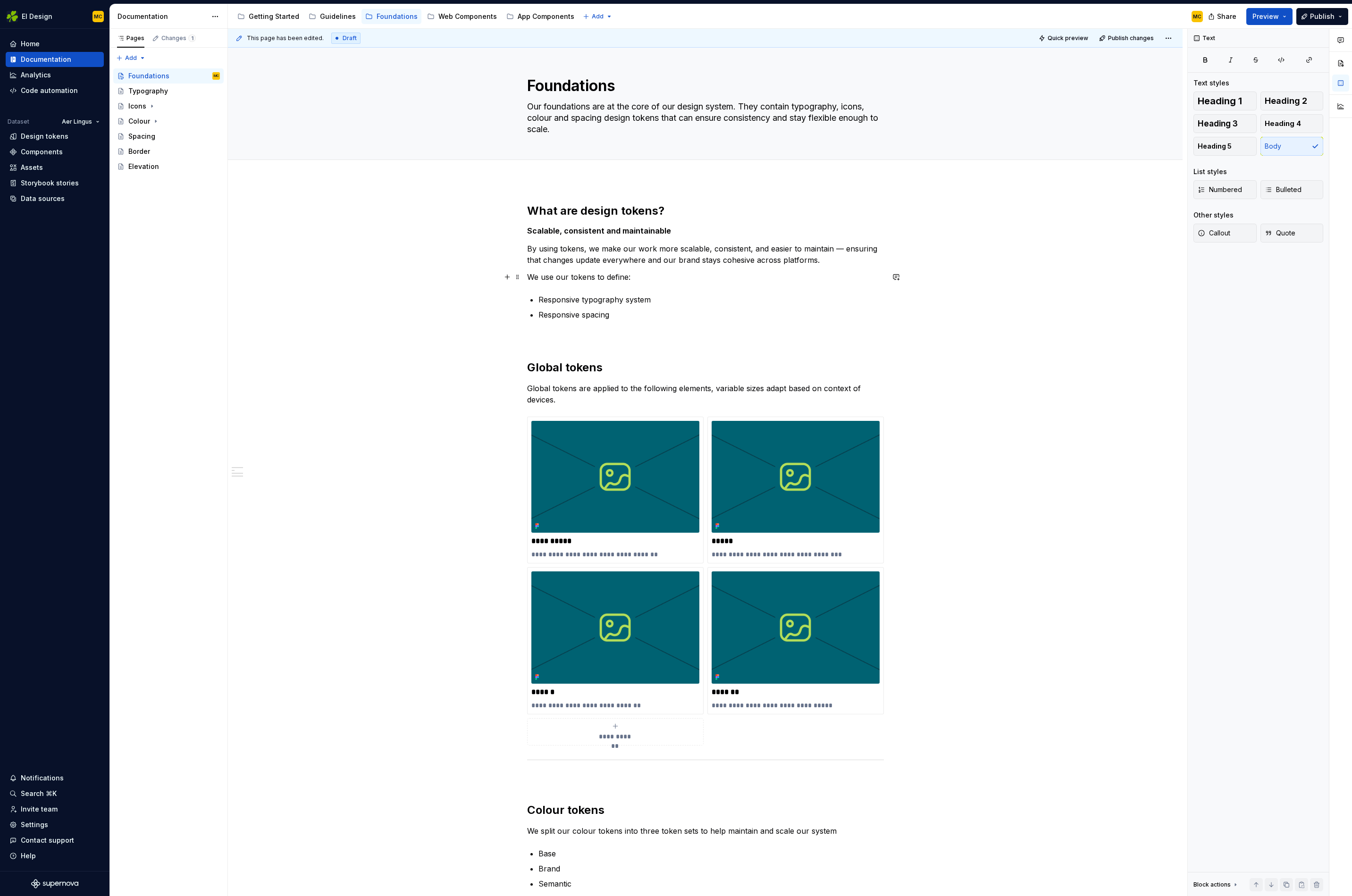
click at [644, 275] on p "We use our tokens to define:" at bounding box center [705, 277] width 357 height 11
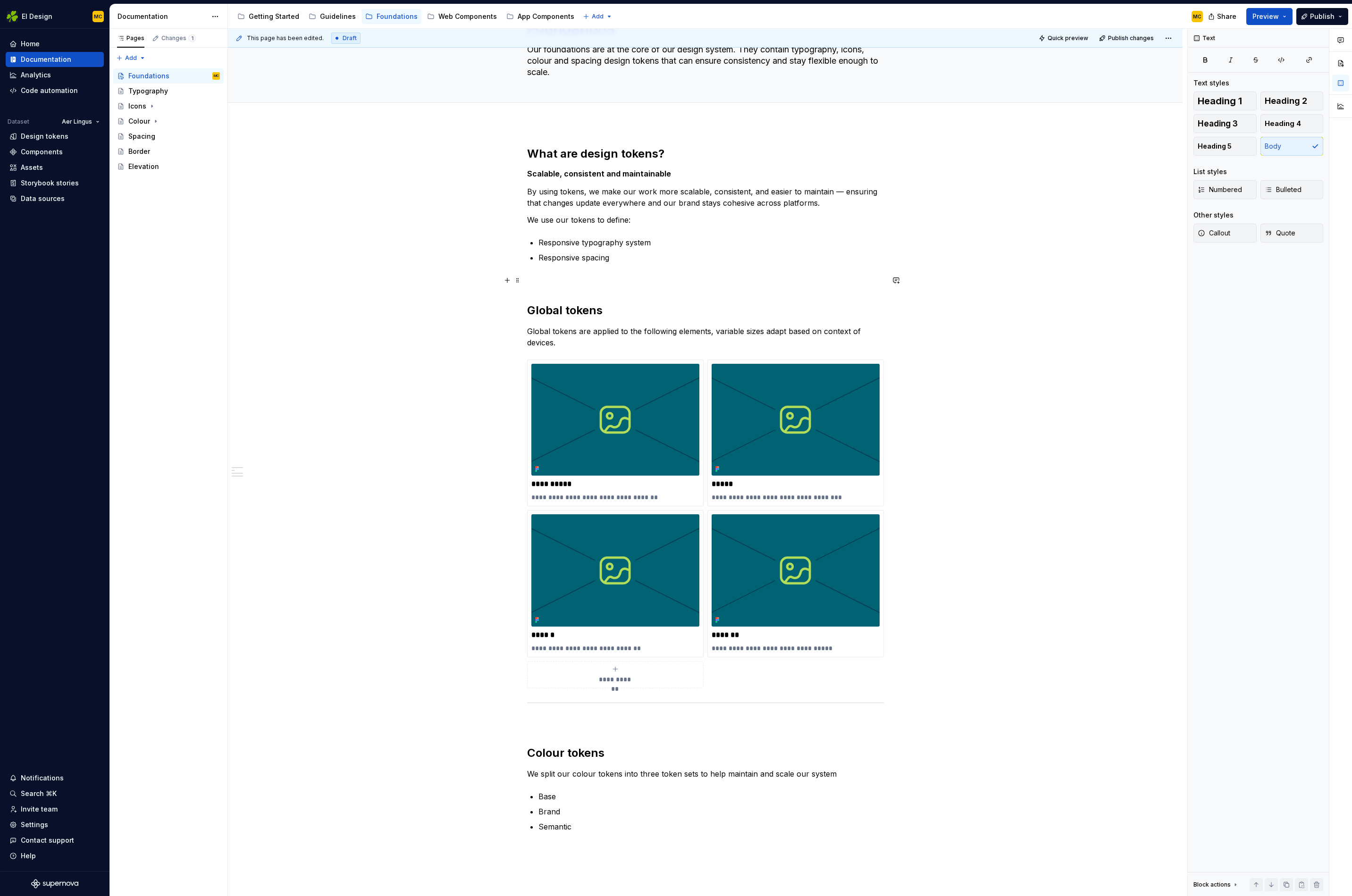
scroll to position [0, 0]
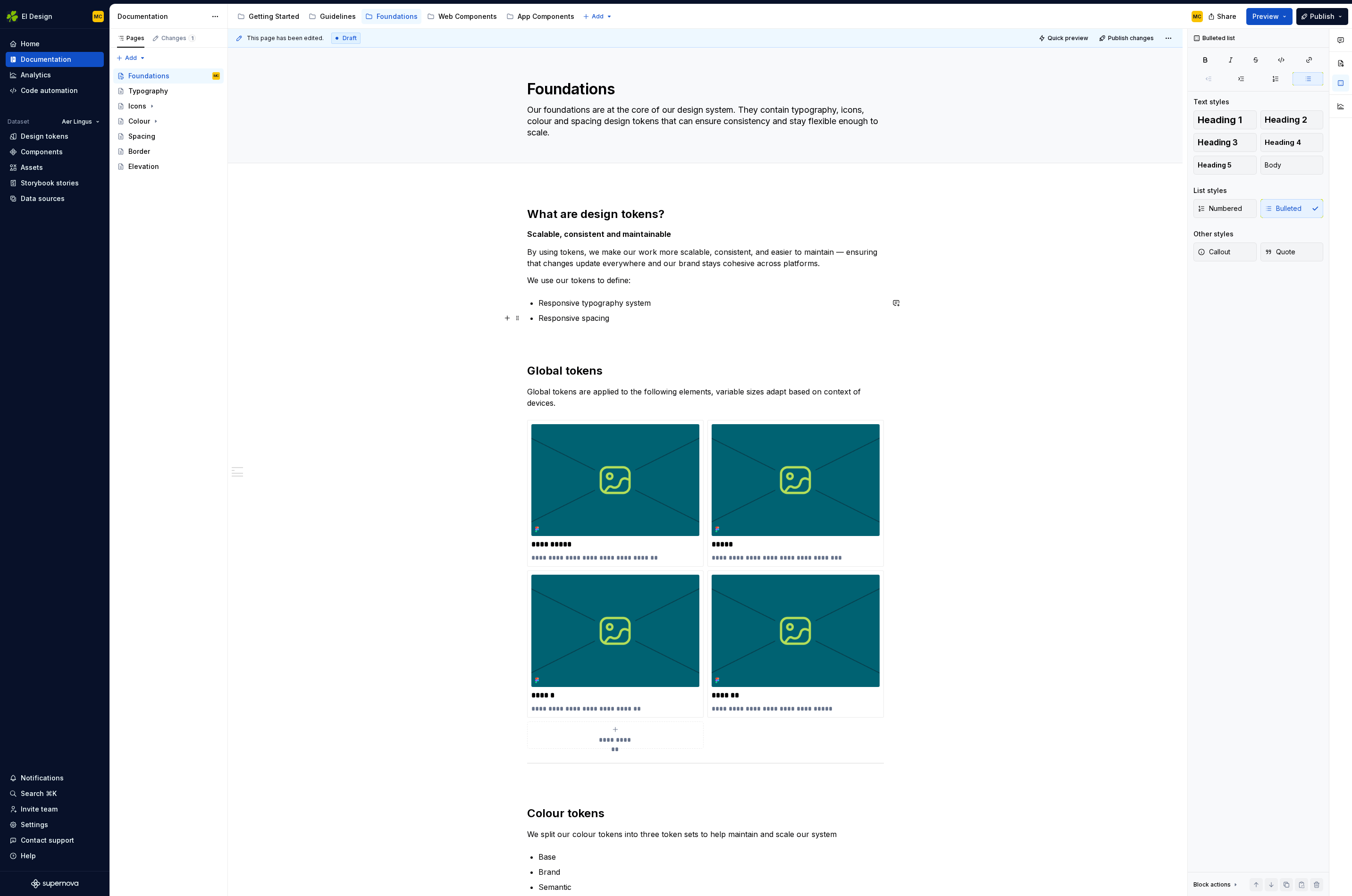
click at [648, 315] on p "Responsive spacing" at bounding box center [711, 318] width 346 height 11
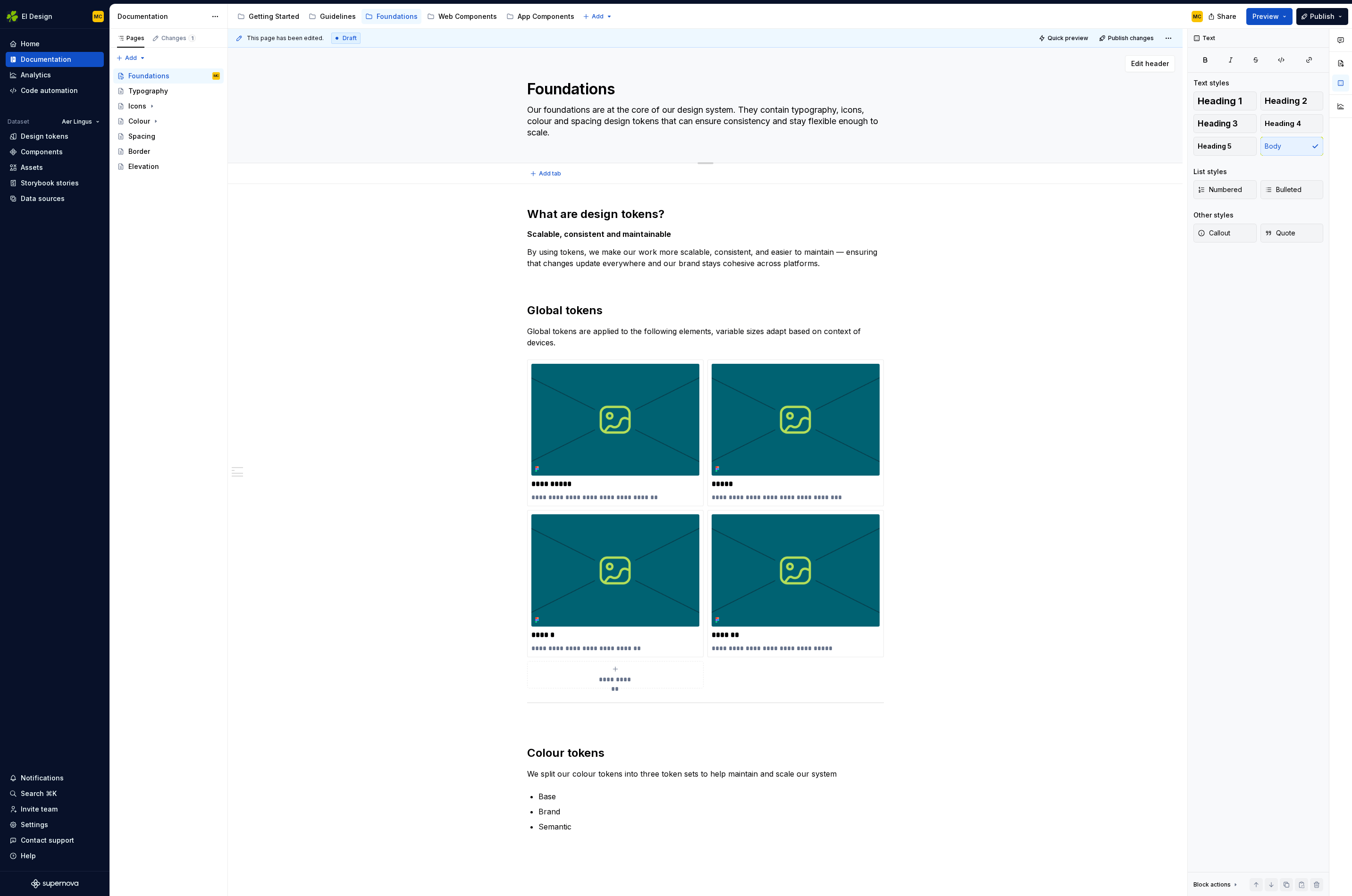
click at [618, 133] on textarea "Our foundations are at the core of our design system. They contain typography, …" at bounding box center [704, 121] width 357 height 38
drag, startPoint x: 742, startPoint y: 108, endPoint x: 748, endPoint y: 127, distance: 19.9
click at [742, 108] on textarea "Our foundations are at the core of our design system. They contain typography, …" at bounding box center [704, 121] width 357 height 38
click at [797, 133] on textarea "Our foundations are at the core of our design system. They contain fundamental …" at bounding box center [704, 121] width 357 height 38
drag, startPoint x: 741, startPoint y: 113, endPoint x: 740, endPoint y: 135, distance: 22.0
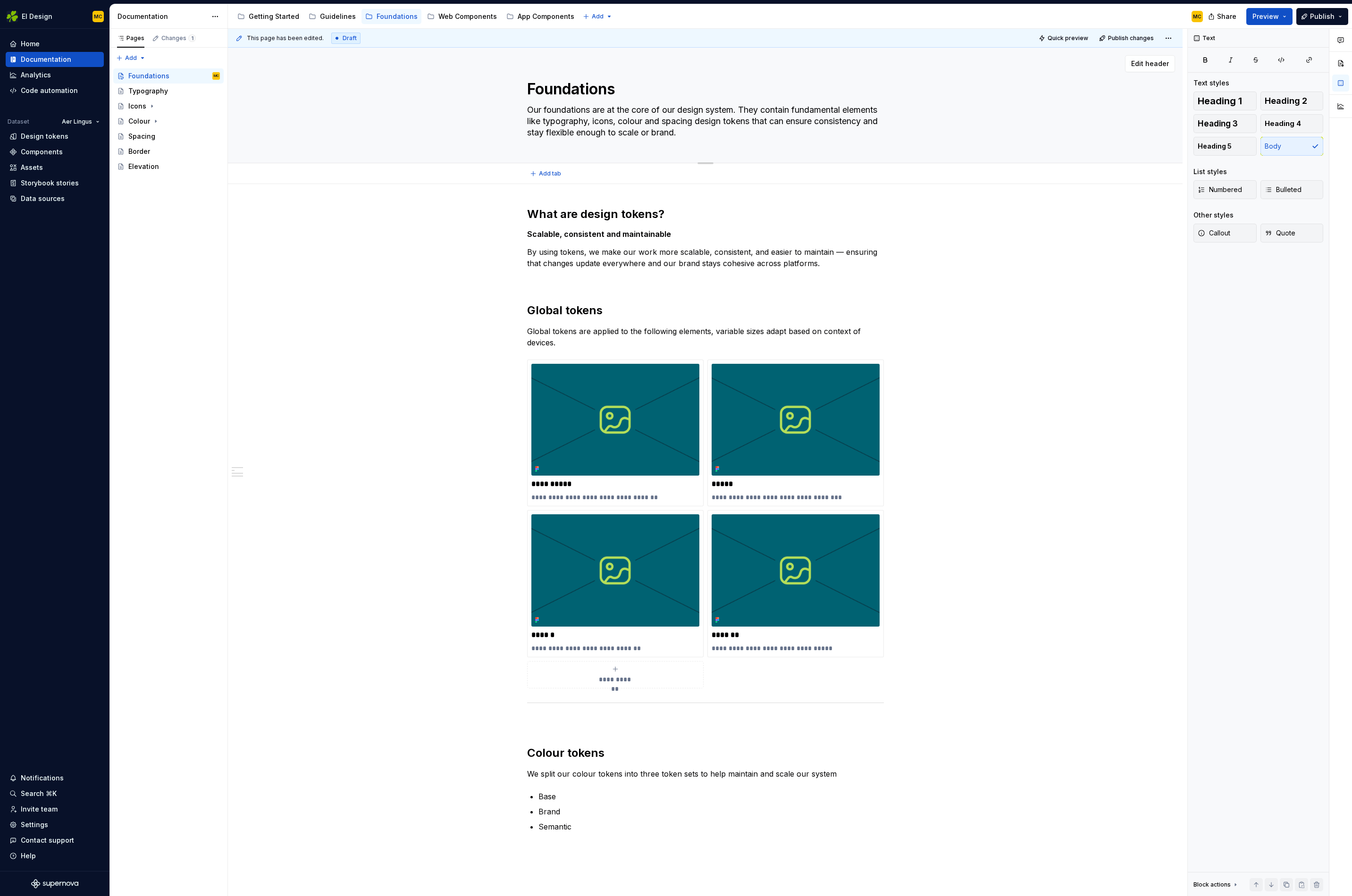
click at [741, 114] on textarea "Our foundations are at the core of our design system. They contain fundamental …" at bounding box center [704, 121] width 357 height 38
click at [755, 134] on textarea "Our foundations are at the core of all of our designs. They contain fundamental…" at bounding box center [704, 121] width 357 height 38
click at [720, 130] on textarea "Our foundations are at the core of all of our designs. They contain fundamental…" at bounding box center [704, 121] width 357 height 38
drag, startPoint x: 719, startPoint y: 131, endPoint x: 523, endPoint y: 105, distance: 197.7
click at [523, 105] on div "Foundations Our foundations are at the core of all of our designs. They contain…" at bounding box center [706, 105] width 879 height 115
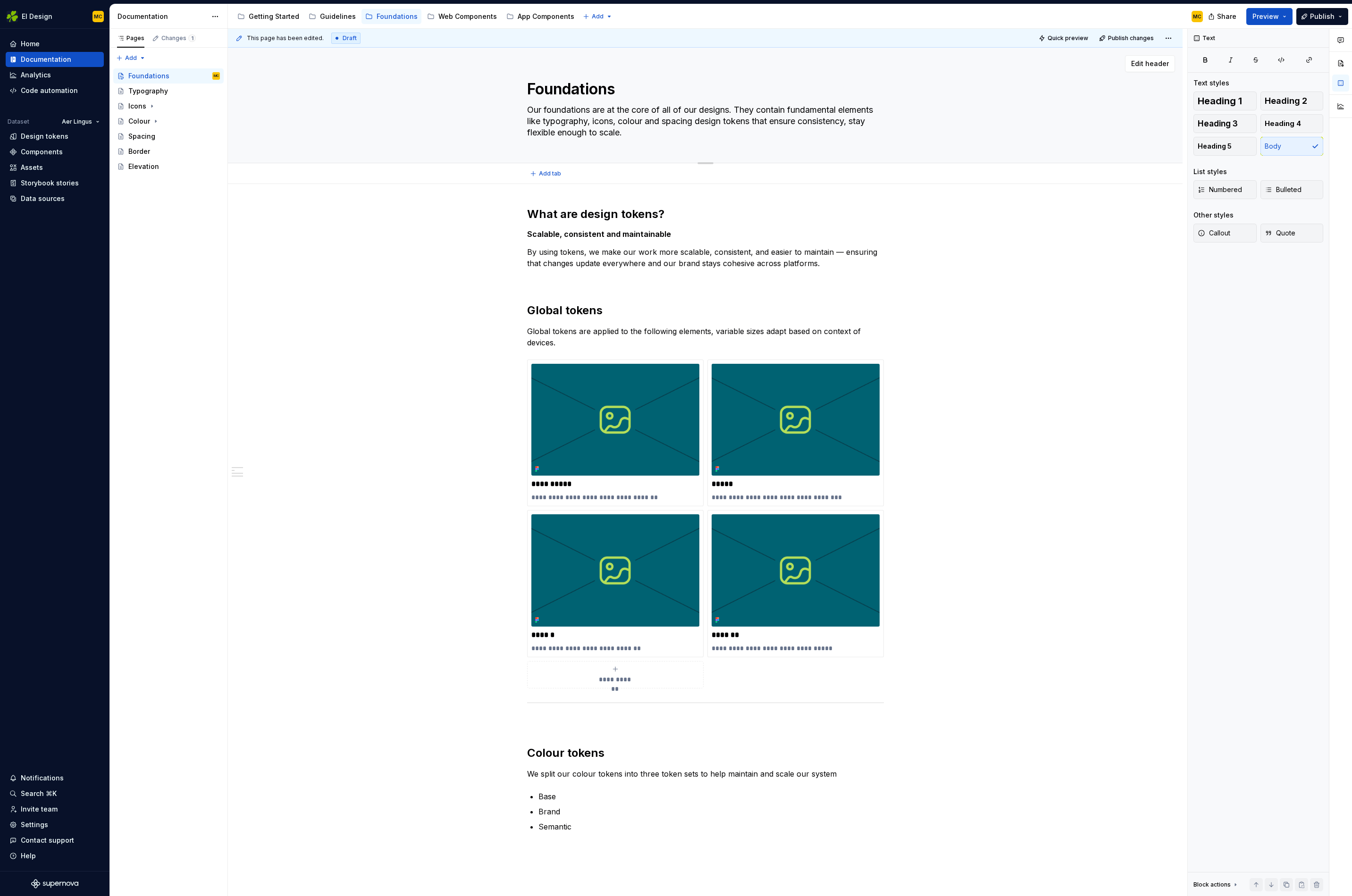
paste textarea "sit at the core of every design. They include fundamental elements—such as typo…"
drag, startPoint x: 743, startPoint y: 121, endPoint x: 745, endPoint y: 129, distance: 8.2
click at [743, 122] on textarea "Our foundations sit at the core of every design. They include fundamental eleme…" at bounding box center [704, 121] width 357 height 38
click at [579, 133] on textarea "Our foundations sit at the core of every design. They include fundamental eleme…" at bounding box center [704, 121] width 357 height 38
click at [1323, 13] on span "Publish" at bounding box center [1322, 17] width 24 height 10
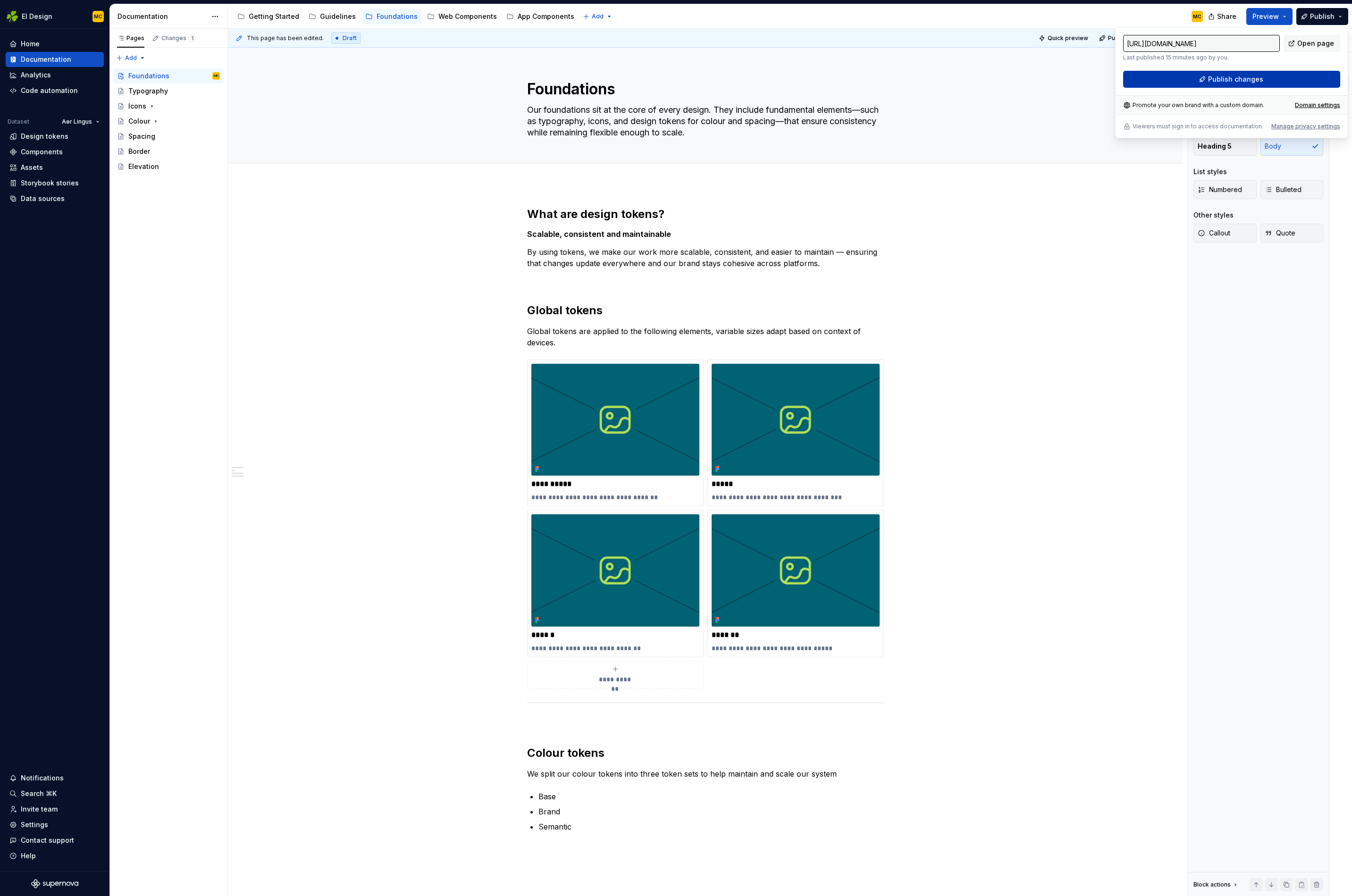
click at [1263, 80] on button "Publish changes" at bounding box center [1231, 79] width 217 height 17
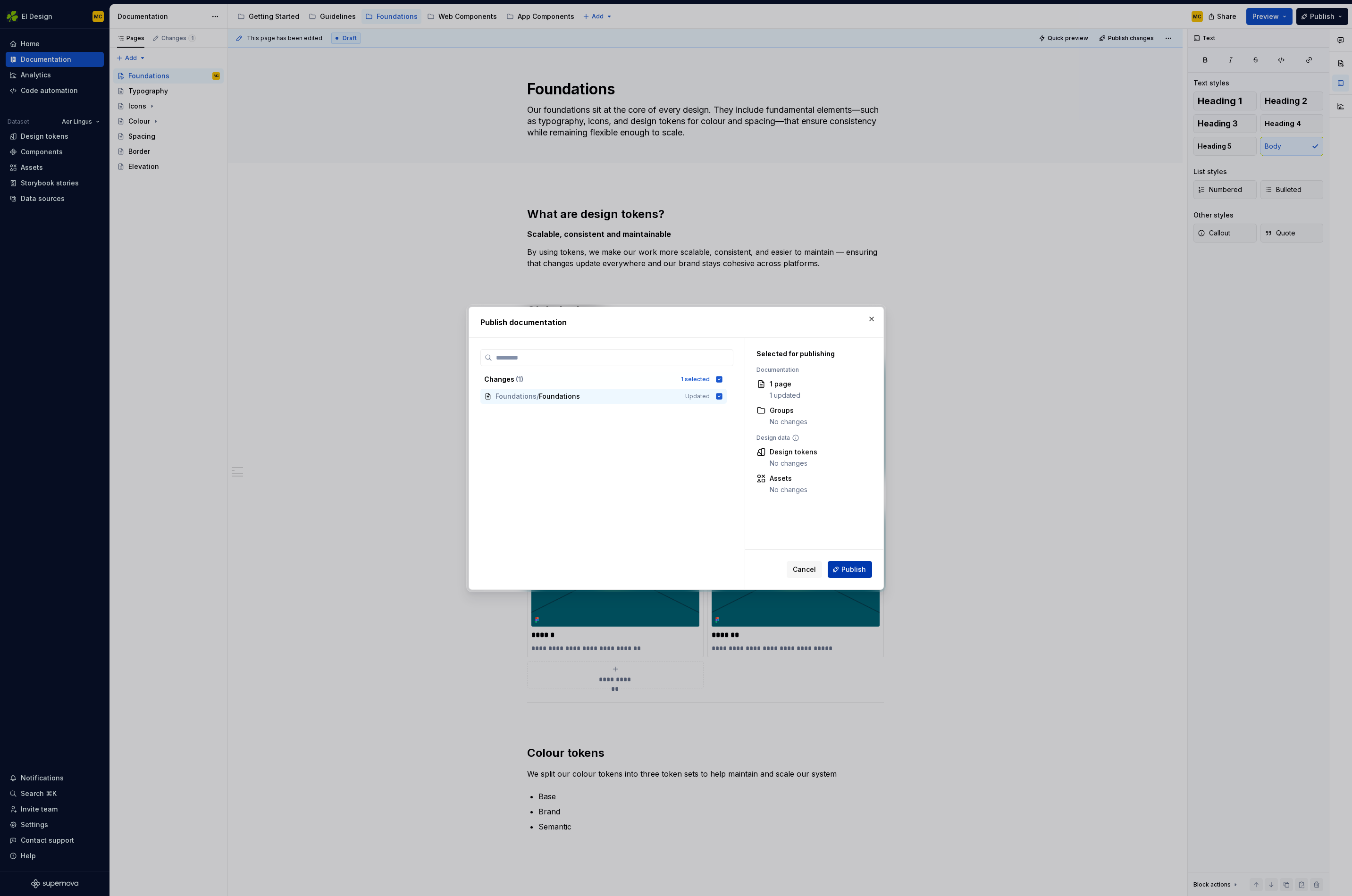
click at [864, 574] on span "Publish" at bounding box center [854, 569] width 24 height 10
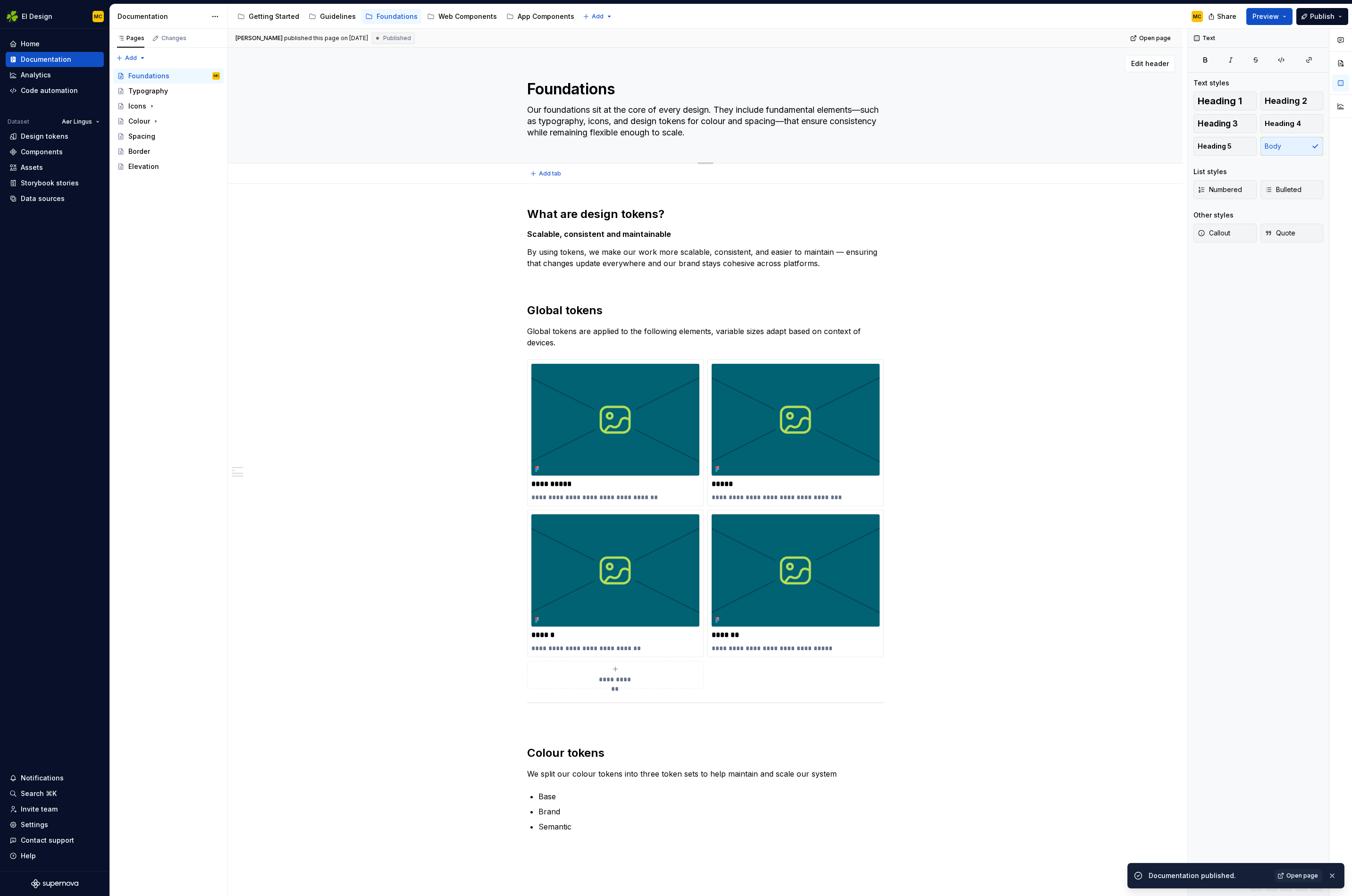
click at [752, 135] on textarea "Our foundations sit at the core of every design. They include fundamental eleme…" at bounding box center [704, 121] width 357 height 38
paste textarea "define the core elements of our brand—typography, icons, and design tokens—that…"
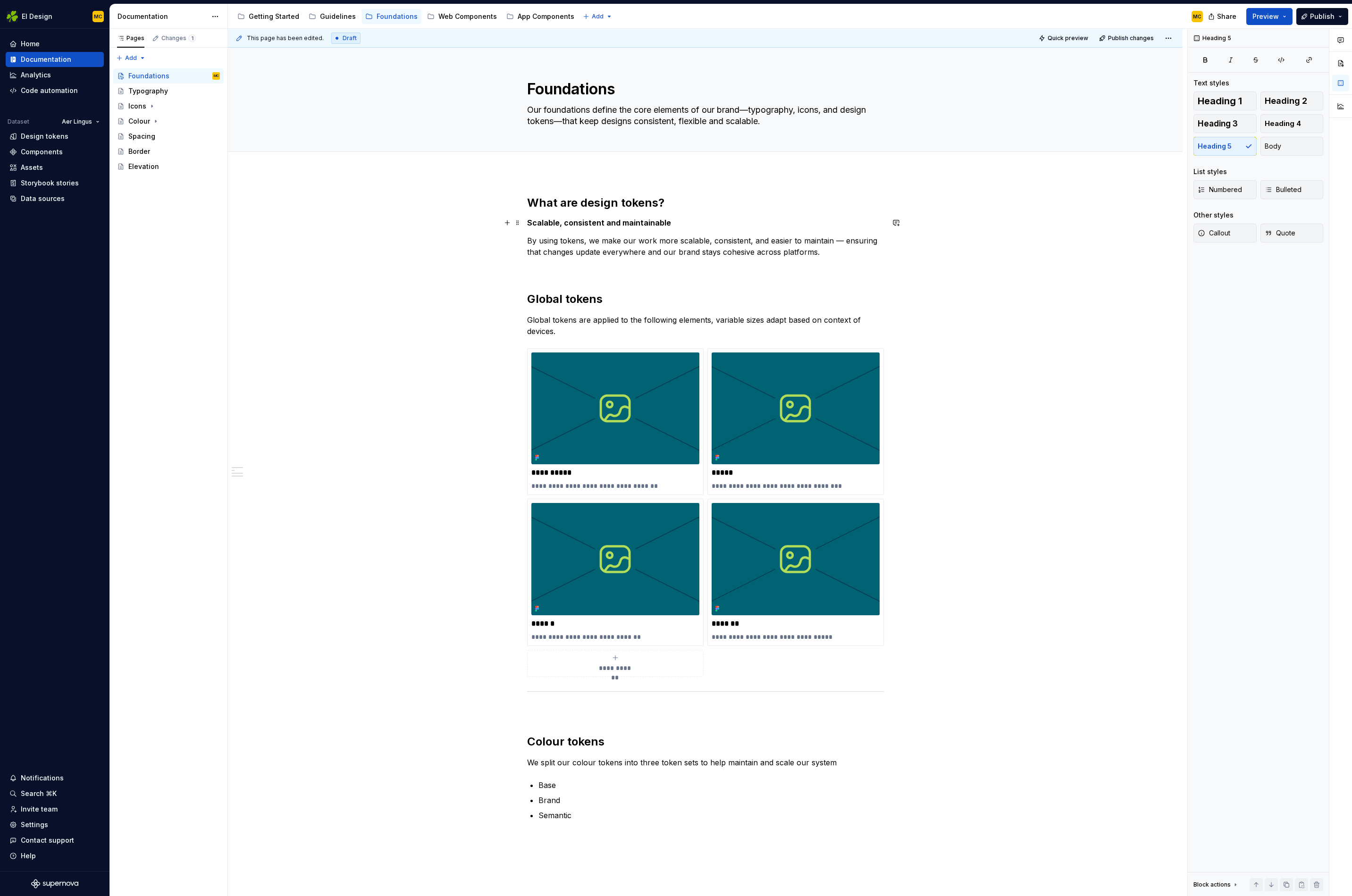
click at [701, 220] on h5 "Scalable, consistent and maintainable" at bounding box center [705, 223] width 357 height 10
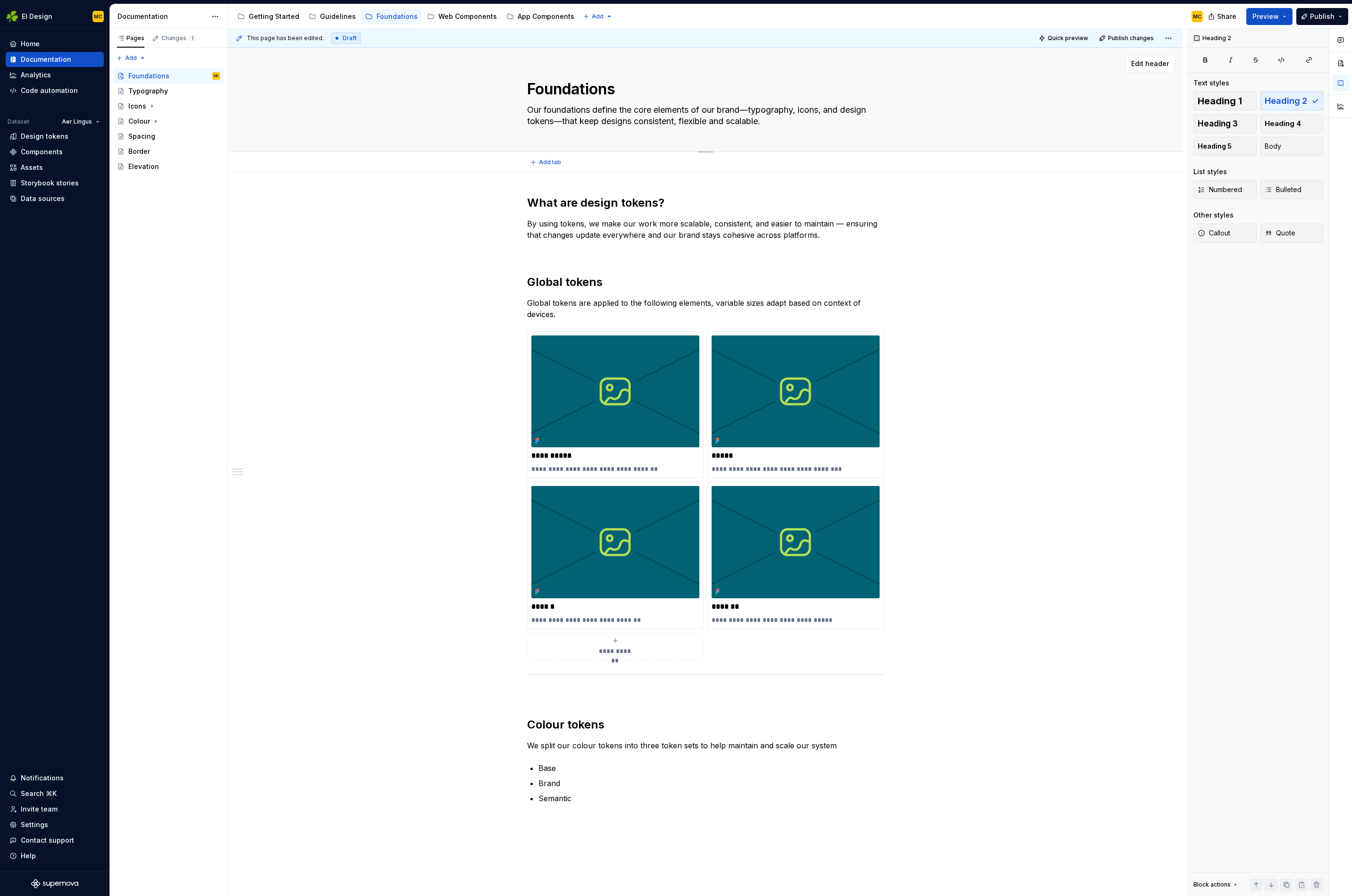
click at [747, 111] on textarea "Our foundations define the core elements of our brand—typography, icons, and de…" at bounding box center [704, 116] width 357 height 27
click at [755, 237] on p "By using tokens, we make our work more scalable, consistent, and easier to main…" at bounding box center [705, 229] width 357 height 22
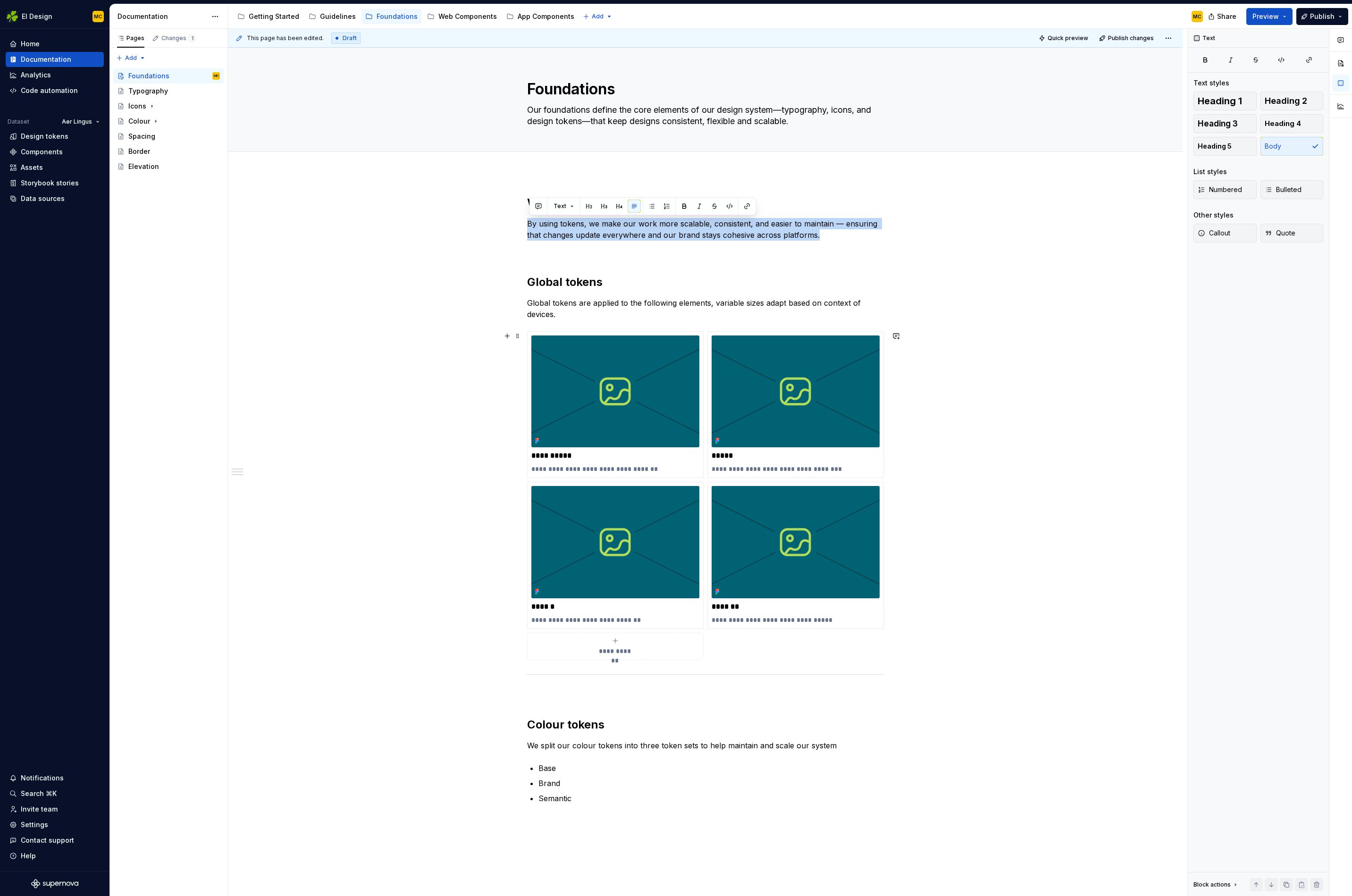
click at [1088, 419] on div "**********" at bounding box center [708, 463] width 960 height 868
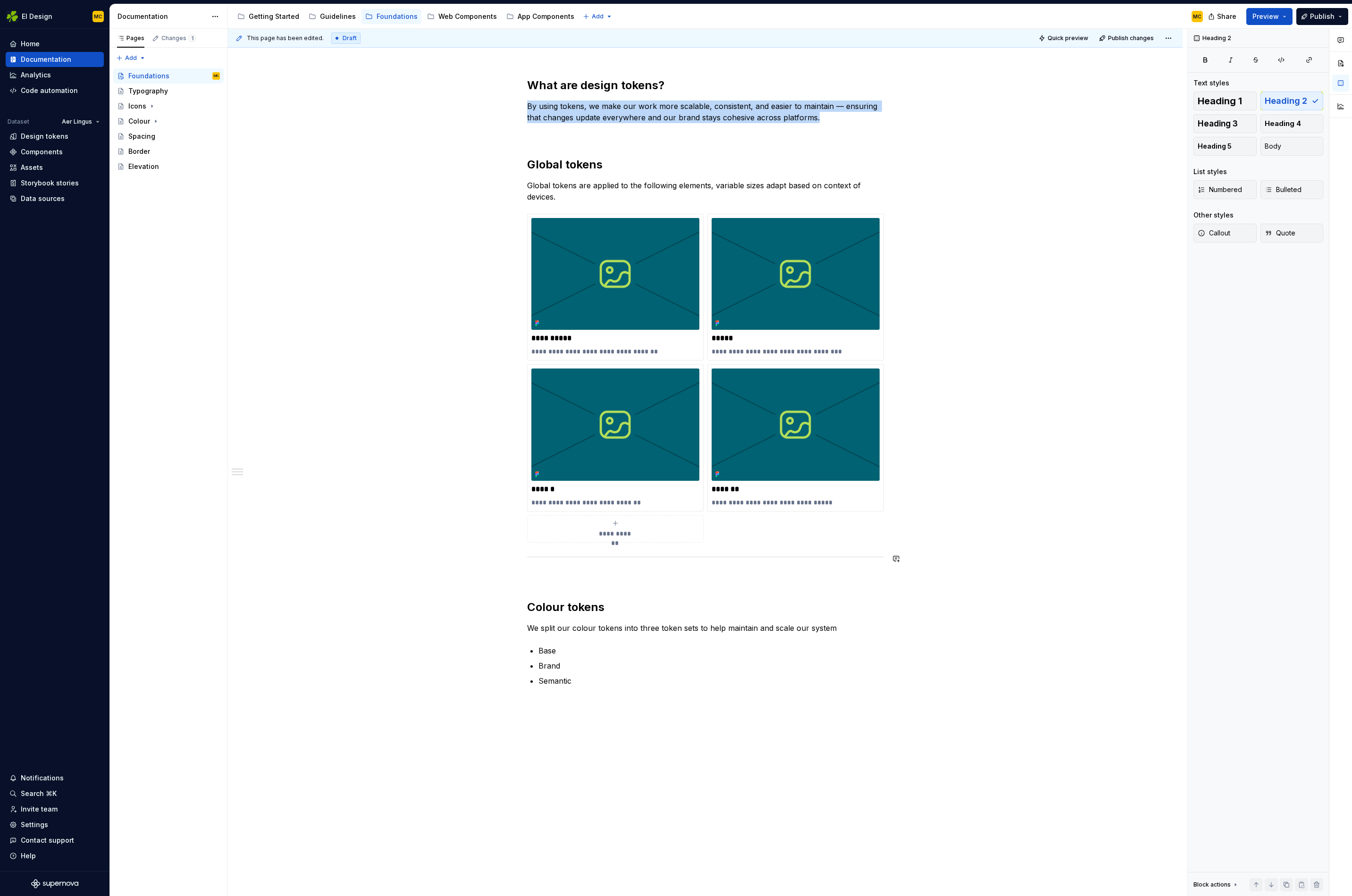
scroll to position [120, 0]
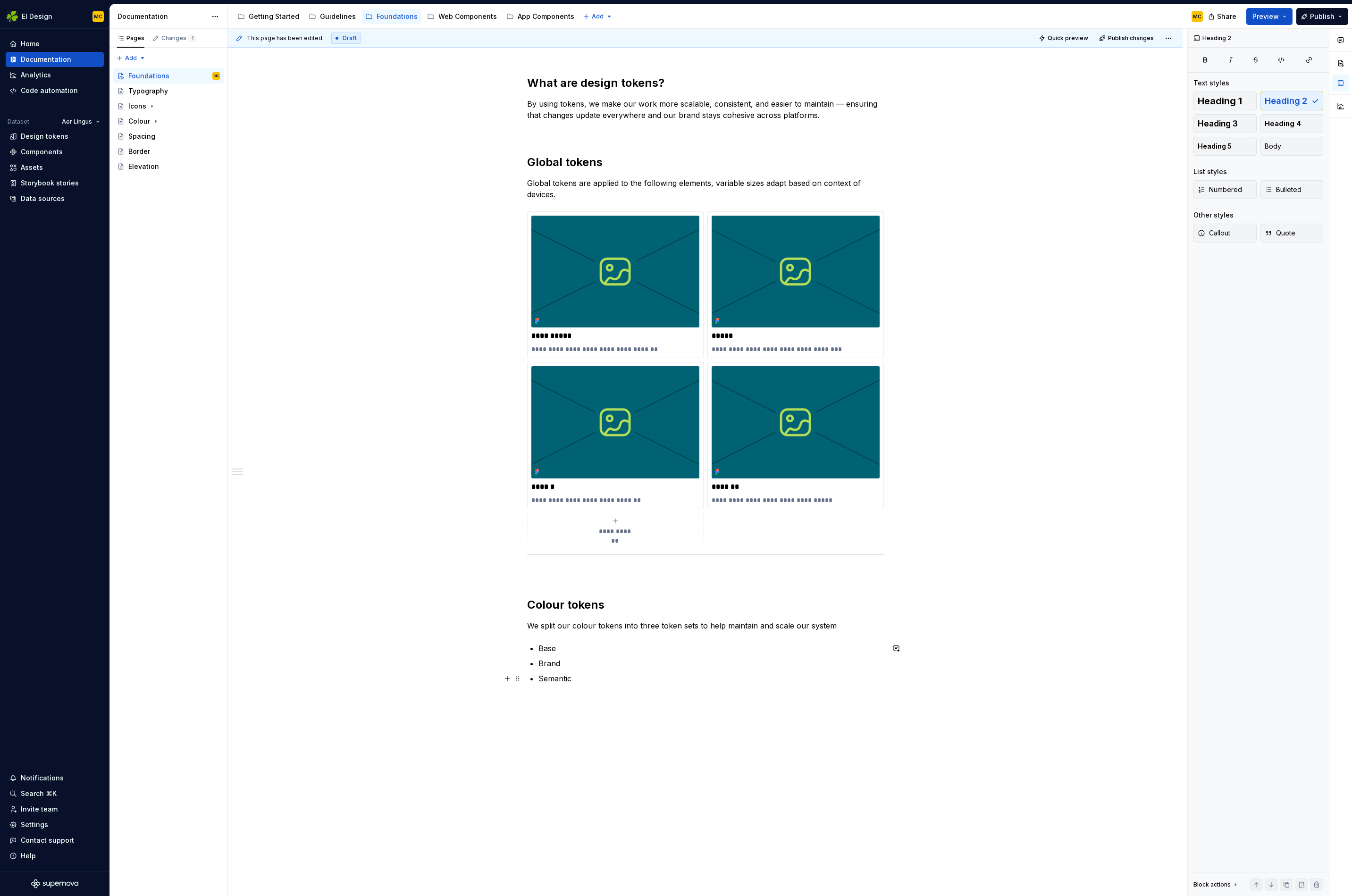
click at [603, 676] on p "Semantic" at bounding box center [711, 678] width 346 height 11
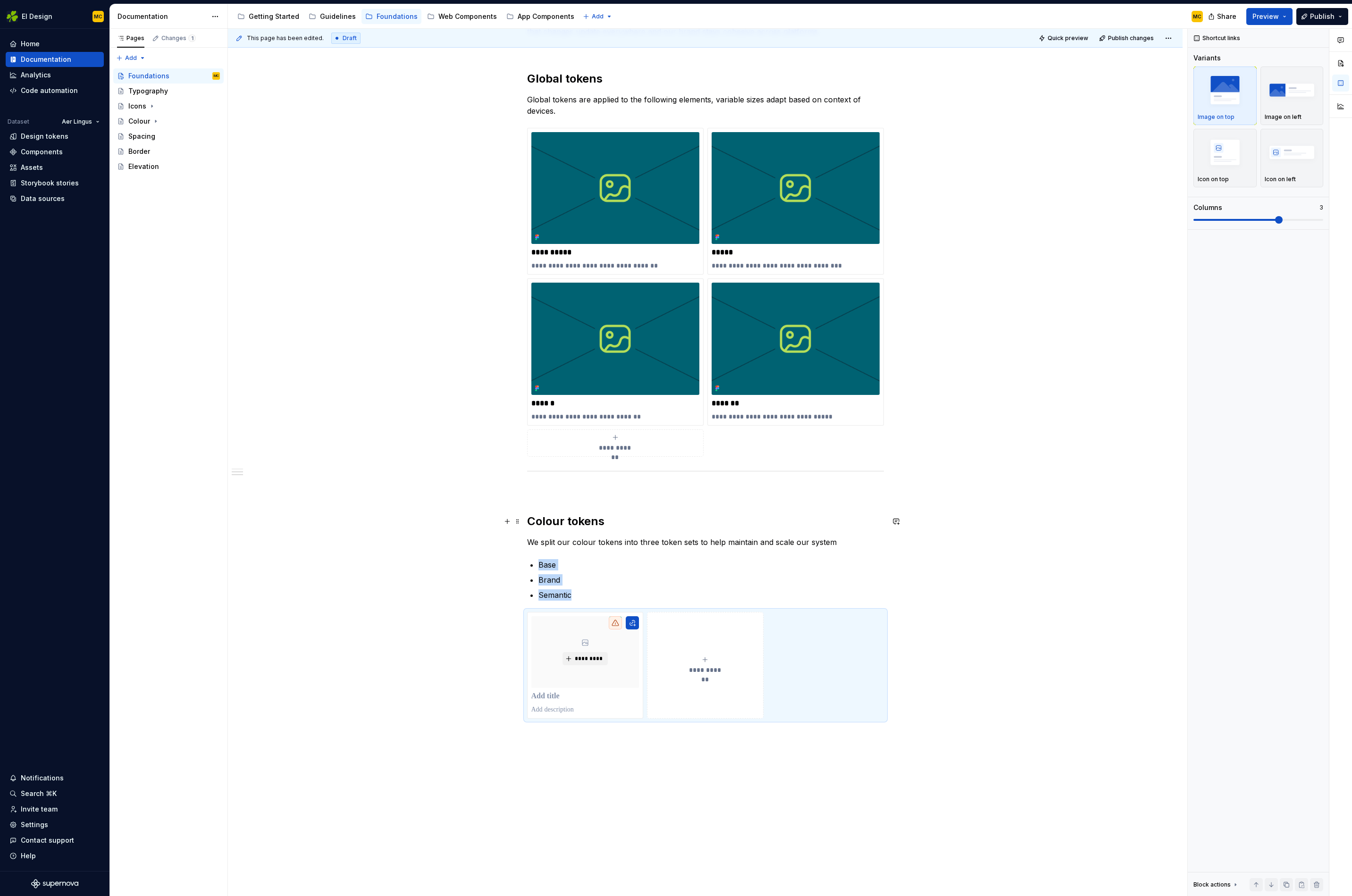
scroll to position [202, 0]
click at [845, 442] on div "**********" at bounding box center [705, 293] width 357 height 329
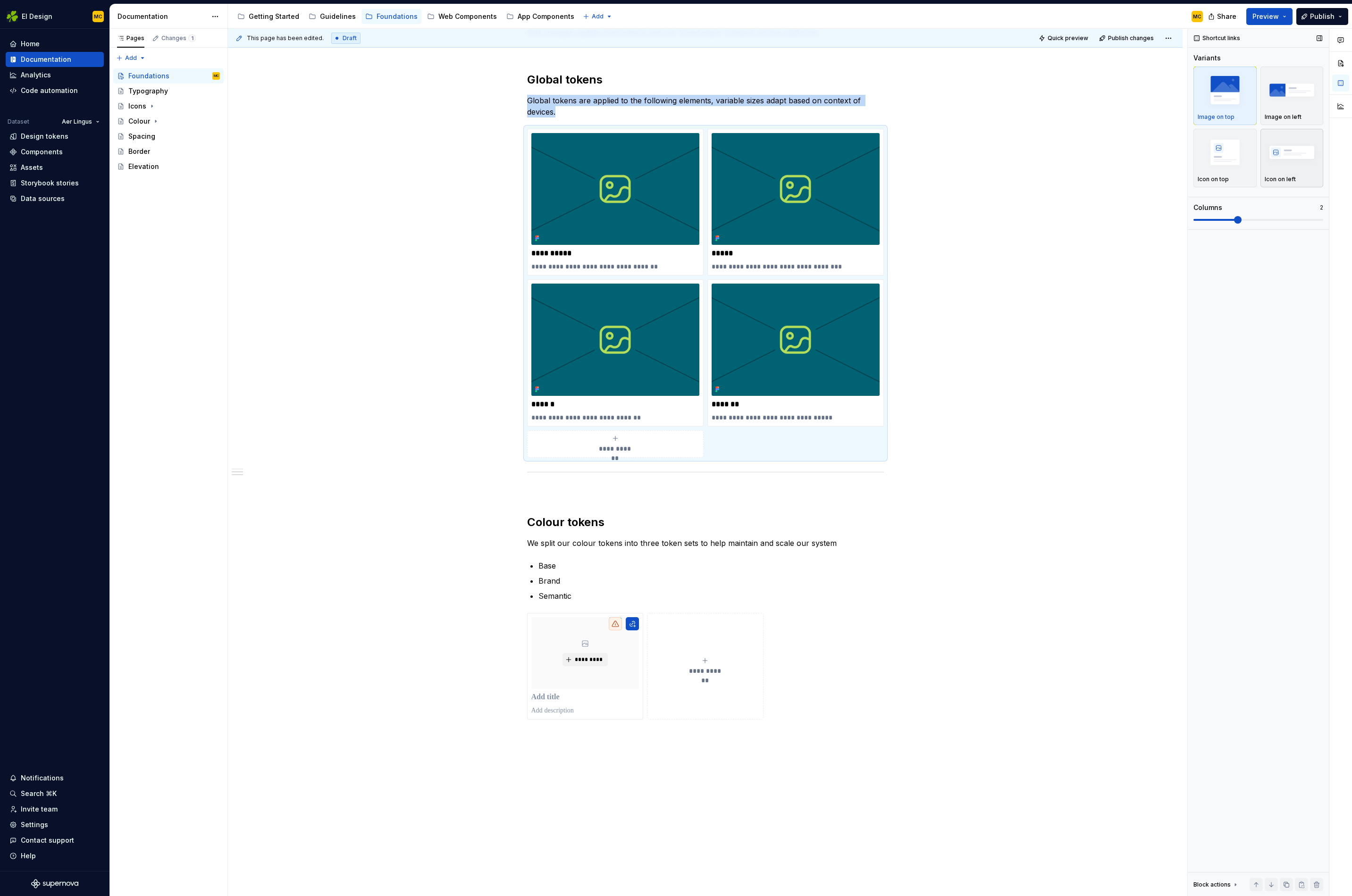
click at [1277, 150] on img "button" at bounding box center [1292, 151] width 54 height 34
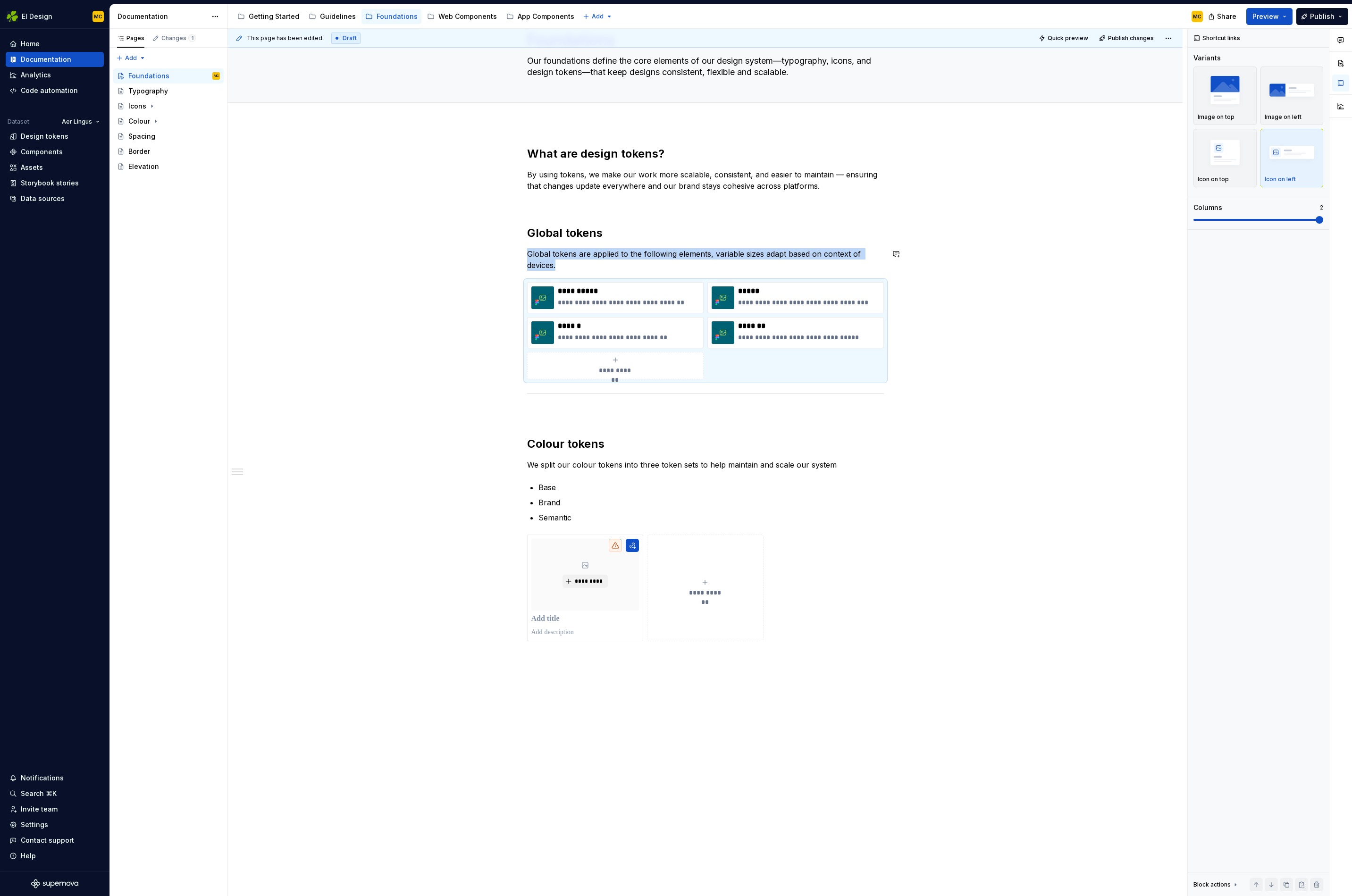
scroll to position [33, 0]
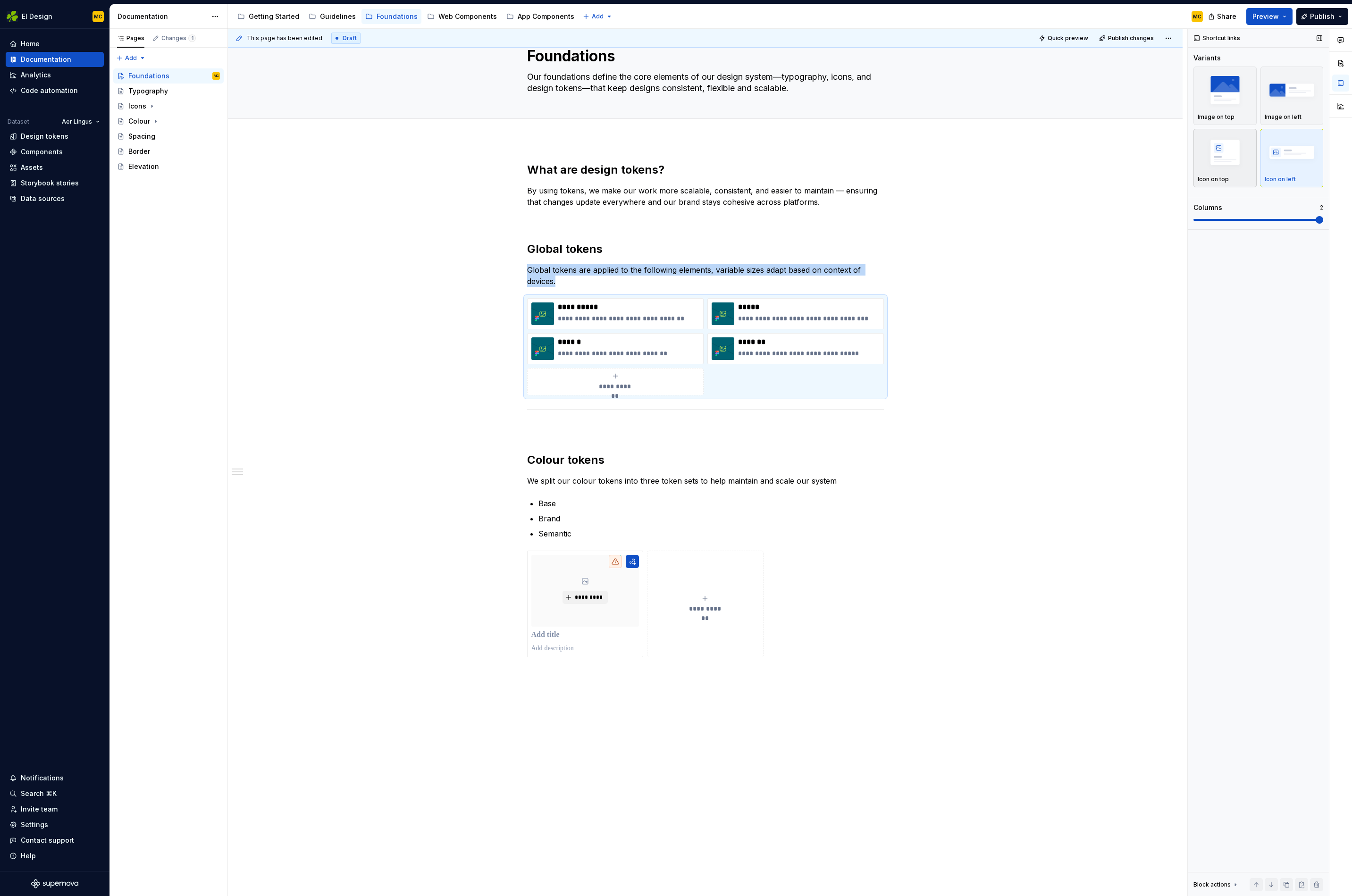
click at [1235, 168] on img "button" at bounding box center [1225, 151] width 54 height 34
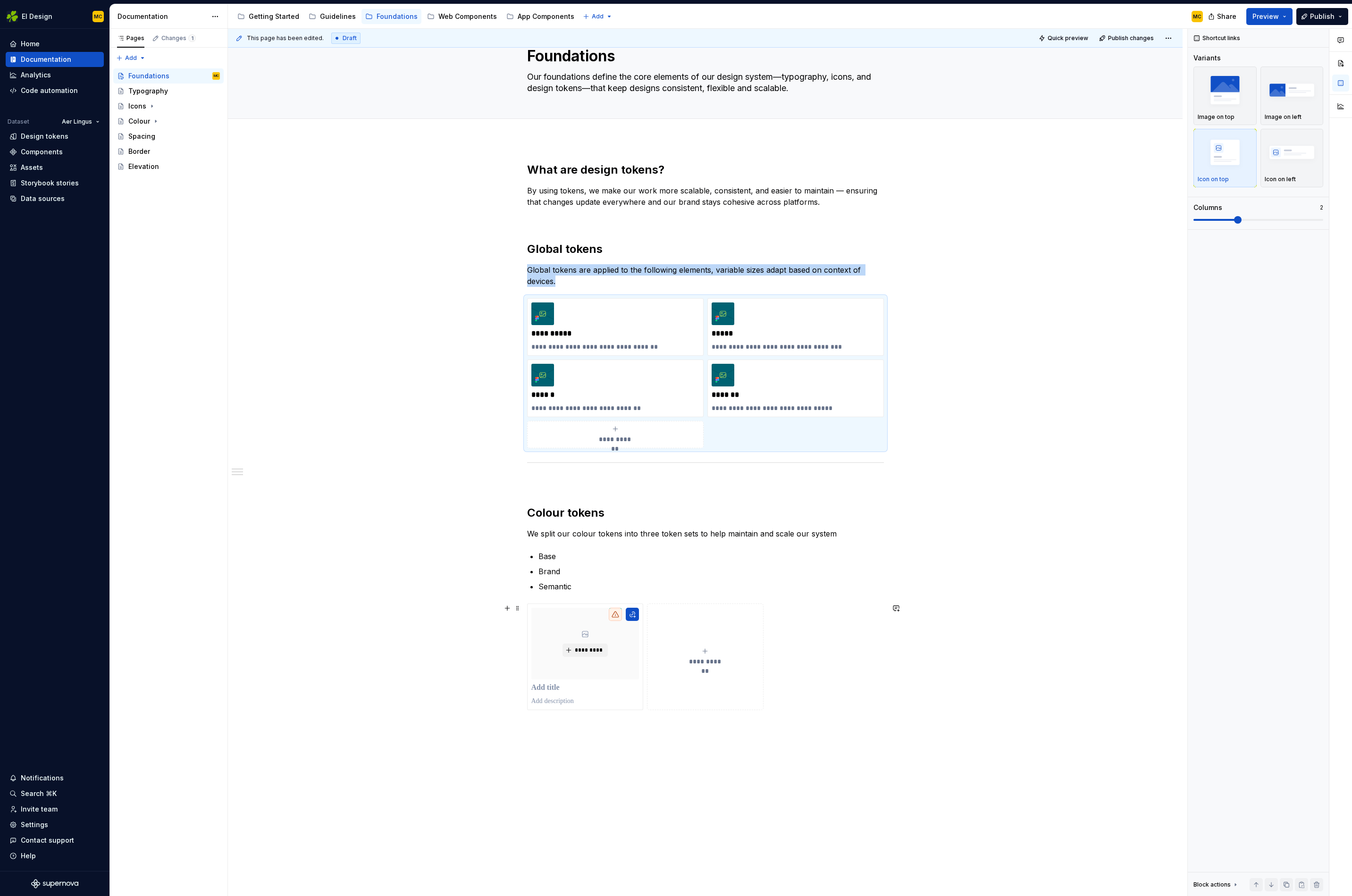
click at [755, 695] on button "**********" at bounding box center [705, 657] width 117 height 107
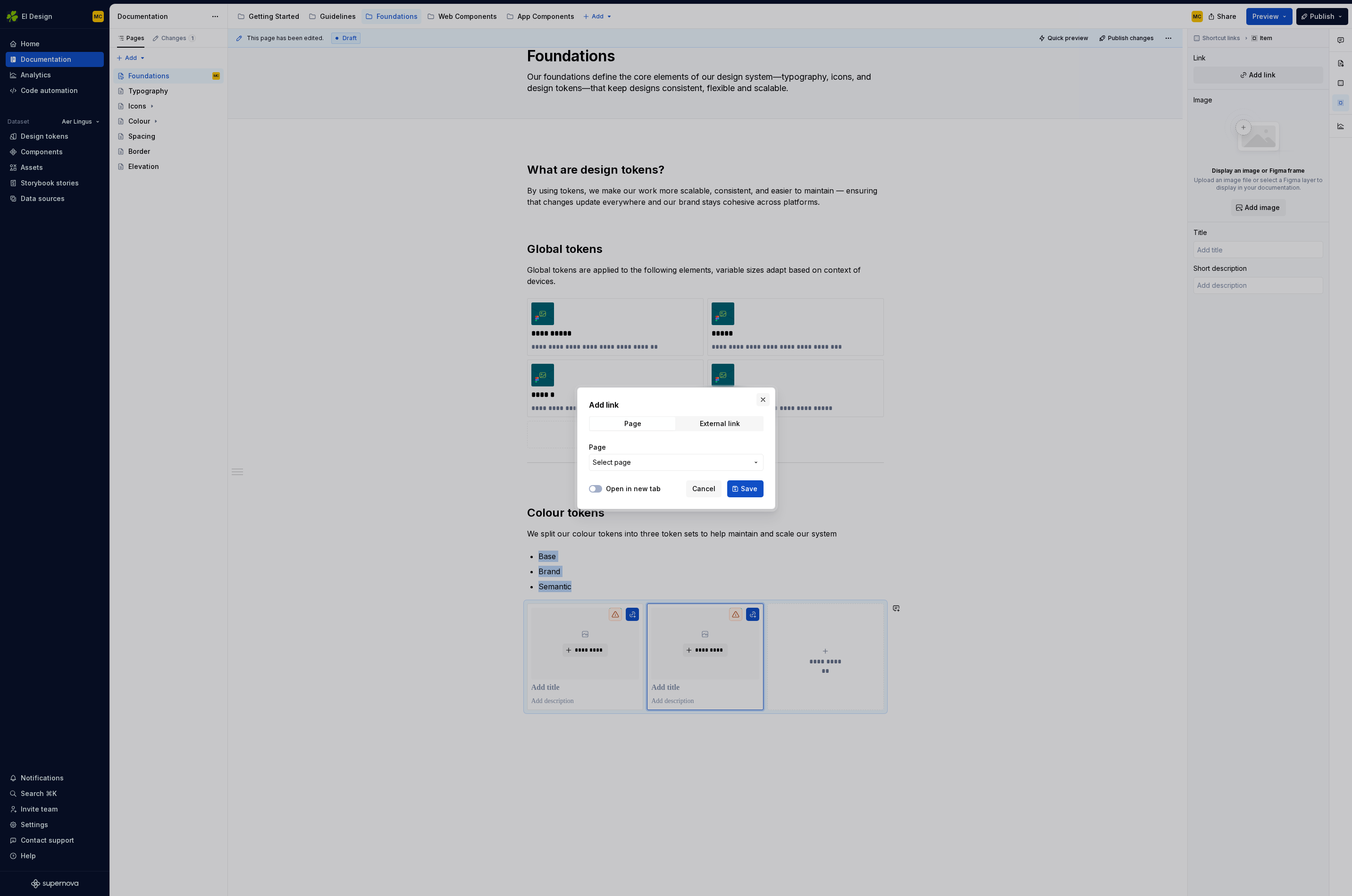
click at [766, 398] on button "button" at bounding box center [763, 399] width 13 height 13
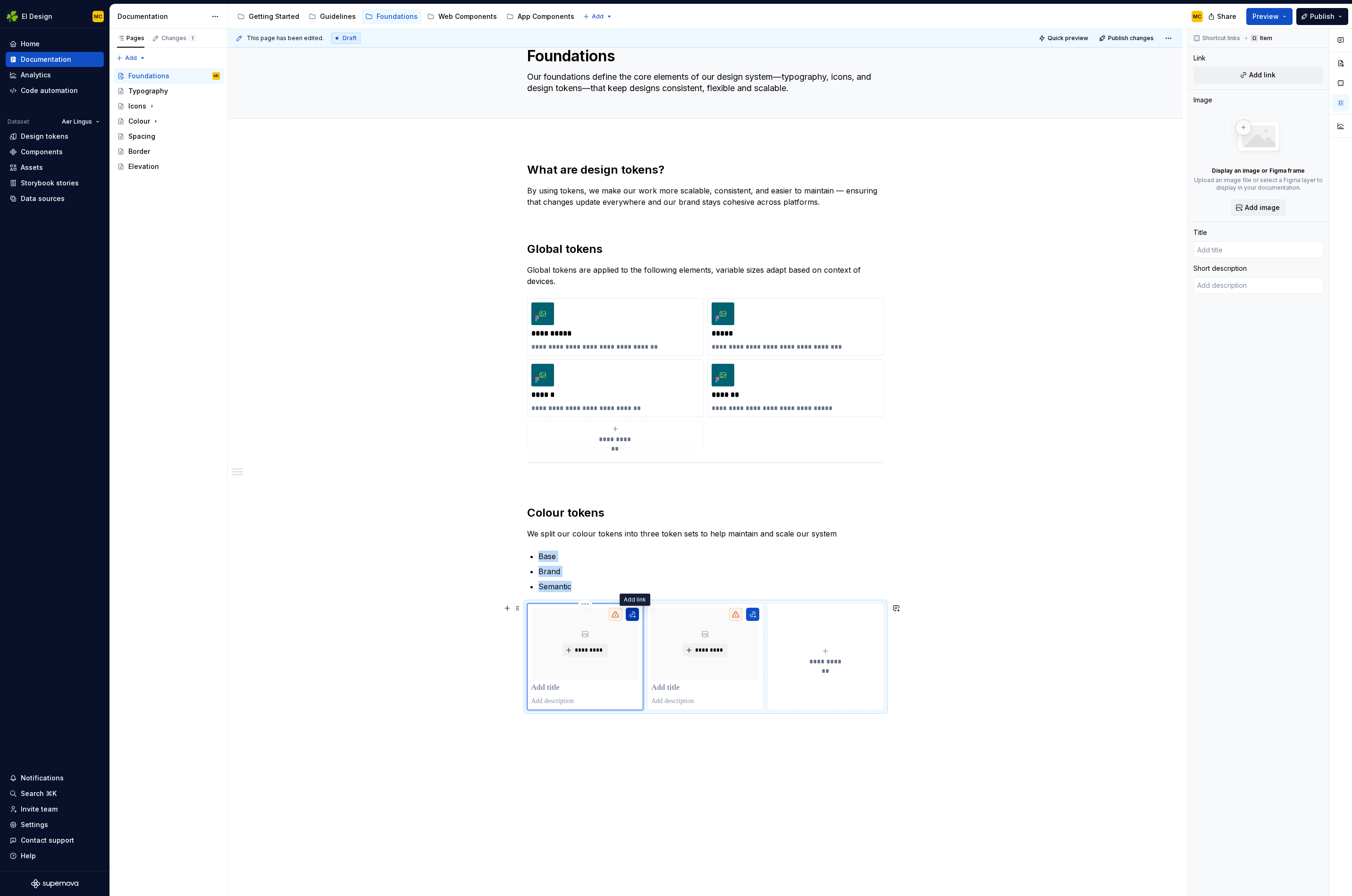
click at [639, 613] on button "button" at bounding box center [632, 614] width 13 height 13
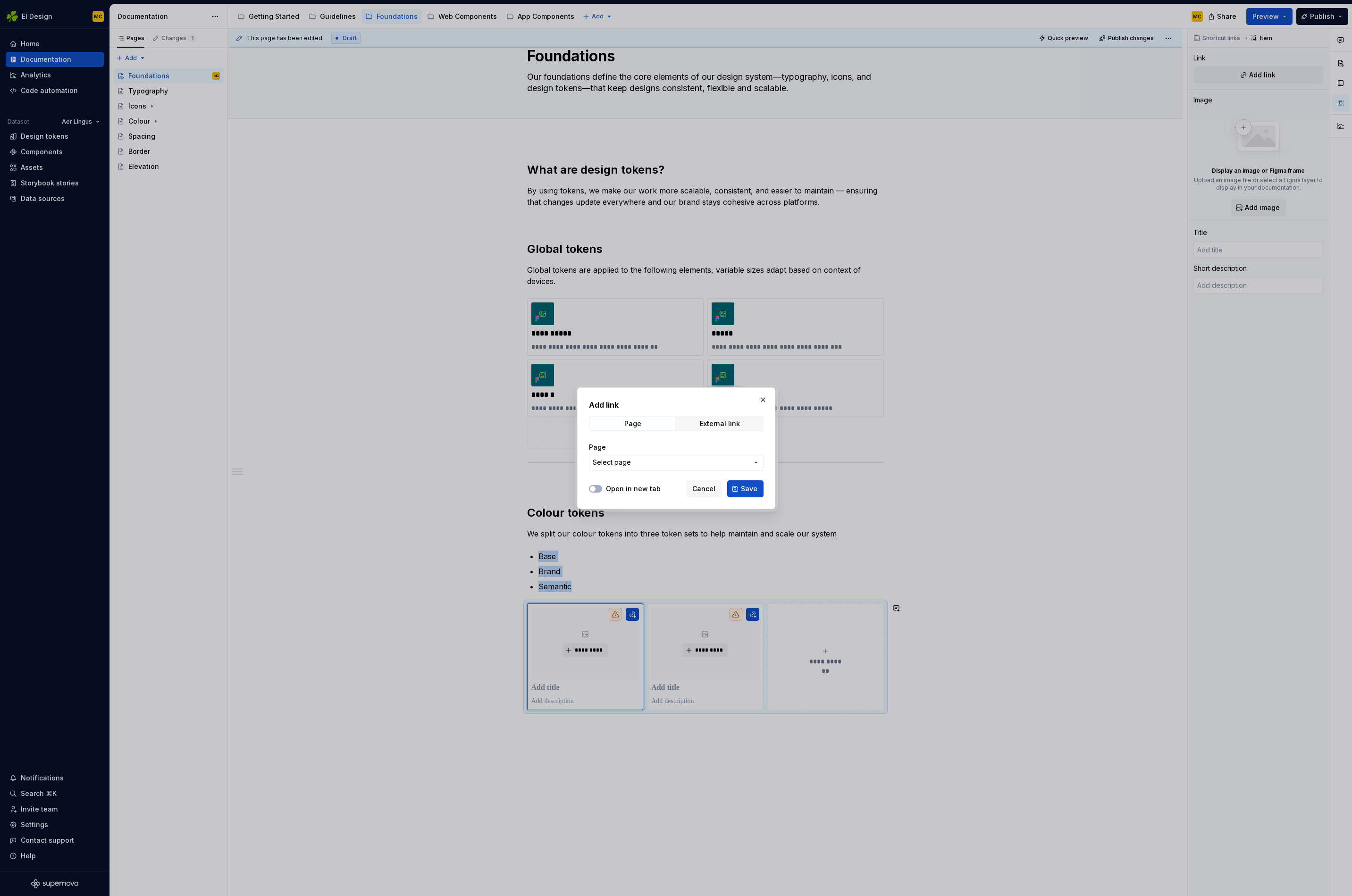
click at [741, 459] on span "Select page" at bounding box center [670, 463] width 156 height 10
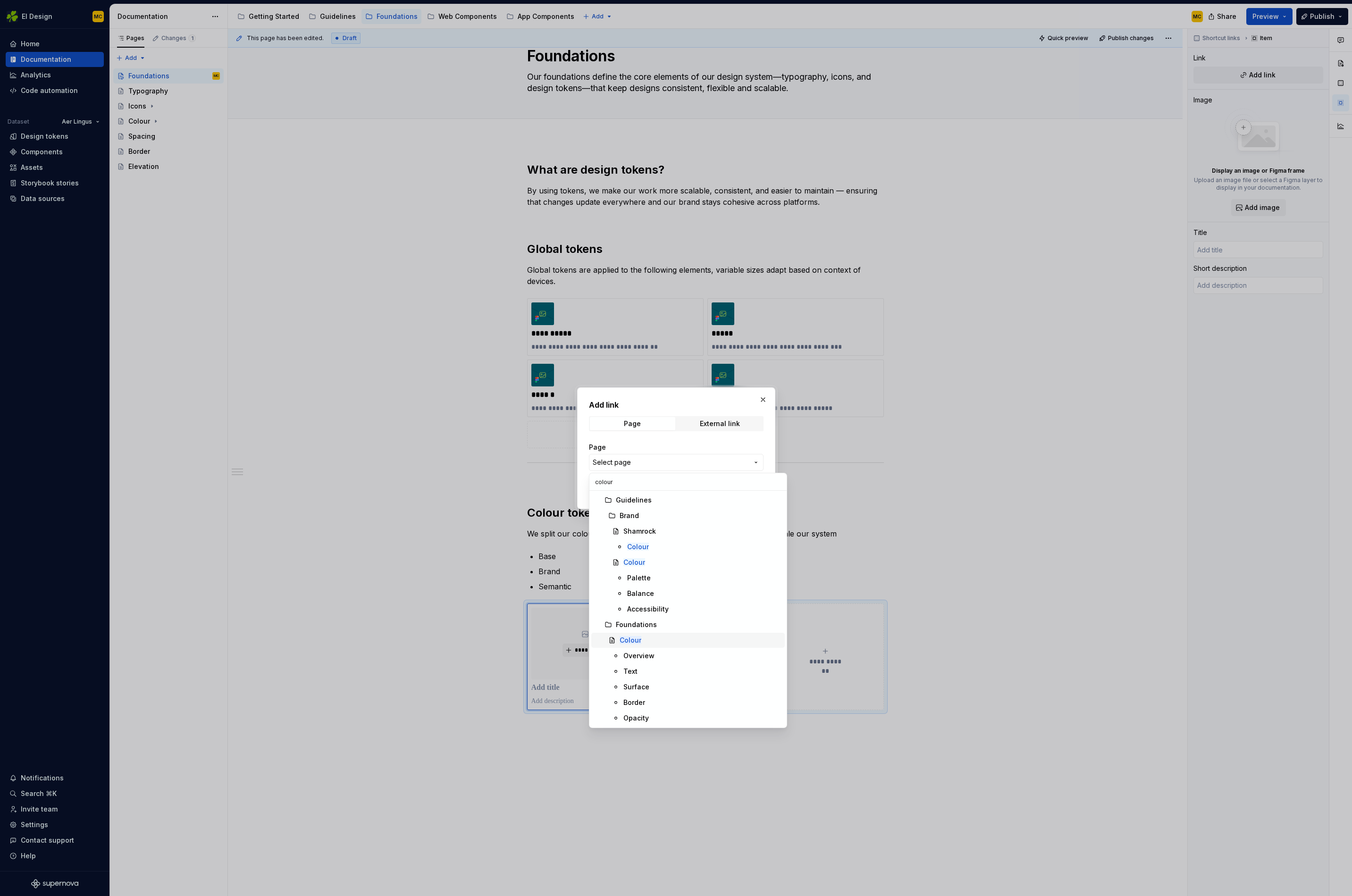
click at [641, 643] on div "Colour" at bounding box center [700, 641] width 161 height 10
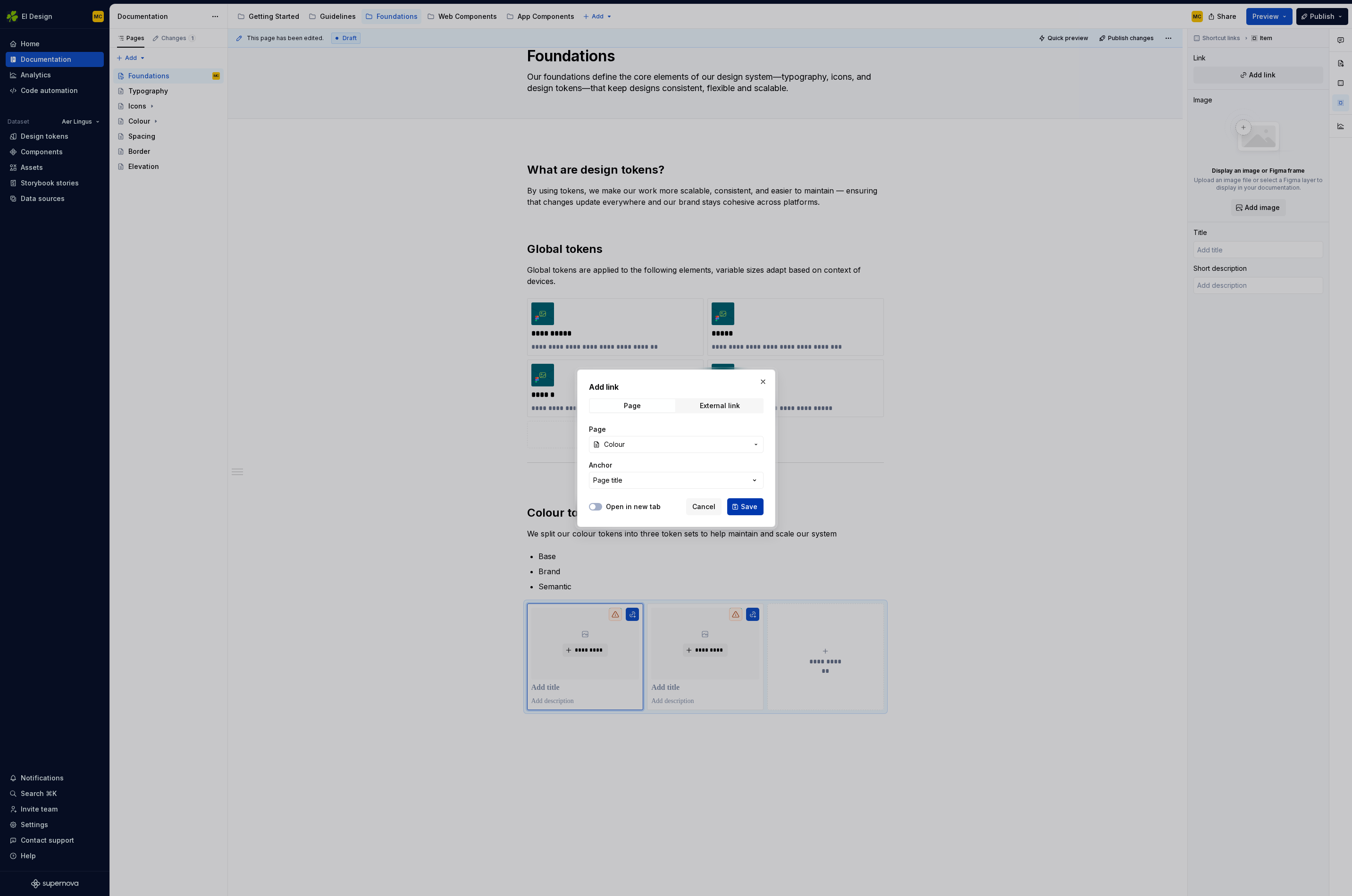
click at [747, 508] on span "Save" at bounding box center [750, 507] width 17 height 10
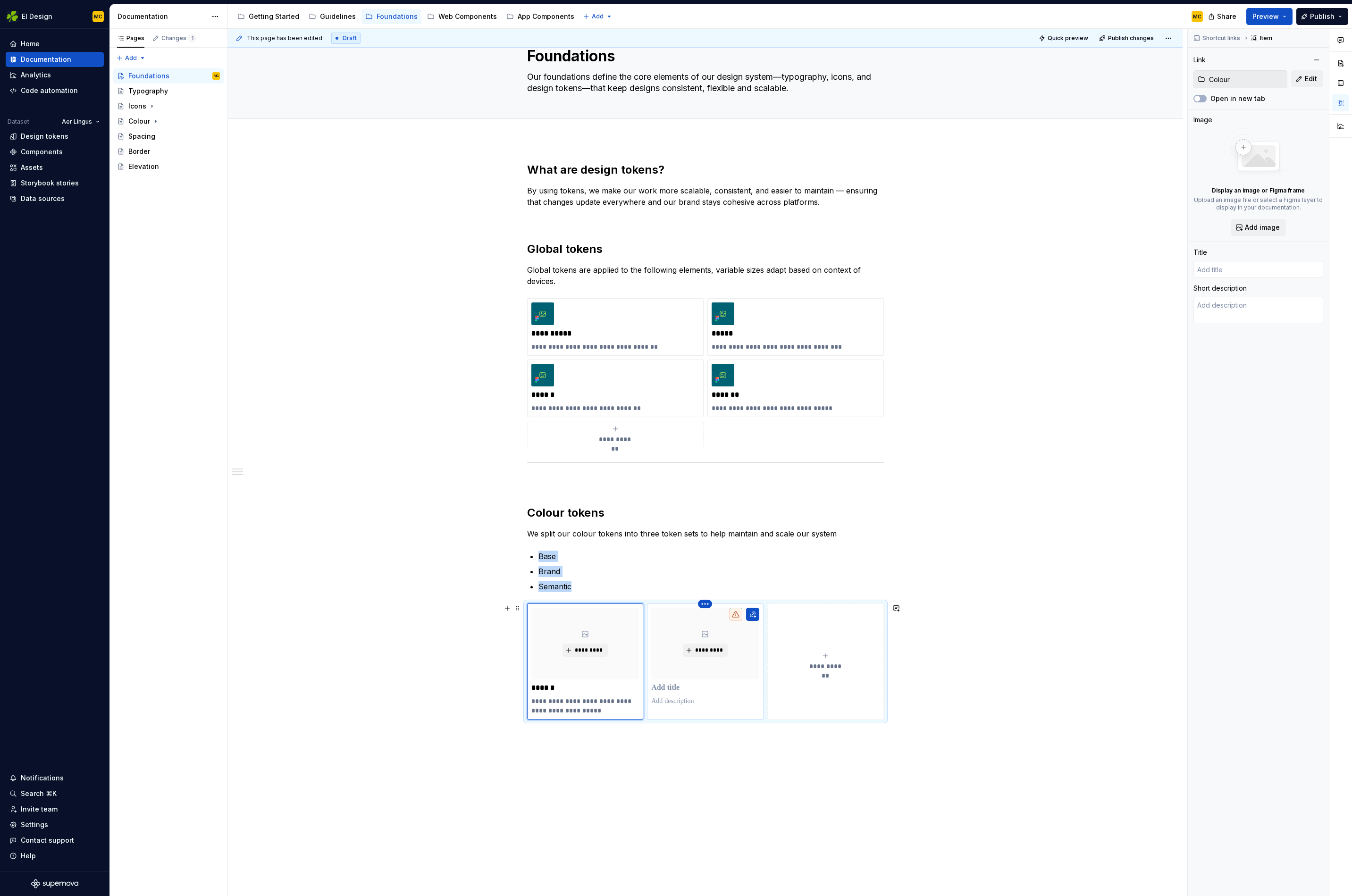
click at [710, 606] on html "EI Design MC Home Documentation Analytics Code automation Dataset Aer Lingus De…" at bounding box center [676, 448] width 1352 height 896
click at [734, 625] on div "Delete item" at bounding box center [749, 620] width 61 height 10
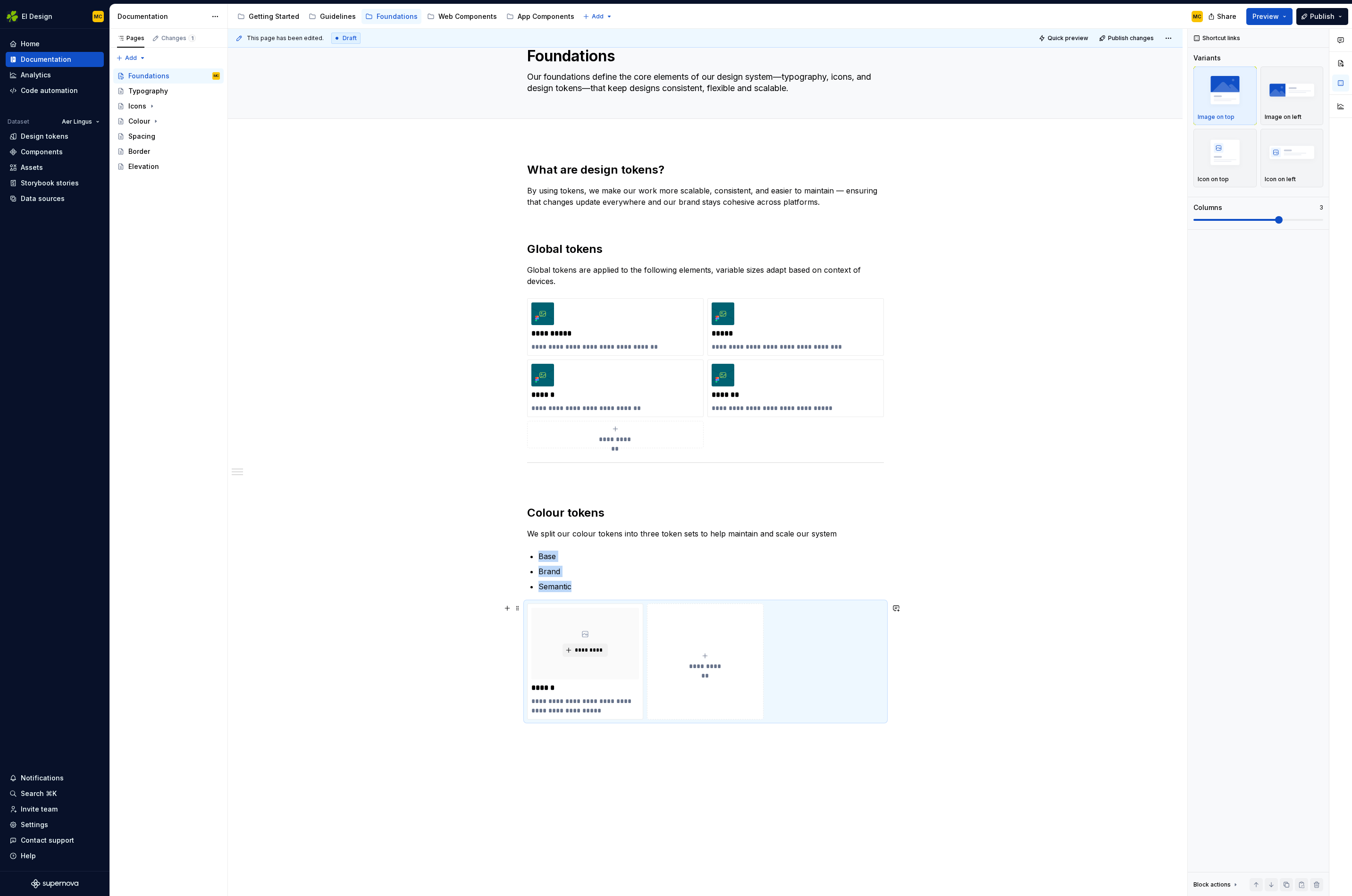
click at [823, 646] on div "**********" at bounding box center [705, 662] width 357 height 116
click at [1290, 162] on img "button" at bounding box center [1292, 151] width 54 height 34
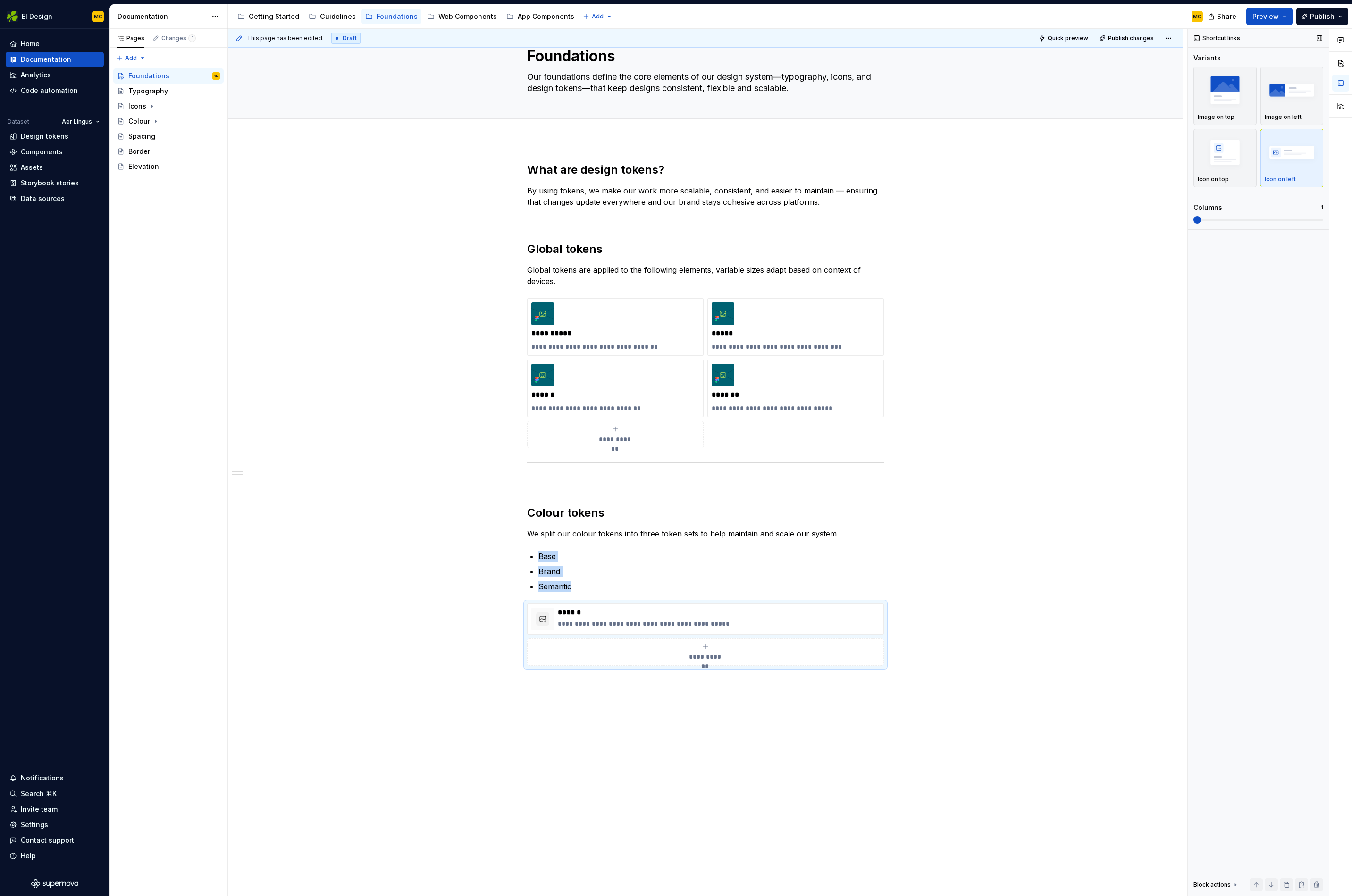
click at [1194, 216] on span at bounding box center [1197, 220] width 8 height 8
click at [812, 609] on p "******" at bounding box center [718, 613] width 322 height 10
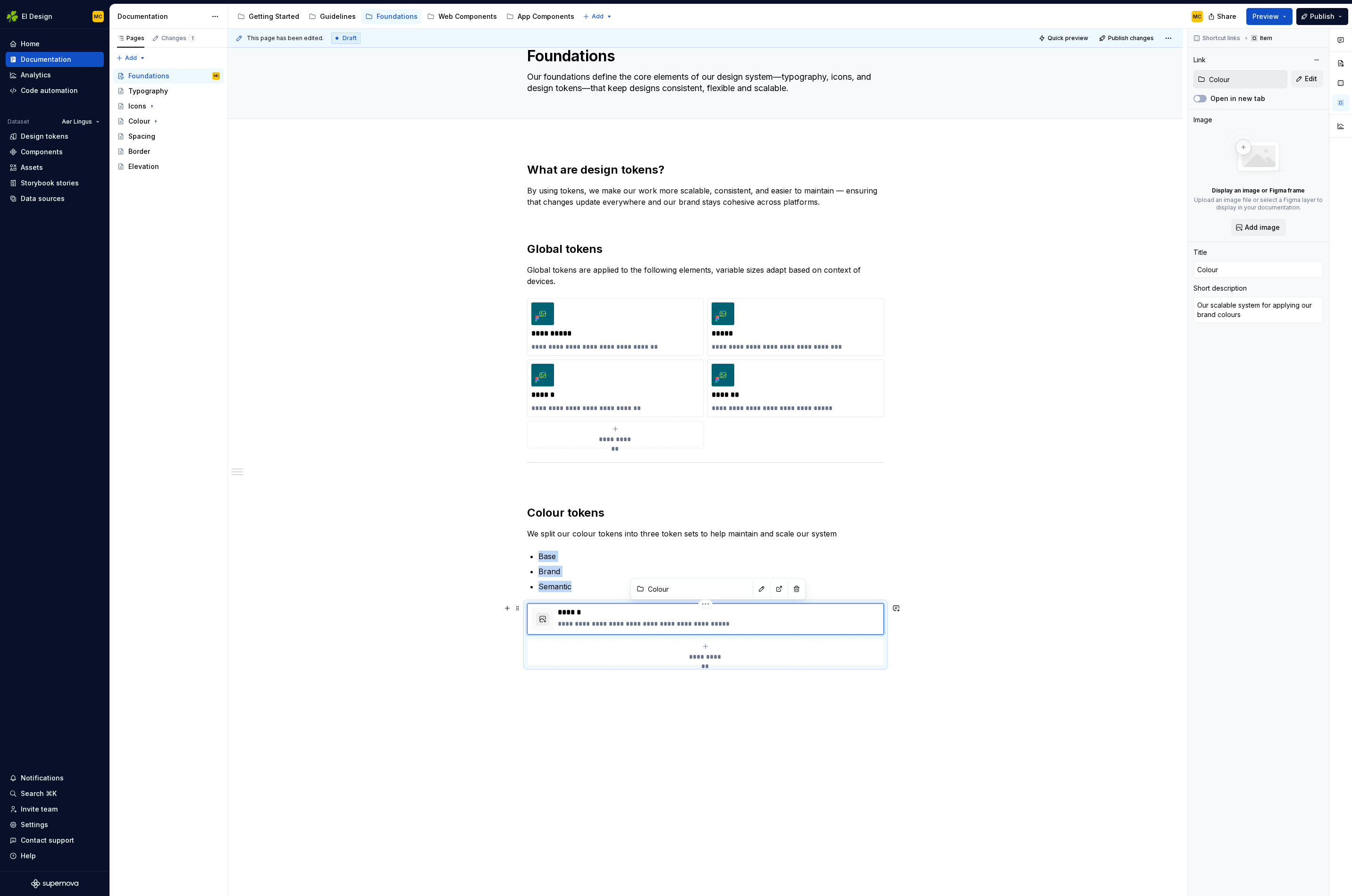
click at [544, 615] on button "button" at bounding box center [542, 619] width 13 height 13
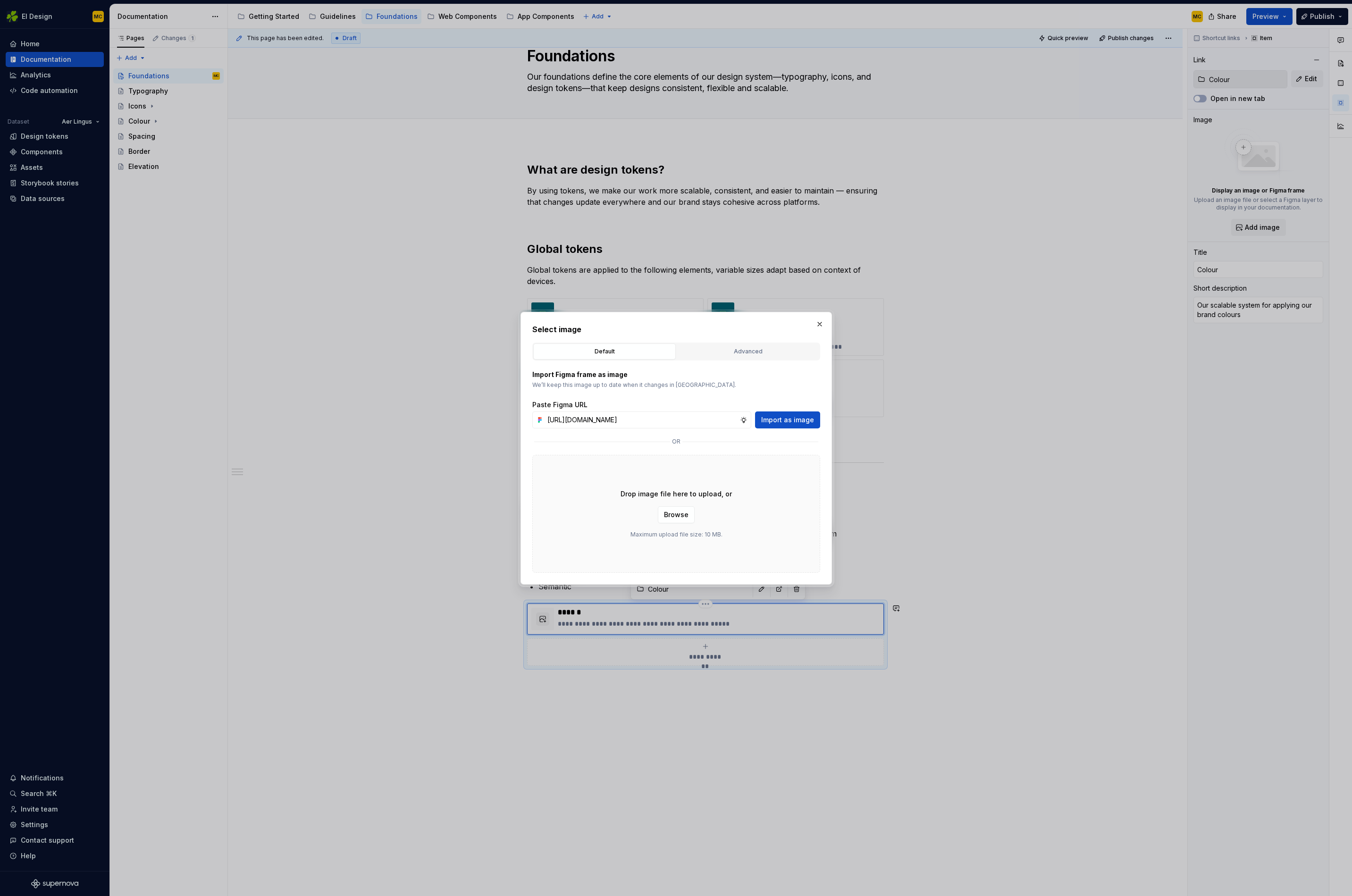
scroll to position [0, 212]
click at [790, 421] on span "Import as image" at bounding box center [788, 420] width 53 height 10
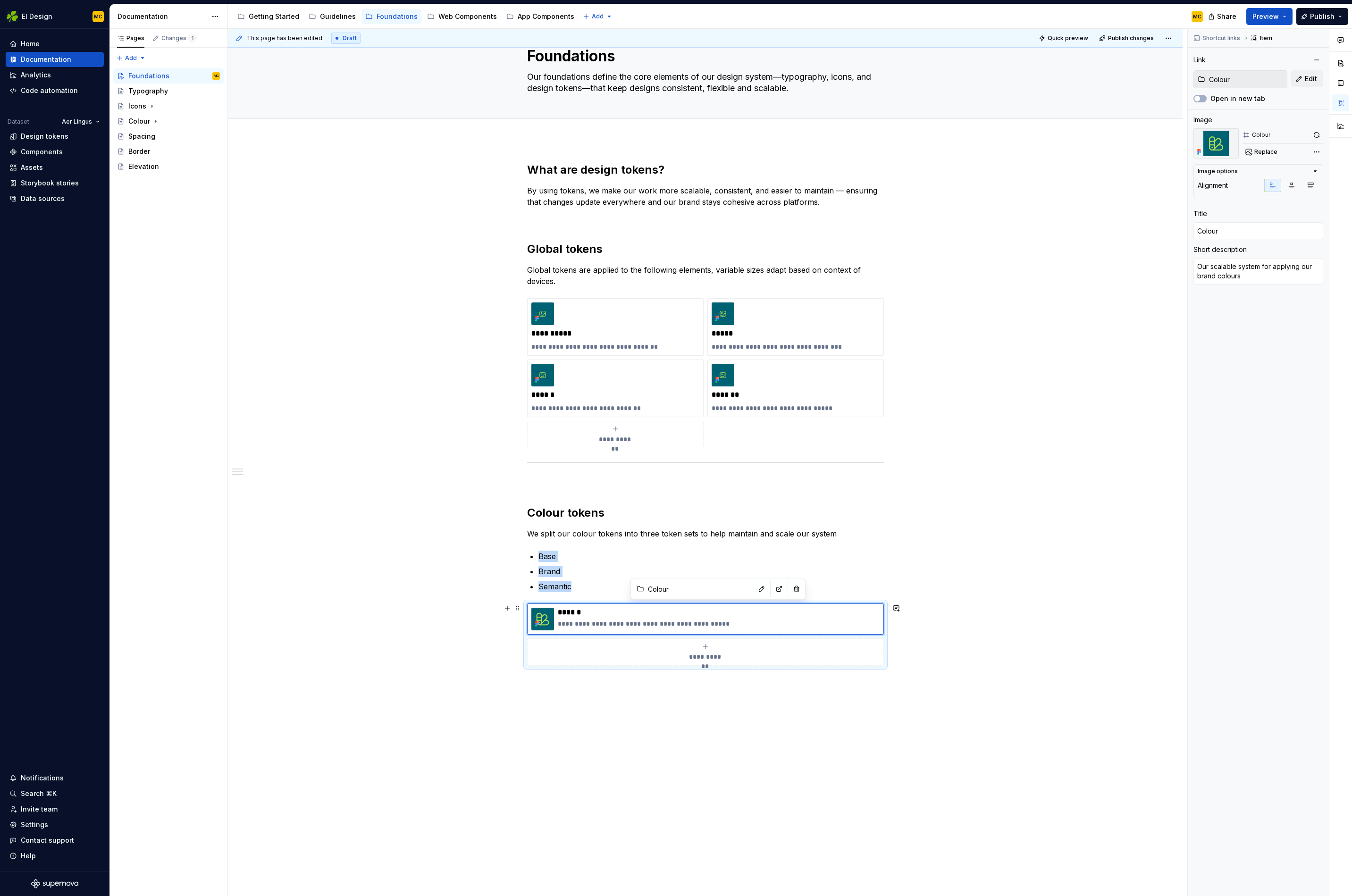
click at [712, 651] on div "**********" at bounding box center [705, 652] width 348 height 19
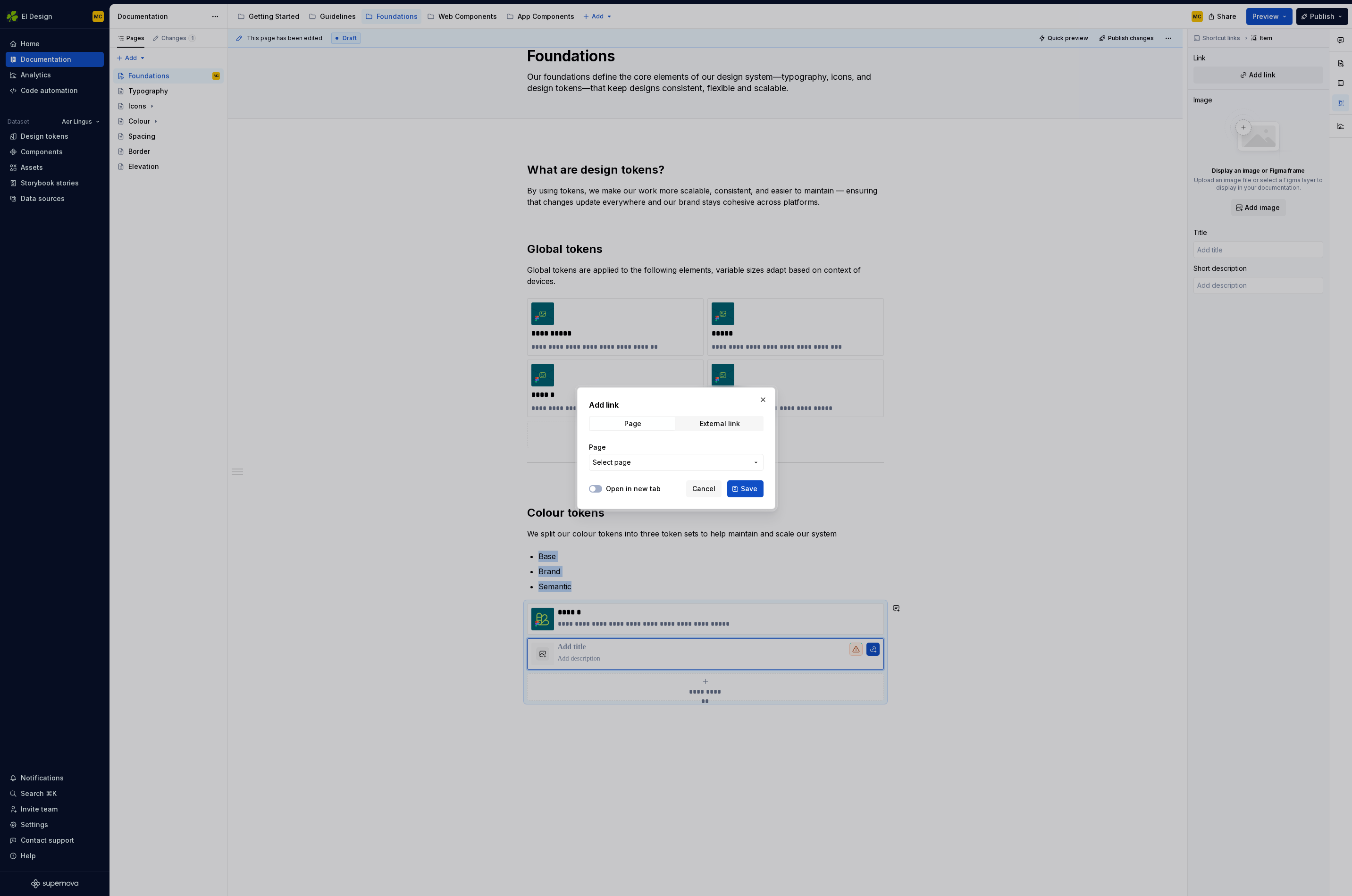
click at [669, 462] on span "Select page" at bounding box center [670, 463] width 156 height 10
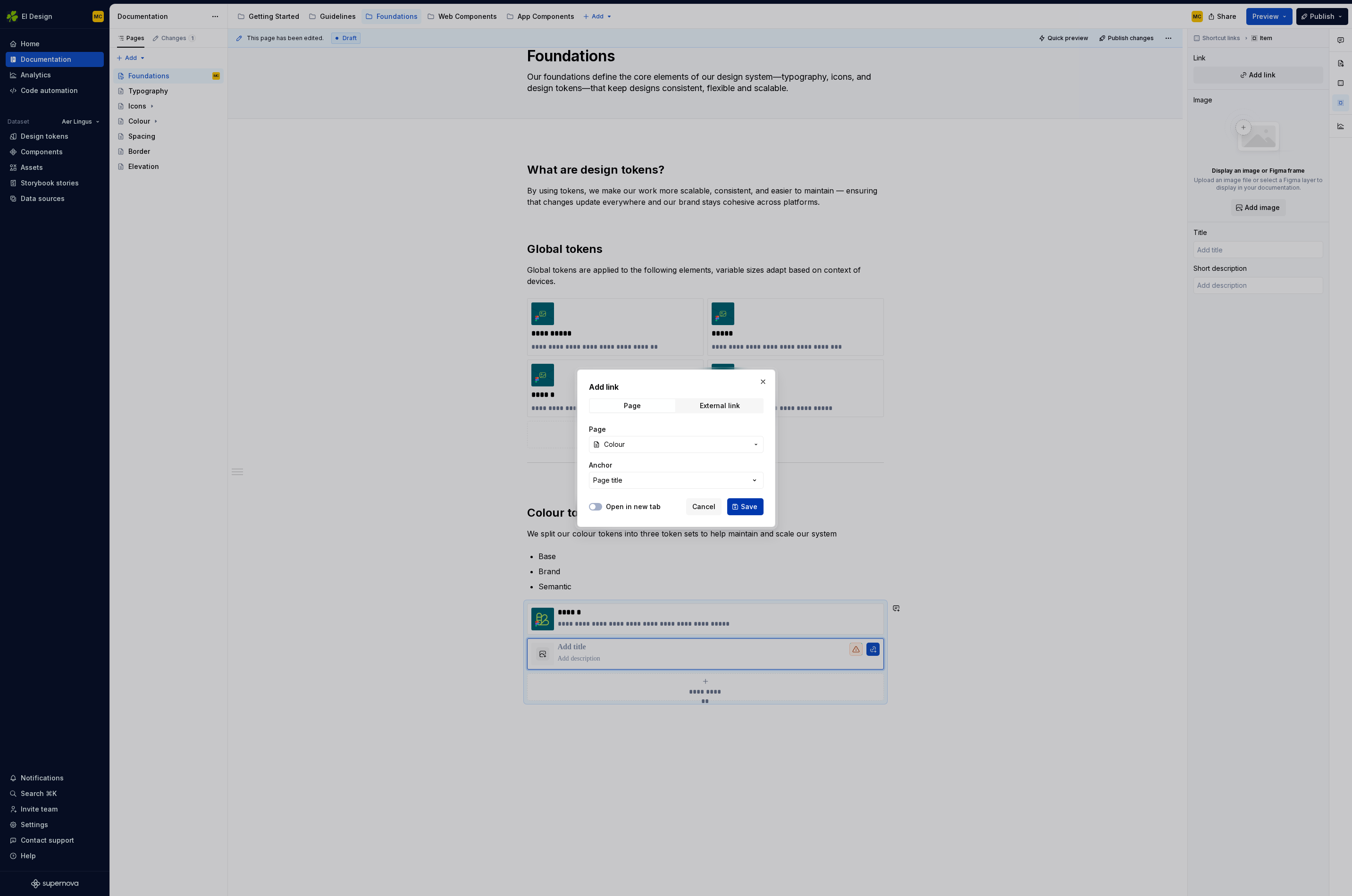
click at [752, 505] on span "Save" at bounding box center [750, 507] width 17 height 10
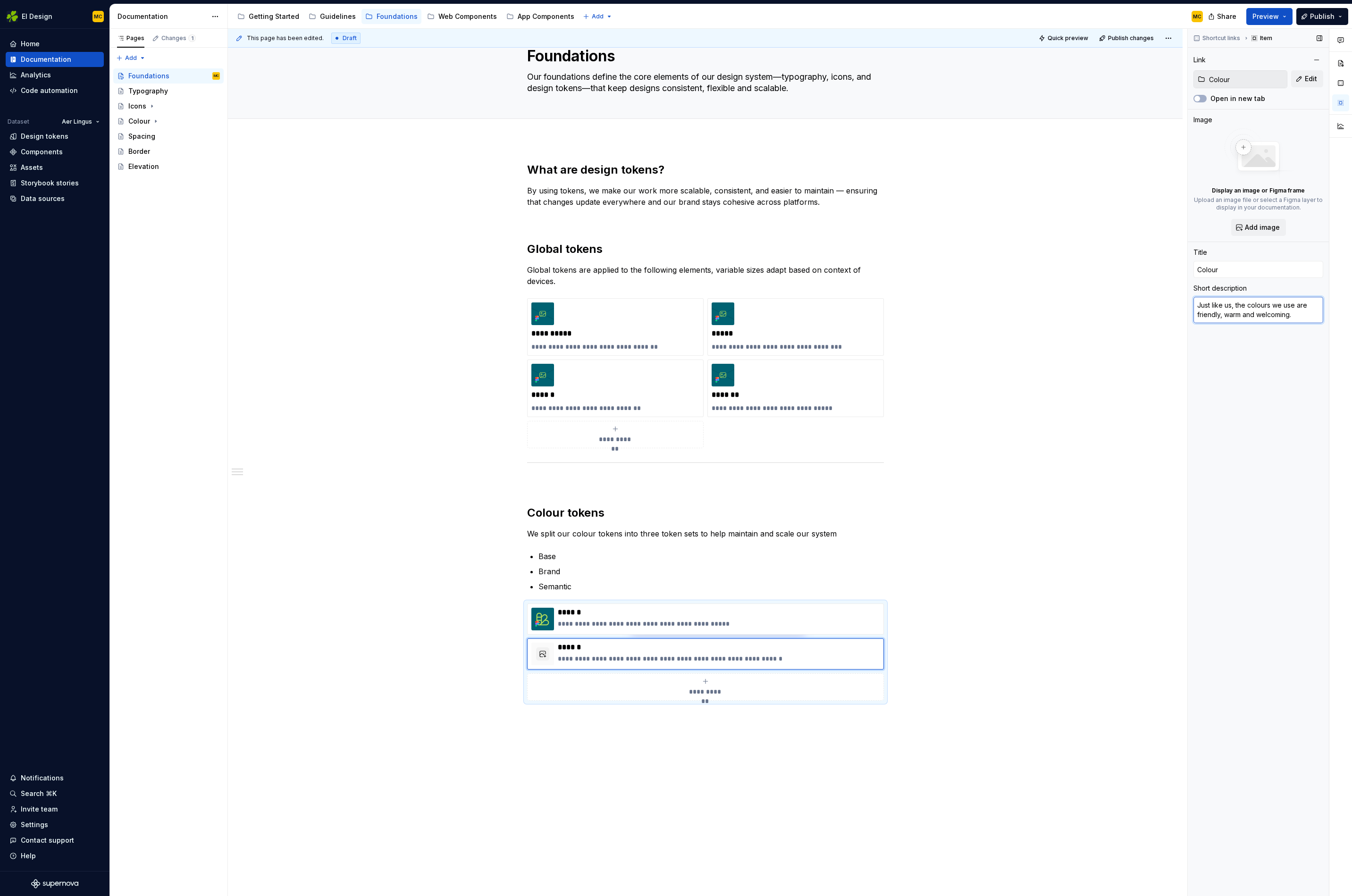
drag, startPoint x: 1304, startPoint y: 315, endPoint x: 1243, endPoint y: 306, distance: 61.7
click at [1243, 306] on textarea "Just like us, the colours we use are friendly, warm and welcoming." at bounding box center [1258, 310] width 130 height 27
click at [1233, 269] on input "Colour" at bounding box center [1258, 269] width 130 height 17
click at [1301, 313] on textarea "Just like us, the colours we use are friendly, warm and welcoming." at bounding box center [1258, 310] width 130 height 27
click at [1027, 588] on div "**********" at bounding box center [706, 572] width 955 height 864
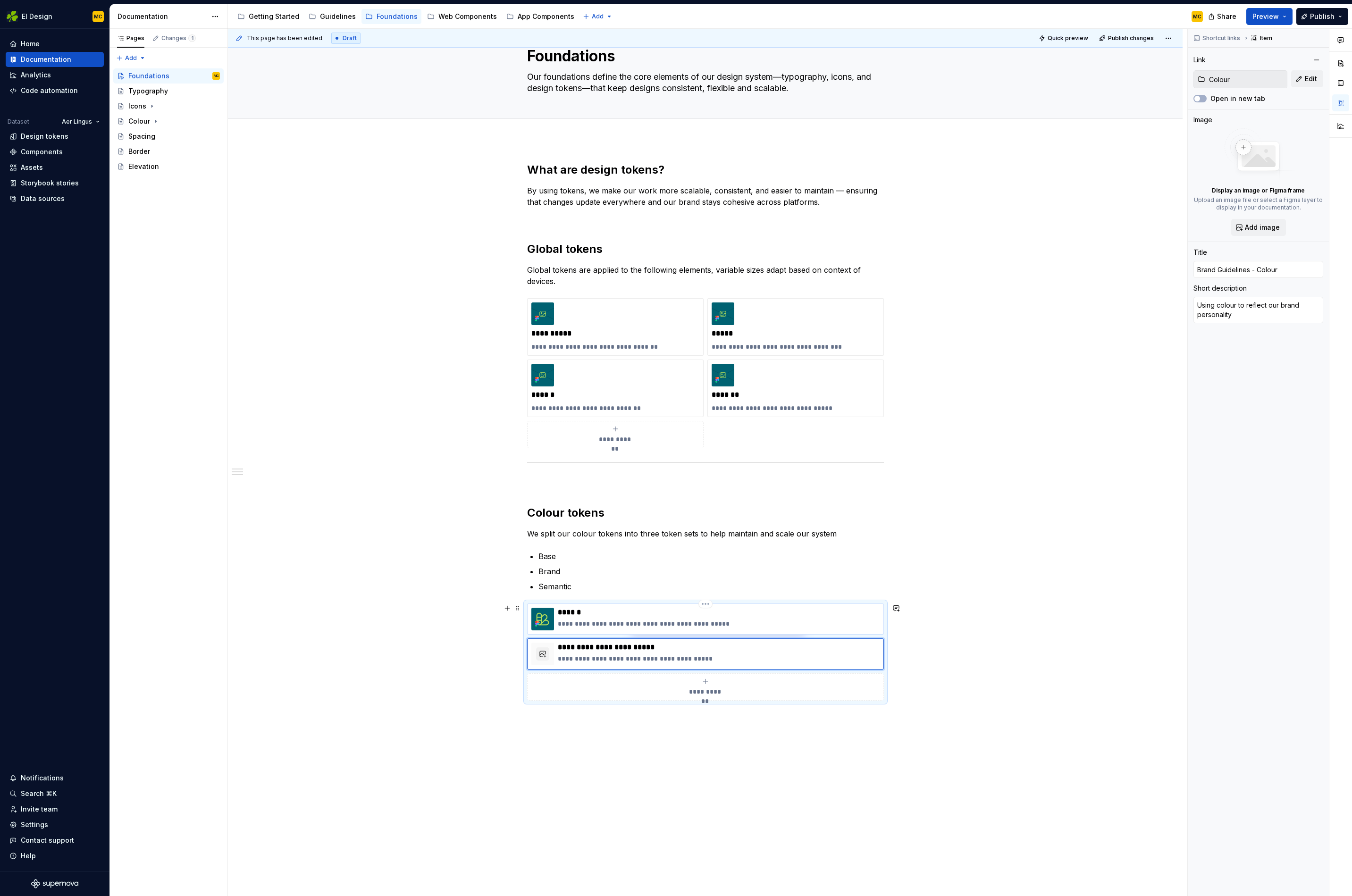
click at [799, 616] on p "******" at bounding box center [718, 613] width 322 height 10
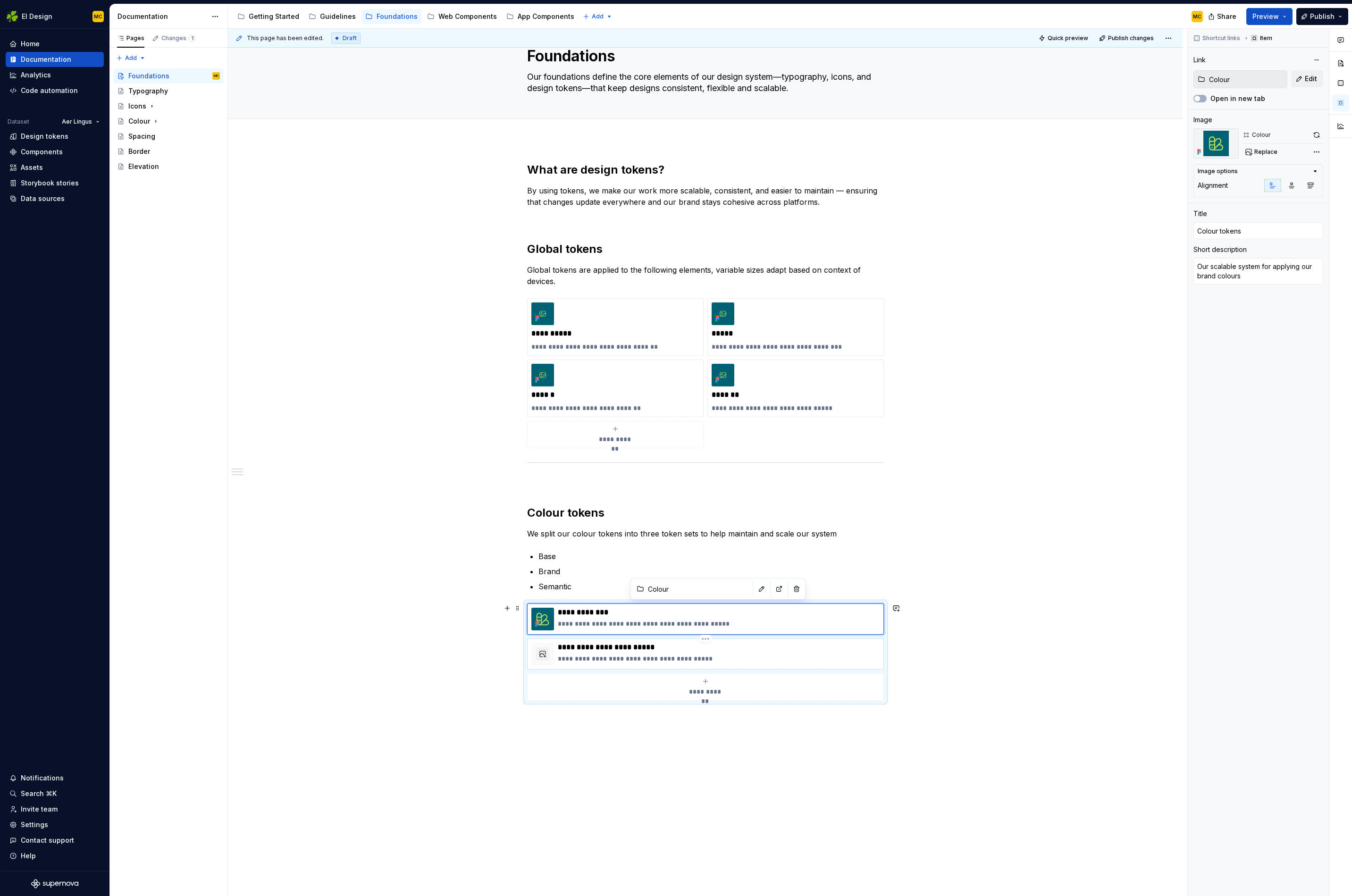
click at [667, 647] on p "**********" at bounding box center [718, 648] width 322 height 10
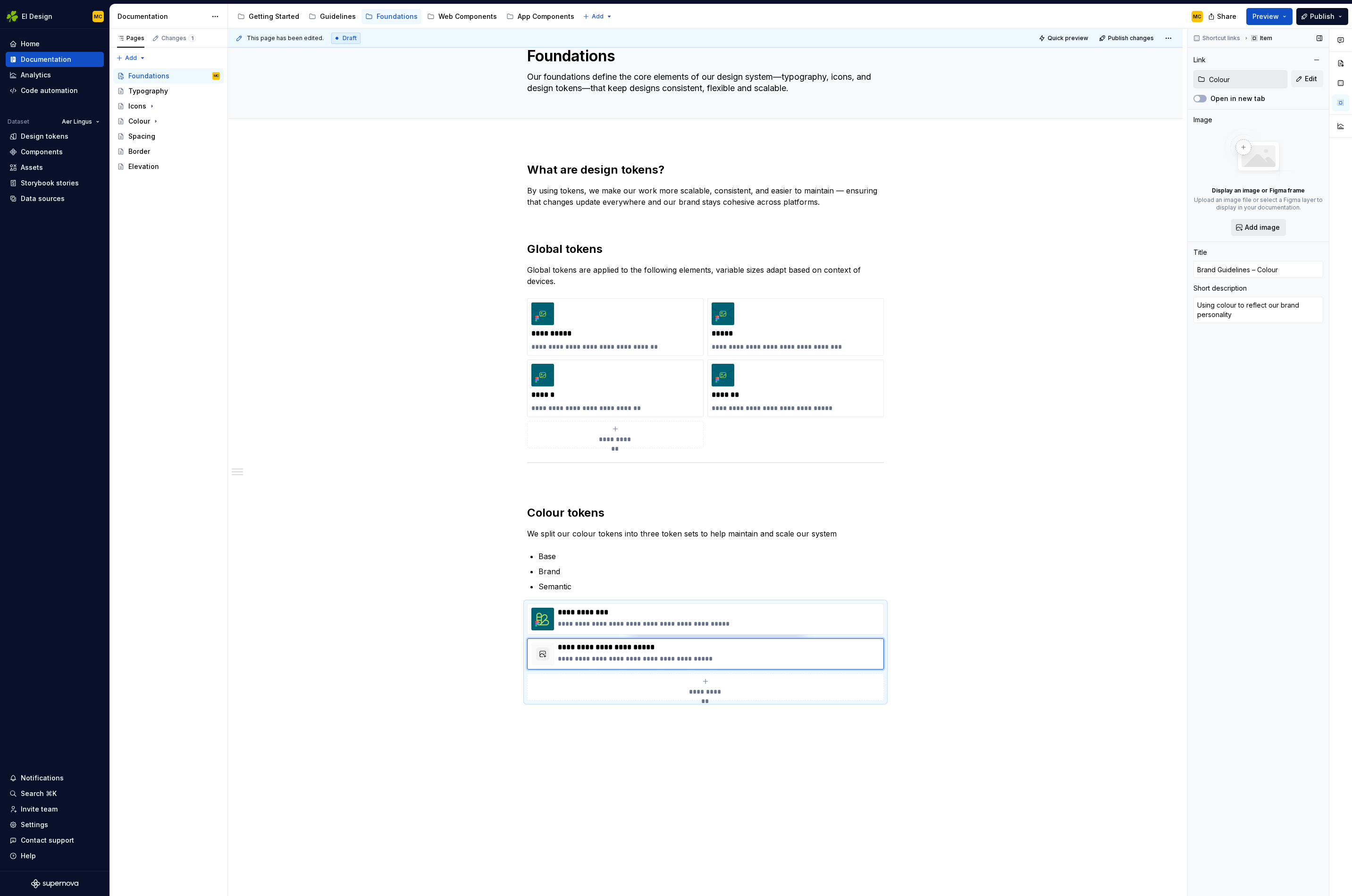
click at [1258, 230] on span "Add image" at bounding box center [1263, 227] width 35 height 10
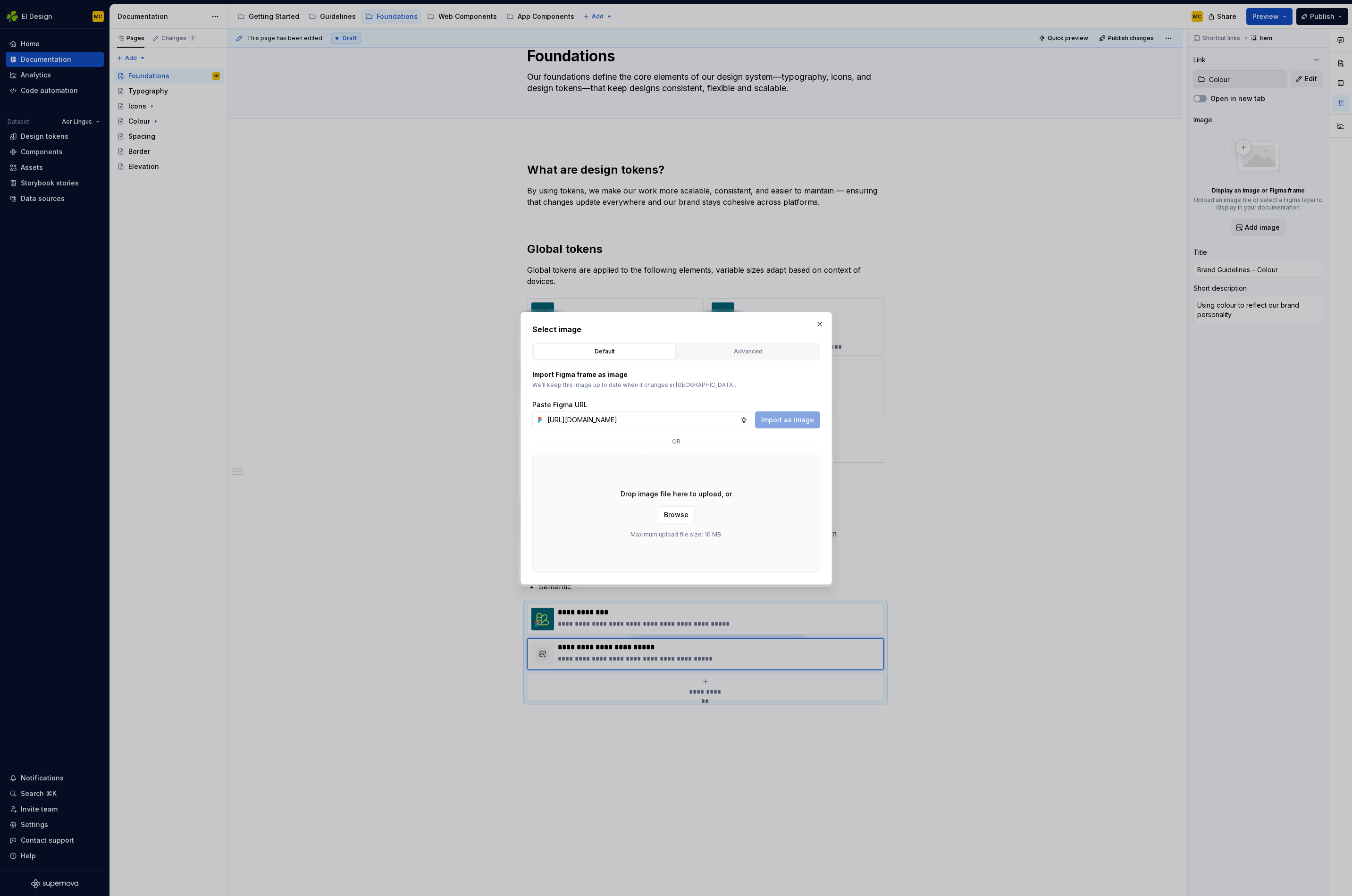
scroll to position [0, 212]
click at [798, 413] on button "Import as image" at bounding box center [787, 420] width 65 height 17
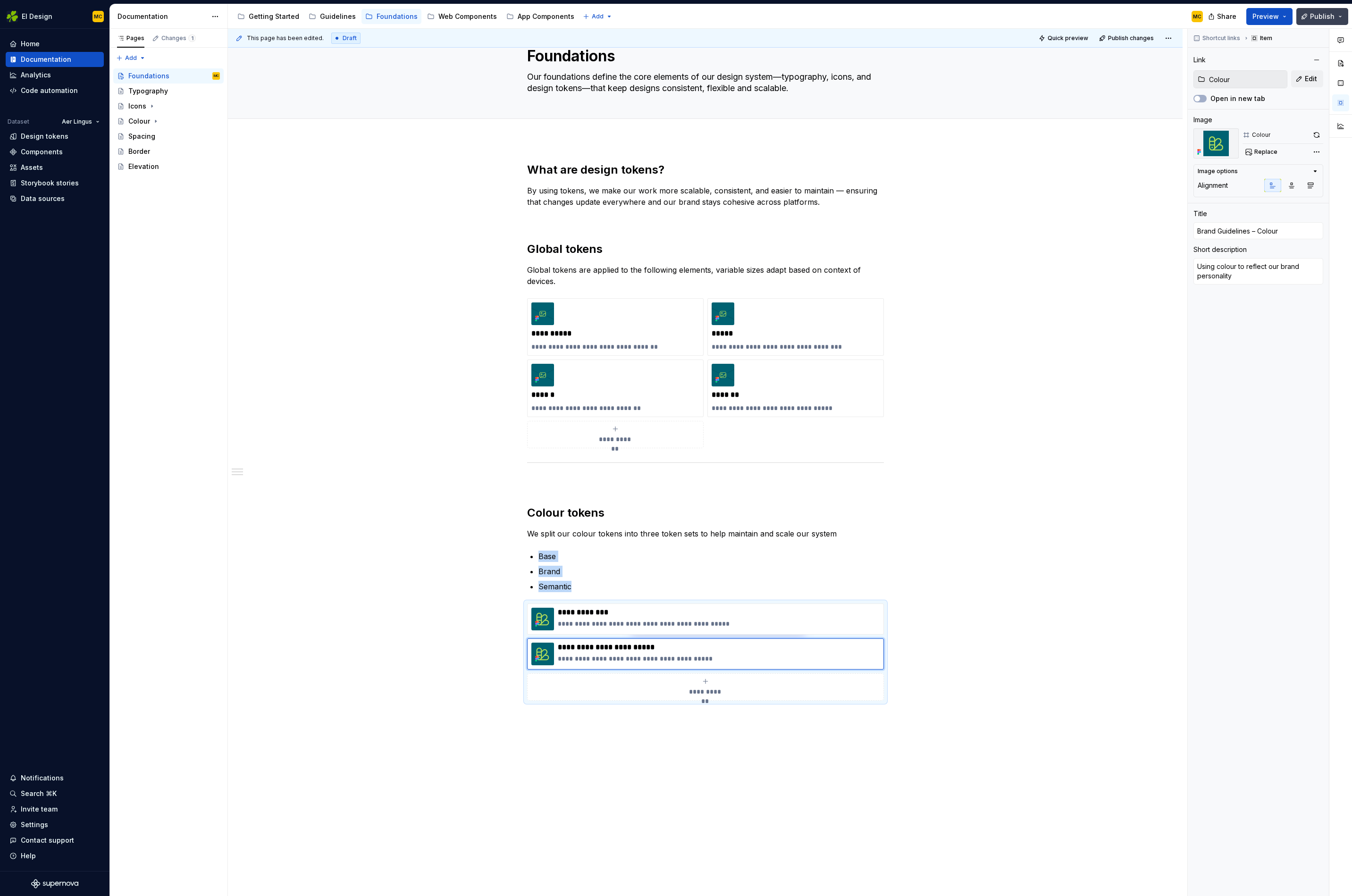
click at [1310, 18] on button "Publish" at bounding box center [1323, 16] width 52 height 17
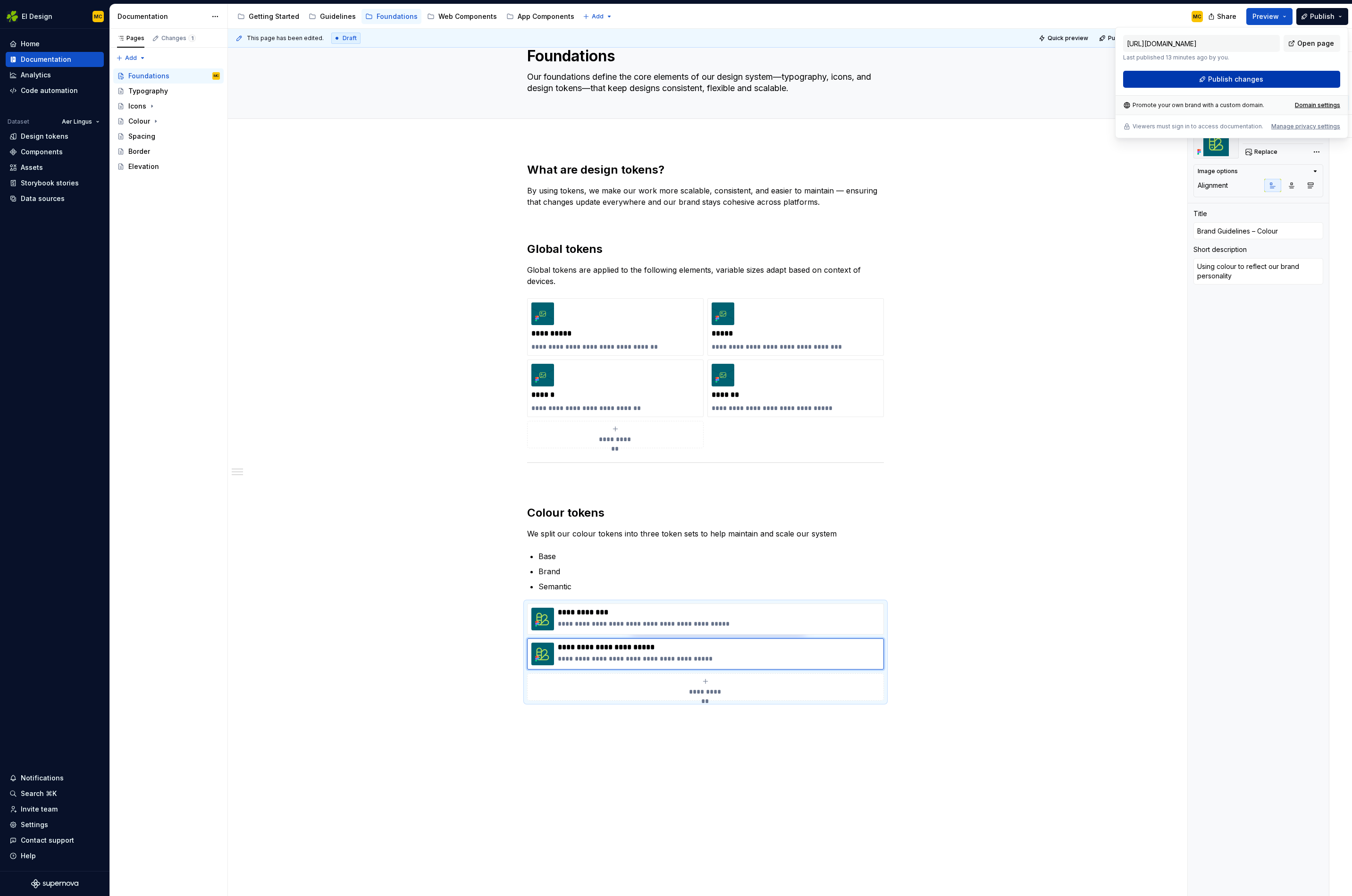
click at [1251, 75] on span "Publish changes" at bounding box center [1235, 80] width 55 height 10
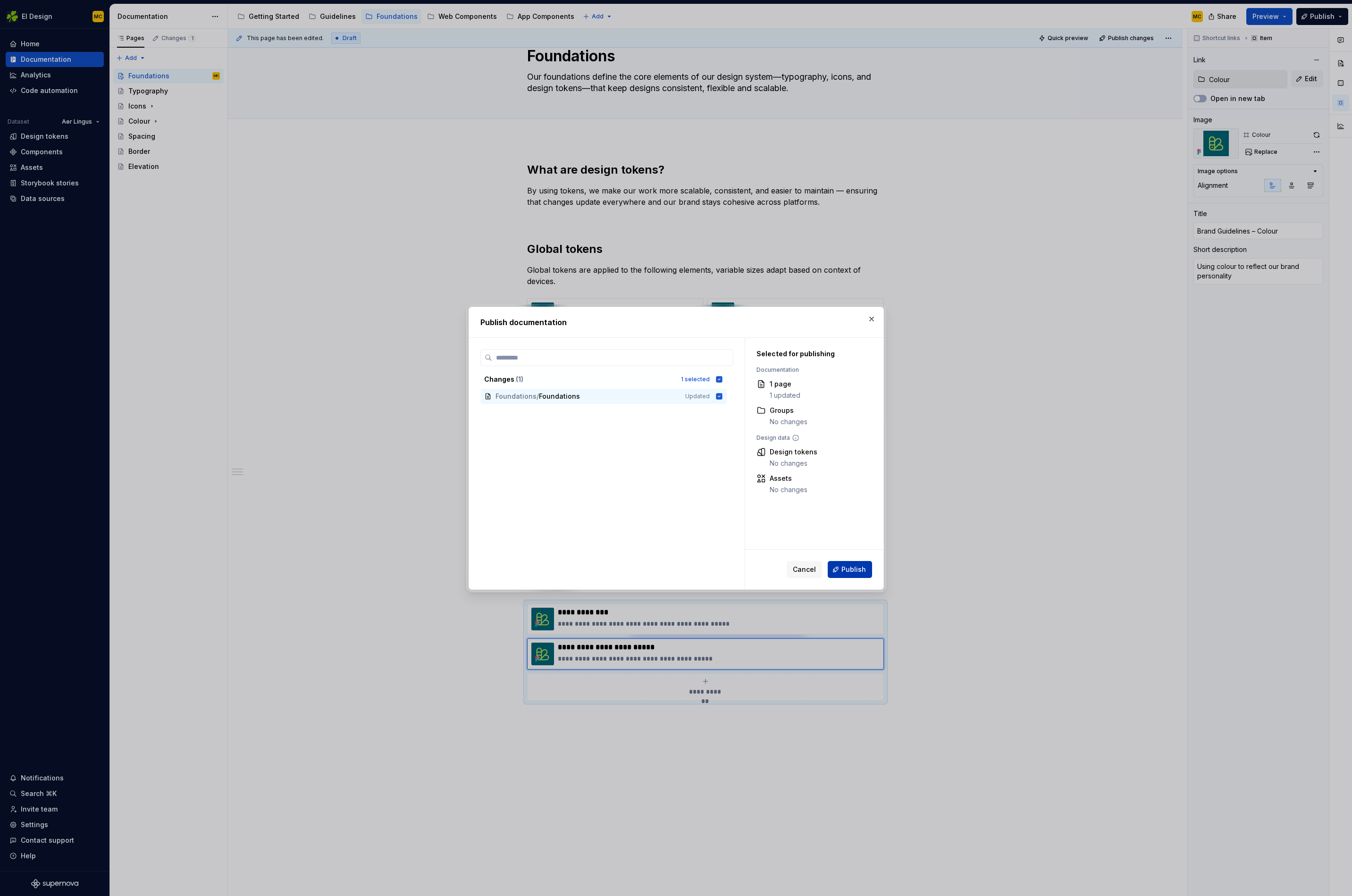
click at [863, 570] on span "Publish" at bounding box center [854, 569] width 24 height 10
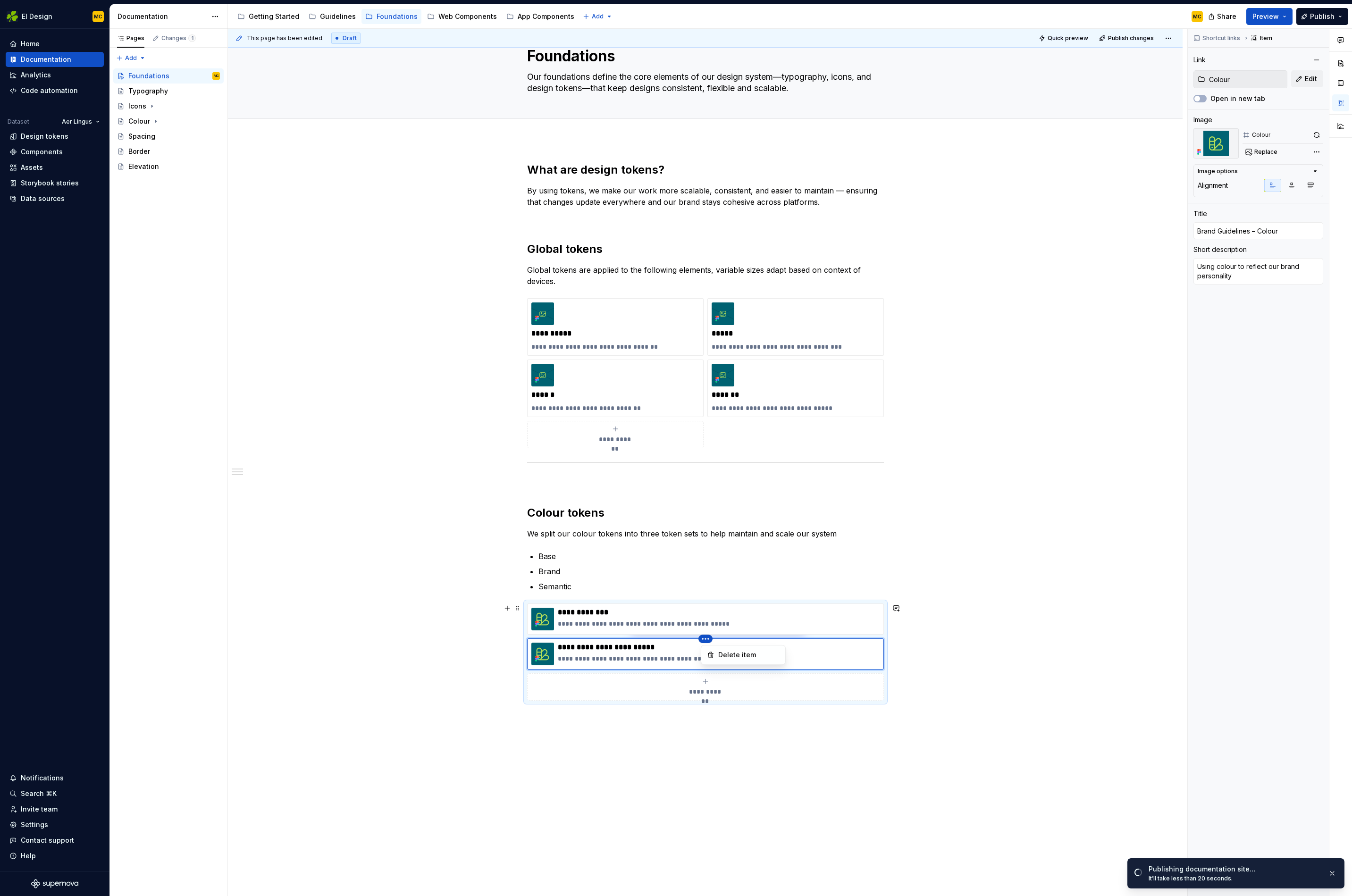
click at [704, 640] on html "EI Design MC Home Documentation Analytics Code automation Dataset Aer Lingus De…" at bounding box center [676, 448] width 1352 height 896
click at [738, 654] on div "Delete item" at bounding box center [749, 655] width 61 height 10
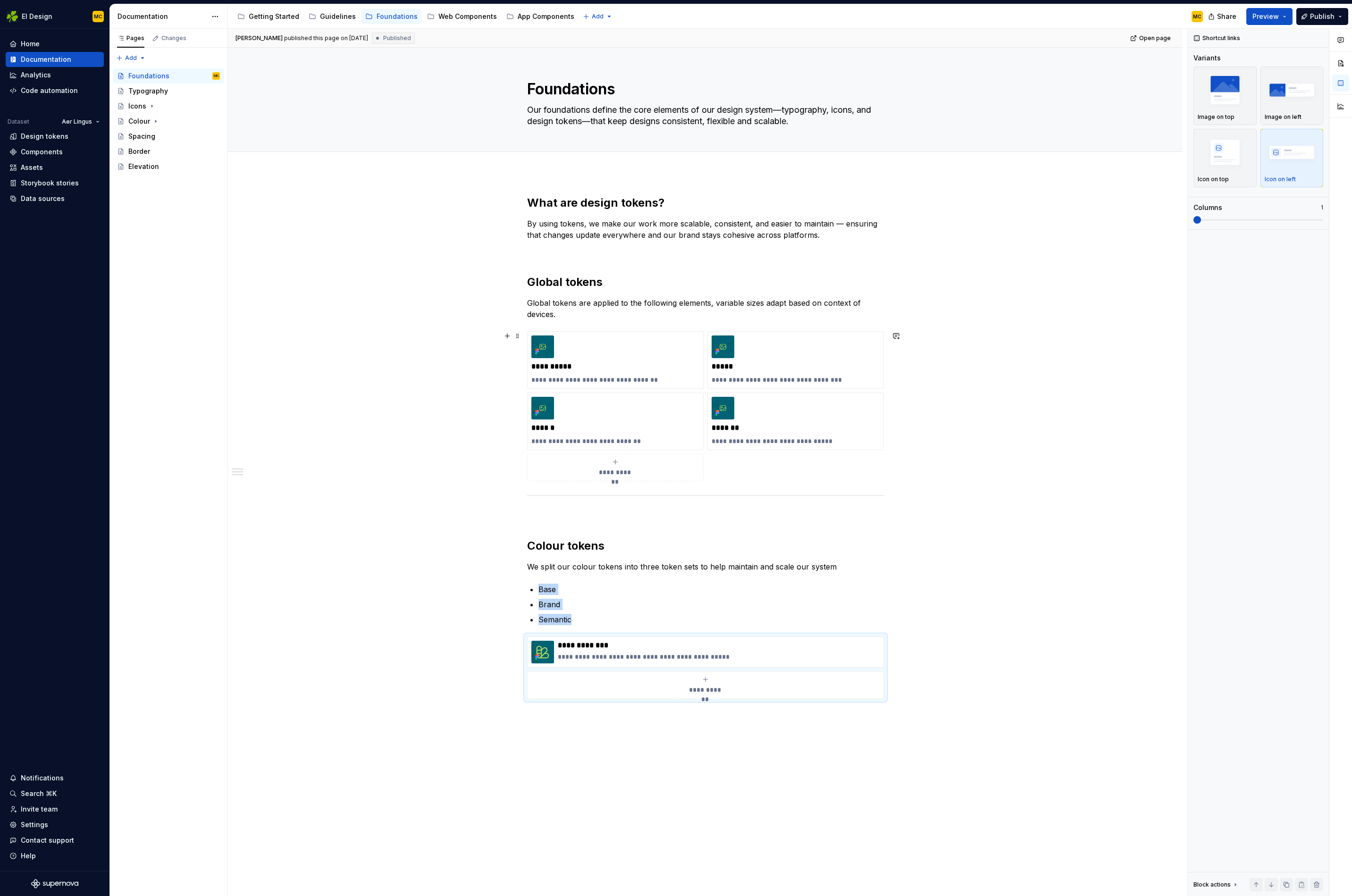
click at [624, 468] on span "**********" at bounding box center [615, 472] width 41 height 10
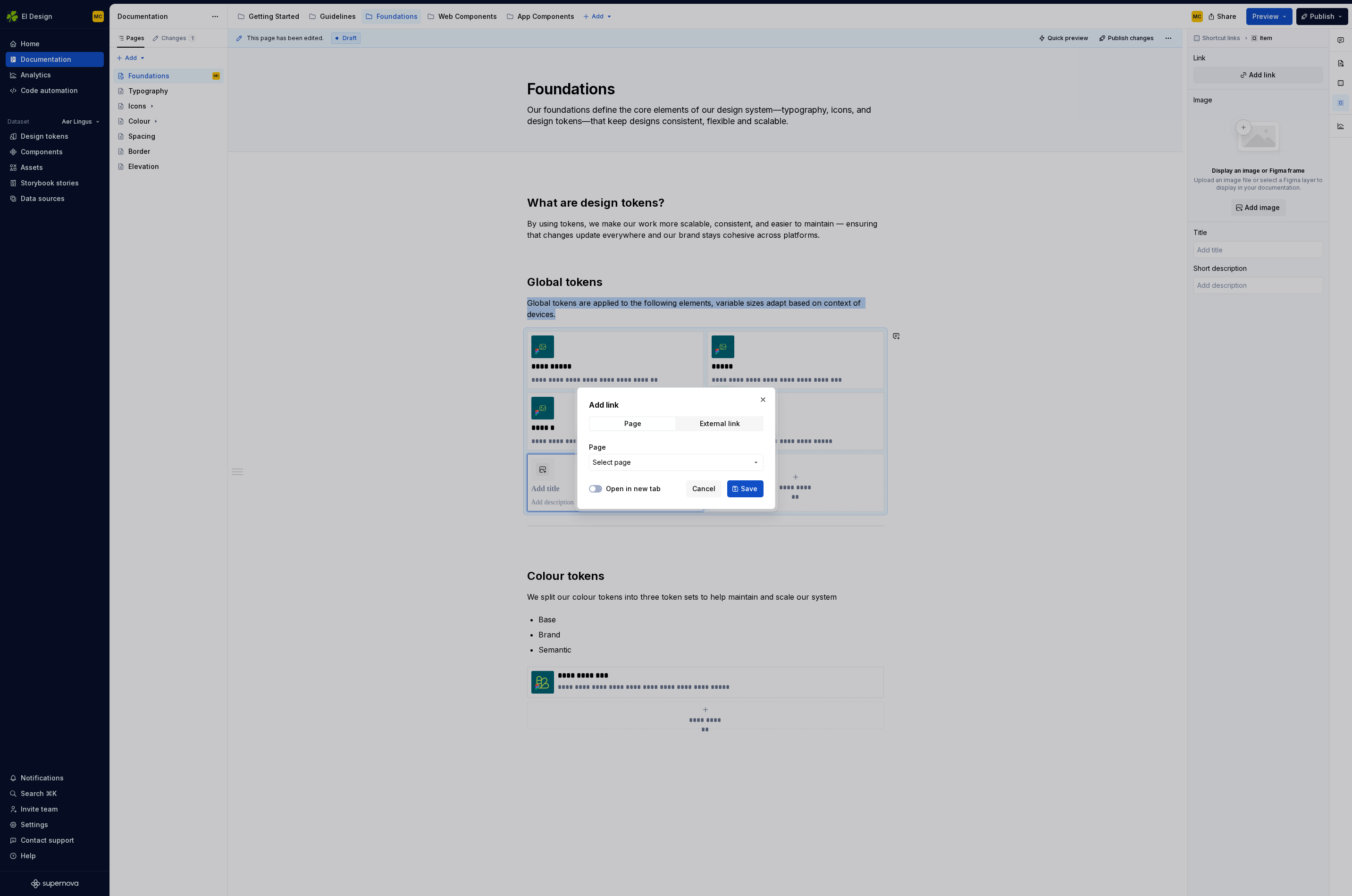
click at [689, 458] on span "Select page" at bounding box center [670, 463] width 156 height 10
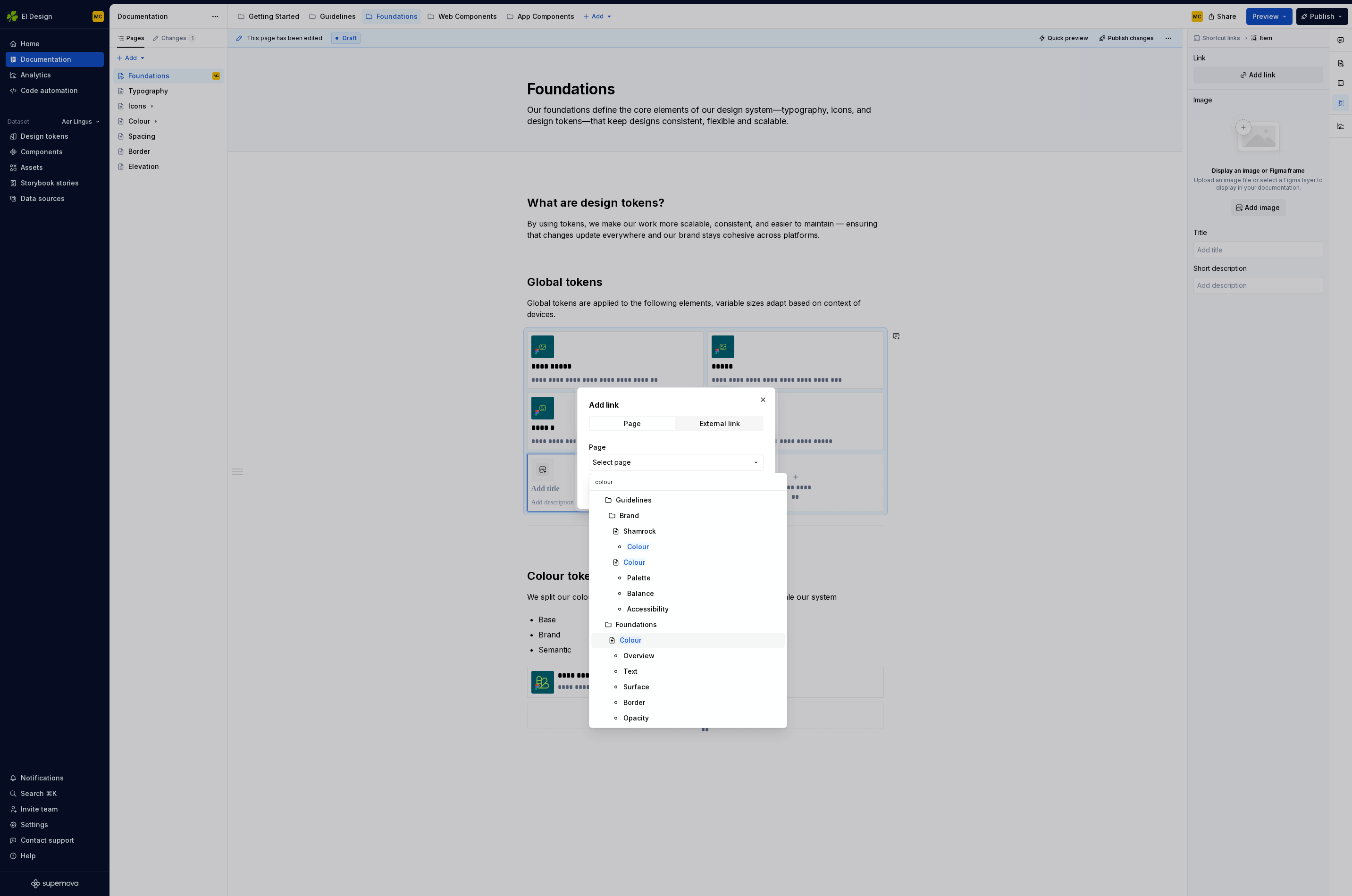
click at [651, 643] on div "Colour" at bounding box center [700, 641] width 161 height 10
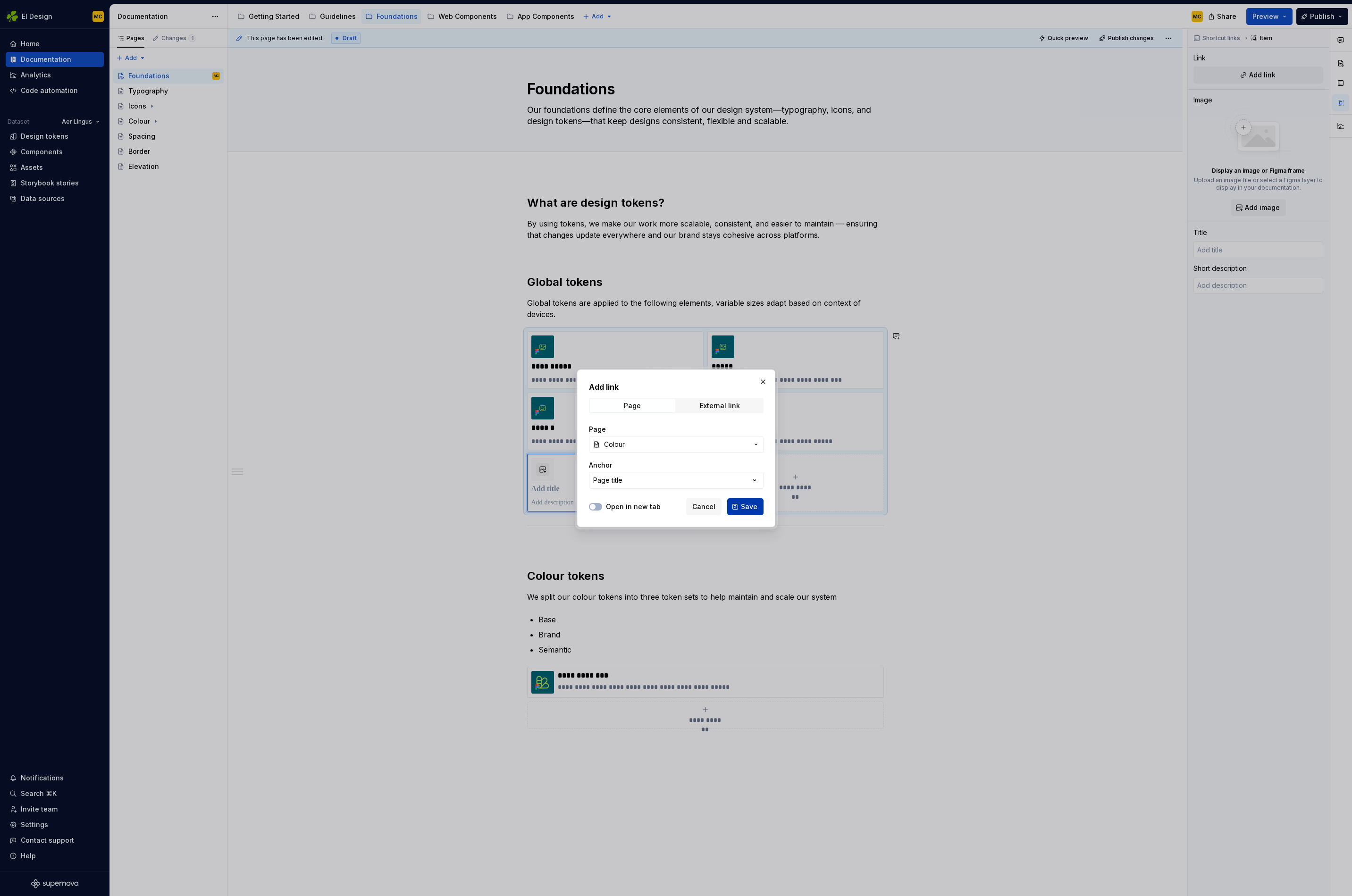
click at [750, 507] on span "Save" at bounding box center [750, 507] width 17 height 10
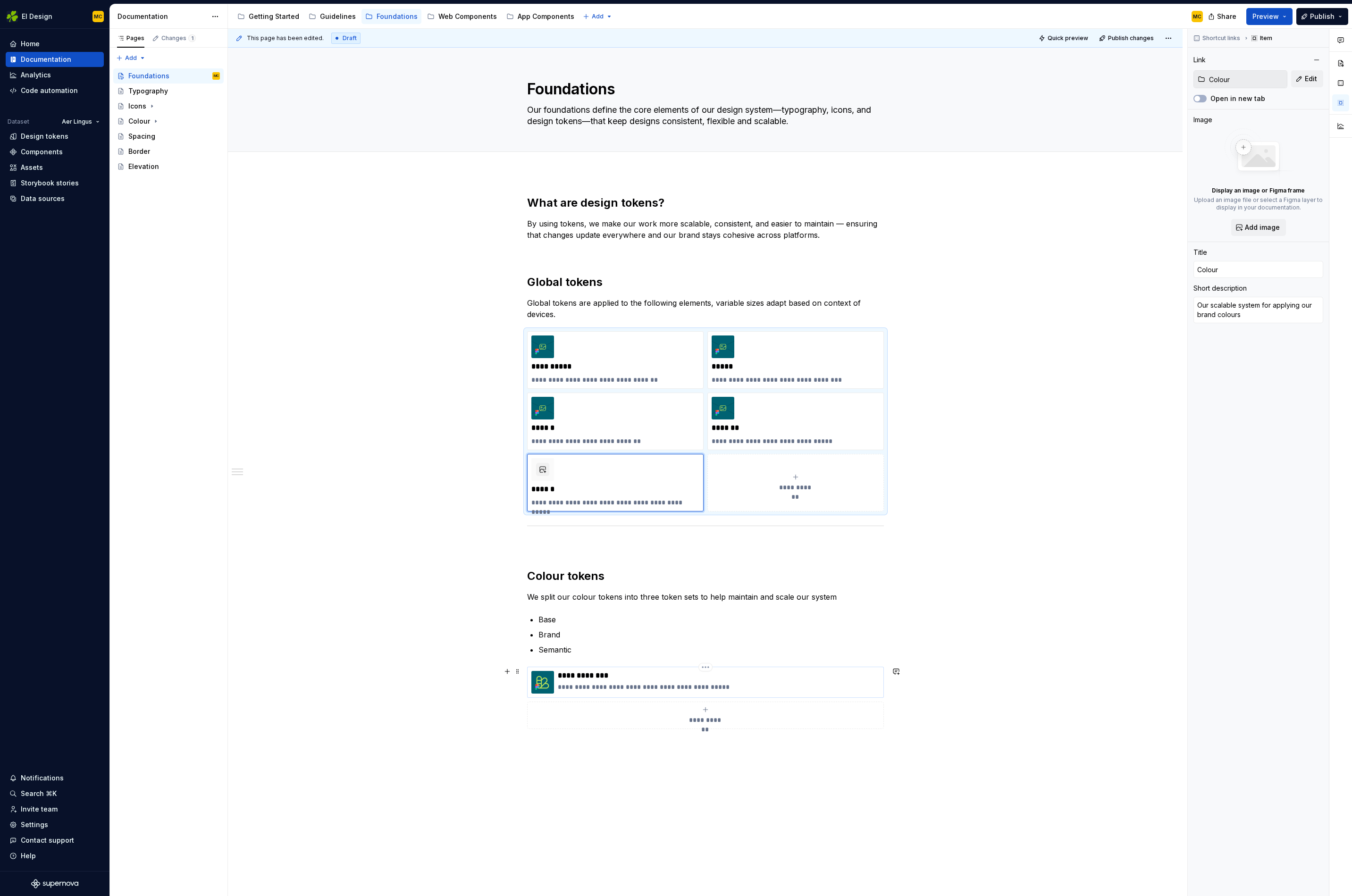
click at [832, 671] on p "**********" at bounding box center [718, 676] width 322 height 10
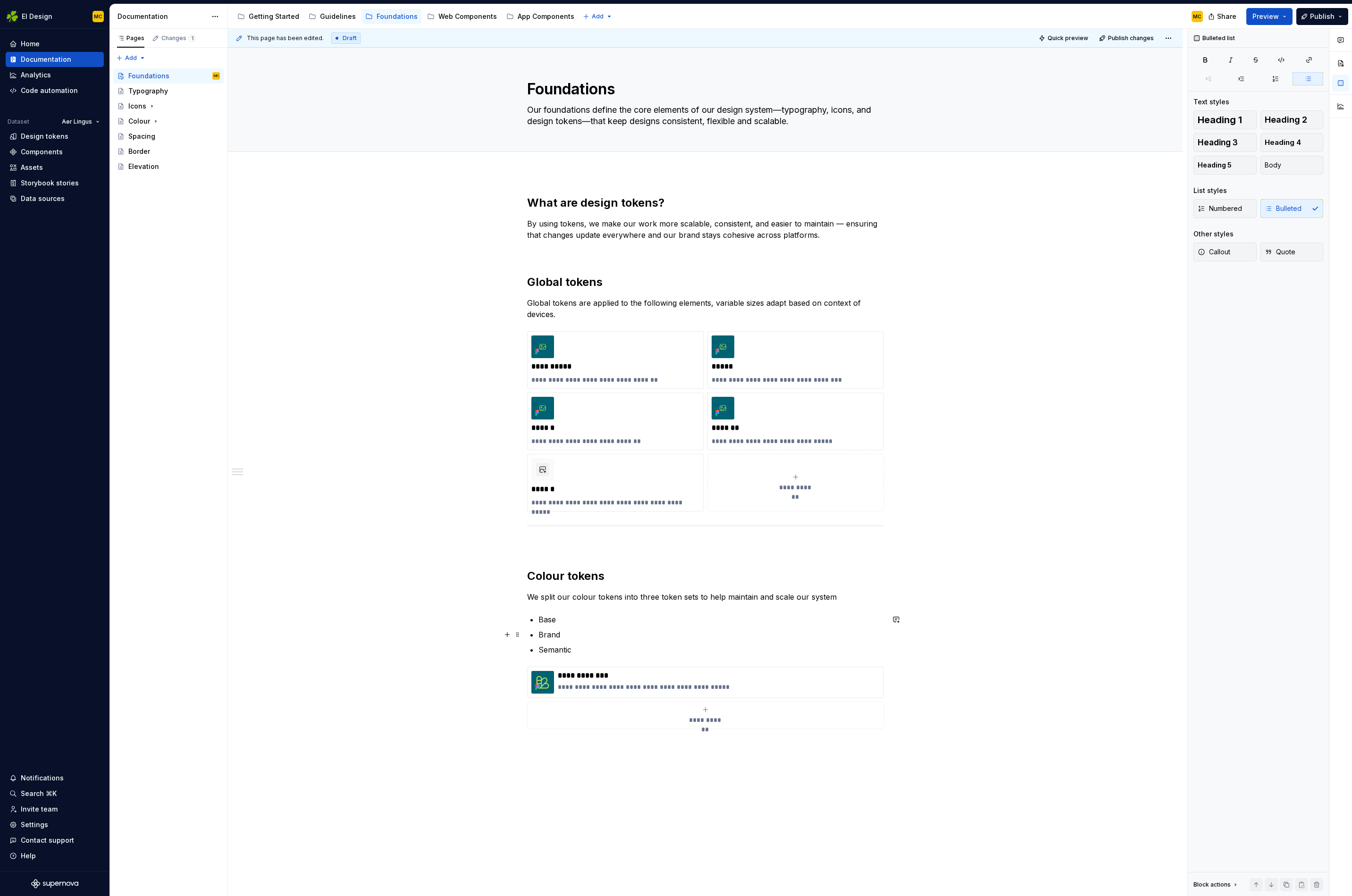
click at [818, 631] on p "Brand" at bounding box center [711, 634] width 346 height 11
click at [908, 720] on div "**********" at bounding box center [706, 602] width 955 height 859
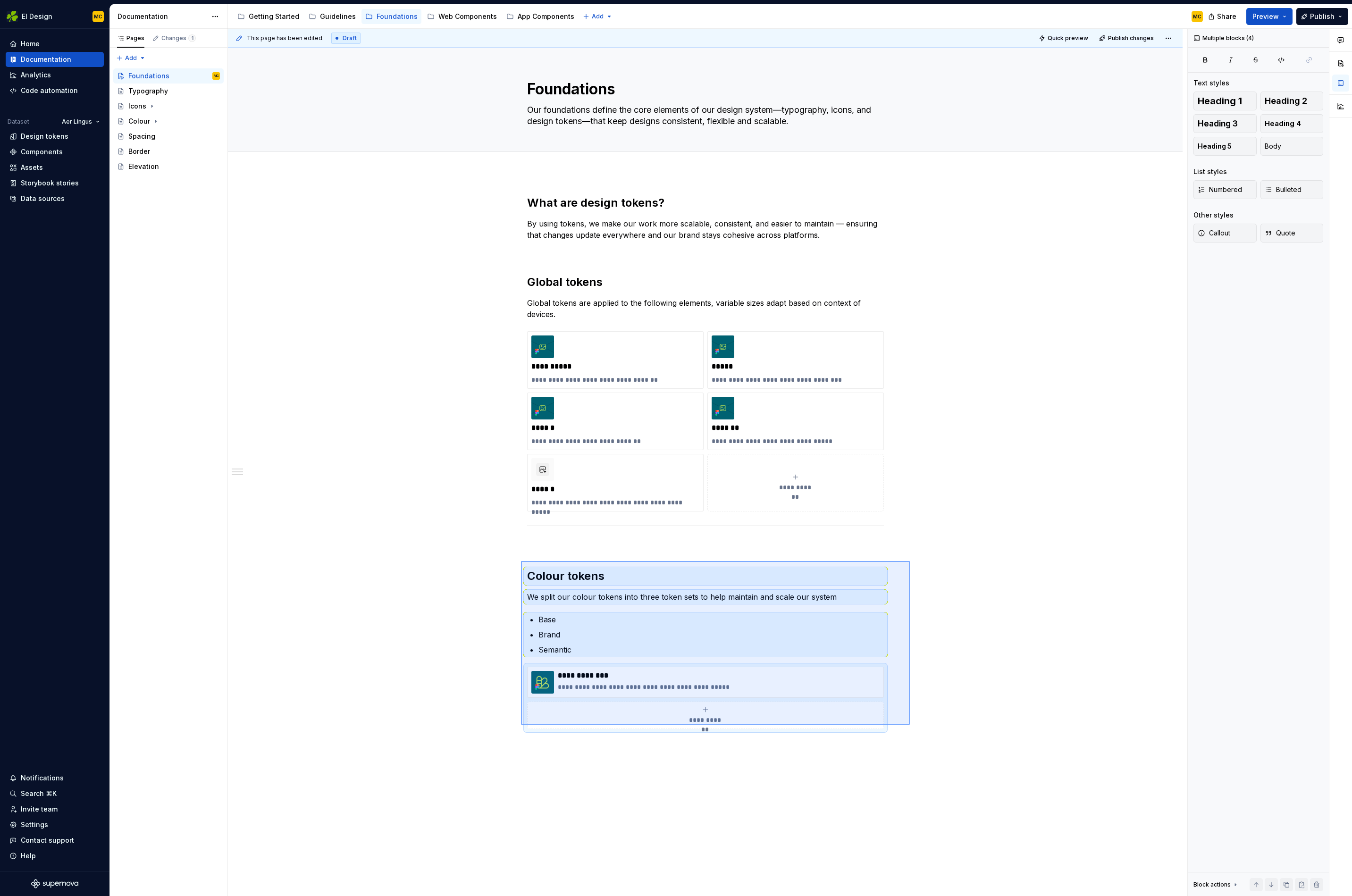
drag, startPoint x: 890, startPoint y: 717, endPoint x: 521, endPoint y: 561, distance: 400.6
click at [521, 561] on div "**********" at bounding box center [708, 463] width 960 height 868
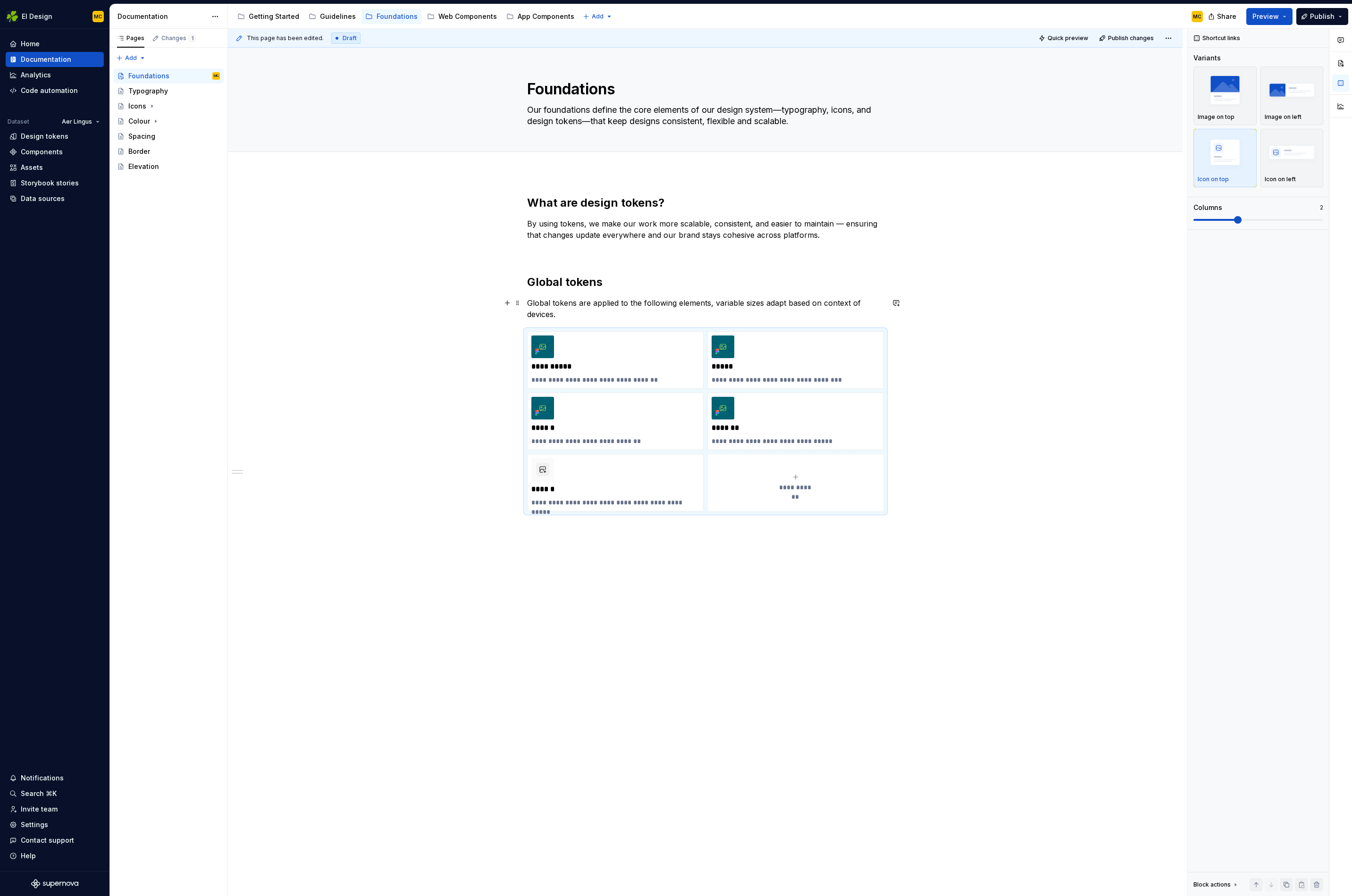
click at [575, 318] on p "Global tokens are applied to the following elements, variable sizes adapt based…" at bounding box center [705, 308] width 357 height 22
click at [589, 313] on p "Global tokens are applied to the following elements, variable sizes adapt based…" at bounding box center [705, 308] width 357 height 22
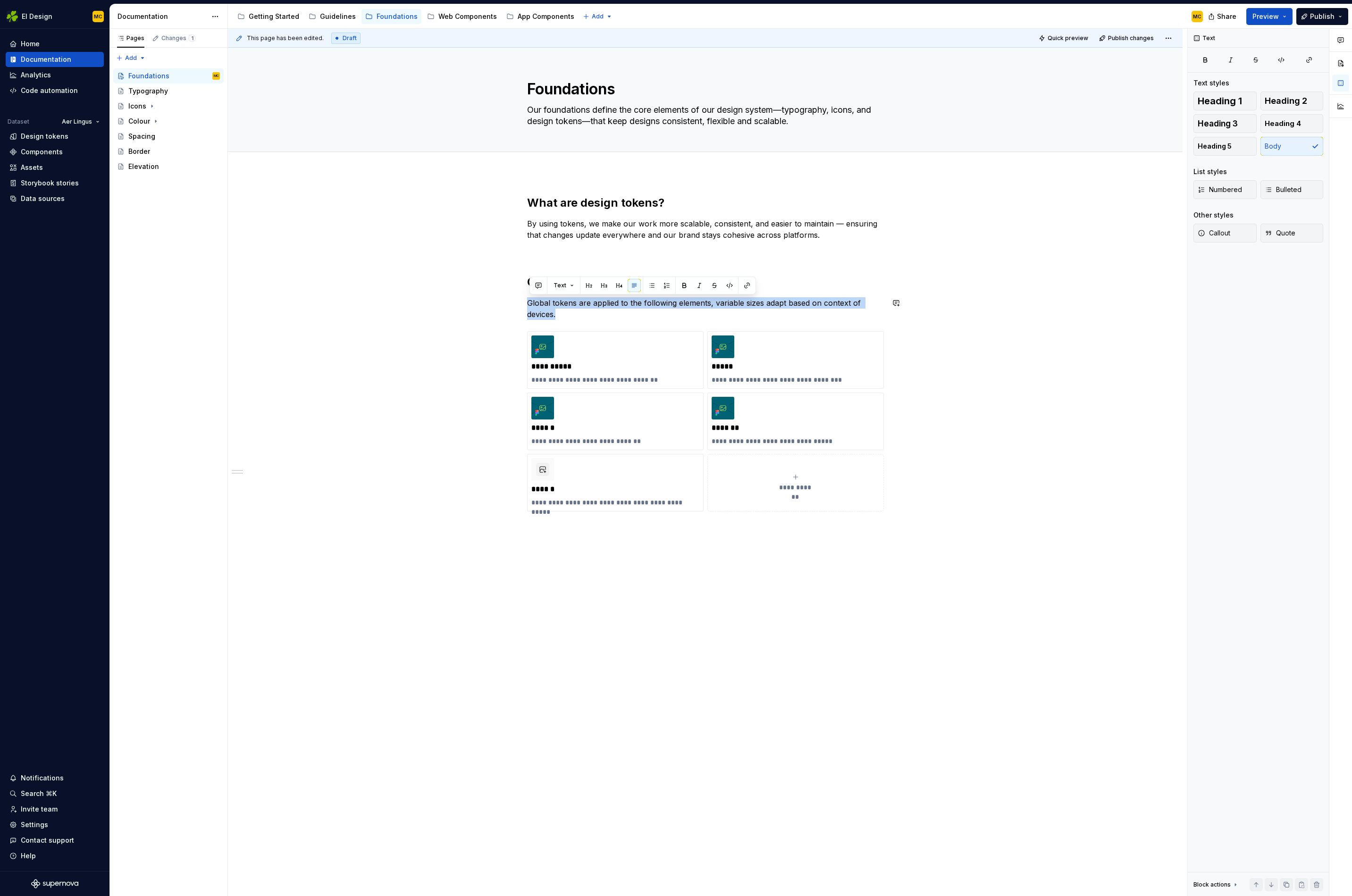
copy p "Global tokens are applied to the following elements, variable sizes adapt based…"
click at [585, 249] on p at bounding box center [705, 252] width 357 height 11
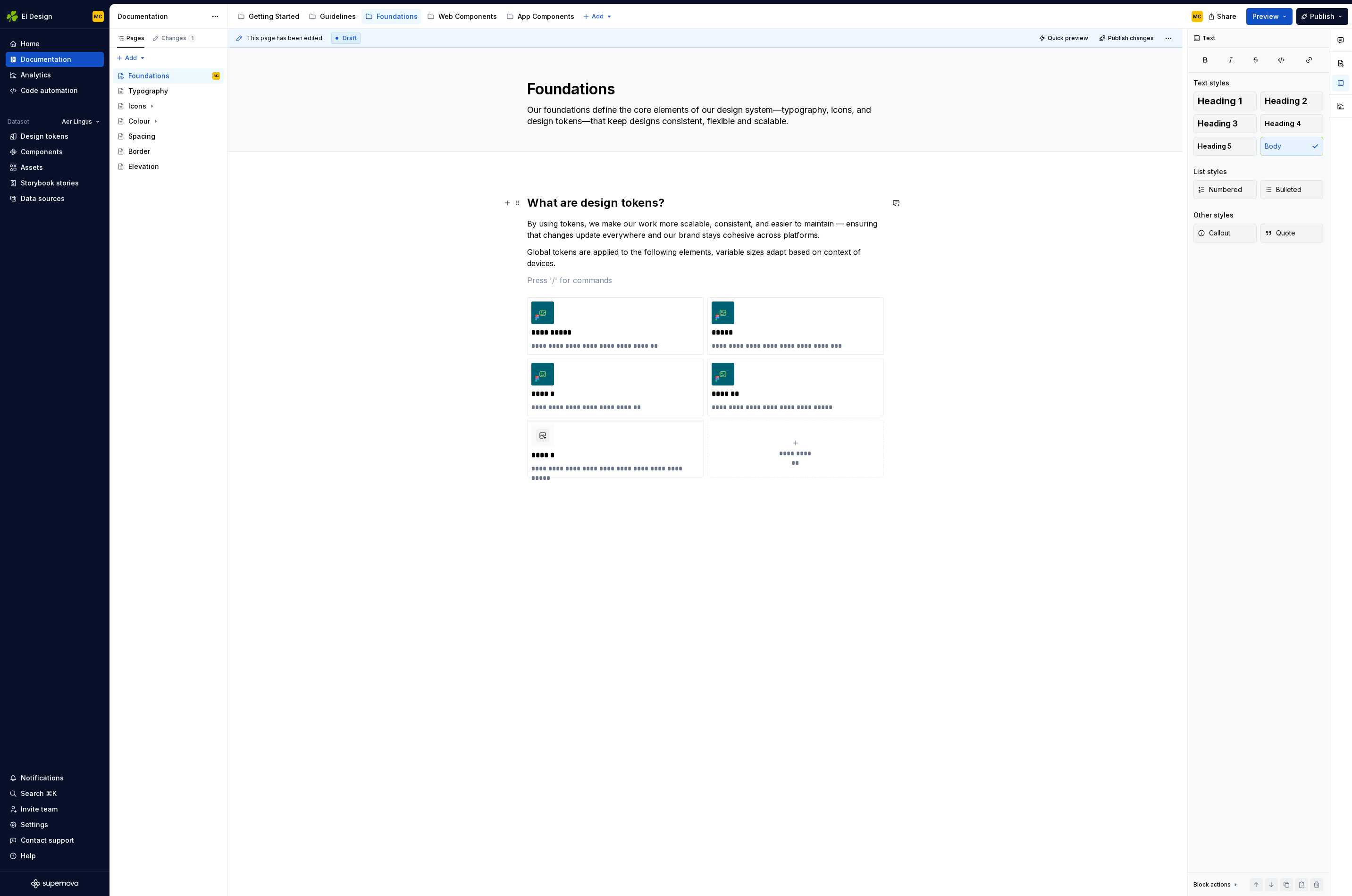
click at [604, 203] on h2 "What are design tokens?" at bounding box center [705, 203] width 357 height 15
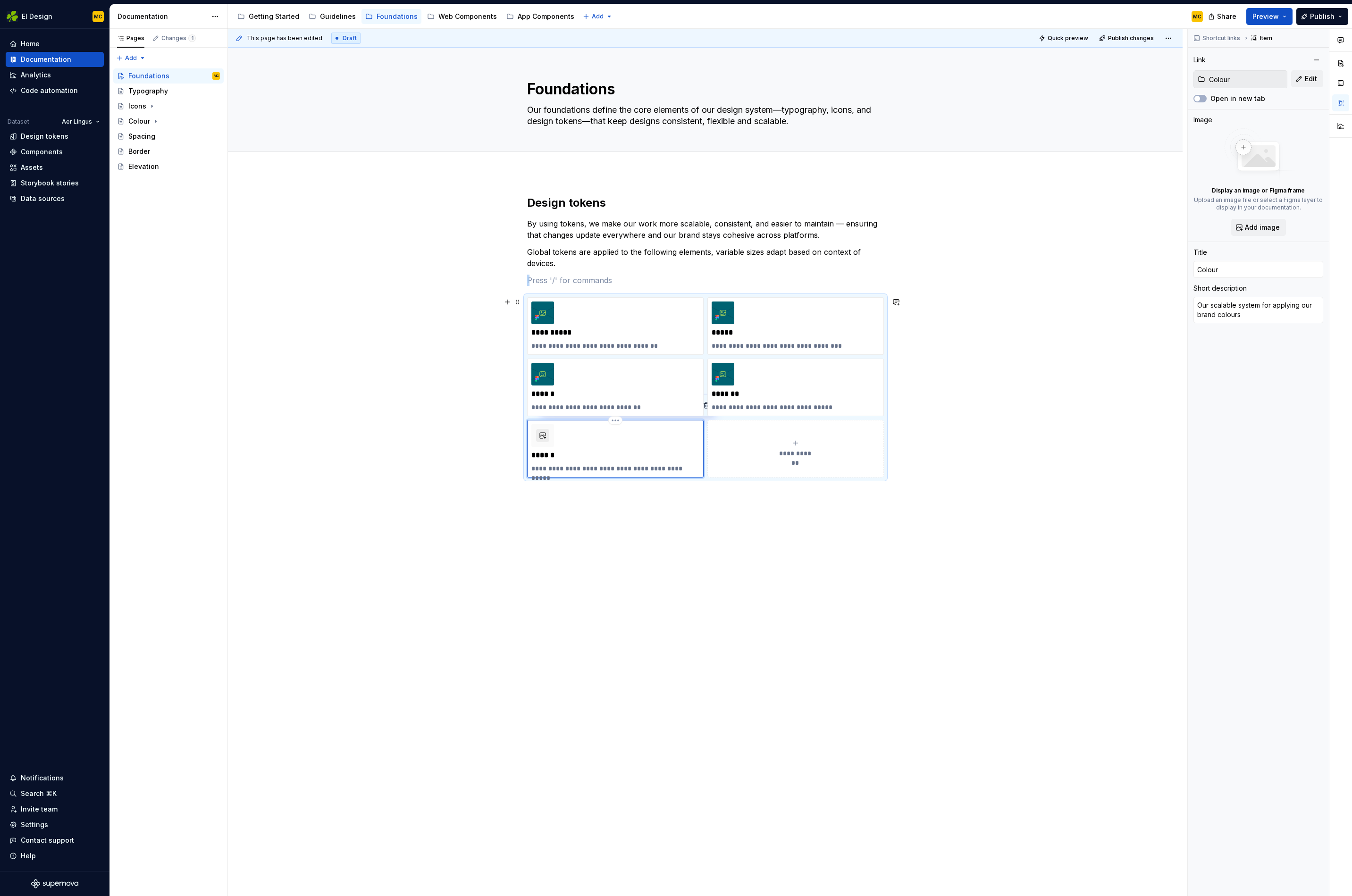
click at [545, 441] on button "button" at bounding box center [542, 435] width 13 height 13
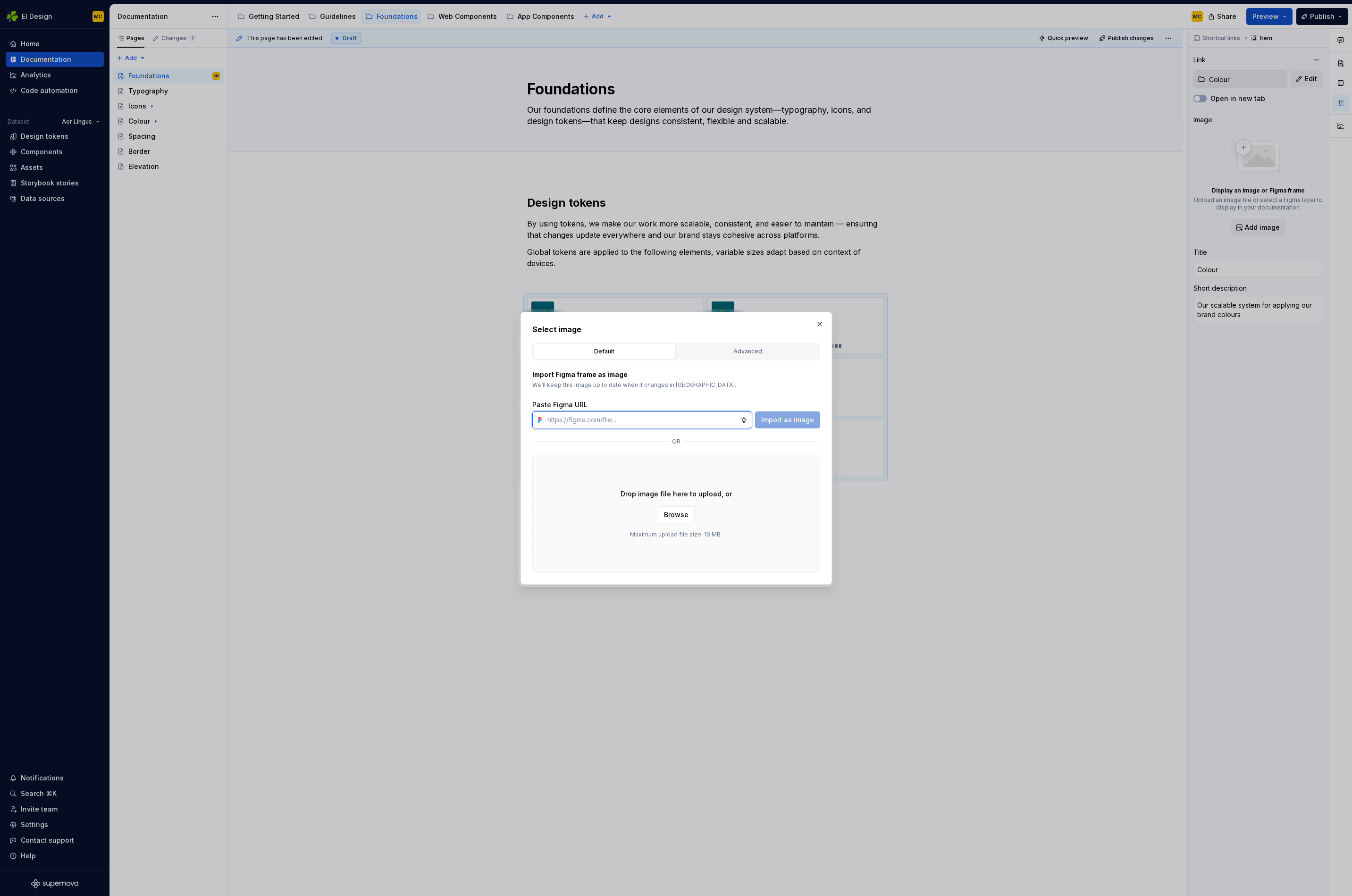
paste input "https://www.figma.com/design/oWse5GFNay5D25WA7YViPS/Supernova-Images?node-id=58…"
click at [801, 413] on button "Import as image" at bounding box center [787, 420] width 65 height 17
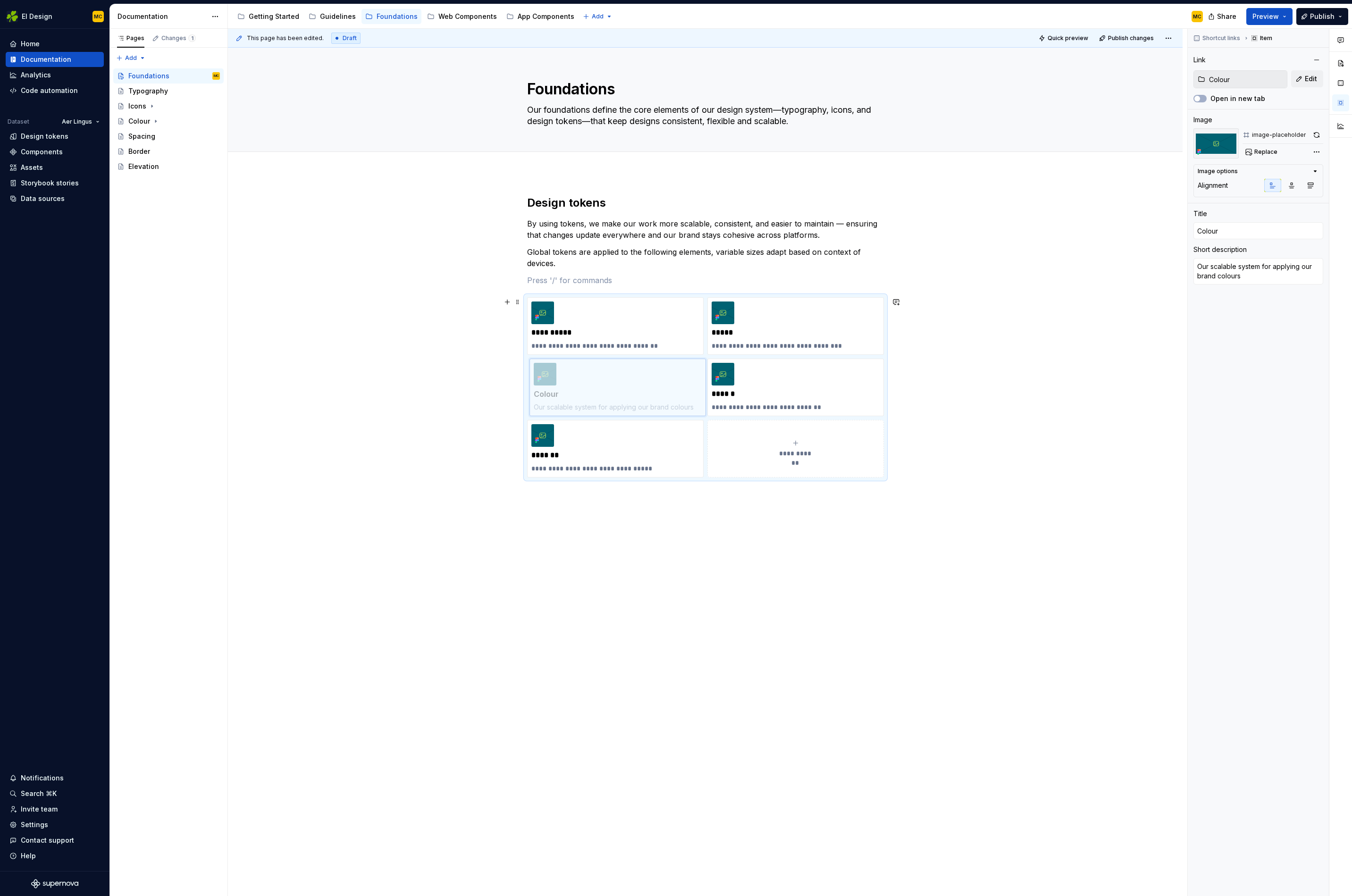
drag, startPoint x: 644, startPoint y: 449, endPoint x: 634, endPoint y: 387, distance: 62.8
click at [634, 387] on body "EI Design MC Home Documentation Analytics Code automation Dataset Aer Lingus De…" at bounding box center [676, 448] width 1352 height 896
click at [798, 442] on icon "submit" at bounding box center [796, 443] width 4 height 4
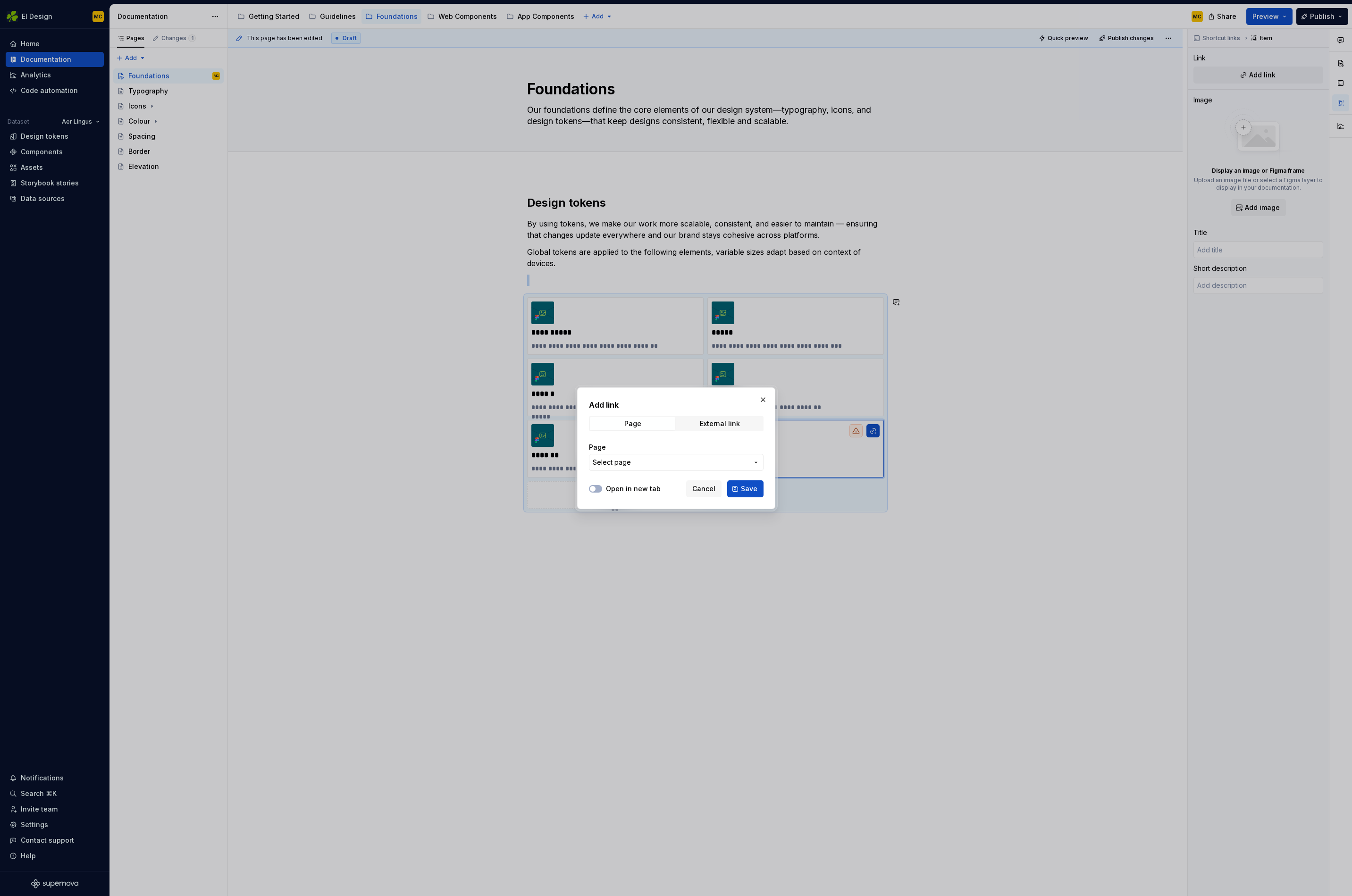
click at [720, 464] on span "Select page" at bounding box center [670, 463] width 156 height 10
click at [752, 509] on span "Save" at bounding box center [750, 507] width 17 height 10
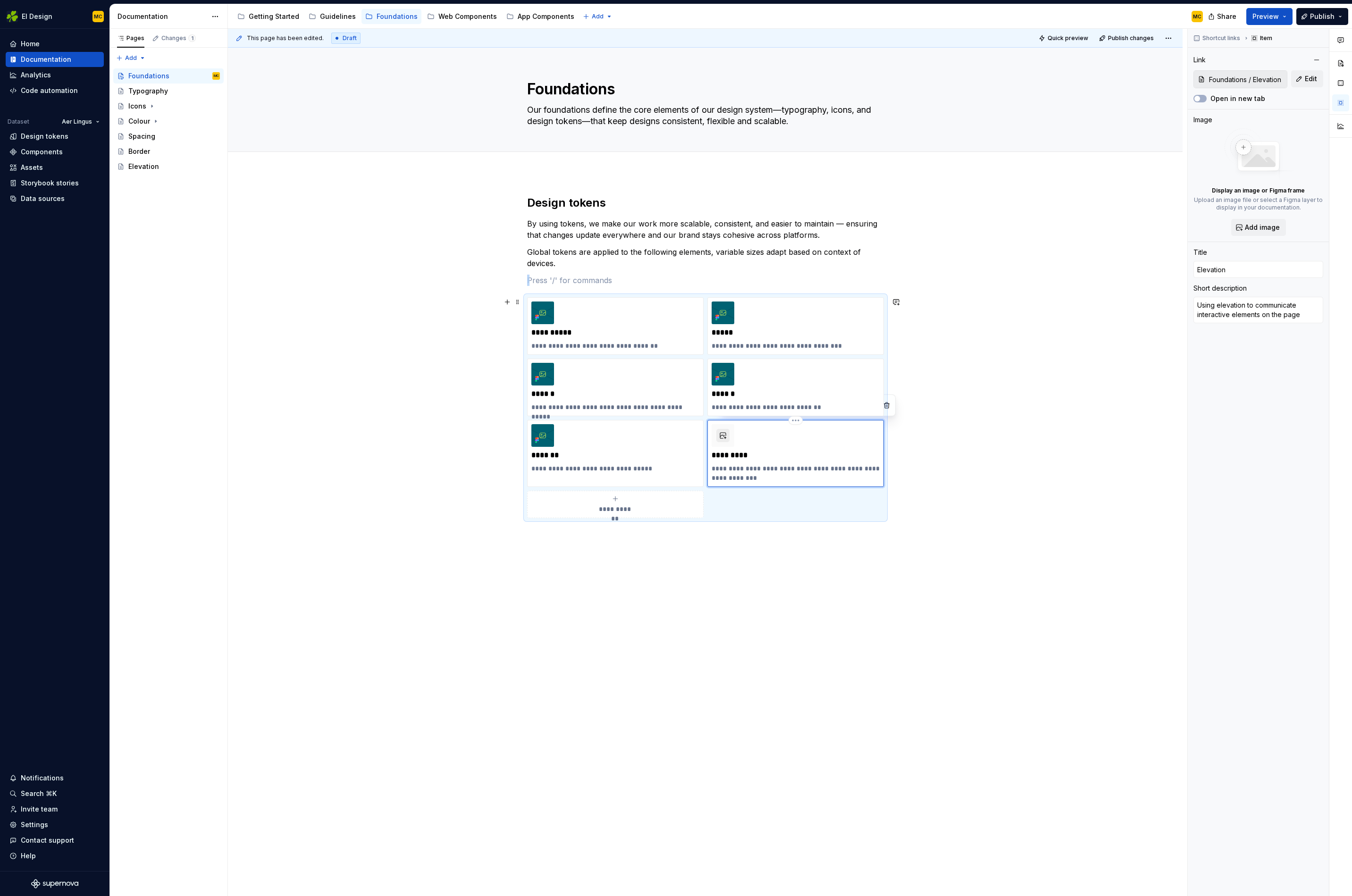
click at [729, 439] on button "button" at bounding box center [723, 435] width 13 height 13
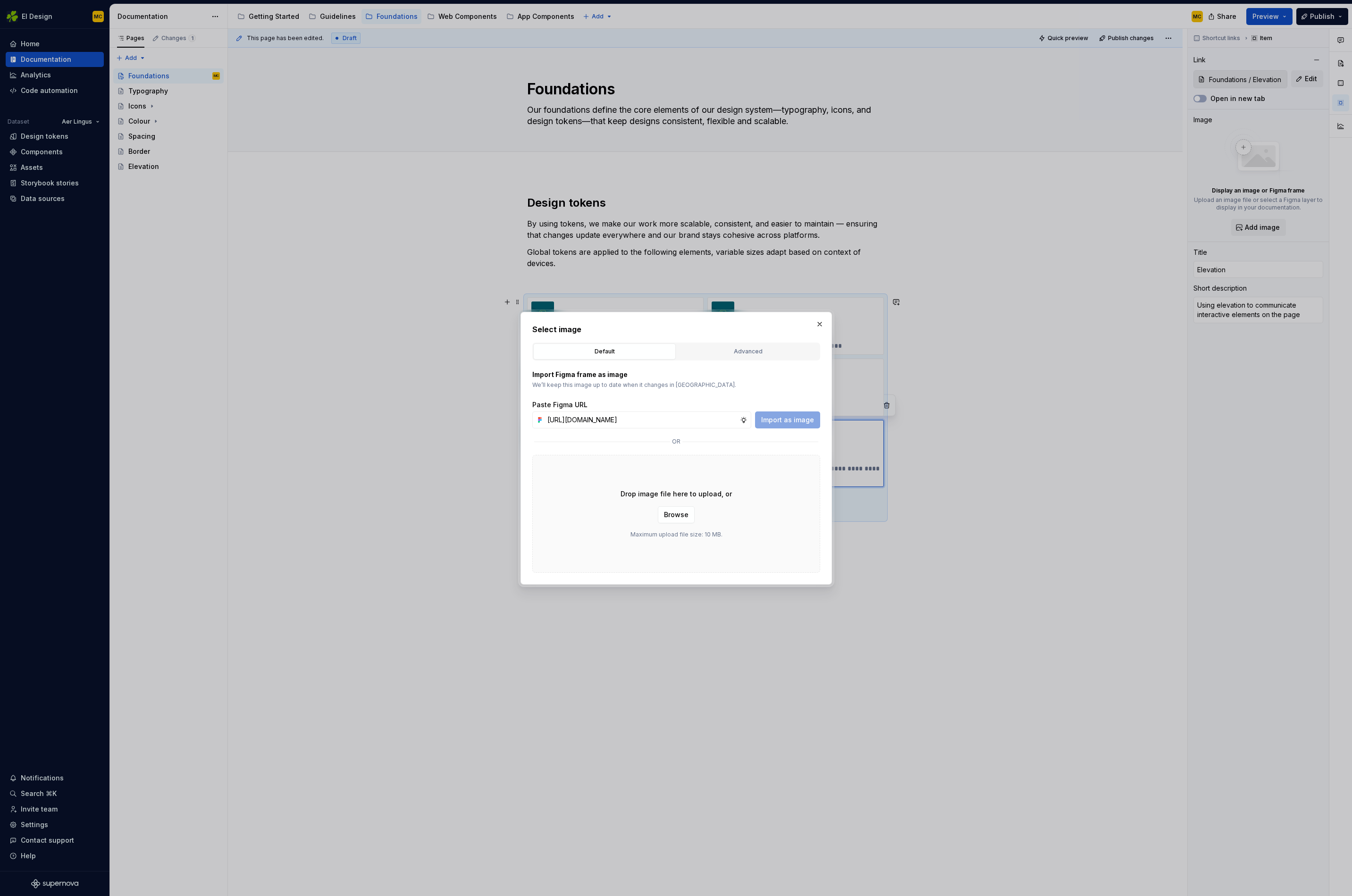
scroll to position [0, 205]
click at [770, 422] on span "Import as image" at bounding box center [788, 420] width 53 height 10
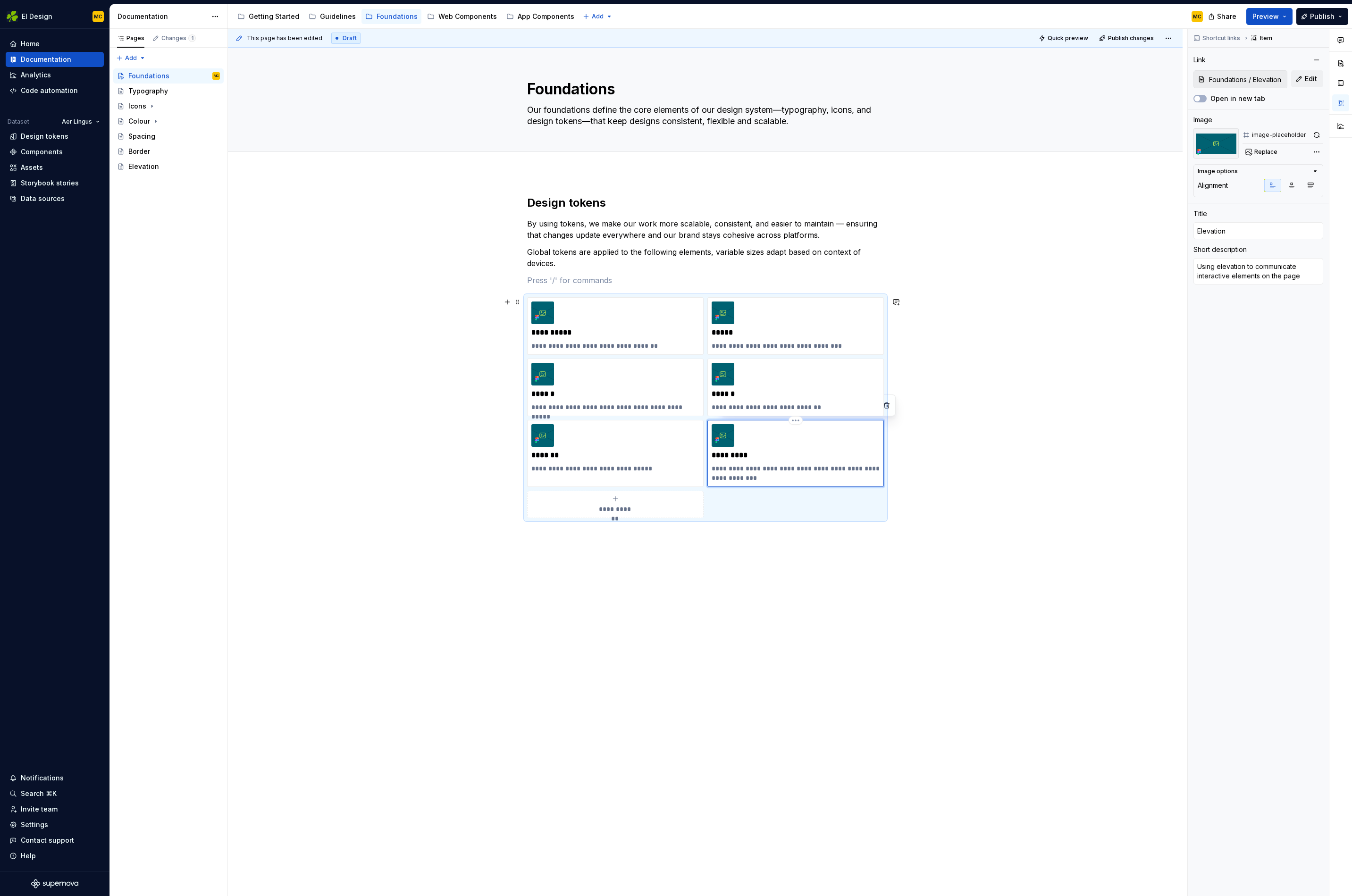
click at [759, 476] on p "**********" at bounding box center [796, 473] width 168 height 19
click at [664, 470] on p "**********" at bounding box center [615, 469] width 168 height 10
click at [960, 493] on div "**********" at bounding box center [706, 481] width 955 height 616
drag, startPoint x: 674, startPoint y: 250, endPoint x: 680, endPoint y: 254, distance: 7.2
click at [674, 250] on p "Global tokens are applied to the following elements, variable sizes adapt based…" at bounding box center [705, 257] width 357 height 22
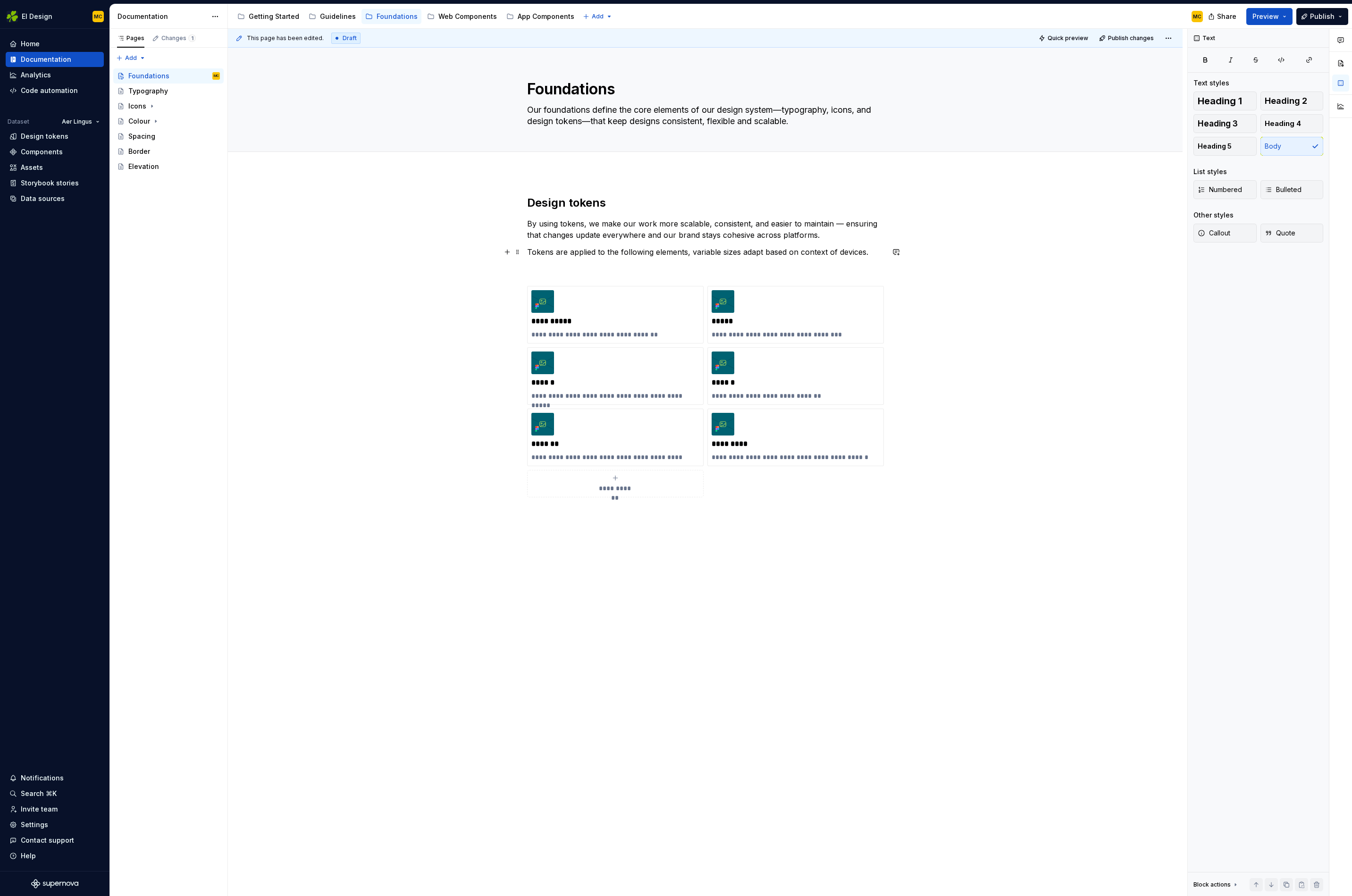
click at [691, 255] on p "Tokens are applied to the following elements, variable sizes adapt based on con…" at bounding box center [705, 252] width 357 height 11
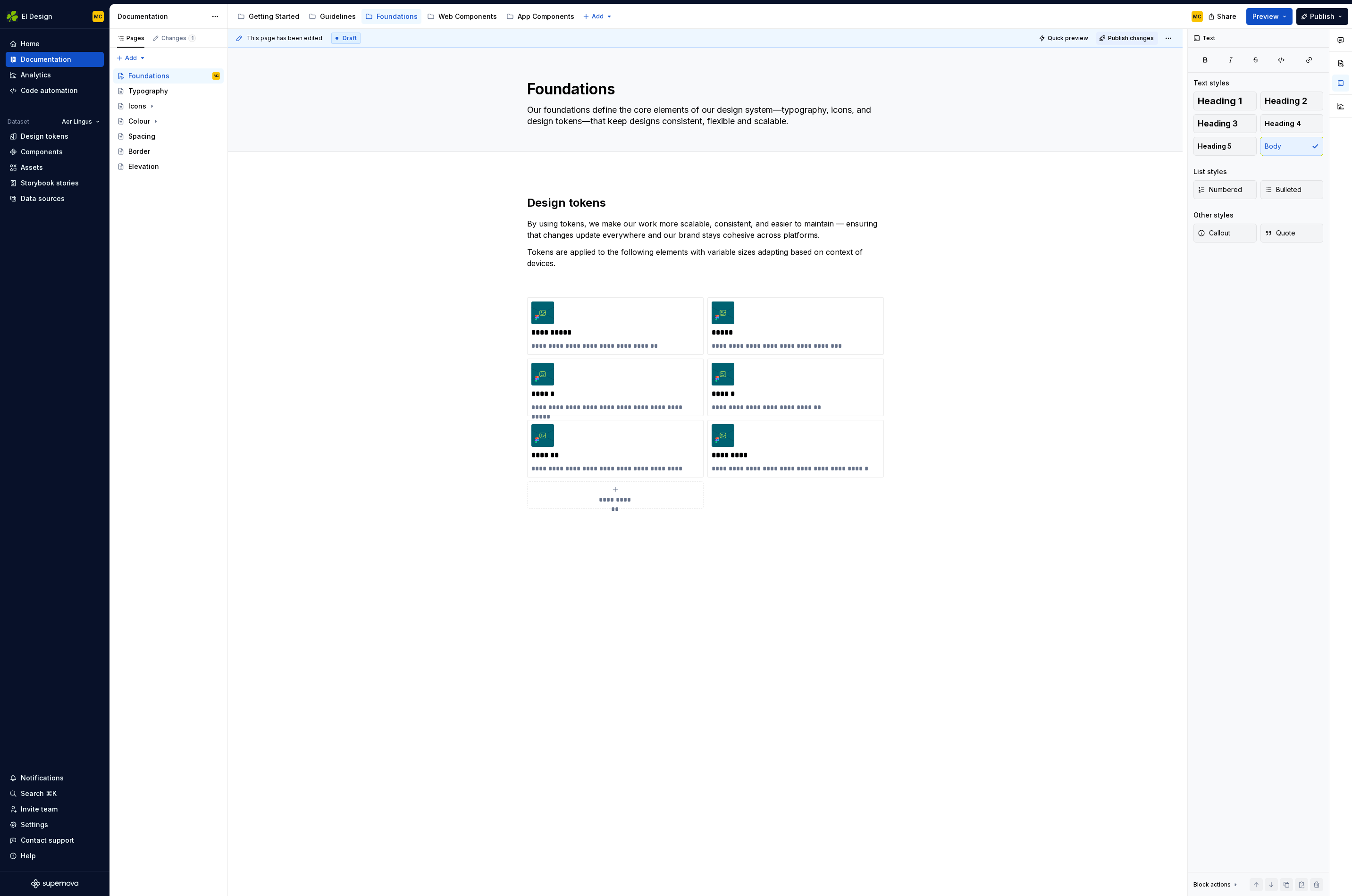
click at [1127, 33] on button "Publish changes" at bounding box center [1127, 38] width 62 height 13
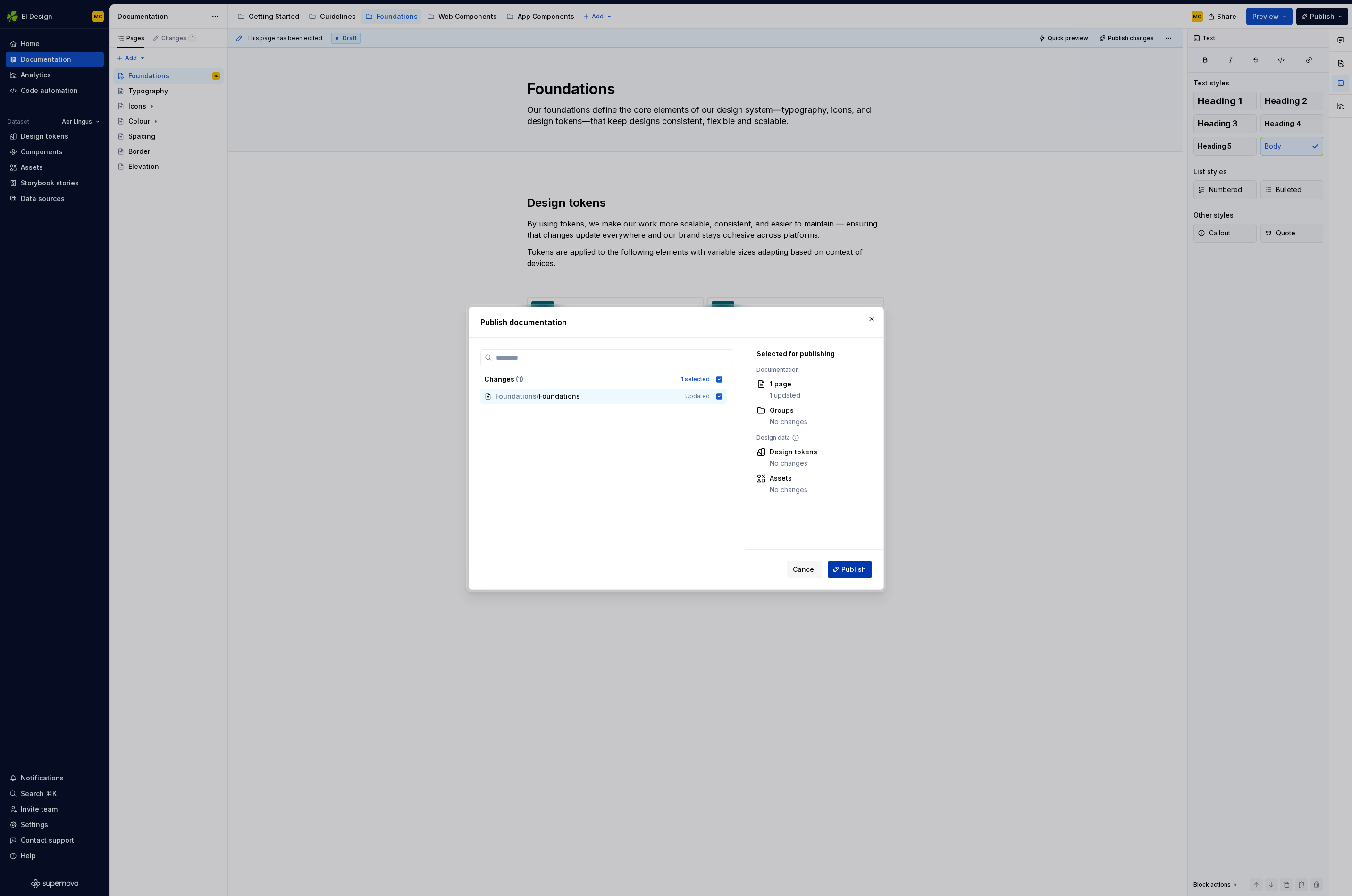
click at [856, 571] on span "Publish" at bounding box center [854, 569] width 24 height 10
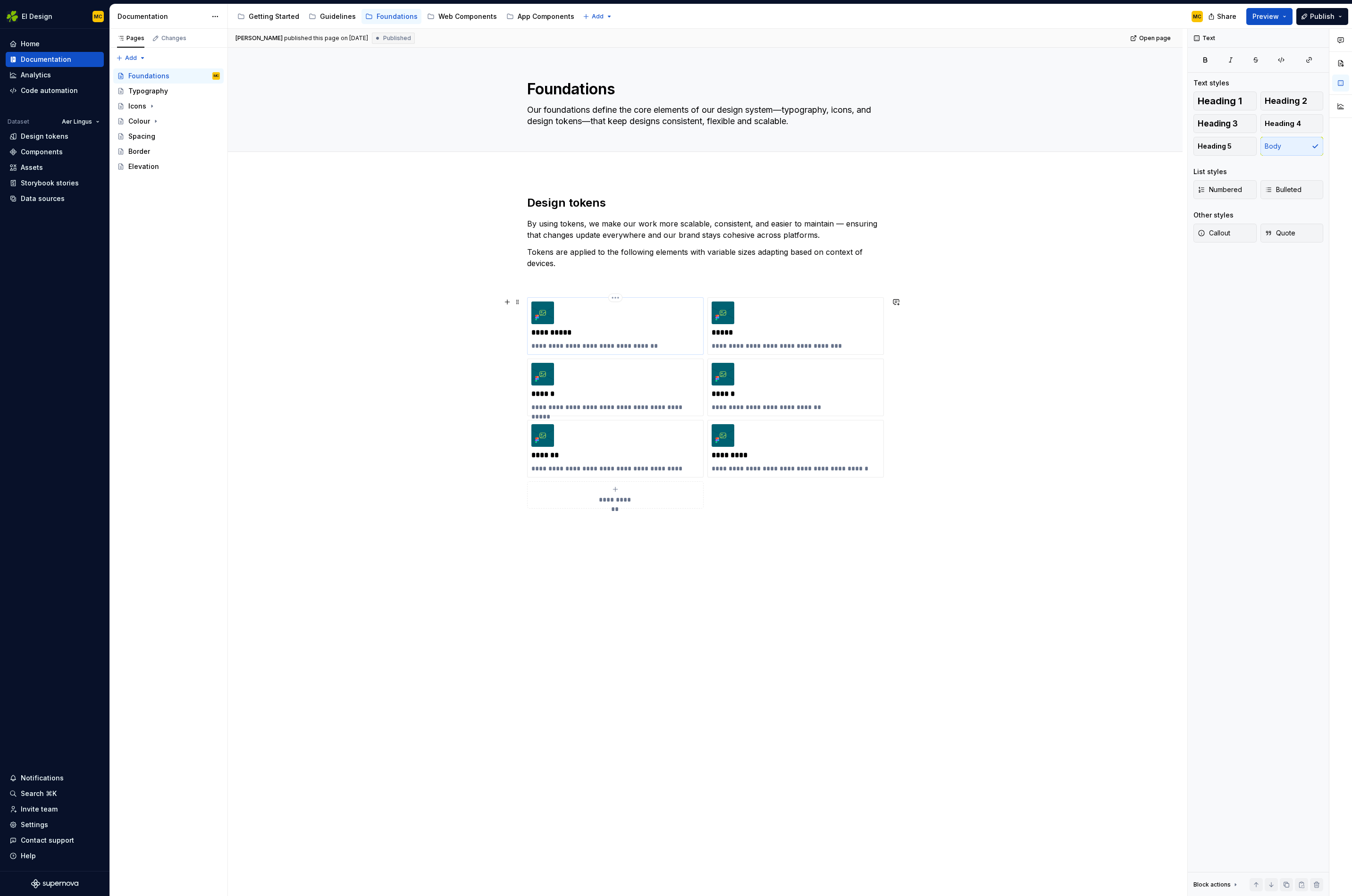
click at [596, 315] on div "**********" at bounding box center [615, 326] width 168 height 49
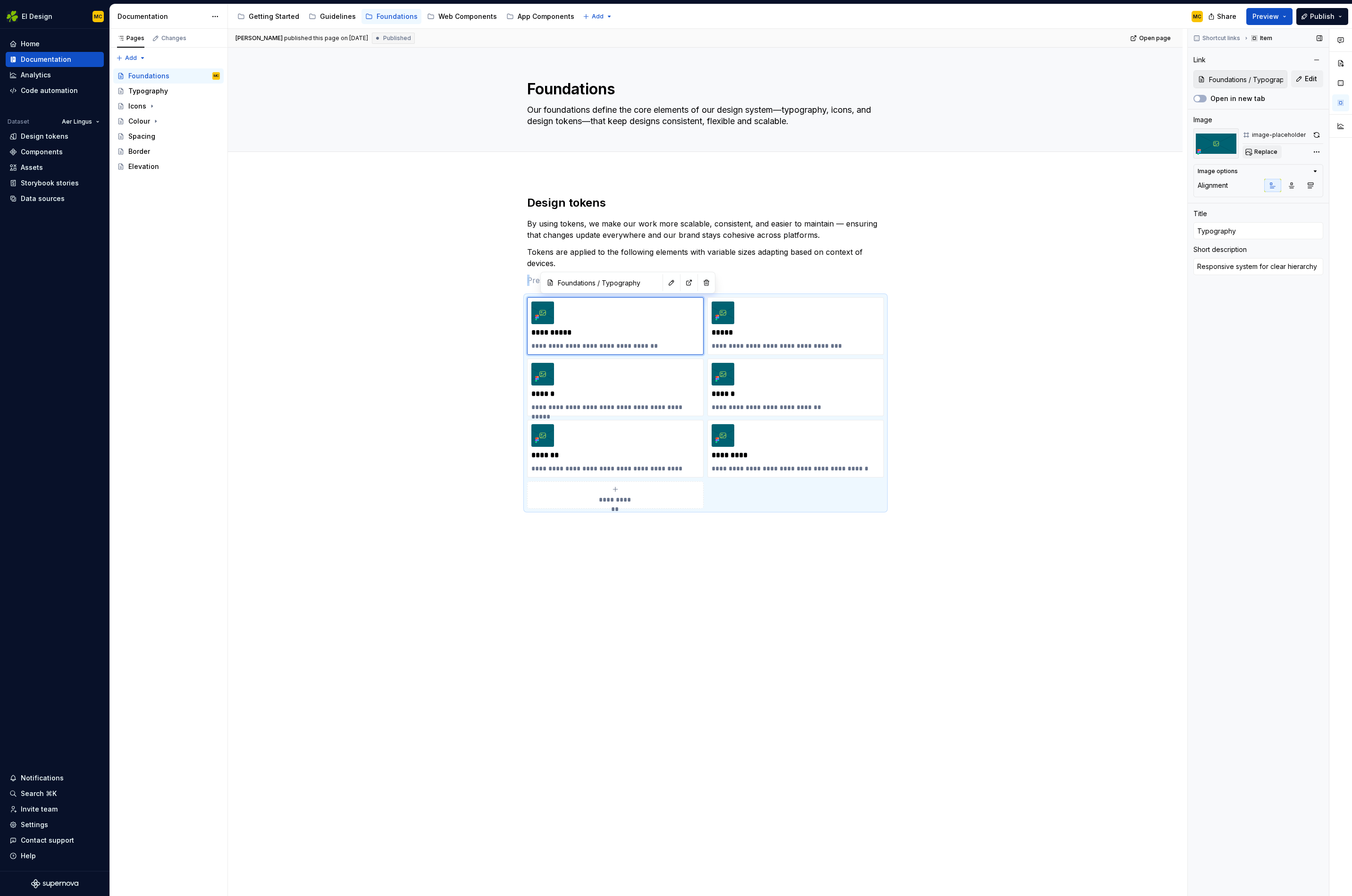
click at [1266, 153] on span "Replace" at bounding box center [1265, 151] width 23 height 8
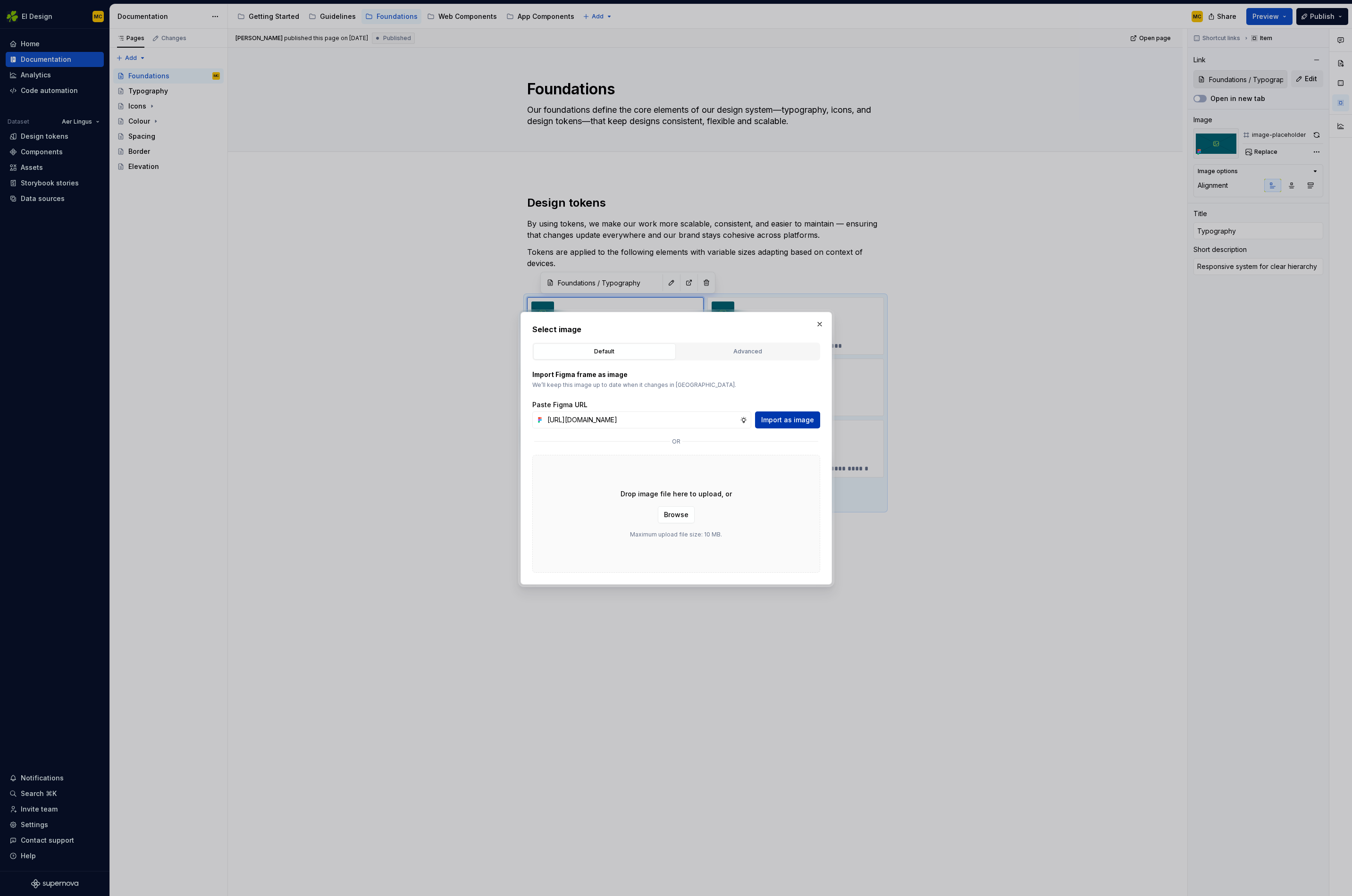
click at [792, 417] on span "Import as image" at bounding box center [788, 420] width 53 height 10
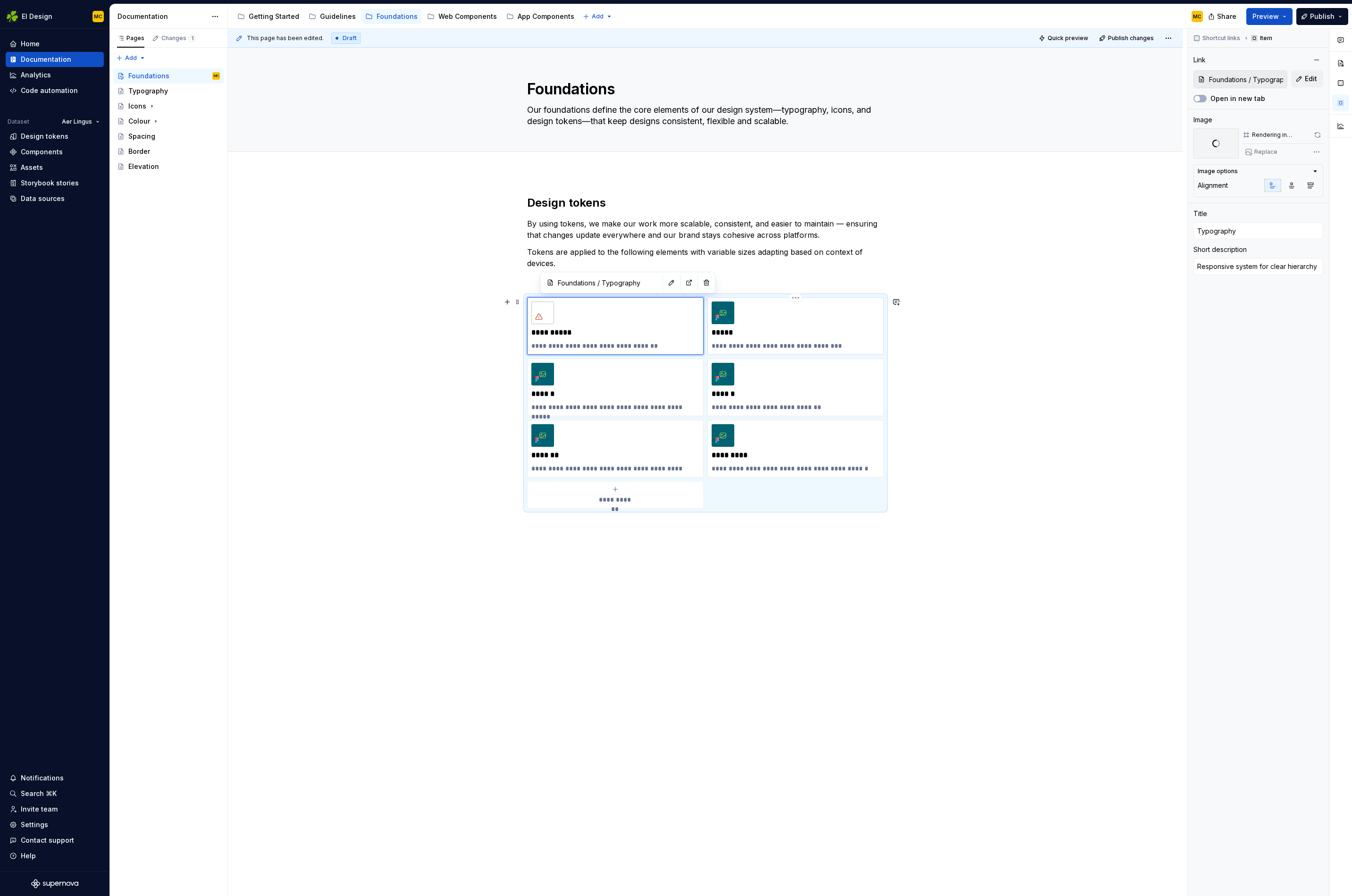
click at [841, 331] on p "*****" at bounding box center [796, 333] width 168 height 10
click at [1273, 149] on span "Replace" at bounding box center [1265, 151] width 23 height 8
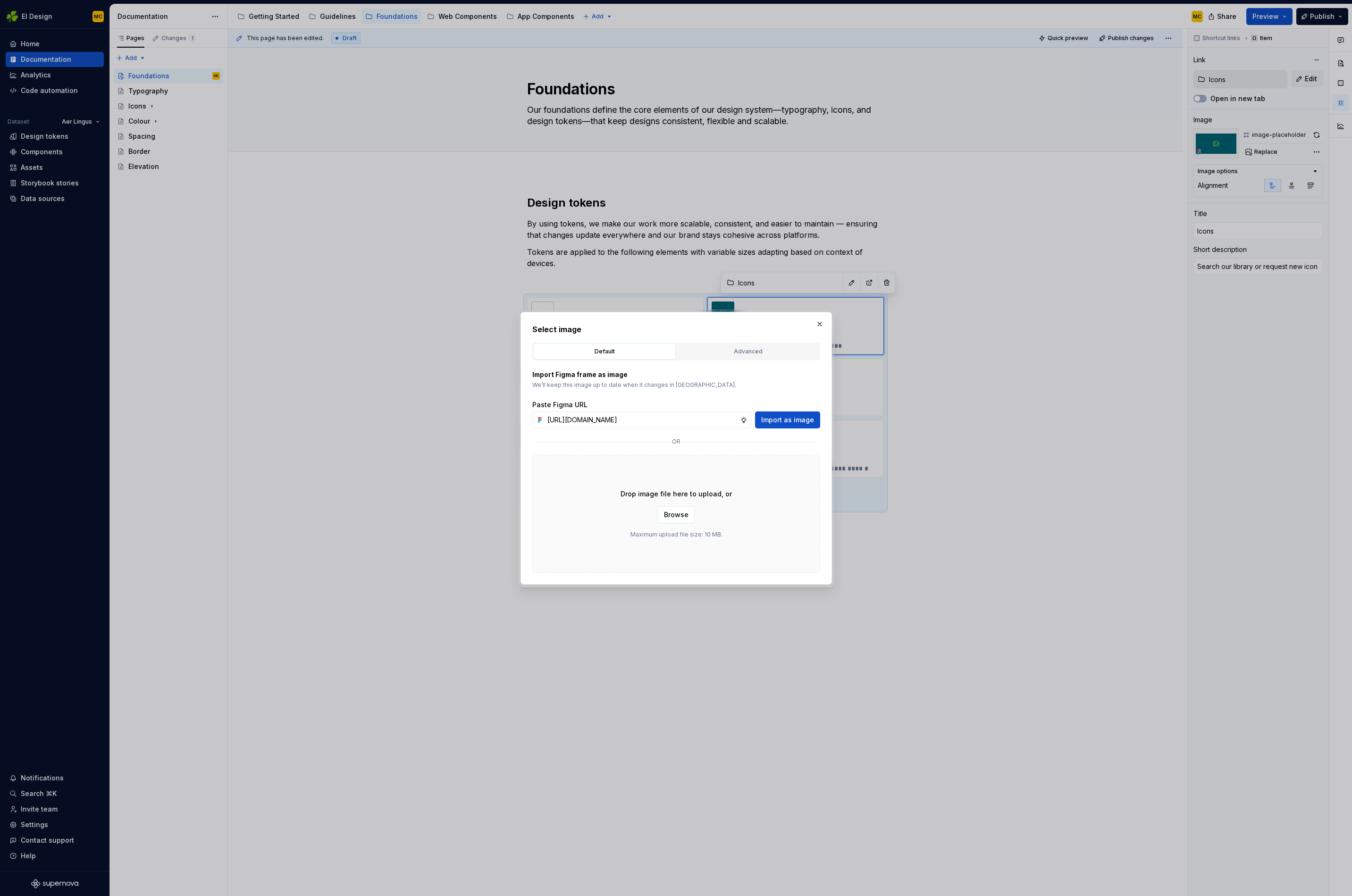
scroll to position [0, 210]
click at [792, 421] on span "Import as image" at bounding box center [788, 420] width 53 height 10
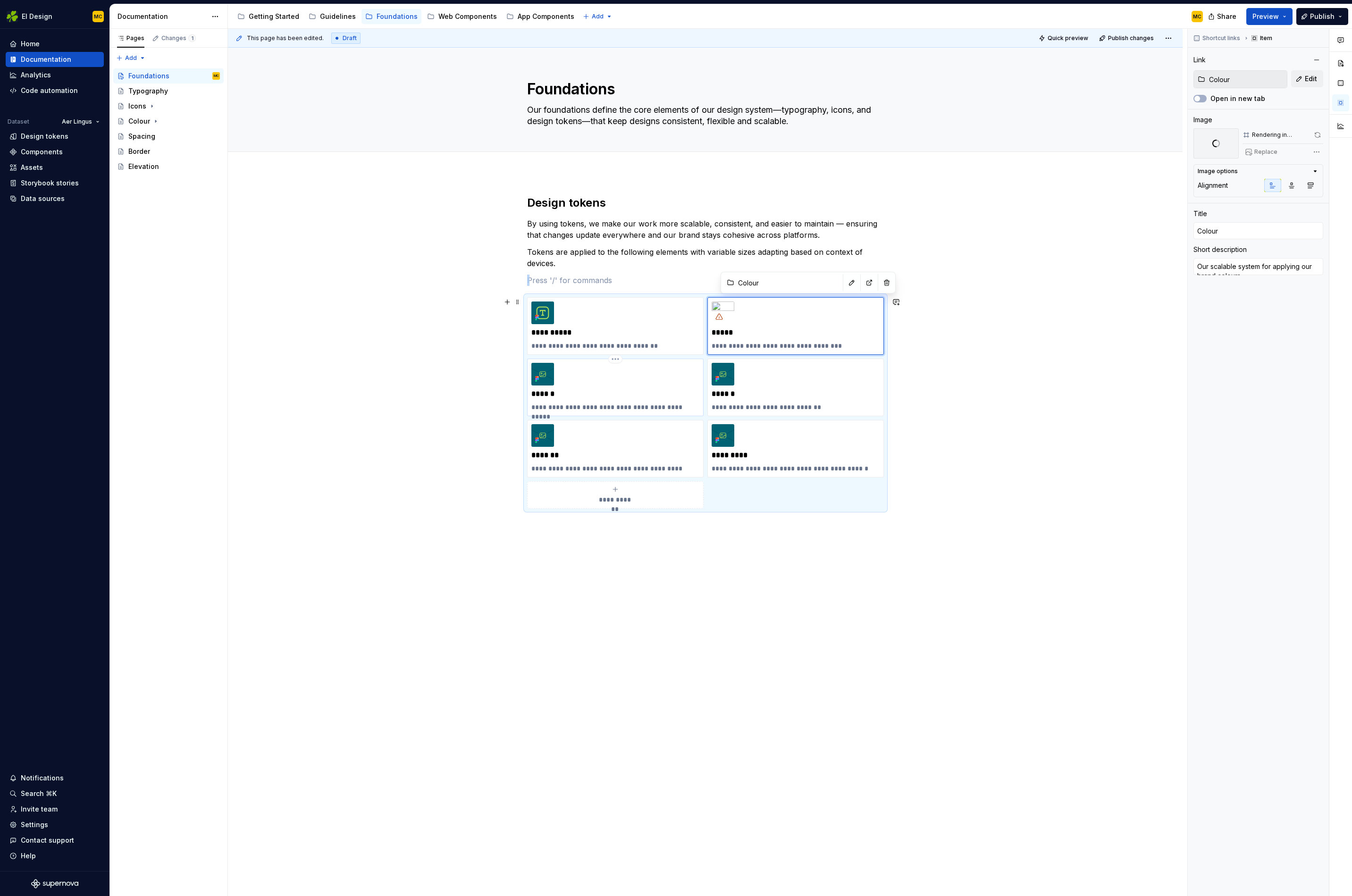
click at [632, 373] on div "**********" at bounding box center [615, 387] width 168 height 49
click at [1270, 157] on button "Replace" at bounding box center [1263, 151] width 39 height 13
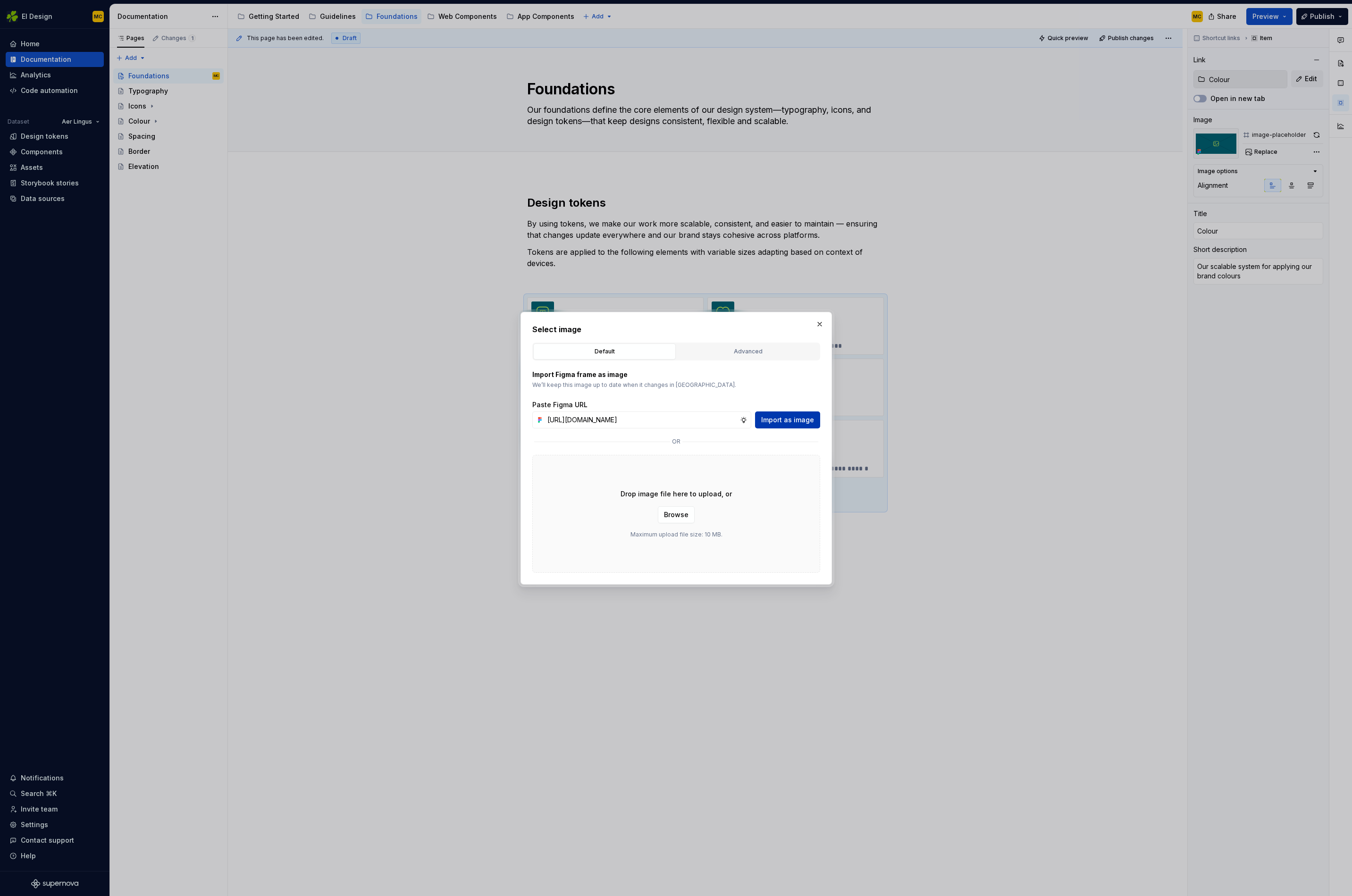
click at [815, 421] on button "Import as image" at bounding box center [787, 420] width 65 height 17
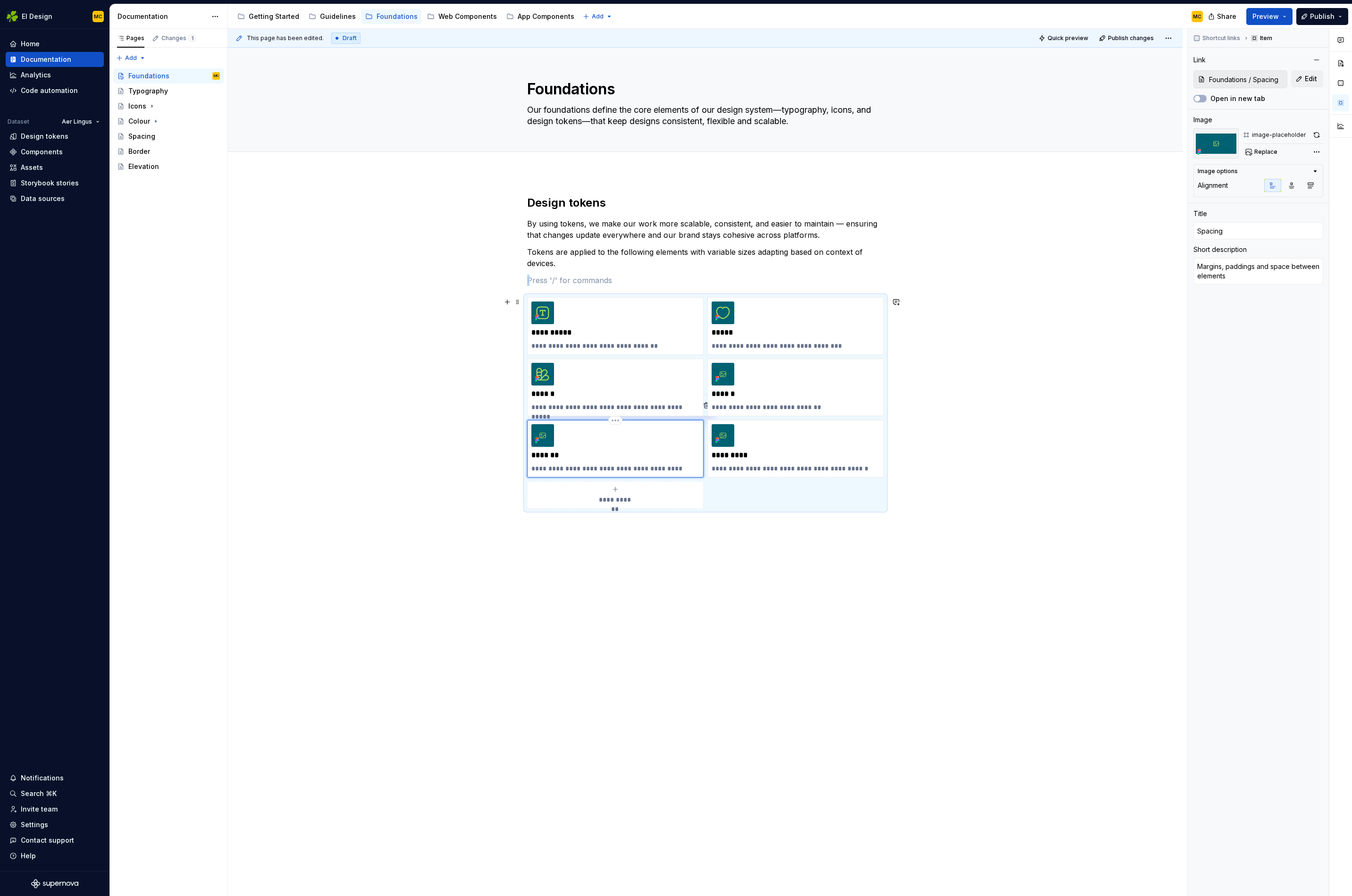
click at [630, 448] on div "**********" at bounding box center [615, 449] width 168 height 49
click at [1272, 154] on span "Replace" at bounding box center [1265, 151] width 23 height 8
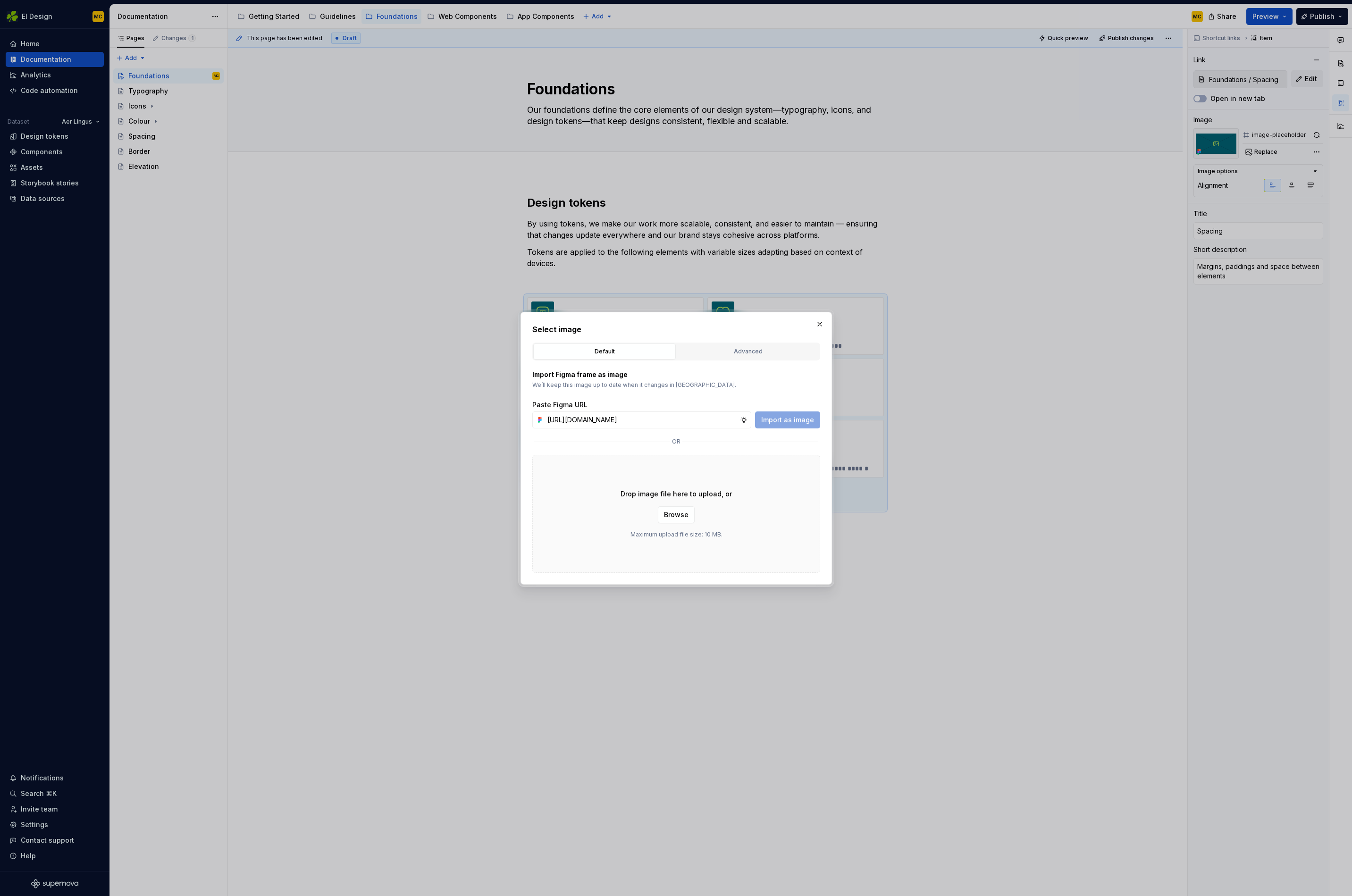
scroll to position [0, 209]
click at [800, 415] on span "Import as image" at bounding box center [788, 420] width 53 height 10
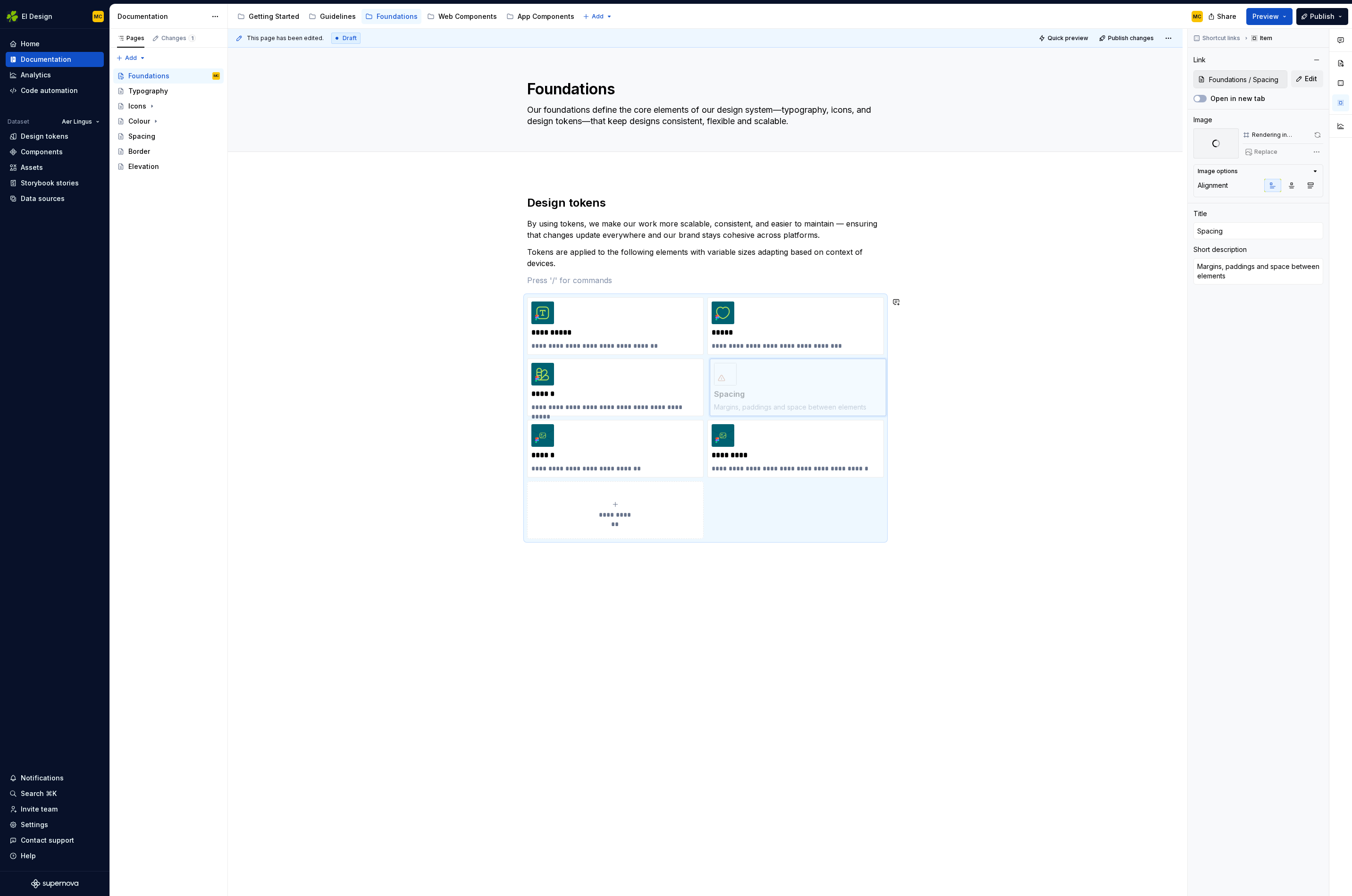
drag, startPoint x: 664, startPoint y: 445, endPoint x: 805, endPoint y: 391, distance: 151.0
click at [805, 391] on body "EI Design MC Home Documentation Analytics Code automation Dataset Aer Lingus De…" at bounding box center [676, 448] width 1352 height 896
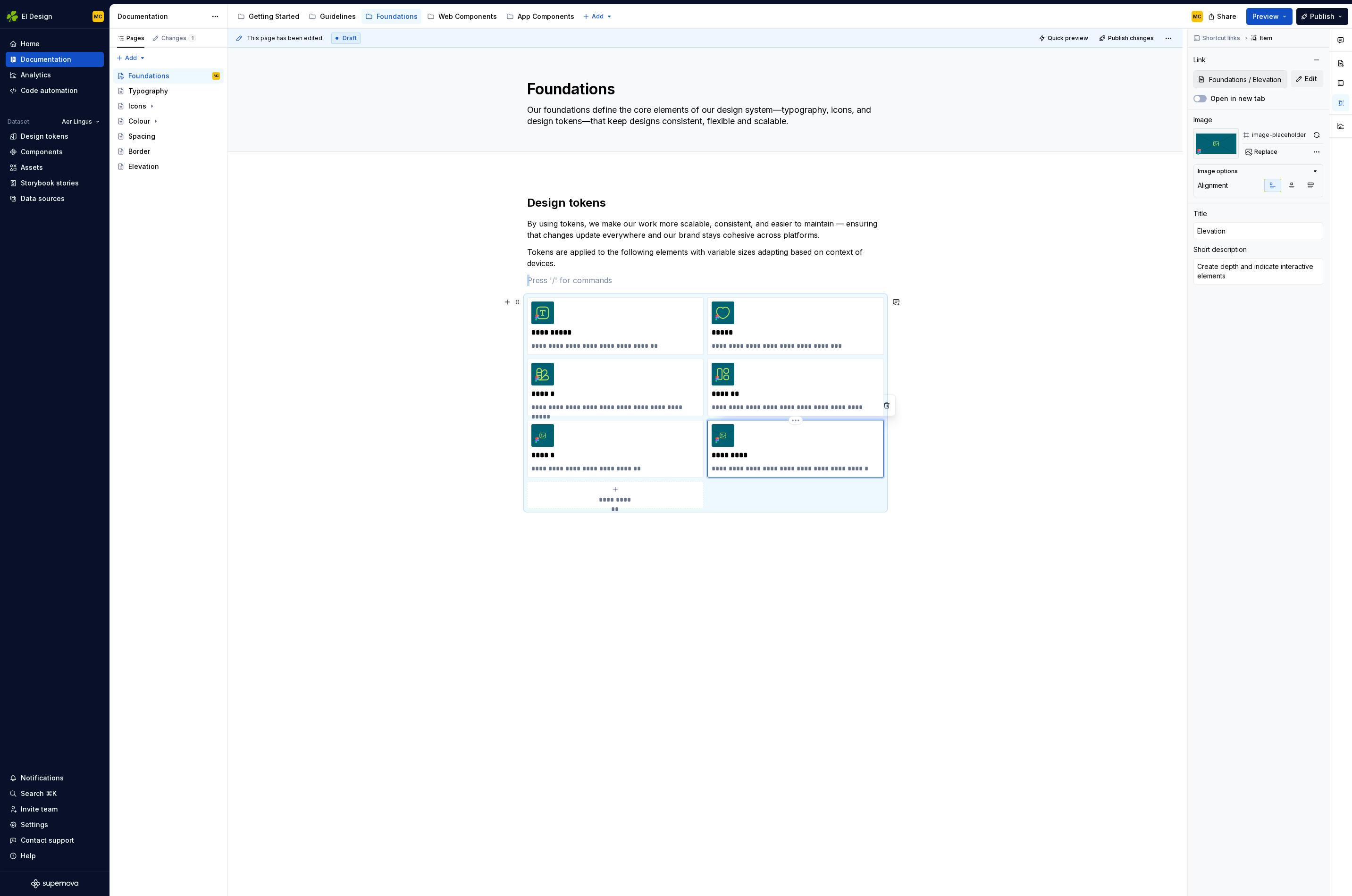
click at [797, 447] on div "**********" at bounding box center [796, 449] width 168 height 49
click at [1268, 152] on span "Replace" at bounding box center [1265, 151] width 23 height 8
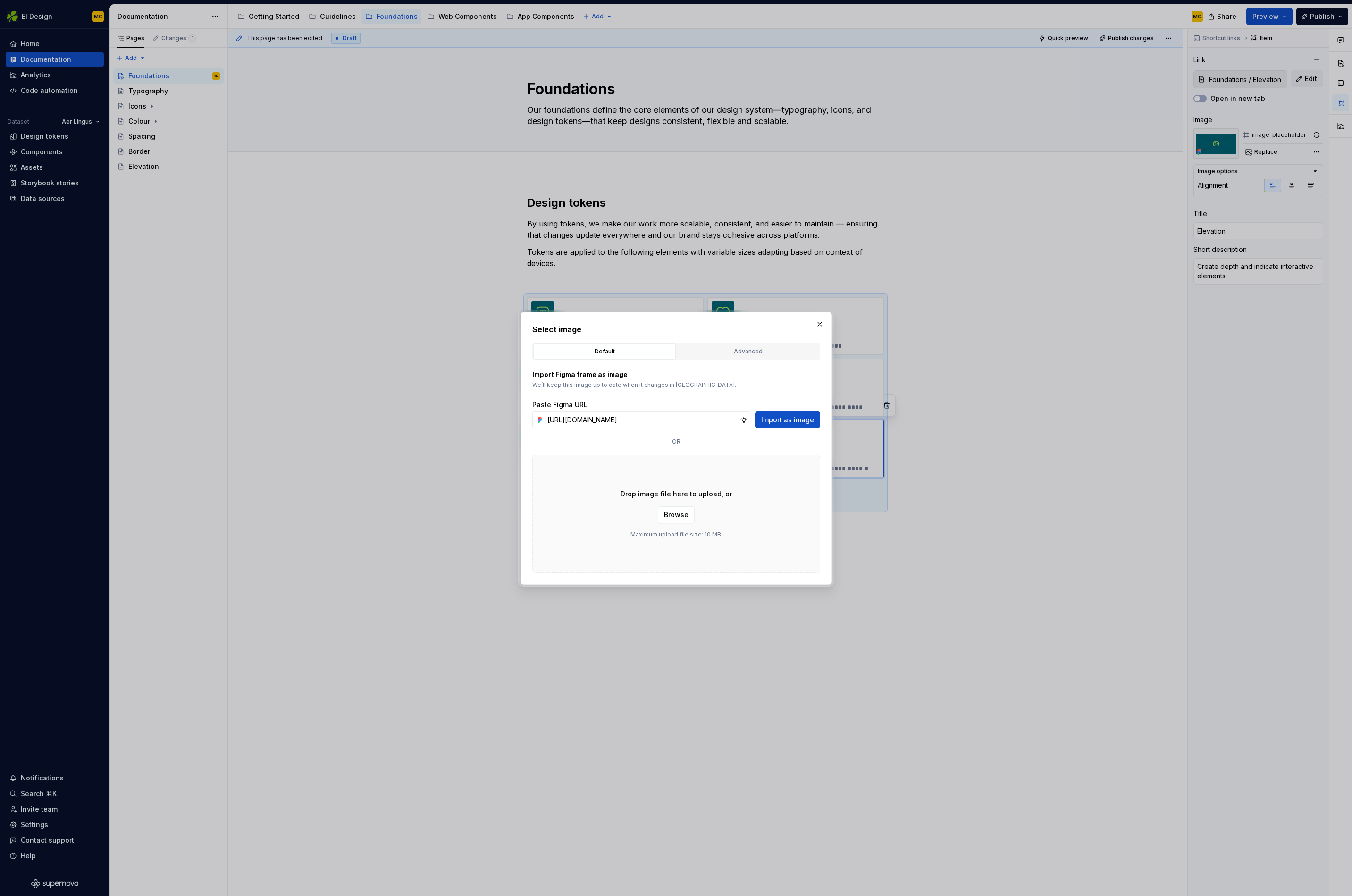
scroll to position [0, 210]
click at [801, 418] on span "Import as image" at bounding box center [788, 420] width 53 height 10
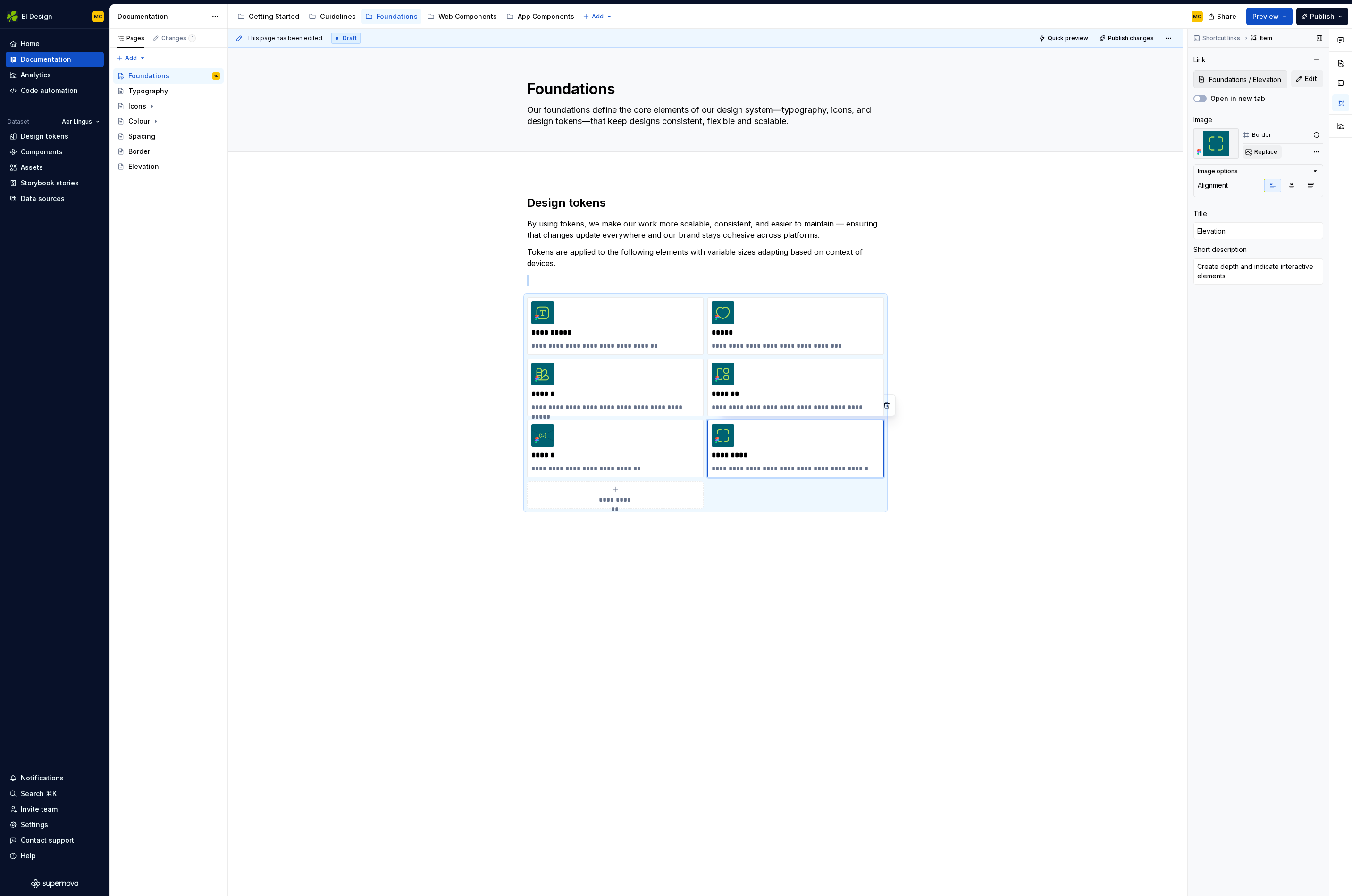
click at [1271, 151] on span "Replace" at bounding box center [1265, 151] width 23 height 8
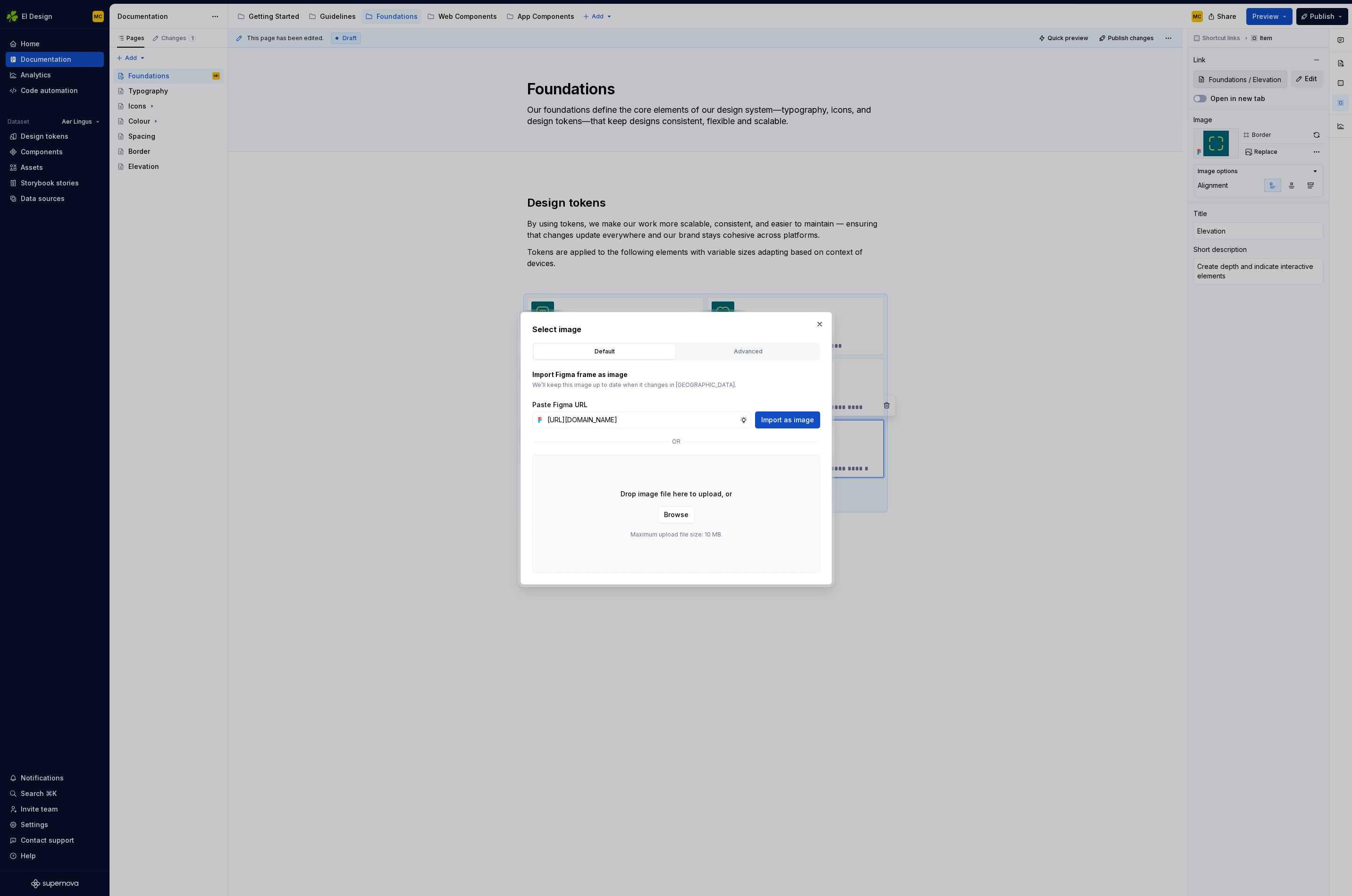
click at [819, 424] on button "Import as image" at bounding box center [787, 420] width 65 height 17
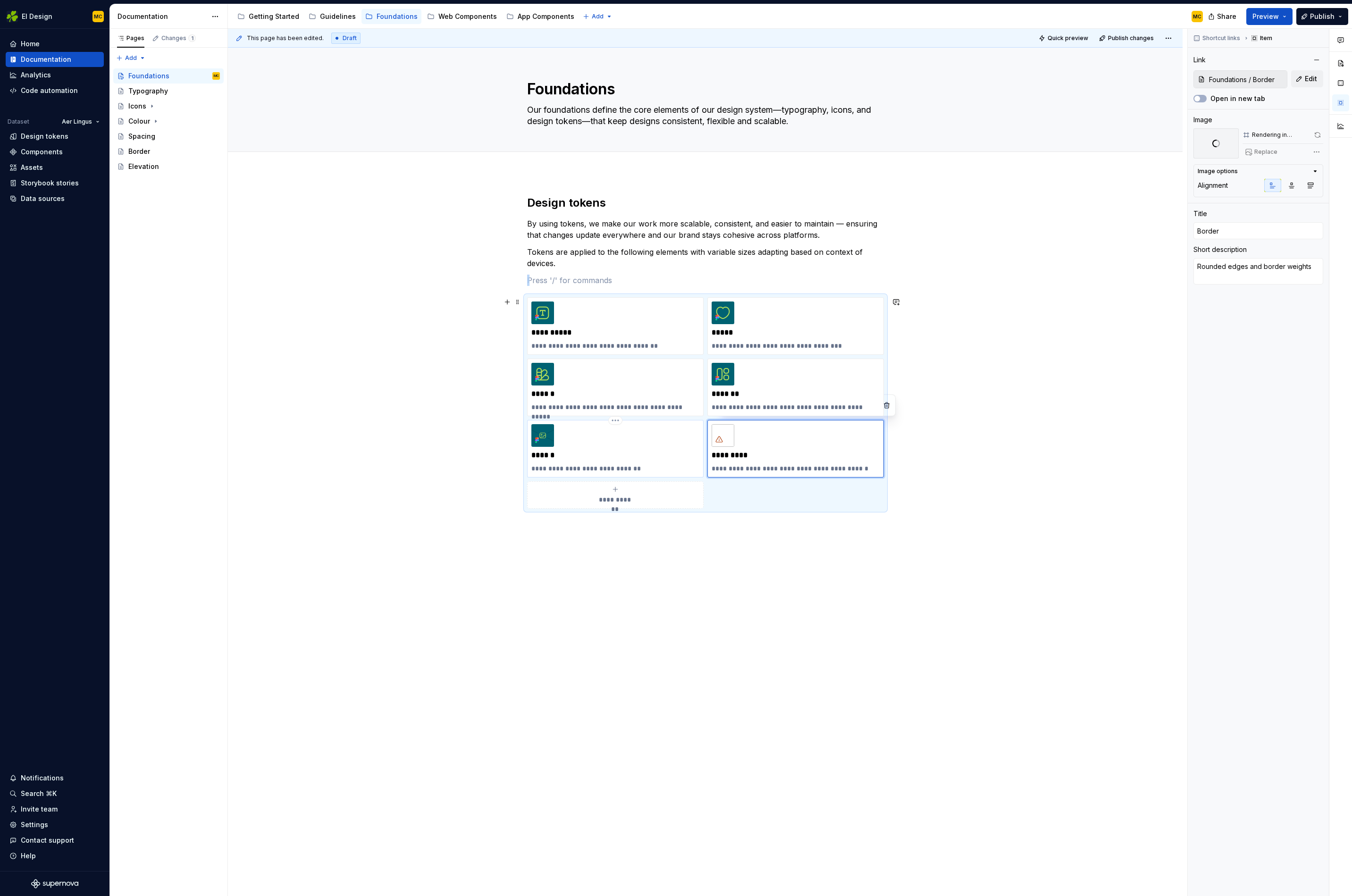
click at [623, 448] on div "**********" at bounding box center [615, 449] width 168 height 49
click at [1270, 148] on span "Replace" at bounding box center [1265, 151] width 23 height 8
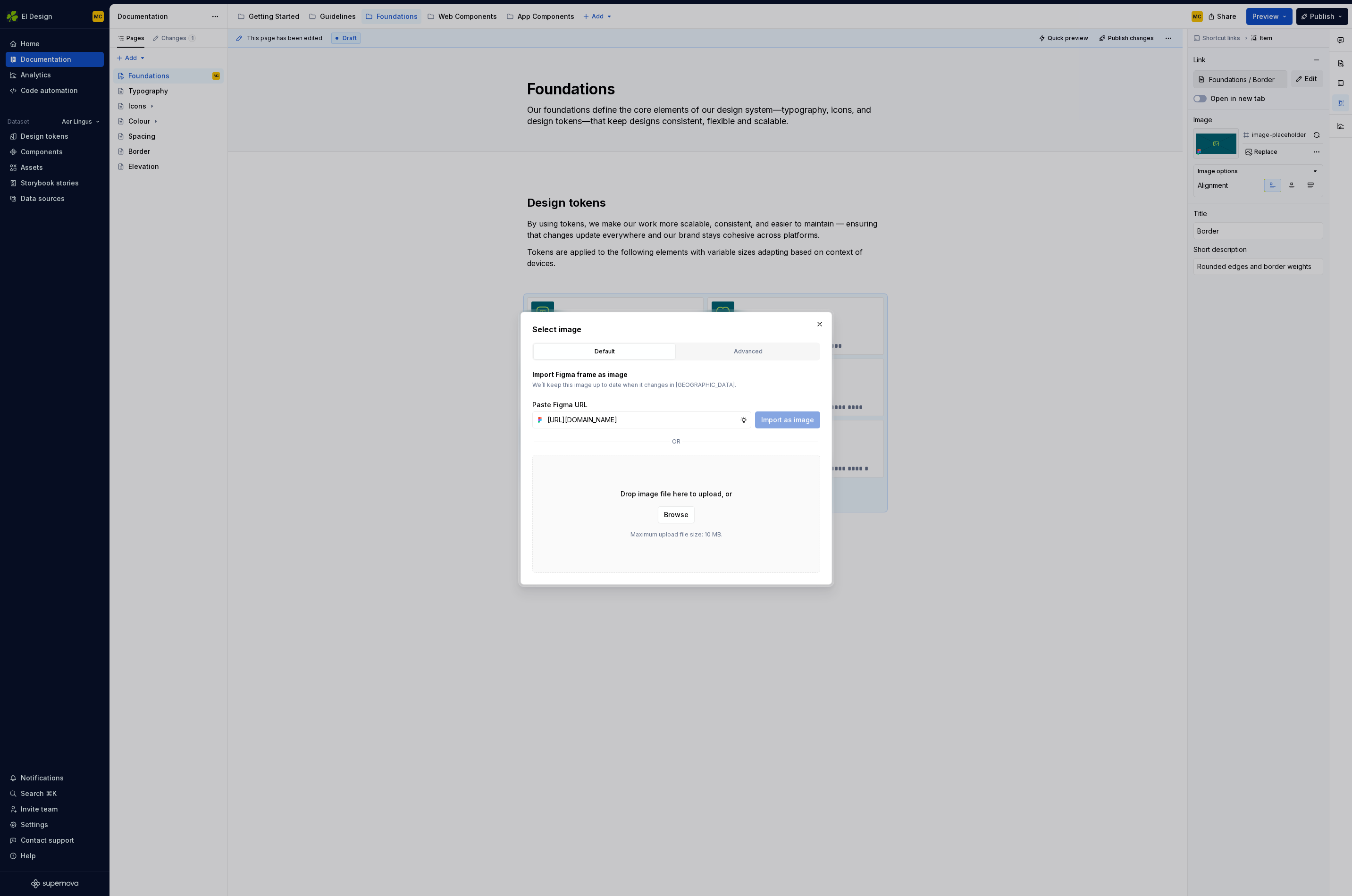
scroll to position [0, 210]
click at [813, 424] on span "Import as image" at bounding box center [788, 420] width 53 height 10
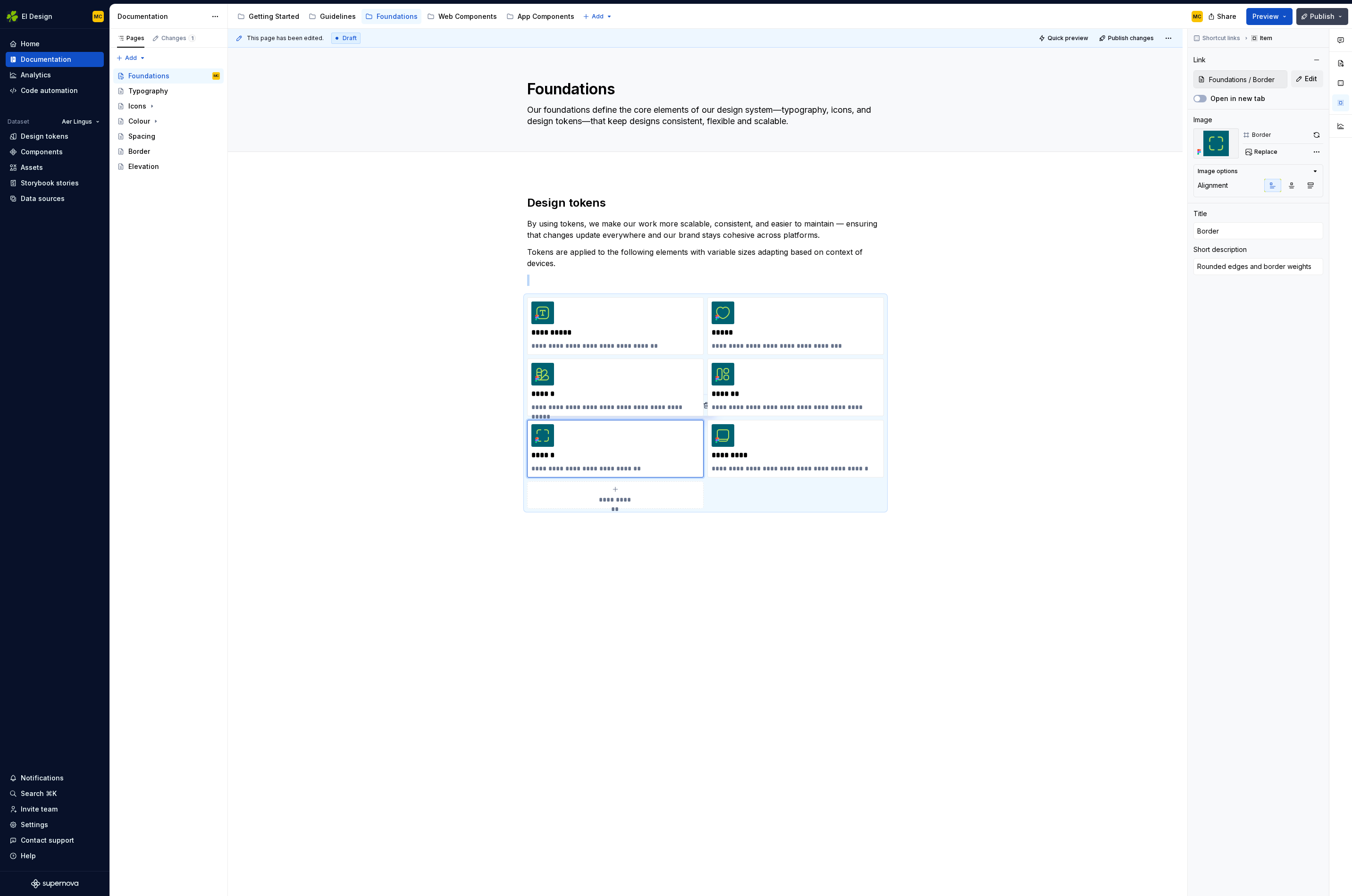
click at [1325, 17] on span "Publish" at bounding box center [1322, 17] width 24 height 10
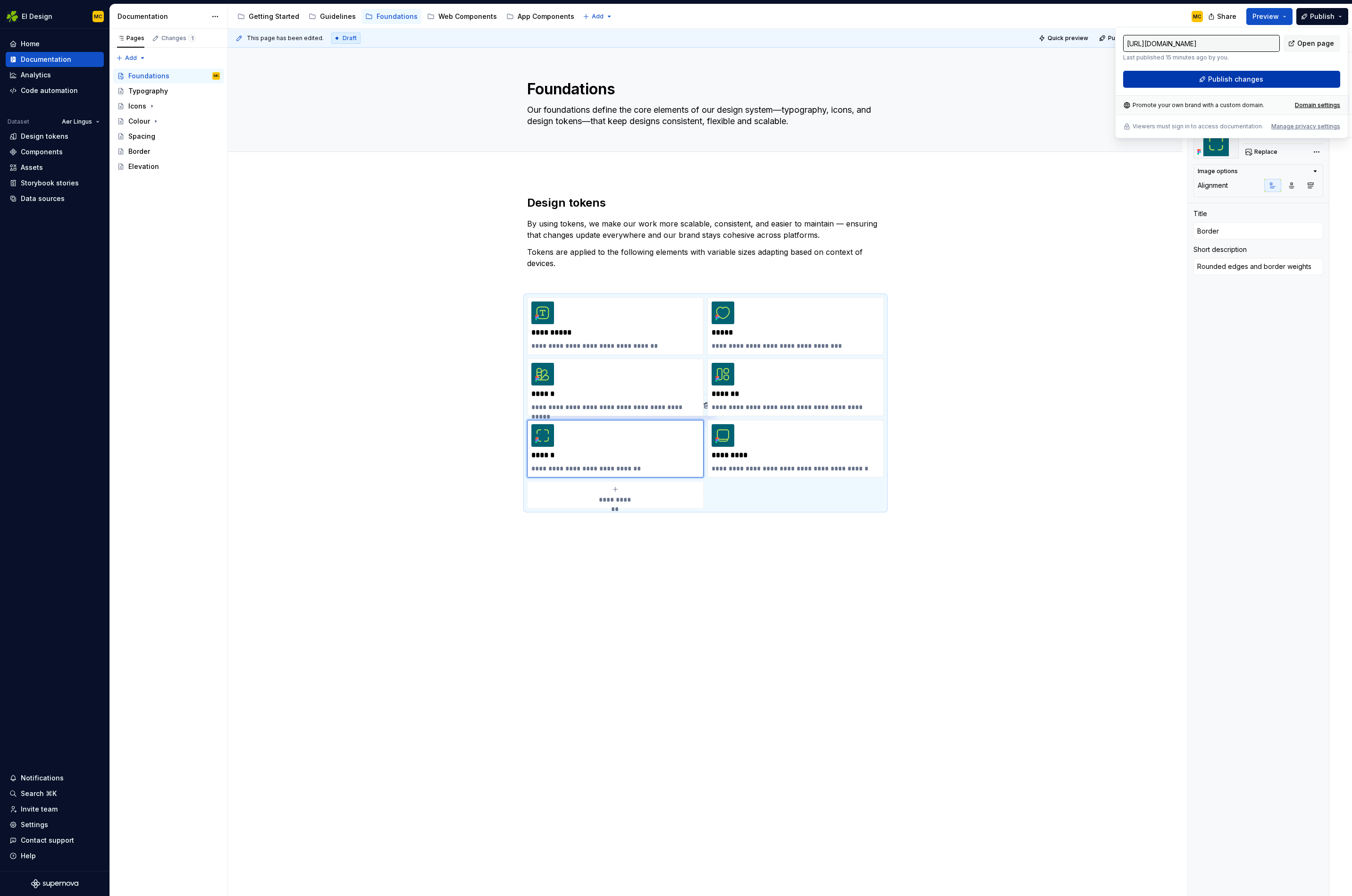
click at [1236, 82] on span "Publish changes" at bounding box center [1235, 80] width 55 height 10
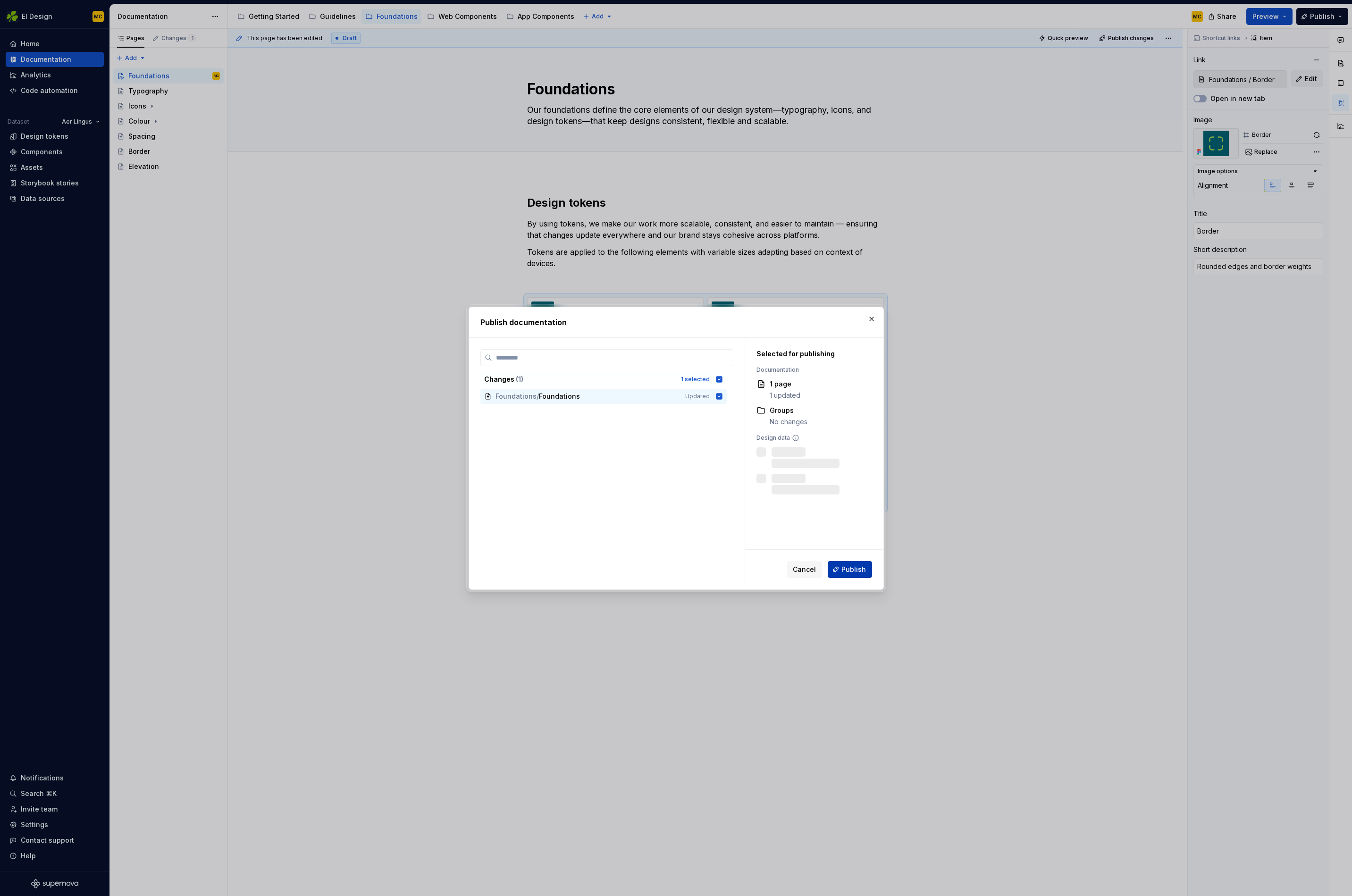
click at [848, 564] on button "Publish" at bounding box center [850, 569] width 45 height 17
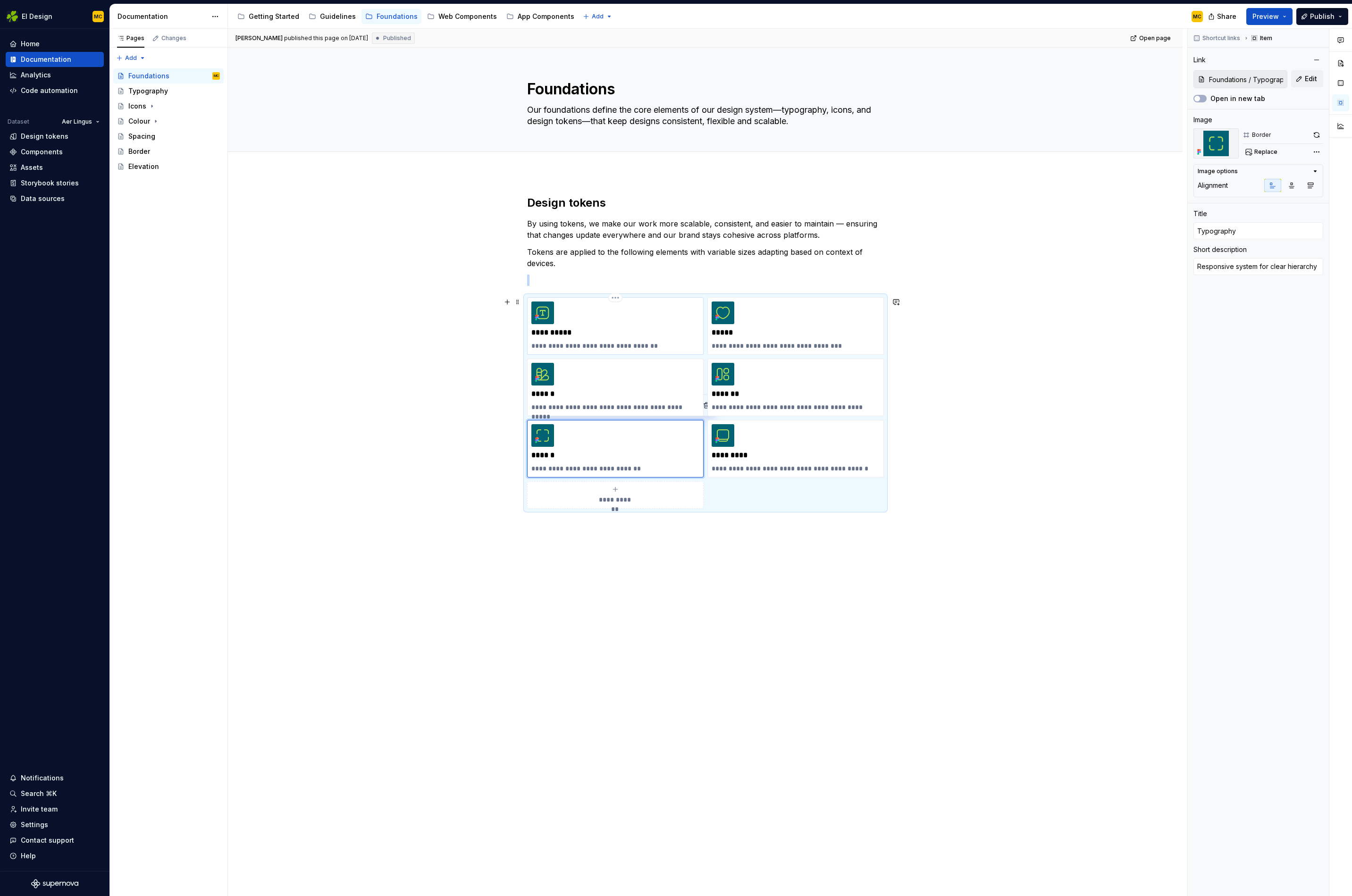
click at [680, 317] on div "**********" at bounding box center [615, 326] width 168 height 49
click at [869, 499] on div "**********" at bounding box center [705, 403] width 357 height 211
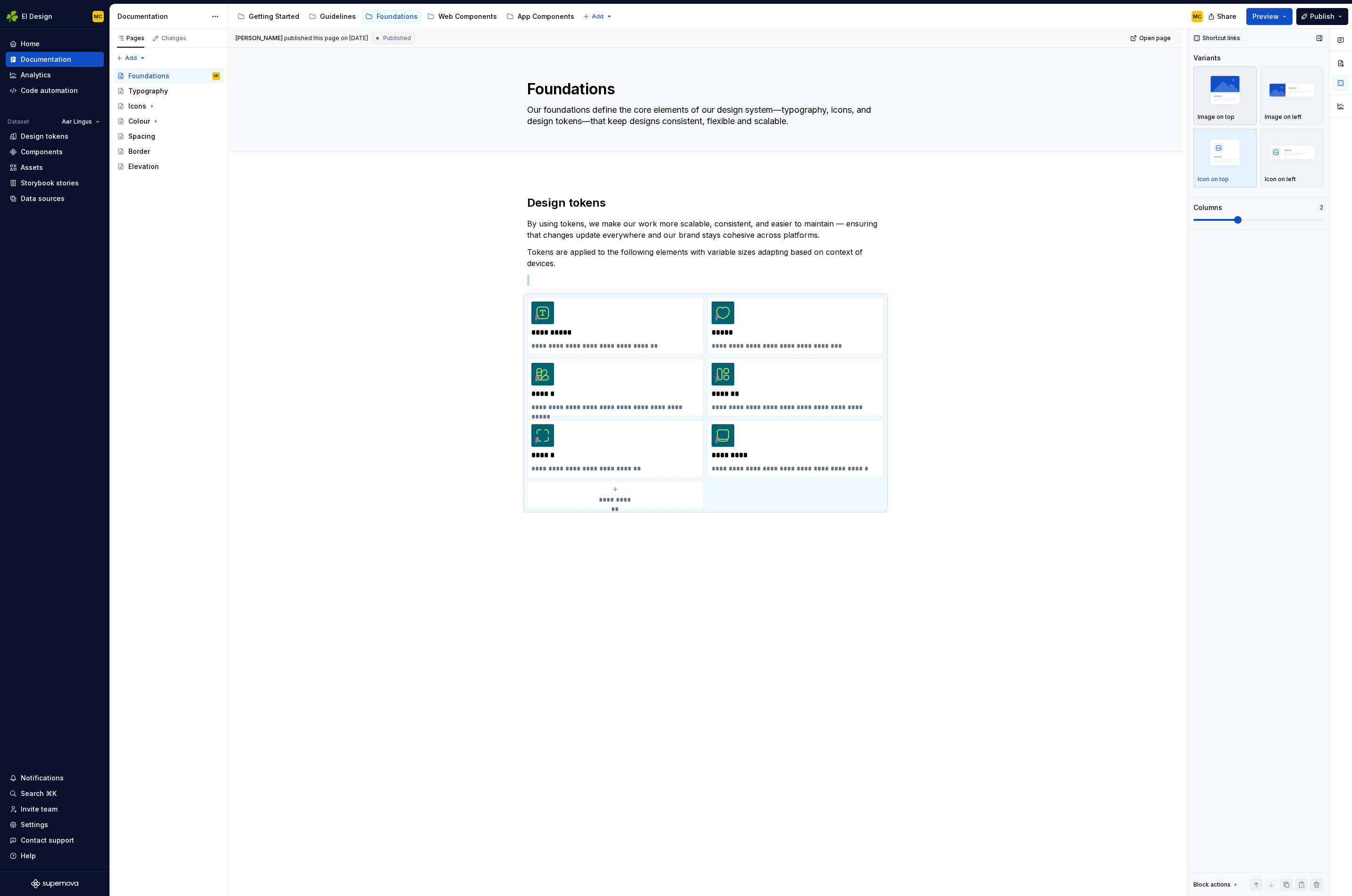
click at [1230, 107] on div "button" at bounding box center [1225, 89] width 54 height 38
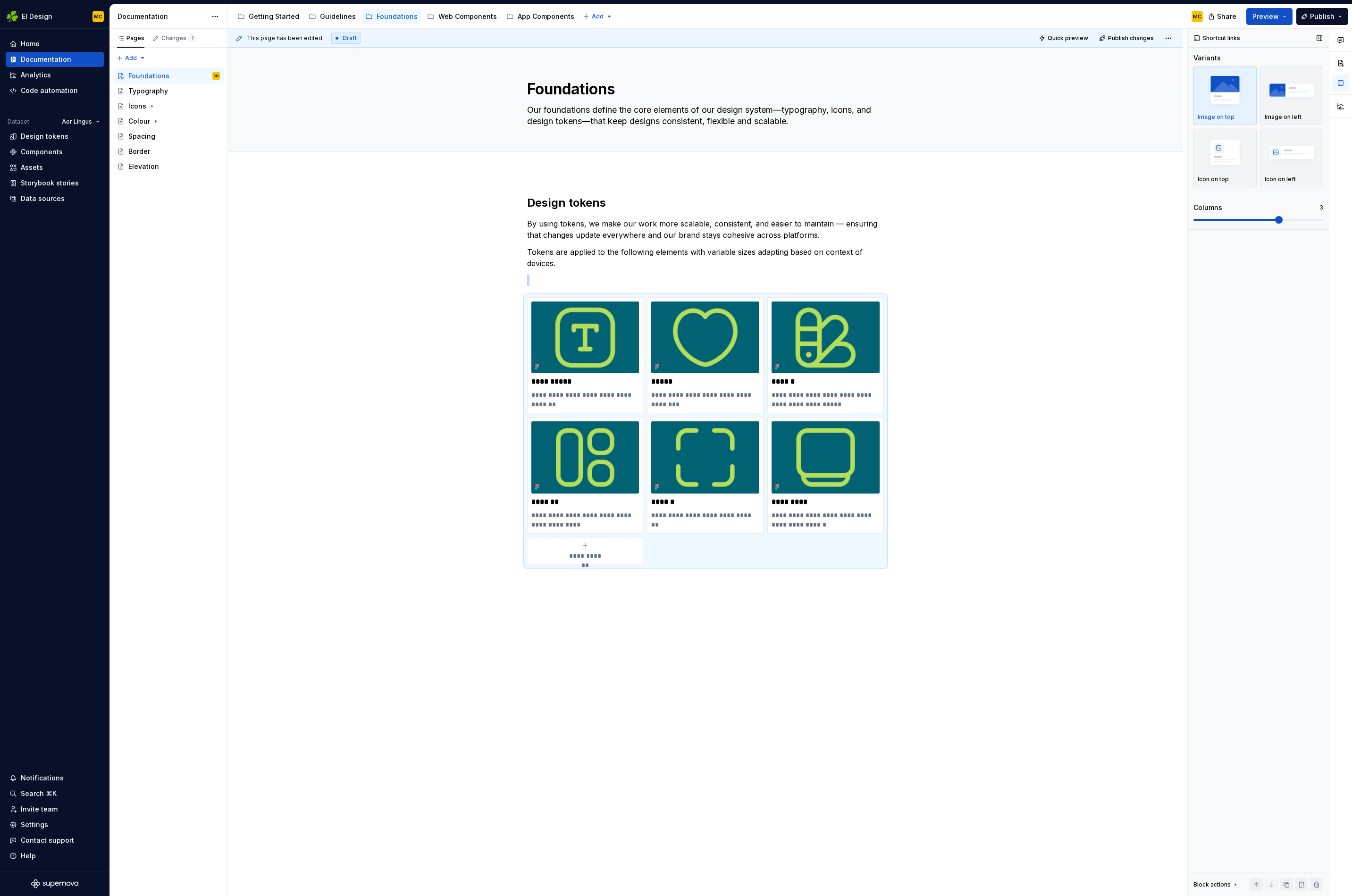
click at [1275, 219] on span at bounding box center [1279, 220] width 8 height 8
click at [601, 345] on img at bounding box center [585, 337] width 108 height 72
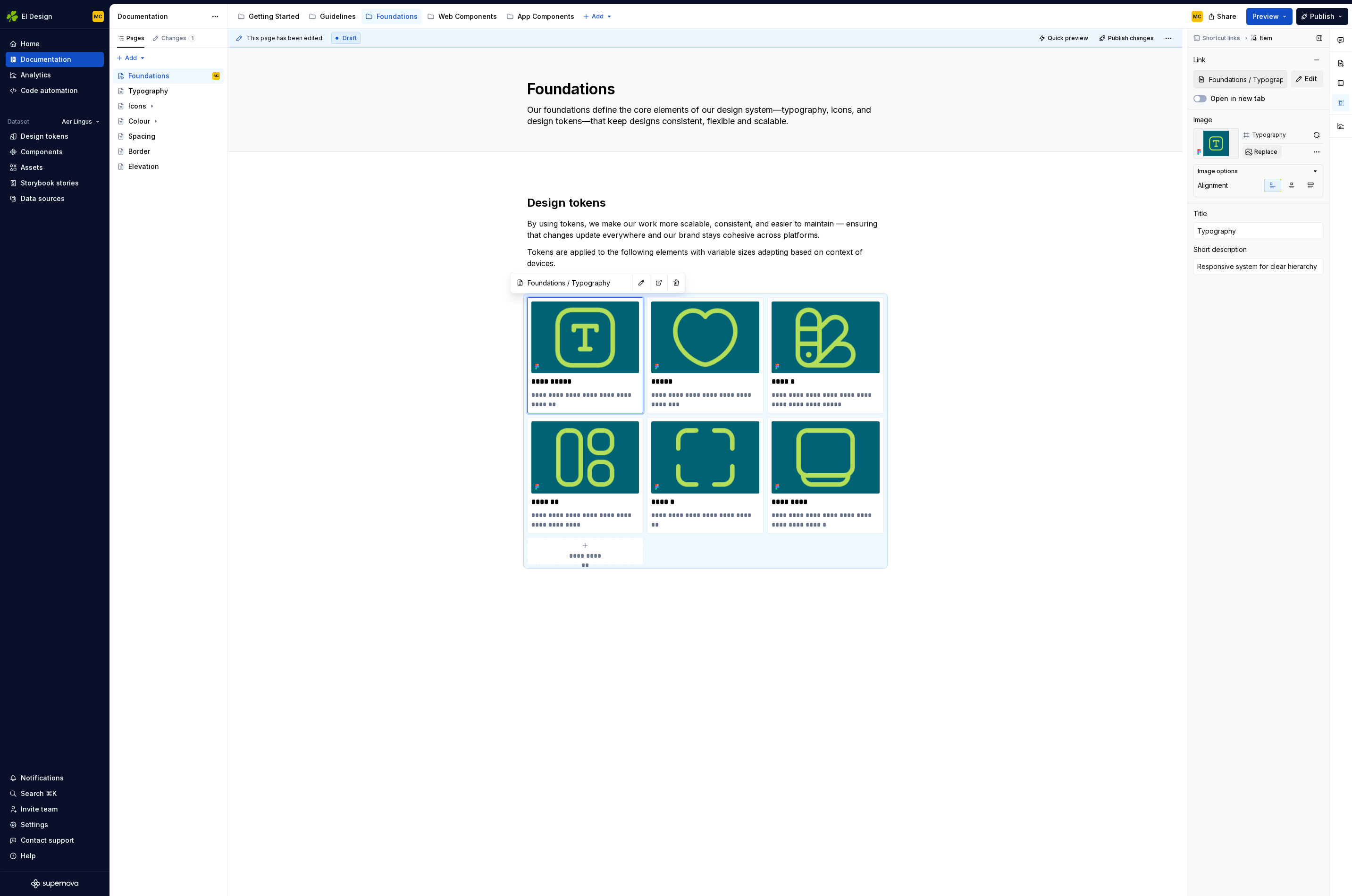
click at [1266, 151] on span "Replace" at bounding box center [1265, 151] width 23 height 8
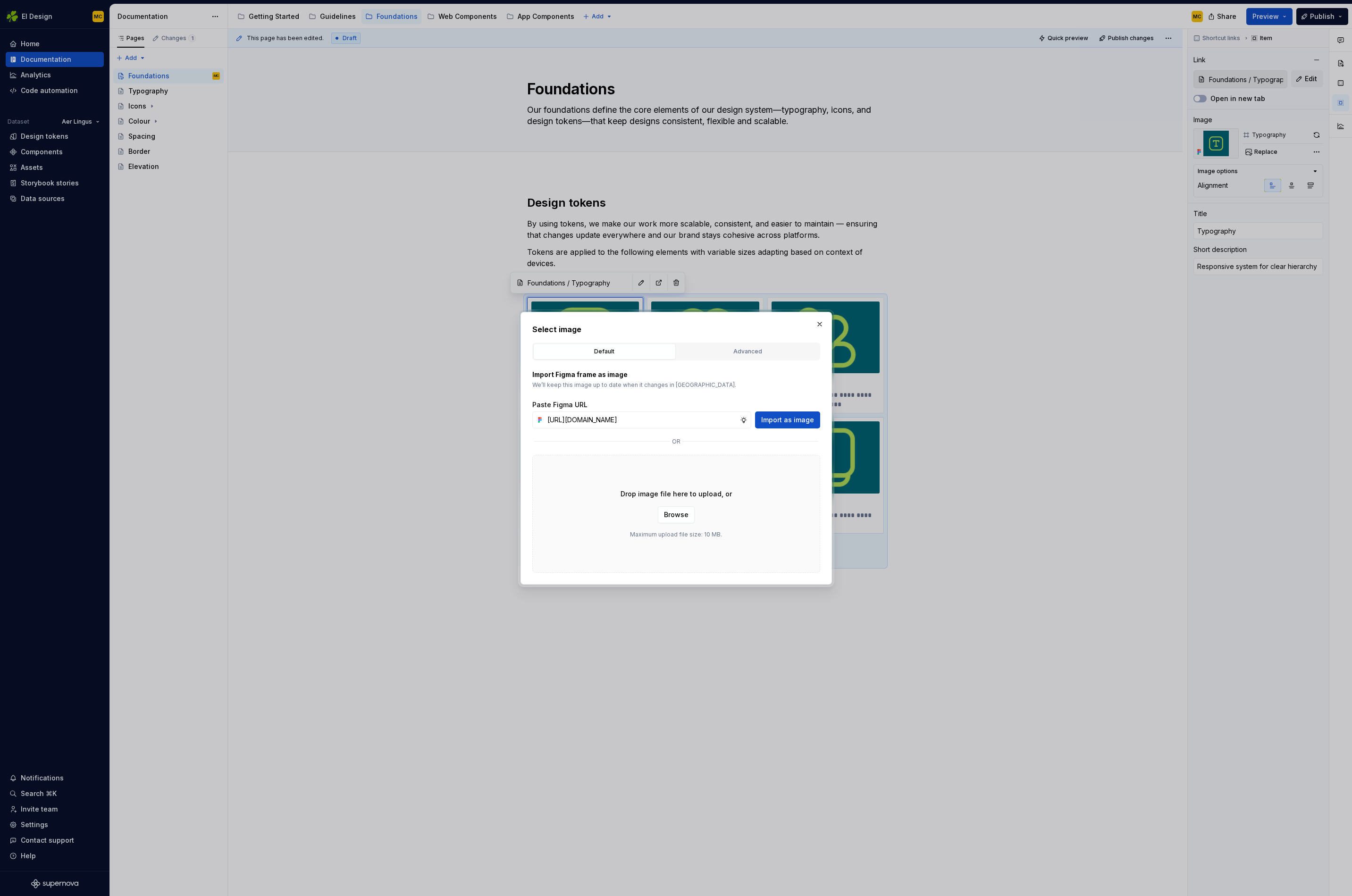
click at [793, 428] on button "Import as image" at bounding box center [787, 420] width 65 height 17
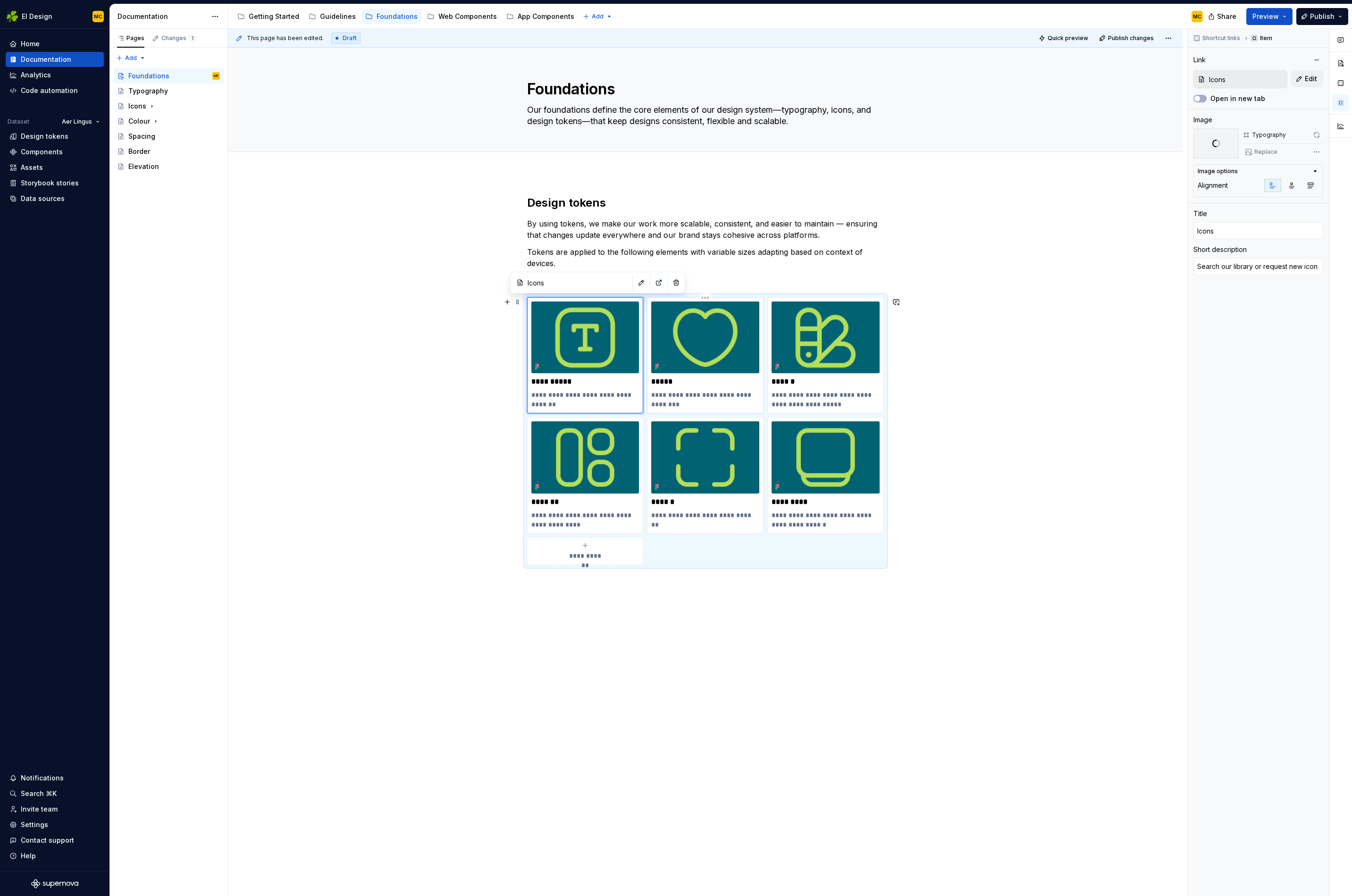
click at [736, 368] on img at bounding box center [705, 337] width 108 height 72
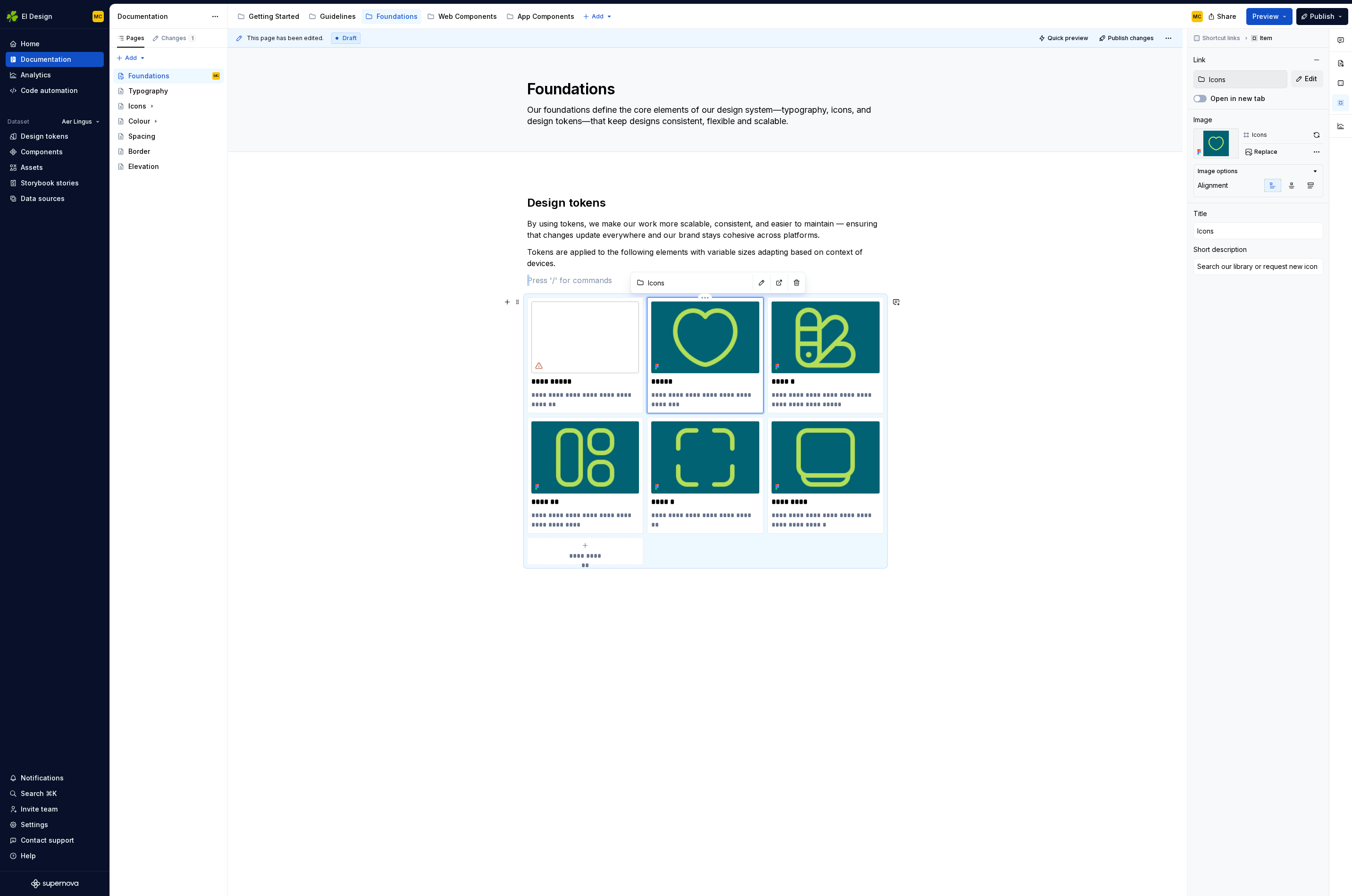
click at [699, 352] on img at bounding box center [705, 337] width 108 height 72
click at [1254, 148] on span "Replace" at bounding box center [1265, 151] width 23 height 8
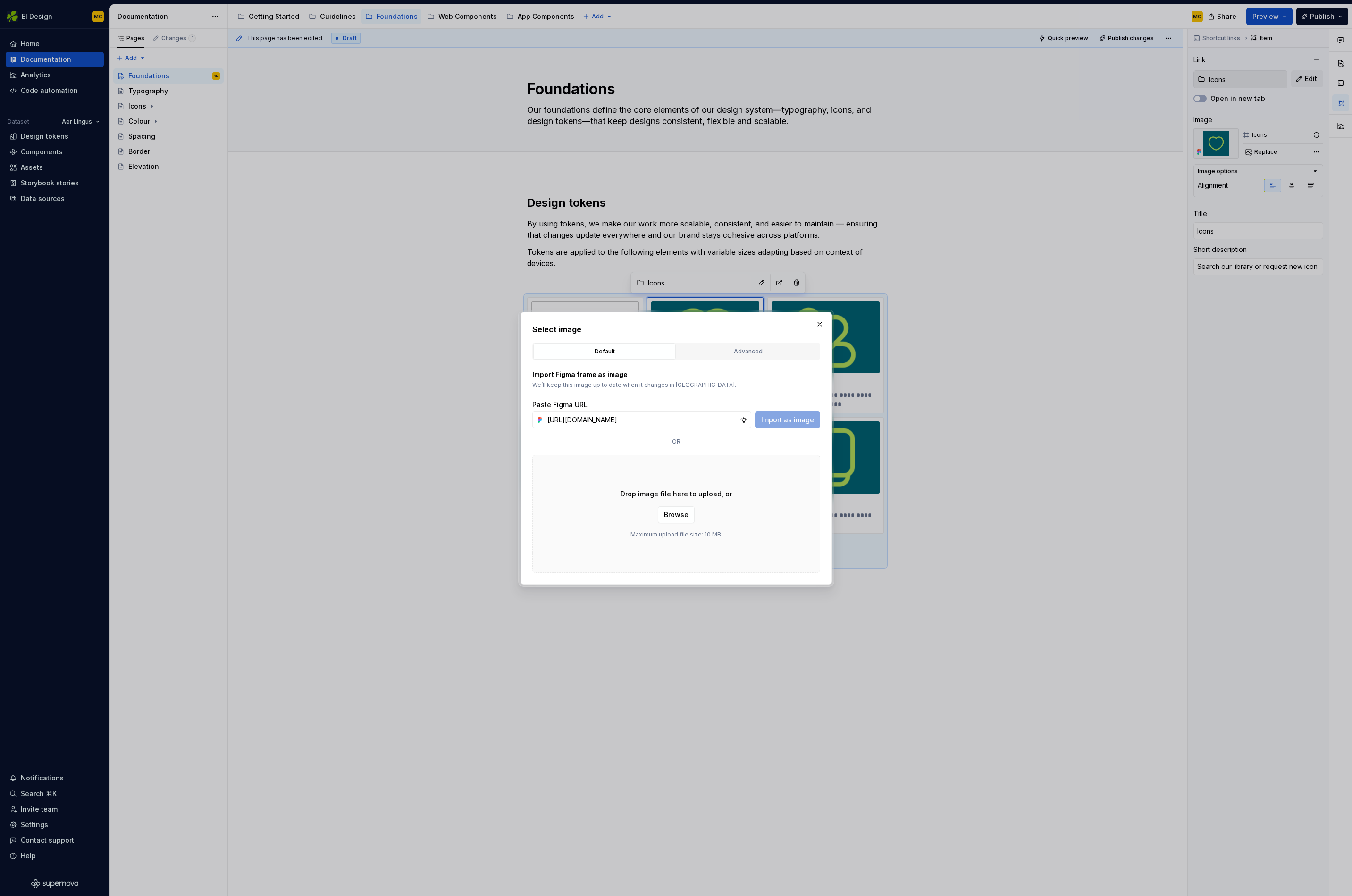
scroll to position [0, 210]
click at [787, 424] on span "Import as image" at bounding box center [788, 420] width 53 height 10
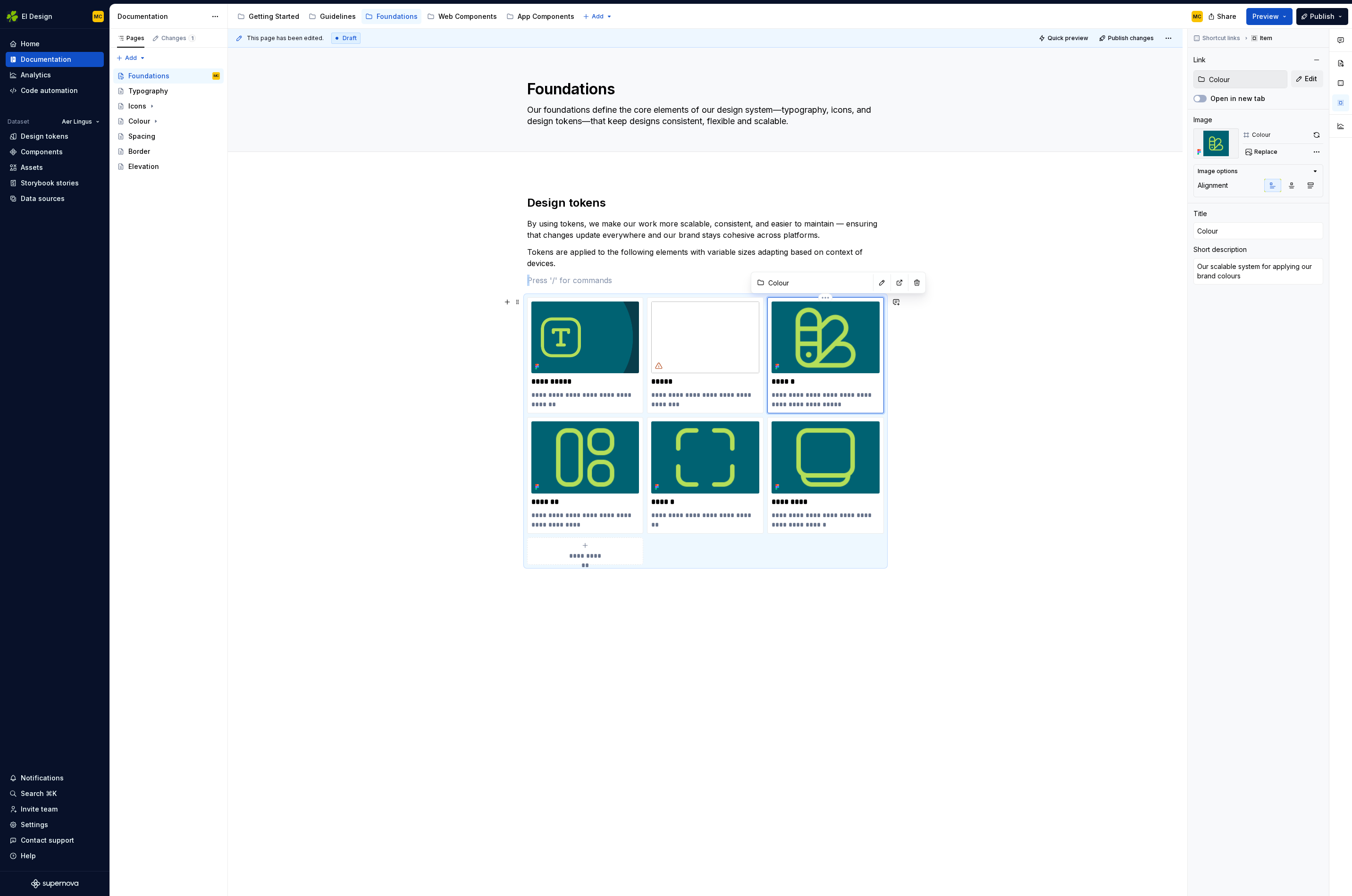
click at [844, 325] on img at bounding box center [826, 337] width 108 height 72
click at [1273, 153] on span "Replace" at bounding box center [1265, 151] width 23 height 8
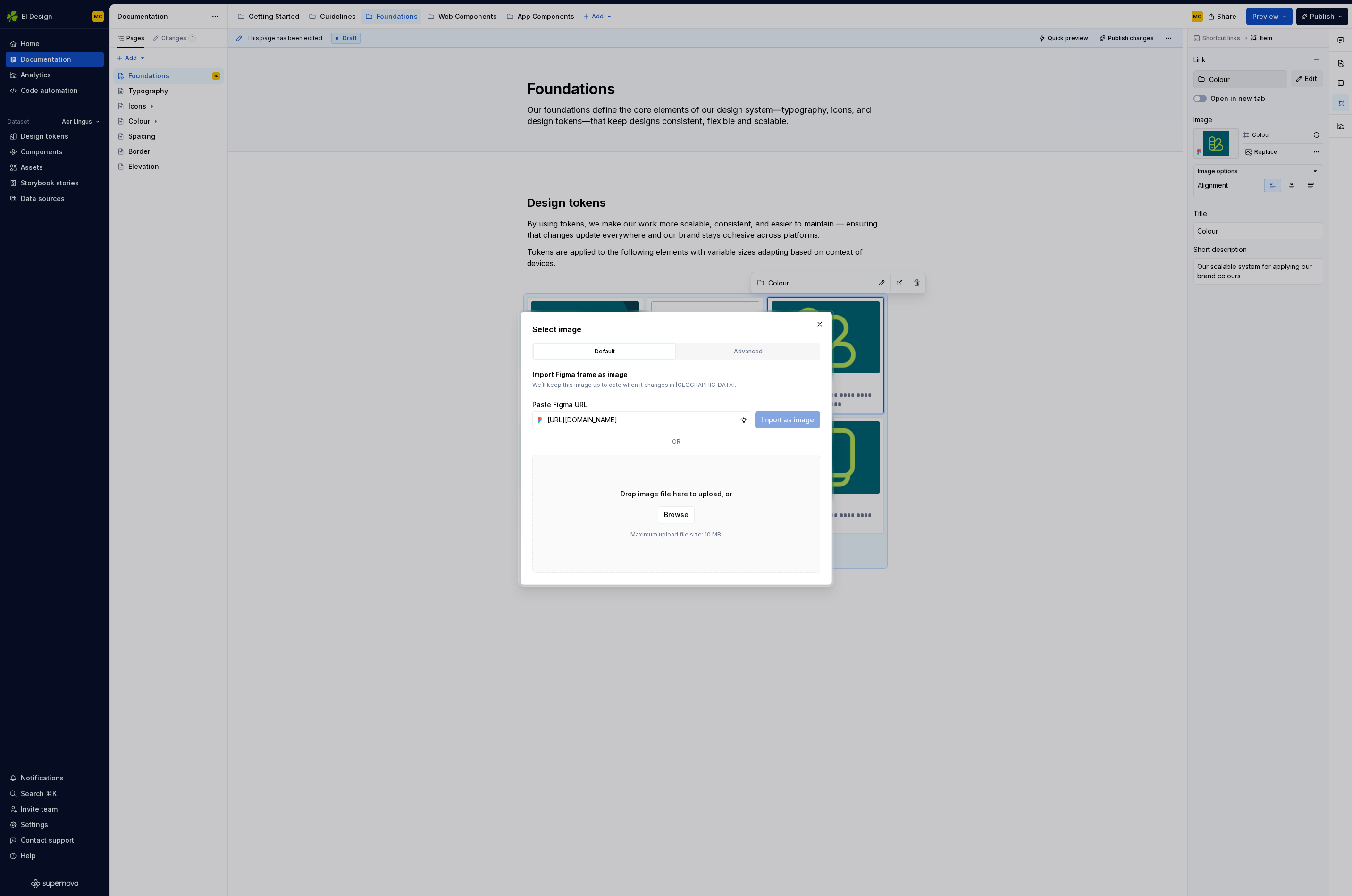
scroll to position [0, 210]
click at [792, 422] on span "Import as image" at bounding box center [788, 420] width 53 height 10
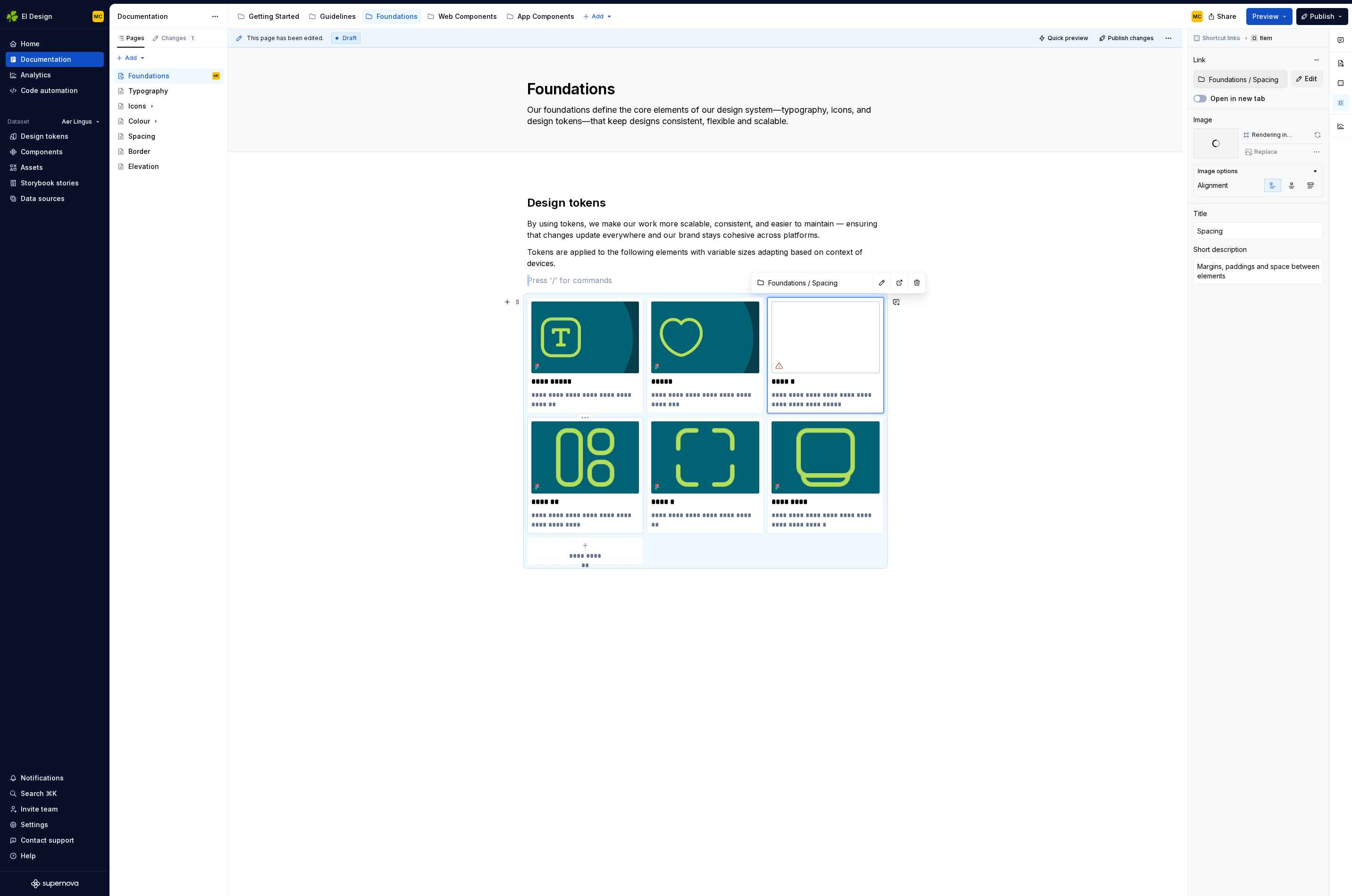
click at [582, 460] on img at bounding box center [585, 457] width 108 height 72
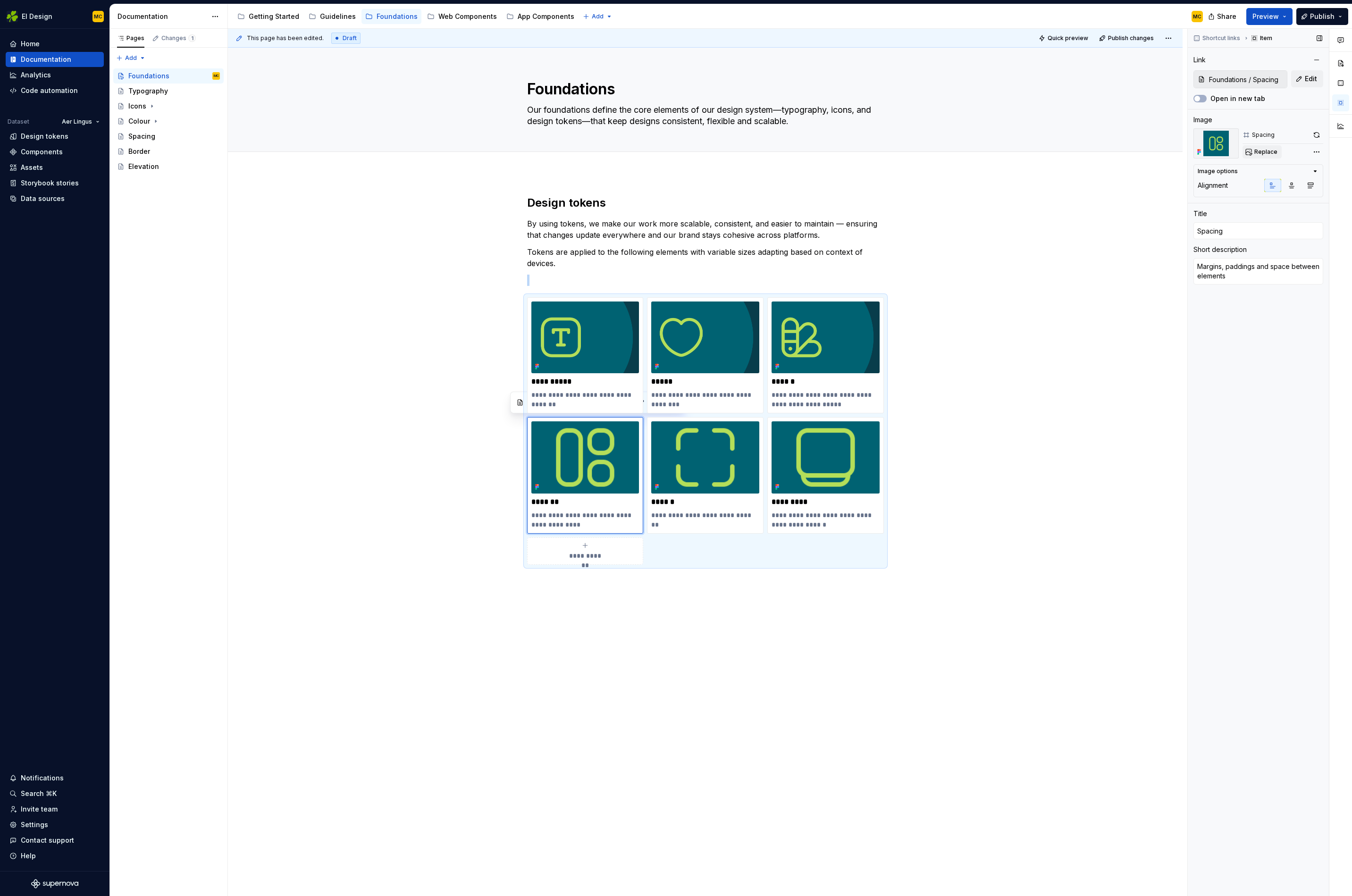
click at [1263, 151] on span "Replace" at bounding box center [1265, 151] width 23 height 8
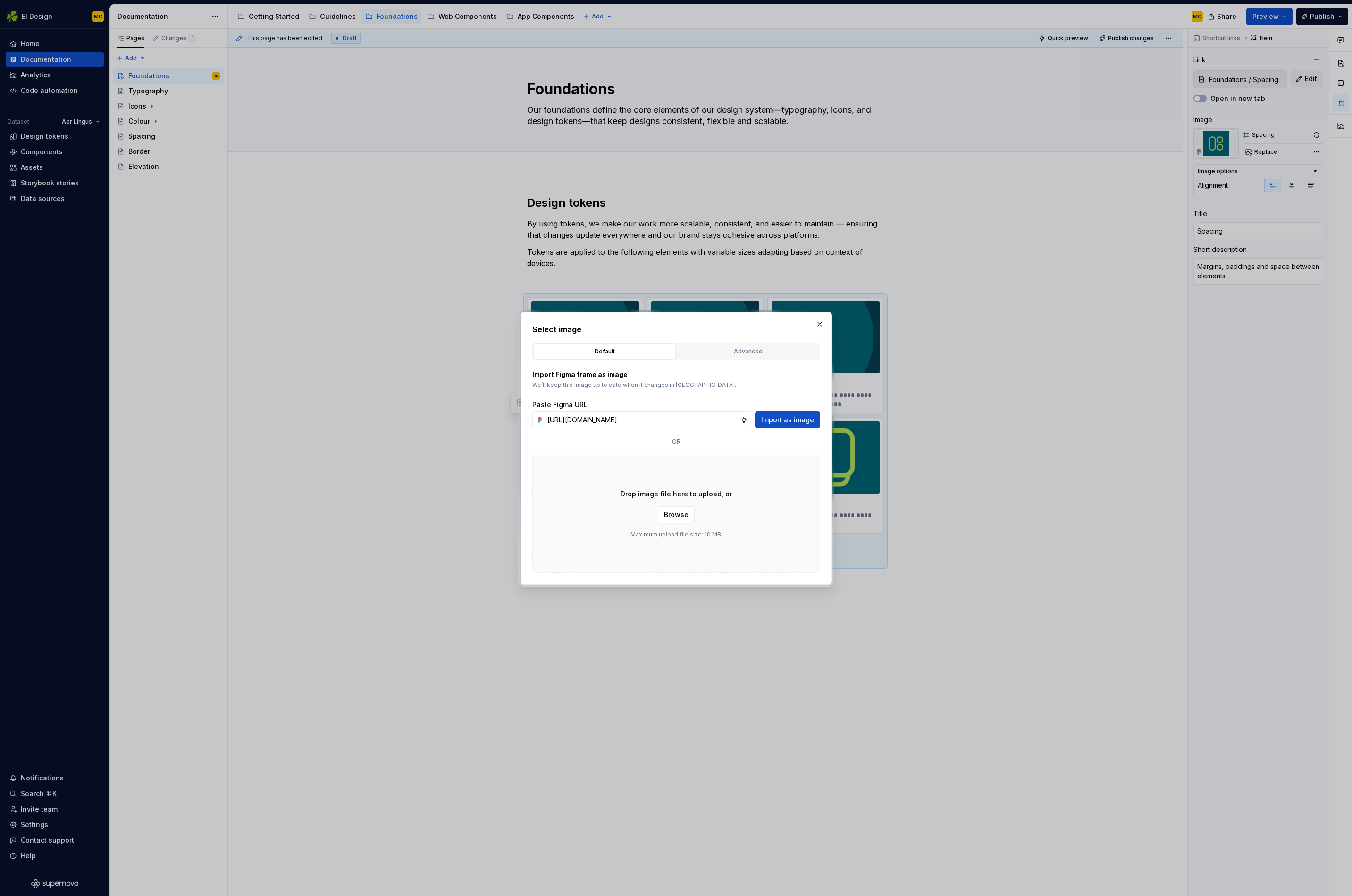
scroll to position [0, 210]
click at [789, 413] on button "Import as image" at bounding box center [787, 420] width 65 height 17
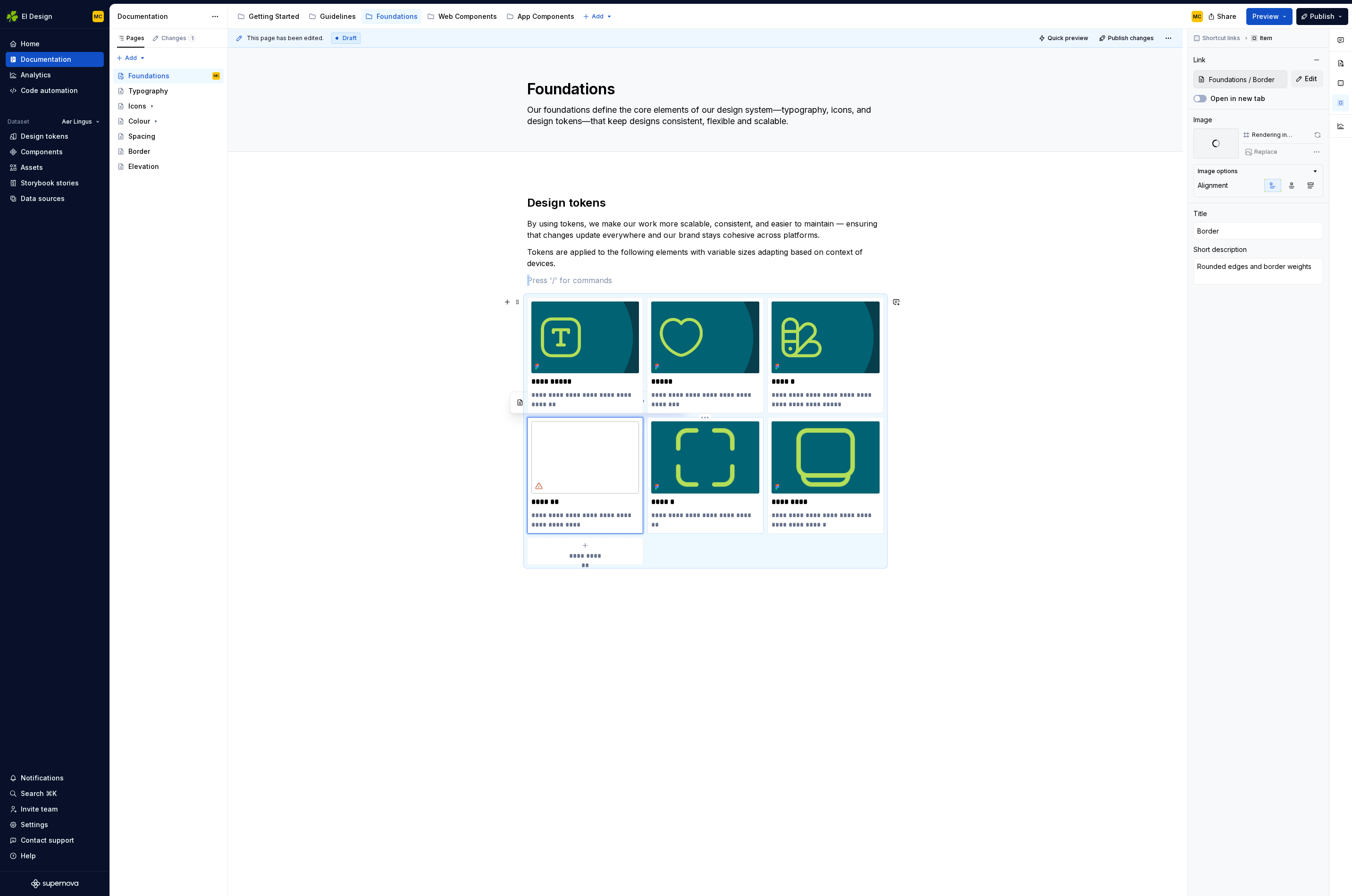
click at [713, 447] on img at bounding box center [705, 457] width 108 height 72
click at [1253, 149] on button "Replace" at bounding box center [1263, 151] width 39 height 13
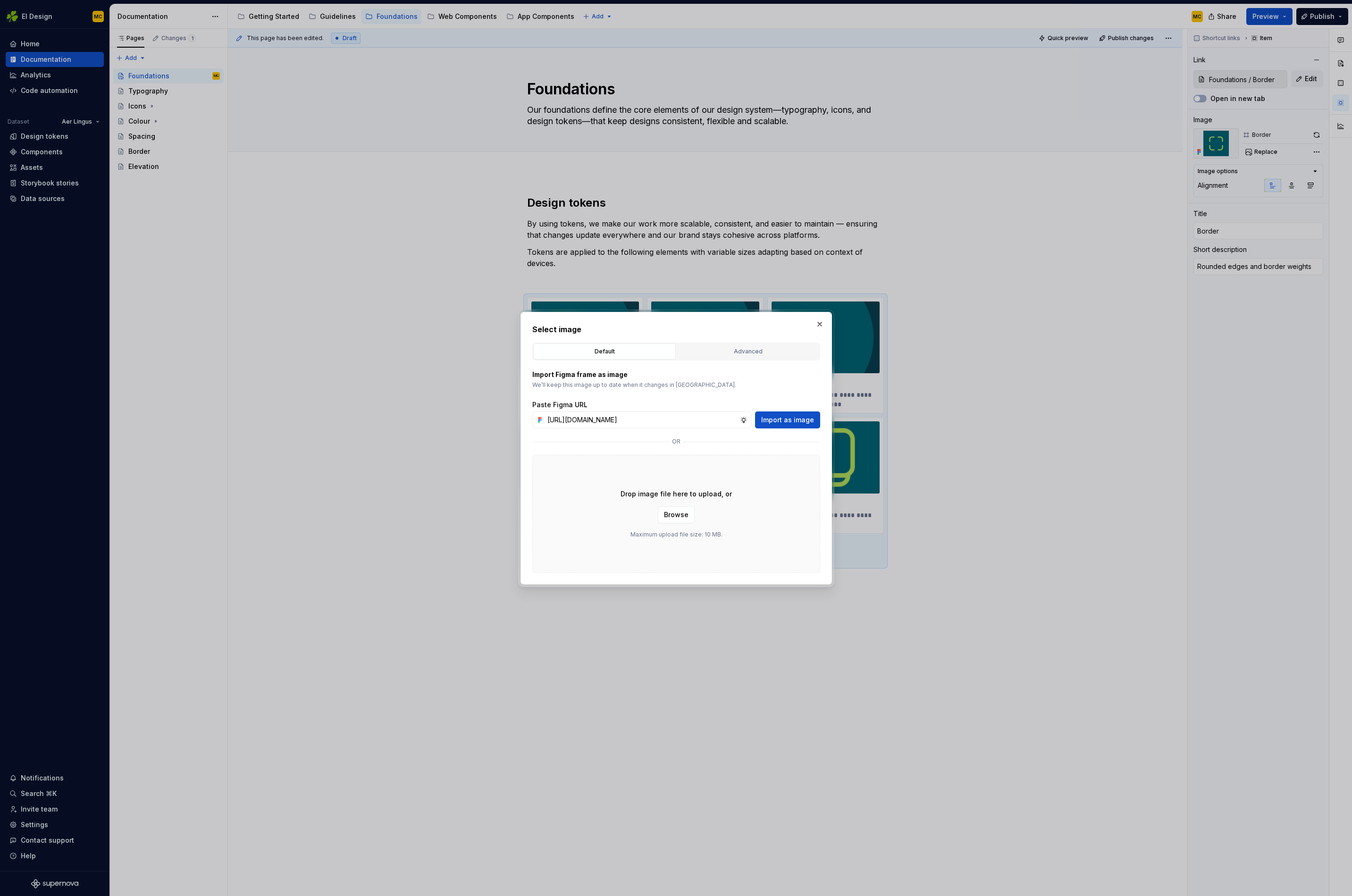
scroll to position [0, 210]
click at [782, 419] on span "Import as image" at bounding box center [788, 420] width 53 height 10
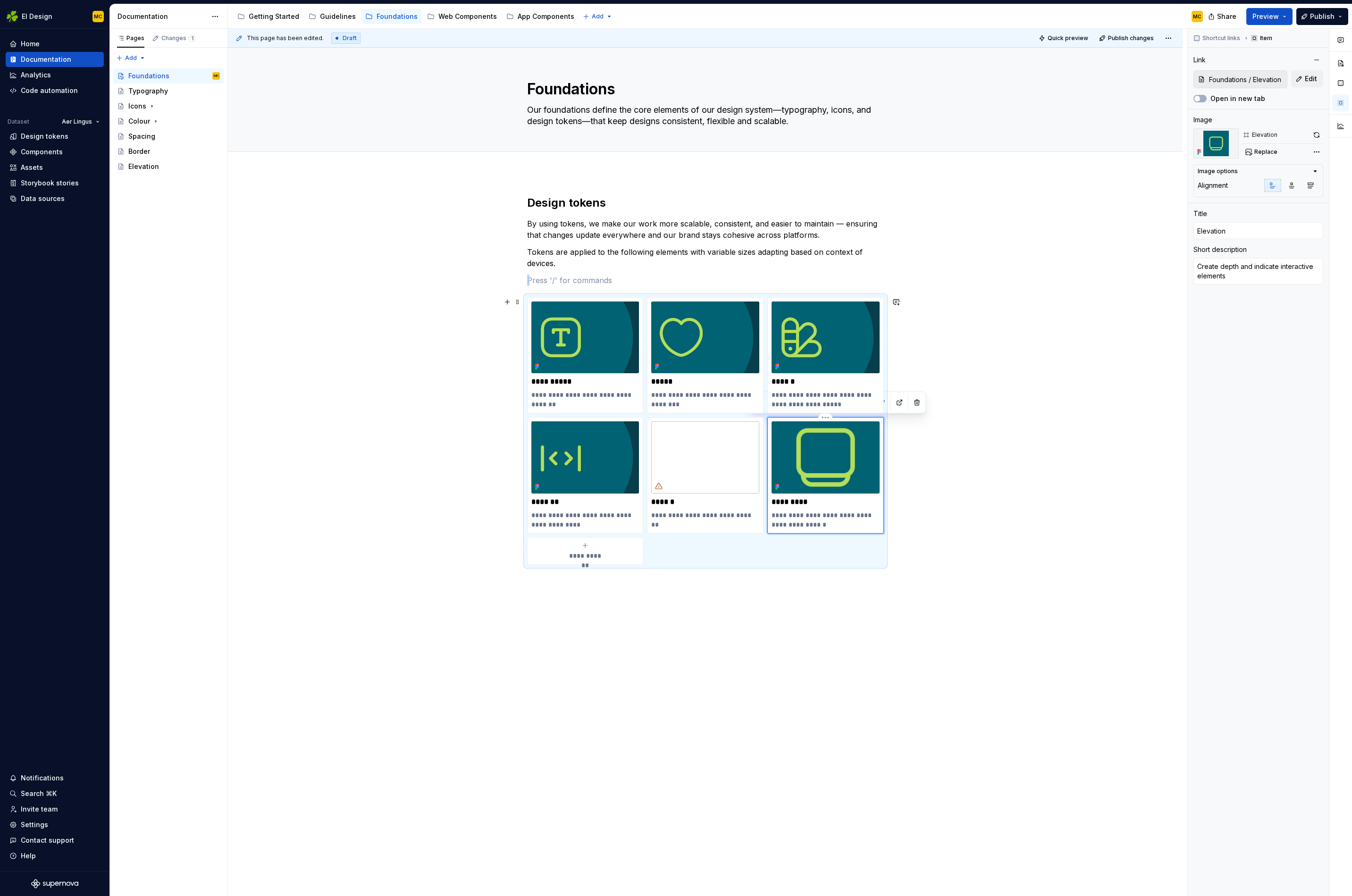
drag, startPoint x: 808, startPoint y: 463, endPoint x: 853, endPoint y: 423, distance: 60.2
click at [808, 463] on img at bounding box center [826, 457] width 108 height 72
click at [1259, 152] on span "Replace" at bounding box center [1265, 151] width 23 height 8
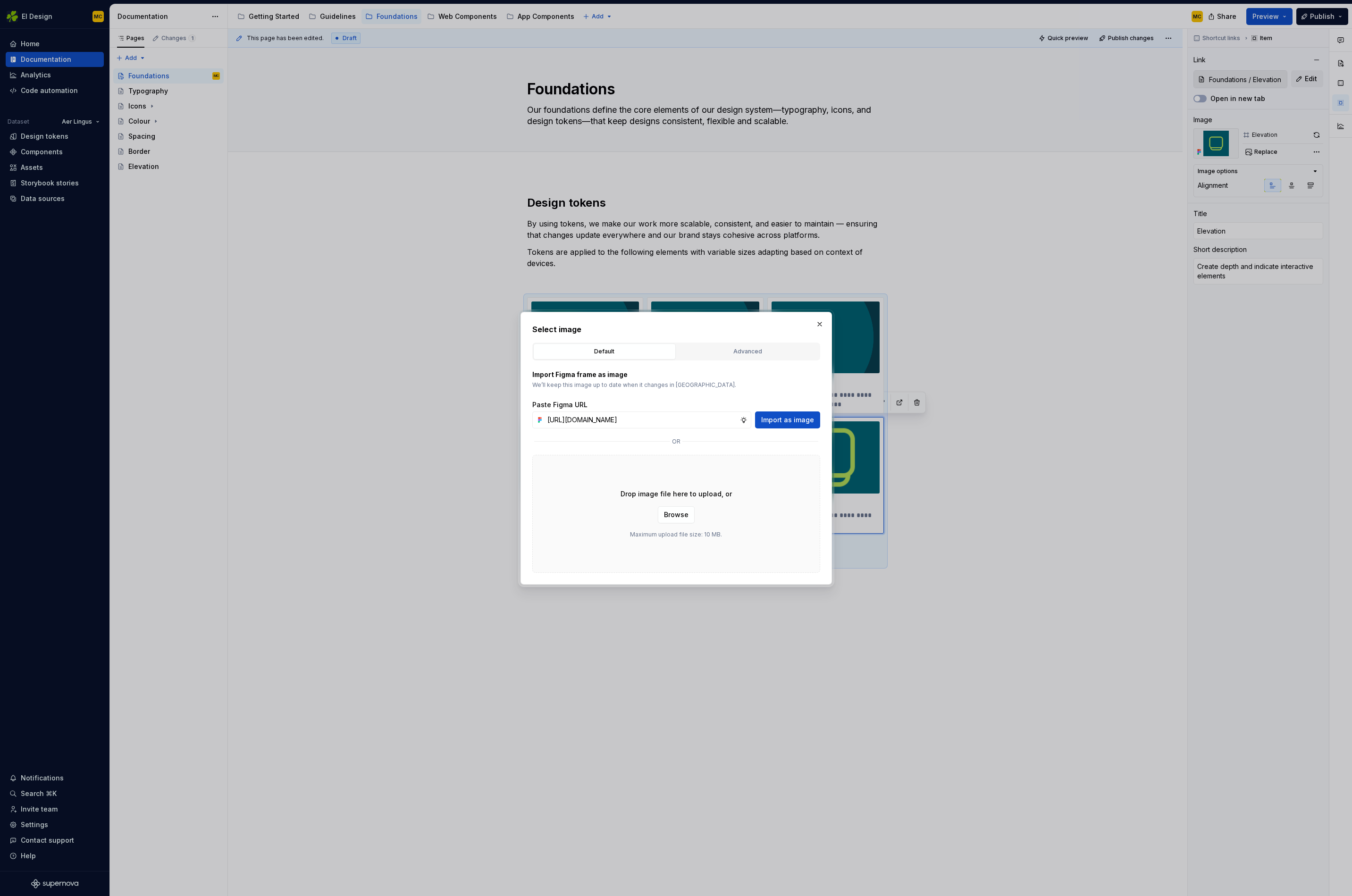
click at [795, 424] on span "Import as image" at bounding box center [788, 420] width 53 height 10
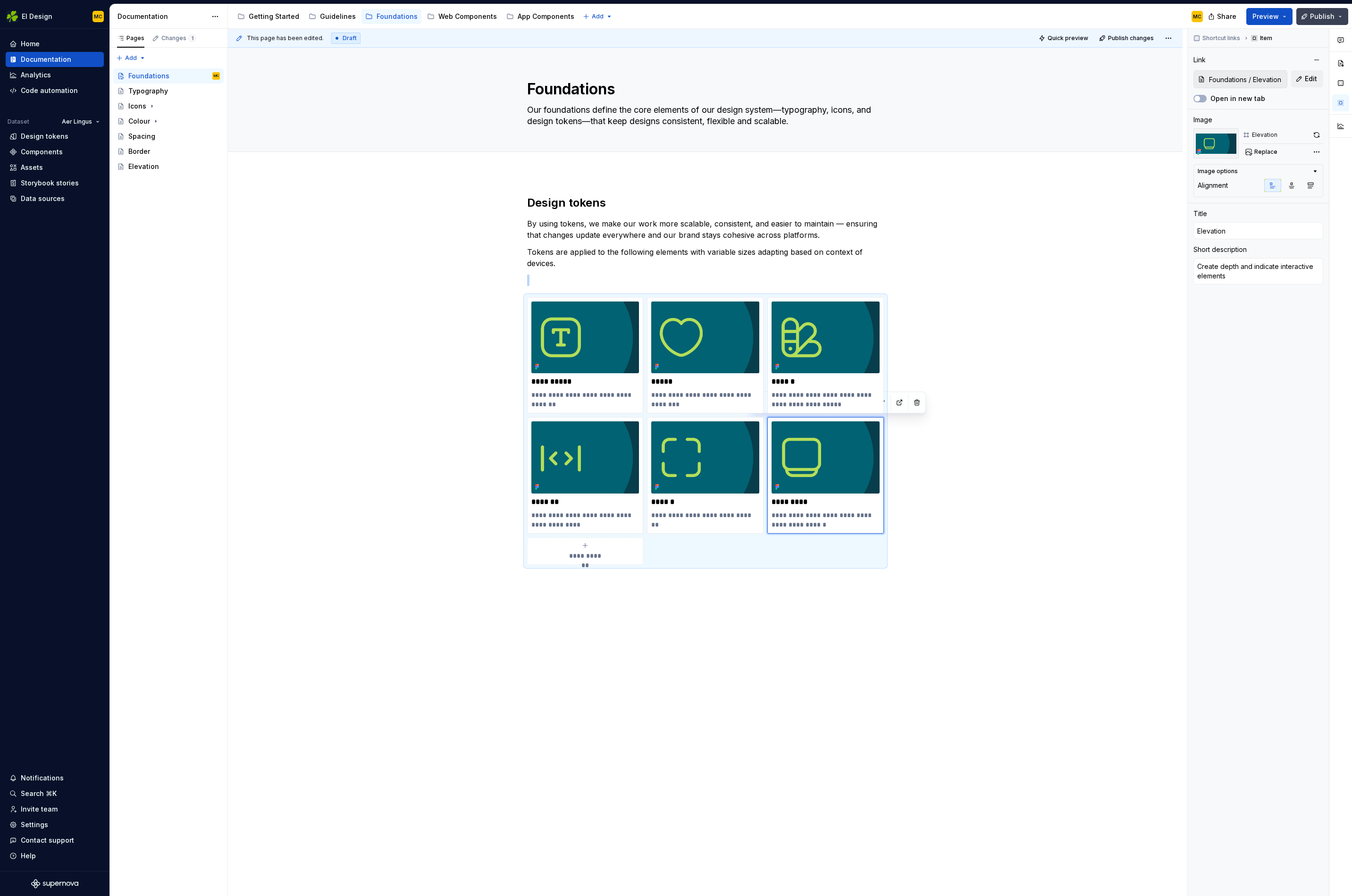
click at [1321, 14] on span "Publish" at bounding box center [1322, 17] width 24 height 10
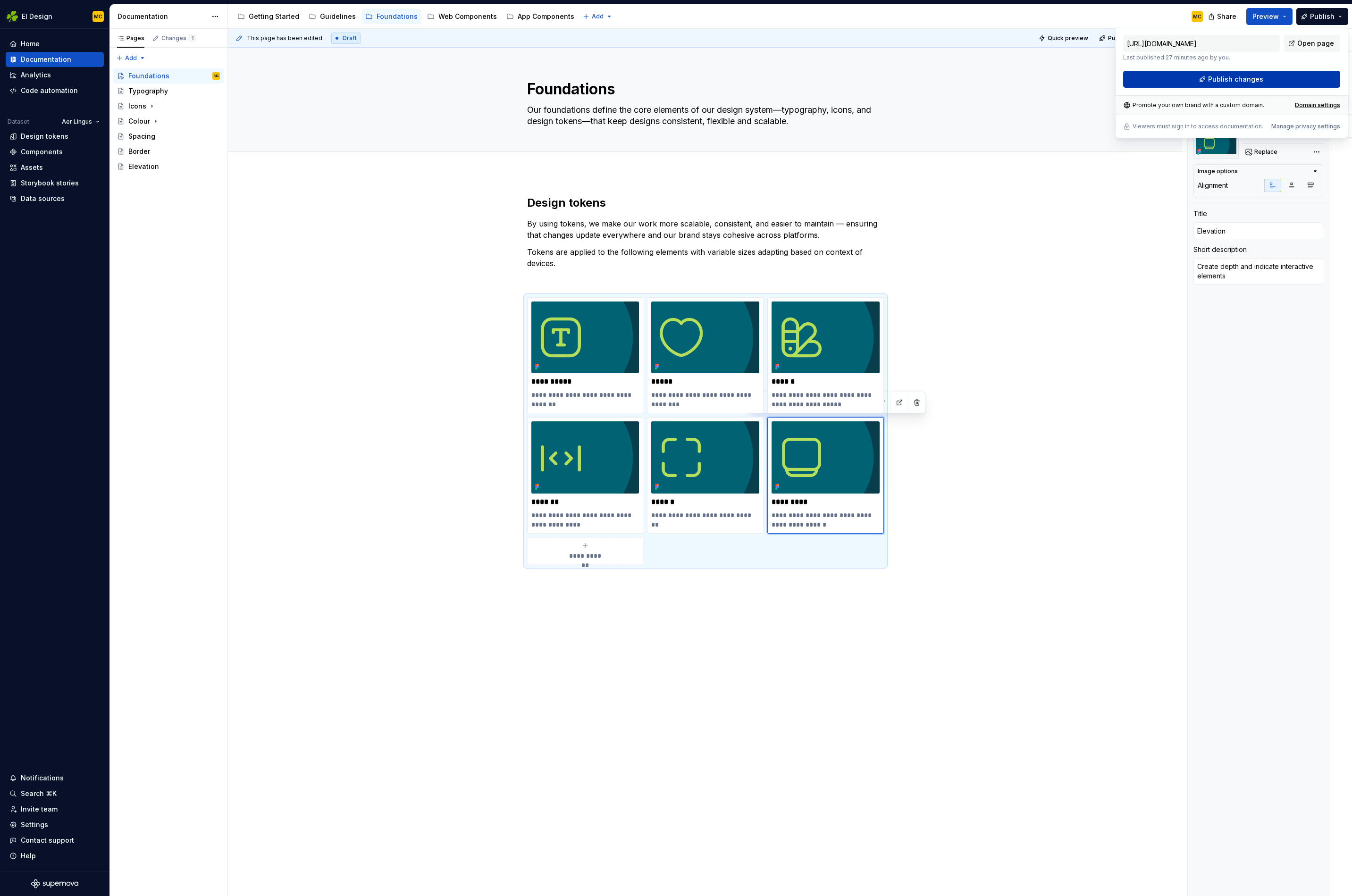
click at [1239, 78] on span "Publish changes" at bounding box center [1235, 80] width 55 height 10
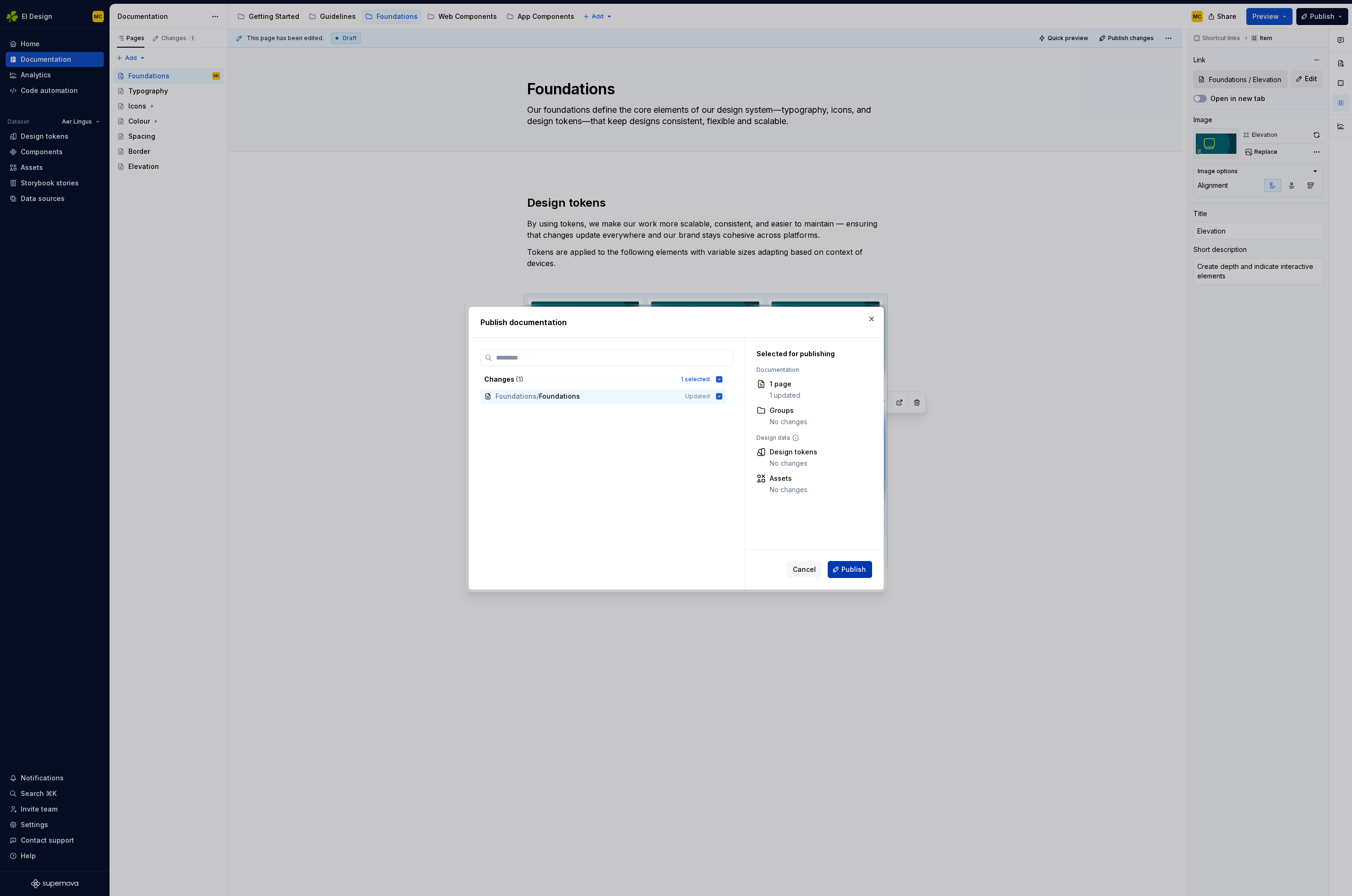
click at [859, 567] on span "Publish" at bounding box center [854, 569] width 24 height 10
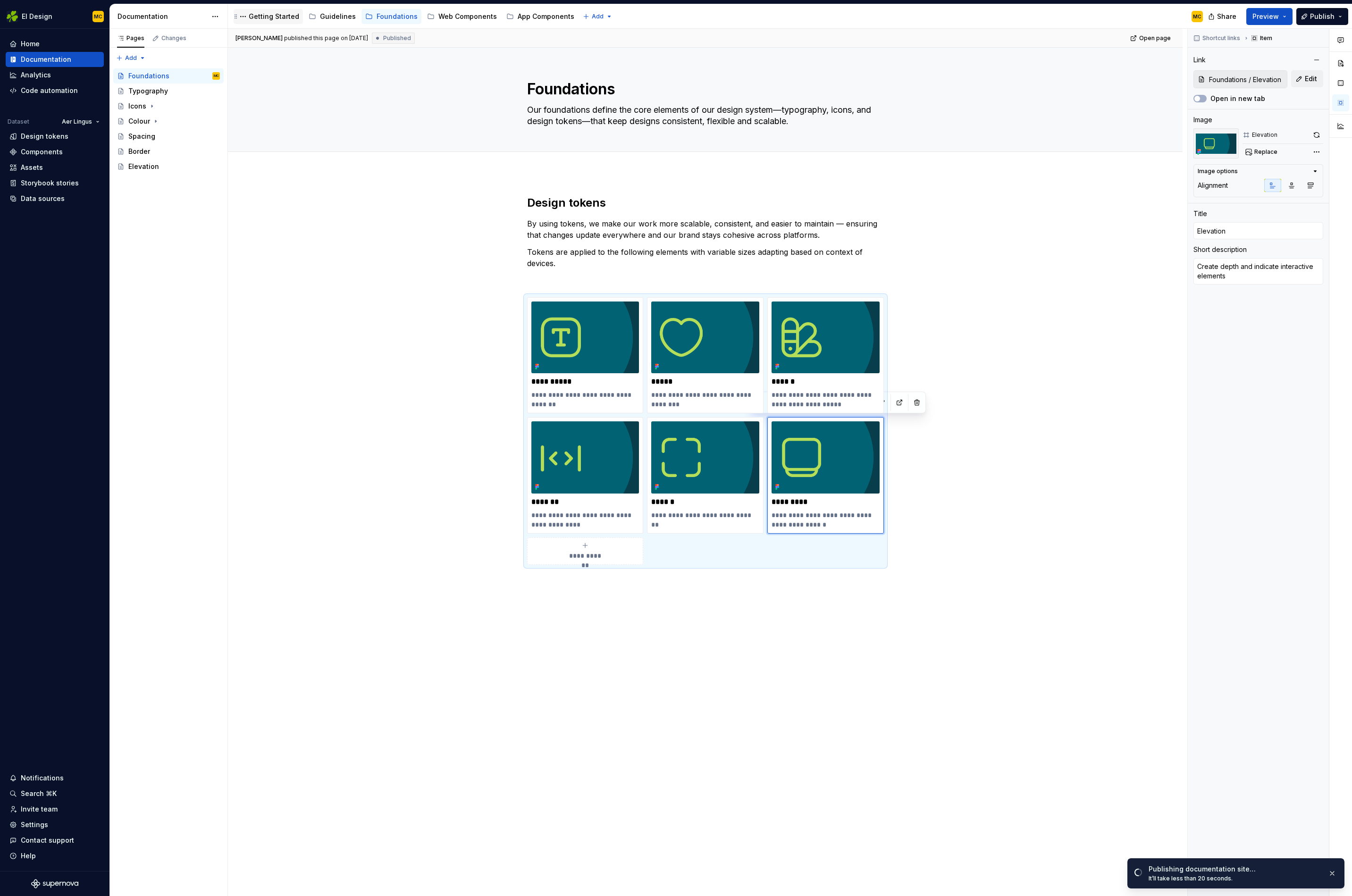
click at [254, 18] on div "Getting Started" at bounding box center [274, 17] width 50 height 10
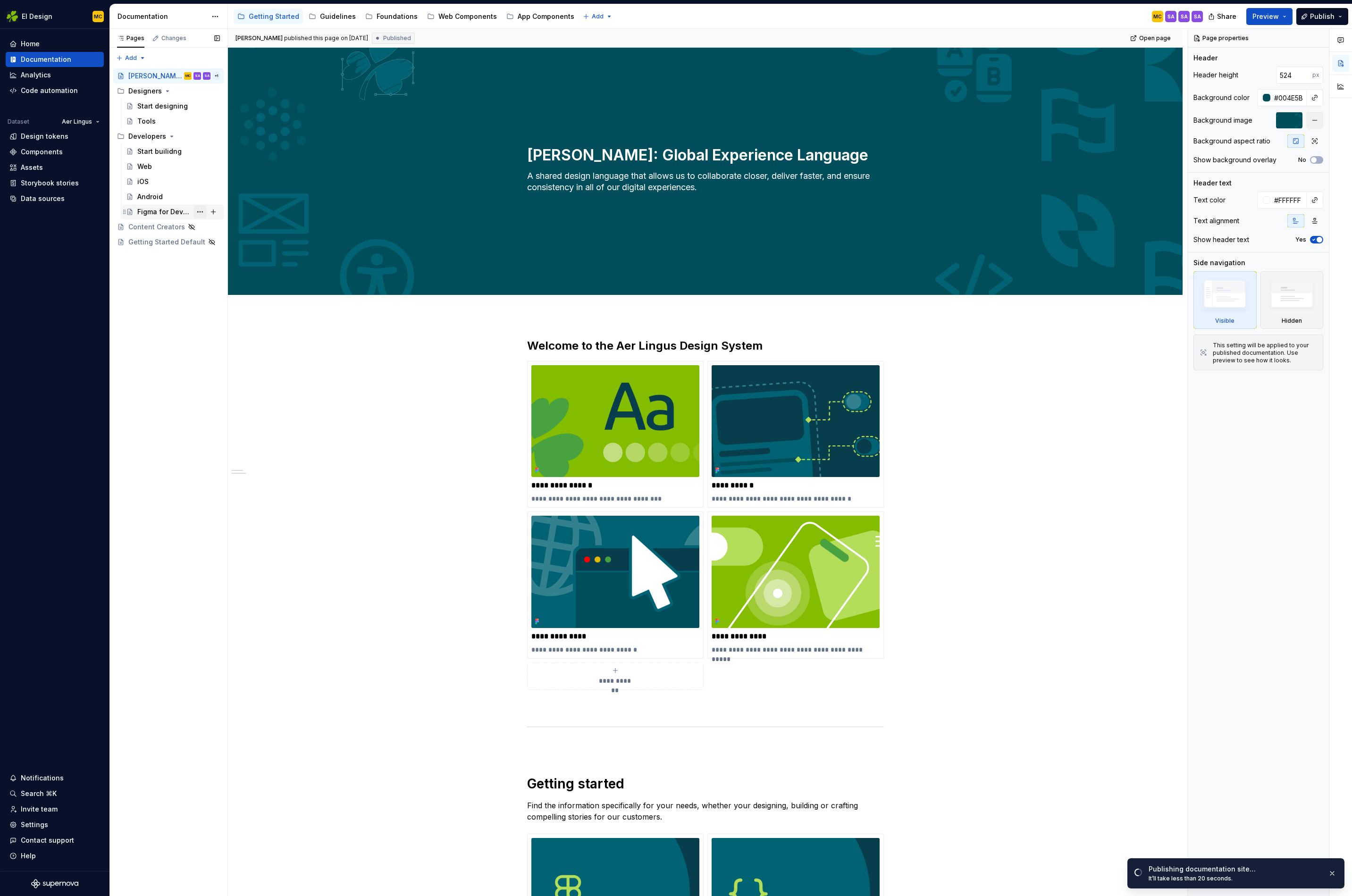
click at [202, 211] on button "Page tree" at bounding box center [200, 211] width 13 height 13
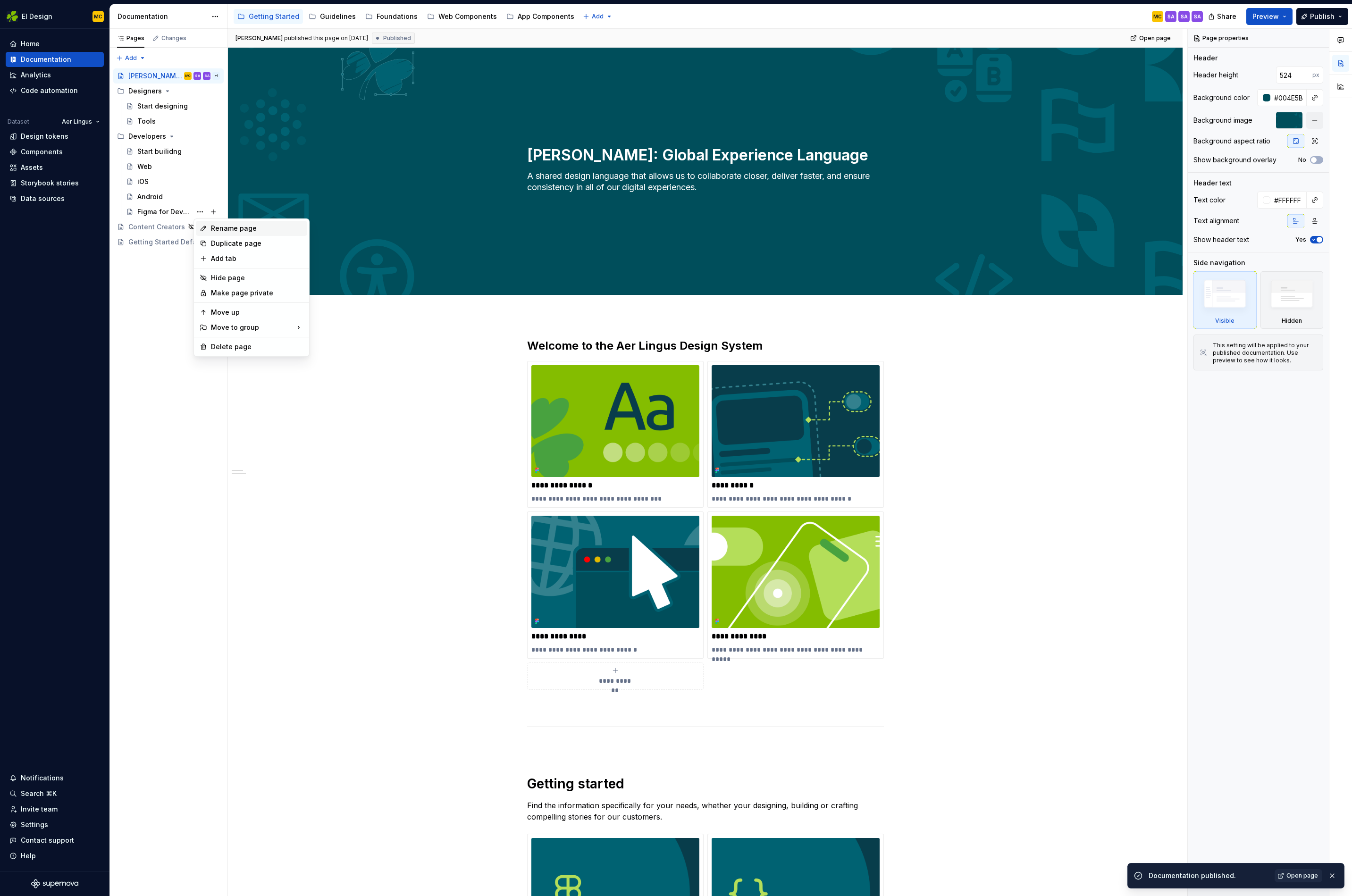
click at [243, 230] on div "Rename page" at bounding box center [257, 229] width 93 height 10
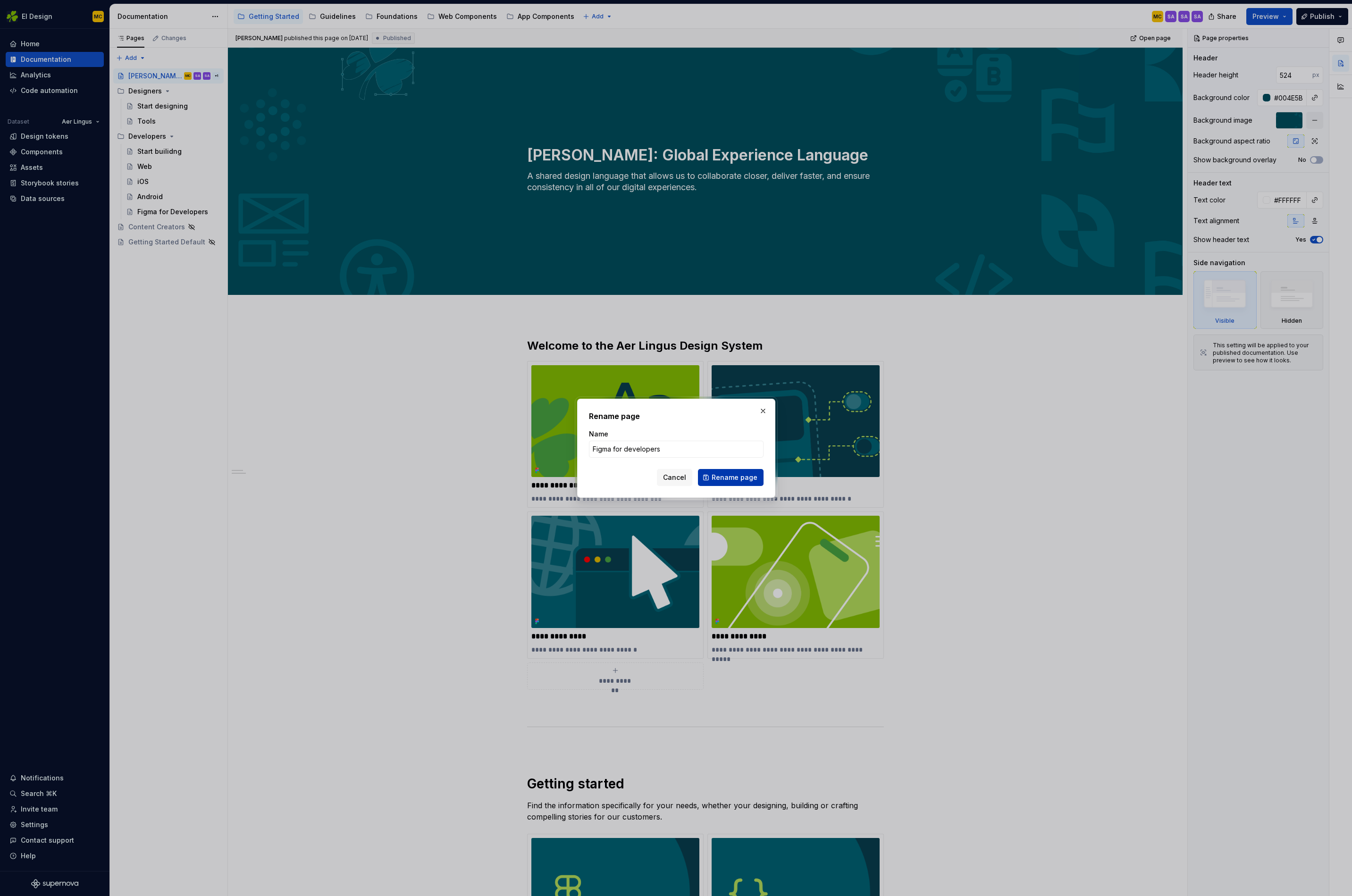
click at [752, 477] on span "Rename page" at bounding box center [735, 478] width 46 height 10
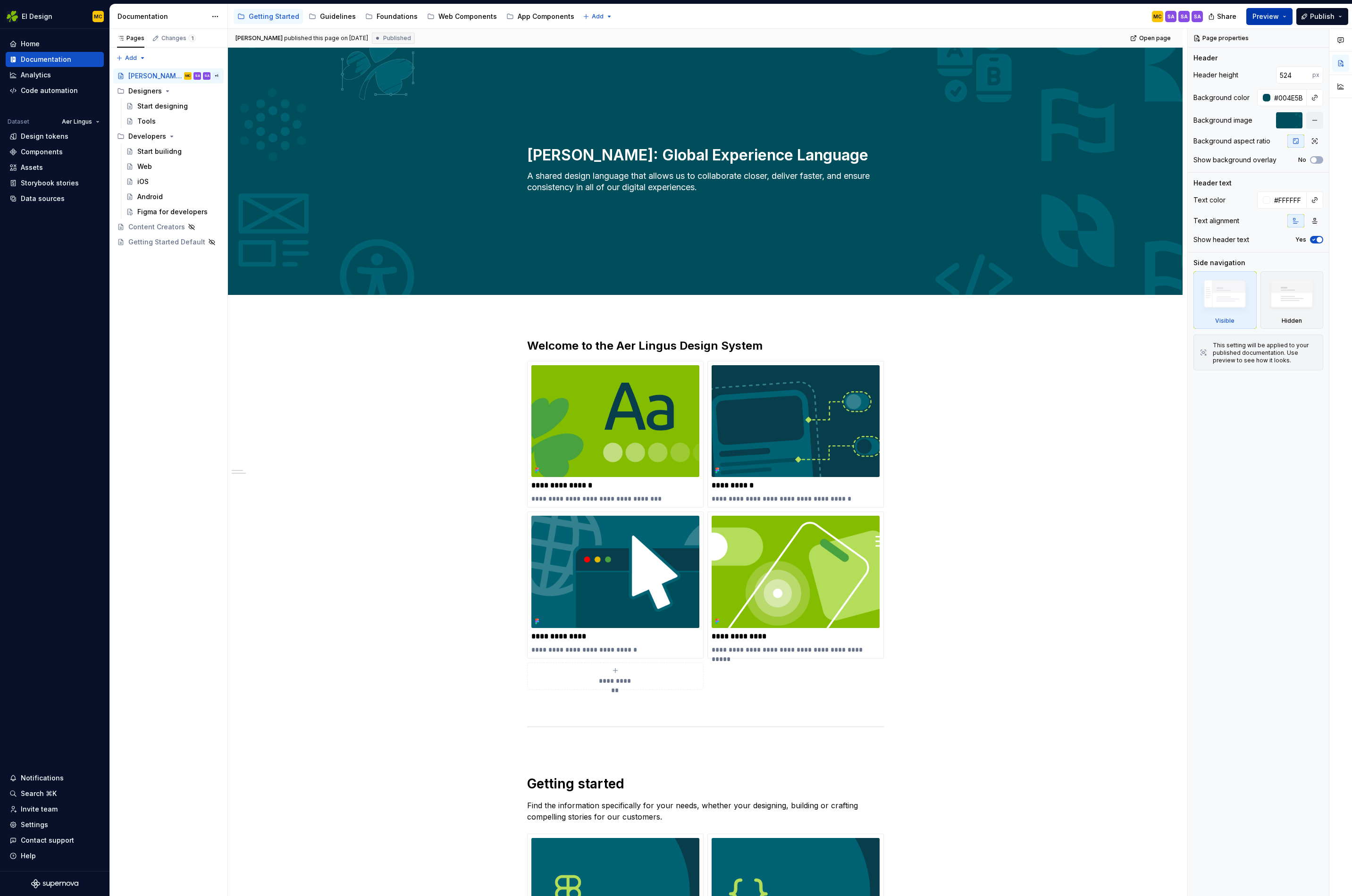
click at [1266, 17] on span "Preview" at bounding box center [1266, 17] width 27 height 10
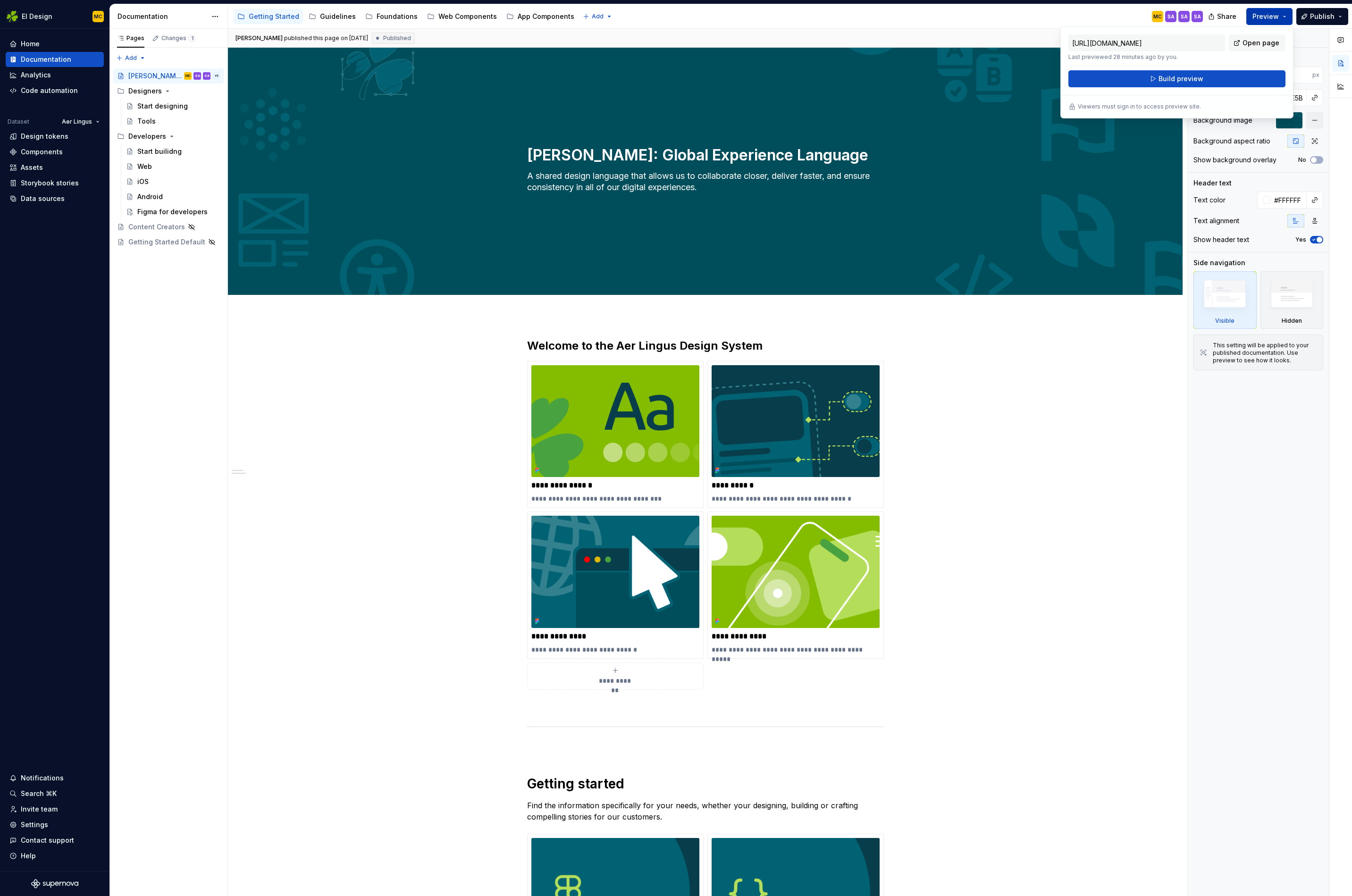
click at [1266, 17] on span "Preview" at bounding box center [1266, 17] width 27 height 10
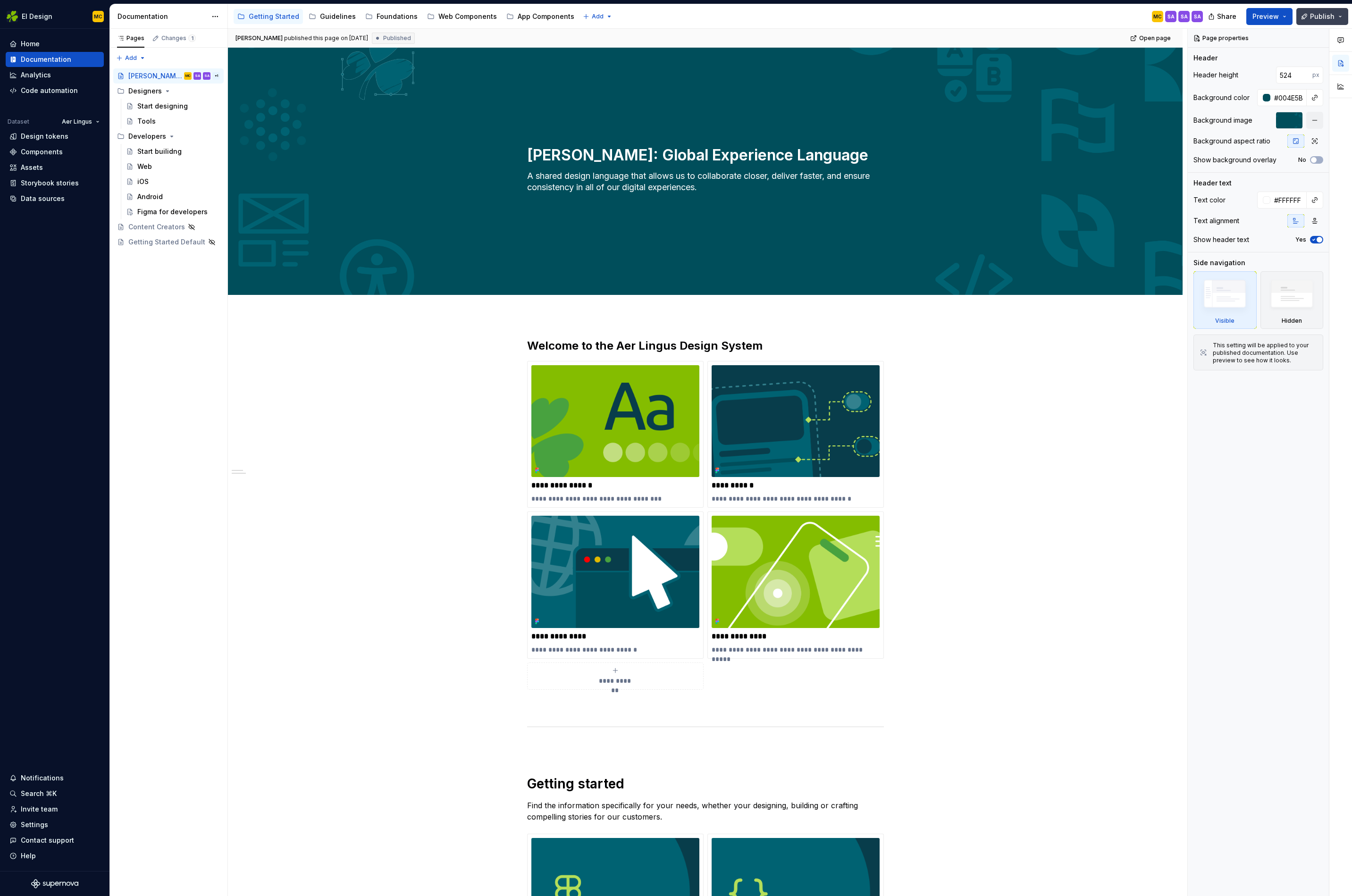
click at [1316, 20] on span "Publish" at bounding box center [1322, 17] width 24 height 10
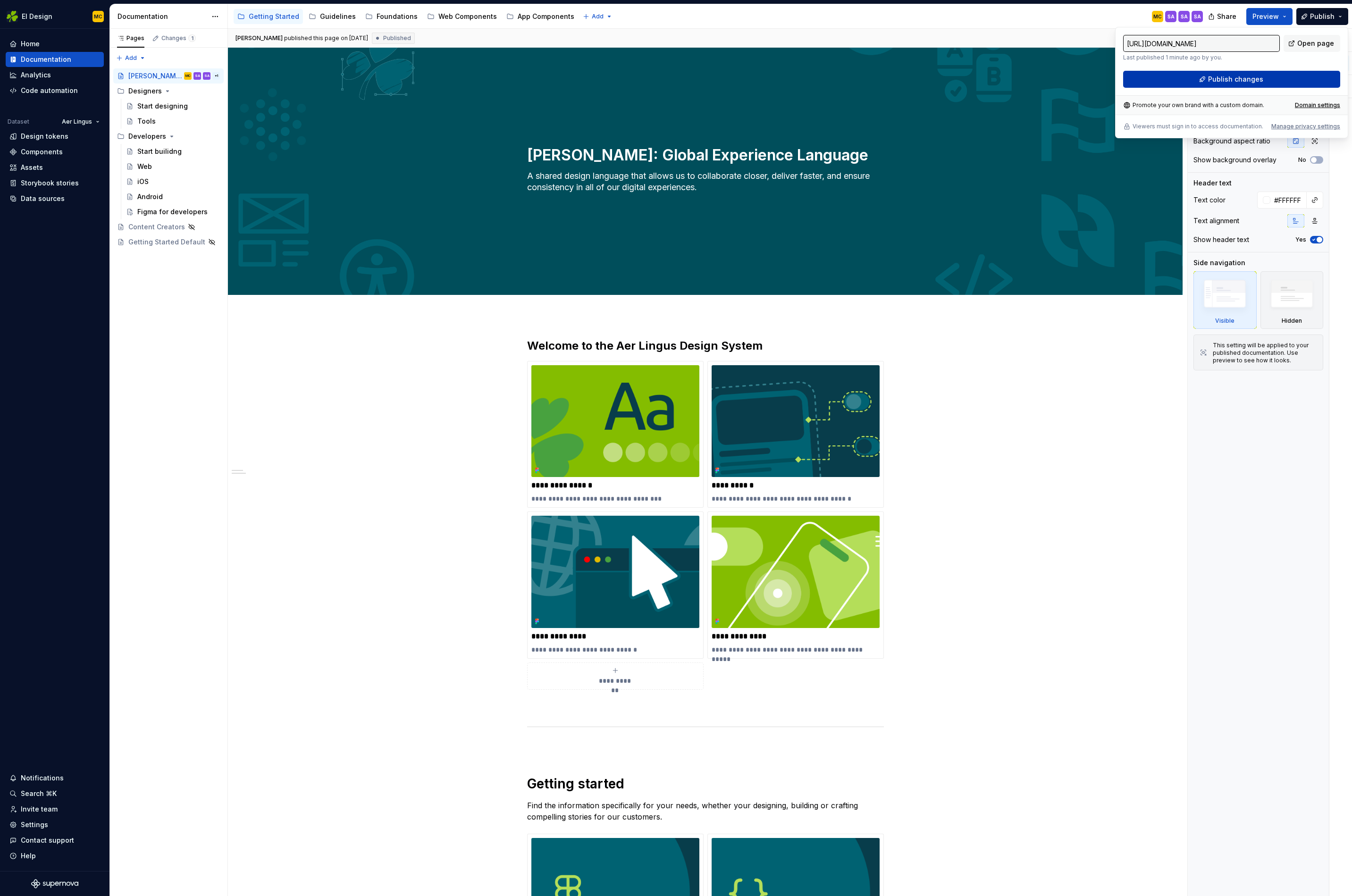
click at [1232, 78] on span "Publish changes" at bounding box center [1235, 80] width 55 height 10
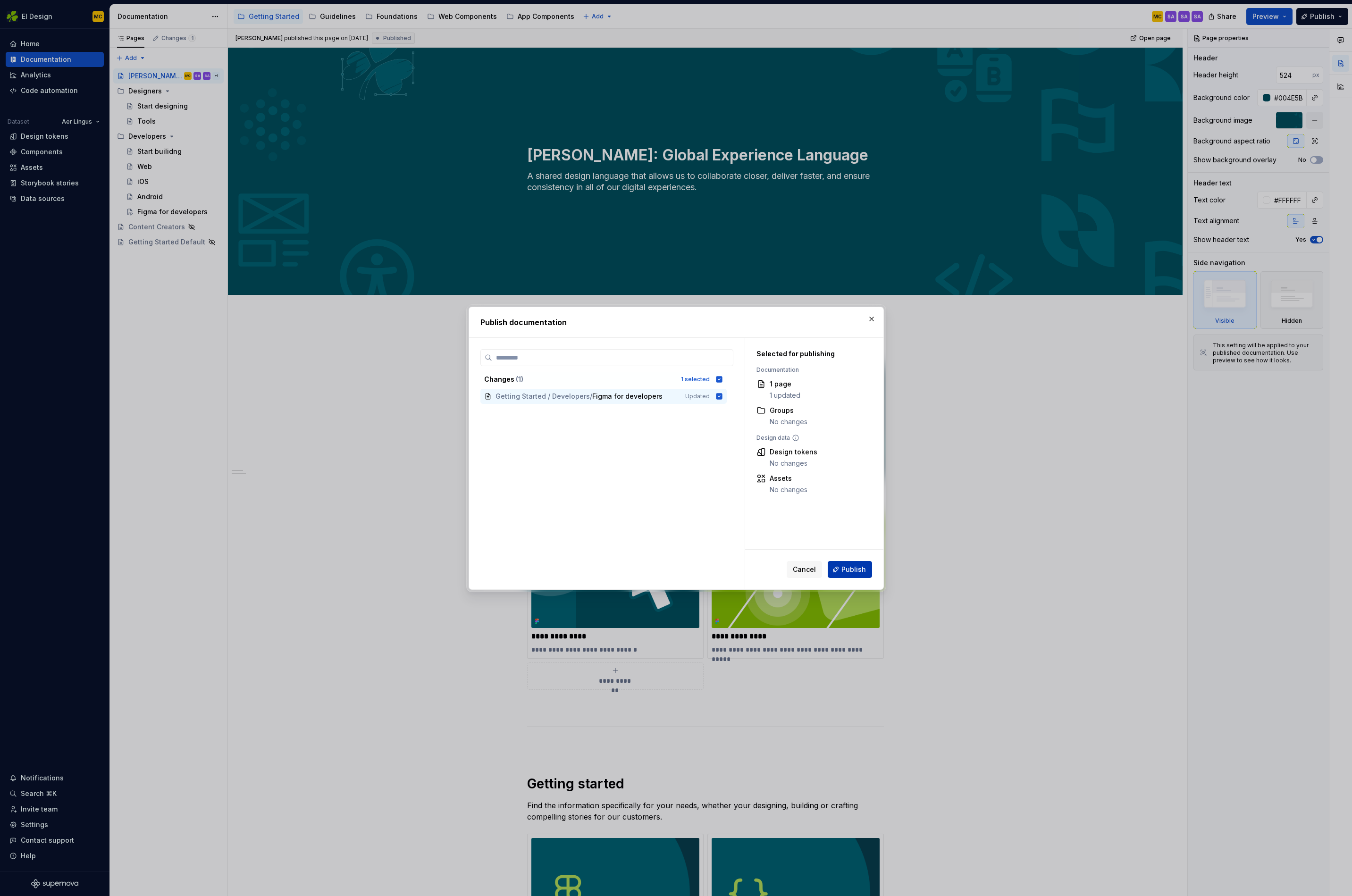
click at [848, 569] on span "Publish" at bounding box center [854, 569] width 24 height 10
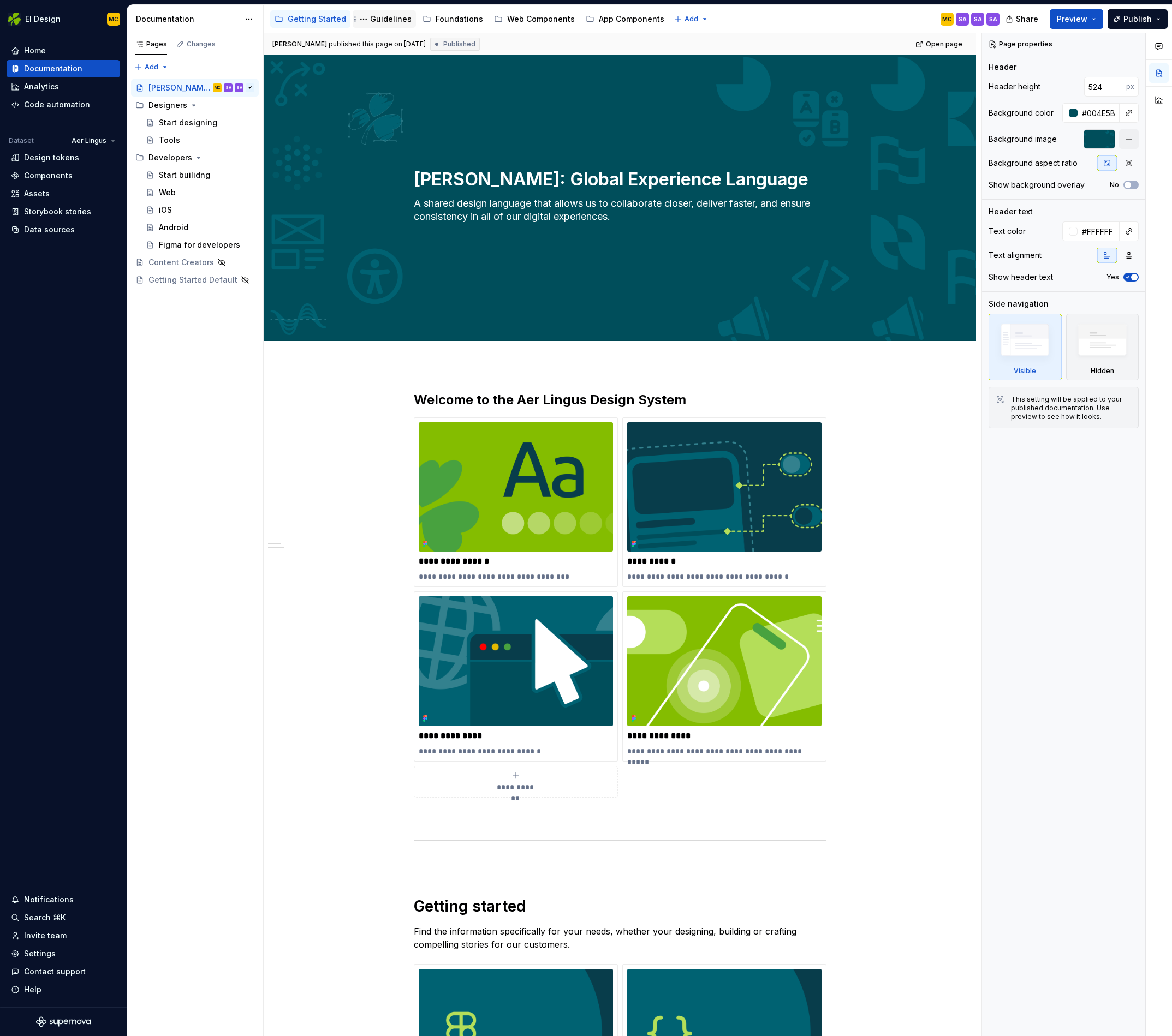
click at [375, 19] on div "Guidelines" at bounding box center [390, 19] width 41 height 11
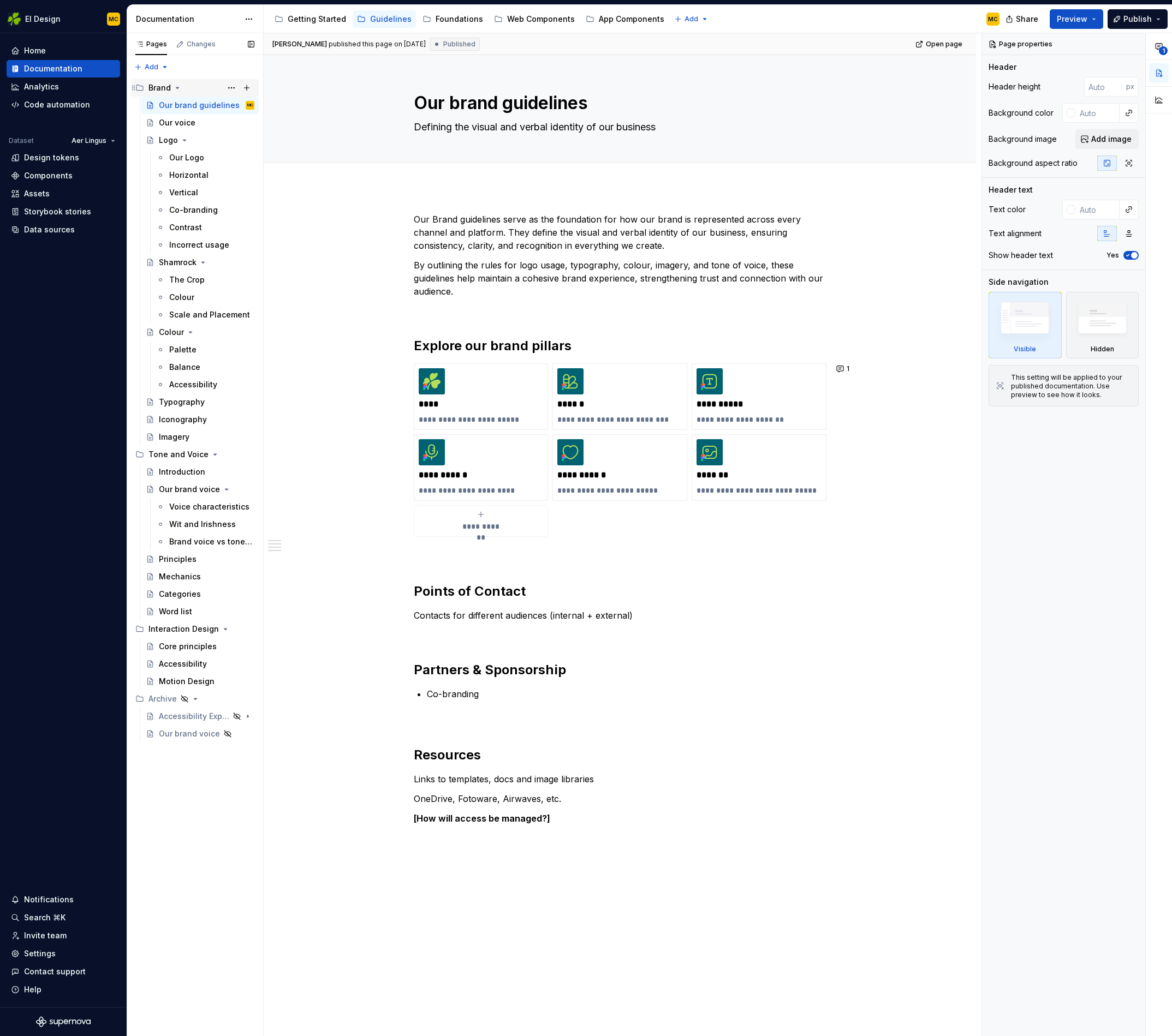
click at [177, 89] on icon "Page tree" at bounding box center [177, 87] width 2 height 1
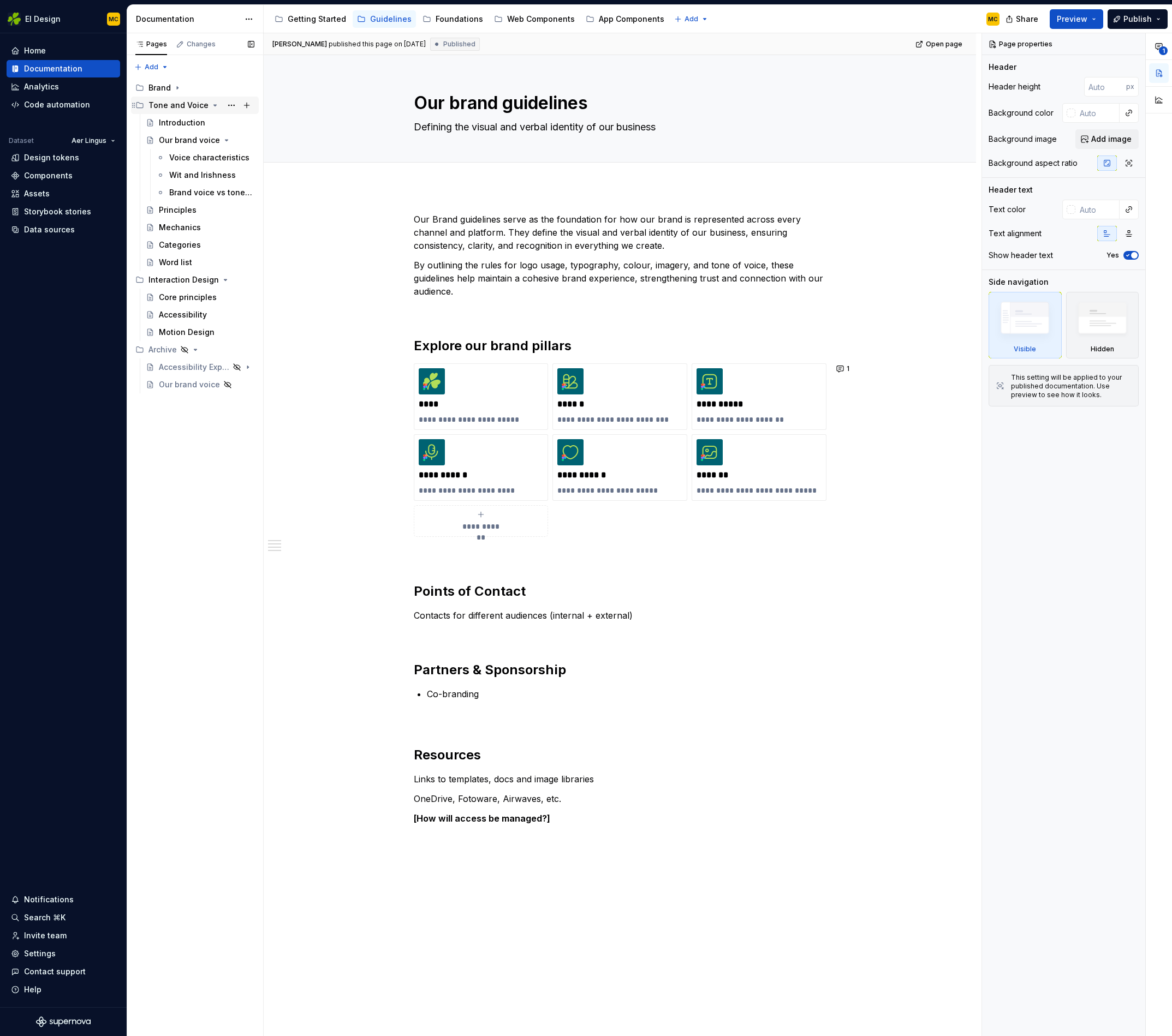
click at [211, 105] on icon "Page tree" at bounding box center [215, 105] width 9 height 9
click at [220, 123] on icon "Page tree" at bounding box center [217, 123] width 9 height 9
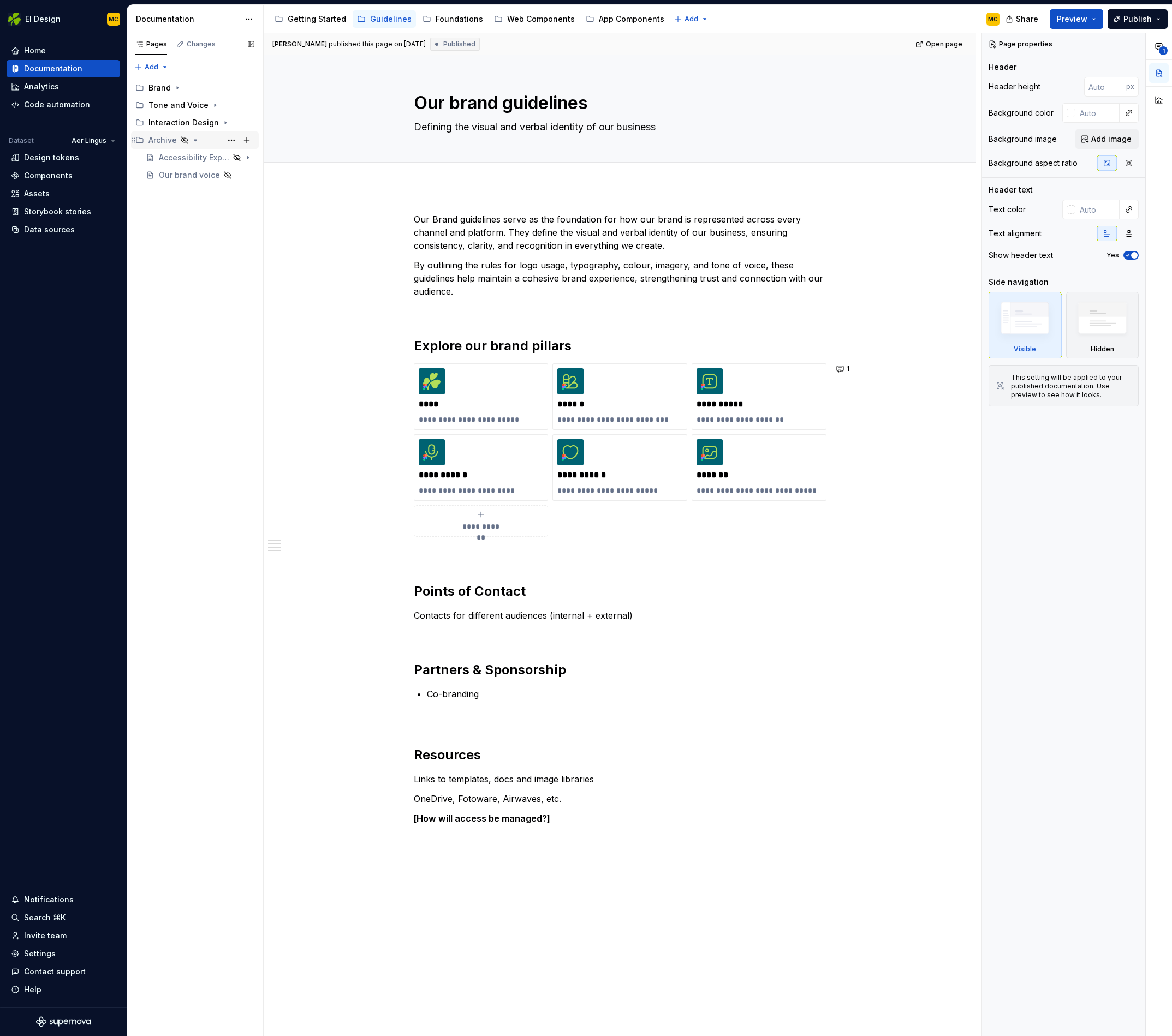
click at [196, 140] on icon "Page tree" at bounding box center [195, 140] width 9 height 9
click at [229, 89] on button "Page tree" at bounding box center [231, 87] width 15 height 15
click at [173, 198] on div "Pages Changes Add Accessibility guide for tree Page tree. Navigate the tree wit…" at bounding box center [195, 535] width 136 height 1004
click at [228, 87] on button "Page tree" at bounding box center [231, 87] width 15 height 15
click at [257, 122] on div "Duplicate group" at bounding box center [297, 124] width 107 height 11
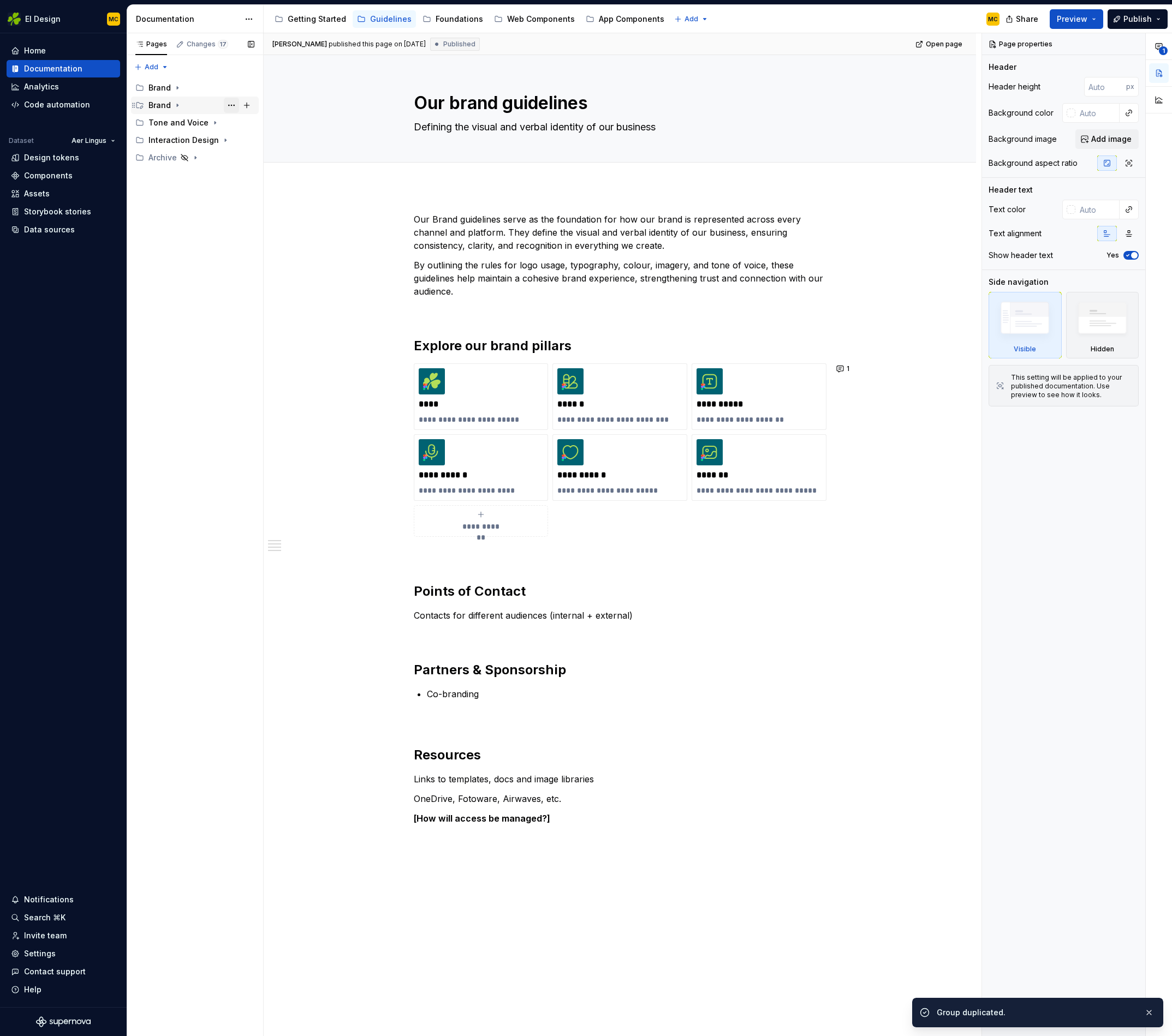
click at [238, 106] on button "Page tree" at bounding box center [231, 105] width 15 height 15
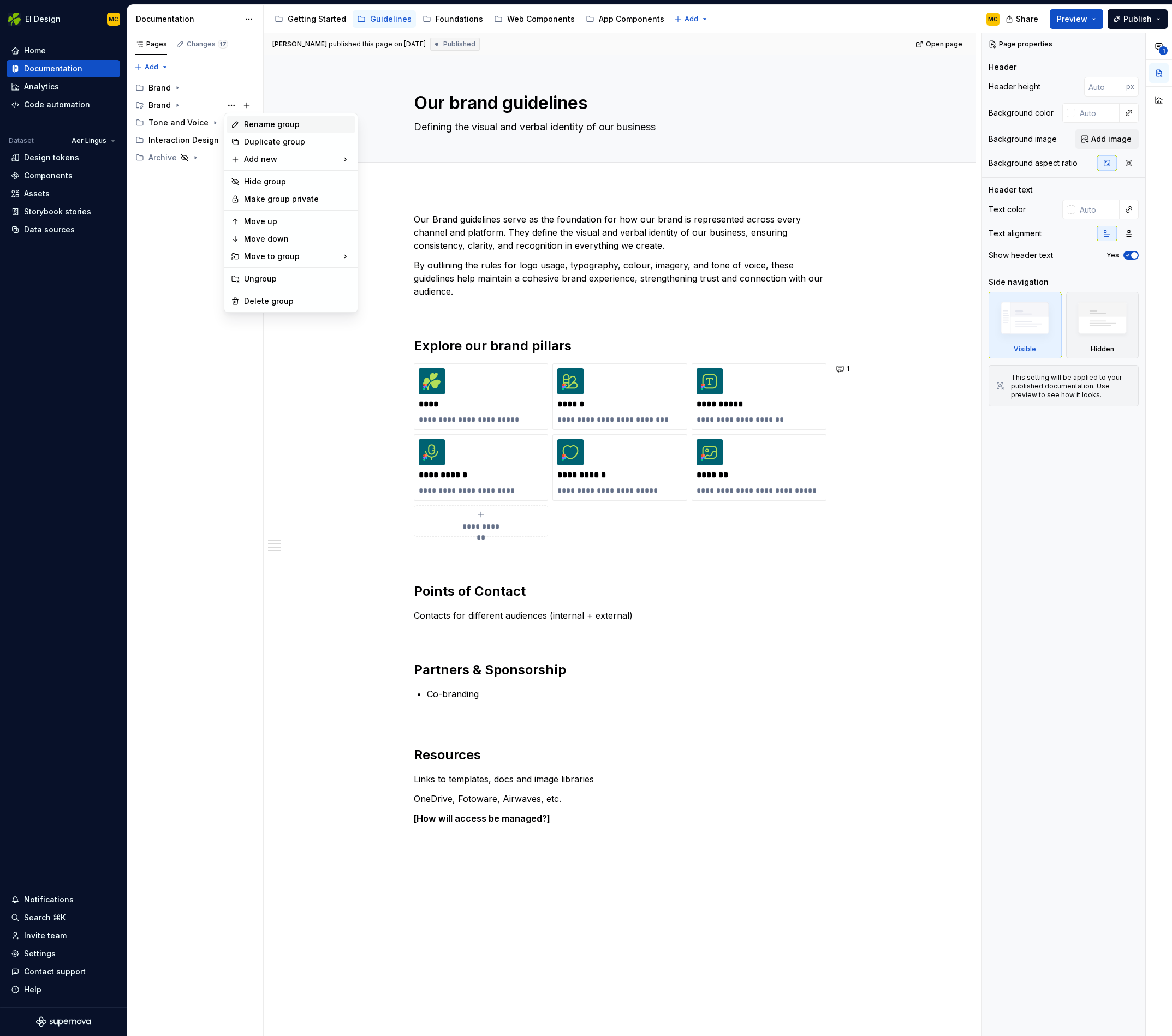
click at [257, 120] on div "Rename group" at bounding box center [297, 124] width 107 height 11
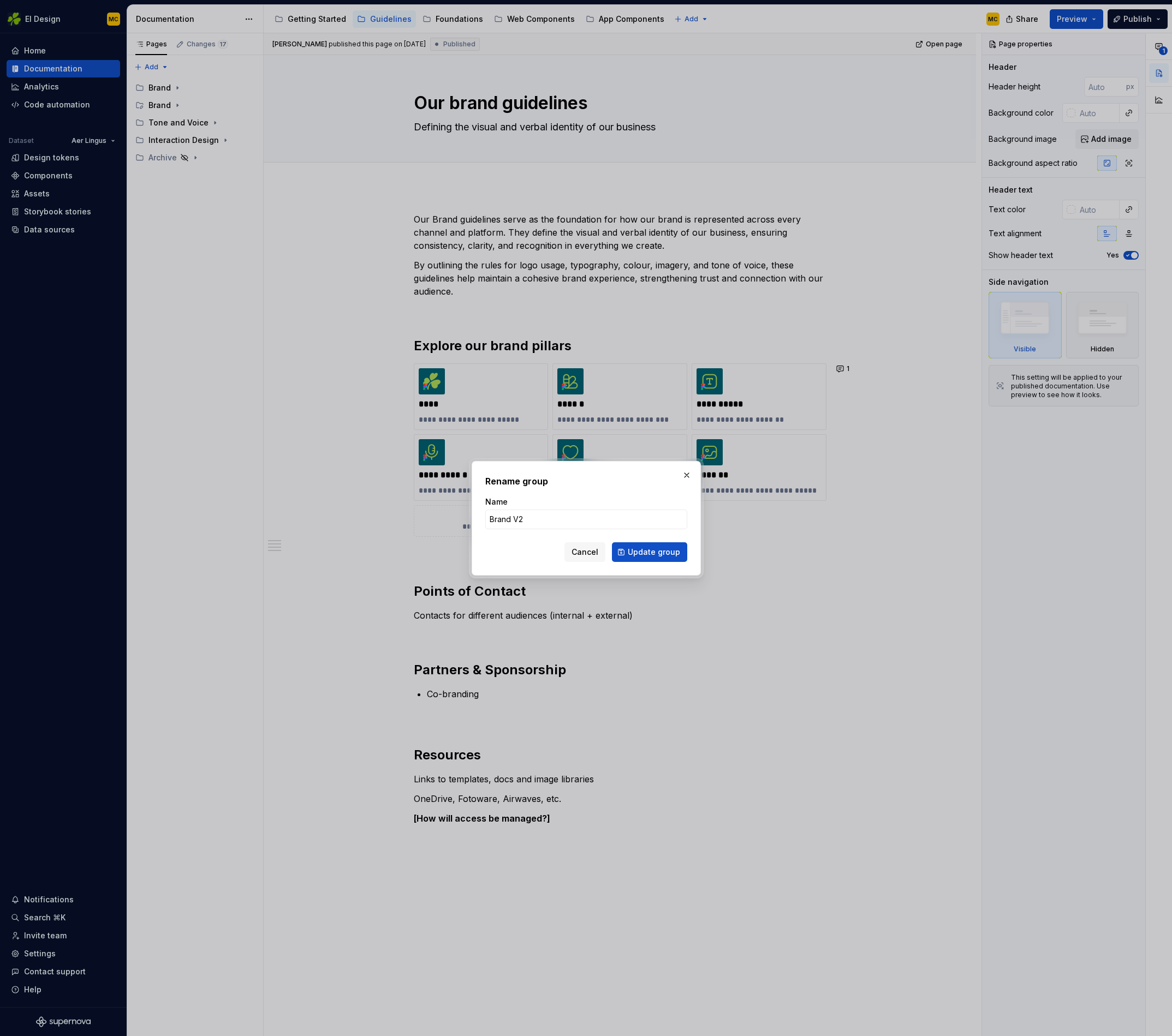
click button "Update group" at bounding box center [649, 552] width 75 height 19
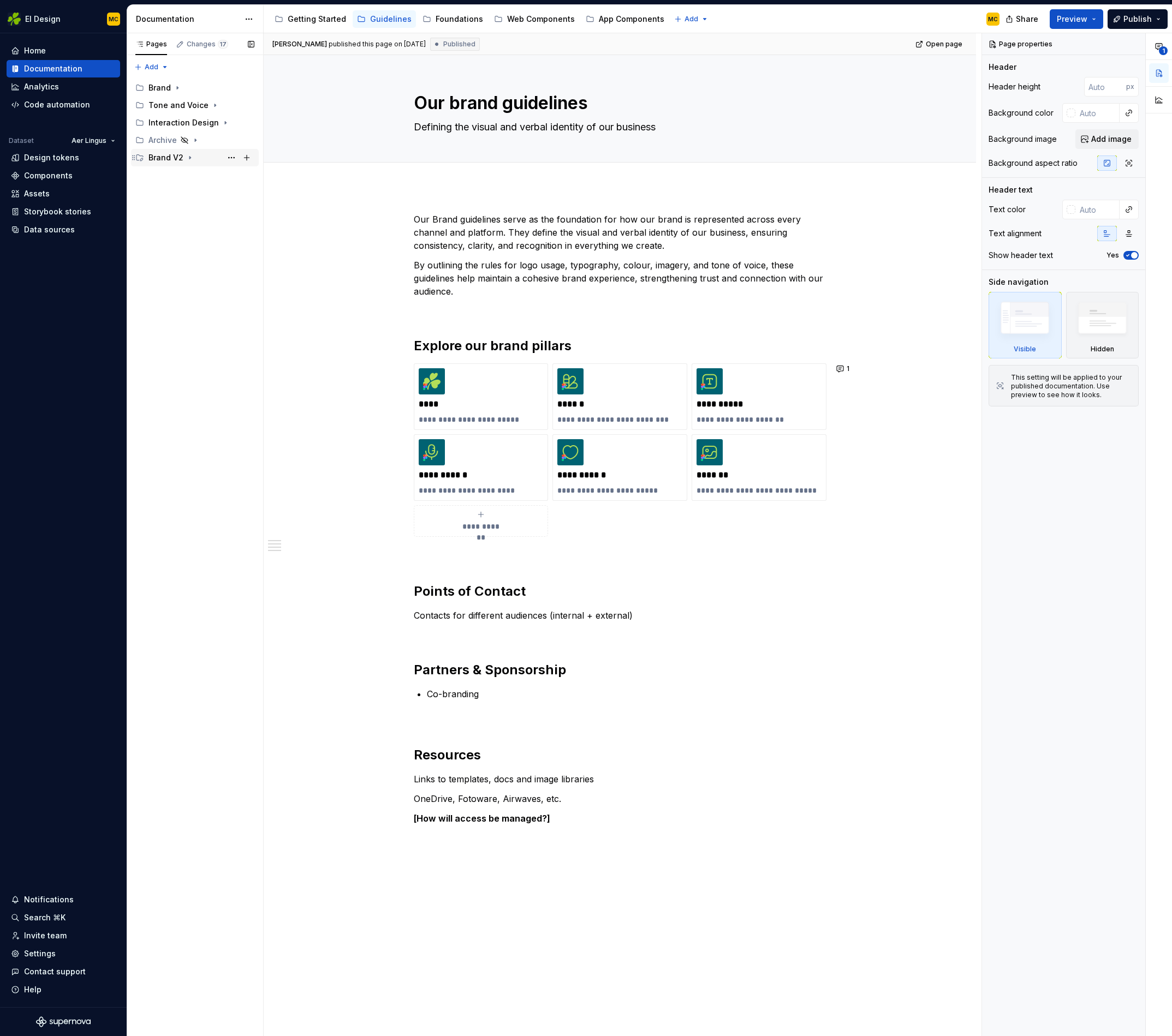
click at [166, 157] on div "Brand V2" at bounding box center [165, 158] width 35 height 11
click at [174, 172] on div "Our brand guidelines" at bounding box center [190, 175] width 63 height 11
